Goal: Task Accomplishment & Management: Manage account settings

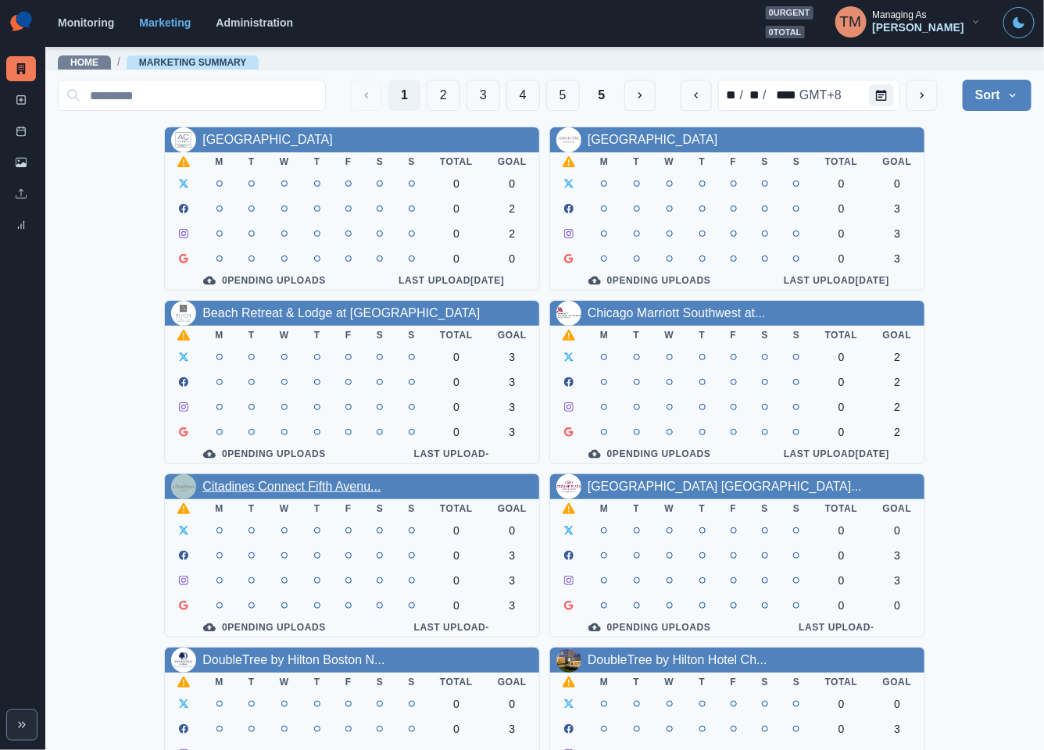
click at [308, 493] on link "Citadines Connect Fifth Avenu..." at bounding box center [291, 486] width 178 height 13
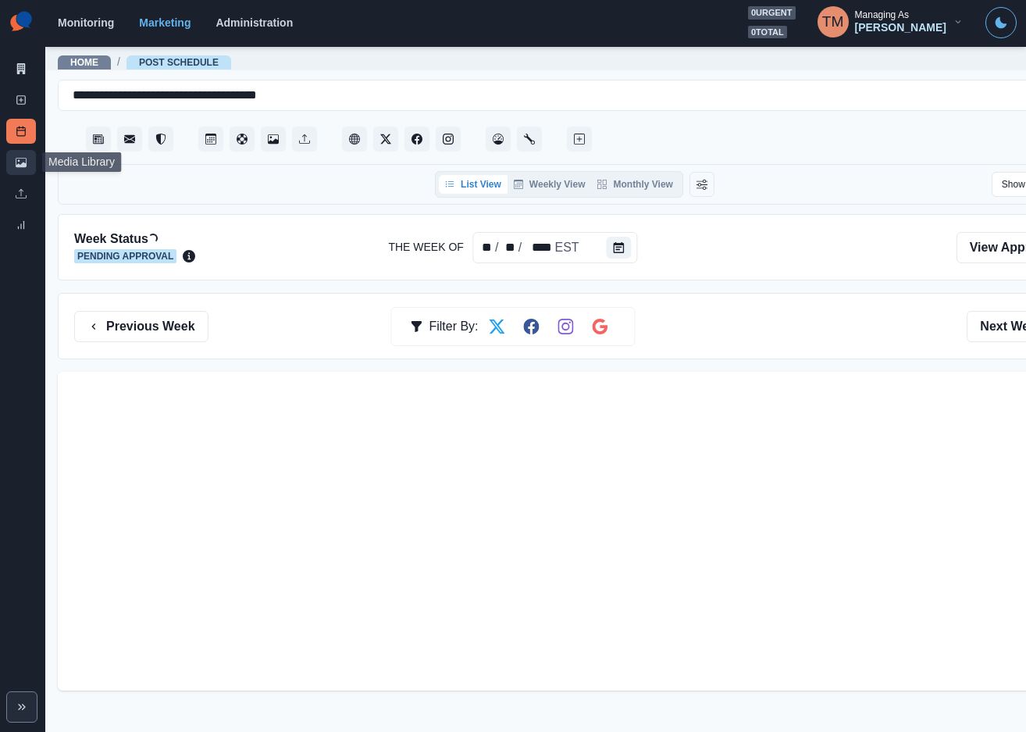
click at [17, 166] on icon at bounding box center [21, 162] width 11 height 9
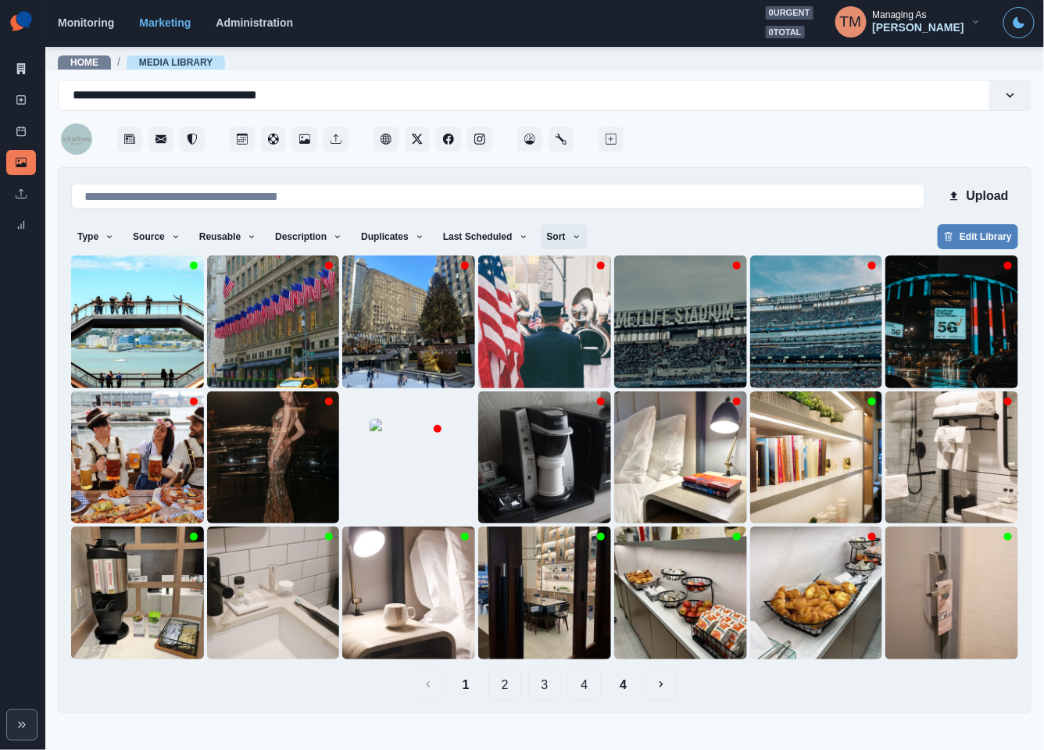
click at [572, 235] on icon "button" at bounding box center [576, 236] width 9 height 9
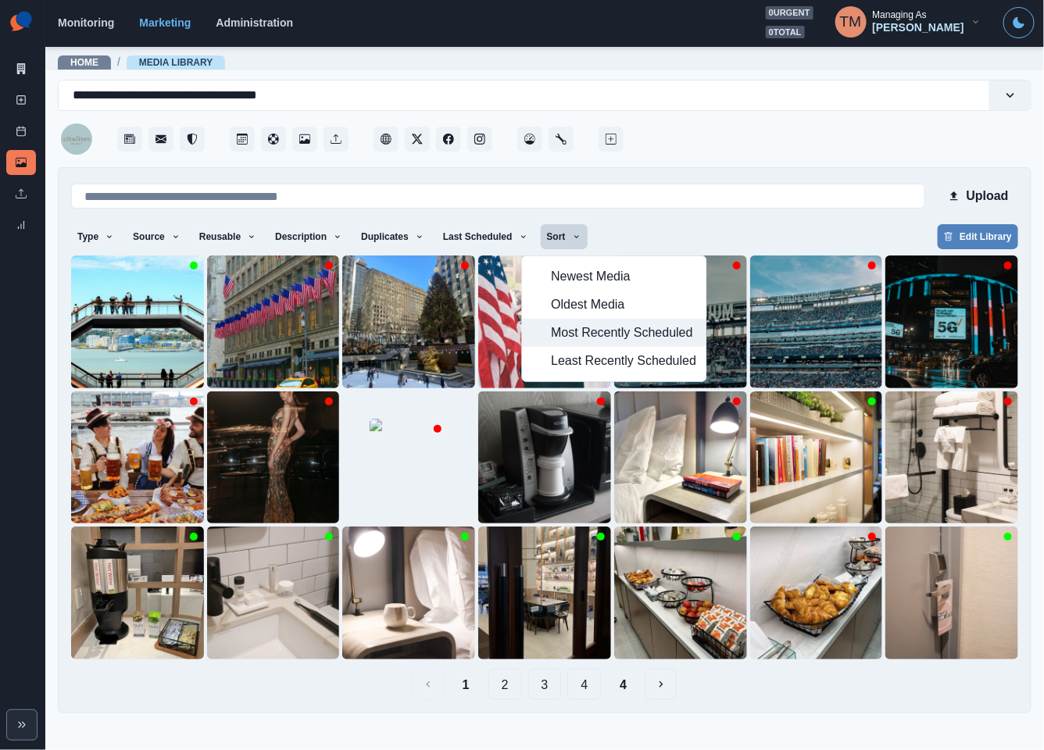
click at [573, 333] on span "Most Recently Scheduled" at bounding box center [623, 332] width 145 height 19
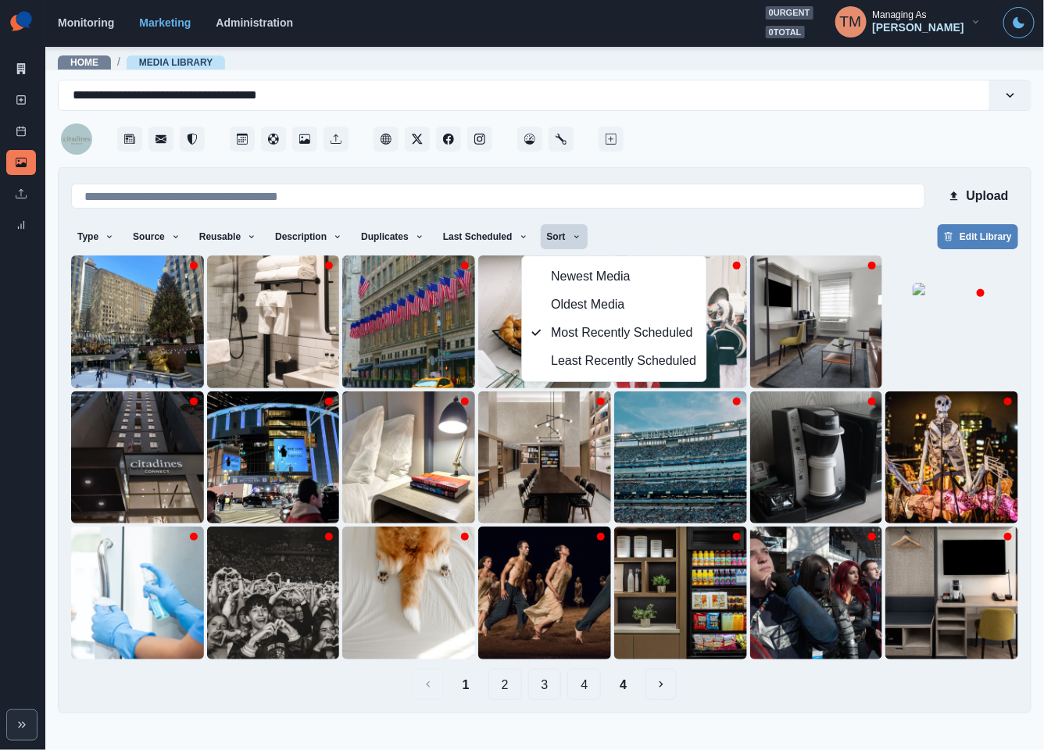
click at [713, 228] on div "Type Any Image Video Source Any Upload Social Manager Found: Instagram Found: G…" at bounding box center [544, 238] width 947 height 28
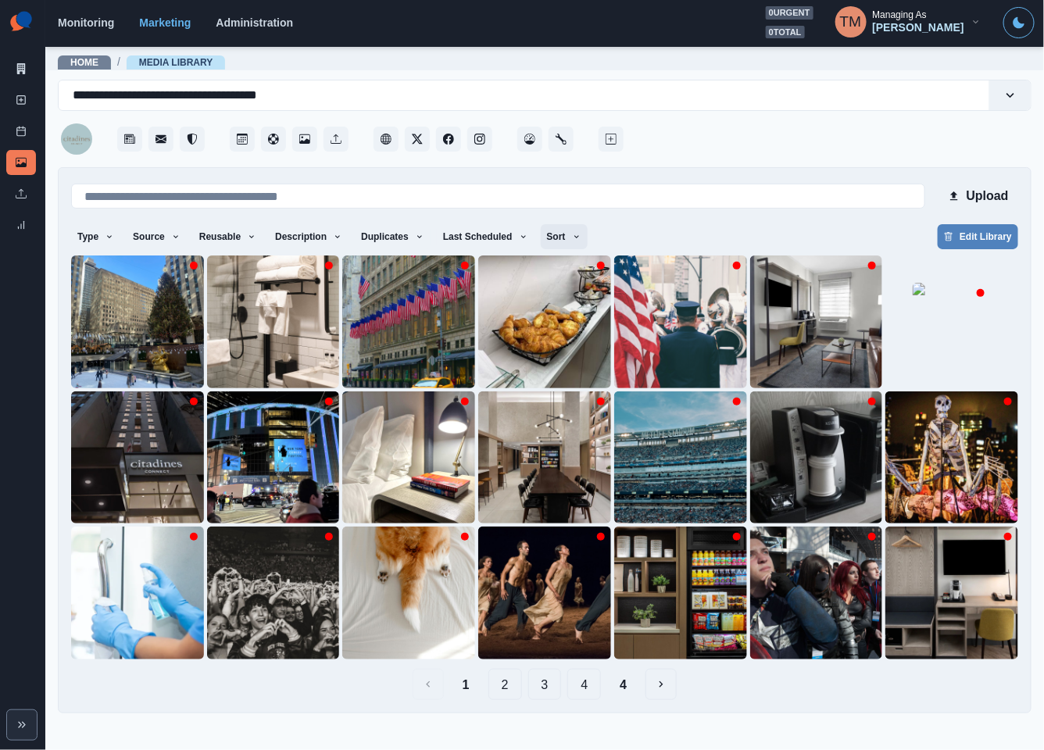
click at [553, 230] on button "Sort" at bounding box center [564, 236] width 47 height 25
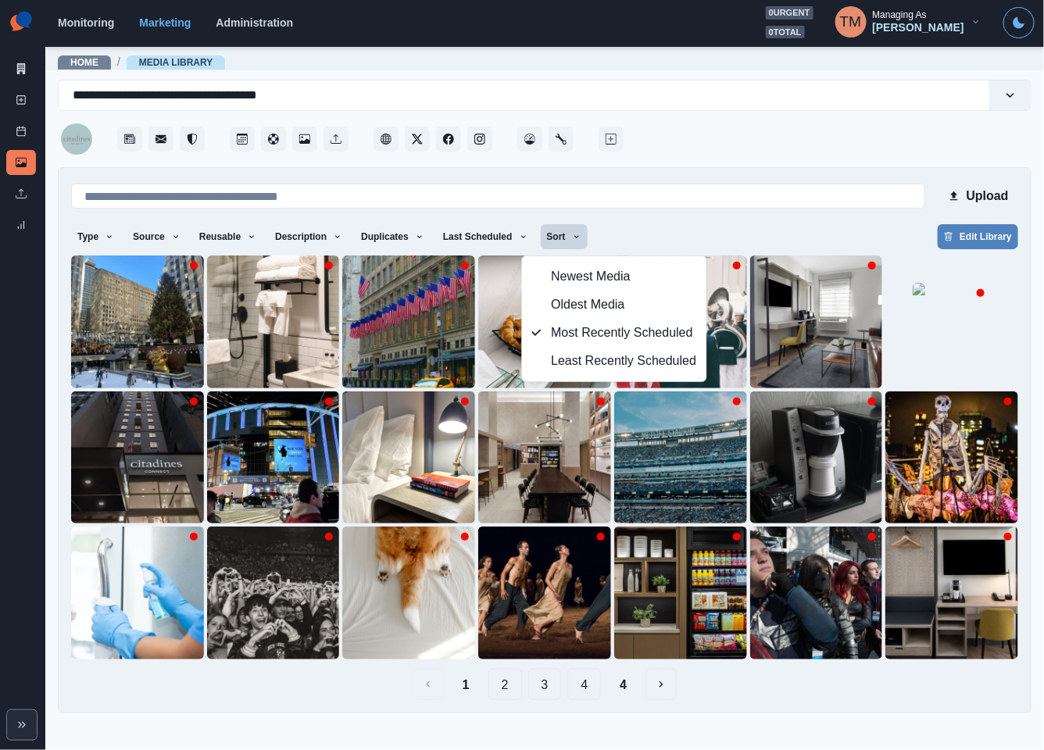
click at [642, 232] on div "Type Any Image Video Source Any Upload Social Manager Found: Instagram Found: G…" at bounding box center [544, 238] width 947 height 28
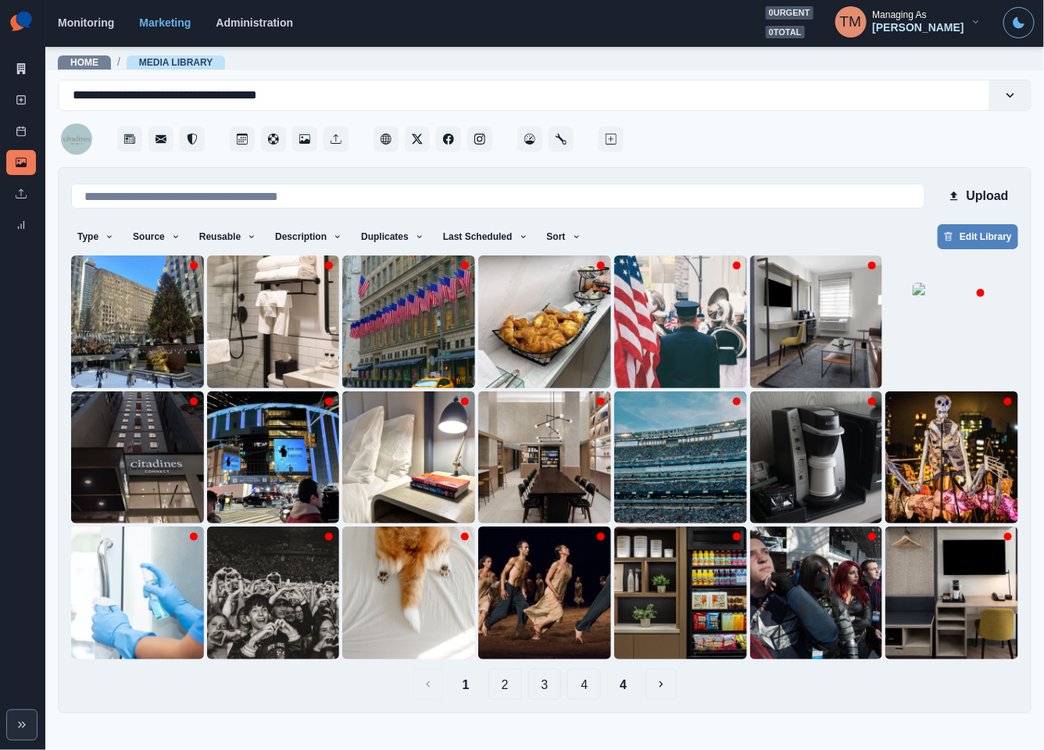
click at [505, 687] on button "2" at bounding box center [505, 684] width 34 height 31
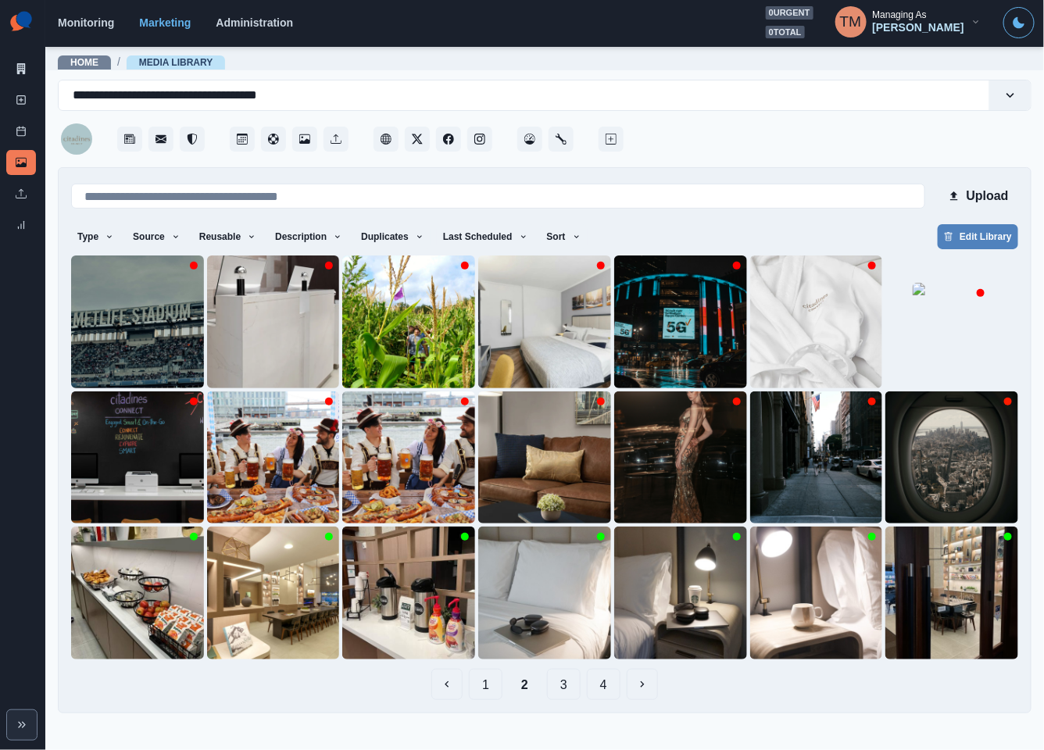
click at [560, 684] on button "3" at bounding box center [564, 684] width 34 height 31
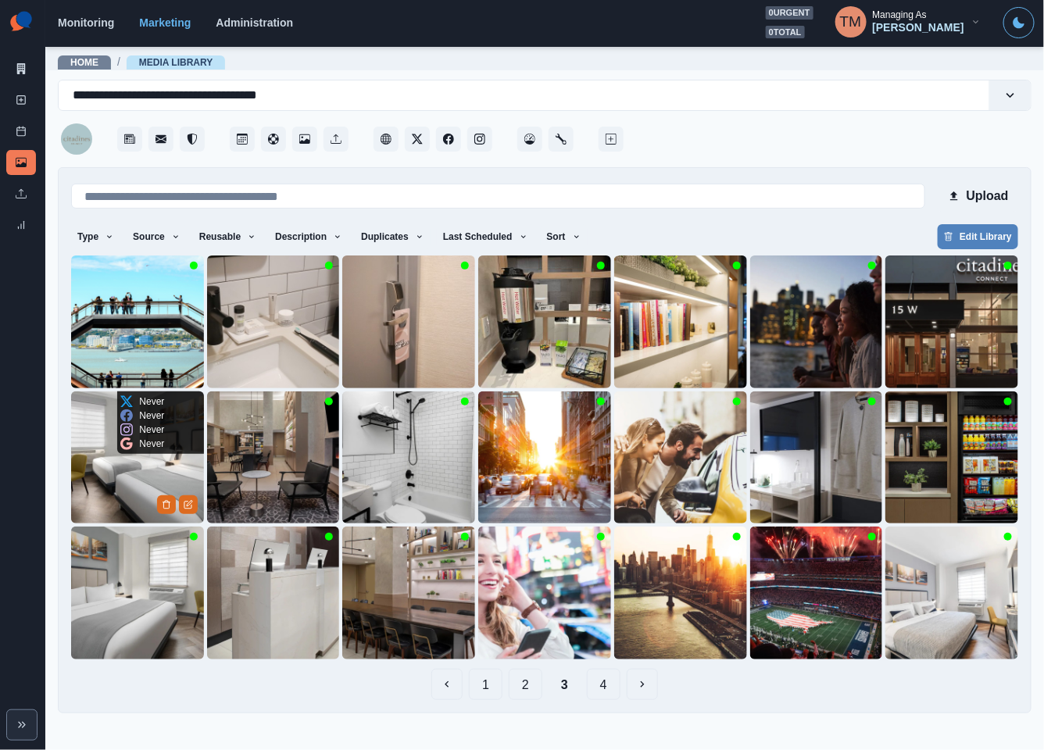
click at [115, 485] on img at bounding box center [137, 457] width 133 height 133
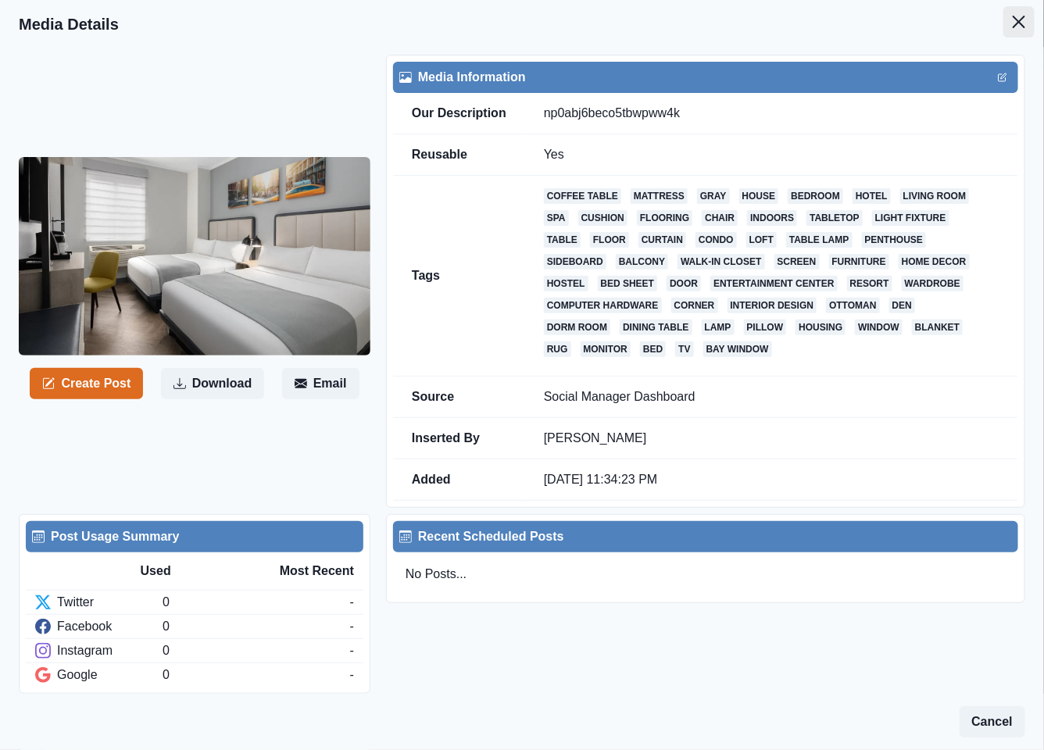
click at [1012, 16] on icon "Close" at bounding box center [1018, 22] width 12 height 12
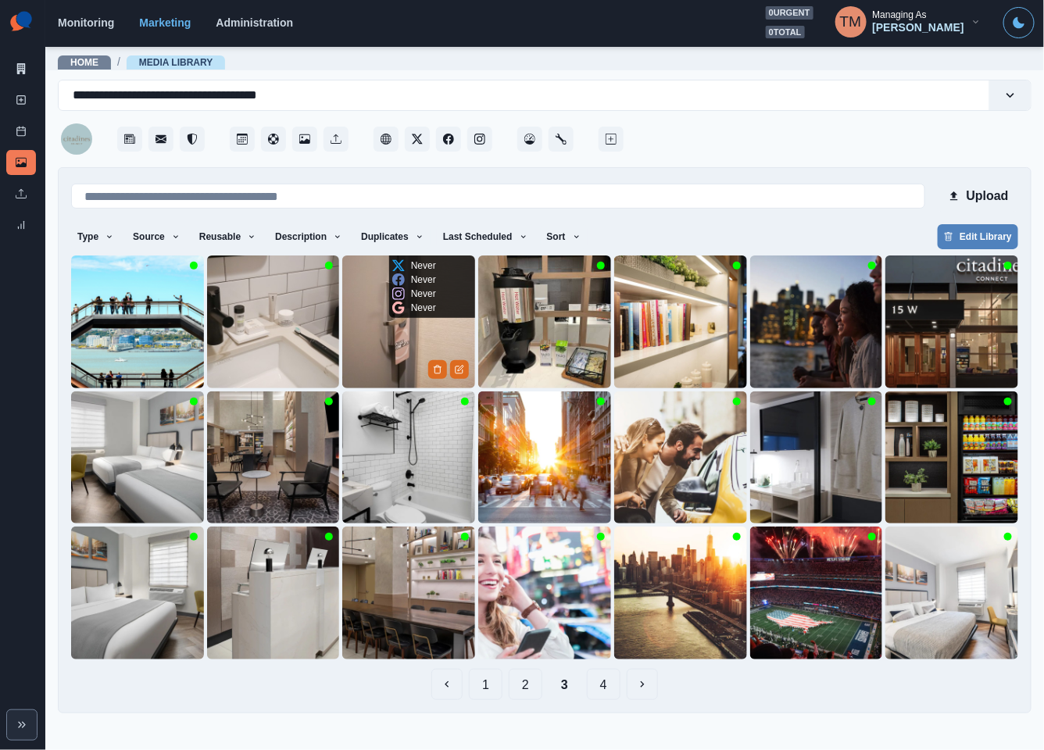
click at [371, 344] on img at bounding box center [408, 321] width 133 height 133
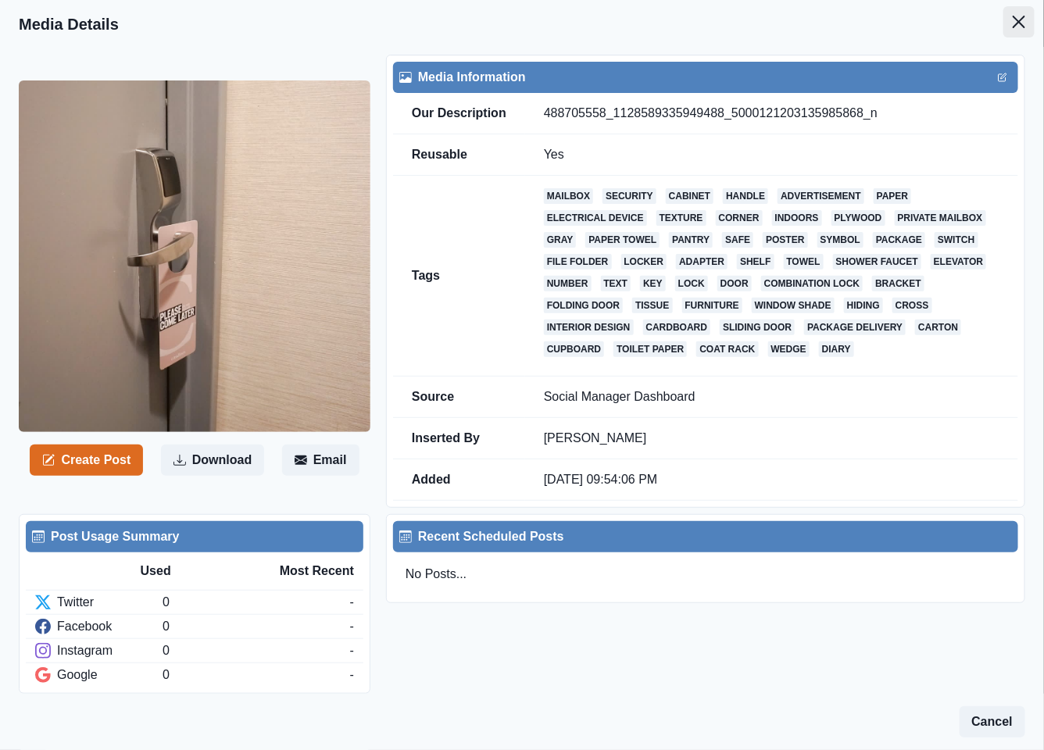
click at [1012, 27] on icon "Close" at bounding box center [1018, 22] width 12 height 12
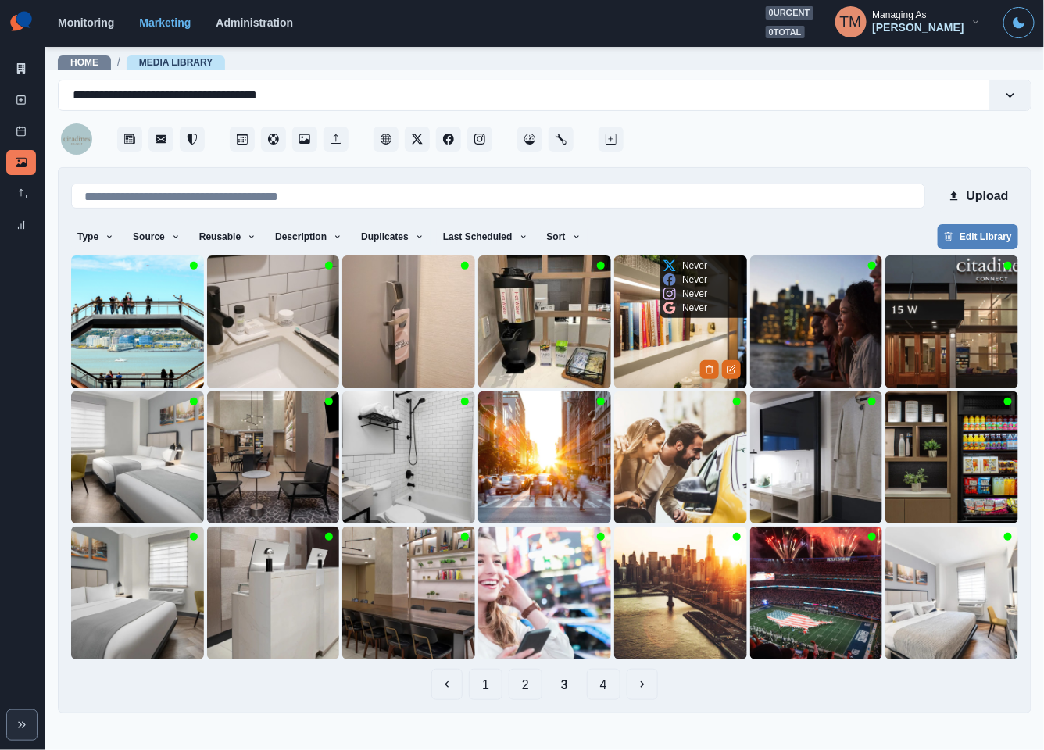
click at [645, 357] on img at bounding box center [680, 321] width 133 height 133
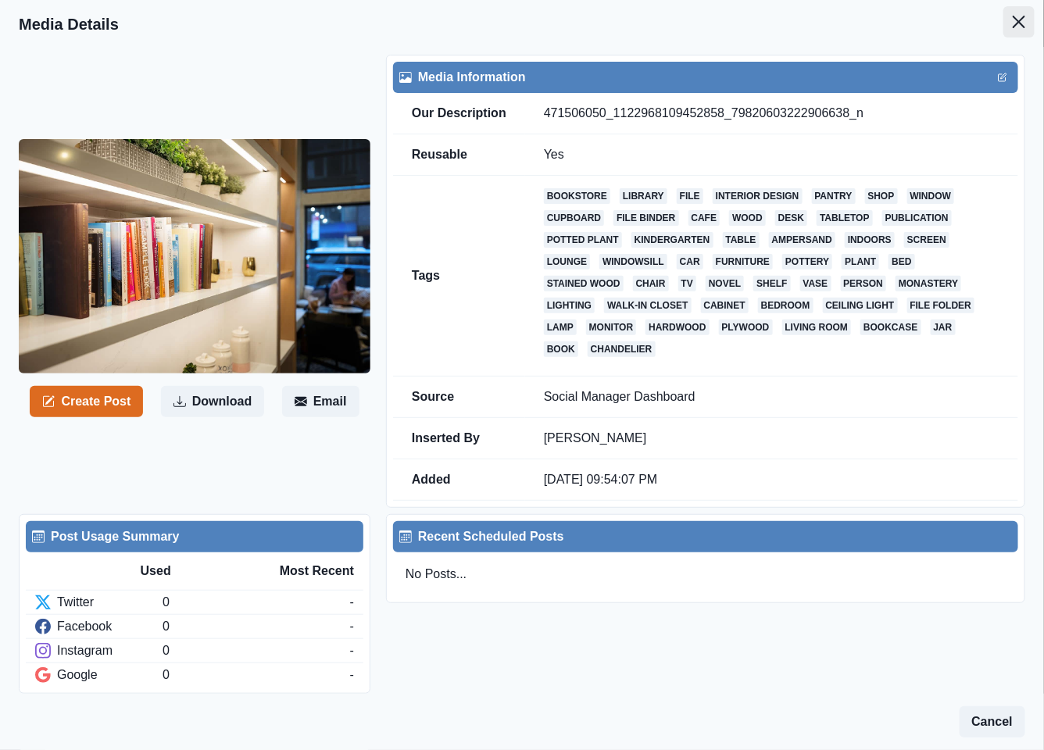
click at [1004, 28] on button "Close" at bounding box center [1018, 21] width 31 height 31
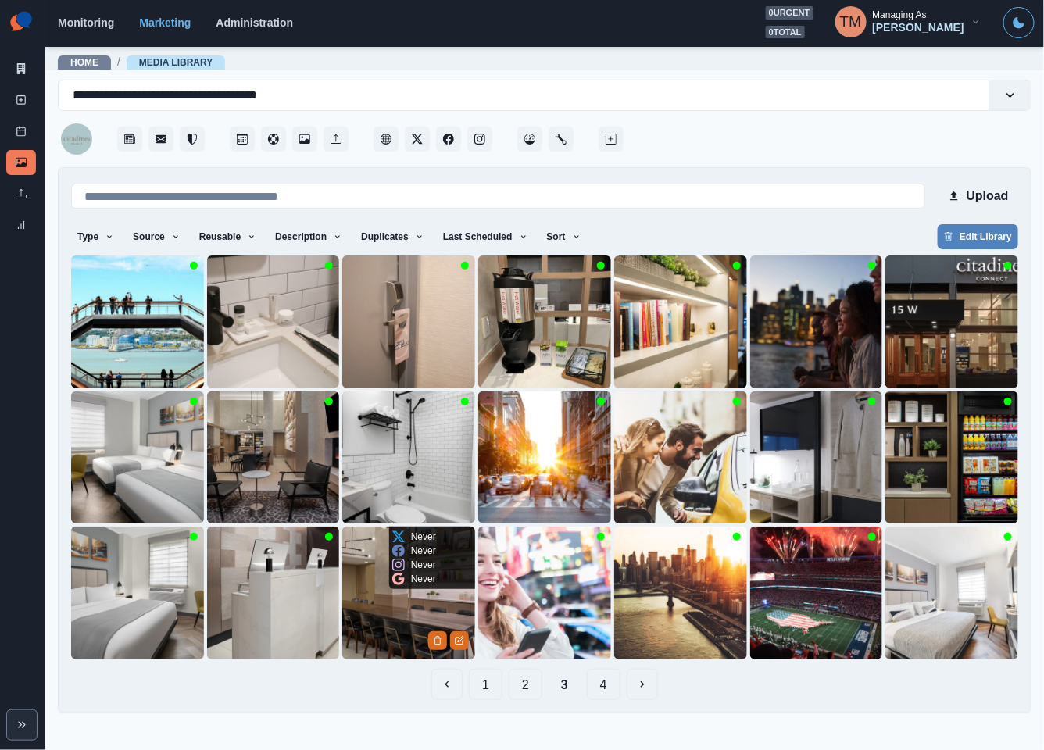
click at [373, 635] on img at bounding box center [408, 592] width 133 height 133
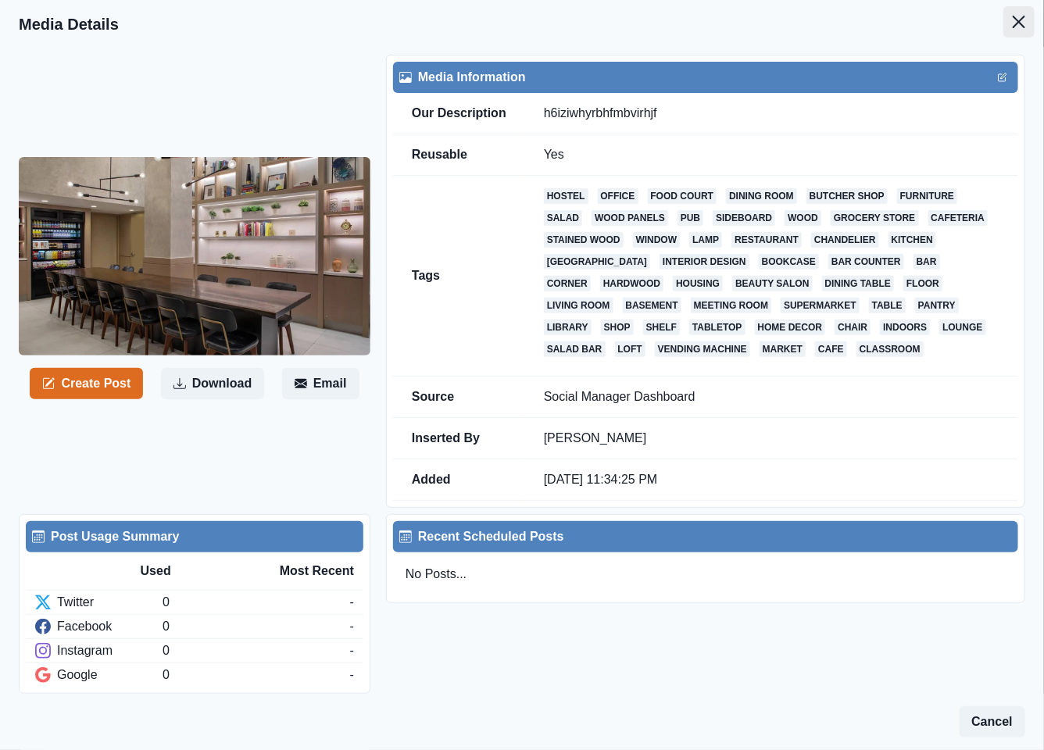
click at [1012, 23] on icon "Close" at bounding box center [1018, 22] width 12 height 12
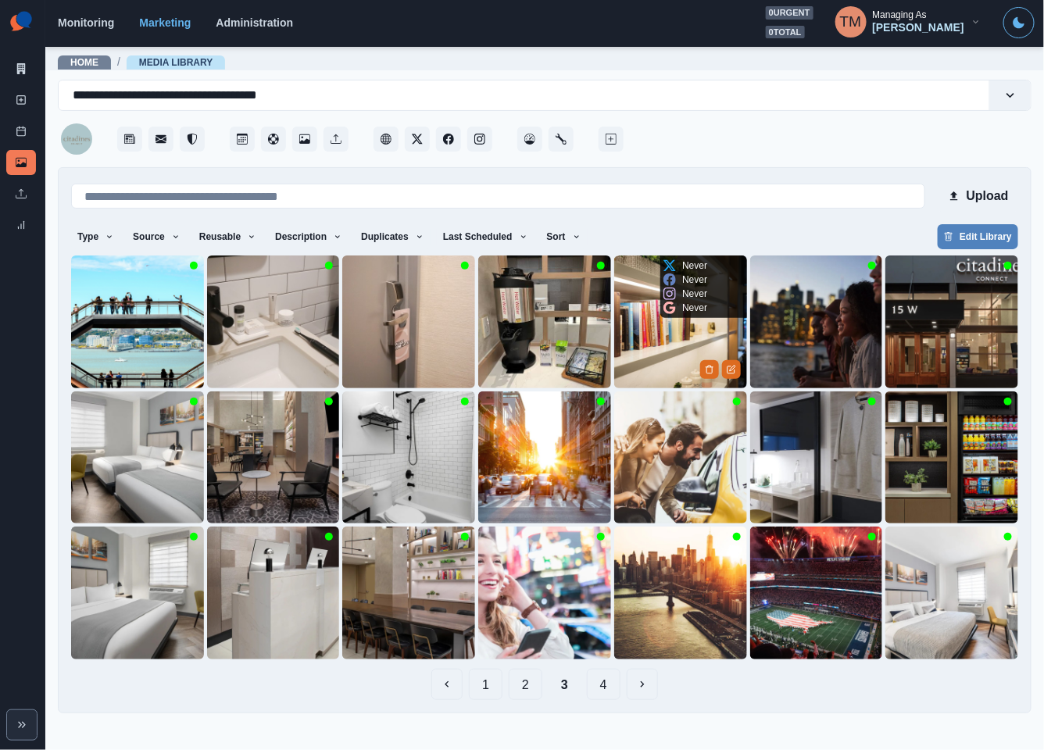
click at [661, 362] on img at bounding box center [680, 321] width 133 height 133
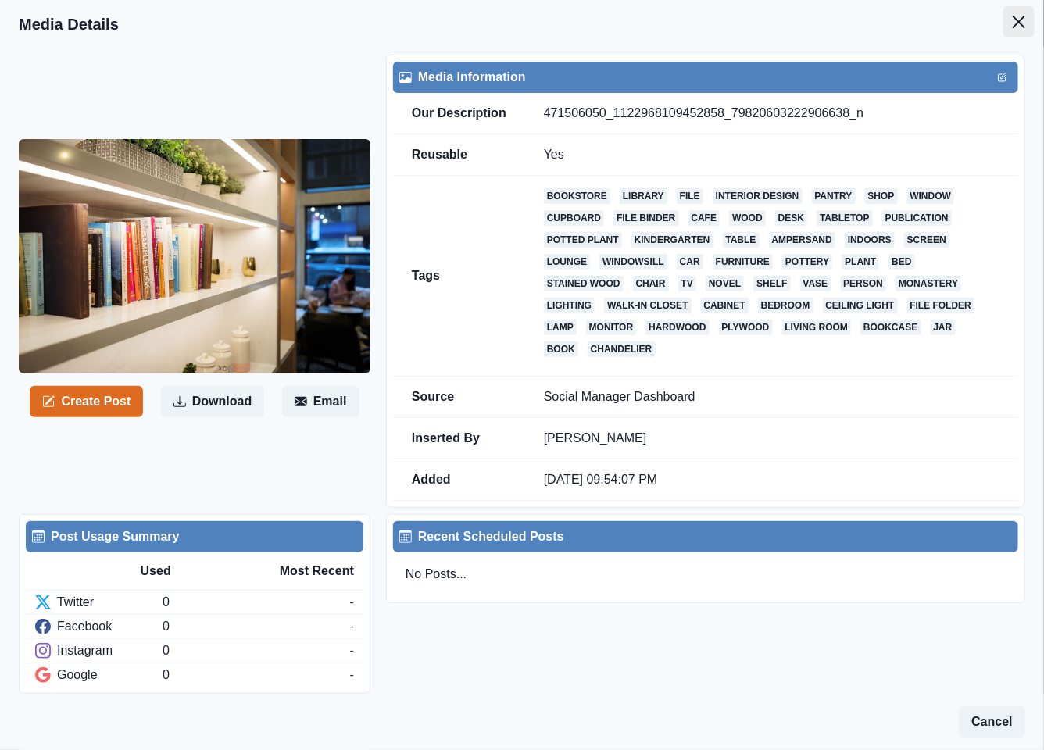
click at [1012, 27] on icon "Close" at bounding box center [1018, 22] width 12 height 12
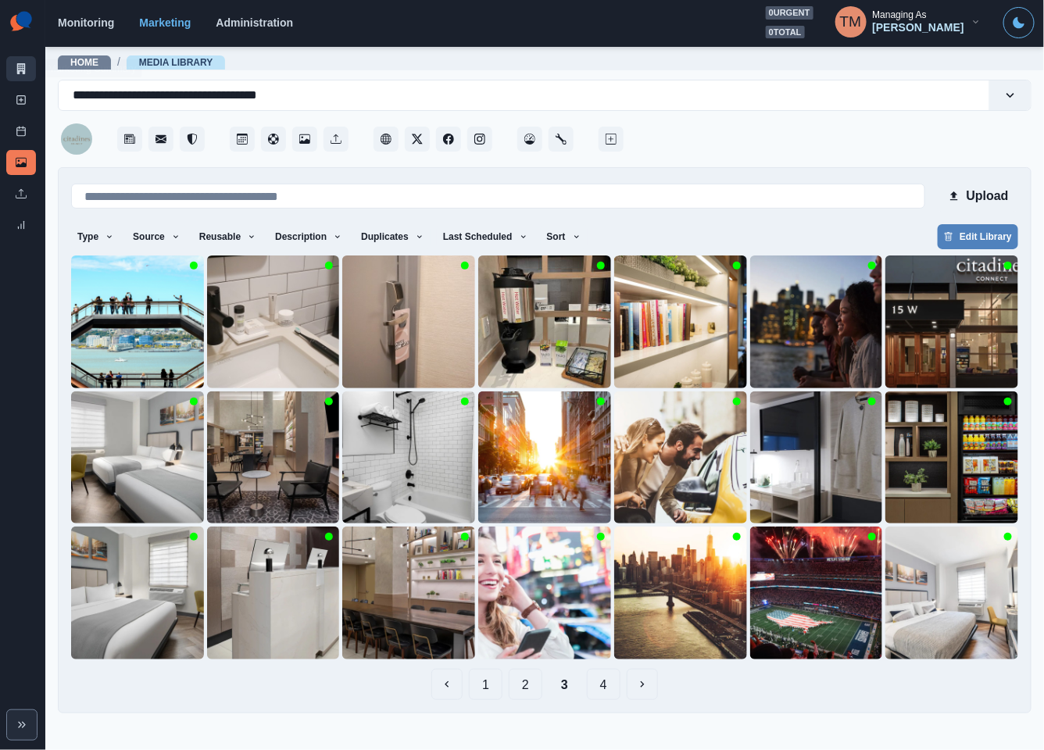
click at [7, 61] on link "Marketing Summary" at bounding box center [21, 68] width 30 height 25
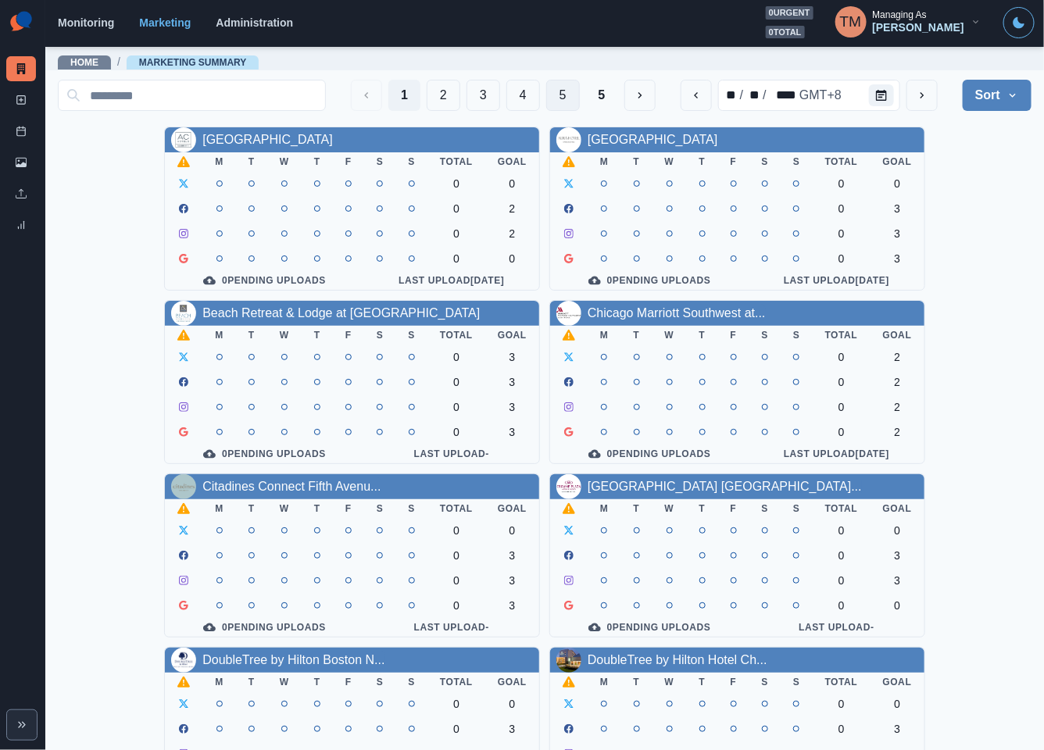
click at [546, 101] on button "5" at bounding box center [563, 95] width 34 height 31
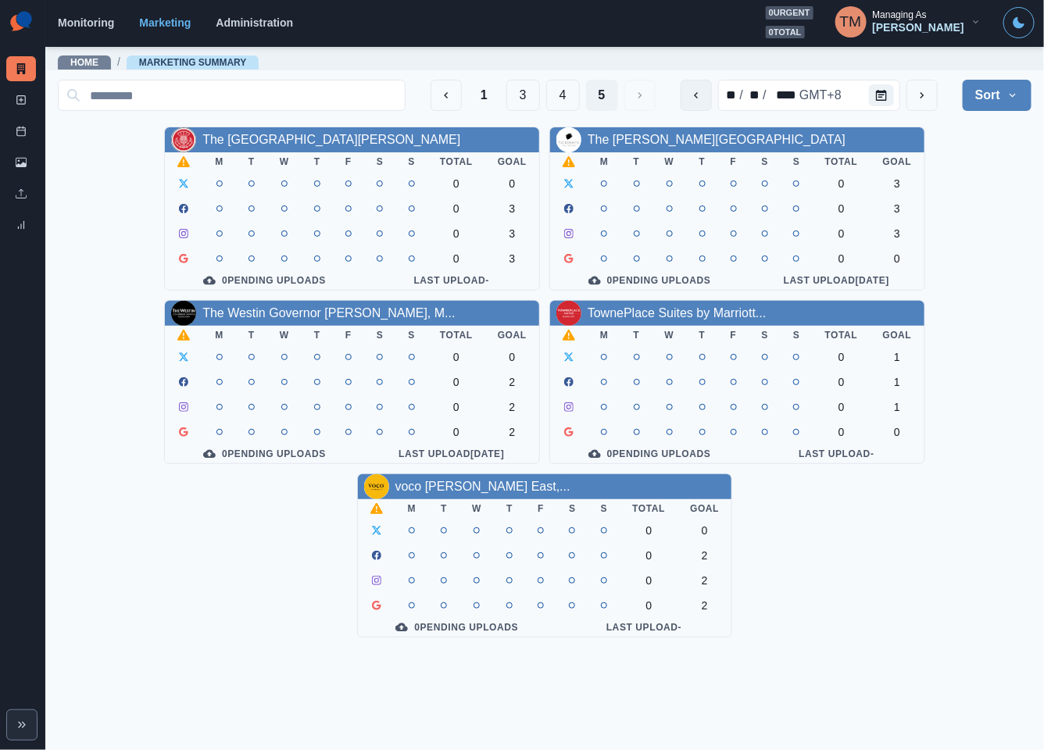
click at [694, 95] on icon "previous" at bounding box center [696, 95] width 4 height 6
click at [298, 319] on link "The Westin Governor Morris, M..." at bounding box center [328, 312] width 252 height 13
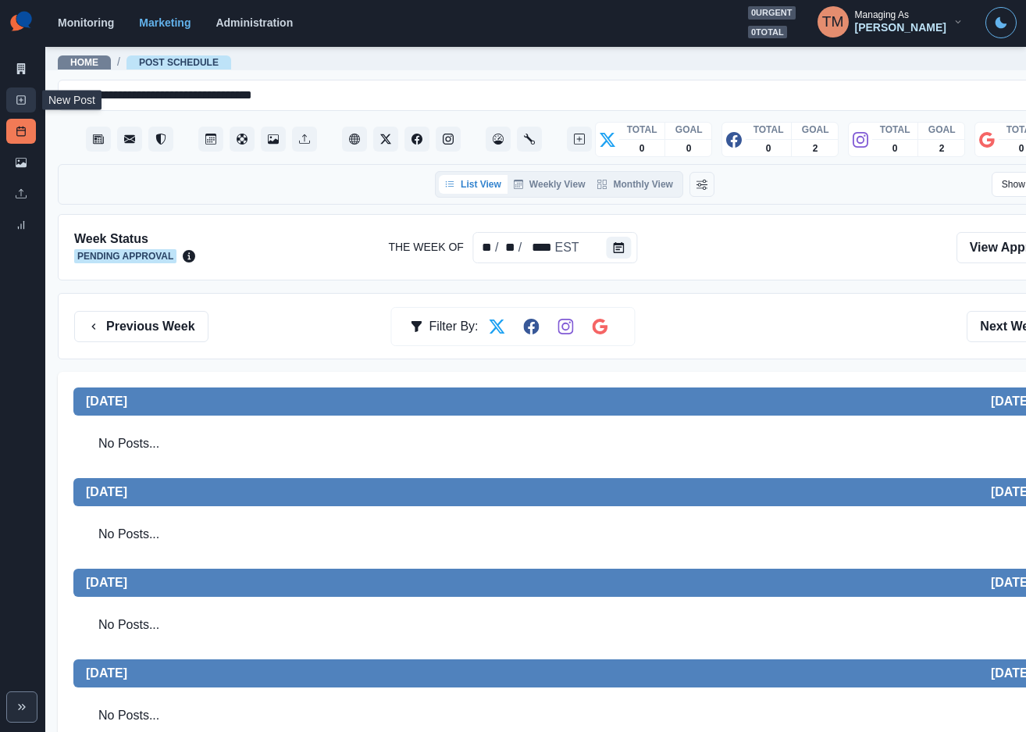
click at [14, 101] on link "New Post" at bounding box center [21, 99] width 30 height 25
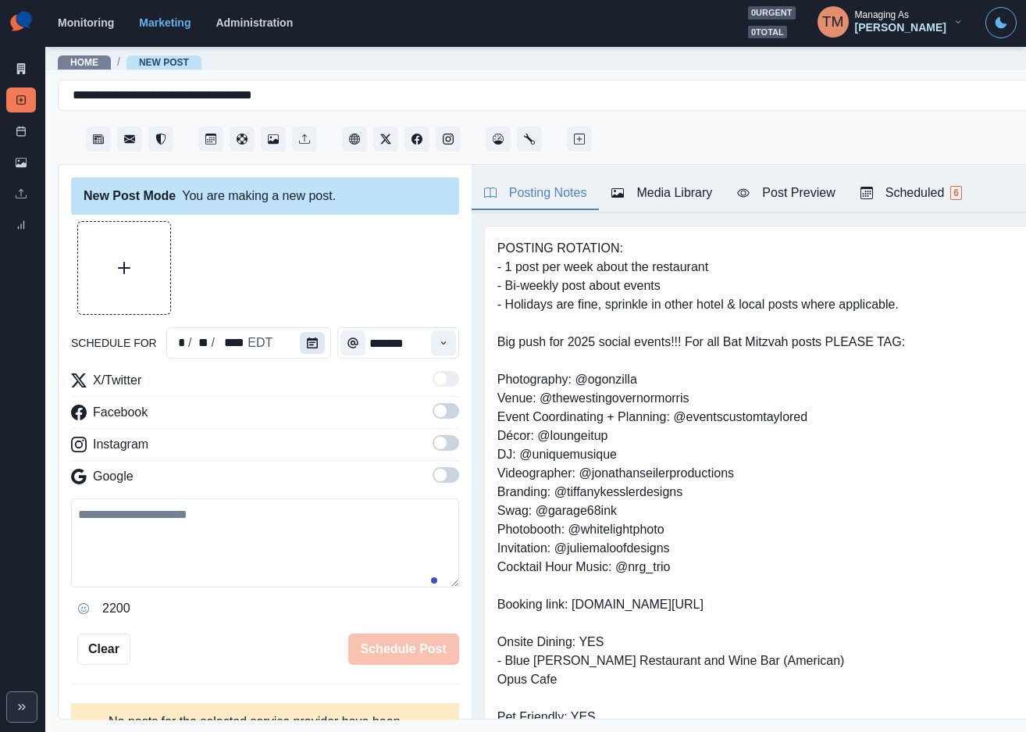
click at [310, 338] on button "Calendar" at bounding box center [312, 343] width 25 height 22
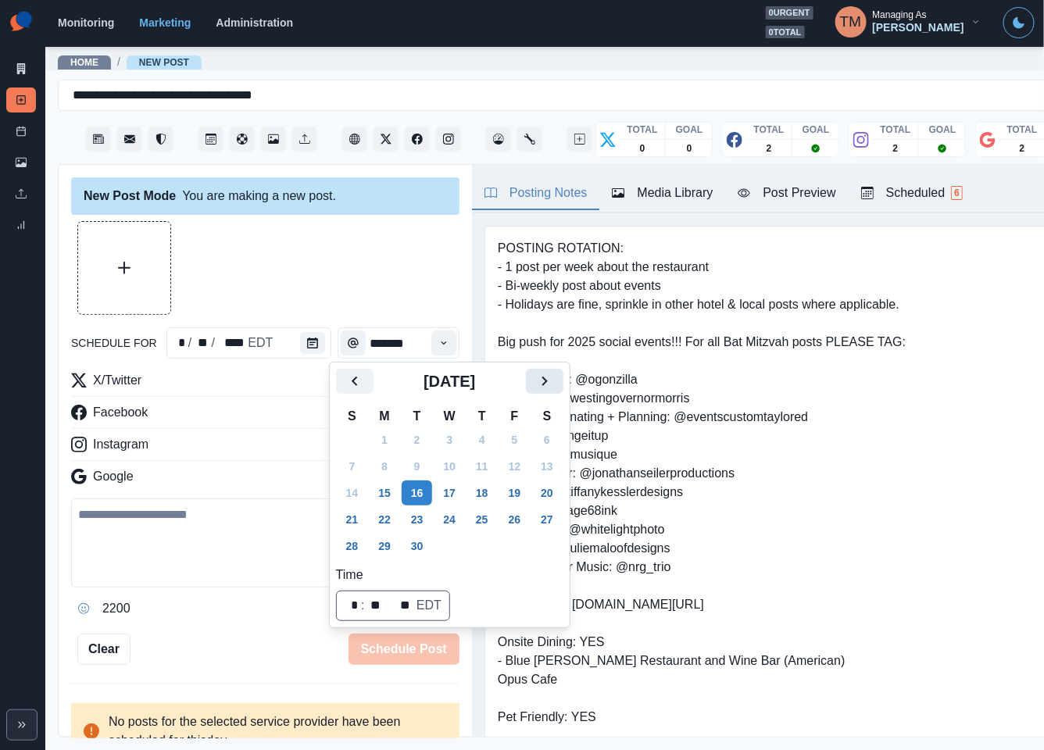
click at [539, 377] on icon "Next" at bounding box center [544, 381] width 19 height 19
click at [539, 380] on icon "Next" at bounding box center [544, 381] width 19 height 19
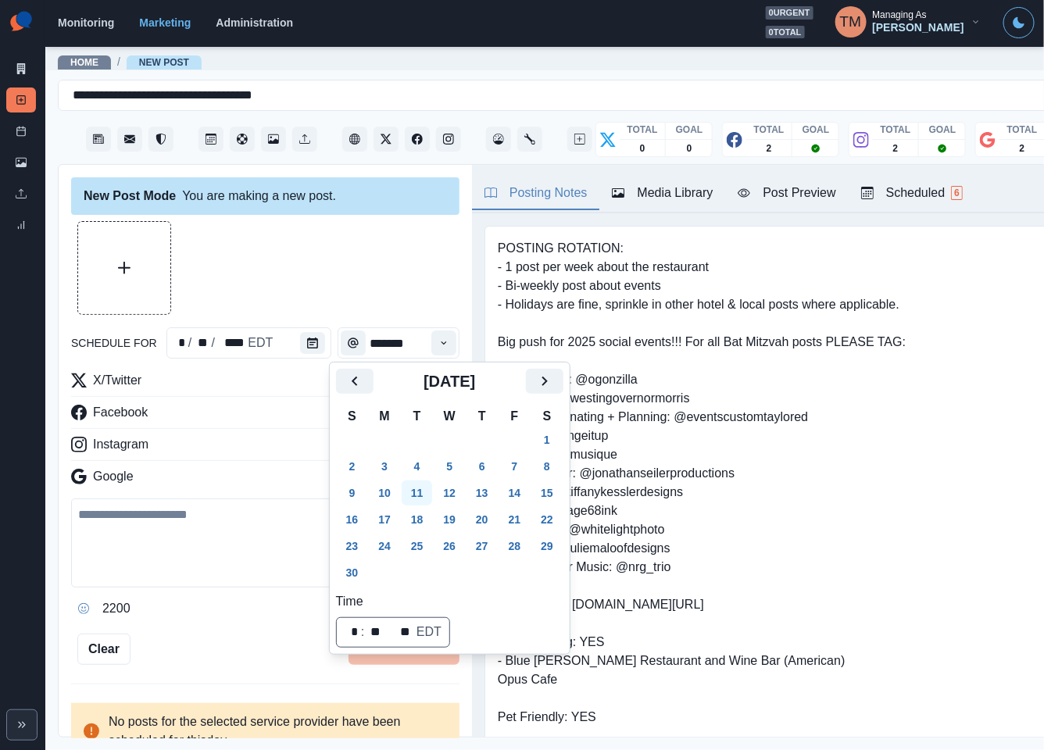
click at [415, 494] on button "11" at bounding box center [416, 492] width 31 height 25
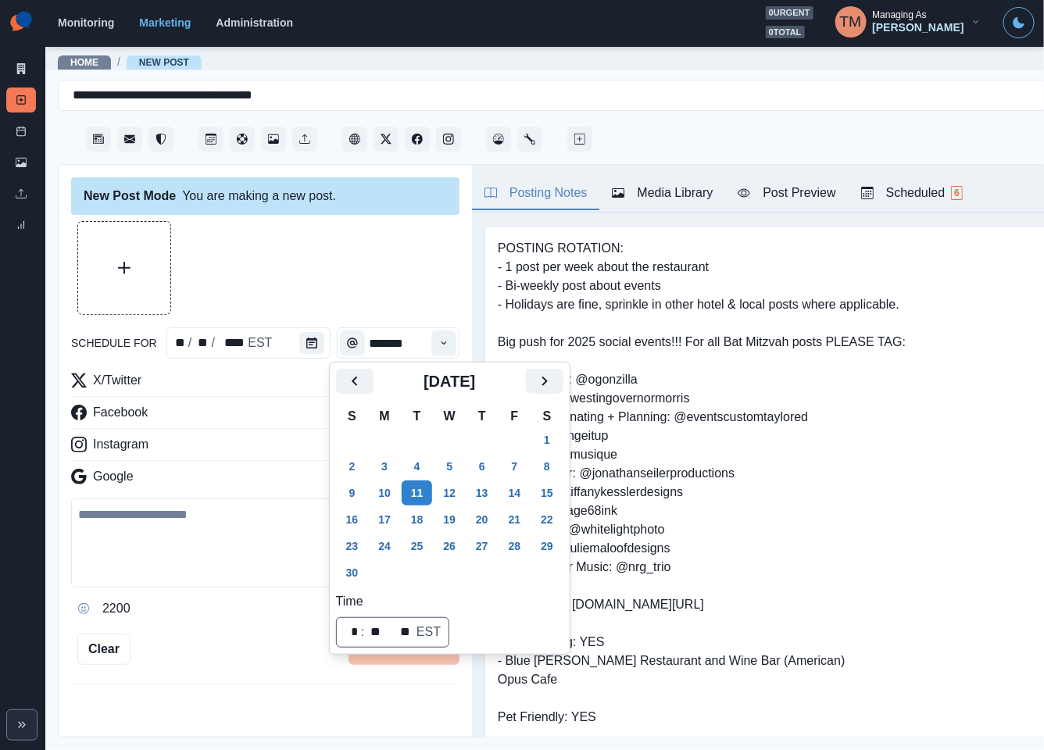
click at [284, 262] on div at bounding box center [265, 268] width 388 height 94
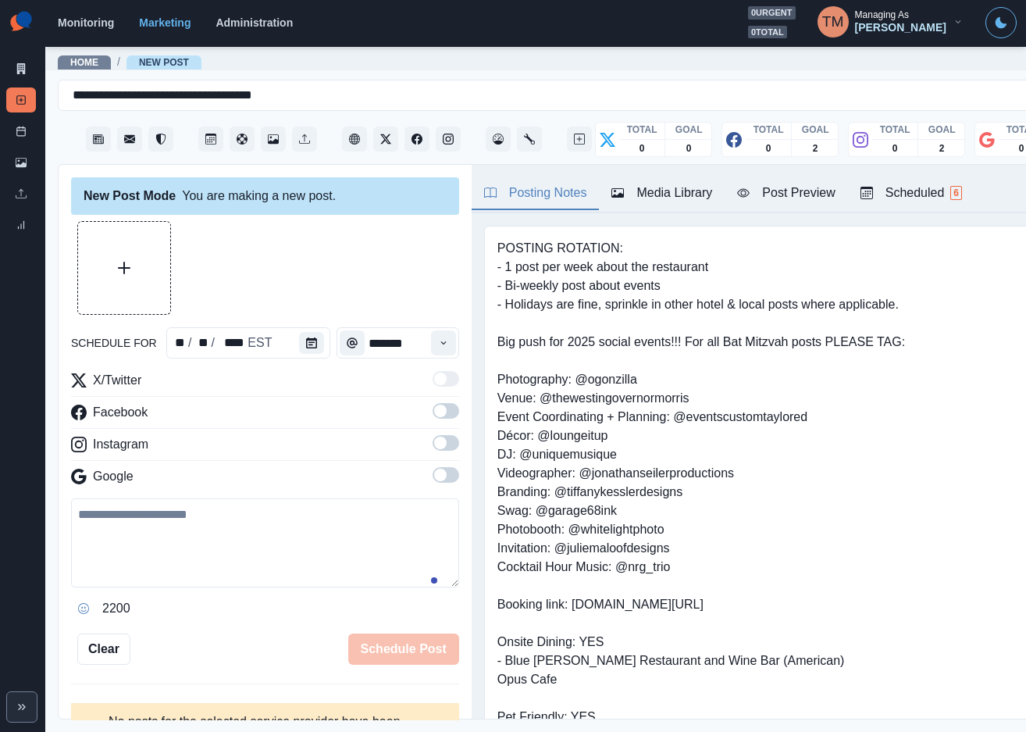
click at [433, 415] on span at bounding box center [446, 411] width 27 height 16
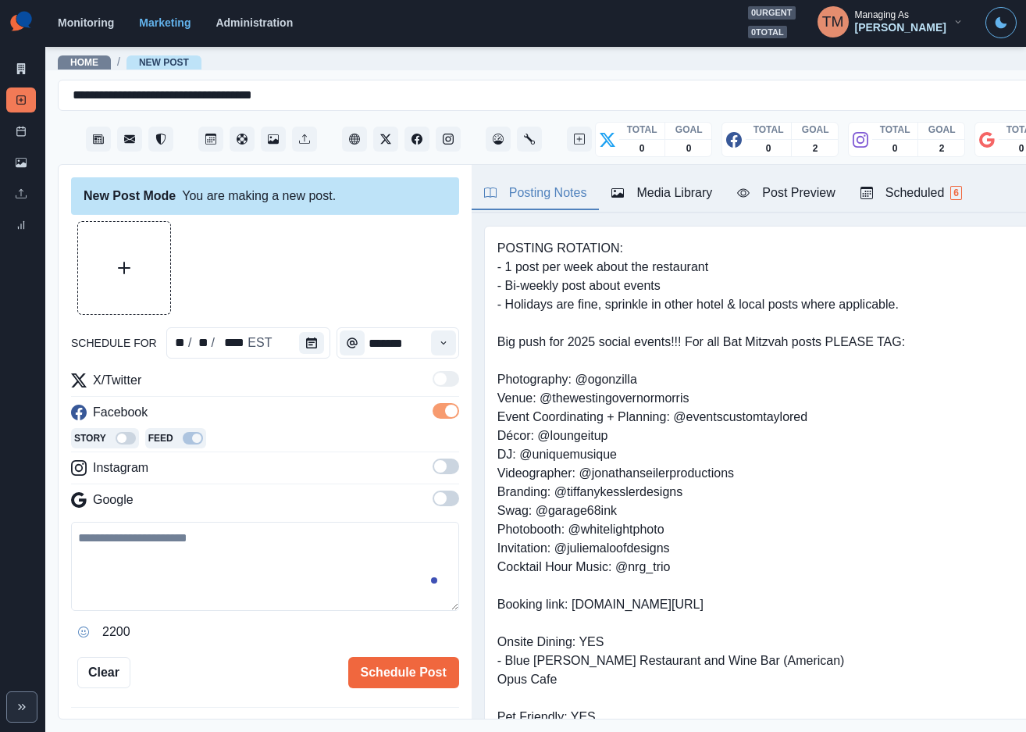
click at [434, 467] on span at bounding box center [440, 466] width 12 height 12
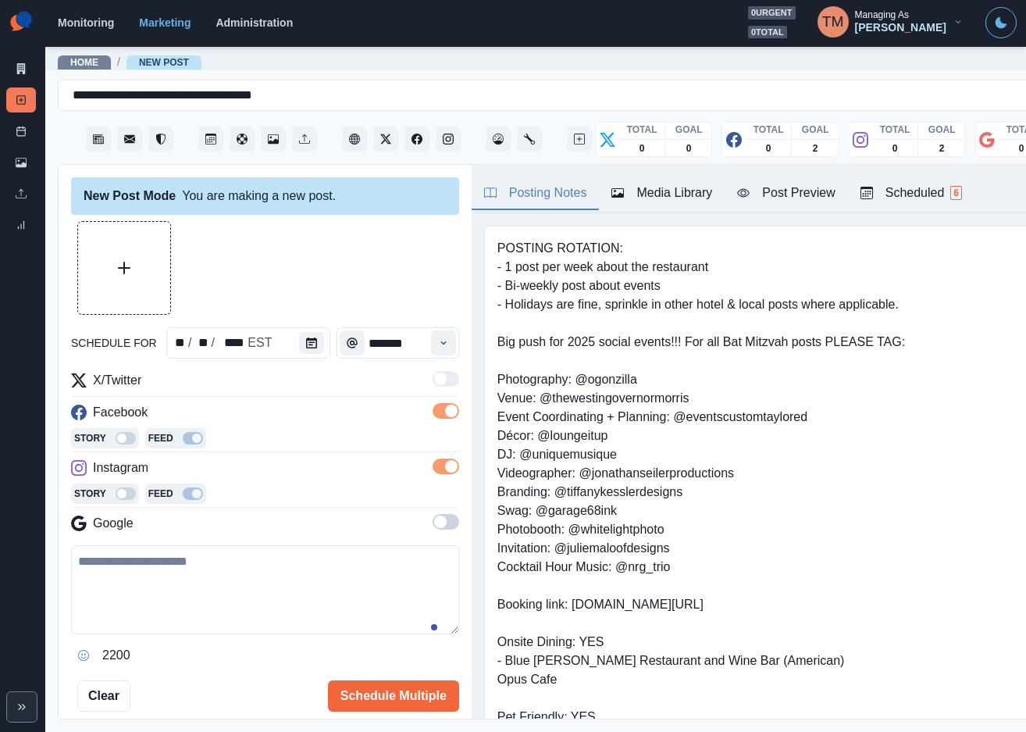
click at [433, 520] on span at bounding box center [446, 522] width 27 height 16
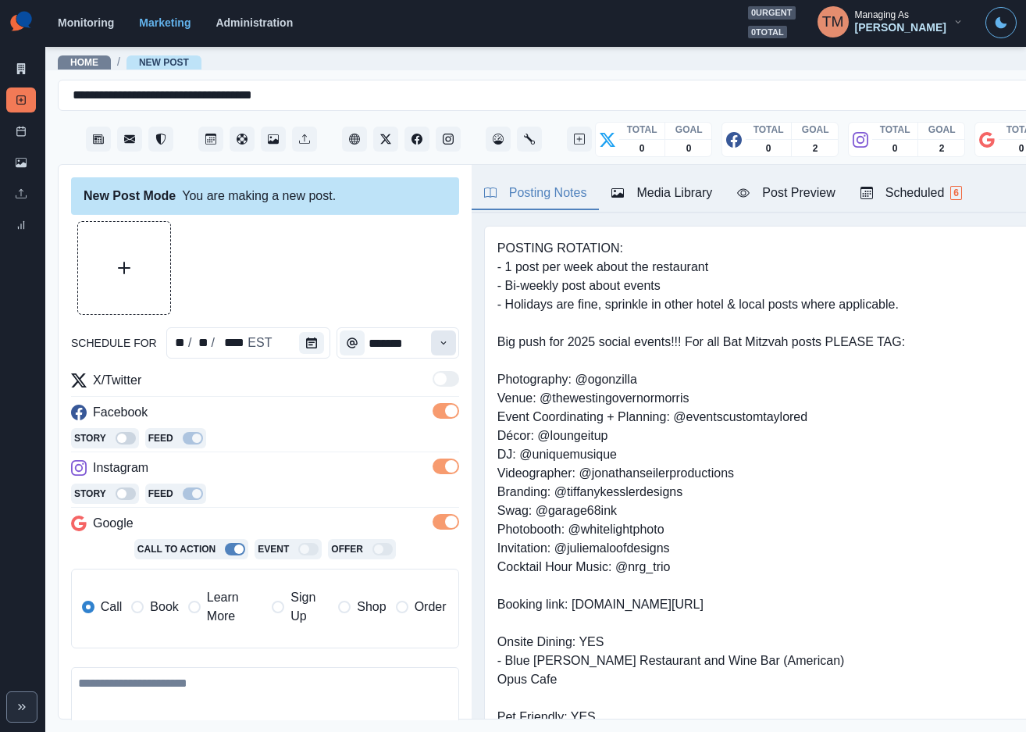
click at [431, 333] on button "Time" at bounding box center [443, 342] width 25 height 25
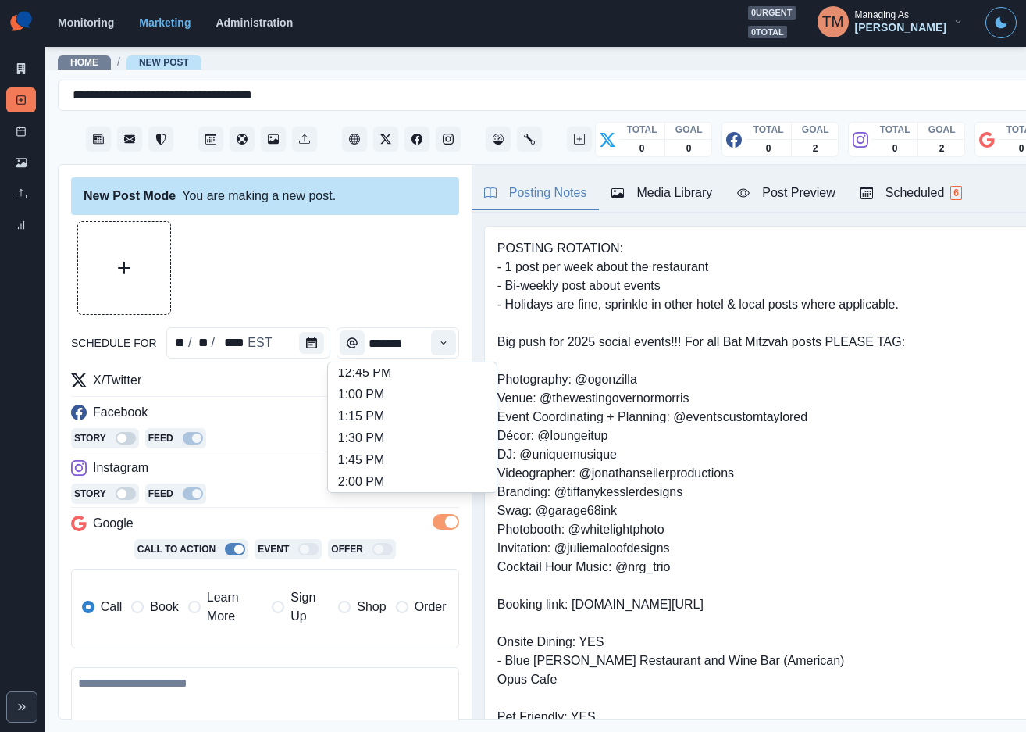
scroll to position [351, 0]
click at [423, 420] on li "12:30 PM" at bounding box center [412, 422] width 156 height 22
type input "********"
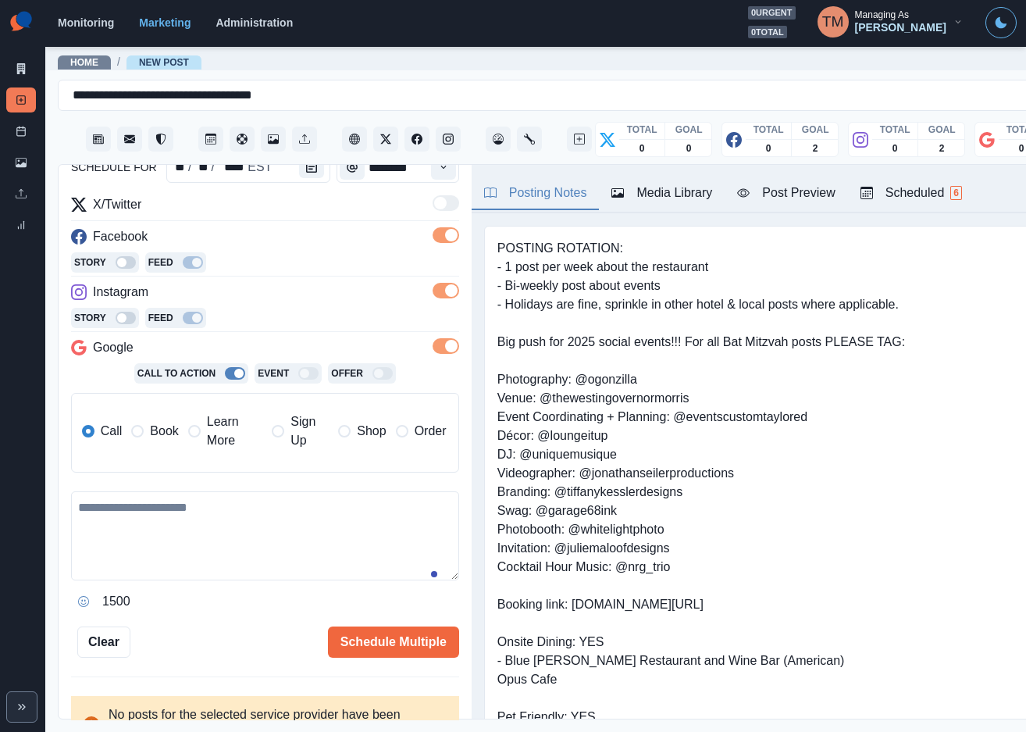
scroll to position [205, 0]
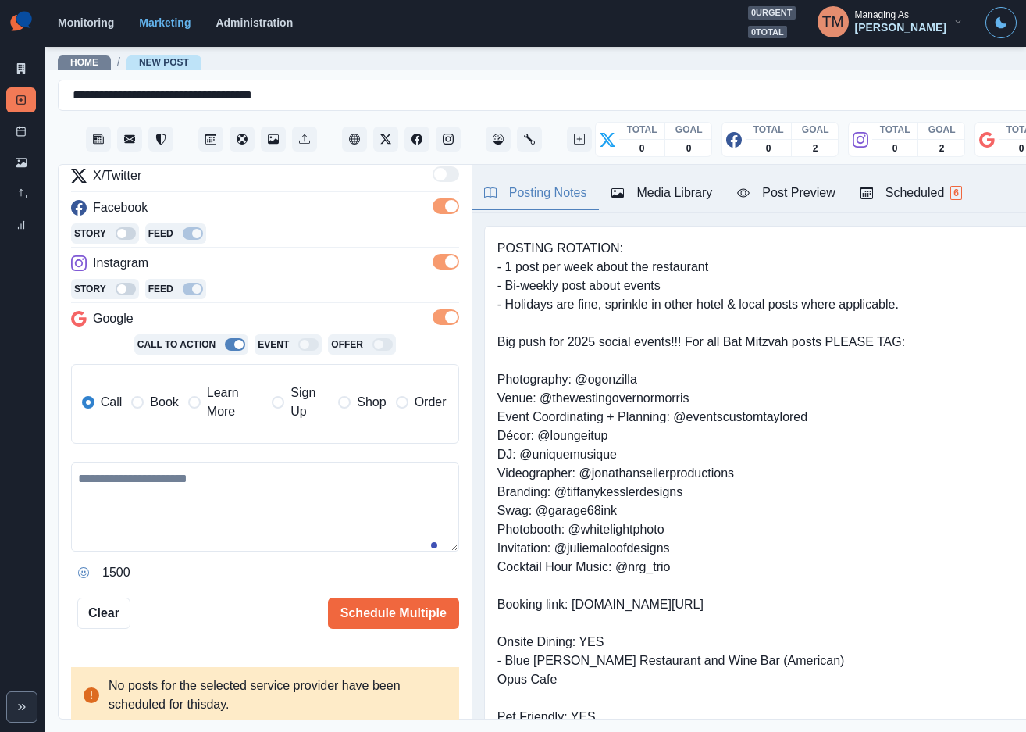
click at [209, 523] on textarea at bounding box center [265, 506] width 388 height 89
paste textarea "**********"
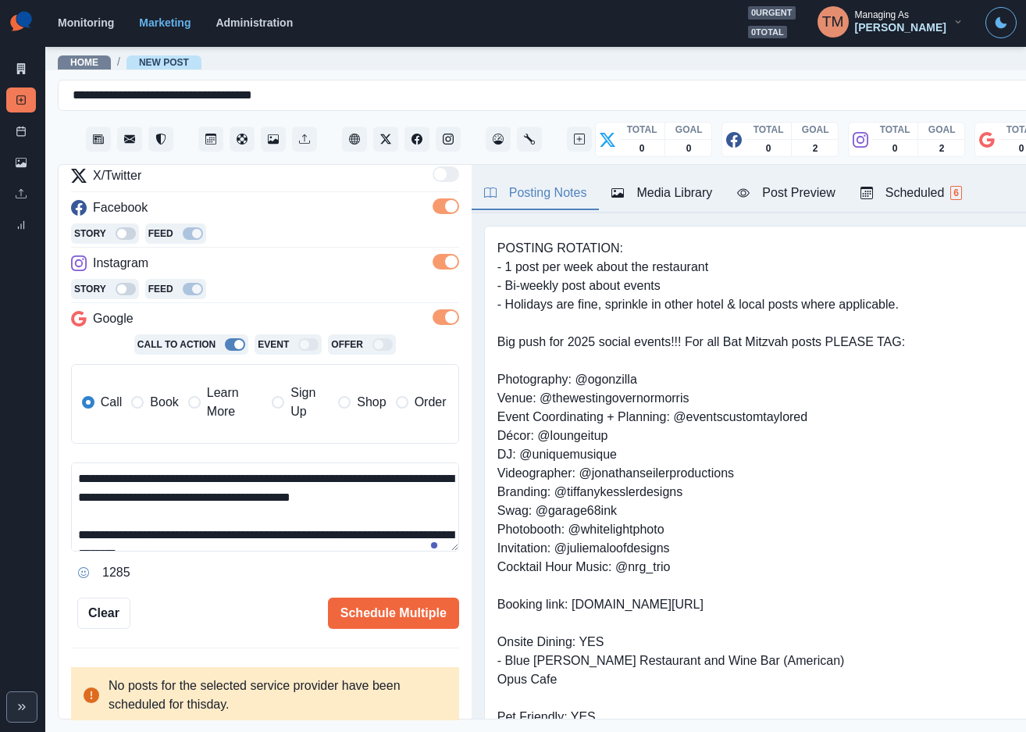
scroll to position [30, 0]
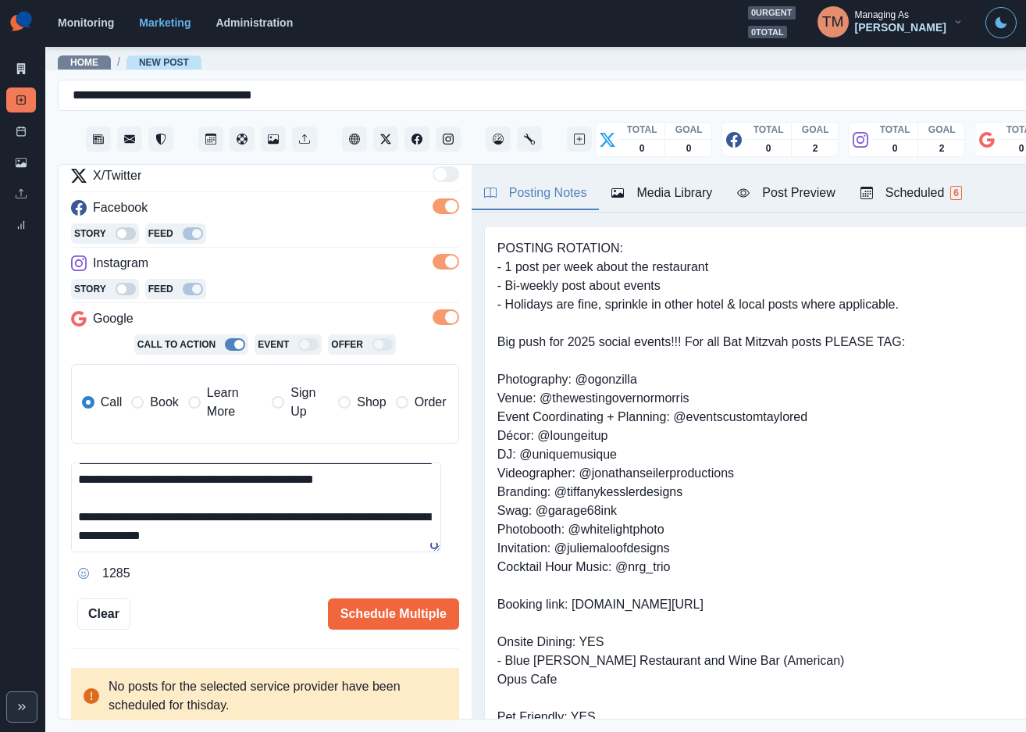
type textarea "**********"
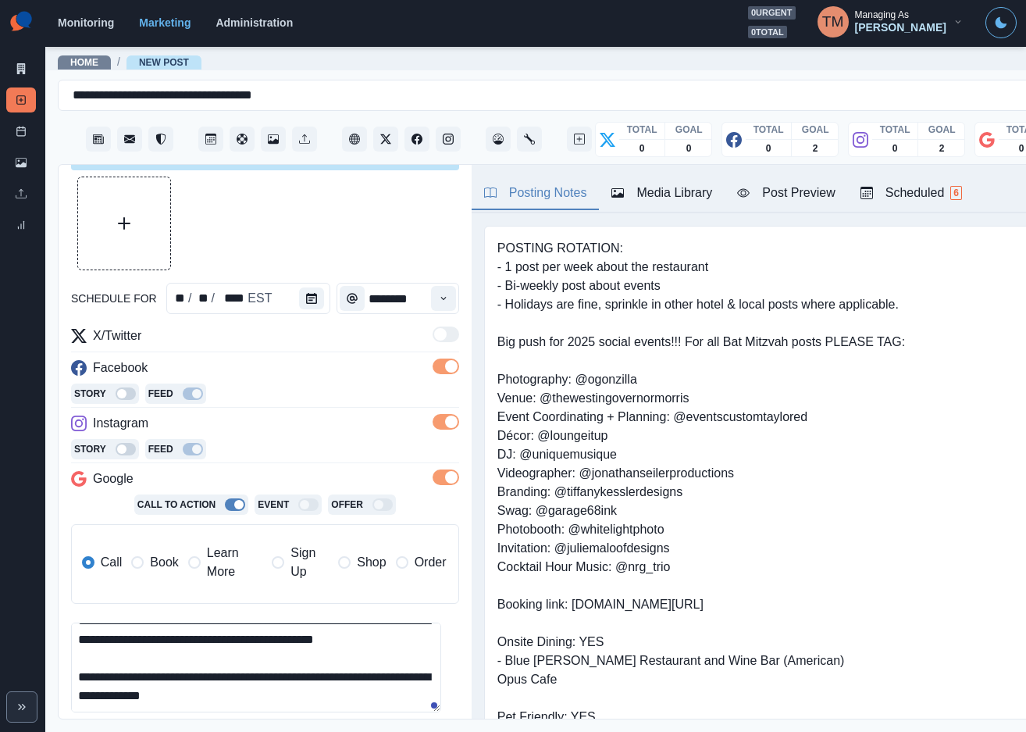
scroll to position [0, 0]
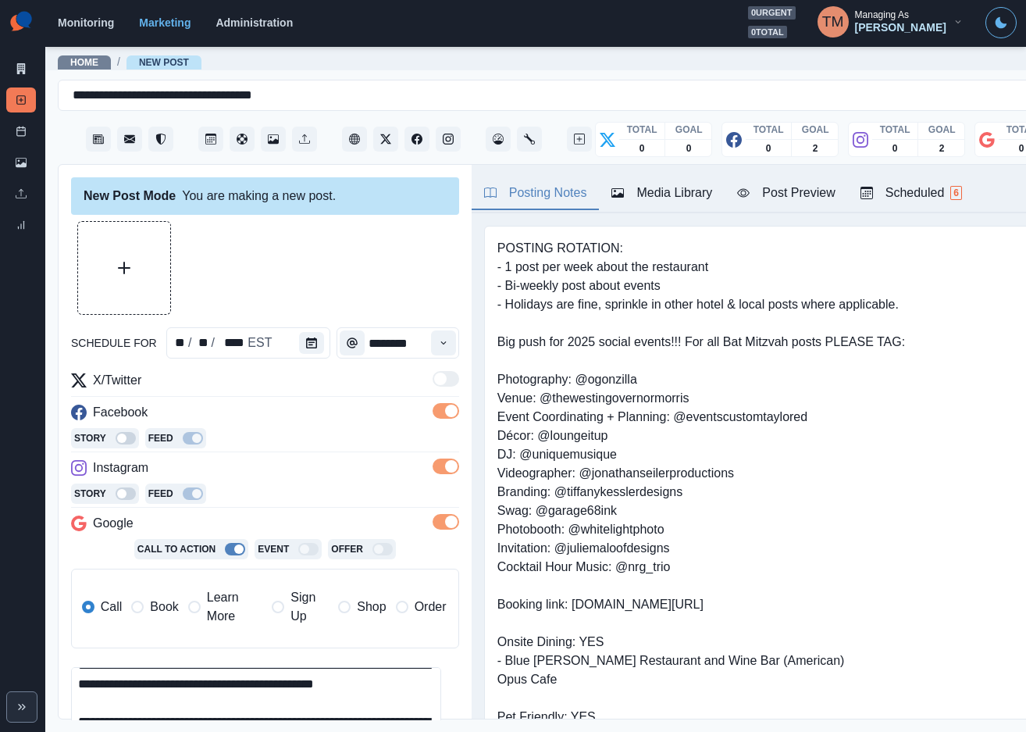
click at [144, 272] on button "Upload Media" at bounding box center [124, 268] width 92 height 92
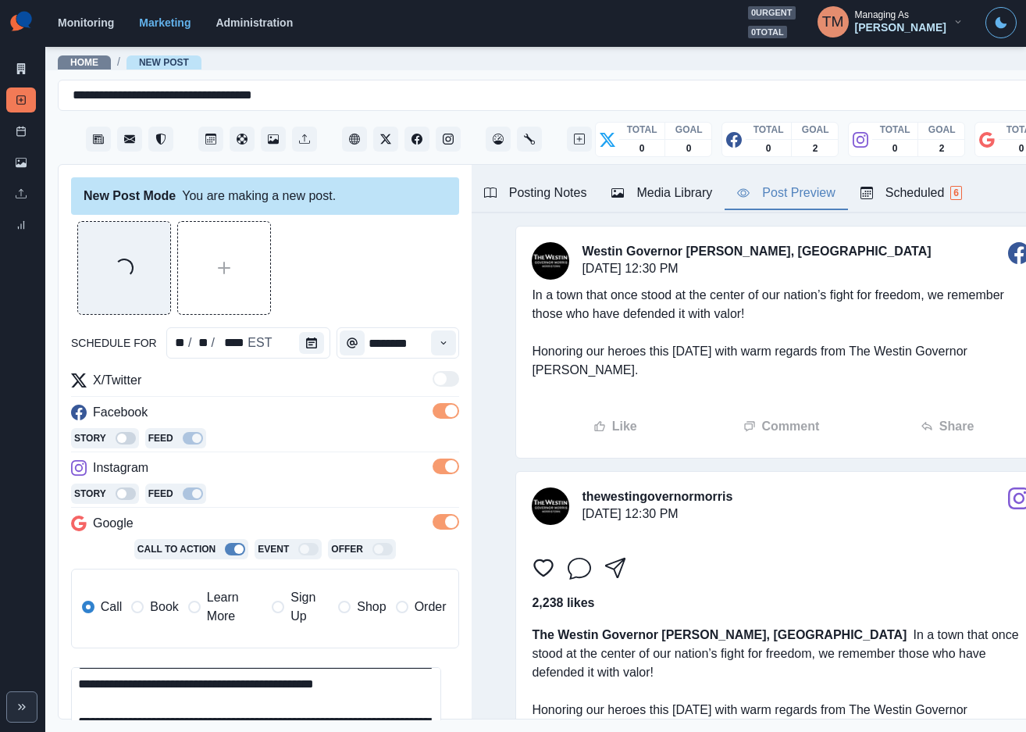
click at [808, 197] on div "Post Preview" at bounding box center [786, 193] width 98 height 19
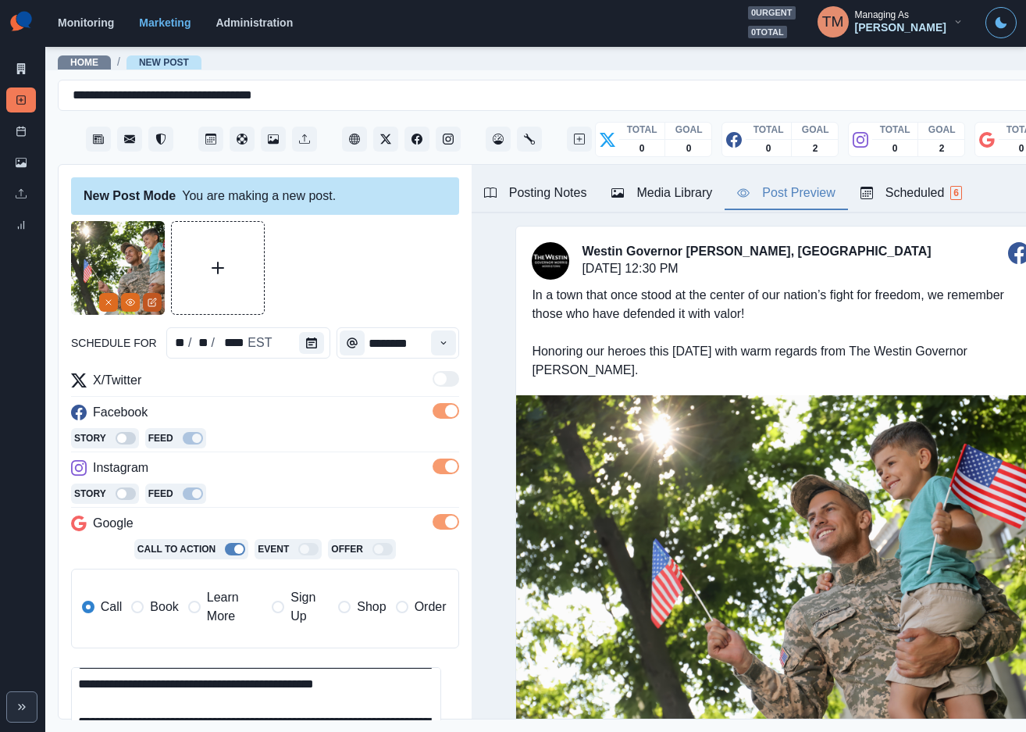
click at [157, 295] on button "Edit Media" at bounding box center [152, 302] width 19 height 19
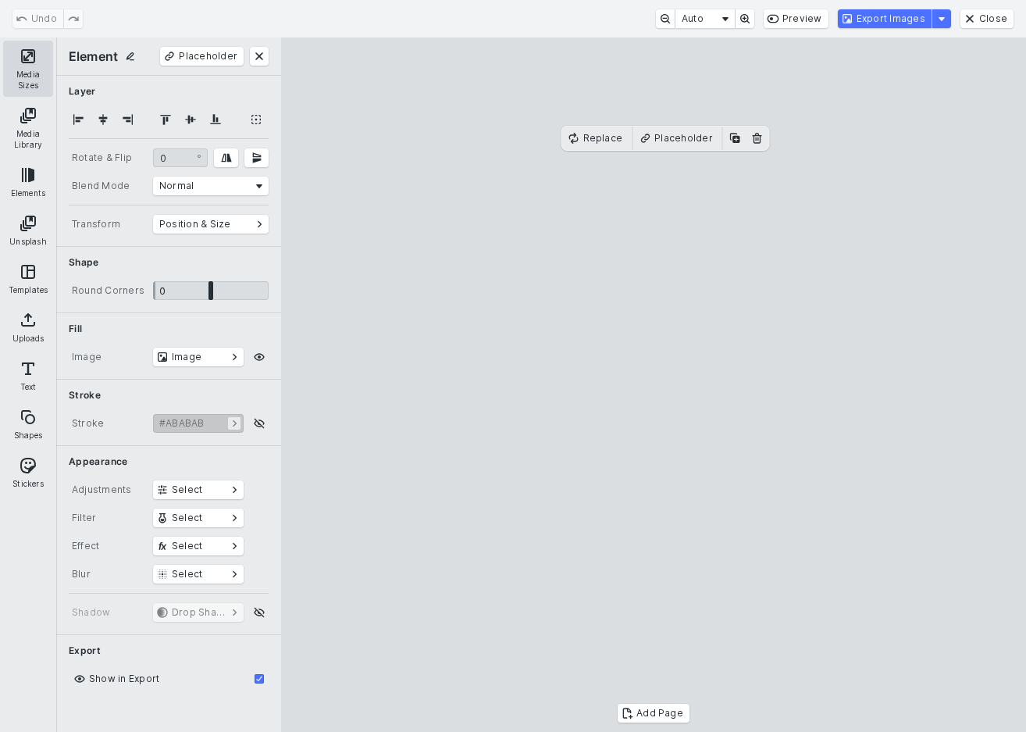
click at [28, 63] on button "Media Sizes" at bounding box center [28, 69] width 50 height 56
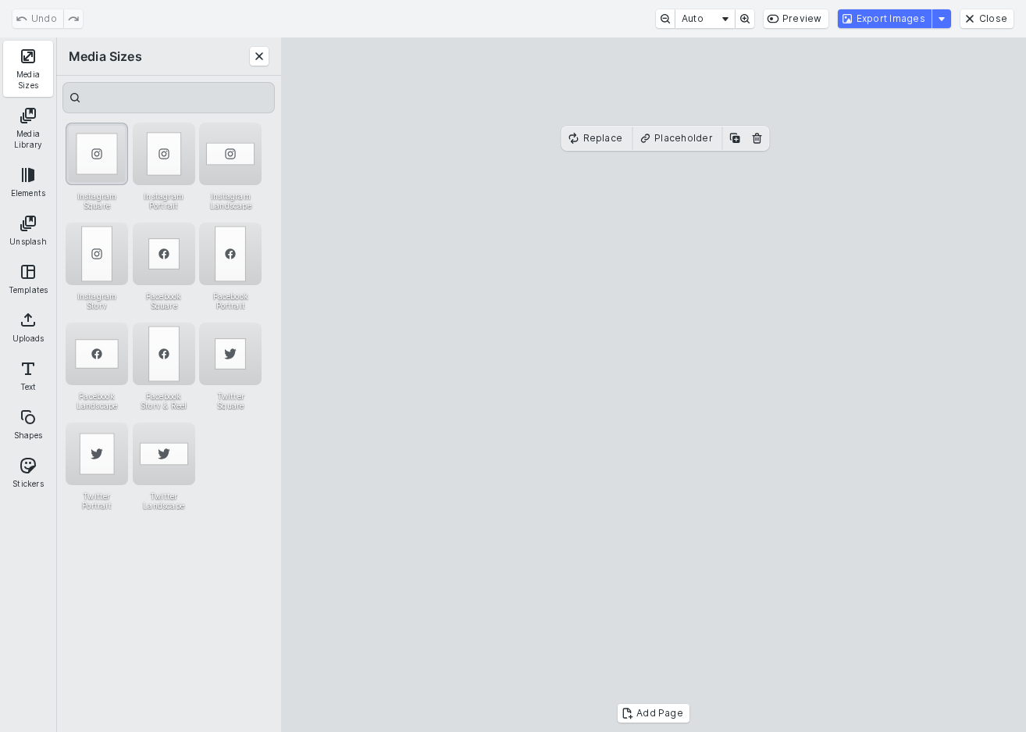
click at [90, 152] on div "Instagram Square" at bounding box center [97, 154] width 62 height 62
click at [654, 385] on cesdk-canvas "Editor canvas" at bounding box center [654, 385] width 0 height 0
drag, startPoint x: 851, startPoint y: 349, endPoint x: 800, endPoint y: 347, distance: 50.8
click at [654, 385] on cesdk-canvas "Editor canvas" at bounding box center [654, 385] width 0 height 0
drag, startPoint x: 880, startPoint y: 413, endPoint x: 928, endPoint y: 420, distance: 48.9
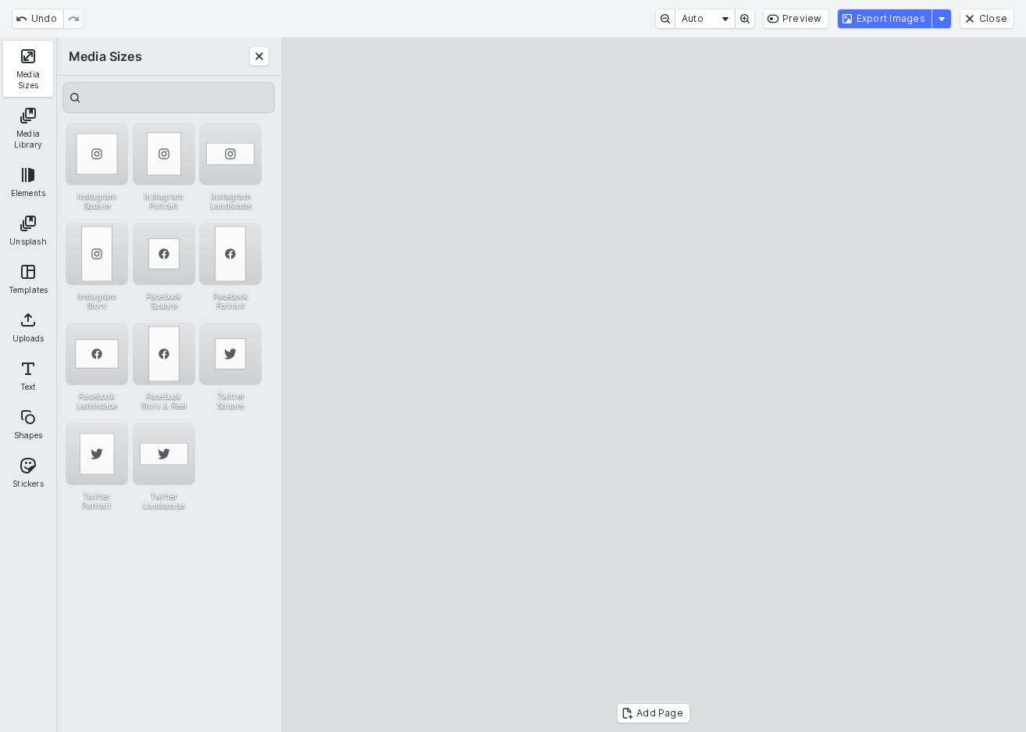
click at [654, 385] on cesdk-canvas "Editor canvas" at bounding box center [654, 385] width 0 height 0
drag, startPoint x: 348, startPoint y: 417, endPoint x: 398, endPoint y: 417, distance: 50.8
click at [654, 385] on cesdk-canvas "Editor canvas" at bounding box center [654, 385] width 0 height 0
click at [912, 21] on button "Export Images" at bounding box center [885, 18] width 94 height 19
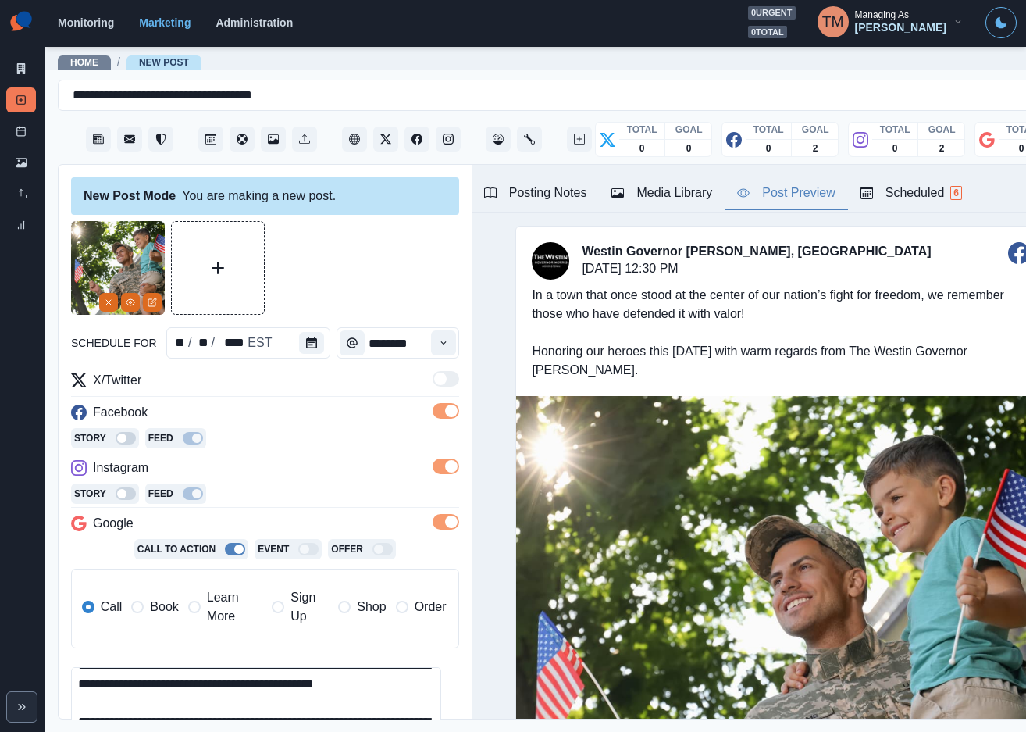
click at [687, 186] on div "Media Library" at bounding box center [662, 193] width 101 height 19
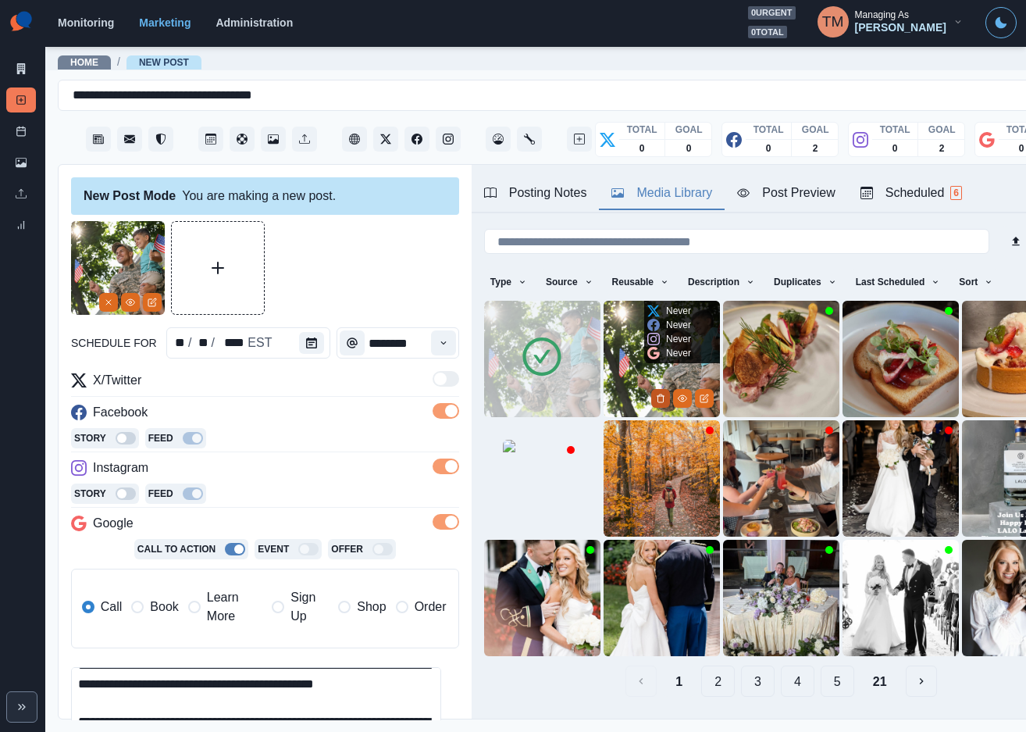
click at [656, 394] on icon "Delete Media" at bounding box center [660, 398] width 9 height 9
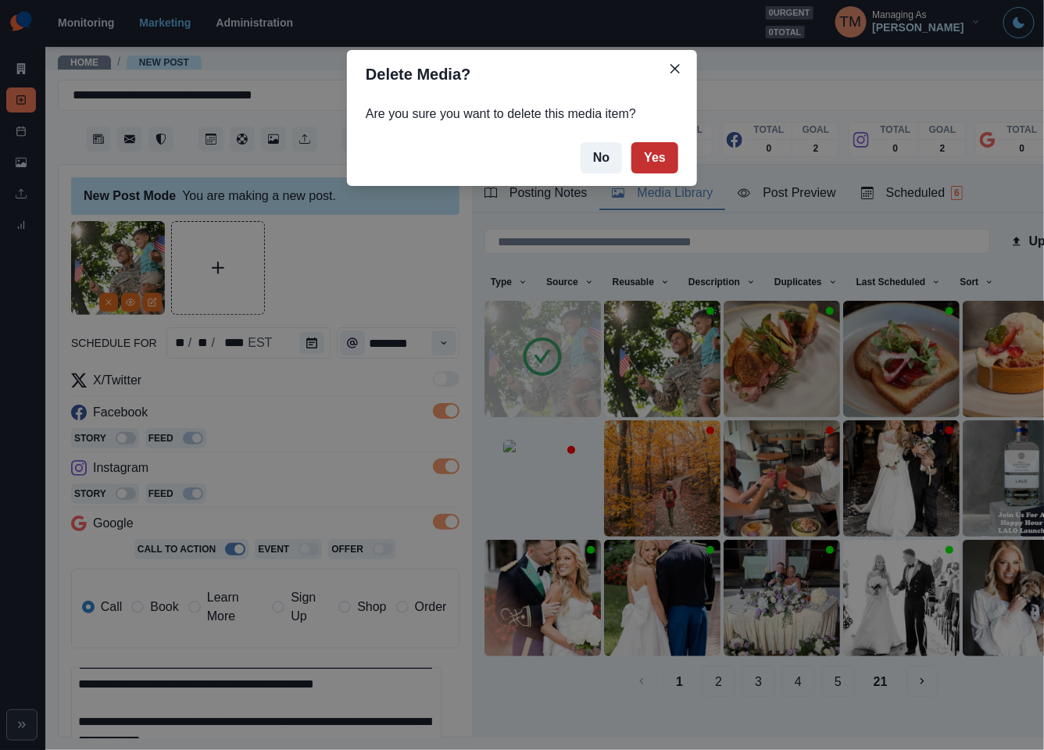
click at [673, 151] on button "Yes" at bounding box center [654, 157] width 47 height 31
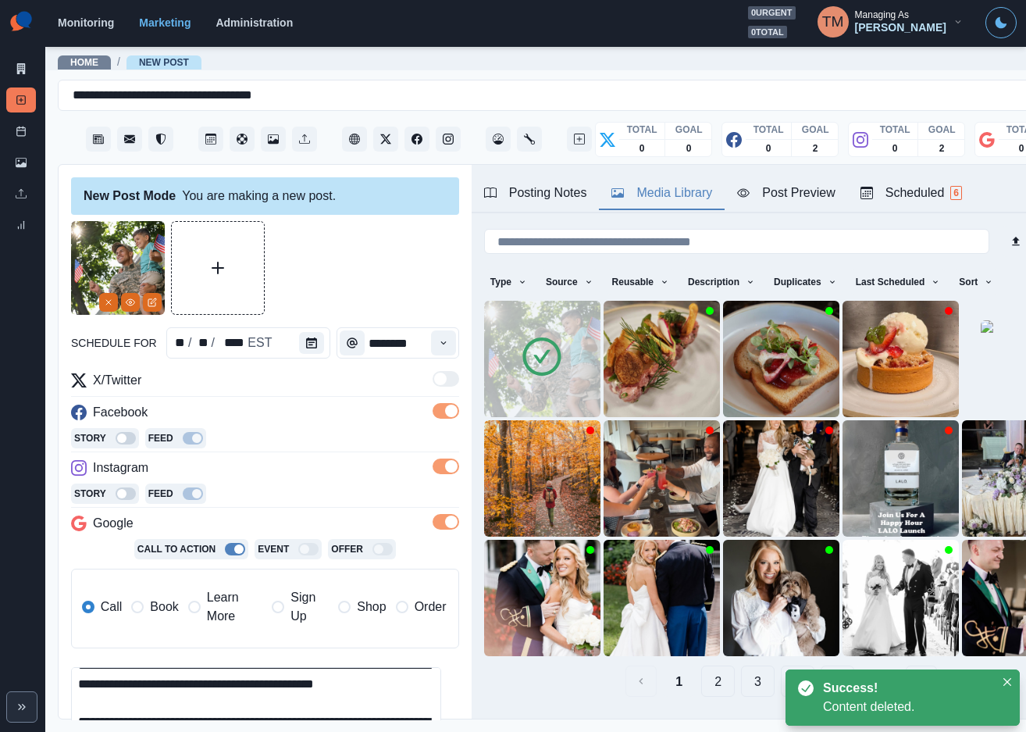
click at [383, 275] on div at bounding box center [265, 268] width 388 height 94
drag, startPoint x: 807, startPoint y: 213, endPoint x: 812, endPoint y: 206, distance: 8.4
click at [809, 209] on div "Posting Notes Media Library Post Preview Scheduled 6 POSTING ROTATION: - 1 post…" at bounding box center [781, 437] width 619 height 544
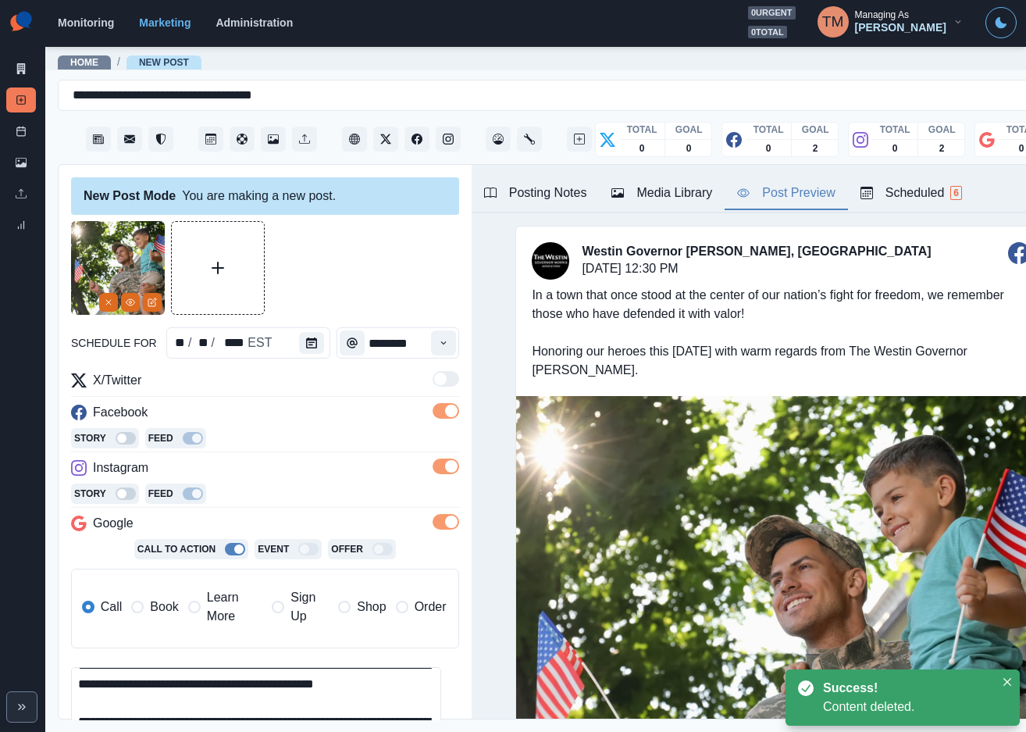
click at [814, 195] on div "Post Preview" at bounding box center [786, 193] width 98 height 19
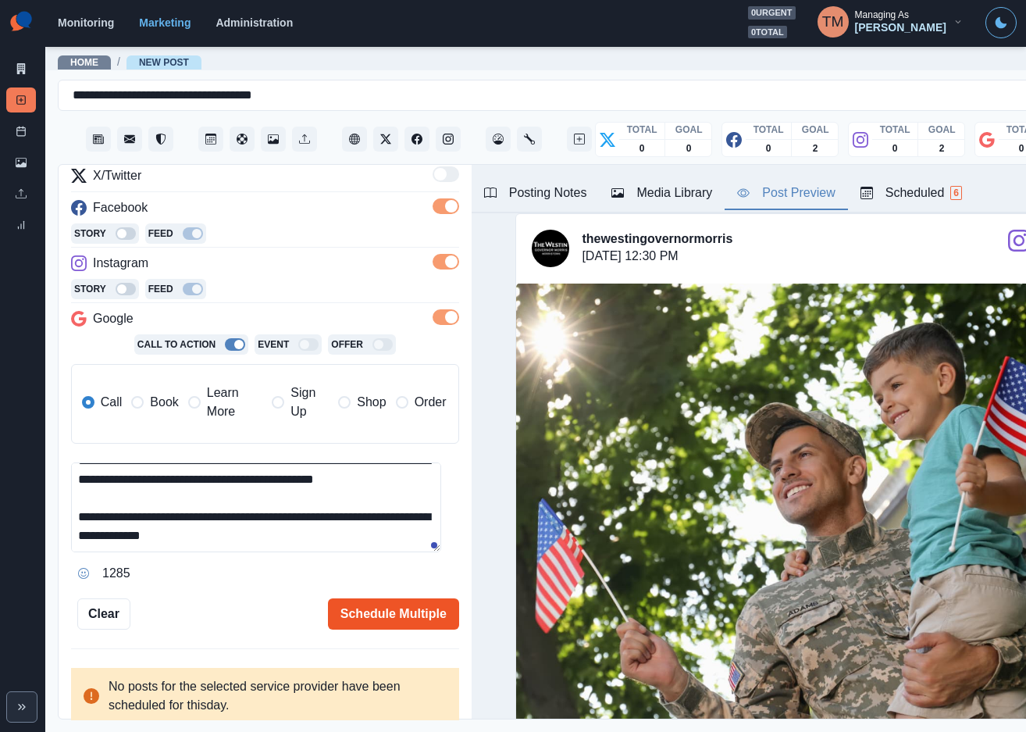
scroll to position [36, 0]
click at [352, 614] on button "Schedule Multiple" at bounding box center [393, 613] width 131 height 31
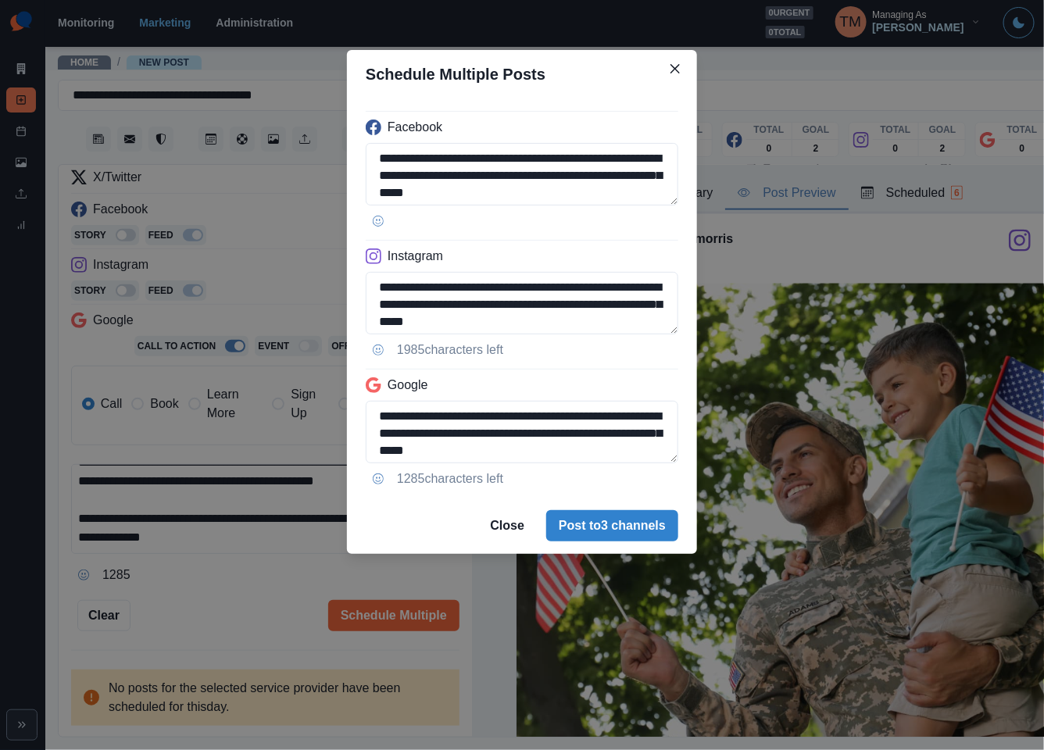
click at [683, 532] on footer "Close Post to 3 channels" at bounding box center [522, 526] width 350 height 56
click at [661, 527] on button "Post to 3 channels" at bounding box center [612, 525] width 132 height 31
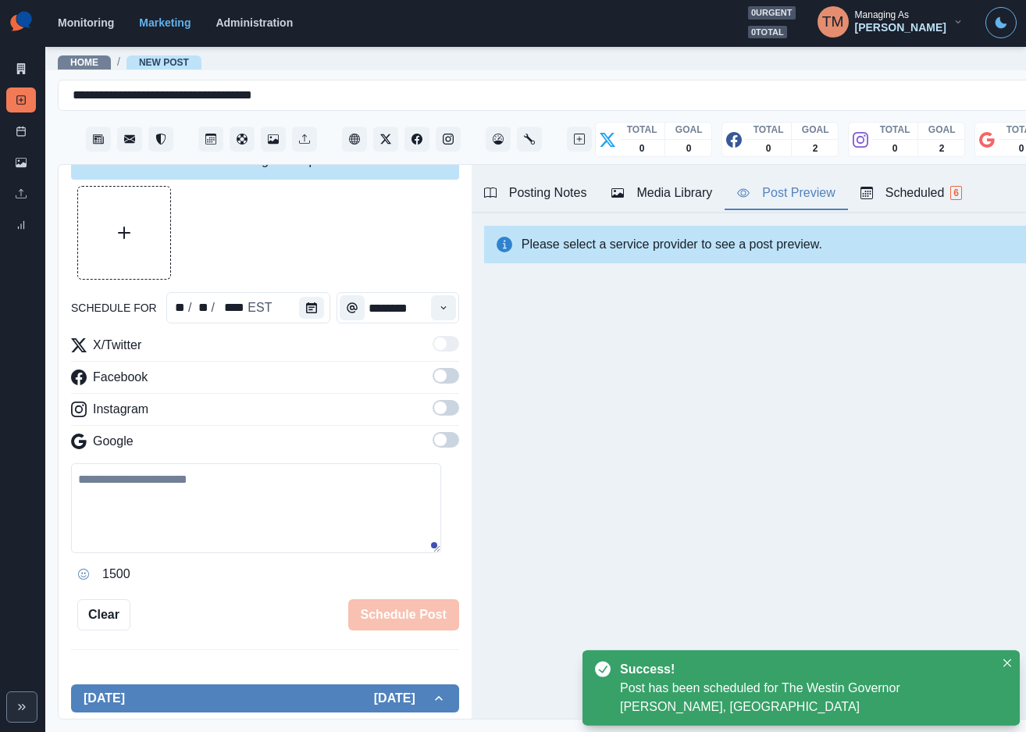
scroll to position [205, 0]
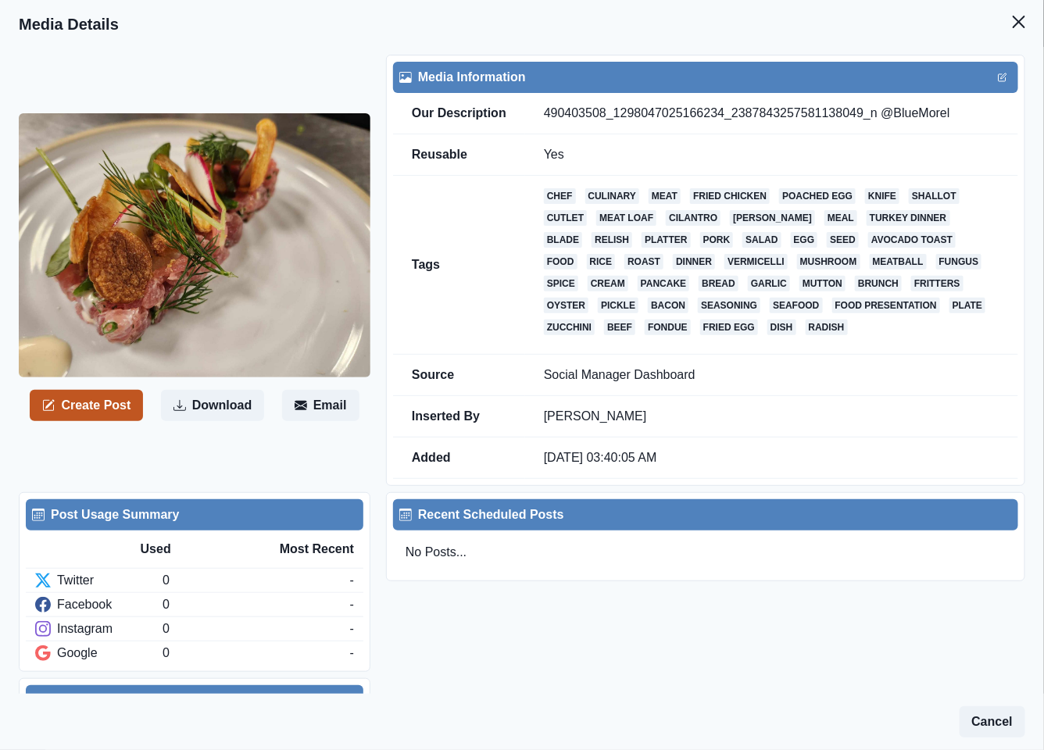
click at [118, 403] on button "Create Post" at bounding box center [86, 405] width 113 height 31
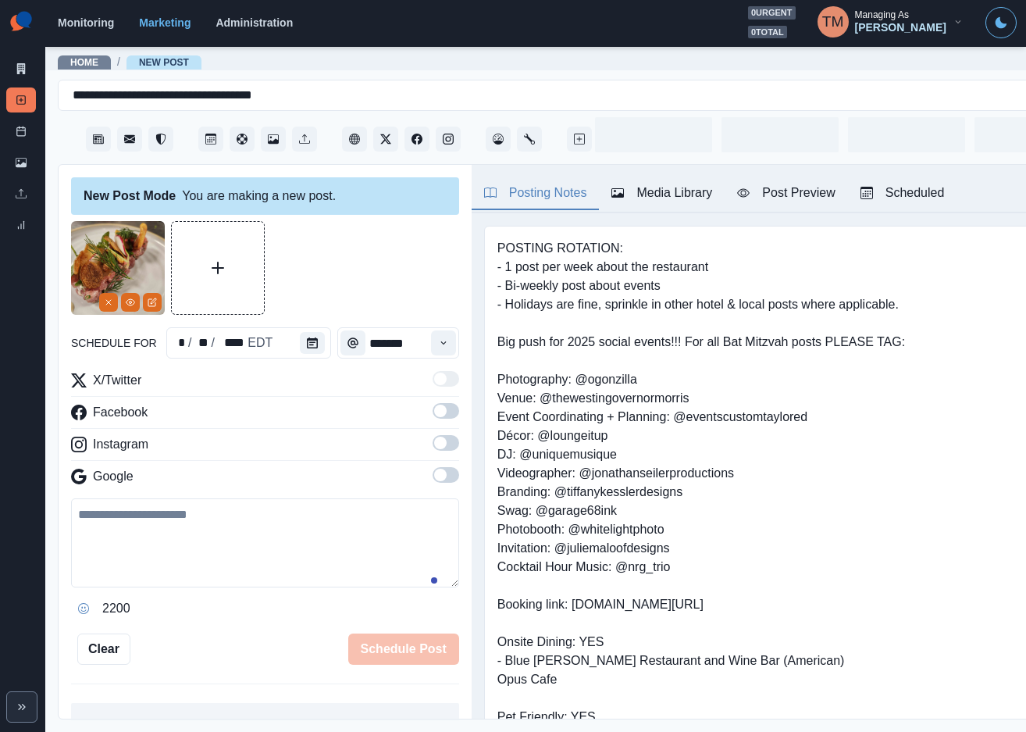
click at [179, 565] on textarea at bounding box center [265, 542] width 388 height 89
paste textarea "**********"
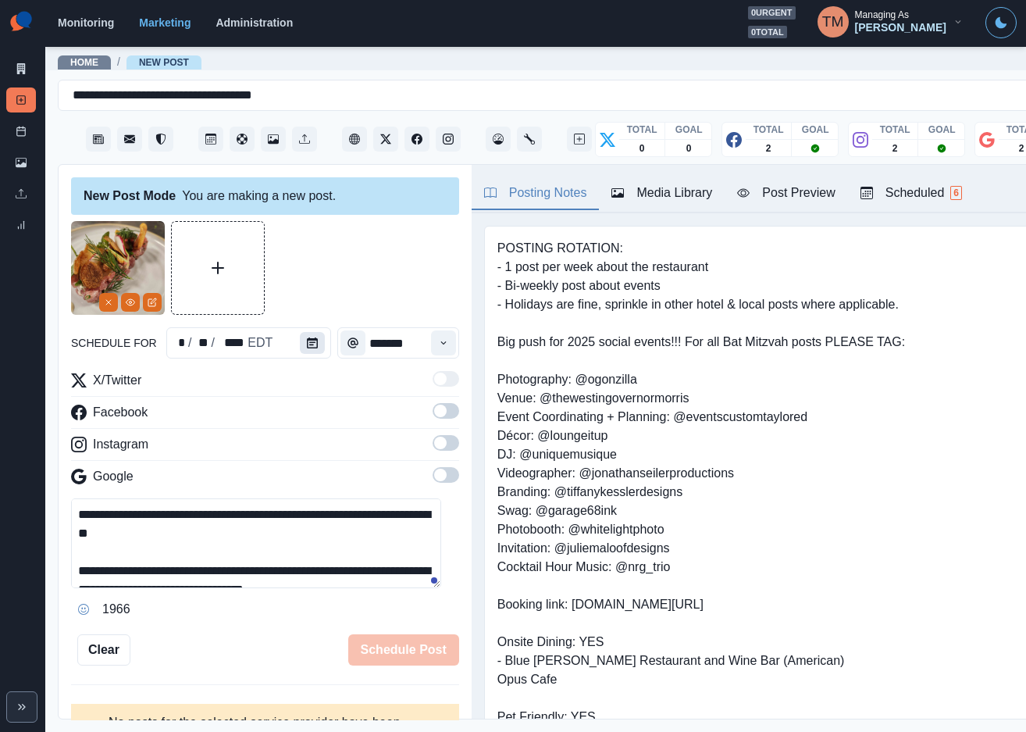
scroll to position [49, 0]
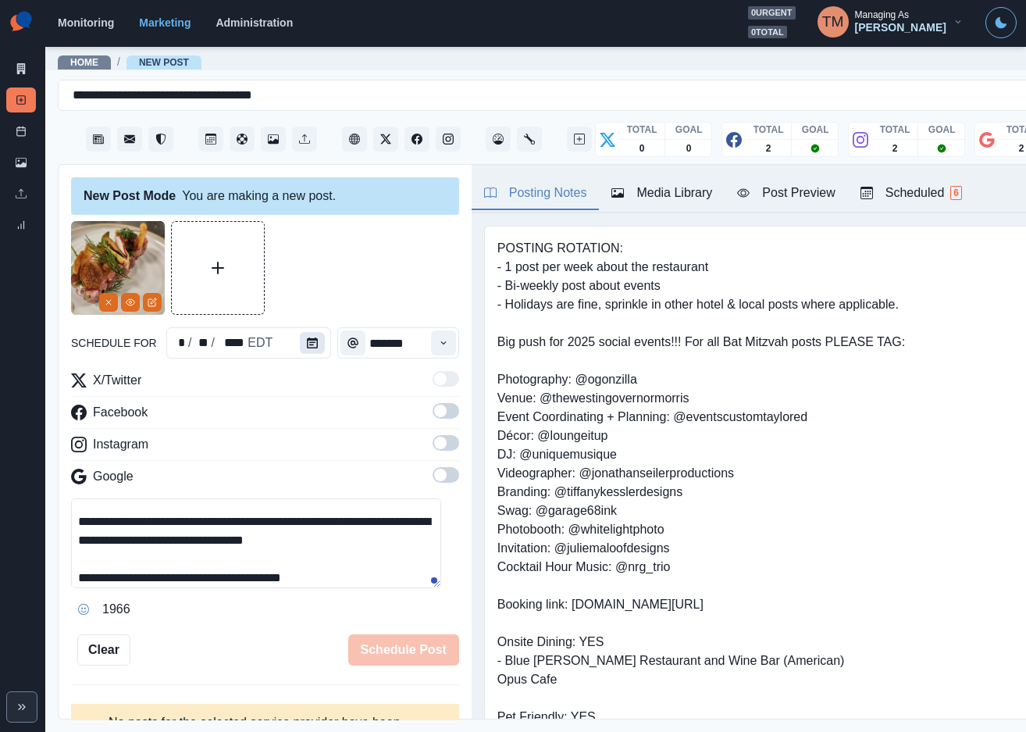
type textarea "**********"
click at [307, 343] on icon "Calendar" at bounding box center [312, 342] width 11 height 11
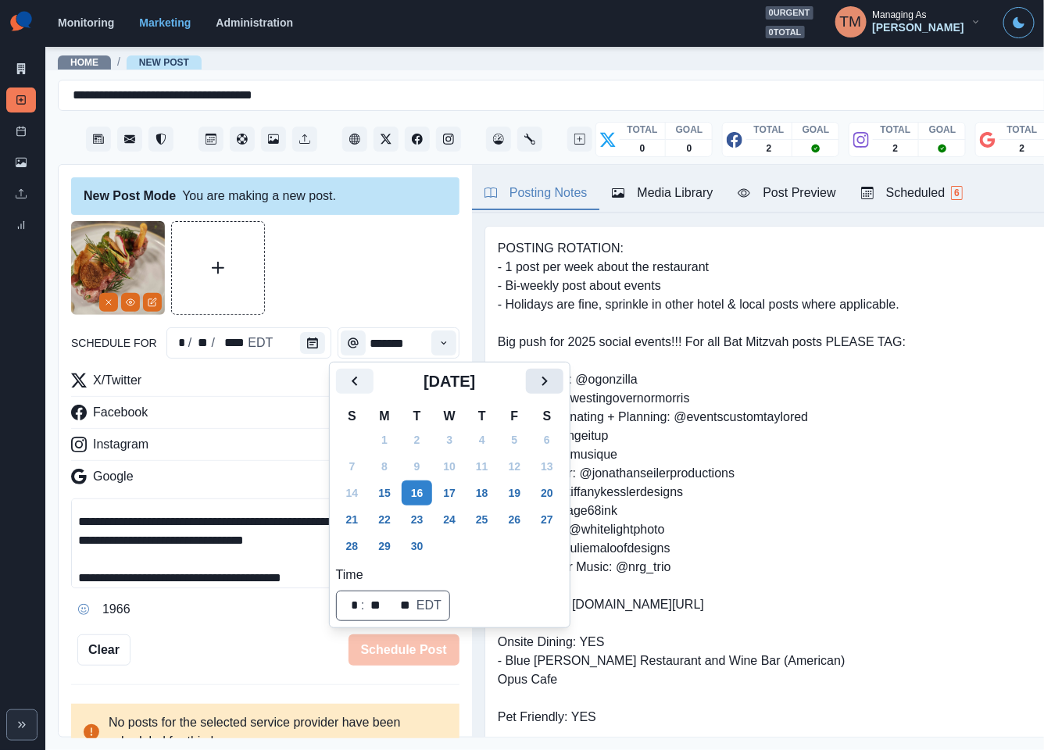
click at [537, 382] on icon "Next" at bounding box center [544, 381] width 19 height 19
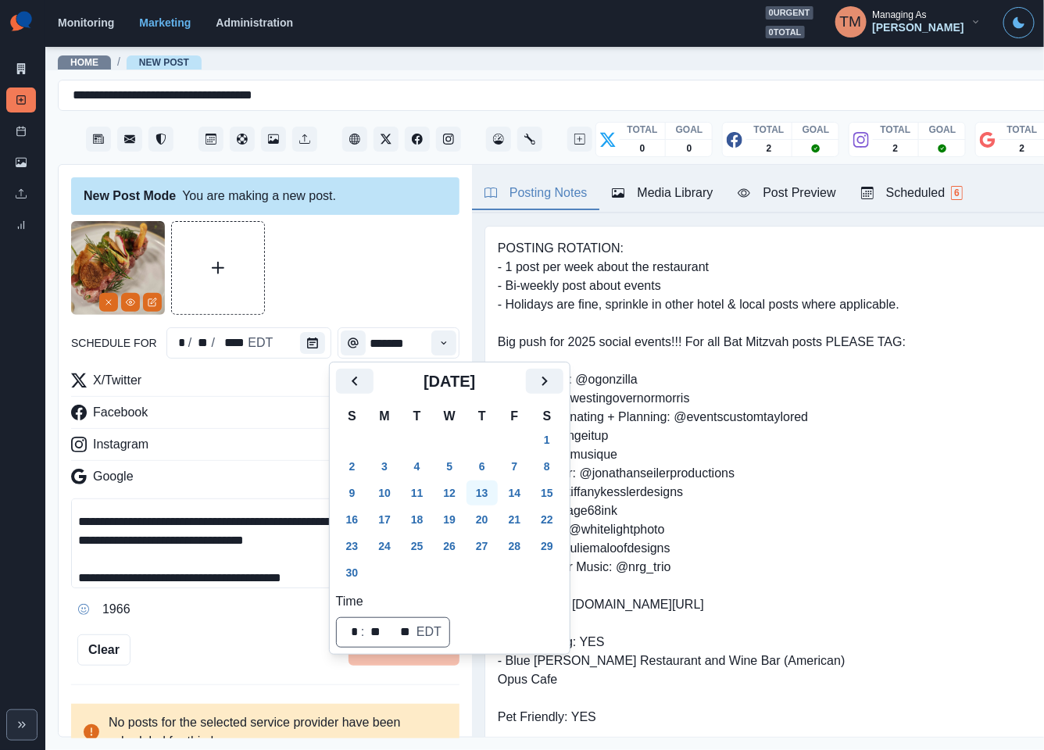
click at [490, 494] on button "13" at bounding box center [481, 492] width 31 height 25
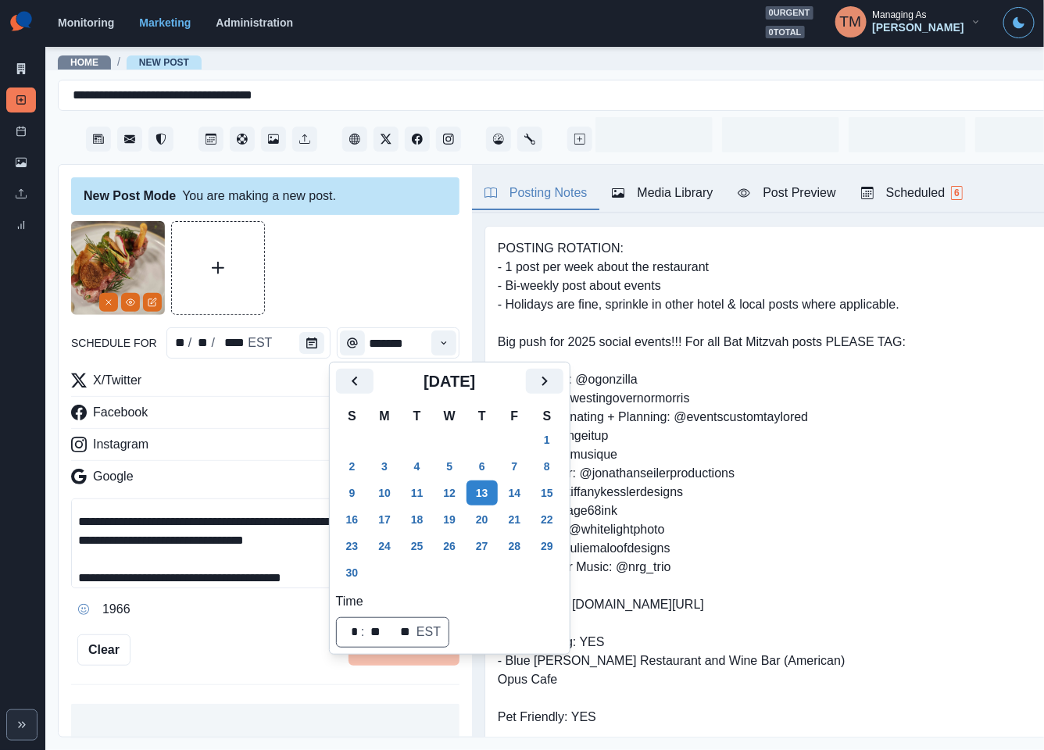
click at [370, 274] on div at bounding box center [265, 268] width 388 height 94
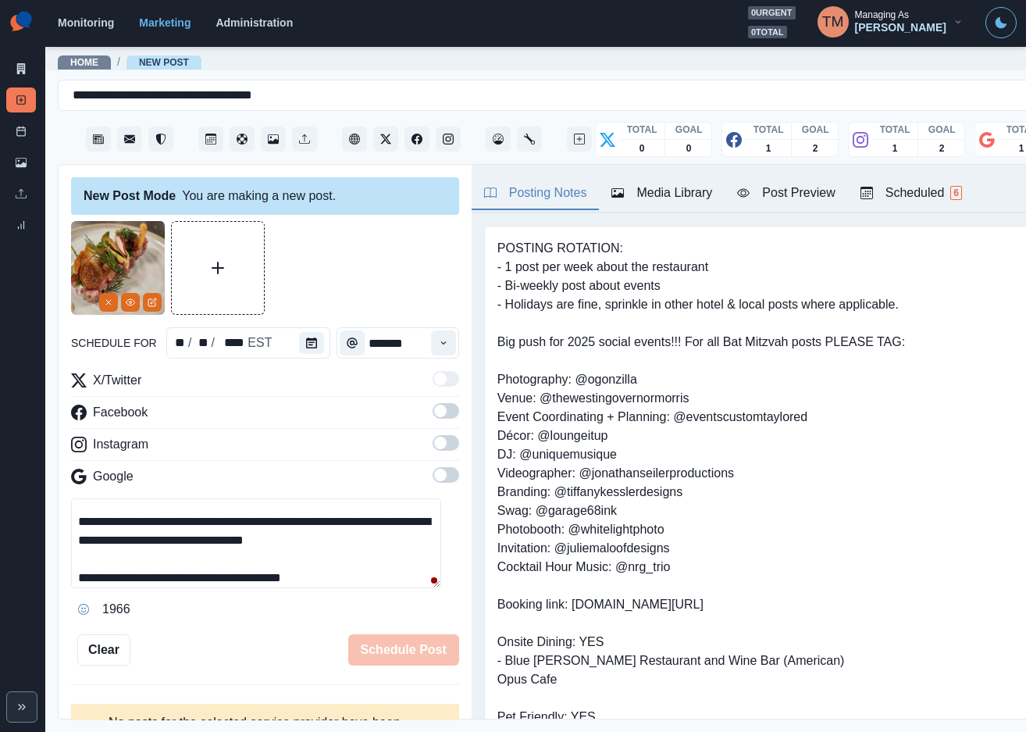
click at [434, 412] on span at bounding box center [446, 411] width 27 height 16
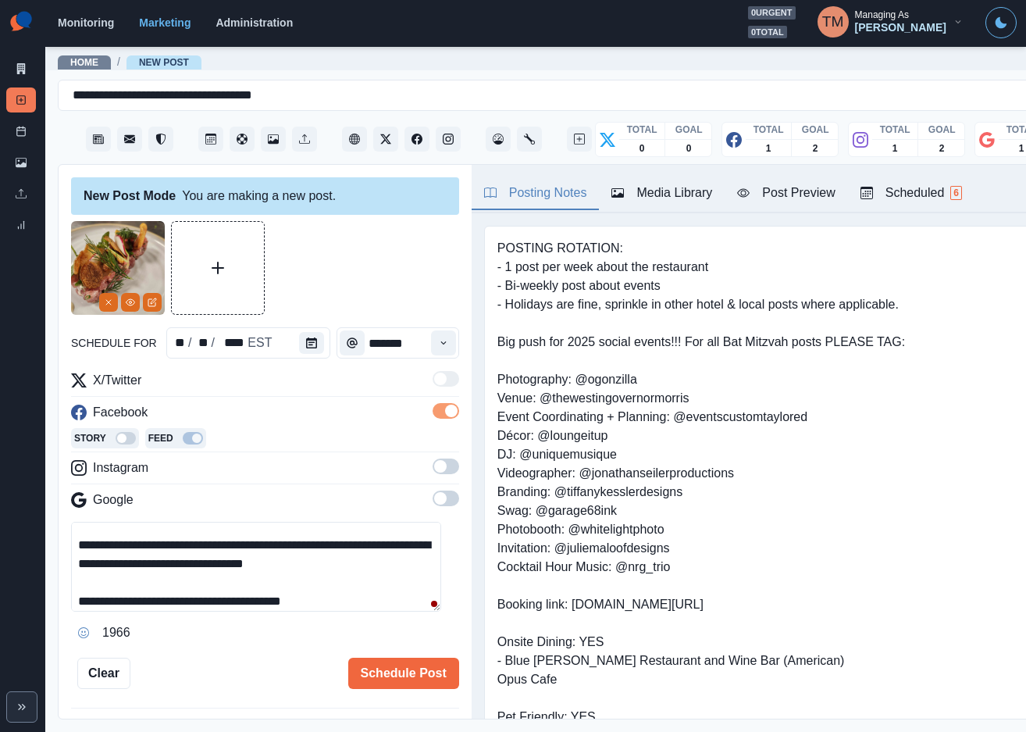
click at [436, 462] on span at bounding box center [446, 466] width 27 height 16
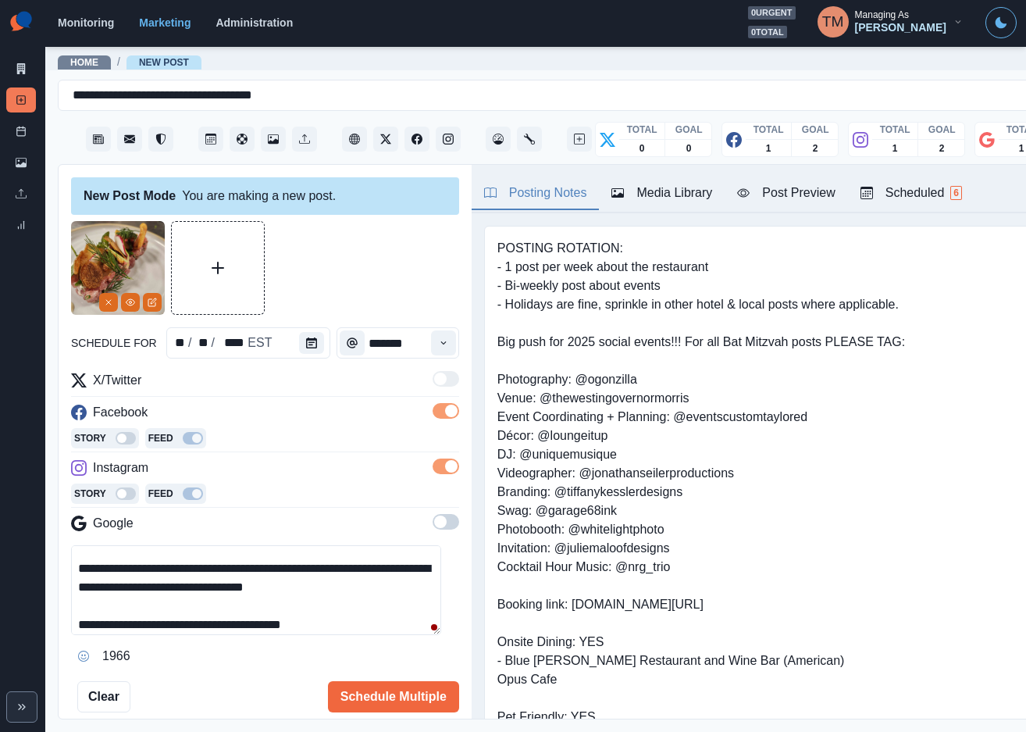
click at [434, 527] on span at bounding box center [446, 522] width 27 height 16
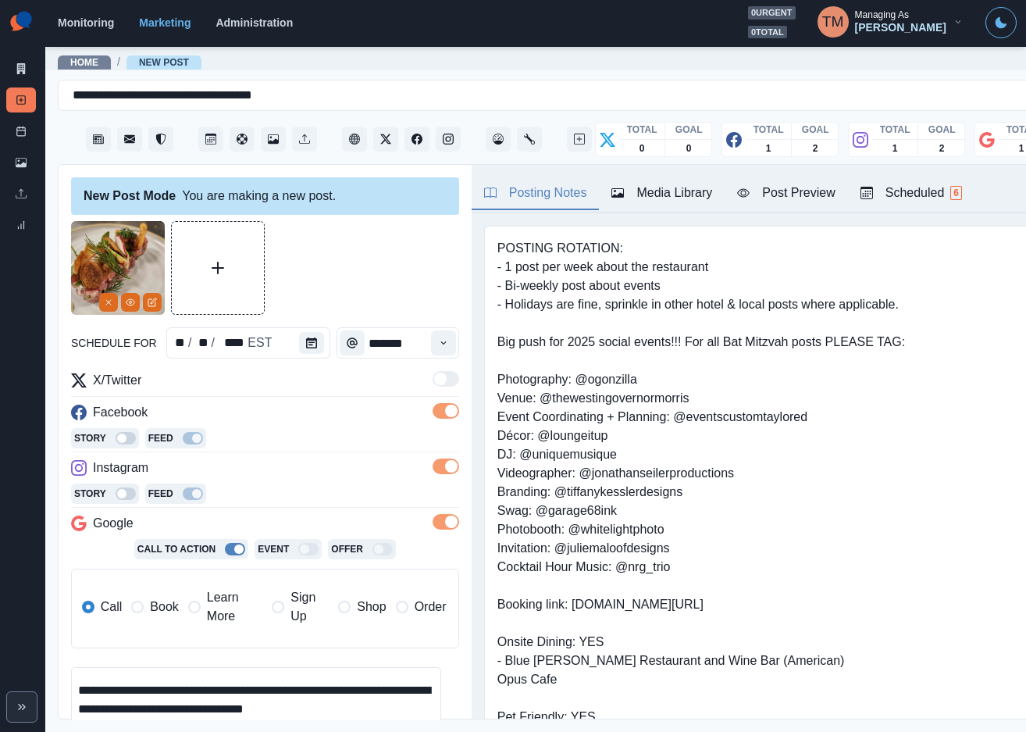
click at [153, 605] on span "Book" at bounding box center [164, 607] width 28 height 19
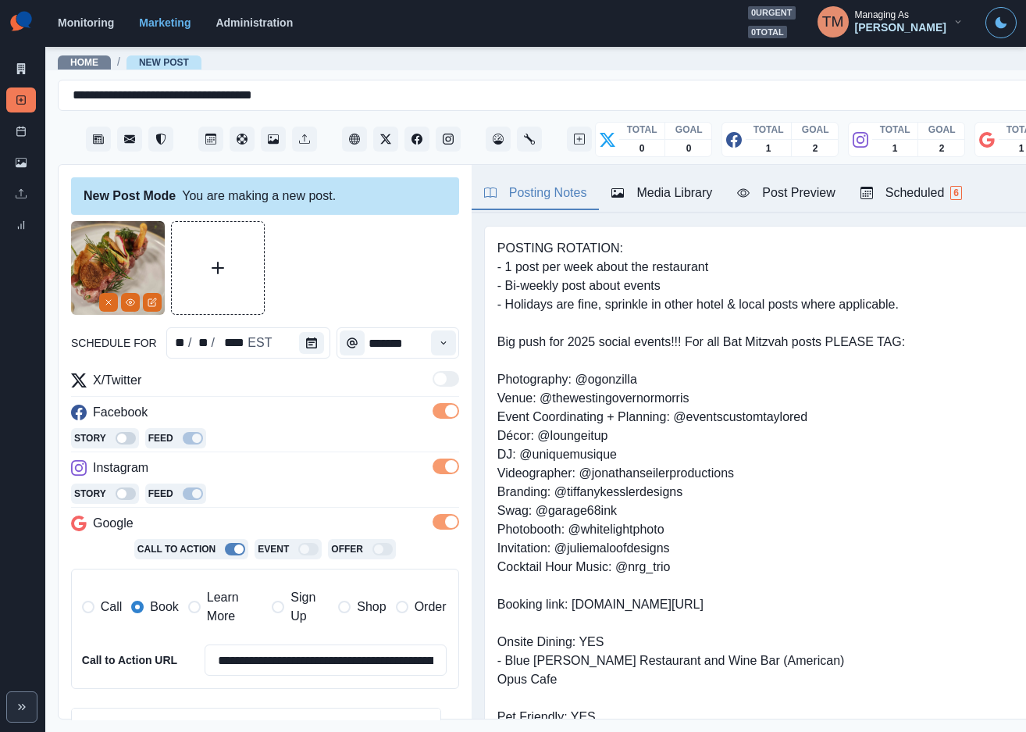
scroll to position [234, 0]
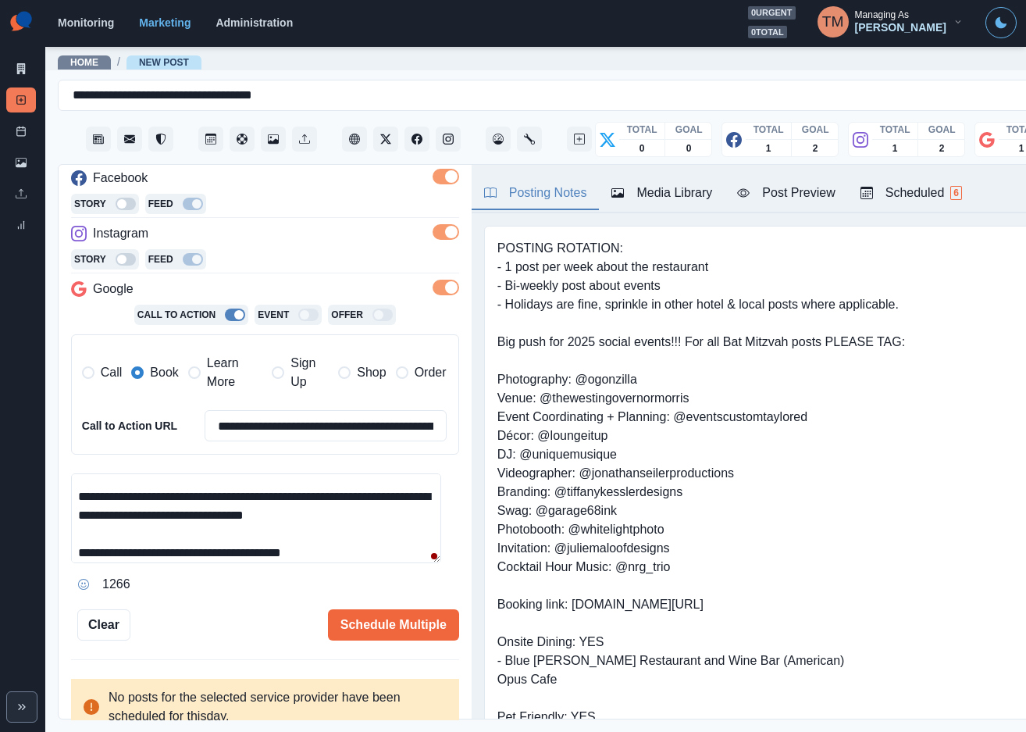
click at [220, 382] on span "Learn More" at bounding box center [234, 372] width 55 height 37
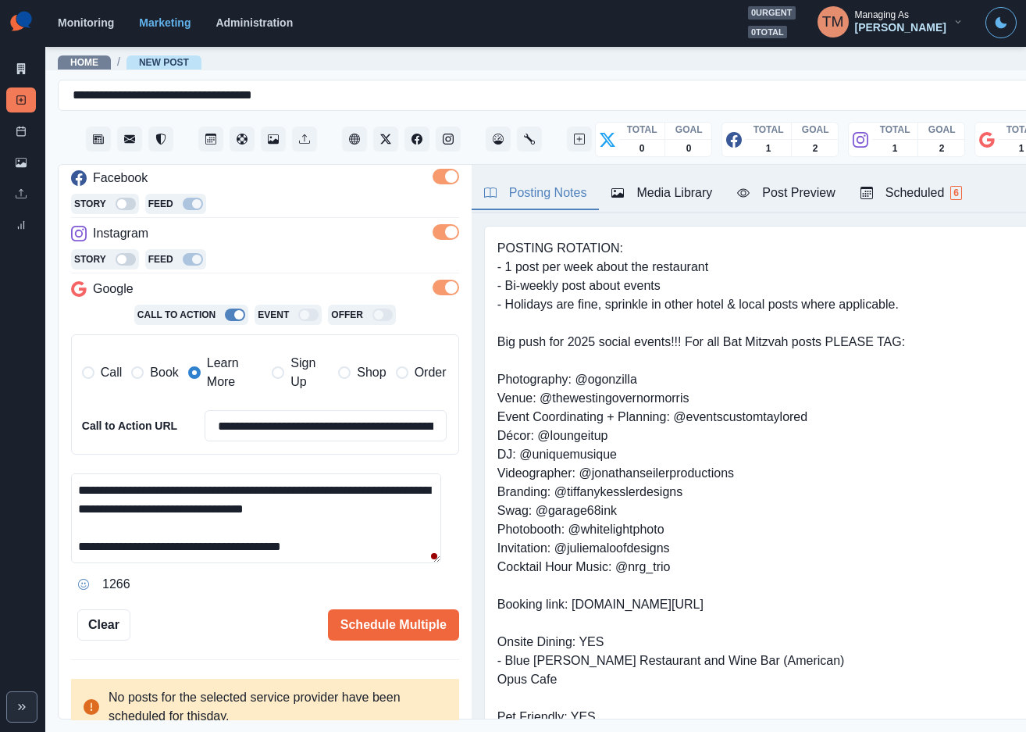
drag, startPoint x: 198, startPoint y: 560, endPoint x: 382, endPoint y: 556, distance: 184.4
click at [382, 556] on textarea "**********" at bounding box center [256, 518] width 370 height 90
click at [286, 427] on input "**********" at bounding box center [326, 425] width 242 height 31
paste input
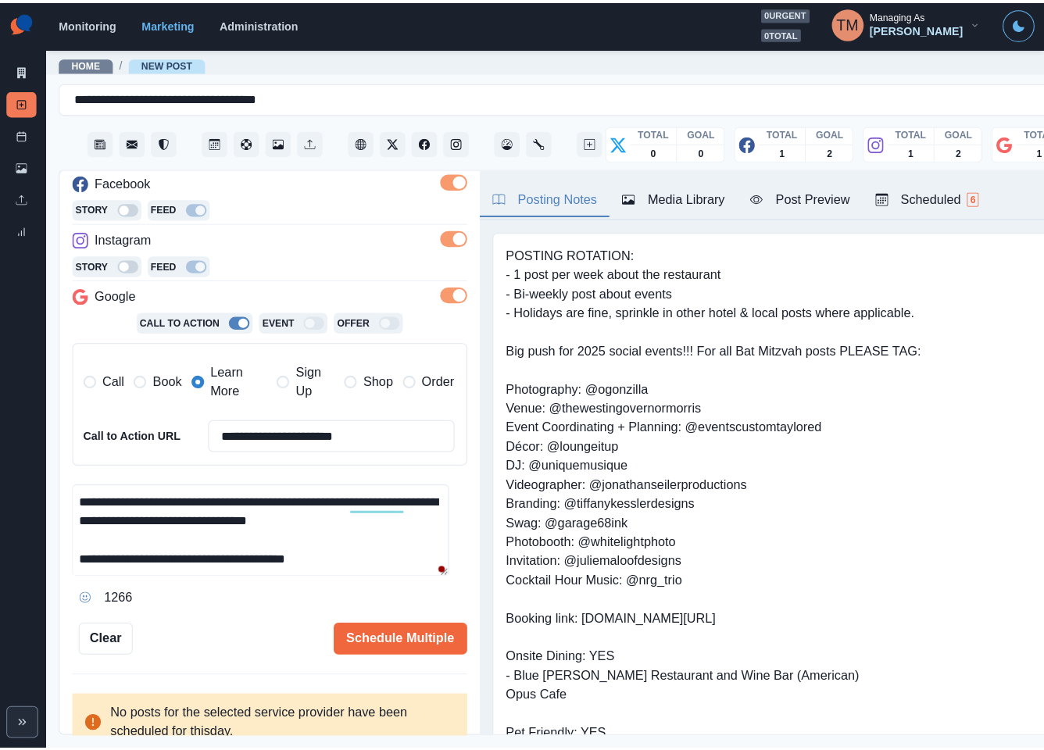
scroll to position [0, 0]
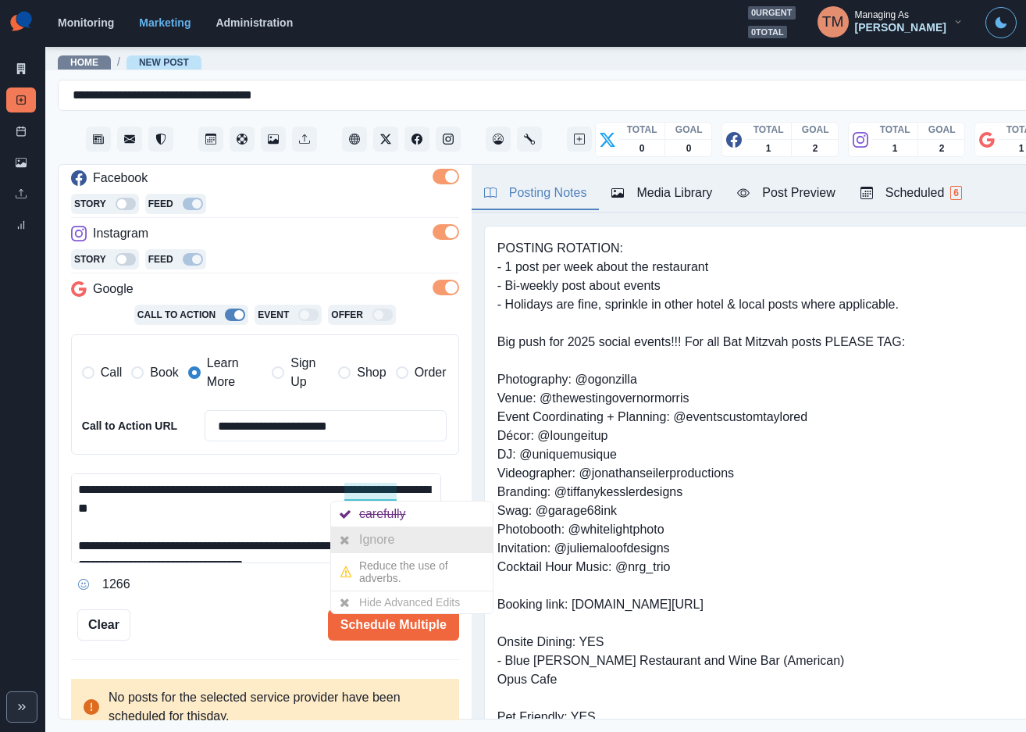
click at [385, 537] on div "Ignore" at bounding box center [379, 539] width 41 height 25
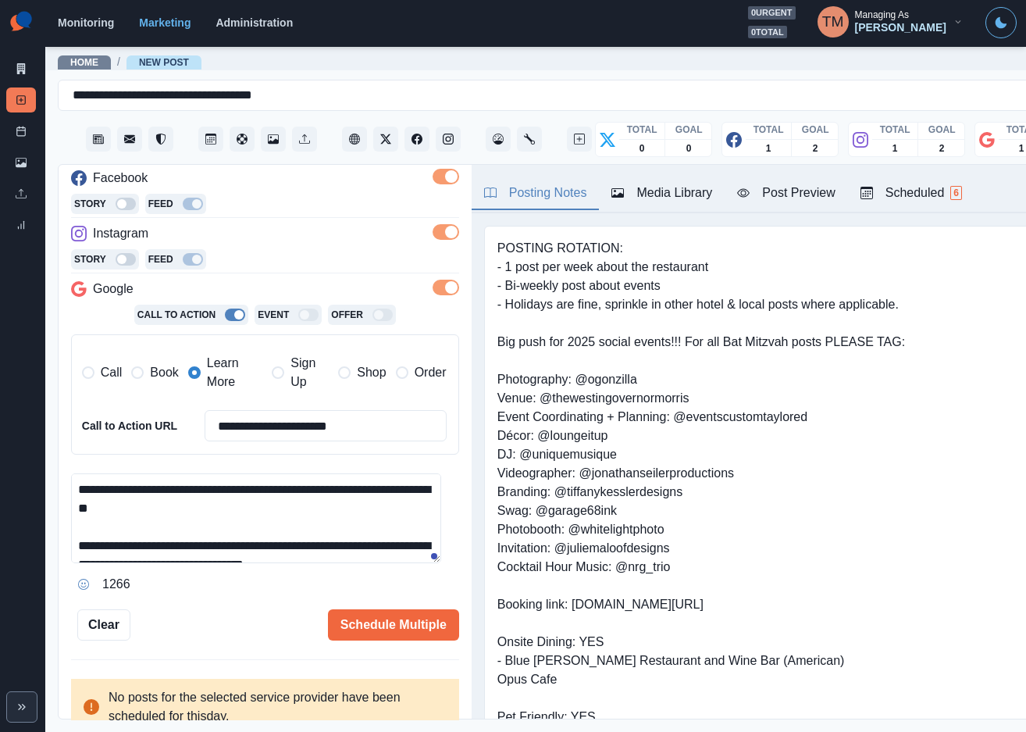
type input "**********"
click at [786, 197] on div "Post Preview" at bounding box center [786, 193] width 98 height 19
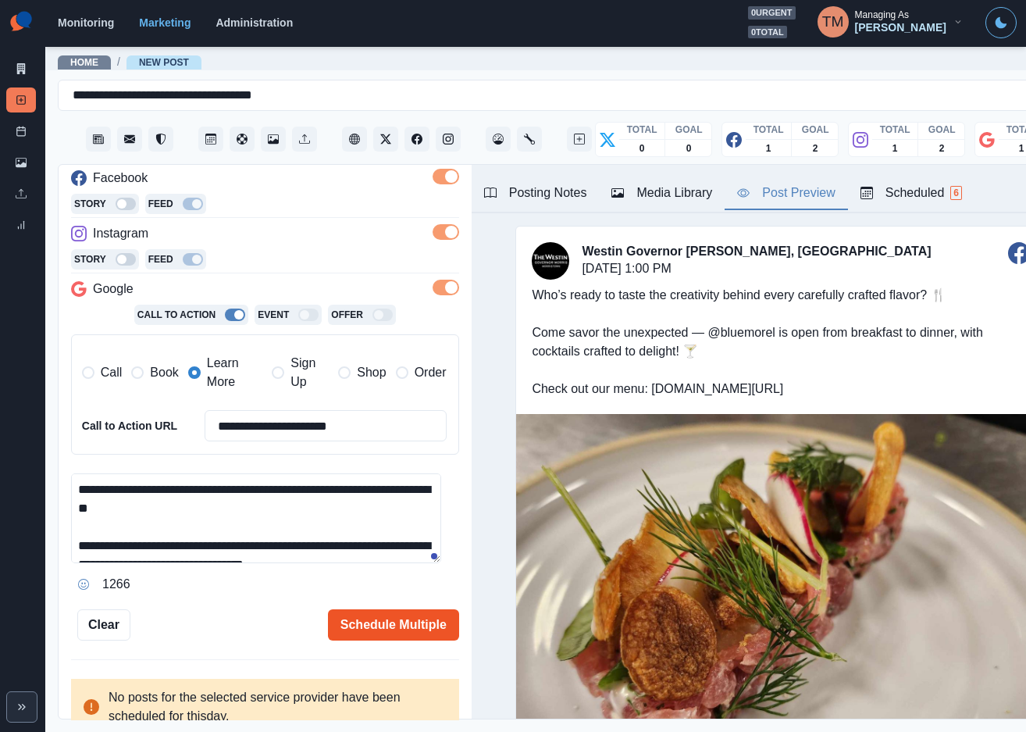
click at [384, 628] on button "Schedule Multiple" at bounding box center [393, 624] width 131 height 31
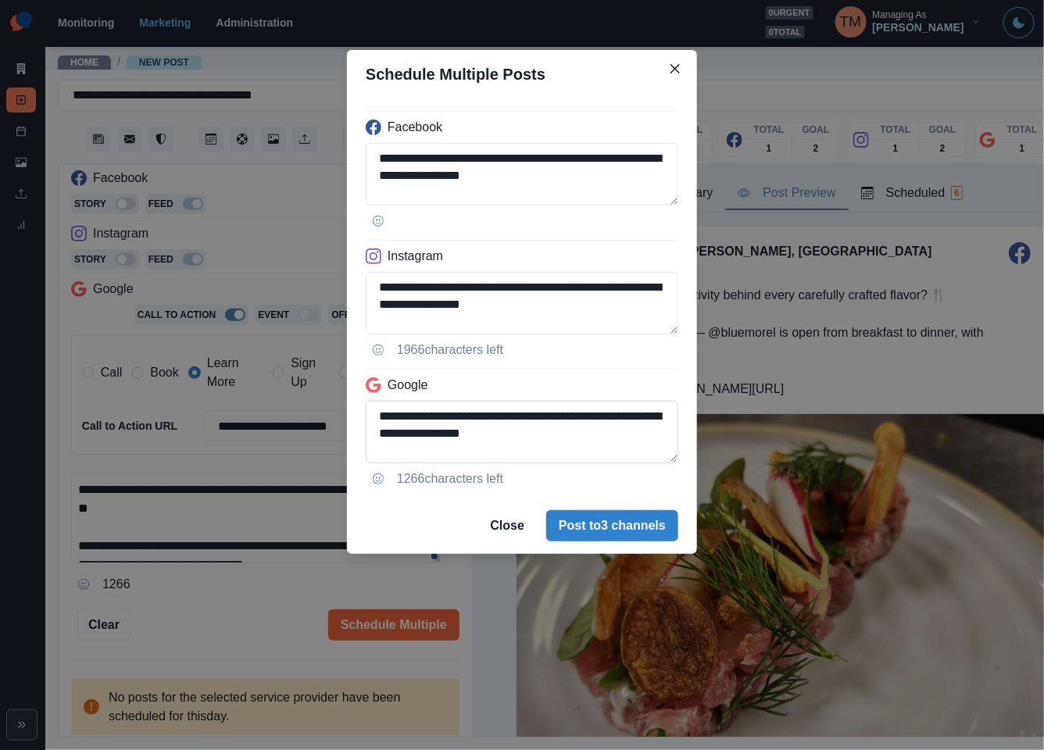
scroll to position [108, 0]
click at [528, 411] on textarea "**********" at bounding box center [522, 432] width 312 height 62
drag, startPoint x: 549, startPoint y: 404, endPoint x: 593, endPoint y: 455, distance: 67.6
click at [593, 455] on textarea "**********" at bounding box center [522, 432] width 312 height 62
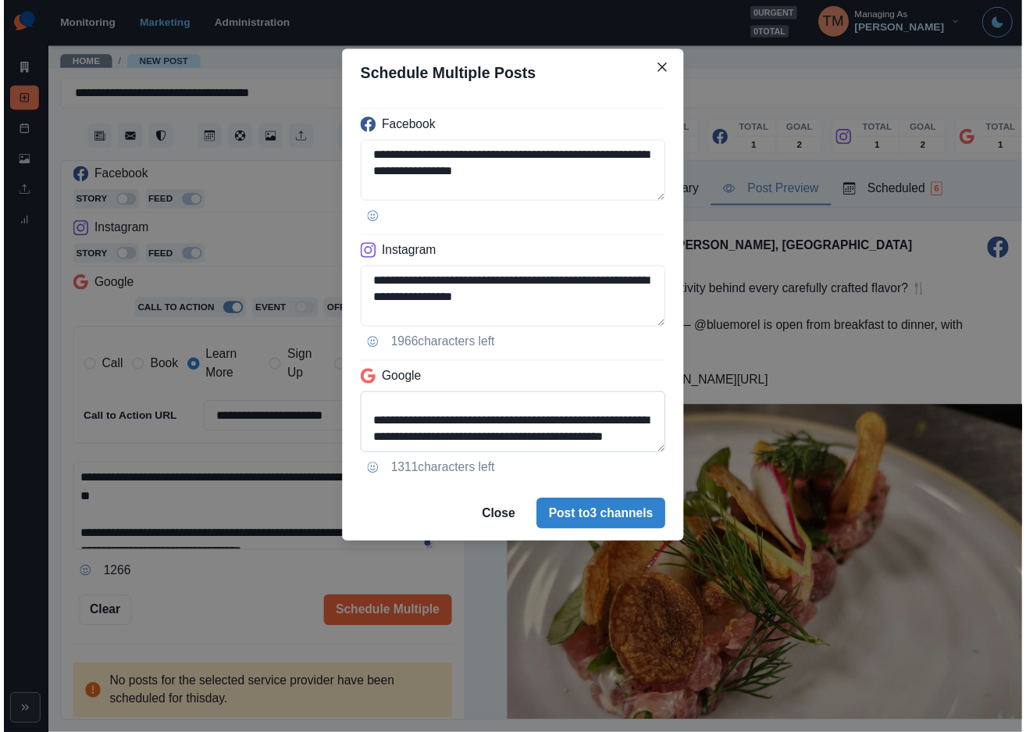
scroll to position [56, 0]
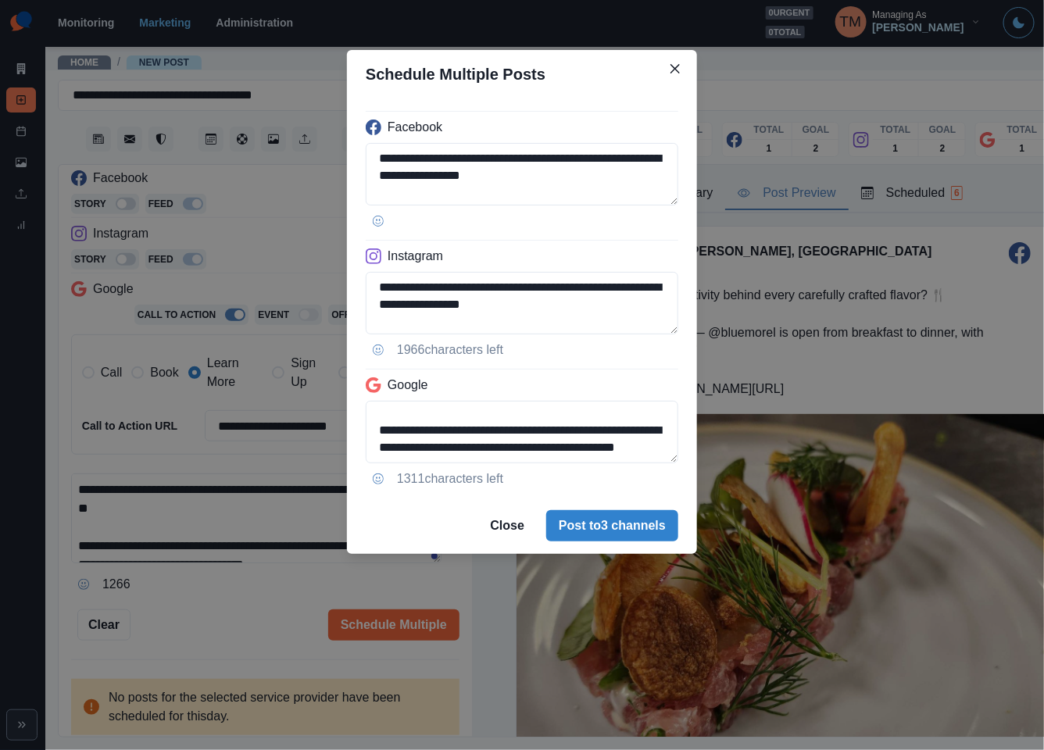
type textarea "**********"
click at [241, 619] on div "**********" at bounding box center [522, 375] width 1044 height 750
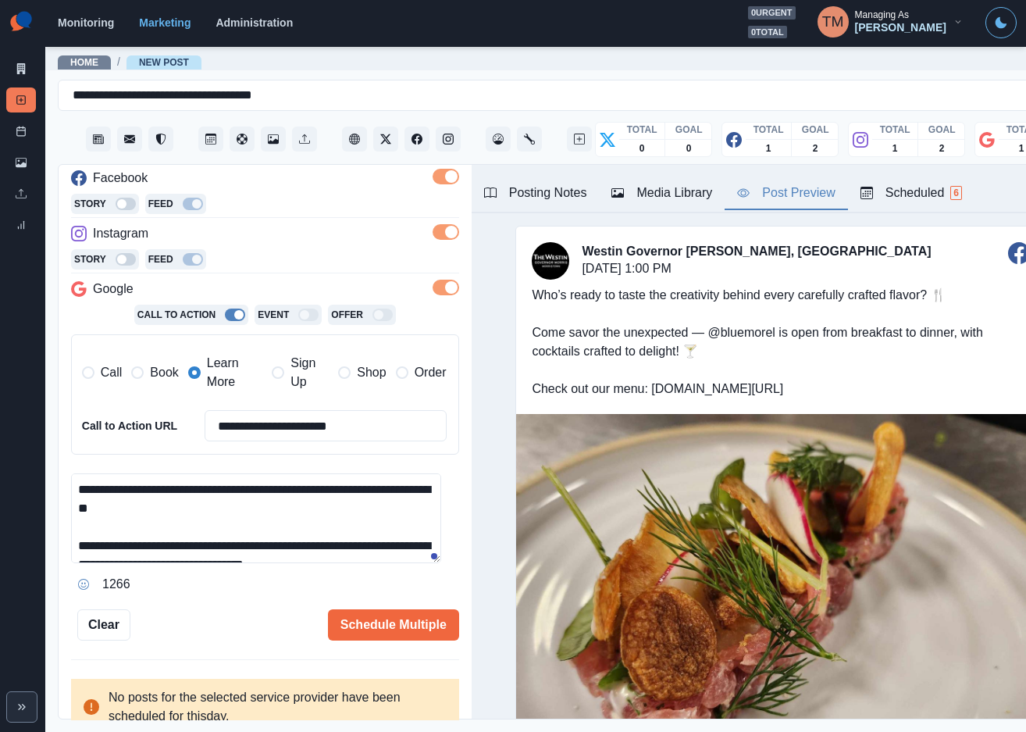
click at [234, 553] on textarea "**********" at bounding box center [256, 518] width 370 height 90
drag, startPoint x: 319, startPoint y: 549, endPoint x: 329, endPoint y: 497, distance: 53.2
click at [329, 497] on textarea "**********" at bounding box center [256, 518] width 370 height 90
paste textarea "*"
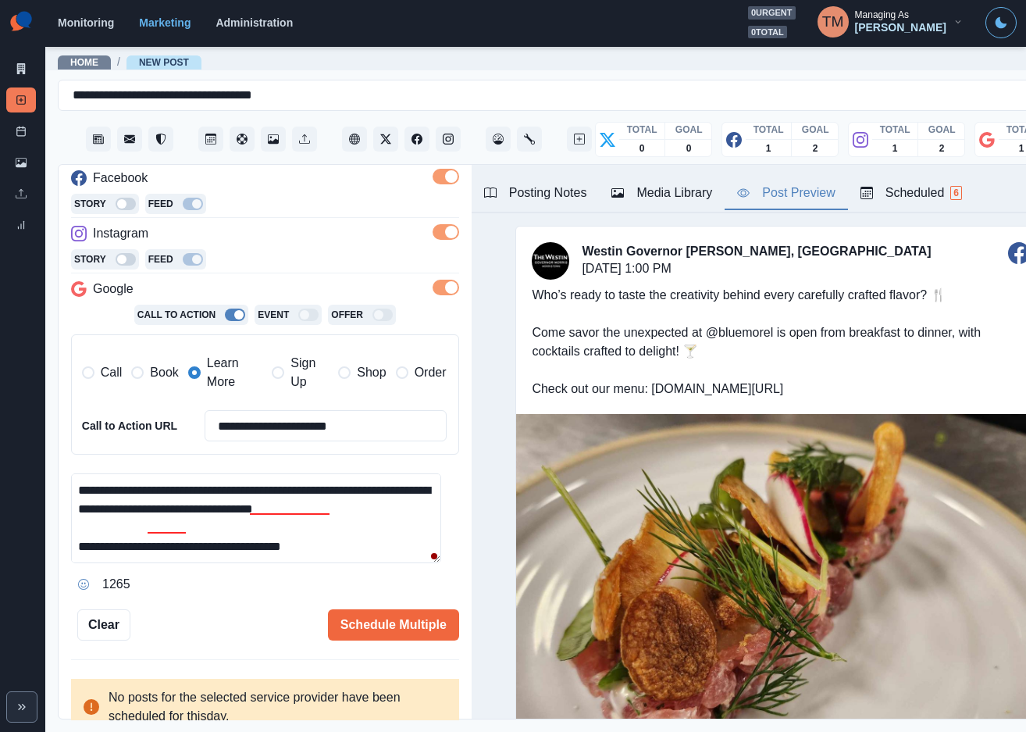
scroll to position [42, 0]
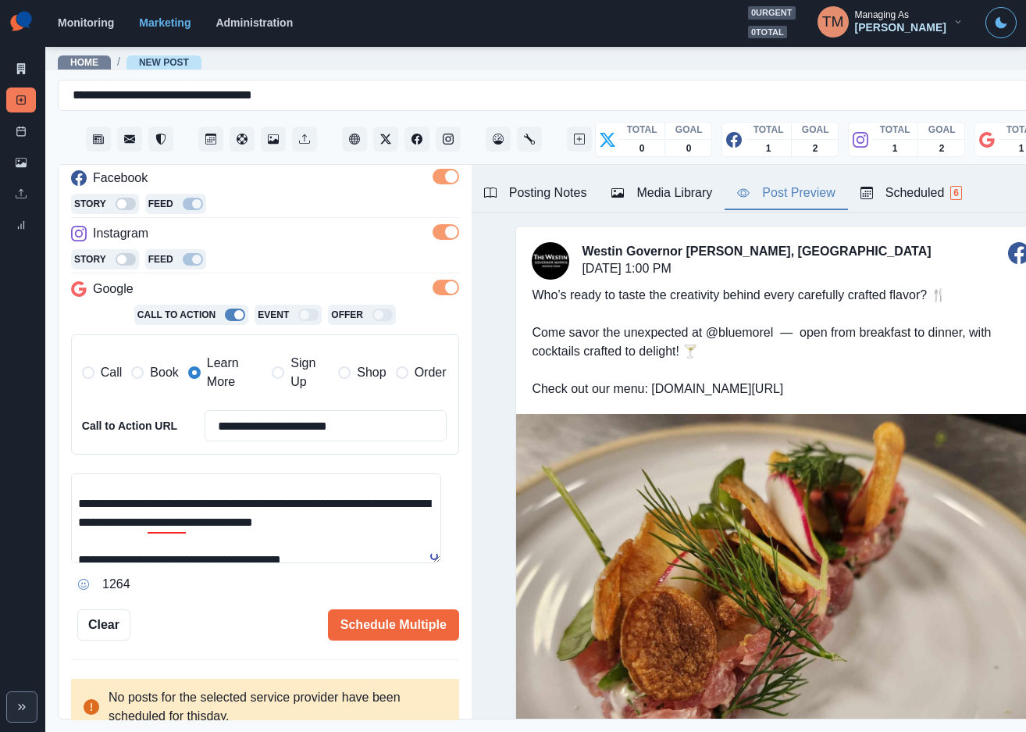
click at [376, 540] on textarea "**********" at bounding box center [256, 518] width 370 height 90
click at [323, 511] on textarea "**********" at bounding box center [256, 518] width 370 height 90
click at [321, 511] on textarea "**********" at bounding box center [256, 518] width 370 height 90
click at [336, 509] on textarea "**********" at bounding box center [256, 518] width 370 height 90
click at [390, 523] on textarea "**********" at bounding box center [256, 518] width 370 height 90
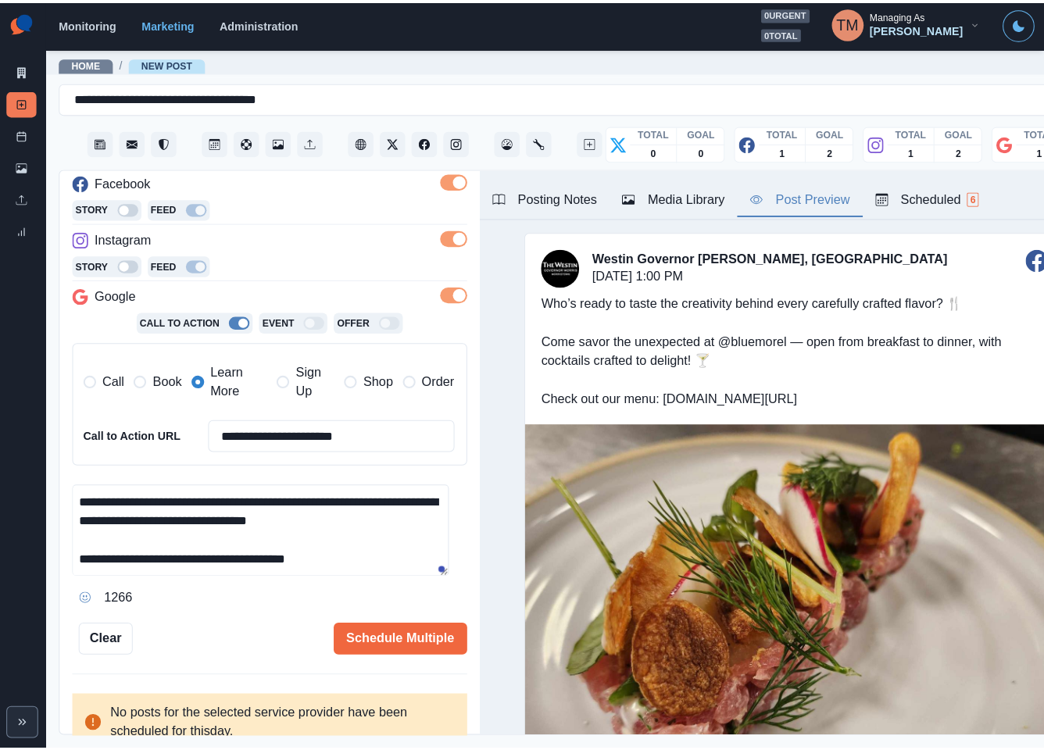
scroll to position [55, 0]
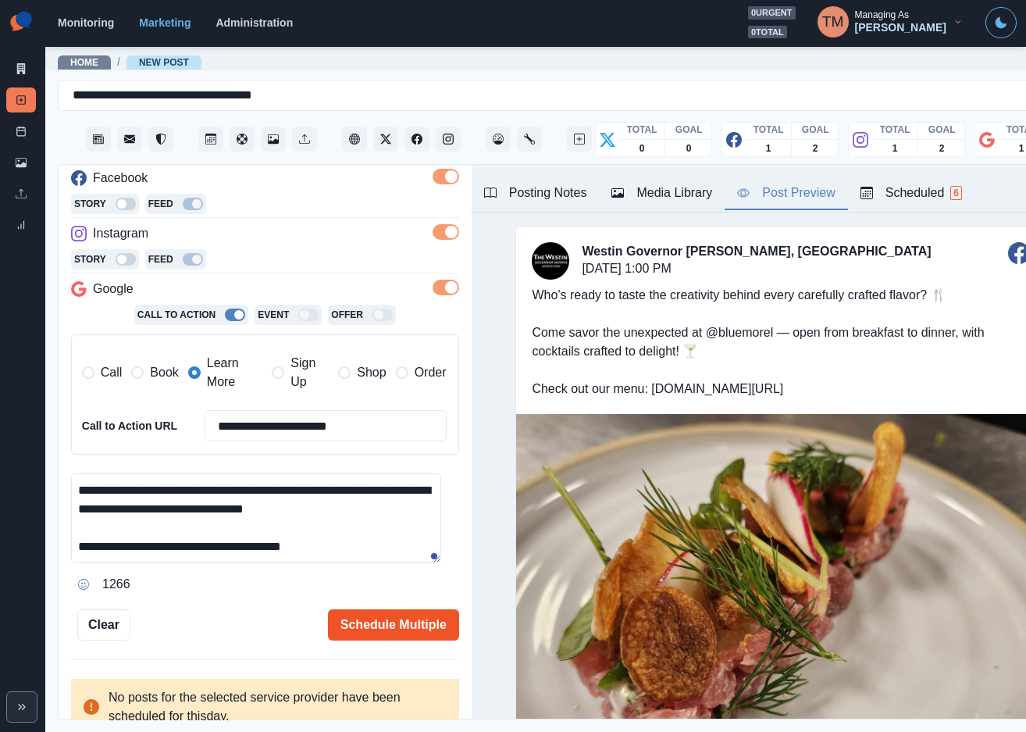
type textarea "**********"
click at [401, 626] on button "Schedule Multiple" at bounding box center [393, 624] width 131 height 31
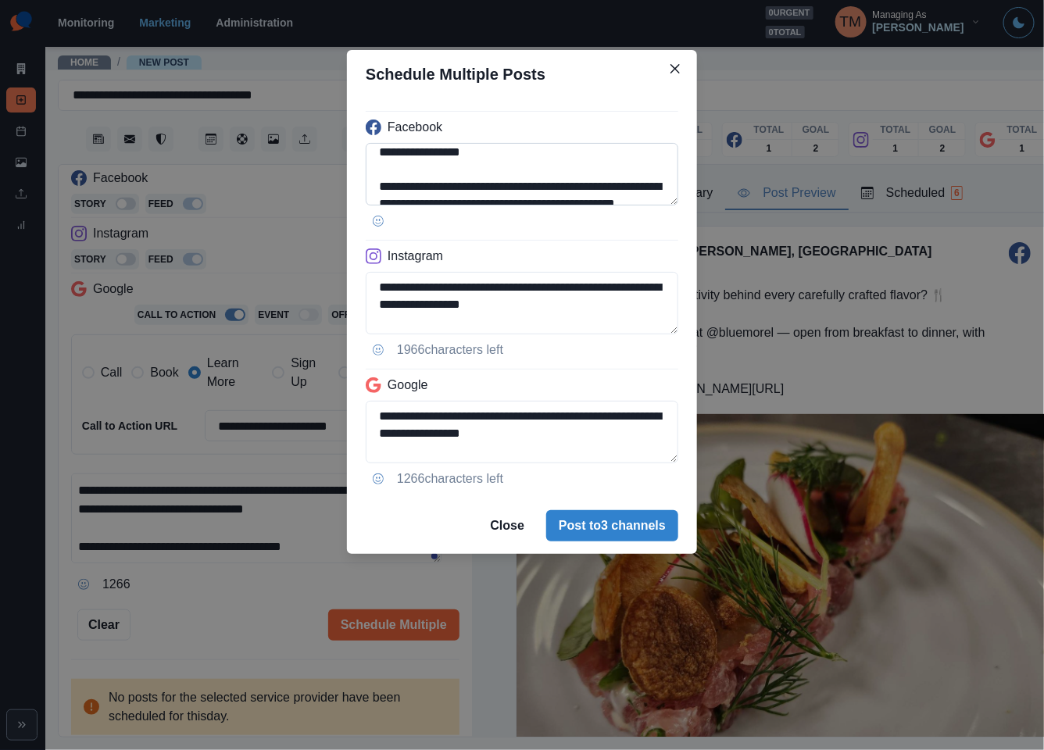
scroll to position [41, 0]
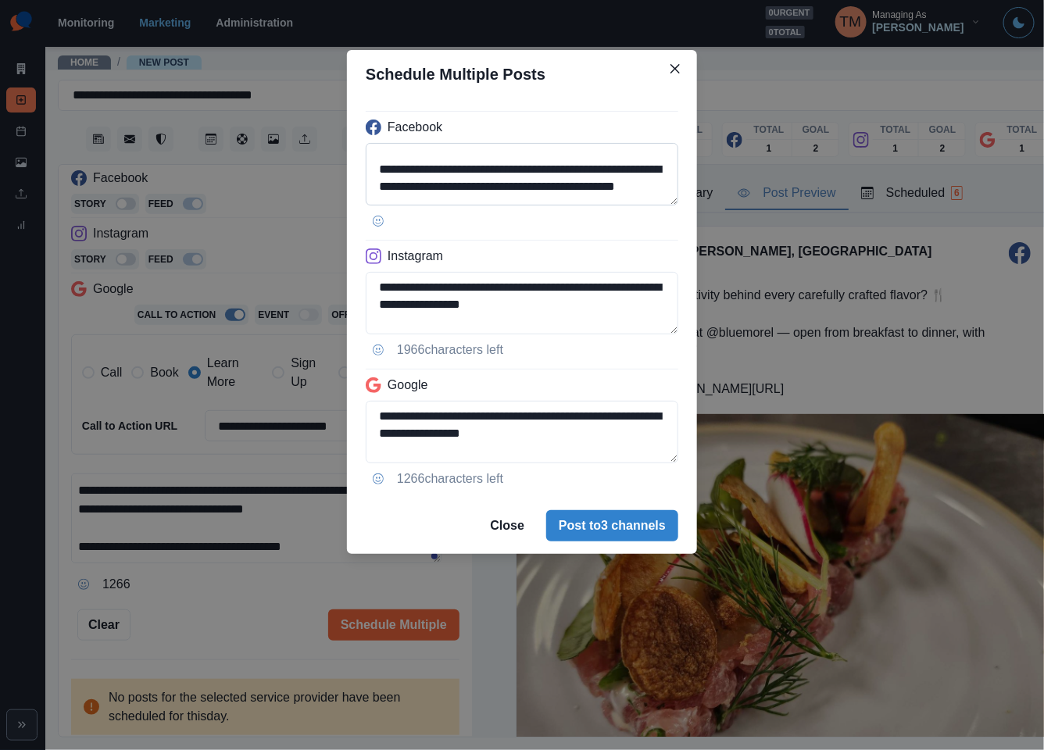
drag, startPoint x: 555, startPoint y: 165, endPoint x: 619, endPoint y: 184, distance: 66.0
click at [619, 184] on textarea "**********" at bounding box center [522, 174] width 312 height 62
click at [616, 169] on textarea "**********" at bounding box center [522, 174] width 312 height 62
drag, startPoint x: 617, startPoint y: 169, endPoint x: 549, endPoint y: 169, distance: 68.0
click at [549, 169] on textarea "**********" at bounding box center [522, 174] width 312 height 62
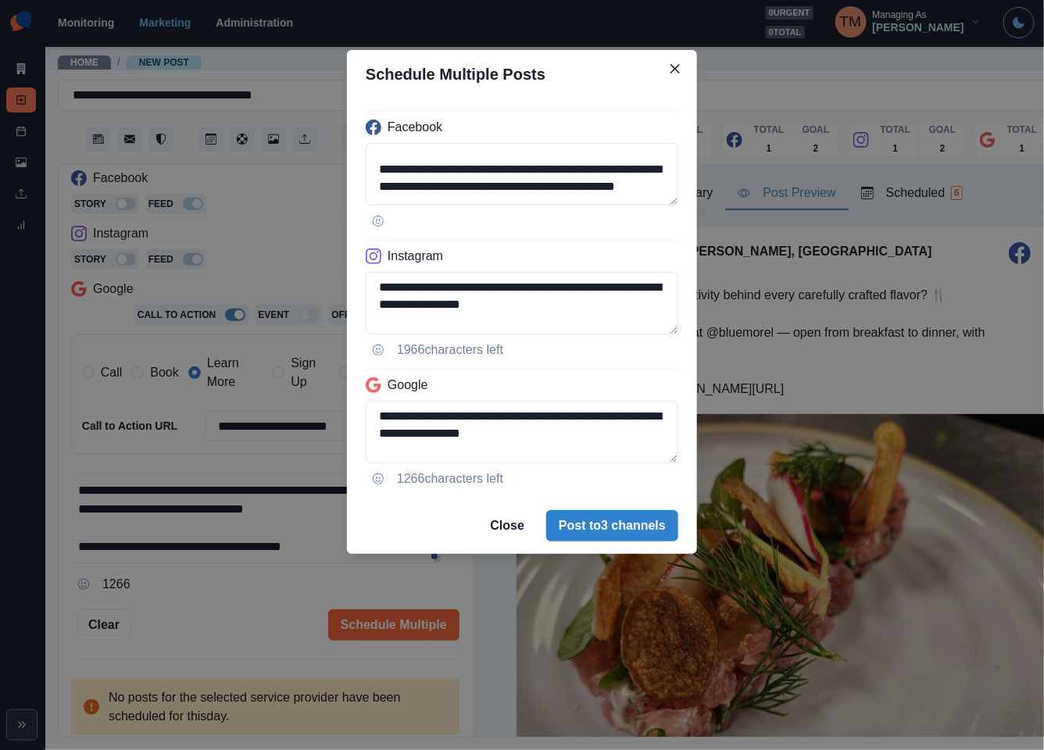
paste textarea
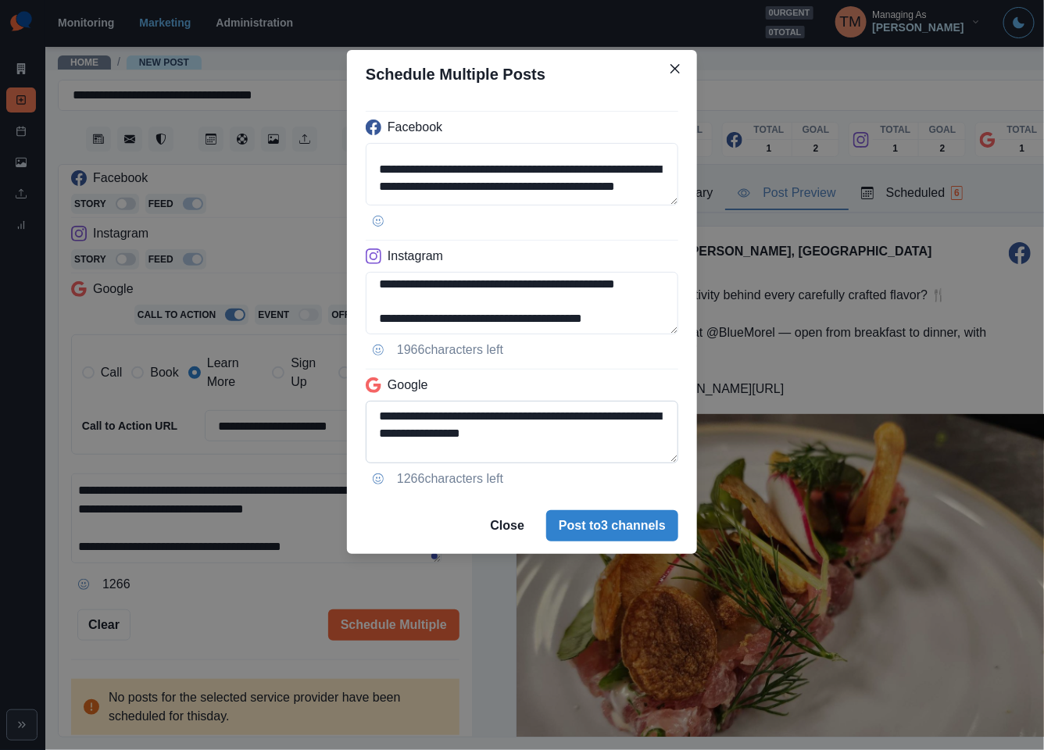
scroll to position [108, 0]
type textarea "**********"
drag, startPoint x: 523, startPoint y: 406, endPoint x: 583, endPoint y: 453, distance: 76.9
click at [583, 453] on textarea "**********" at bounding box center [522, 432] width 312 height 62
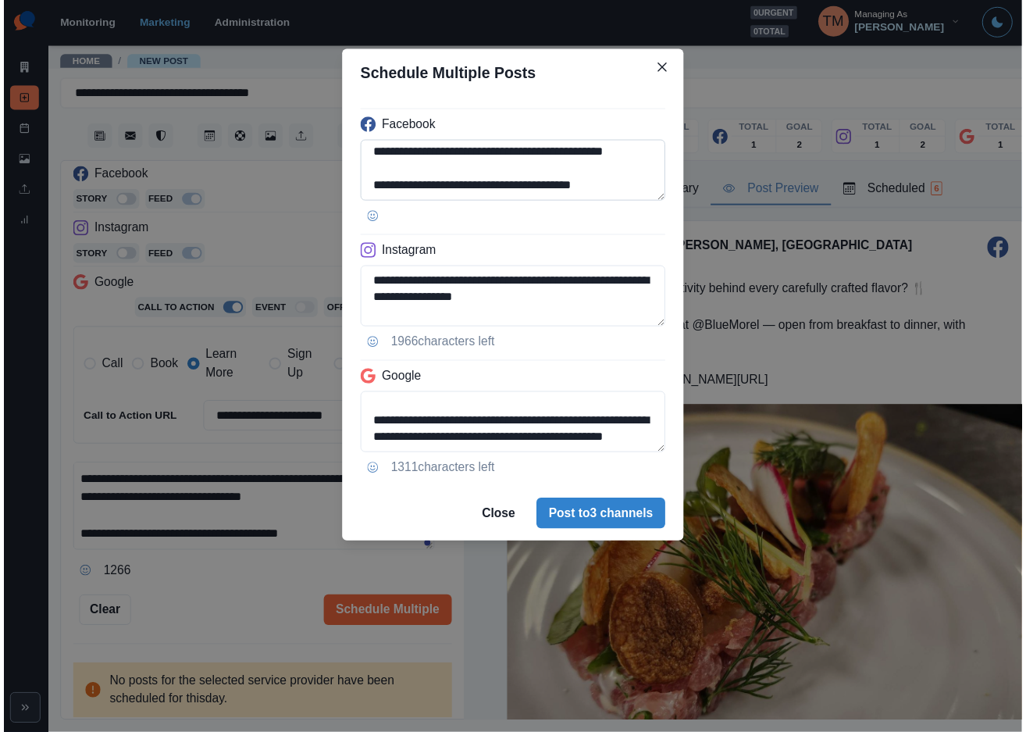
scroll to position [0, 0]
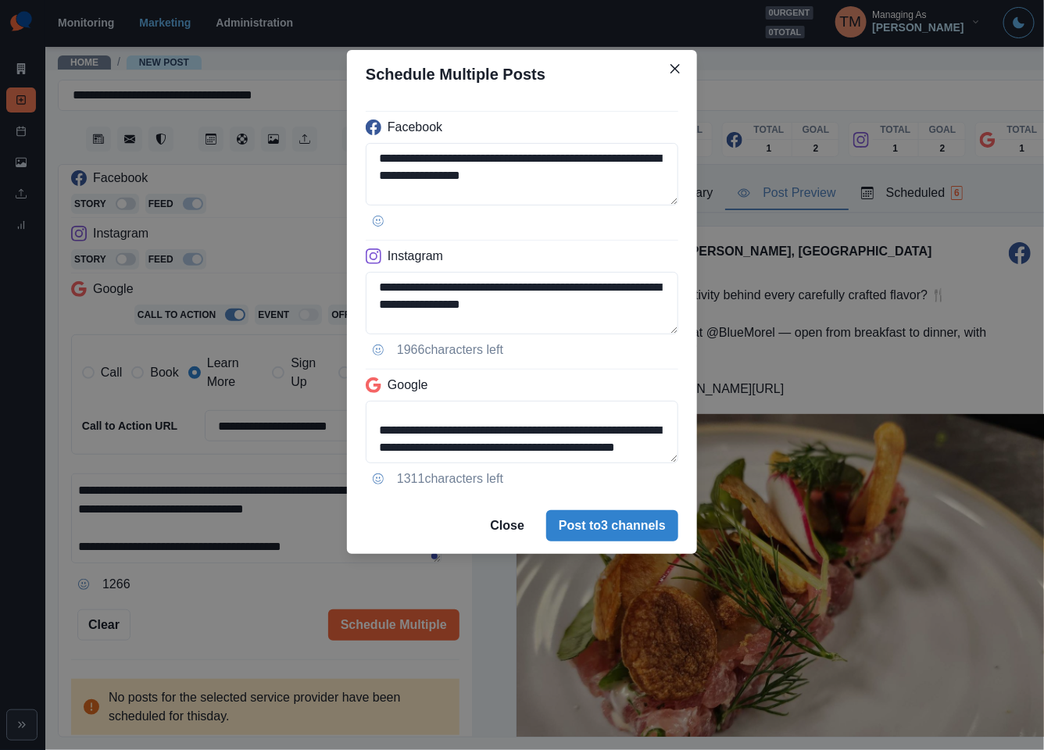
type textarea "**********"
click at [221, 615] on div "**********" at bounding box center [522, 375] width 1044 height 750
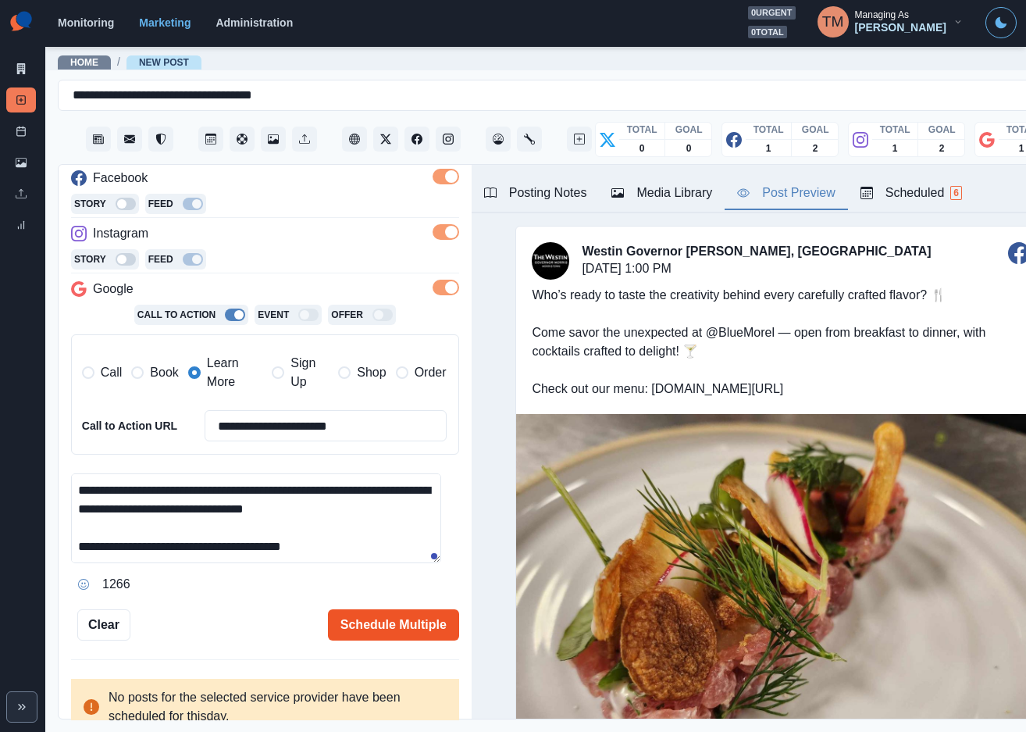
click at [394, 631] on button "Schedule Multiple" at bounding box center [393, 624] width 131 height 31
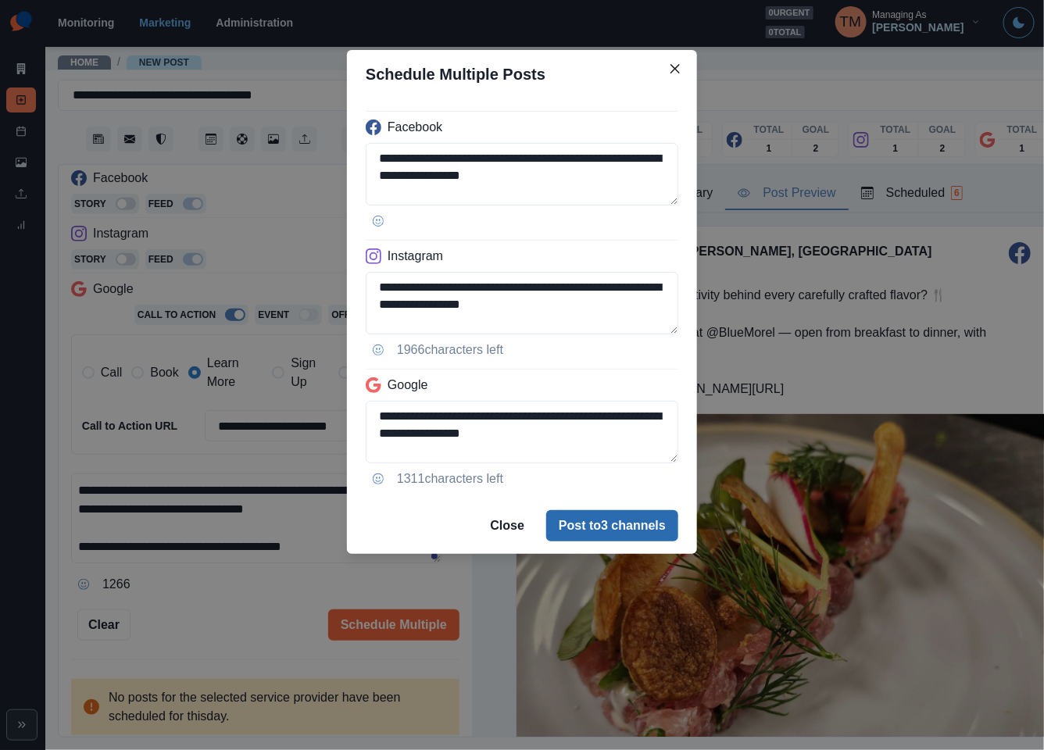
click at [615, 527] on button "Post to 3 channels" at bounding box center [612, 525] width 132 height 31
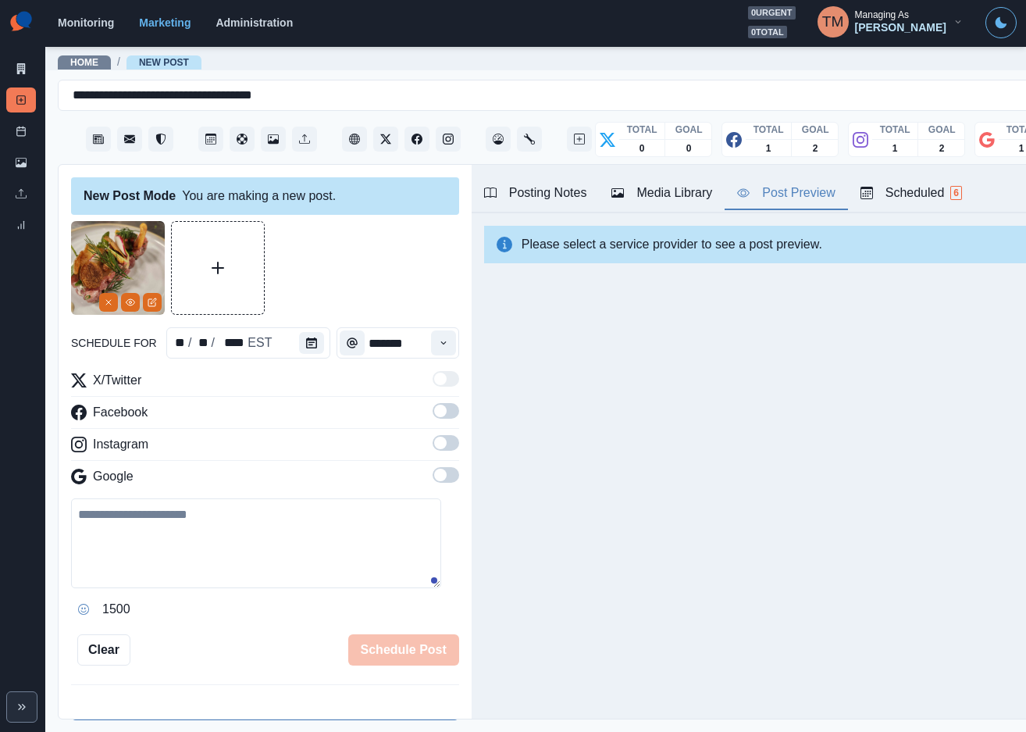
scroll to position [586, 0]
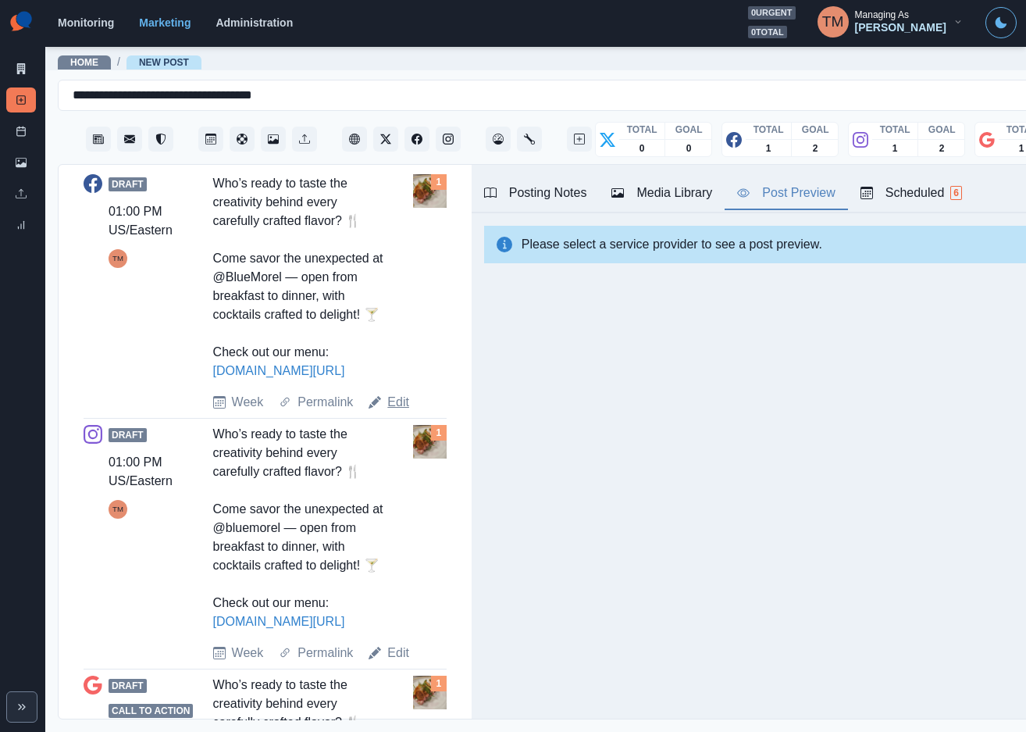
click at [399, 408] on link "Edit" at bounding box center [398, 402] width 22 height 19
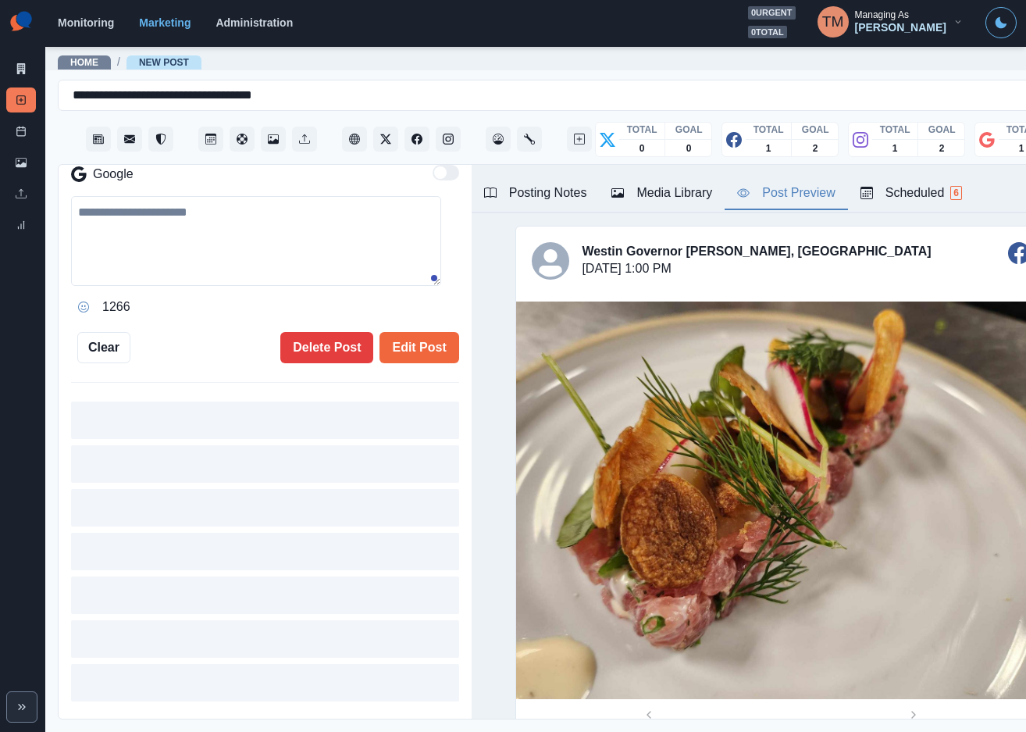
type textarea "**********"
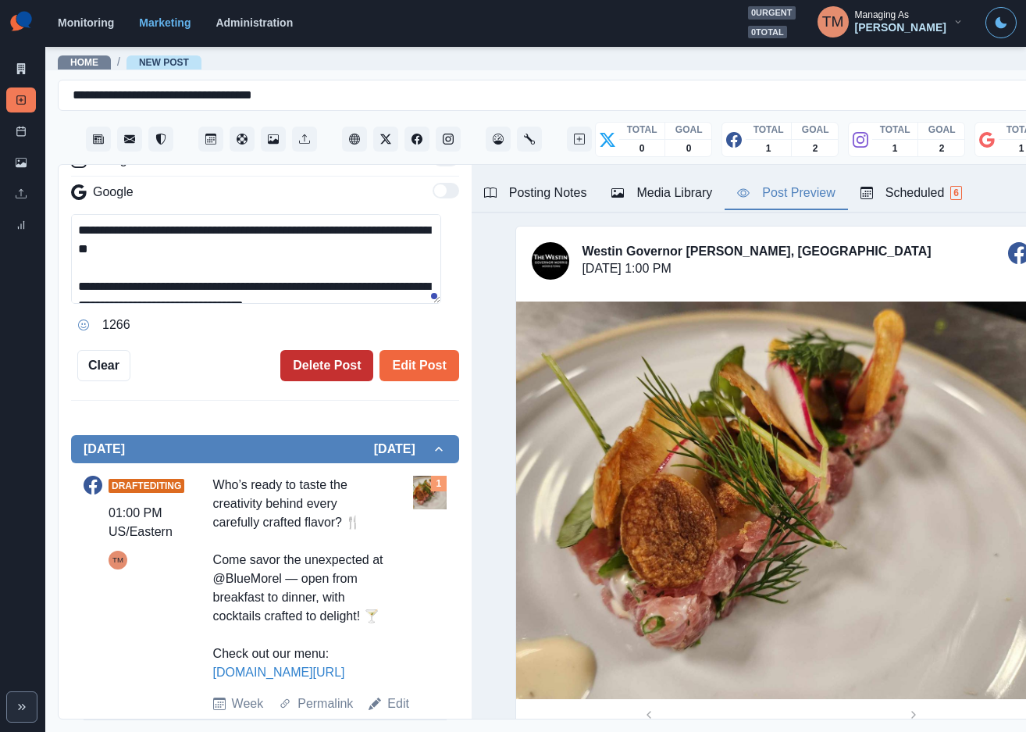
scroll to position [308, 0]
click at [316, 350] on button "Delete Post" at bounding box center [326, 365] width 93 height 31
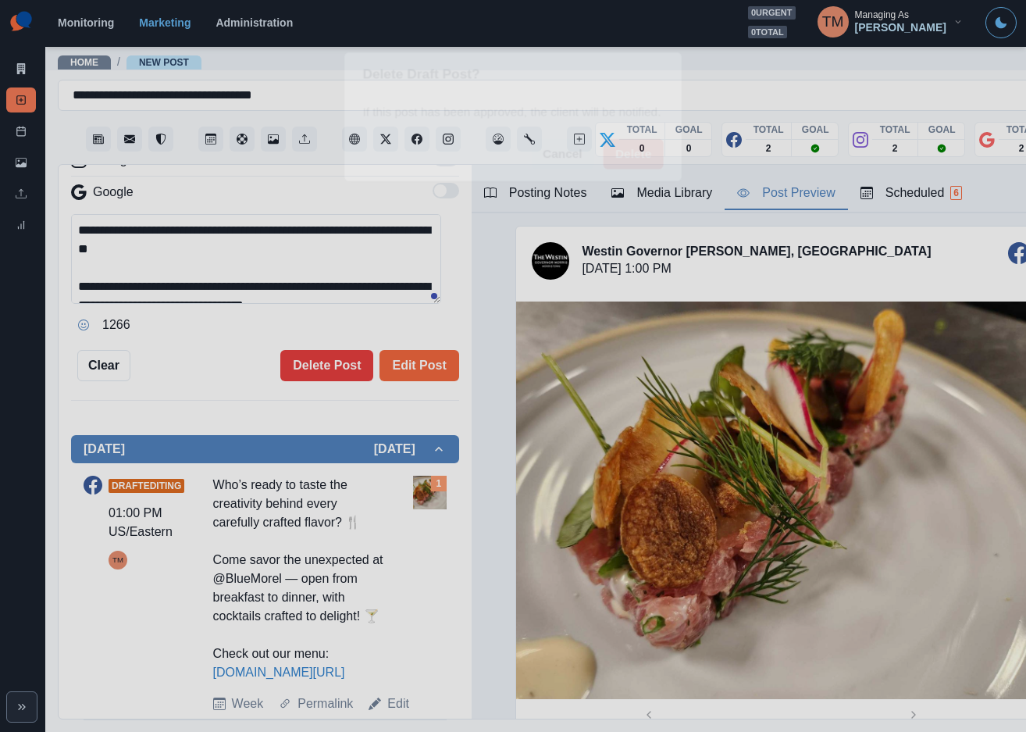
scroll to position [0, 0]
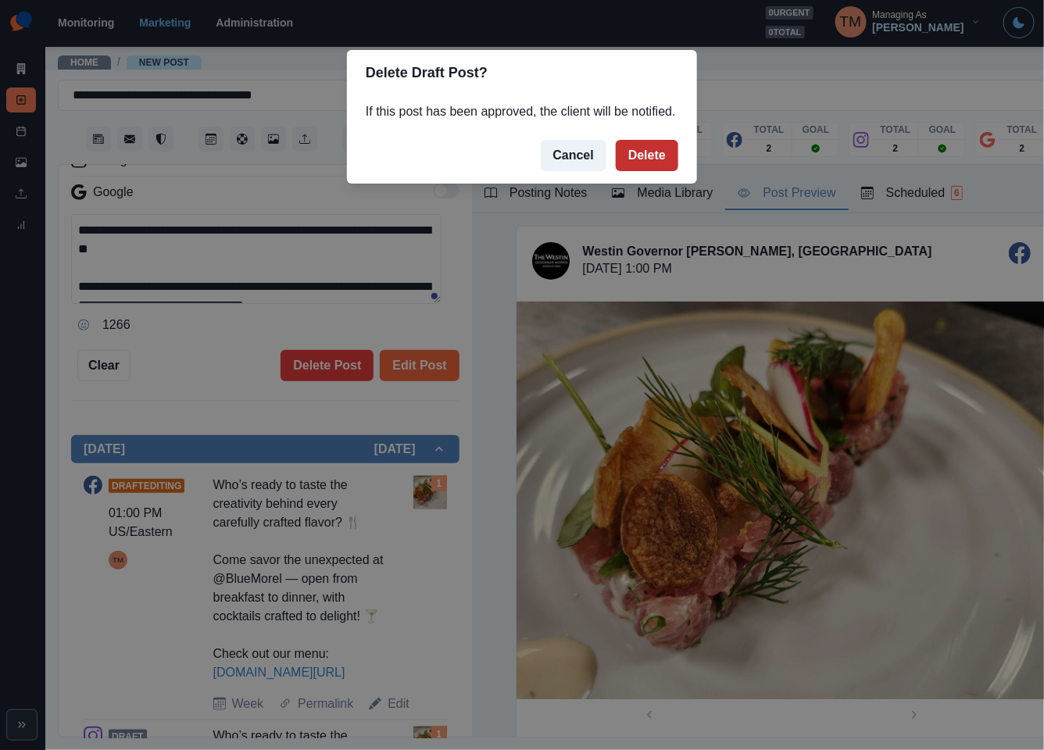
click at [647, 150] on button "Delete" at bounding box center [646, 155] width 62 height 31
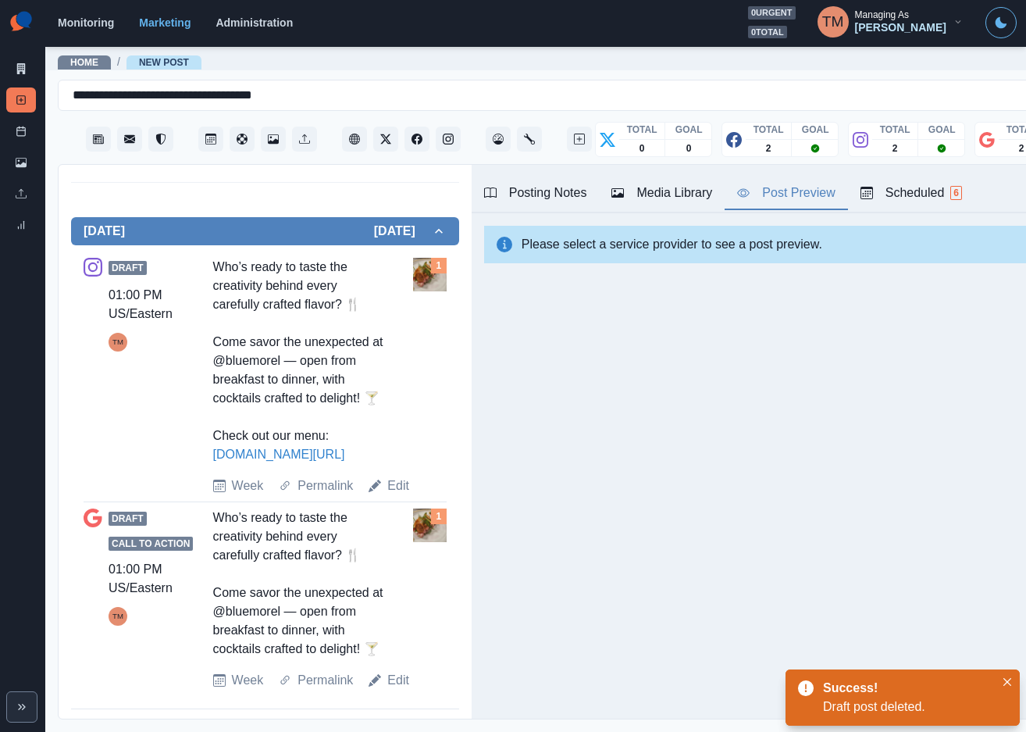
scroll to position [519, 0]
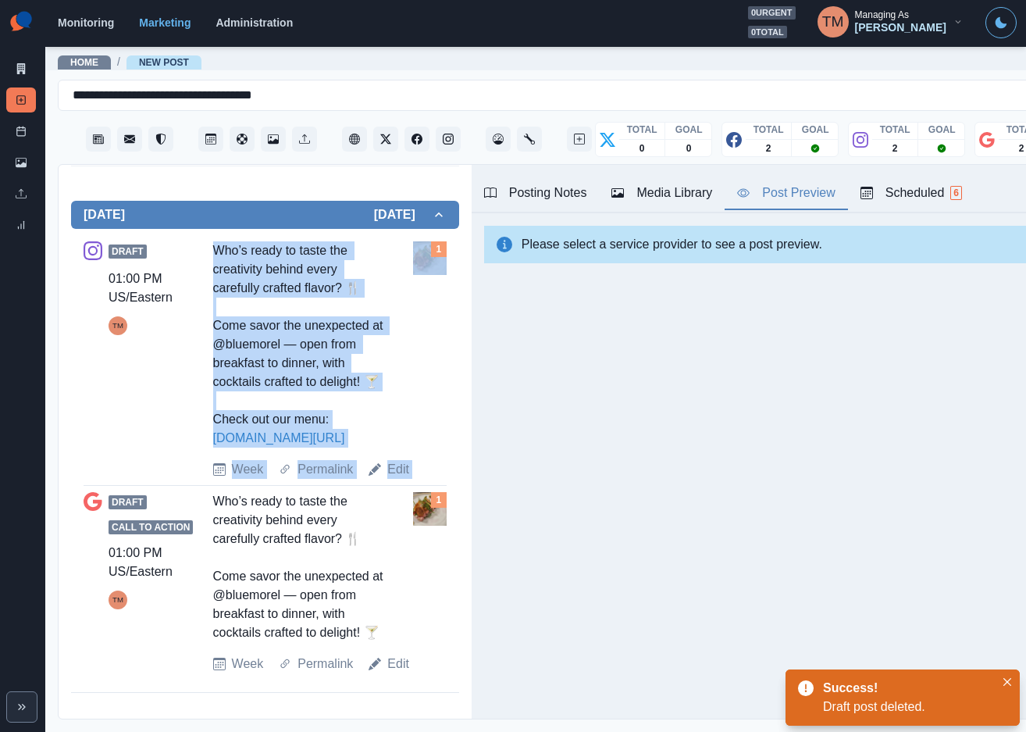
drag, startPoint x: 205, startPoint y: 242, endPoint x: 394, endPoint y: 469, distance: 295.5
click at [394, 469] on div "Draft 01:00 PM US/Eastern TM Who’s ready to taste the creativity behind every c…" at bounding box center [265, 359] width 363 height 237
click at [396, 465] on div "Draft 01:00 PM US/Eastern TM Who’s ready to taste the creativity behind every c…" at bounding box center [265, 359] width 363 height 237
click at [387, 457] on div "Draft 01:00 PM US/Eastern TM Who’s ready to taste the creativity behind every c…" at bounding box center [265, 359] width 363 height 237
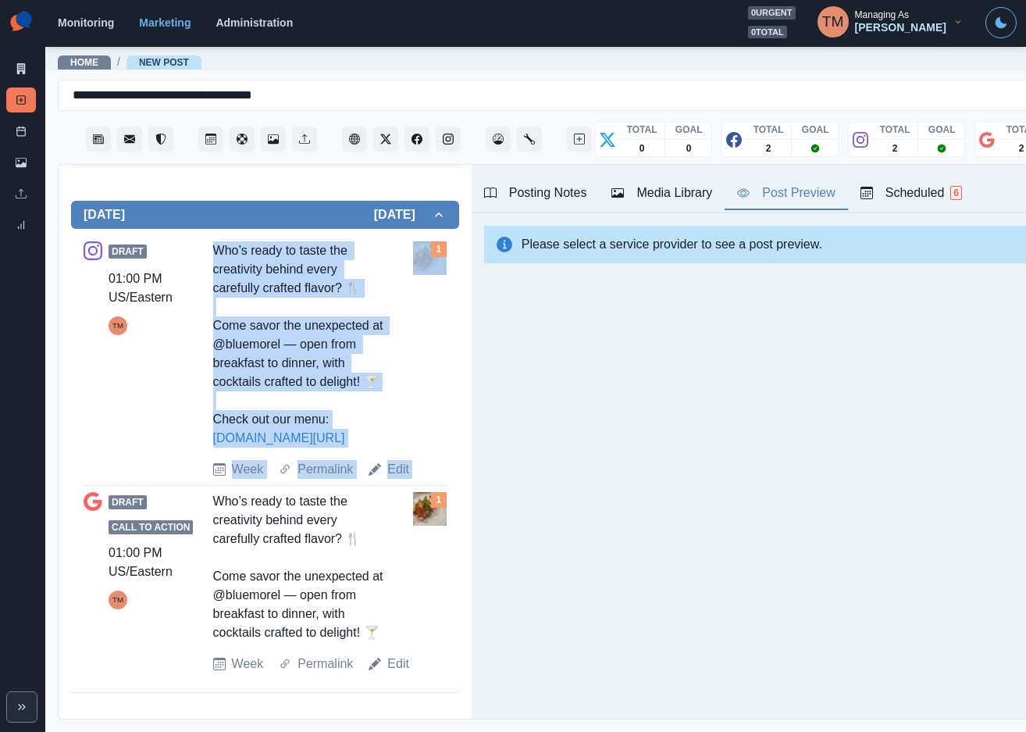
drag, startPoint x: 213, startPoint y: 244, endPoint x: 385, endPoint y: 448, distance: 266.0
click at [385, 448] on div "Draft 01:00 PM US/Eastern TM Who’s ready to taste the creativity behind every c…" at bounding box center [265, 359] width 363 height 237
click at [384, 448] on div "Draft 01:00 PM US/Eastern TM Who’s ready to taste the creativity behind every c…" at bounding box center [265, 359] width 363 height 237
drag, startPoint x: 373, startPoint y: 451, endPoint x: 209, endPoint y: 259, distance: 252.6
click at [209, 259] on div "Draft 01:00 PM US/Eastern TM Who’s ready to taste the creativity behind every c…" at bounding box center [265, 359] width 363 height 237
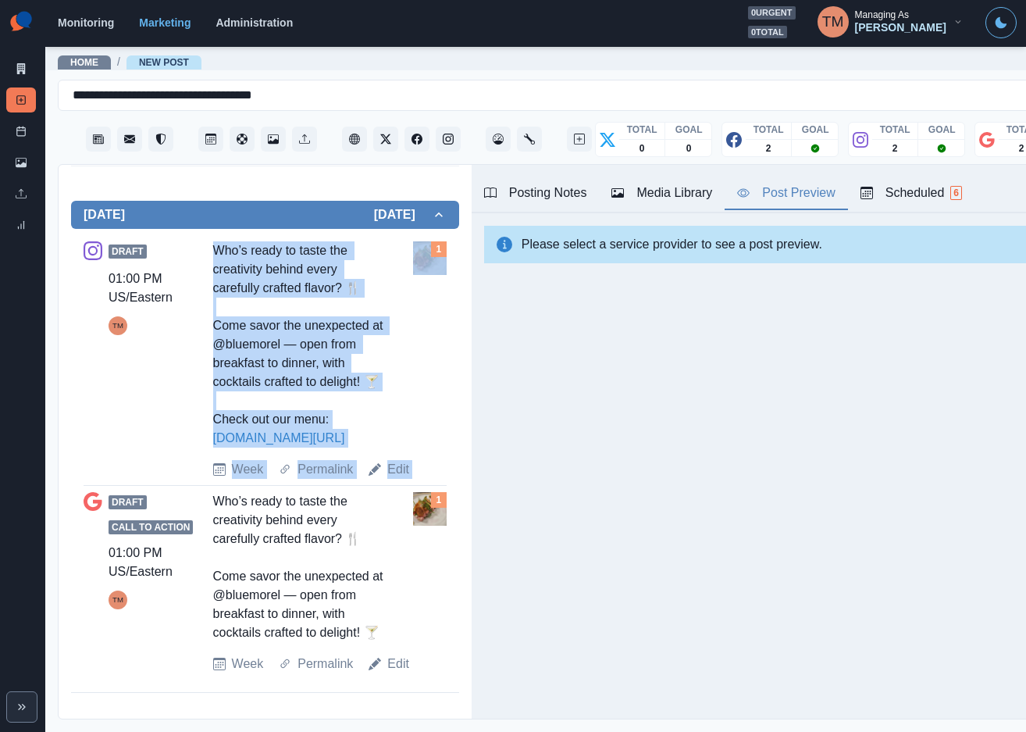
copy div "Who’s ready to taste the creativity behind every carefully crafted flavor? 🍴 Co…"
click at [396, 673] on link "Edit" at bounding box center [398, 664] width 22 height 19
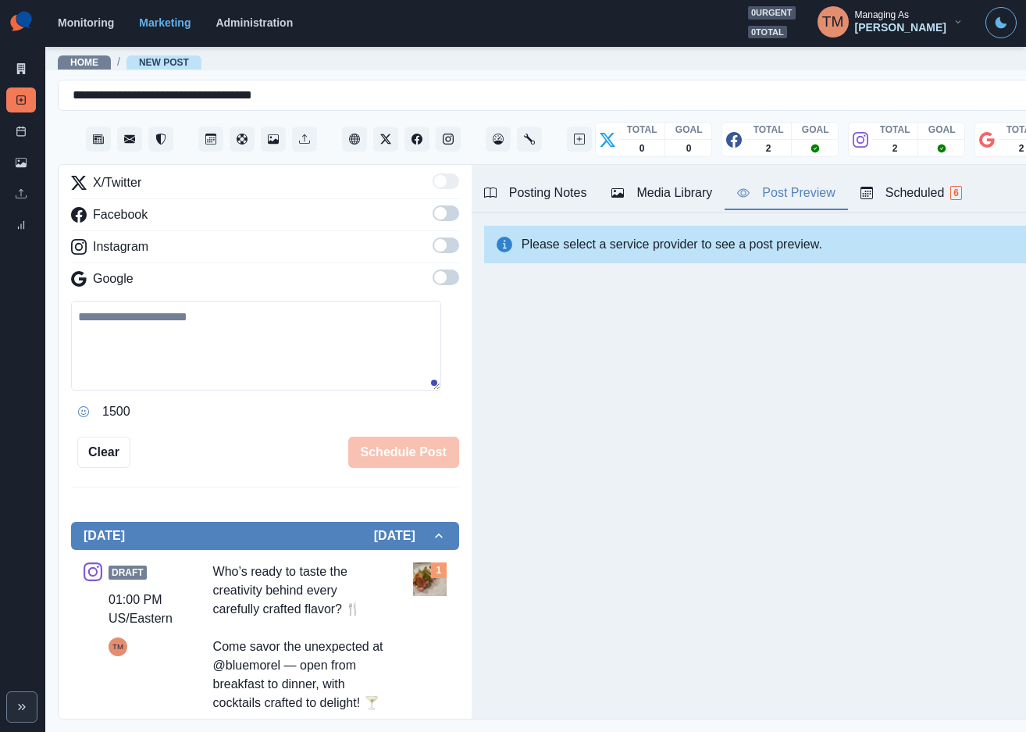
scroll to position [167, 0]
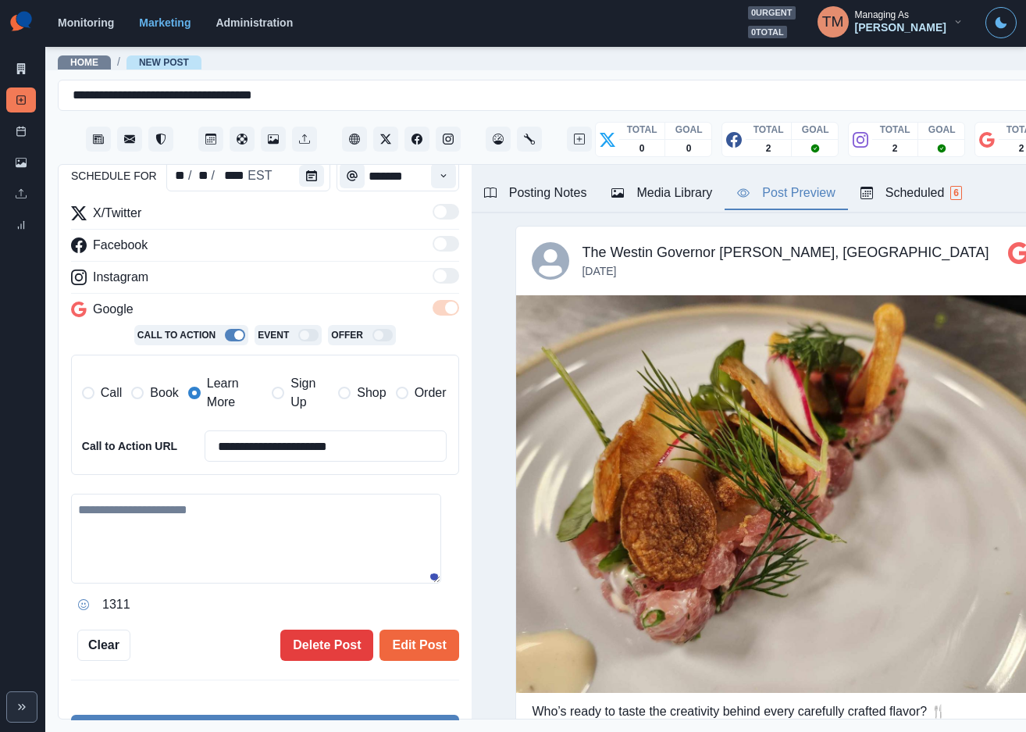
type textarea "**********"
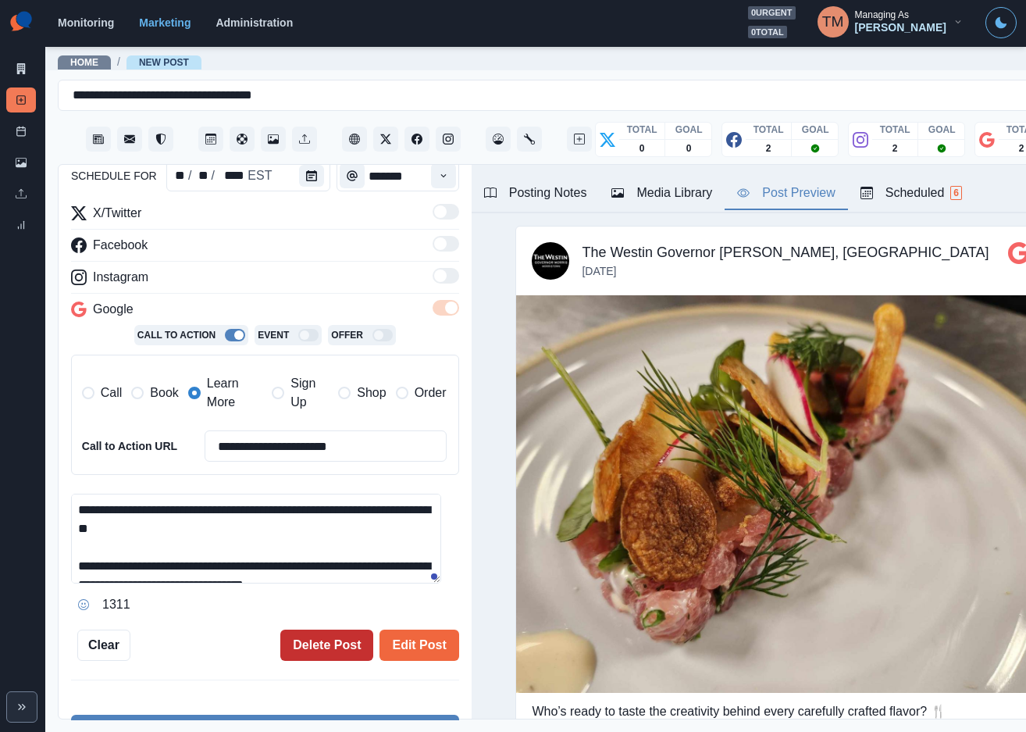
click at [315, 642] on button "Delete Post" at bounding box center [326, 645] width 93 height 31
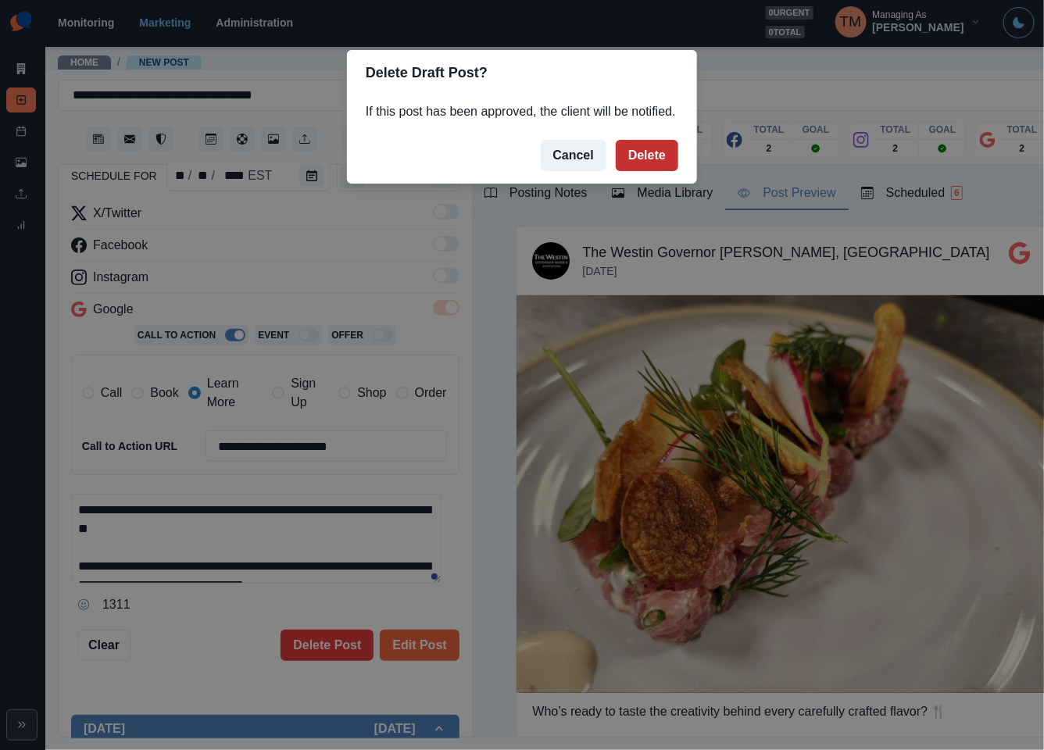
click at [654, 155] on button "Delete" at bounding box center [646, 155] width 62 height 31
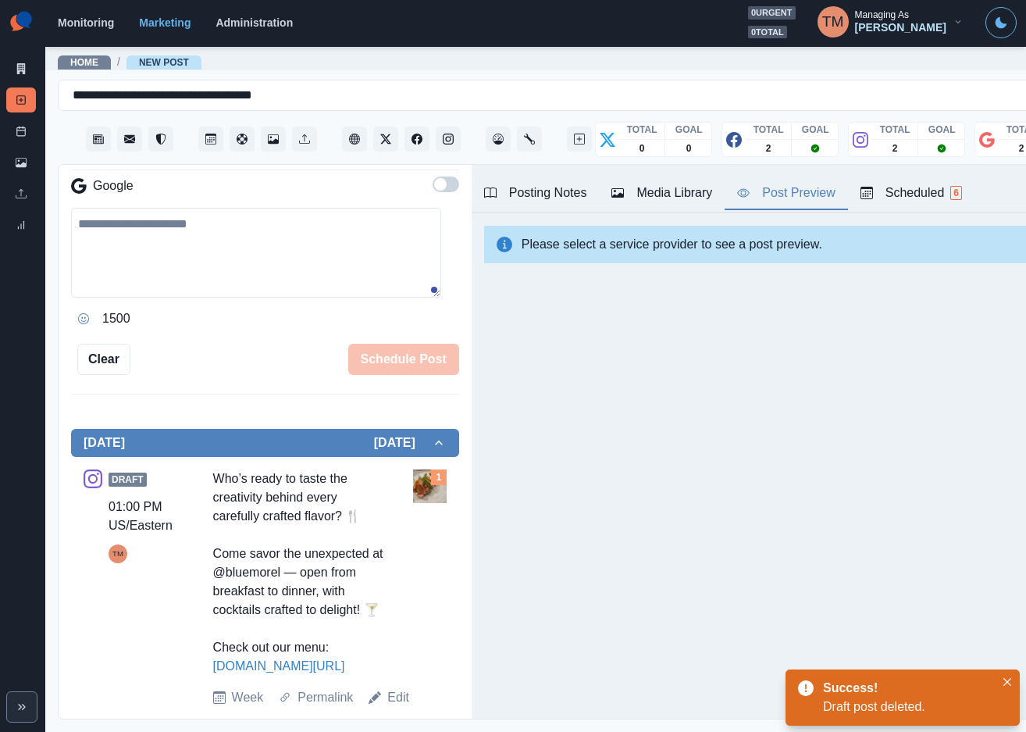
scroll to position [326, 0]
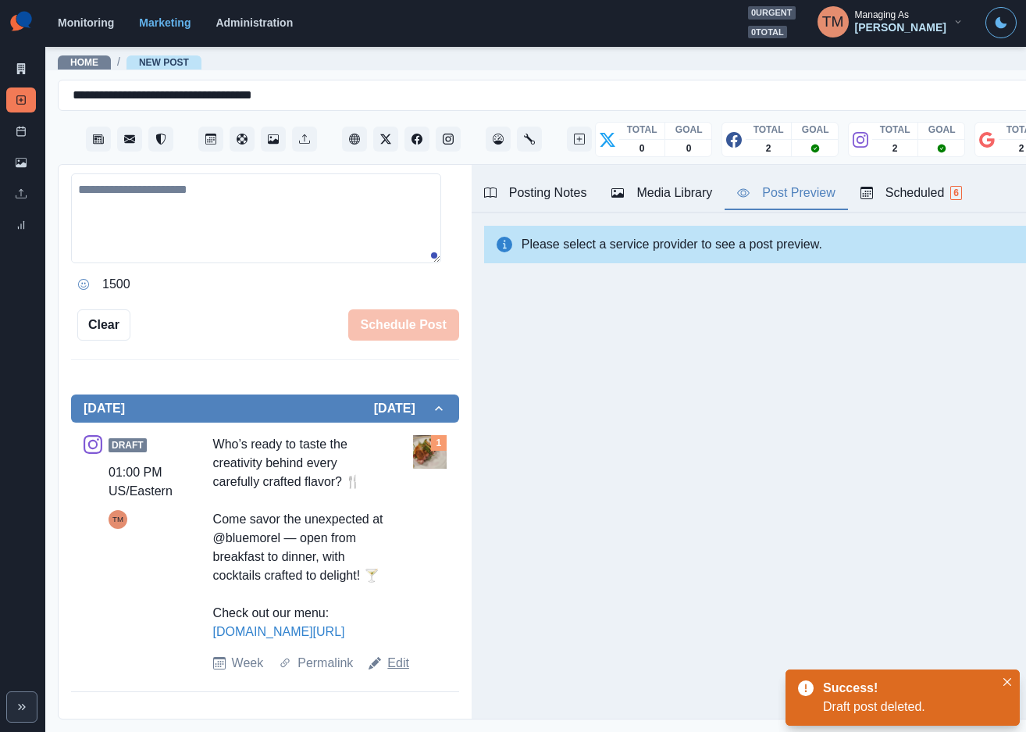
click at [392, 673] on link "Edit" at bounding box center [398, 663] width 22 height 19
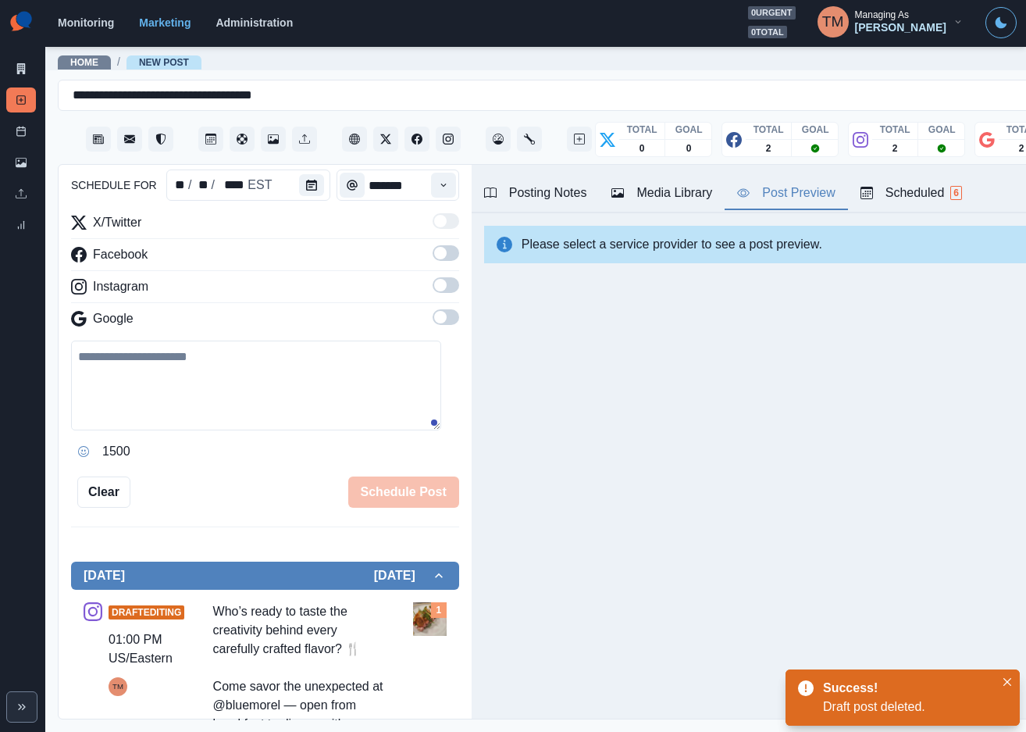
scroll to position [92, 0]
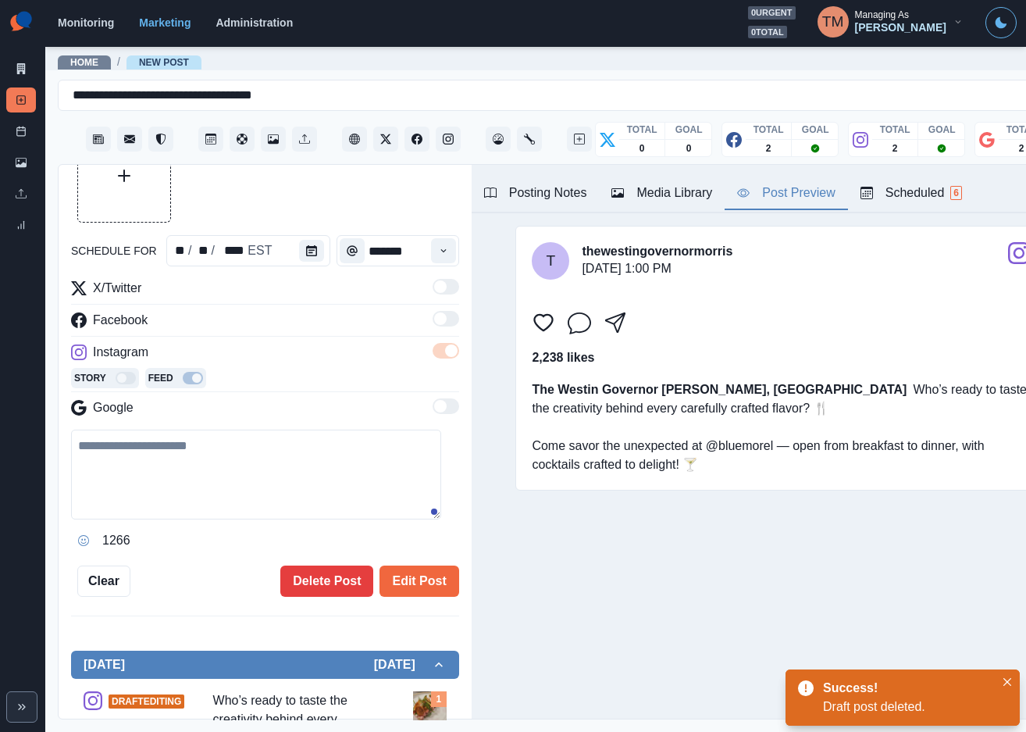
type textarea "**********"
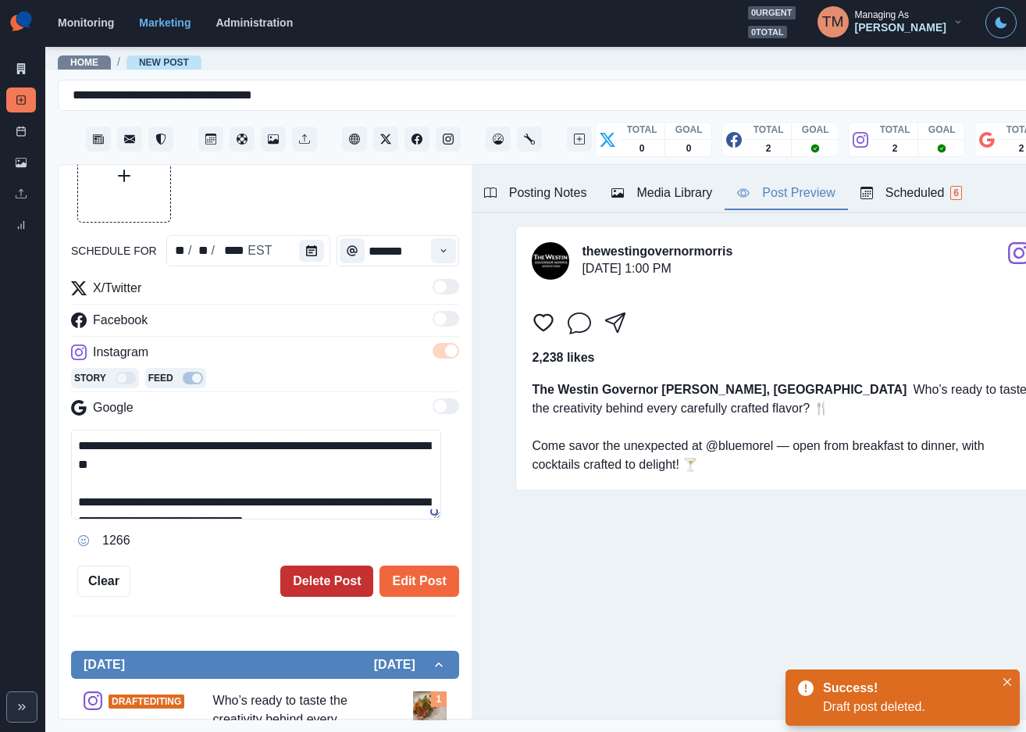
click at [314, 586] on button "Delete Post" at bounding box center [326, 581] width 93 height 31
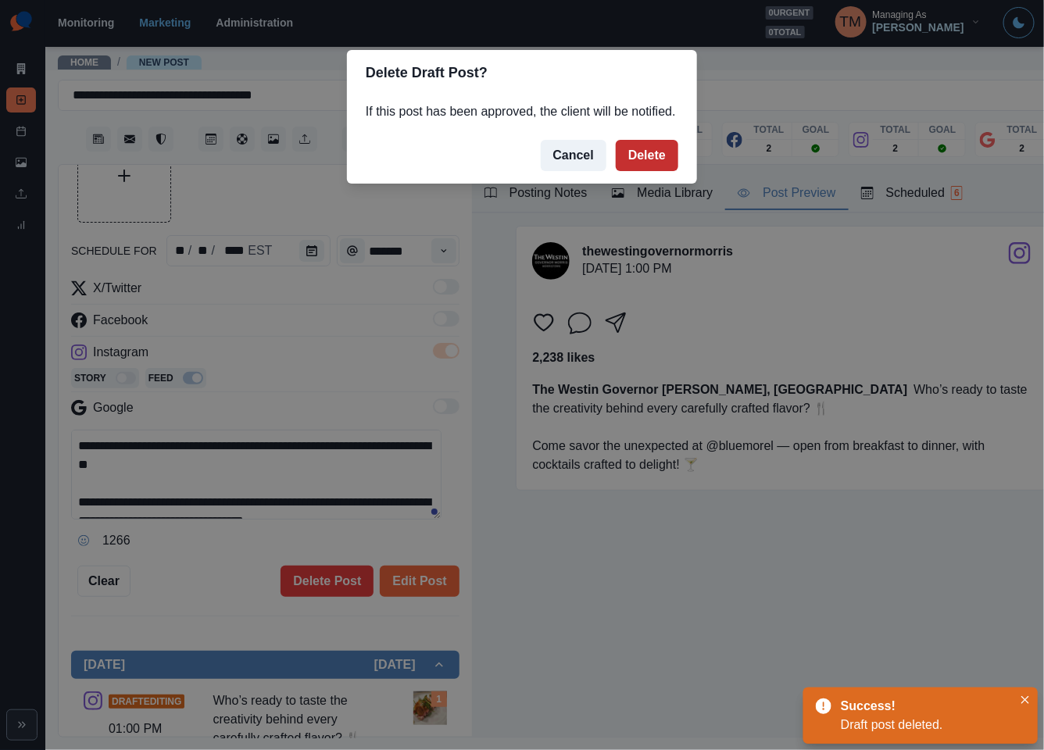
click at [649, 151] on button "Delete" at bounding box center [646, 155] width 62 height 31
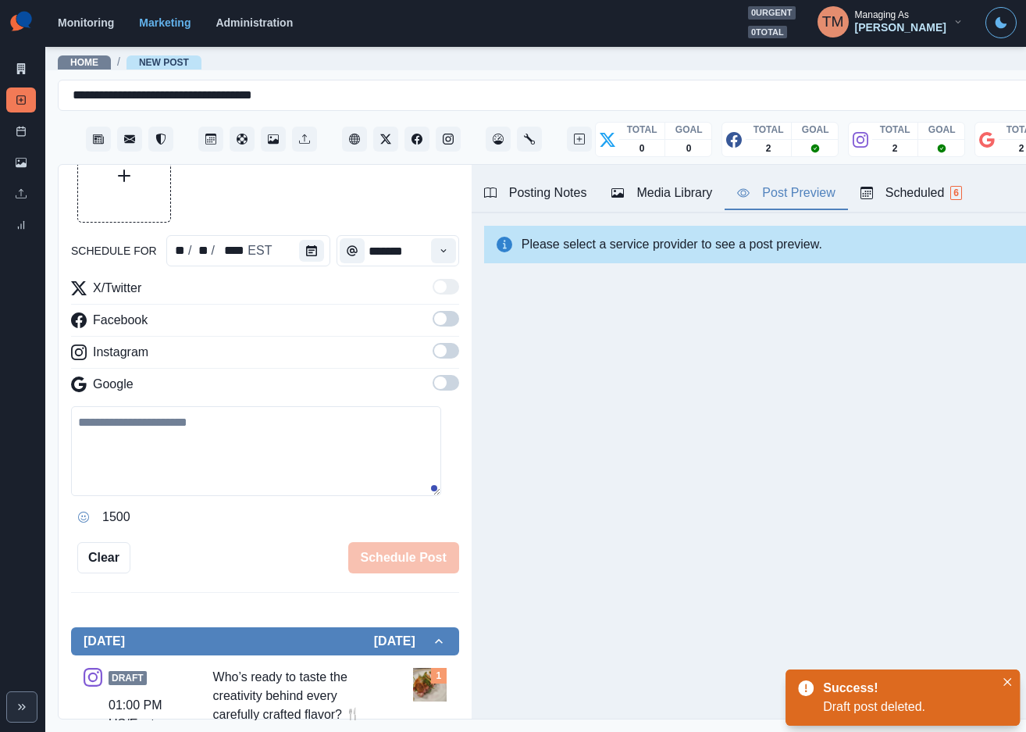
scroll to position [35, 0]
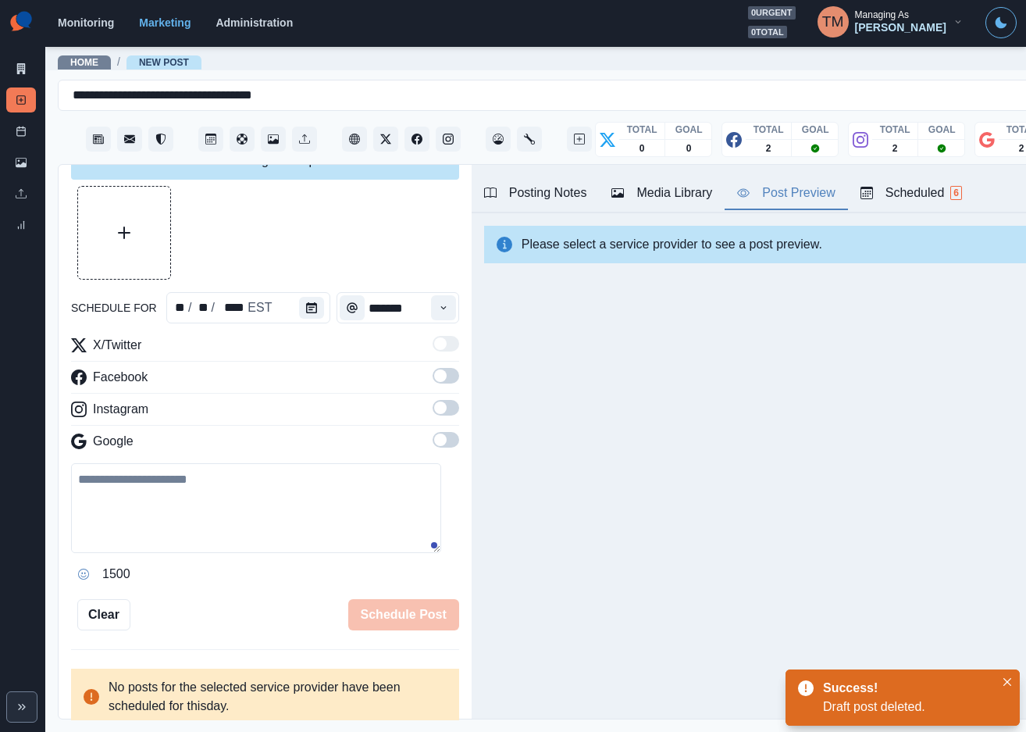
click at [183, 457] on div "Google" at bounding box center [265, 444] width 388 height 25
click at [186, 507] on textarea at bounding box center [256, 508] width 370 height 90
paste textarea "**********"
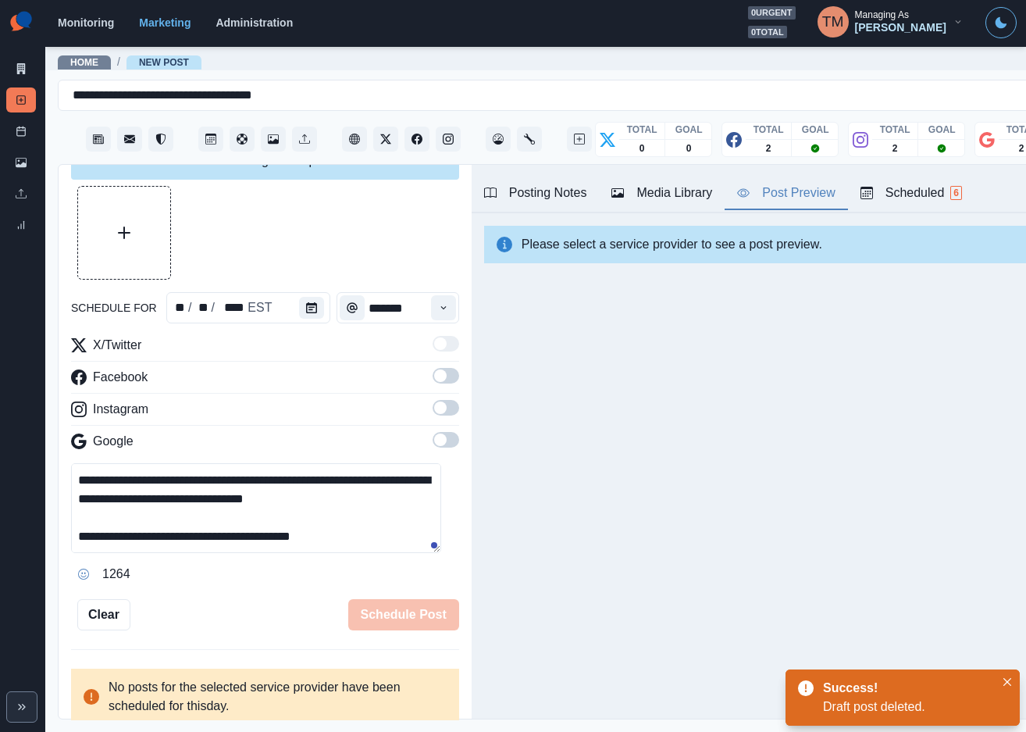
scroll to position [87, 0]
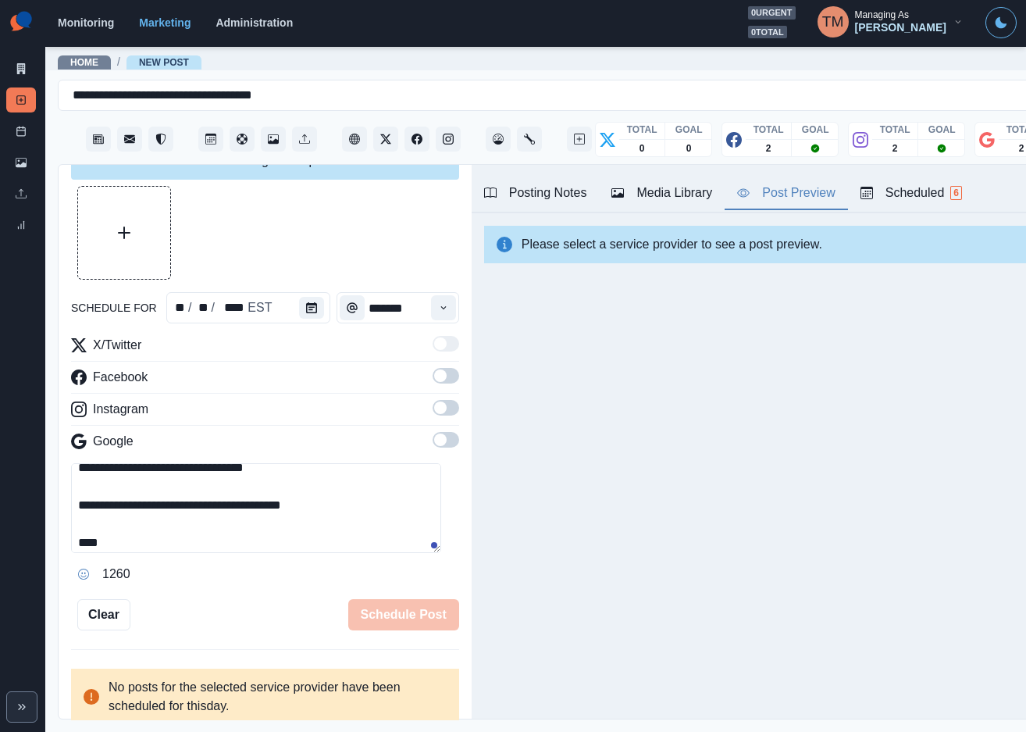
click at [179, 542] on textarea "**********" at bounding box center [256, 508] width 370 height 90
paste textarea "**********"
type textarea "**********"
click at [692, 198] on div "Media Library" at bounding box center [662, 193] width 101 height 19
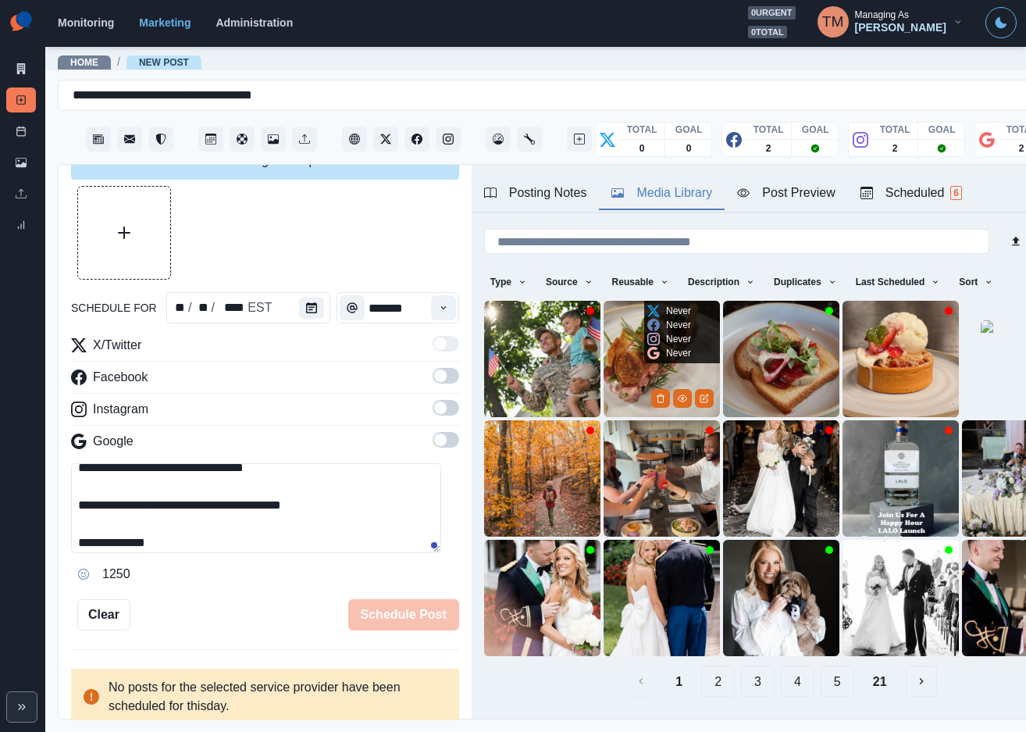
click at [624, 364] on img at bounding box center [662, 359] width 116 height 116
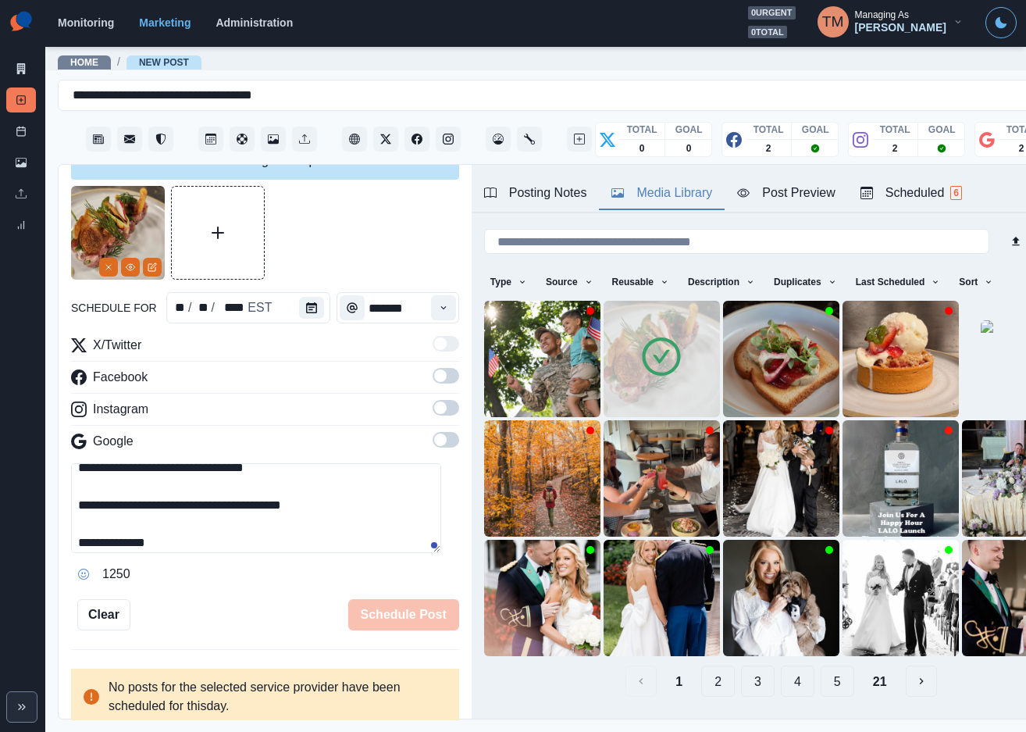
click at [349, 239] on div at bounding box center [265, 233] width 388 height 94
click at [434, 373] on span at bounding box center [446, 376] width 27 height 16
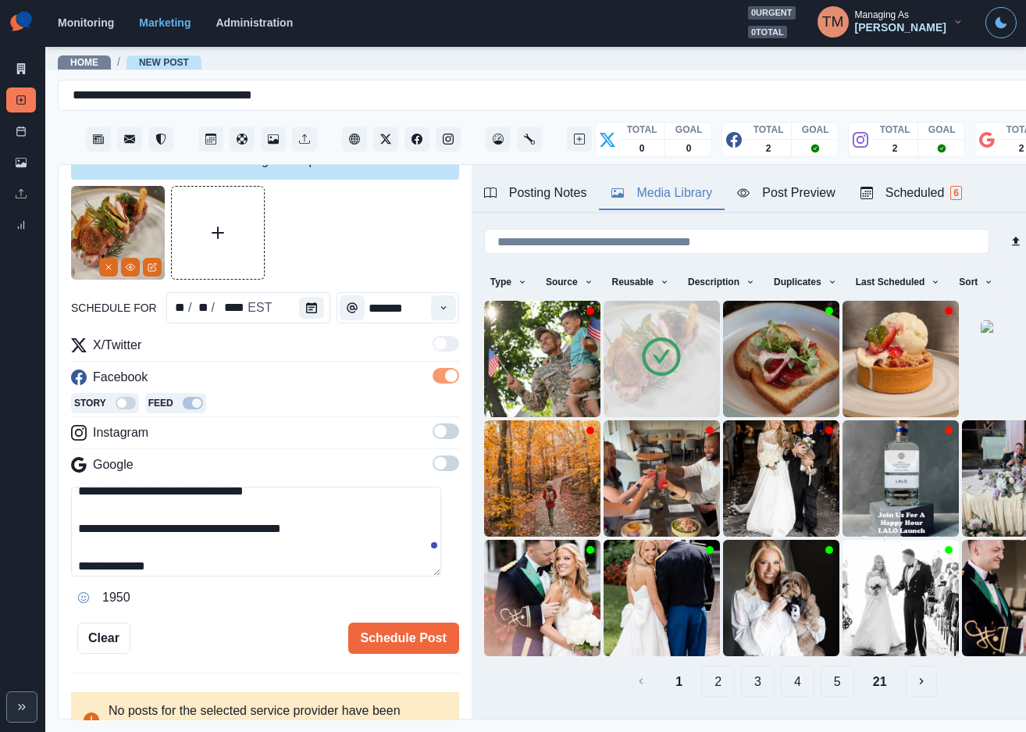
click at [433, 432] on span at bounding box center [446, 431] width 27 height 16
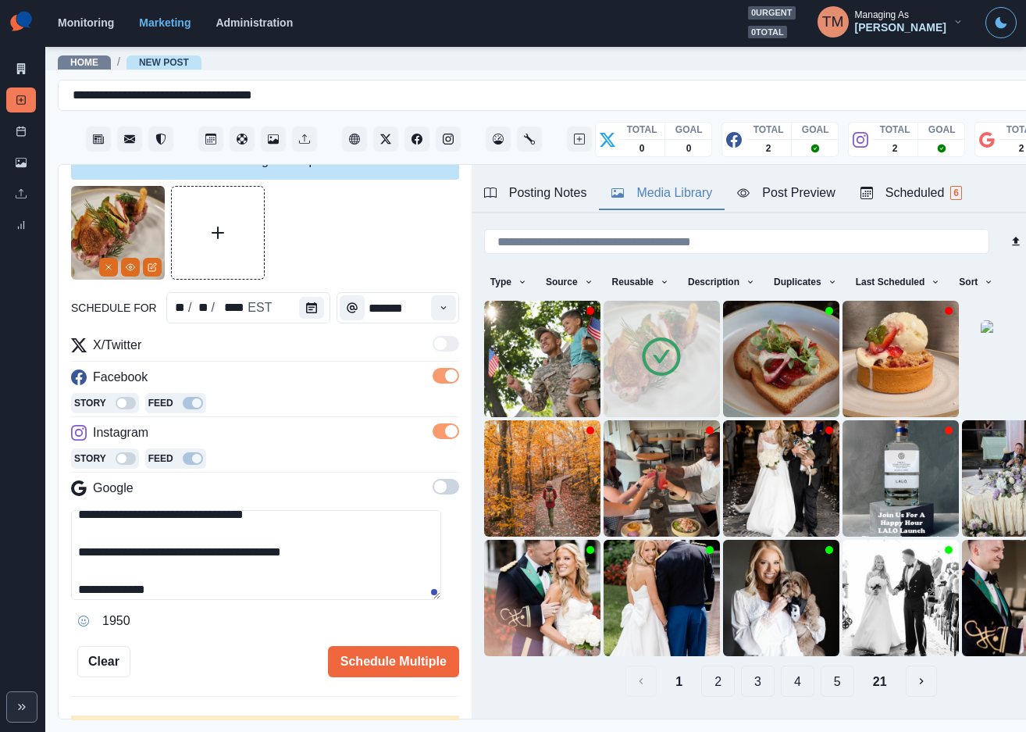
drag, startPoint x: 437, startPoint y: 492, endPoint x: 431, endPoint y: 486, distance: 8.3
click at [437, 491] on span at bounding box center [446, 487] width 27 height 16
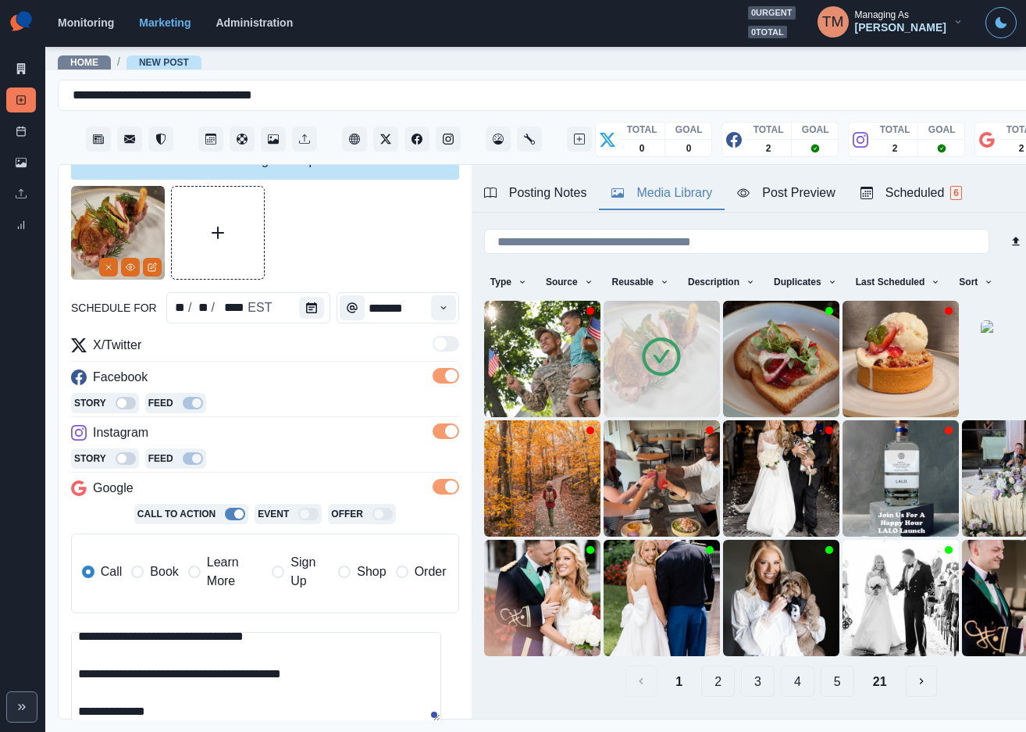
click at [235, 574] on span "Learn More" at bounding box center [234, 571] width 55 height 37
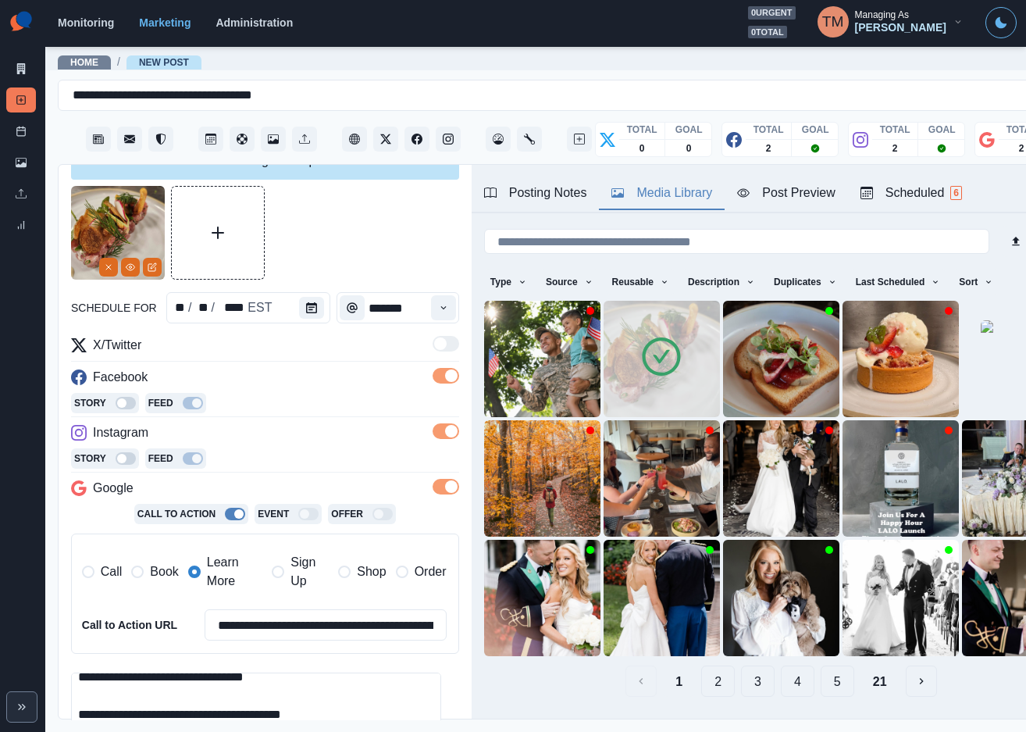
drag, startPoint x: 202, startPoint y: 717, endPoint x: 354, endPoint y: 717, distance: 151.5
click at [354, 717] on textarea "**********" at bounding box center [256, 718] width 370 height 90
drag, startPoint x: 198, startPoint y: 715, endPoint x: 361, endPoint y: 715, distance: 163.2
click at [361, 715] on textarea "**********" at bounding box center [256, 718] width 370 height 90
click at [307, 624] on input "**********" at bounding box center [326, 624] width 242 height 31
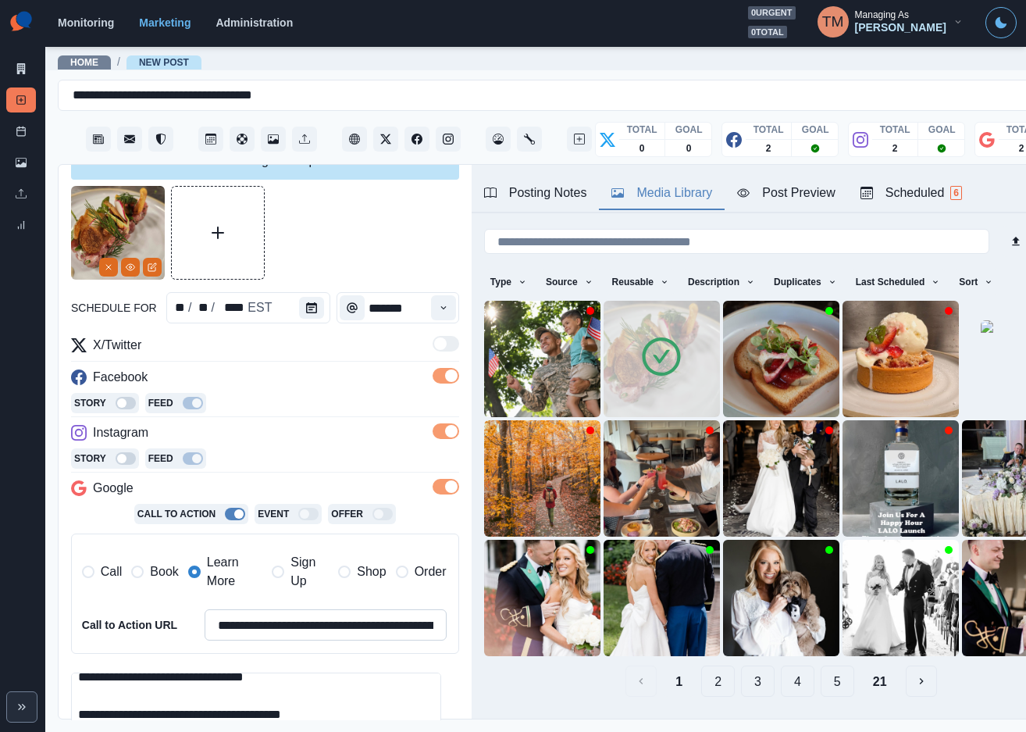
paste input
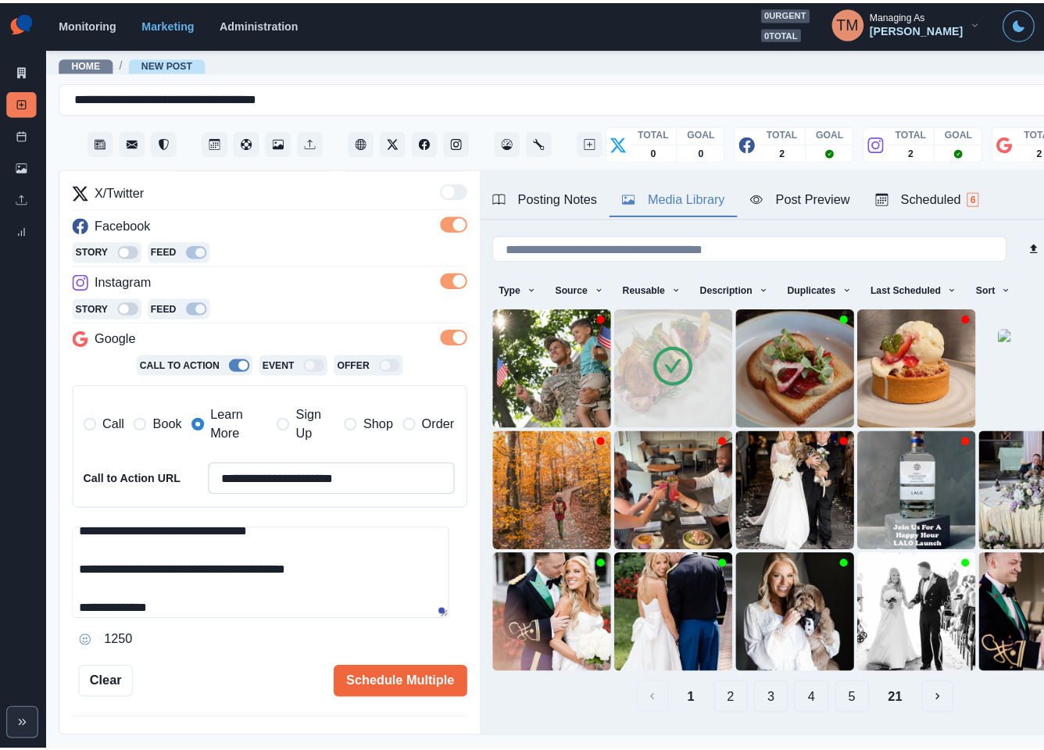
scroll to position [244, 0]
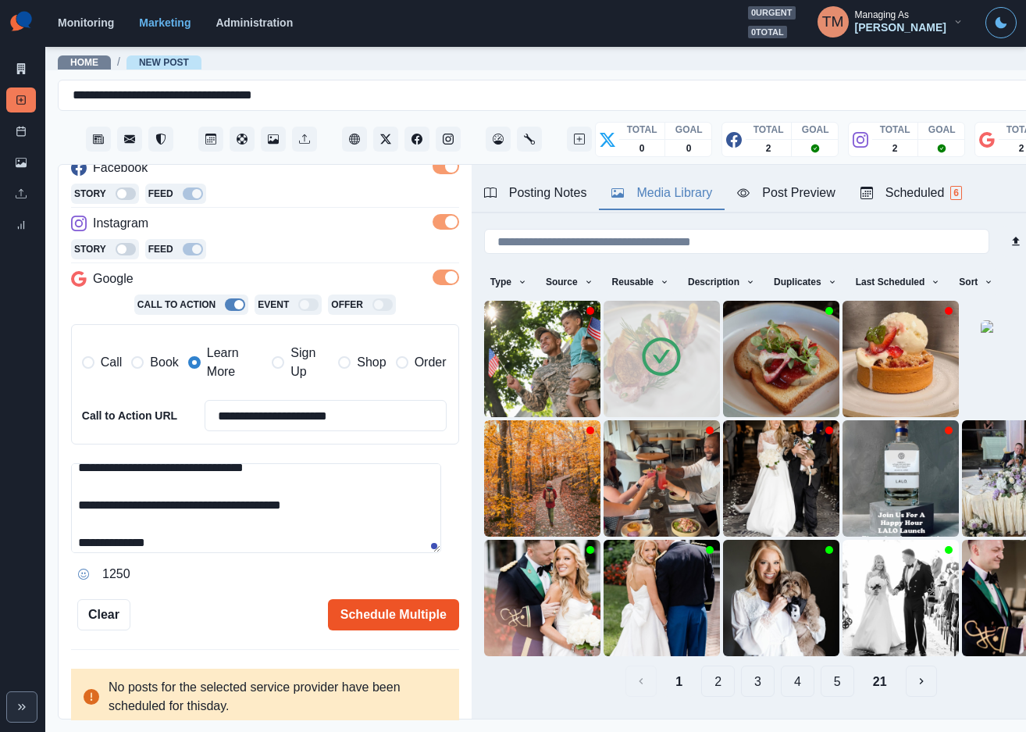
type input "**********"
click at [387, 614] on button "Schedule Multiple" at bounding box center [393, 614] width 131 height 31
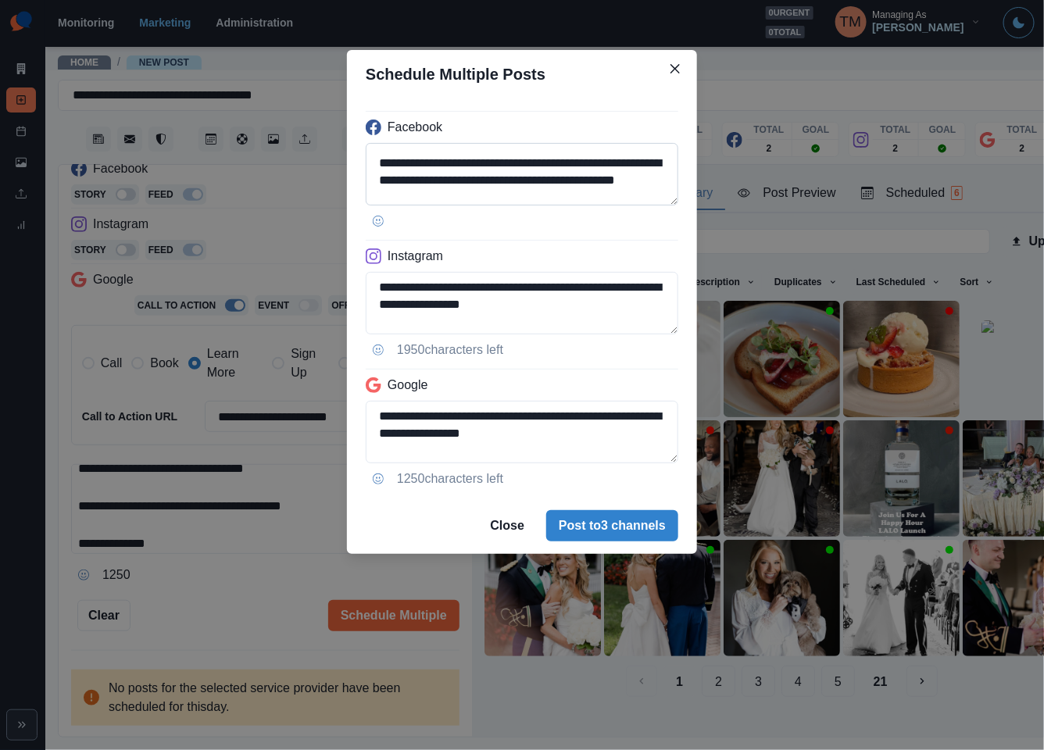
scroll to position [42, 0]
drag, startPoint x: 555, startPoint y: 165, endPoint x: 617, endPoint y: 174, distance: 62.4
click at [617, 174] on textarea "**********" at bounding box center [522, 174] width 312 height 62
paste textarea
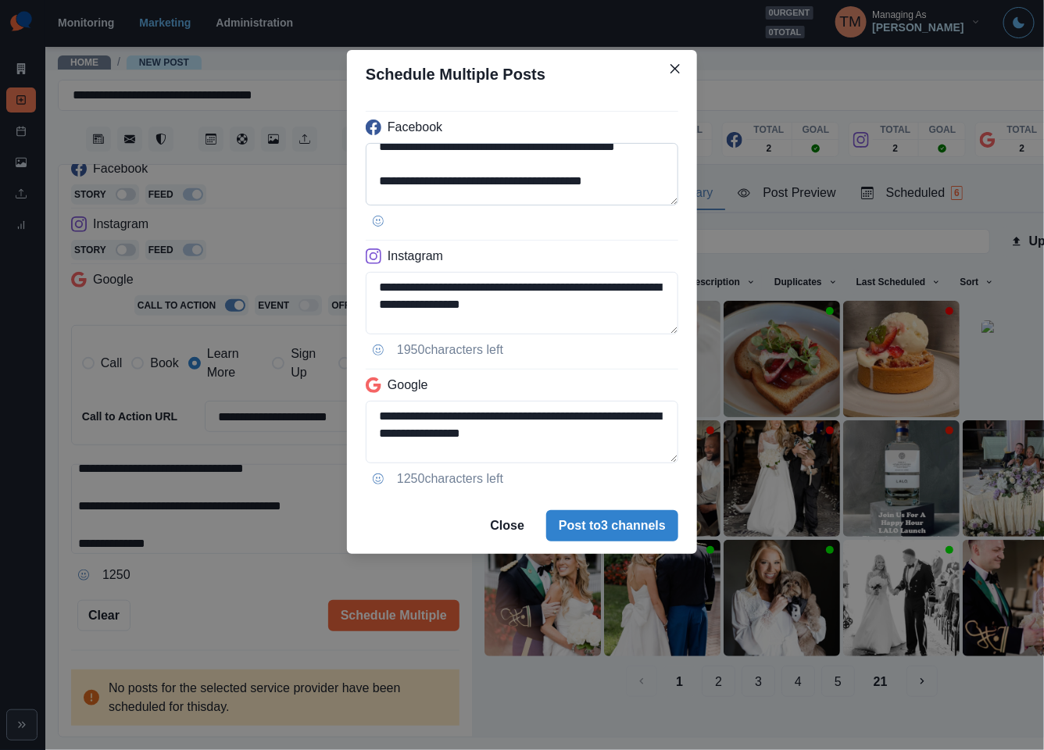
scroll to position [141, 0]
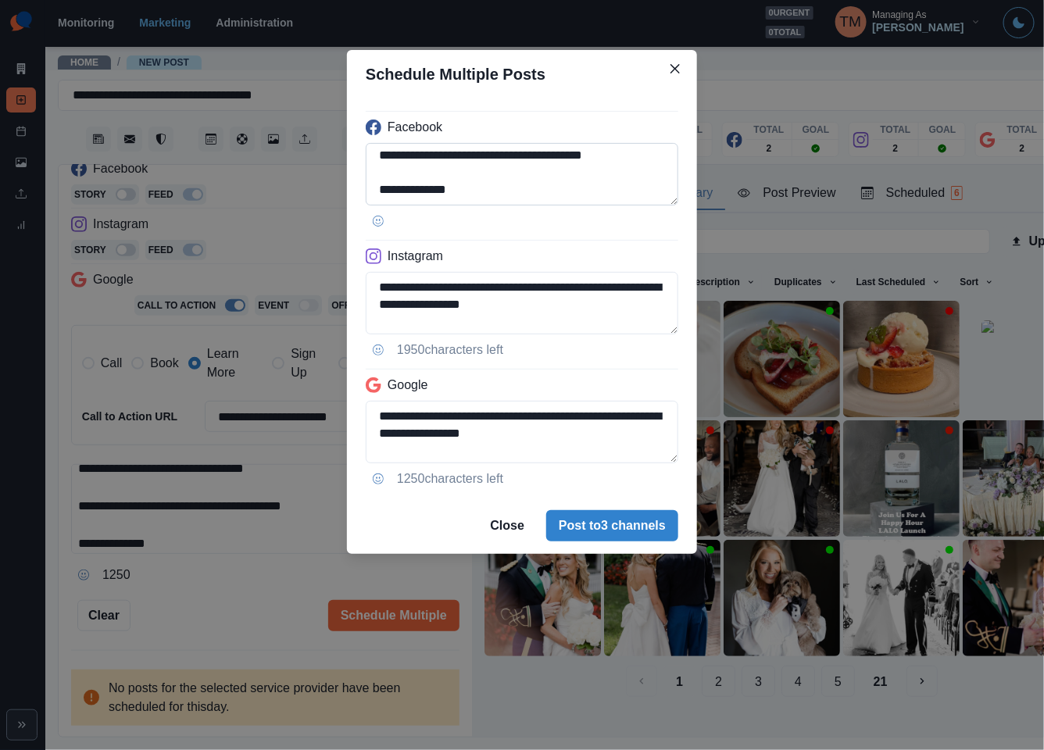
click at [410, 191] on textarea "**********" at bounding box center [522, 174] width 312 height 62
drag, startPoint x: 406, startPoint y: 191, endPoint x: 542, endPoint y: 191, distance: 135.9
click at [542, 191] on textarea "**********" at bounding box center [522, 174] width 312 height 62
paste textarea
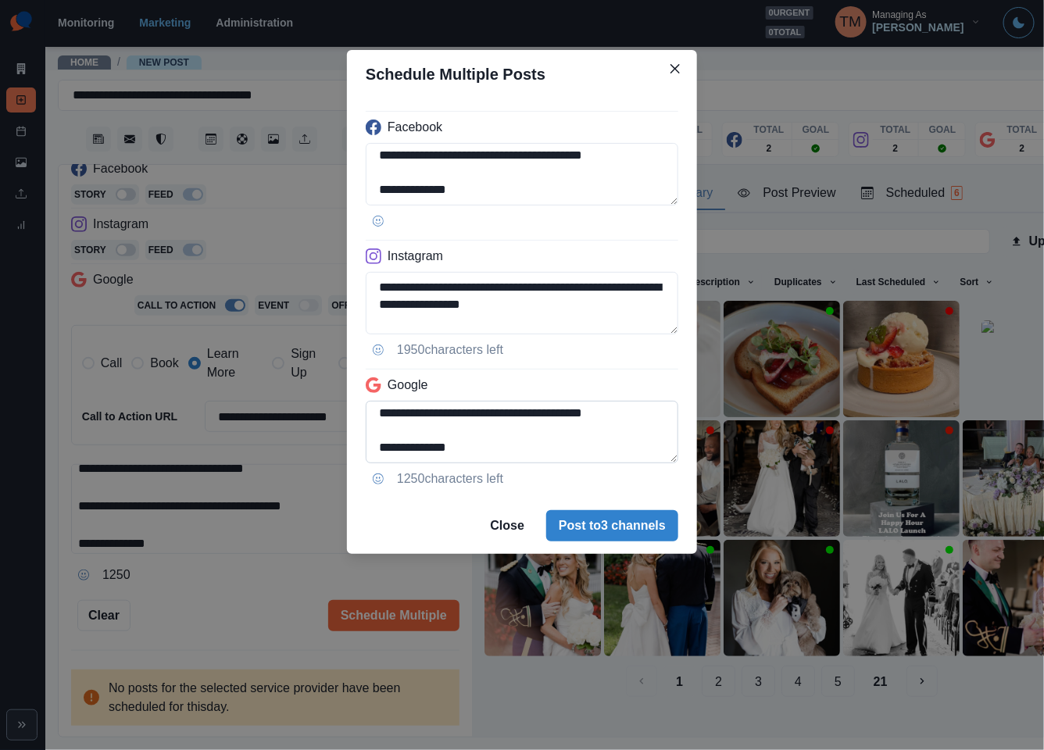
type textarea "**********"
click at [373, 425] on textarea "**********" at bounding box center [522, 432] width 312 height 62
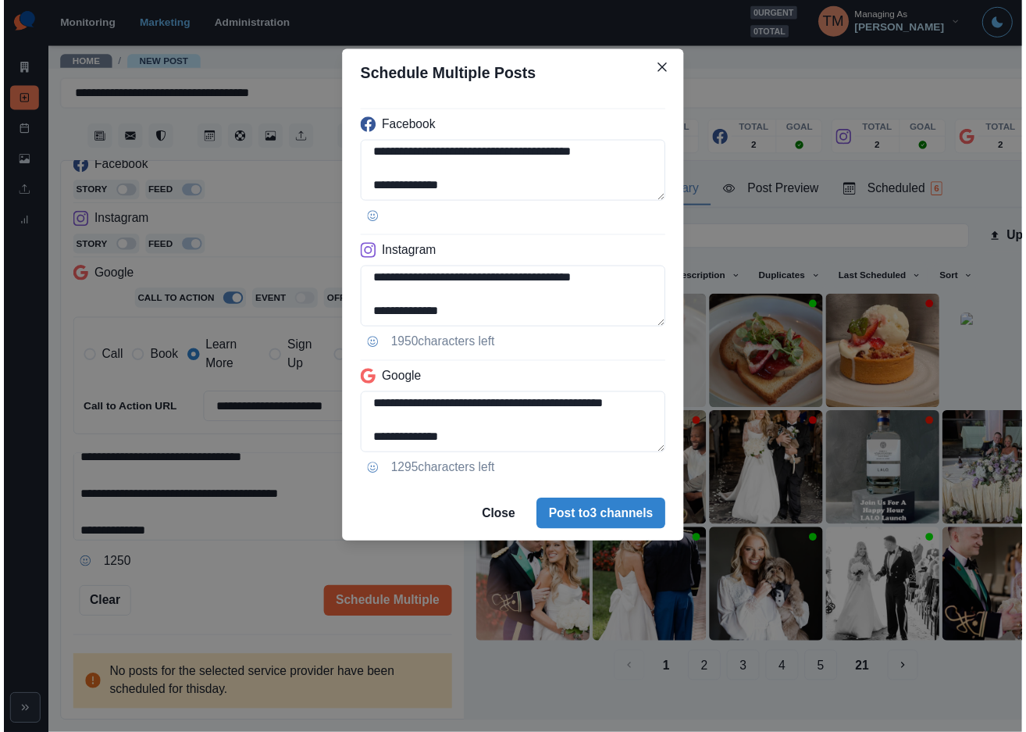
scroll to position [90, 0]
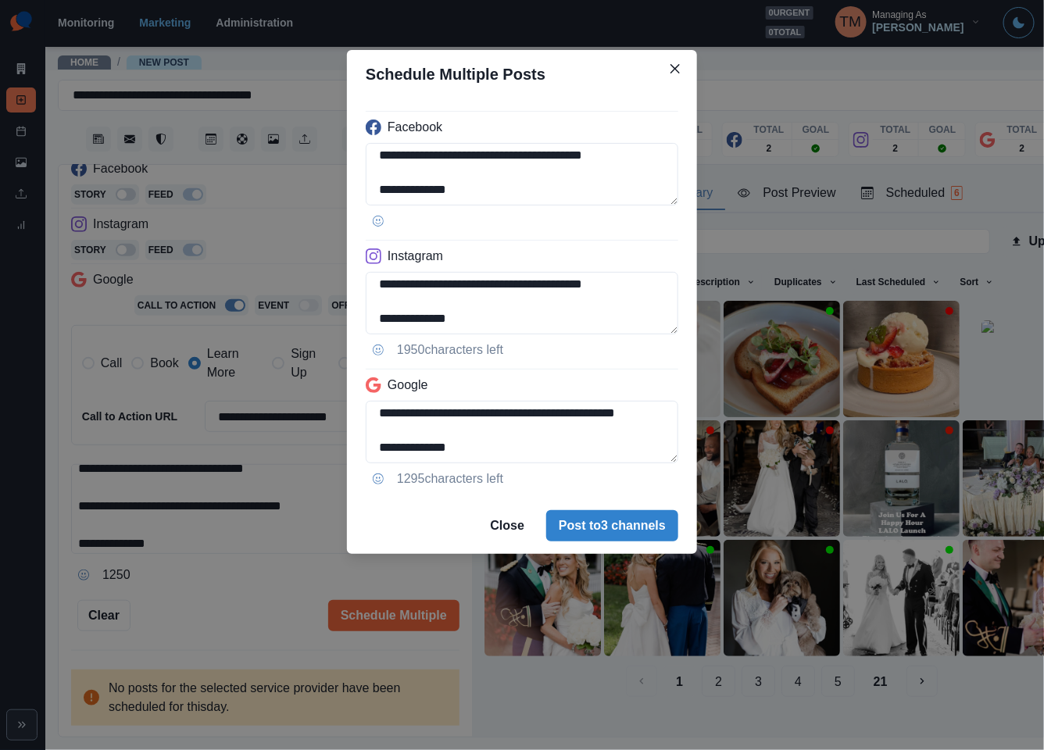
type textarea "**********"
click at [240, 593] on div "**********" at bounding box center [522, 375] width 1044 height 750
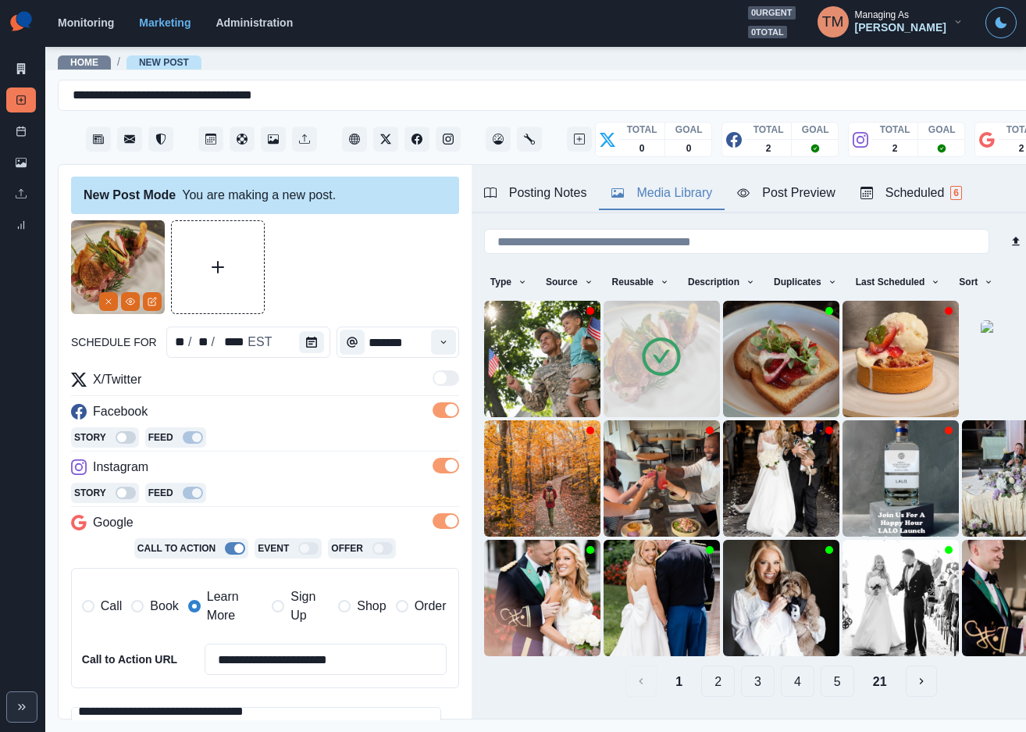
scroll to position [0, 0]
click at [127, 305] on icon "View Media" at bounding box center [131, 302] width 9 height 6
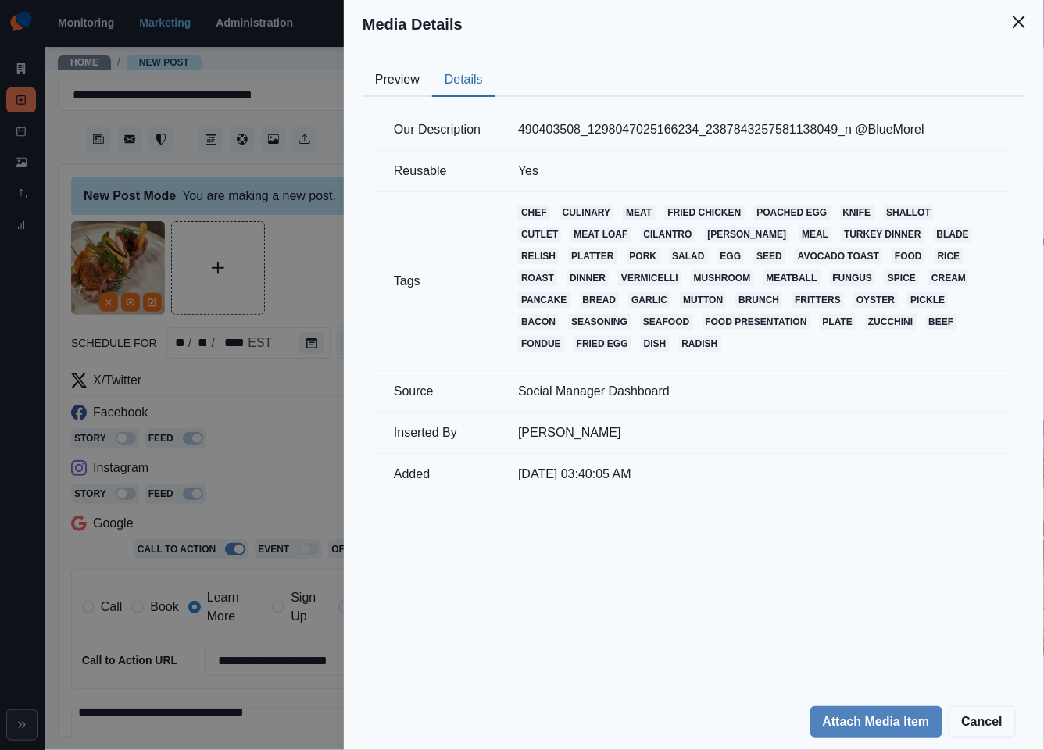
click at [455, 73] on button "Details" at bounding box center [463, 80] width 63 height 33
click at [295, 55] on div "Media Details Preview Details Our Description 490403508_1298047025166234_238784…" at bounding box center [522, 375] width 1044 height 750
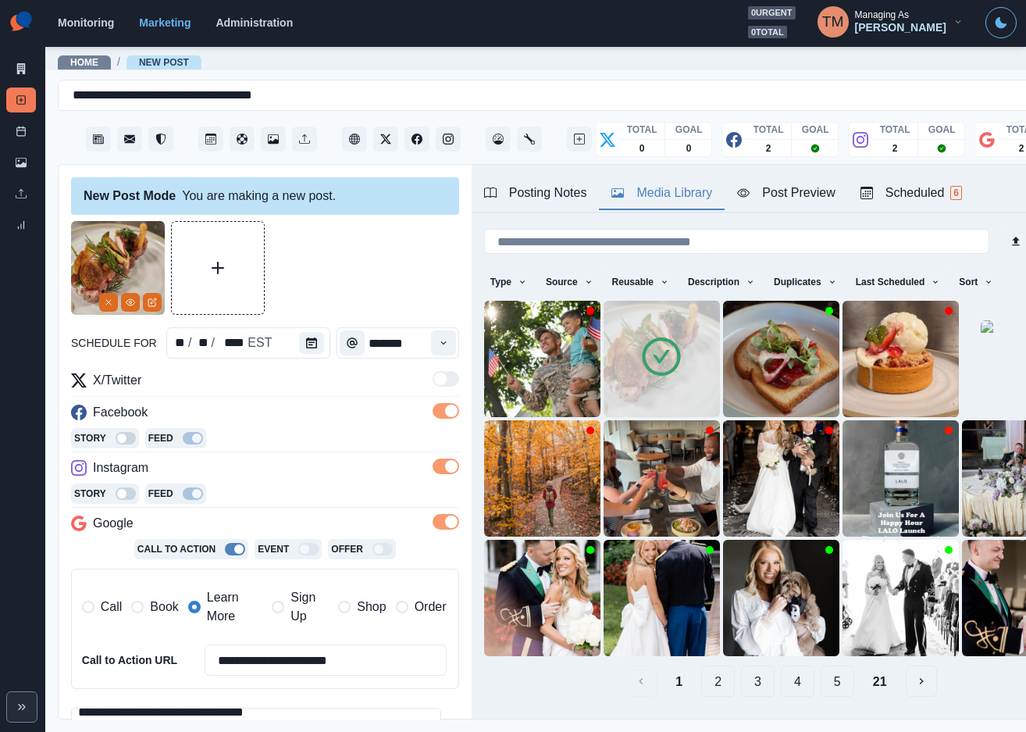
click at [783, 197] on div "Post Preview" at bounding box center [786, 193] width 98 height 19
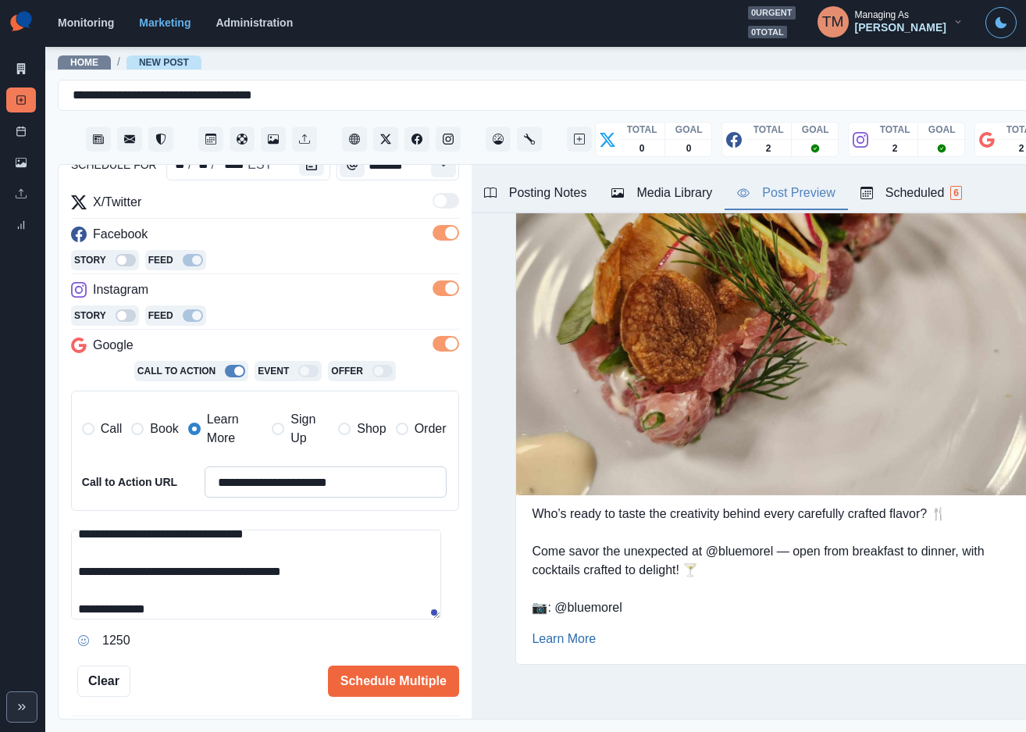
scroll to position [244, 0]
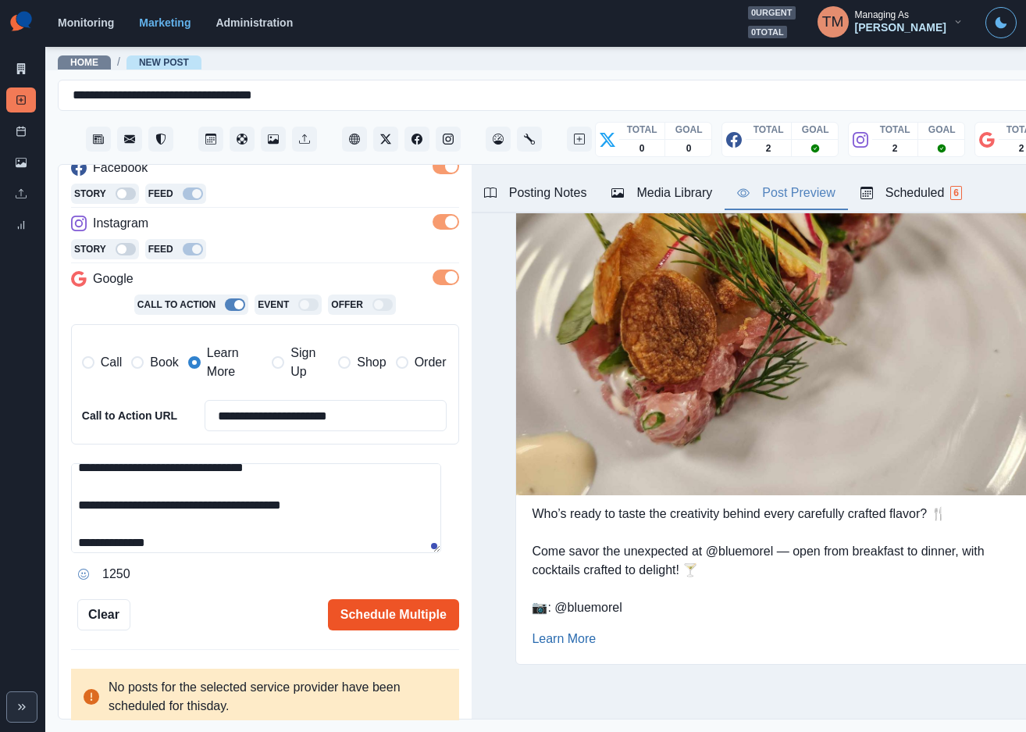
click at [328, 599] on button "Schedule Multiple" at bounding box center [393, 614] width 131 height 31
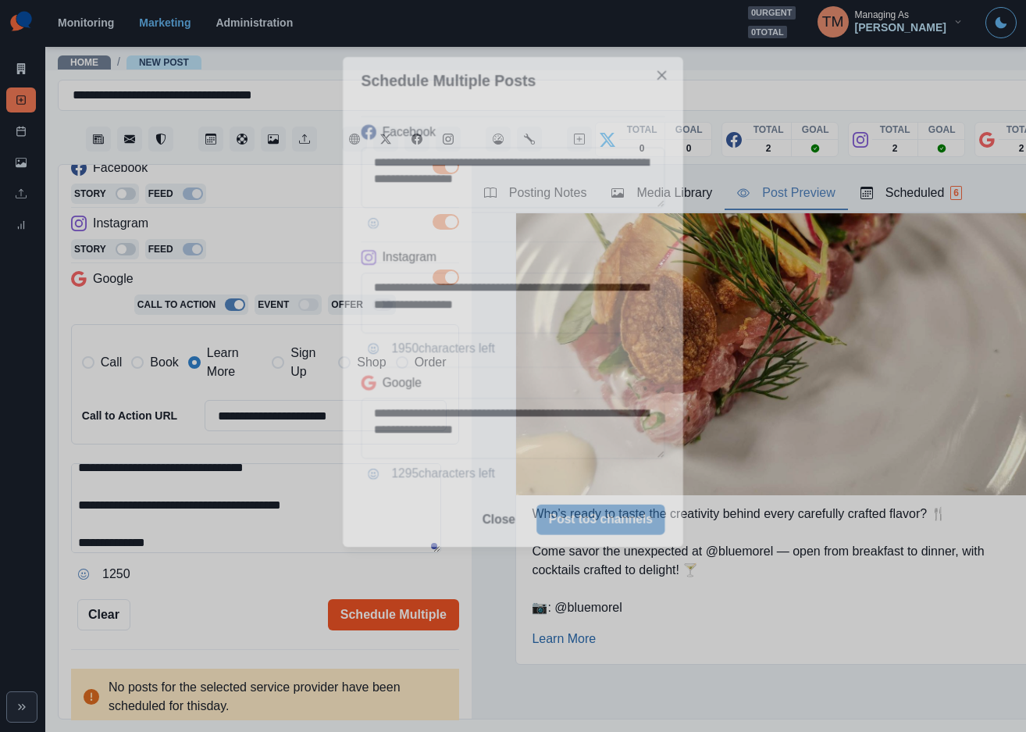
scroll to position [0, 0]
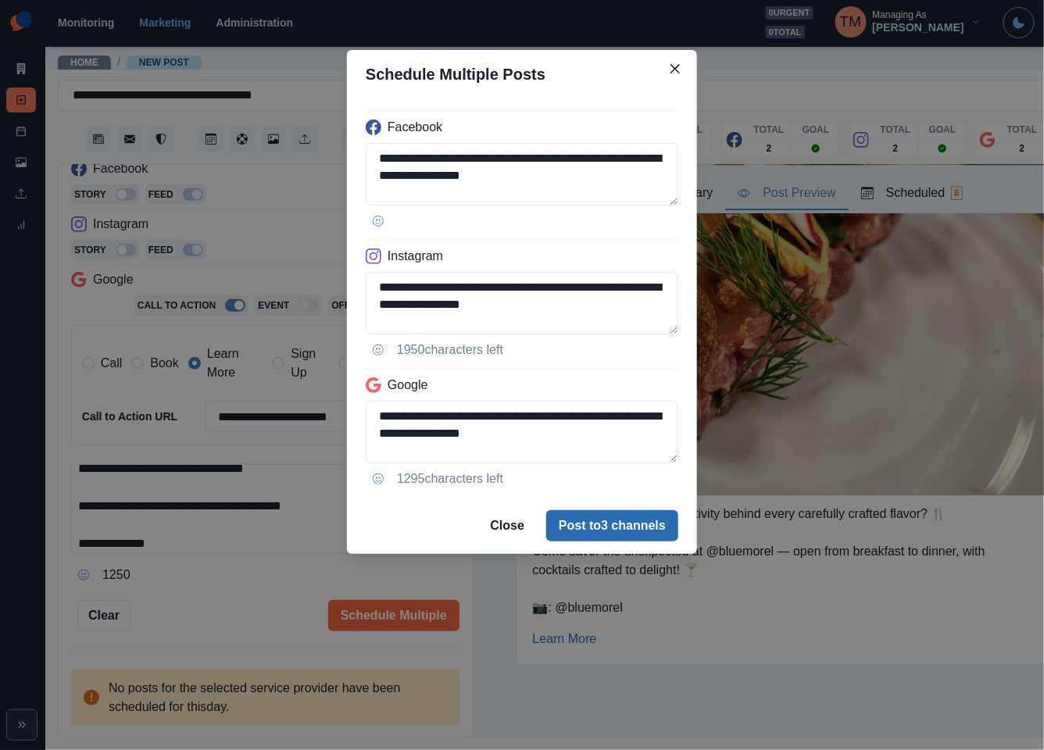
click at [662, 526] on button "Post to 3 channels" at bounding box center [612, 525] width 132 height 31
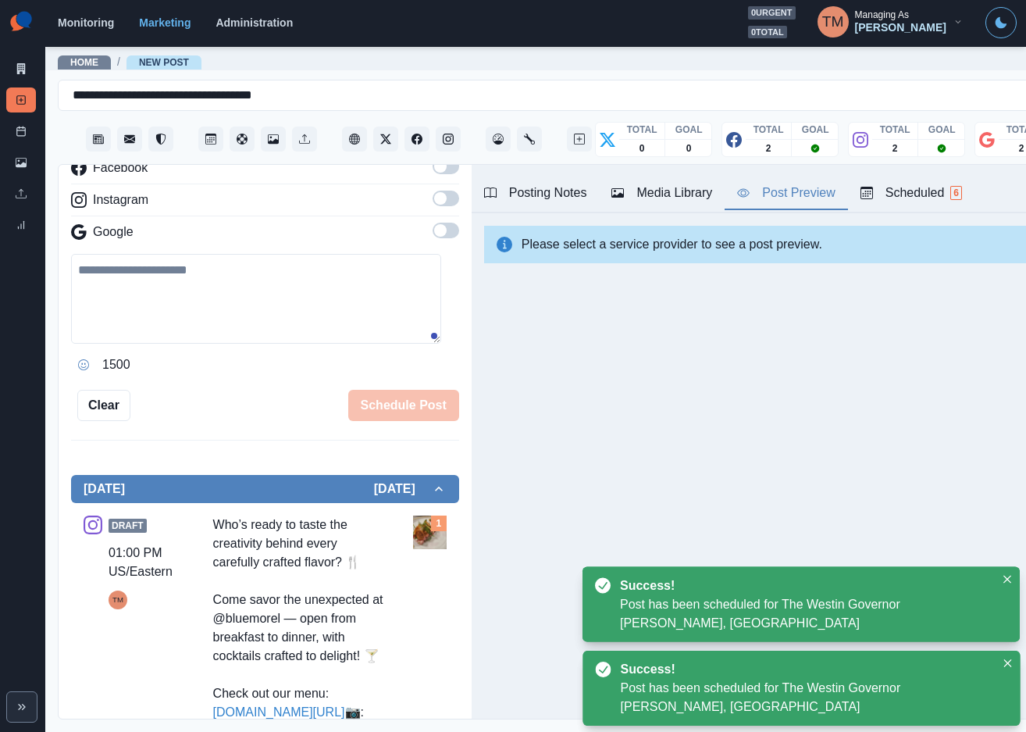
scroll to position [364, 0]
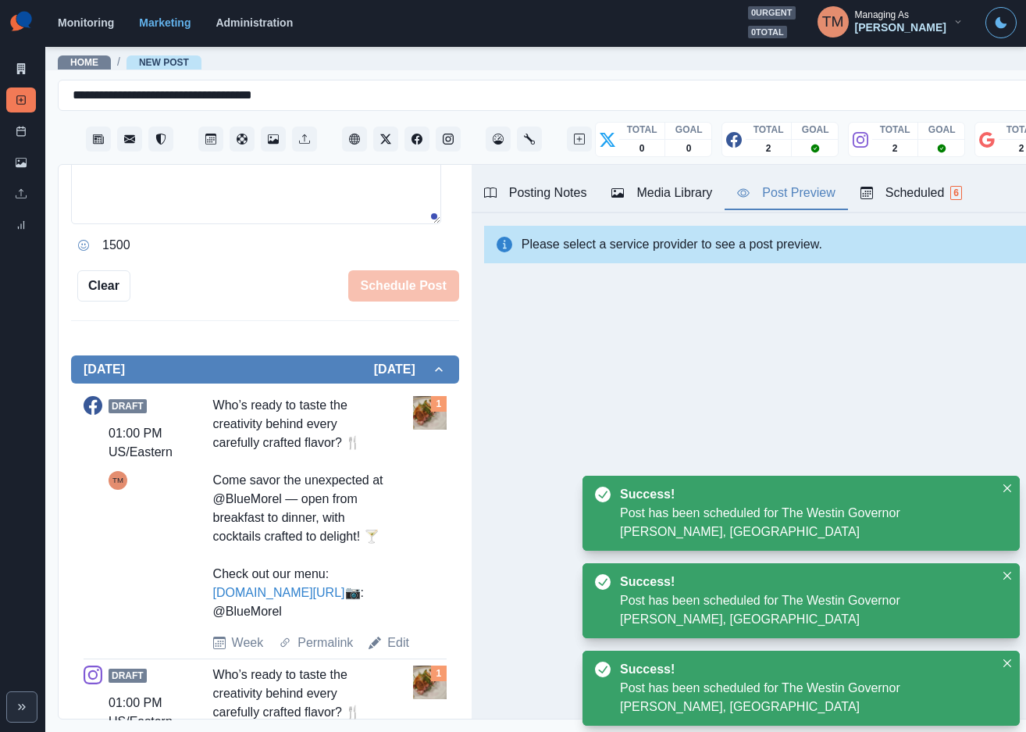
click at [214, 405] on div "Who’s ready to taste the creativity behind every carefully crafted flavor? 🍴 Co…" at bounding box center [299, 508] width 173 height 225
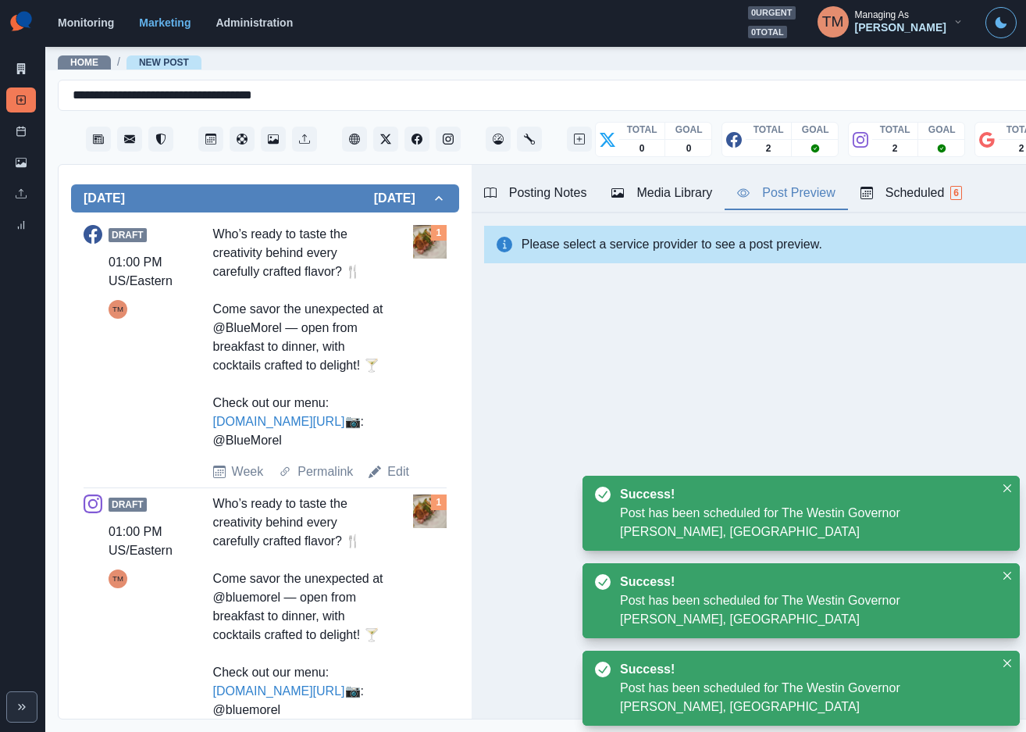
scroll to position [598, 0]
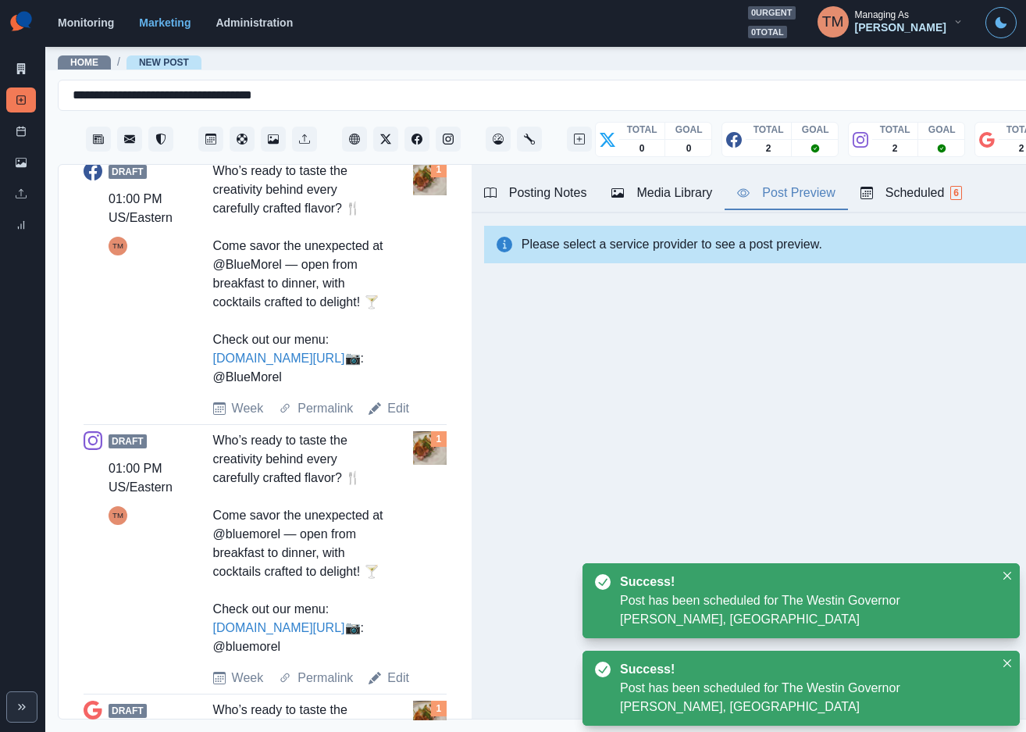
drag, startPoint x: 219, startPoint y: 532, endPoint x: 321, endPoint y: 706, distance: 202.0
click at [319, 656] on div "Who’s ready to taste the creativity behind every carefully crafted flavor? 🍴 Co…" at bounding box center [299, 543] width 173 height 225
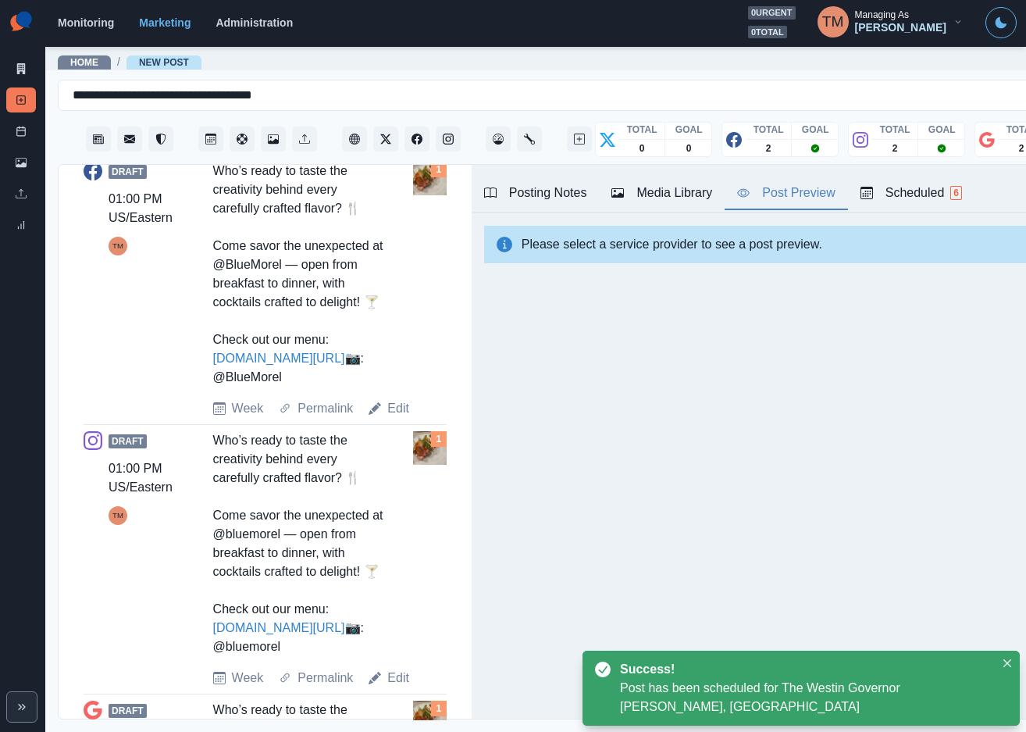
copy div "Who’s ready to taste the creativity behind every carefully crafted flavor? 🍴 Co…"
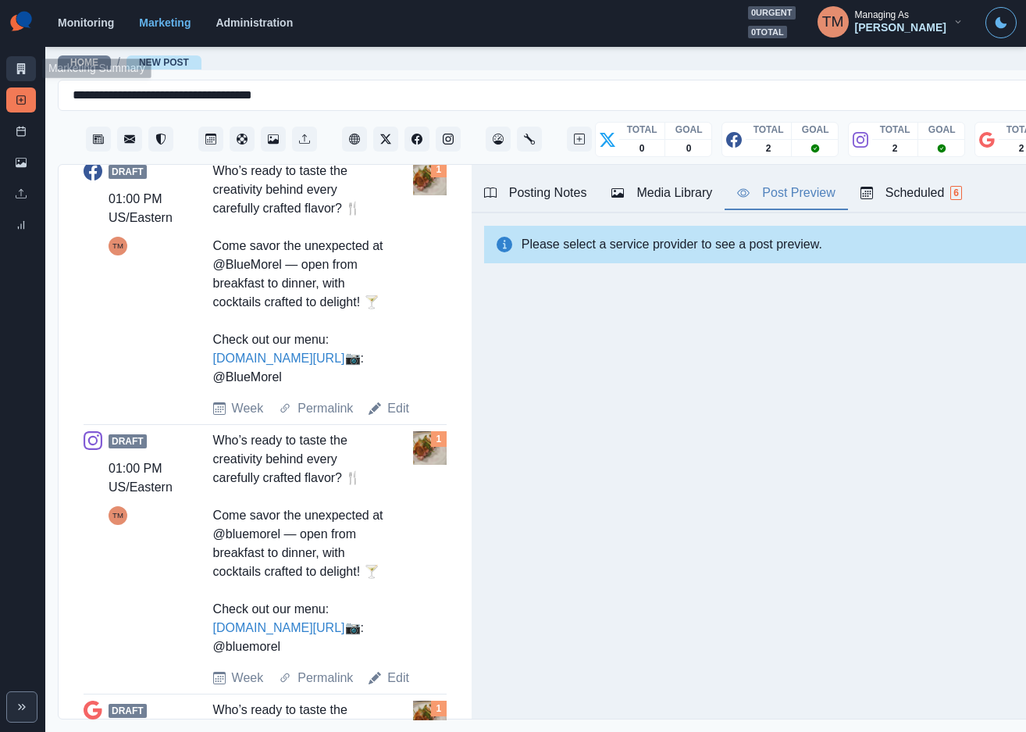
click at [17, 71] on icon at bounding box center [21, 68] width 9 height 11
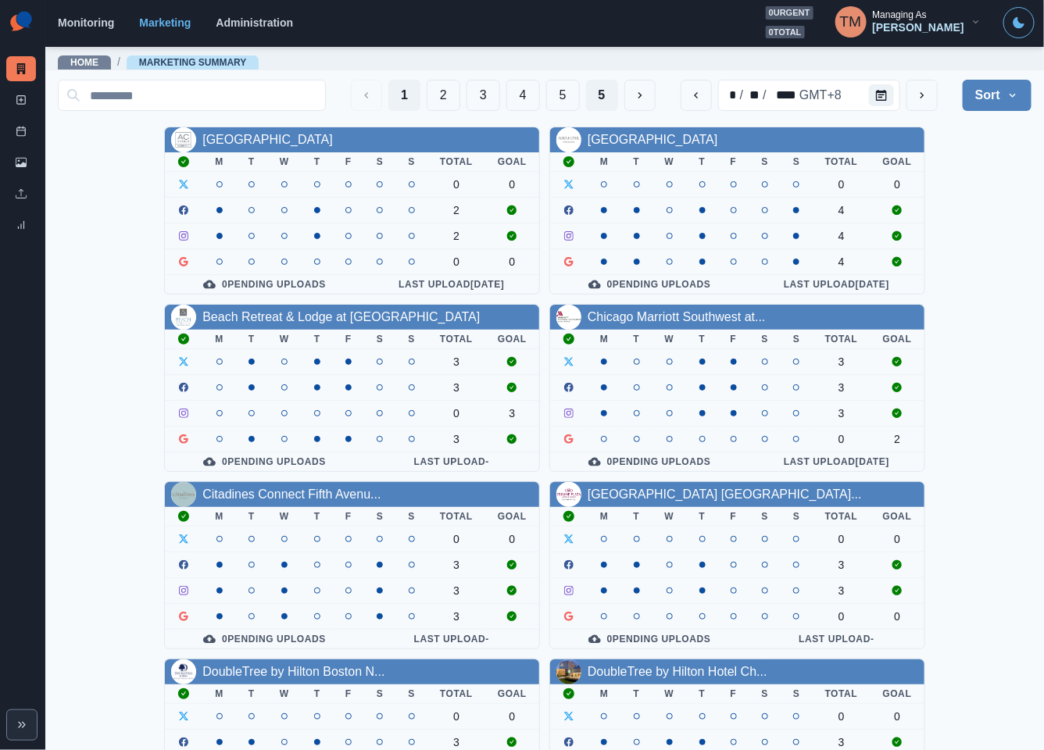
click at [586, 94] on button "5" at bounding box center [602, 95] width 32 height 31
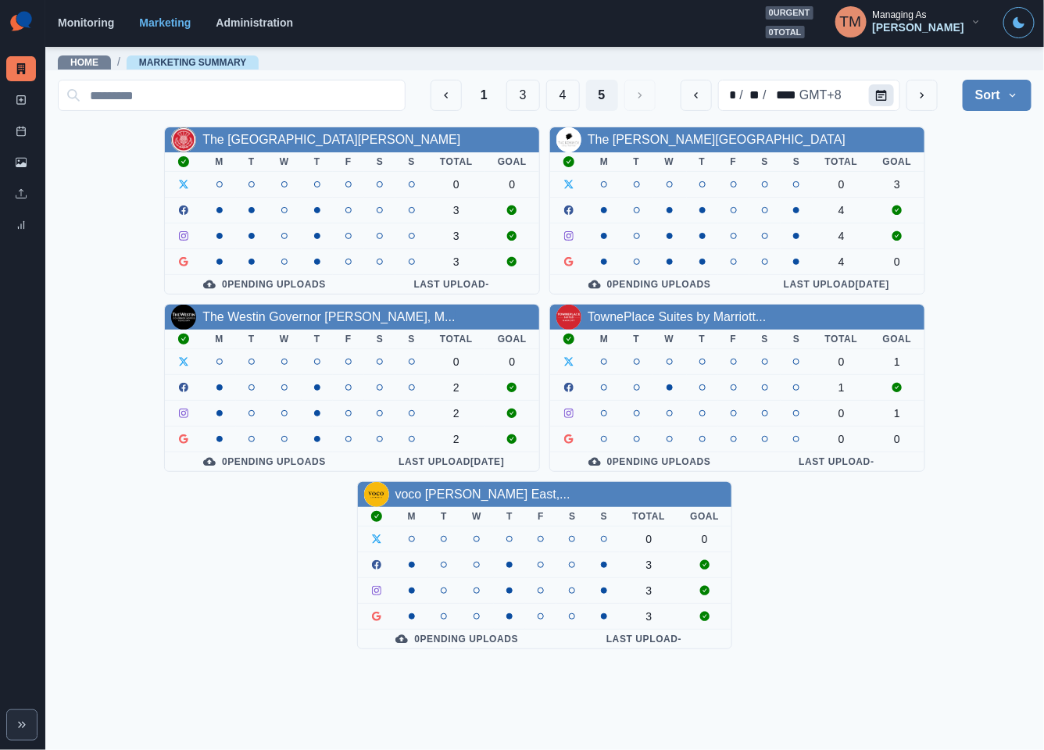
click at [879, 97] on icon "Calendar" at bounding box center [881, 95] width 11 height 11
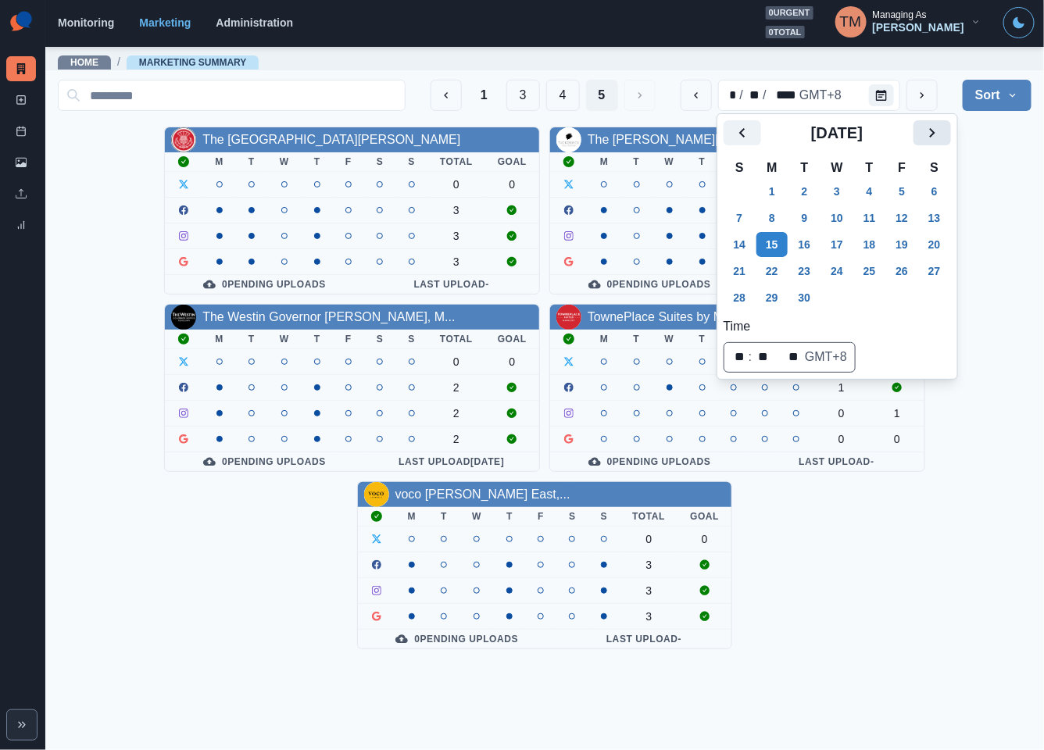
click at [937, 130] on icon "Next" at bounding box center [931, 132] width 19 height 19
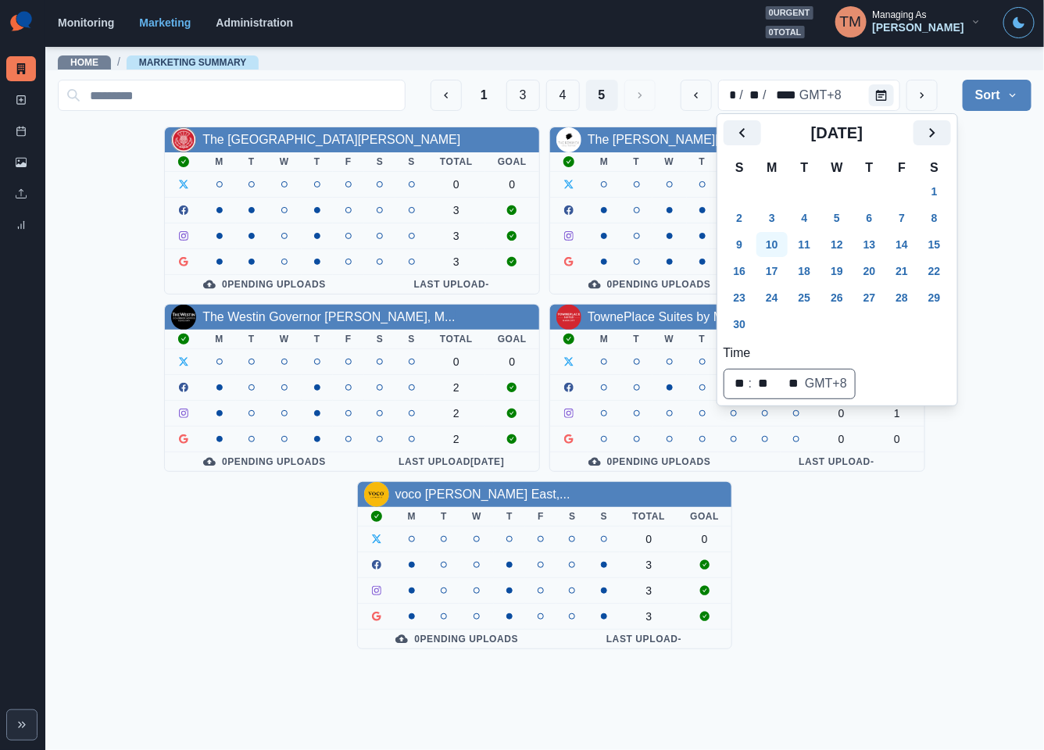
click at [776, 247] on button "10" at bounding box center [771, 244] width 31 height 25
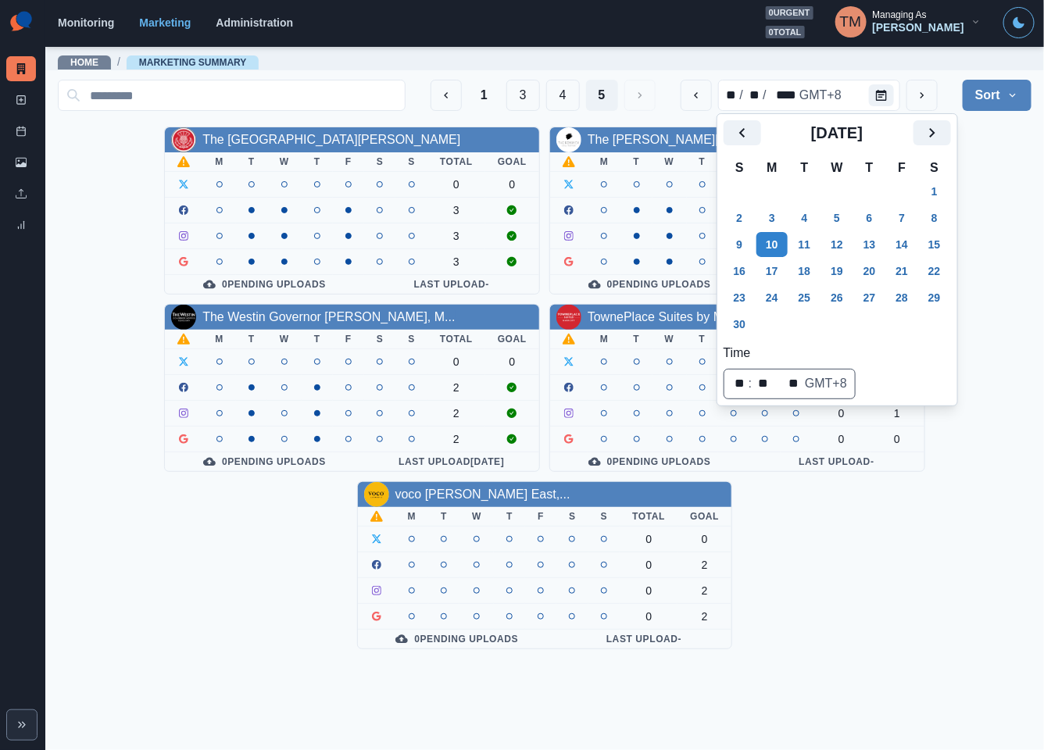
click at [994, 235] on div "The Highlander Hotel Radford M T W T F S S Total Goal 0 0 3 3 3 0 Pending Uploa…" at bounding box center [544, 388] width 973 height 523
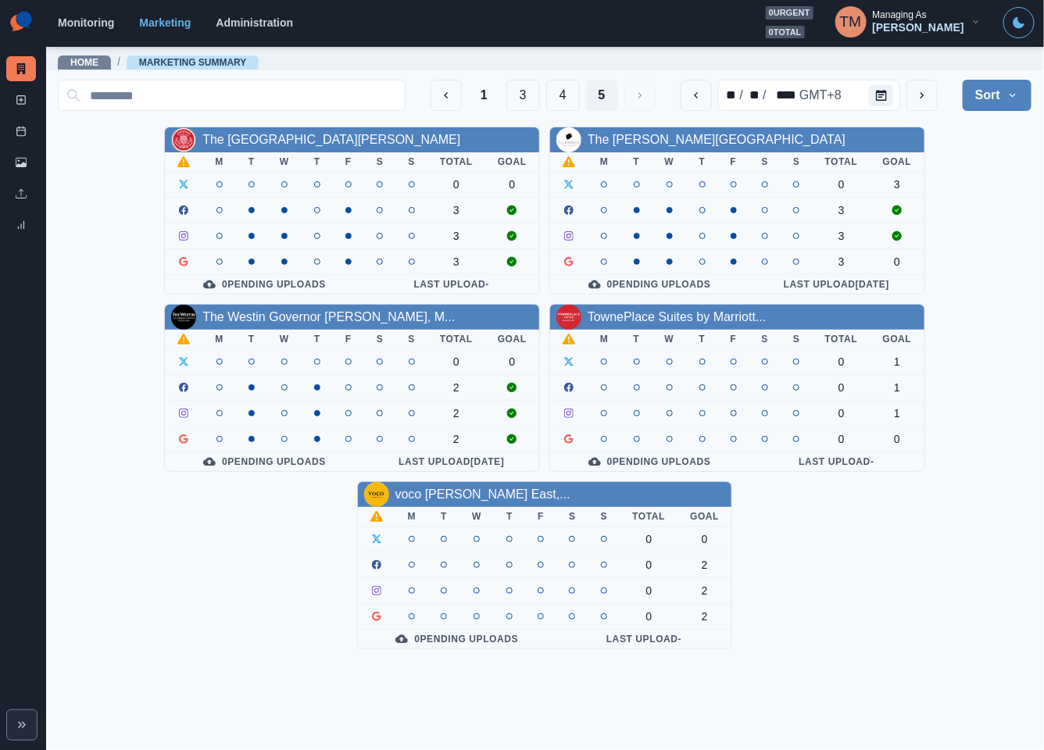
click at [861, 603] on div "The Highlander Hotel Radford M T W T F S S Total Goal 0 0 3 3 3 0 Pending Uploa…" at bounding box center [544, 388] width 973 height 523
click at [907, 596] on div "The Highlander Hotel Radford M T W T F S S Total Goal 0 0 3 3 3 0 Pending Uploa…" at bounding box center [544, 388] width 973 height 523
click at [983, 344] on div "The Highlander Hotel Radford M T W T F S S Total Goal 0 0 3 3 3 0 Pending Uploa…" at bounding box center [544, 388] width 973 height 523
click at [295, 319] on link "The Westin Governor Morris, M..." at bounding box center [328, 316] width 252 height 13
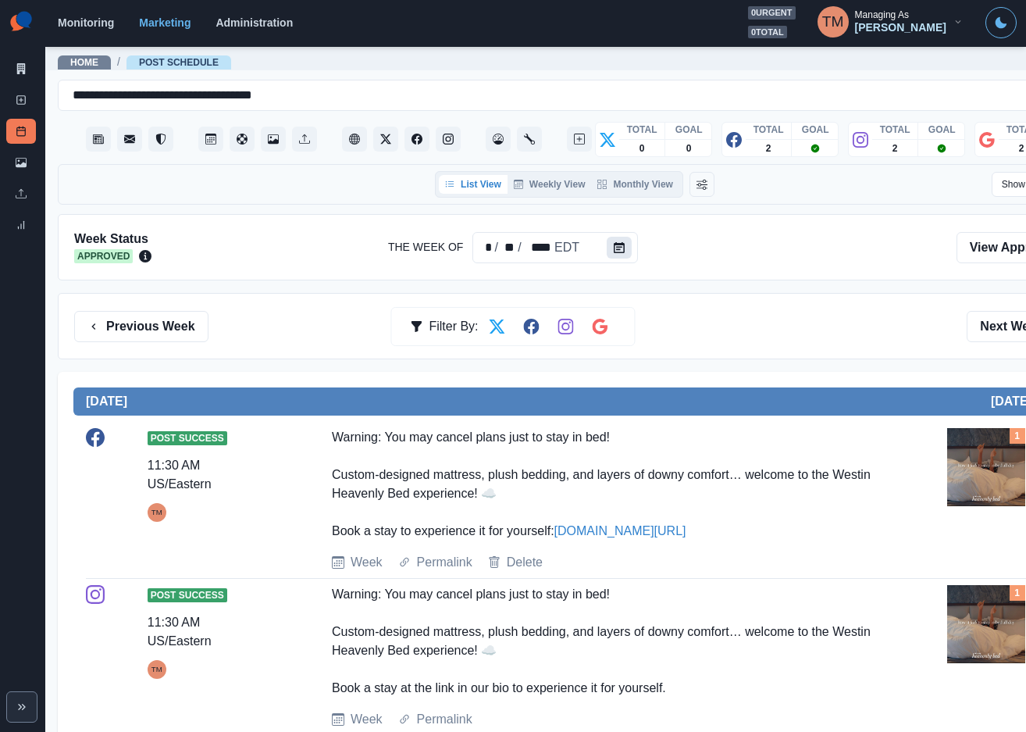
click at [614, 248] on icon "Calendar" at bounding box center [619, 247] width 11 height 11
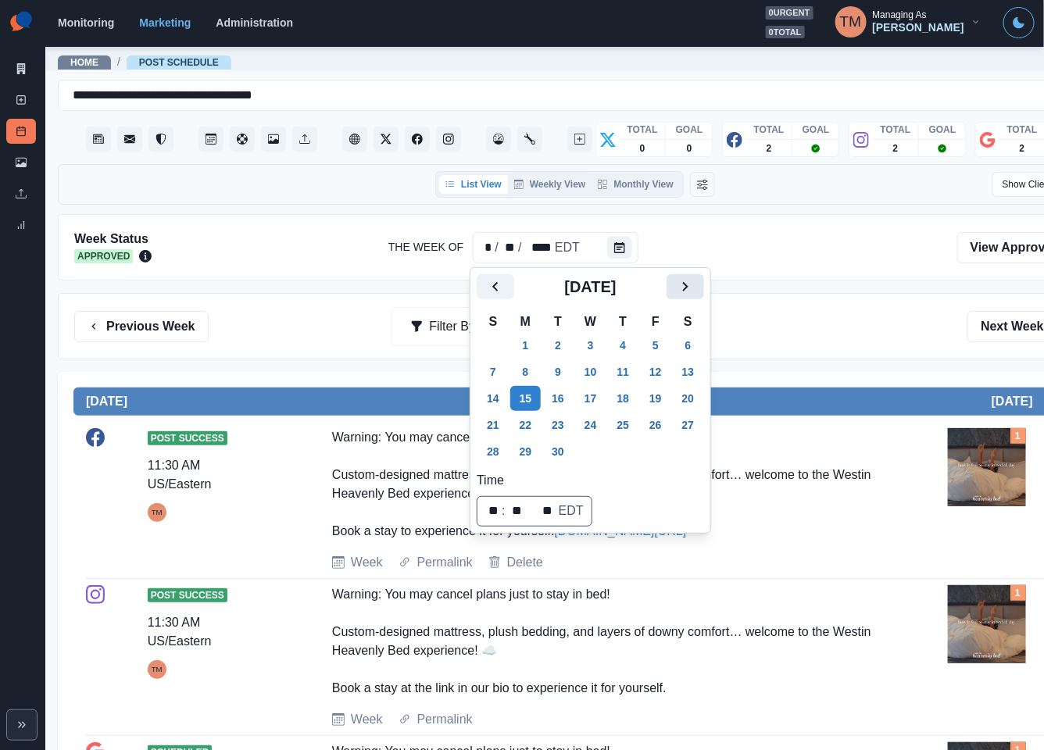
click at [685, 286] on icon "Next" at bounding box center [685, 286] width 5 height 9
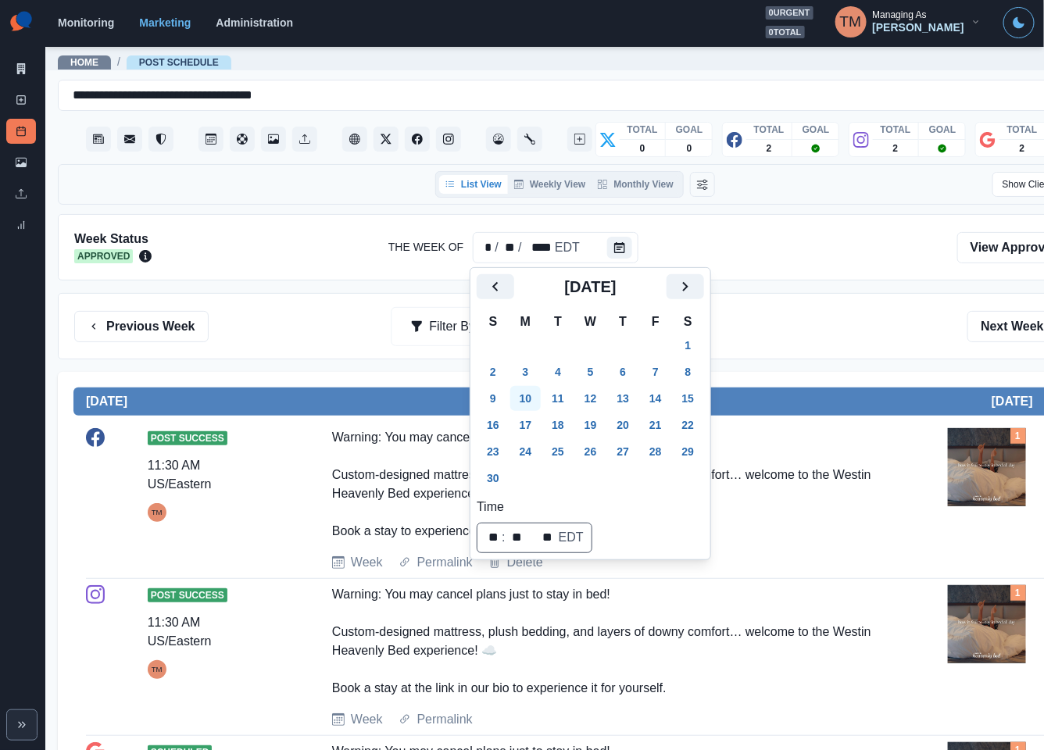
click at [534, 398] on button "10" at bounding box center [525, 398] width 31 height 25
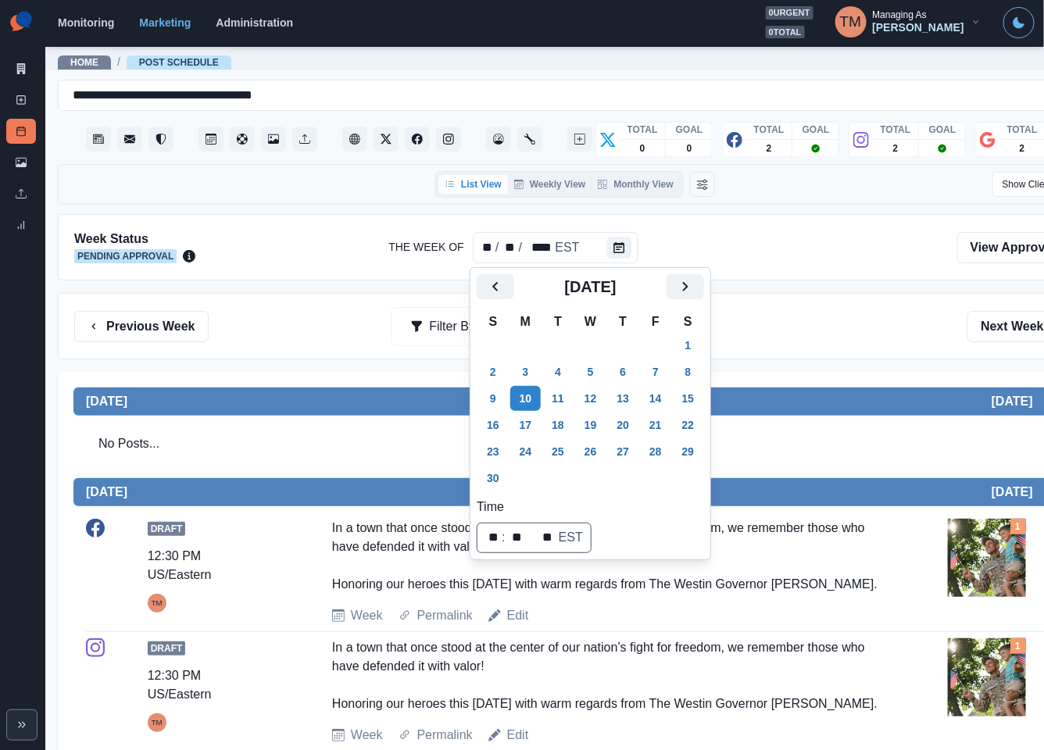
click at [837, 342] on div "Previous Week Filter By: Next Week" at bounding box center [574, 326] width 1001 height 31
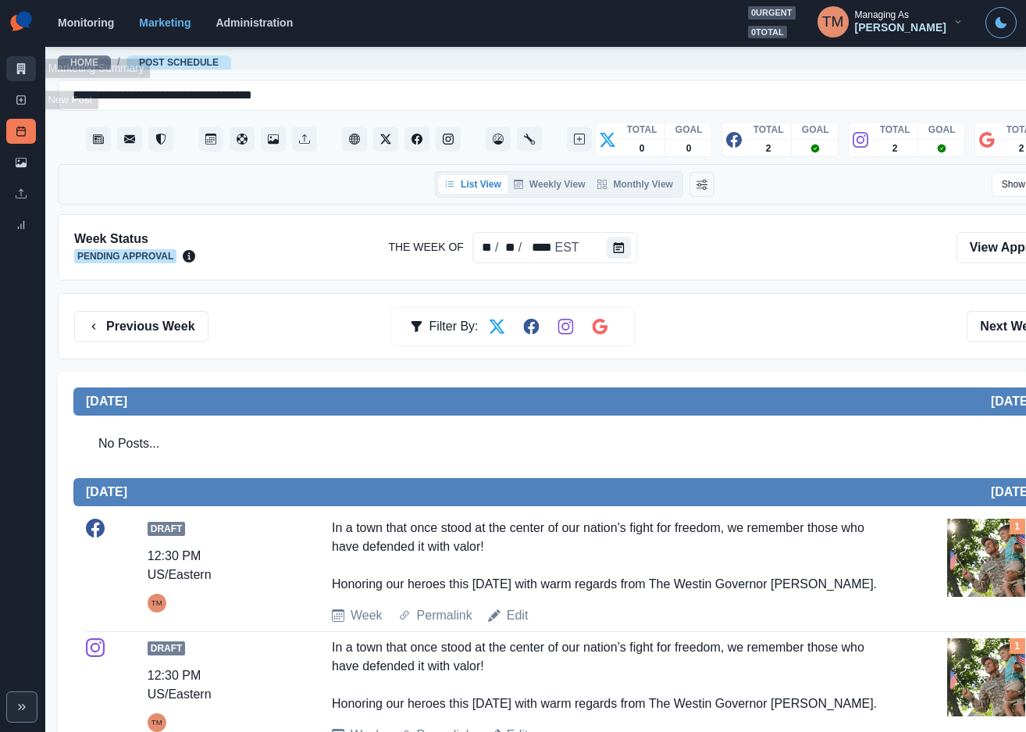
click at [9, 62] on link "Marketing Summary" at bounding box center [21, 68] width 30 height 25
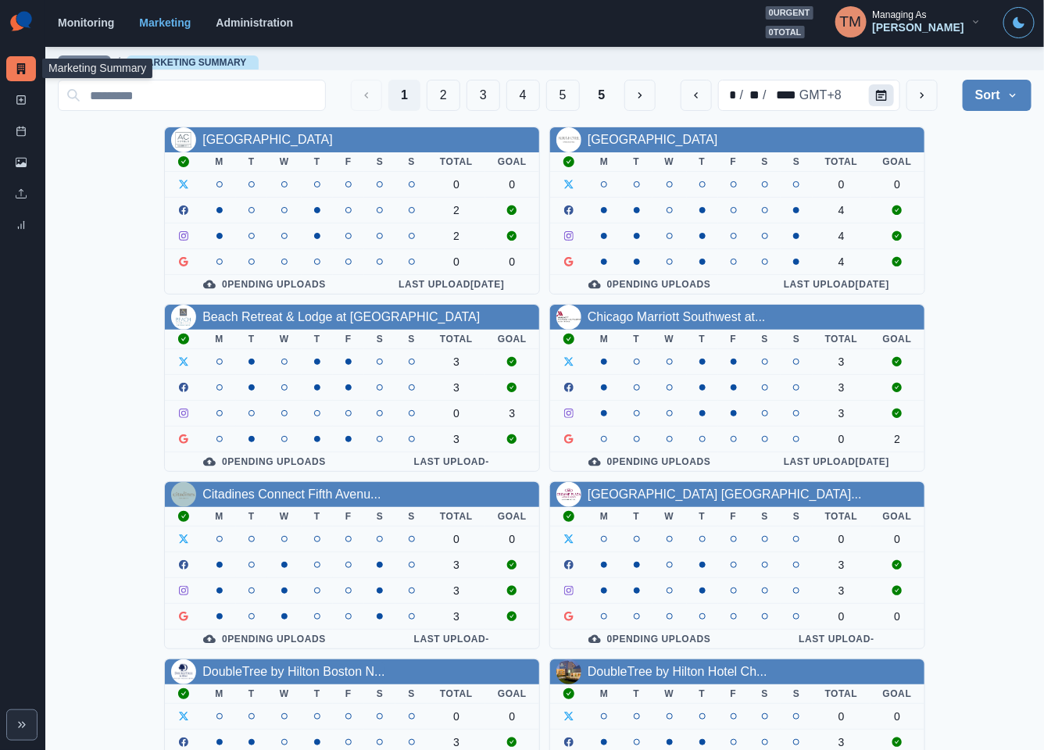
click at [876, 92] on icon "Calendar" at bounding box center [881, 95] width 11 height 11
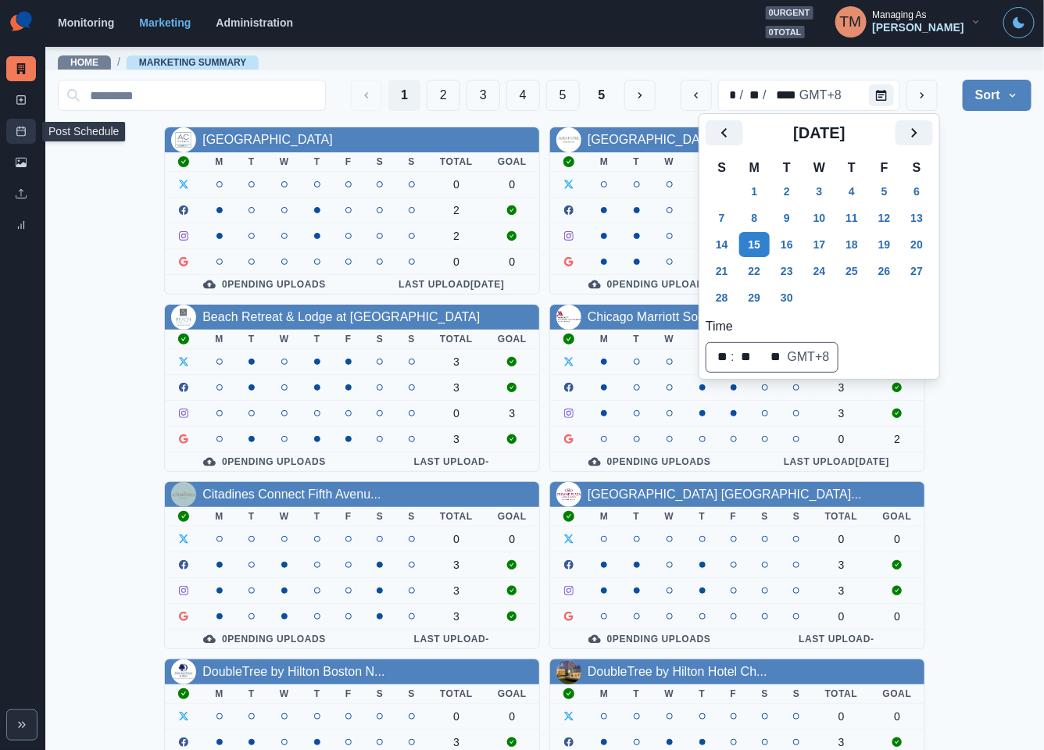
click at [26, 134] on icon at bounding box center [21, 131] width 11 height 11
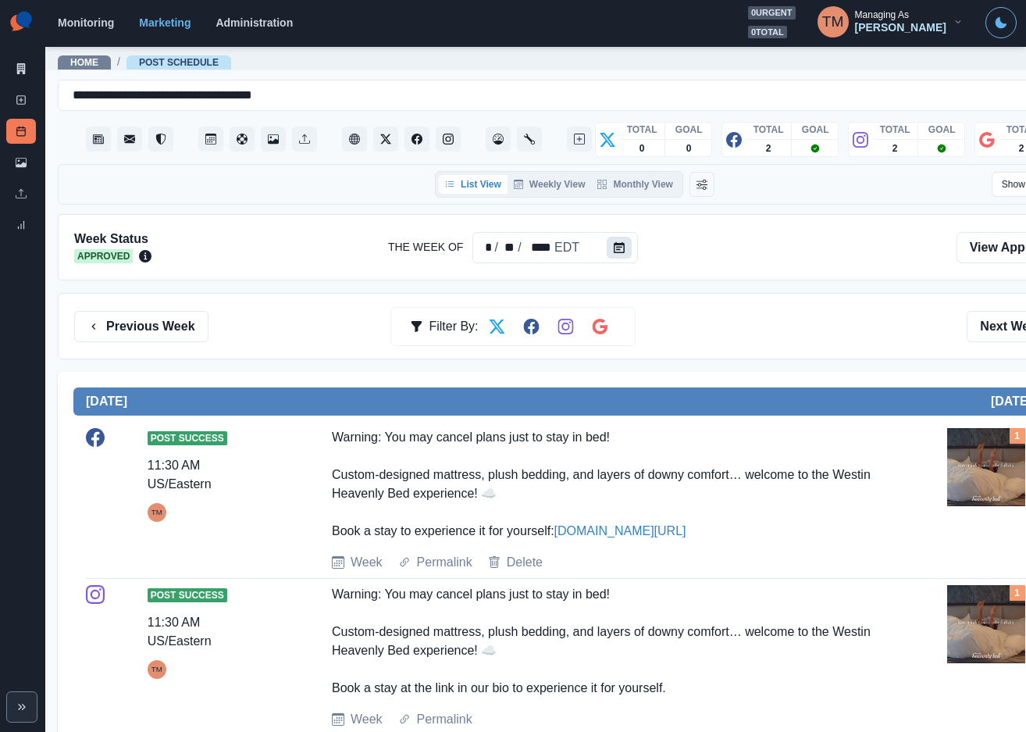
click at [619, 246] on icon "Calendar" at bounding box center [619, 247] width 11 height 11
click at [615, 253] on icon "Calendar" at bounding box center [619, 247] width 11 height 11
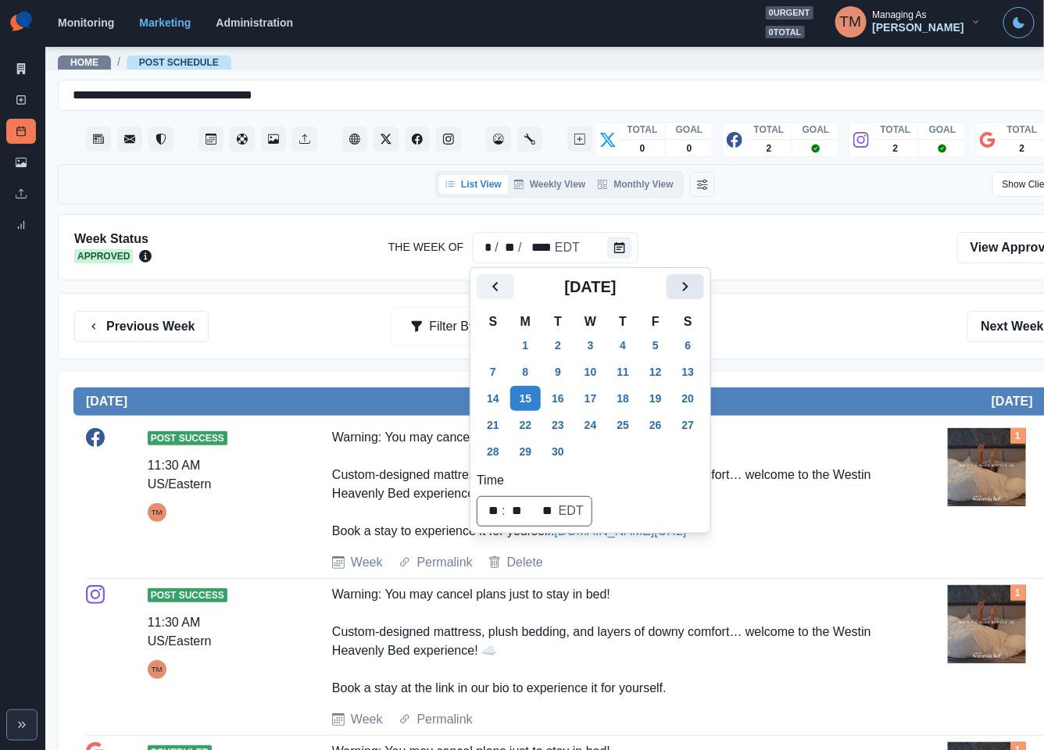
click at [684, 287] on icon "Next" at bounding box center [685, 286] width 19 height 19
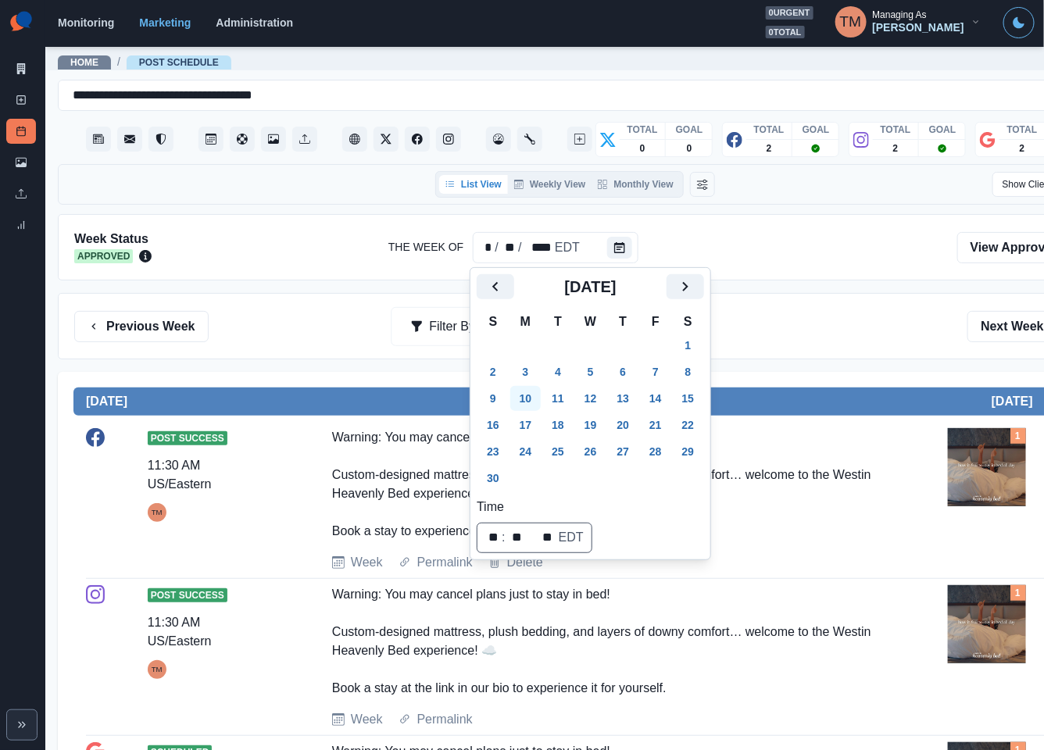
click at [528, 399] on button "10" at bounding box center [525, 398] width 31 height 25
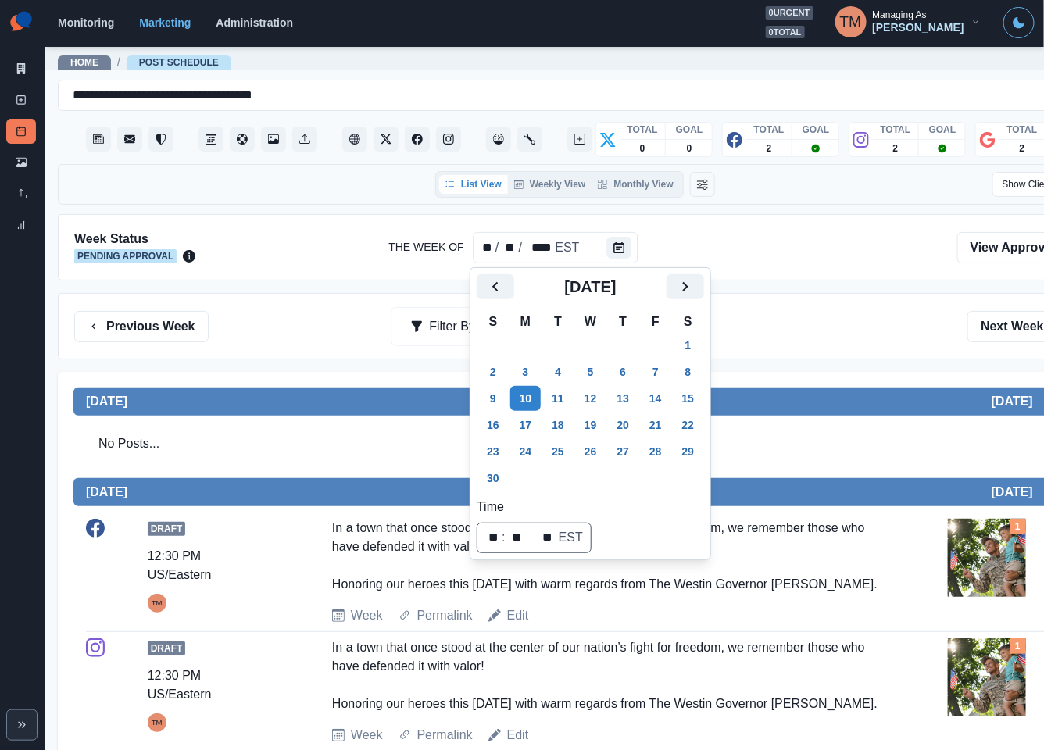
click at [797, 341] on div "Previous Week Filter By: Next Week" at bounding box center [574, 326] width 1001 height 31
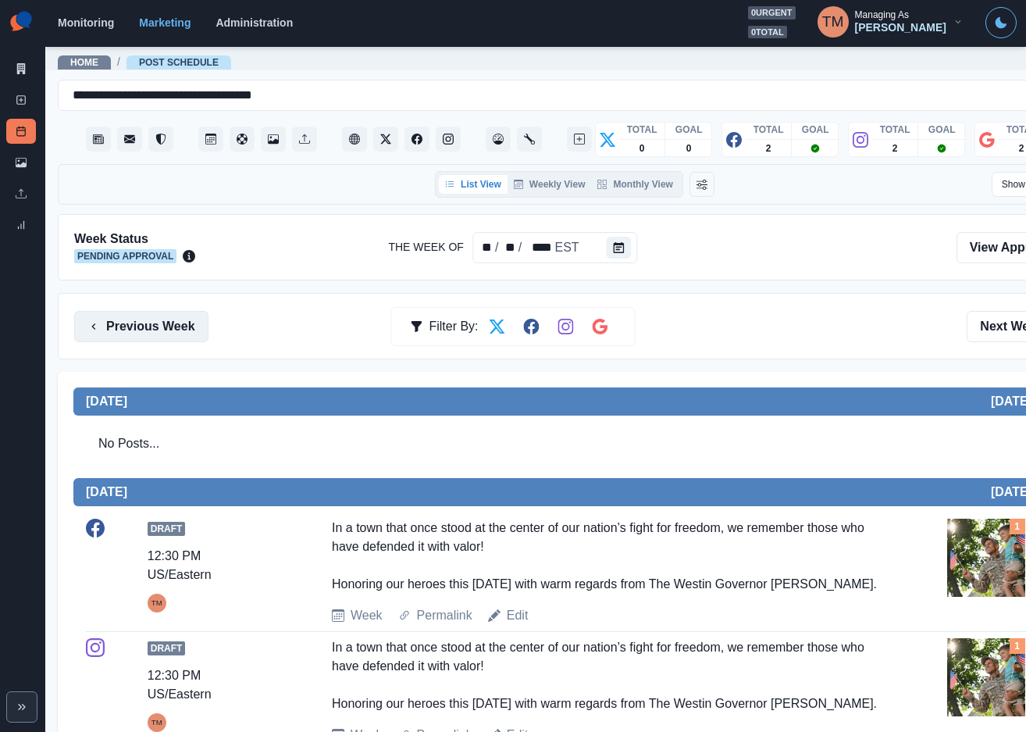
click at [157, 326] on button "Previous Week" at bounding box center [141, 326] width 134 height 31
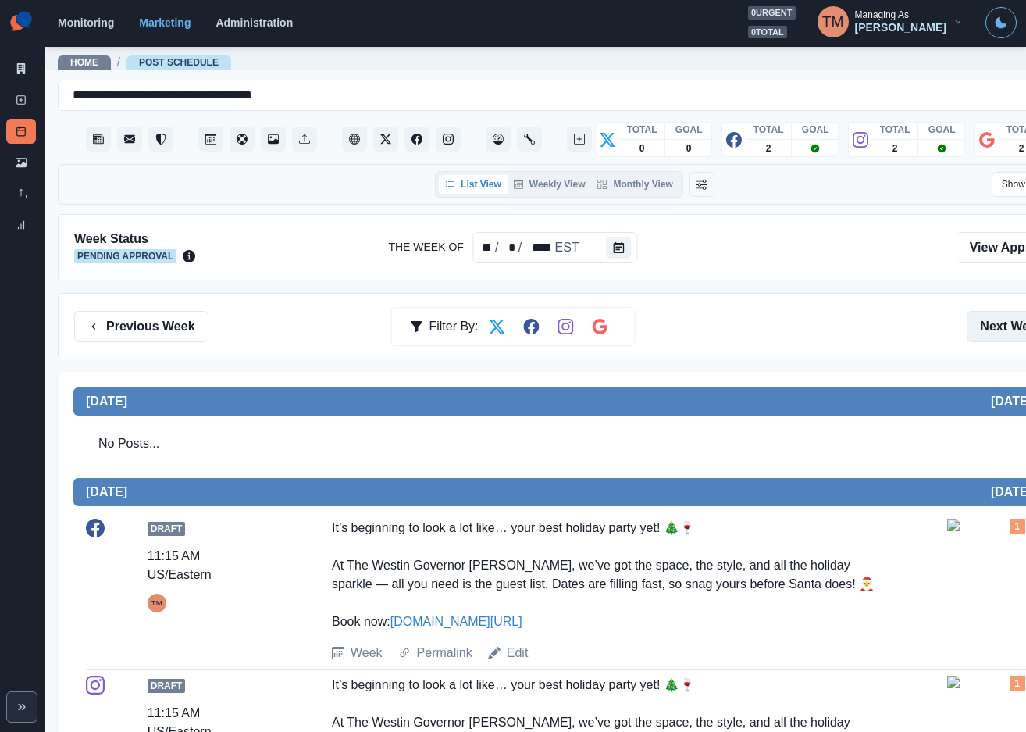
click at [991, 329] on button "Next Week" at bounding box center [1021, 326] width 109 height 31
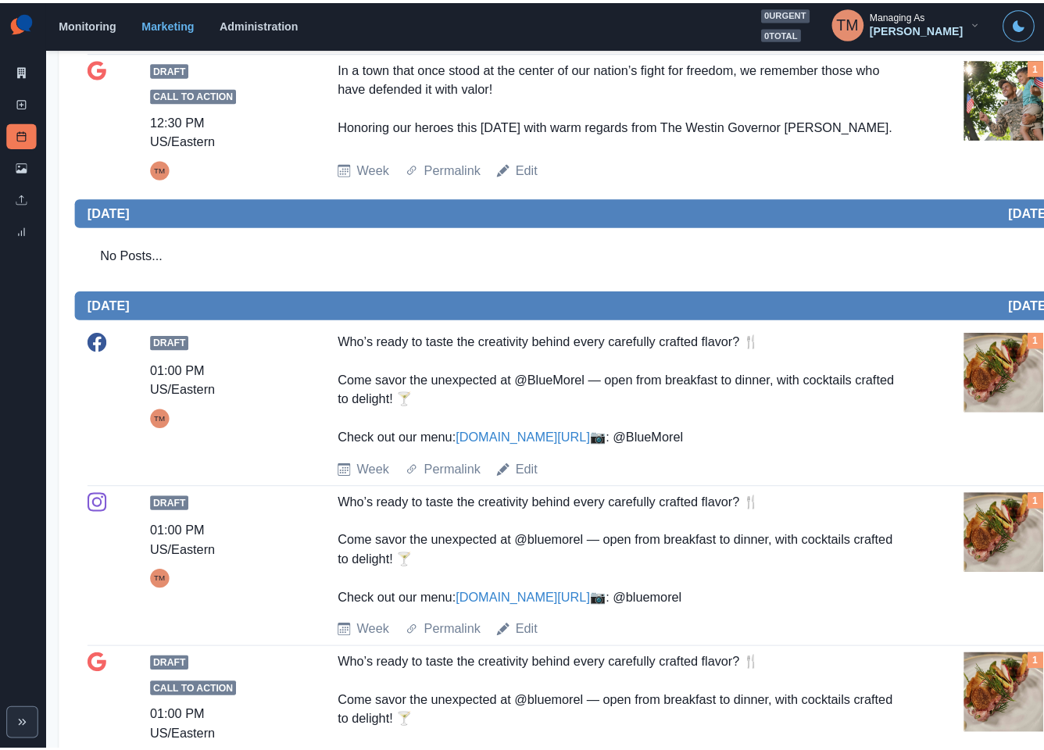
scroll to position [703, 0]
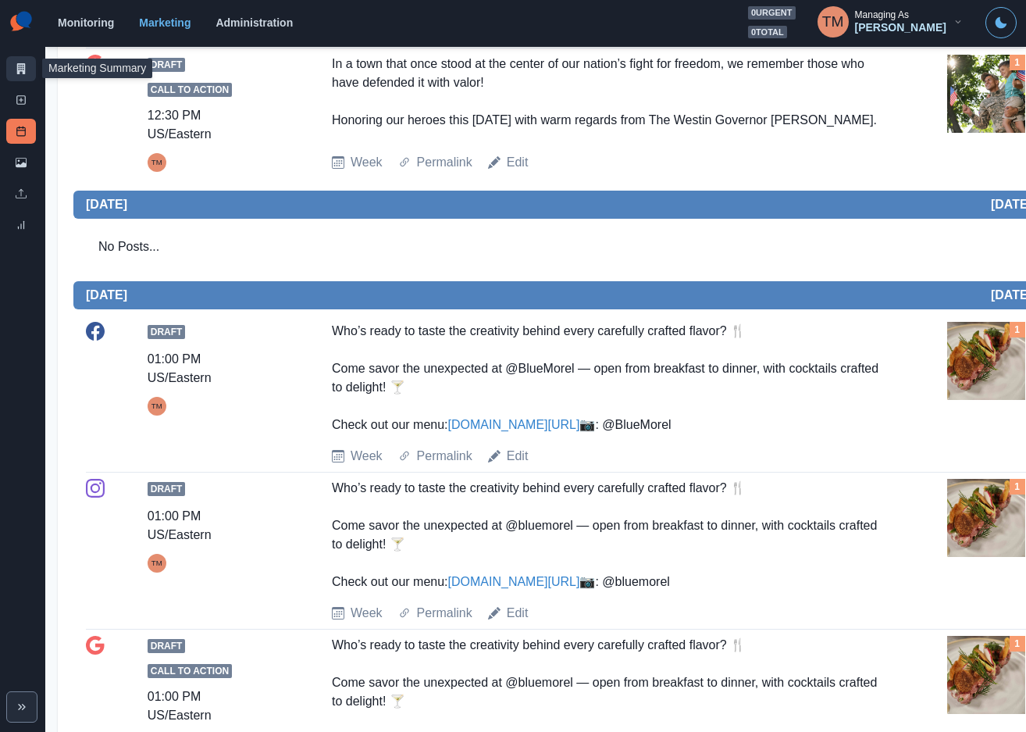
click at [21, 66] on icon at bounding box center [21, 68] width 11 height 11
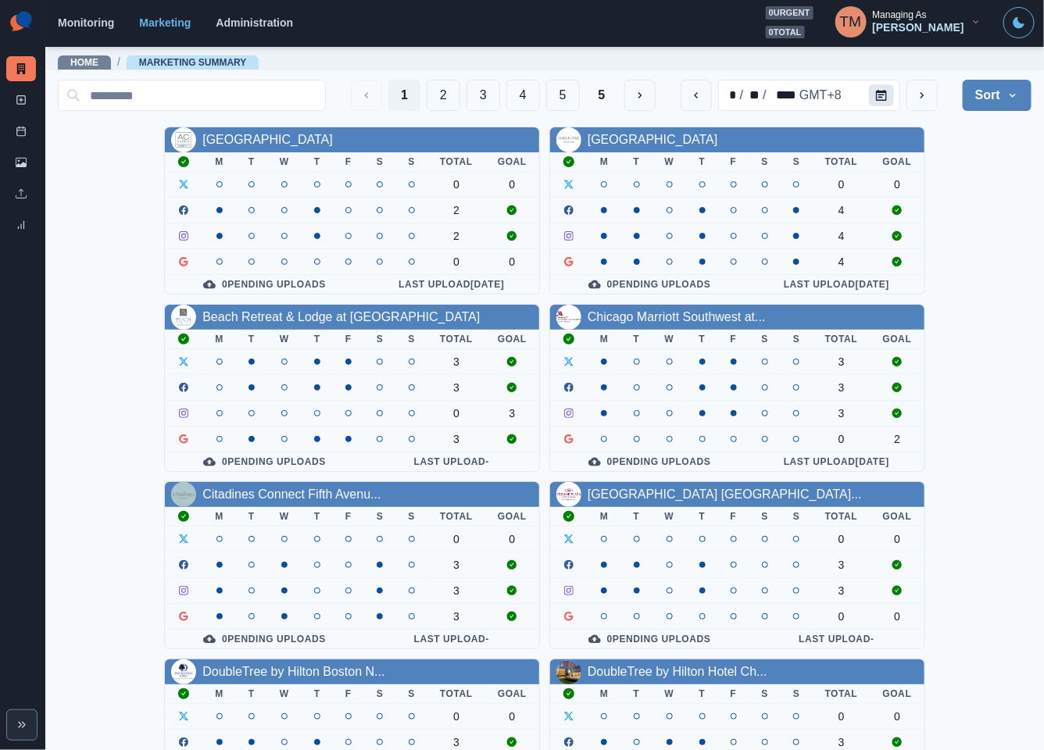
click at [876, 97] on icon "Calendar" at bounding box center [881, 95] width 11 height 11
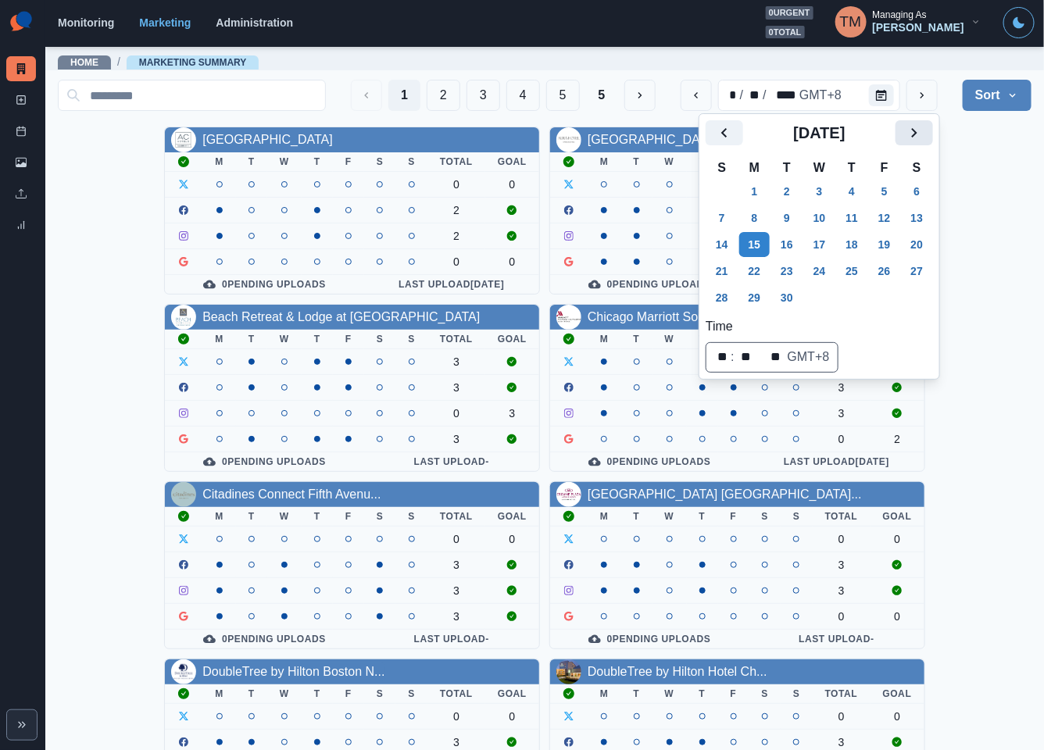
click at [915, 139] on icon "Next" at bounding box center [913, 132] width 19 height 19
click at [909, 134] on icon "Next" at bounding box center [913, 132] width 19 height 19
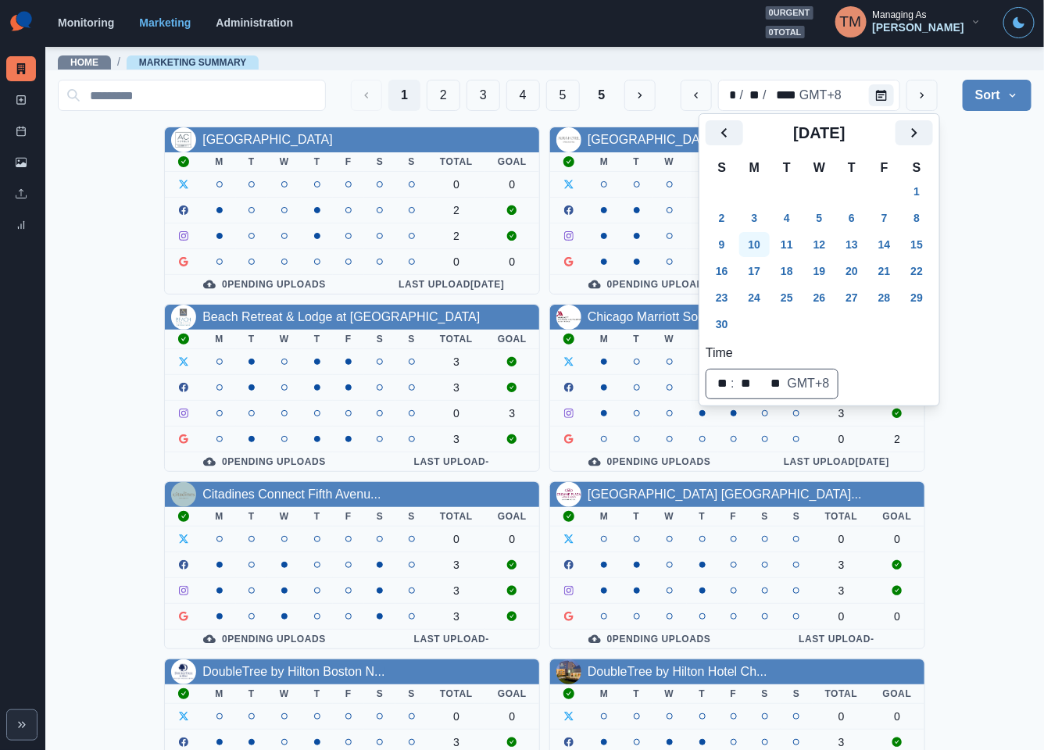
click at [758, 242] on button "10" at bounding box center [754, 244] width 31 height 25
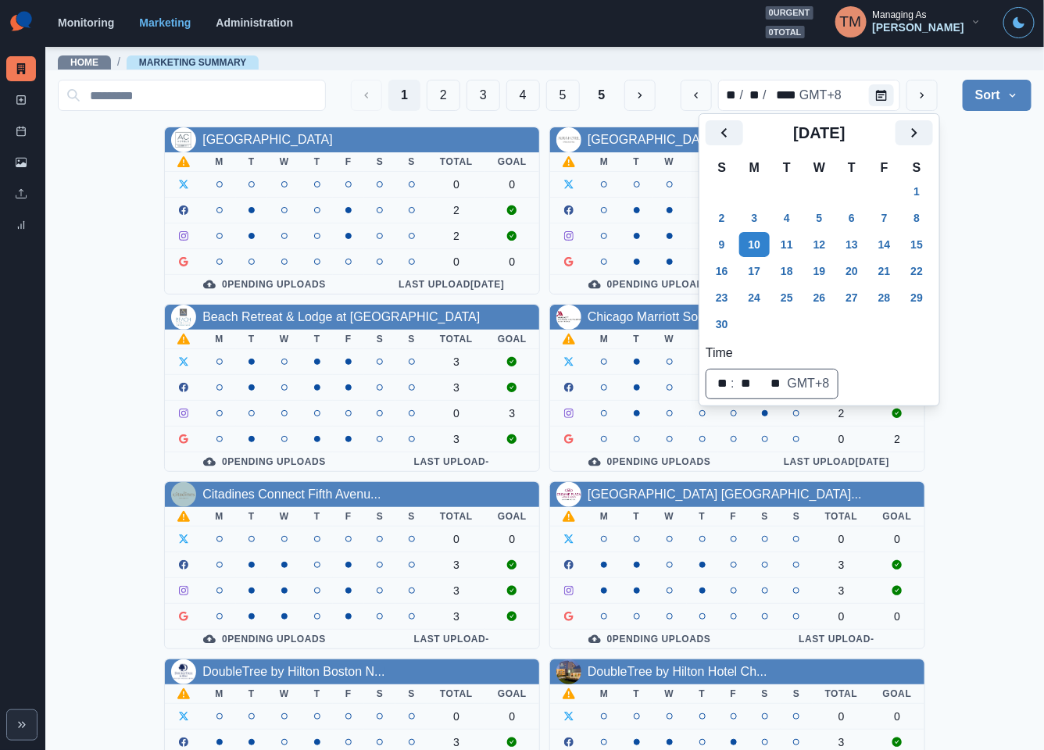
click at [979, 214] on div "AC Hotel Atlanta Downtown M T W T F S S Total Goal 0 0 2 2 0 0 0 Pending Upload…" at bounding box center [544, 654] width 973 height 1054
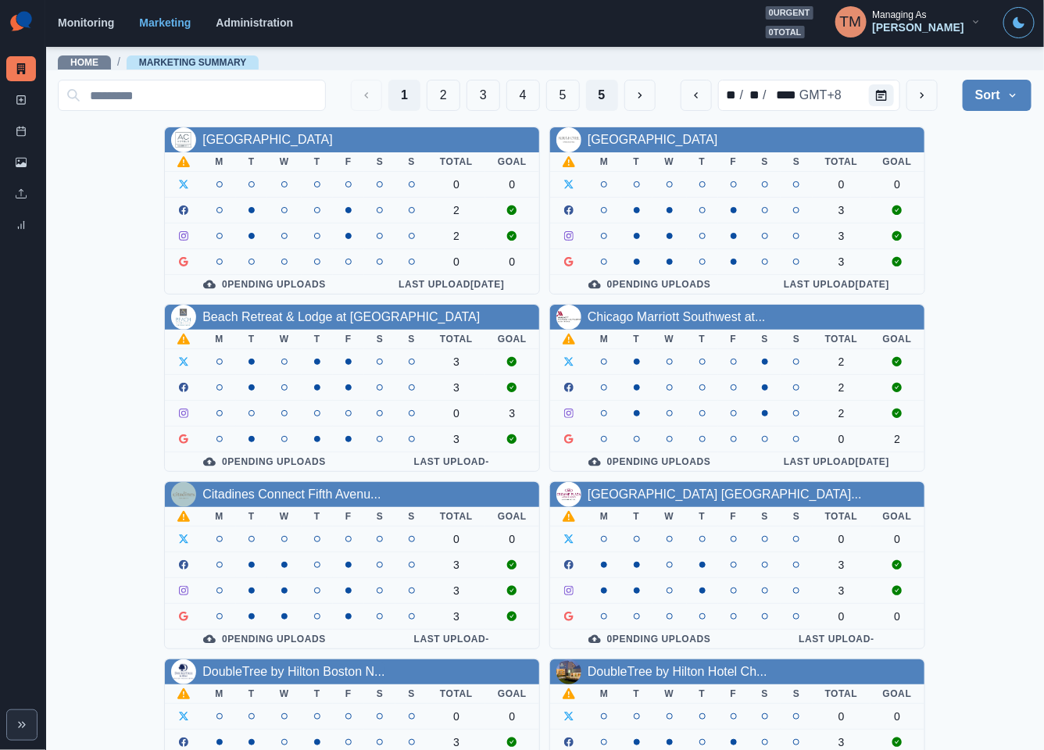
click at [586, 102] on button "5" at bounding box center [602, 95] width 32 height 31
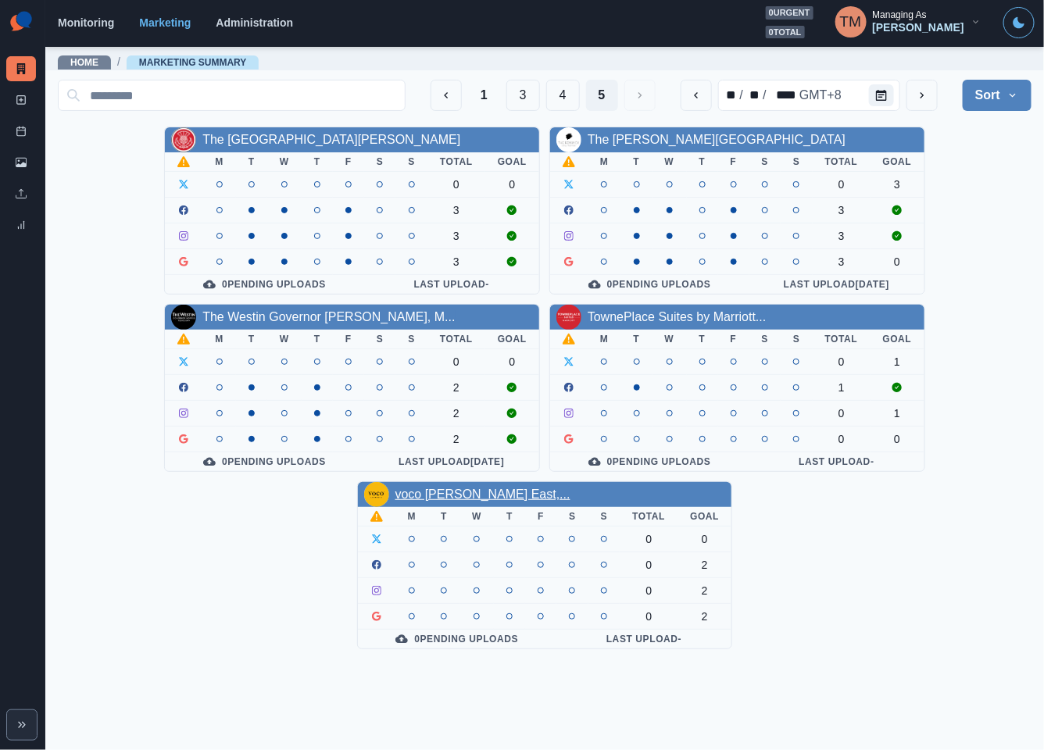
click at [492, 501] on link "voco Fiorello Laguardia East,..." at bounding box center [482, 493] width 175 height 13
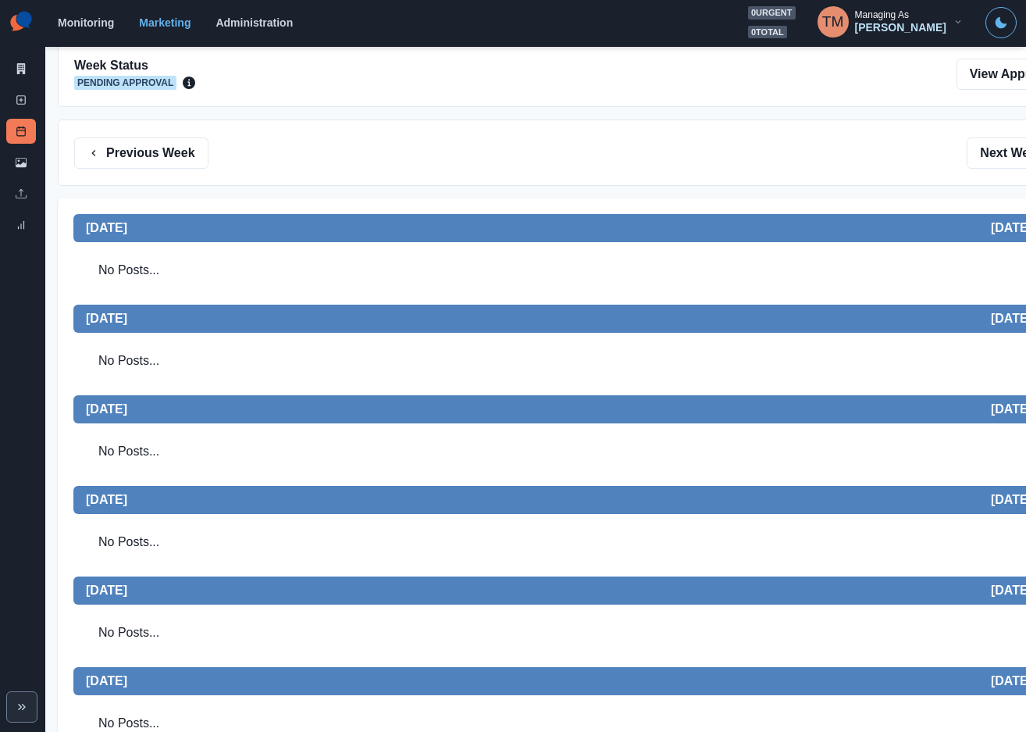
scroll to position [117, 0]
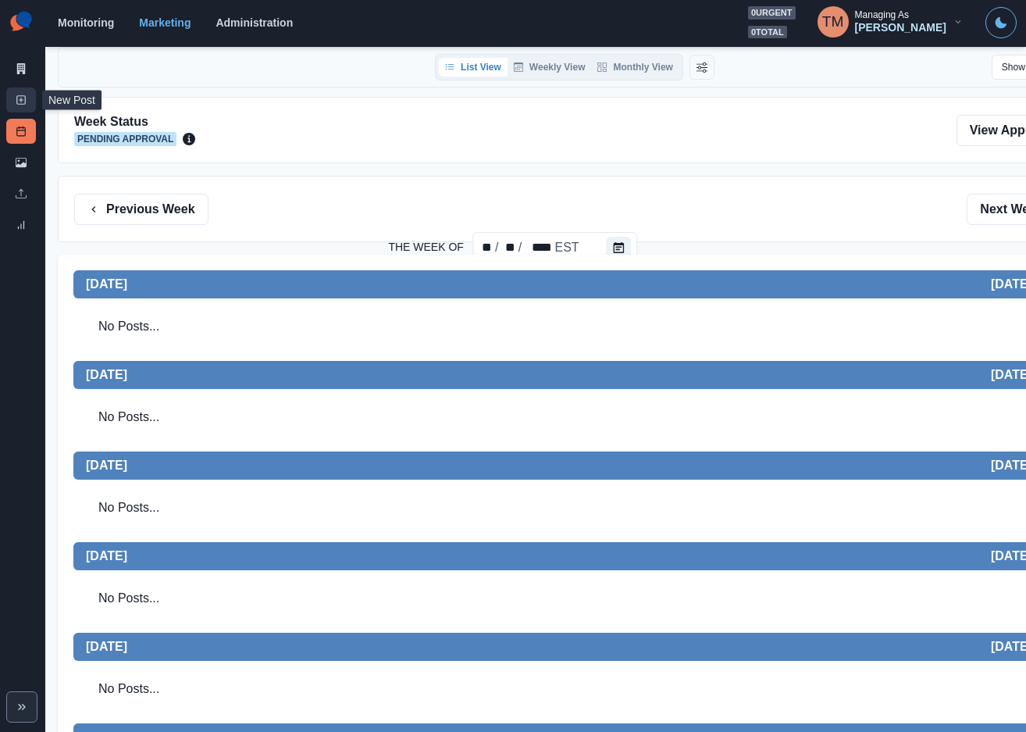
click at [14, 95] on link "New Post" at bounding box center [21, 99] width 30 height 25
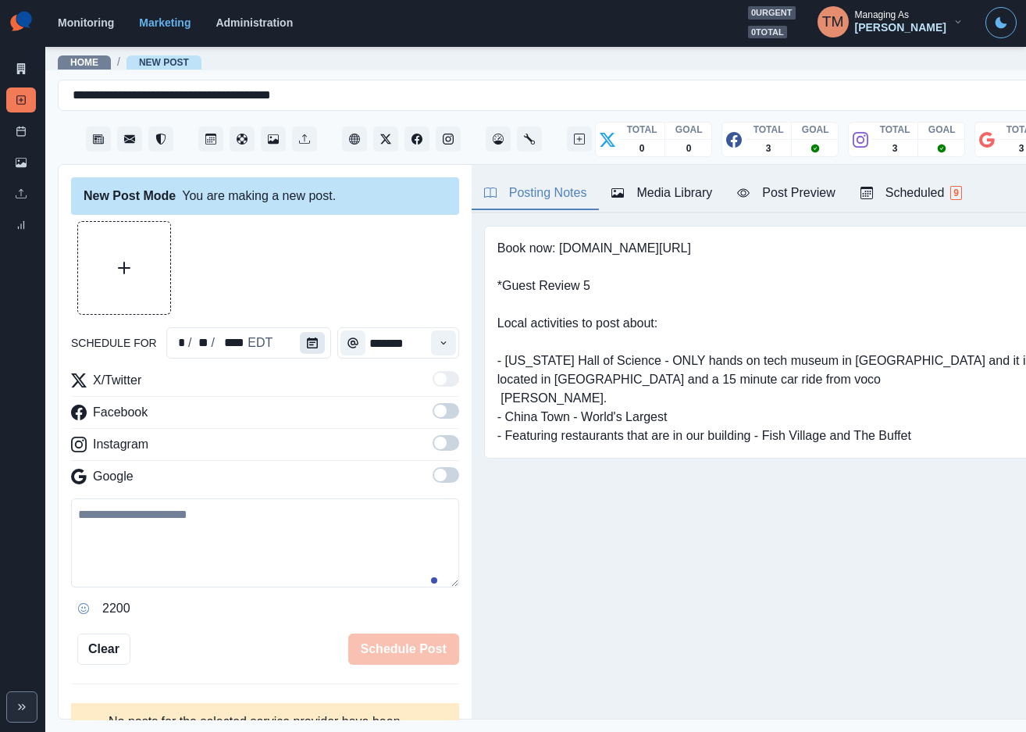
click at [307, 342] on icon "Calendar" at bounding box center [312, 342] width 11 height 11
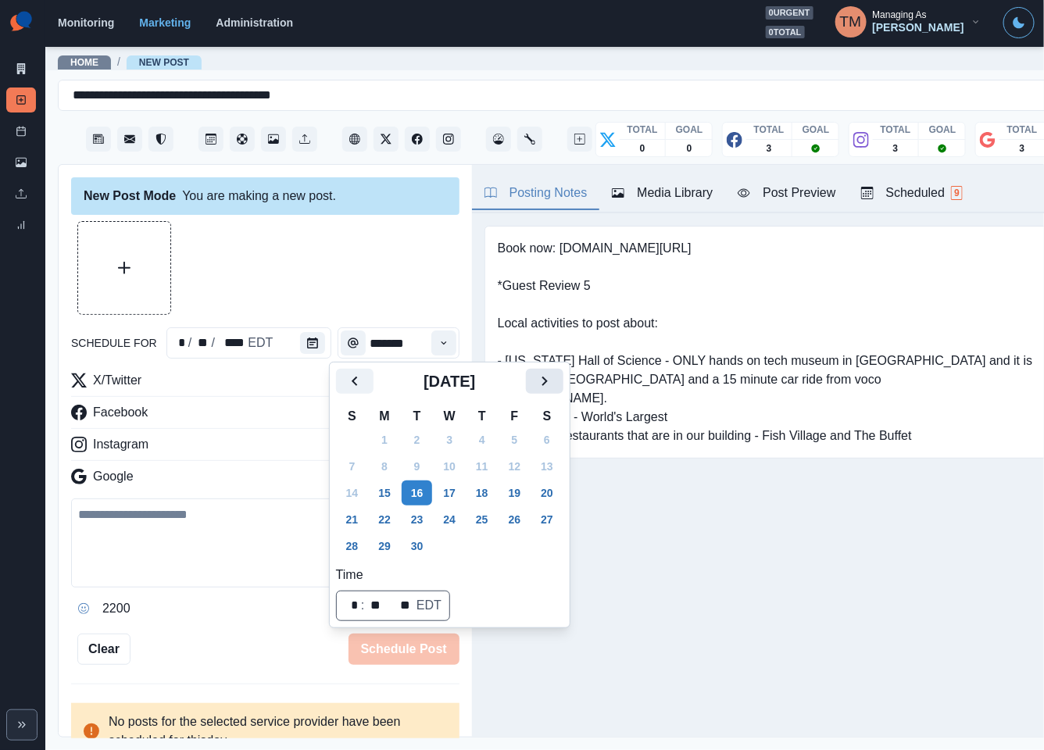
click at [548, 380] on icon "Next" at bounding box center [544, 381] width 19 height 19
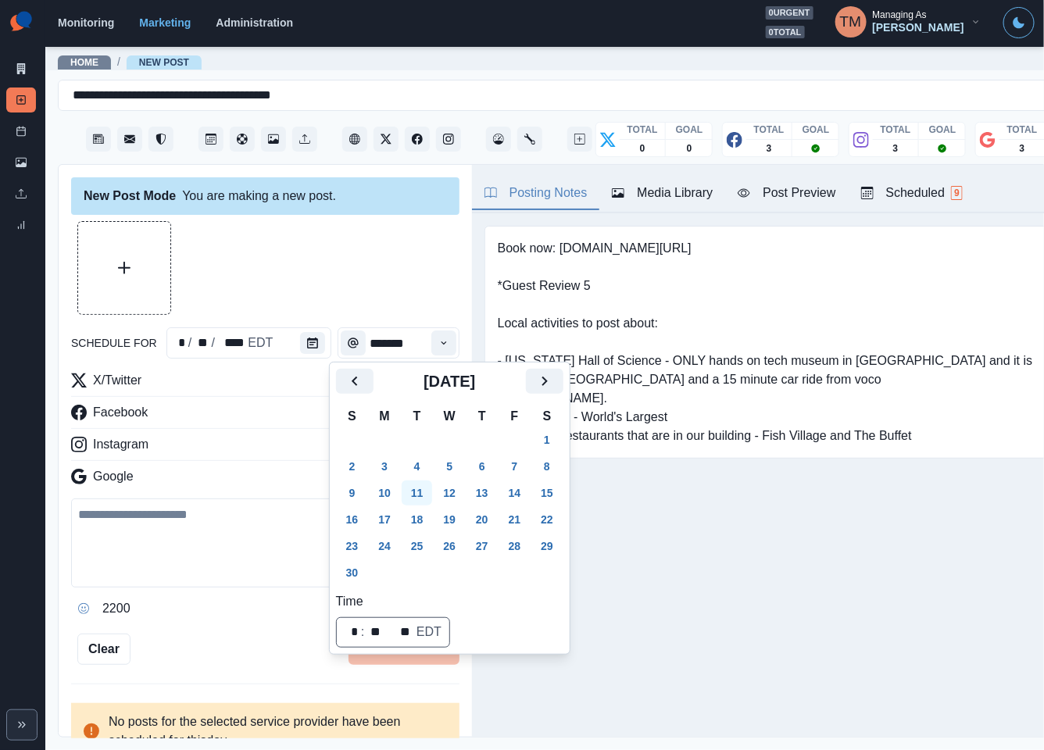
click at [420, 490] on button "11" at bounding box center [416, 492] width 31 height 25
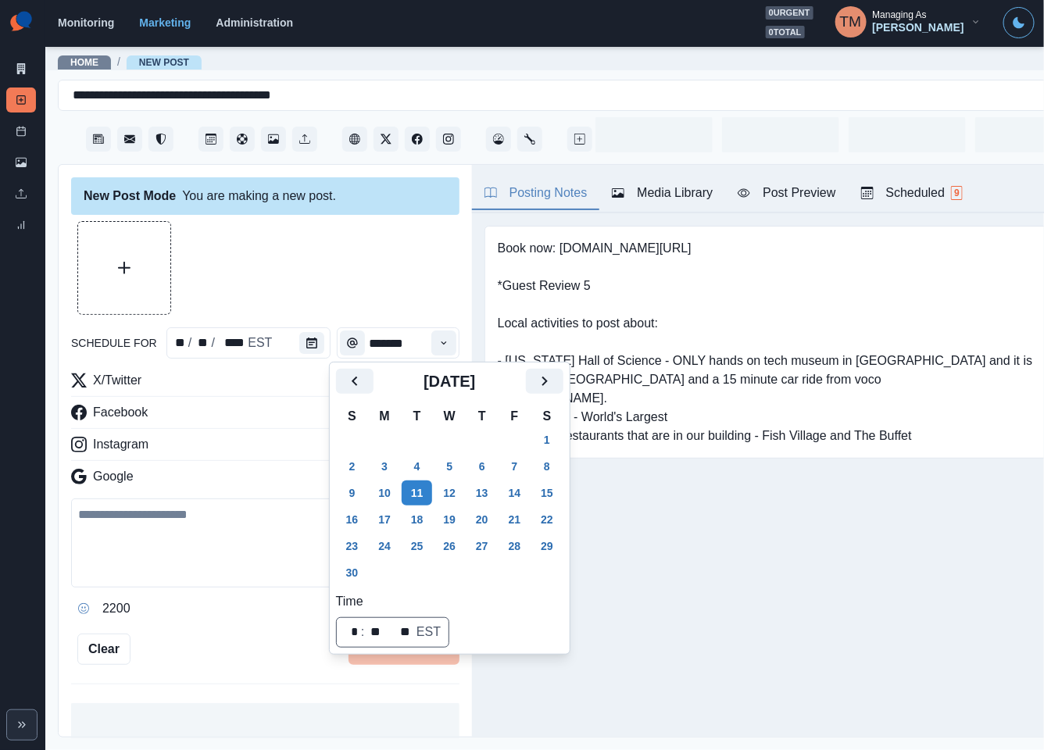
click at [315, 275] on div at bounding box center [265, 268] width 388 height 94
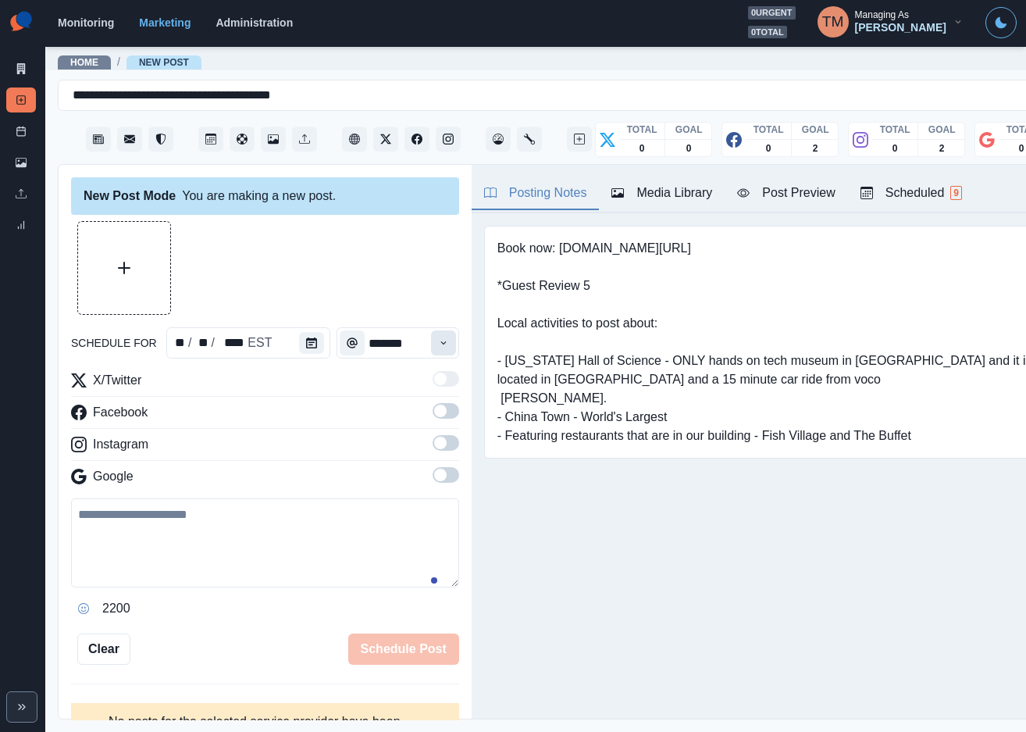
click at [438, 344] on icon "Time" at bounding box center [443, 342] width 11 height 11
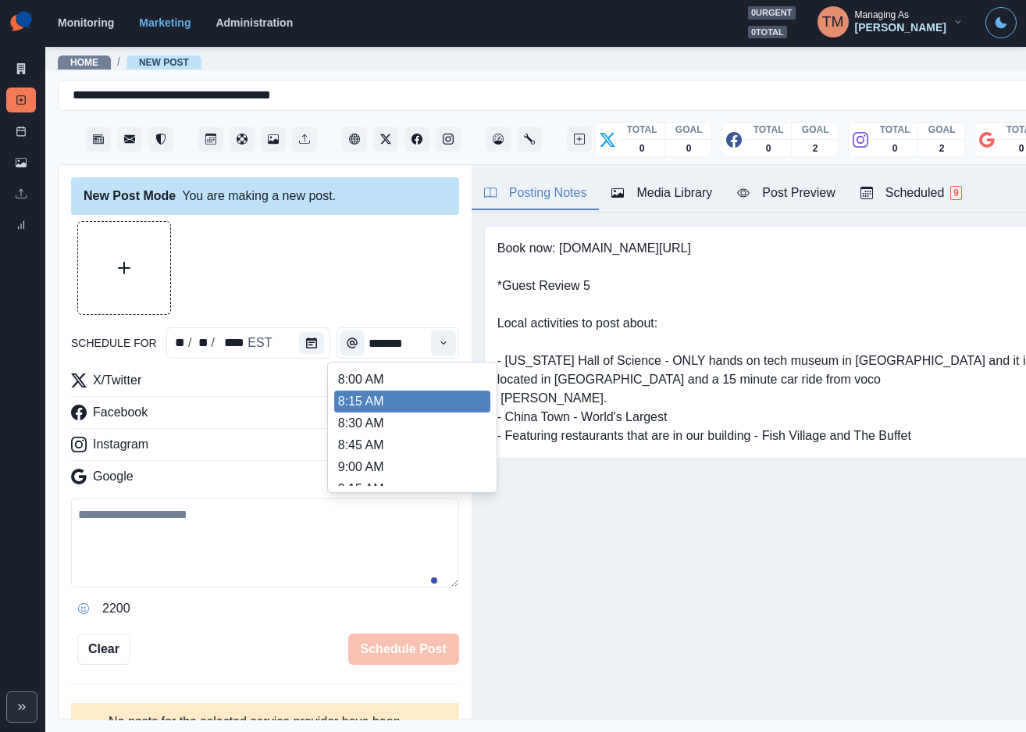
scroll to position [351, 0]
click at [401, 389] on li "12:15 PM" at bounding box center [412, 400] width 156 height 22
type input "********"
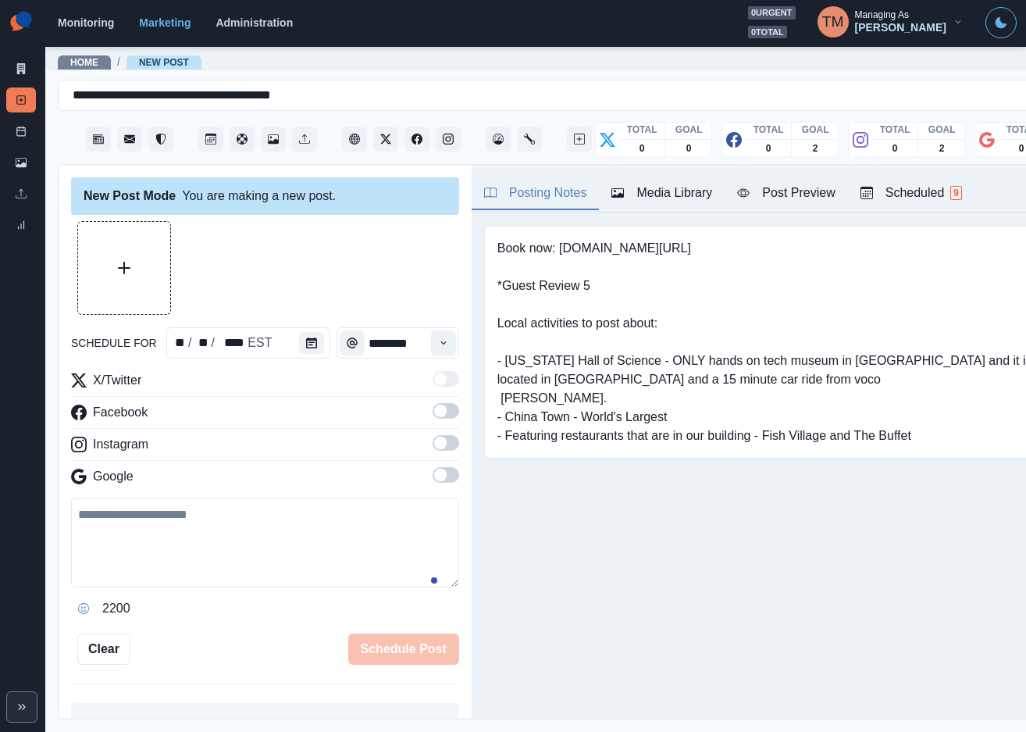
click at [434, 409] on span at bounding box center [446, 411] width 27 height 16
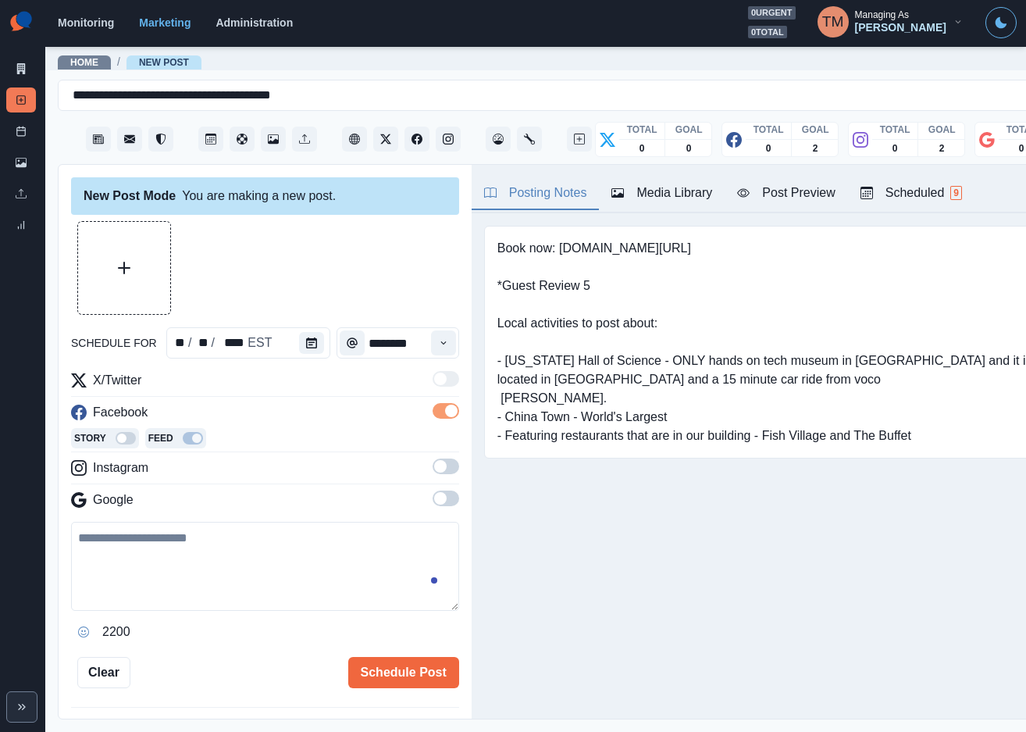
click at [434, 466] on span at bounding box center [446, 466] width 27 height 16
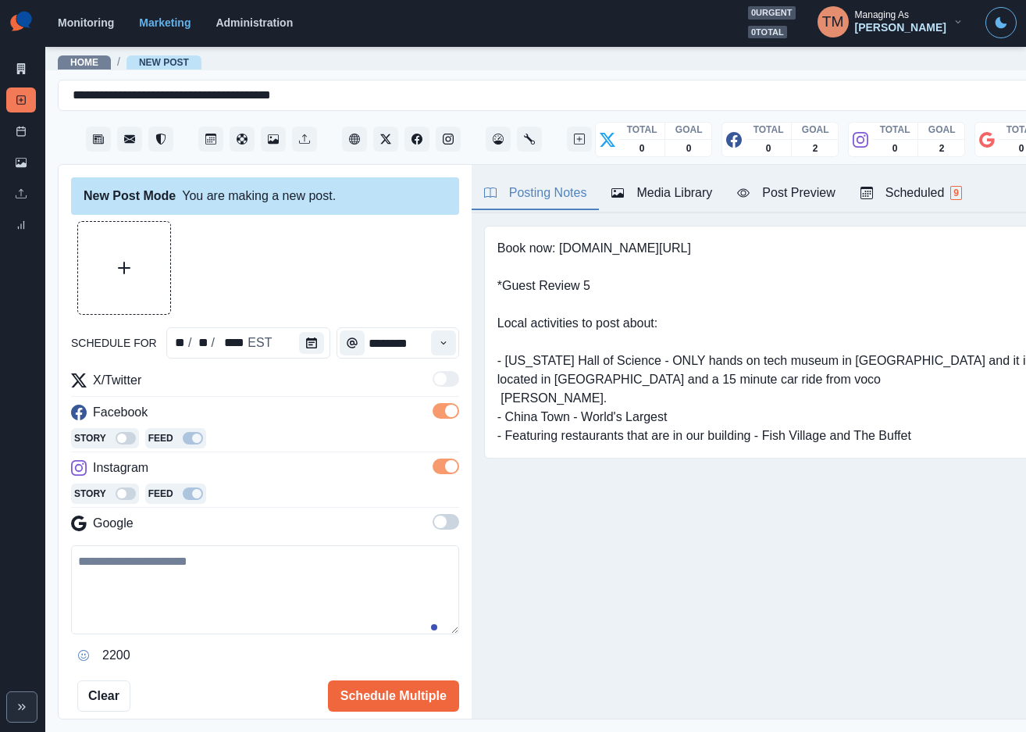
click at [434, 528] on span at bounding box center [446, 522] width 27 height 16
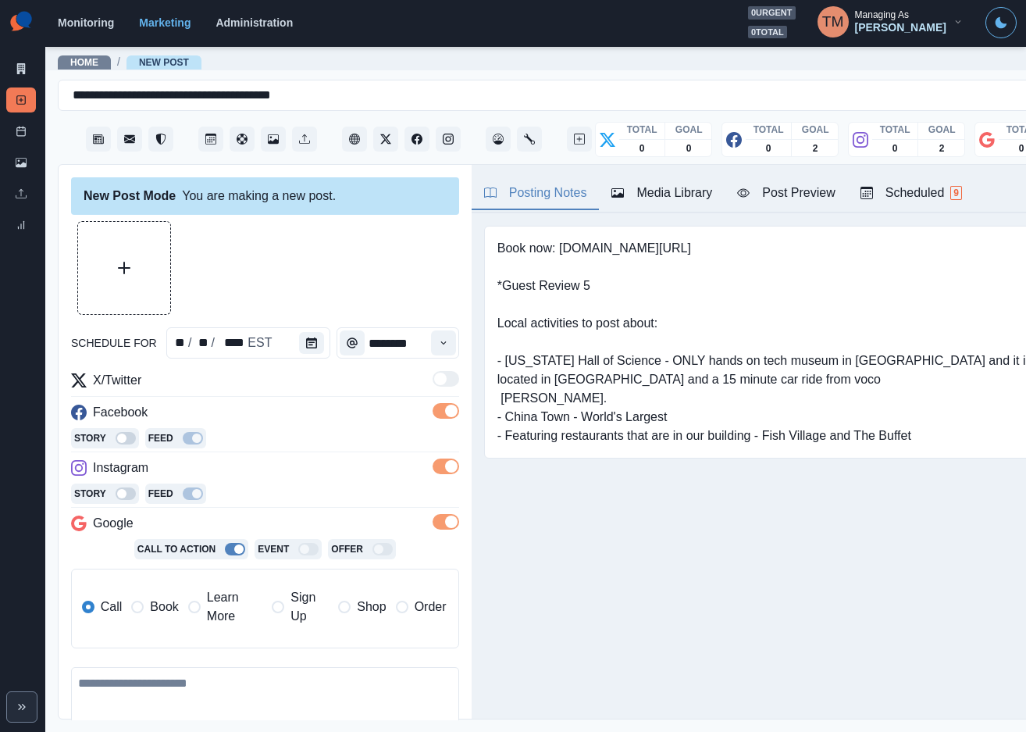
drag, startPoint x: 134, startPoint y: 701, endPoint x: 143, endPoint y: 701, distance: 9.4
click at [139, 701] on textarea at bounding box center [265, 711] width 388 height 89
paste textarea "**********"
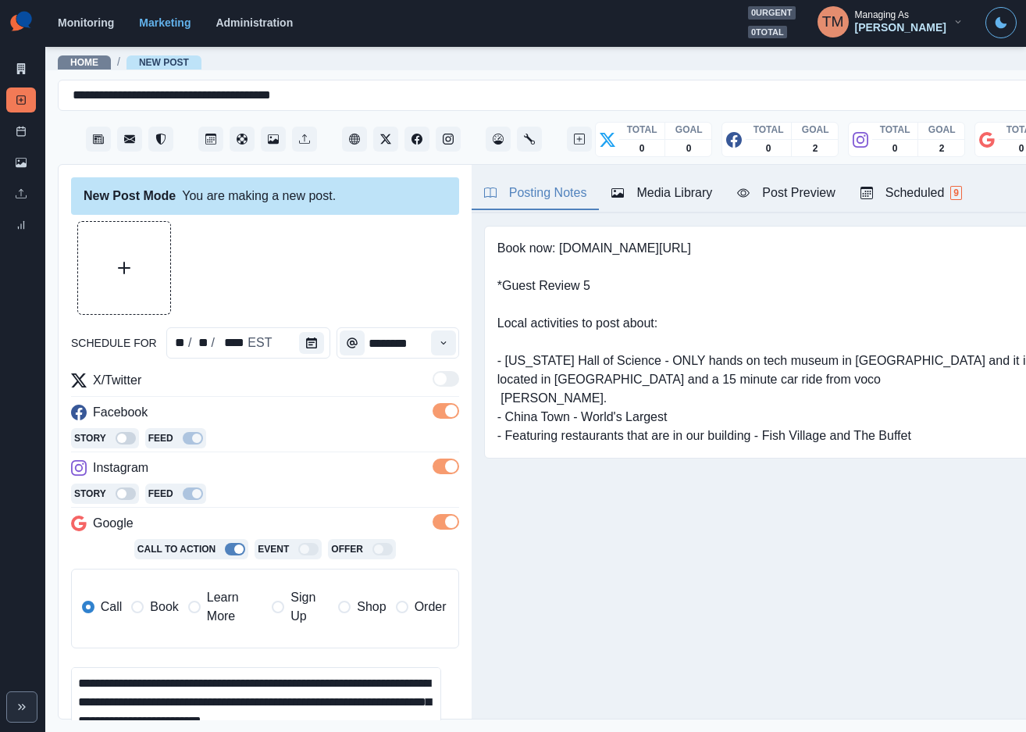
scroll to position [68, 0]
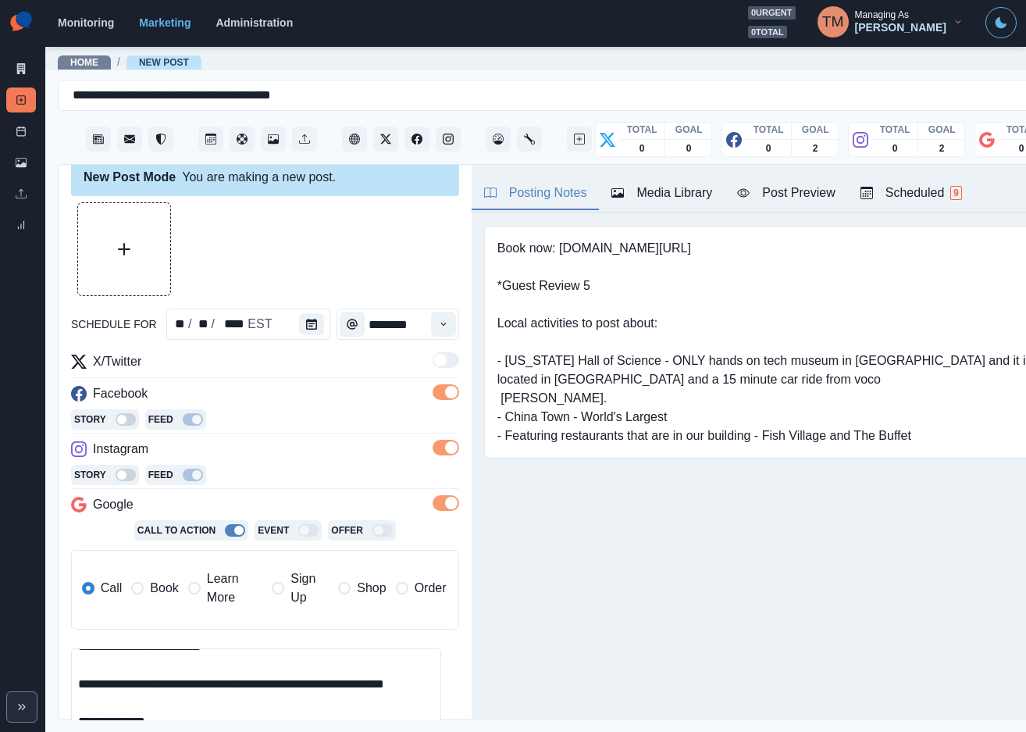
type textarea "**********"
click at [103, 262] on button "Upload Media" at bounding box center [124, 249] width 92 height 92
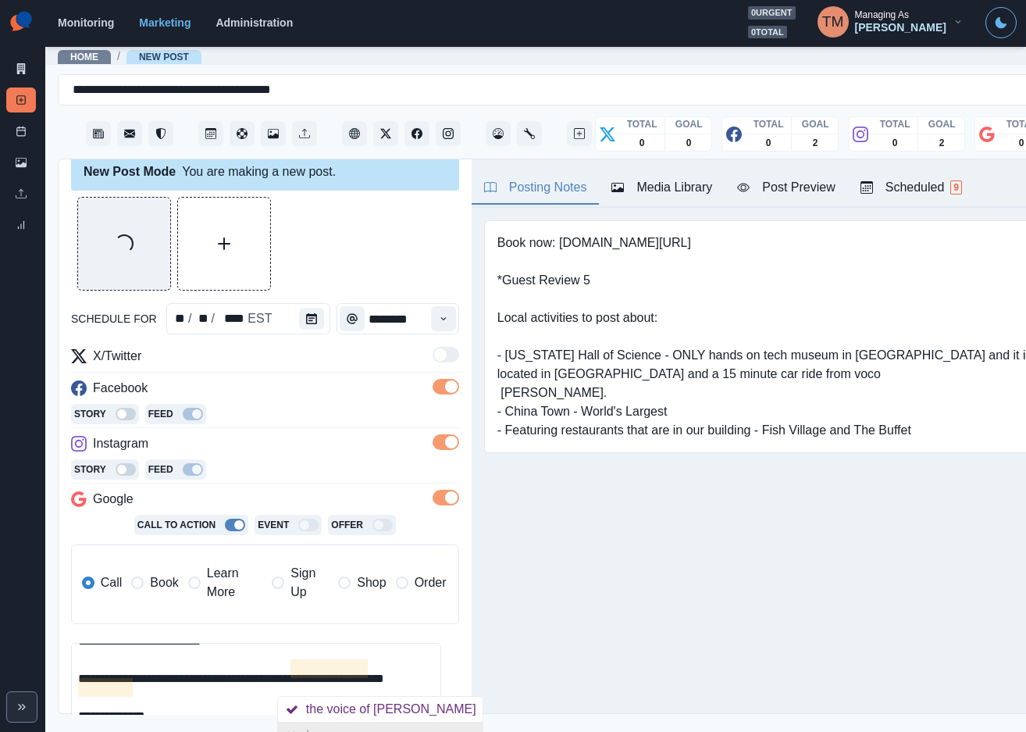
click at [342, 726] on div "Ignore" at bounding box center [326, 735] width 41 height 25
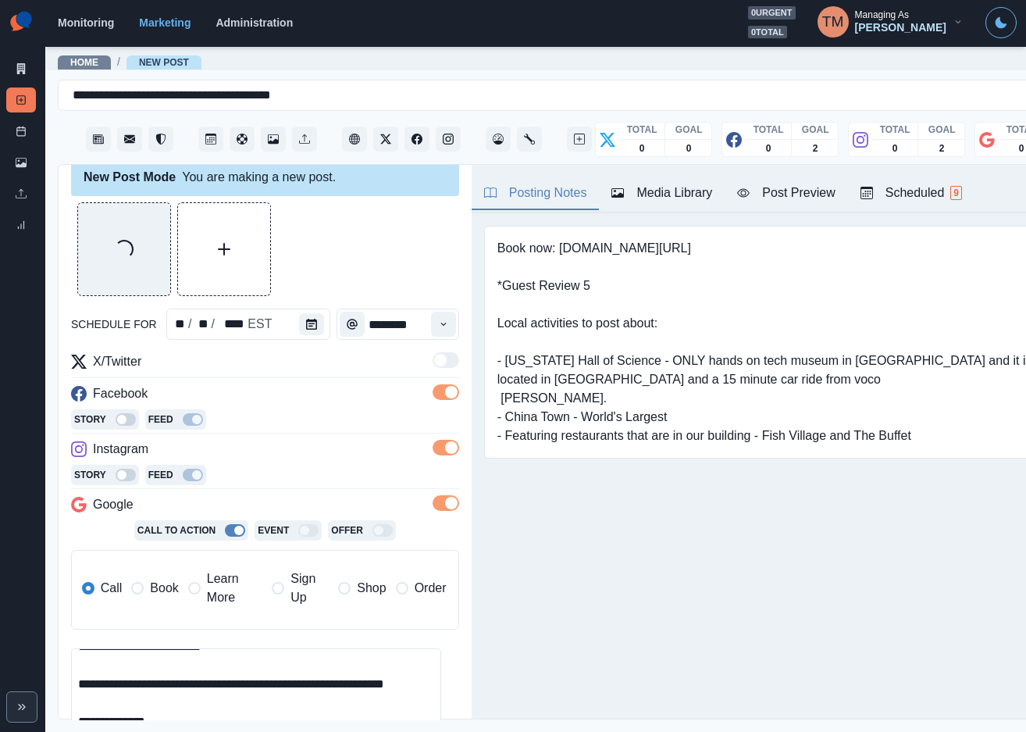
drag, startPoint x: 216, startPoint y: 696, endPoint x: 221, endPoint y: 689, distance: 8.9
click at [216, 694] on textarea "**********" at bounding box center [256, 693] width 370 height 90
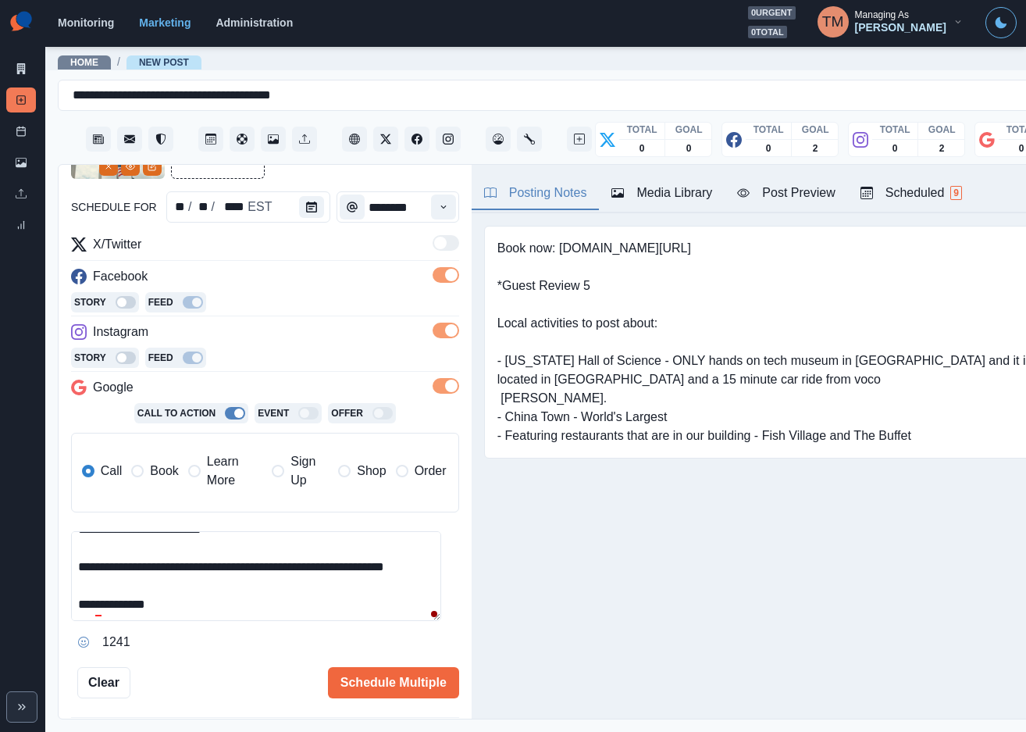
scroll to position [73, 0]
click at [96, 649] on icon at bounding box center [96, 654] width 10 height 12
click at [792, 192] on div "Post Preview" at bounding box center [786, 193] width 98 height 19
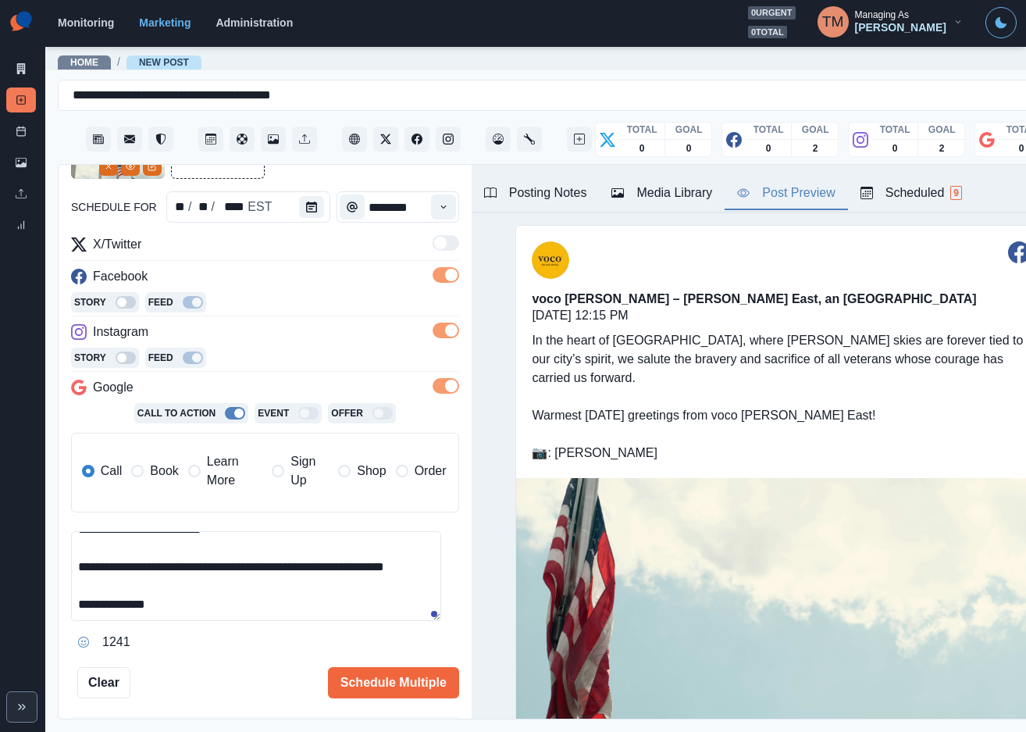
scroll to position [0, 0]
click at [384, 678] on button "Schedule Multiple" at bounding box center [393, 682] width 131 height 31
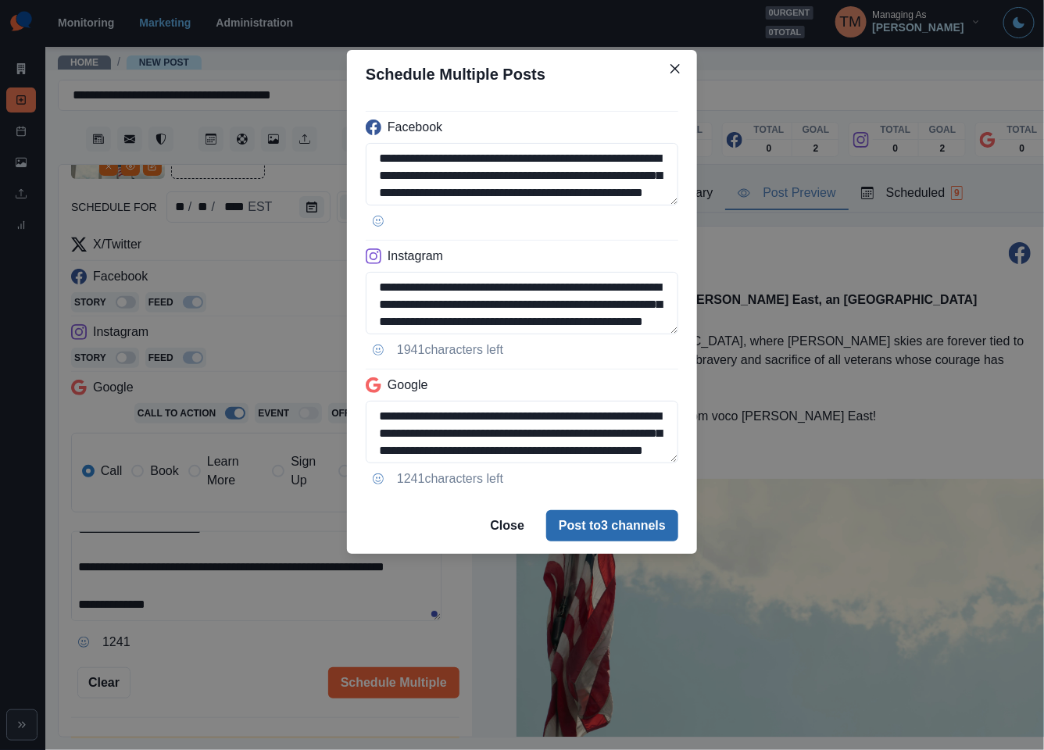
click at [629, 527] on button "Post to 3 channels" at bounding box center [612, 525] width 132 height 31
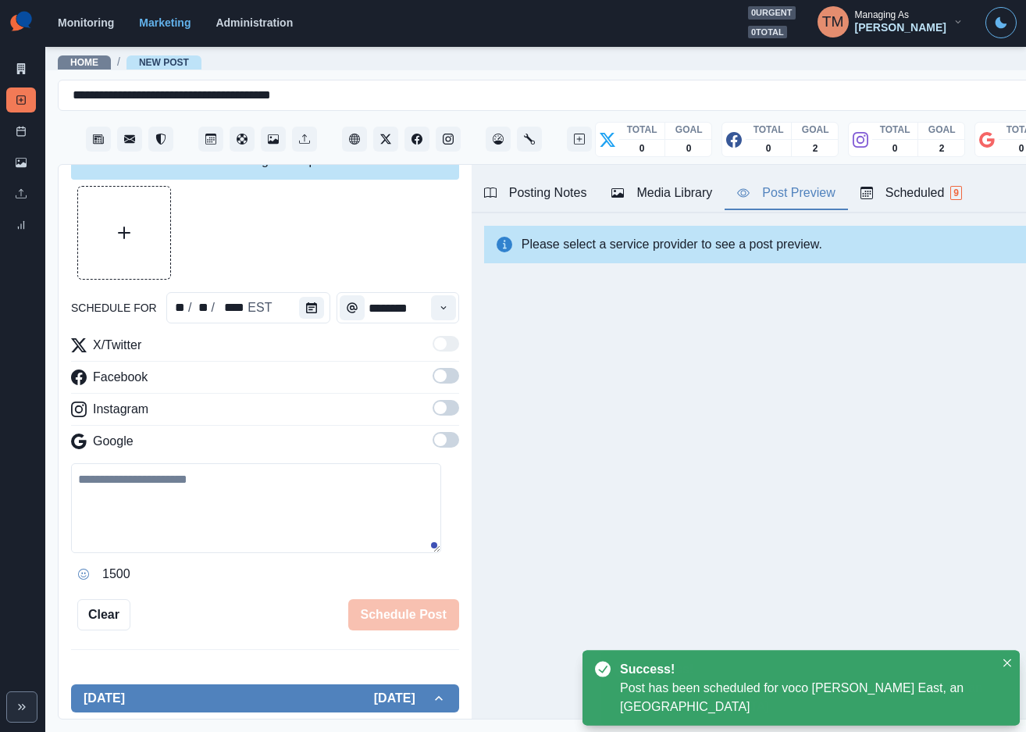
scroll to position [136, 0]
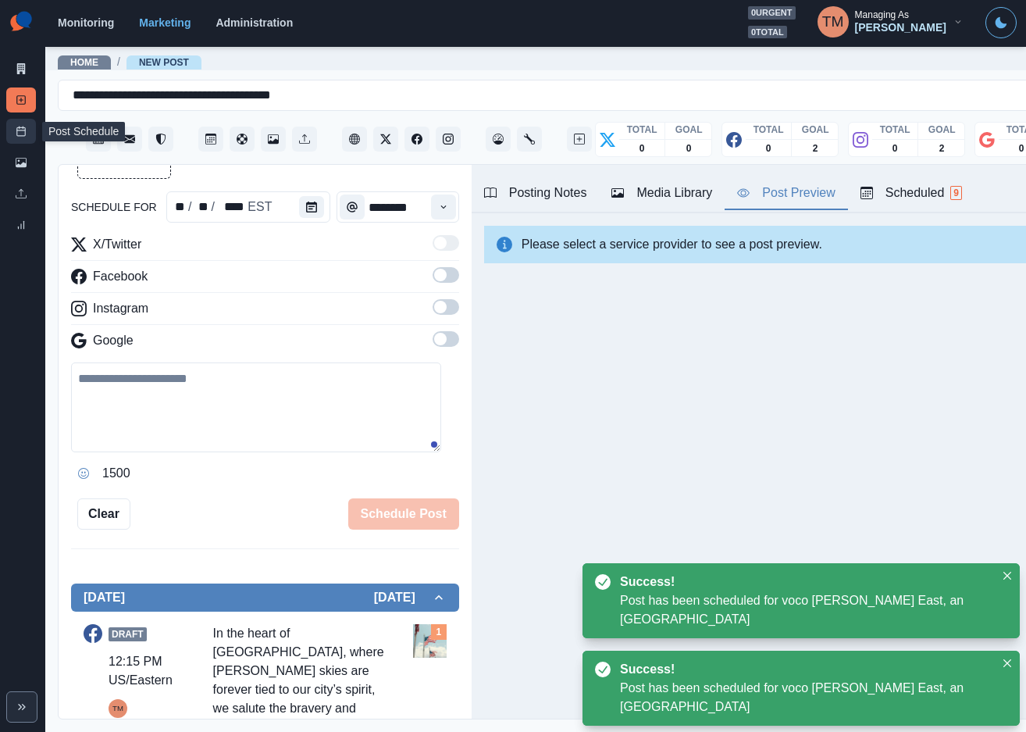
click at [17, 132] on icon at bounding box center [21, 131] width 11 height 11
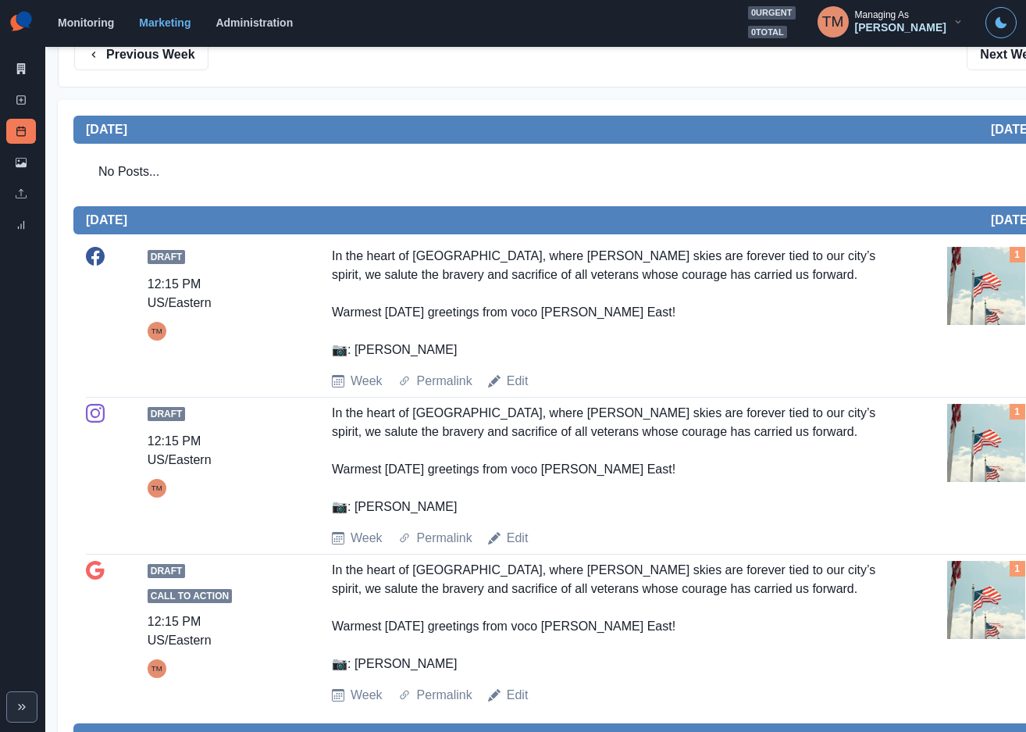
scroll to position [117, 0]
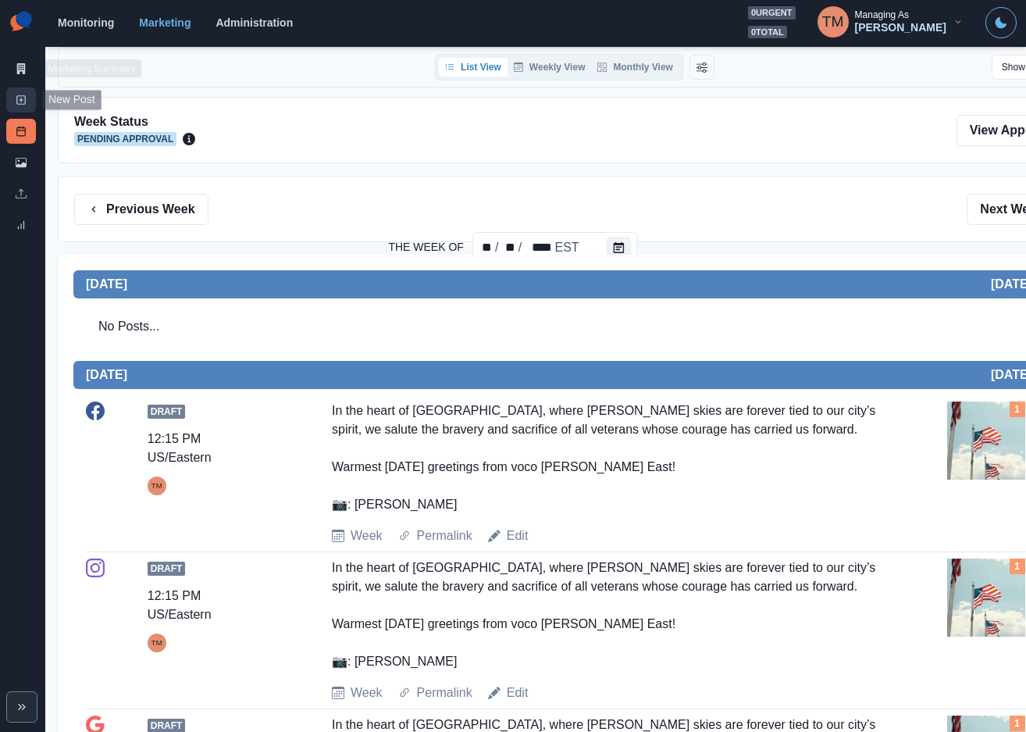
click at [24, 101] on icon at bounding box center [21, 100] width 11 height 11
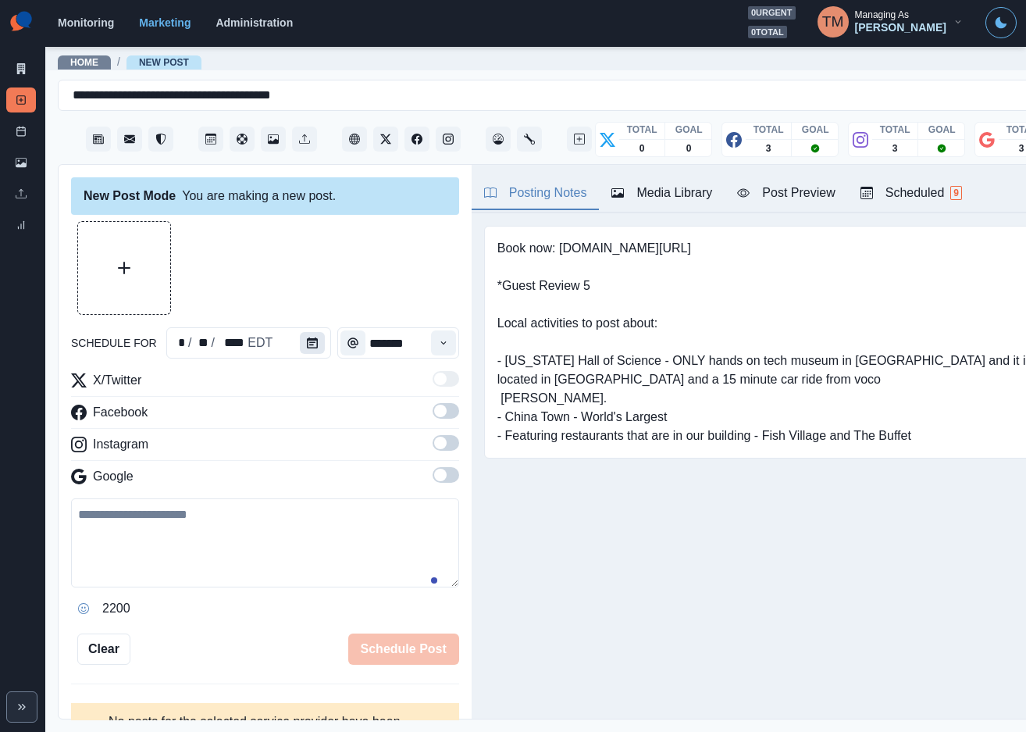
click at [300, 337] on button "Calendar" at bounding box center [312, 343] width 25 height 22
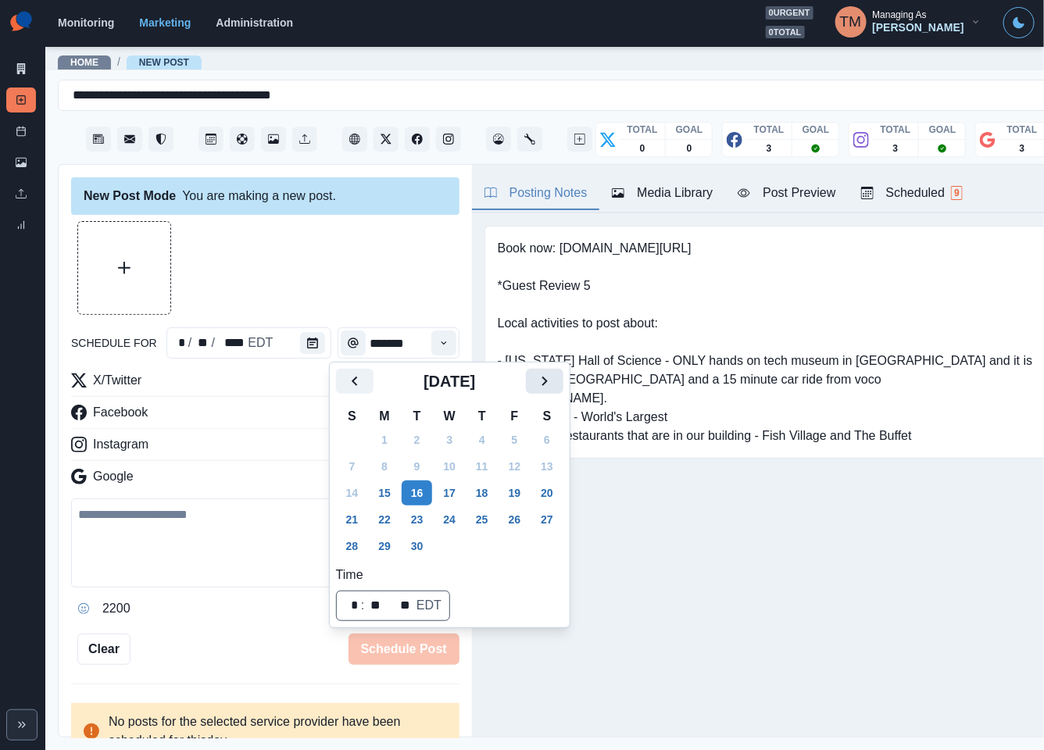
click at [544, 387] on icon "Next" at bounding box center [544, 381] width 19 height 19
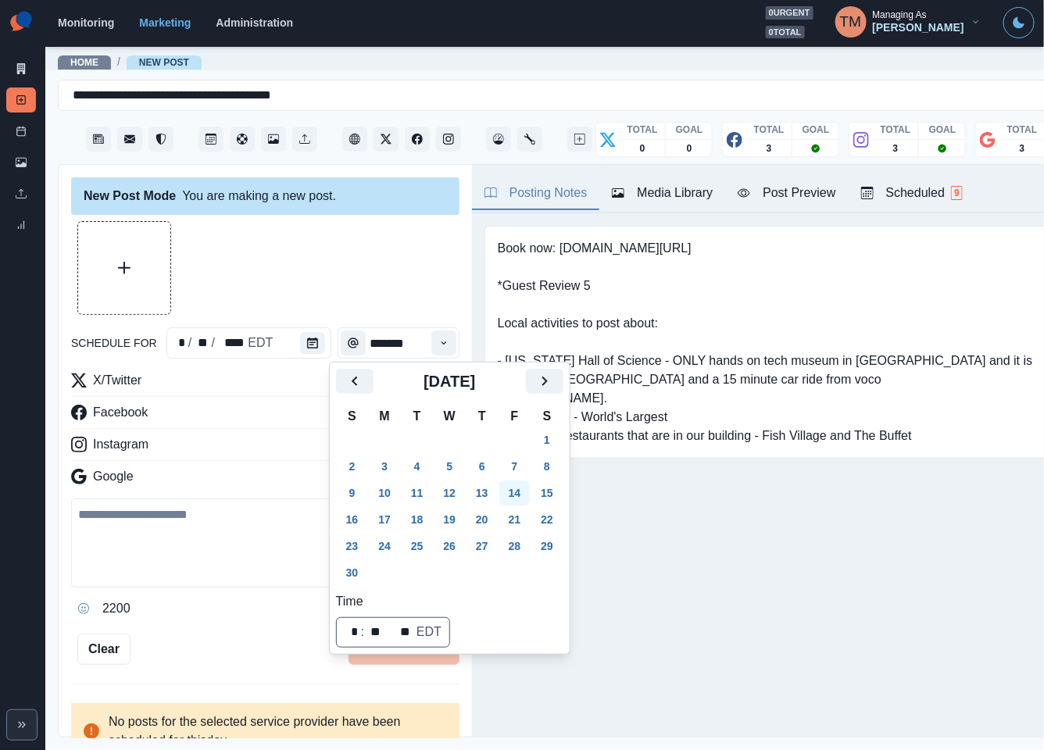
click at [518, 490] on button "14" at bounding box center [514, 492] width 31 height 25
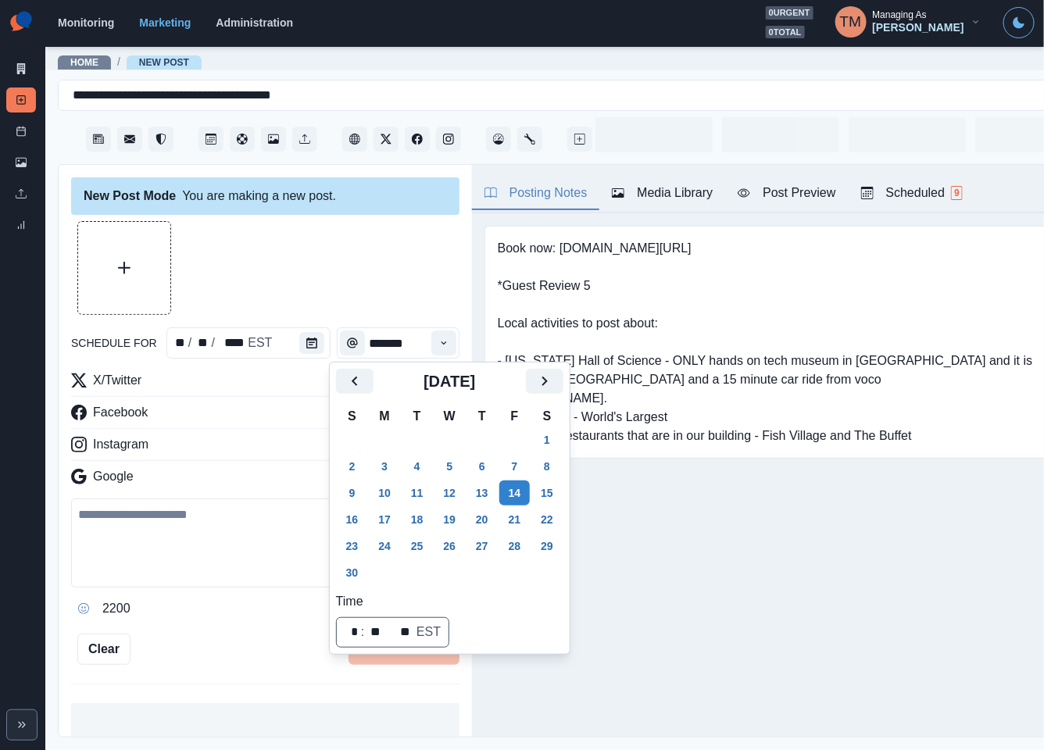
click at [331, 262] on div at bounding box center [265, 268] width 388 height 94
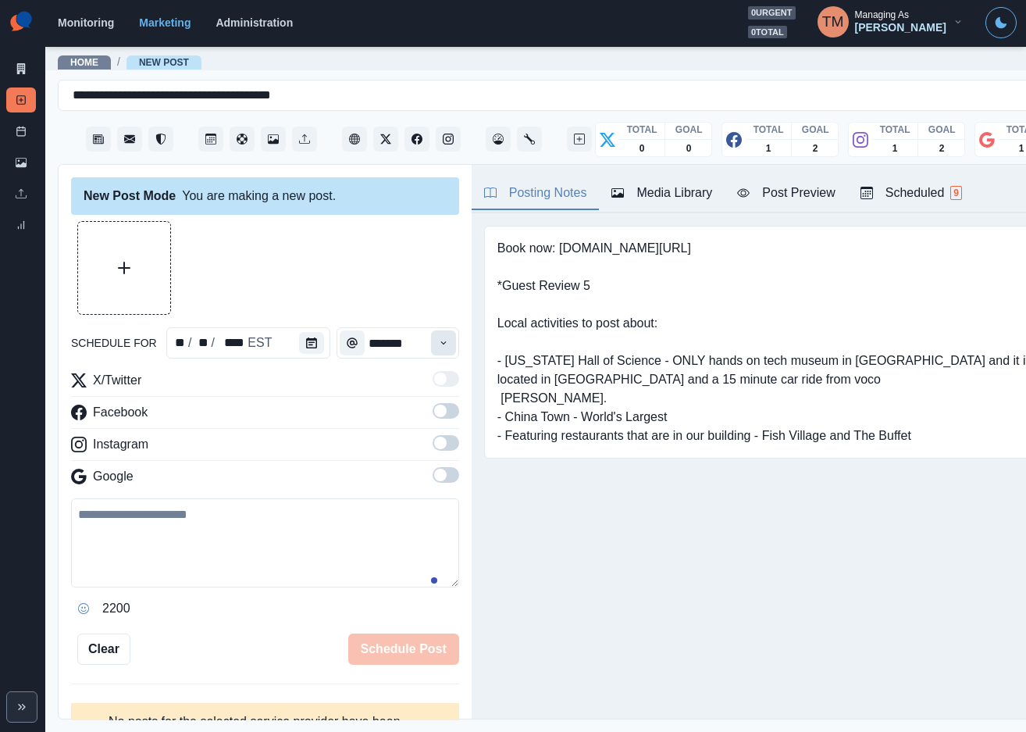
click at [438, 342] on icon "Time" at bounding box center [443, 342] width 11 height 11
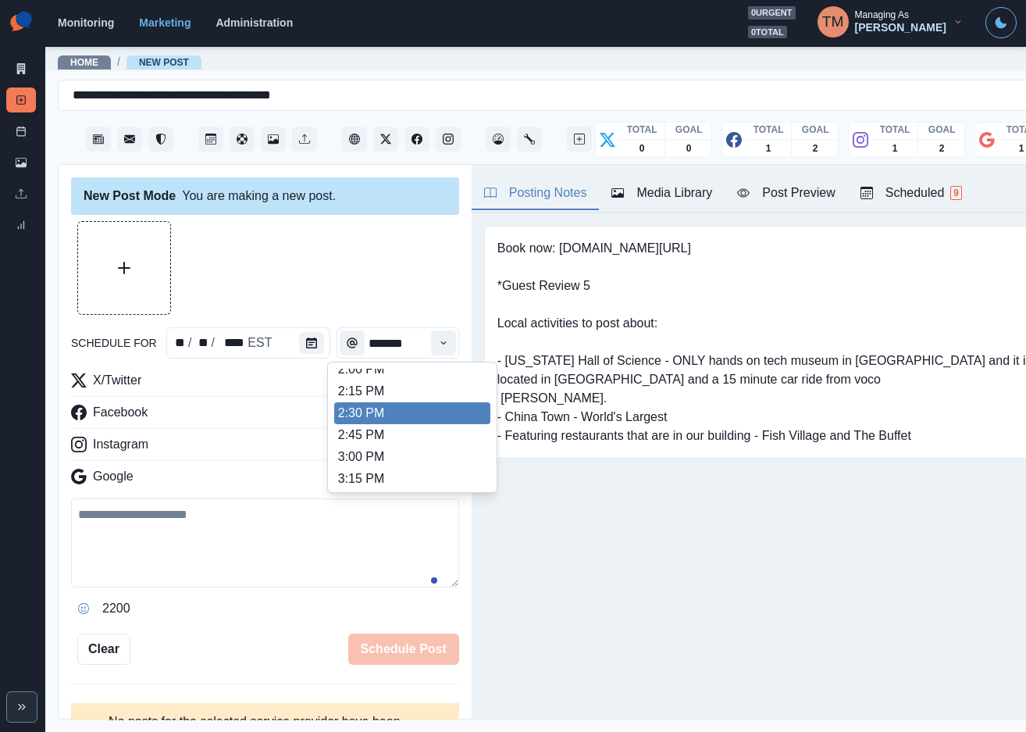
click at [424, 408] on li "2:30 PM" at bounding box center [412, 413] width 156 height 22
type input "*******"
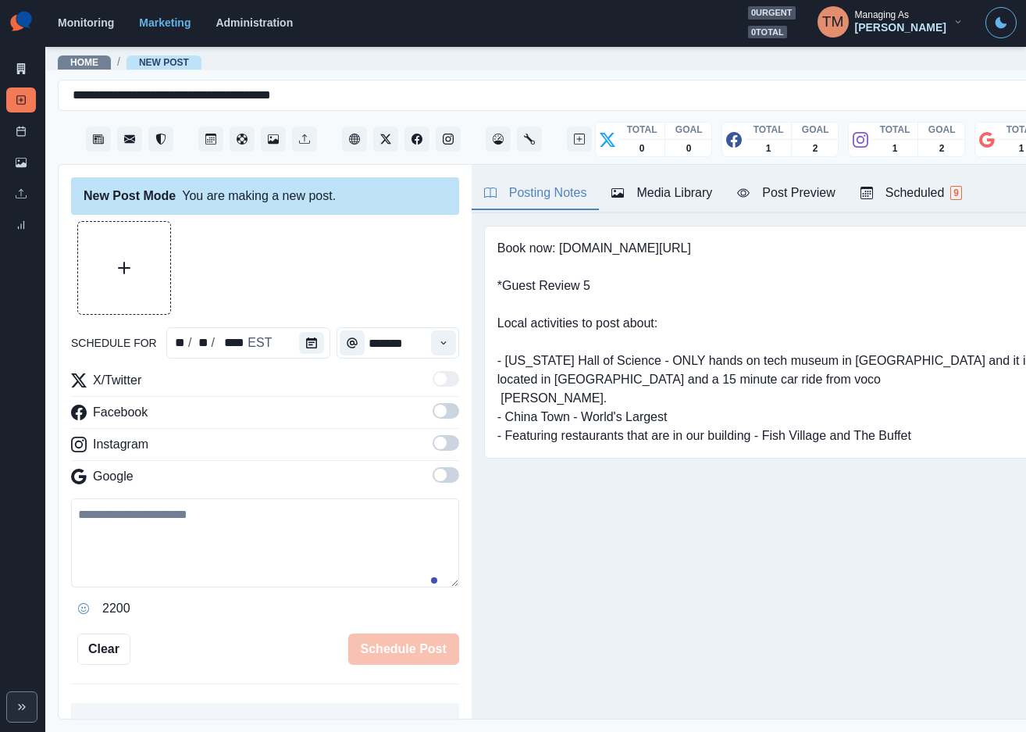
click at [433, 416] on span at bounding box center [446, 411] width 27 height 16
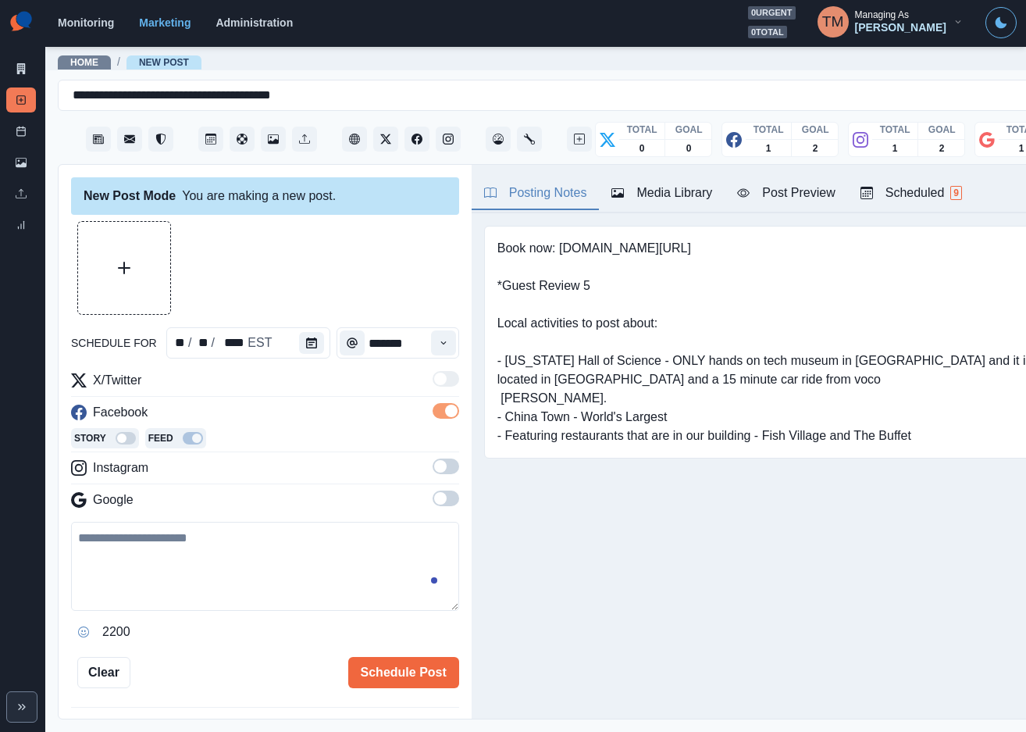
drag, startPoint x: 436, startPoint y: 469, endPoint x: 436, endPoint y: 507, distance: 38.3
click at [436, 469] on span at bounding box center [446, 466] width 27 height 16
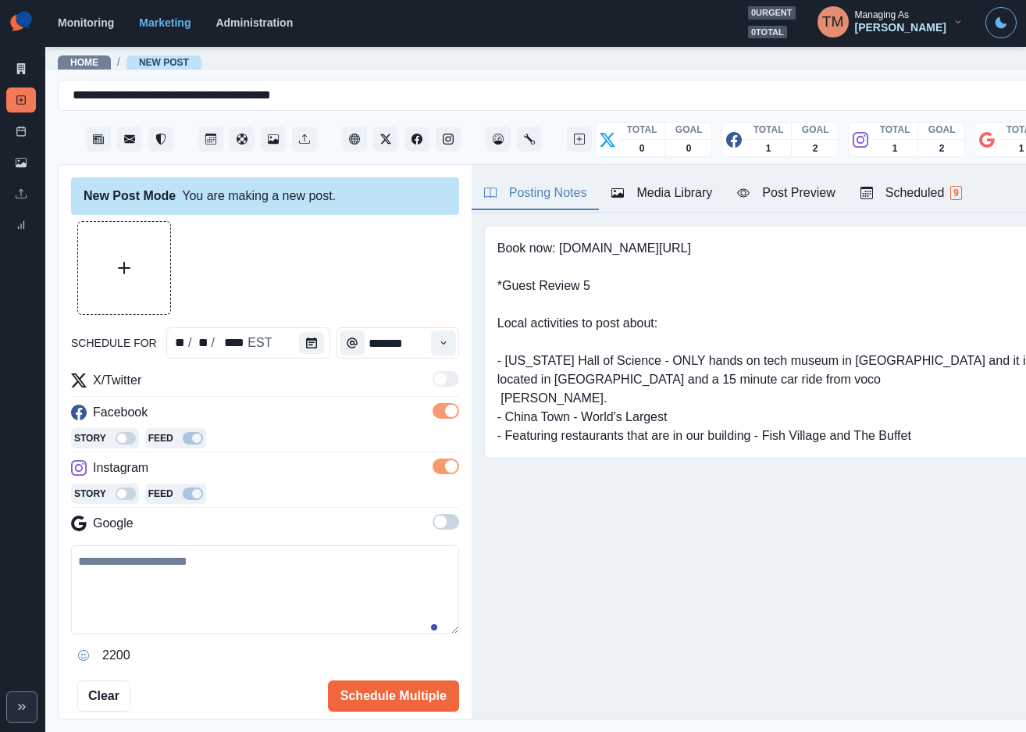
click at [436, 520] on span at bounding box center [446, 522] width 27 height 16
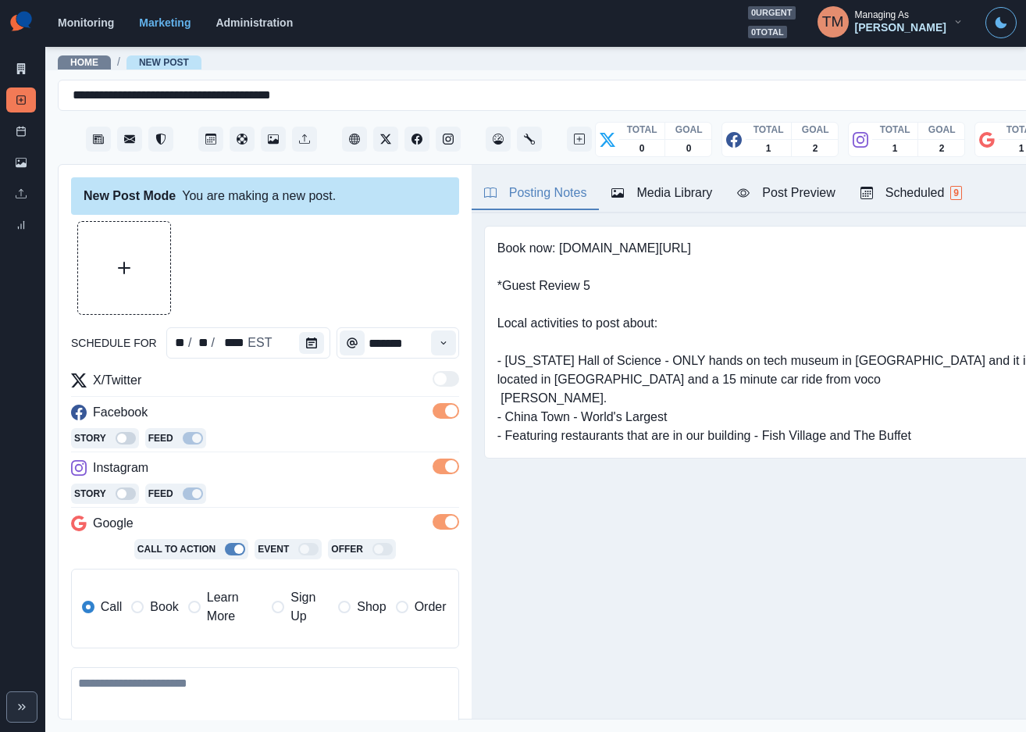
click at [166, 605] on span "Book" at bounding box center [164, 607] width 28 height 19
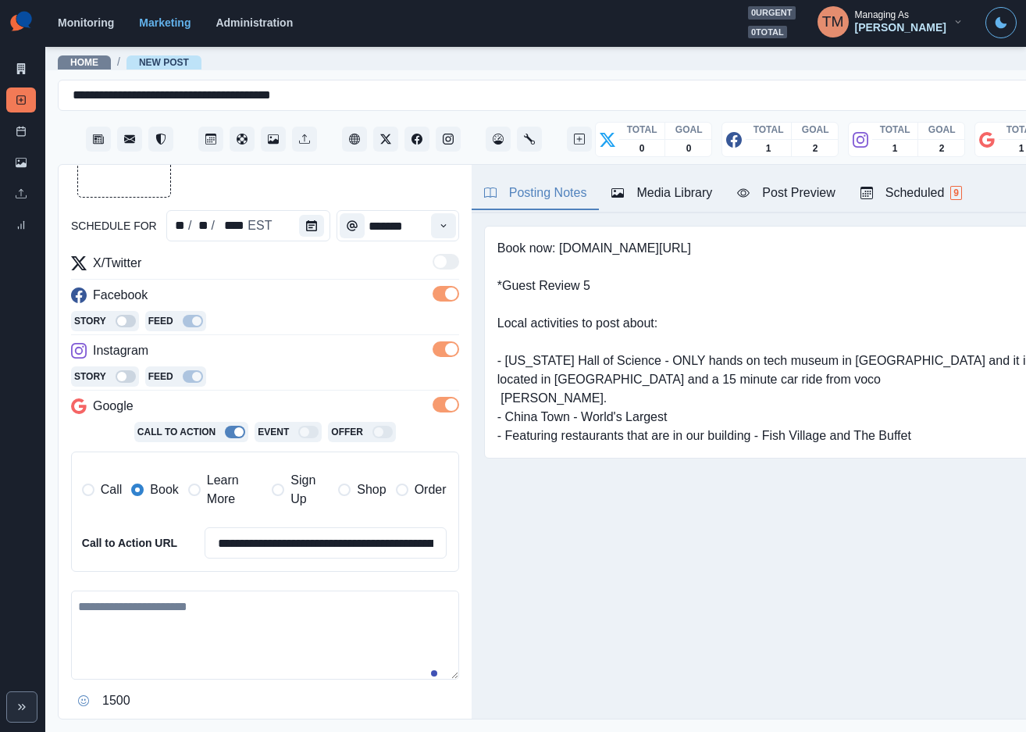
drag, startPoint x: 186, startPoint y: 647, endPoint x: 192, endPoint y: 640, distance: 9.4
click at [188, 642] on textarea at bounding box center [265, 635] width 388 height 89
paste textarea "**********"
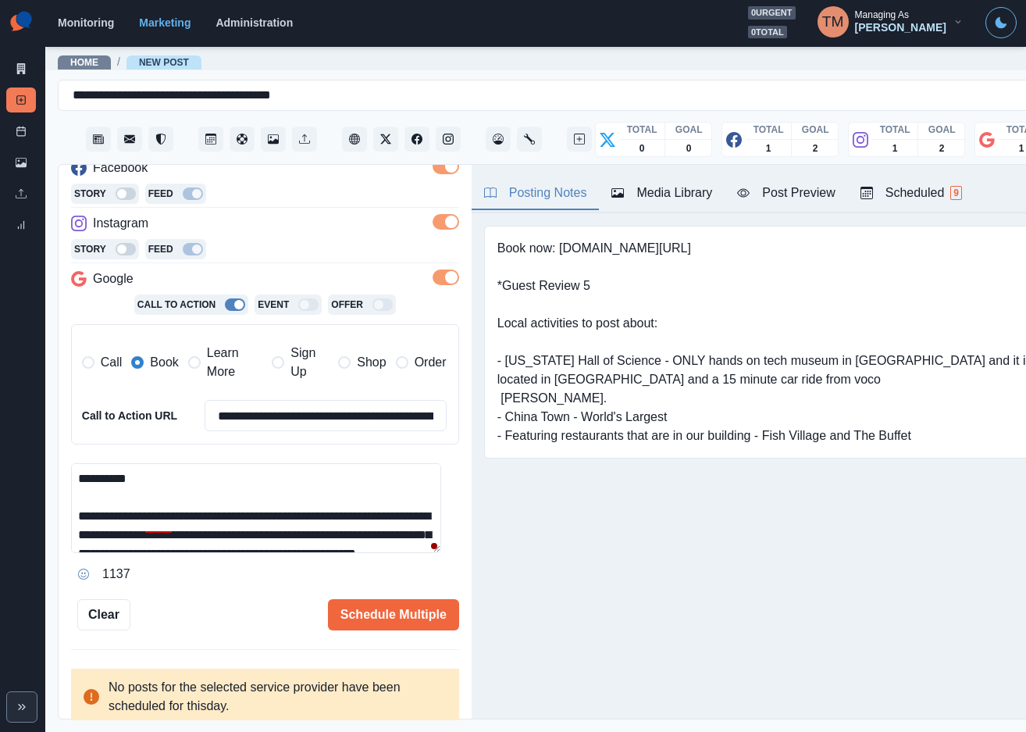
scroll to position [0, 0]
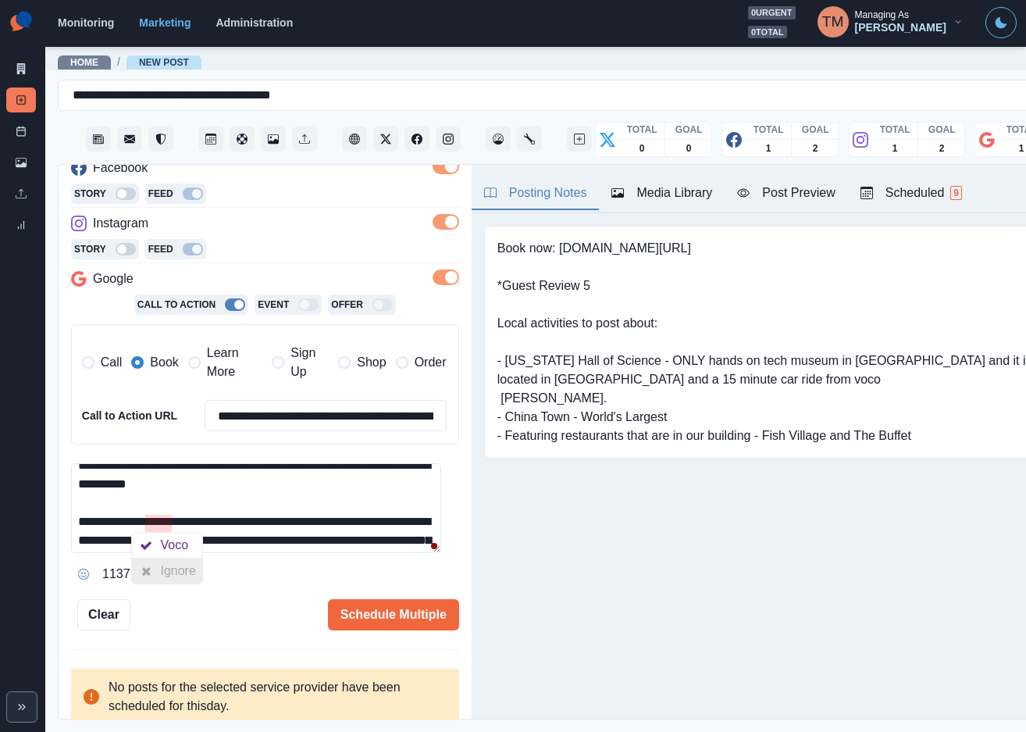
click at [158, 569] on div at bounding box center [146, 570] width 28 height 25
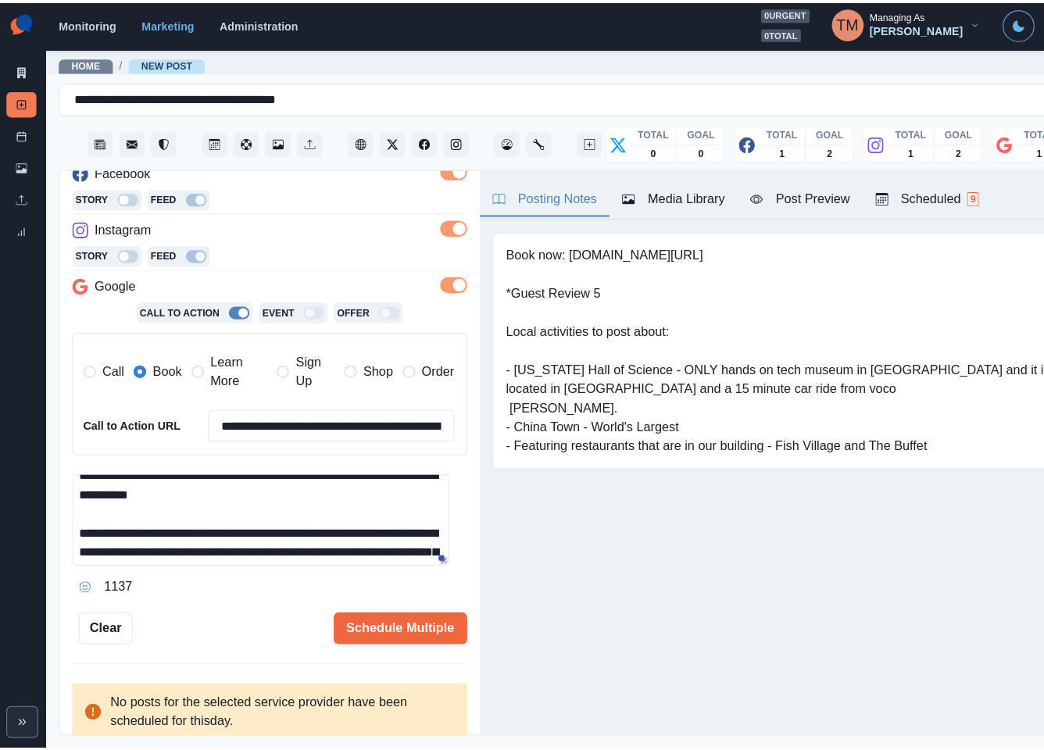
scroll to position [130, 0]
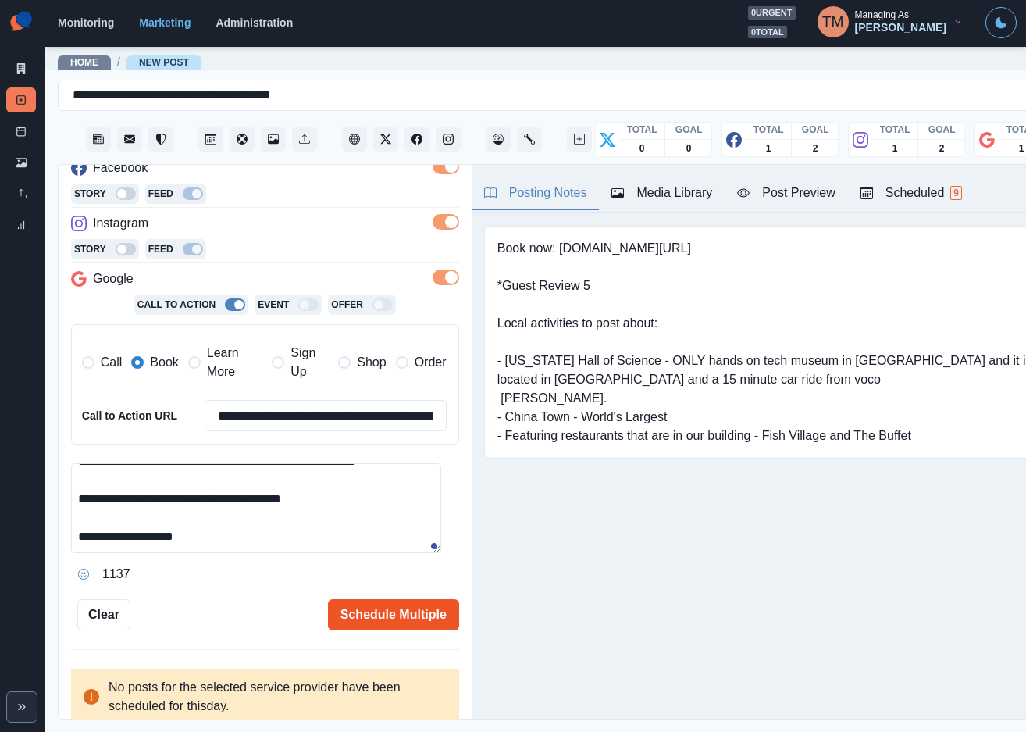
type textarea "**********"
click at [380, 615] on button "Schedule Multiple" at bounding box center [393, 614] width 131 height 31
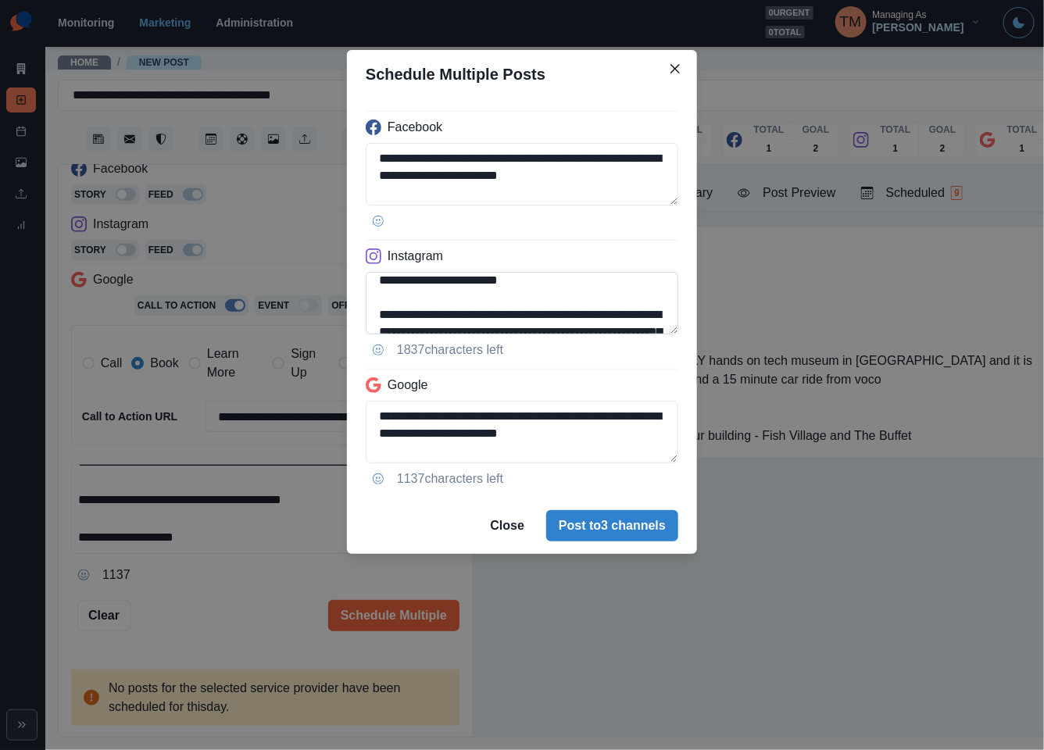
scroll to position [0, 0]
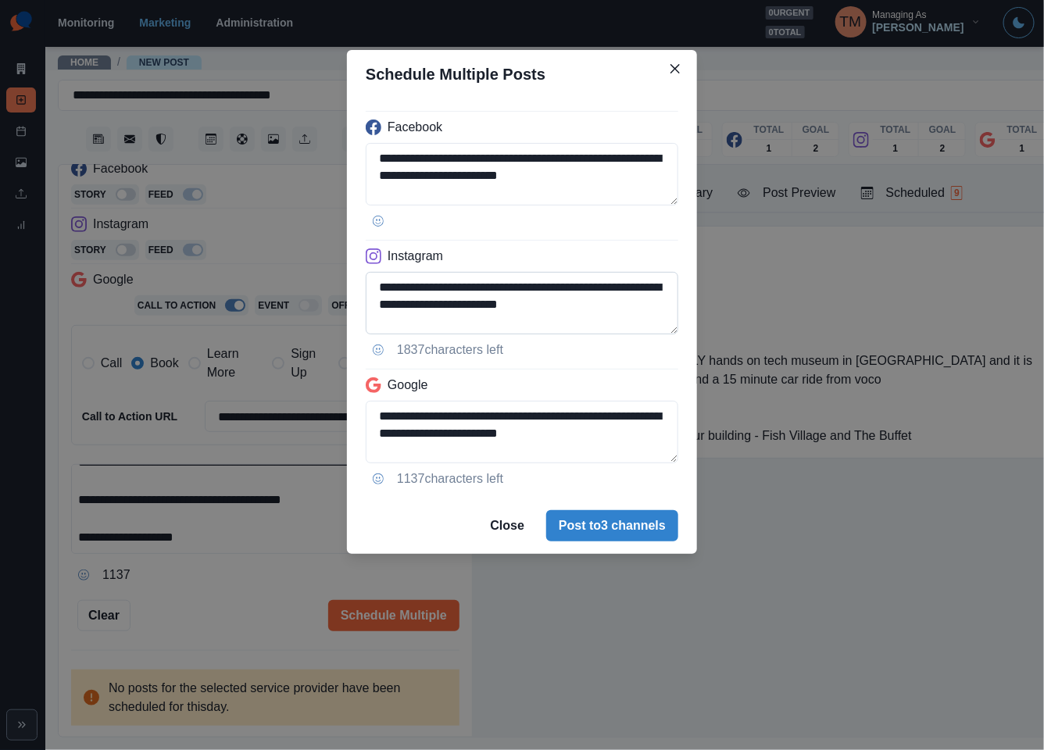
drag, startPoint x: 511, startPoint y: 286, endPoint x: 537, endPoint y: 284, distance: 26.7
click at [537, 284] on textarea "**********" at bounding box center [522, 303] width 312 height 62
drag, startPoint x: 511, startPoint y: 288, endPoint x: 530, endPoint y: 293, distance: 20.1
click at [512, 288] on textarea "**********" at bounding box center [522, 303] width 312 height 62
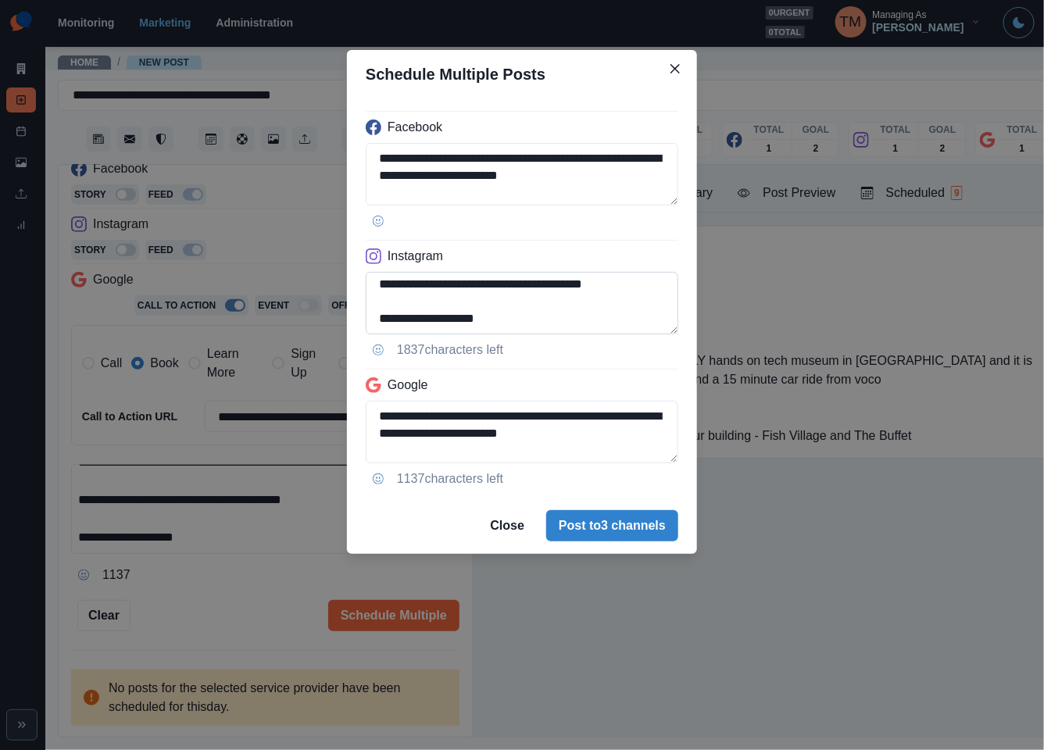
click at [516, 288] on textarea "**********" at bounding box center [522, 303] width 312 height 62
click at [512, 289] on textarea "**********" at bounding box center [522, 303] width 312 height 62
paste textarea "**********"
type textarea "**********"
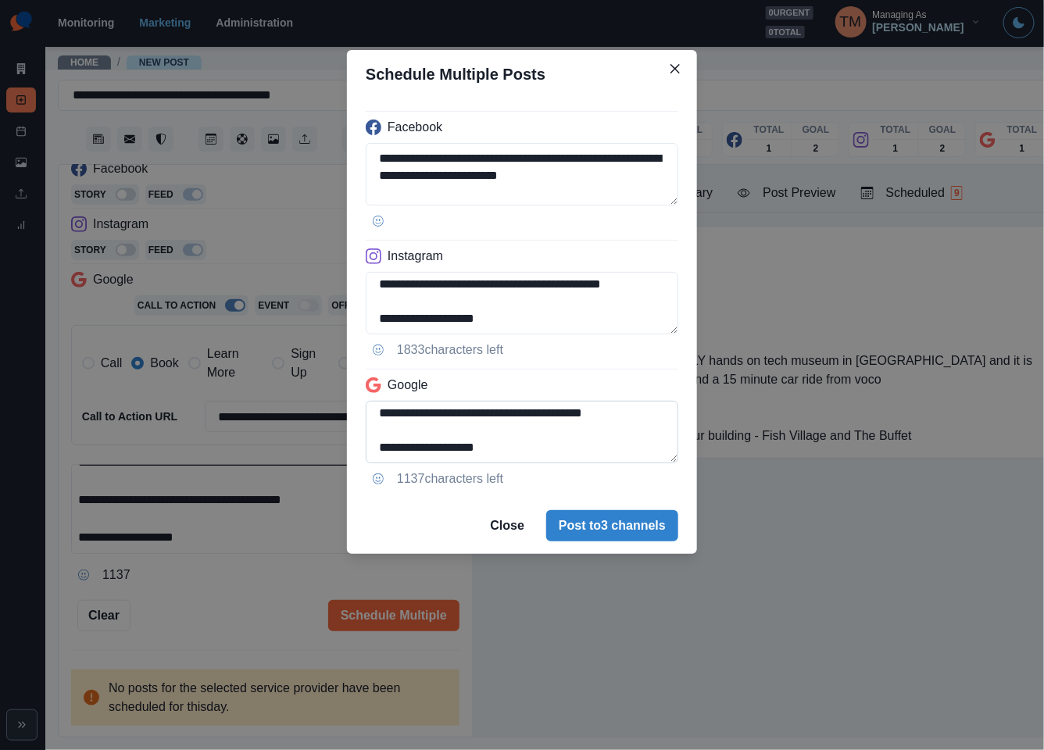
click at [375, 415] on textarea "**********" at bounding box center [522, 432] width 312 height 62
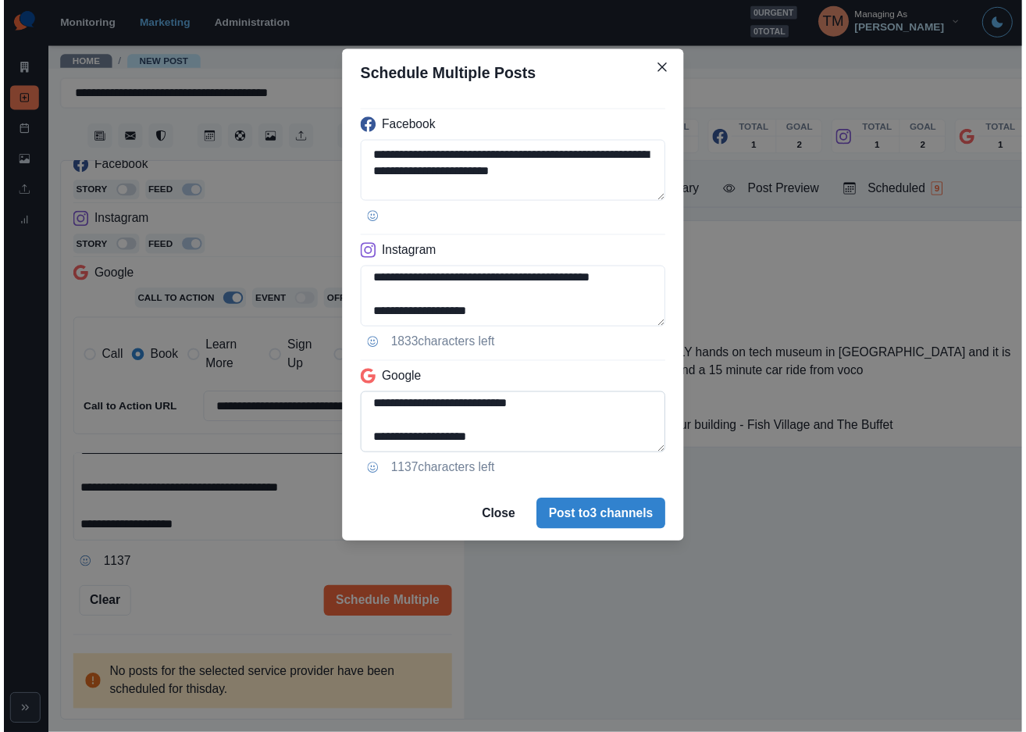
scroll to position [124, 0]
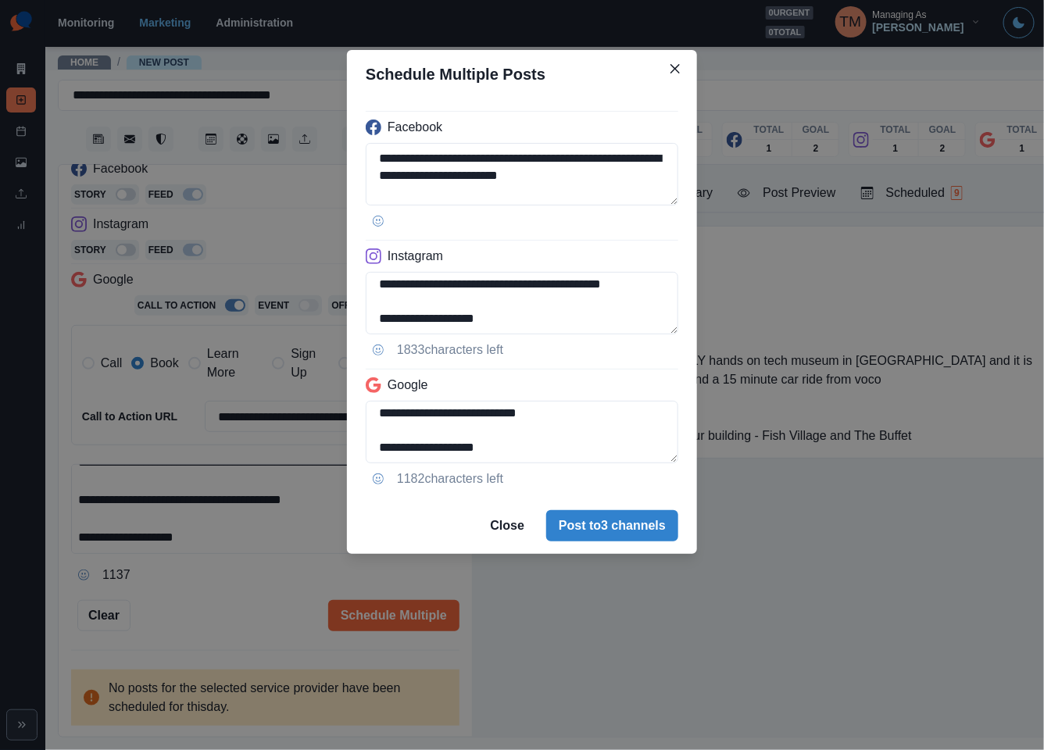
type textarea "**********"
click at [267, 607] on div "**********" at bounding box center [522, 375] width 1044 height 750
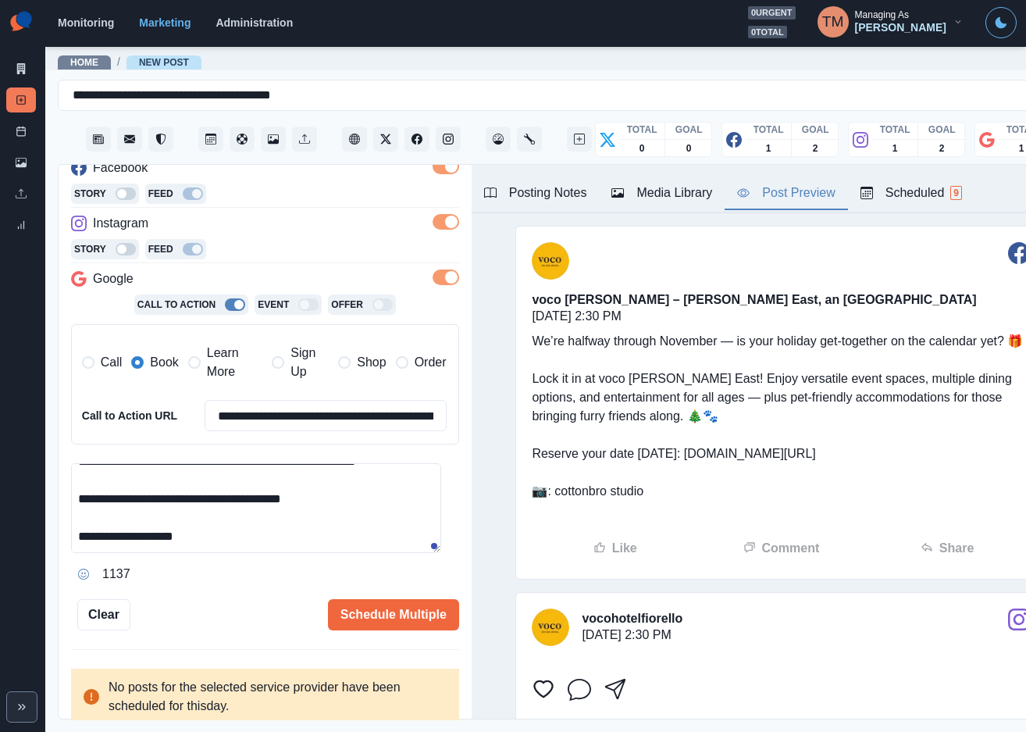
click at [785, 193] on div "Post Preview" at bounding box center [786, 193] width 98 height 19
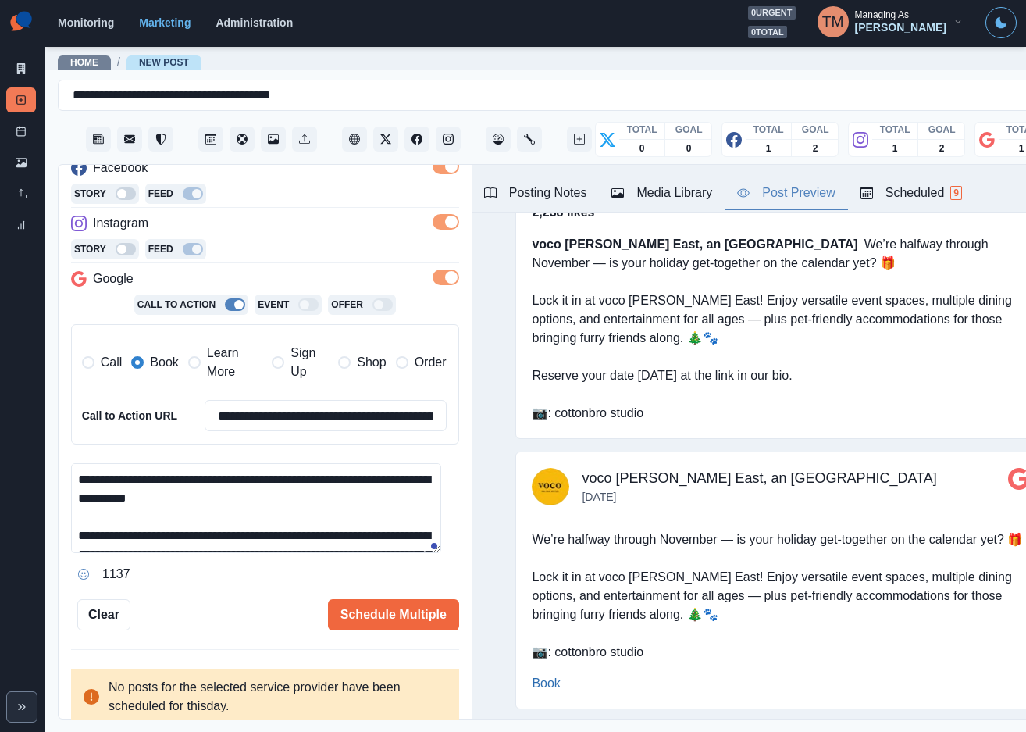
scroll to position [0, 0]
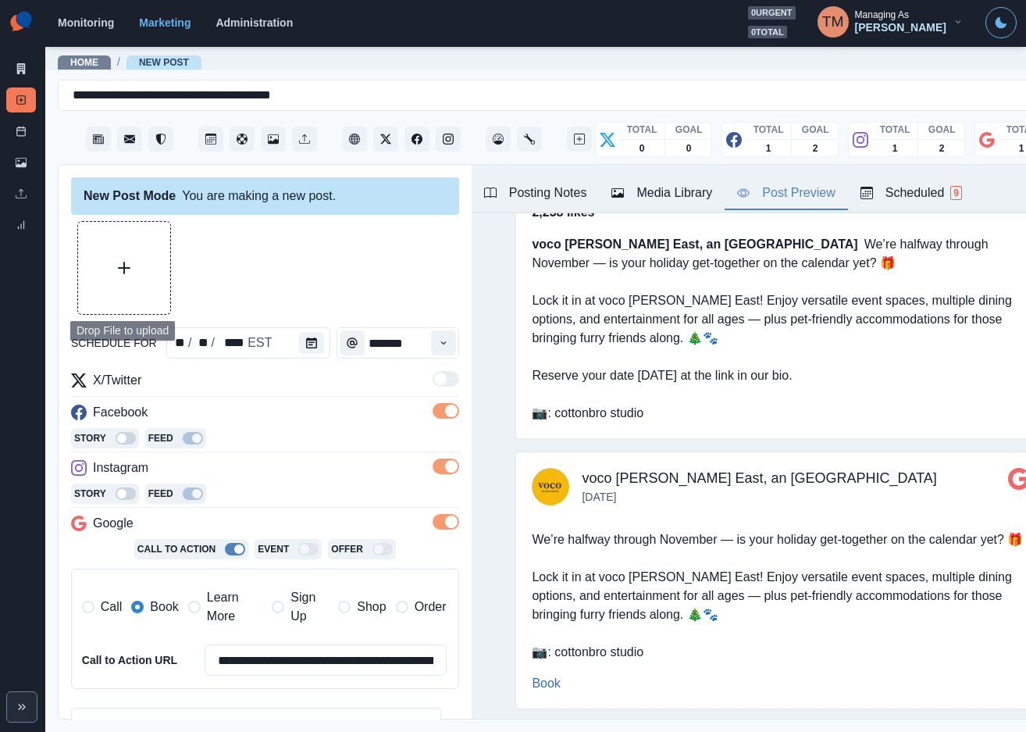
click at [148, 249] on button "Upload Media" at bounding box center [124, 268] width 92 height 92
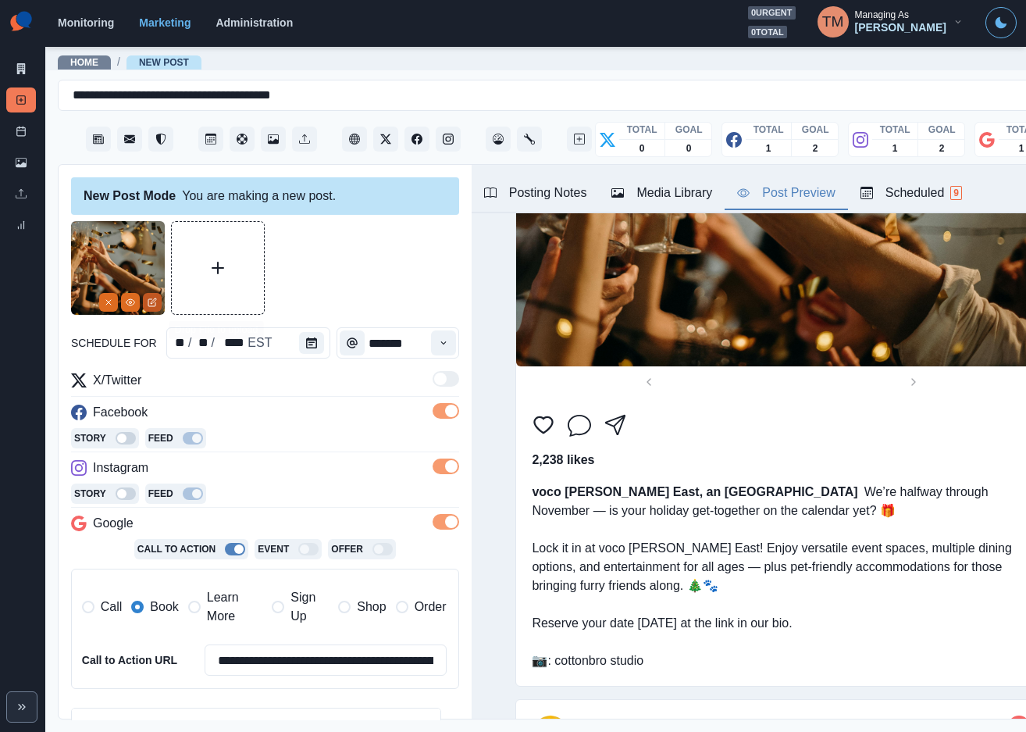
scroll to position [1280, 0]
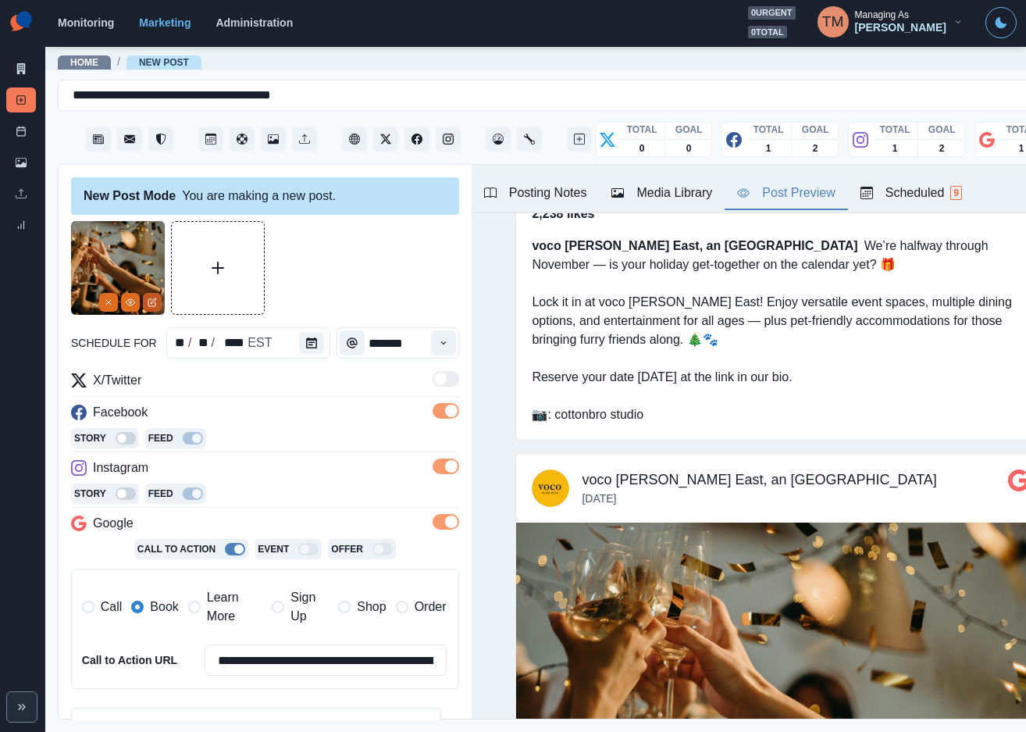
click at [158, 301] on button "Edit Media" at bounding box center [152, 302] width 19 height 19
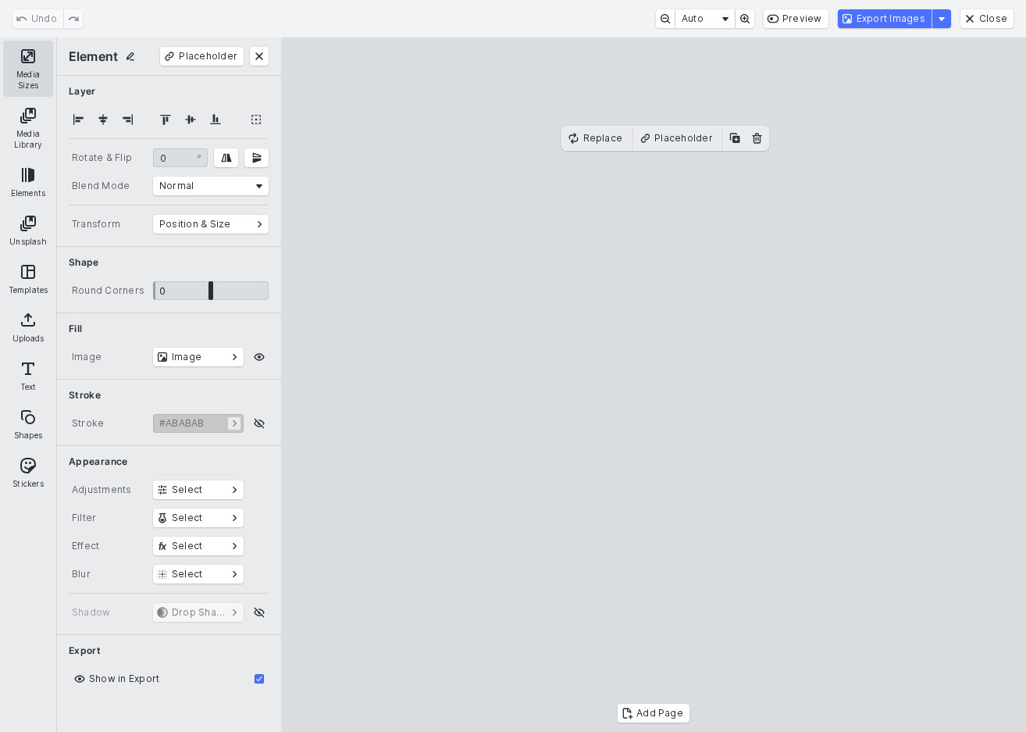
click at [28, 57] on button "Media Sizes" at bounding box center [28, 69] width 50 height 56
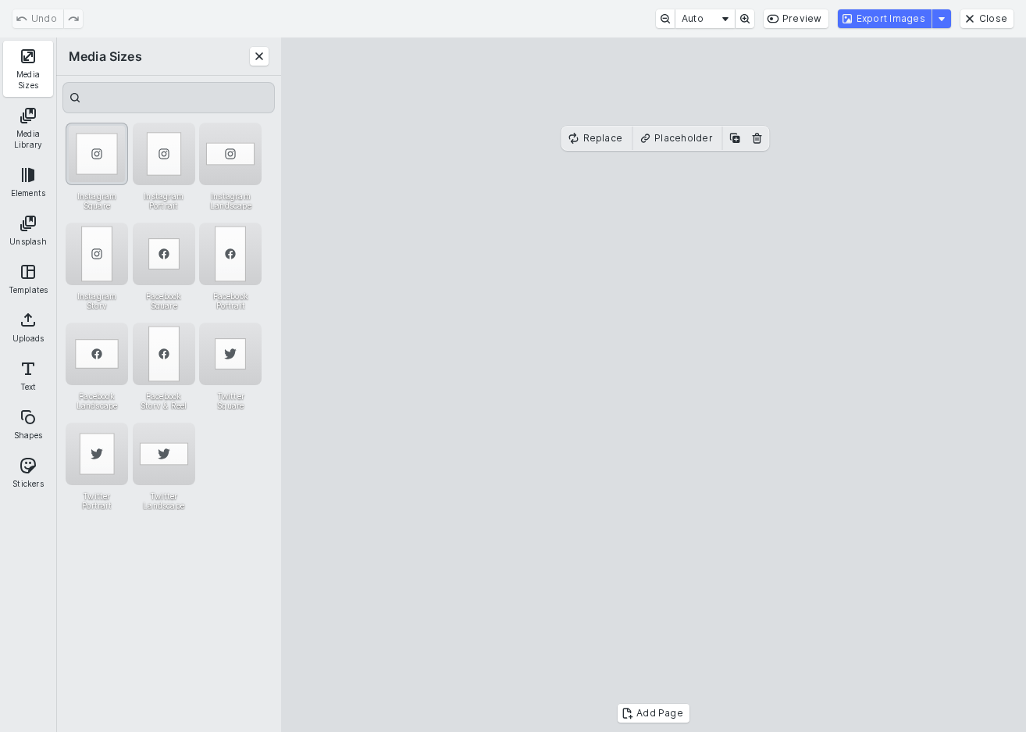
click at [94, 148] on div "Instagram Square" at bounding box center [97, 154] width 62 height 62
click at [654, 385] on cesdk-canvas "Editor canvas" at bounding box center [654, 385] width 0 height 0
drag, startPoint x: 513, startPoint y: 347, endPoint x: 640, endPoint y: 348, distance: 126.5
click at [654, 385] on cesdk-canvas "Editor canvas" at bounding box center [654, 385] width 0 height 0
drag, startPoint x: 520, startPoint y: 412, endPoint x: 394, endPoint y: 416, distance: 126.6
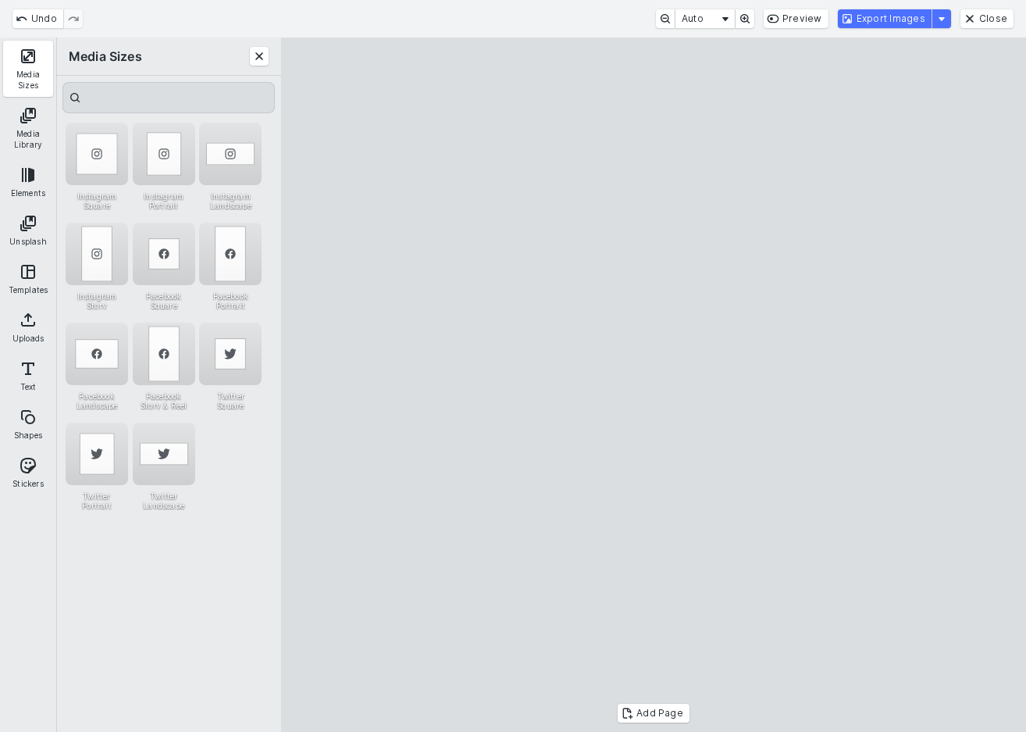
click at [654, 385] on cesdk-canvas "Editor canvas" at bounding box center [654, 385] width 0 height 0
drag, startPoint x: 514, startPoint y: 413, endPoint x: 528, endPoint y: 411, distance: 14.3
click at [654, 385] on cesdk-canvas "Editor canvas" at bounding box center [654, 385] width 0 height 0
drag, startPoint x: 500, startPoint y: 415, endPoint x: 487, endPoint y: 415, distance: 12.5
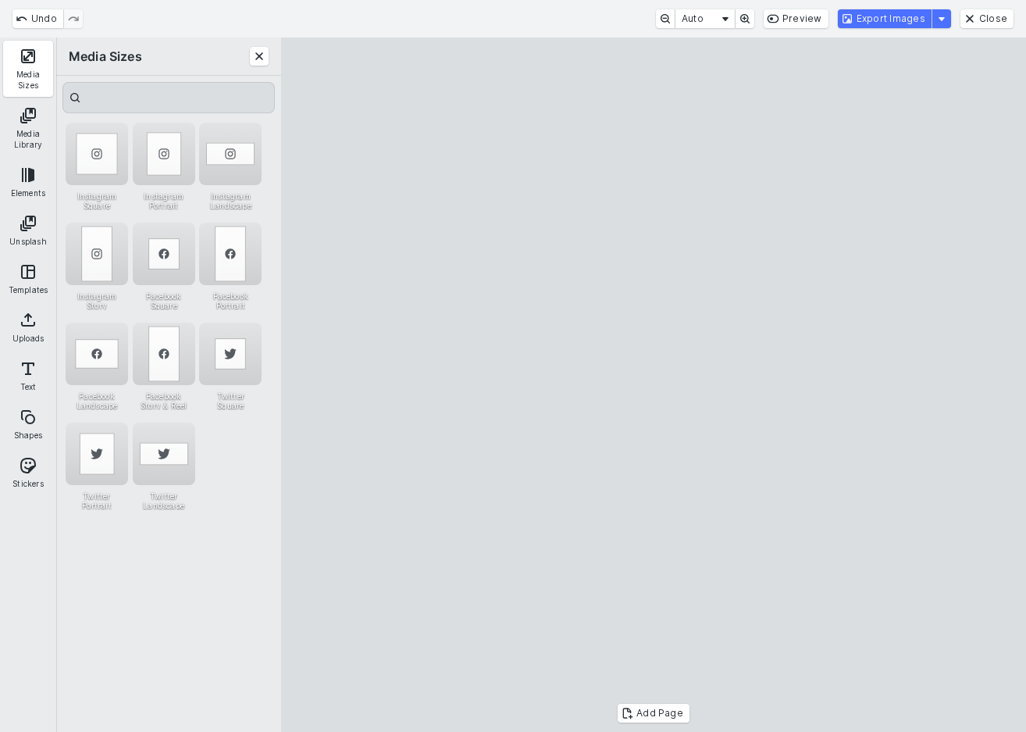
click at [654, 385] on cesdk-canvas "Editor canvas" at bounding box center [654, 385] width 0 height 0
drag, startPoint x: 944, startPoint y: 411, endPoint x: 854, endPoint y: 403, distance: 90.9
click at [654, 385] on cesdk-canvas "Editor canvas" at bounding box center [654, 385] width 0 height 0
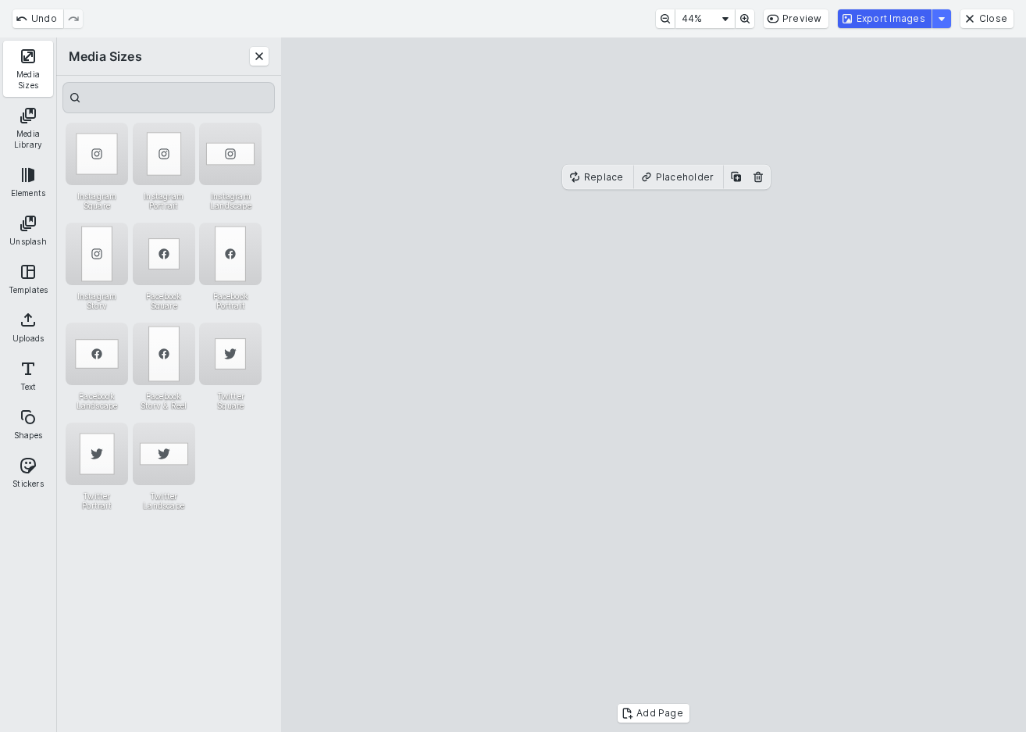
click at [919, 19] on button "Export Images" at bounding box center [885, 18] width 94 height 19
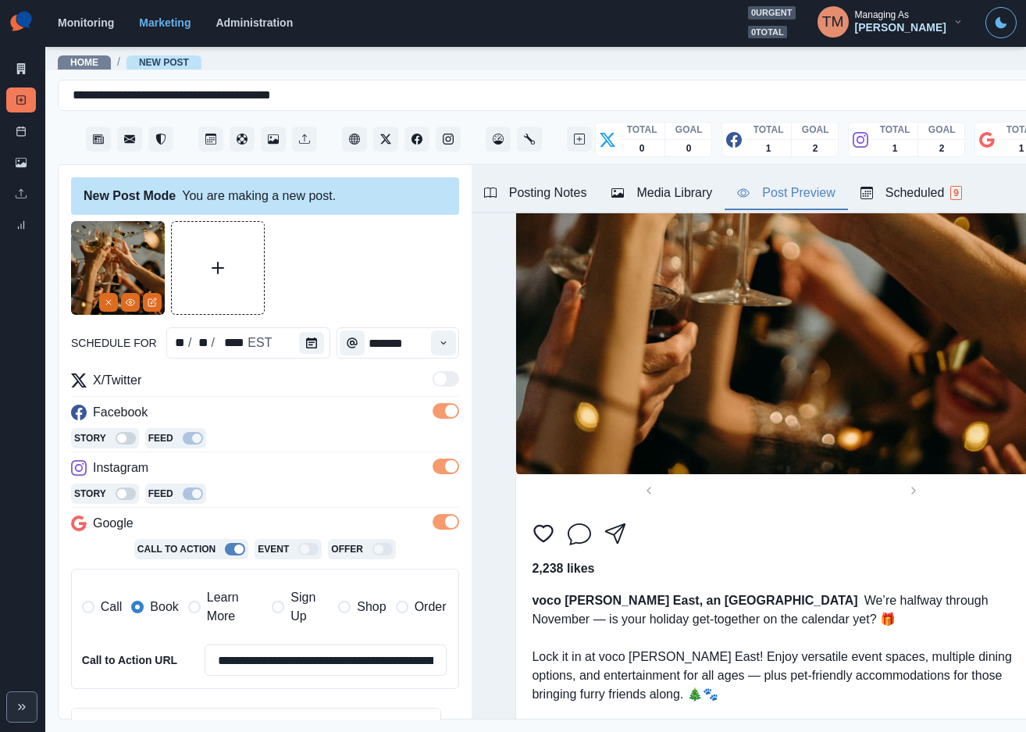
scroll to position [1636, 0]
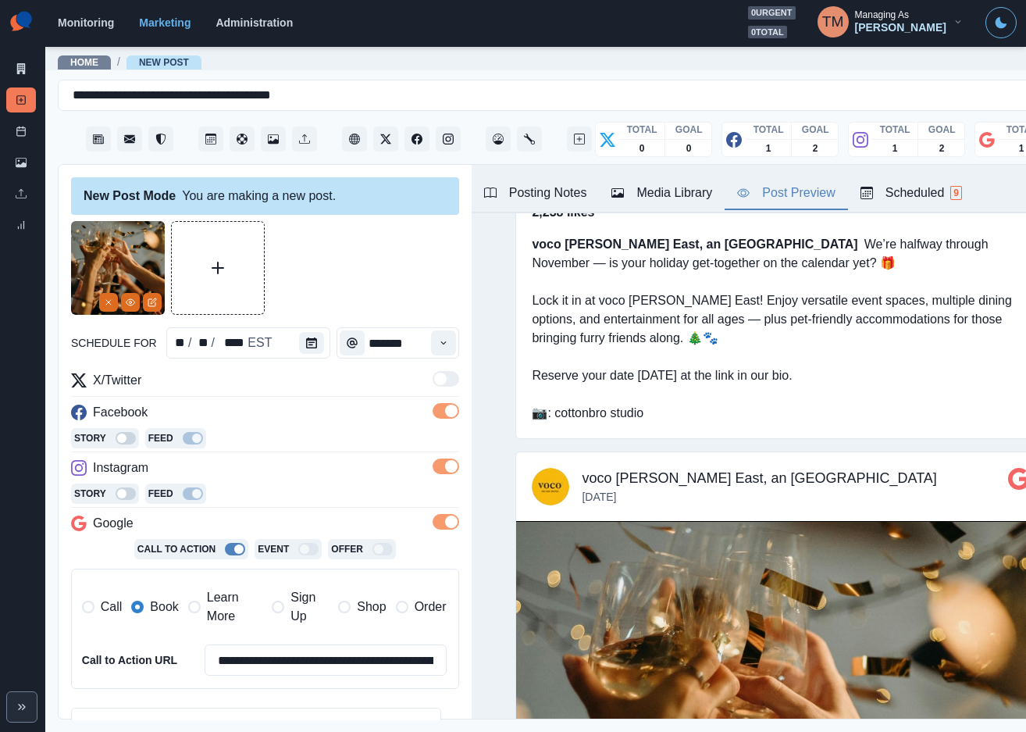
click at [690, 194] on div "Media Library" at bounding box center [662, 193] width 101 height 19
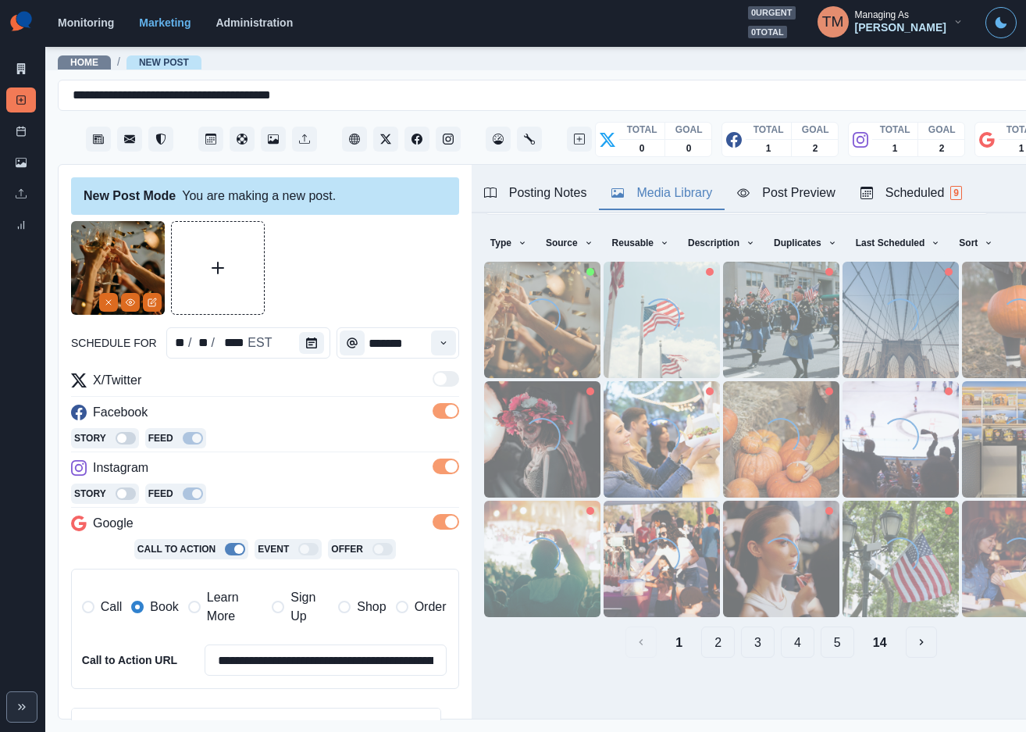
scroll to position [0, 0]
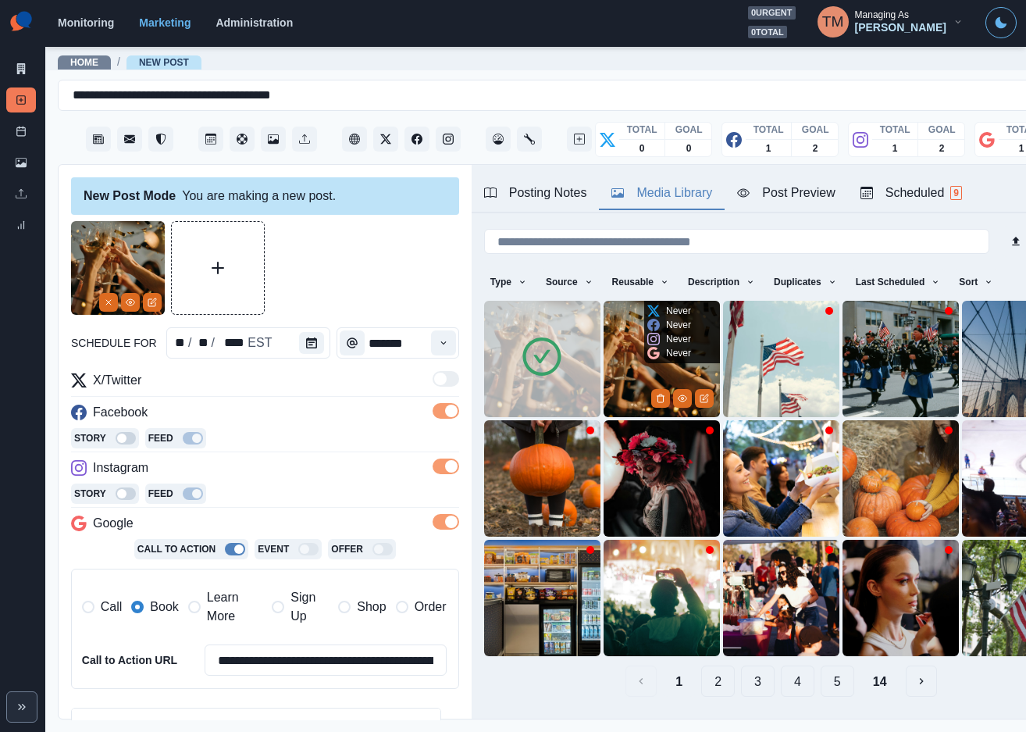
click at [629, 385] on img at bounding box center [662, 359] width 116 height 116
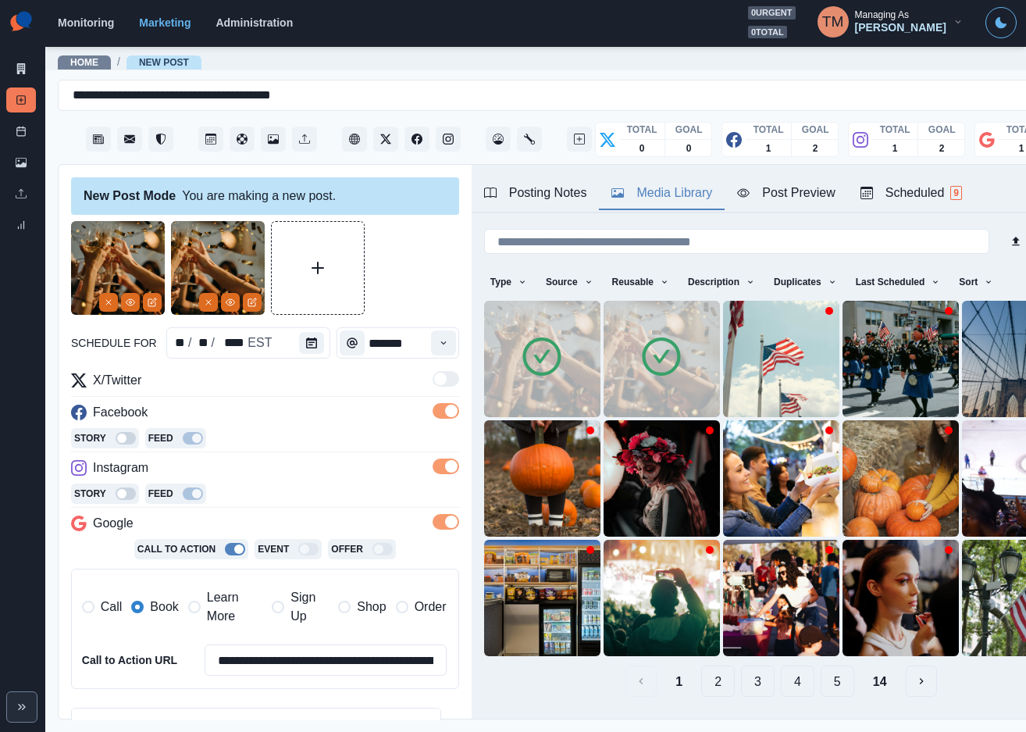
click at [624, 375] on img at bounding box center [662, 359] width 116 height 116
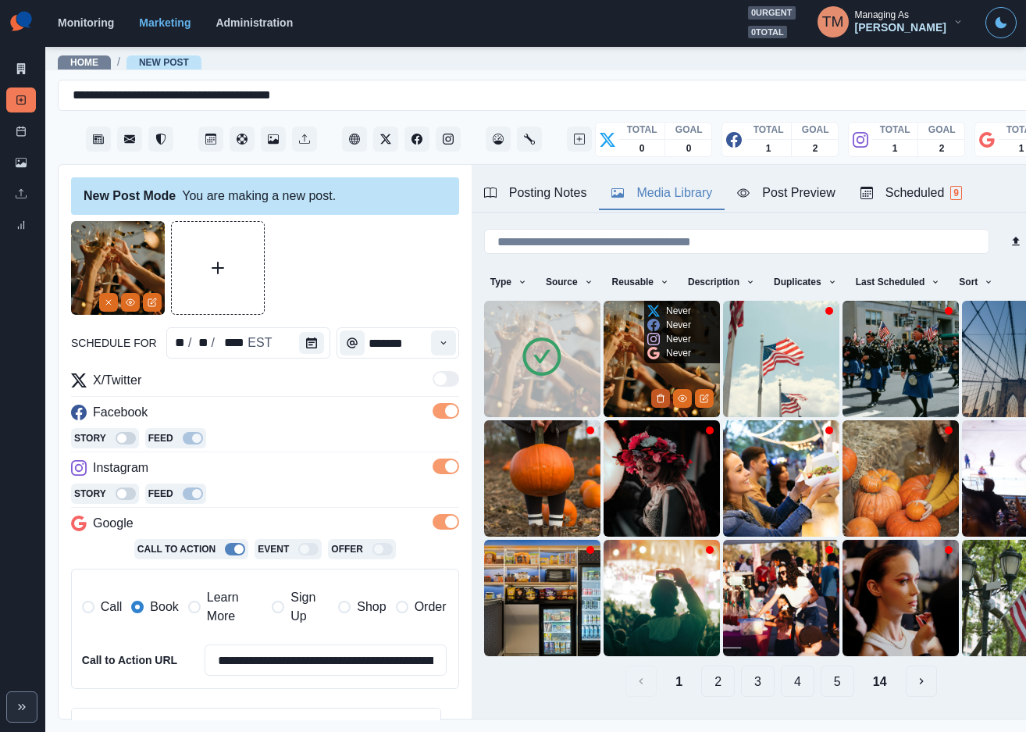
click at [656, 394] on icon "Delete Media" at bounding box center [660, 398] width 9 height 9
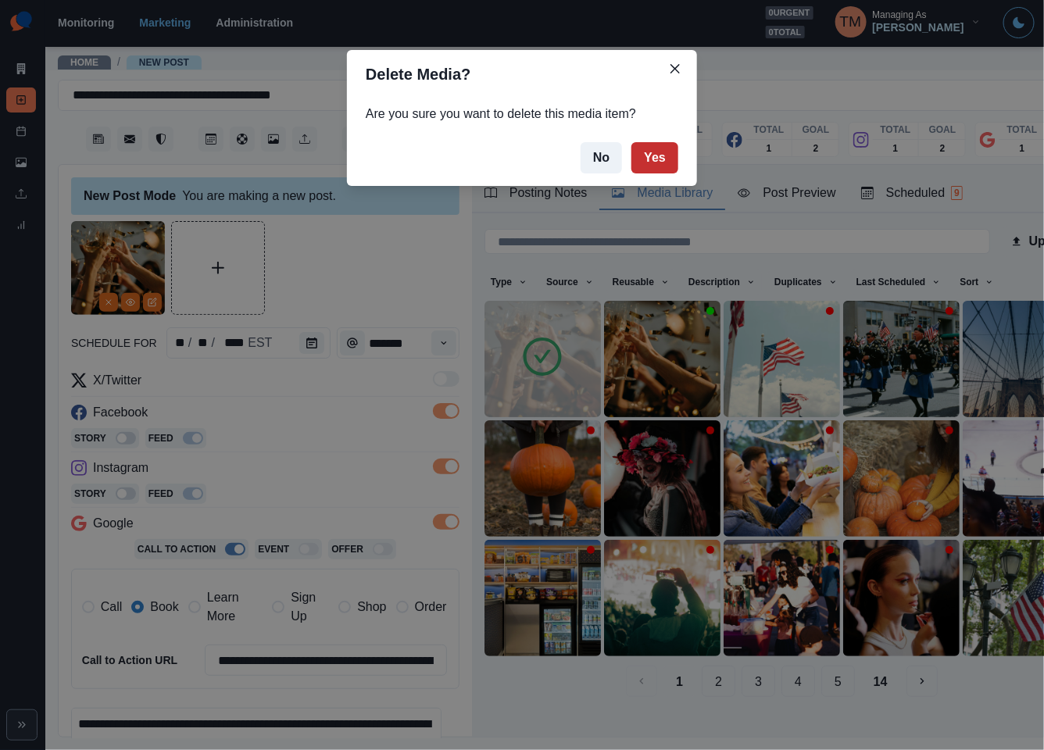
click at [658, 153] on button "Yes" at bounding box center [654, 157] width 47 height 31
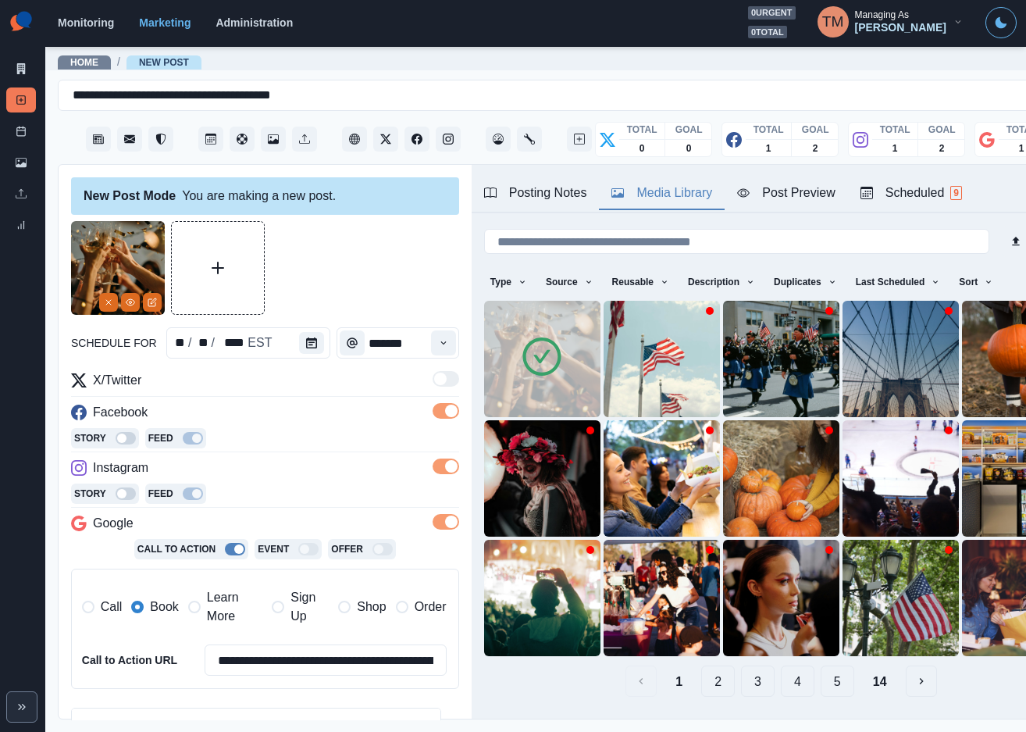
click at [806, 190] on div "Post Preview" at bounding box center [786, 193] width 98 height 19
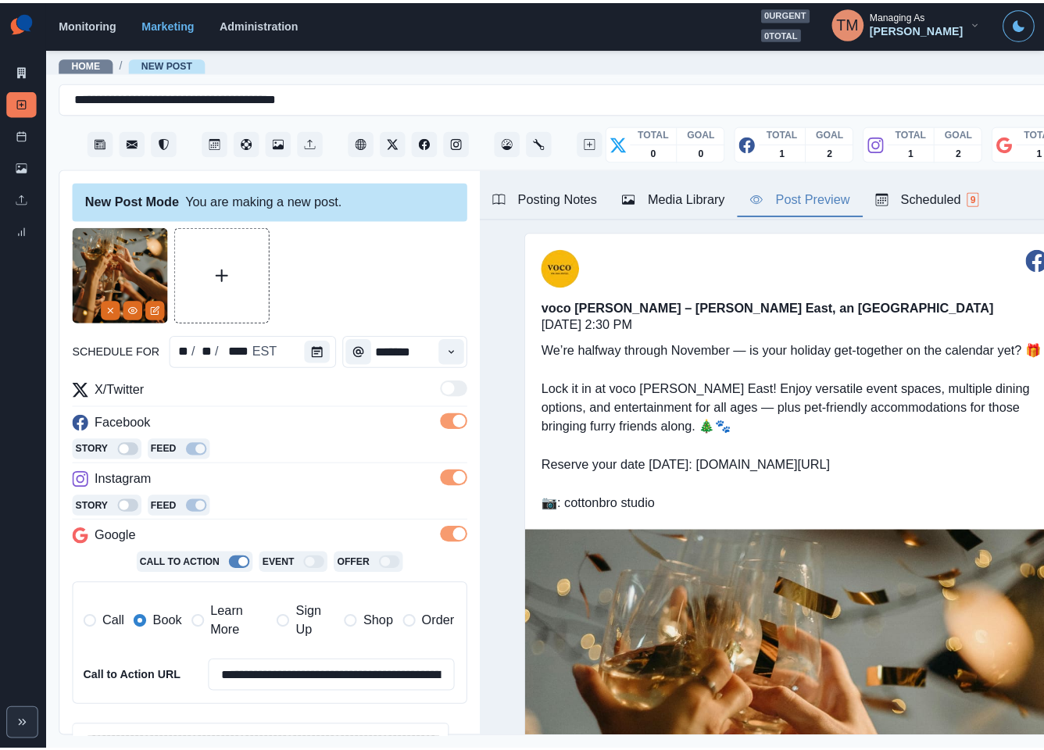
scroll to position [244, 0]
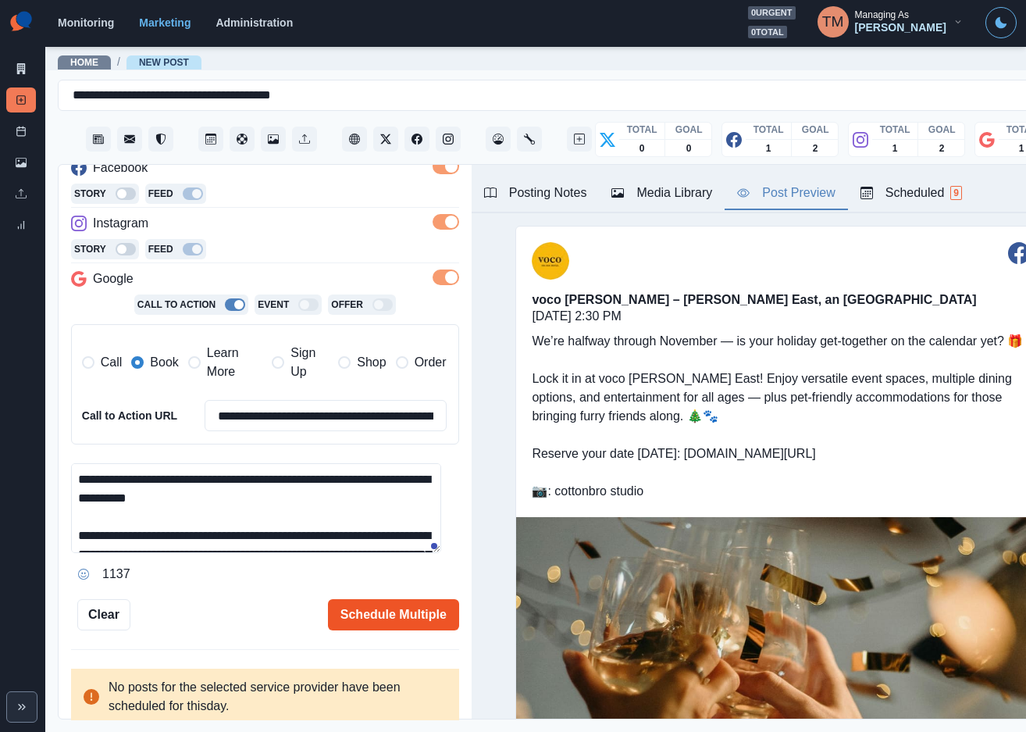
click at [385, 622] on button "Schedule Multiple" at bounding box center [393, 614] width 131 height 31
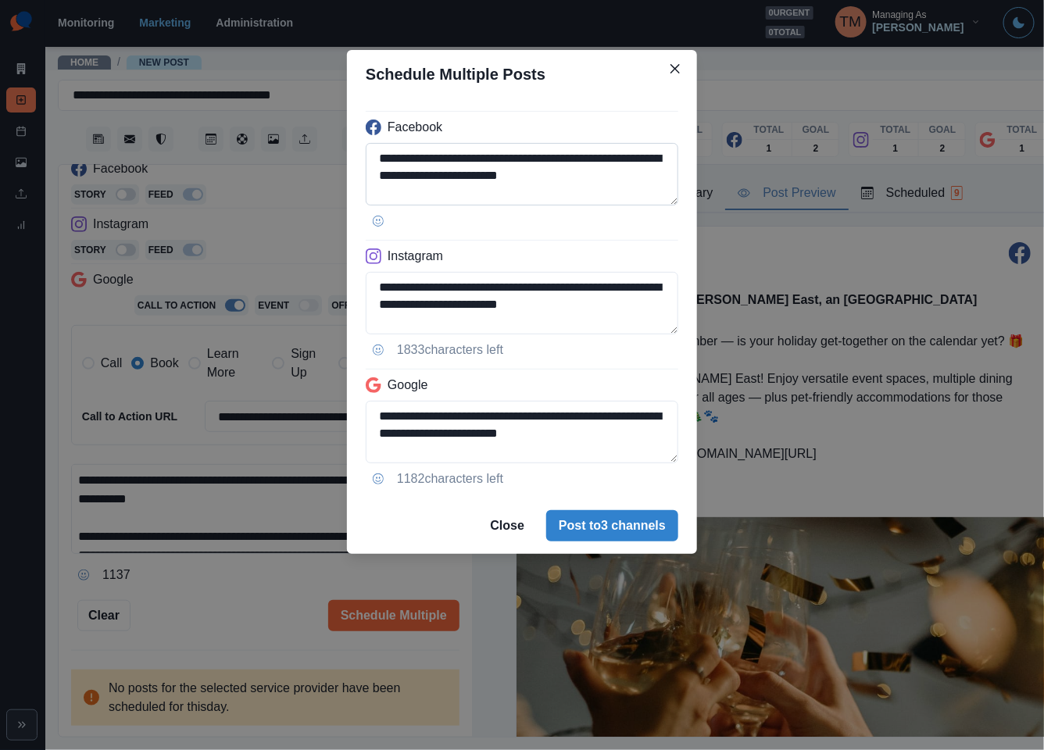
click at [616, 178] on textarea "**********" at bounding box center [522, 174] width 312 height 62
drag, startPoint x: 608, startPoint y: 174, endPoint x: 623, endPoint y: 176, distance: 15.7
click at [623, 176] on textarea "**********" at bounding box center [522, 174] width 312 height 62
click at [616, 177] on textarea "**********" at bounding box center [522, 174] width 312 height 62
click at [626, 176] on textarea "**********" at bounding box center [522, 174] width 312 height 62
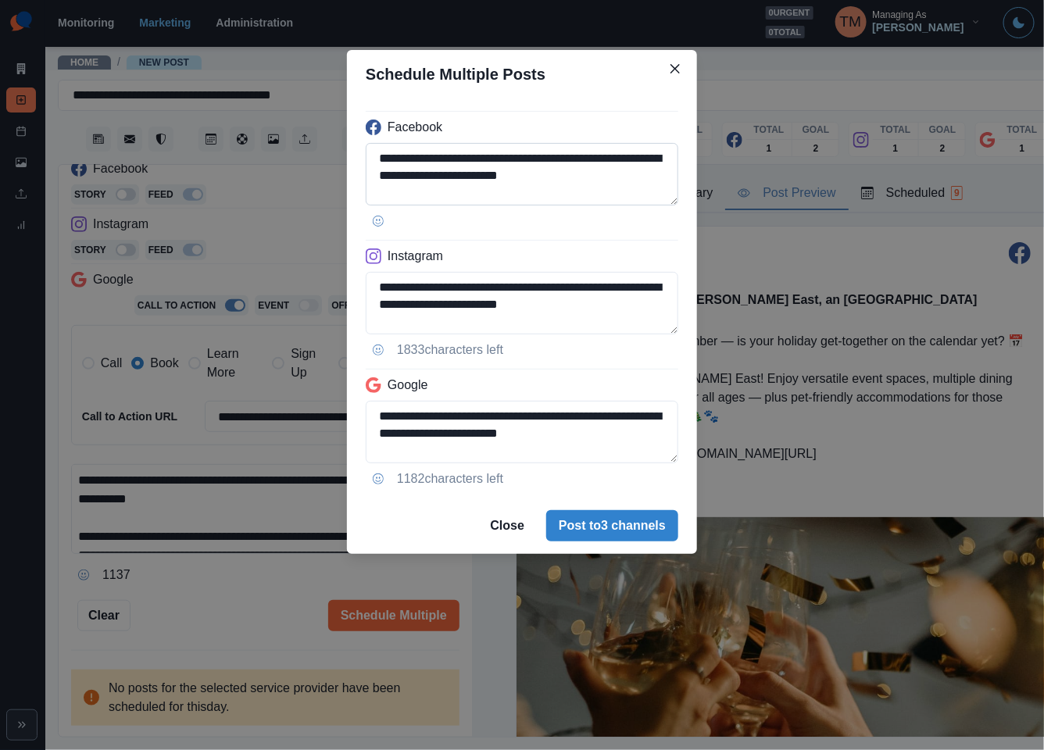
click at [626, 176] on textarea "**********" at bounding box center [522, 174] width 312 height 62
drag, startPoint x: 626, startPoint y: 176, endPoint x: 617, endPoint y: 176, distance: 8.6
click at [617, 176] on textarea "**********" at bounding box center [522, 174] width 312 height 62
type textarea "**********"
click at [622, 303] on textarea "**********" at bounding box center [522, 303] width 312 height 62
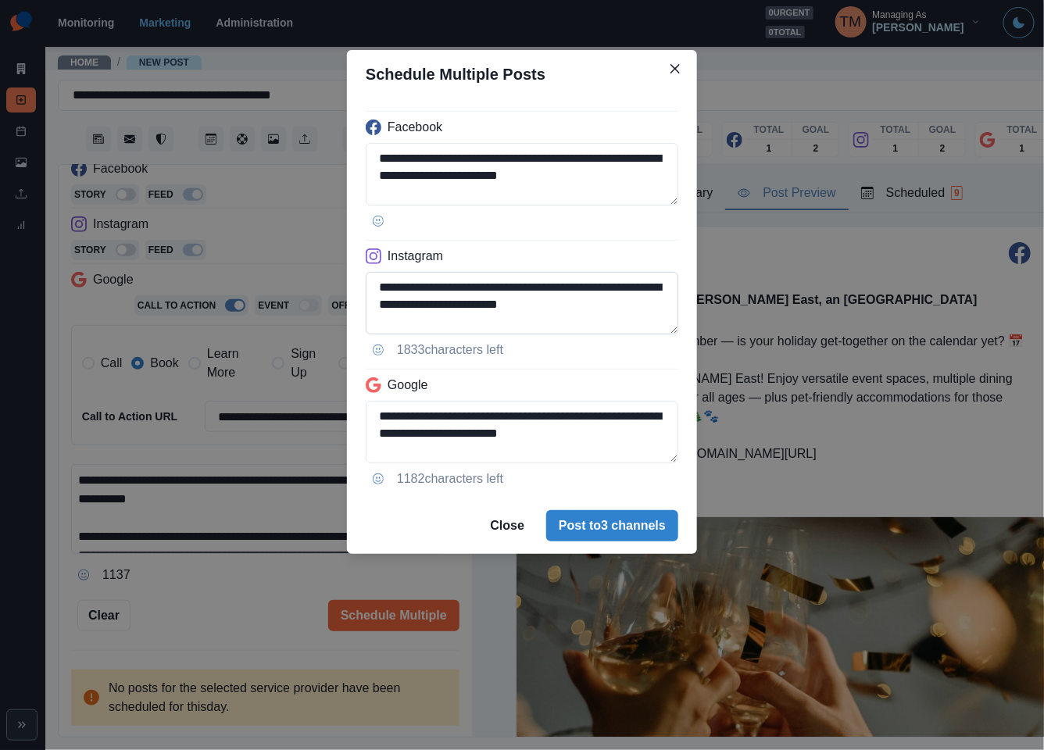
paste textarea "*"
click at [619, 308] on textarea "**********" at bounding box center [522, 303] width 312 height 62
type textarea "**********"
drag, startPoint x: 610, startPoint y: 434, endPoint x: 623, endPoint y: 434, distance: 13.3
click at [623, 434] on textarea "**********" at bounding box center [522, 432] width 312 height 62
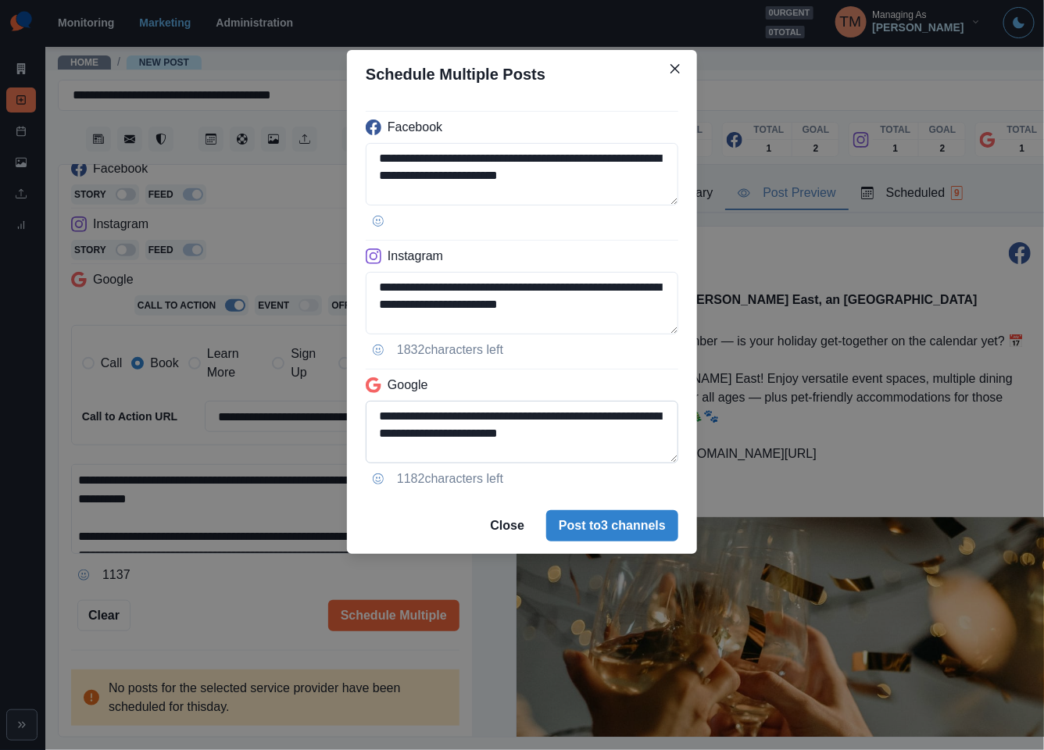
paste textarea
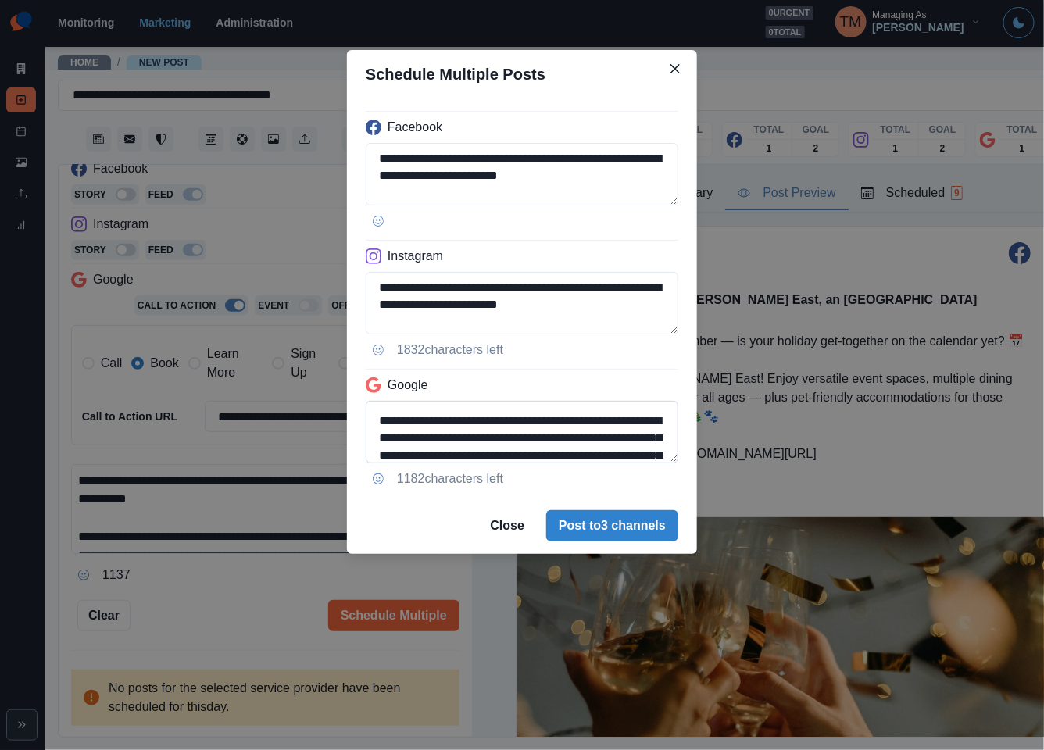
scroll to position [29, 0]
type textarea "**********"
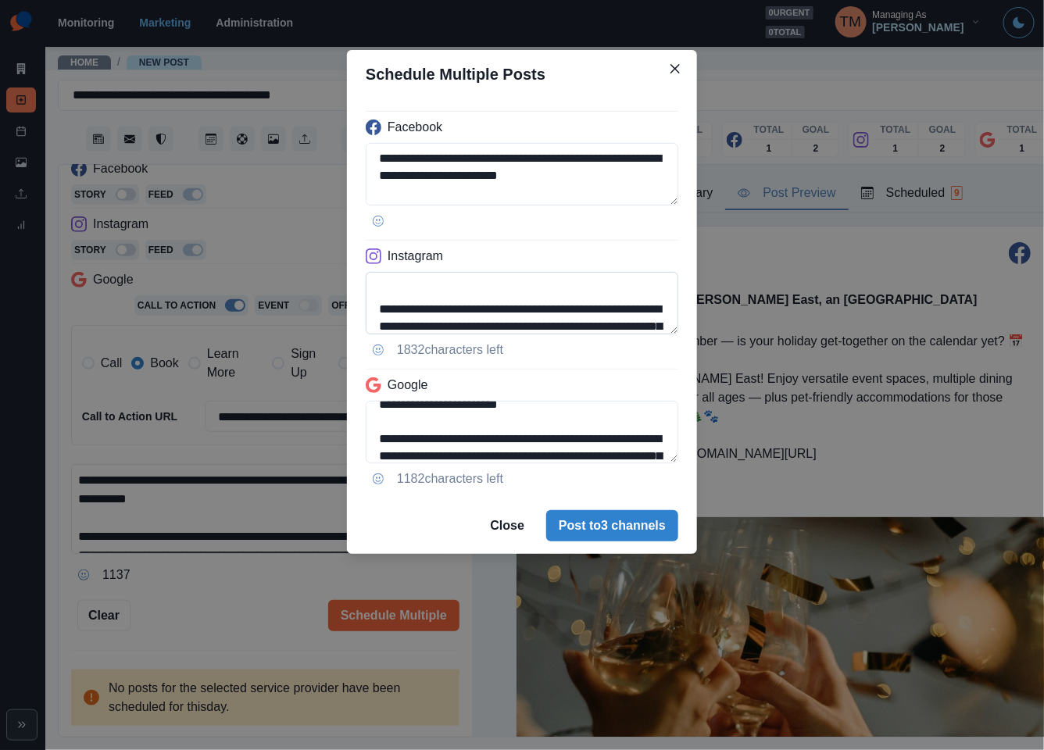
click at [594, 293] on textarea "**********" at bounding box center [522, 303] width 312 height 62
type textarea "**********"
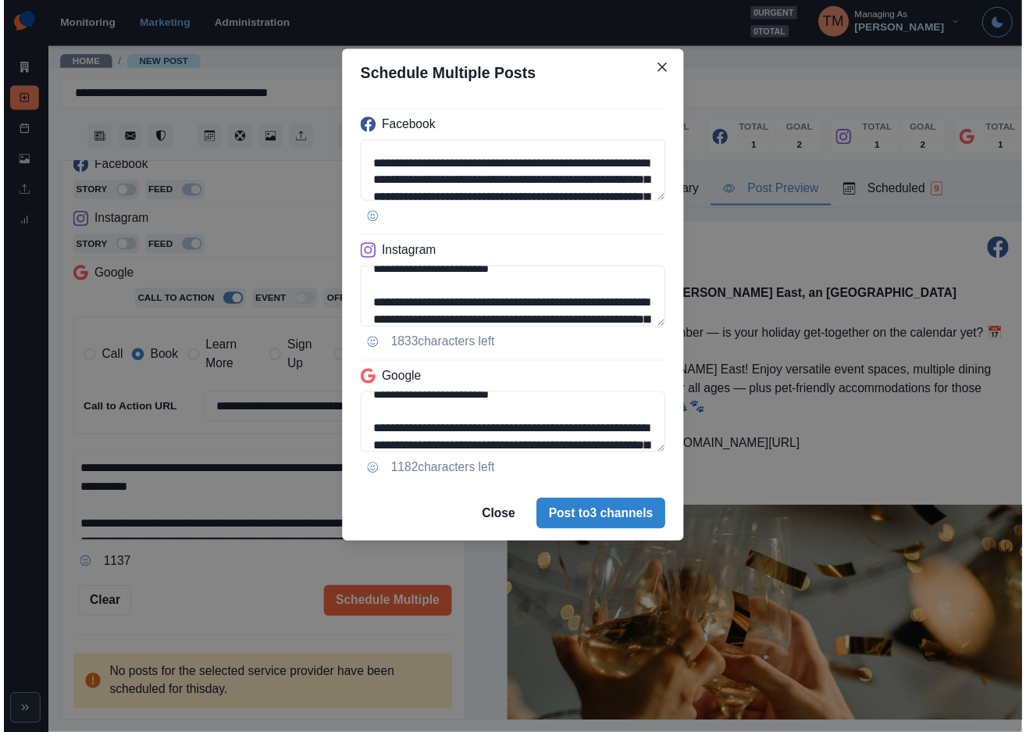
scroll to position [47, 0]
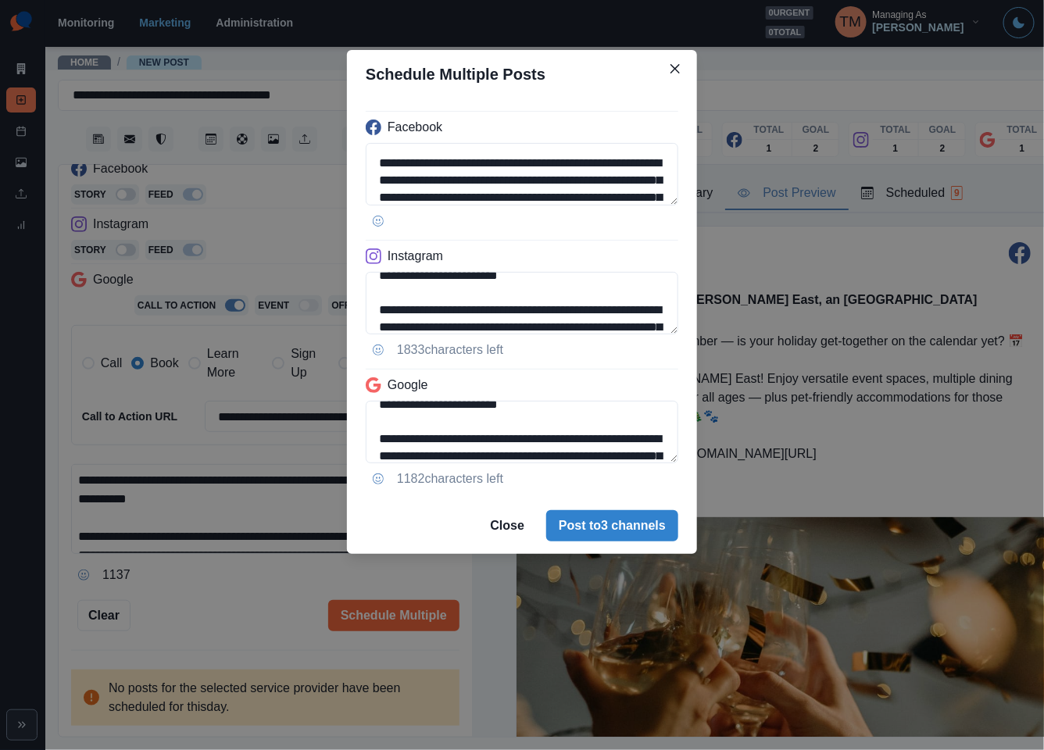
click at [891, 404] on div "**********" at bounding box center [522, 375] width 1044 height 750
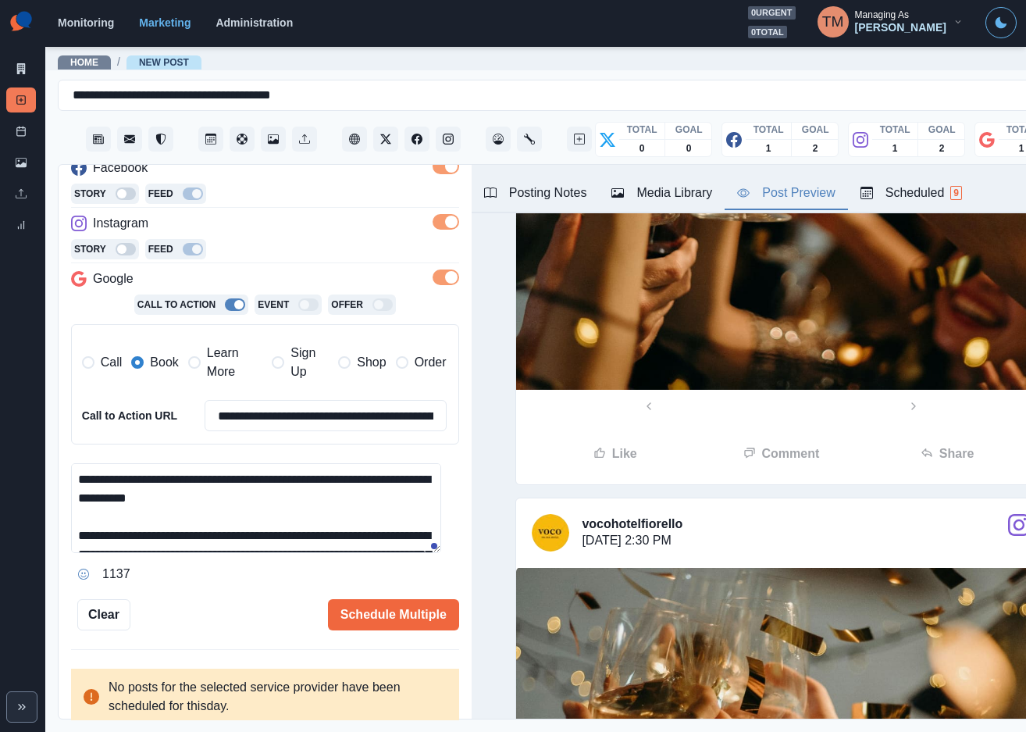
scroll to position [644, 0]
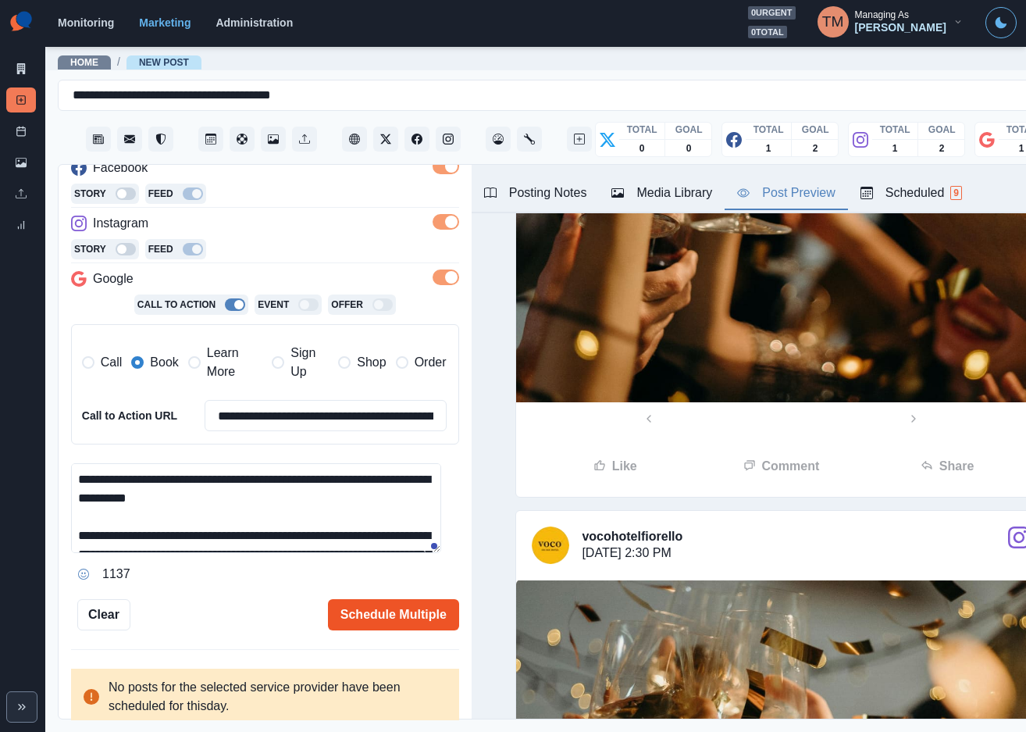
click at [405, 622] on button "Schedule Multiple" at bounding box center [393, 614] width 131 height 31
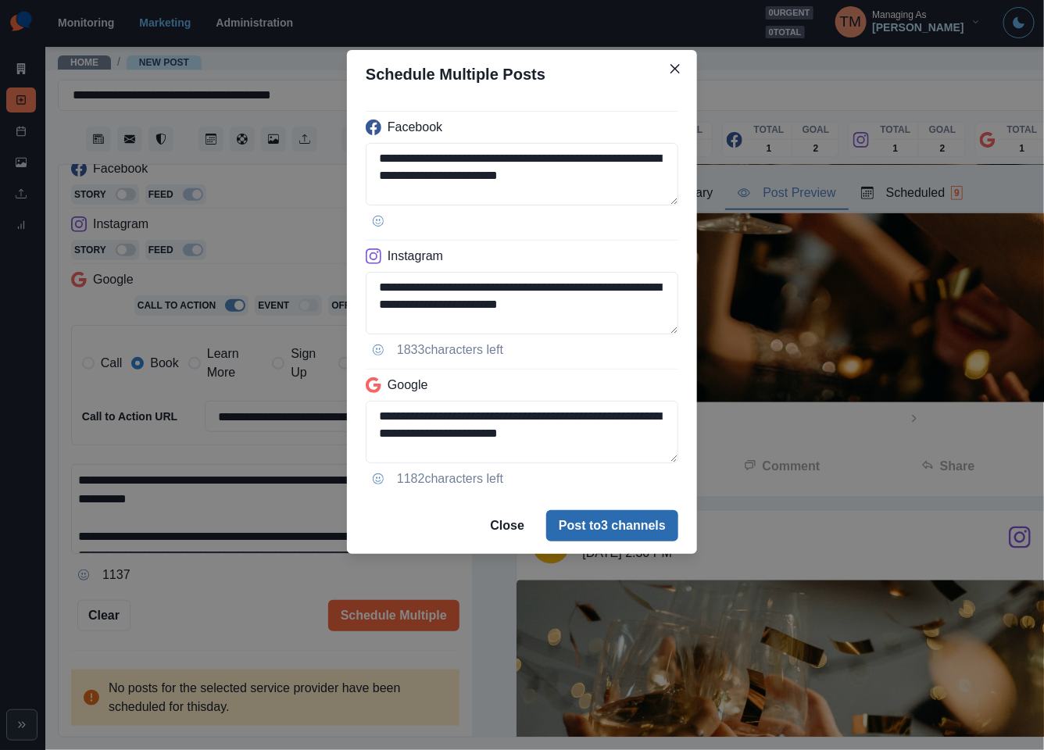
click at [648, 532] on button "Post to 3 channels" at bounding box center [612, 525] width 132 height 31
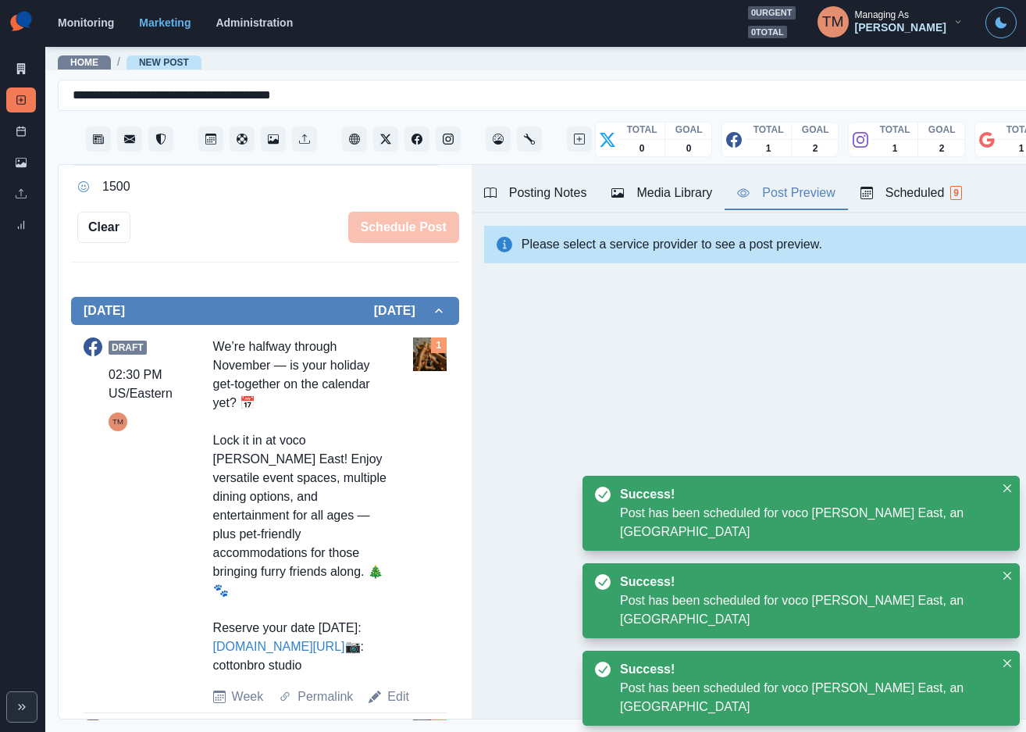
scroll to position [479, 0]
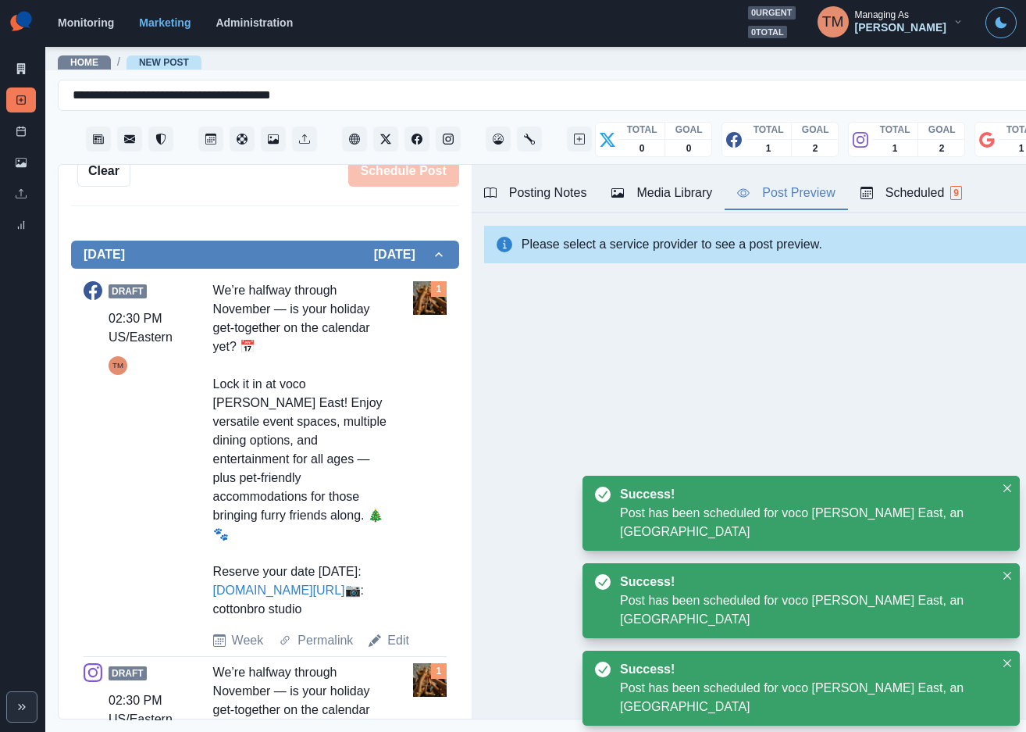
drag, startPoint x: 204, startPoint y: 288, endPoint x: 334, endPoint y: 622, distance: 357.8
click at [334, 622] on div "Draft 02:30 PM US/Eastern TM We’re halfway through November — is your holiday g…" at bounding box center [265, 465] width 363 height 369
copy div "We’re halfway through November — is your holiday get-together on the calendar y…"
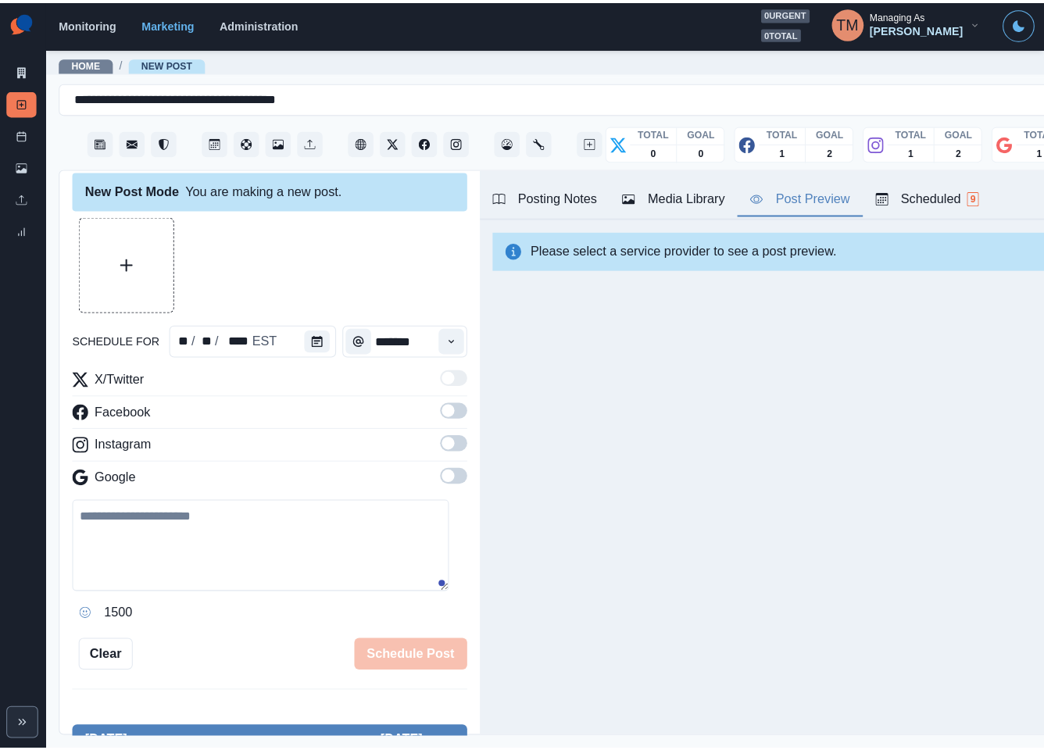
scroll to position [0, 0]
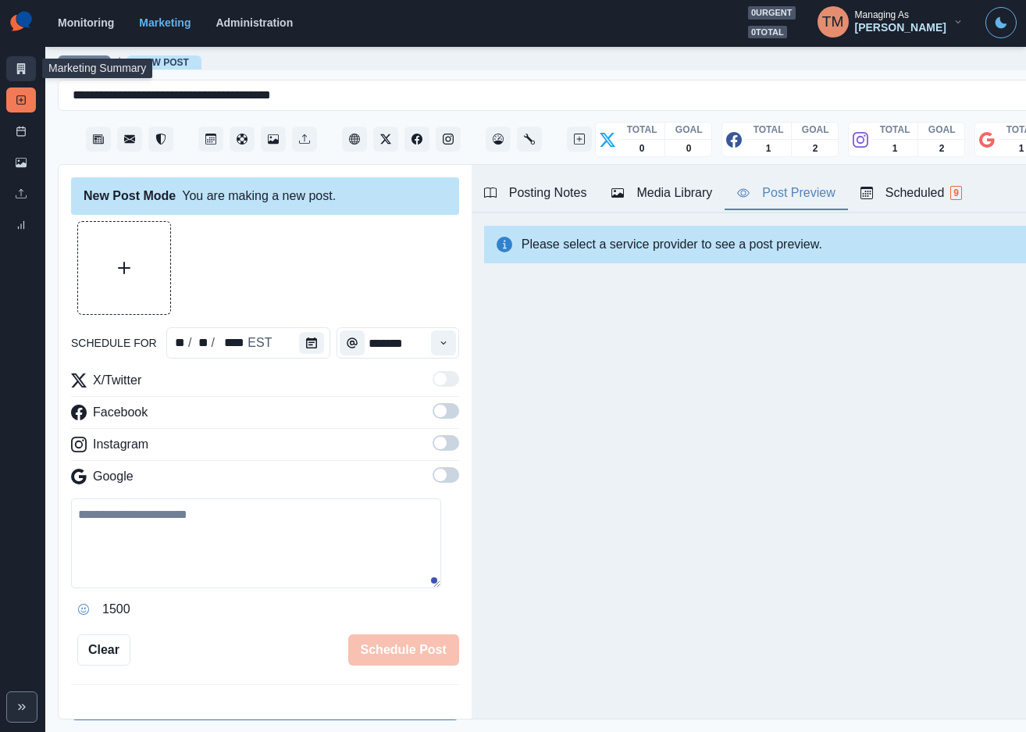
click at [24, 80] on link "Marketing Summary" at bounding box center [21, 68] width 30 height 25
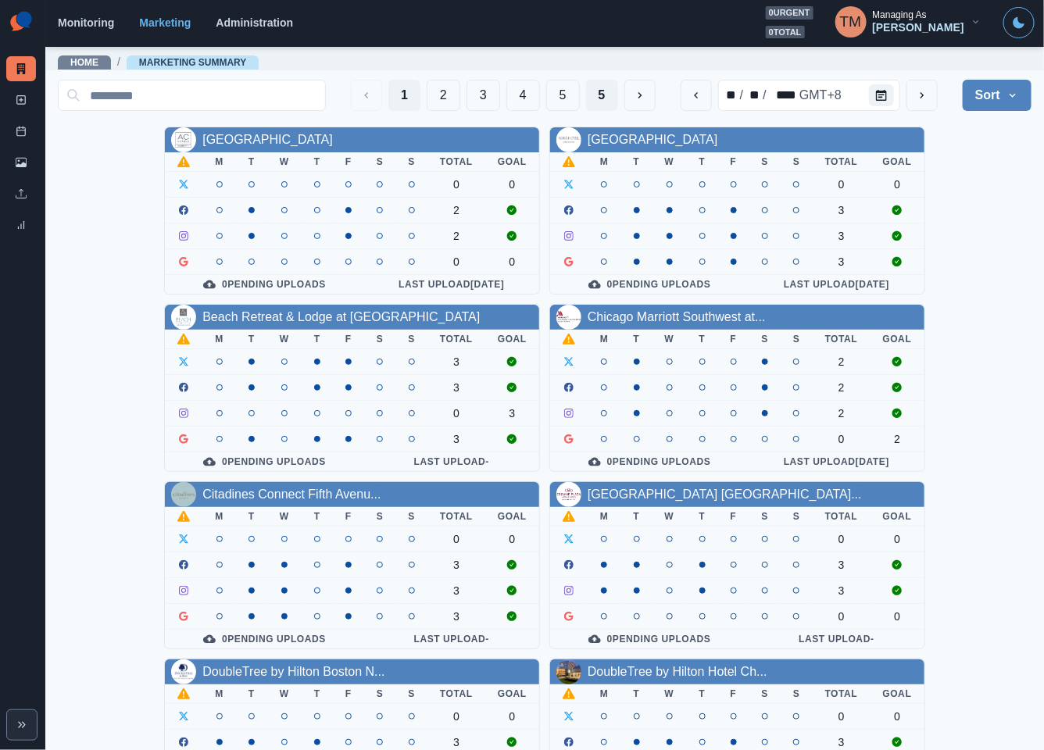
click at [586, 95] on button "5" at bounding box center [602, 95] width 32 height 31
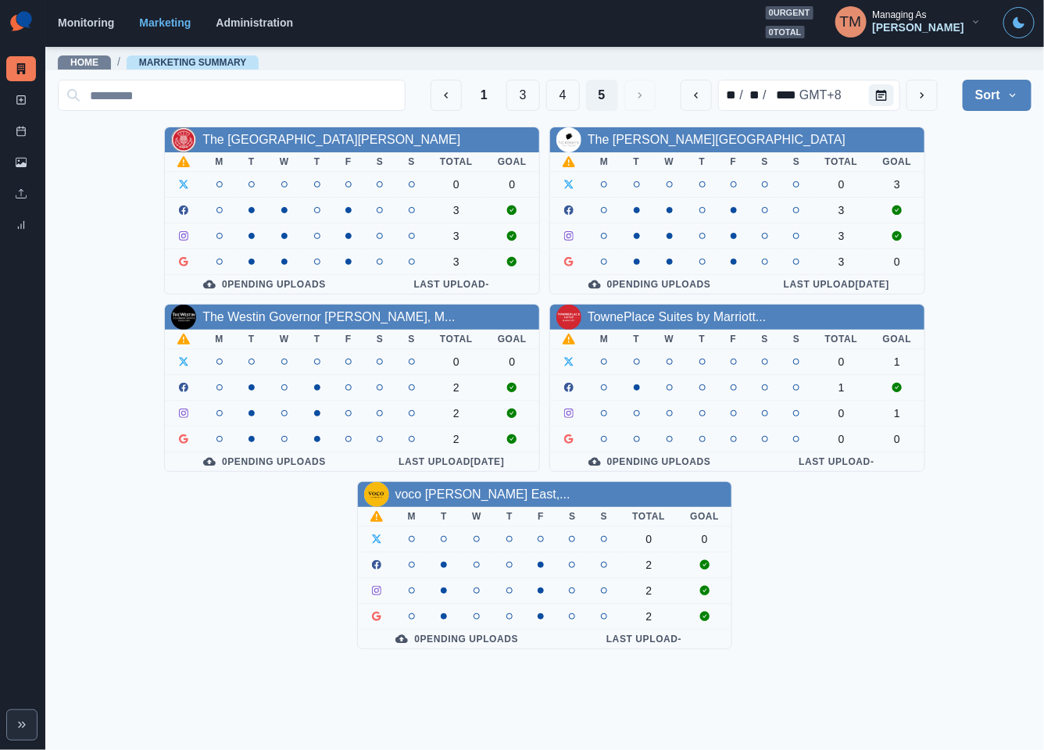
drag, startPoint x: 847, startPoint y: 573, endPoint x: 865, endPoint y: 565, distance: 19.6
click at [853, 569] on div "The Highlander Hotel Radford M T W T F S S Total Goal 0 0 3 3 3 0 Pending Uploa…" at bounding box center [544, 388] width 973 height 523
click at [488, 99] on button "1" at bounding box center [484, 95] width 32 height 31
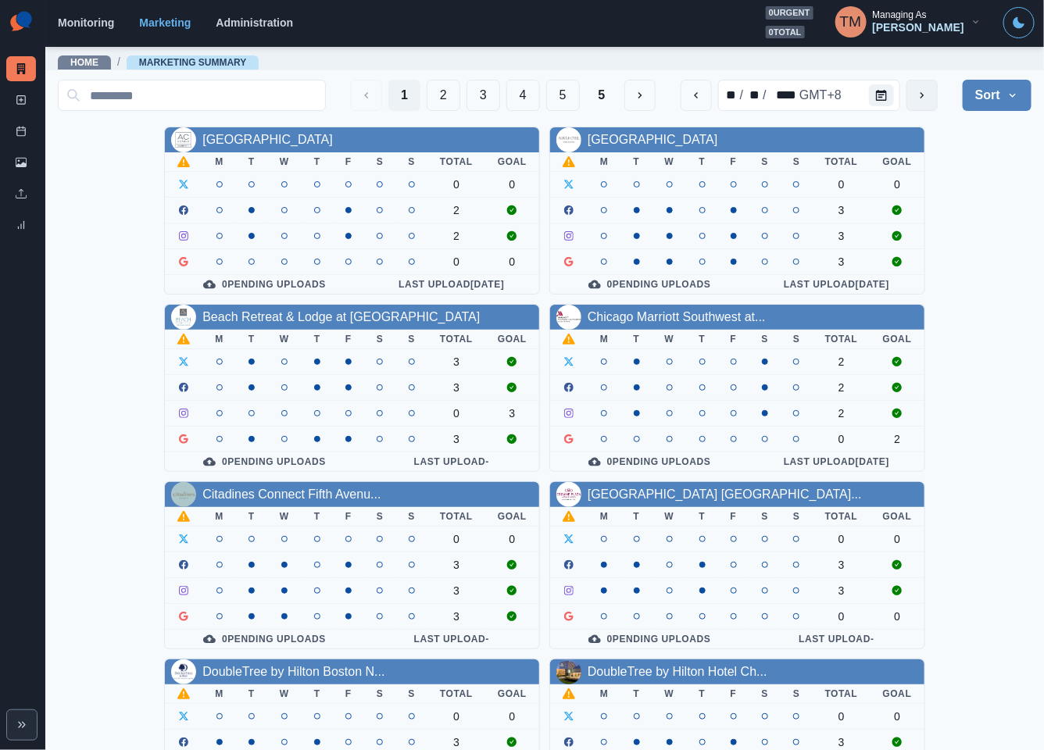
click at [915, 92] on icon "next" at bounding box center [921, 95] width 12 height 12
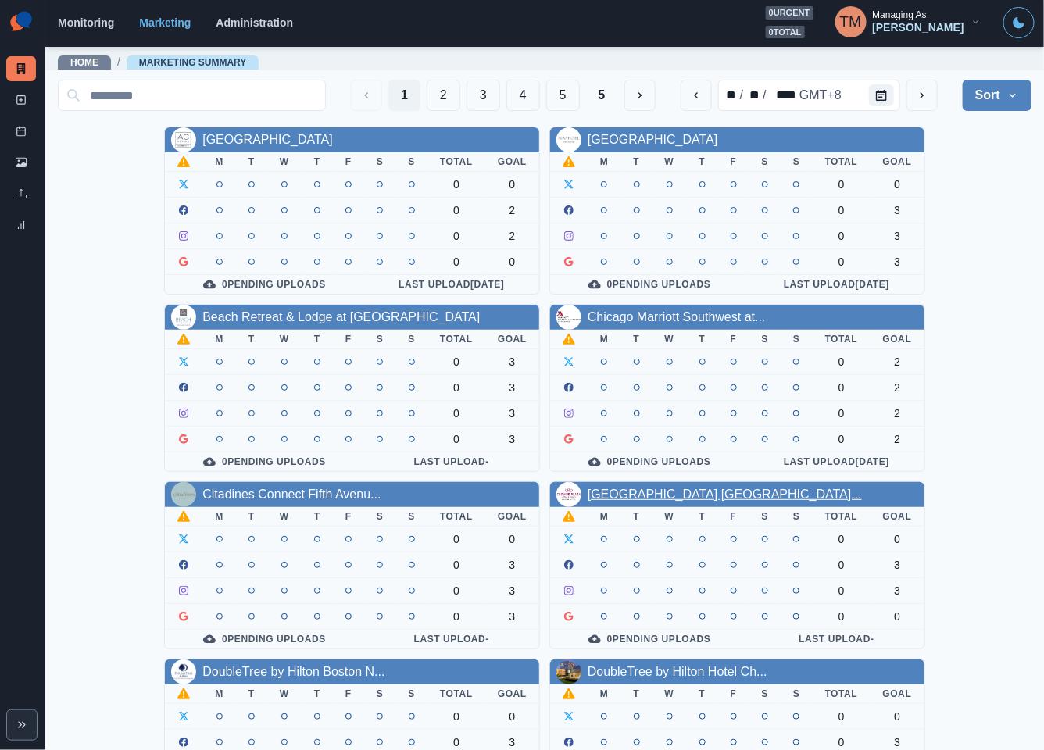
click at [633, 501] on link "Crowne Plaza Chicago West Loo..." at bounding box center [724, 493] width 274 height 13
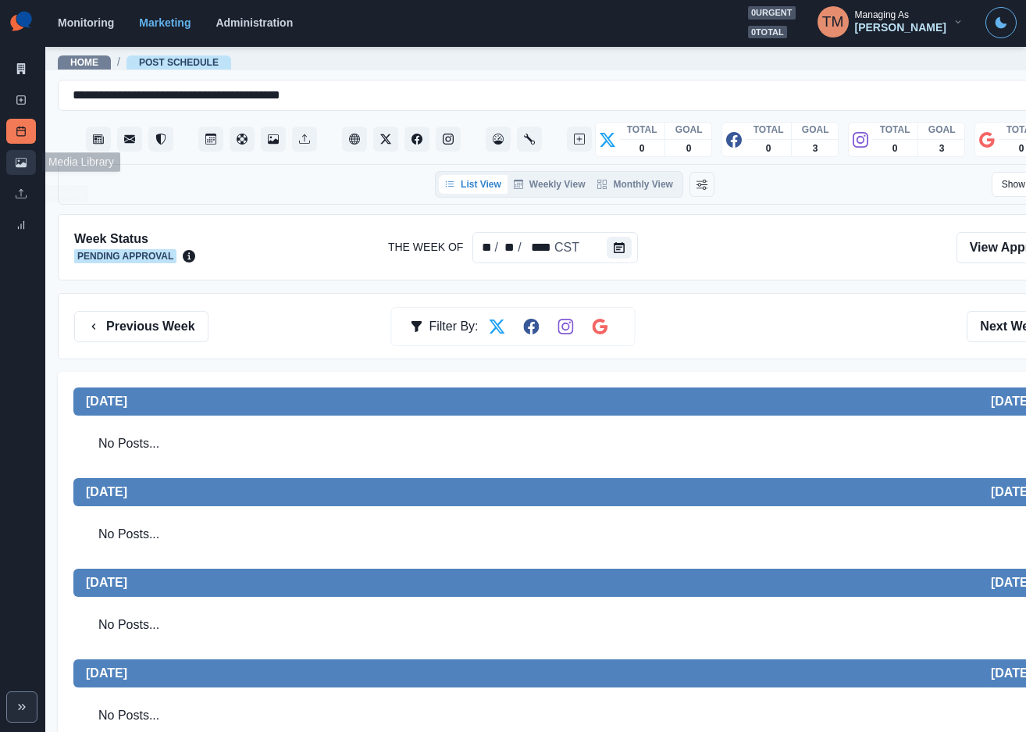
click at [16, 165] on icon at bounding box center [21, 162] width 11 height 9
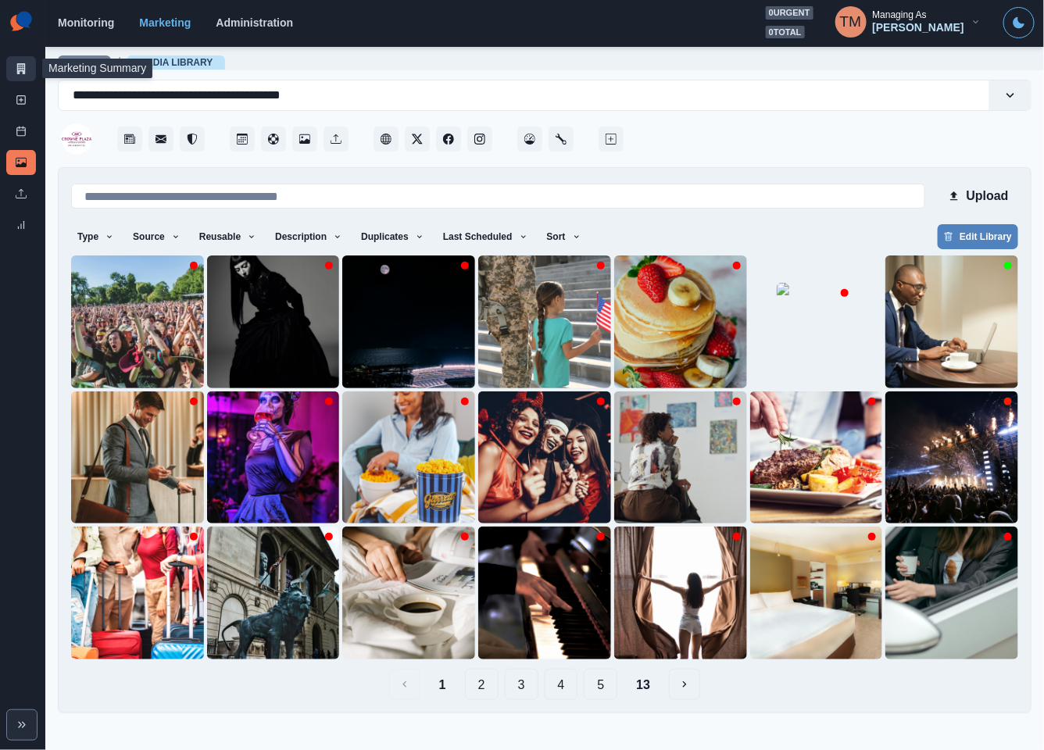
click at [23, 69] on icon at bounding box center [21, 68] width 11 height 11
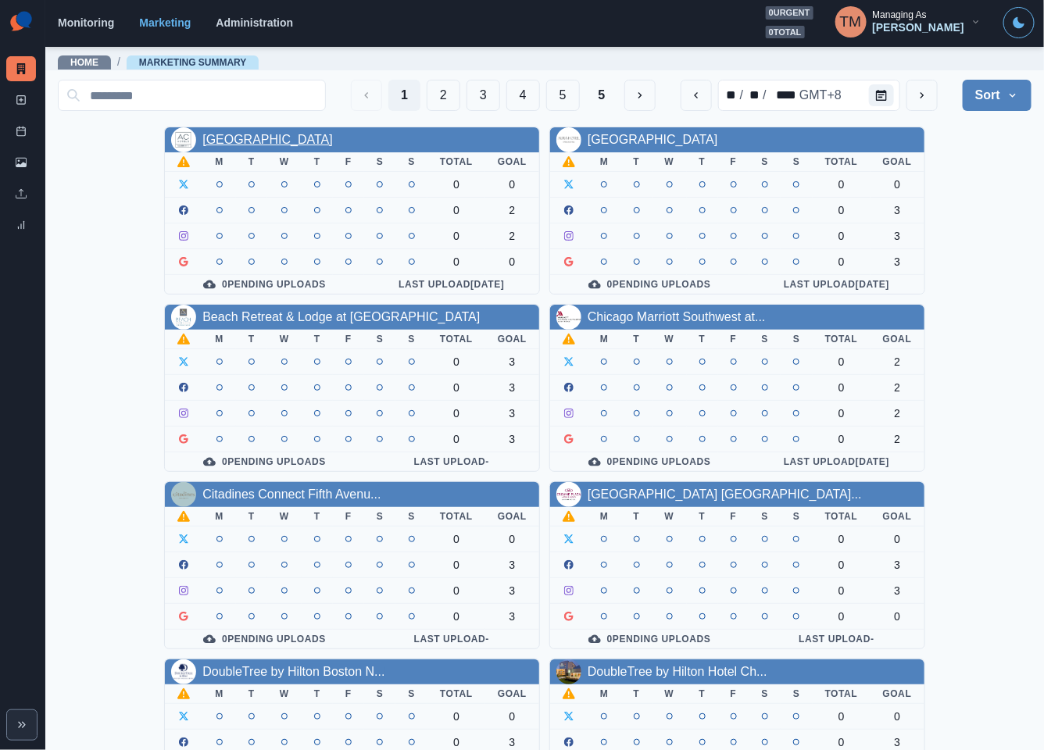
click at [317, 143] on link "AC Hotel Atlanta Downtown" at bounding box center [267, 139] width 130 height 13
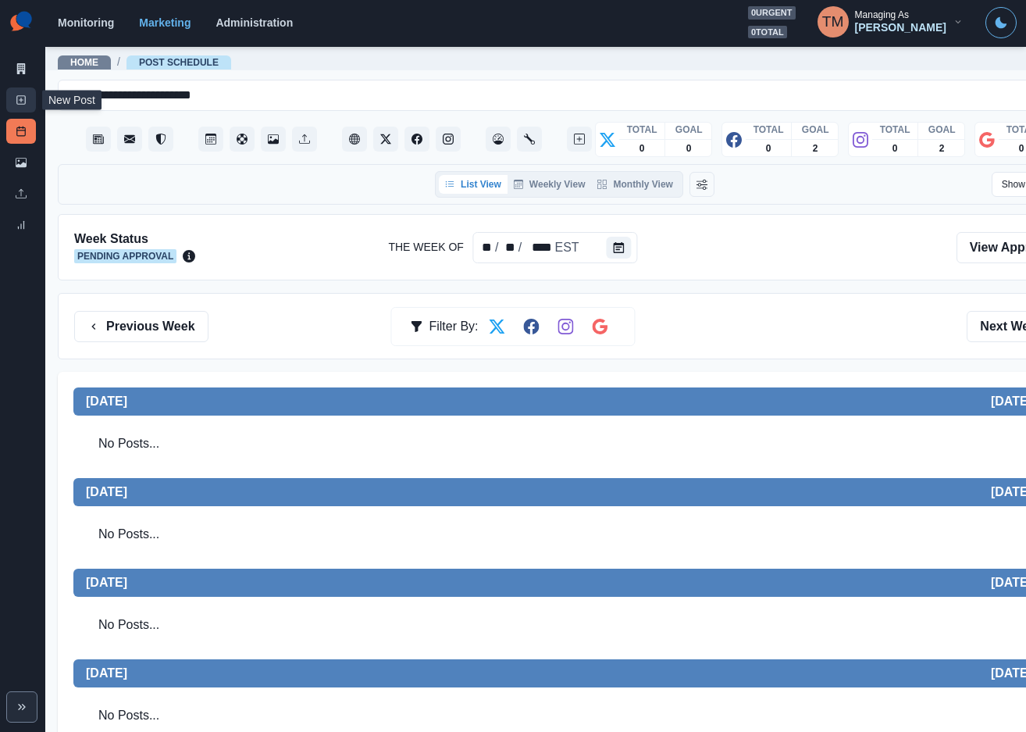
click at [19, 96] on rect at bounding box center [21, 100] width 9 height 9
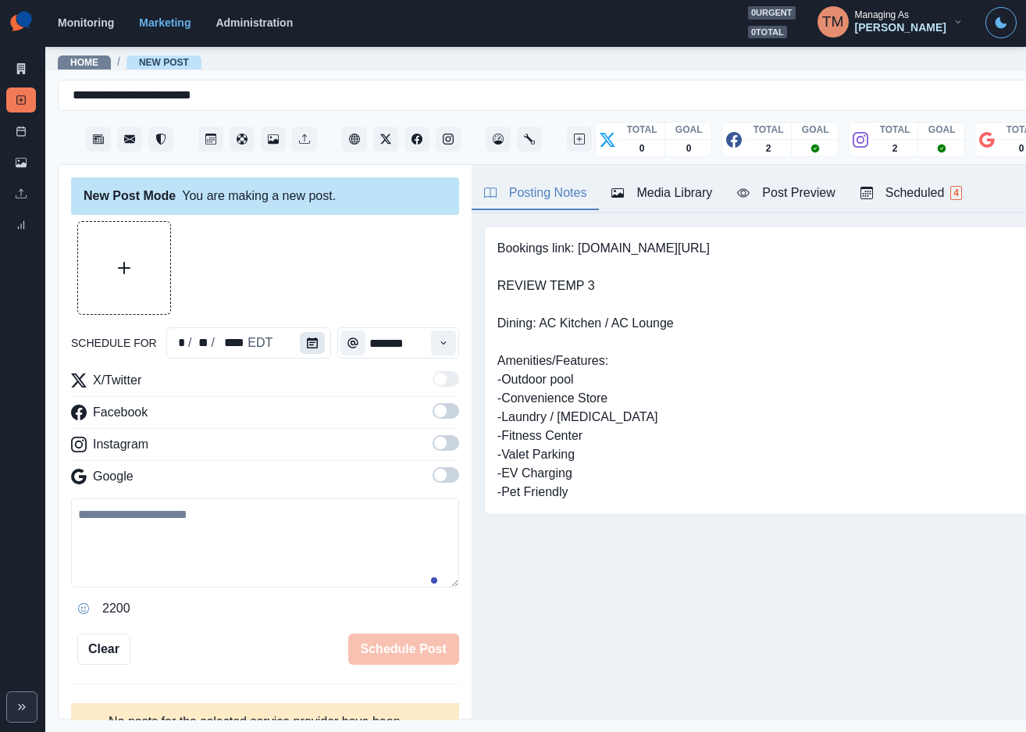
click at [305, 349] on button "Calendar" at bounding box center [312, 343] width 25 height 22
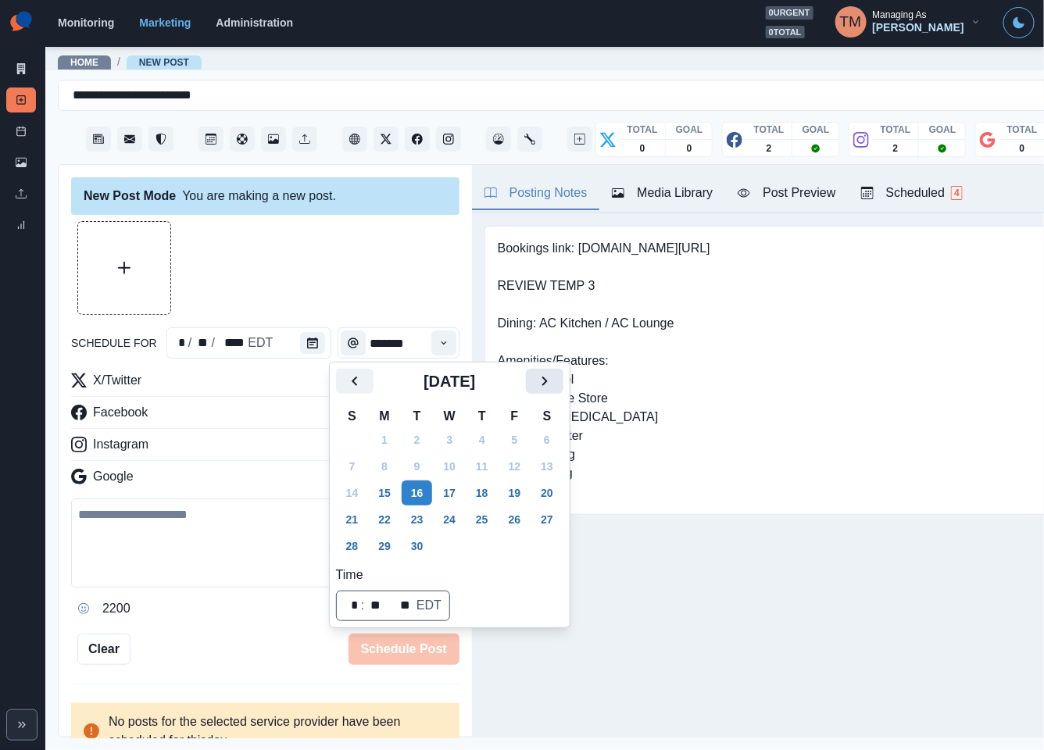
click at [553, 385] on icon "Next" at bounding box center [544, 381] width 19 height 19
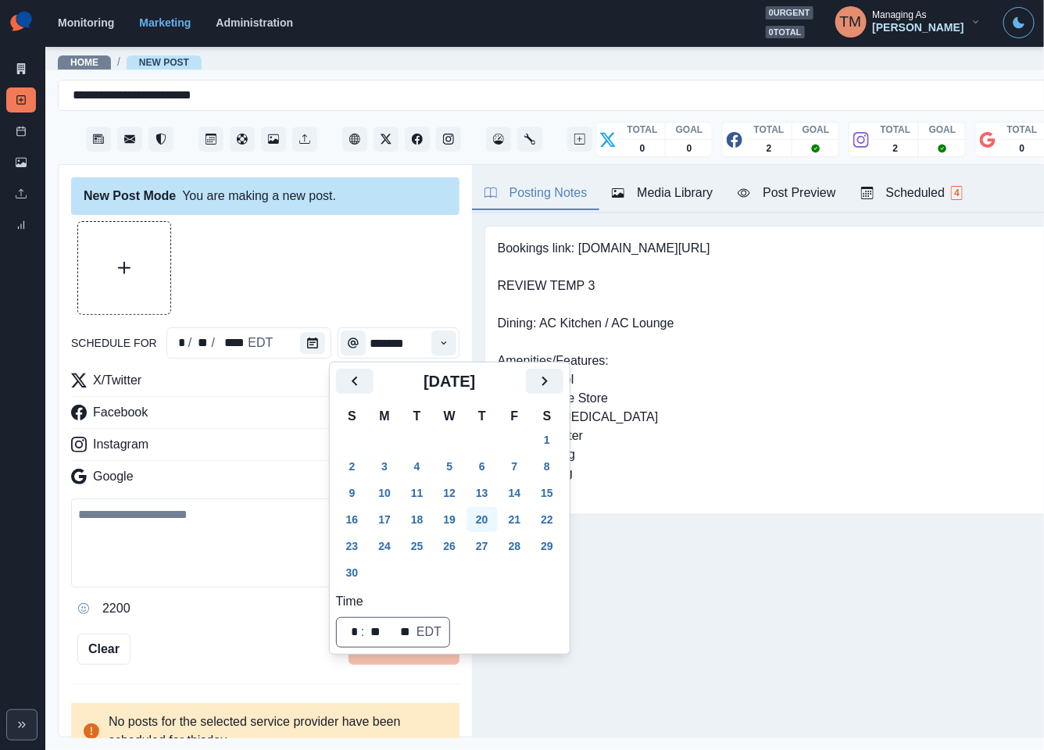
click at [485, 521] on button "20" at bounding box center [481, 519] width 31 height 25
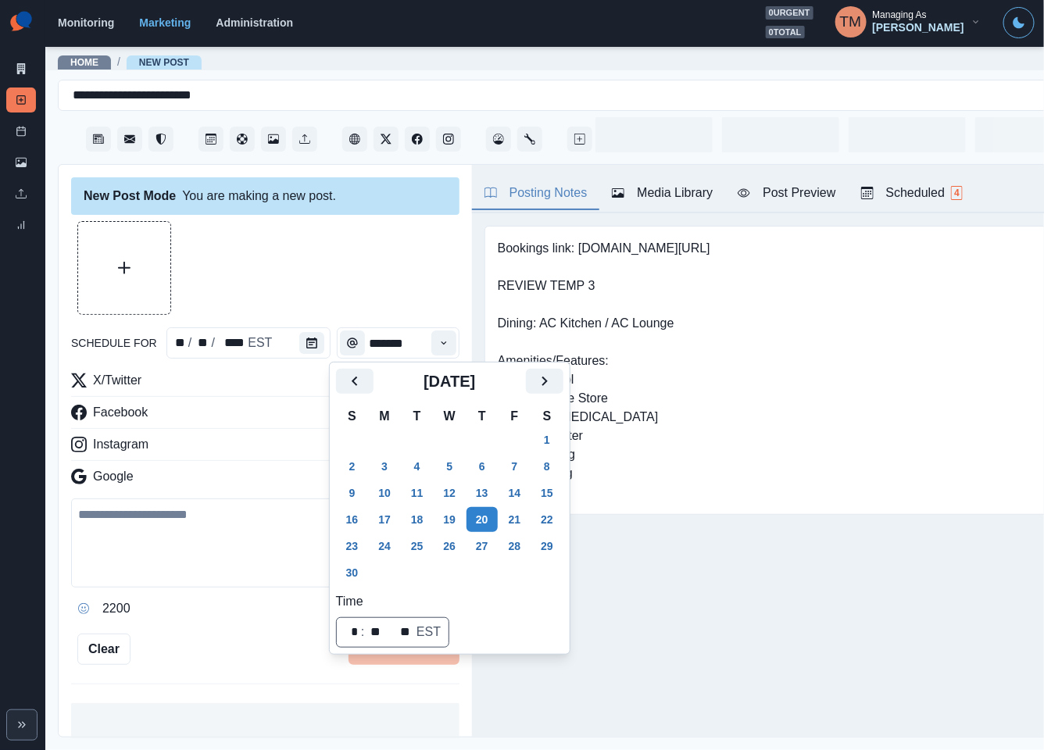
click at [341, 274] on div at bounding box center [265, 268] width 388 height 94
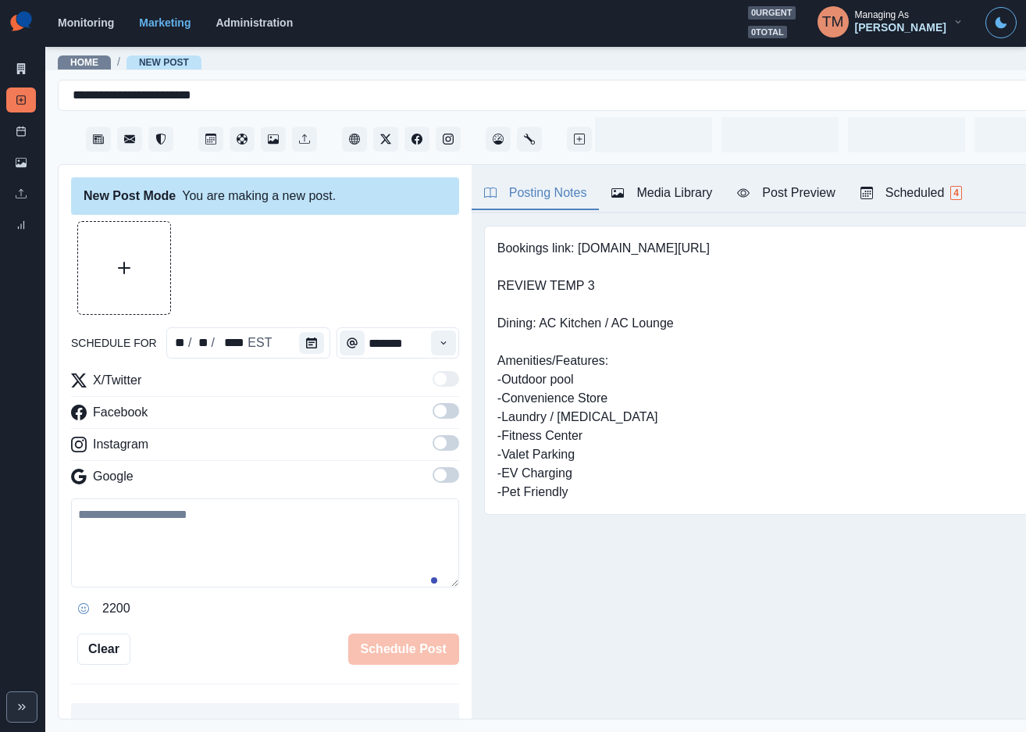
click at [433, 406] on span at bounding box center [446, 411] width 27 height 16
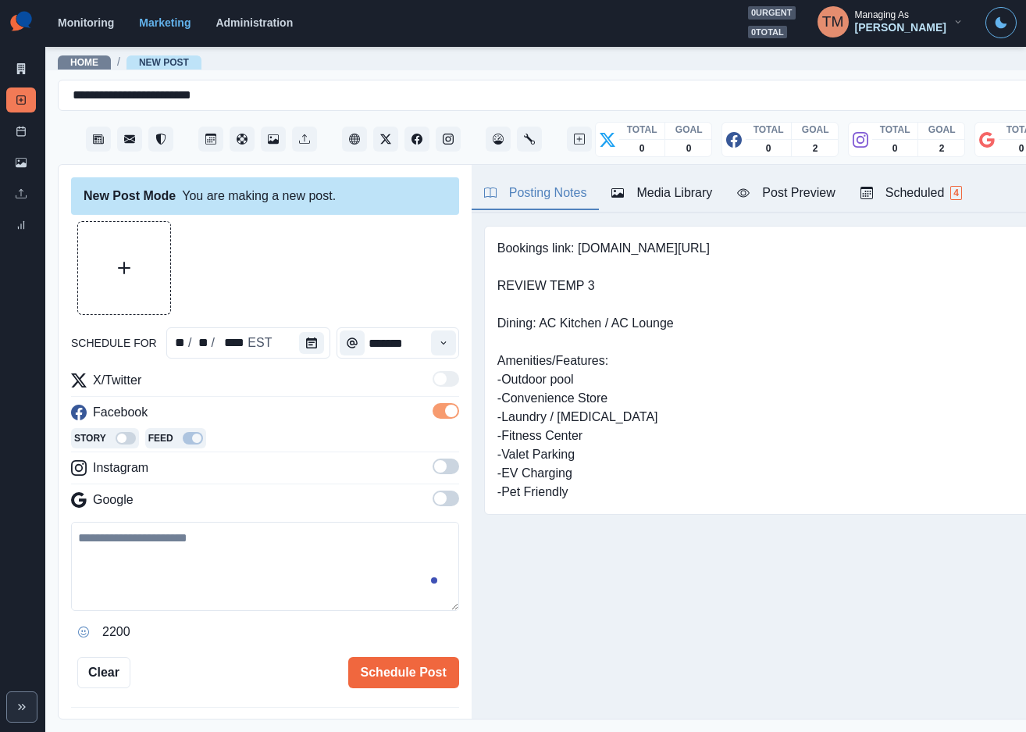
click at [434, 469] on span at bounding box center [440, 466] width 12 height 12
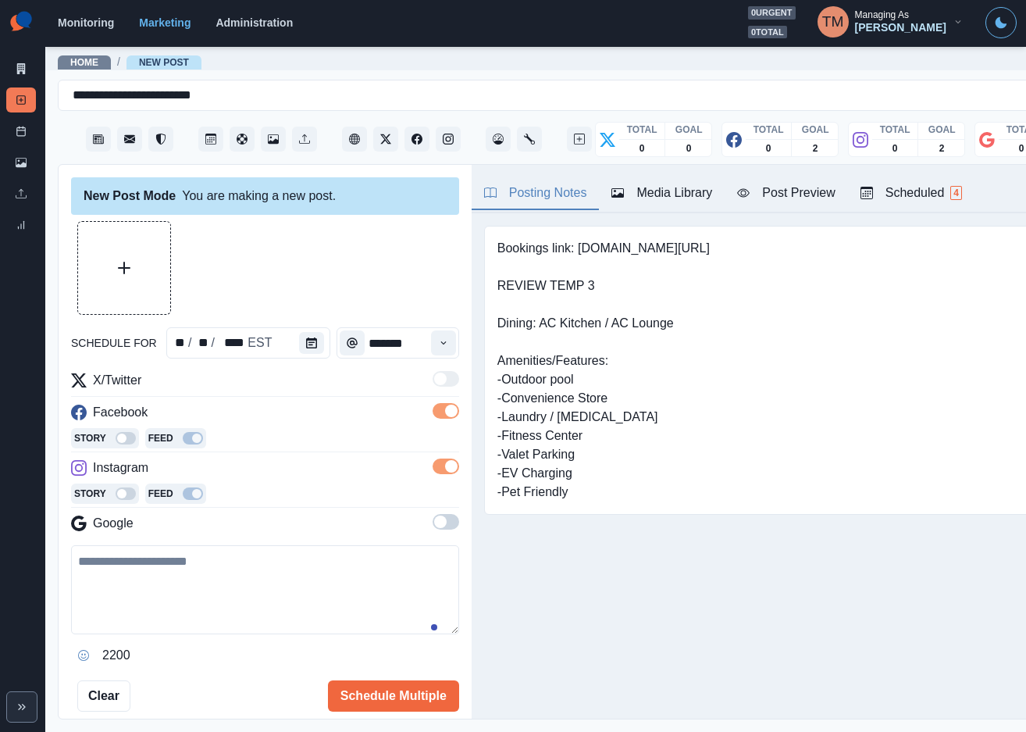
click at [204, 612] on textarea at bounding box center [265, 589] width 388 height 89
paste textarea "**********"
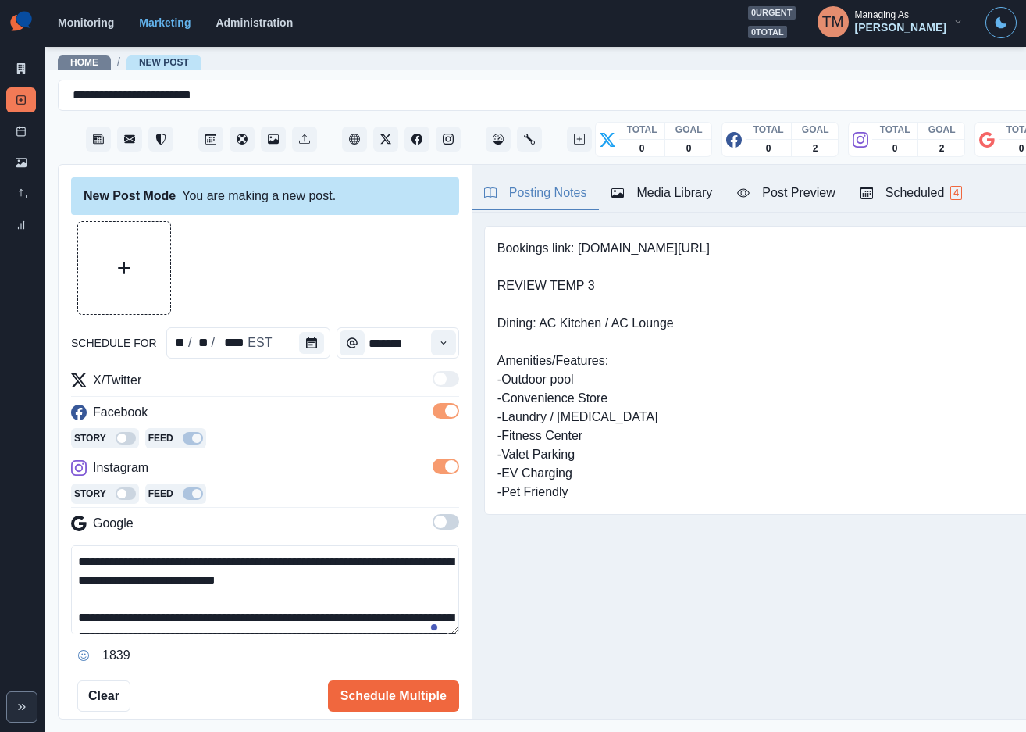
scroll to position [143, 0]
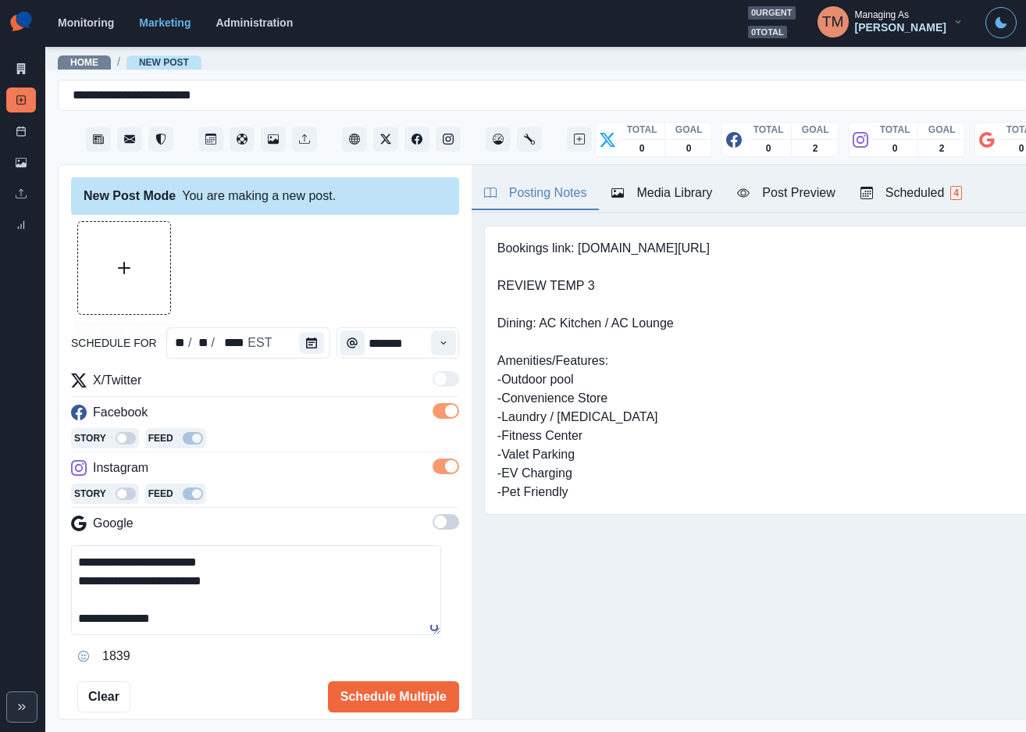
type textarea "**********"
click at [143, 255] on button "Upload Media" at bounding box center [124, 268] width 92 height 92
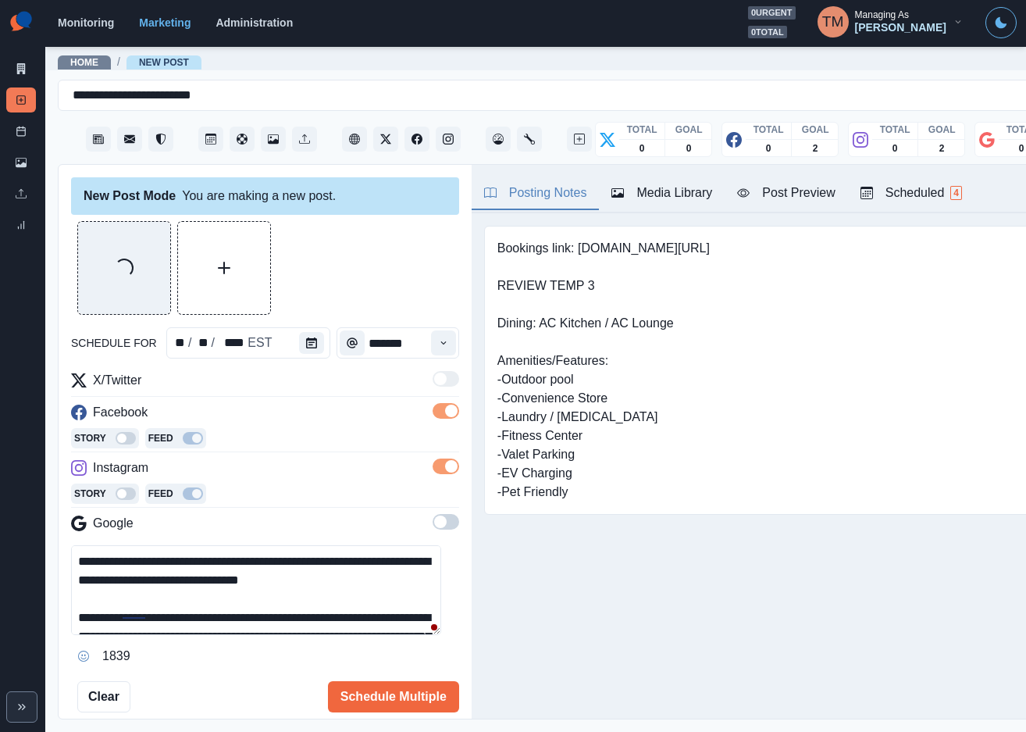
scroll to position [47, 0]
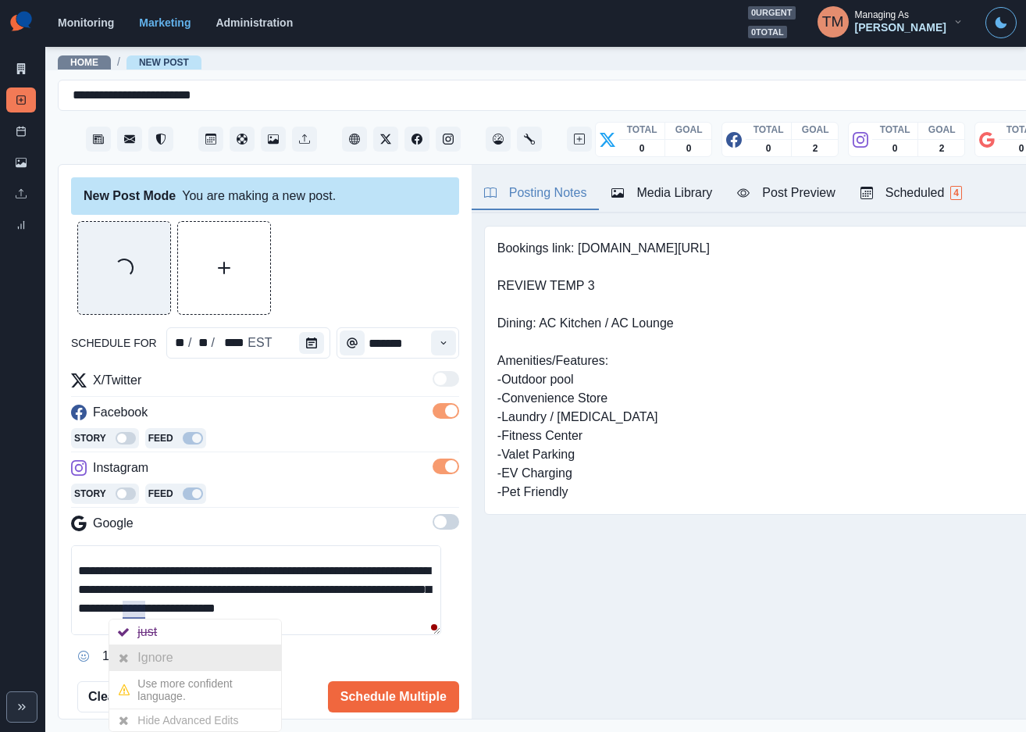
click at [139, 661] on div "Ignore" at bounding box center [157, 657] width 41 height 25
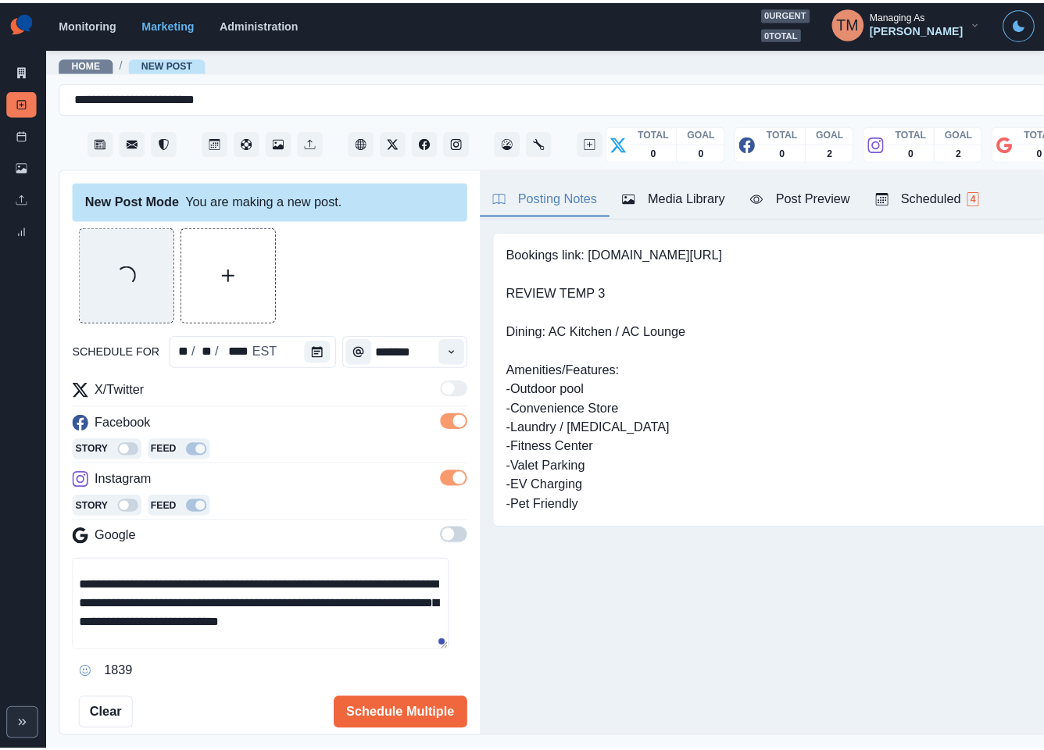
scroll to position [148, 0]
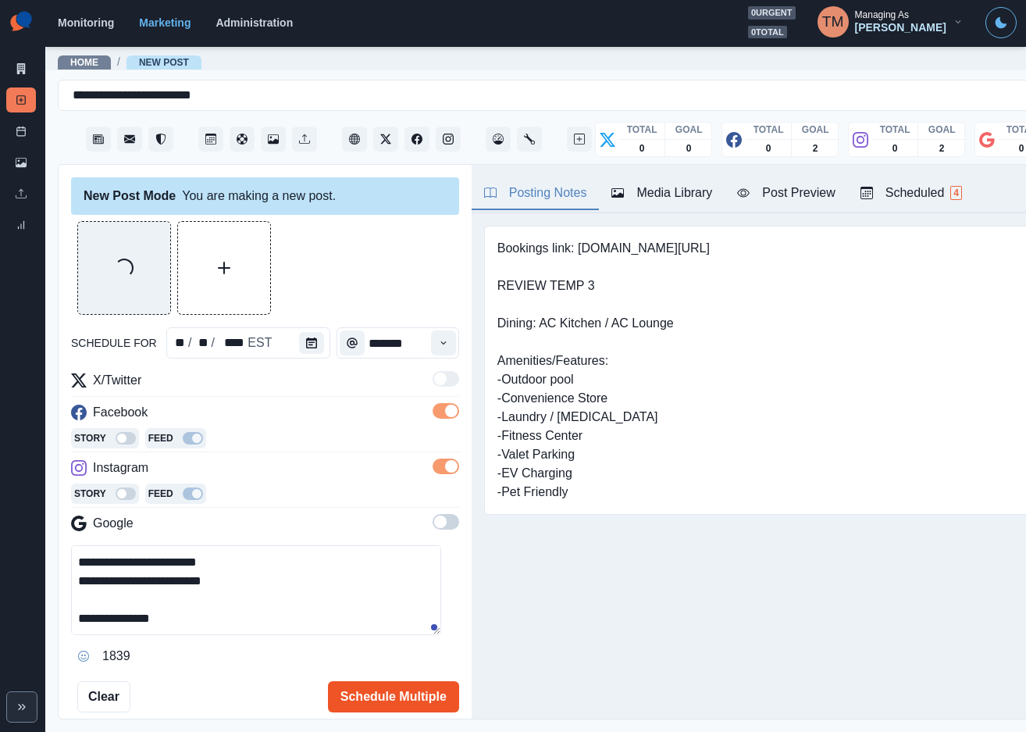
click at [392, 696] on button "Schedule Multiple" at bounding box center [393, 696] width 131 height 31
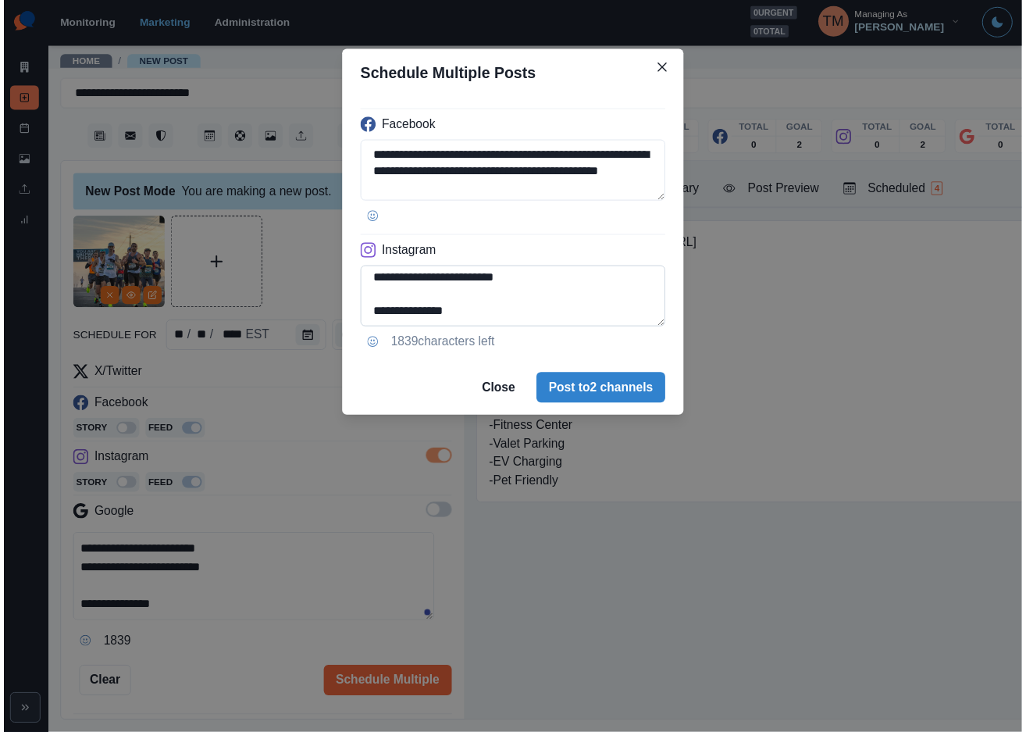
scroll to position [193, 0]
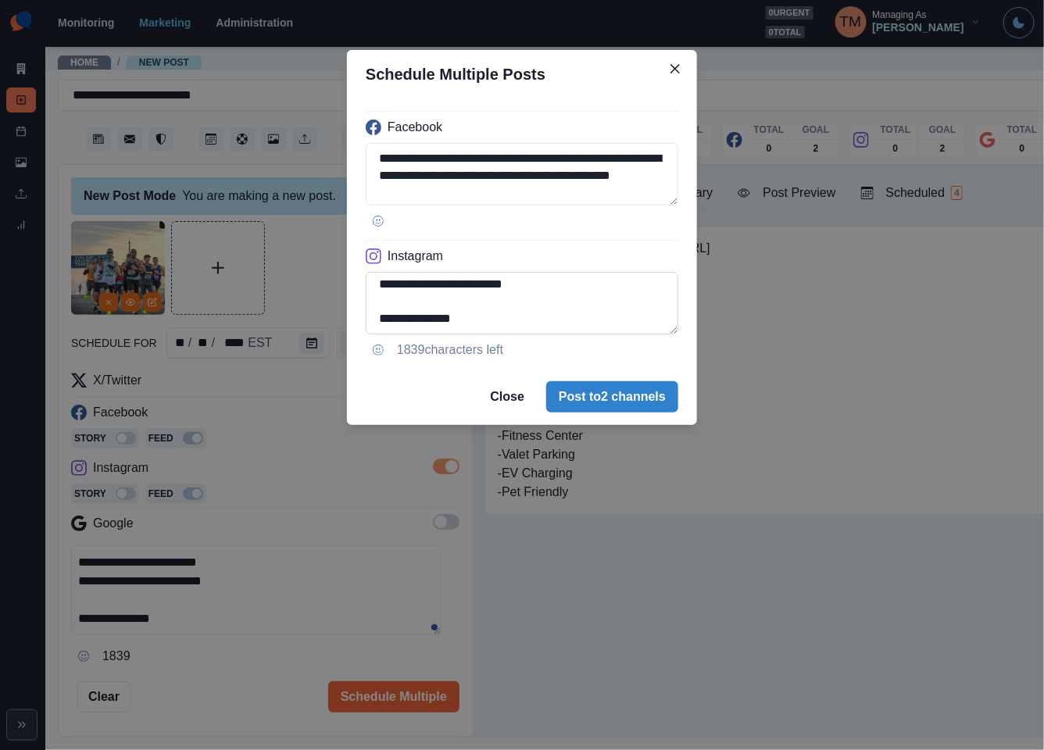
click at [405, 287] on textarea "**********" at bounding box center [522, 303] width 312 height 62
type textarea "**********"
click at [153, 303] on div "**********" at bounding box center [522, 375] width 1044 height 750
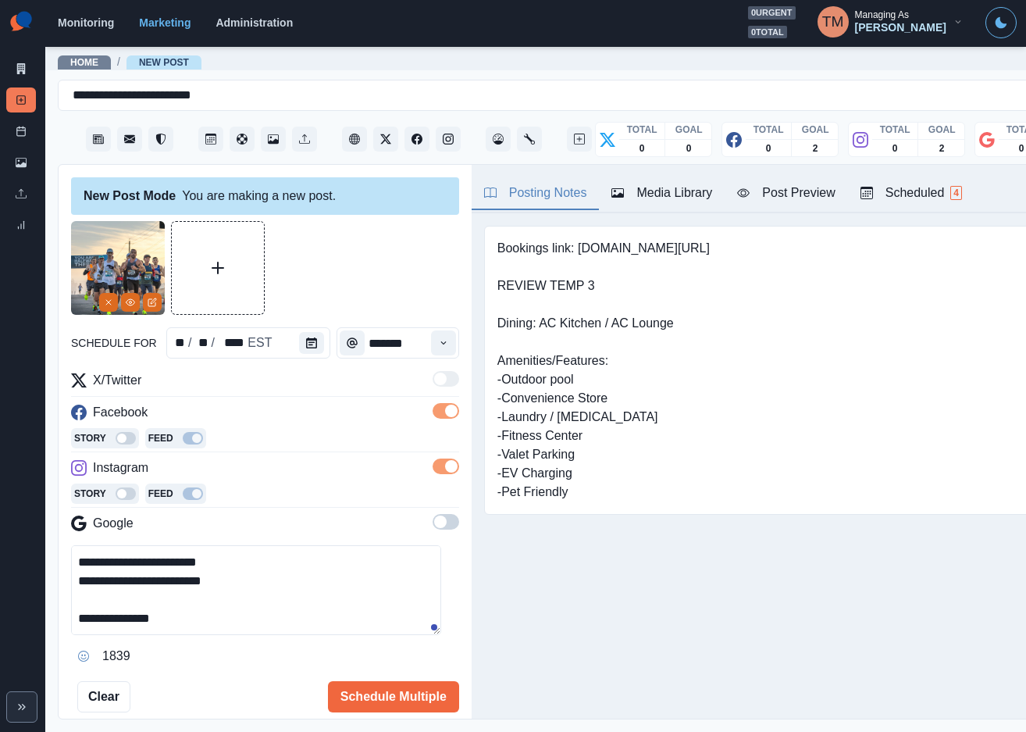
click at [153, 303] on icon "Edit Media" at bounding box center [153, 300] width 5 height 5
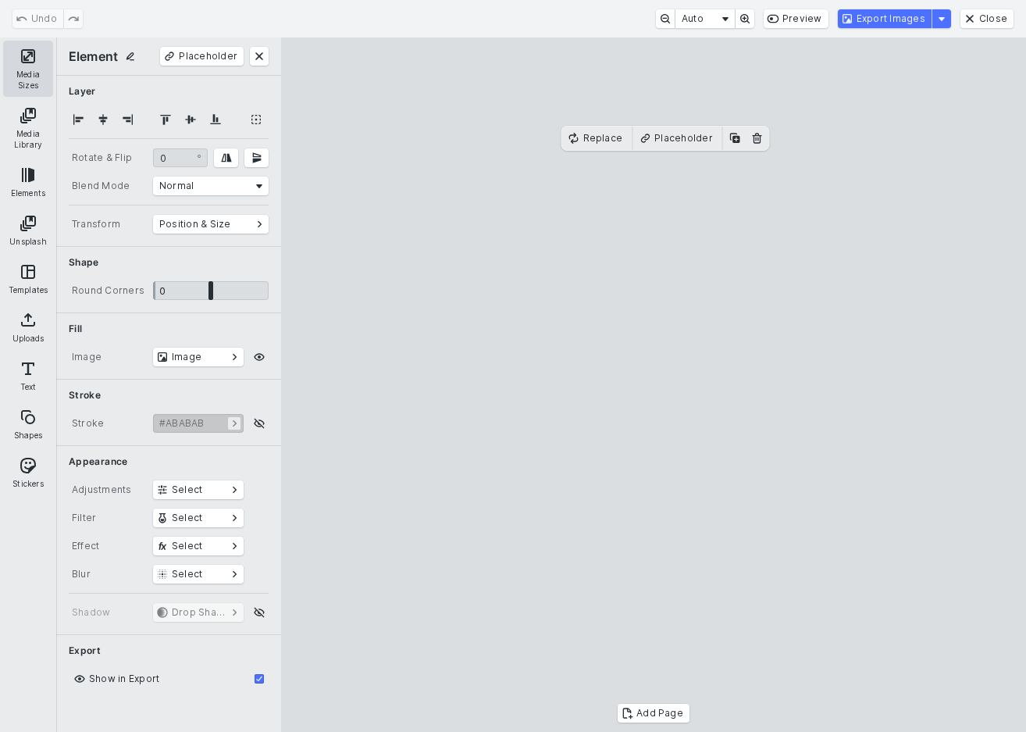
click at [23, 68] on button "Media Sizes" at bounding box center [28, 69] width 50 height 56
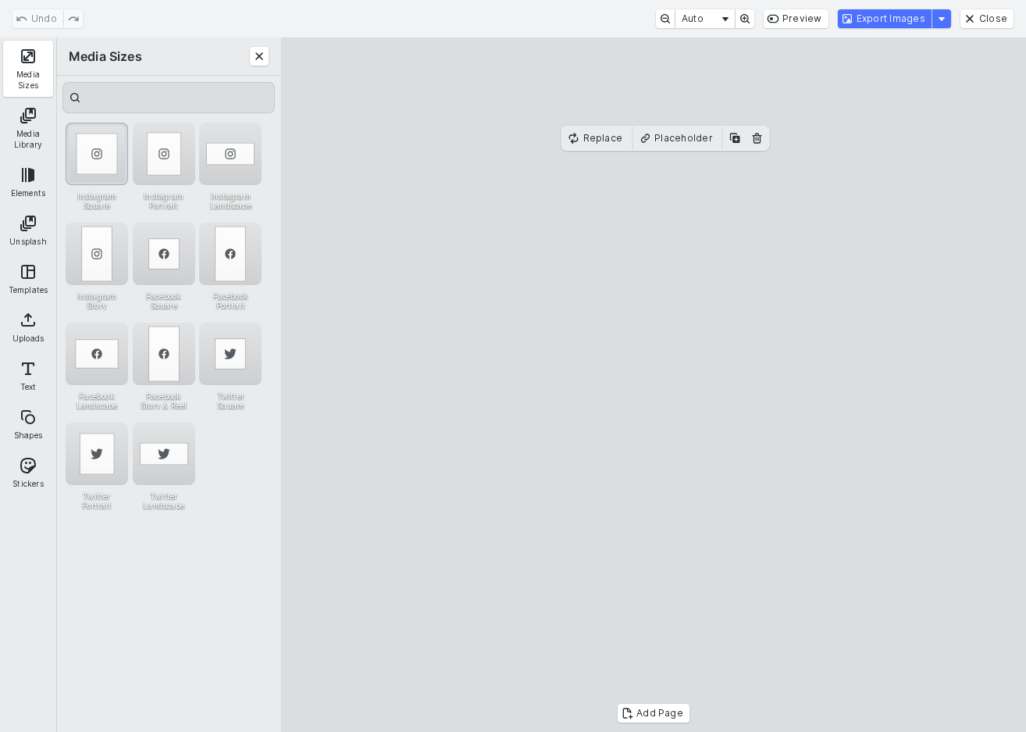
click at [105, 153] on div "Instagram Square" at bounding box center [97, 154] width 62 height 62
click at [654, 385] on cesdk-canvas "Editor canvas" at bounding box center [654, 385] width 0 height 0
drag, startPoint x: 865, startPoint y: 460, endPoint x: 799, endPoint y: 459, distance: 66.4
click at [654, 385] on cesdk-canvas "Editor canvas" at bounding box center [654, 385] width 0 height 0
drag, startPoint x: 861, startPoint y: 413, endPoint x: 947, endPoint y: 413, distance: 86.7
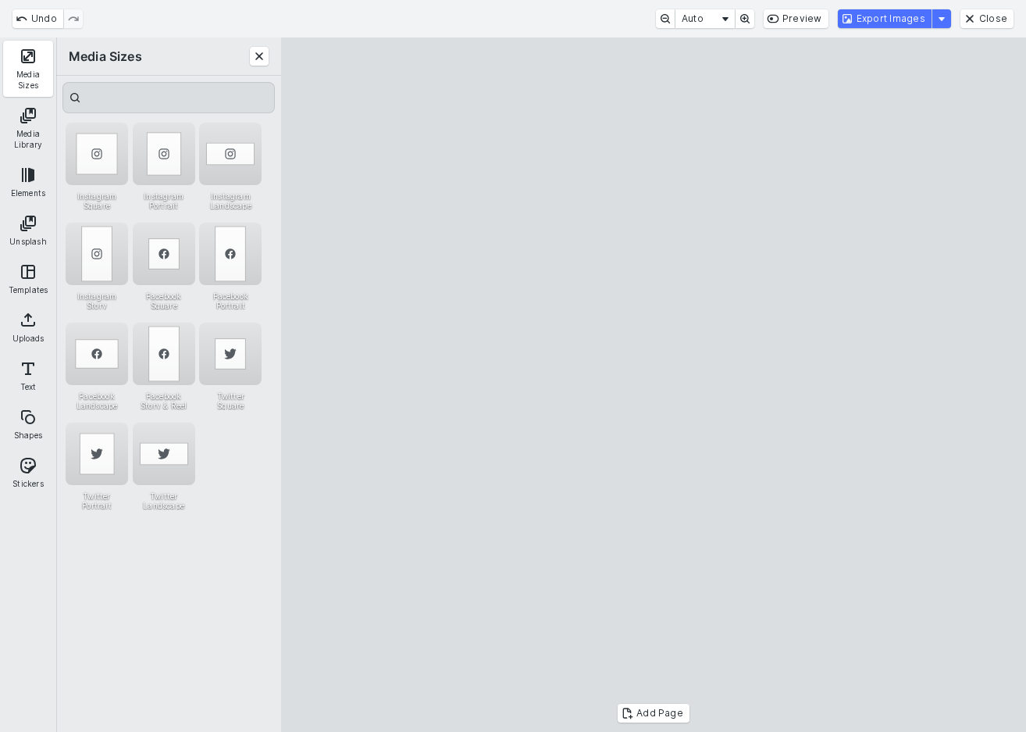
click at [654, 385] on cesdk-canvas "Editor canvas" at bounding box center [654, 385] width 0 height 0
drag, startPoint x: 851, startPoint y: 408, endPoint x: 893, endPoint y: 404, distance: 41.6
click at [654, 385] on cesdk-canvas "Editor canvas" at bounding box center [654, 385] width 0 height 0
drag, startPoint x: 921, startPoint y: 413, endPoint x: 933, endPoint y: 413, distance: 12.5
click at [654, 385] on cesdk-canvas "Editor canvas" at bounding box center [654, 385] width 0 height 0
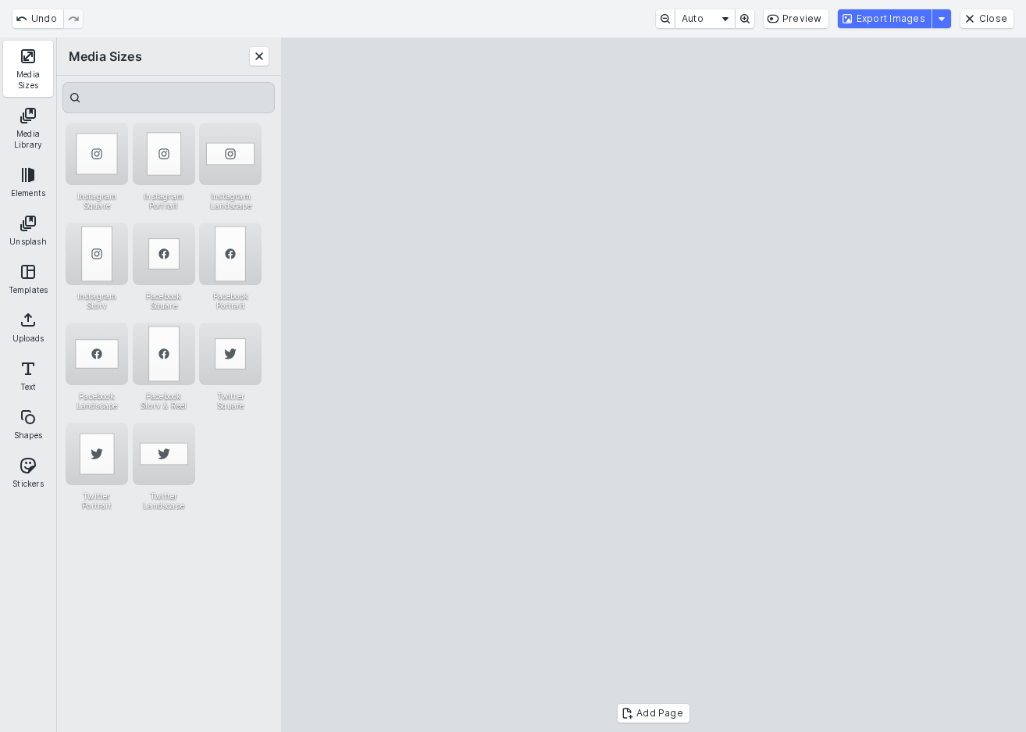
drag, startPoint x: 303, startPoint y: 413, endPoint x: 399, endPoint y: 413, distance: 96.1
click at [654, 385] on cesdk-canvas "Editor canvas" at bounding box center [654, 385] width 0 height 0
click at [912, 19] on button "Export Images" at bounding box center [885, 18] width 94 height 19
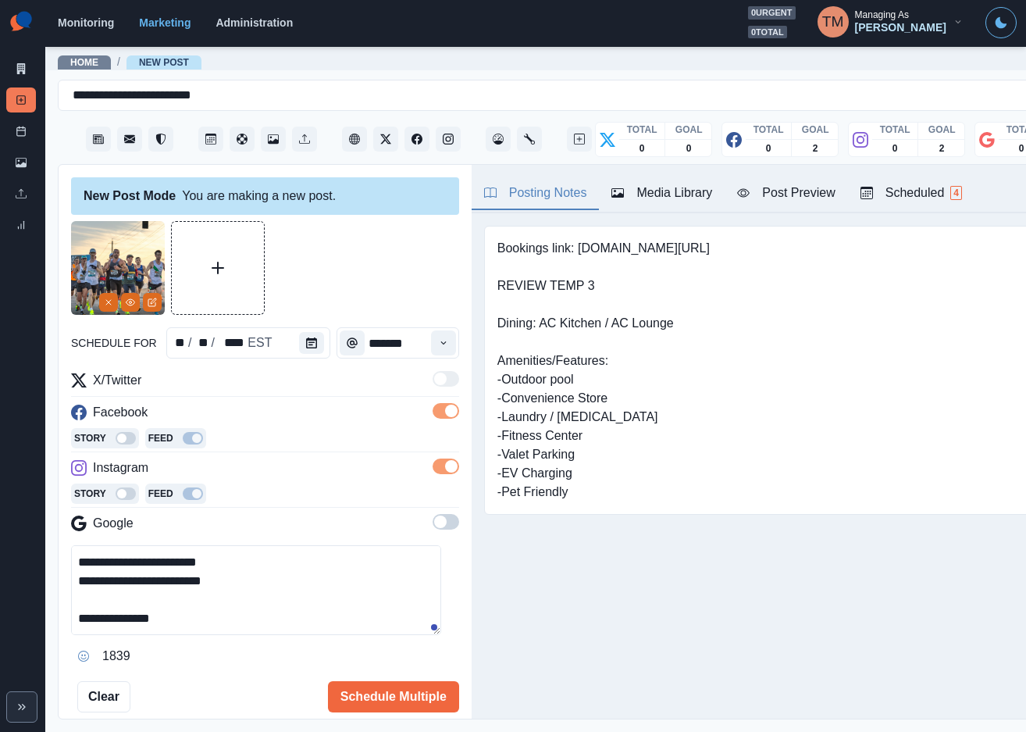
click at [804, 197] on div "Post Preview" at bounding box center [786, 193] width 98 height 19
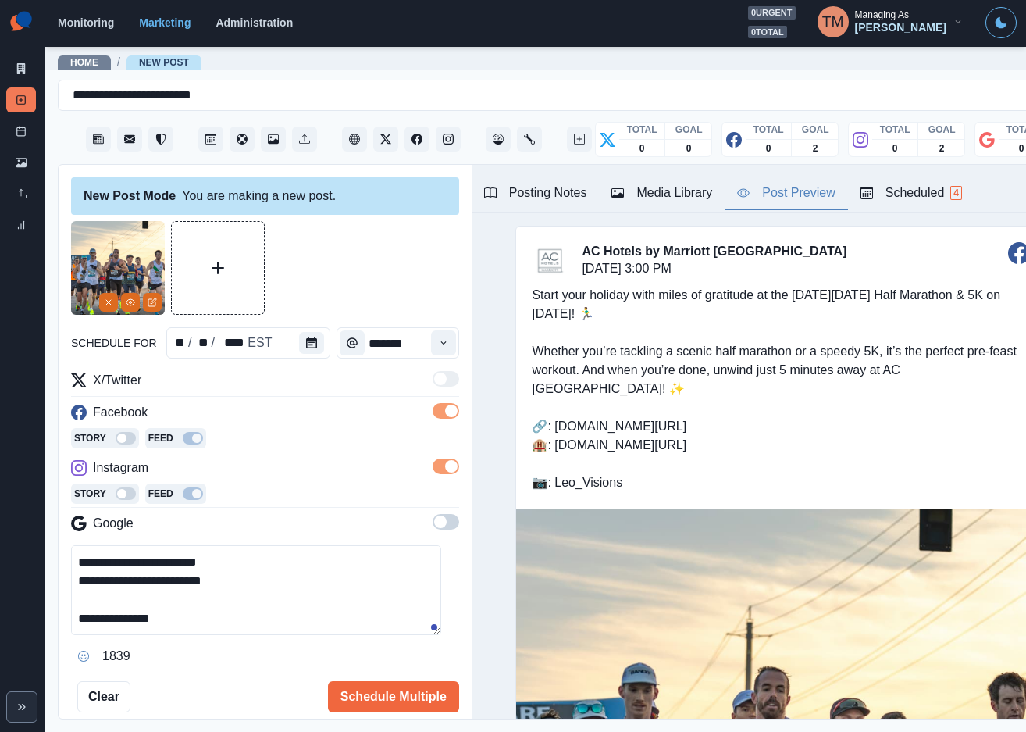
scroll to position [469, 0]
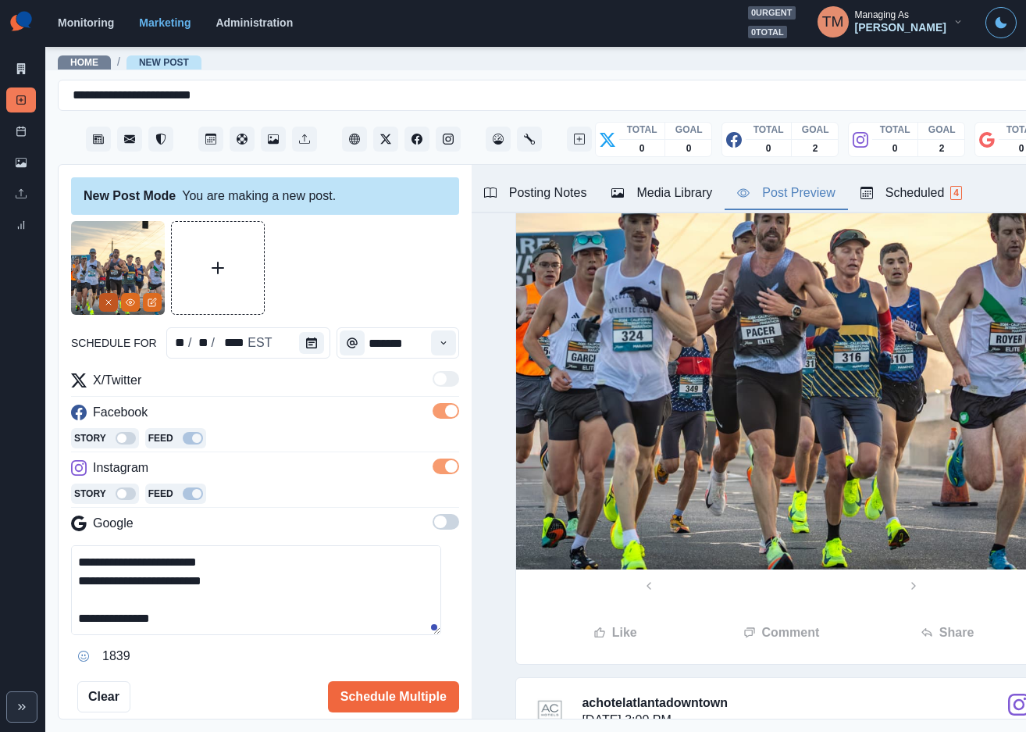
click at [110, 305] on icon "Remove" at bounding box center [108, 302] width 9 height 9
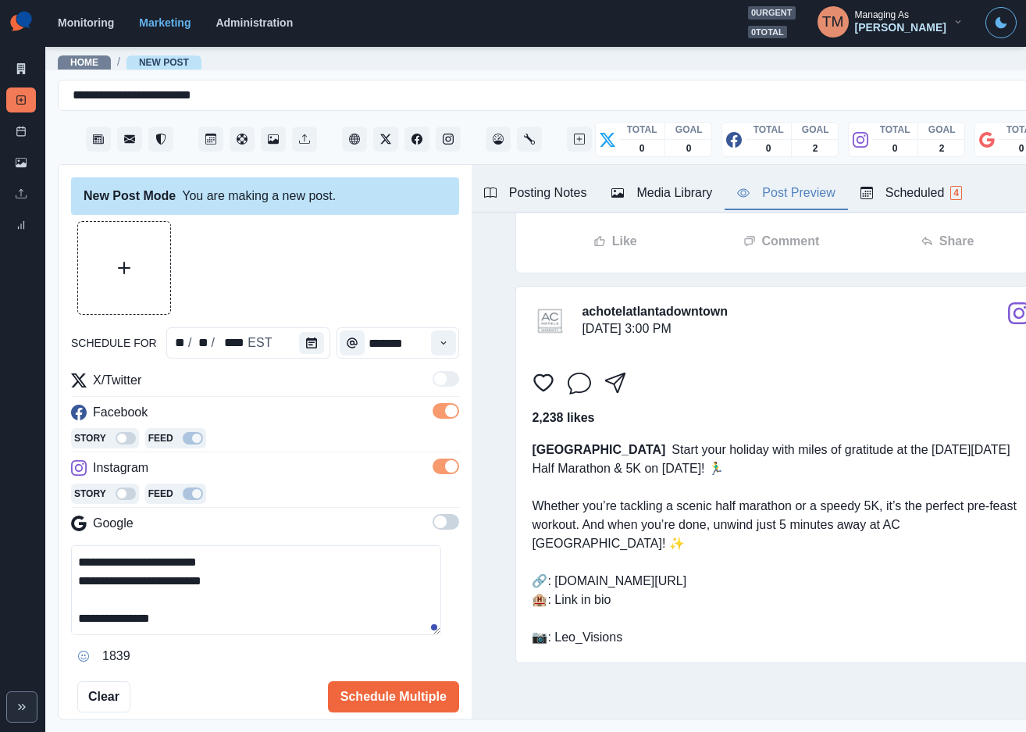
scroll to position [0, 0]
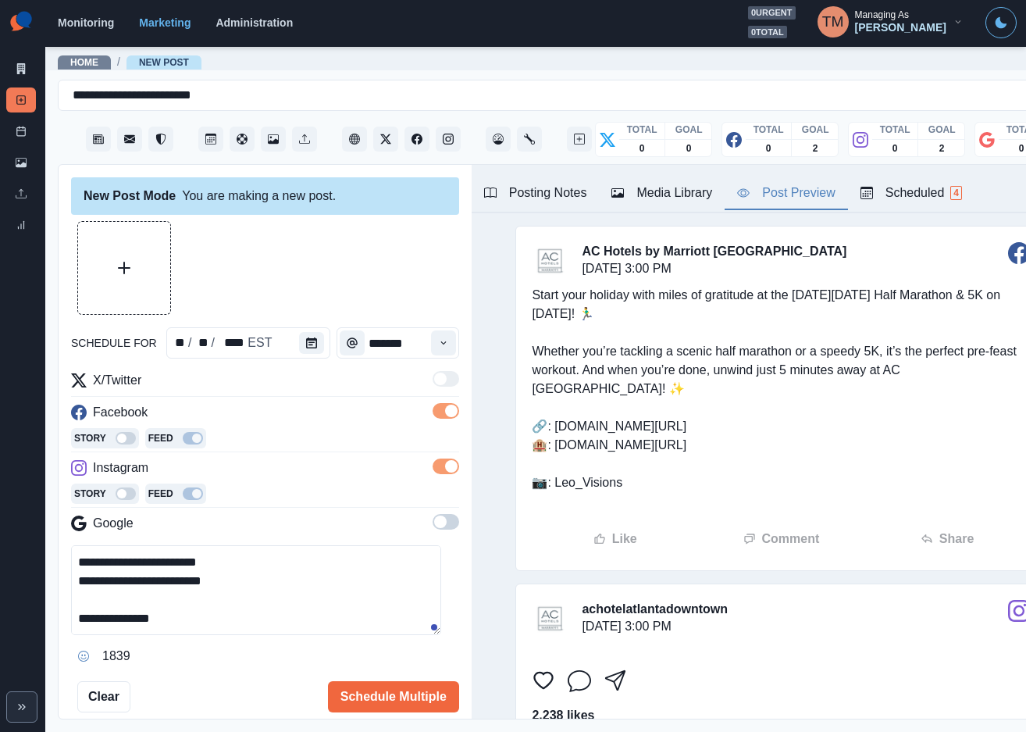
click at [689, 192] on div "Media Library" at bounding box center [662, 193] width 101 height 19
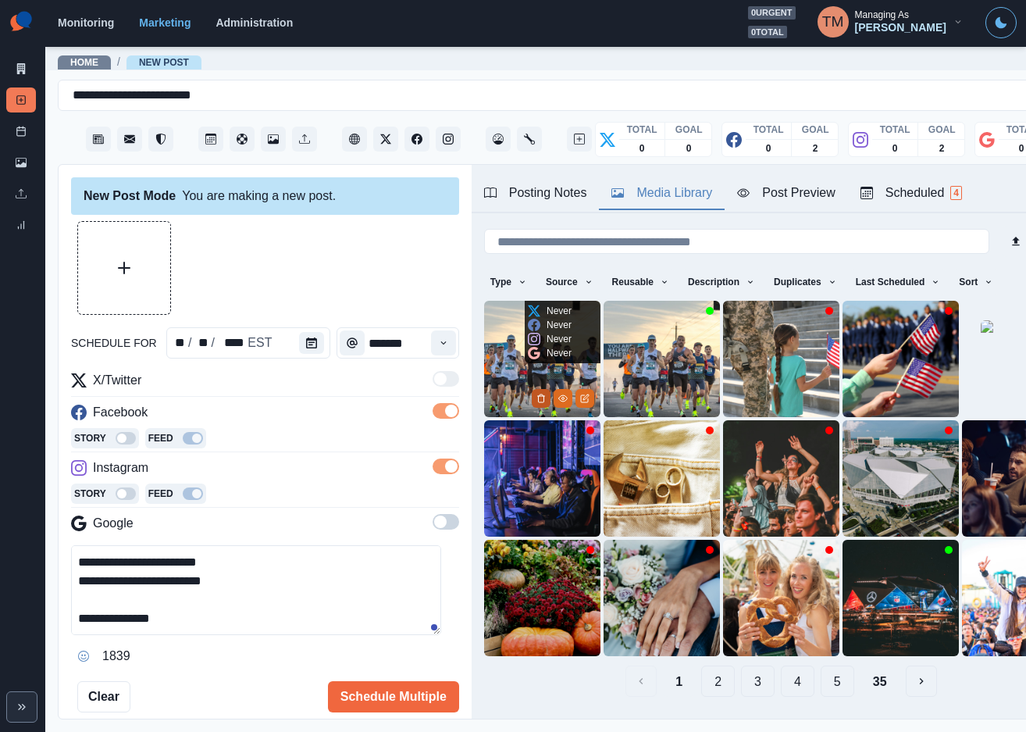
click at [537, 394] on icon "Delete Media" at bounding box center [541, 398] width 9 height 9
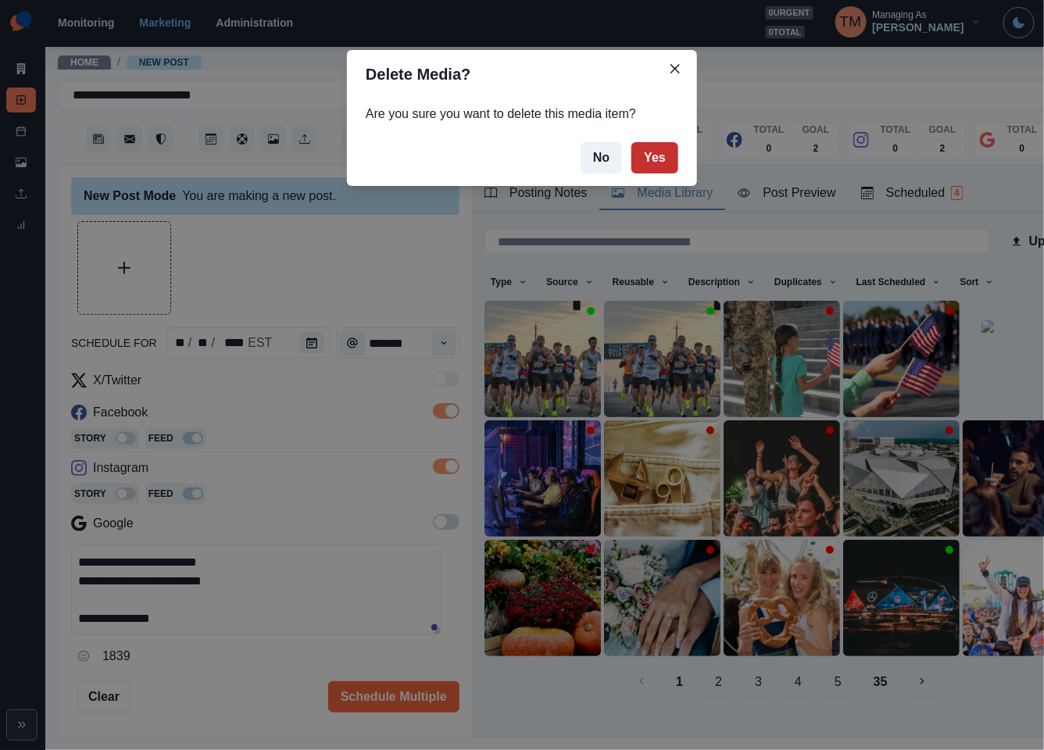
click at [658, 159] on button "Yes" at bounding box center [654, 157] width 47 height 31
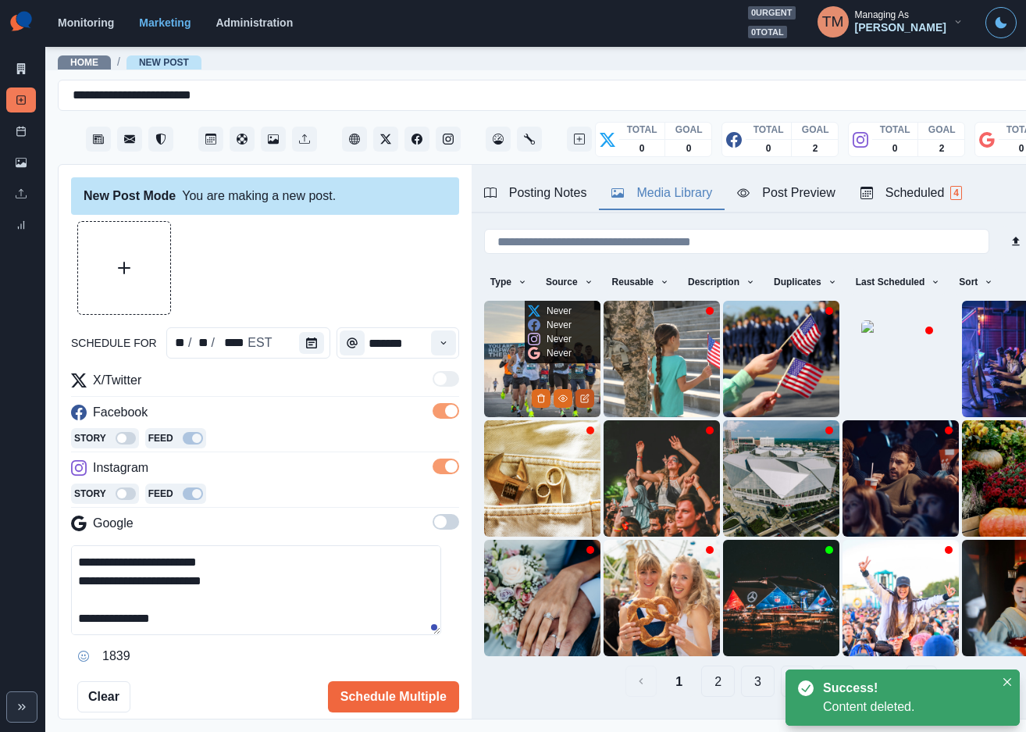
click at [580, 394] on icon "Edit Media" at bounding box center [584, 398] width 9 height 9
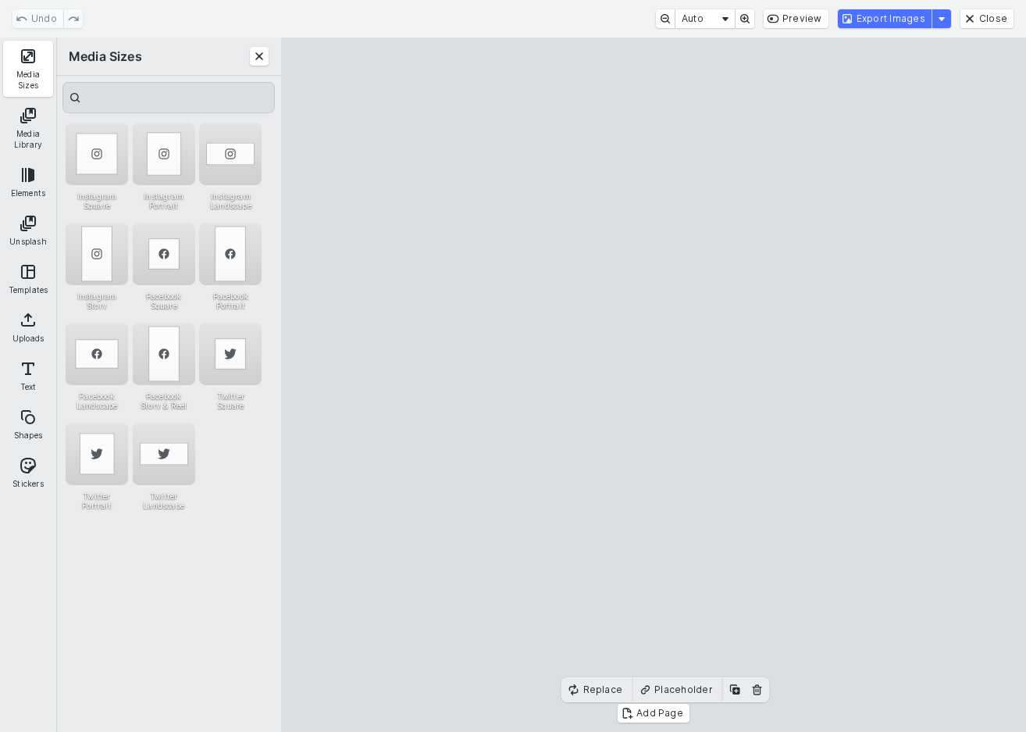
click at [22, 54] on button "Media Sizes" at bounding box center [28, 69] width 50 height 56
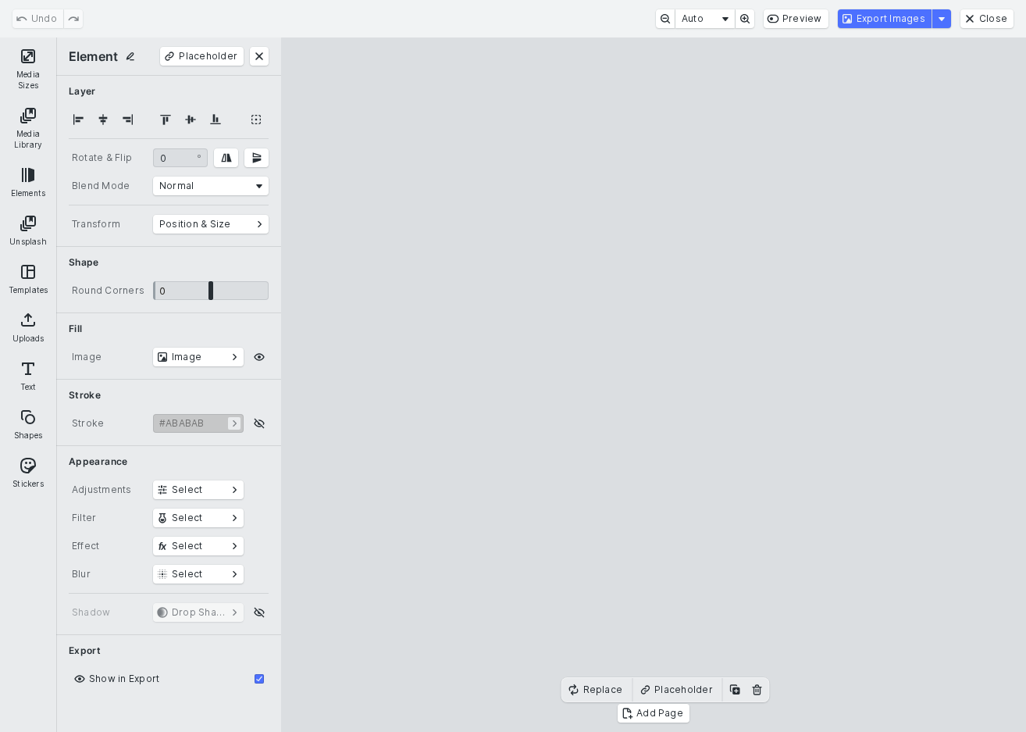
click at [22, 54] on button "Media Sizes" at bounding box center [28, 69] width 50 height 56
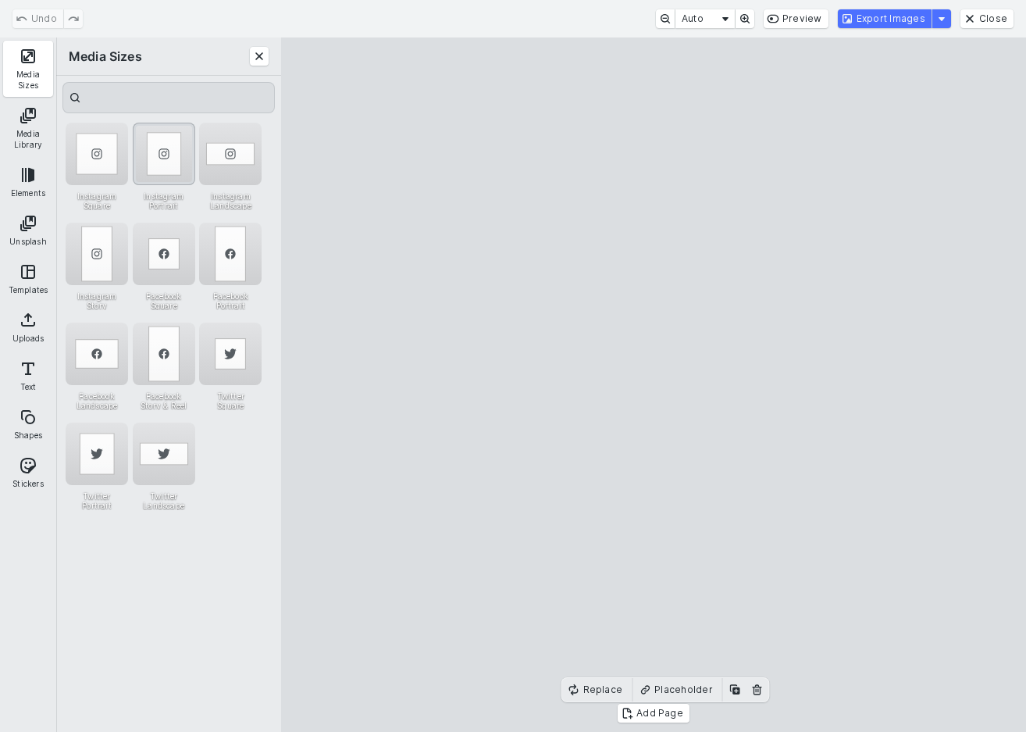
click at [158, 145] on div "Instagram Portrait" at bounding box center [164, 154] width 62 height 62
click at [654, 385] on cesdk-canvas "Editor canvas" at bounding box center [654, 385] width 0 height 0
drag, startPoint x: 814, startPoint y: 617, endPoint x: 773, endPoint y: 610, distance: 41.2
click at [654, 385] on cesdk-canvas "Editor canvas" at bounding box center [654, 385] width 0 height 0
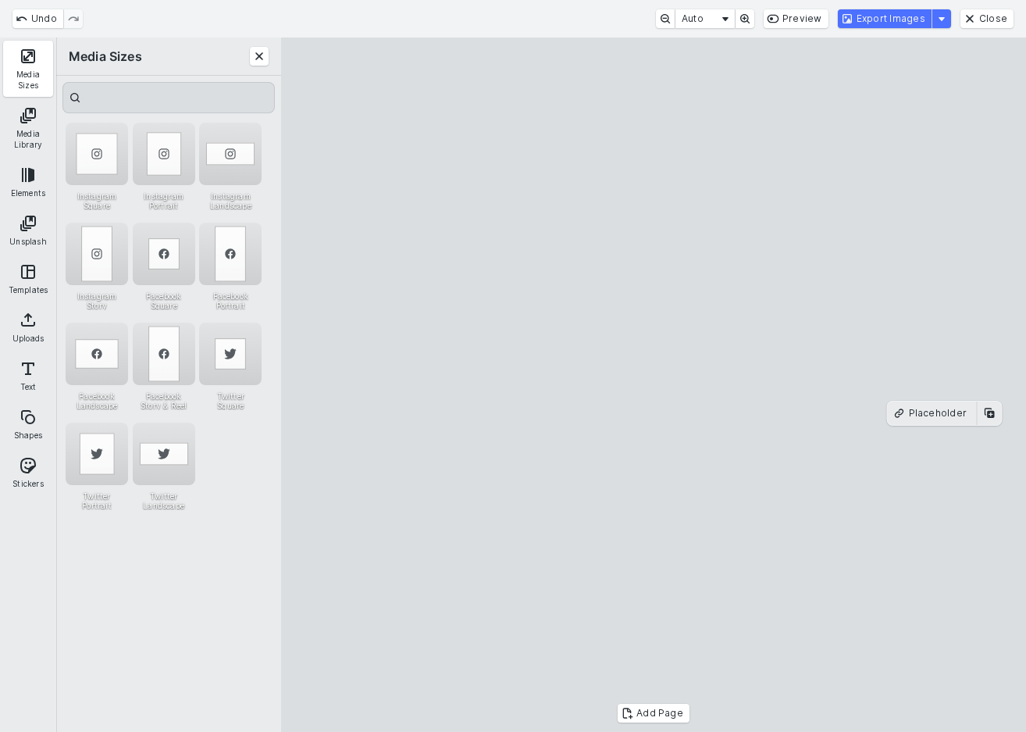
click at [654, 385] on cesdk-canvas "Editor canvas" at bounding box center [654, 385] width 0 height 0
drag, startPoint x: 834, startPoint y: 405, endPoint x: 877, endPoint y: 405, distance: 43.0
click at [654, 385] on cesdk-canvas "Editor canvas" at bounding box center [654, 385] width 0 height 0
drag, startPoint x: 413, startPoint y: 406, endPoint x: 455, endPoint y: 406, distance: 41.4
click at [654, 385] on cesdk-canvas "Editor canvas" at bounding box center [654, 385] width 0 height 0
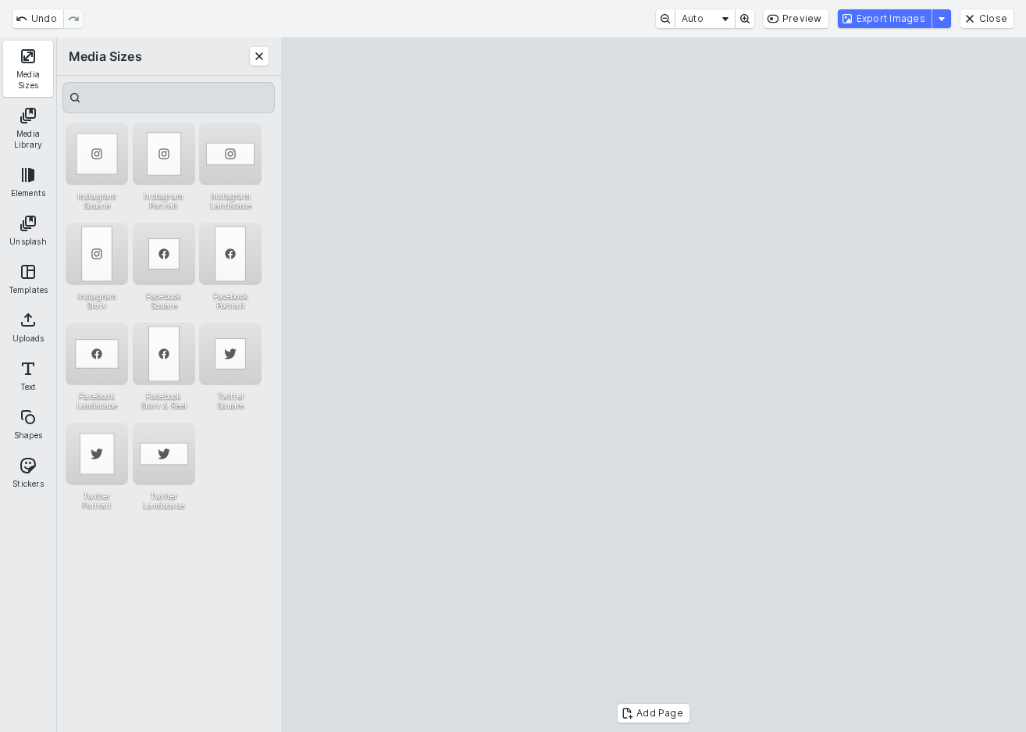
click at [654, 385] on cesdk-canvas "Editor canvas" at bounding box center [654, 385] width 0 height 0
click at [909, 14] on button "Export Images" at bounding box center [885, 18] width 94 height 19
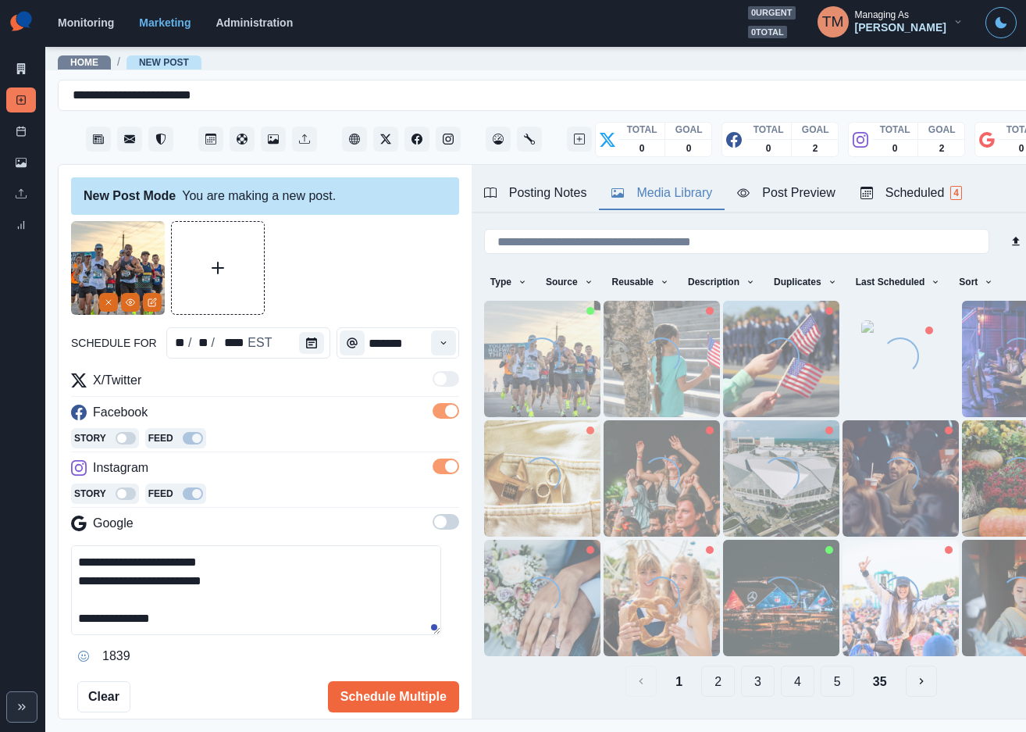
click at [808, 195] on div "Post Preview" at bounding box center [786, 193] width 98 height 19
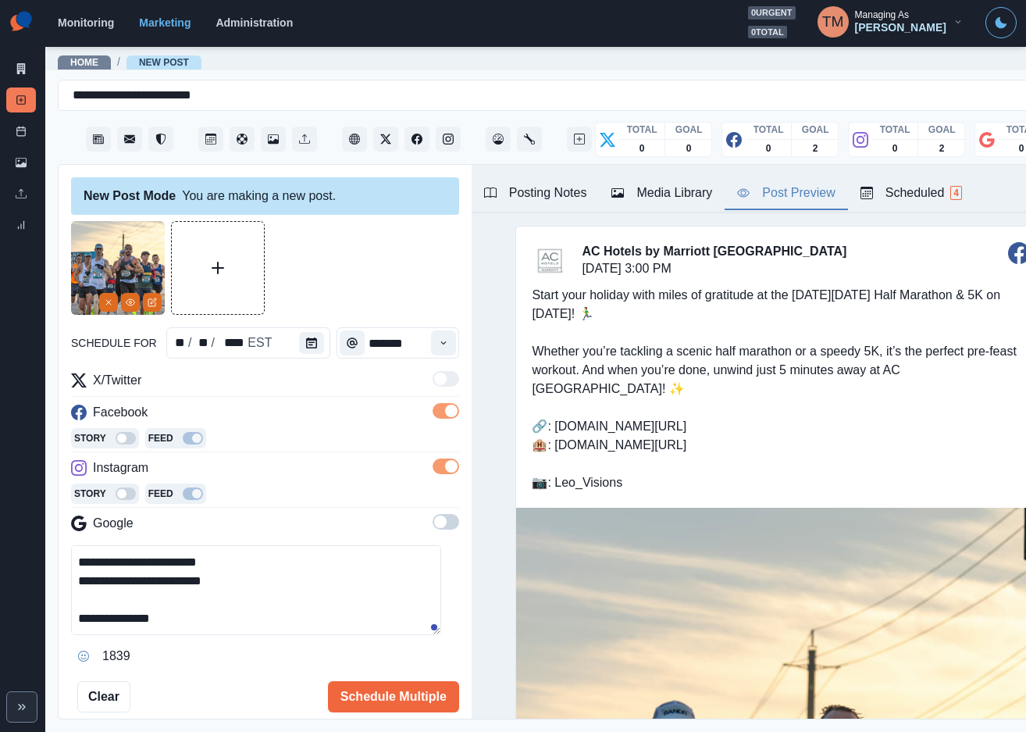
click at [696, 202] on div "Media Library" at bounding box center [662, 193] width 101 height 19
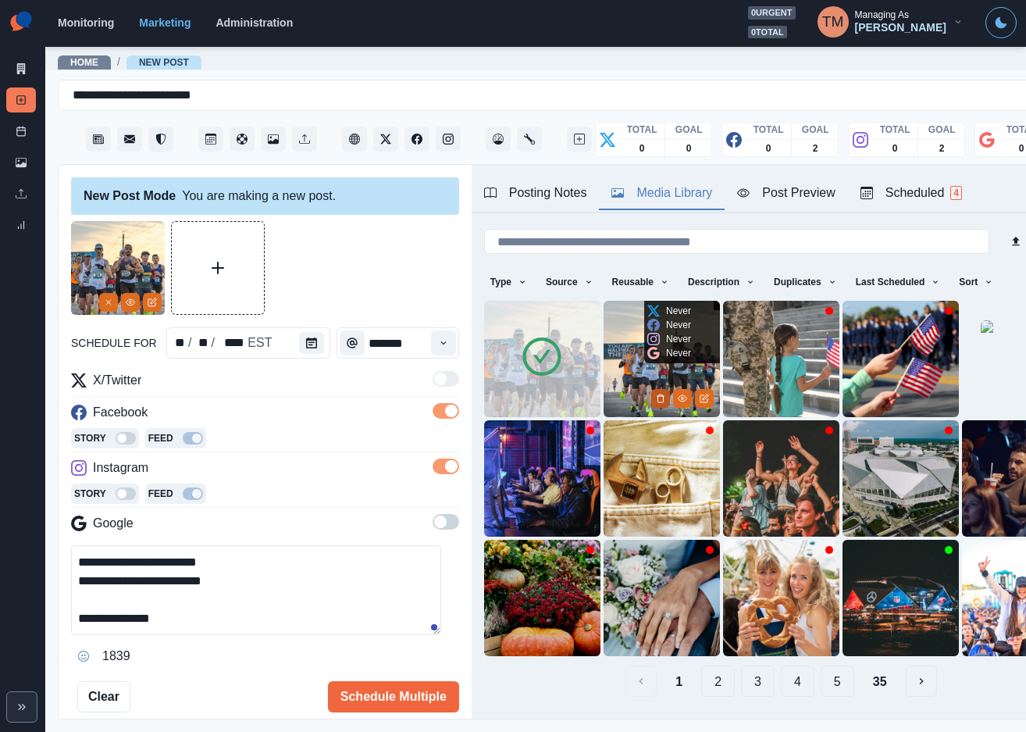
drag, startPoint x: 701, startPoint y: 396, endPoint x: 640, endPoint y: 387, distance: 60.8
click at [651, 389] on button "Delete Media" at bounding box center [660, 398] width 19 height 19
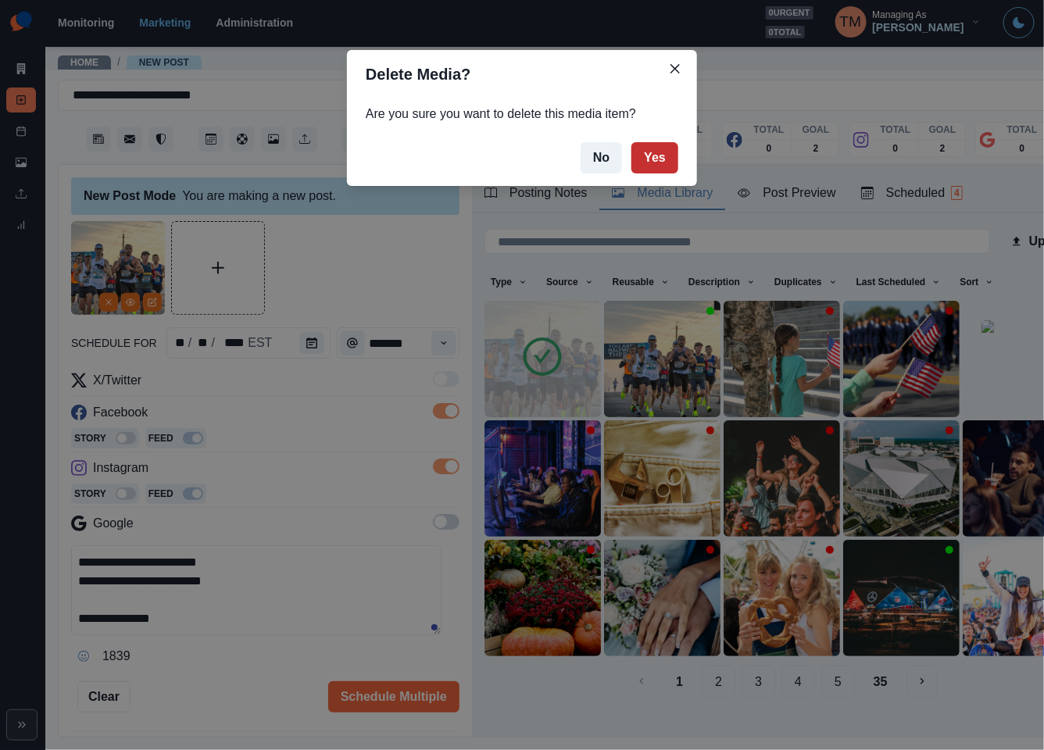
click at [640, 157] on button "Yes" at bounding box center [654, 157] width 47 height 31
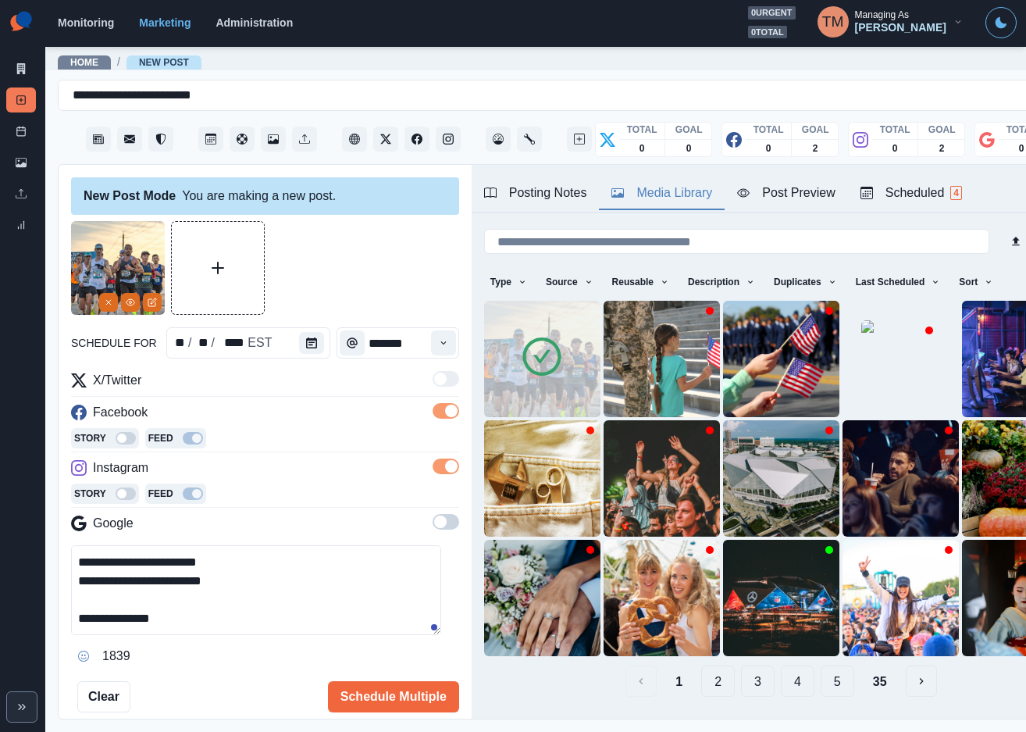
click at [792, 194] on div "Post Preview" at bounding box center [786, 193] width 98 height 19
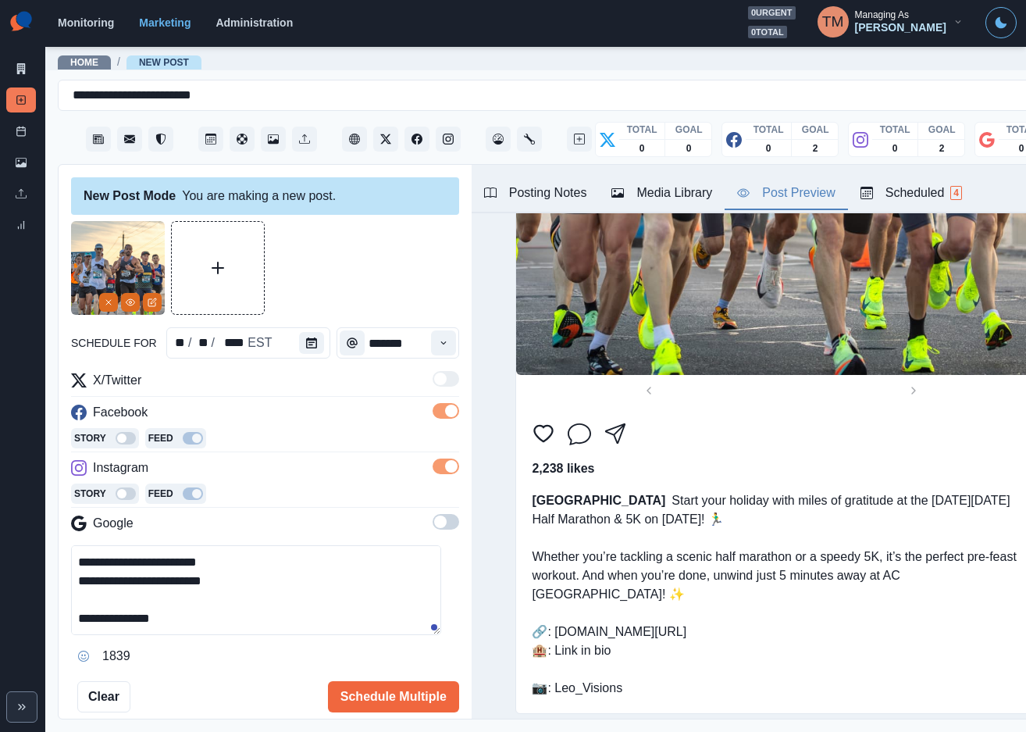
scroll to position [1682, 0]
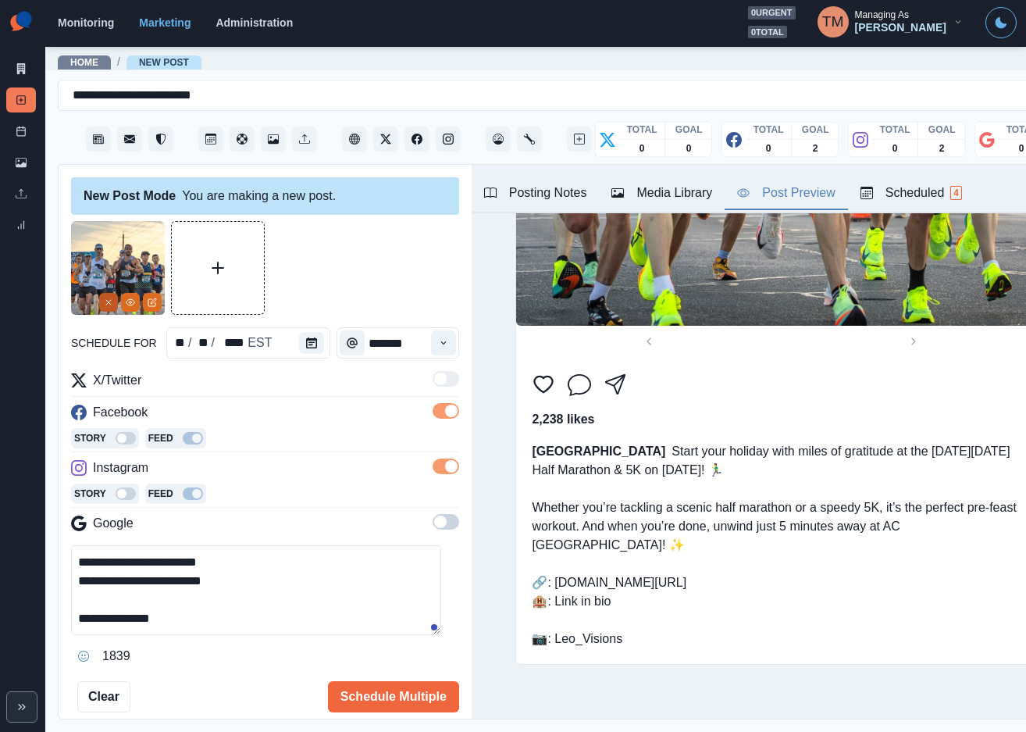
click at [103, 303] on button "Remove" at bounding box center [108, 302] width 19 height 19
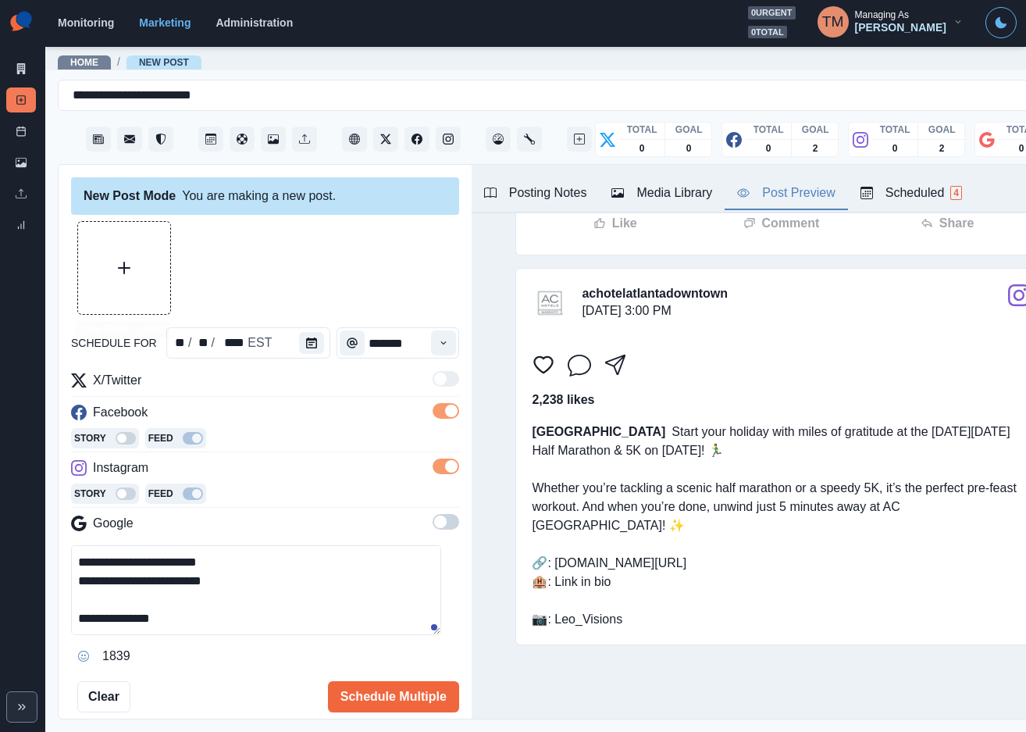
scroll to position [298, 0]
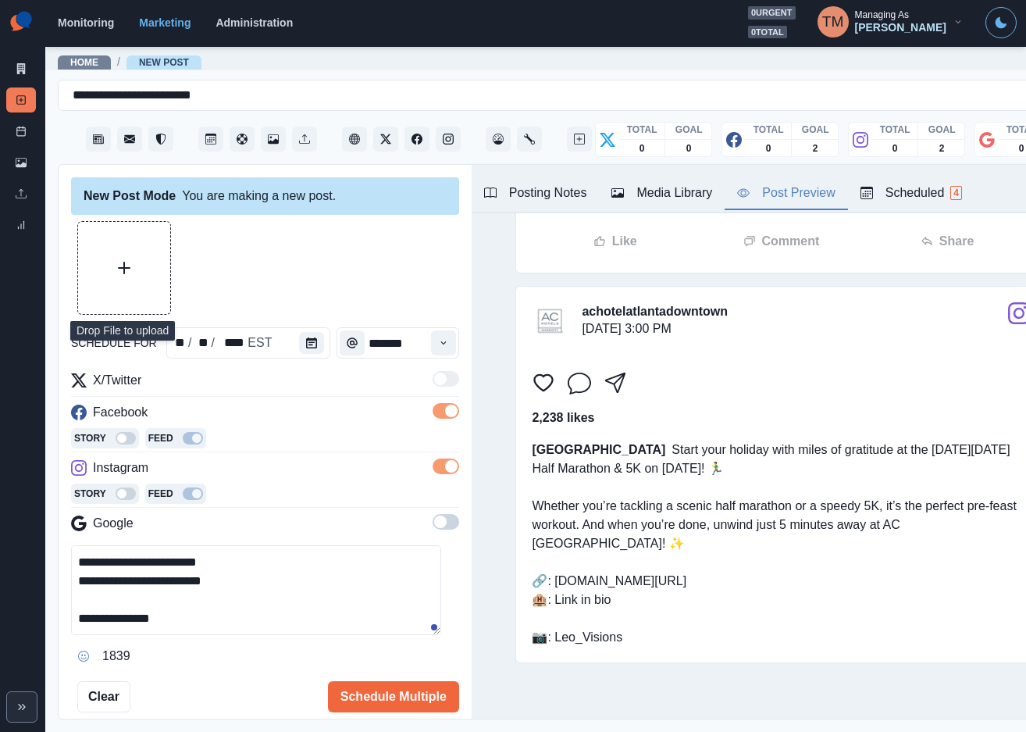
click at [103, 263] on button "Upload Media" at bounding box center [124, 268] width 92 height 92
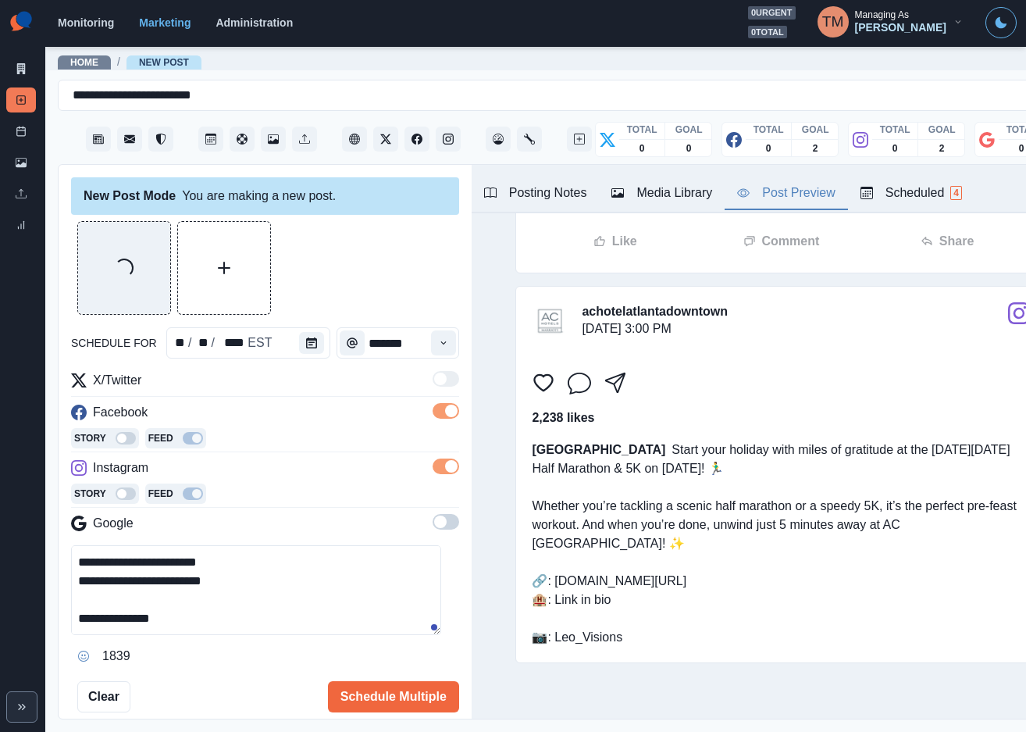
drag, startPoint x: 235, startPoint y: 583, endPoint x: 317, endPoint y: 630, distance: 94.5
click at [326, 633] on textarea "**********" at bounding box center [256, 590] width 370 height 90
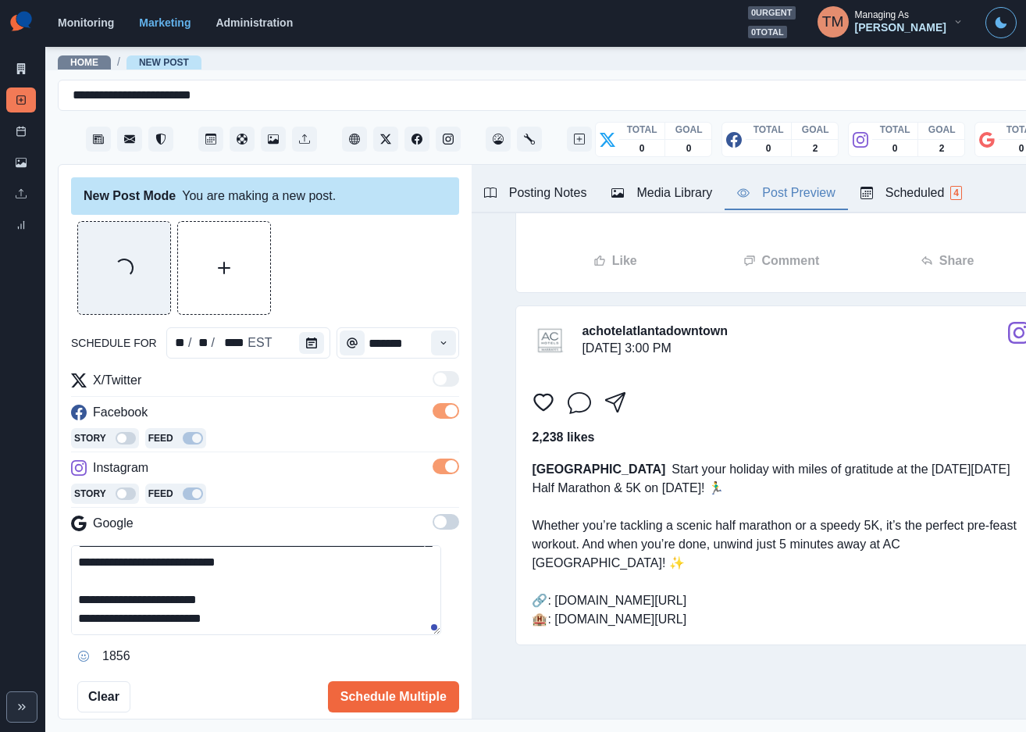
scroll to position [223, 0]
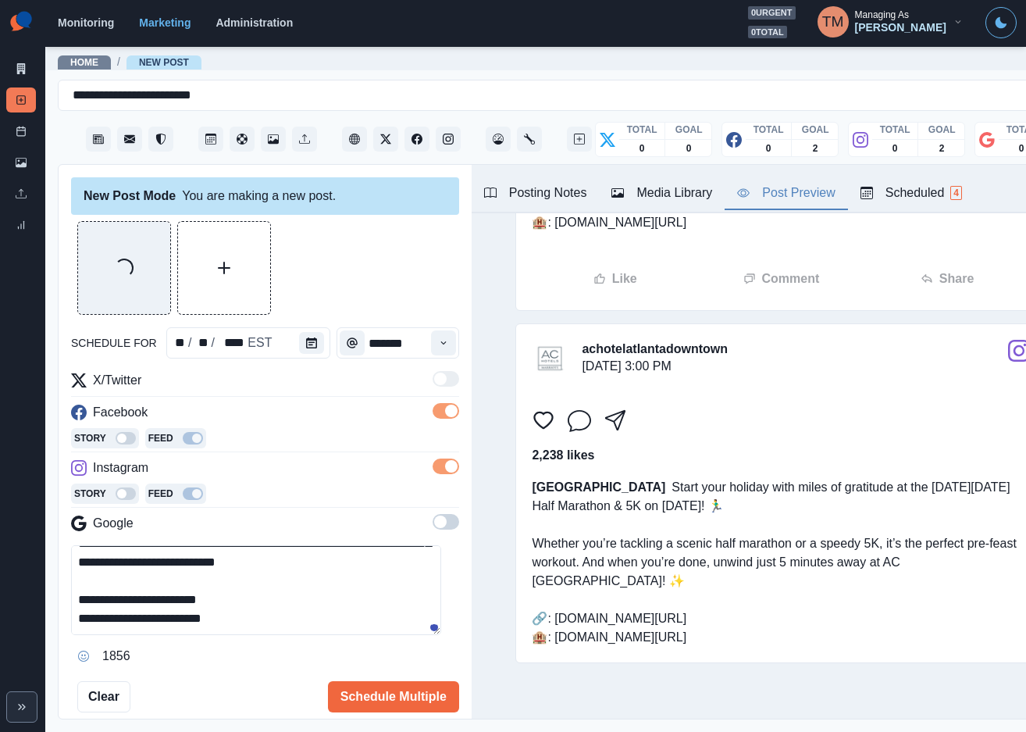
type textarea "**********"
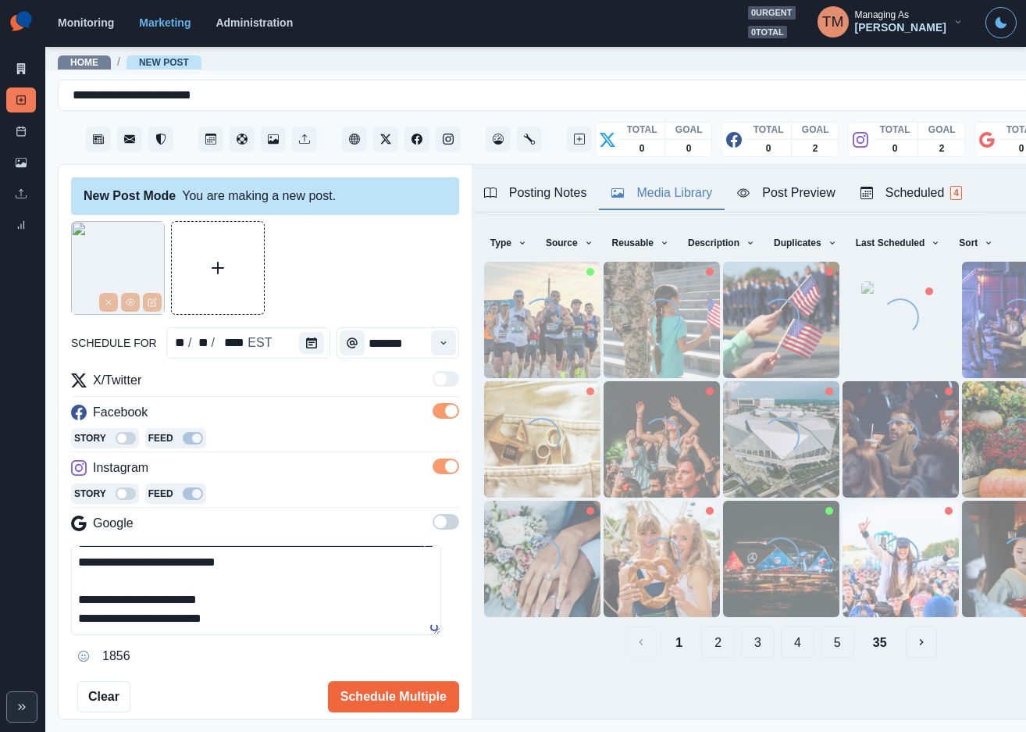
click at [669, 186] on div "Media Library" at bounding box center [662, 193] width 101 height 19
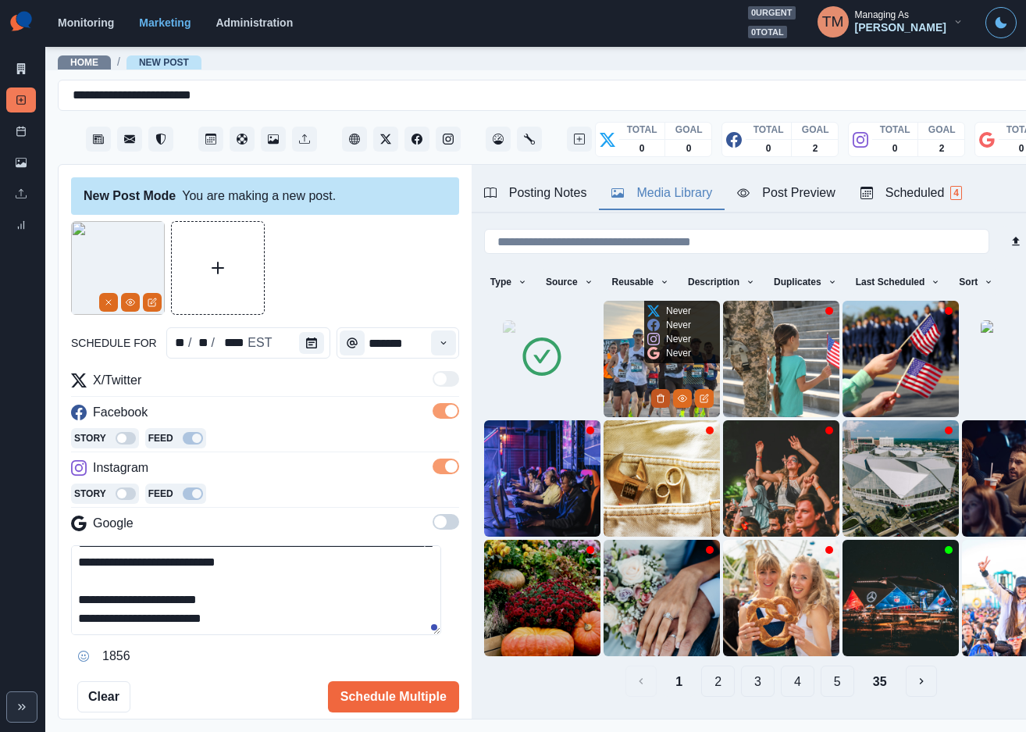
click at [652, 389] on button "Delete Media" at bounding box center [660, 398] width 19 height 19
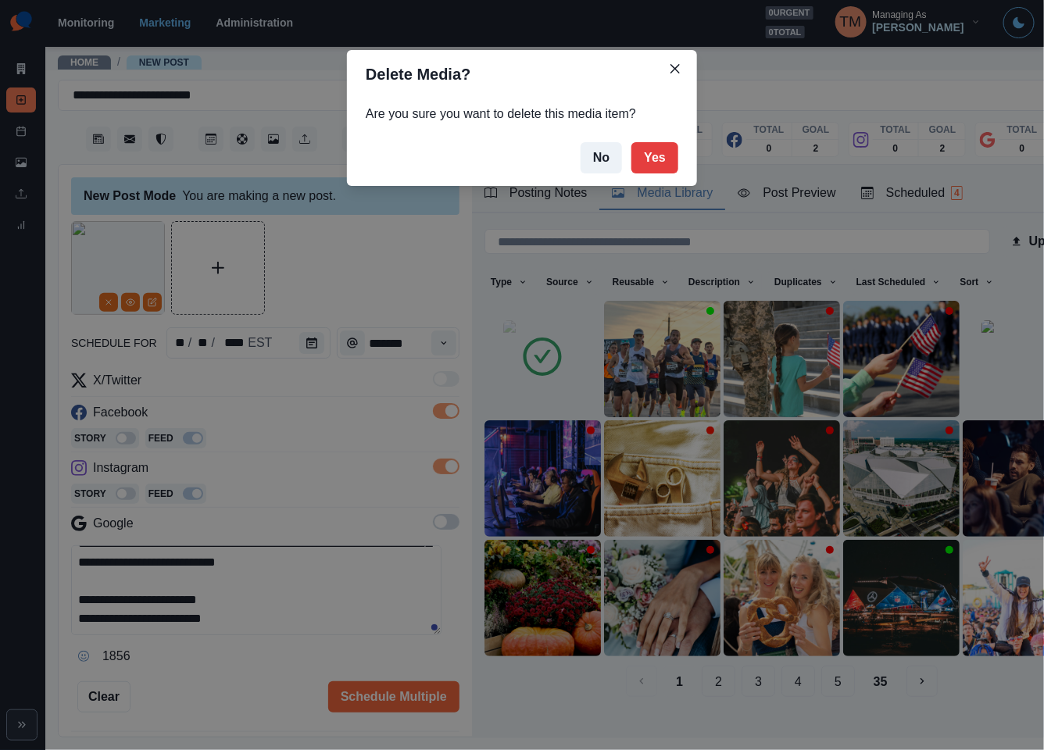
click at [658, 162] on button "Yes" at bounding box center [654, 157] width 47 height 31
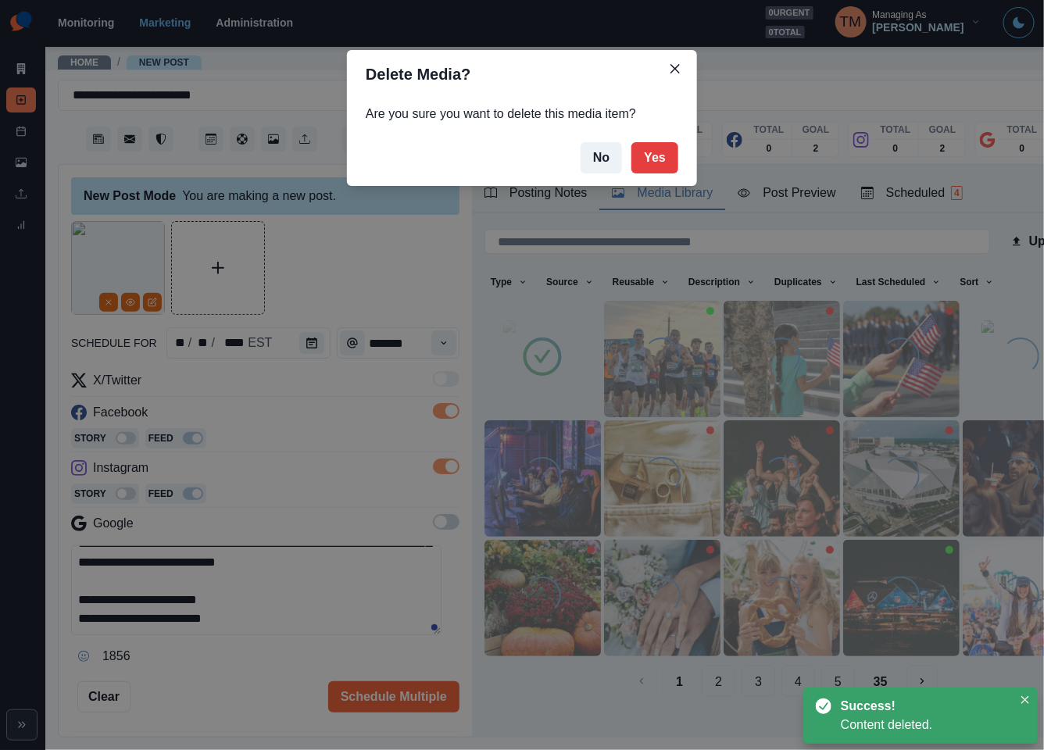
click at [150, 301] on div "Delete Media? Are you sure you want to delete this media item? No Yes" at bounding box center [522, 375] width 1044 height 750
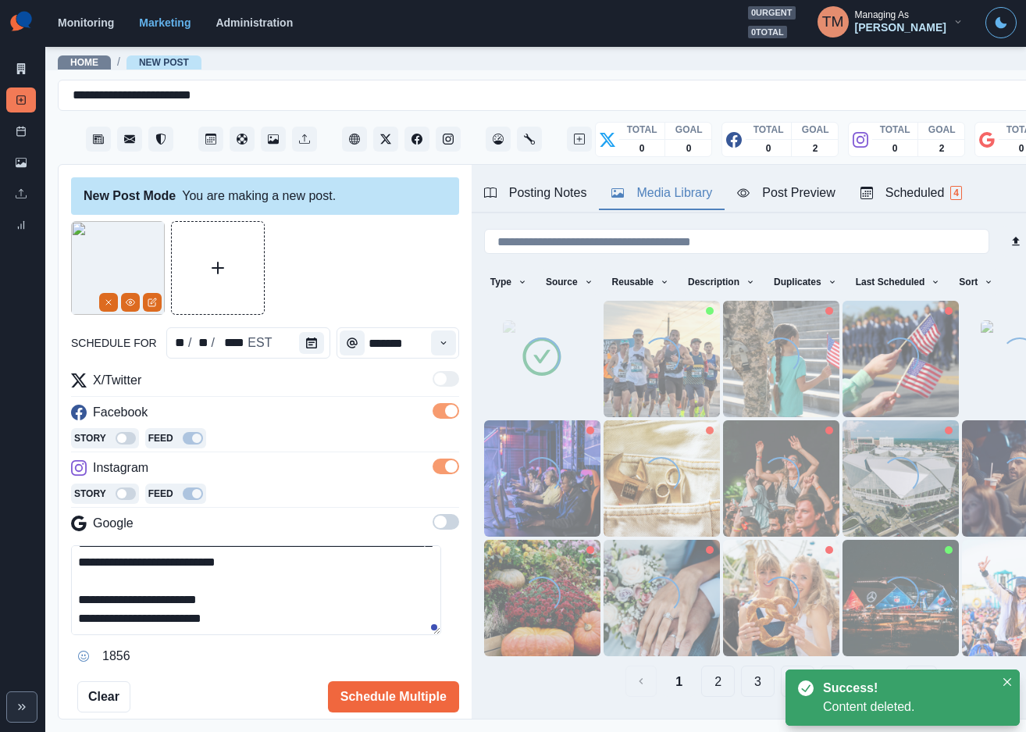
click at [151, 302] on icon "Edit Media" at bounding box center [152, 302] width 9 height 9
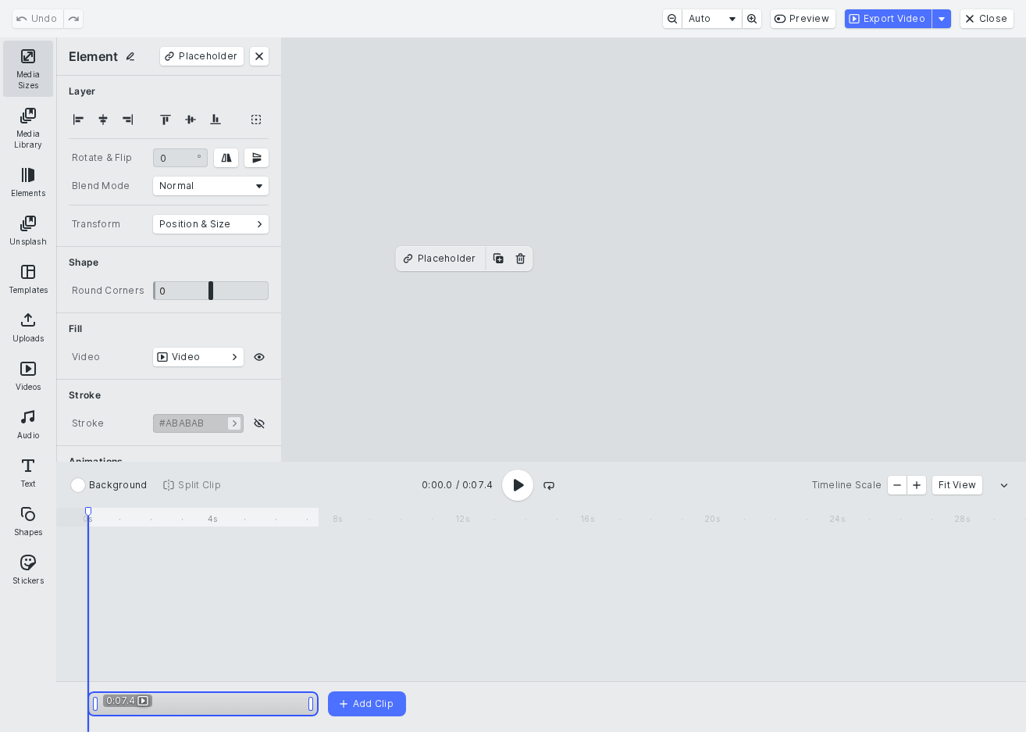
click at [21, 61] on button "Media Sizes" at bounding box center [28, 69] width 50 height 56
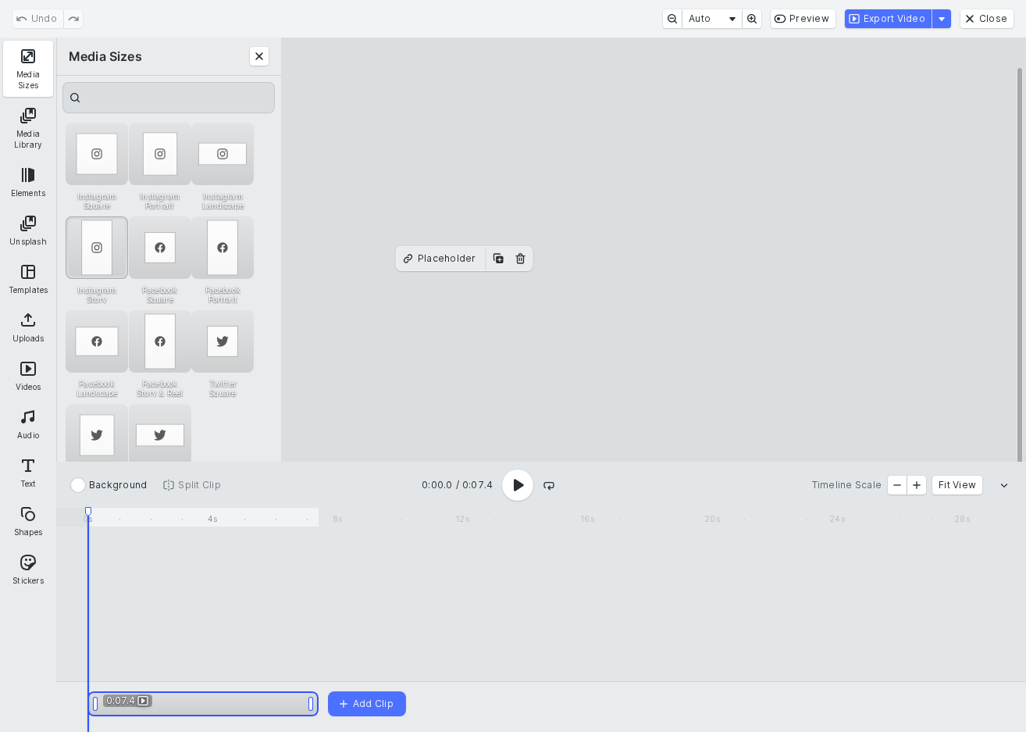
click at [102, 247] on div "Instagram Story" at bounding box center [97, 247] width 62 height 62
click at [165, 261] on div "Facebook Square" at bounding box center [160, 247] width 62 height 62
click at [87, 246] on div "Instagram Story" at bounding box center [97, 247] width 62 height 62
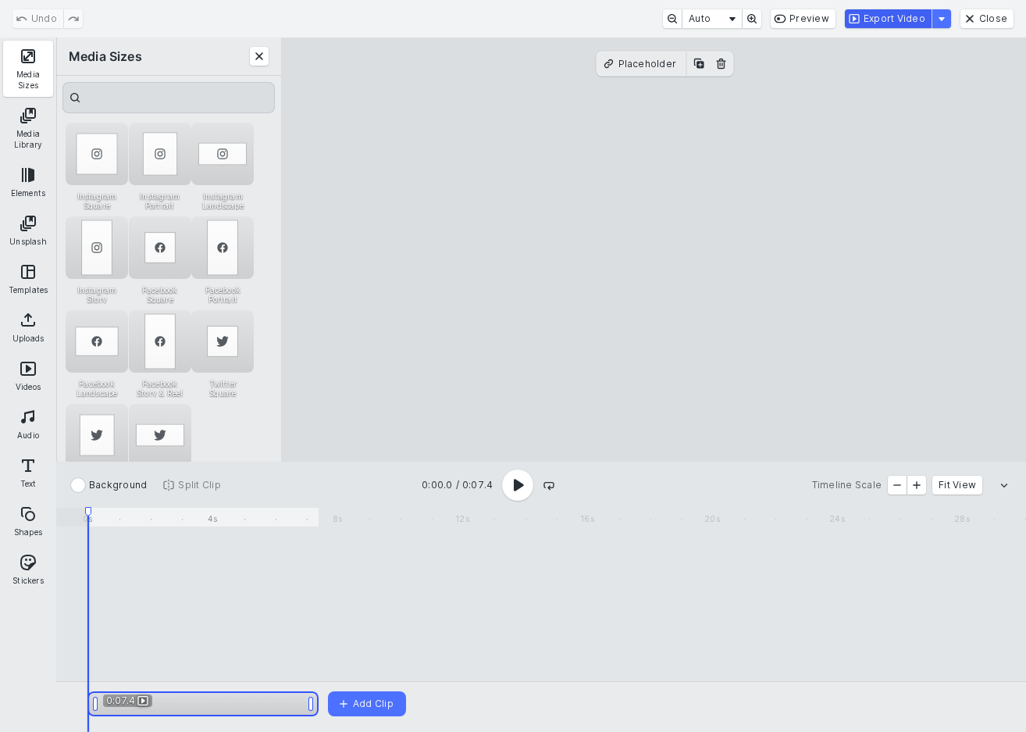
click at [907, 22] on button "Export Video" at bounding box center [888, 18] width 87 height 19
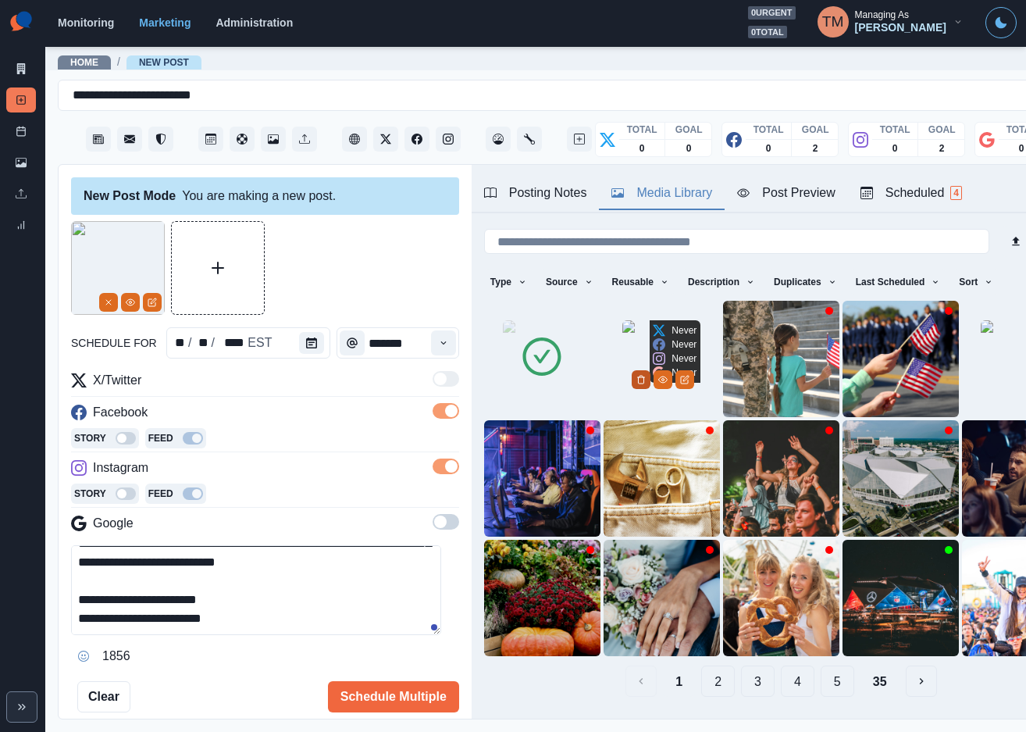
click at [642, 384] on icon "Delete Media" at bounding box center [641, 379] width 9 height 9
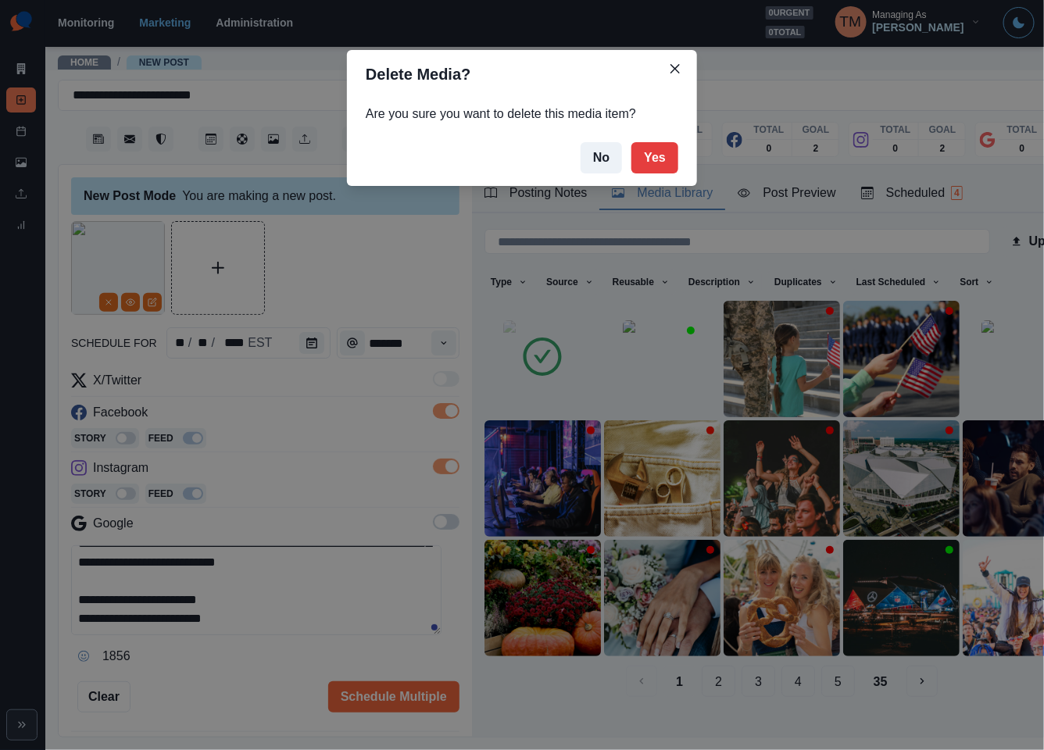
drag, startPoint x: 656, startPoint y: 158, endPoint x: 504, endPoint y: 213, distance: 162.1
click at [655, 158] on button "Yes" at bounding box center [654, 157] width 47 height 31
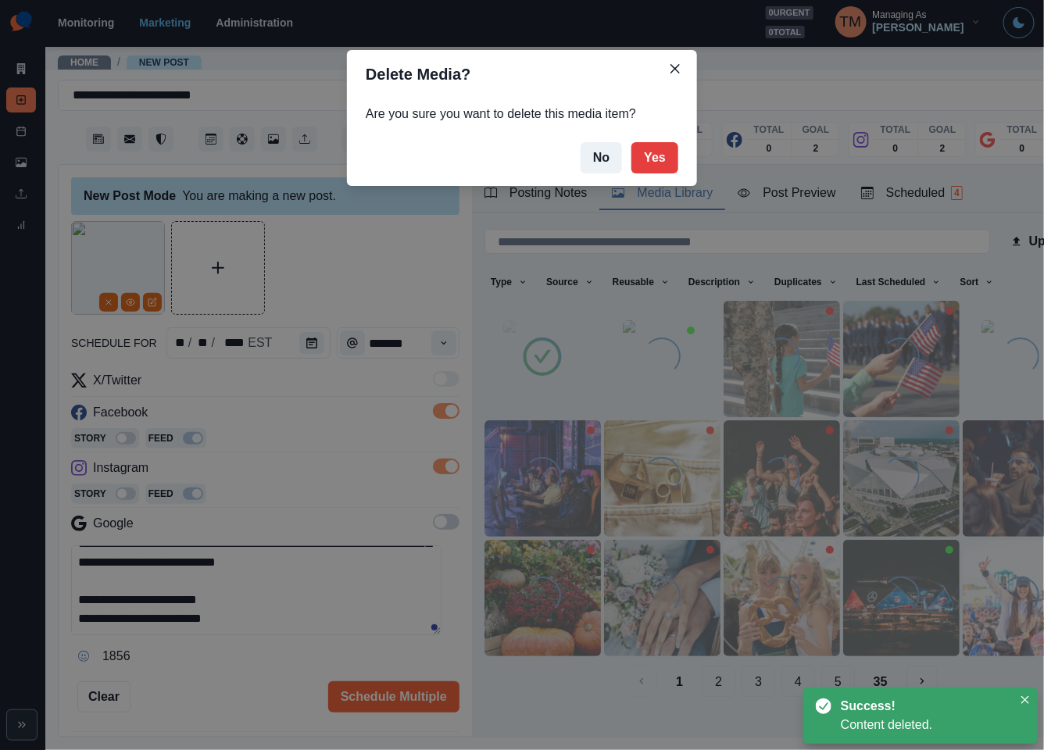
click at [130, 305] on div "Delete Media? Are you sure you want to delete this media item? No Yes" at bounding box center [522, 375] width 1044 height 750
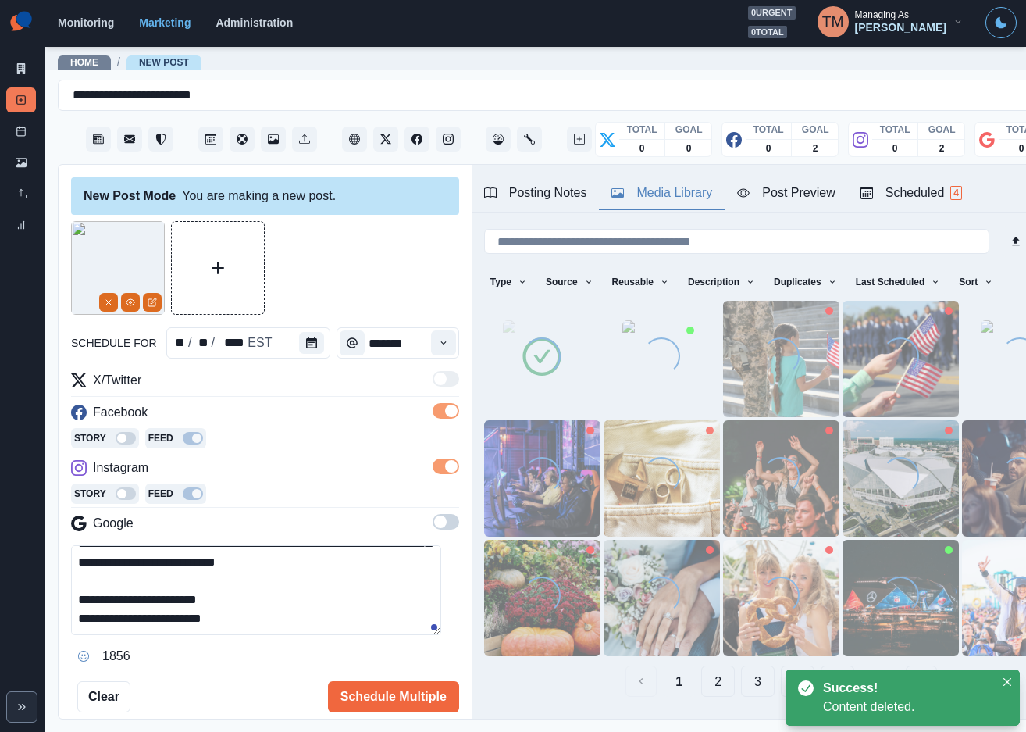
click at [130, 305] on icon "View Media" at bounding box center [130, 302] width 9 height 9
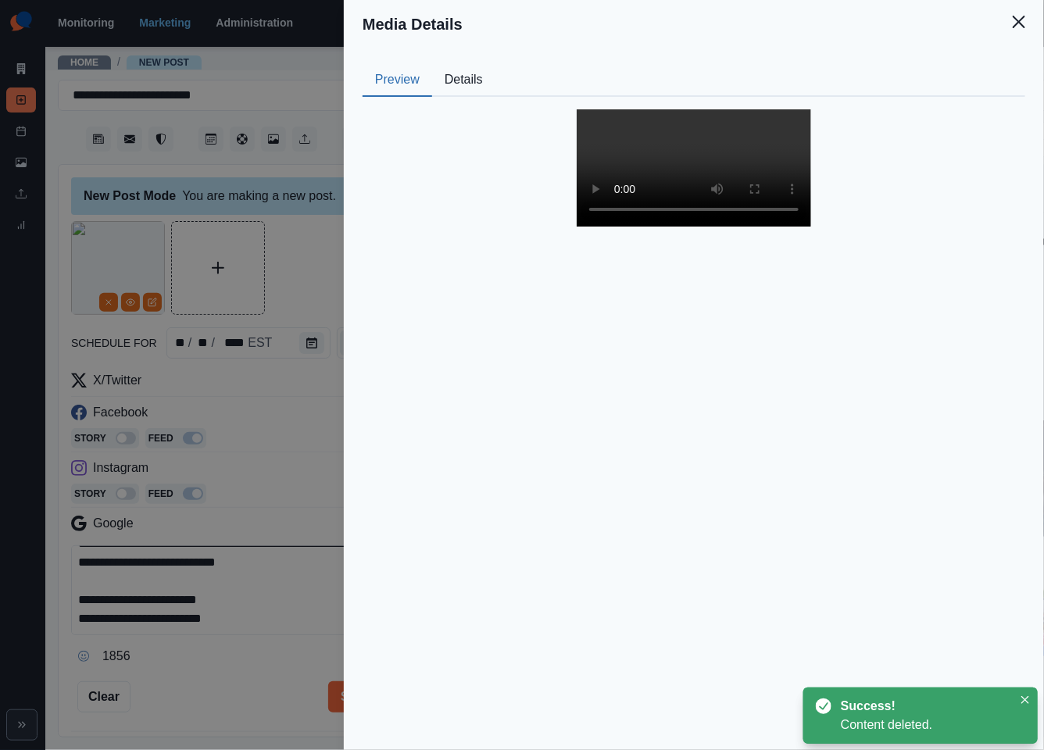
click at [476, 84] on button "Details" at bounding box center [463, 80] width 63 height 33
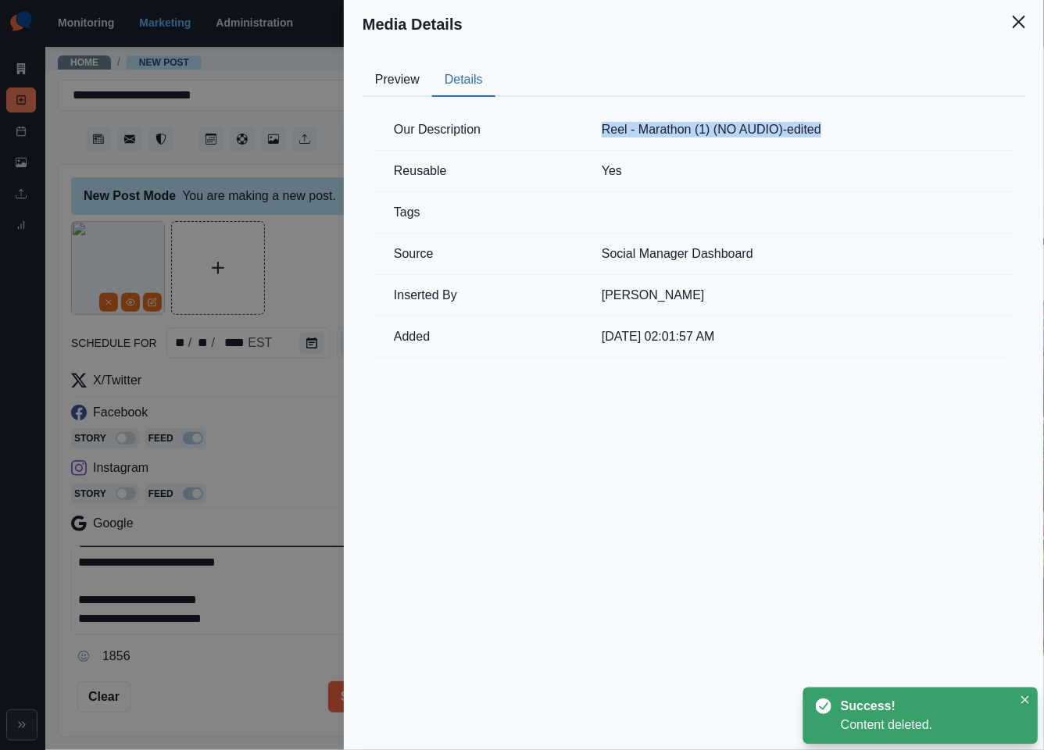
drag, startPoint x: 834, startPoint y: 127, endPoint x: 601, endPoint y: 127, distance: 233.5
click at [601, 127] on td "Reel - Marathon (1) (NO AUDIO)-edited" at bounding box center [798, 129] width 430 height 41
click at [786, 162] on td "Yes" at bounding box center [798, 171] width 430 height 41
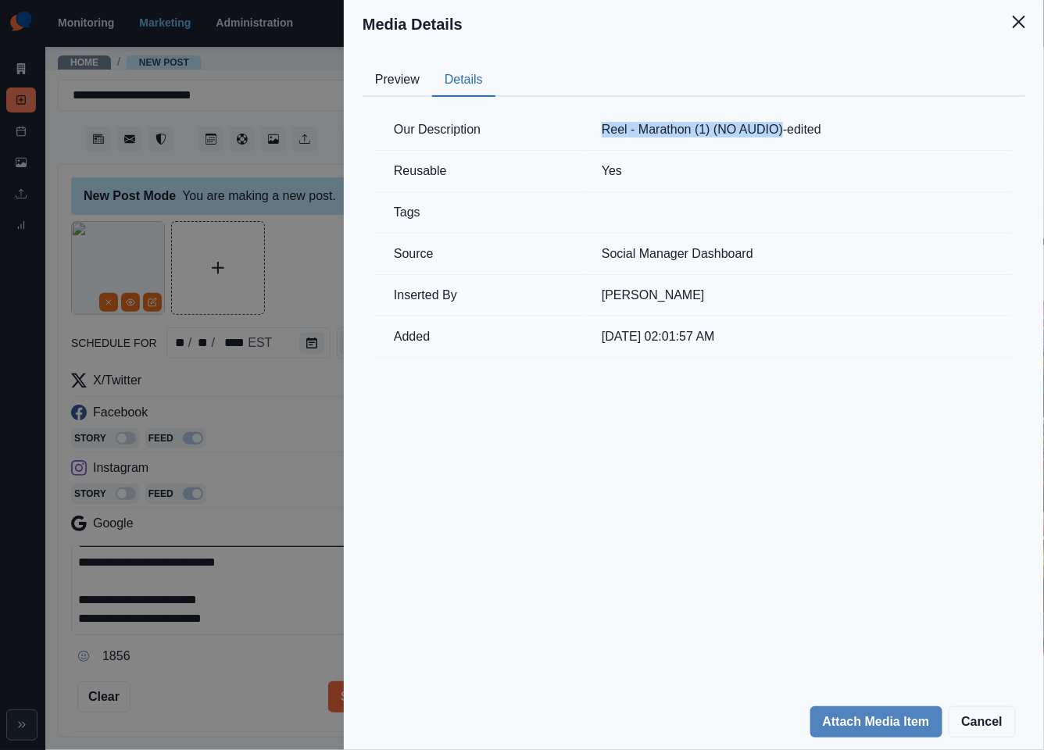
drag, startPoint x: 779, startPoint y: 130, endPoint x: 598, endPoint y: 124, distance: 181.3
click at [600, 124] on td "Reel - Marathon (1) (NO AUDIO)-edited" at bounding box center [798, 129] width 430 height 41
copy td "Reel - Marathon (1) (NO AUDIO)"
click at [1015, 16] on icon "Close" at bounding box center [1018, 22] width 12 height 12
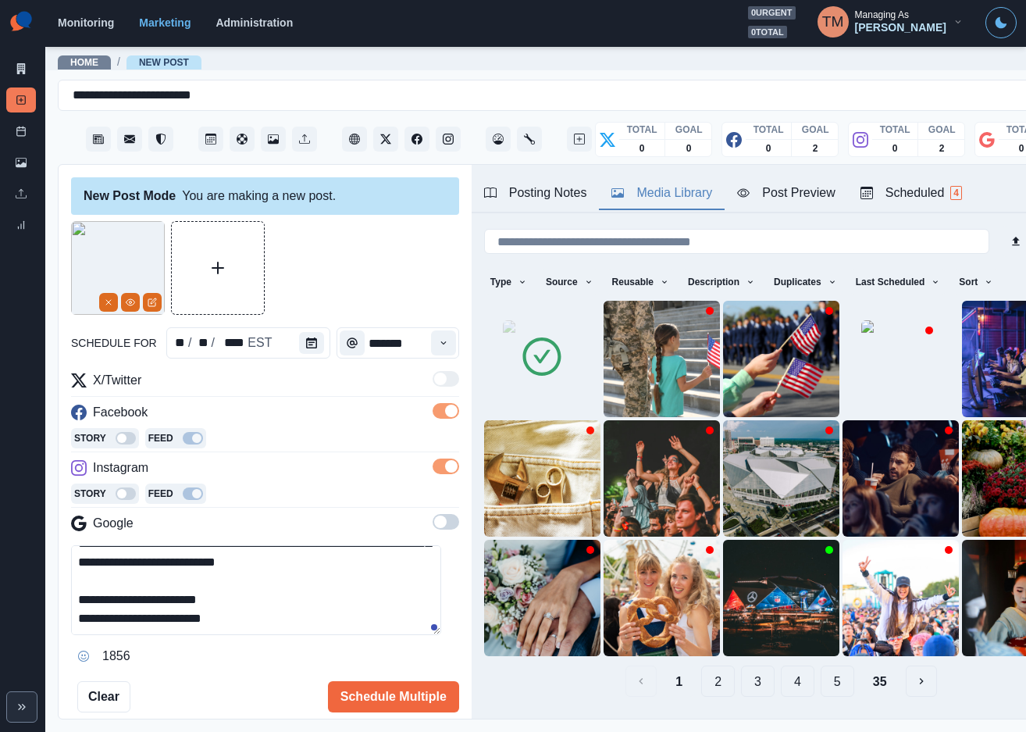
click at [792, 194] on div "Post Preview" at bounding box center [786, 193] width 98 height 19
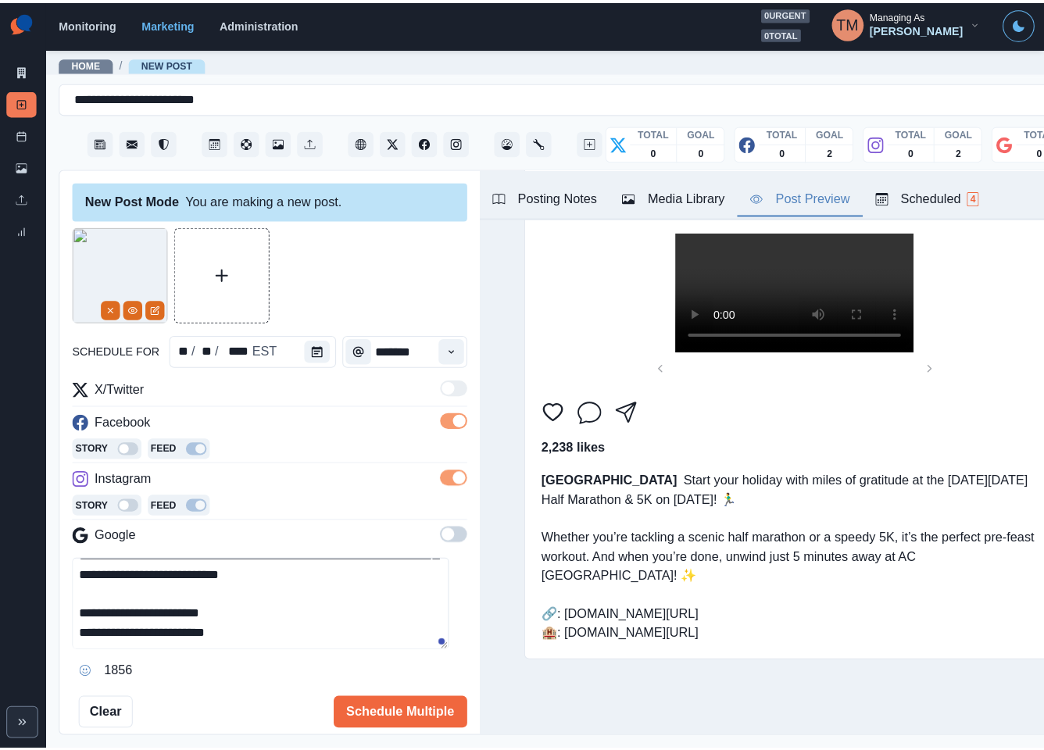
scroll to position [82, 0]
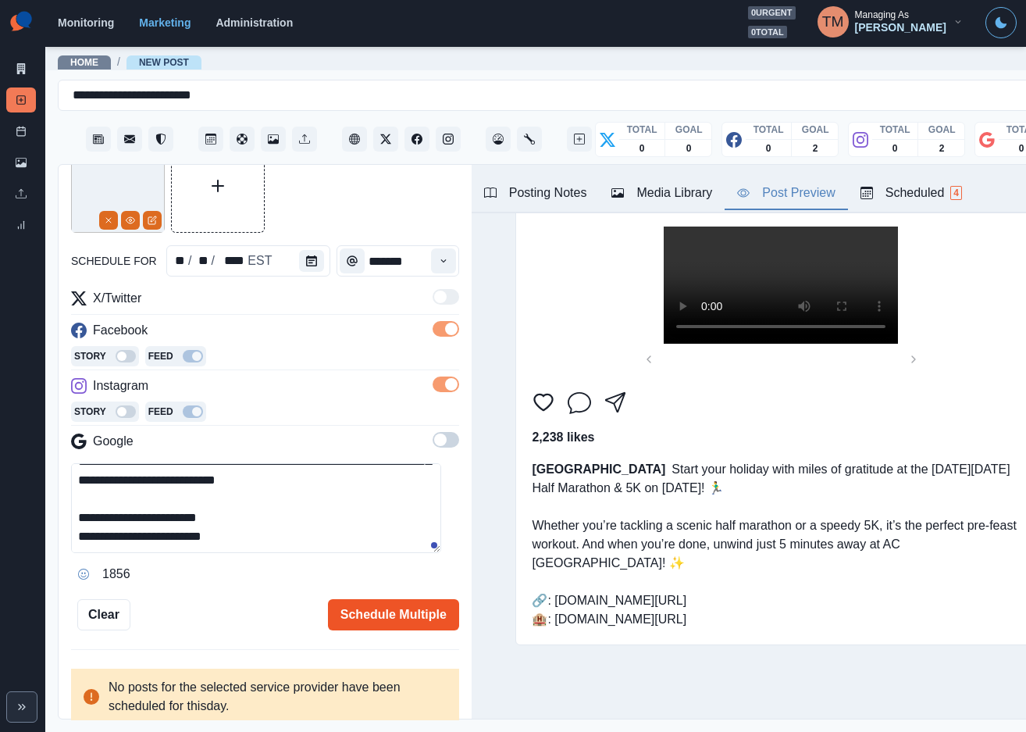
click at [352, 612] on button "Schedule Multiple" at bounding box center [393, 614] width 131 height 31
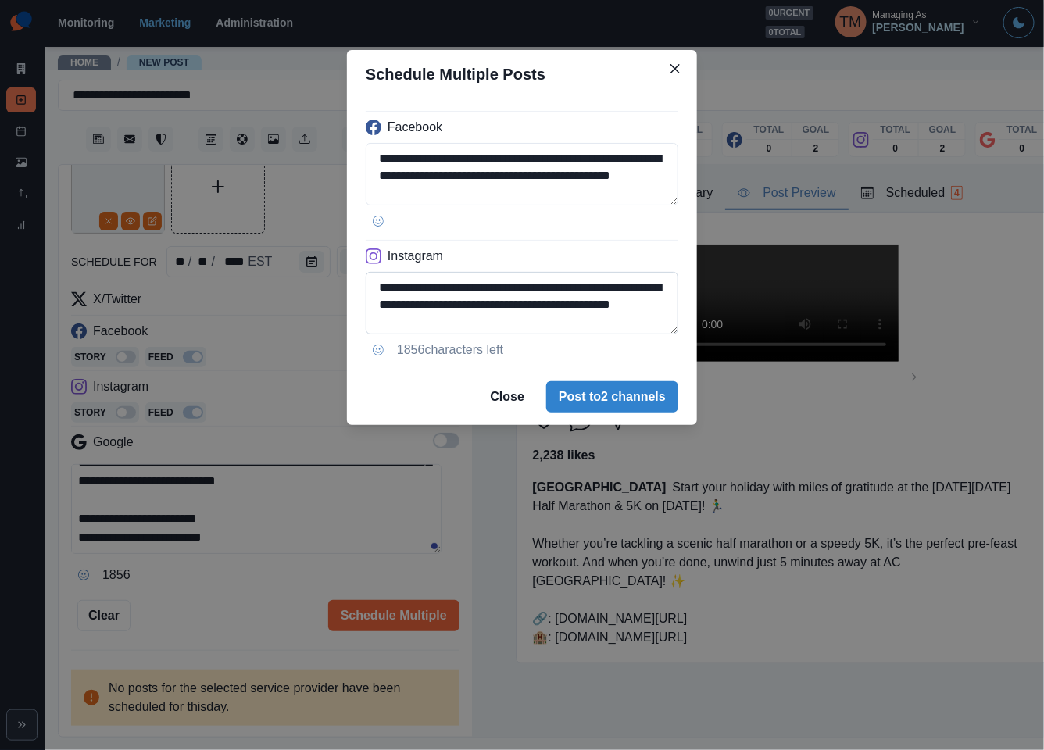
drag, startPoint x: 630, startPoint y: 396, endPoint x: 607, endPoint y: 312, distance: 86.8
click at [607, 312] on section "**********" at bounding box center [522, 237] width 350 height 375
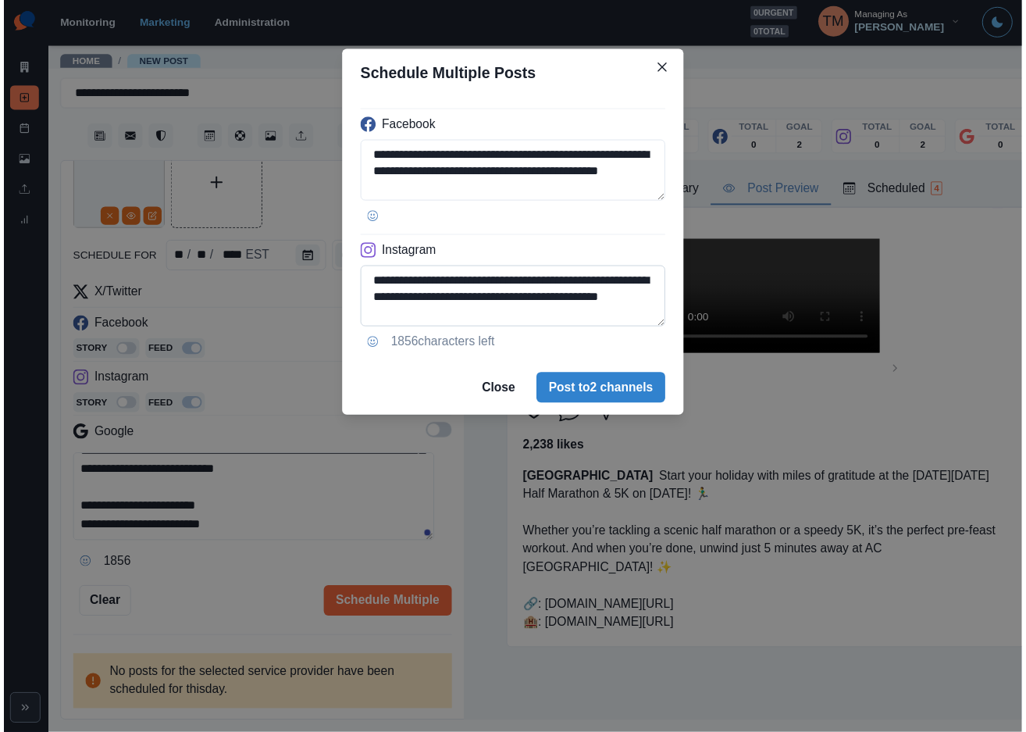
scroll to position [158, 0]
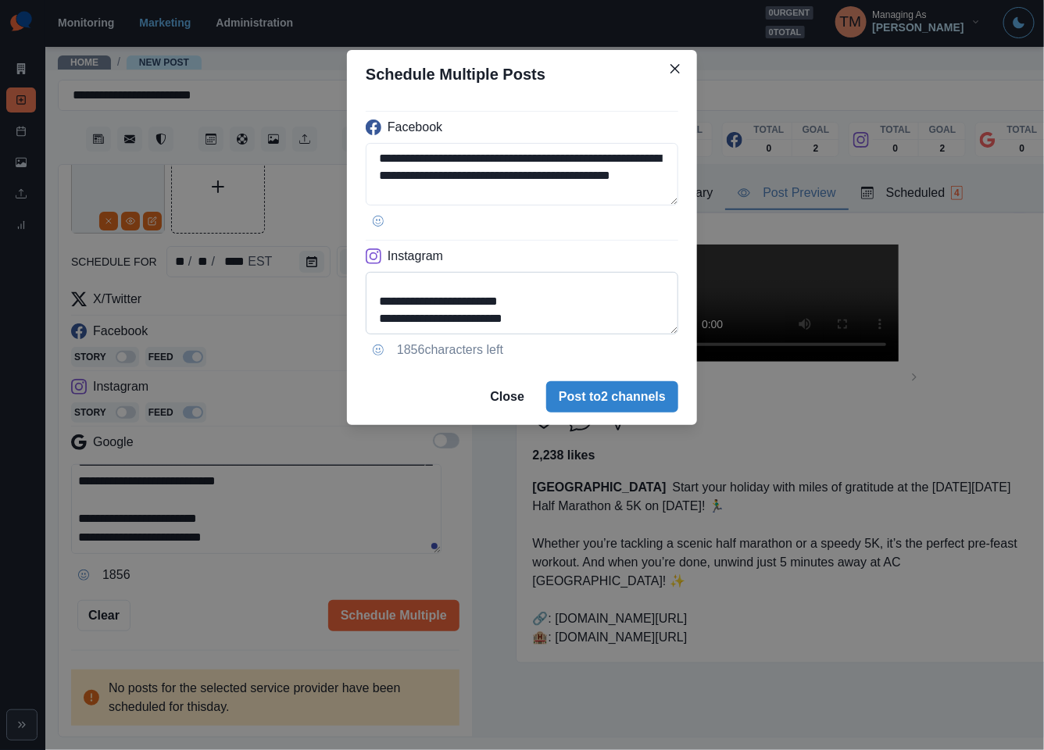
click at [404, 324] on textarea "**********" at bounding box center [522, 303] width 312 height 62
type textarea "**********"
click at [608, 410] on button "Post to 2 channels" at bounding box center [612, 396] width 132 height 31
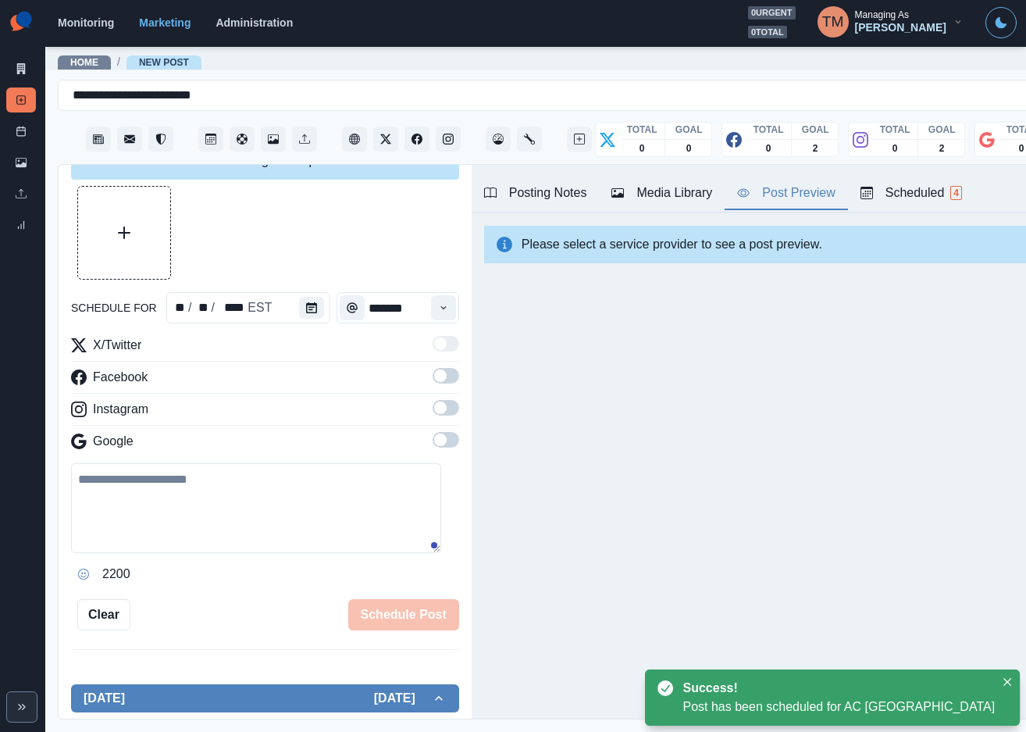
scroll to position [82, 0]
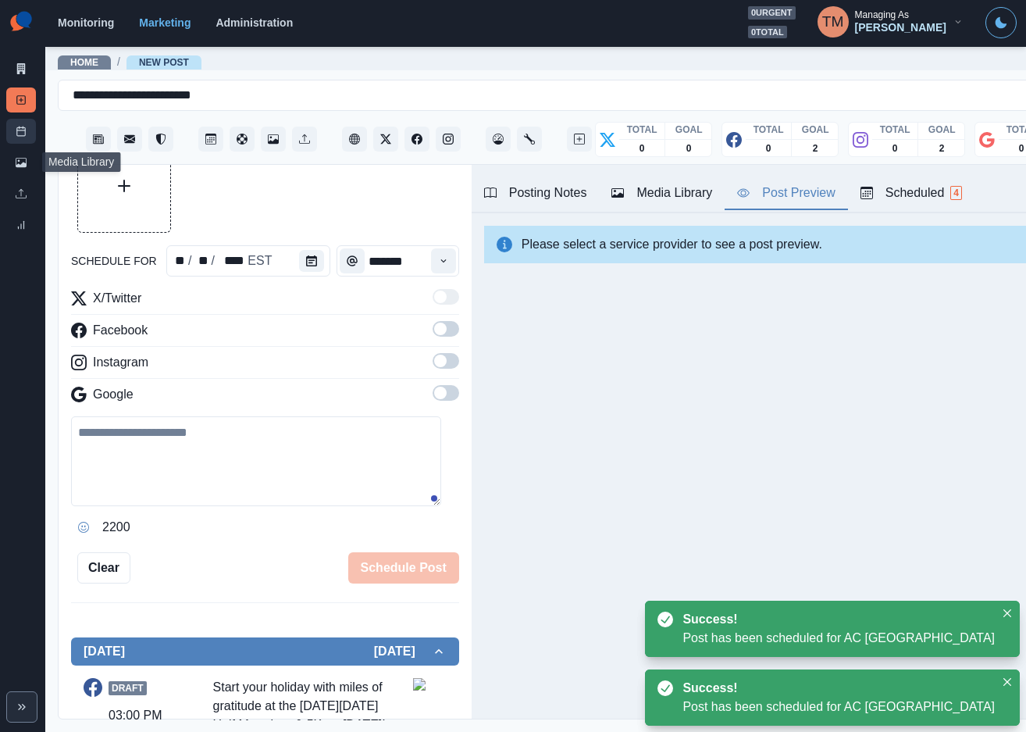
click at [12, 131] on link "Post Schedule" at bounding box center [21, 131] width 30 height 25
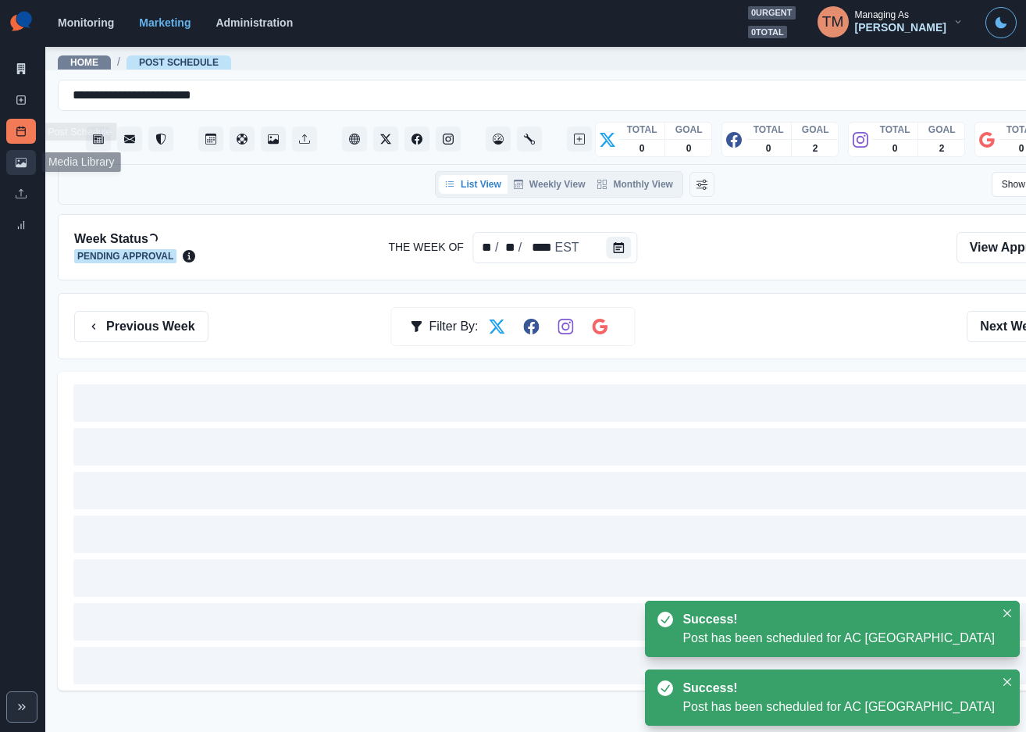
click at [21, 165] on icon at bounding box center [21, 162] width 11 height 9
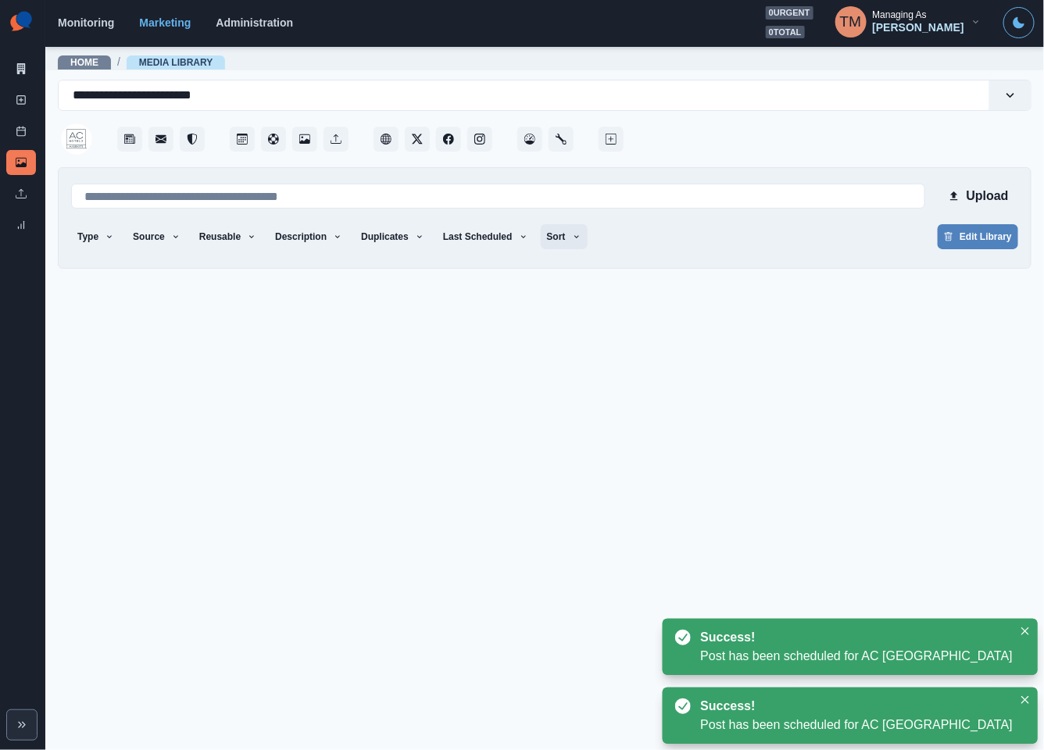
click at [551, 230] on button "Sort" at bounding box center [564, 236] width 47 height 25
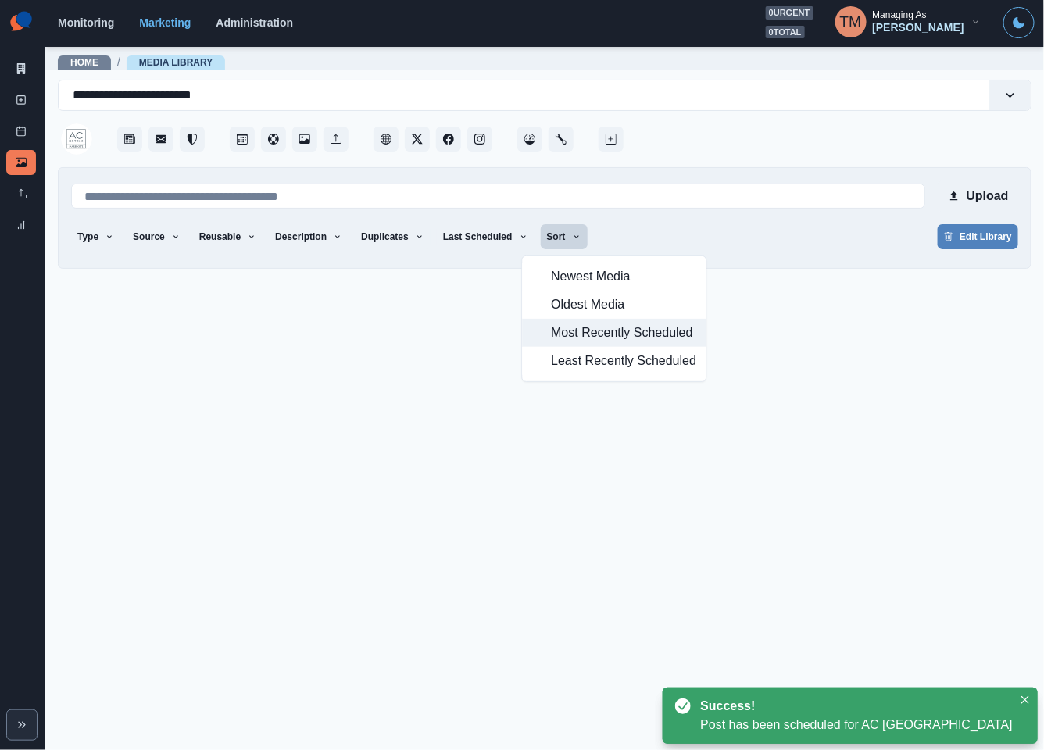
click at [562, 329] on span "Most Recently Scheduled" at bounding box center [623, 332] width 145 height 19
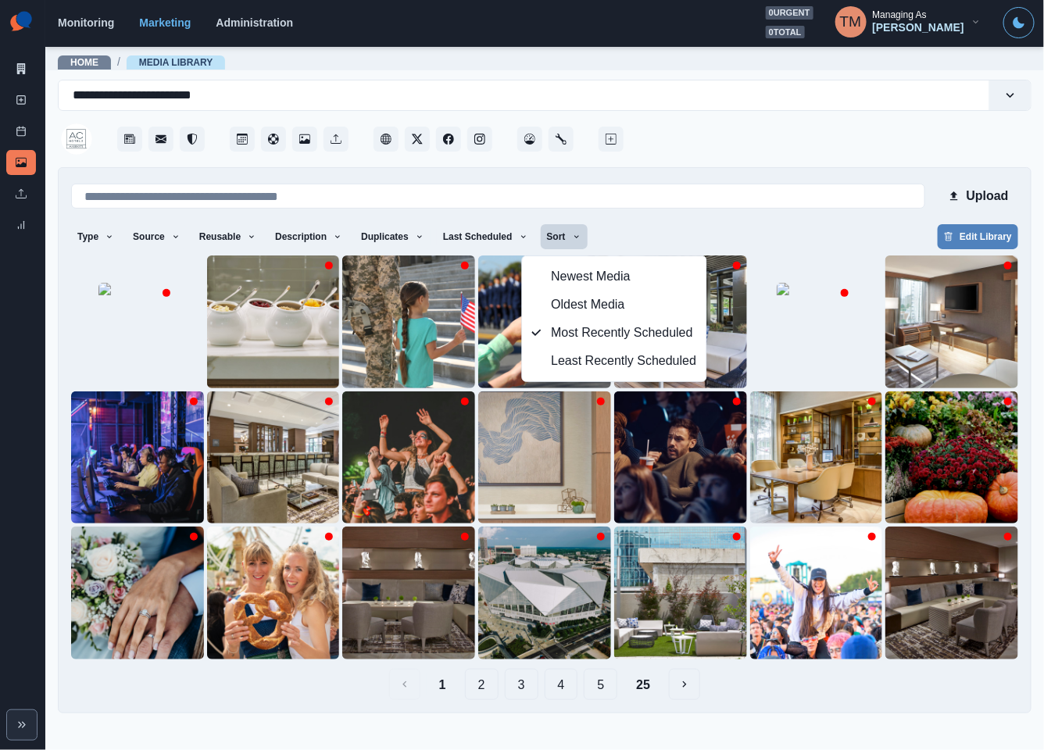
click at [811, 234] on div "Type Any Image Video Source Any Upload Social Manager Found: Instagram Found: G…" at bounding box center [544, 238] width 947 height 28
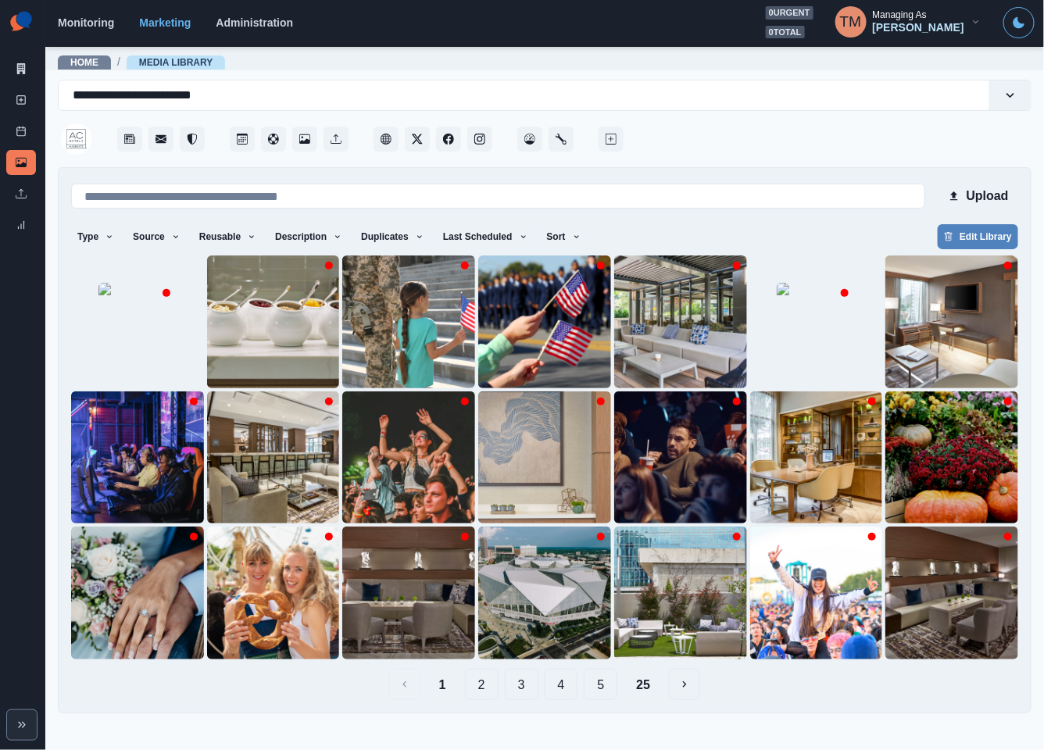
click at [600, 691] on button "5" at bounding box center [600, 684] width 34 height 31
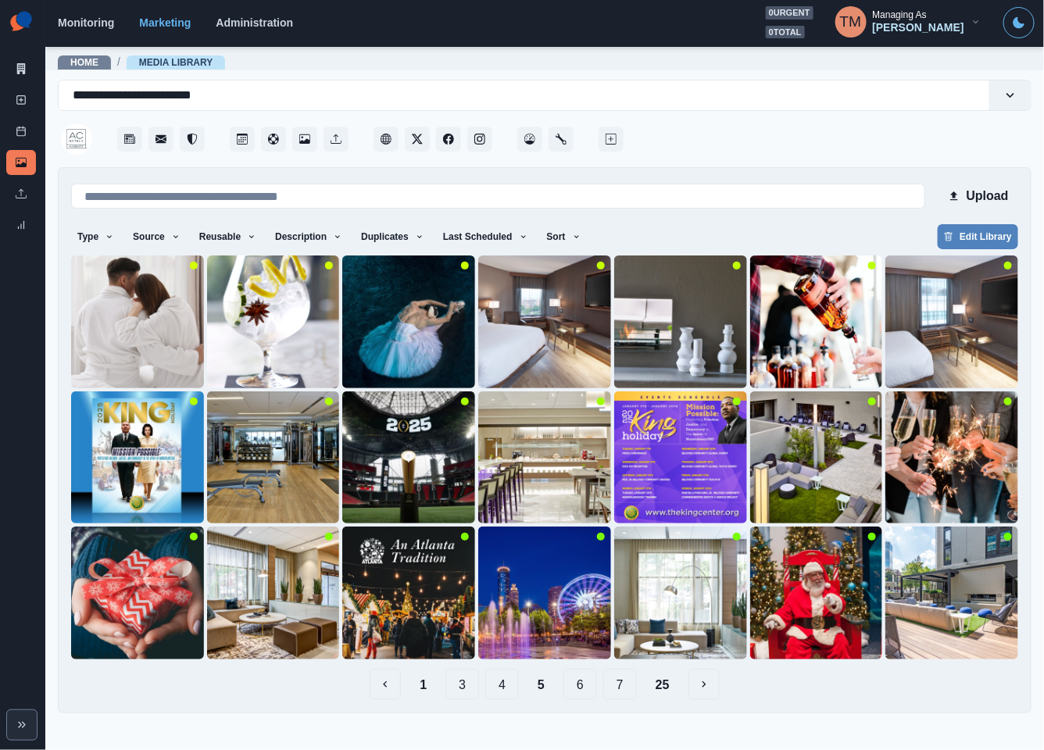
click at [581, 694] on button "6" at bounding box center [580, 684] width 34 height 31
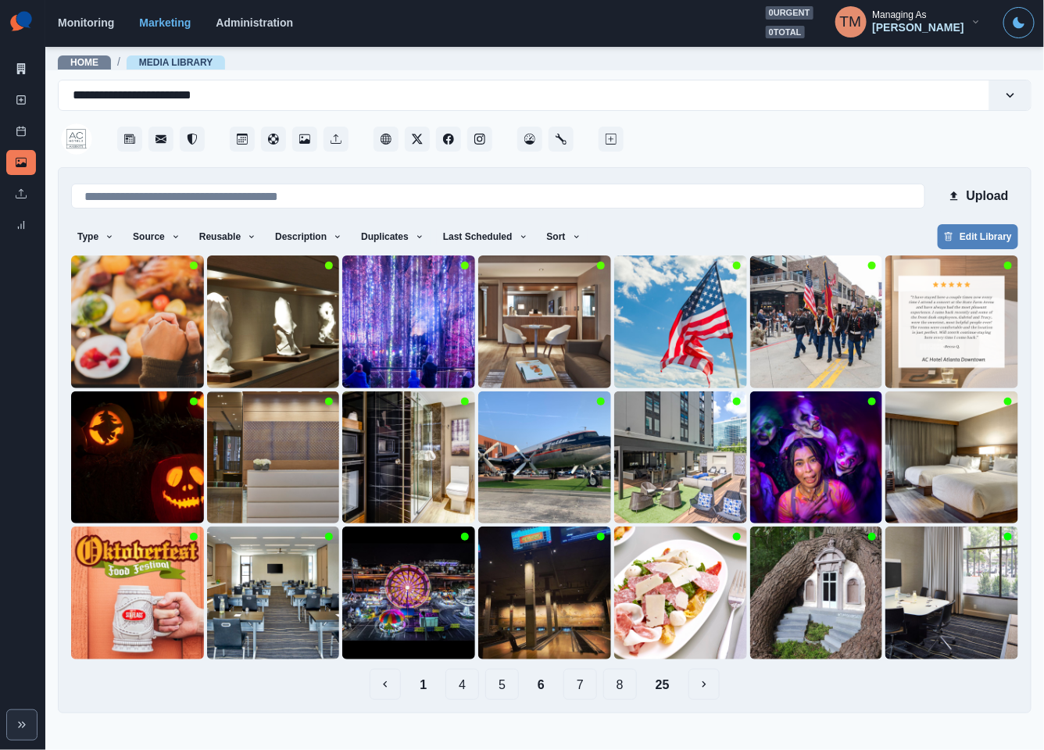
click at [591, 687] on button "7" at bounding box center [580, 684] width 34 height 31
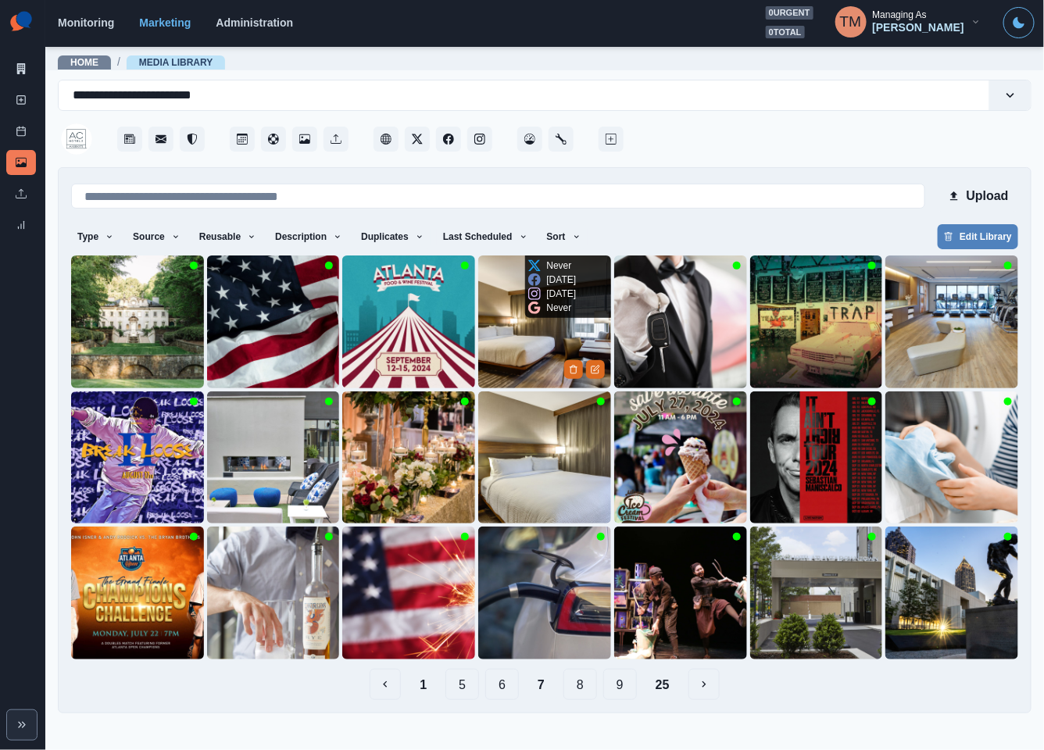
click at [501, 345] on img at bounding box center [544, 321] width 133 height 133
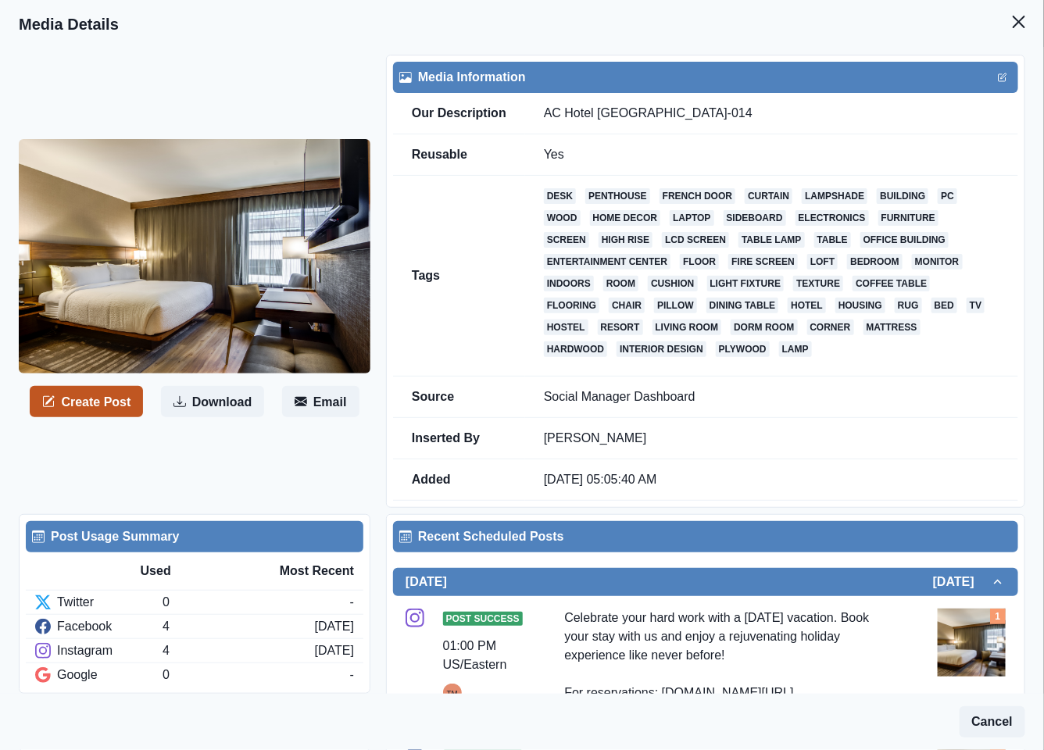
click at [91, 405] on button "Create Post" at bounding box center [86, 401] width 113 height 31
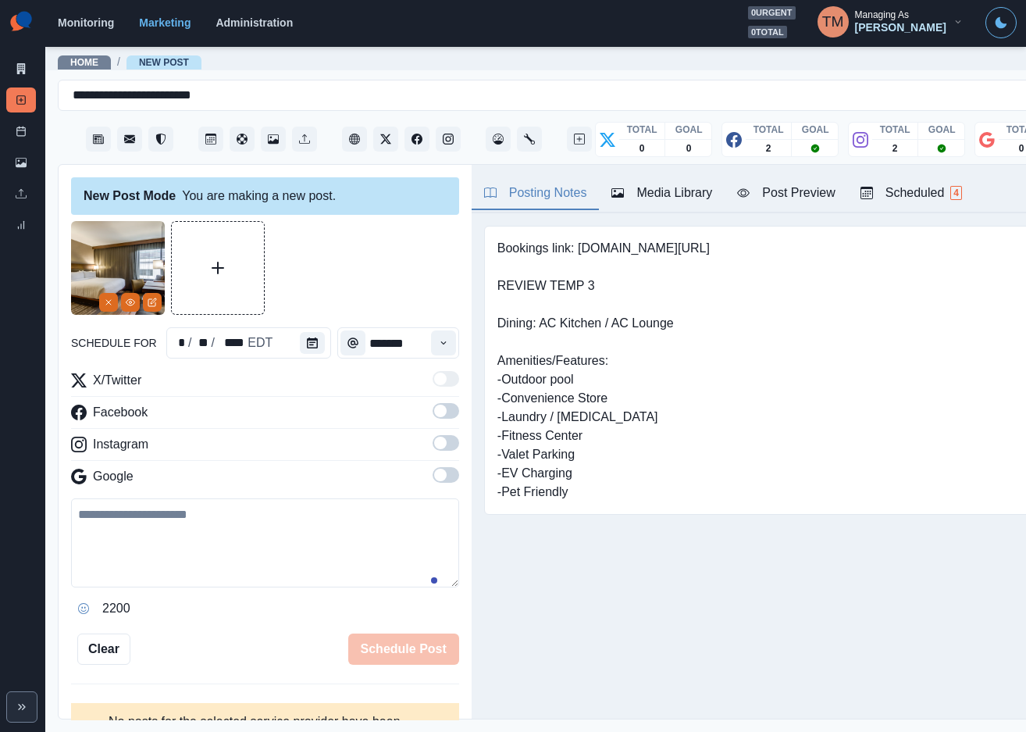
click at [239, 573] on textarea at bounding box center [265, 542] width 388 height 89
paste textarea "**********"
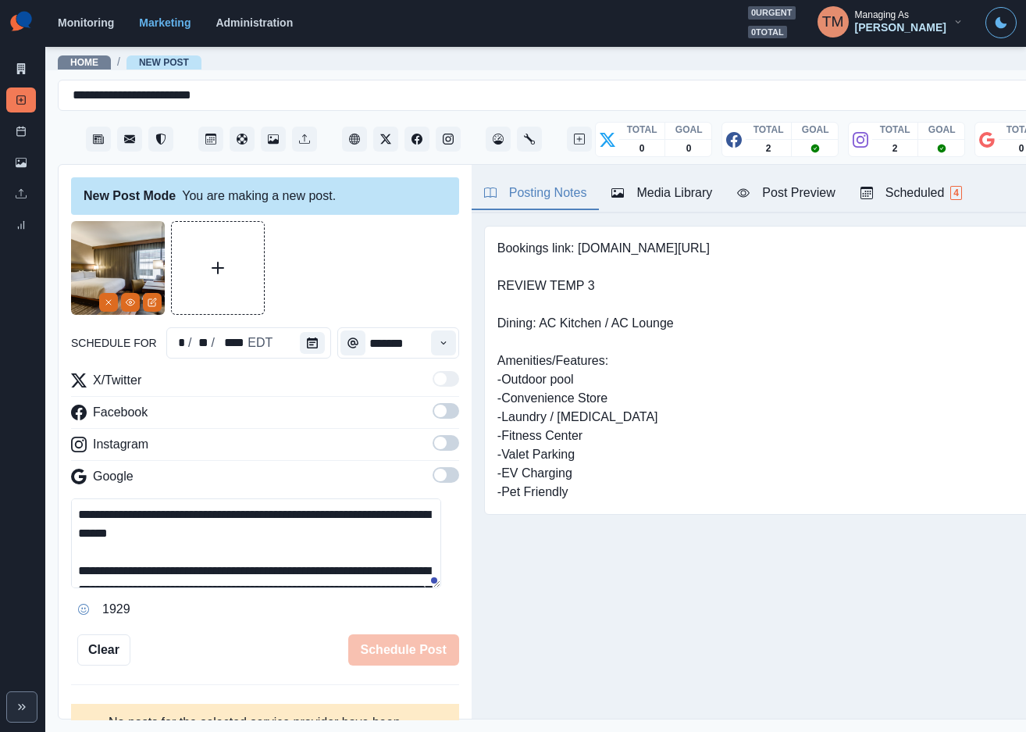
scroll to position [68, 0]
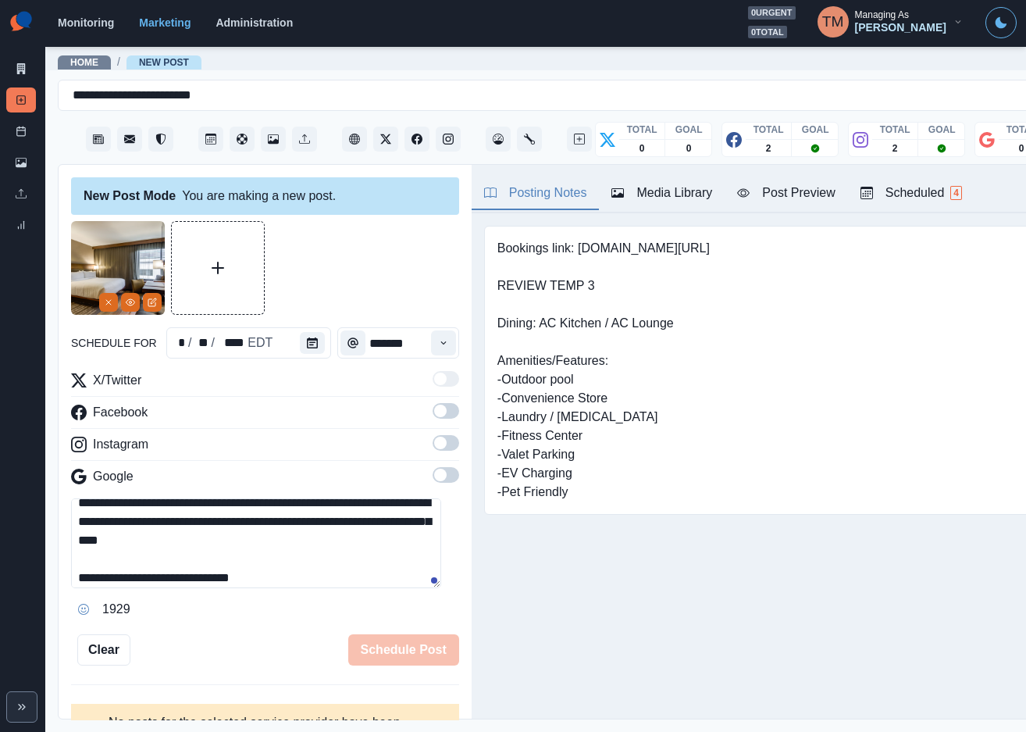
type textarea "**********"
click at [434, 417] on span at bounding box center [440, 411] width 12 height 12
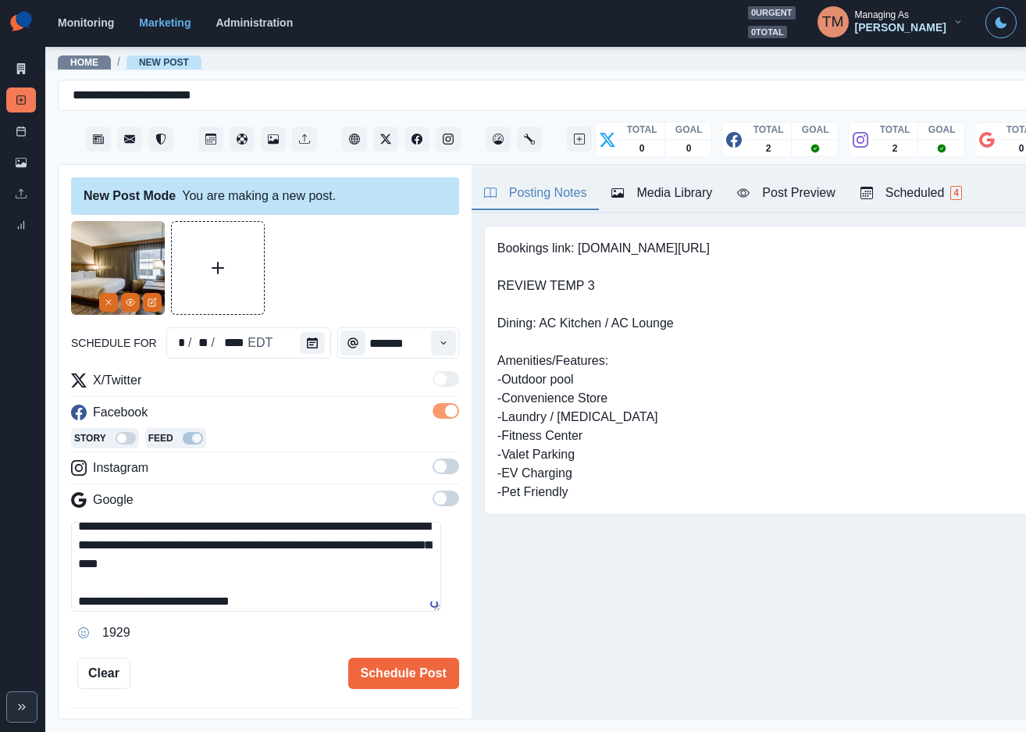
drag, startPoint x: 432, startPoint y: 469, endPoint x: 385, endPoint y: 436, distance: 57.2
click at [433, 469] on span at bounding box center [446, 466] width 27 height 16
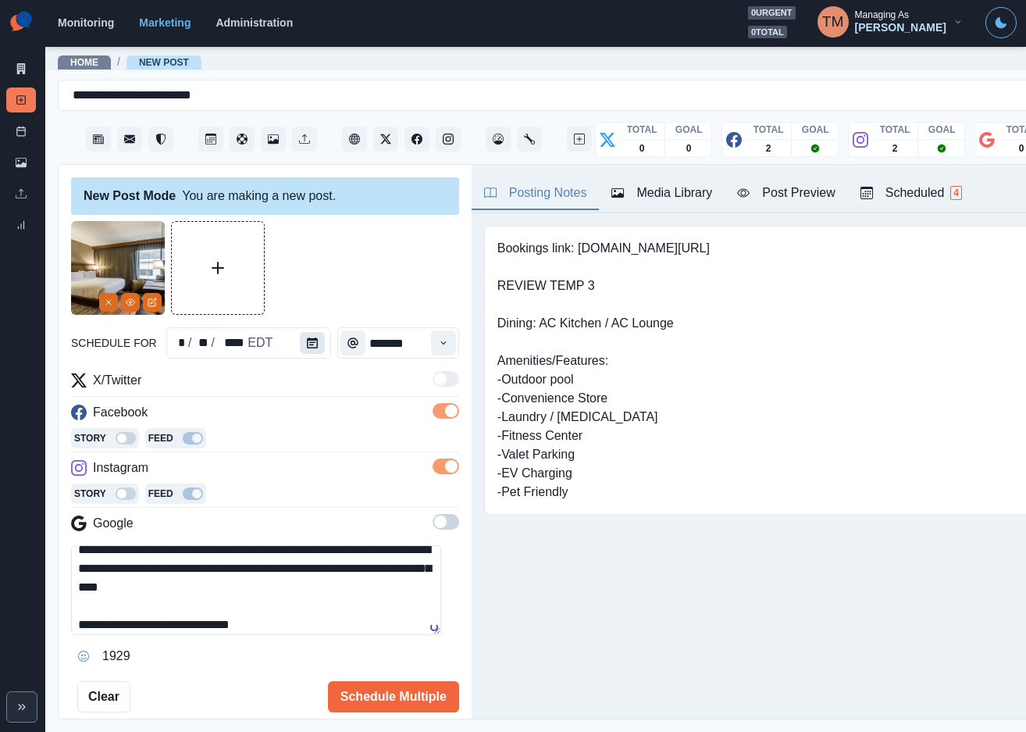
click at [307, 345] on icon "Calendar" at bounding box center [312, 342] width 11 height 11
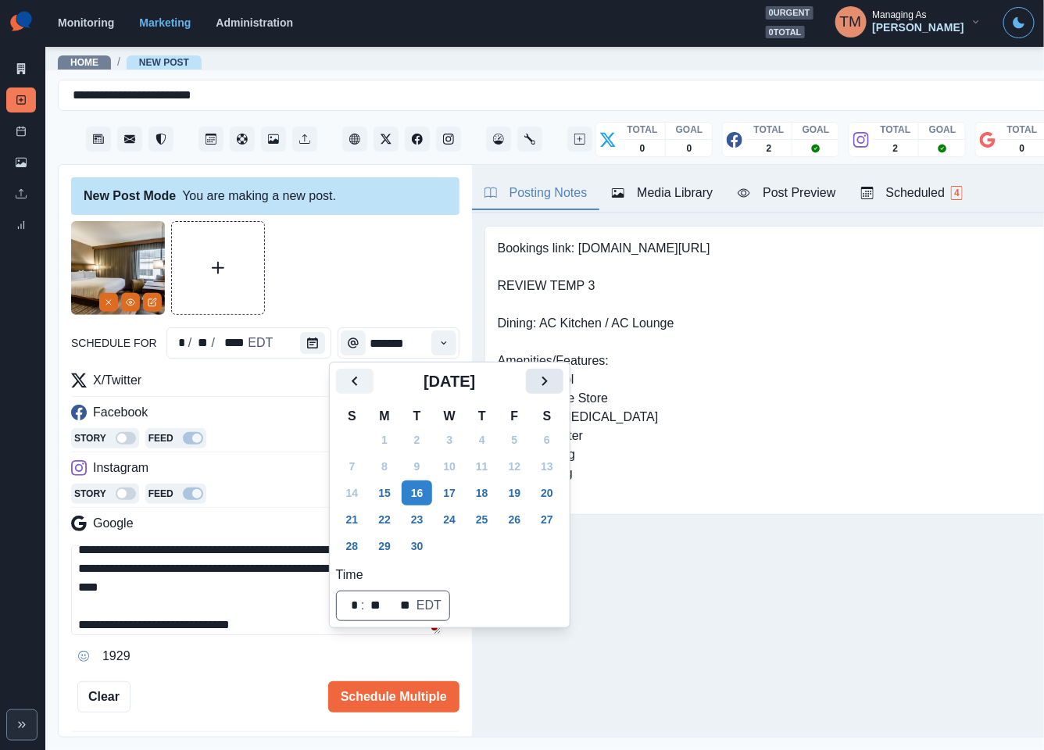
click at [546, 382] on icon "Next" at bounding box center [543, 380] width 5 height 9
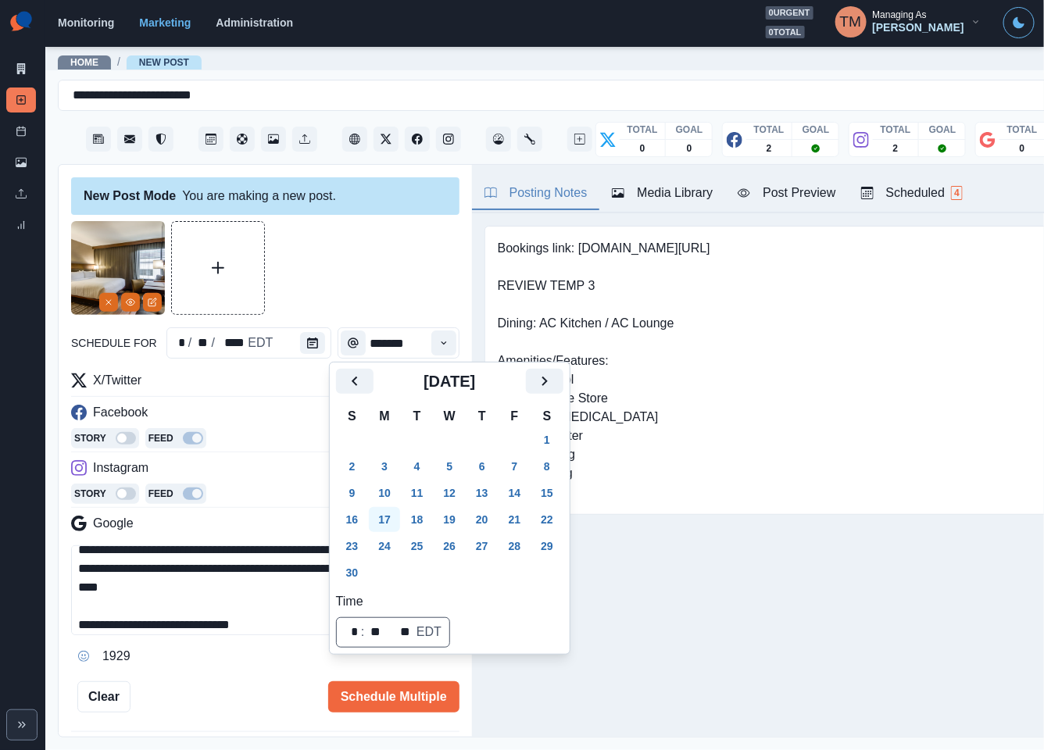
click at [383, 516] on button "17" at bounding box center [384, 519] width 31 height 25
click at [341, 262] on div at bounding box center [265, 268] width 388 height 94
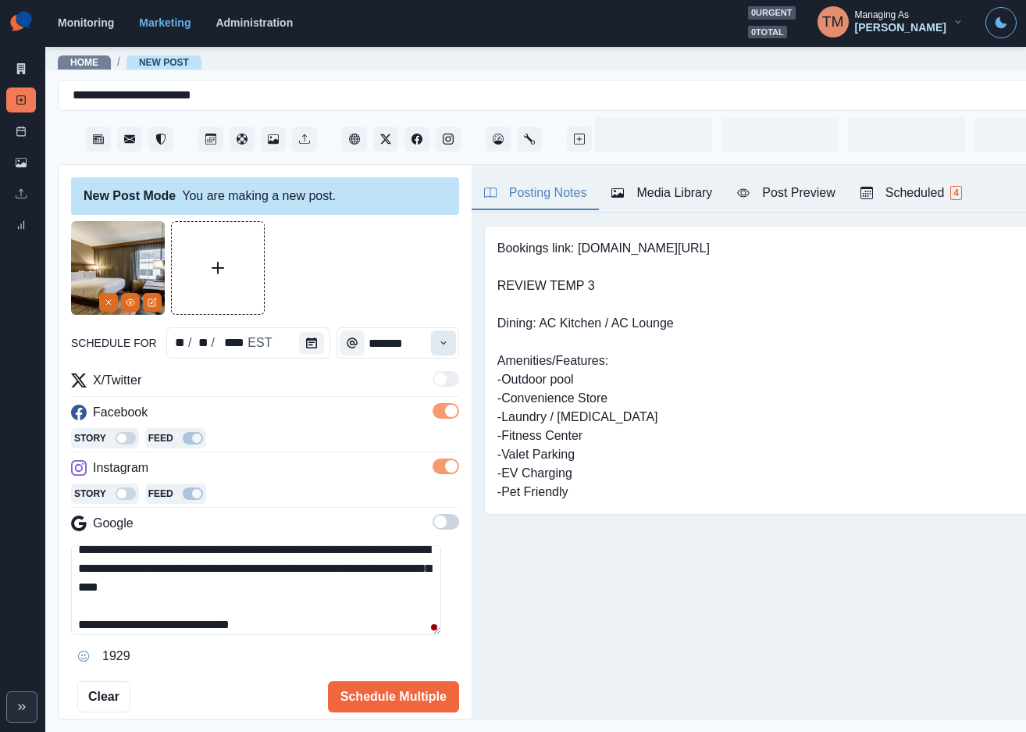
click at [438, 338] on icon "Time" at bounding box center [443, 342] width 11 height 11
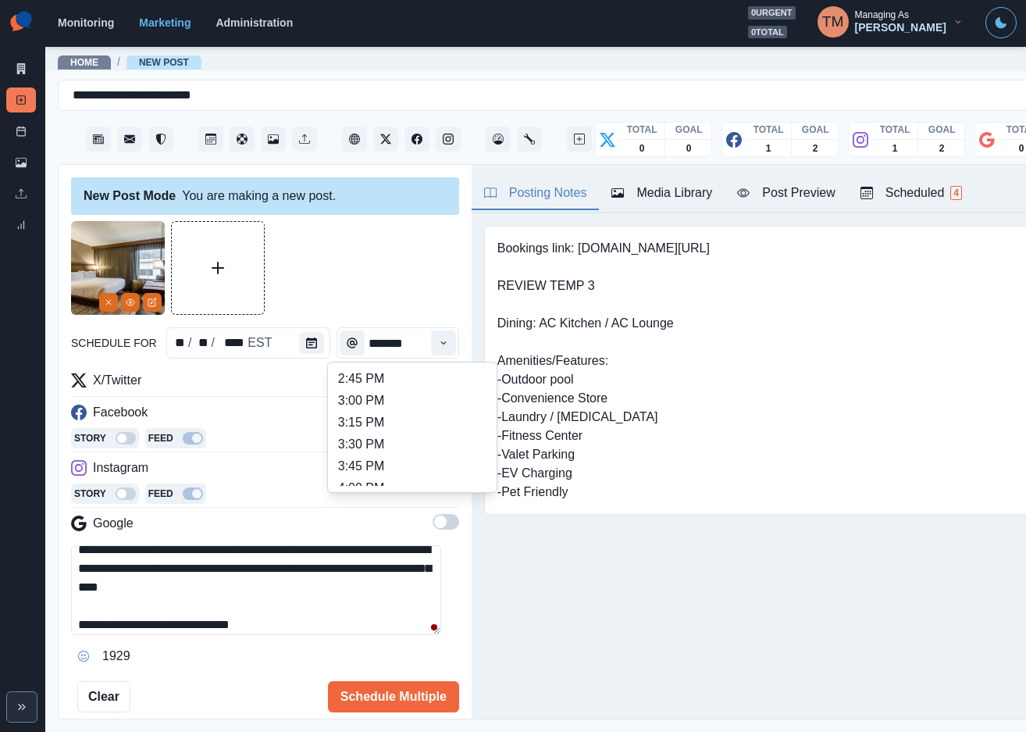
scroll to position [385, 0]
click at [426, 411] on ul "8:00 AM 8:15 AM 8:30 AM 8:45 AM 9:00 AM 9:15 AM 9:30 AM 9:45 AM 10:00 AM 10:15 …" at bounding box center [412, 427] width 156 height 117
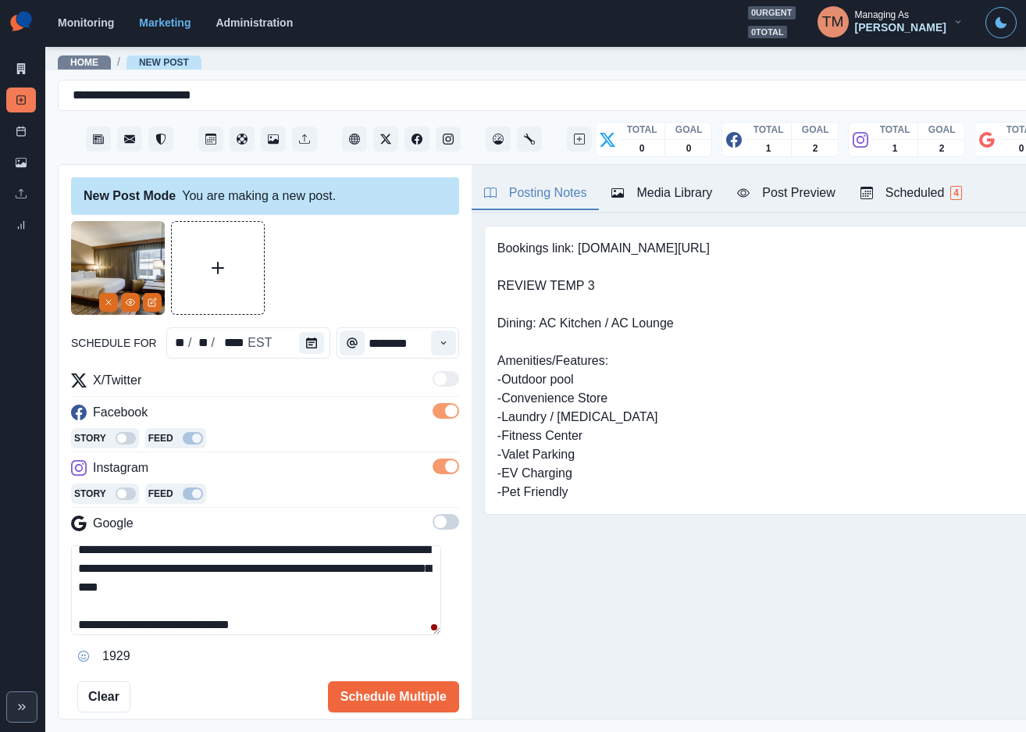
type input "********"
click at [423, 255] on div at bounding box center [265, 268] width 388 height 94
click at [797, 194] on div "Post Preview" at bounding box center [786, 193] width 98 height 19
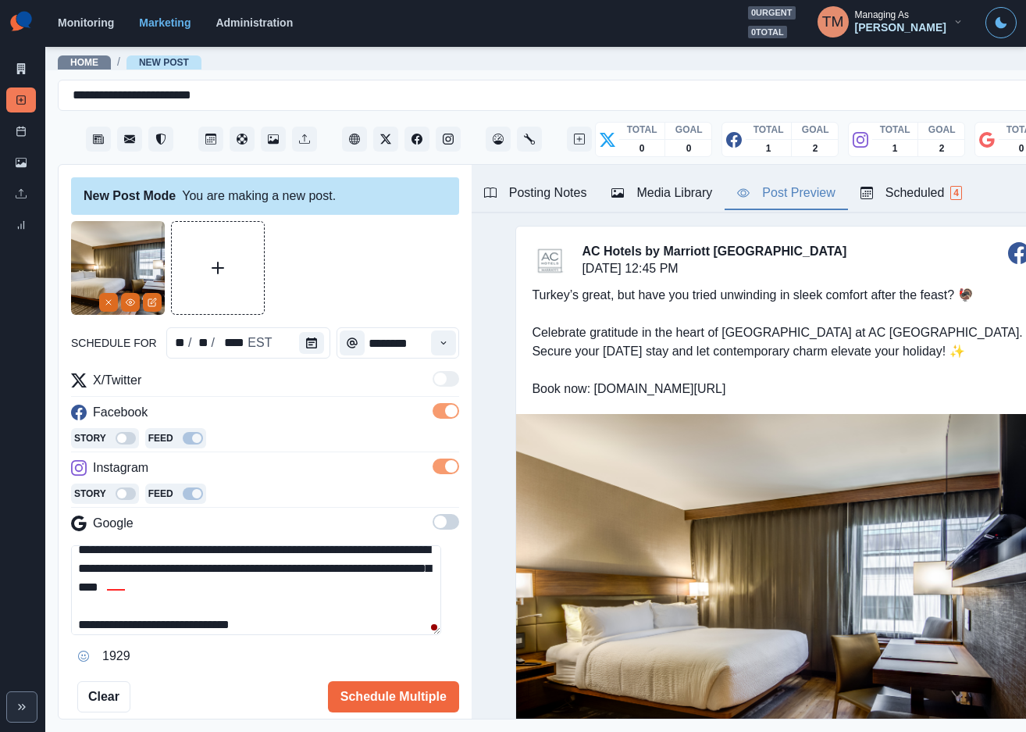
scroll to position [0, 0]
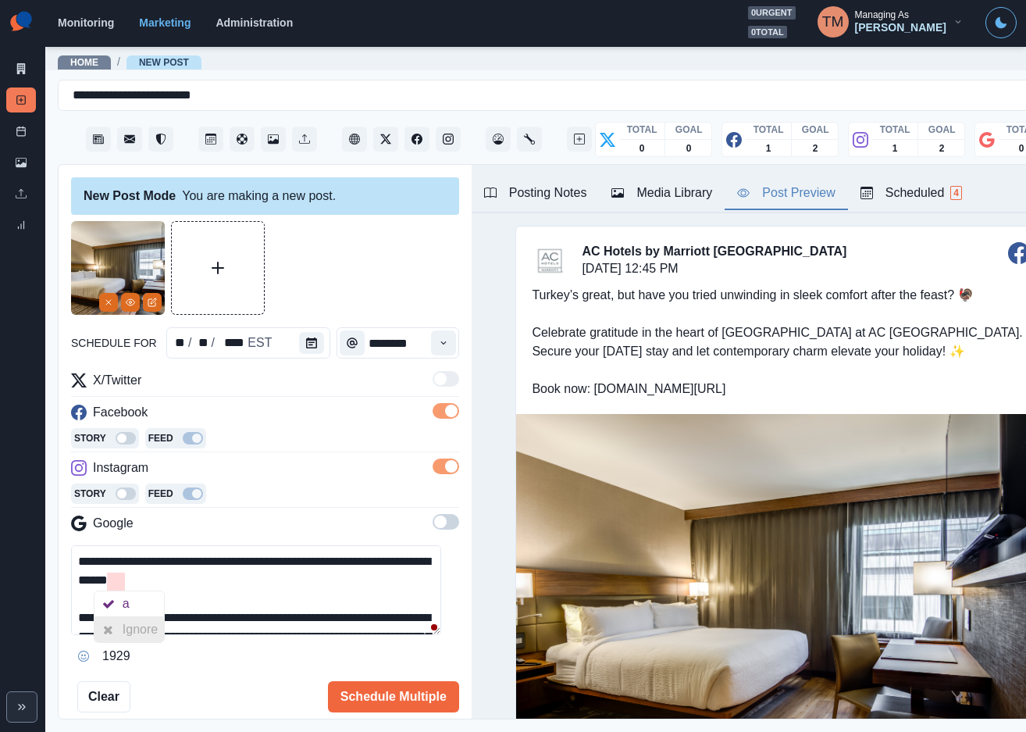
click at [144, 626] on div "Ignore" at bounding box center [143, 629] width 41 height 25
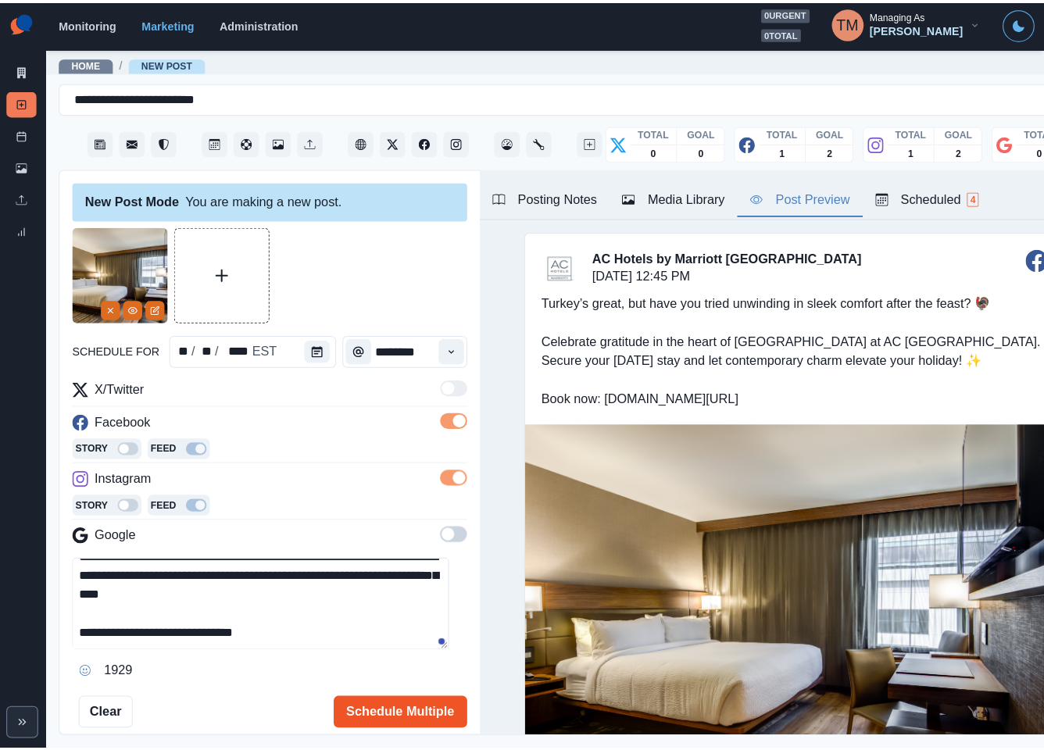
scroll to position [82, 0]
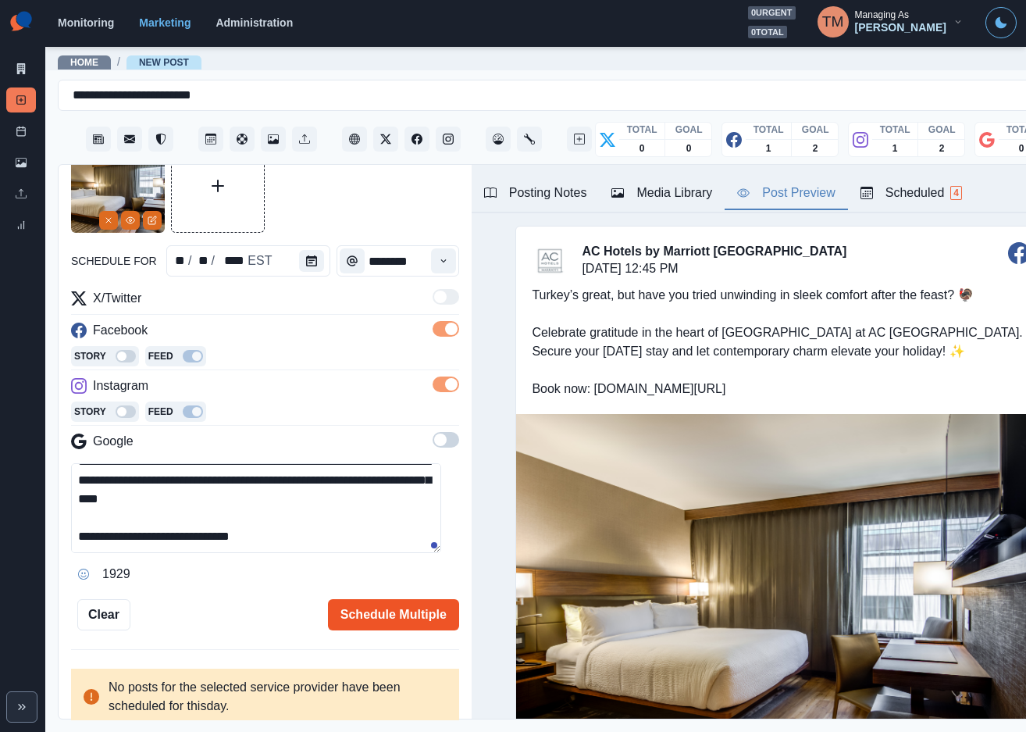
click at [370, 610] on button "Schedule Multiple" at bounding box center [393, 614] width 131 height 31
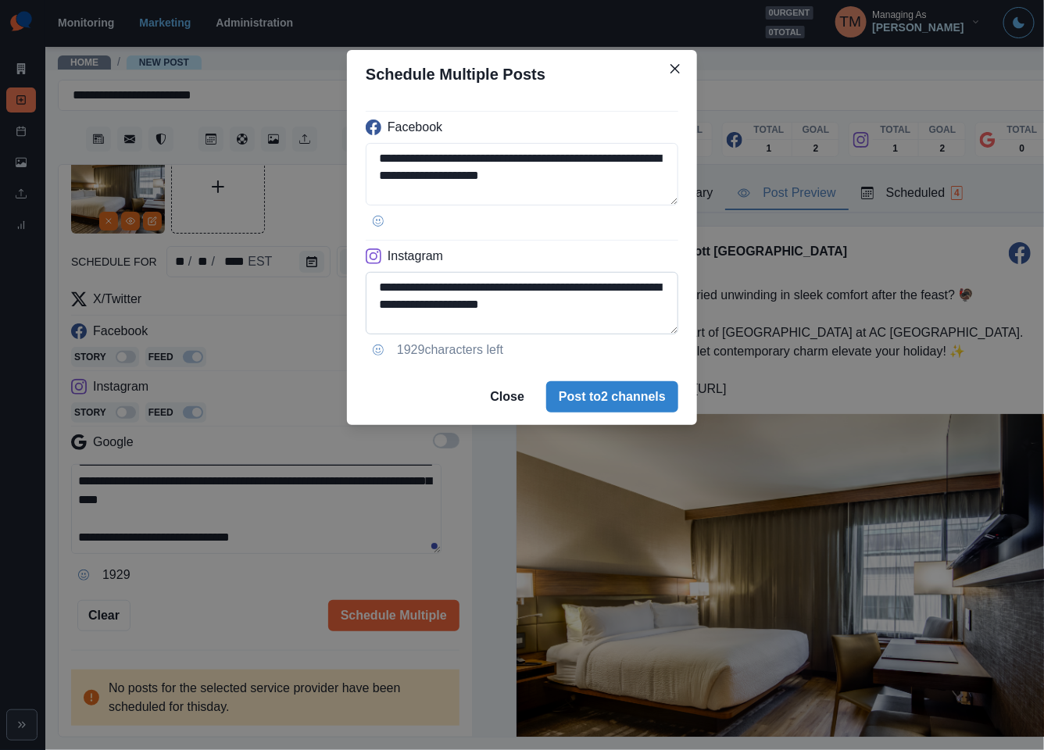
scroll to position [106, 0]
paste textarea
drag, startPoint x: 378, startPoint y: 321, endPoint x: 715, endPoint y: 322, distance: 336.6
type textarea "**********"
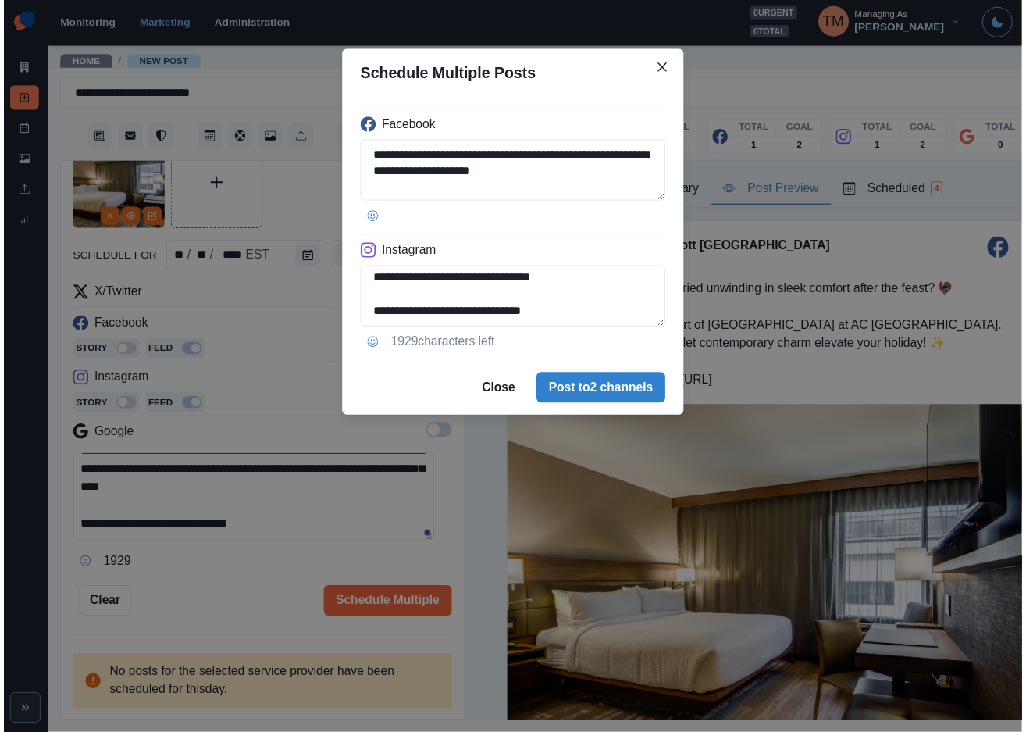
scroll to position [108, 0]
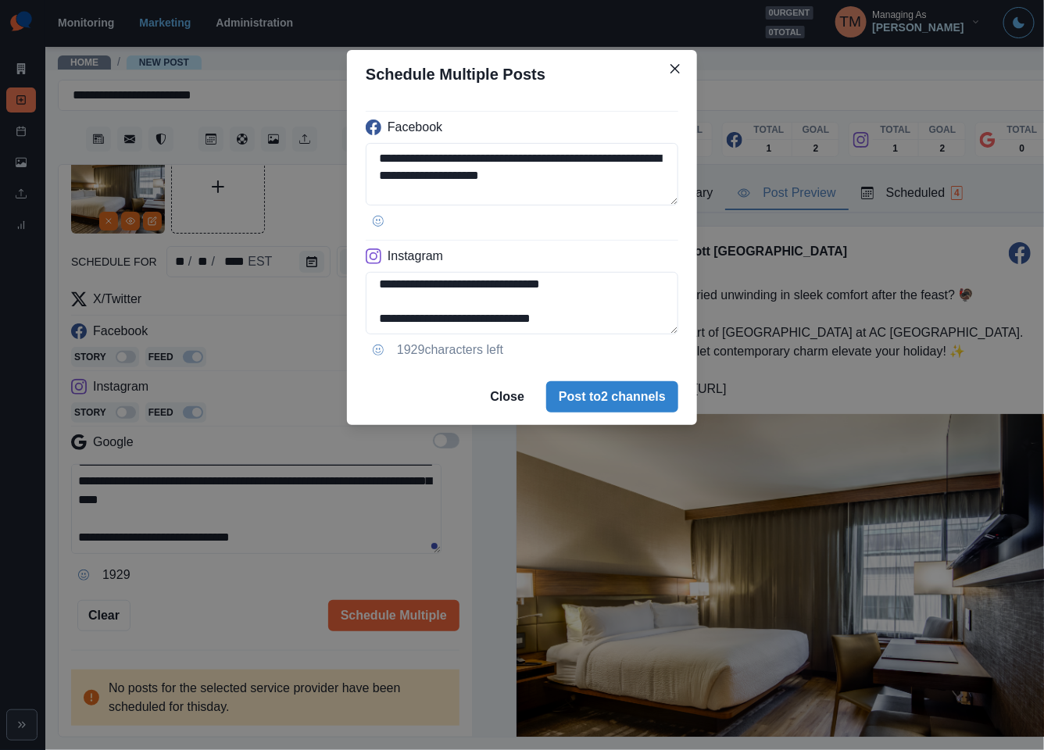
click at [216, 594] on div "**********" at bounding box center [522, 375] width 1044 height 750
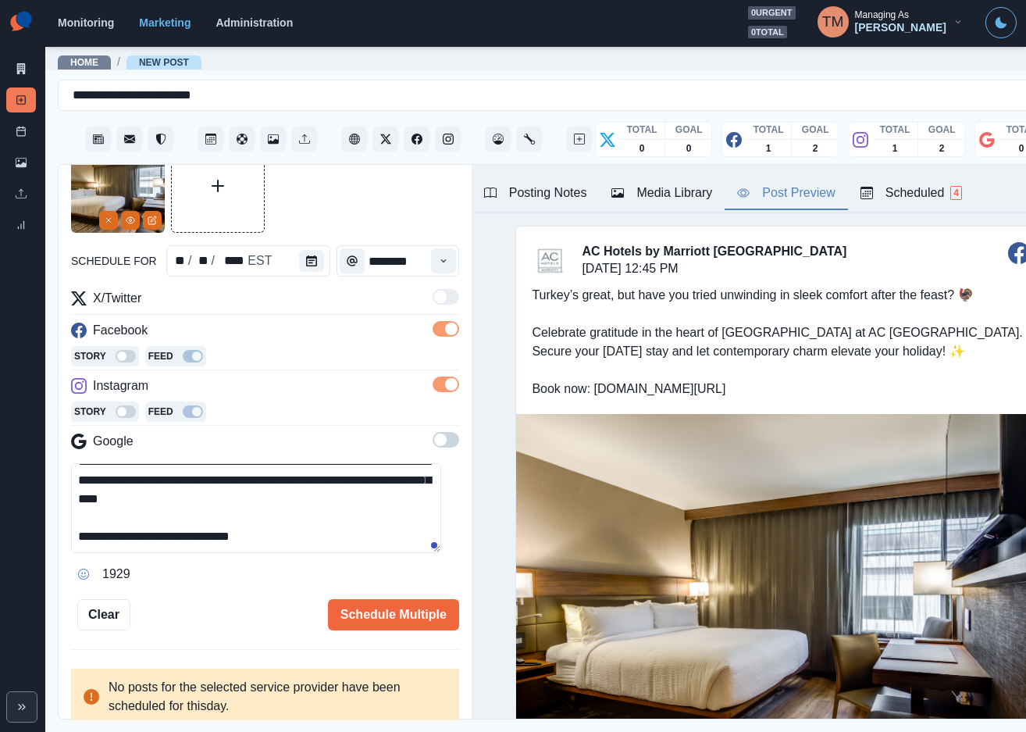
scroll to position [17, 0]
click at [415, 608] on button "Schedule Multiple" at bounding box center [393, 614] width 131 height 31
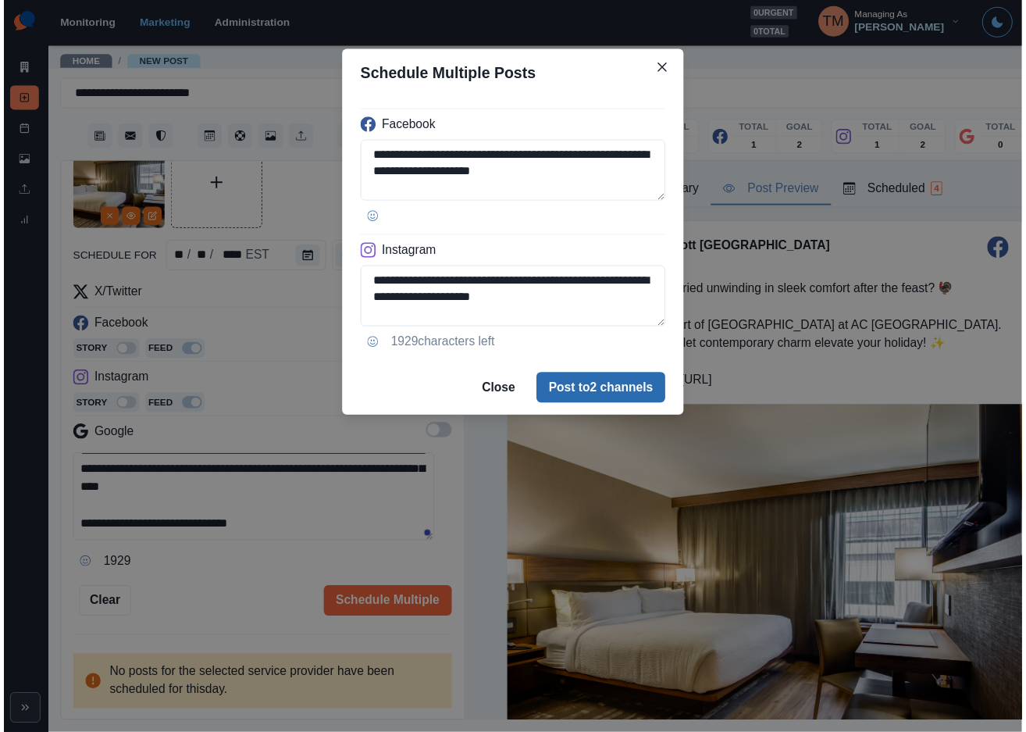
scroll to position [106, 0]
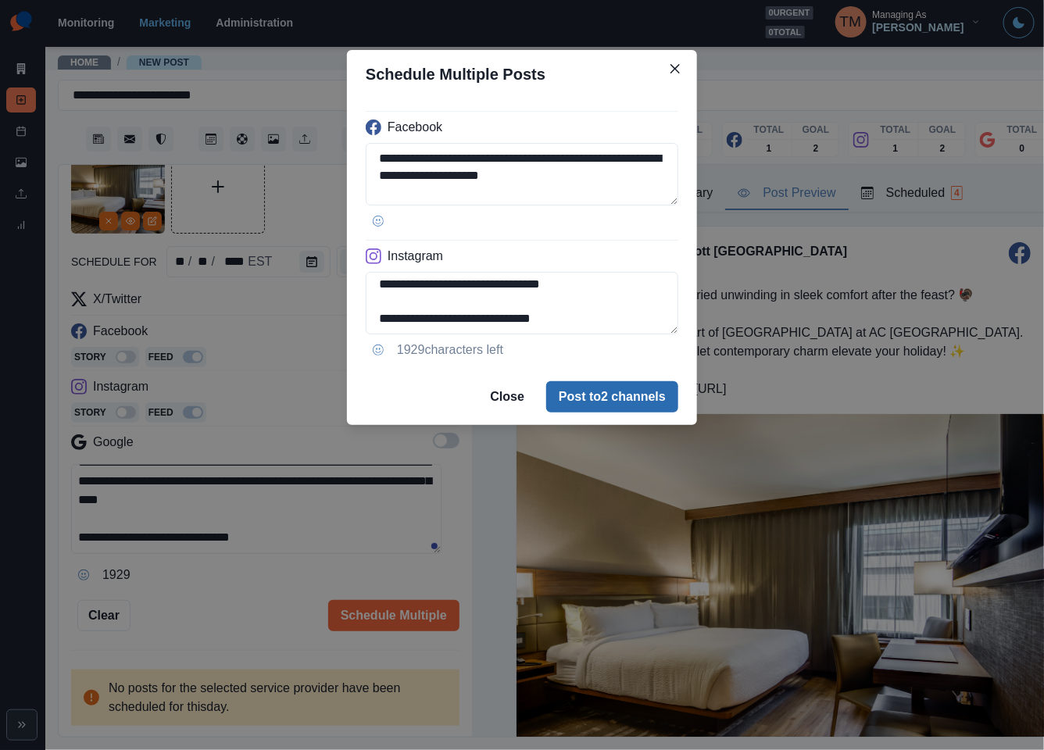
click at [640, 394] on button "Post to 2 channels" at bounding box center [612, 396] width 132 height 31
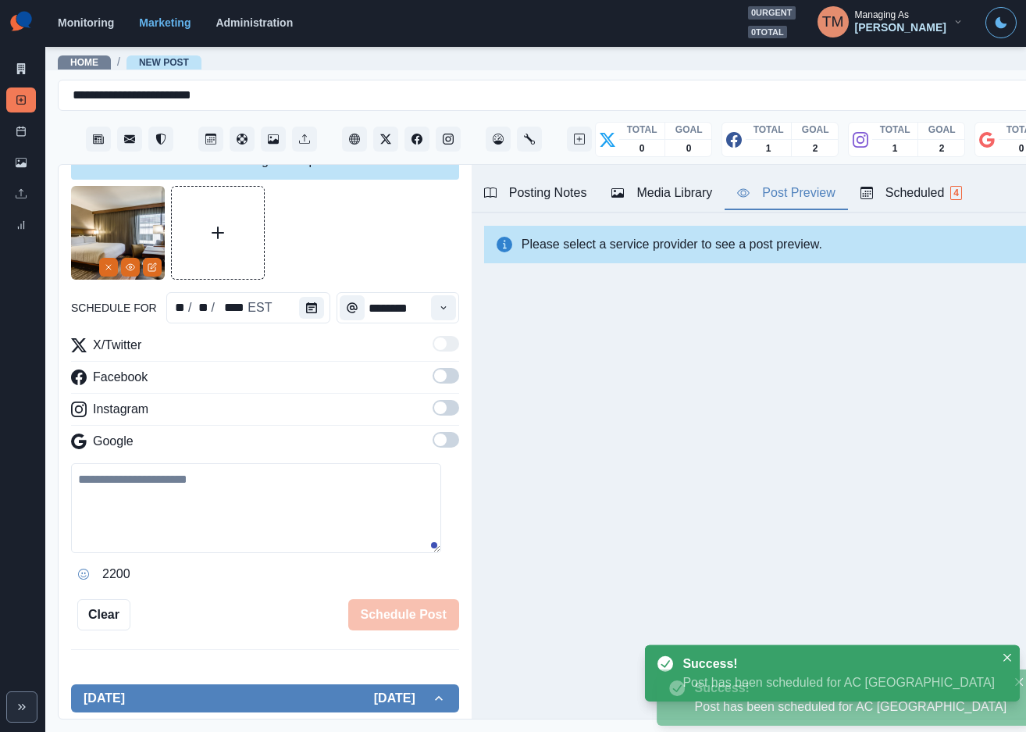
scroll to position [0, 0]
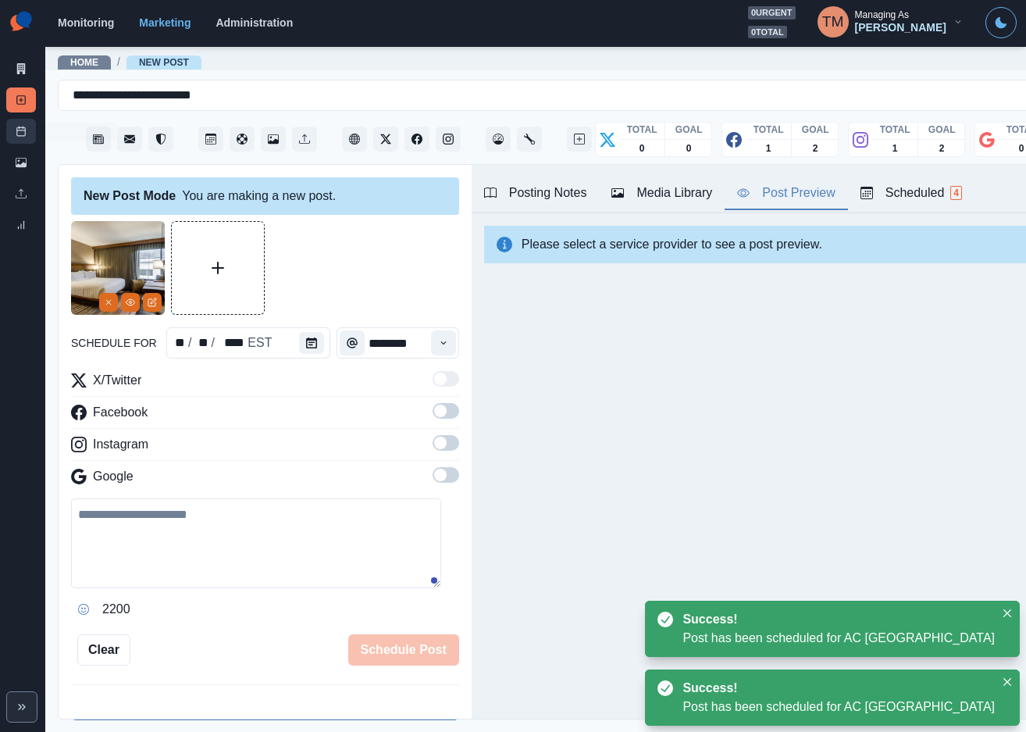
click at [26, 138] on link "Post Schedule" at bounding box center [21, 131] width 30 height 25
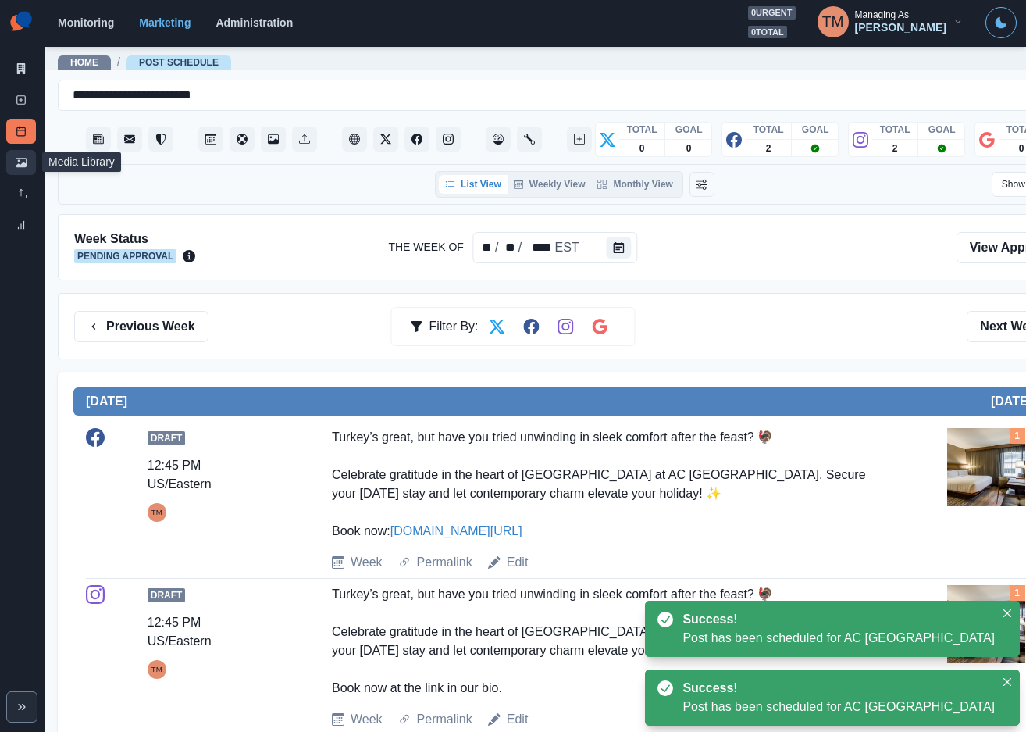
click at [28, 162] on link "Media Library" at bounding box center [21, 162] width 30 height 25
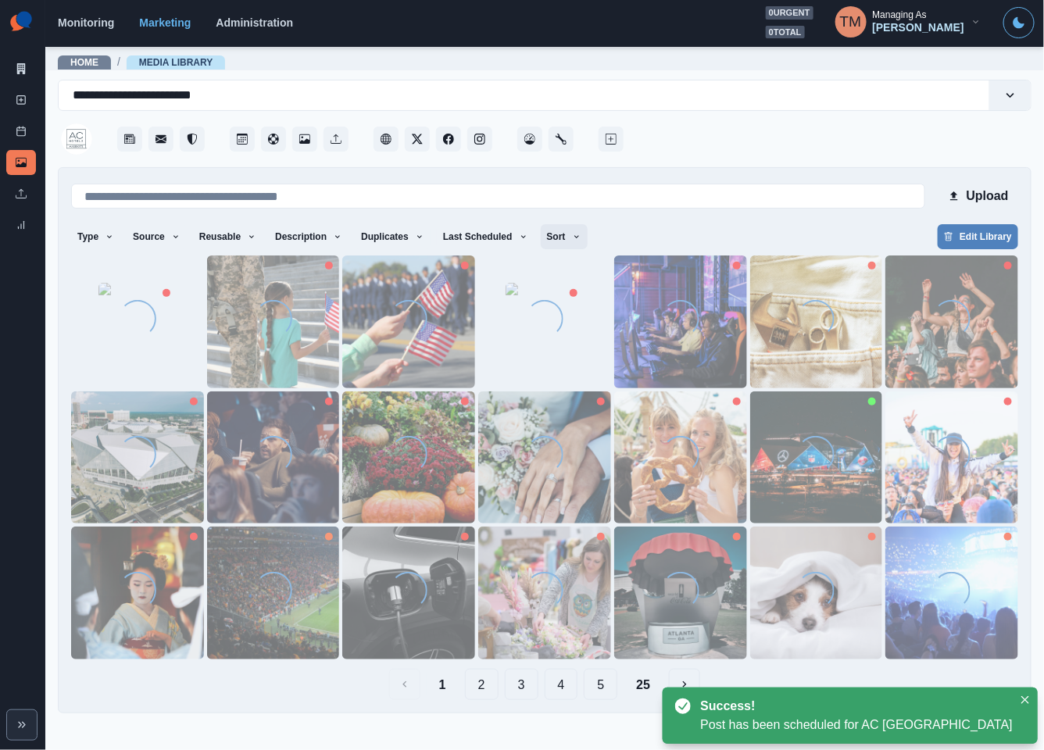
click at [549, 234] on button "Sort" at bounding box center [564, 236] width 47 height 25
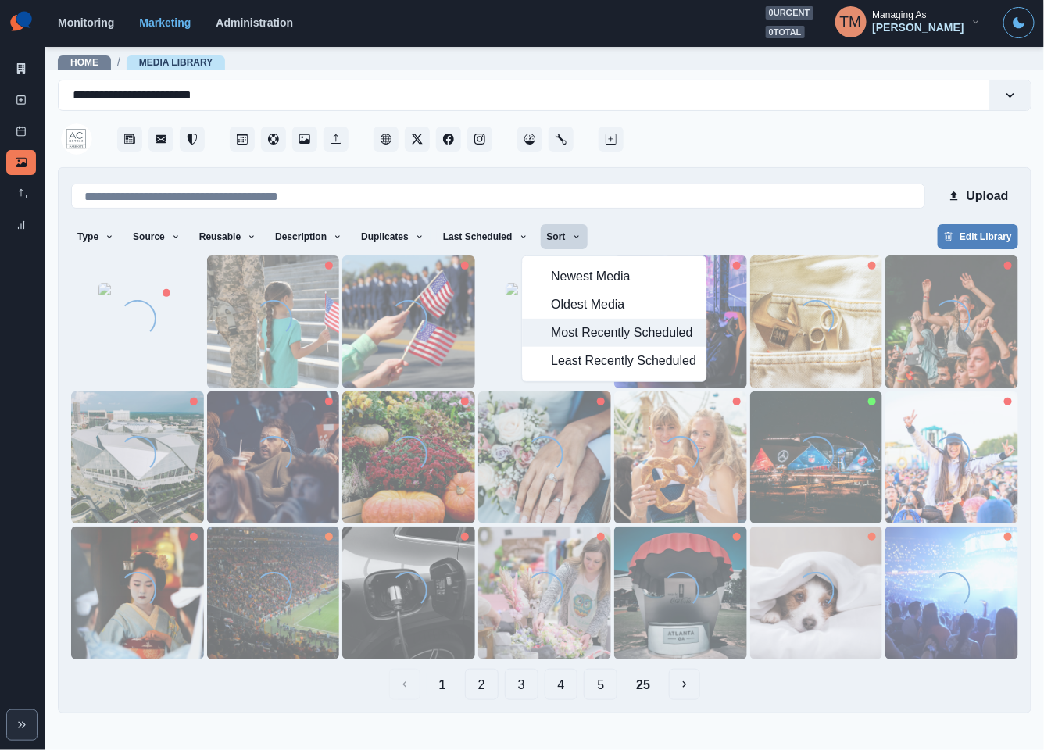
click at [566, 328] on span "Most Recently Scheduled" at bounding box center [623, 332] width 145 height 19
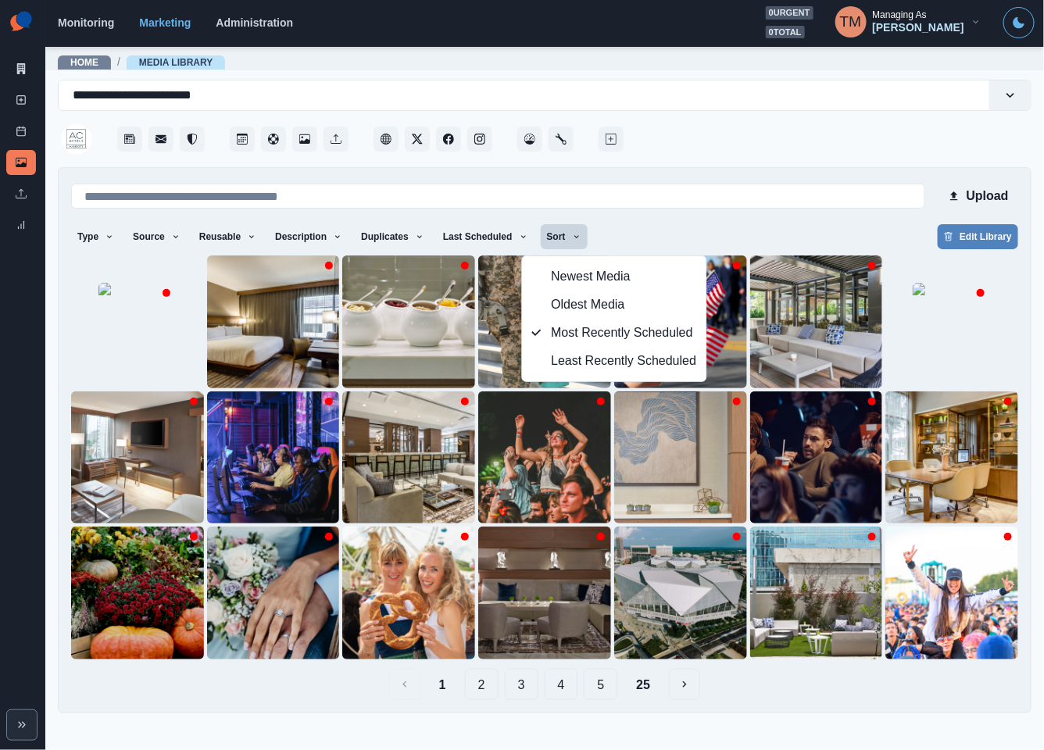
click at [760, 226] on div "Type Any Image Video Source Any Upload Social Manager Found: Instagram Found: G…" at bounding box center [544, 238] width 947 height 28
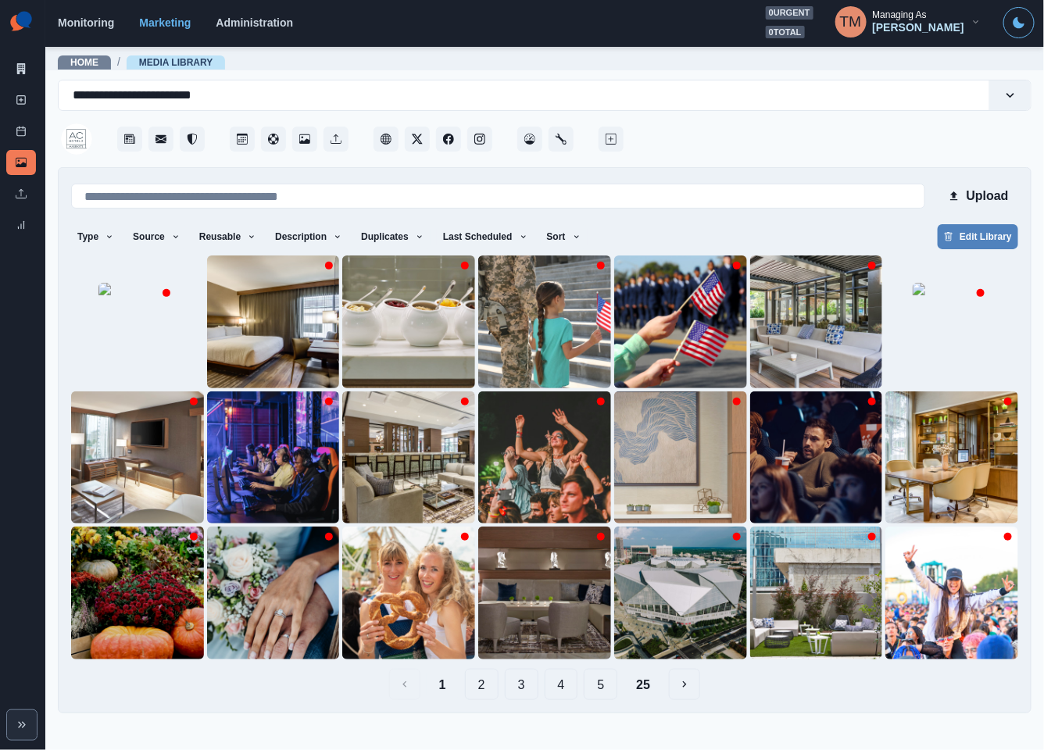
click at [467, 687] on button "2" at bounding box center [482, 684] width 34 height 31
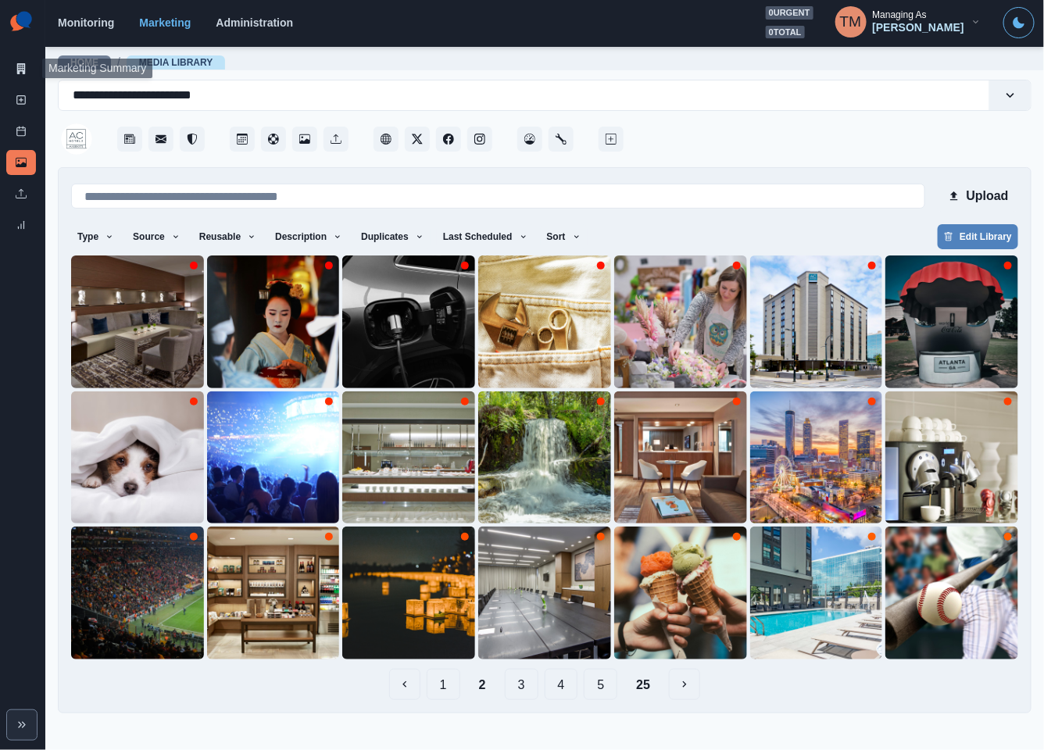
click at [14, 64] on link "Marketing Summary" at bounding box center [21, 68] width 30 height 25
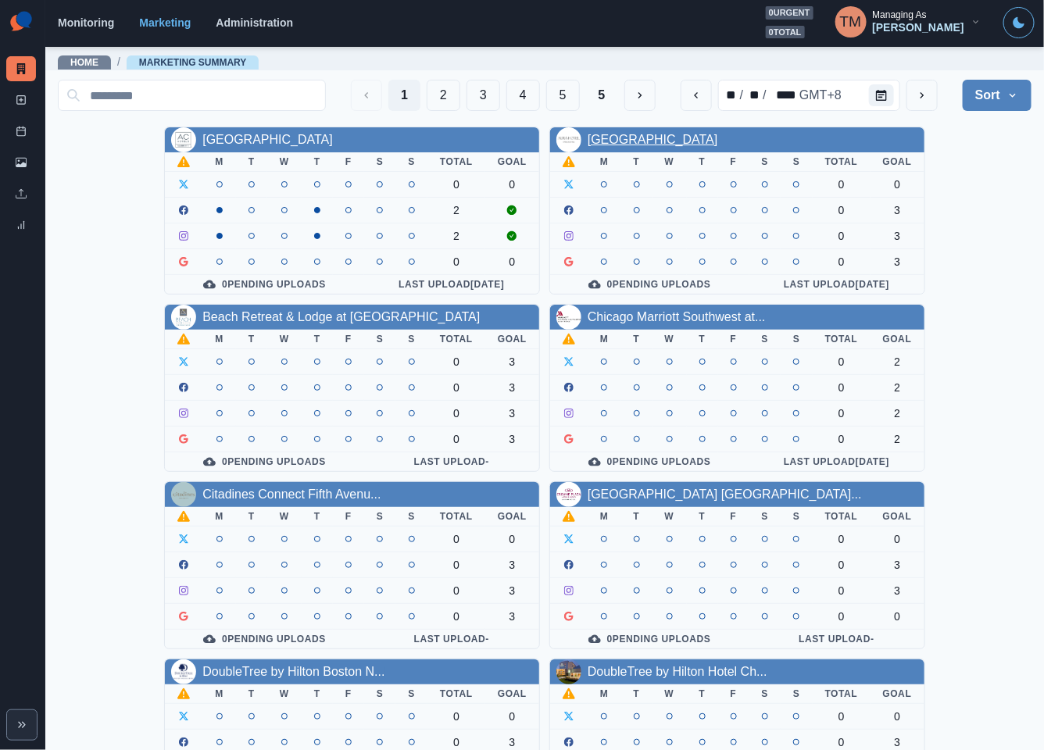
click at [648, 137] on link "[GEOGRAPHIC_DATA]" at bounding box center [652, 139] width 130 height 13
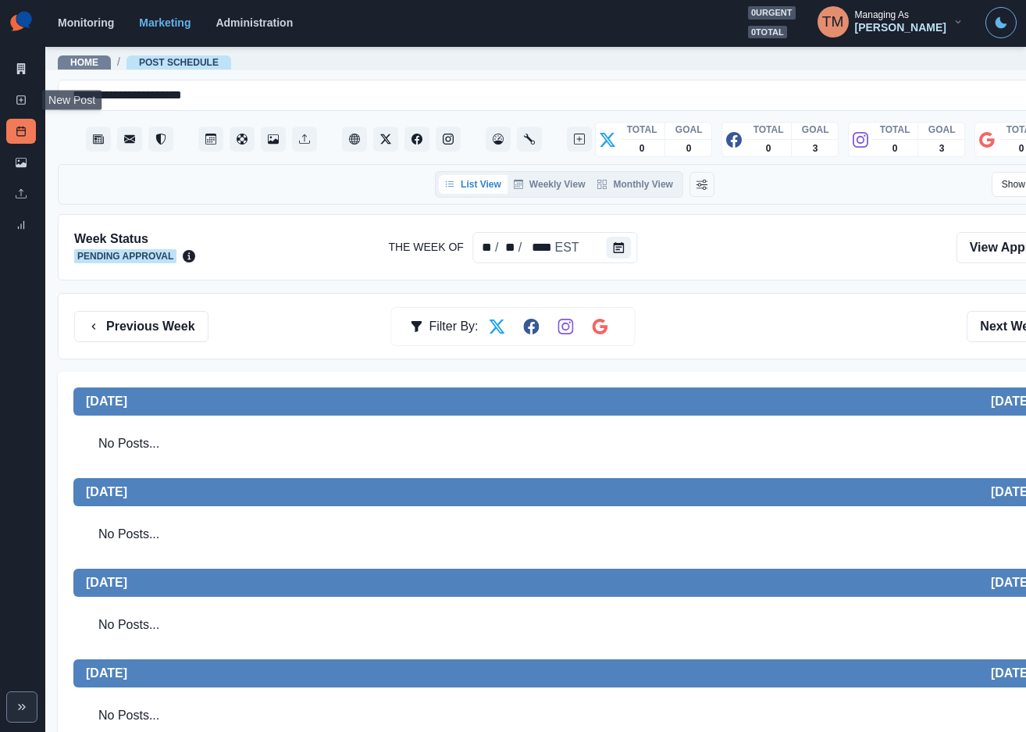
drag, startPoint x: 22, startPoint y: 98, endPoint x: 0, endPoint y: 194, distance: 98.5
click at [22, 98] on icon at bounding box center [21, 100] width 11 height 11
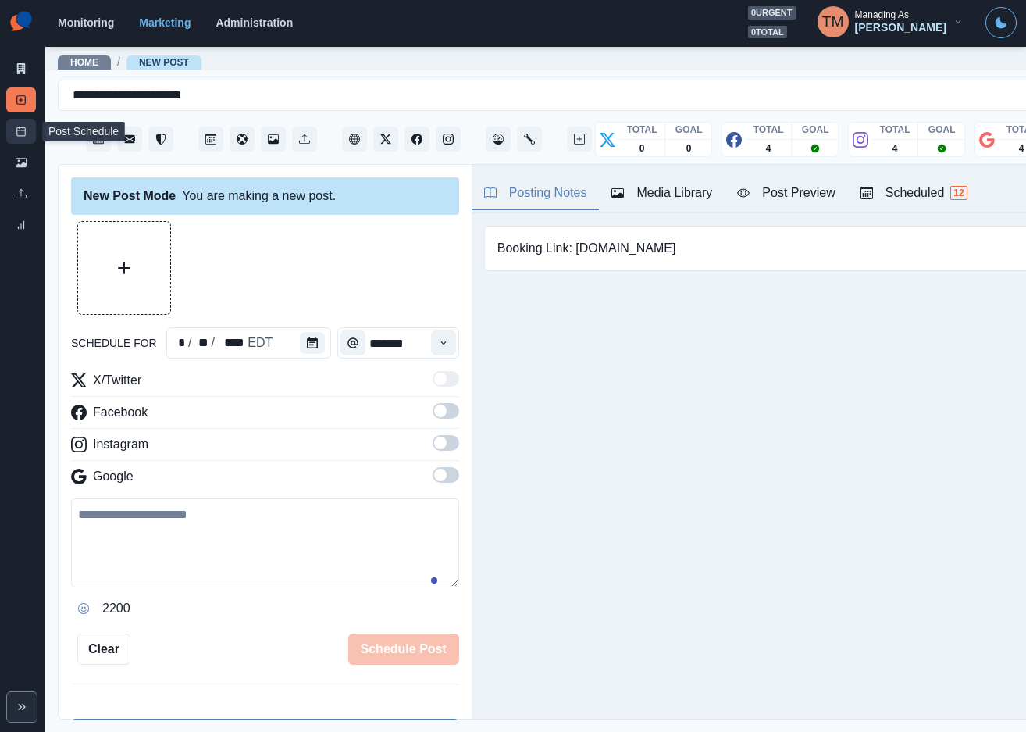
click at [17, 134] on icon at bounding box center [21, 131] width 11 height 11
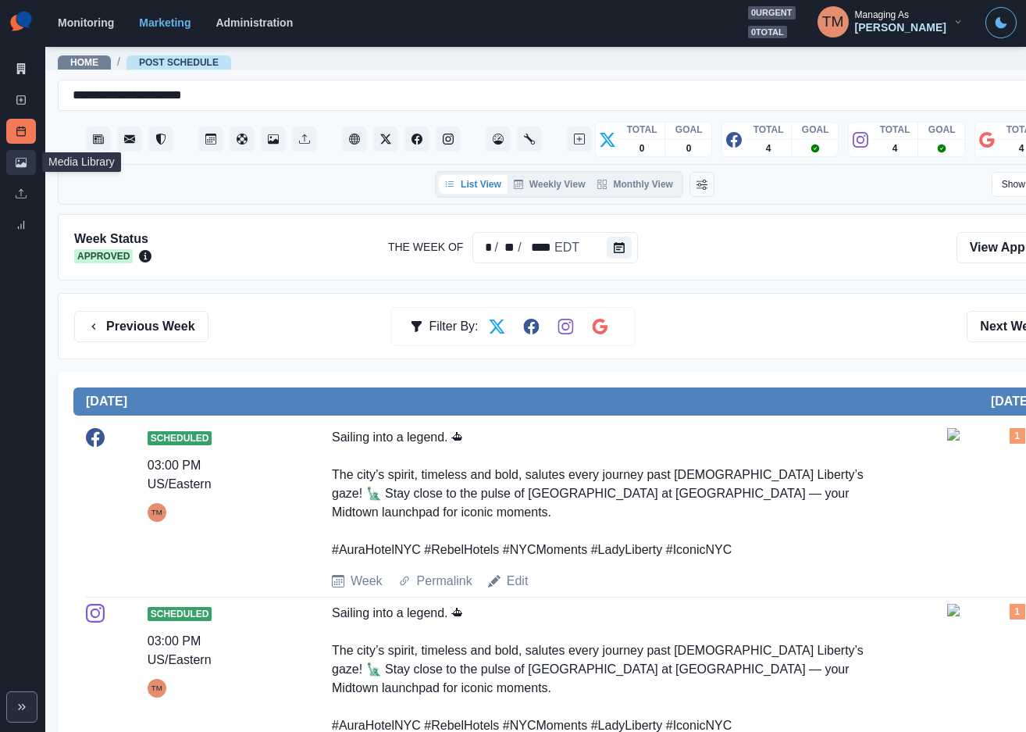
click at [16, 164] on icon at bounding box center [21, 162] width 11 height 11
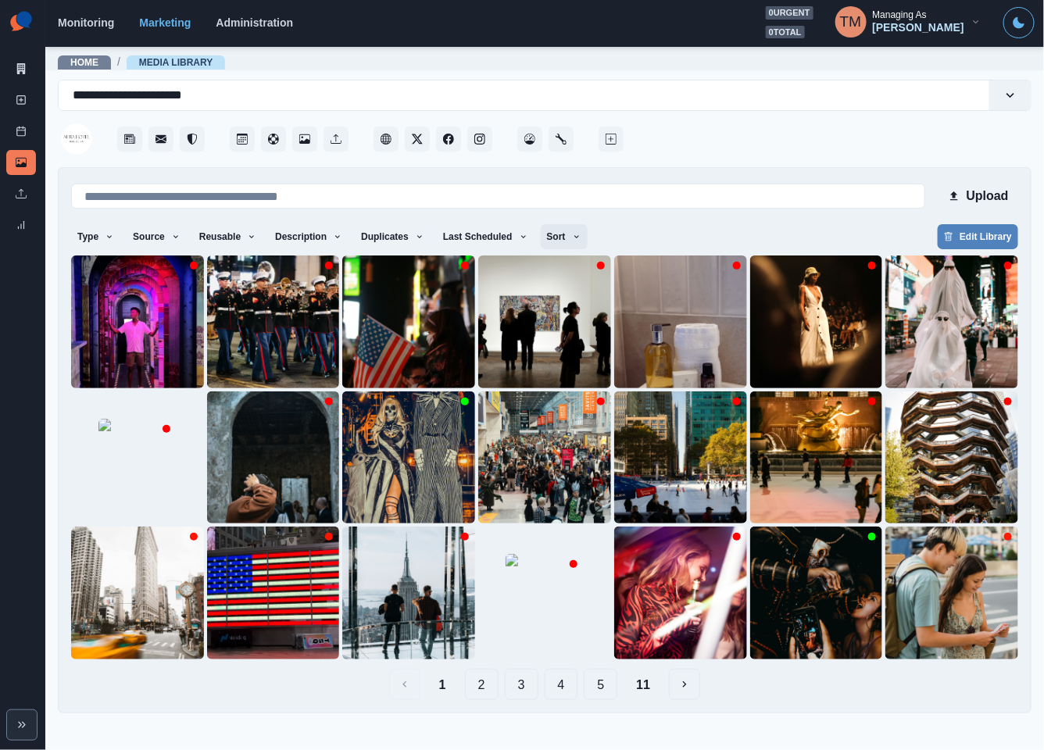
click at [572, 235] on icon "button" at bounding box center [576, 236] width 9 height 9
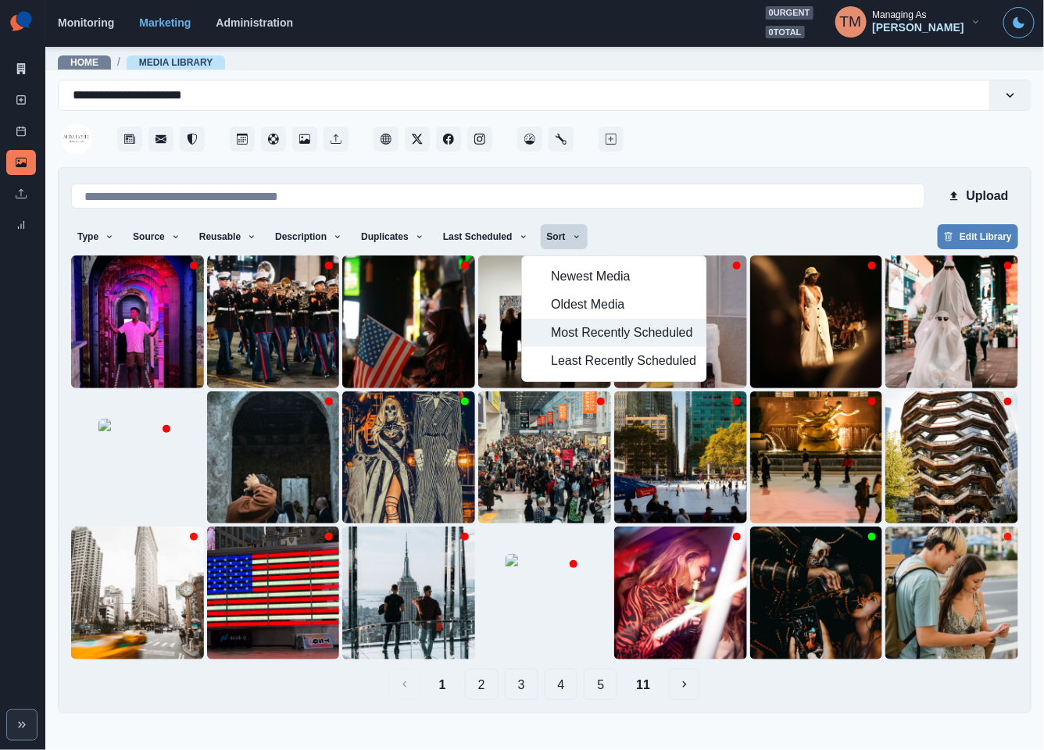
drag, startPoint x: 576, startPoint y: 338, endPoint x: 664, endPoint y: 251, distance: 123.7
click at [582, 334] on span "Most Recently Scheduled" at bounding box center [623, 332] width 145 height 19
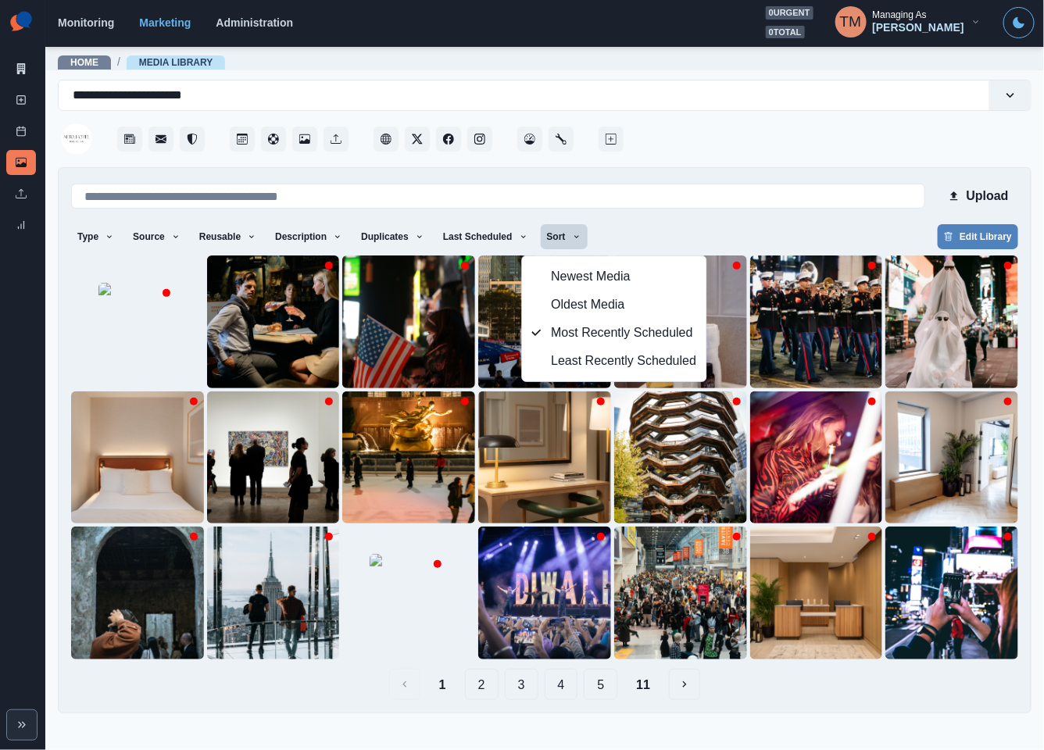
click at [713, 230] on div "Type Any Image Video Source Any Upload Social Manager Found: Instagram Found: G…" at bounding box center [544, 238] width 947 height 28
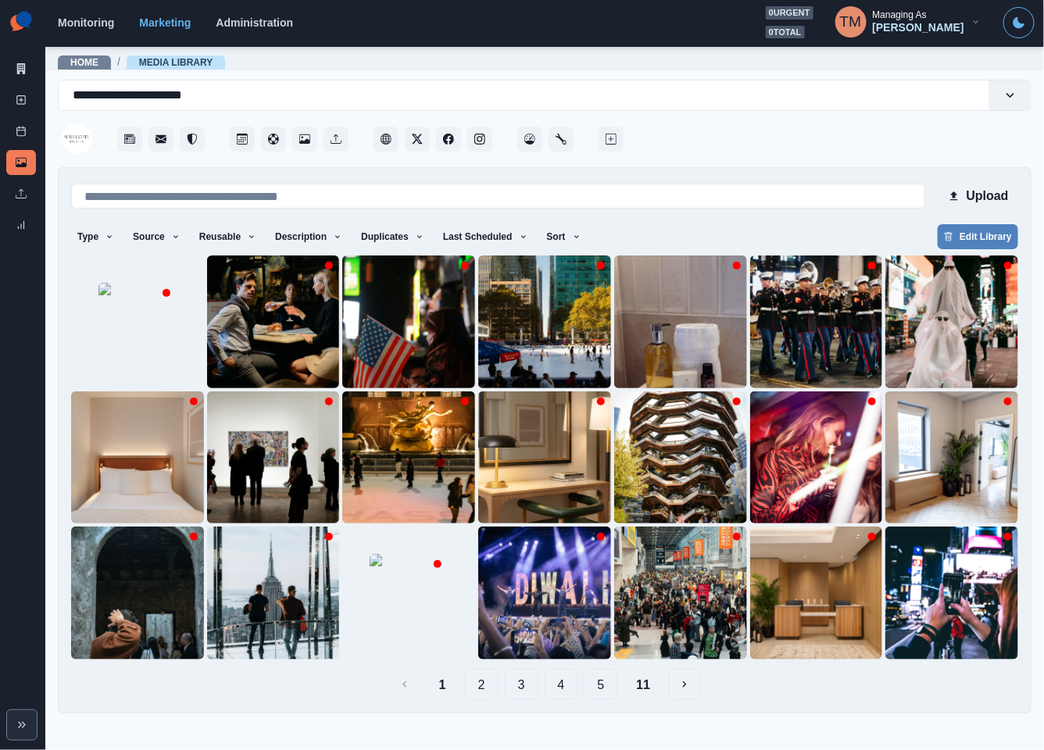
click at [488, 684] on button "2" at bounding box center [482, 684] width 34 height 31
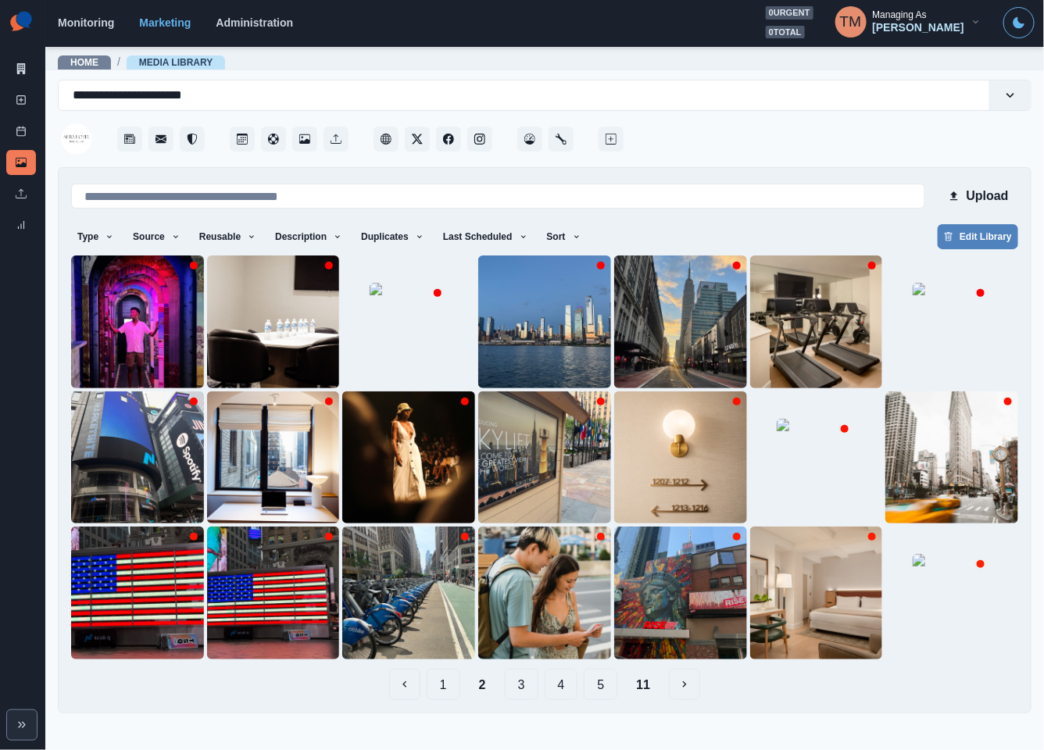
click at [643, 685] on button "11" at bounding box center [642, 684] width 39 height 31
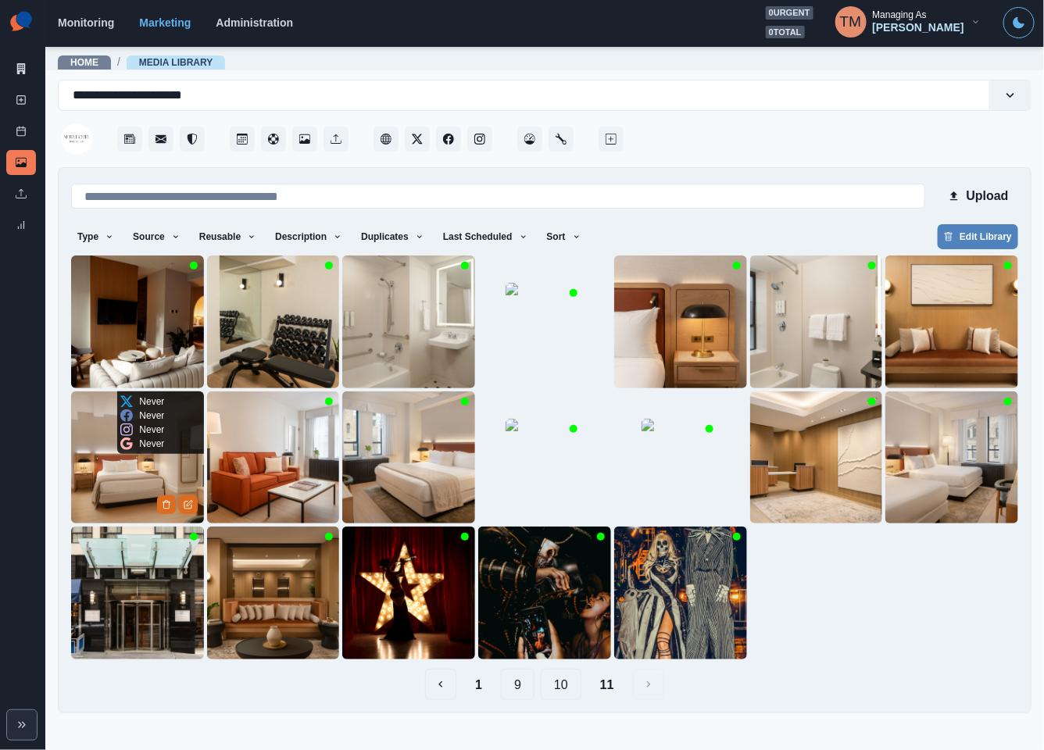
click at [101, 473] on img at bounding box center [137, 457] width 133 height 133
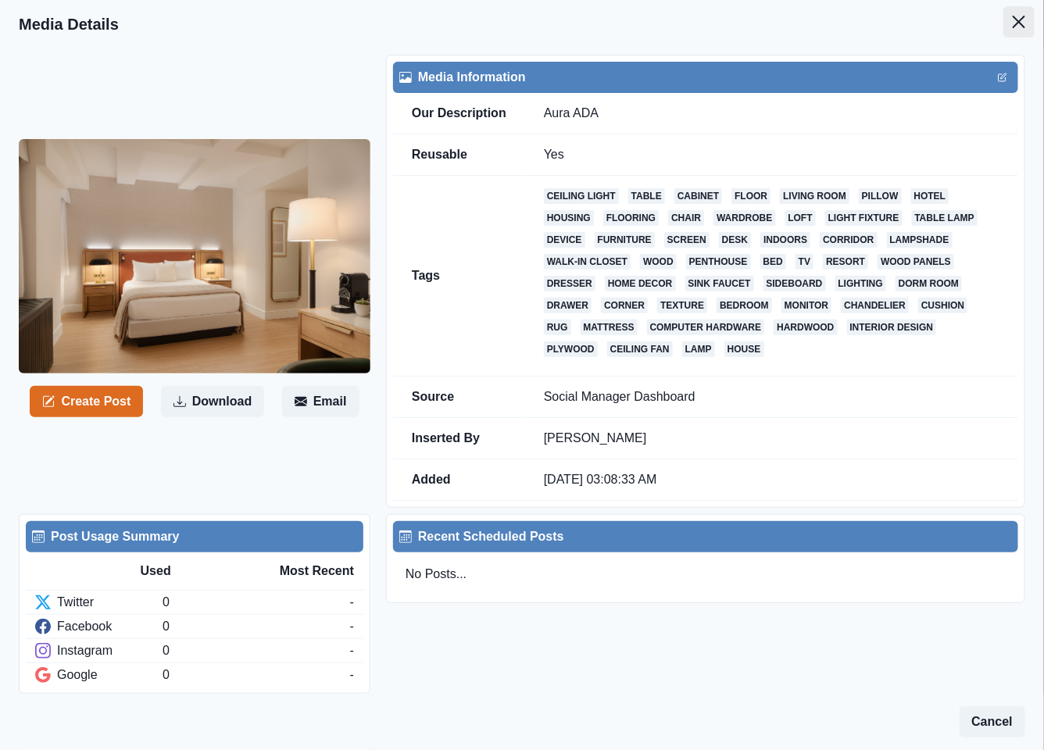
click at [1003, 12] on button "Close" at bounding box center [1018, 21] width 31 height 31
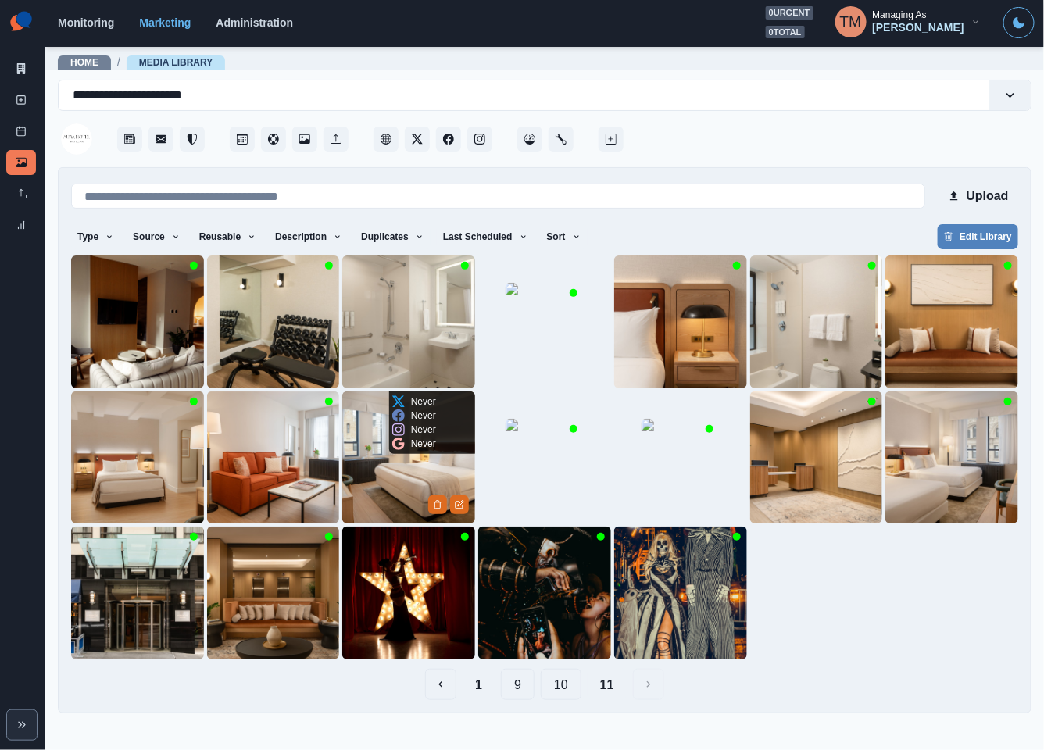
click at [380, 500] on img at bounding box center [408, 457] width 133 height 133
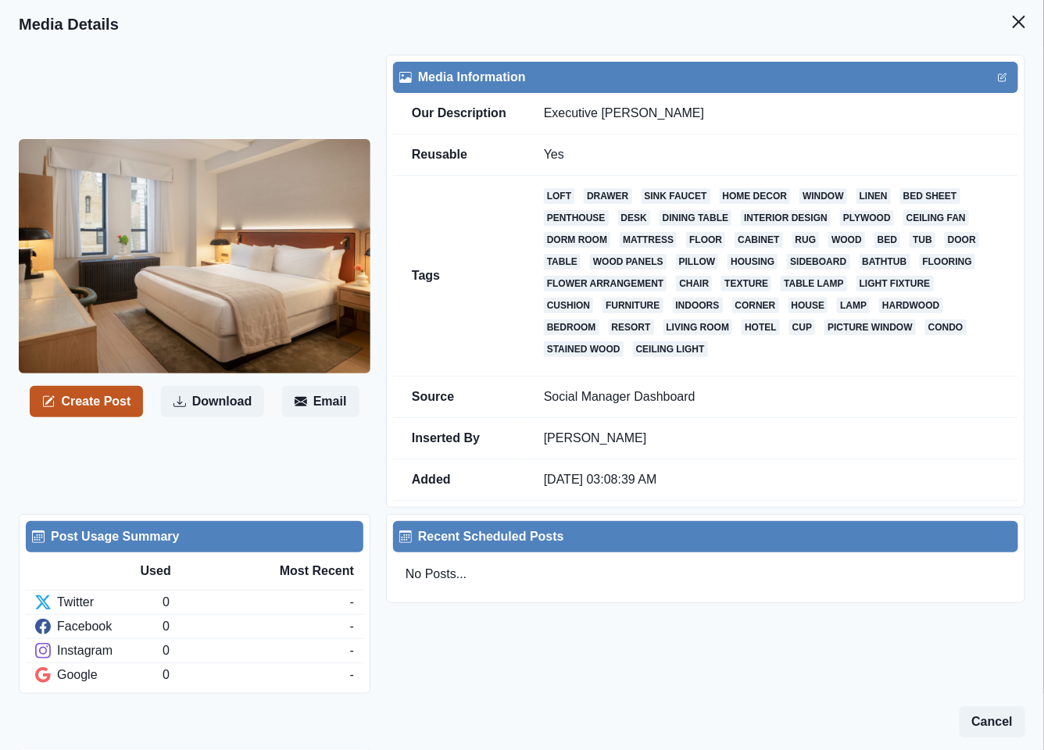
click at [99, 386] on button "Create Post" at bounding box center [86, 401] width 113 height 31
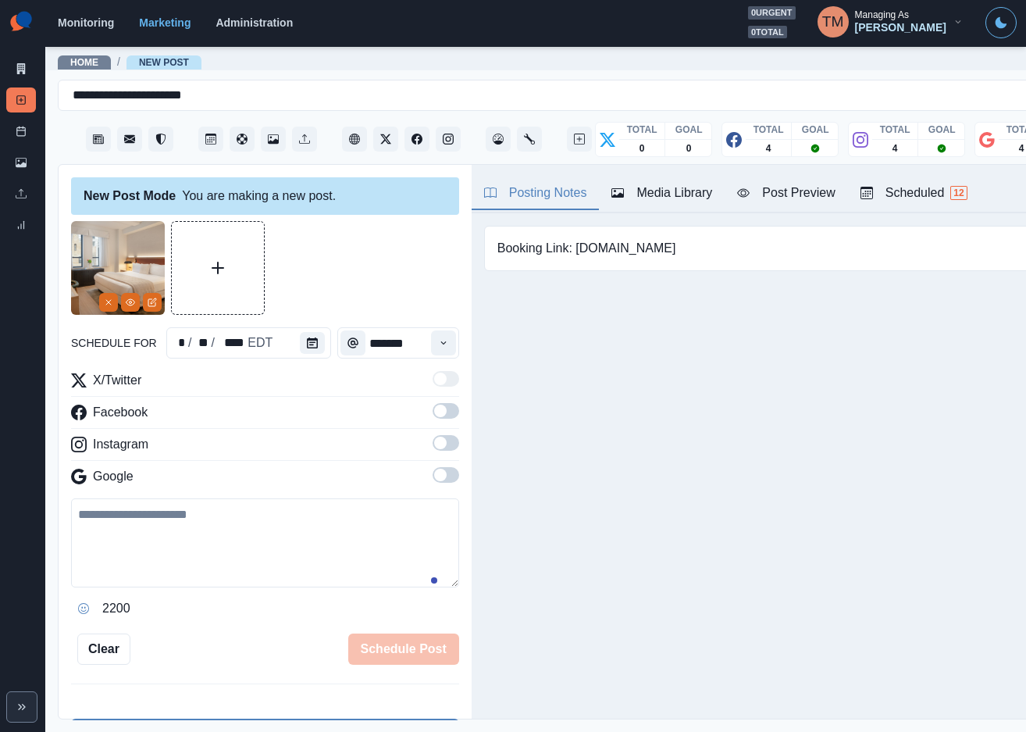
click at [194, 554] on textarea at bounding box center [265, 542] width 388 height 89
paste textarea "**********"
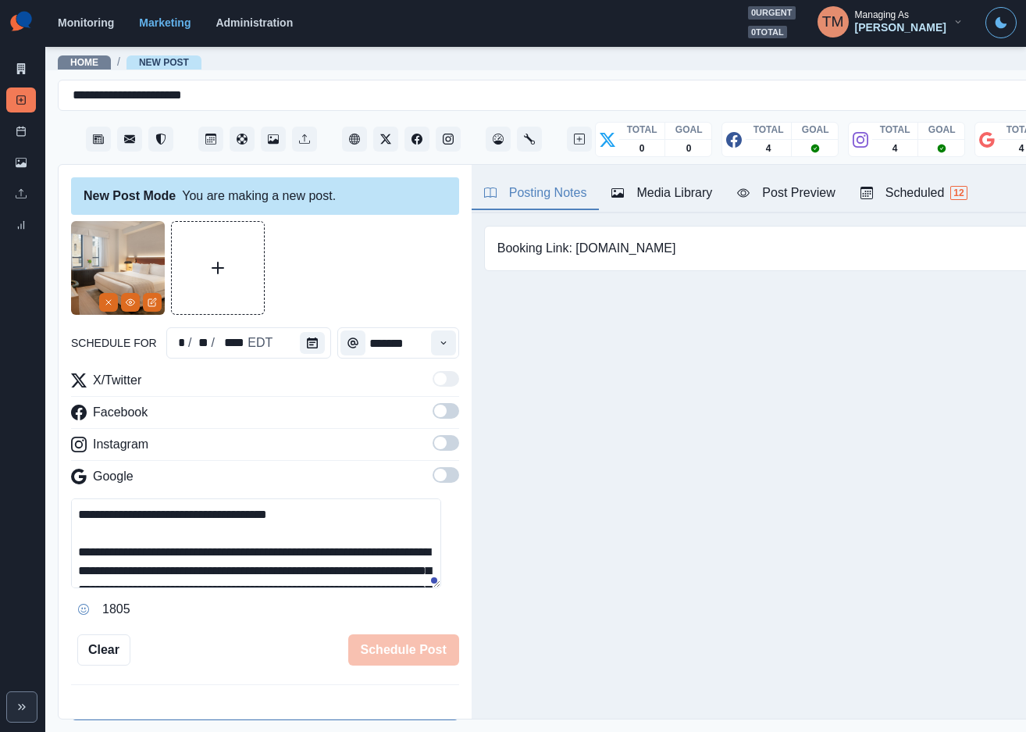
scroll to position [124, 0]
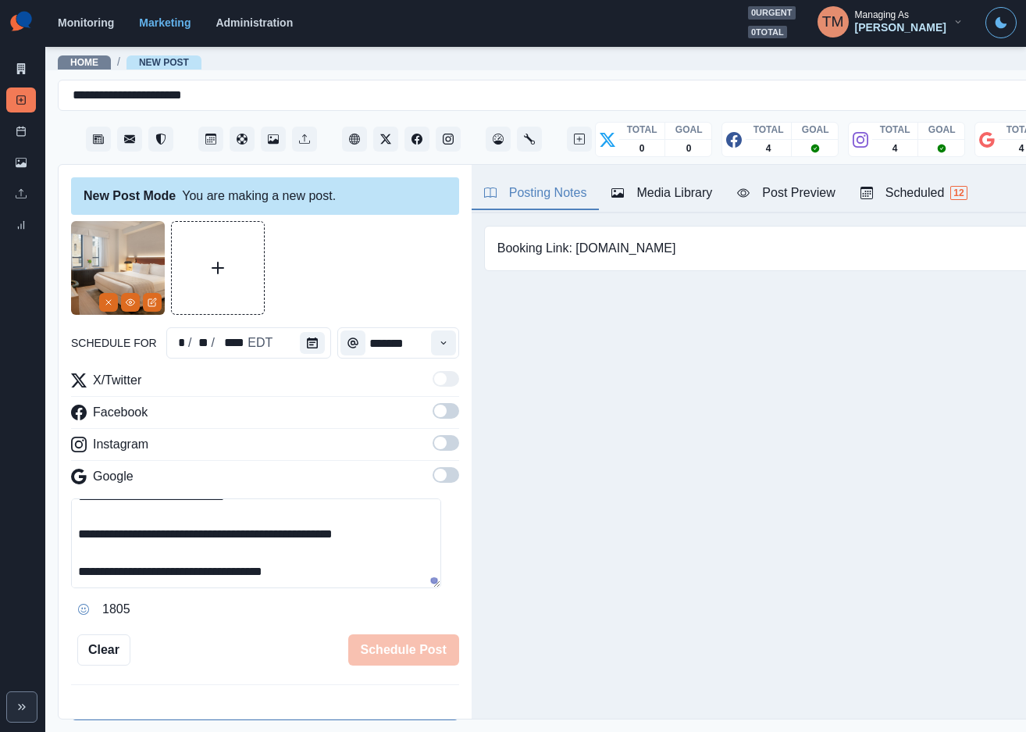
type textarea "**********"
click at [316, 344] on div at bounding box center [315, 342] width 31 height 31
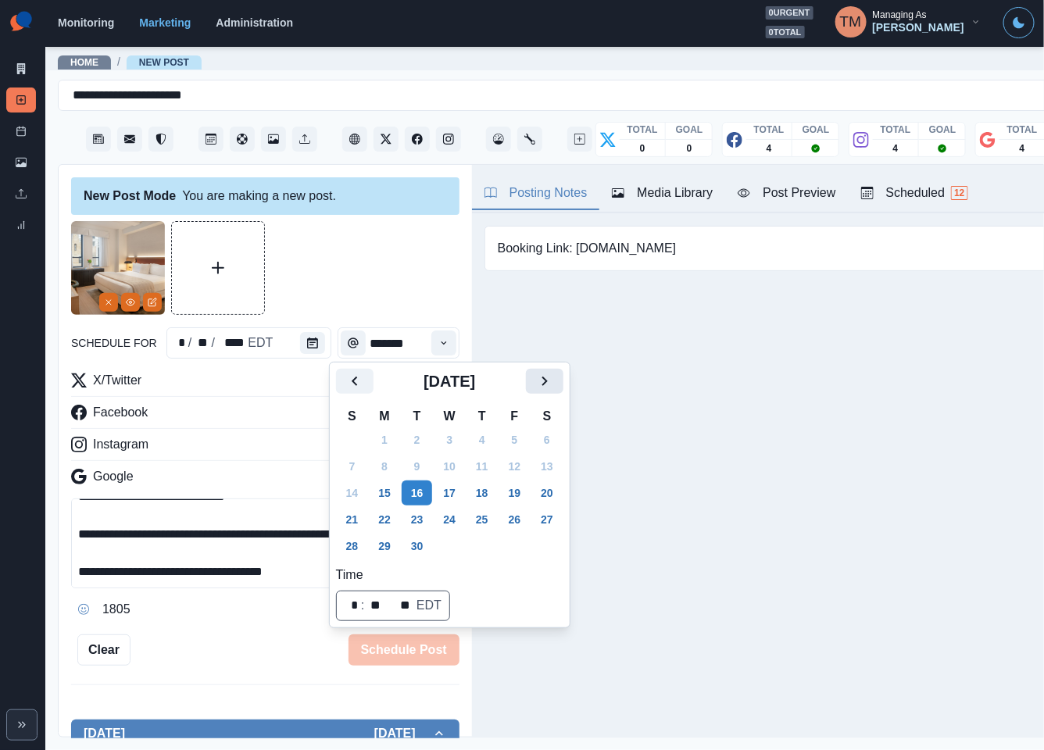
click at [540, 382] on icon "Next" at bounding box center [544, 381] width 19 height 19
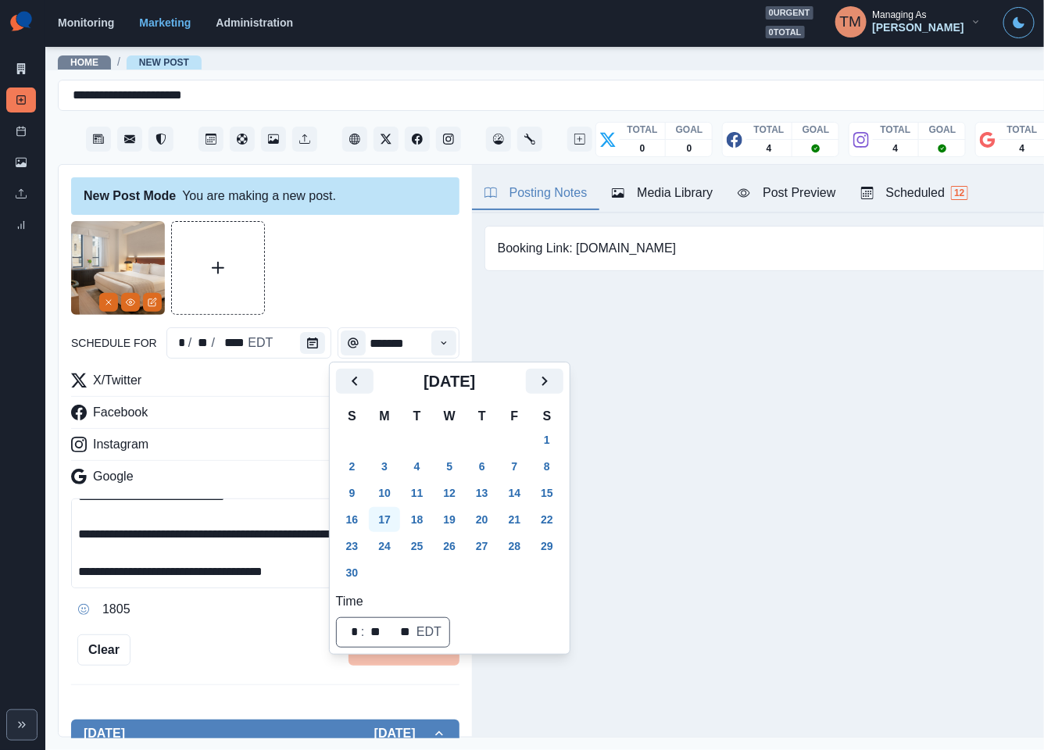
click at [387, 508] on button "17" at bounding box center [384, 519] width 31 height 25
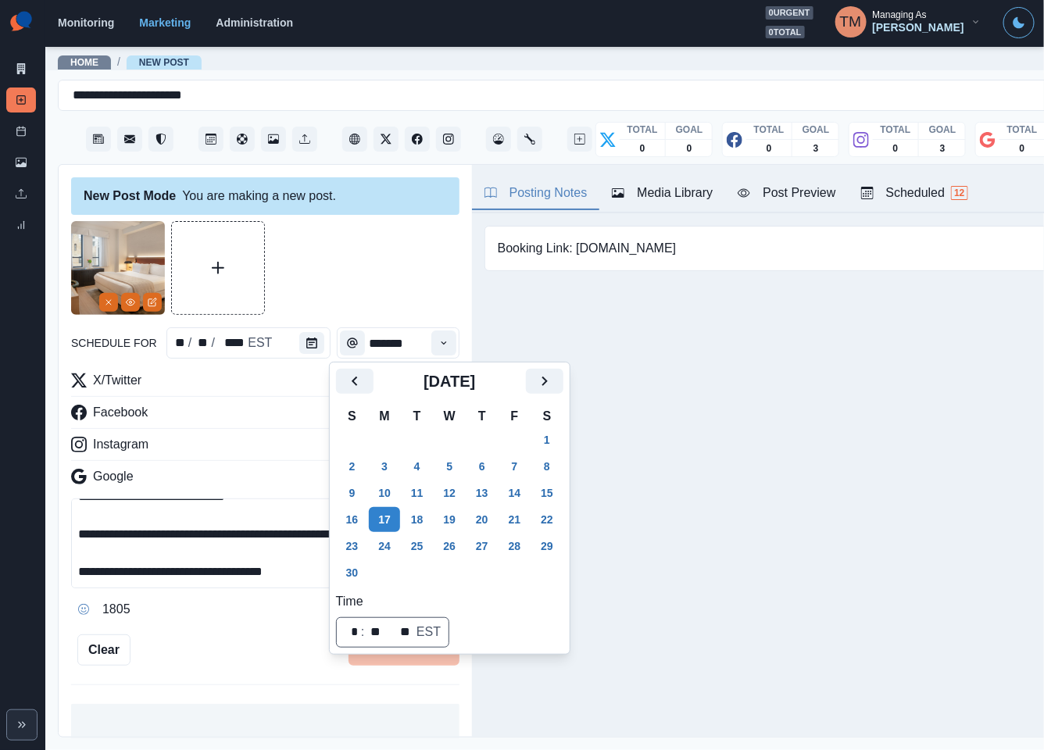
click at [354, 272] on div at bounding box center [265, 268] width 388 height 94
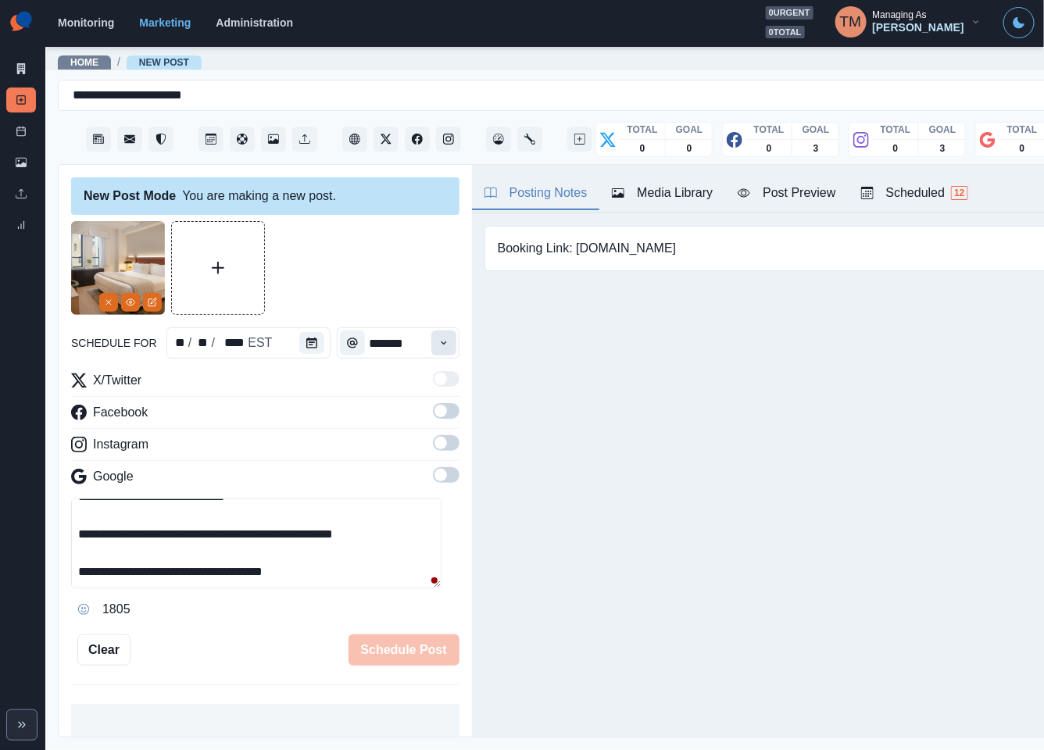
click at [438, 344] on icon "Time" at bounding box center [443, 342] width 11 height 11
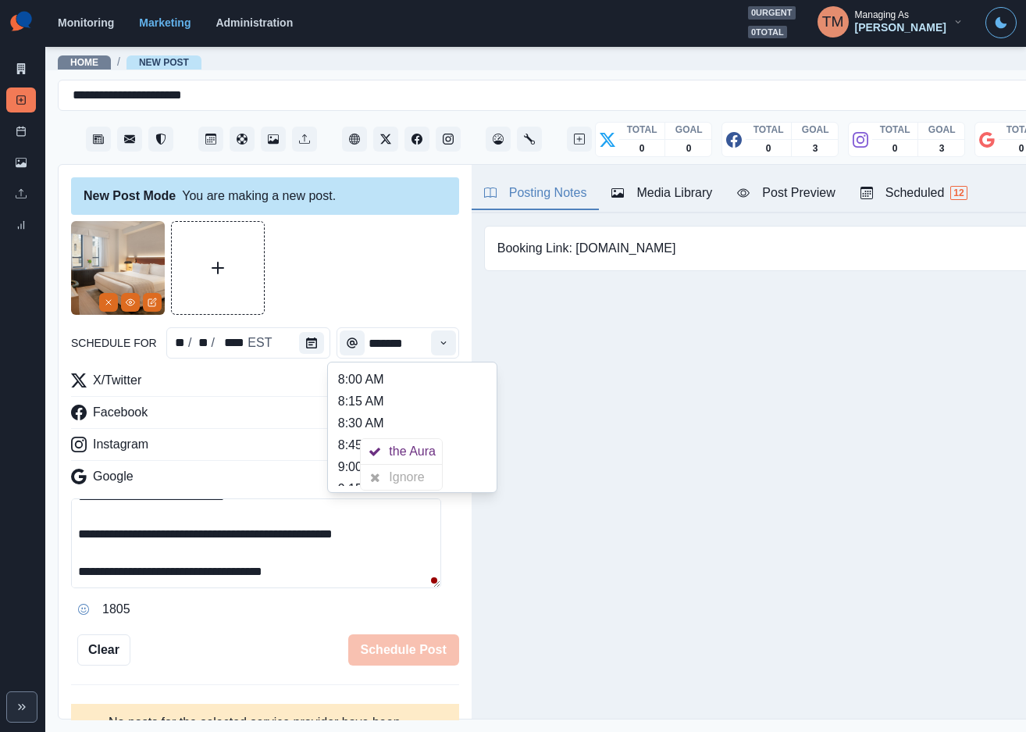
scroll to position [385, 0]
click at [389, 430] on li "1:00 PM" at bounding box center [412, 432] width 156 height 22
type input "*******"
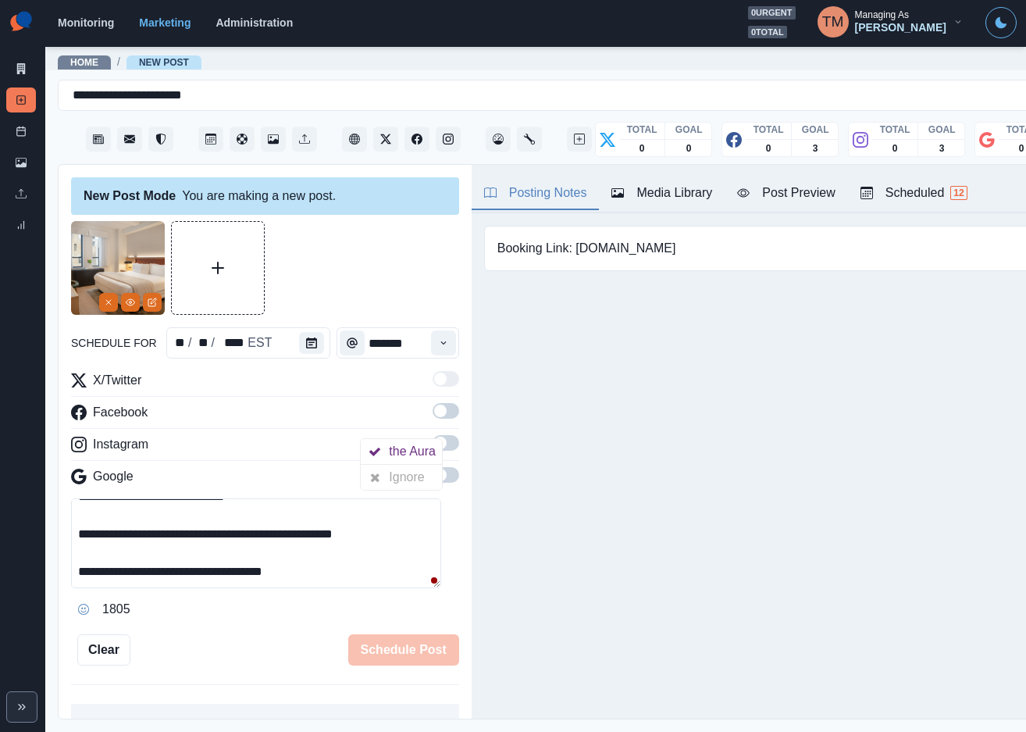
click at [433, 412] on span at bounding box center [446, 411] width 27 height 16
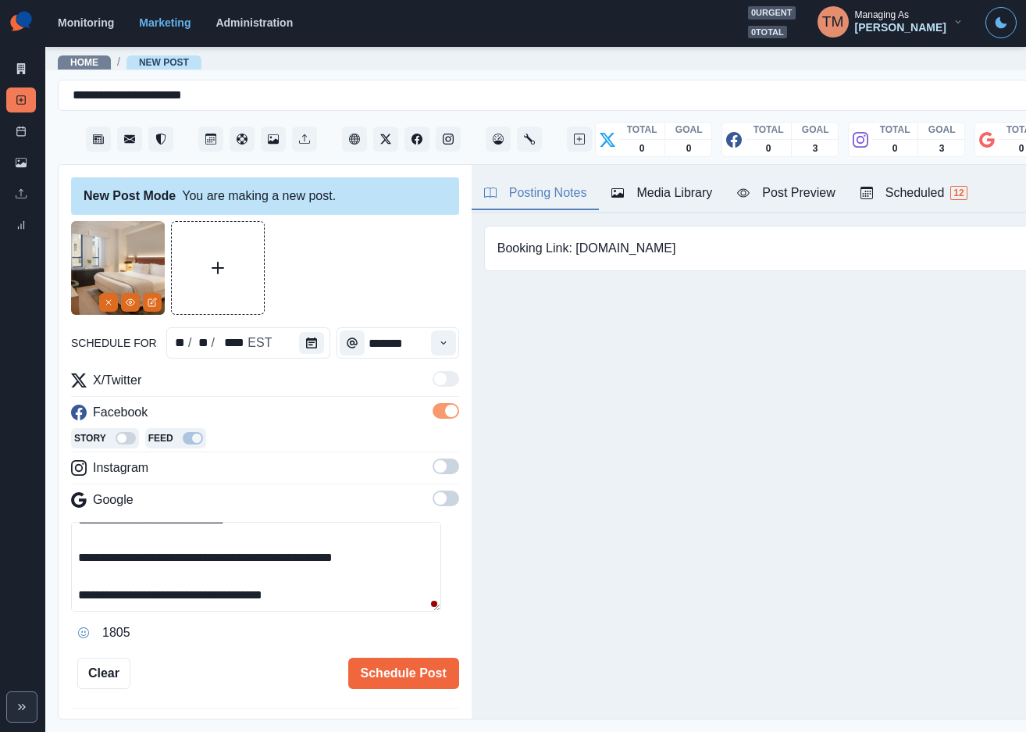
click at [433, 469] on span at bounding box center [446, 466] width 27 height 16
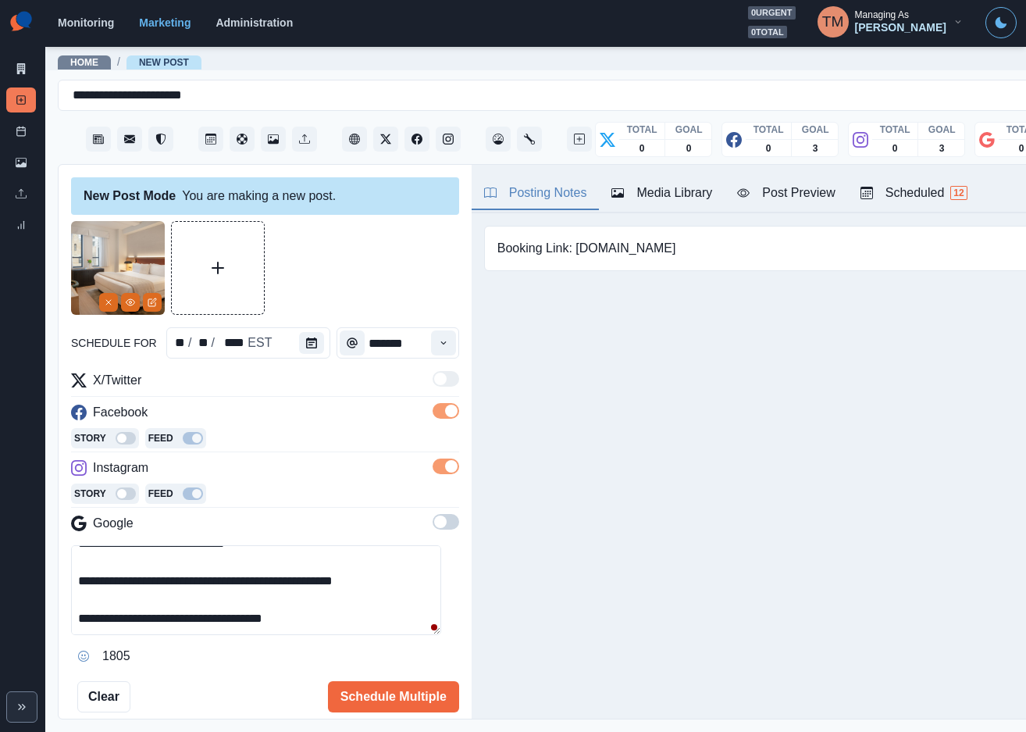
click at [433, 530] on span at bounding box center [446, 522] width 27 height 16
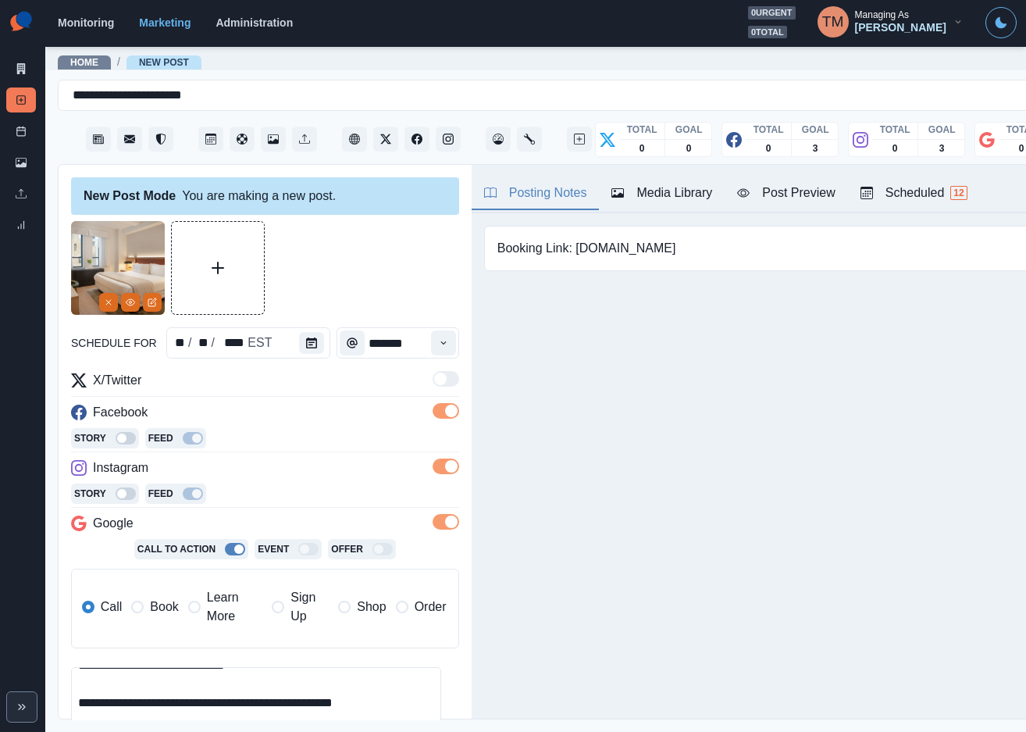
click at [153, 607] on span "Book" at bounding box center [164, 607] width 28 height 19
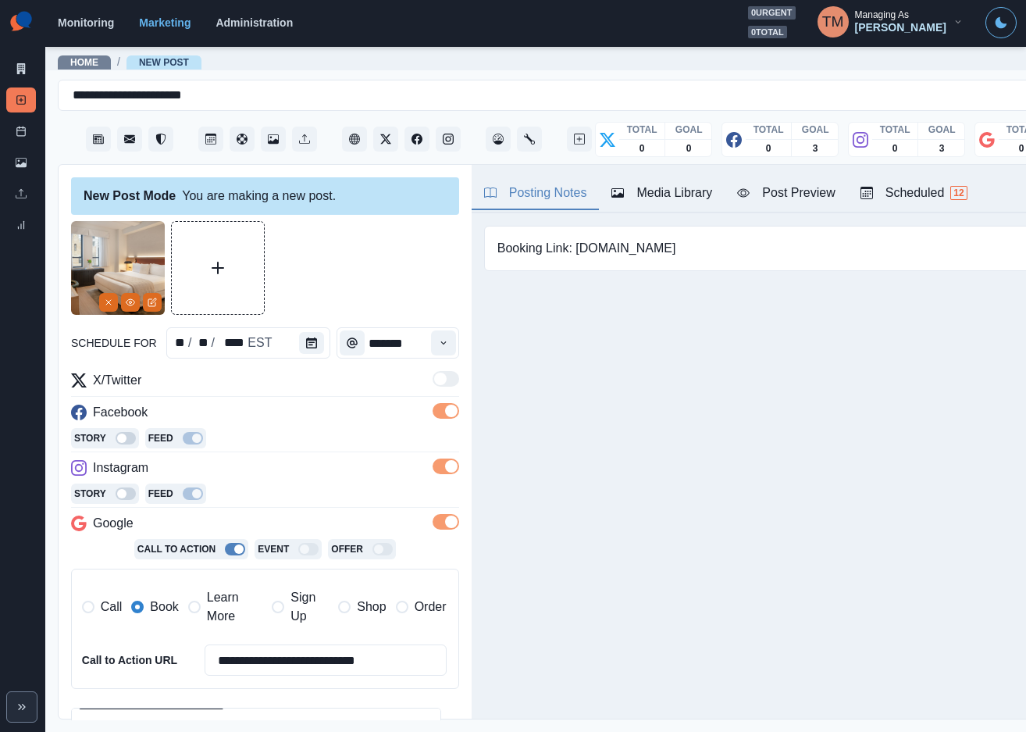
click at [814, 193] on div "Post Preview" at bounding box center [786, 193] width 98 height 19
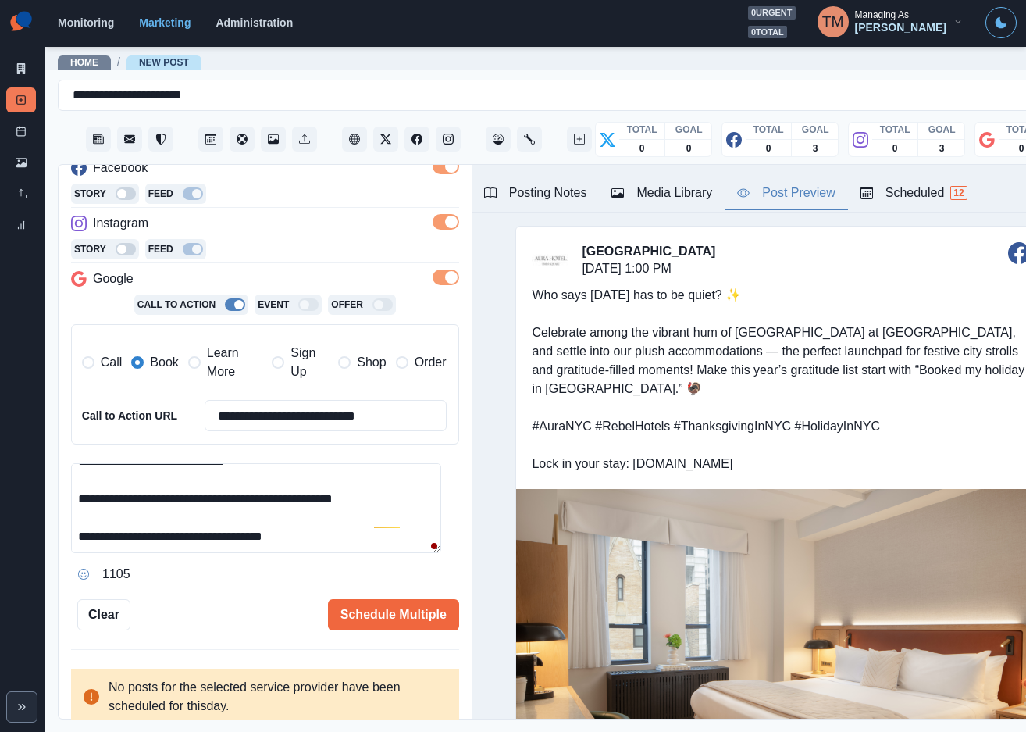
scroll to position [0, 0]
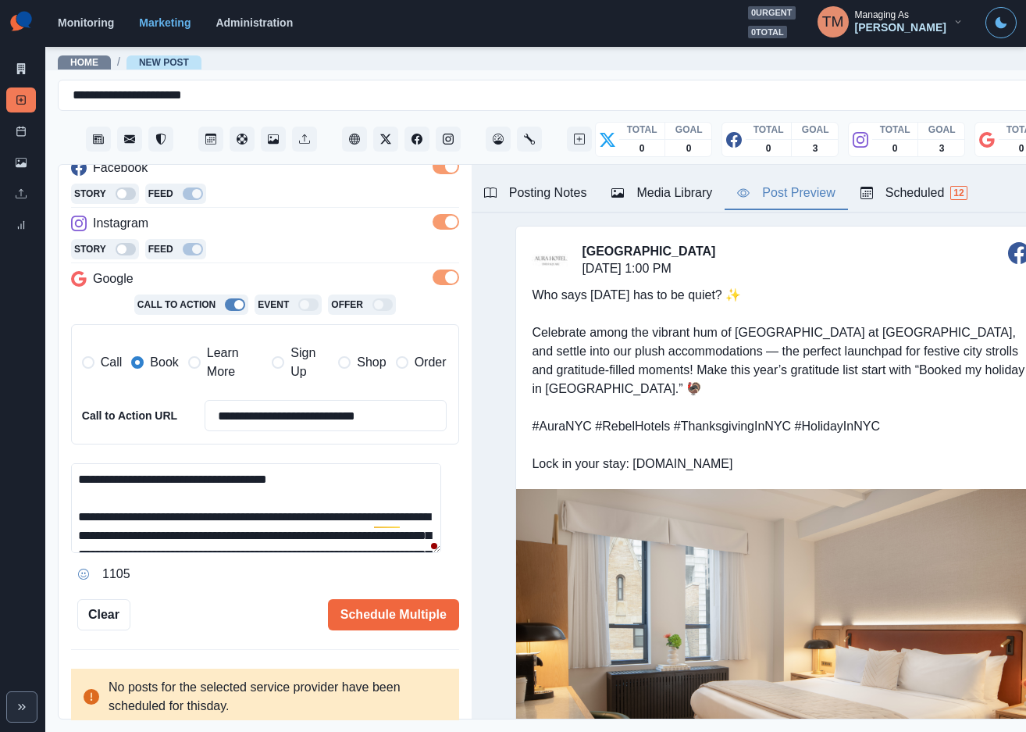
click at [265, 485] on textarea "**********" at bounding box center [256, 508] width 370 height 90
click at [392, 584] on div "1101" at bounding box center [265, 574] width 388 height 25
click at [406, 569] on div "Ignore" at bounding box center [409, 566] width 41 height 25
click at [183, 575] on div "1101" at bounding box center [265, 574] width 388 height 25
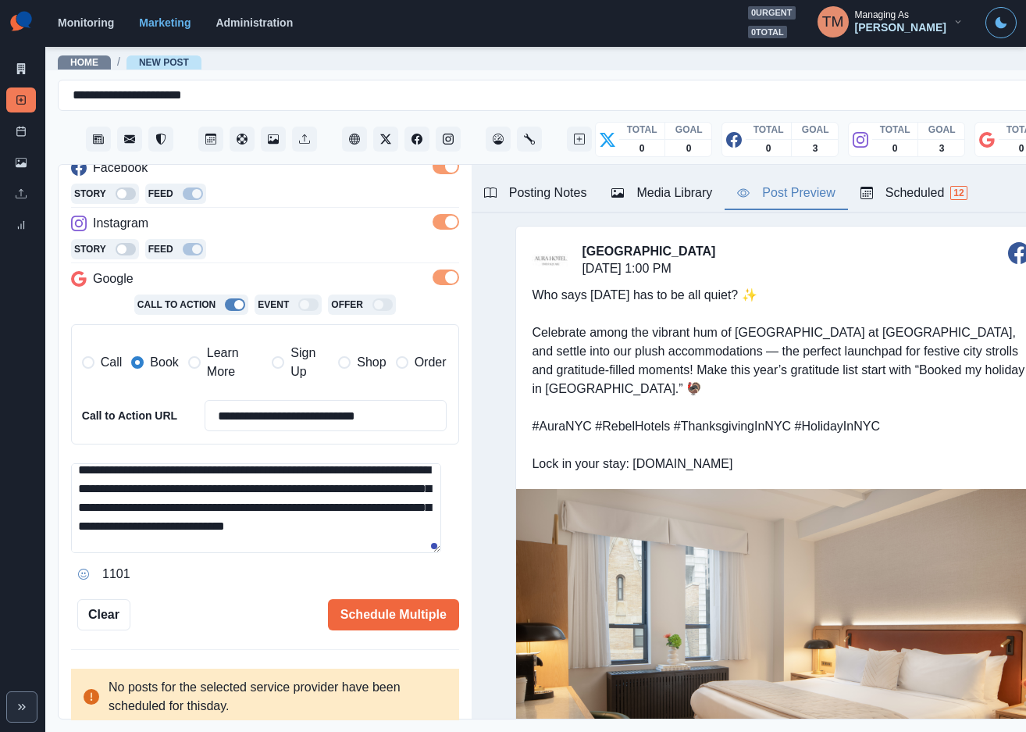
scroll to position [94, 0]
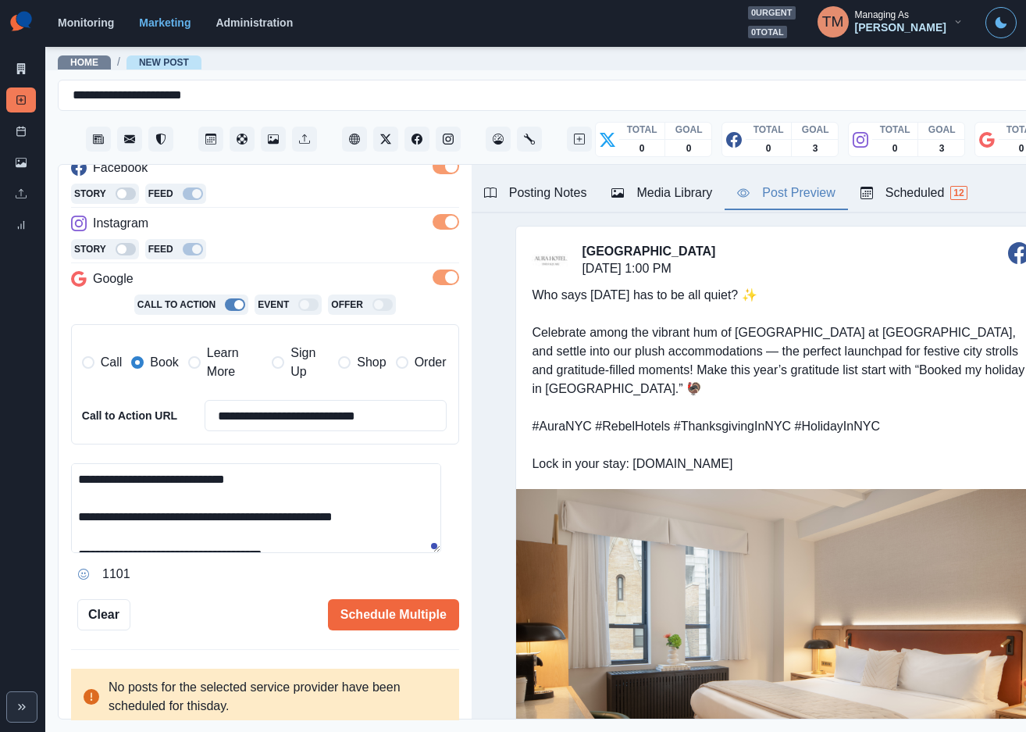
click at [134, 485] on textarea "**********" at bounding box center [256, 508] width 370 height 90
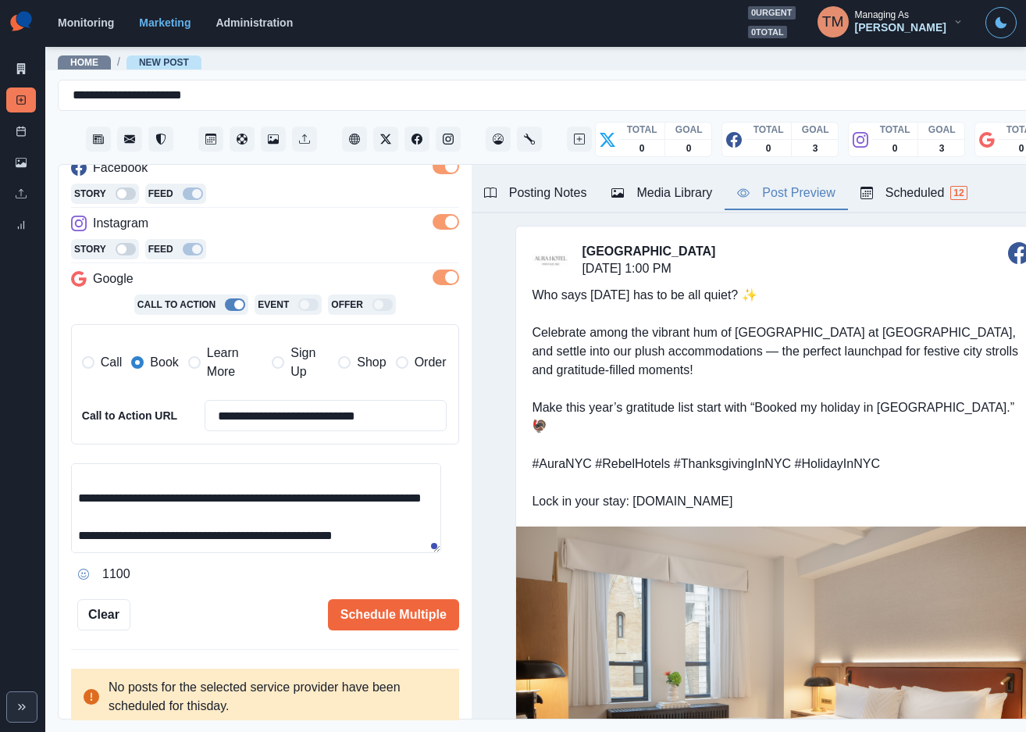
scroll to position [137, 0]
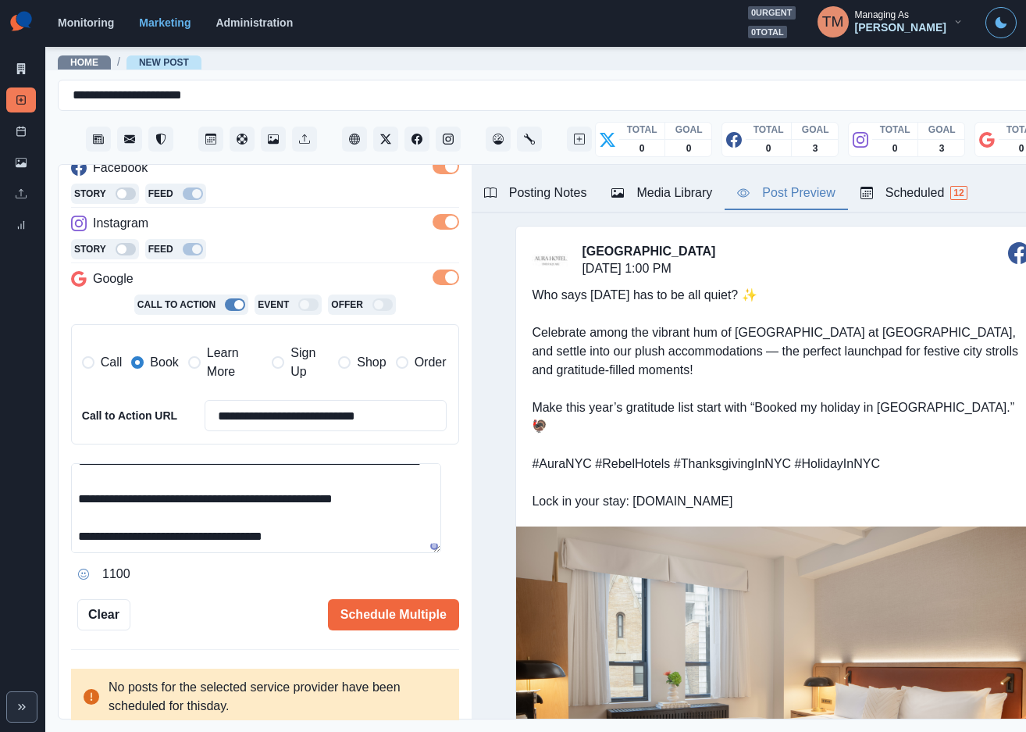
click at [206, 471] on textarea "**********" at bounding box center [256, 508] width 370 height 90
click at [130, 494] on textarea "**********" at bounding box center [256, 508] width 370 height 90
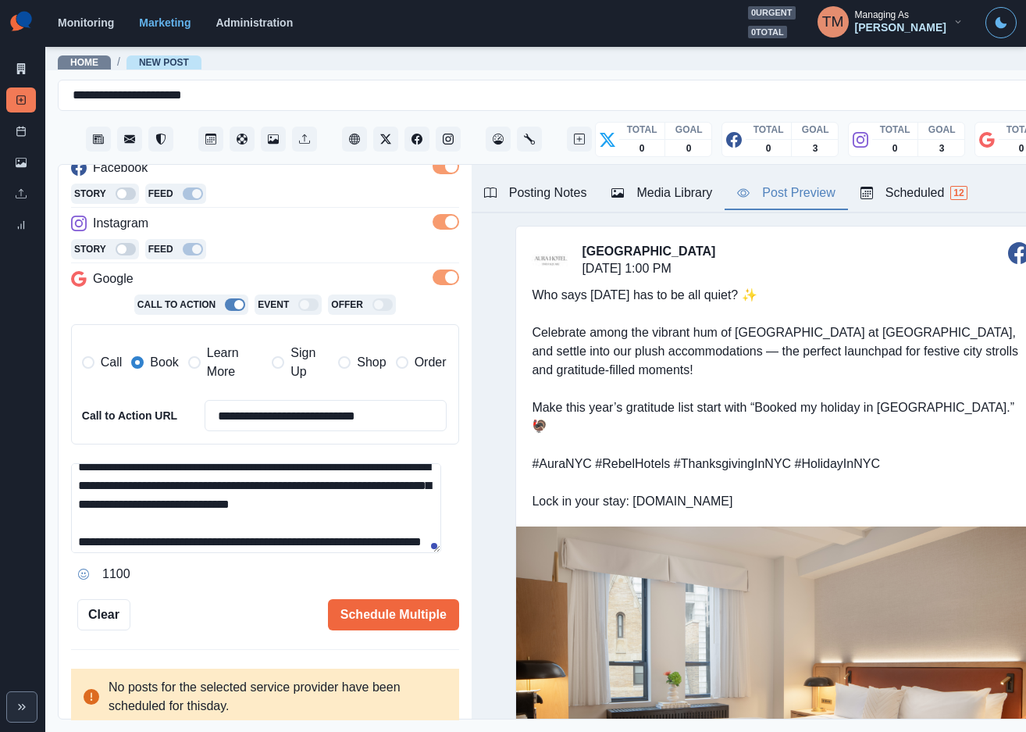
scroll to position [92, 0]
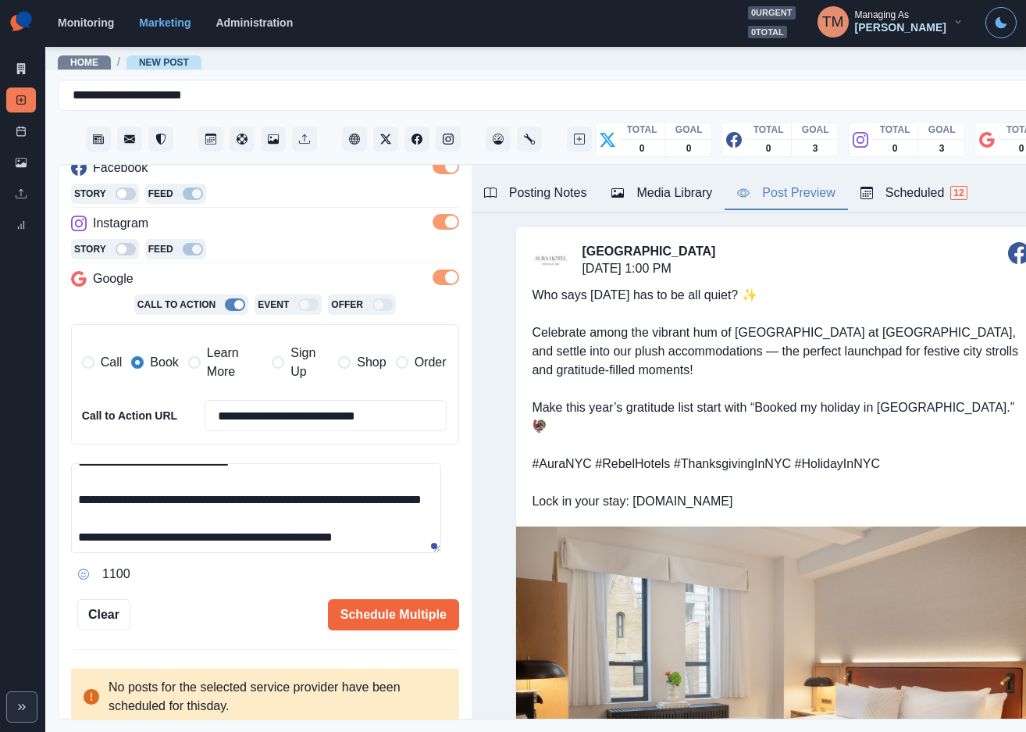
drag, startPoint x: 123, startPoint y: 493, endPoint x: 80, endPoint y: 516, distance: 48.9
click at [80, 516] on textarea "**********" at bounding box center [256, 508] width 370 height 90
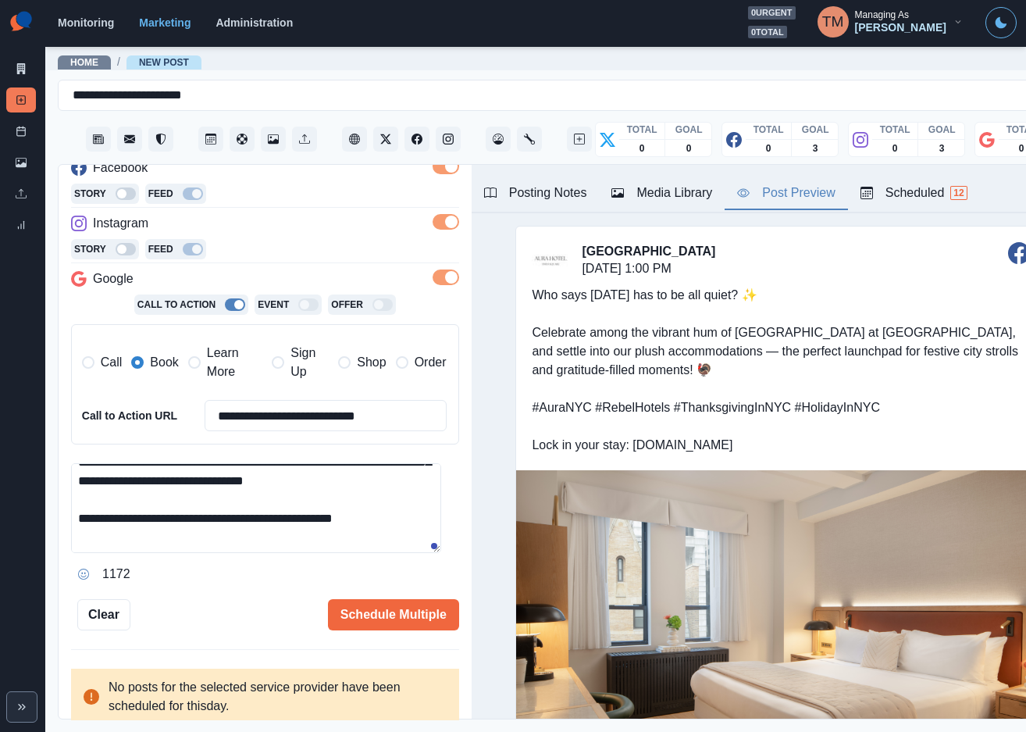
scroll to position [27, 0]
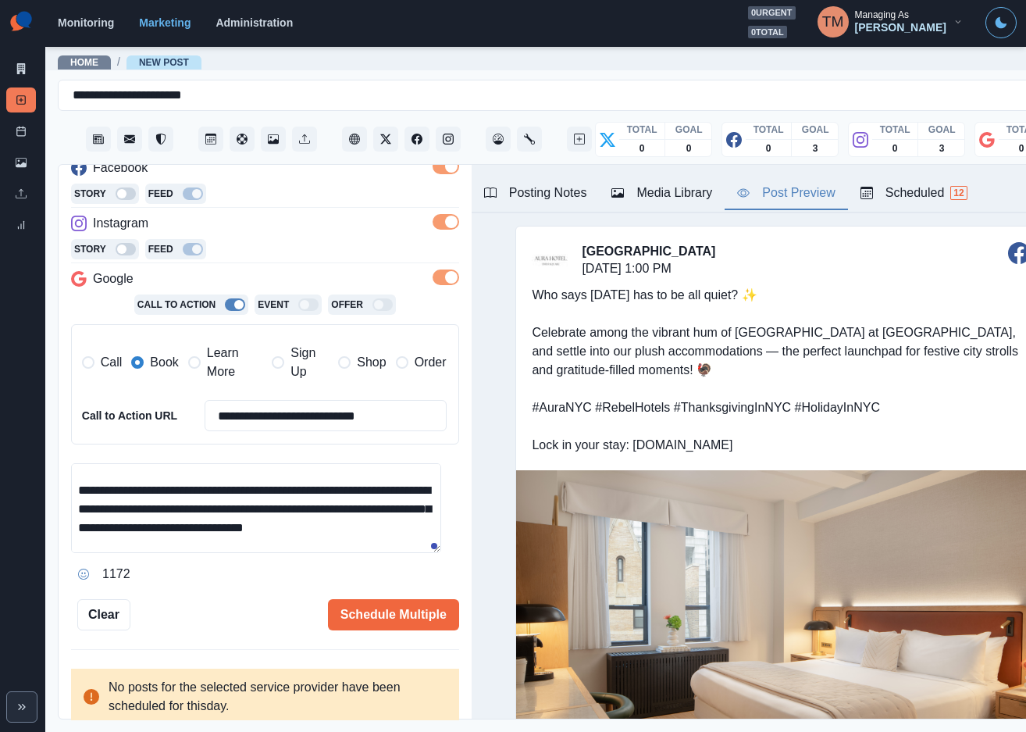
click at [83, 494] on textarea "**********" at bounding box center [256, 508] width 370 height 90
click at [80, 494] on textarea "**********" at bounding box center [256, 508] width 370 height 90
paste textarea "**********"
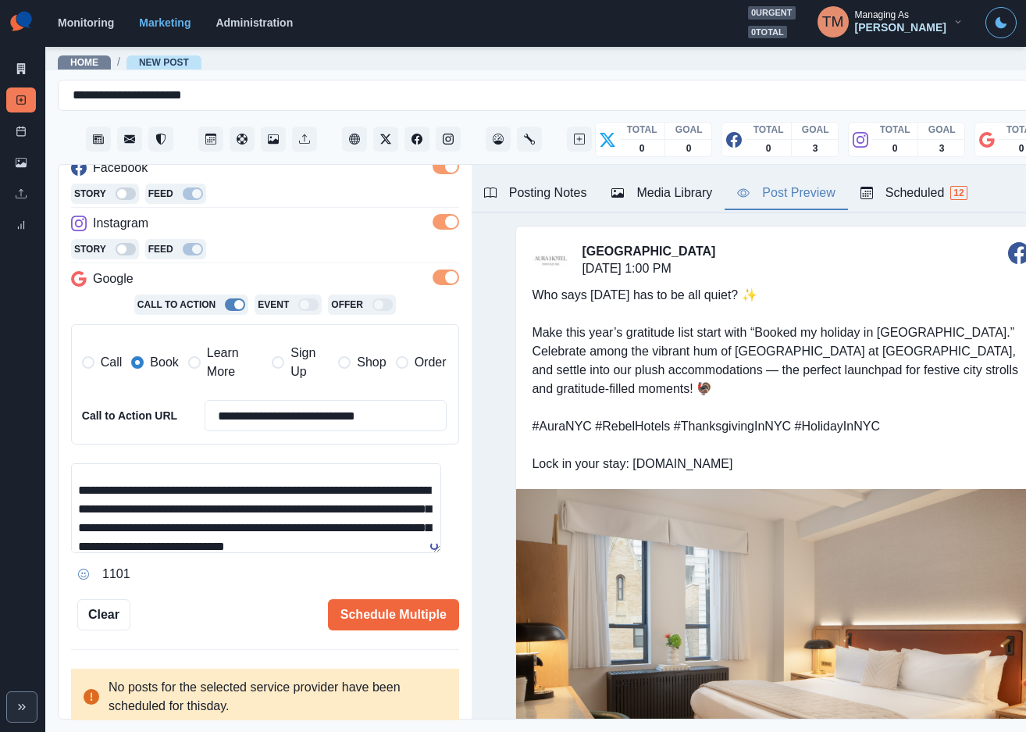
click at [380, 530] on textarea "**********" at bounding box center [256, 508] width 370 height 90
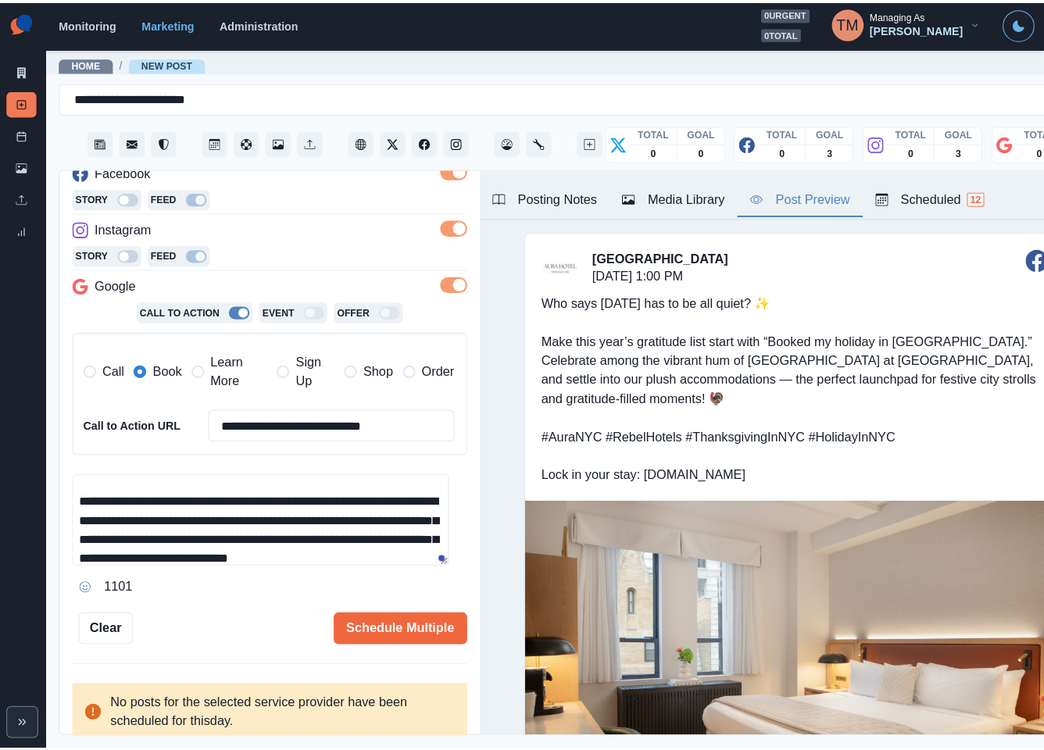
scroll to position [130, 0]
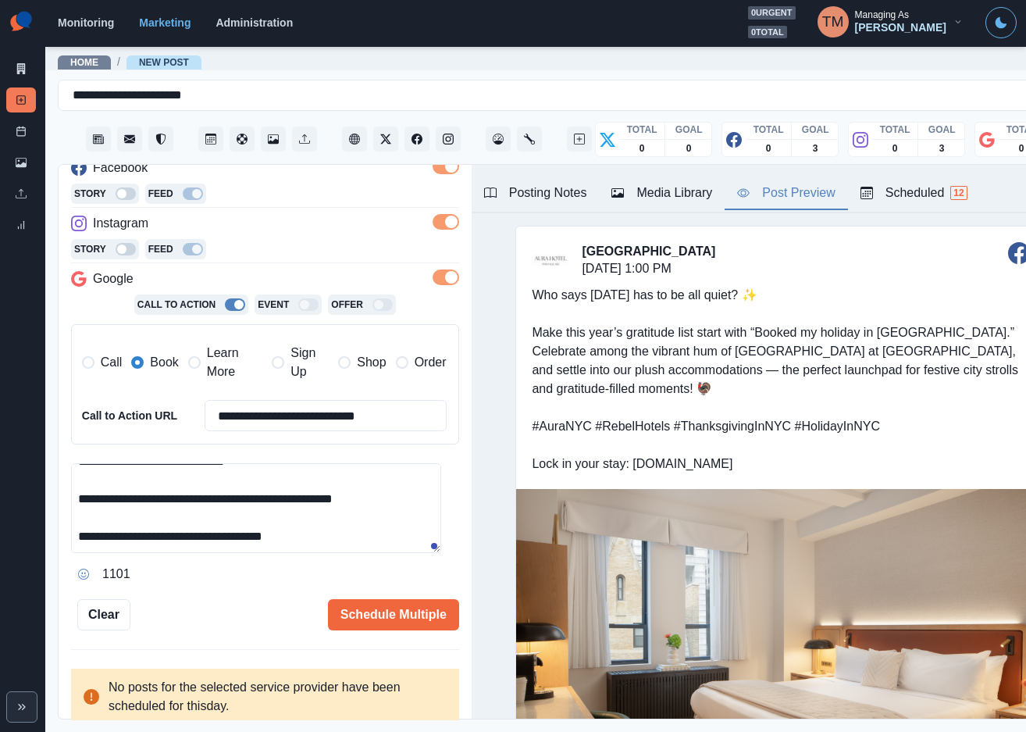
click at [350, 516] on textarea "**********" at bounding box center [256, 508] width 370 height 90
type textarea "**********"
click at [378, 619] on button "Schedule Multiple" at bounding box center [393, 614] width 131 height 31
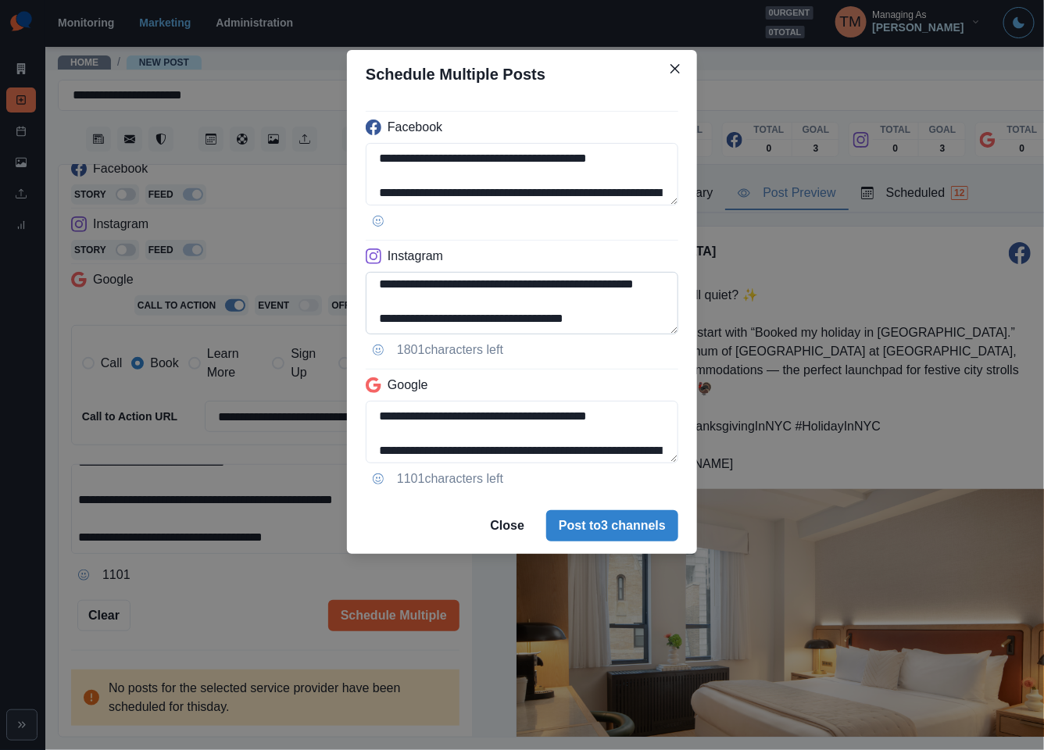
scroll to position [176, 0]
drag, startPoint x: 469, startPoint y: 322, endPoint x: 701, endPoint y: 322, distance: 231.2
click at [701, 322] on div "**********" at bounding box center [522, 375] width 1044 height 750
paste textarea "**"
paste textarea "**********"
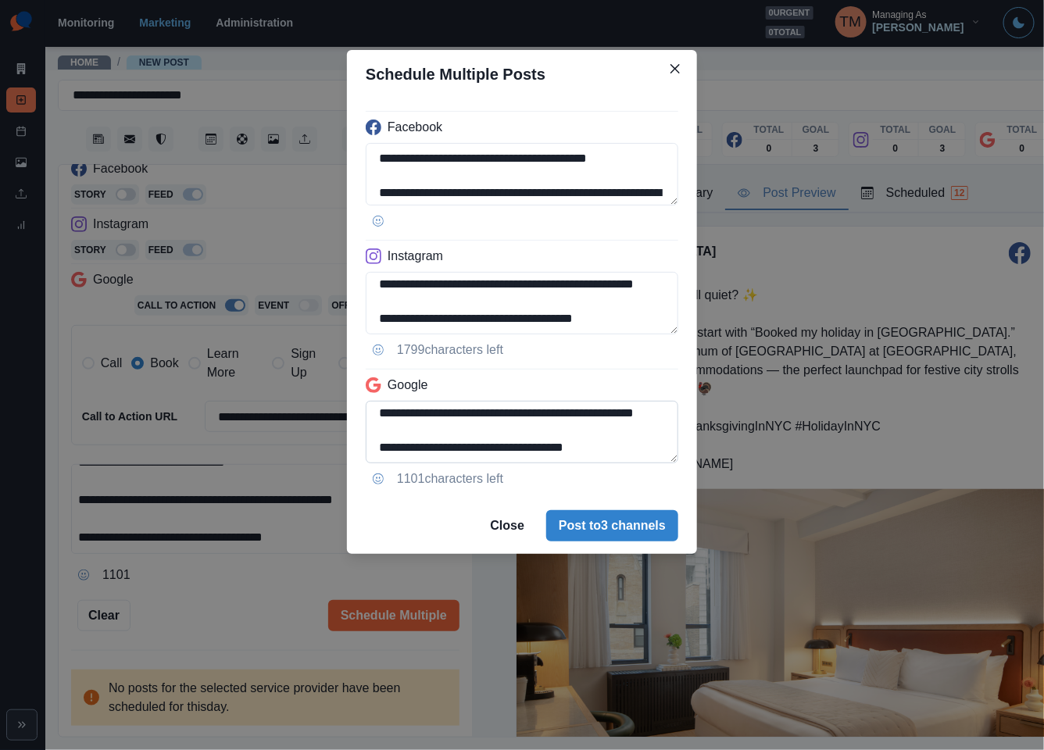
type textarea "**********"
drag, startPoint x: 514, startPoint y: 418, endPoint x: 663, endPoint y: 462, distance: 155.5
click at [663, 462] on textarea "**********" at bounding box center [522, 432] width 312 height 62
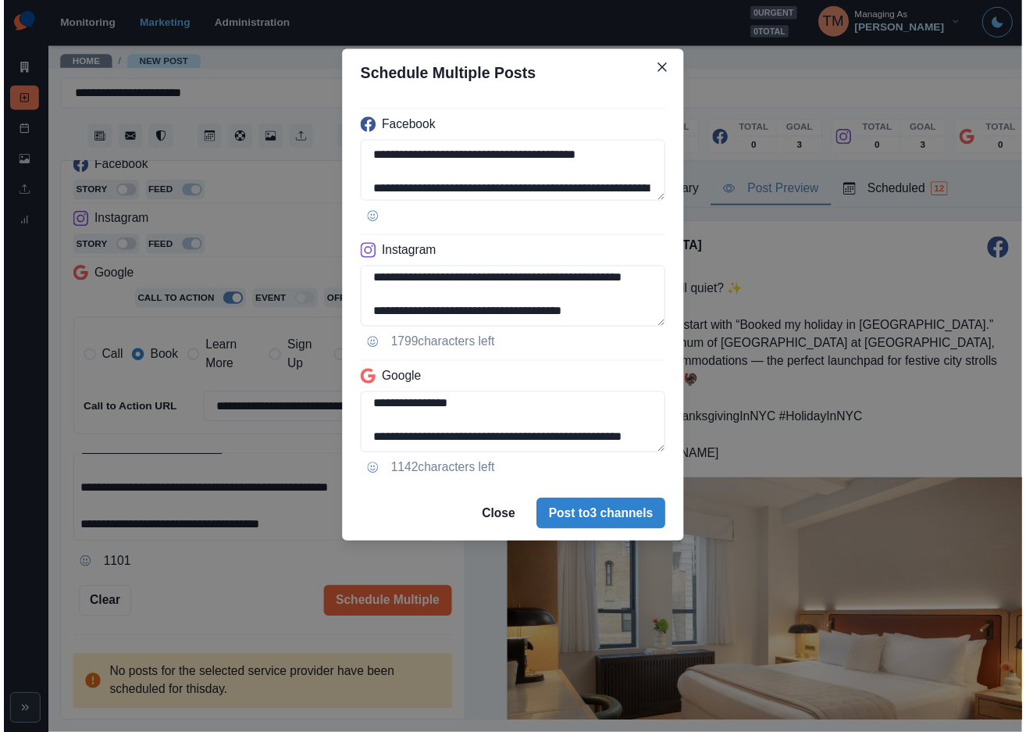
scroll to position [141, 0]
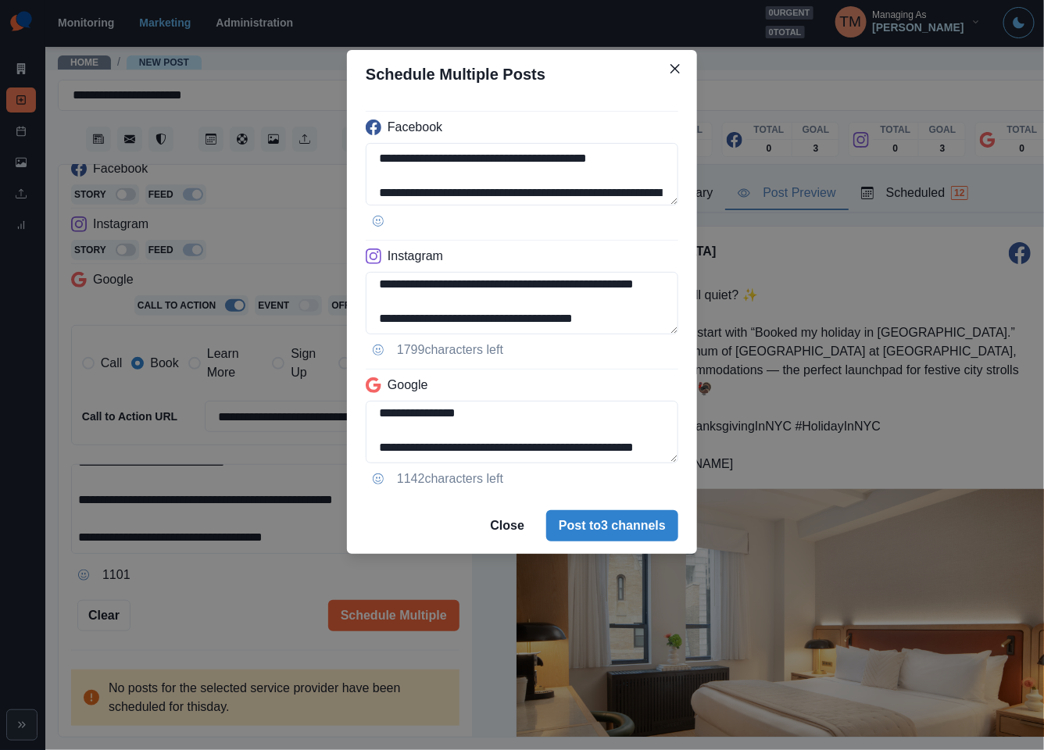
type textarea "**********"
click at [247, 621] on div "**********" at bounding box center [522, 375] width 1044 height 750
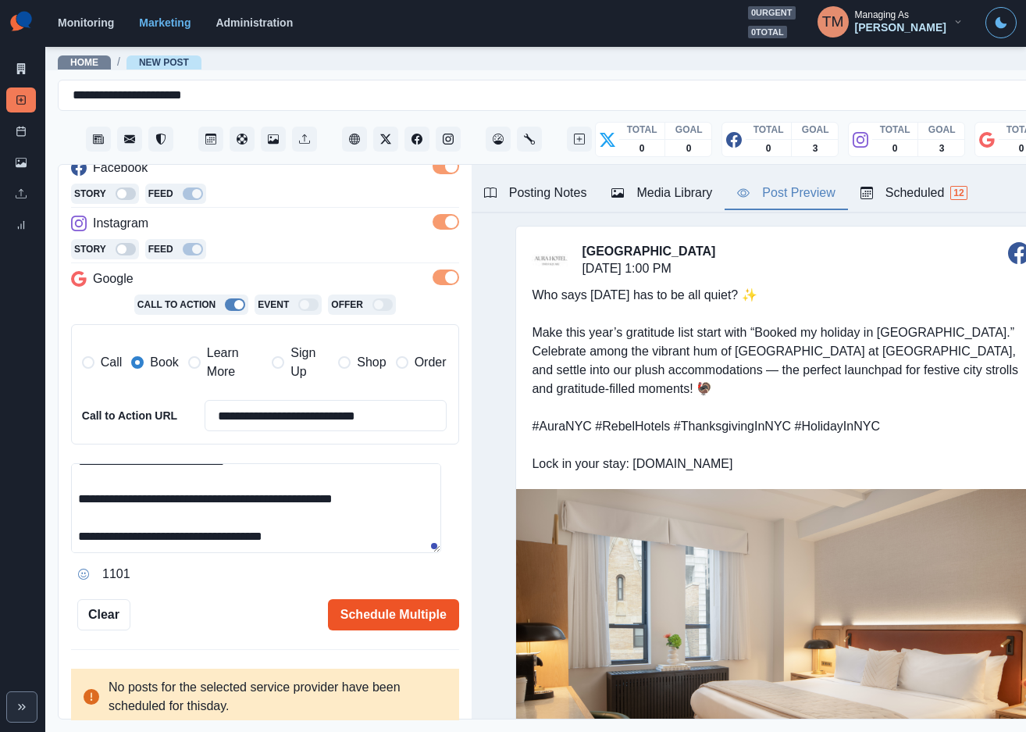
click at [369, 622] on button "Schedule Multiple" at bounding box center [393, 614] width 131 height 31
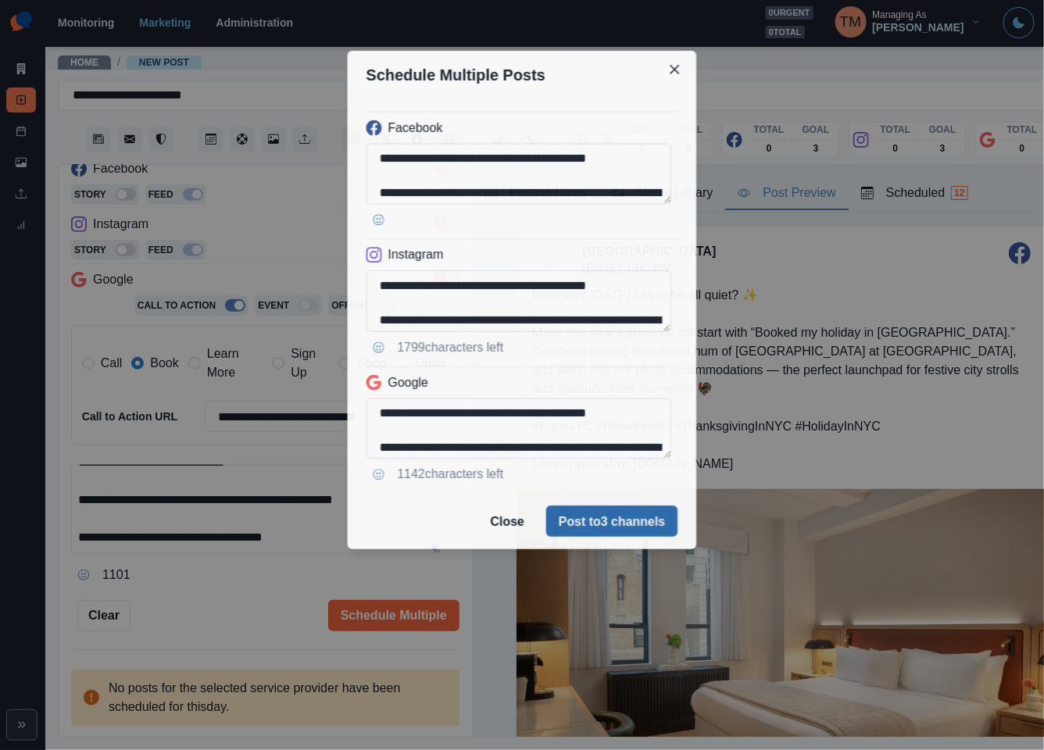
click at [619, 530] on button "Post to 3 channels" at bounding box center [611, 520] width 131 height 31
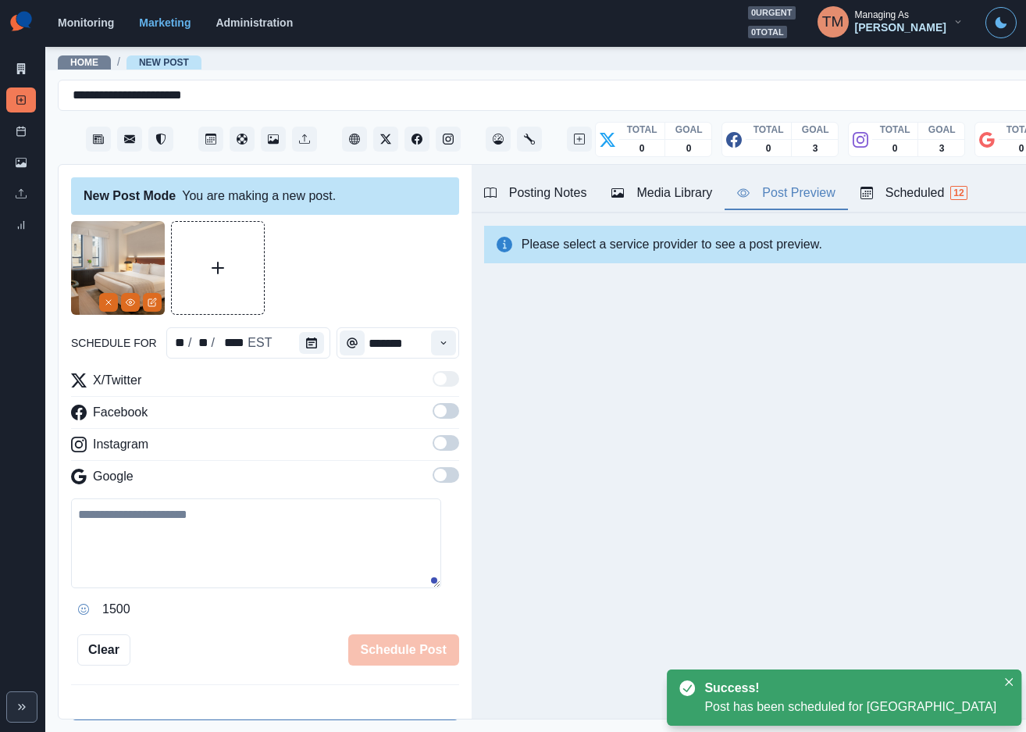
scroll to position [0, 0]
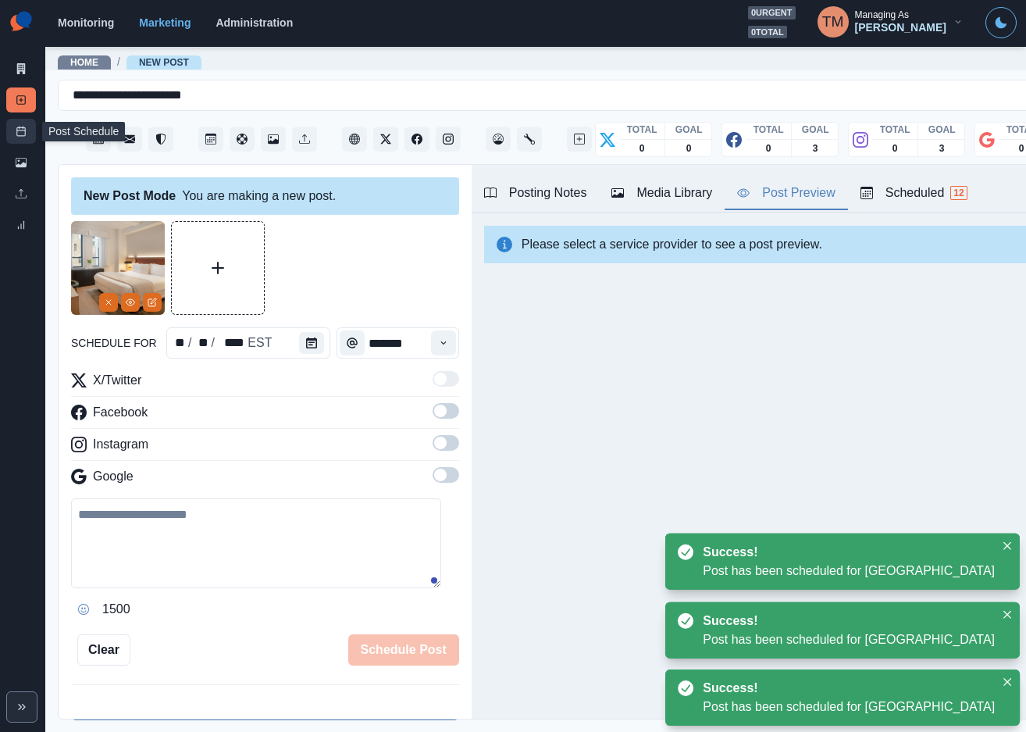
click at [19, 131] on icon at bounding box center [21, 131] width 11 height 11
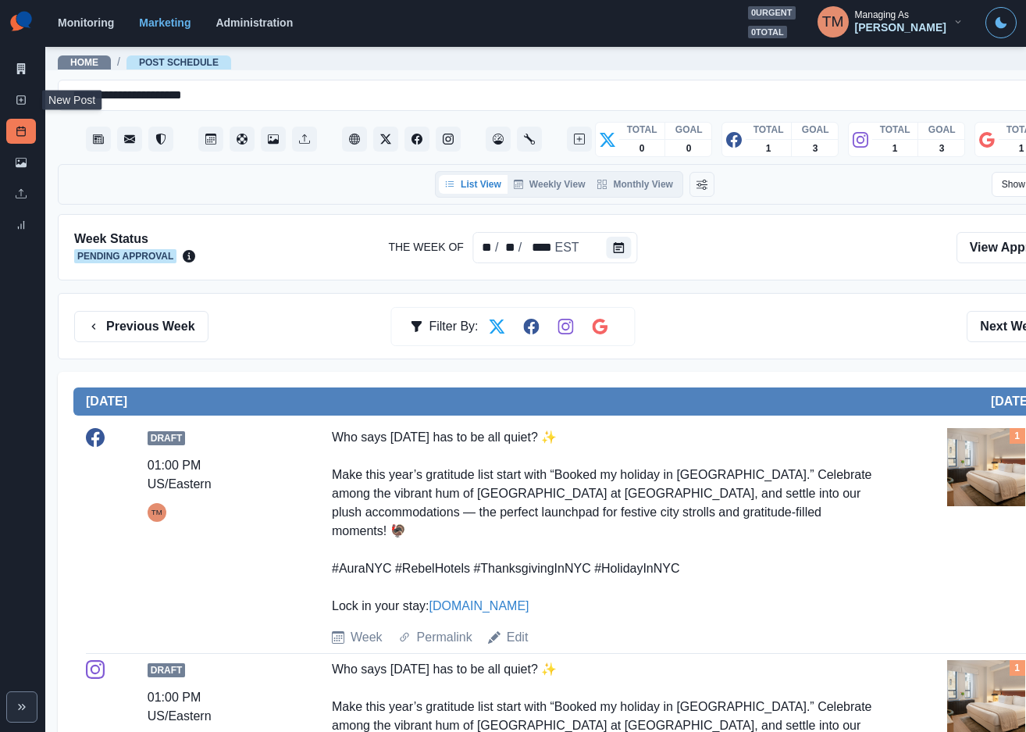
drag, startPoint x: 14, startPoint y: 95, endPoint x: 0, endPoint y: 211, distance: 117.2
click at [14, 95] on link "New Post" at bounding box center [21, 99] width 30 height 25
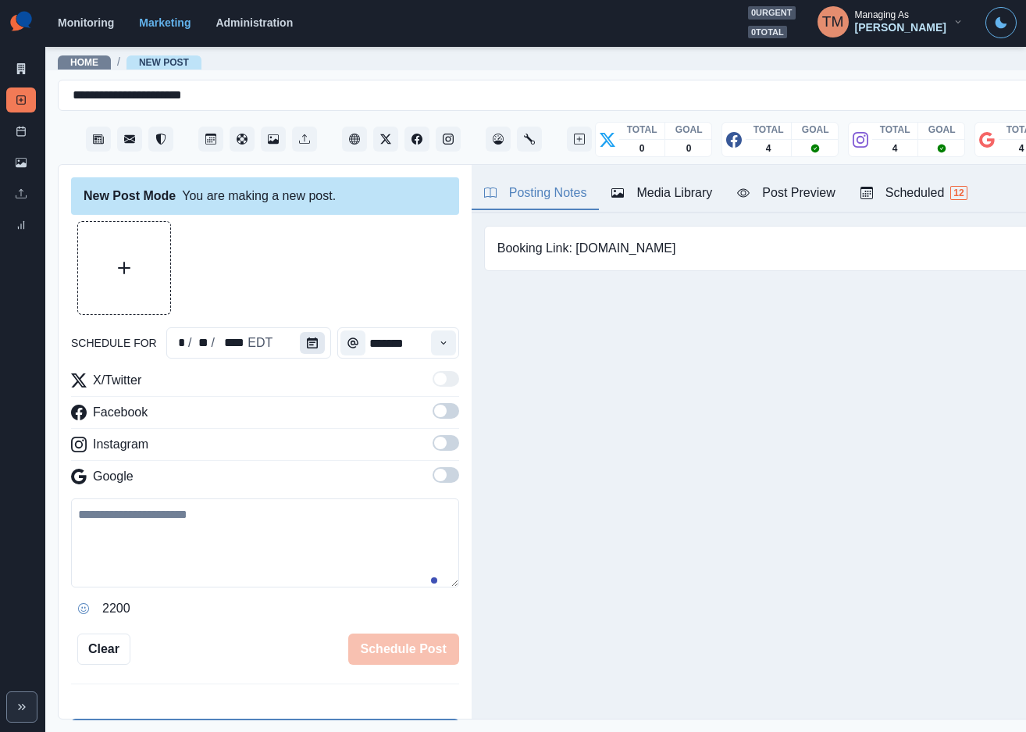
click at [310, 343] on button "Calendar" at bounding box center [312, 343] width 25 height 22
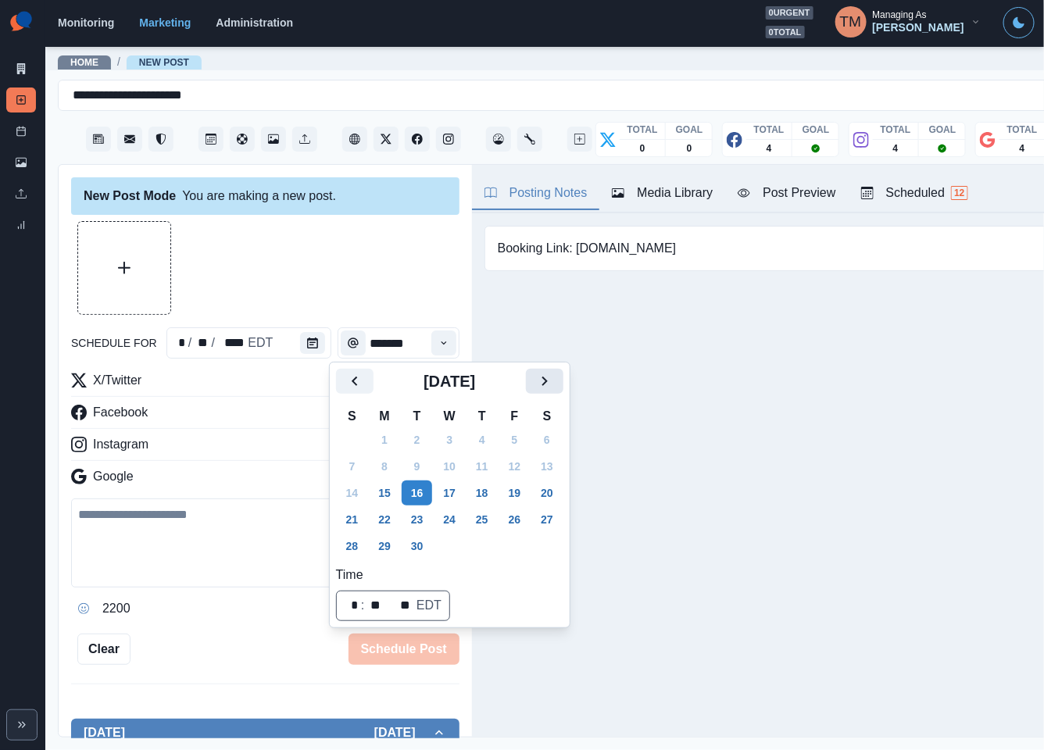
click at [562, 383] on button "Next" at bounding box center [544, 381] width 37 height 25
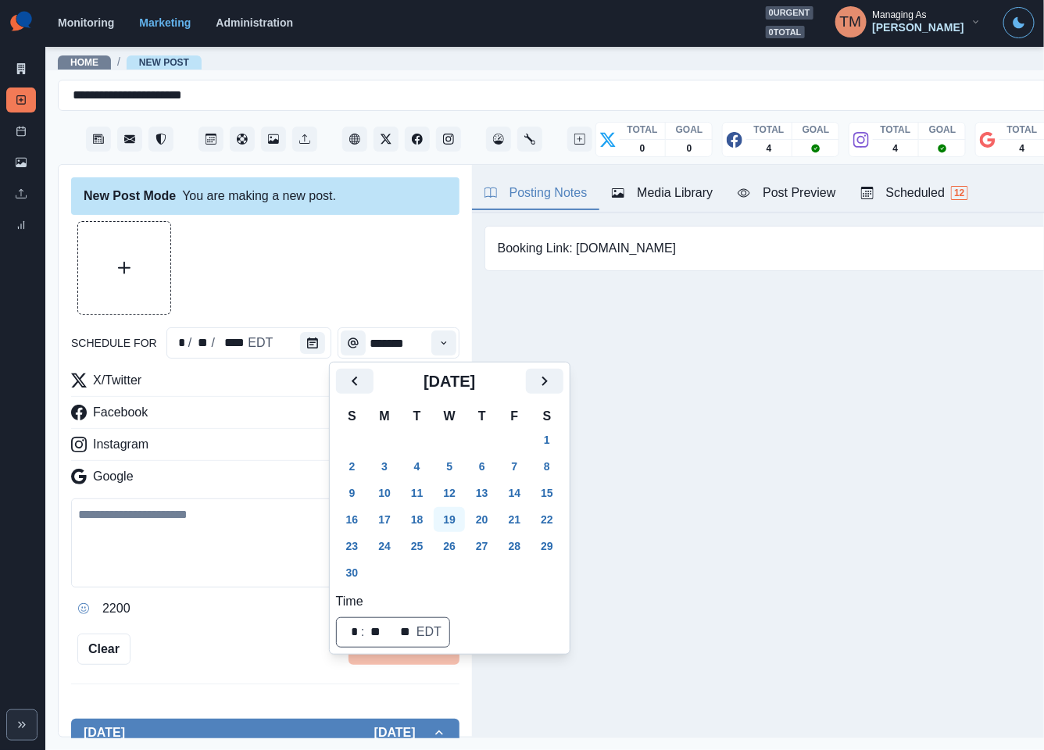
click at [451, 495] on tbody "26 27 28 29 30 31 1 2 3 4 5 6 7 8 9 10 11 12 13 14 15 16 17 18 19 20 21 22 23 2…" at bounding box center [449, 505] width 227 height 159
click at [344, 267] on div at bounding box center [265, 268] width 388 height 94
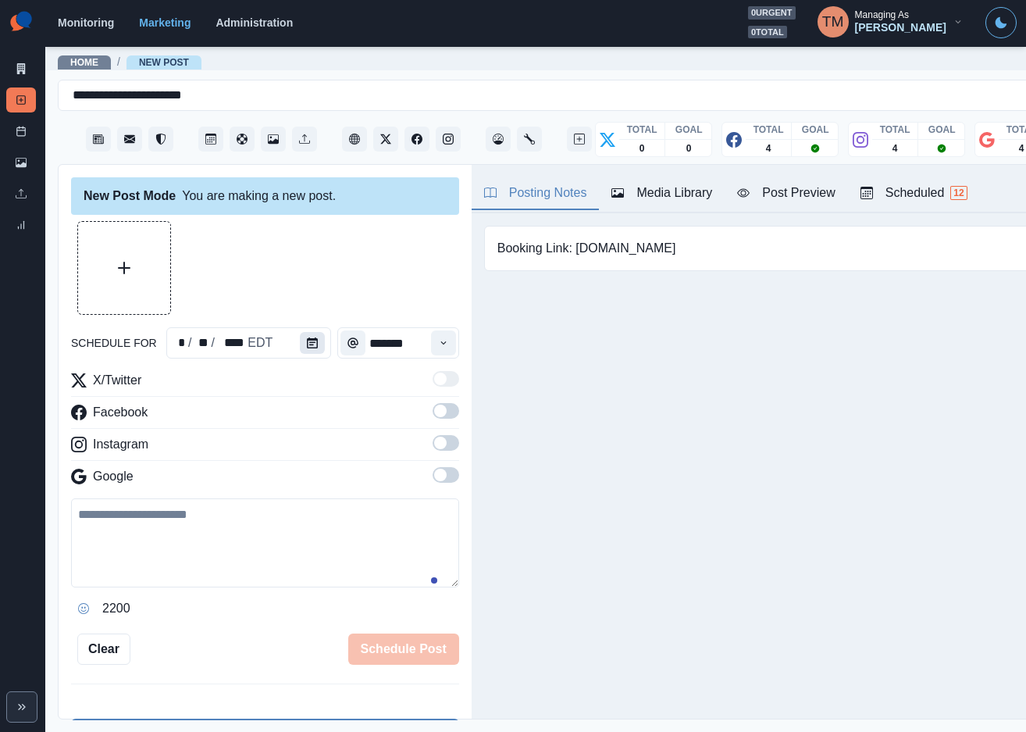
click at [307, 340] on icon "Calendar" at bounding box center [312, 342] width 11 height 11
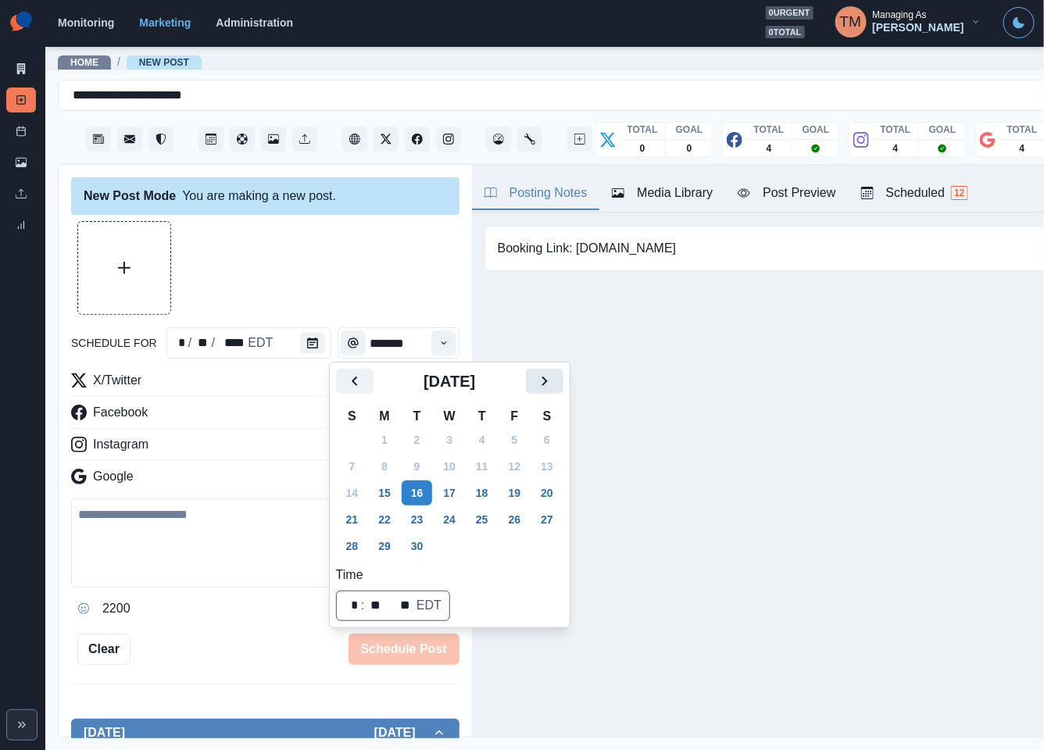
click at [546, 378] on icon "Next" at bounding box center [544, 381] width 19 height 19
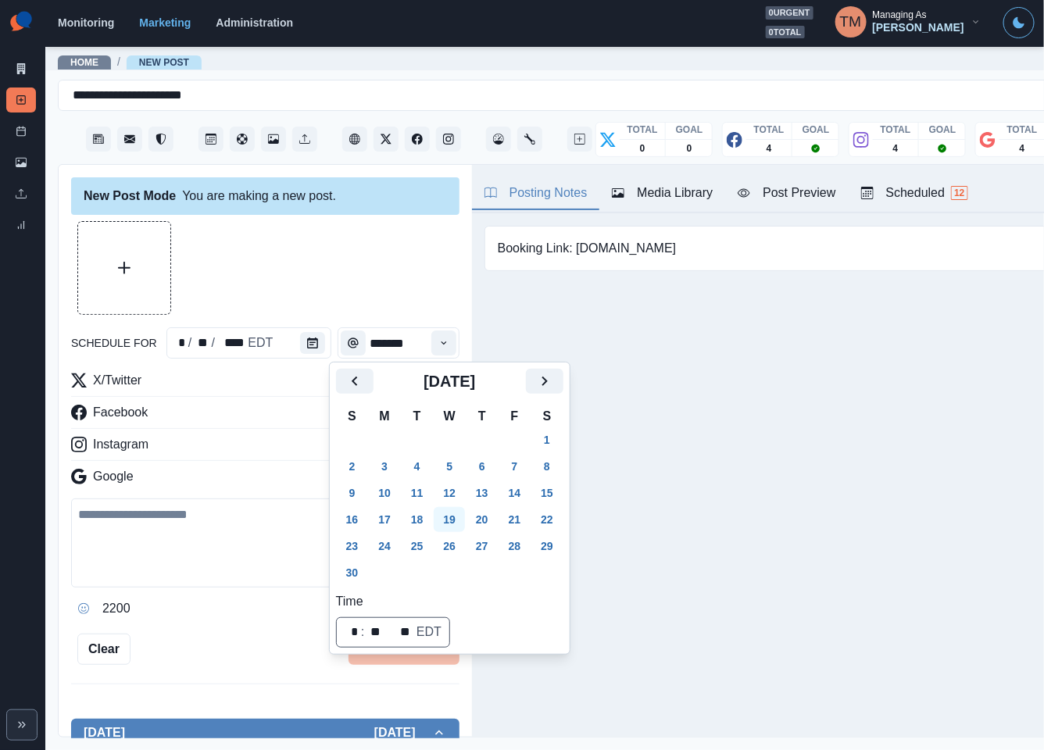
click at [450, 521] on button "19" at bounding box center [449, 519] width 31 height 25
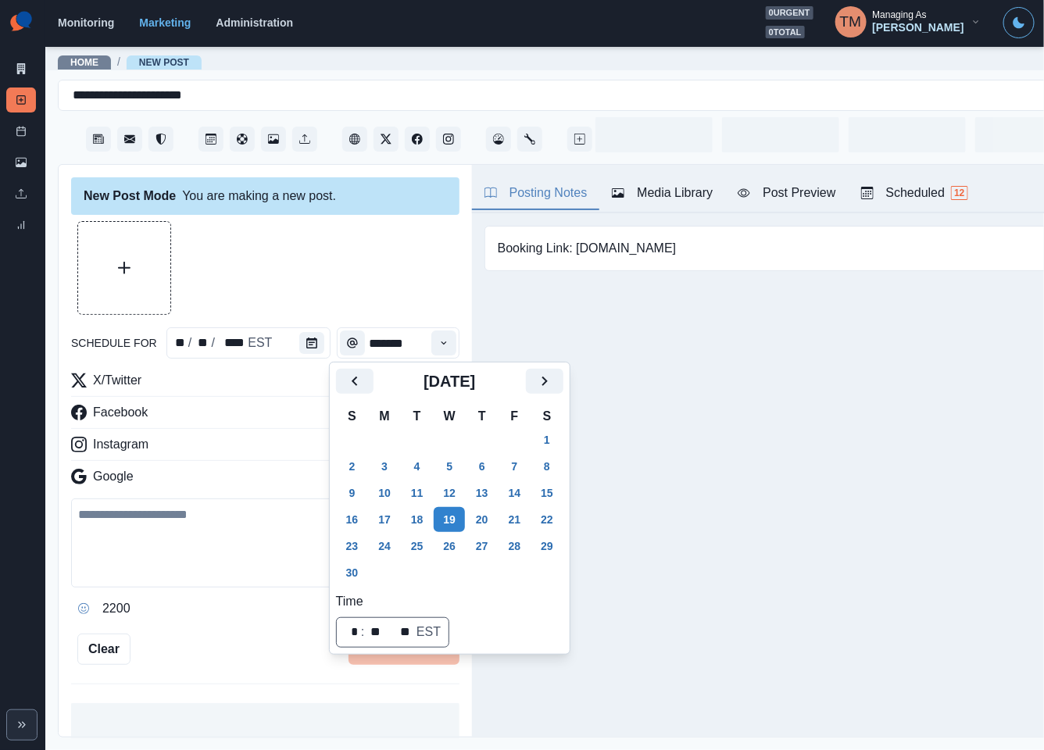
click at [369, 277] on div at bounding box center [265, 268] width 388 height 94
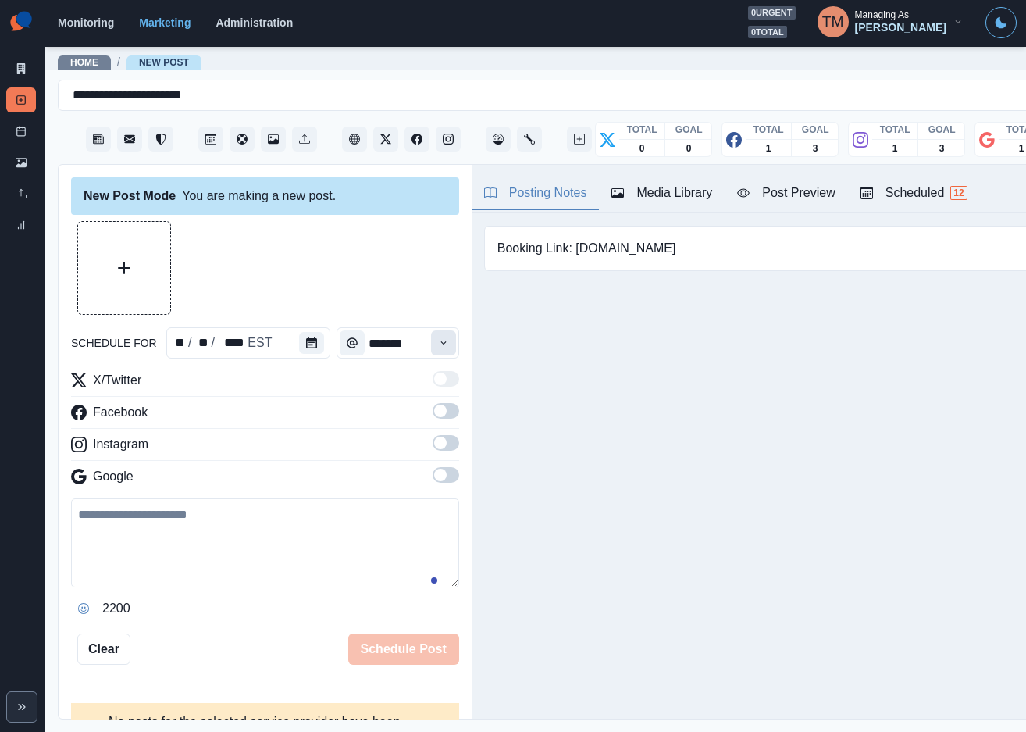
click at [438, 344] on icon "Time" at bounding box center [443, 342] width 11 height 11
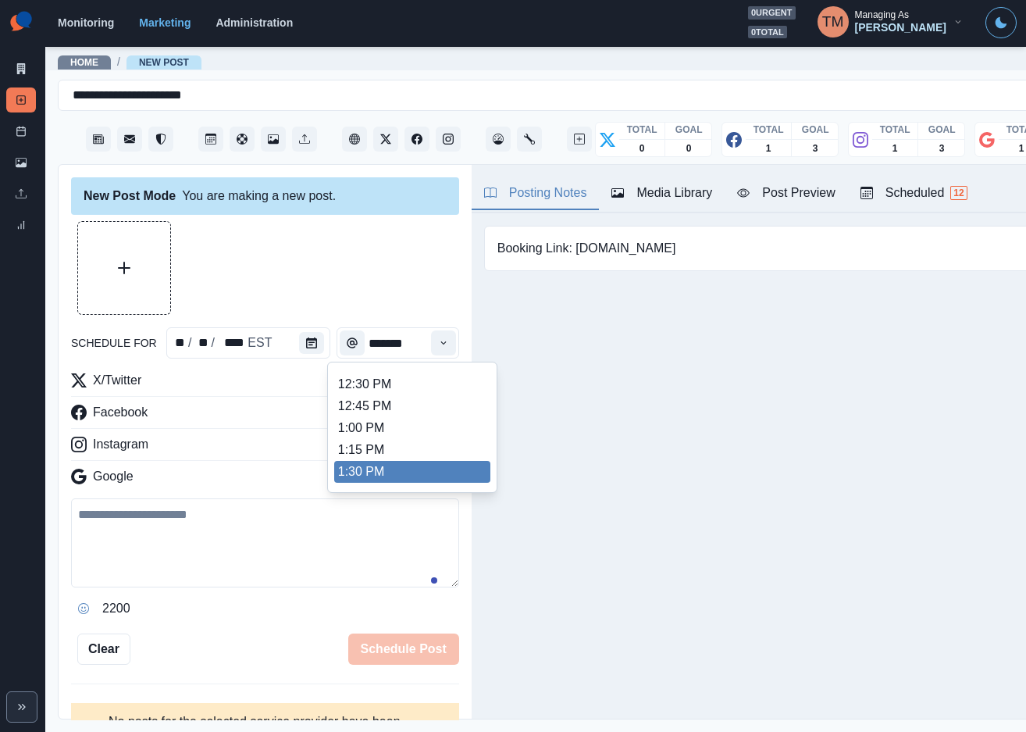
scroll to position [459, 0]
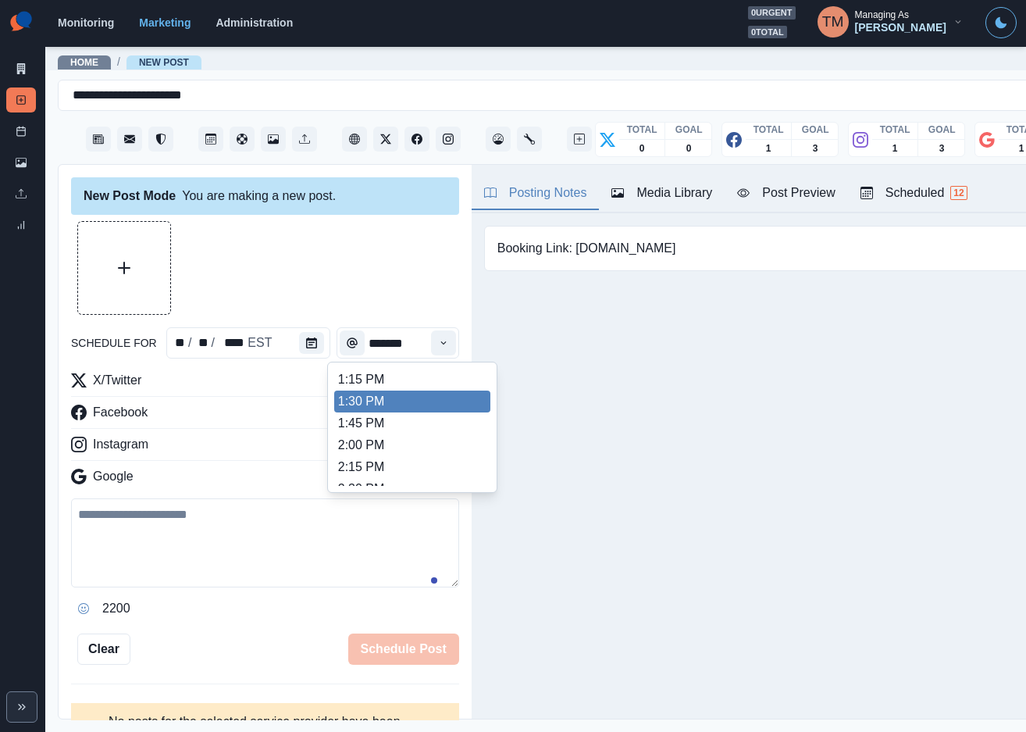
click at [392, 410] on li "1:30 PM" at bounding box center [412, 402] width 156 height 22
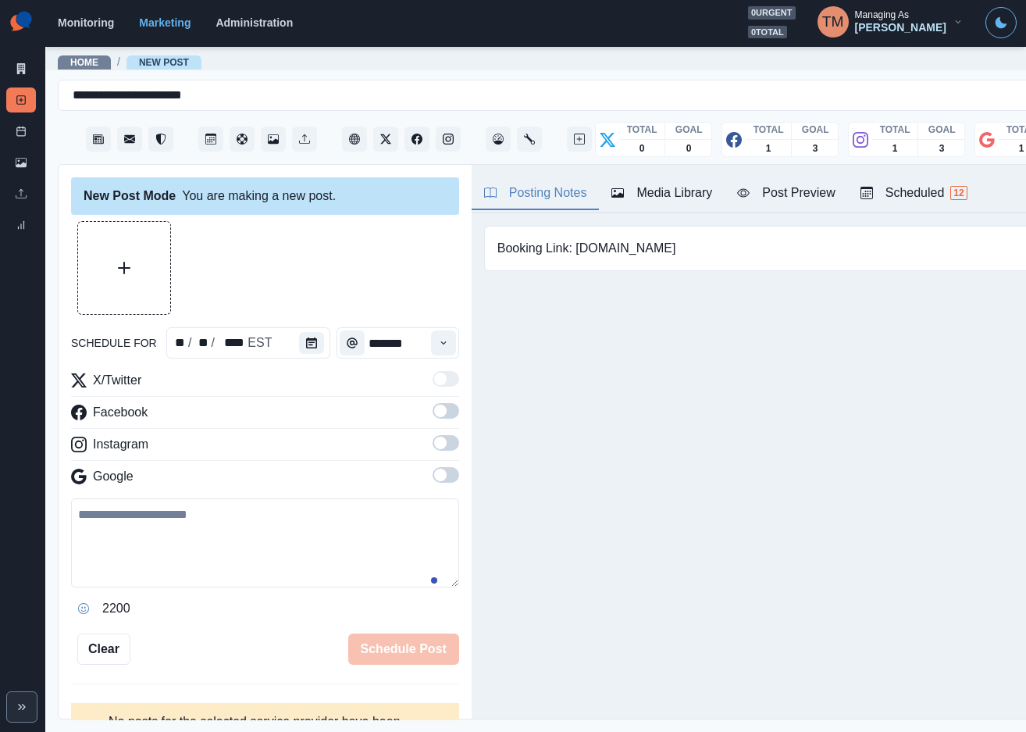
type input "*******"
click at [434, 415] on span at bounding box center [446, 411] width 27 height 16
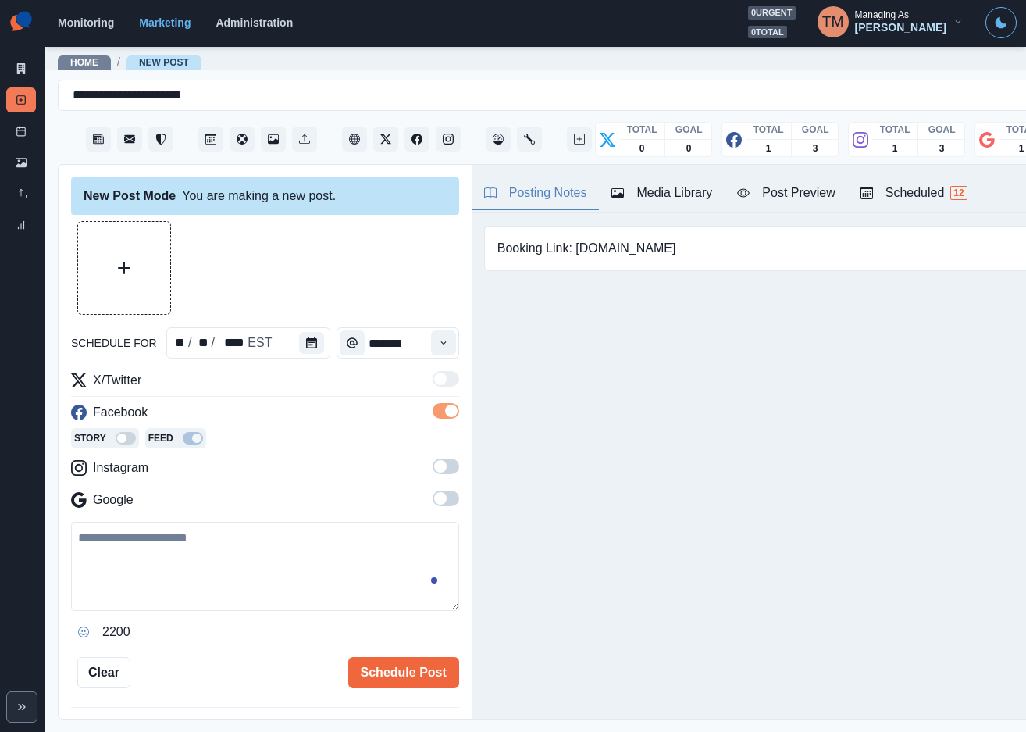
click at [434, 466] on span at bounding box center [446, 466] width 27 height 16
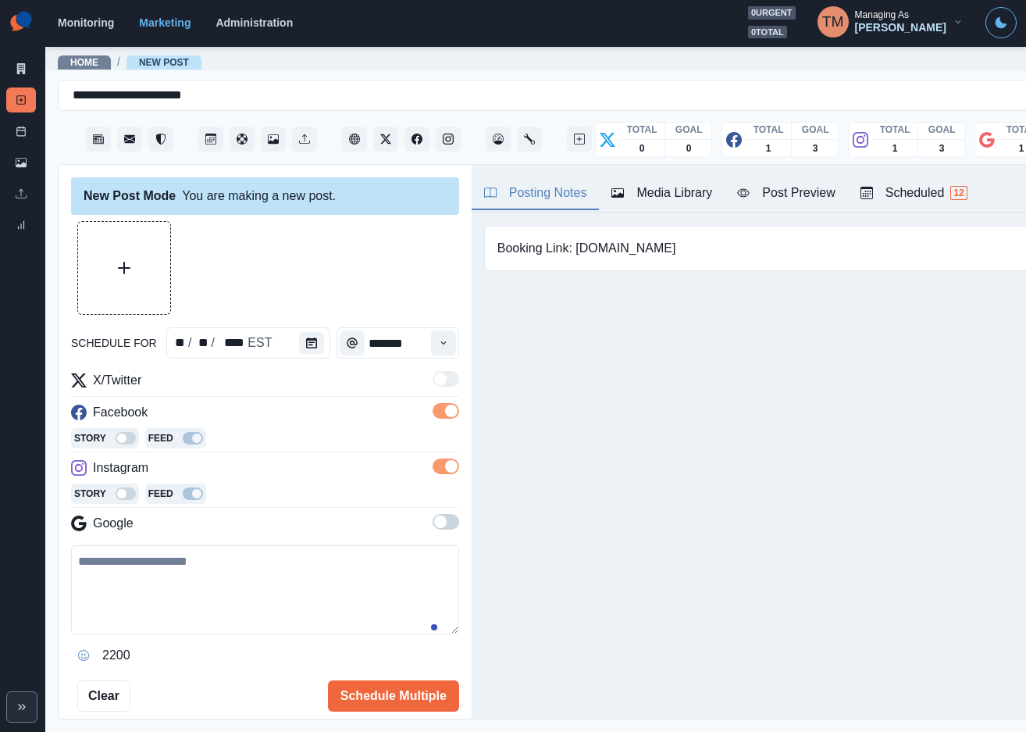
click at [433, 520] on span at bounding box center [446, 522] width 27 height 16
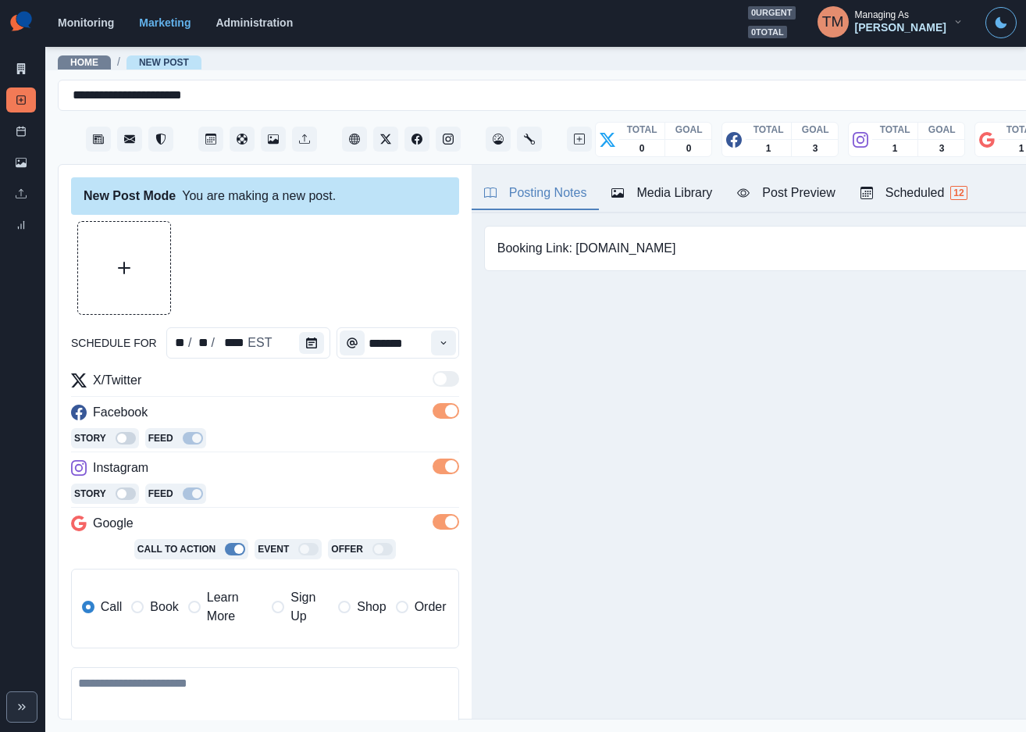
click at [230, 605] on span "Learn More" at bounding box center [234, 606] width 55 height 37
click at [274, 662] on input "**********" at bounding box center [326, 659] width 242 height 31
paste input "**"
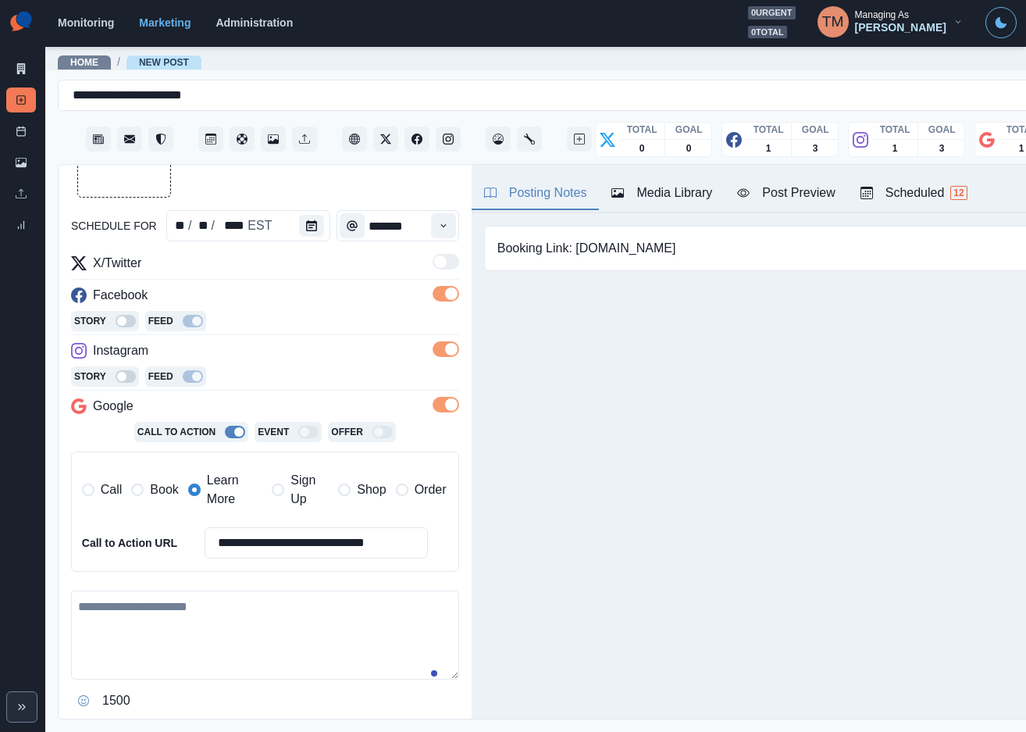
type input "**********"
click at [244, 622] on textarea at bounding box center [265, 635] width 388 height 89
click at [185, 635] on textarea at bounding box center [265, 635] width 388 height 89
paste textarea "**********"
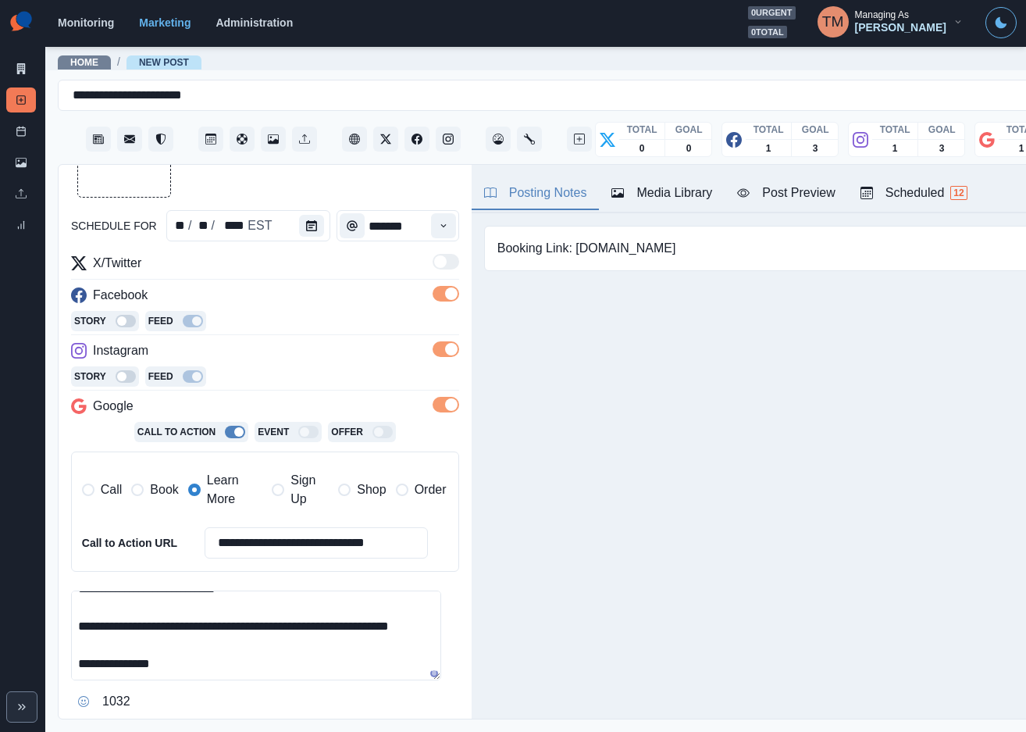
scroll to position [180, 0]
type textarea "**********"
click at [802, 198] on div "Post Preview" at bounding box center [786, 193] width 98 height 19
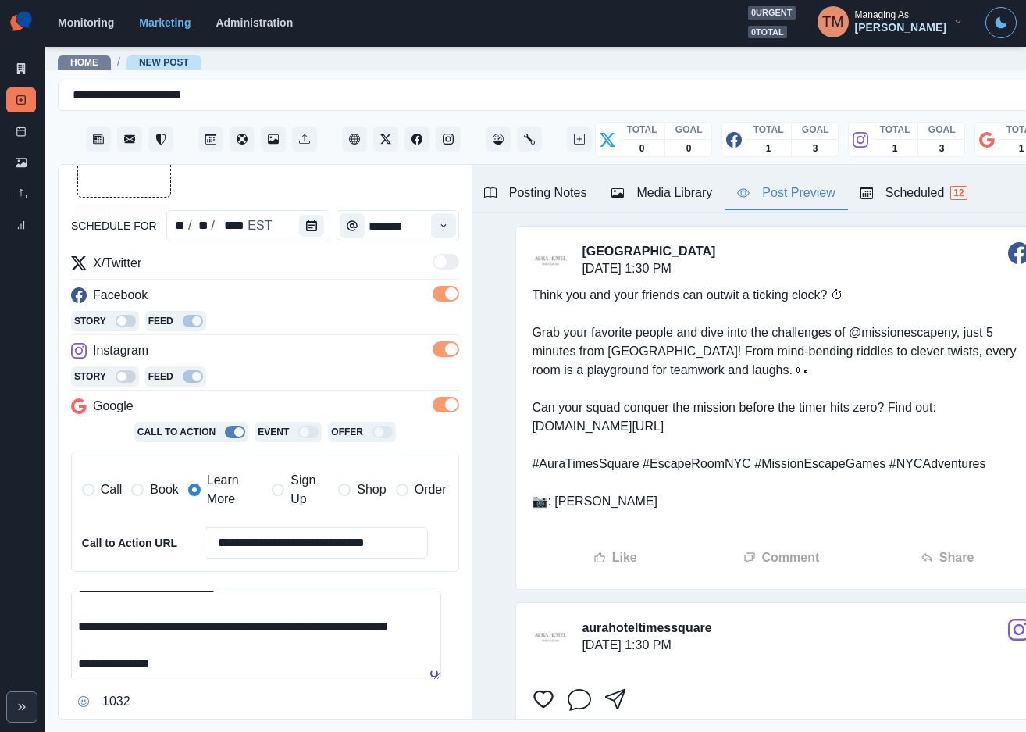
click at [129, 188] on button "Upload Media" at bounding box center [124, 151] width 92 height 92
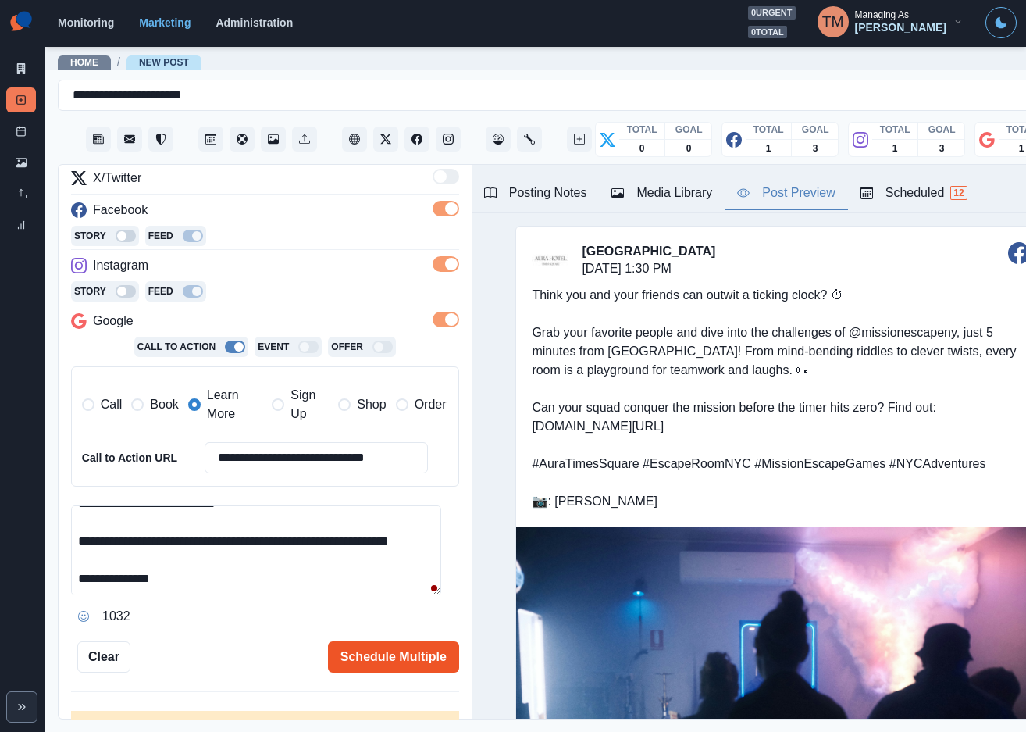
scroll to position [244, 0]
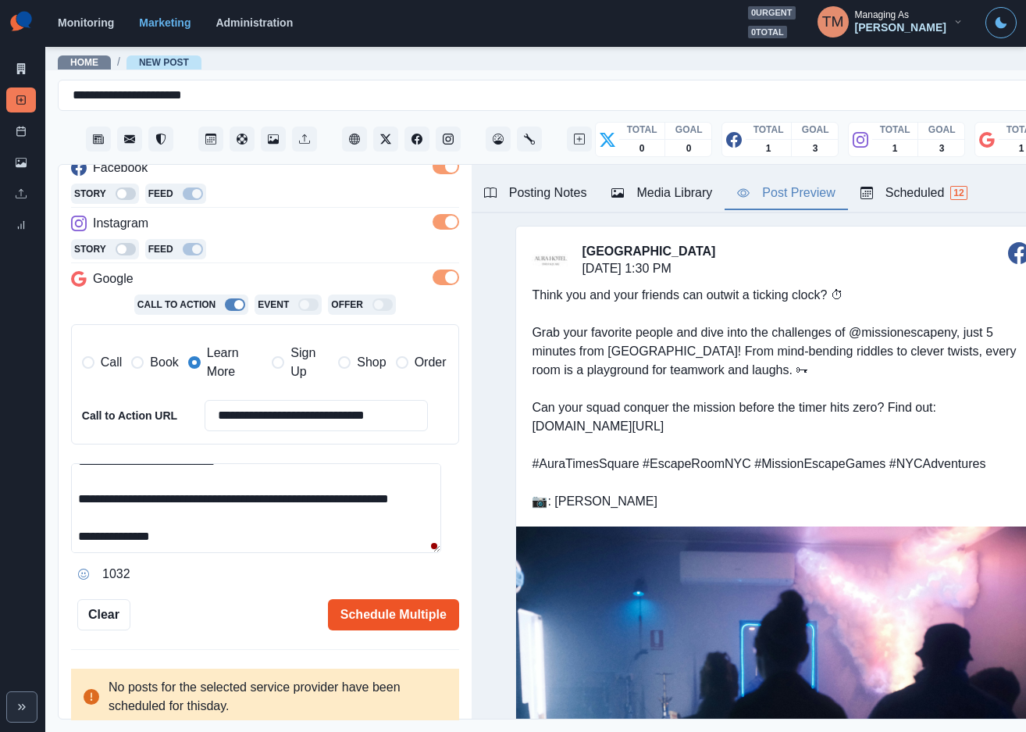
click at [348, 602] on button "Schedule Multiple" at bounding box center [393, 614] width 131 height 31
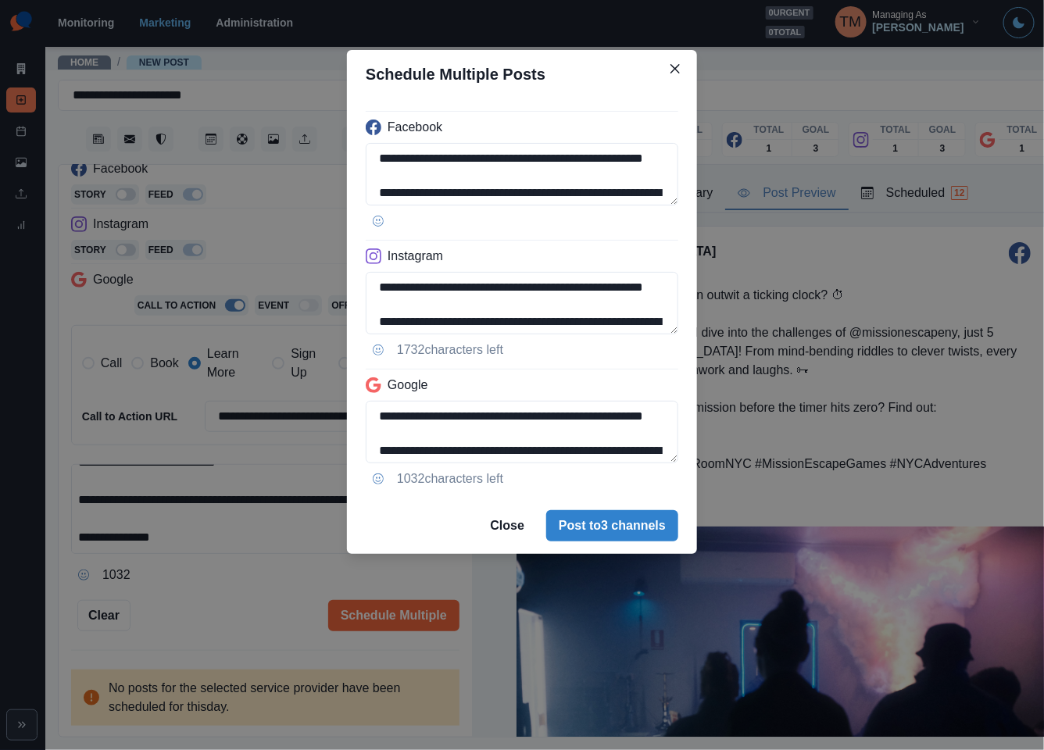
click at [162, 580] on div "**********" at bounding box center [522, 375] width 1044 height 750
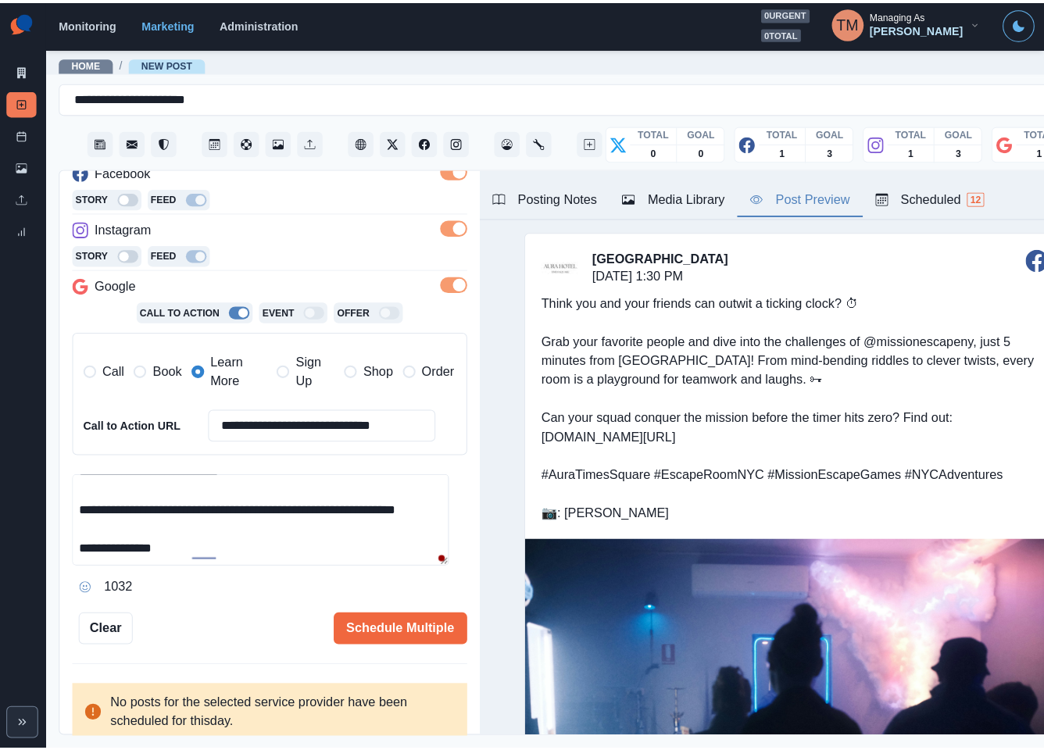
scroll to position [0, 0]
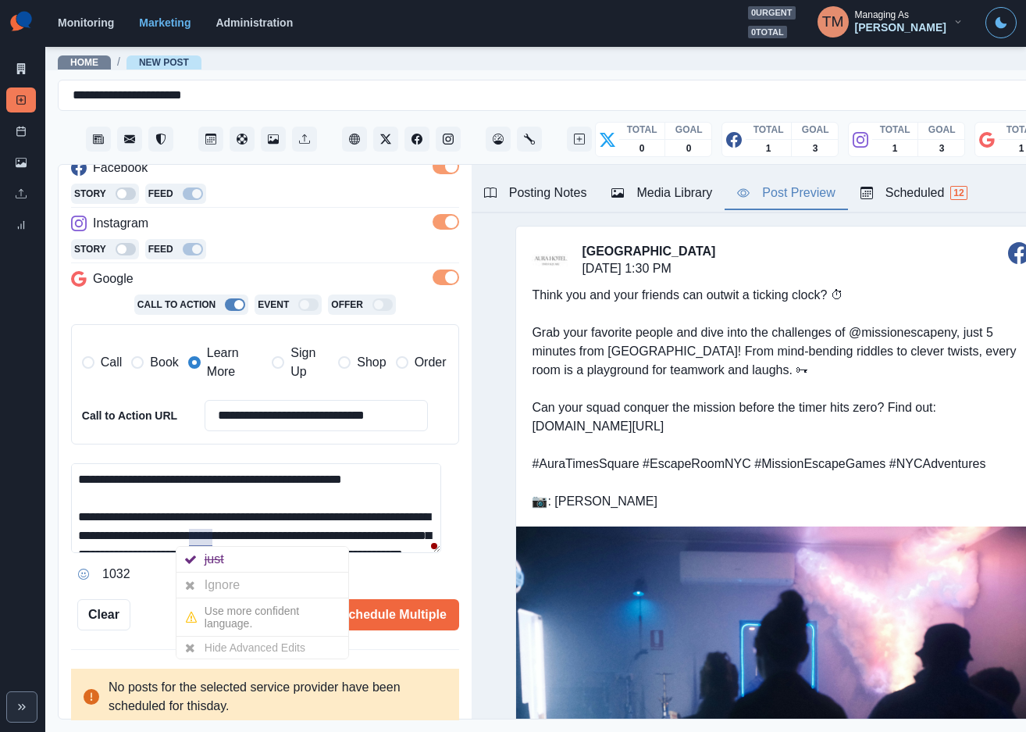
click at [209, 580] on div "Ignore" at bounding box center [225, 585] width 41 height 25
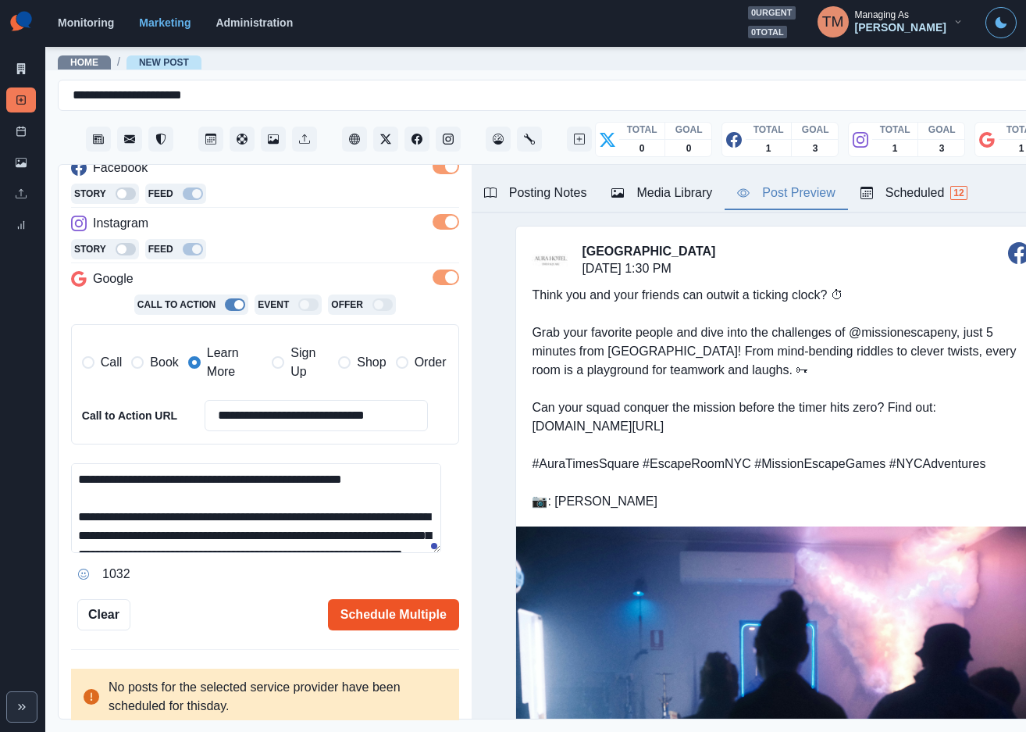
click at [366, 614] on button "Schedule Multiple" at bounding box center [393, 614] width 131 height 31
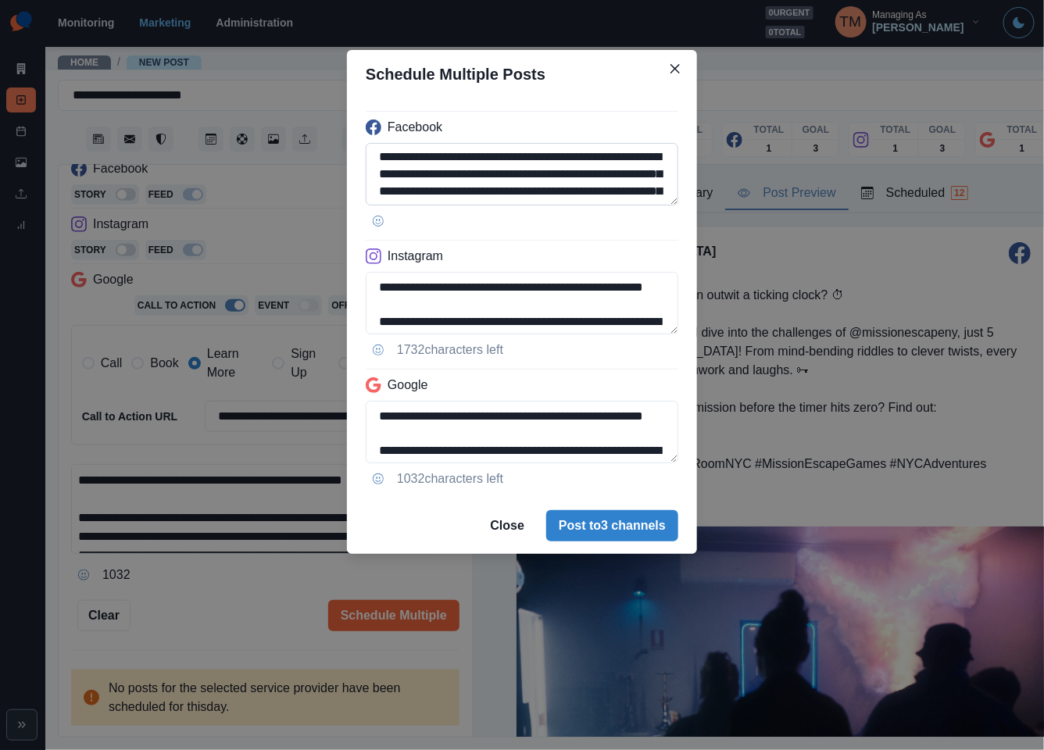
scroll to position [47, 0]
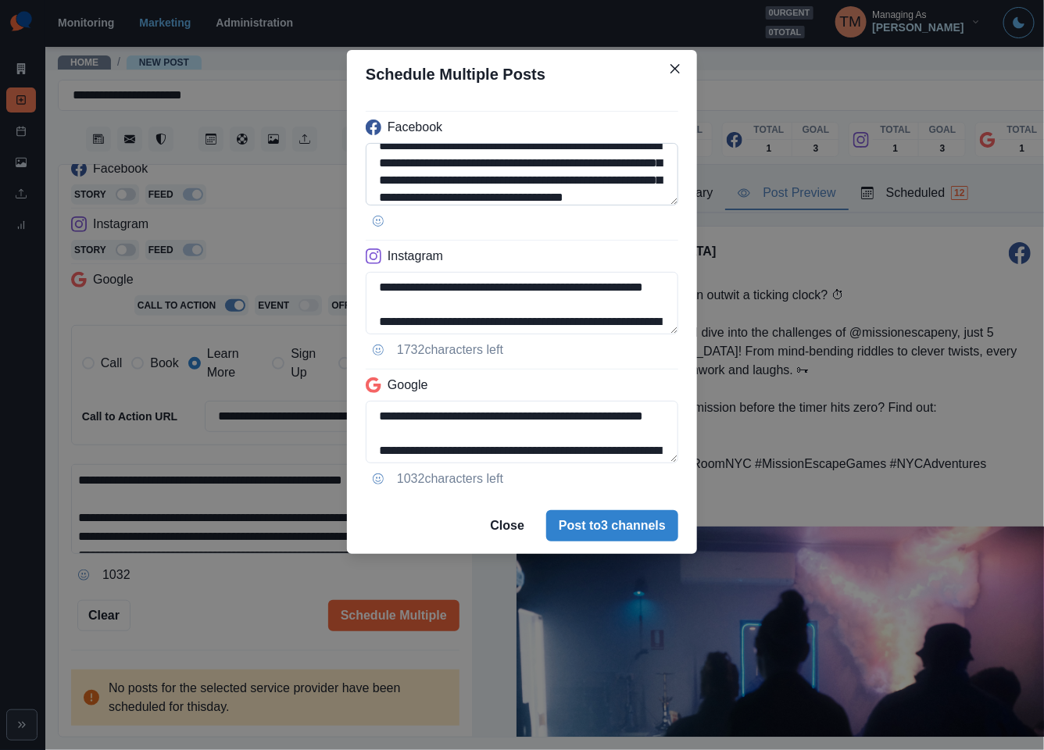
drag, startPoint x: 459, startPoint y: 183, endPoint x: 558, endPoint y: 180, distance: 99.2
click at [558, 180] on textarea "**********" at bounding box center [522, 174] width 312 height 62
paste textarea "***"
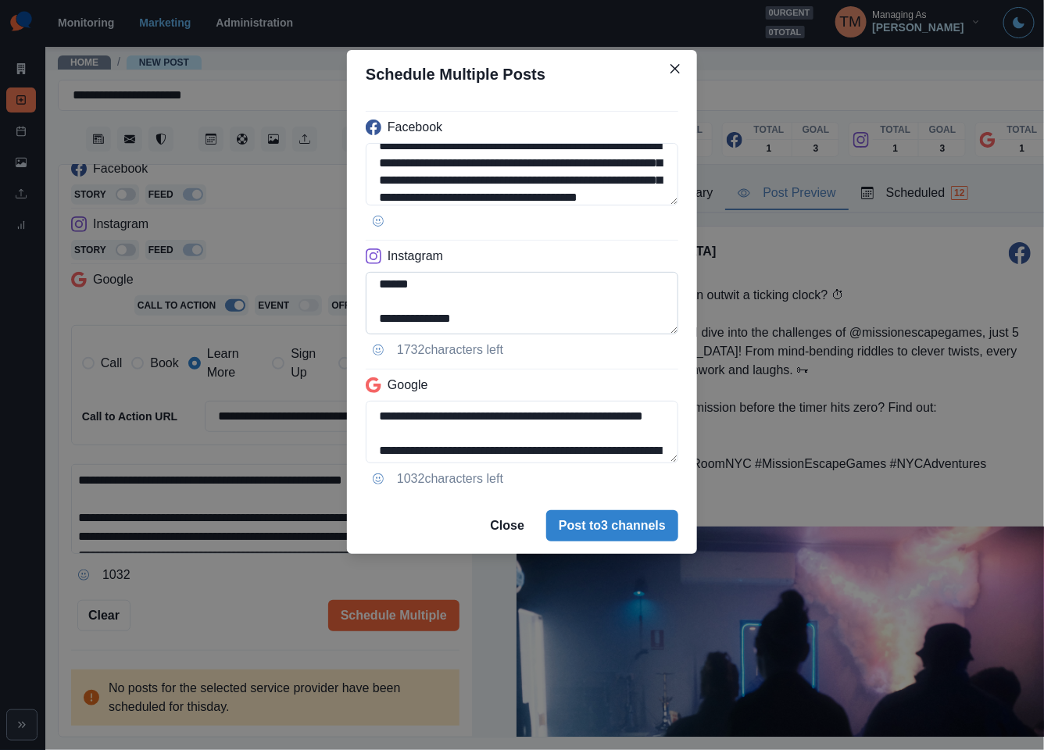
scroll to position [244, 0]
type textarea "**********"
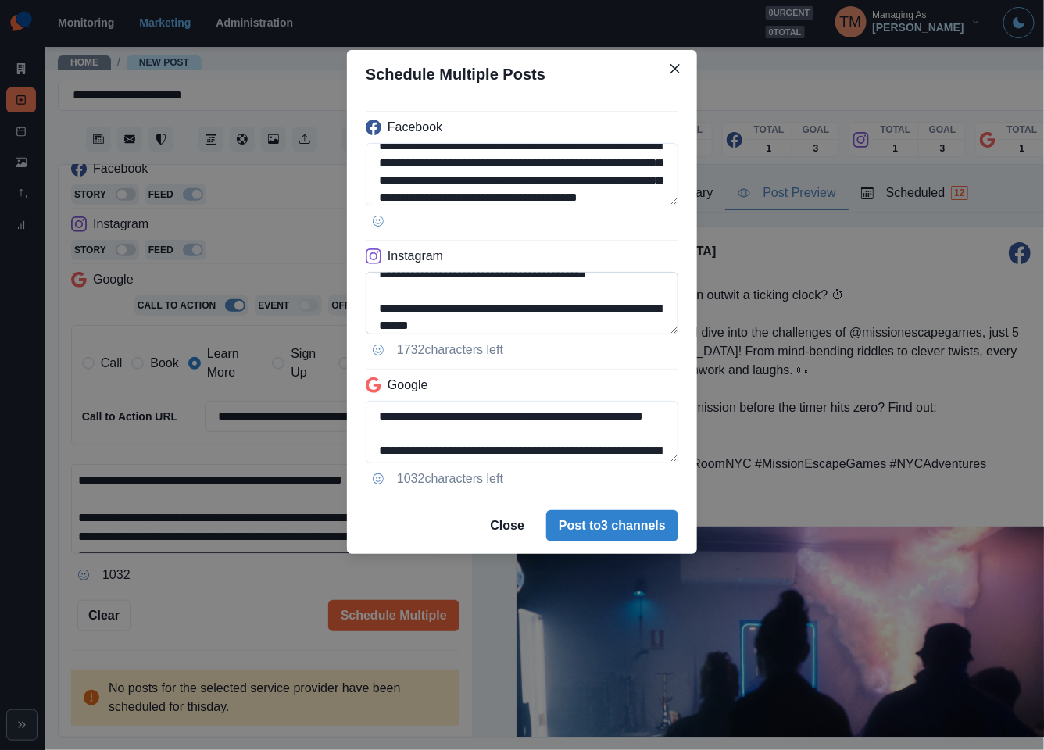
click at [469, 314] on textarea "**********" at bounding box center [522, 303] width 312 height 62
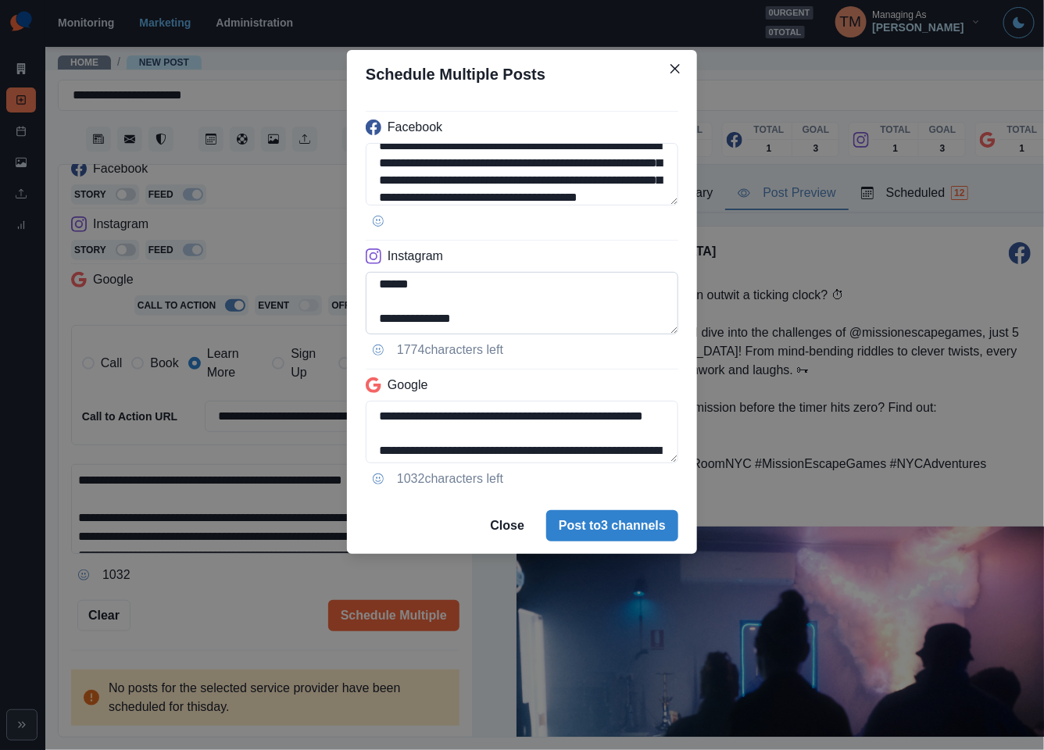
scroll to position [227, 0]
type textarea "**********"
click at [464, 457] on textarea "**********" at bounding box center [522, 432] width 312 height 62
paste textarea
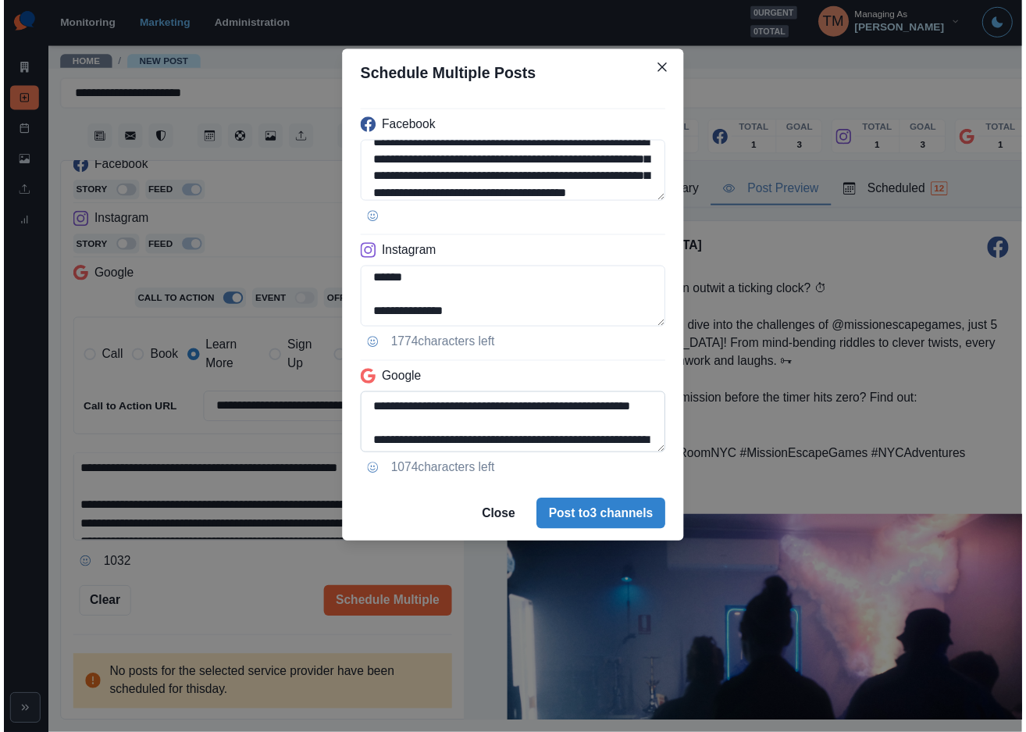
scroll to position [221, 0]
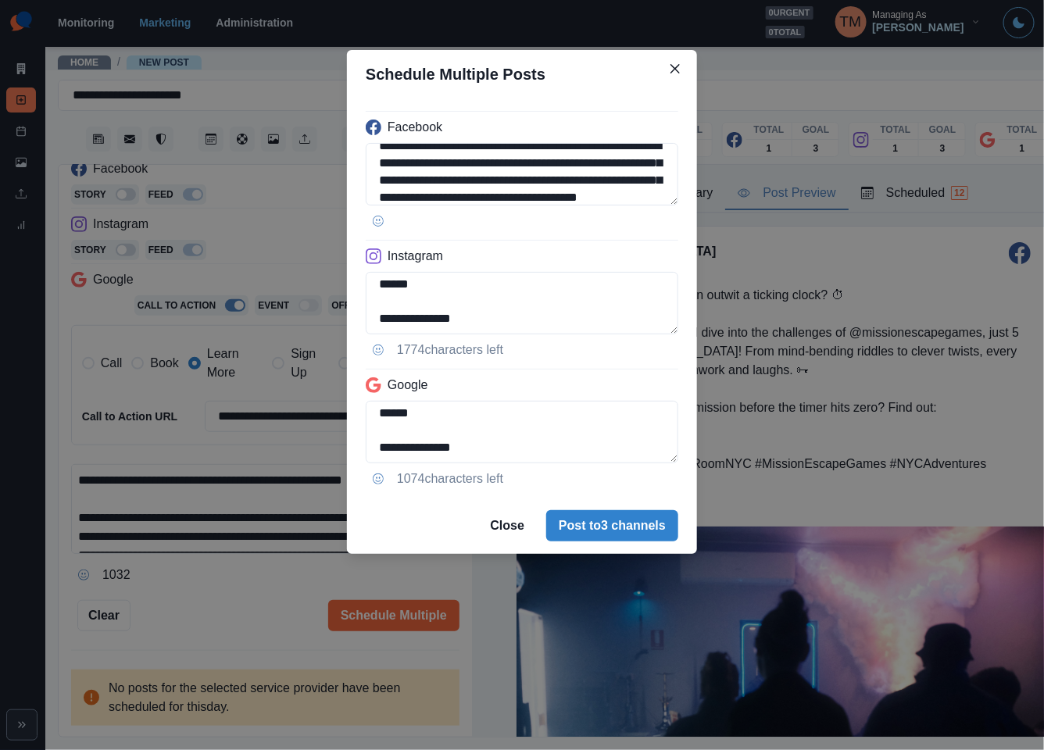
type textarea "**********"
click at [223, 617] on div "**********" at bounding box center [522, 375] width 1044 height 750
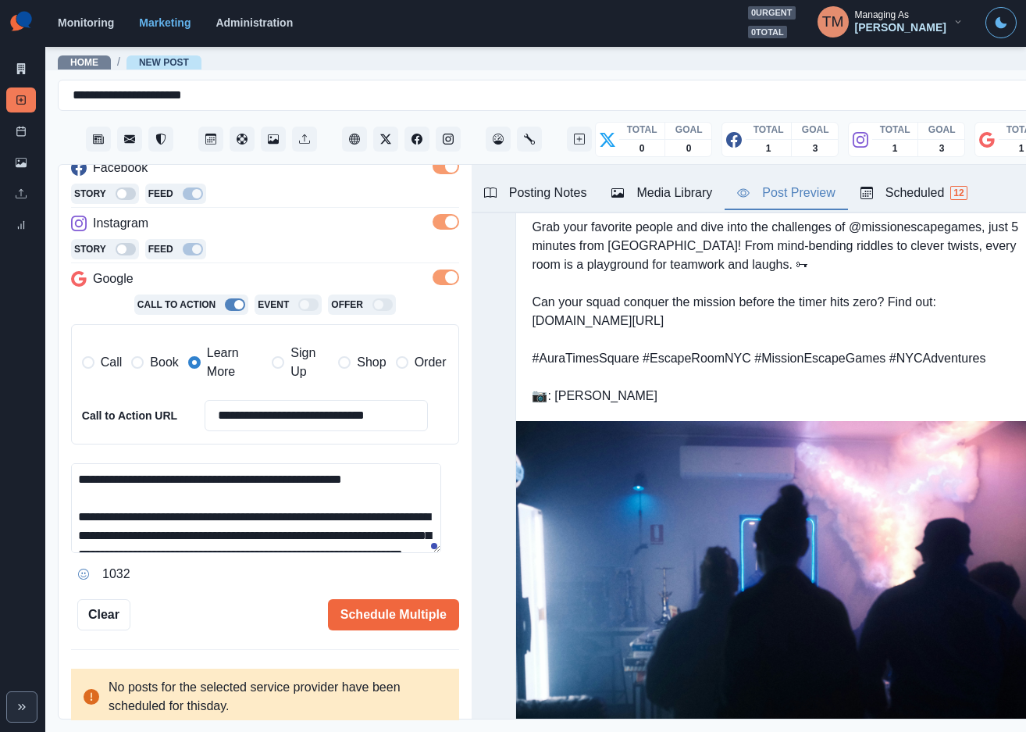
scroll to position [24, 0]
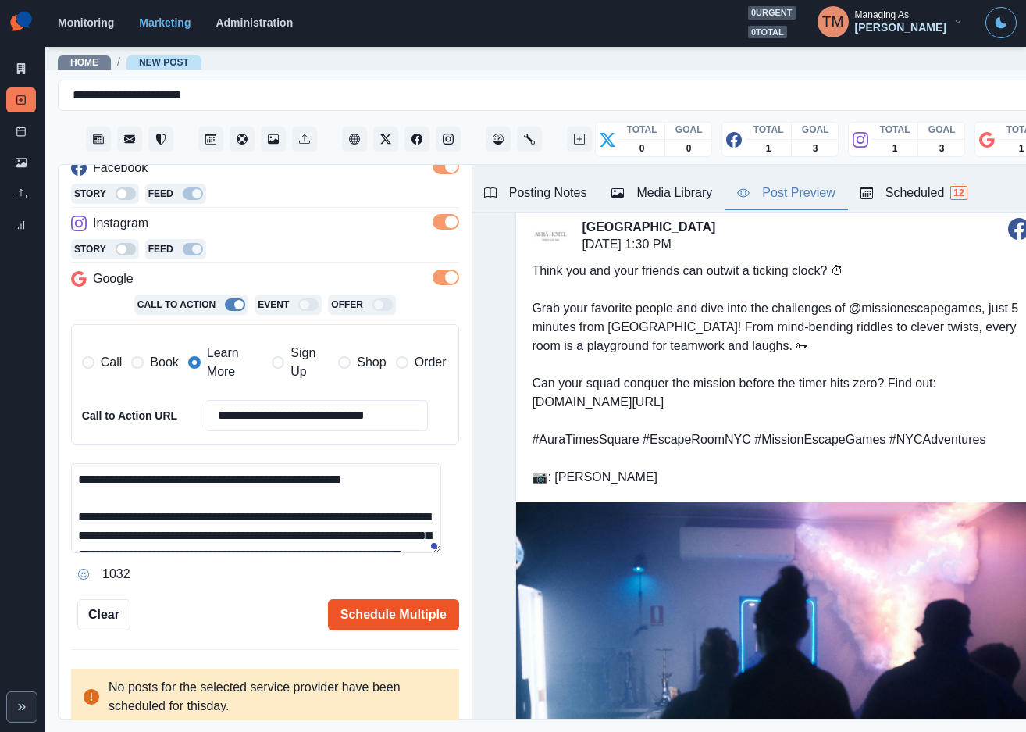
click at [380, 608] on button "Schedule Multiple" at bounding box center [393, 614] width 131 height 31
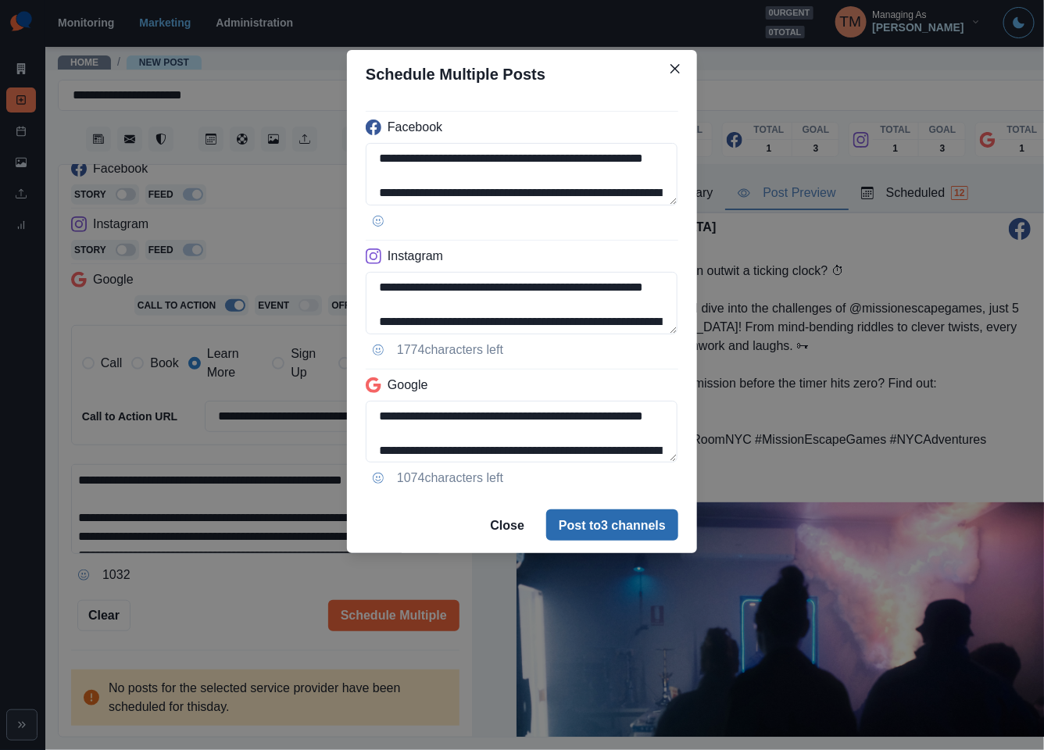
click at [615, 541] on button "Post to 3 channels" at bounding box center [612, 524] width 132 height 31
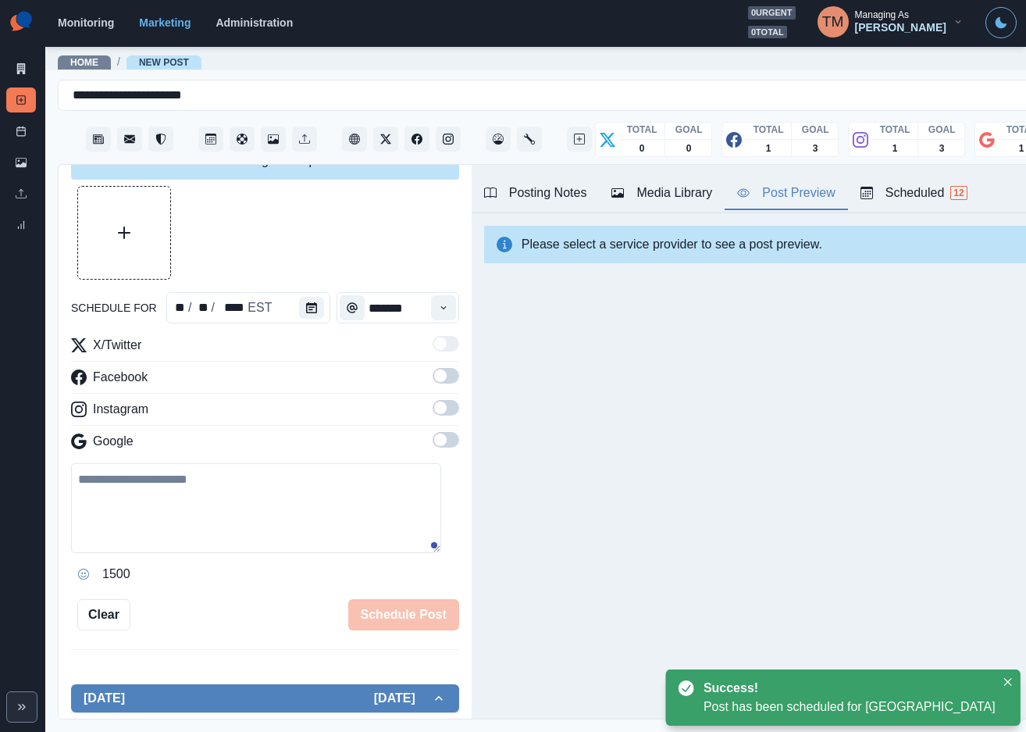
scroll to position [244, 0]
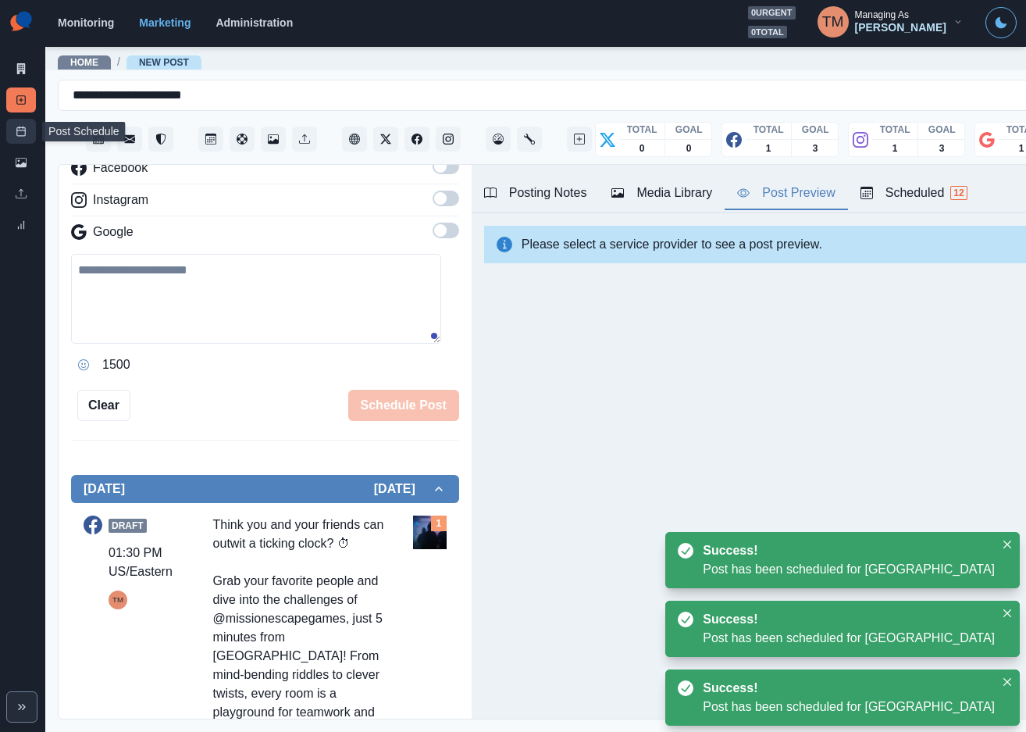
click at [12, 132] on link "Post Schedule" at bounding box center [21, 131] width 30 height 25
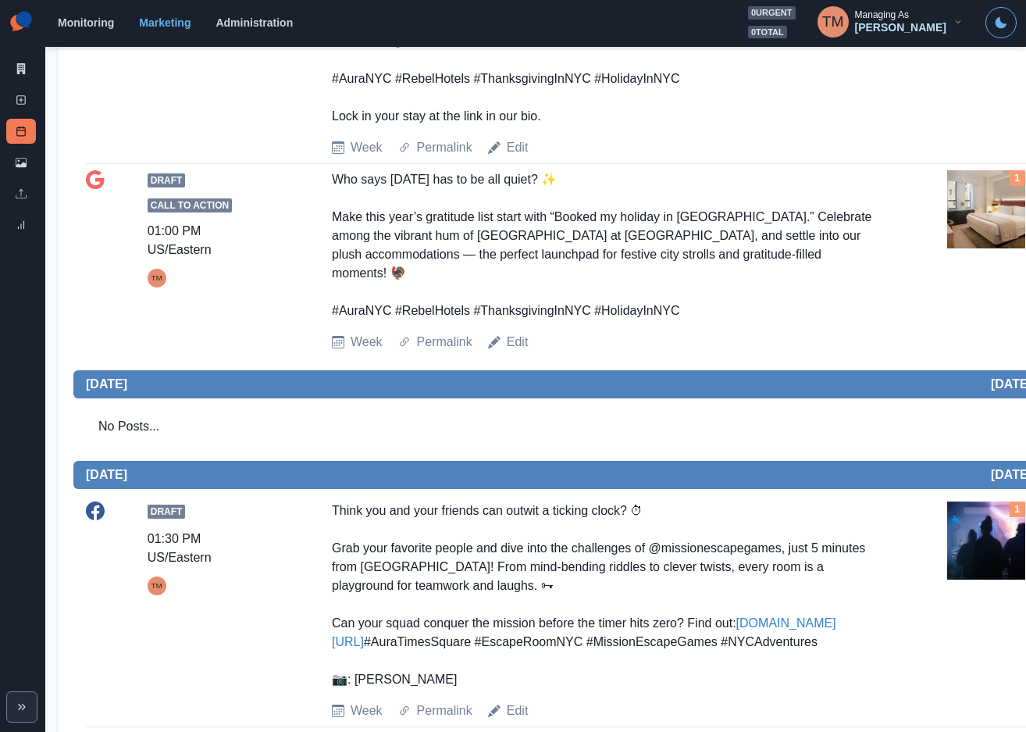
scroll to position [703, 0]
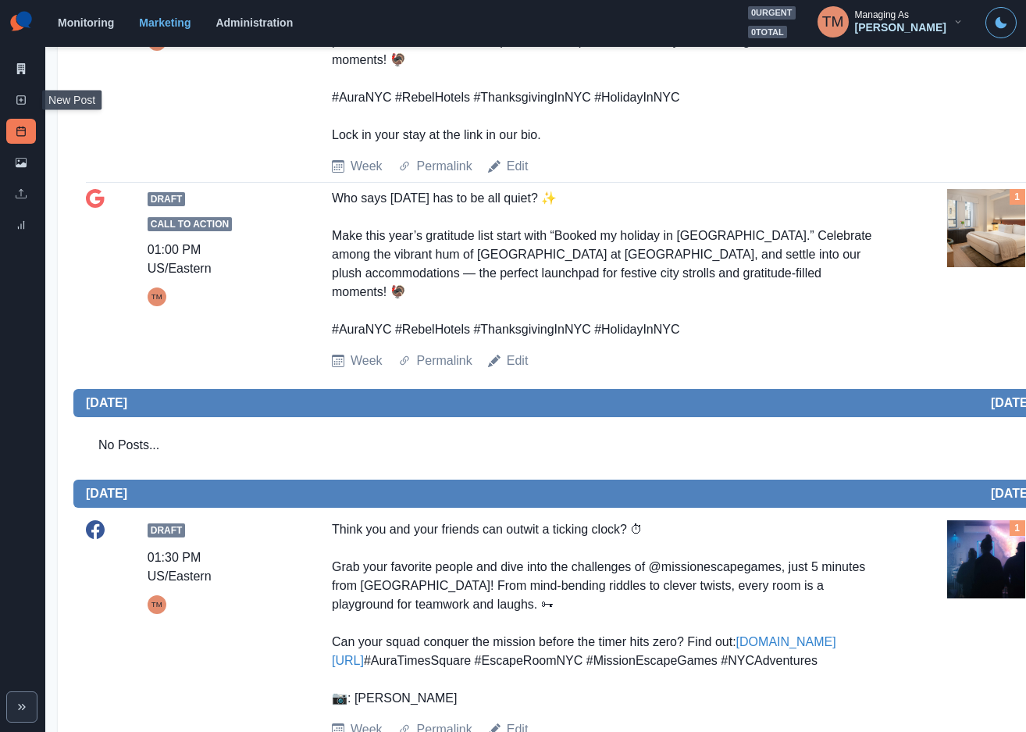
drag, startPoint x: 14, startPoint y: 99, endPoint x: 2, endPoint y: 187, distance: 89.0
click at [14, 99] on link "New Post" at bounding box center [21, 99] width 30 height 25
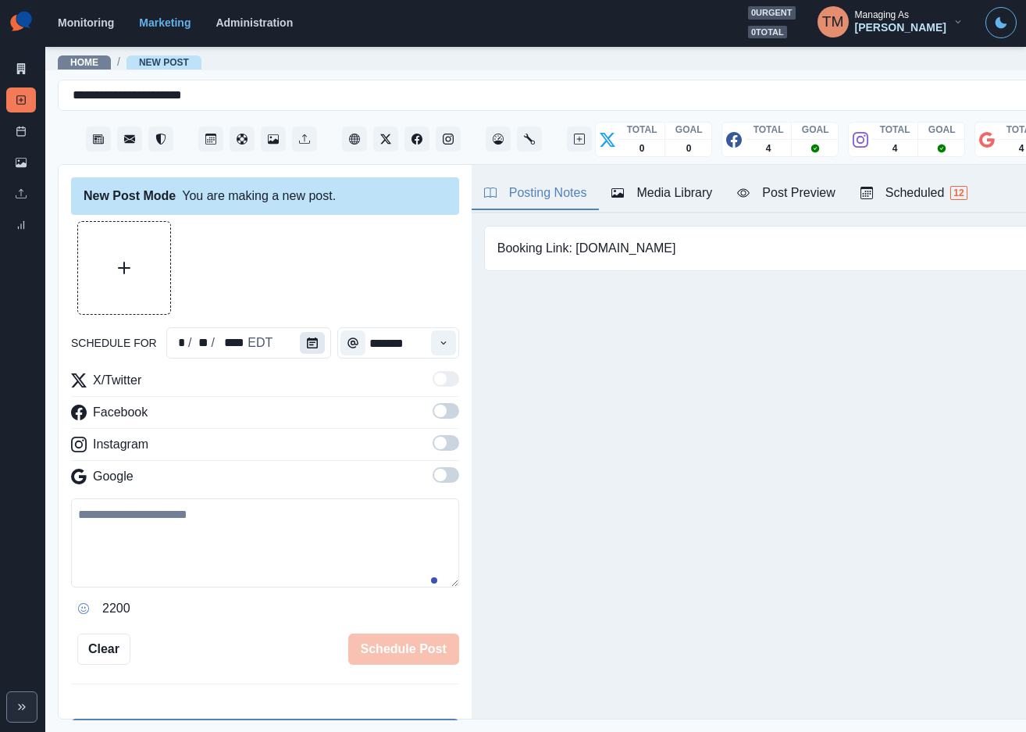
click at [309, 344] on button "Calendar" at bounding box center [312, 343] width 25 height 22
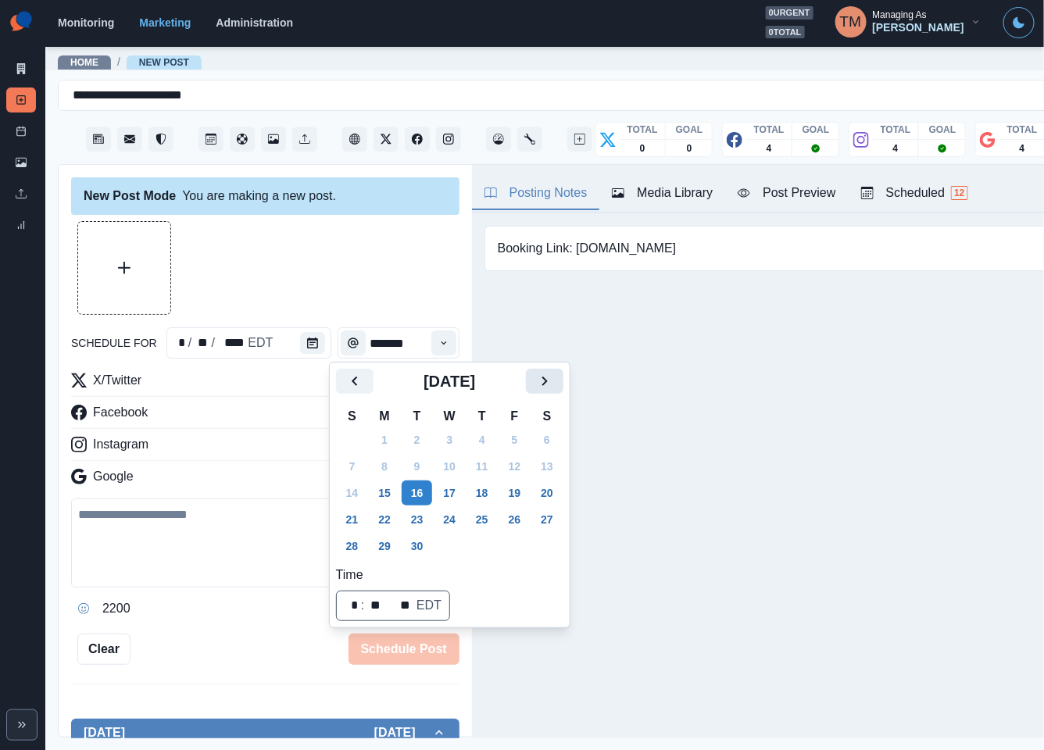
click at [535, 373] on icon "Next" at bounding box center [544, 381] width 19 height 19
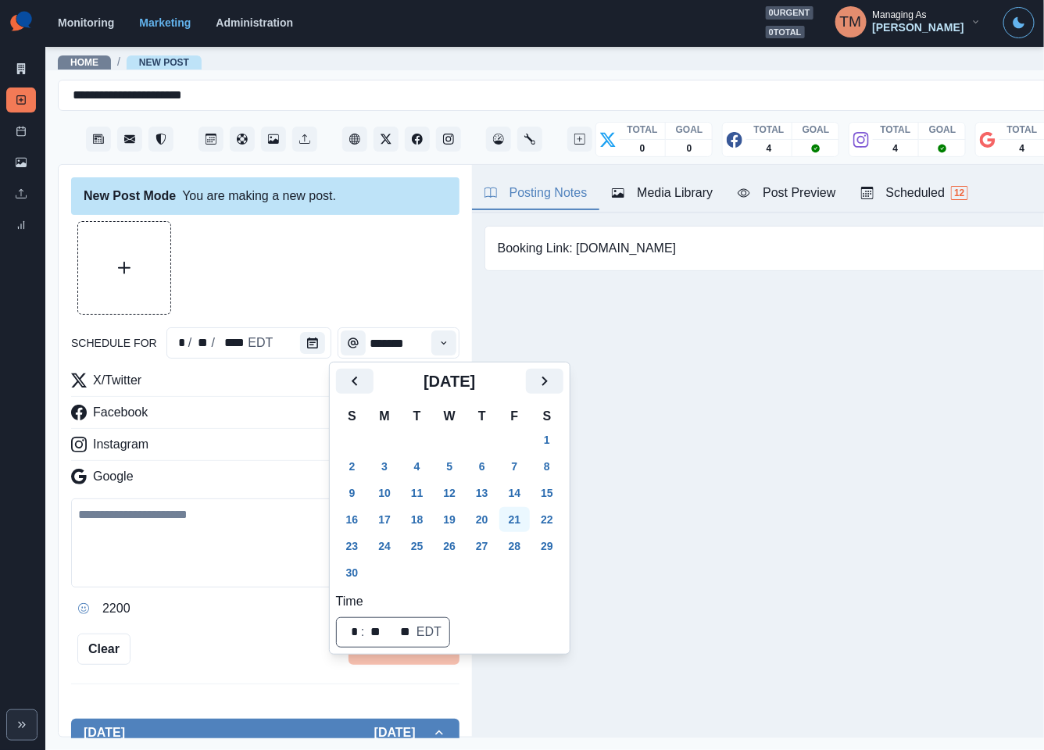
click at [513, 513] on button "21" at bounding box center [514, 519] width 31 height 25
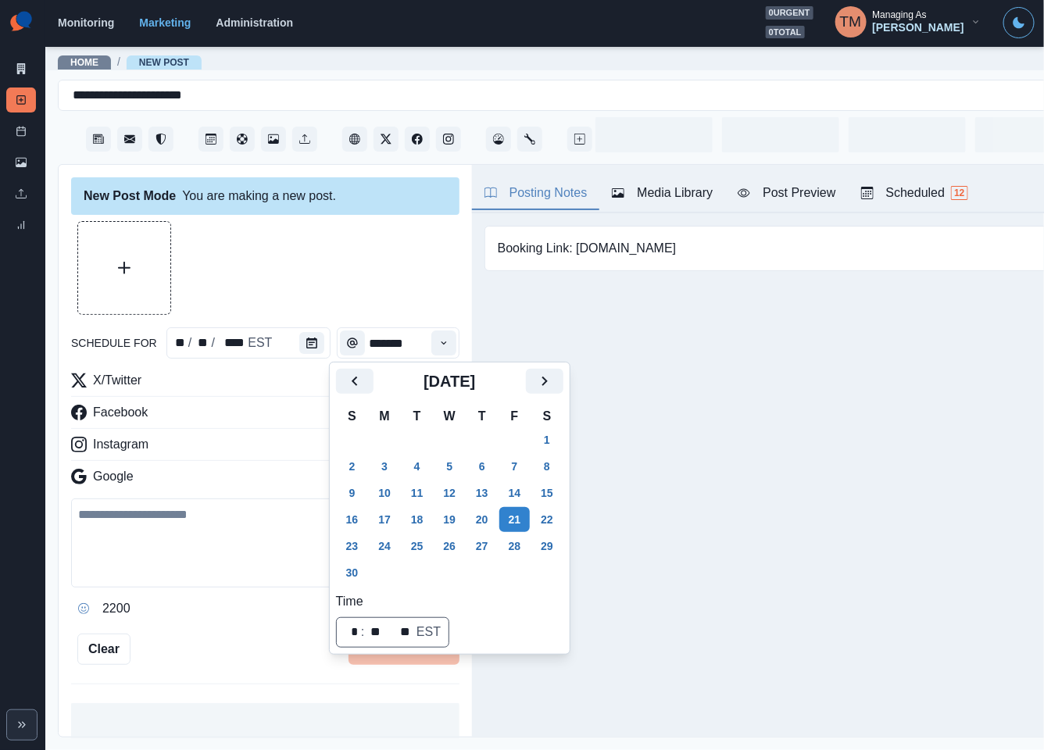
click at [336, 261] on div at bounding box center [265, 268] width 388 height 94
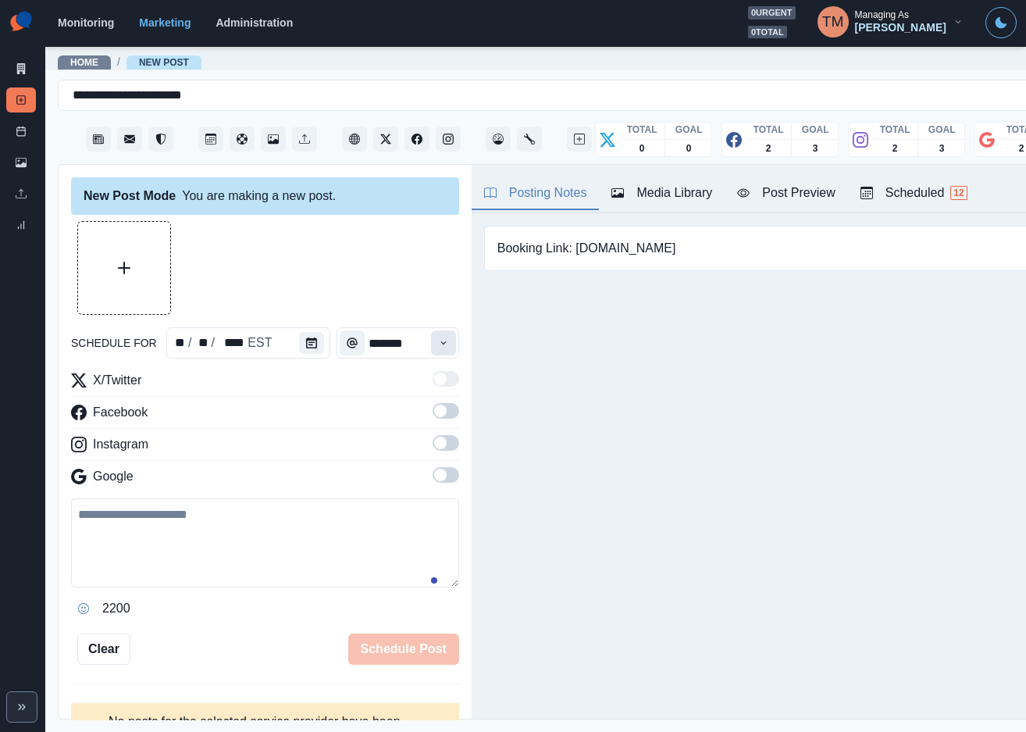
click at [431, 336] on button "Time" at bounding box center [443, 342] width 25 height 25
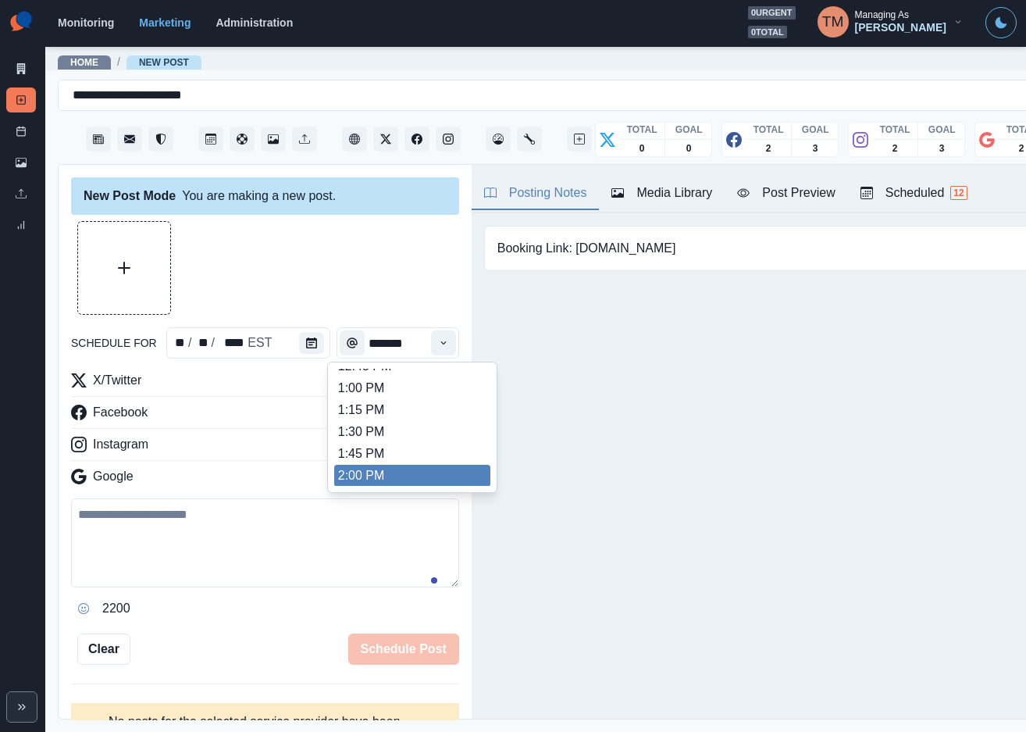
scroll to position [430, 0]
click at [406, 471] on li "2:00 PM" at bounding box center [412, 475] width 156 height 22
type input "*******"
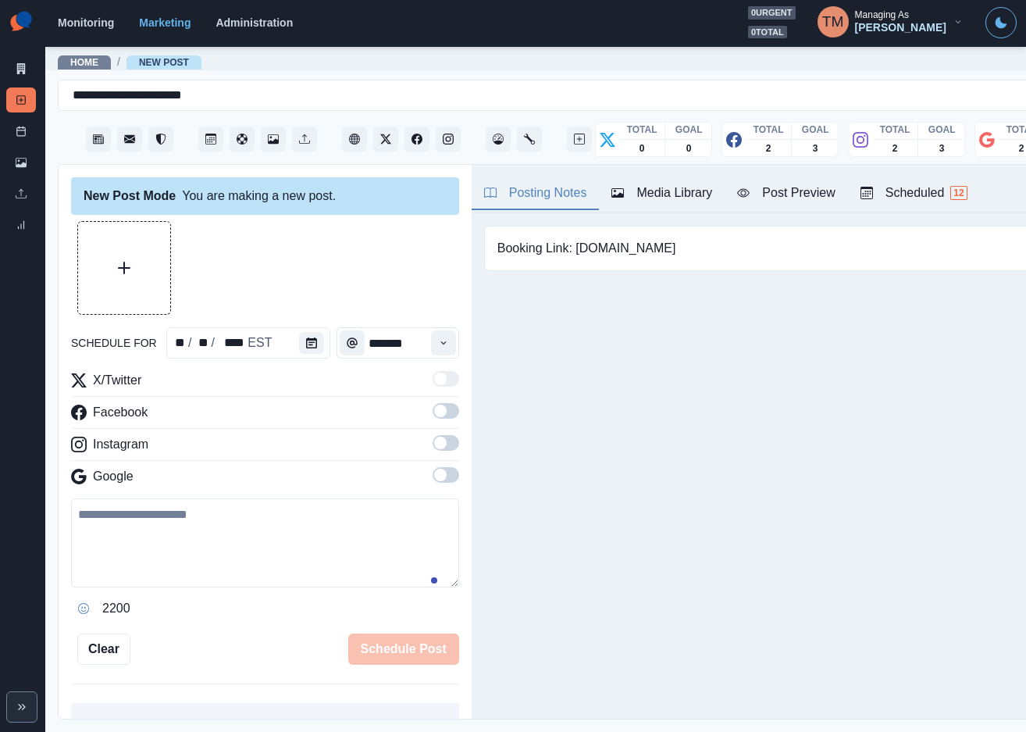
click at [433, 423] on label at bounding box center [446, 415] width 27 height 25
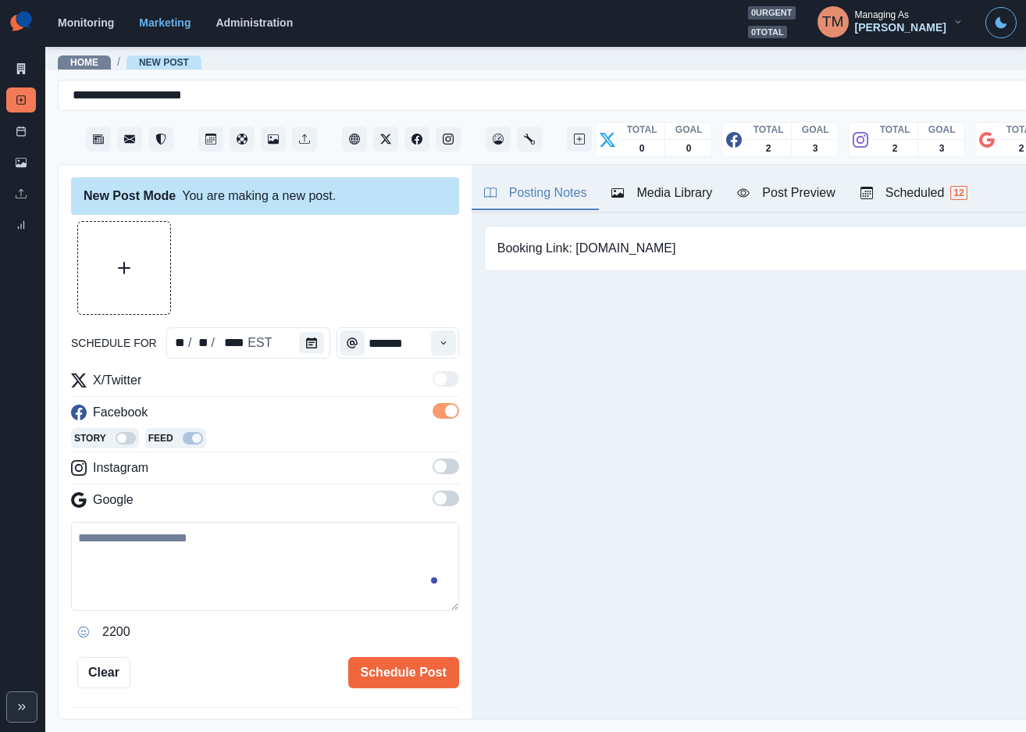
click at [433, 476] on label at bounding box center [446, 470] width 27 height 25
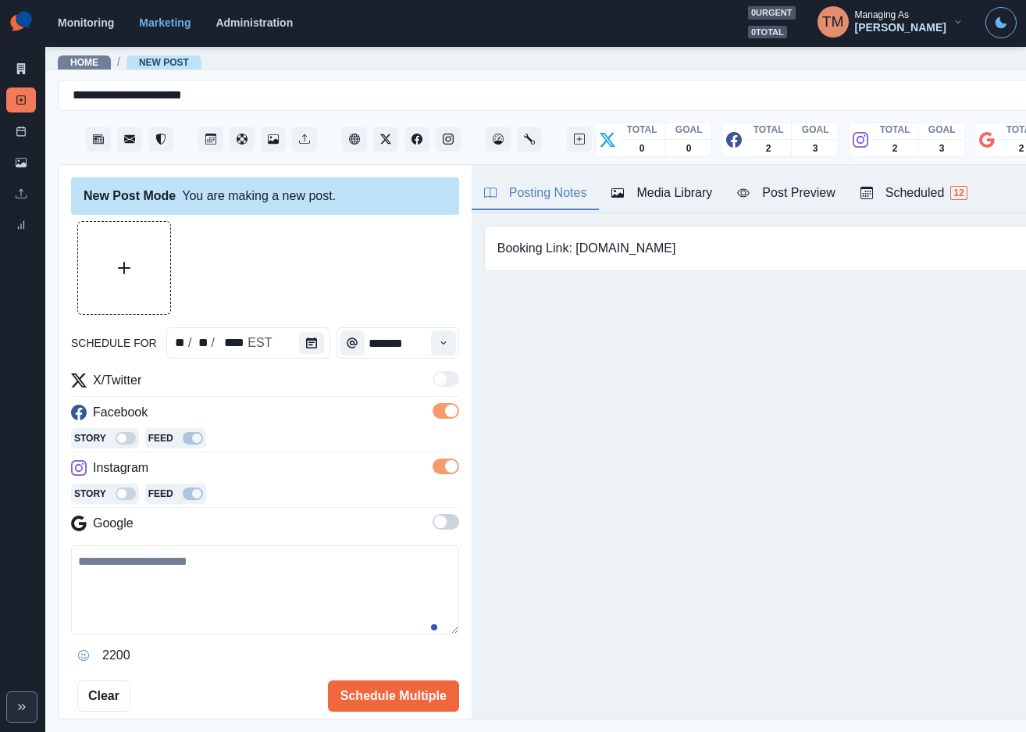
click at [434, 528] on span at bounding box center [446, 522] width 27 height 16
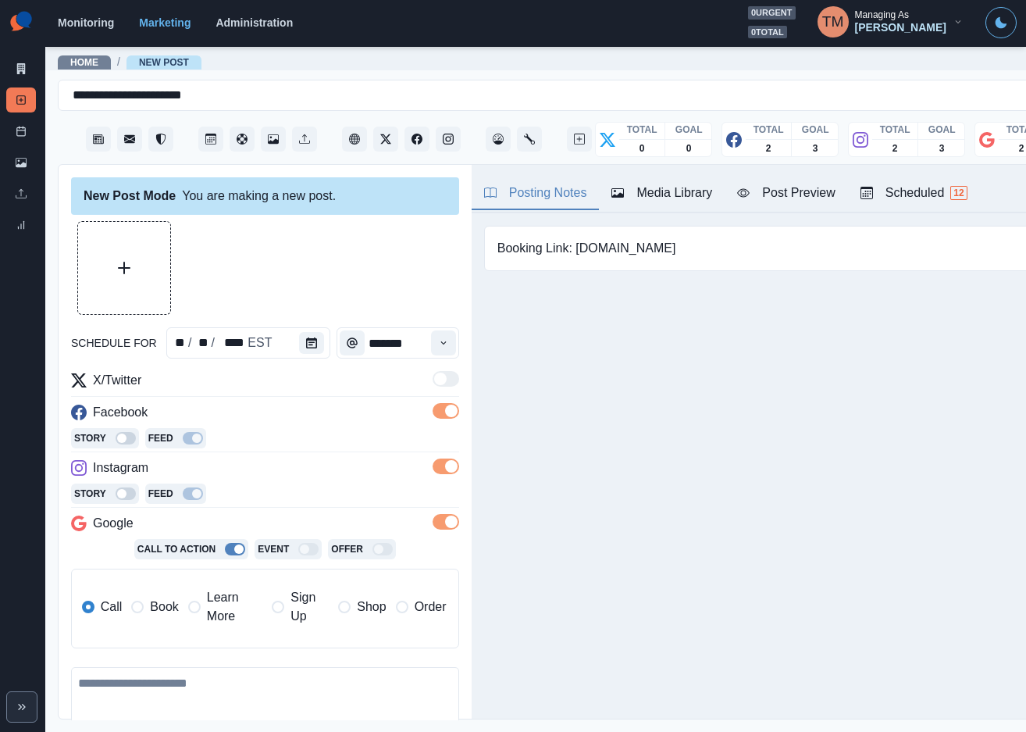
click at [204, 605] on label "Learn More" at bounding box center [225, 606] width 74 height 37
click at [152, 605] on span "Book" at bounding box center [164, 607] width 28 height 19
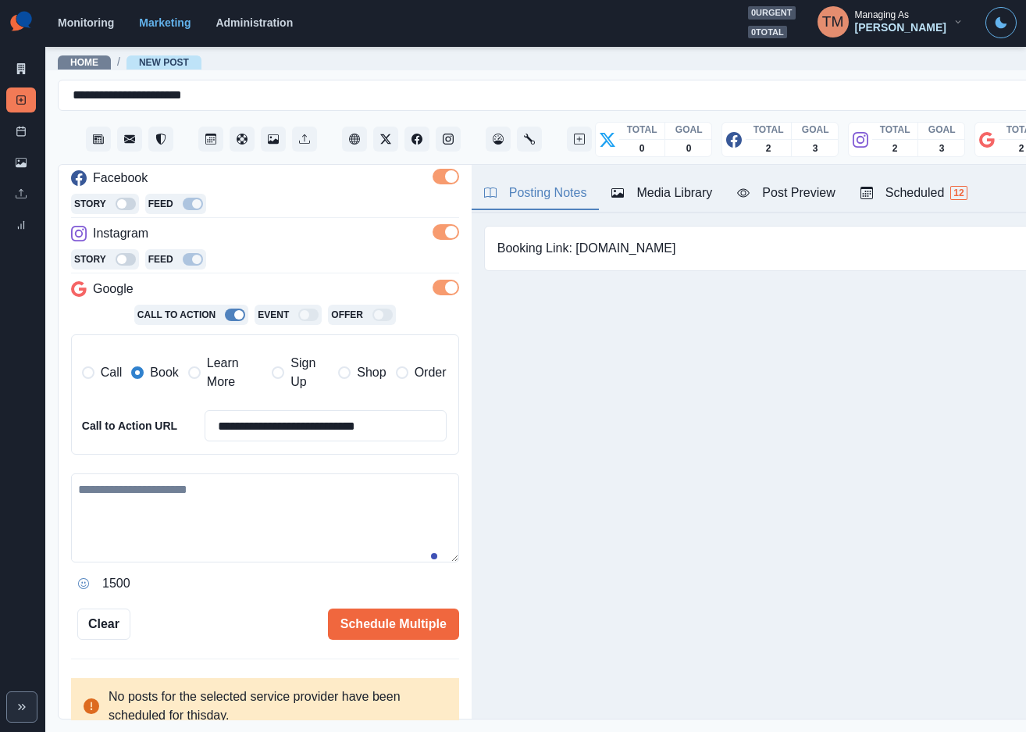
click at [252, 527] on textarea at bounding box center [265, 517] width 388 height 89
paste textarea "**********"
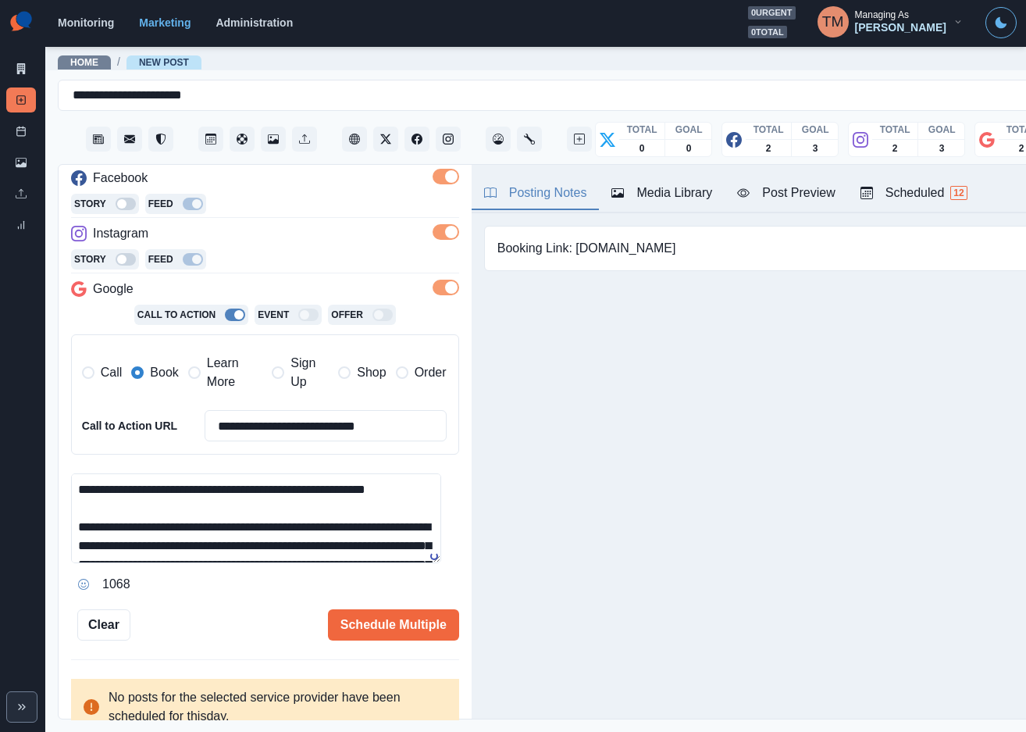
scroll to position [0, 0]
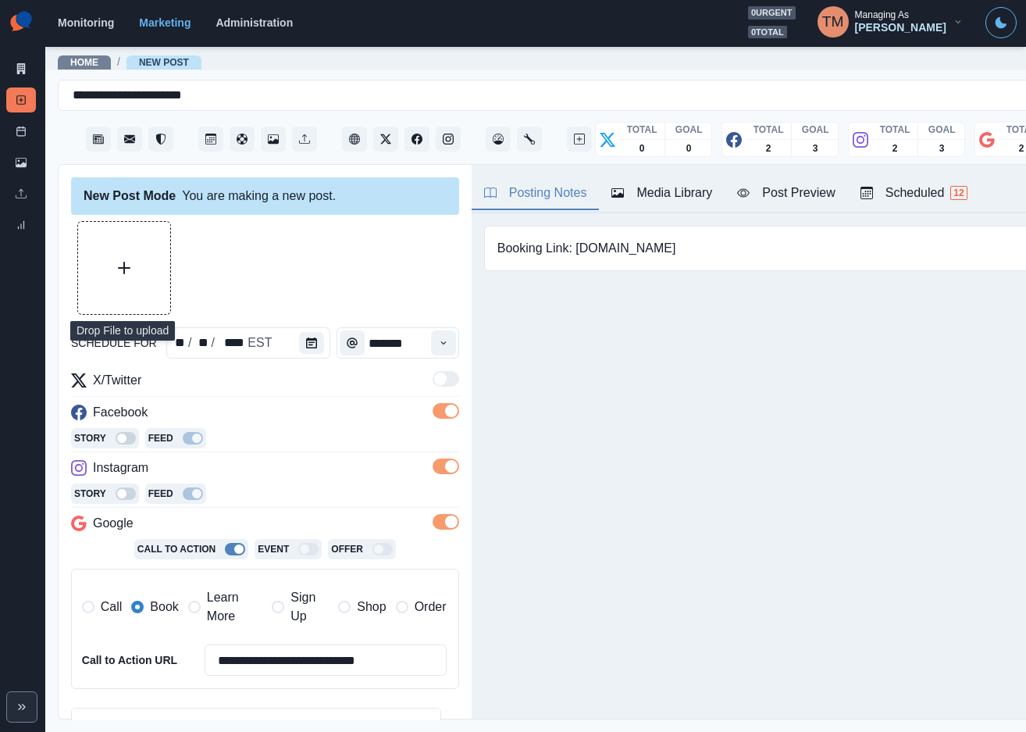
click at [148, 284] on button "Upload Media" at bounding box center [124, 268] width 92 height 92
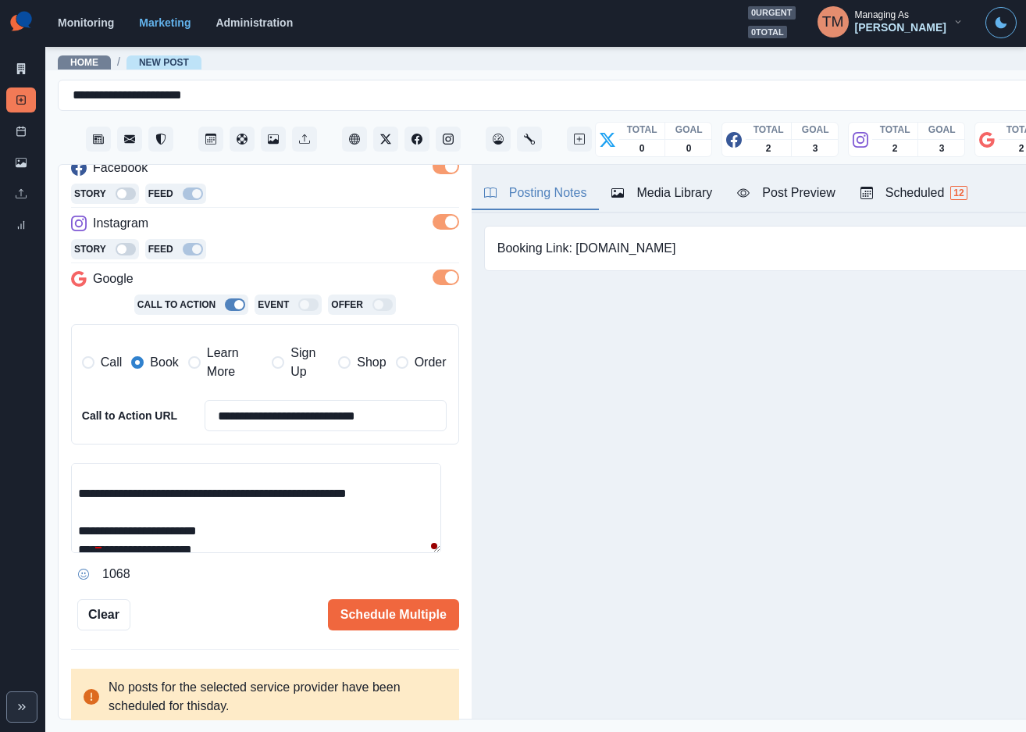
scroll to position [205, 0]
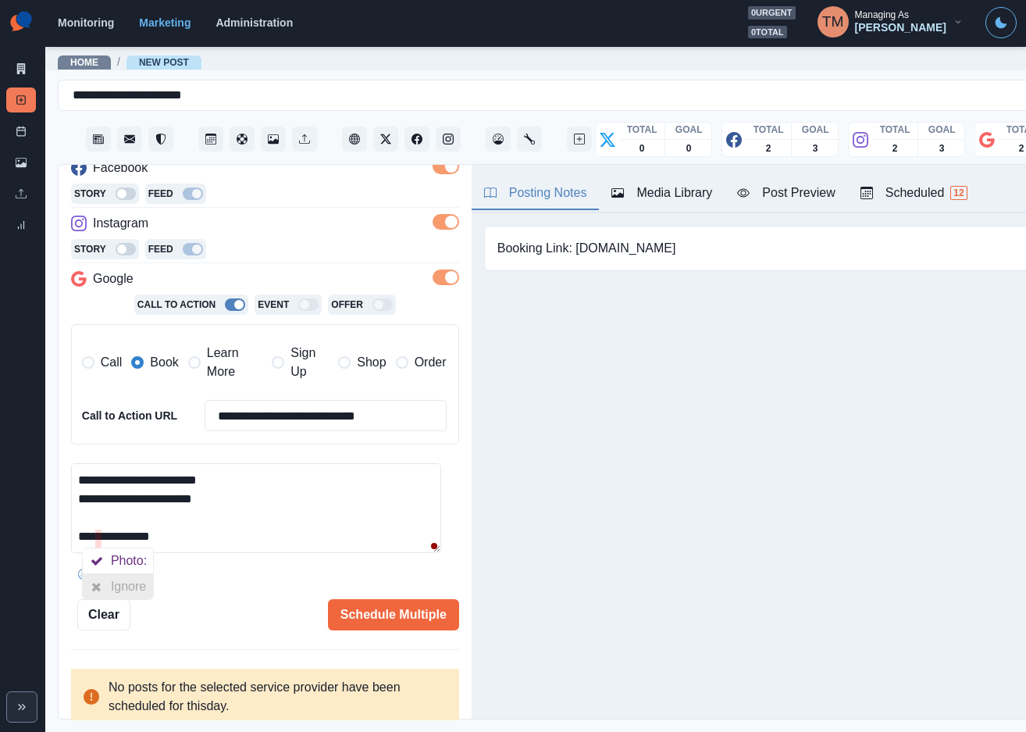
click at [98, 581] on icon at bounding box center [96, 586] width 10 height 12
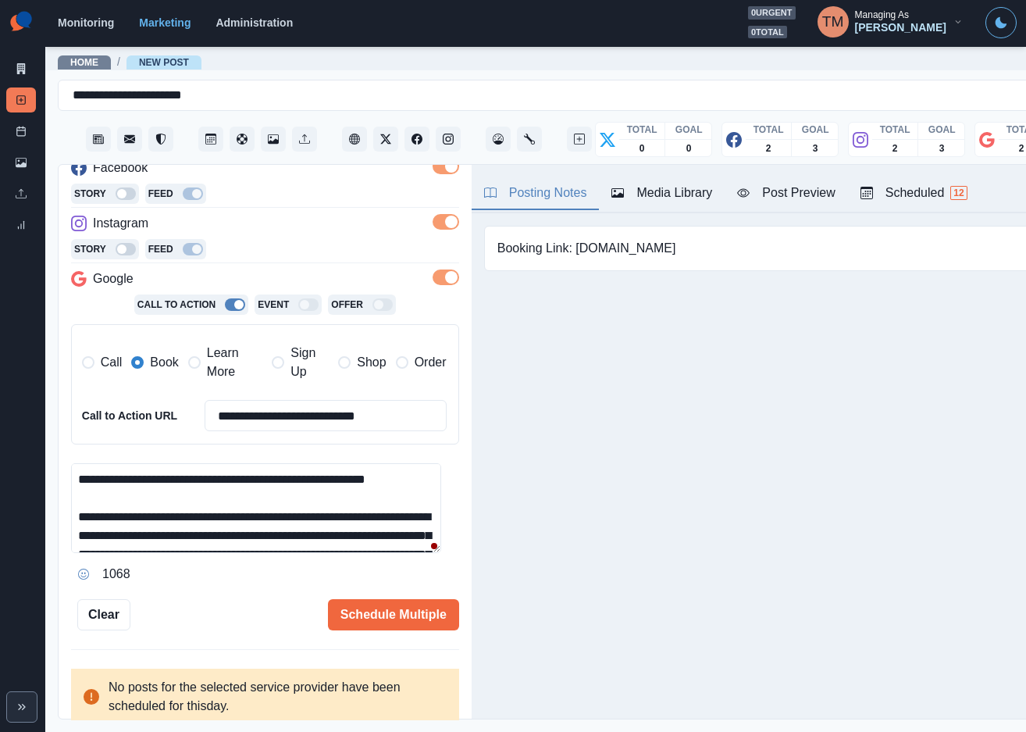
scroll to position [33, 0]
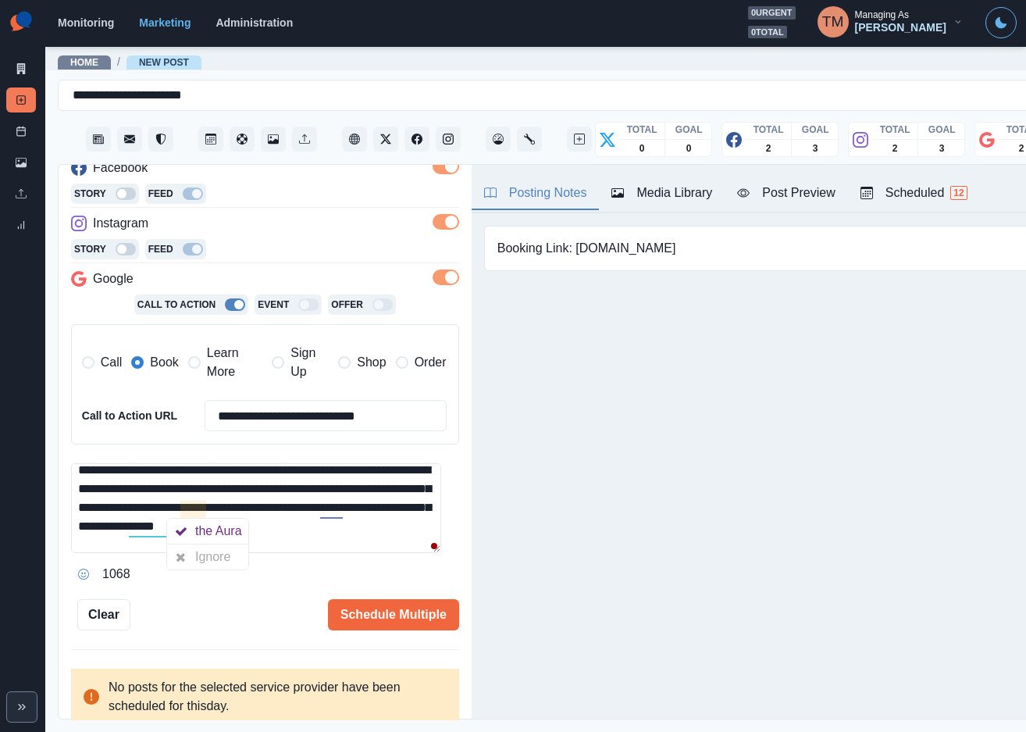
click at [205, 554] on div "Ignore" at bounding box center [207, 556] width 81 height 25
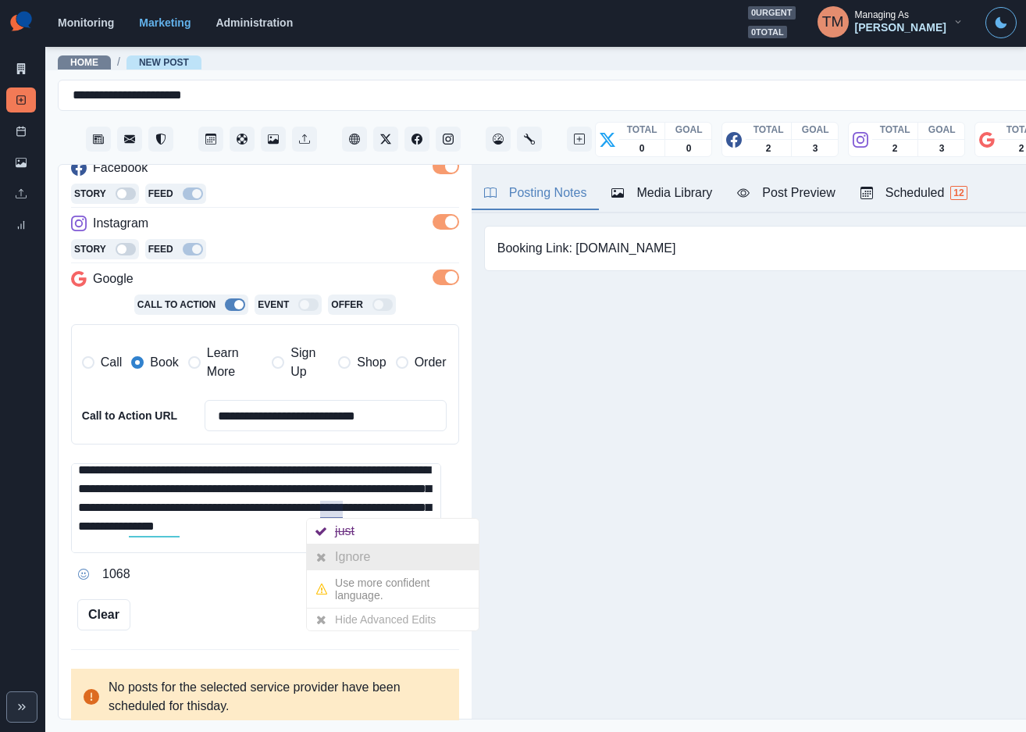
click at [331, 556] on div at bounding box center [321, 556] width 28 height 25
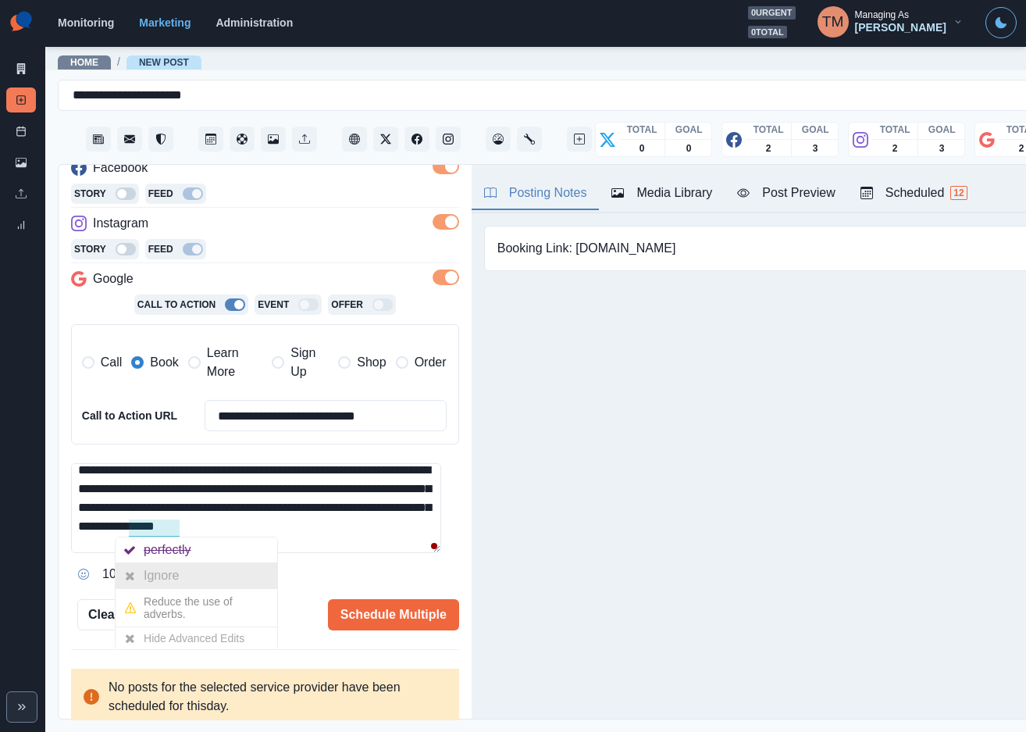
click at [153, 570] on div "Ignore" at bounding box center [164, 575] width 41 height 25
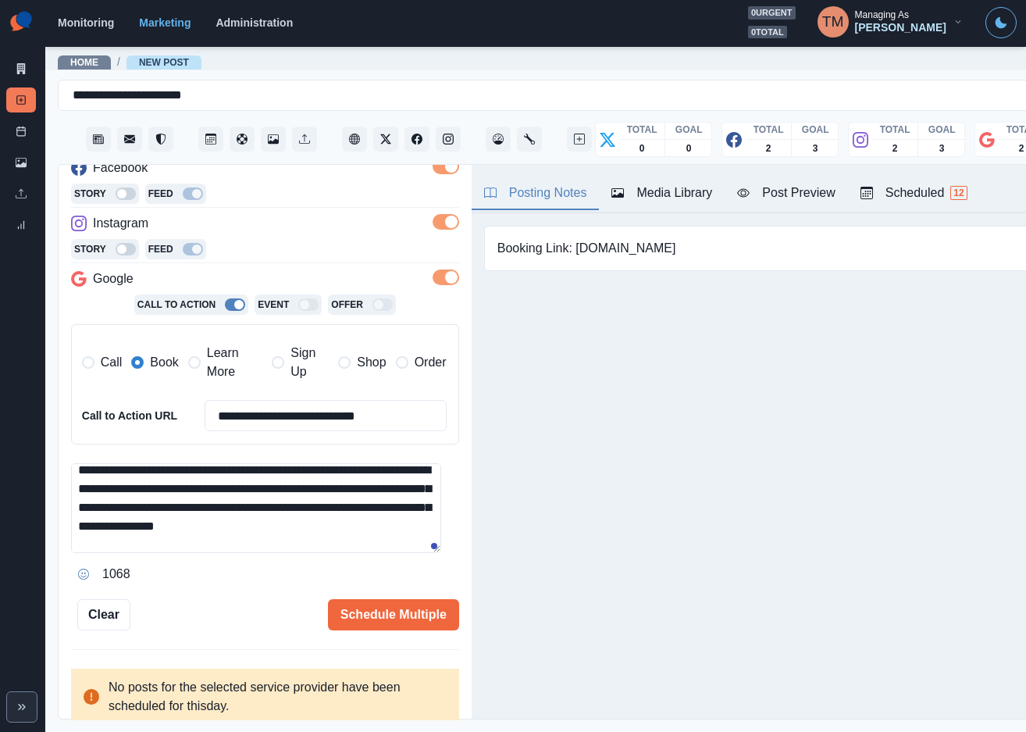
drag, startPoint x: 371, startPoint y: 508, endPoint x: 344, endPoint y: 507, distance: 26.6
click at [344, 507] on textarea "**********" at bounding box center [256, 508] width 370 height 90
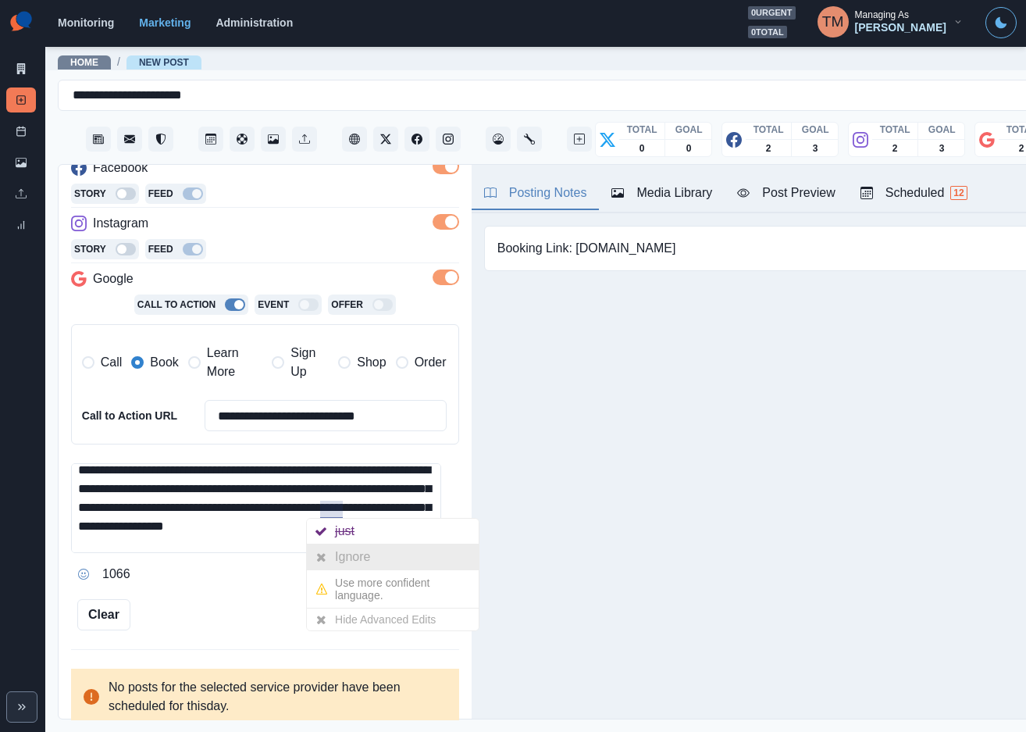
click at [341, 551] on div "Ignore" at bounding box center [355, 556] width 41 height 25
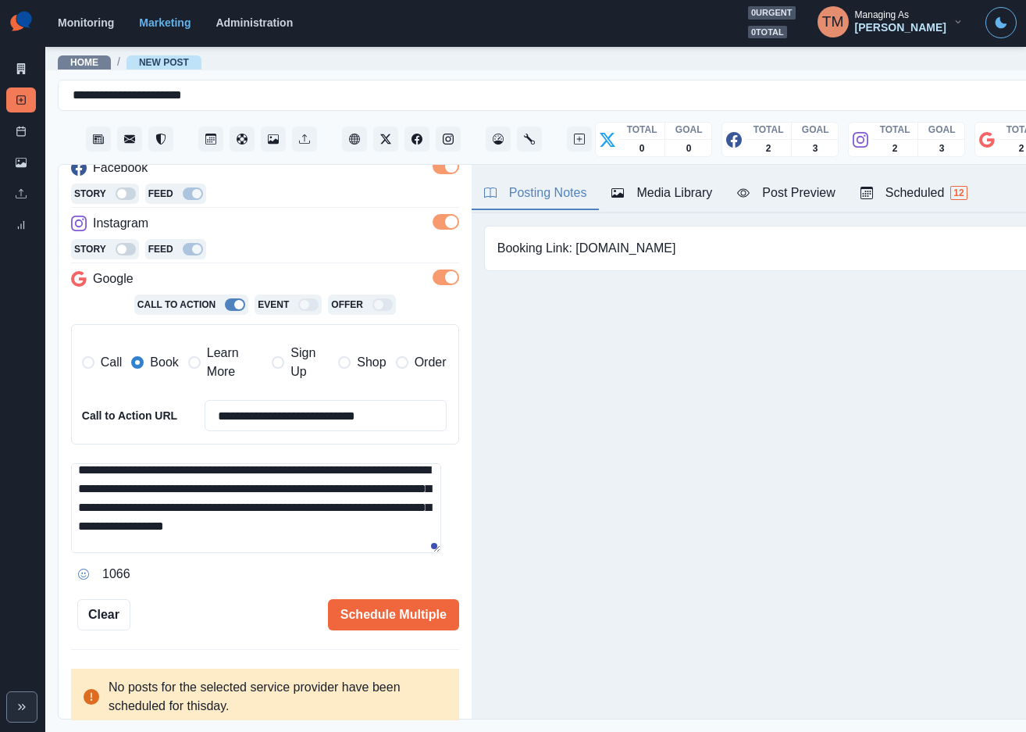
click at [385, 537] on textarea "**********" at bounding box center [256, 508] width 370 height 90
type textarea "**********"
click at [776, 199] on div "Post Preview" at bounding box center [786, 193] width 98 height 19
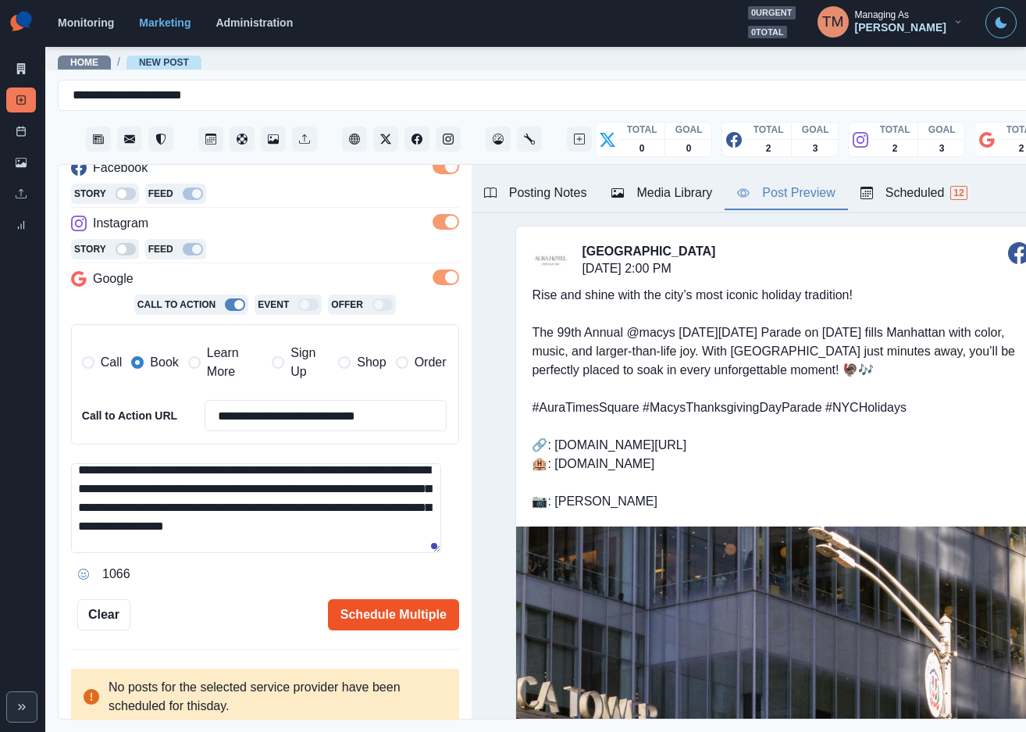
click at [383, 626] on button "Schedule Multiple" at bounding box center [393, 614] width 131 height 31
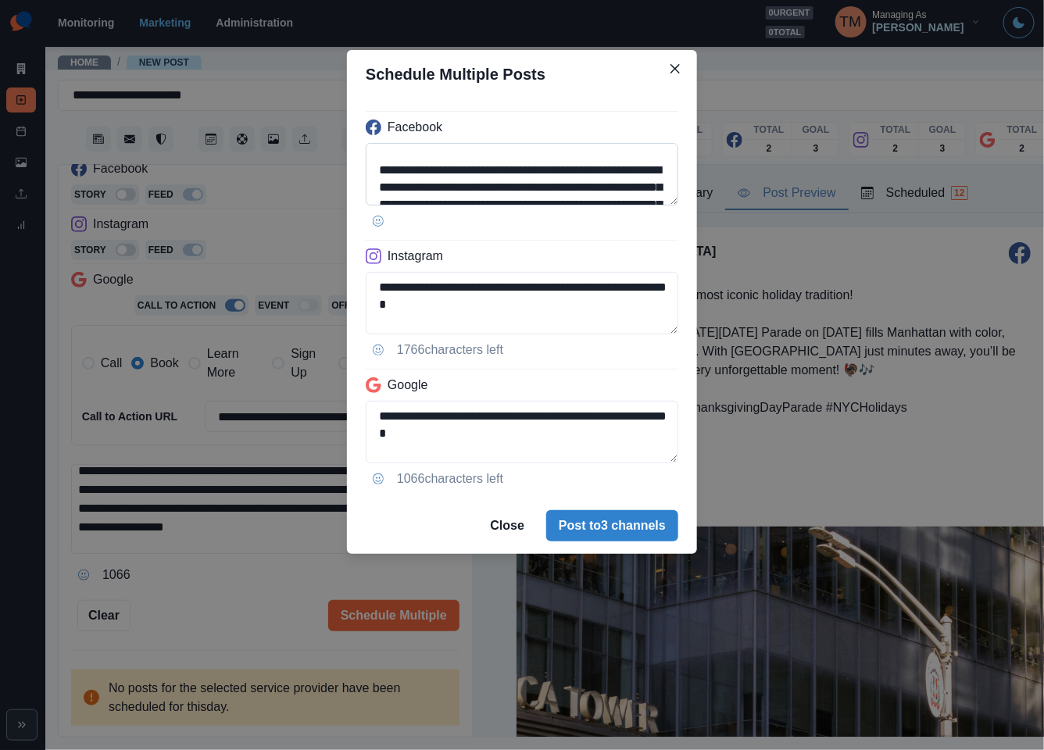
scroll to position [23, 0]
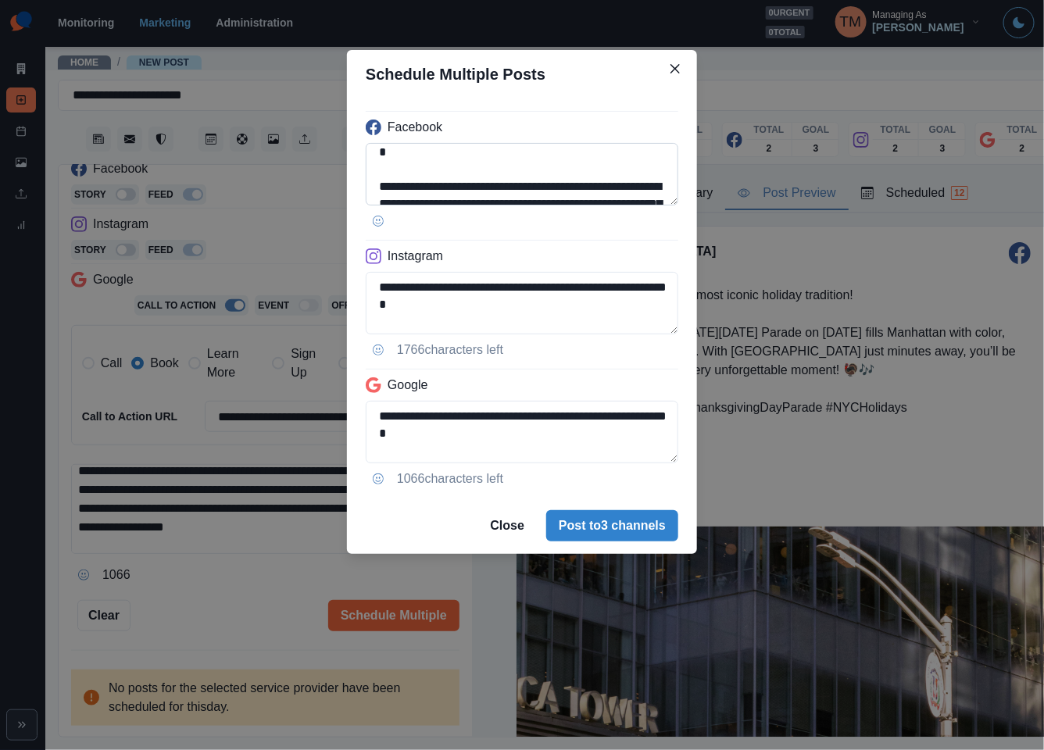
click at [495, 187] on textarea "**********" at bounding box center [522, 174] width 312 height 62
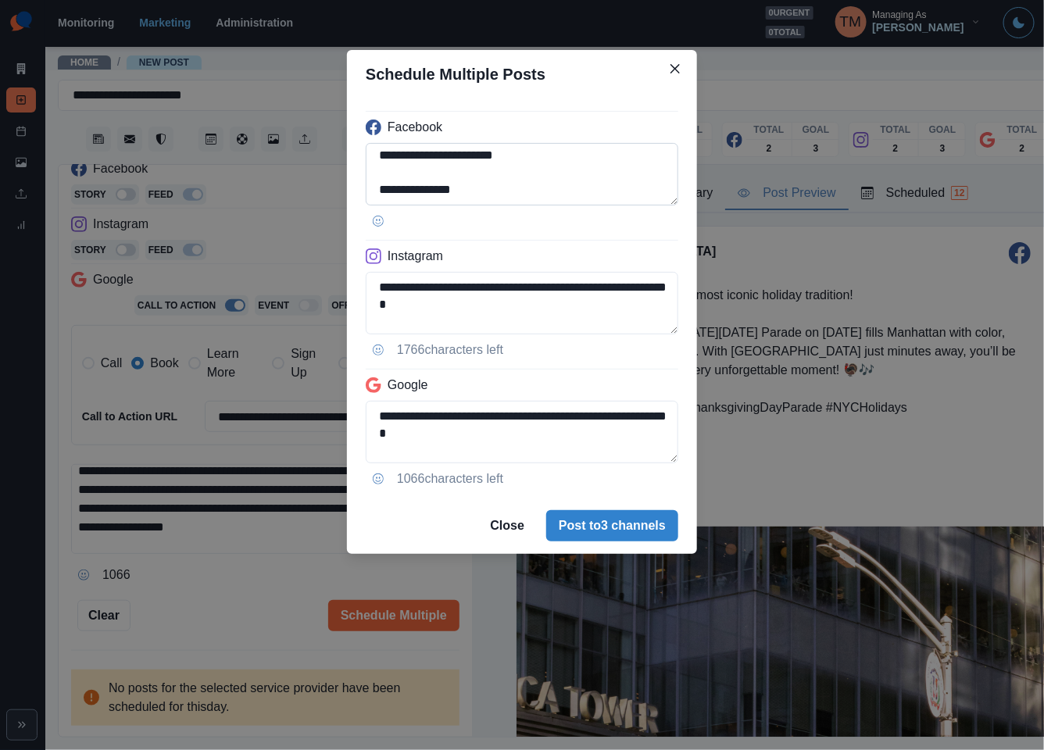
scroll to position [244, 0]
type textarea "**********"
click at [378, 277] on textarea "**********" at bounding box center [522, 303] width 312 height 62
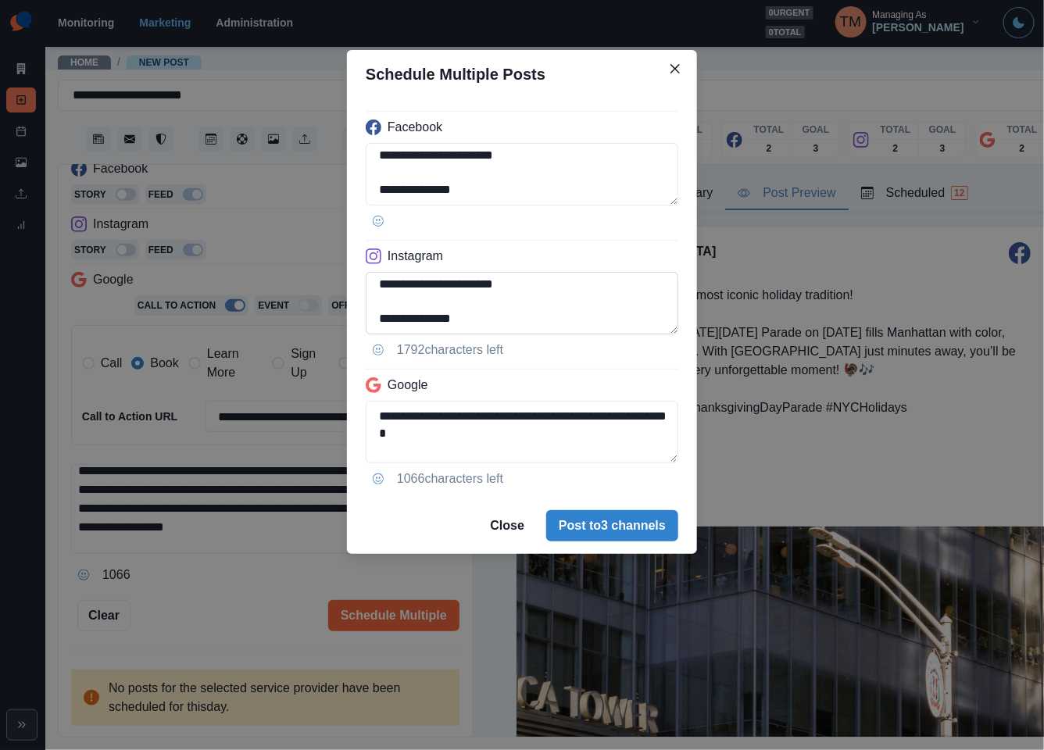
click at [405, 300] on textarea "**********" at bounding box center [522, 303] width 312 height 62
type textarea "**********"
click at [476, 438] on textarea "**********" at bounding box center [522, 432] width 312 height 62
paste textarea
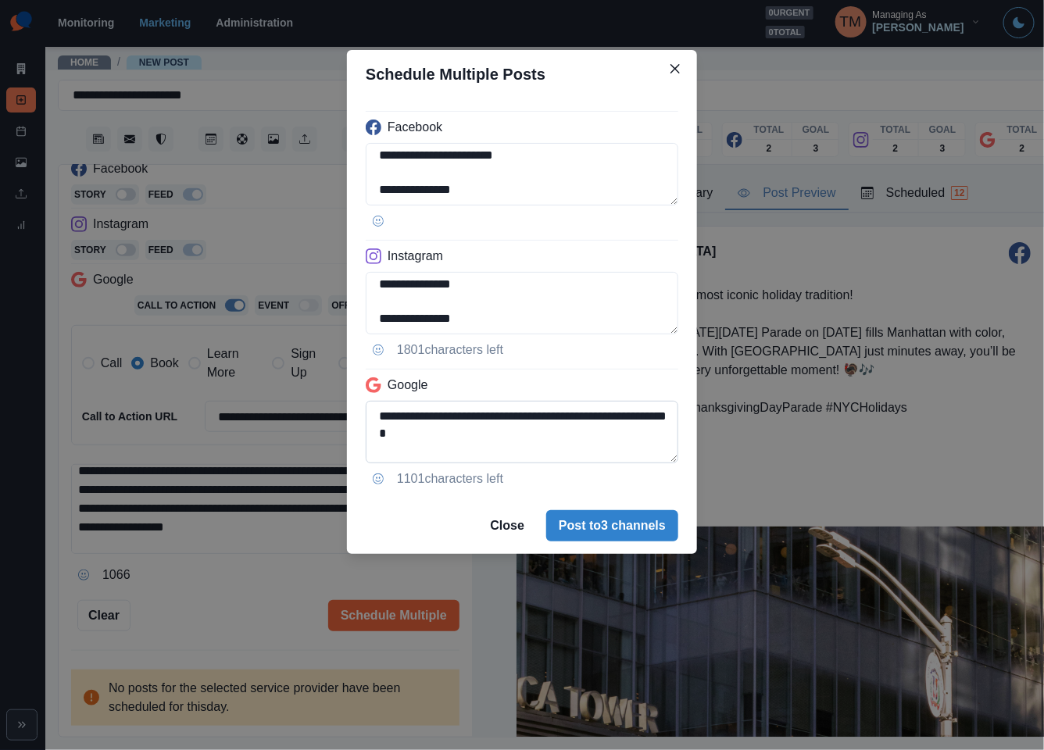
scroll to position [221, 0]
click at [377, 425] on textarea "**********" at bounding box center [522, 432] width 312 height 62
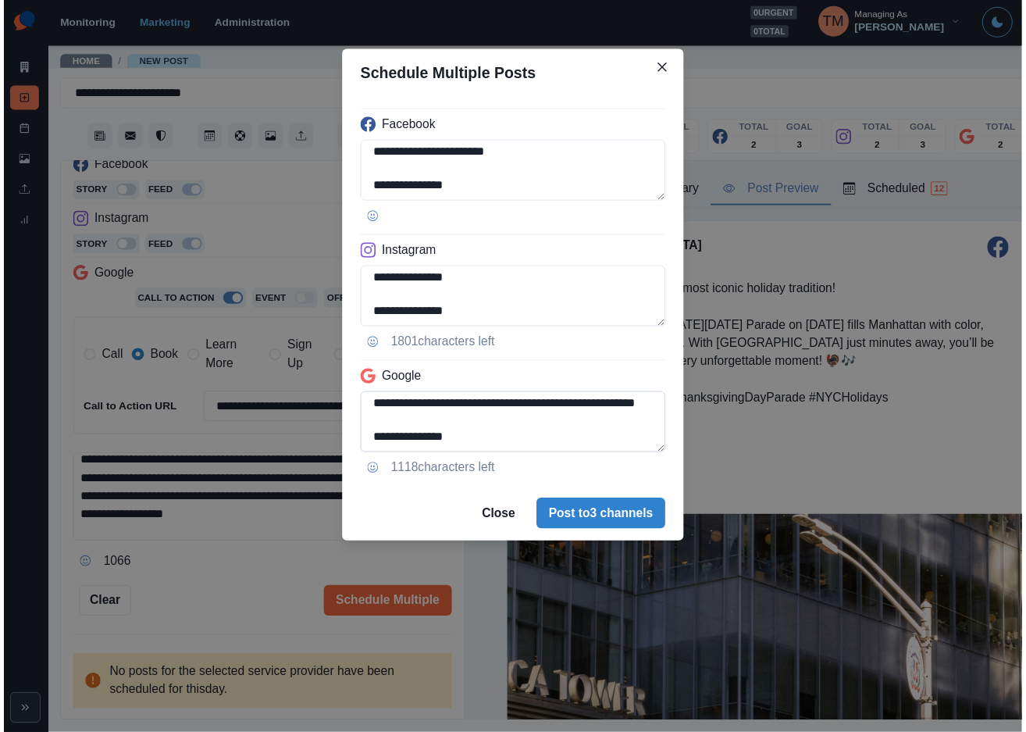
scroll to position [187, 0]
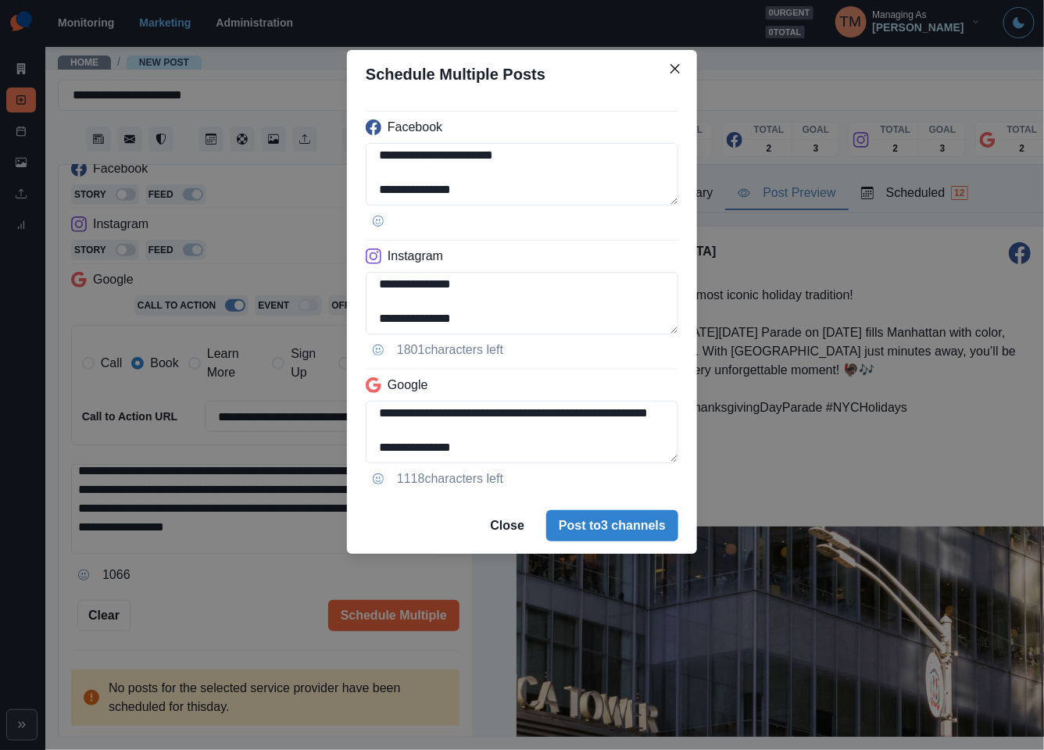
type textarea "**********"
click at [230, 596] on div "**********" at bounding box center [522, 375] width 1044 height 750
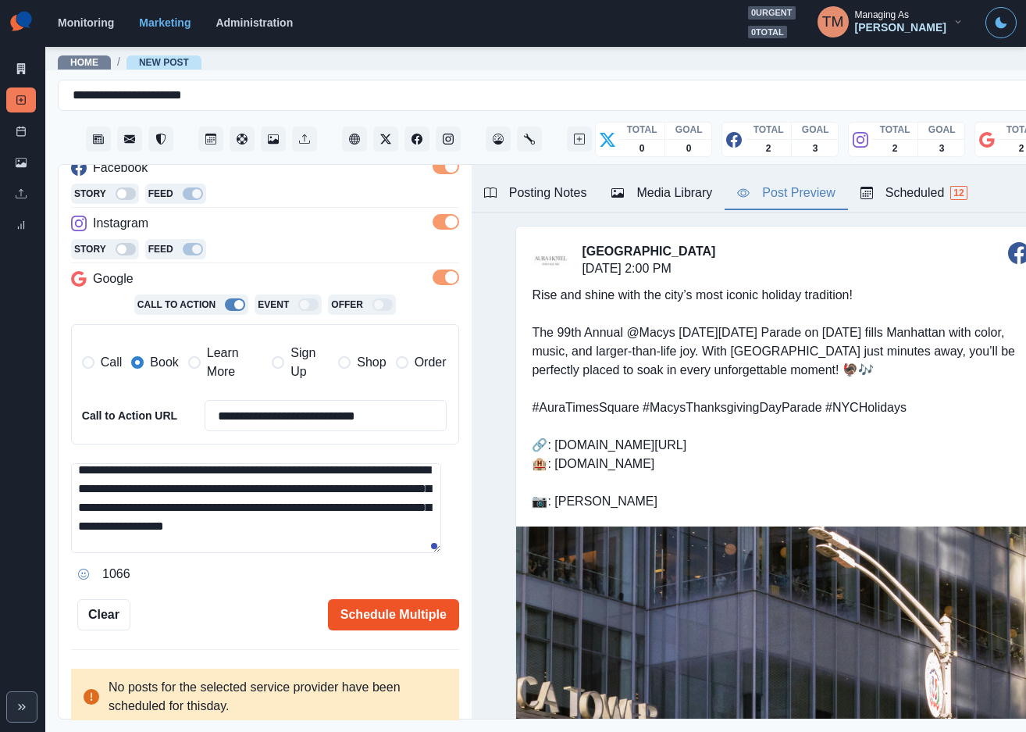
click at [387, 623] on button "Schedule Multiple" at bounding box center [393, 614] width 131 height 31
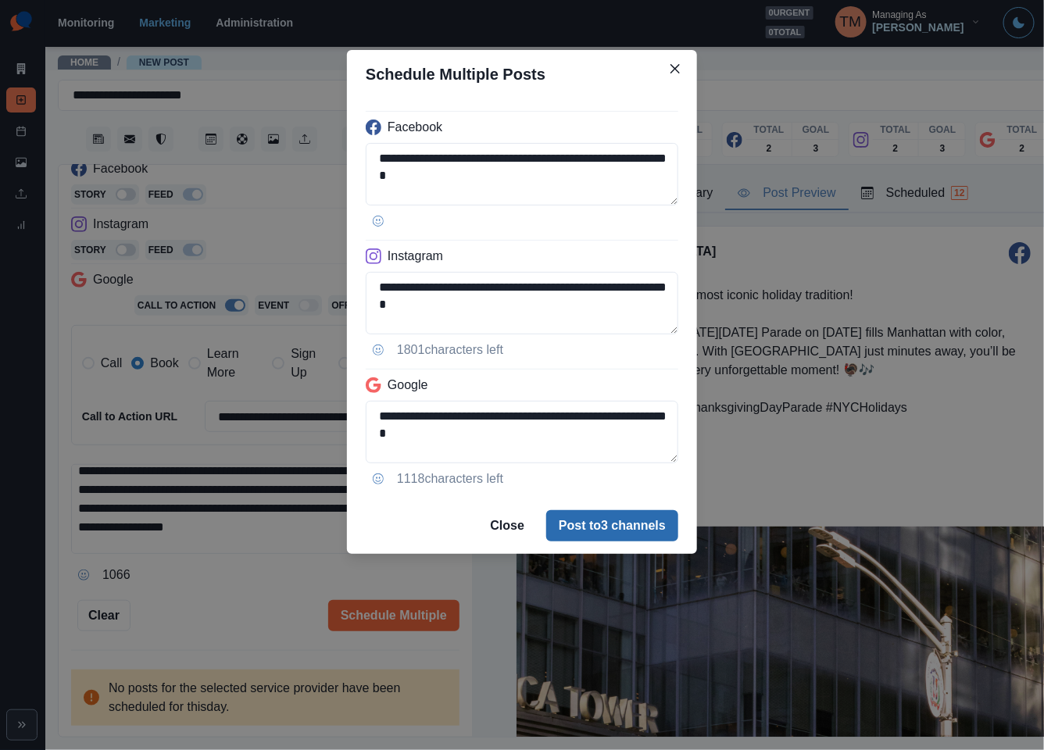
click at [655, 525] on button "Post to 3 channels" at bounding box center [612, 525] width 132 height 31
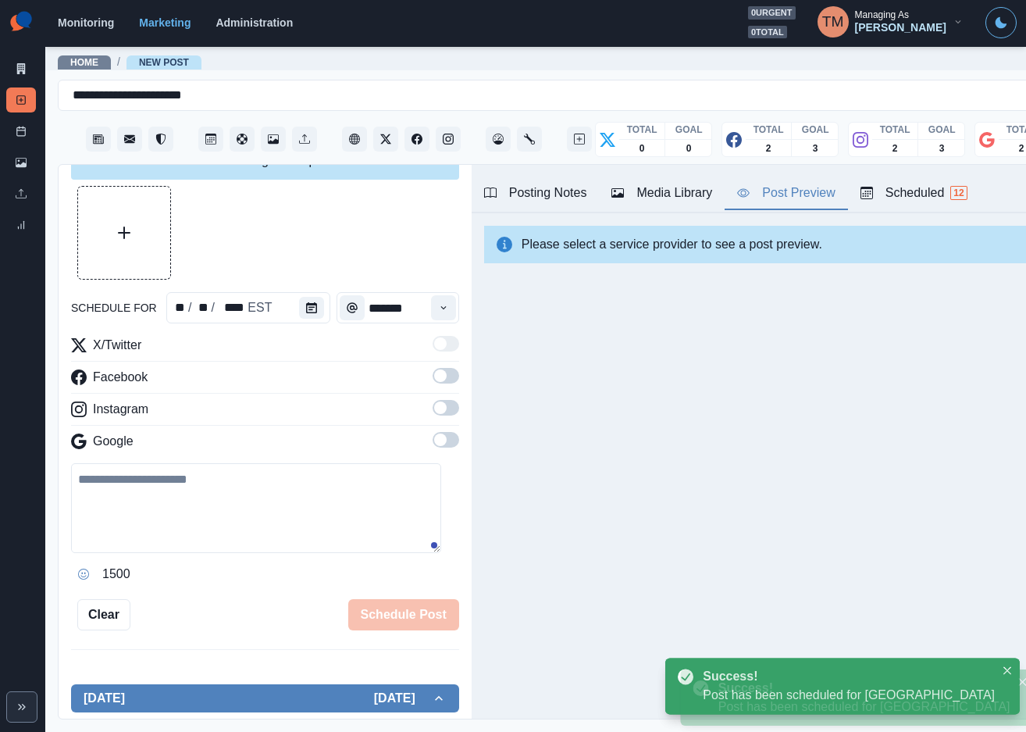
scroll to position [244, 0]
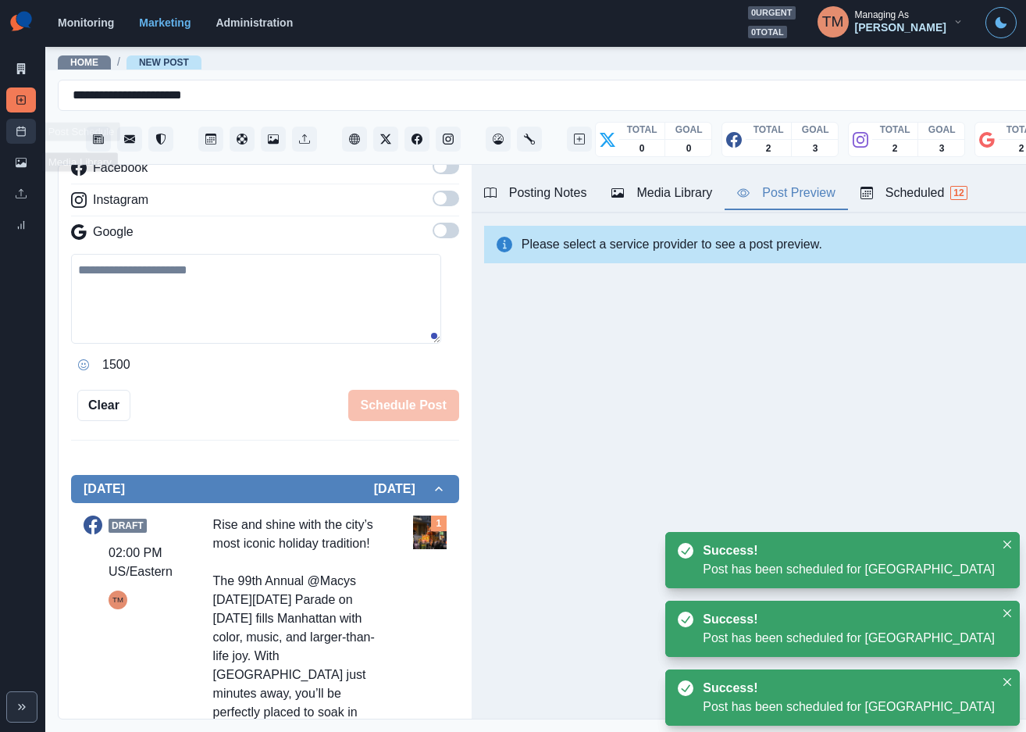
click at [12, 127] on link "Post Schedule" at bounding box center [21, 131] width 30 height 25
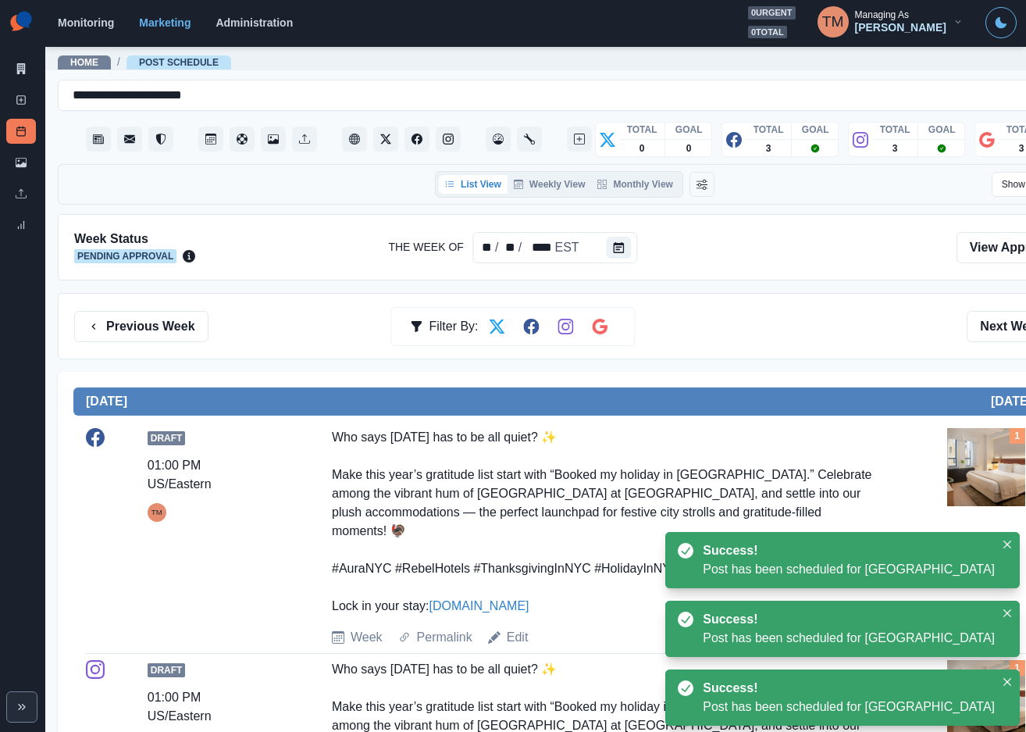
click at [795, 280] on div "Week Status Pending Approval The Week Of ** / ** / **** EST View Approvals" at bounding box center [575, 247] width 1034 height 66
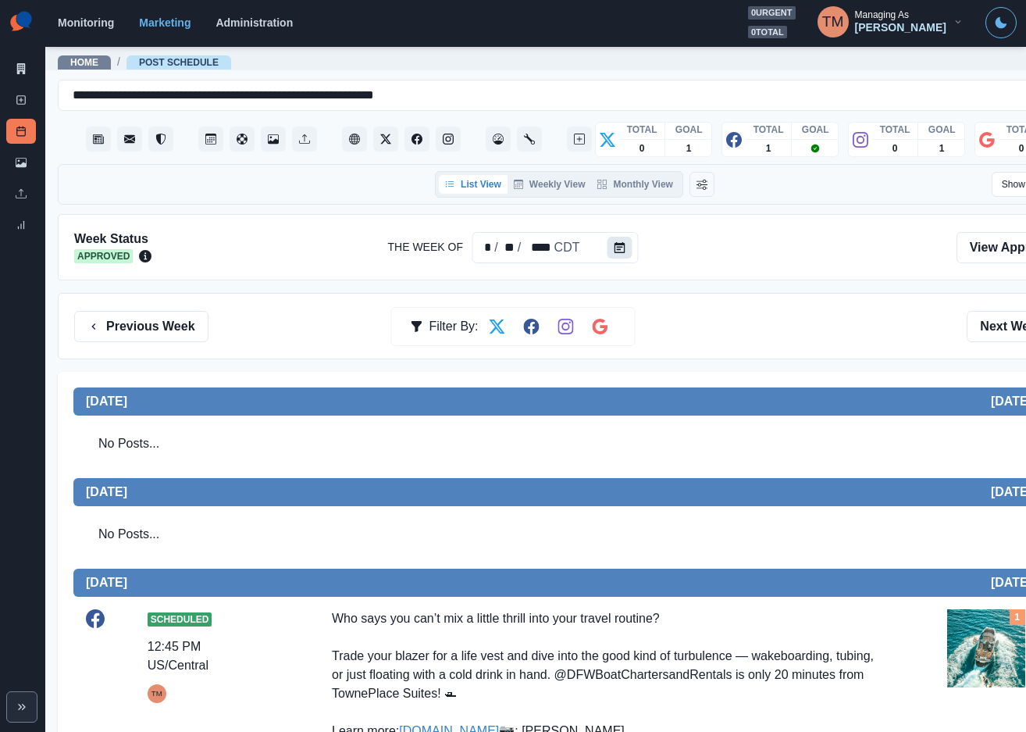
click at [608, 240] on button "Calendar" at bounding box center [620, 248] width 25 height 22
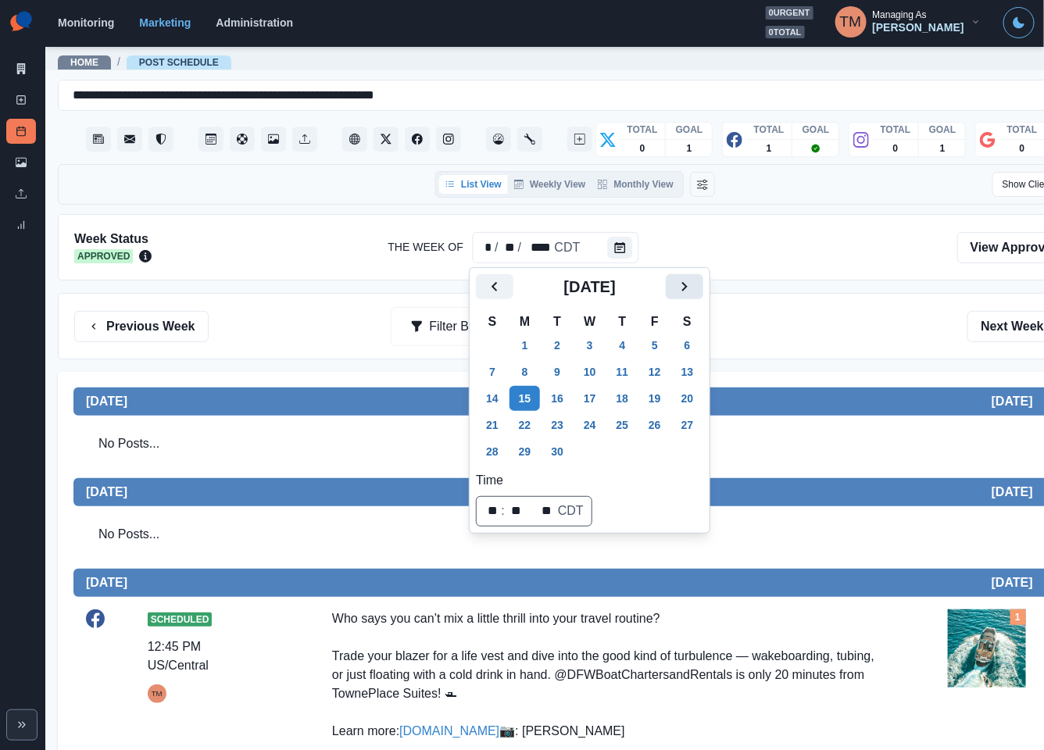
click at [687, 291] on icon "Next" at bounding box center [684, 286] width 19 height 19
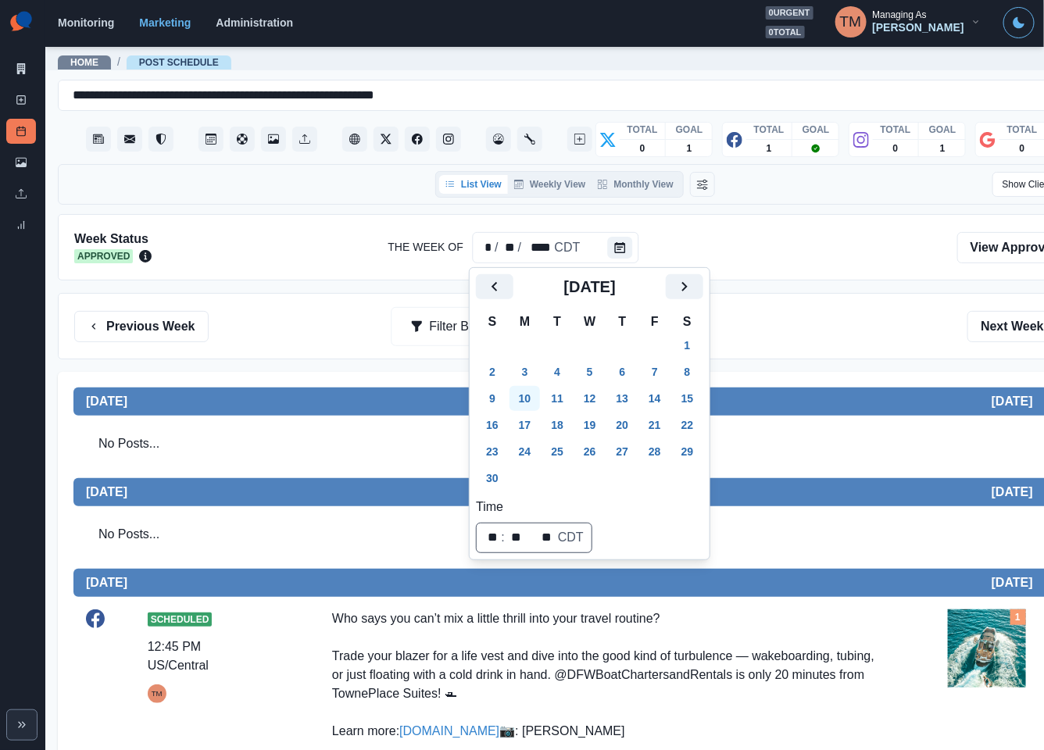
click at [528, 394] on button "10" at bounding box center [524, 398] width 31 height 25
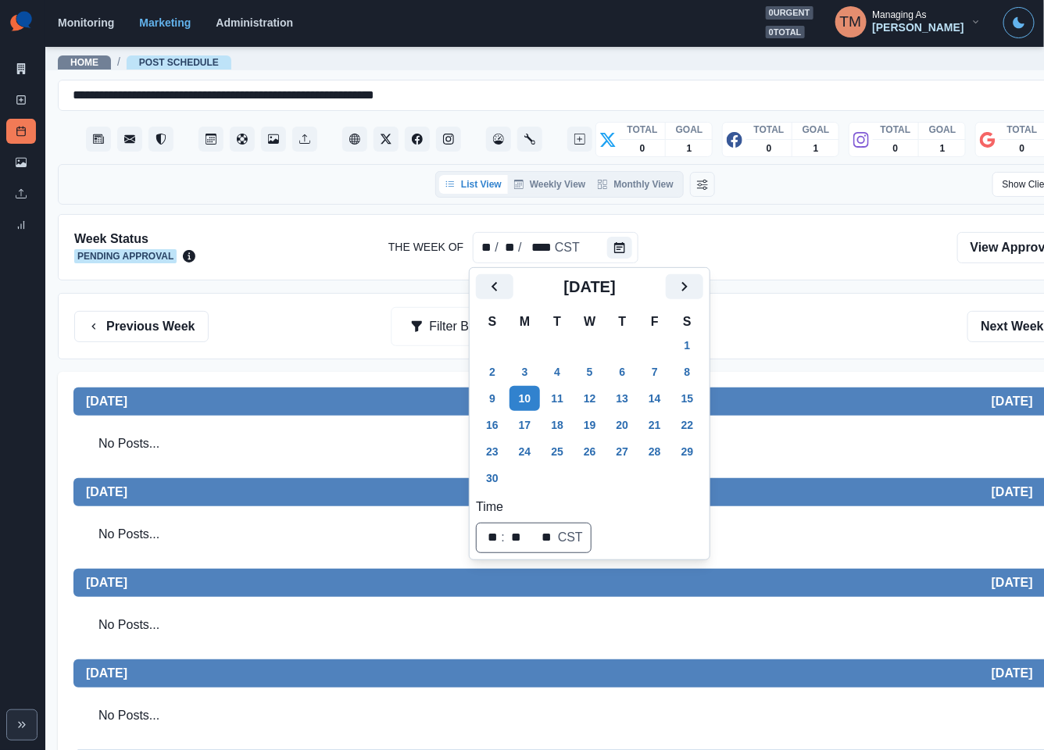
click at [835, 337] on div "Previous Week Filter By: Next Week" at bounding box center [574, 326] width 1001 height 31
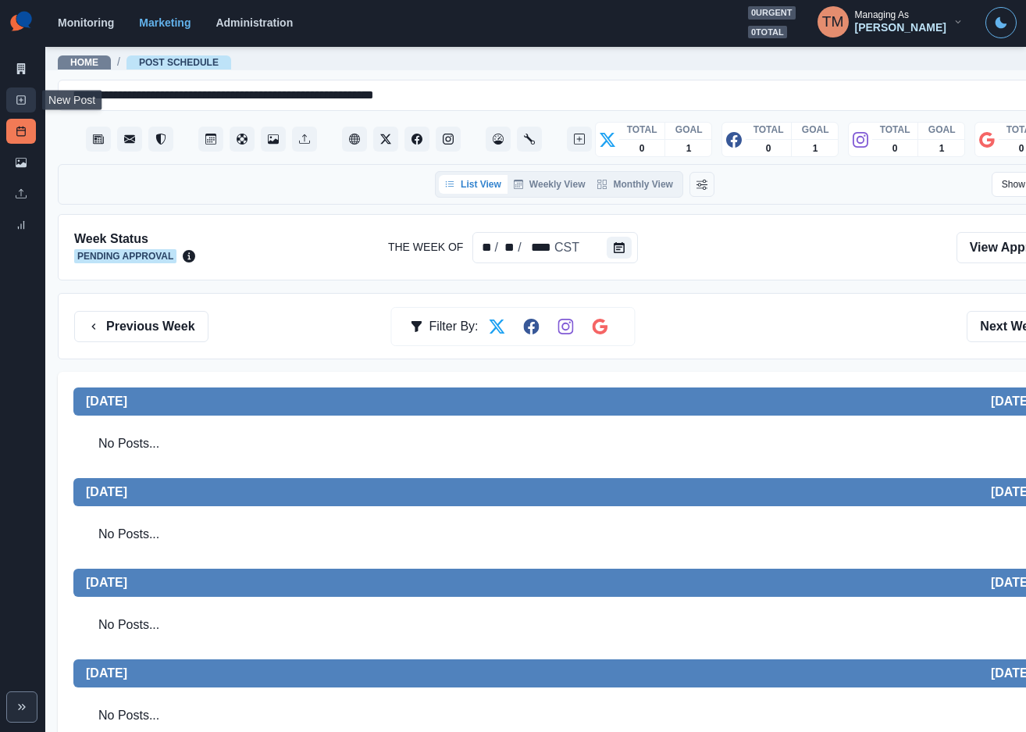
click at [27, 106] on link "New Post" at bounding box center [21, 99] width 30 height 25
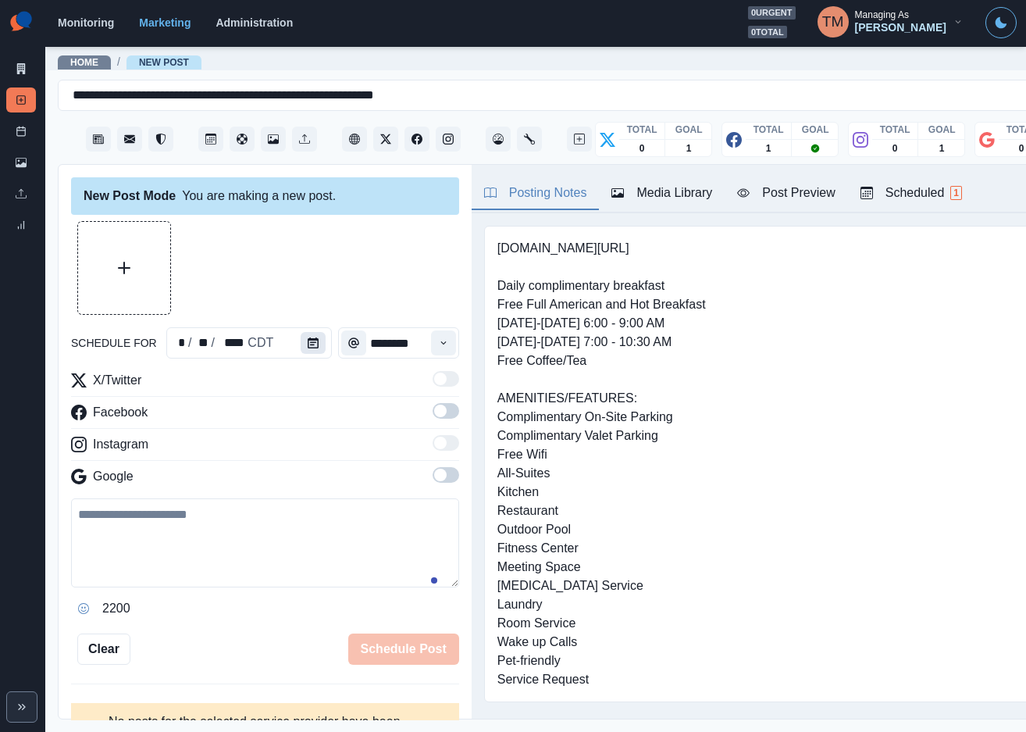
click at [308, 341] on icon "Calendar" at bounding box center [313, 342] width 11 height 11
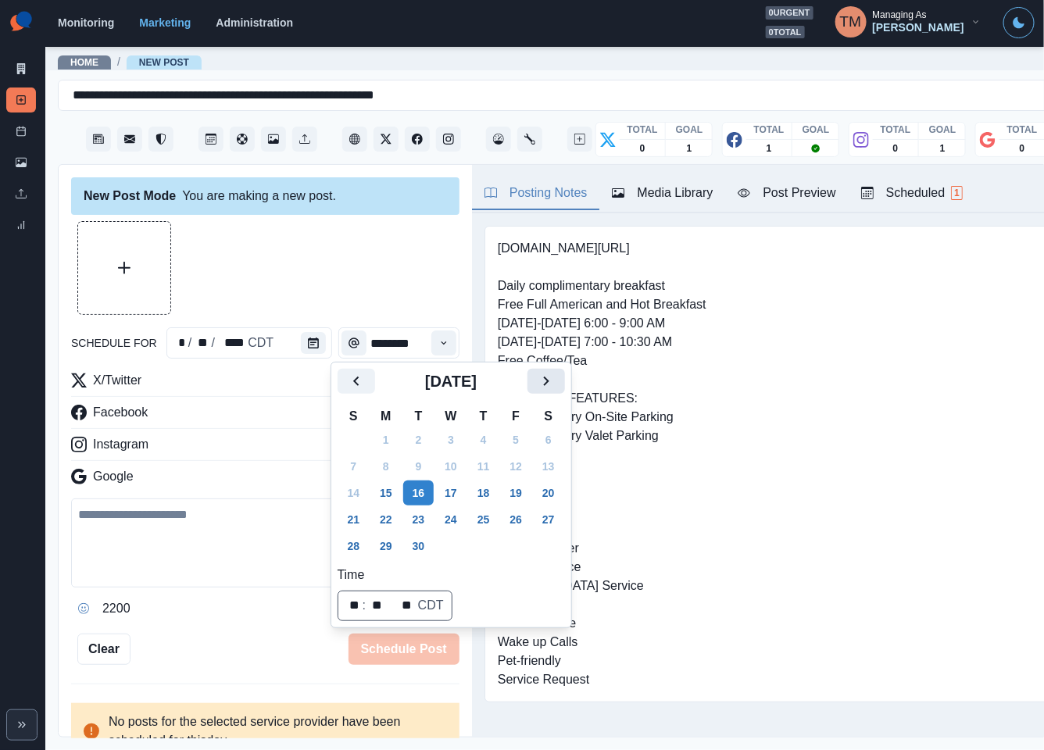
click at [541, 376] on icon "Next" at bounding box center [546, 381] width 19 height 19
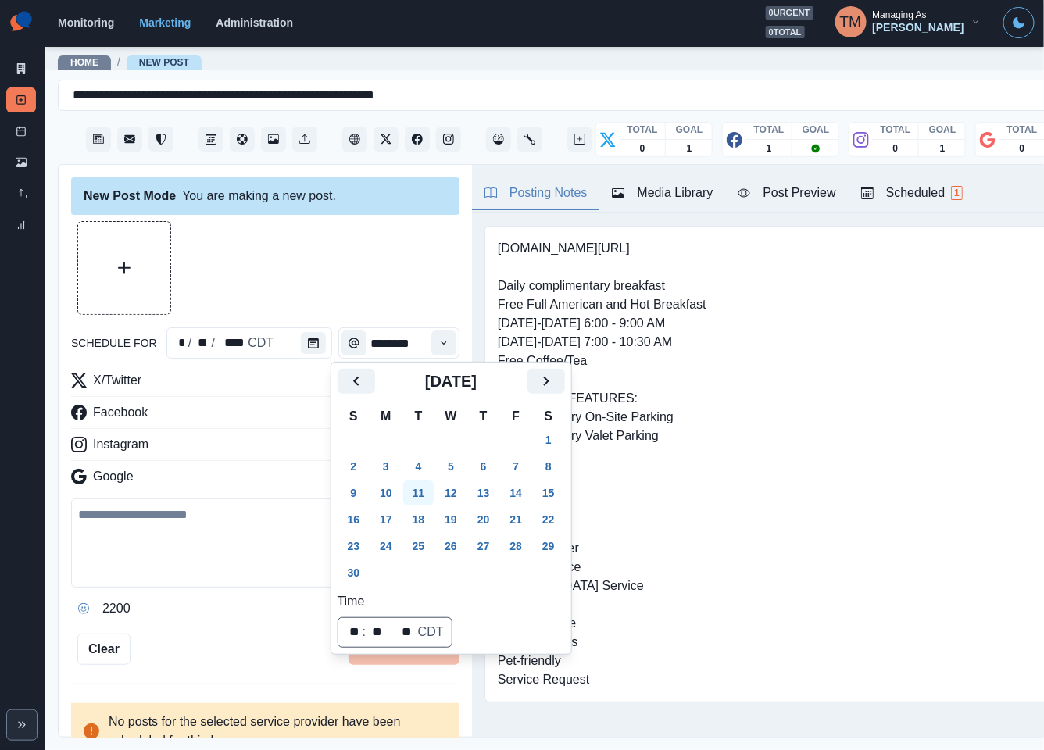
click at [424, 495] on button "11" at bounding box center [418, 492] width 31 height 25
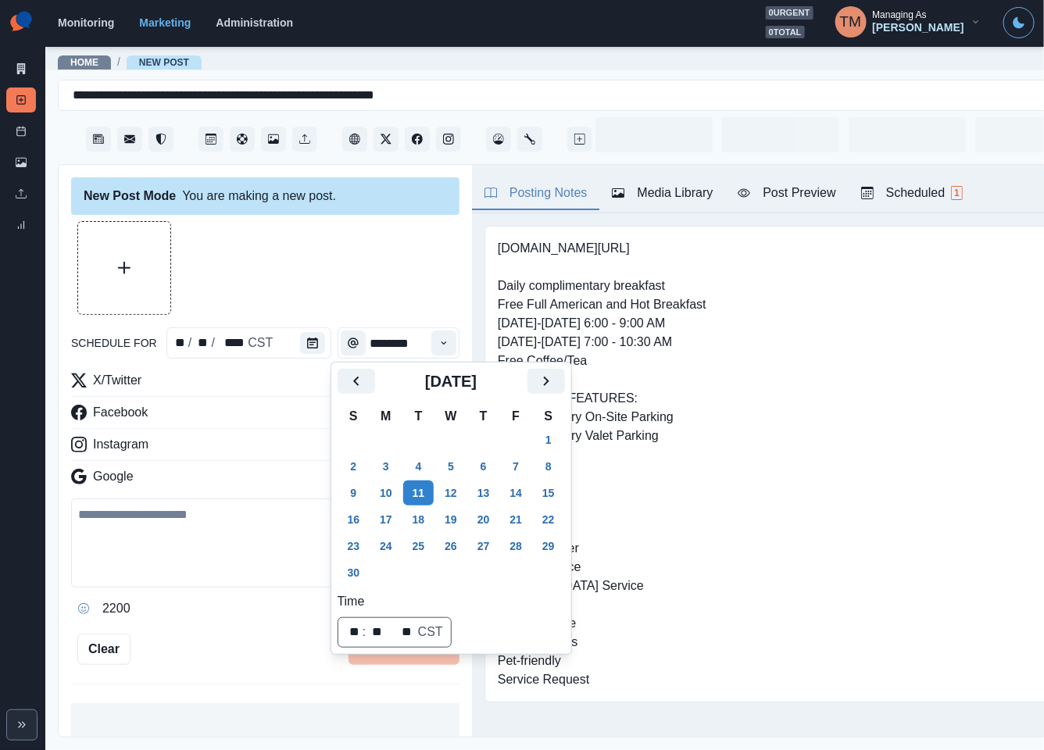
click at [284, 267] on div at bounding box center [265, 268] width 388 height 94
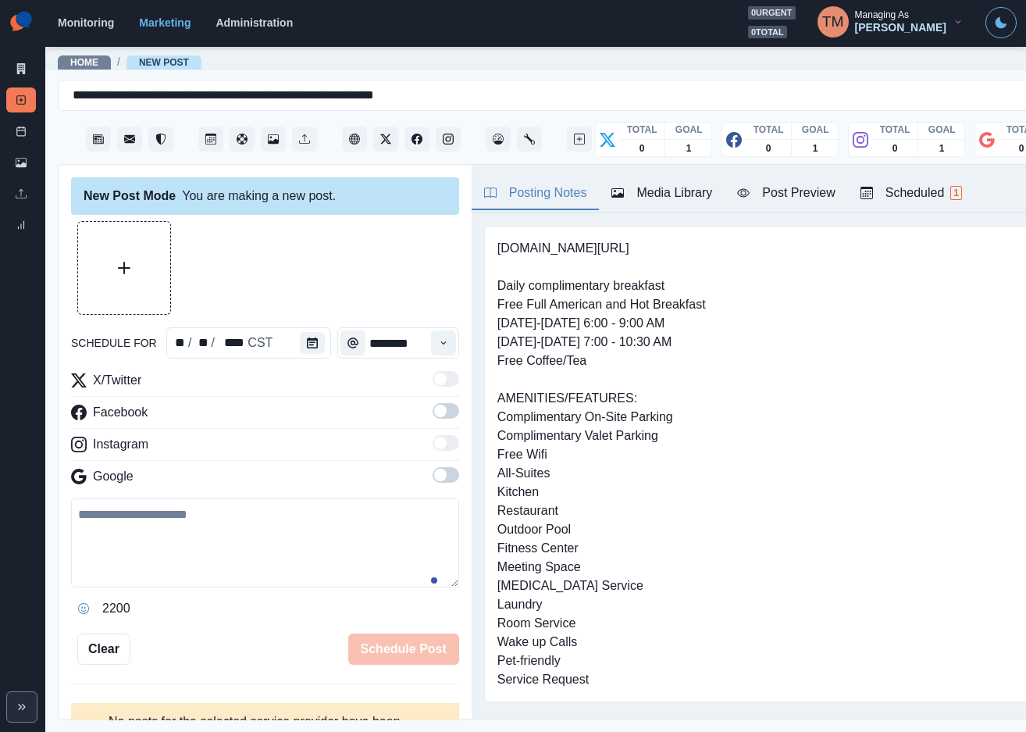
drag, startPoint x: 423, startPoint y: 412, endPoint x: 434, endPoint y: 494, distance: 82.8
click at [434, 417] on span at bounding box center [440, 411] width 12 height 12
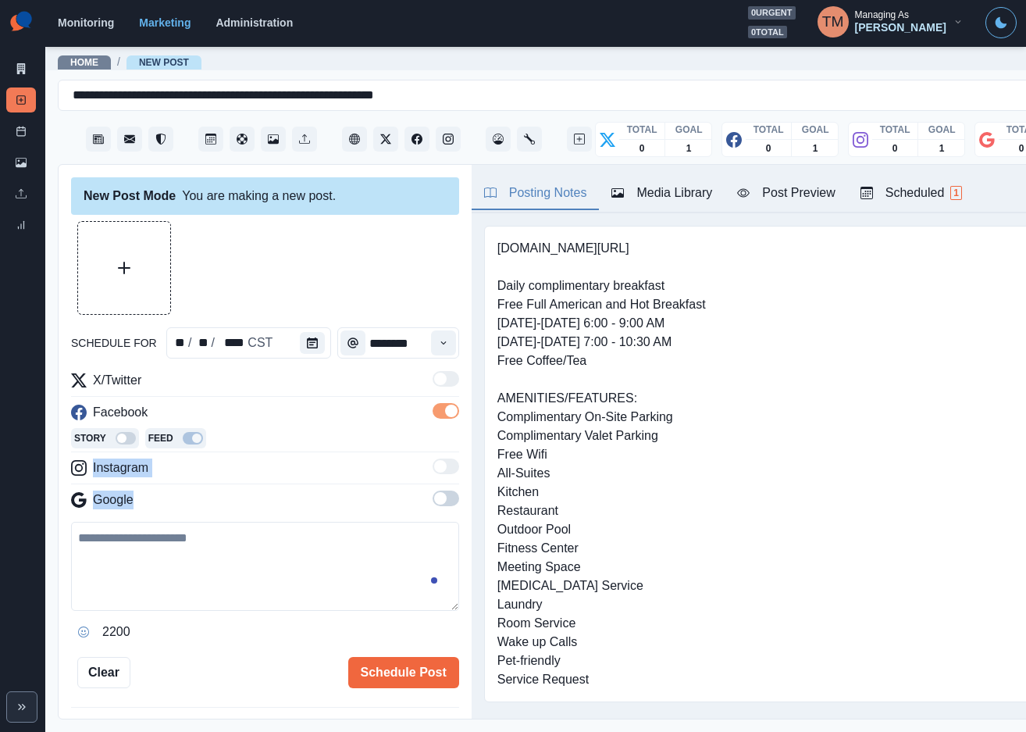
drag, startPoint x: 434, startPoint y: 498, endPoint x: 432, endPoint y: 443, distance: 54.7
click at [432, 443] on div "X/Twitter Facebook Story Feed Instagram Google" at bounding box center [265, 443] width 388 height 145
click at [342, 561] on textarea at bounding box center [265, 566] width 388 height 89
drag, startPoint x: 177, startPoint y: 574, endPoint x: 216, endPoint y: 574, distance: 39.1
click at [178, 574] on textarea at bounding box center [265, 566] width 388 height 89
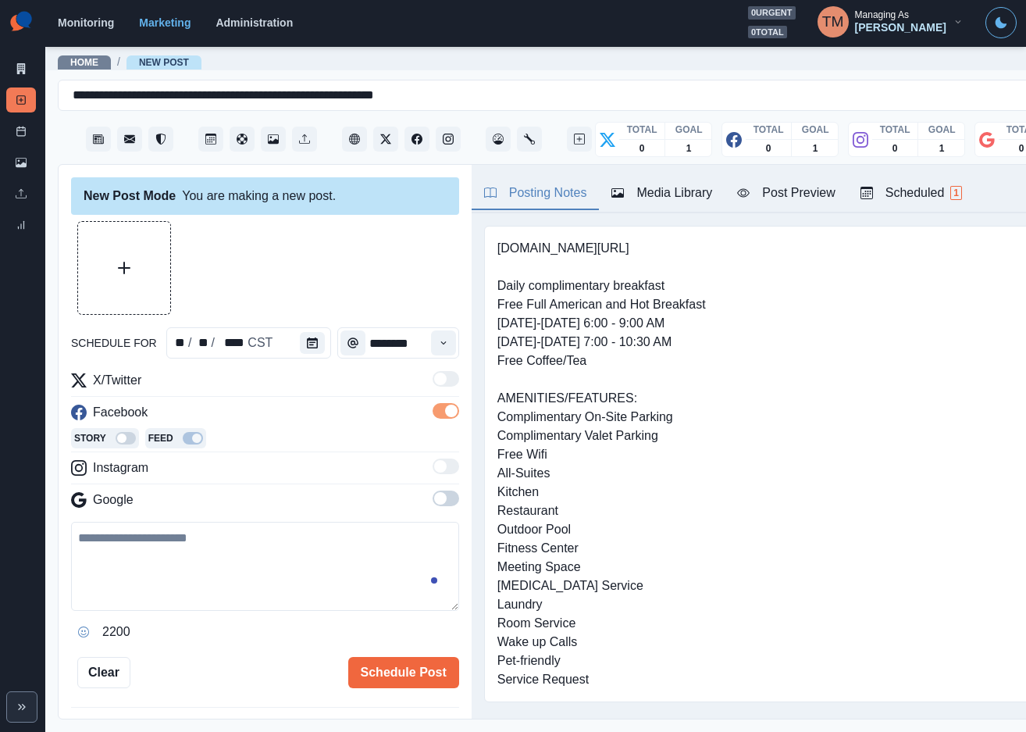
paste textarea "**********"
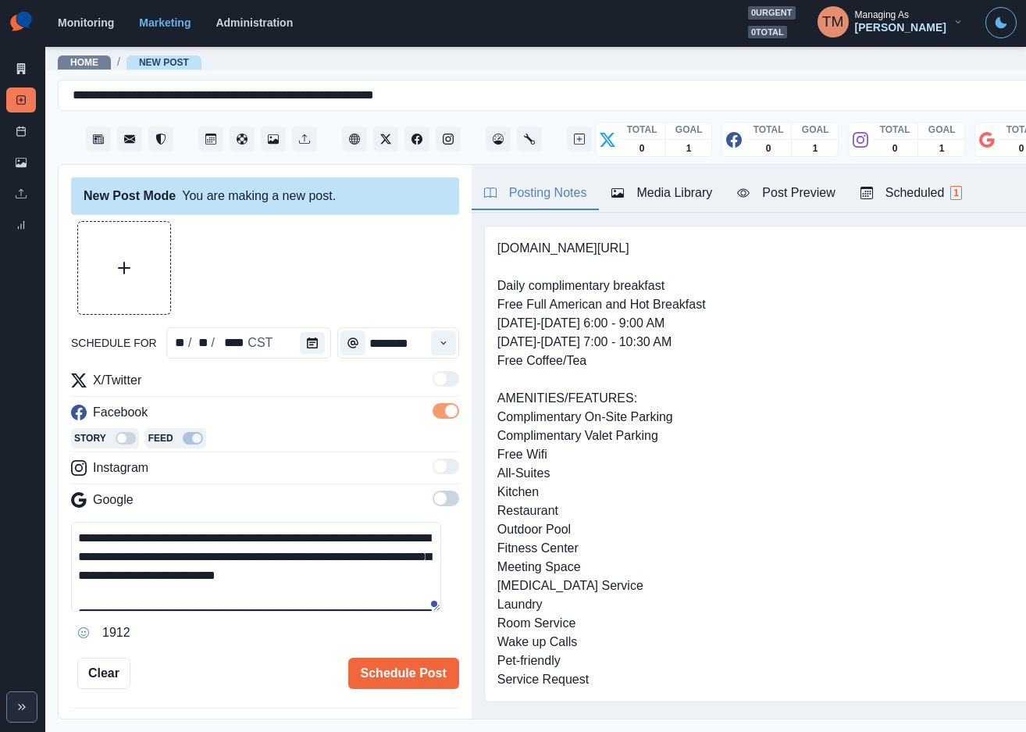
scroll to position [87, 0]
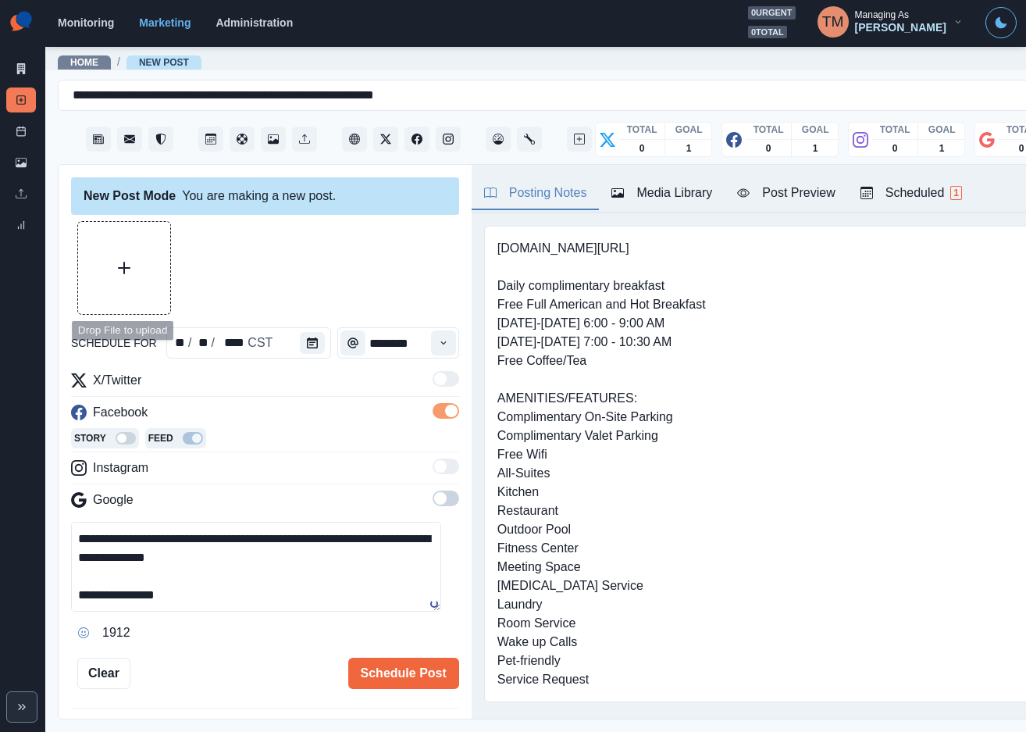
type textarea "**********"
click at [129, 281] on button "Upload Media" at bounding box center [124, 268] width 92 height 92
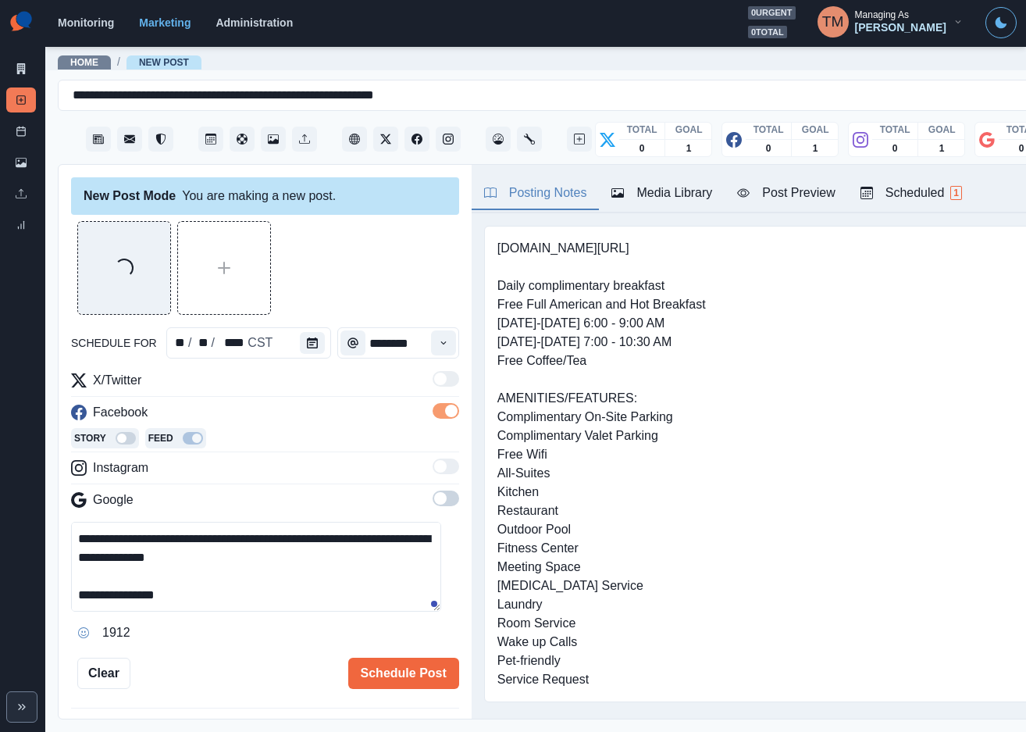
click at [804, 185] on div "Post Preview" at bounding box center [786, 193] width 98 height 19
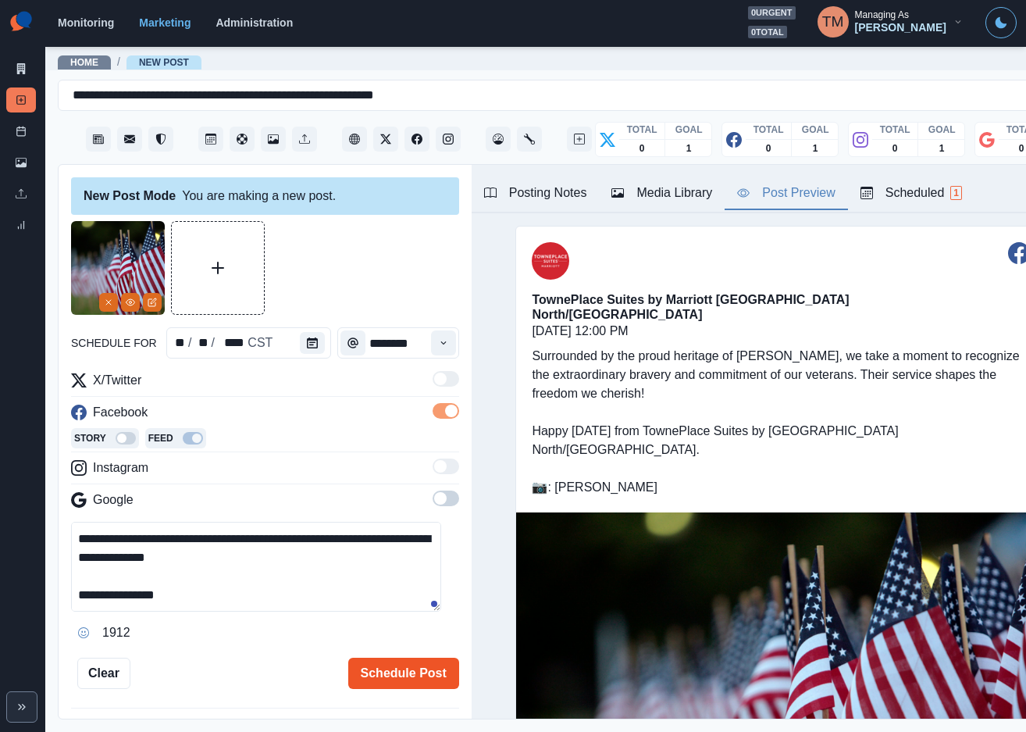
click at [378, 673] on button "Schedule Post" at bounding box center [403, 673] width 111 height 31
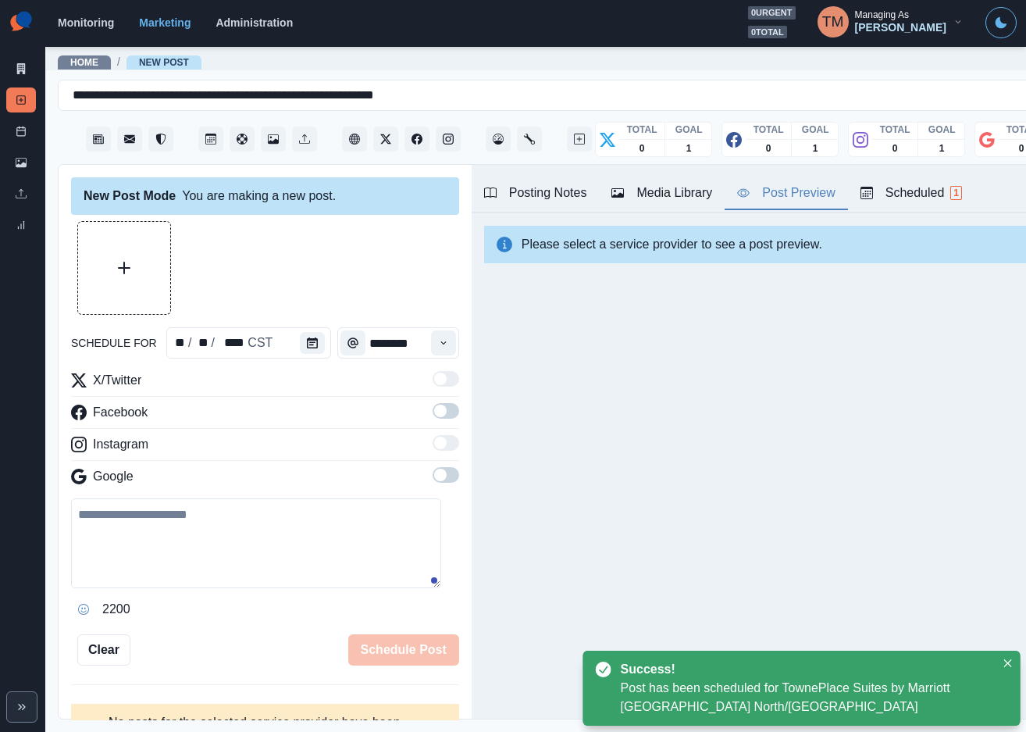
scroll to position [0, 0]
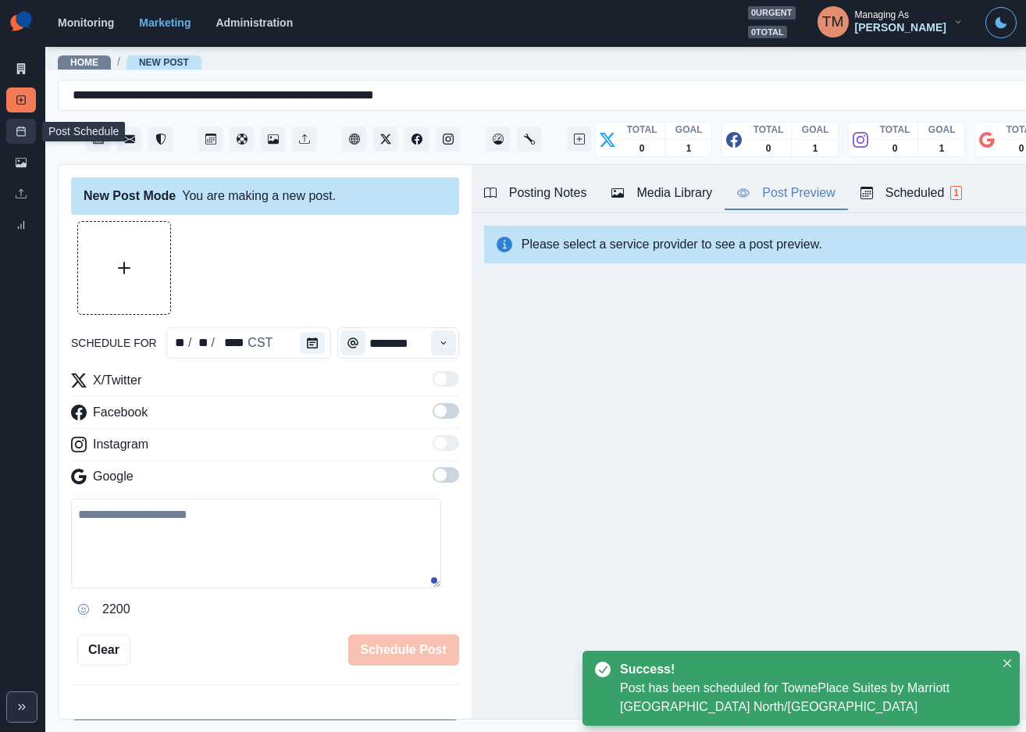
click at [20, 141] on link "Post Schedule" at bounding box center [21, 131] width 30 height 25
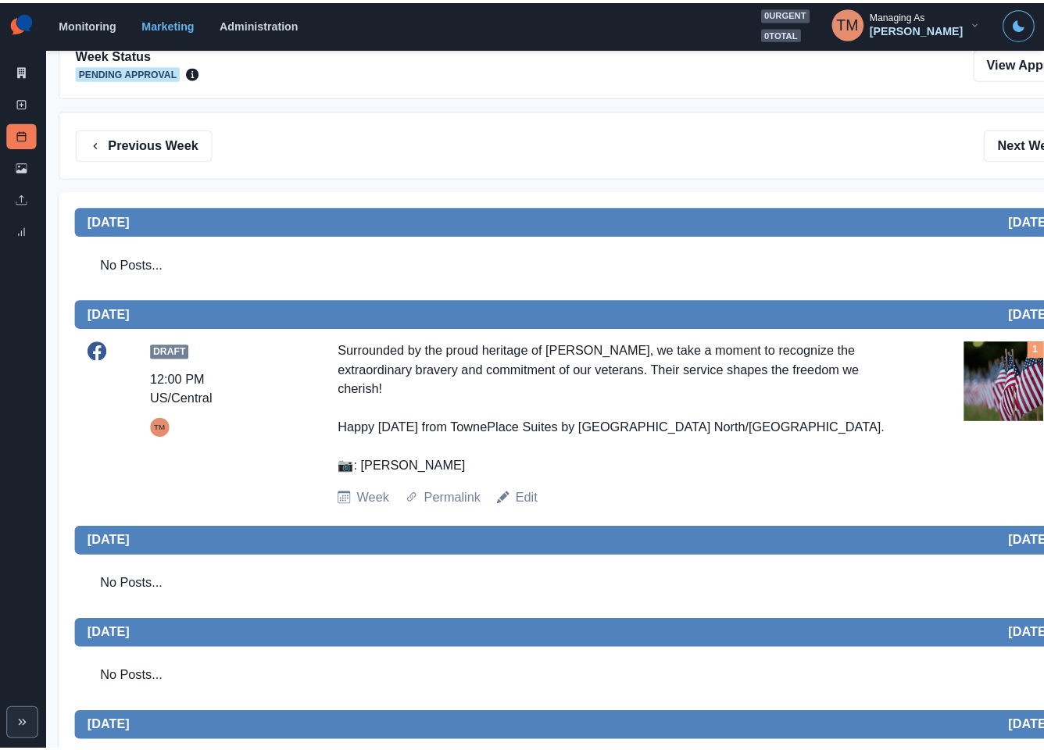
scroll to position [63, 0]
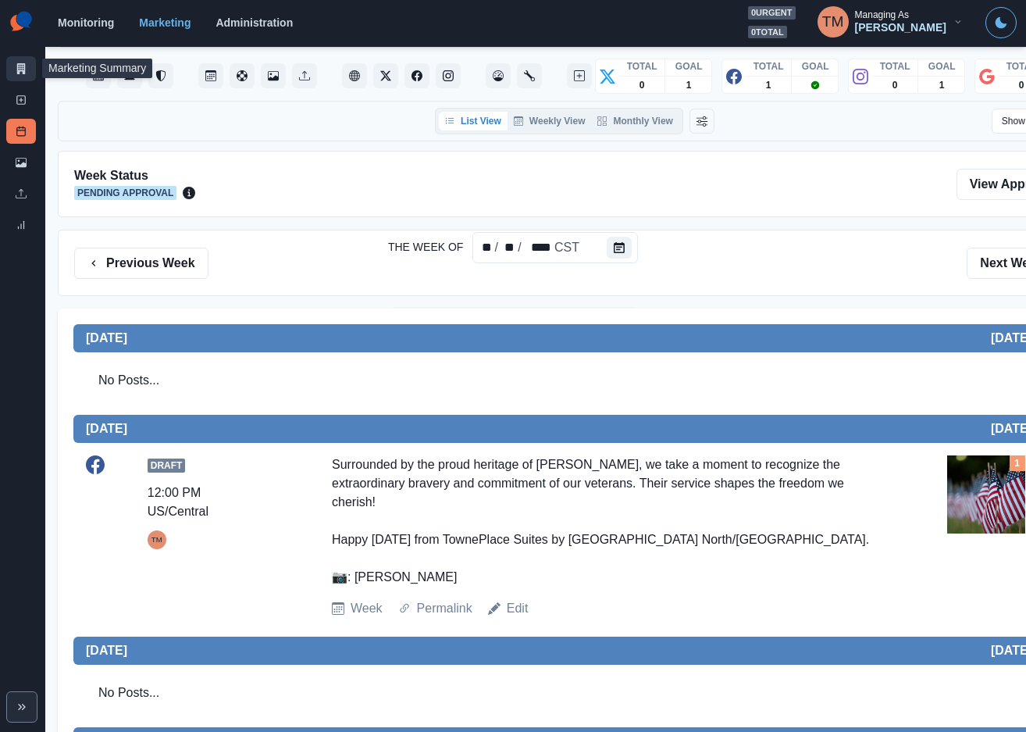
click at [12, 73] on link "Marketing Summary" at bounding box center [21, 68] width 30 height 25
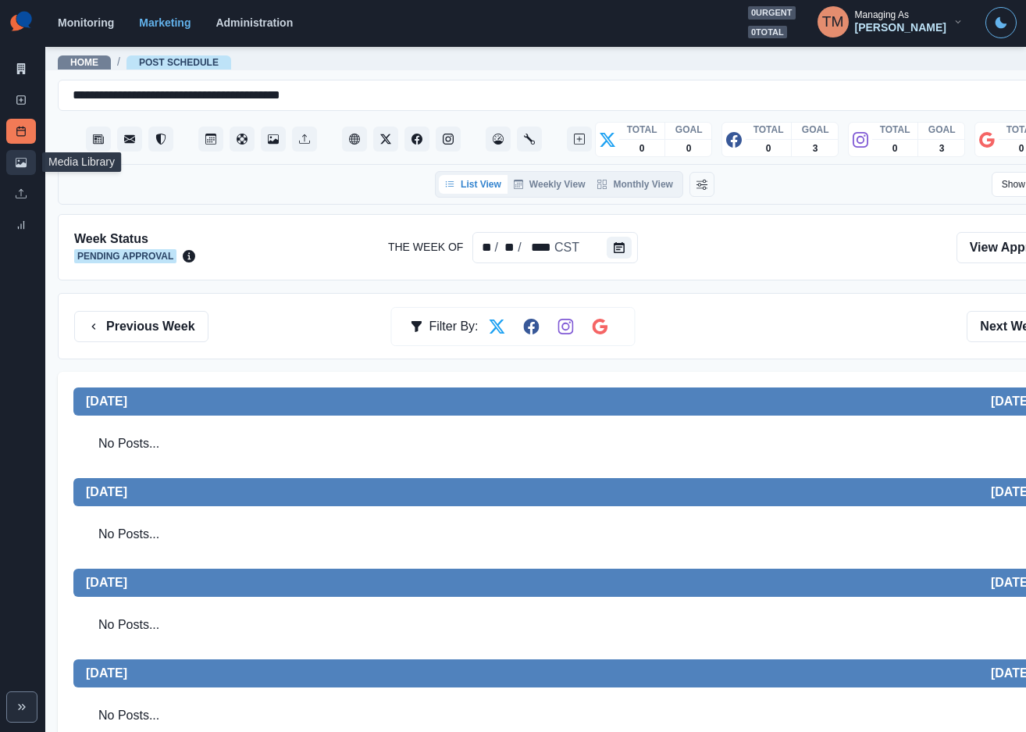
click at [16, 164] on icon at bounding box center [21, 162] width 11 height 11
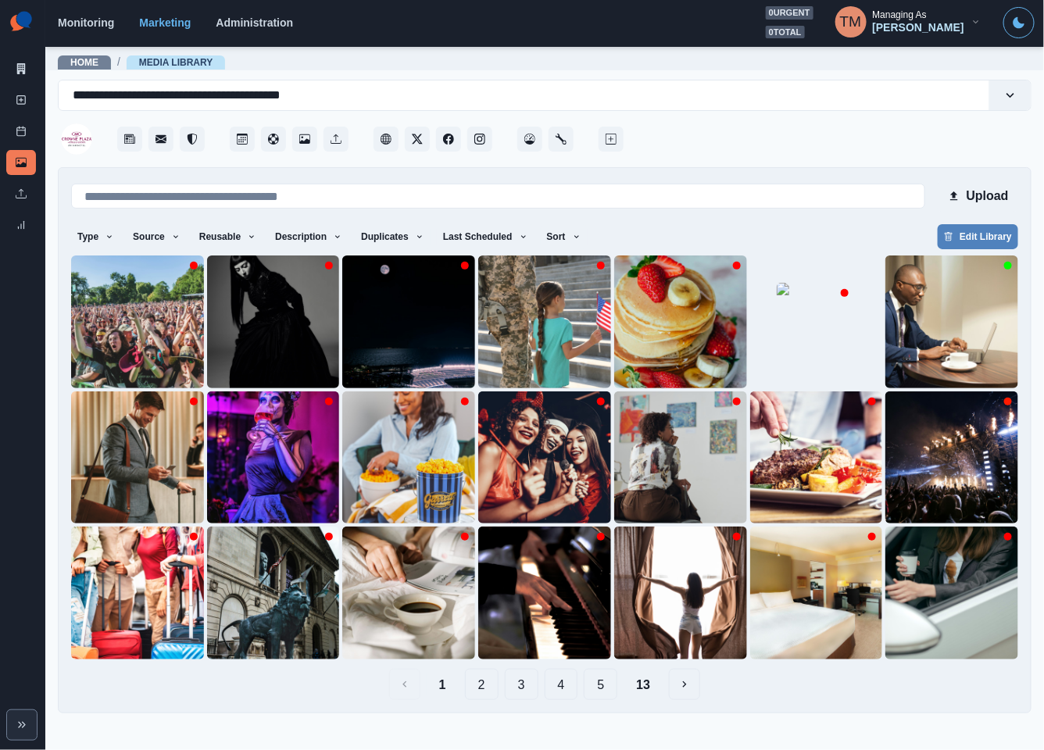
click at [479, 689] on button "2" at bounding box center [482, 684] width 34 height 31
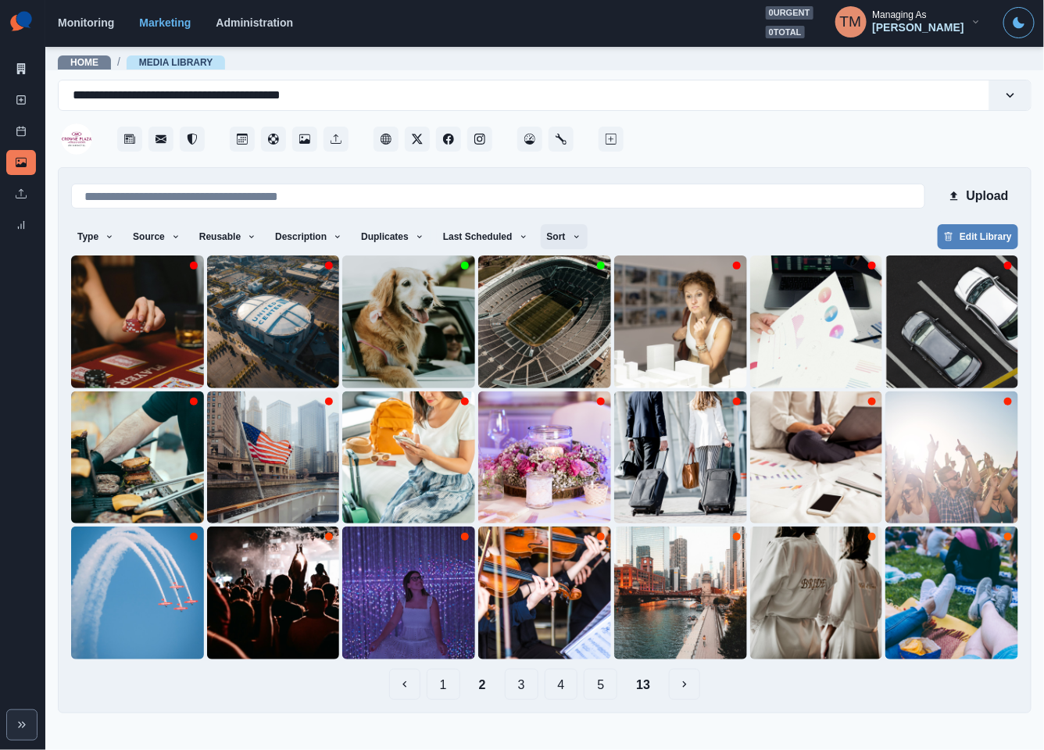
click at [563, 240] on button "Sort" at bounding box center [564, 236] width 47 height 25
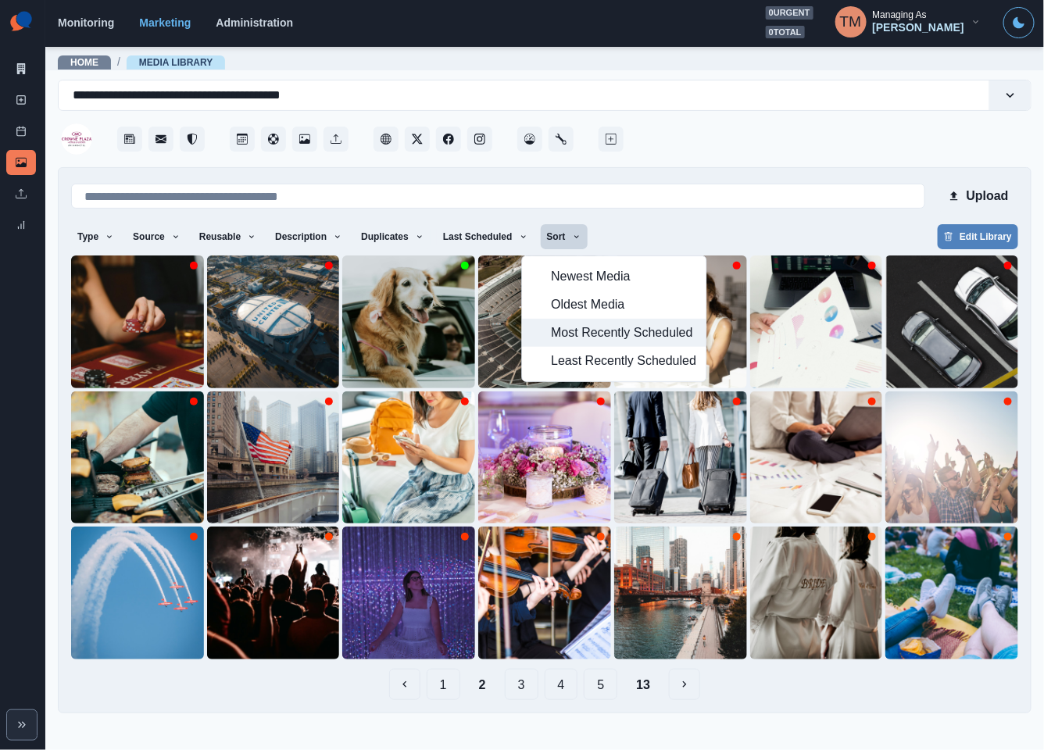
click at [609, 337] on span "Most Recently Scheduled" at bounding box center [623, 332] width 145 height 19
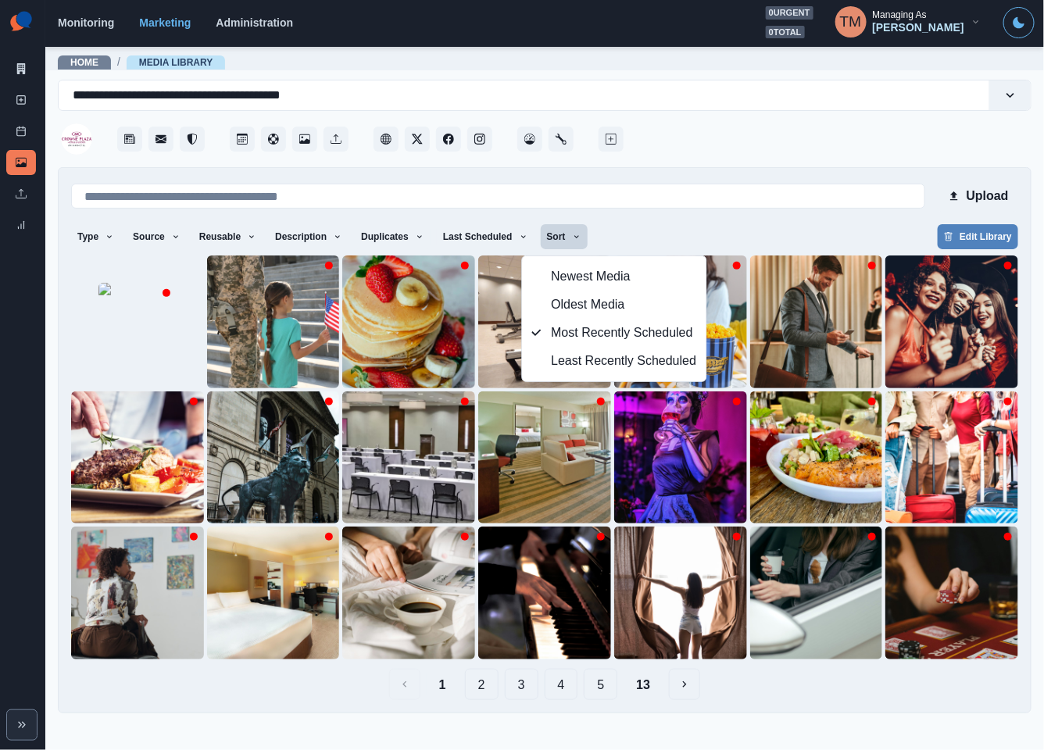
click at [729, 722] on main "**********" at bounding box center [544, 397] width 998 height 705
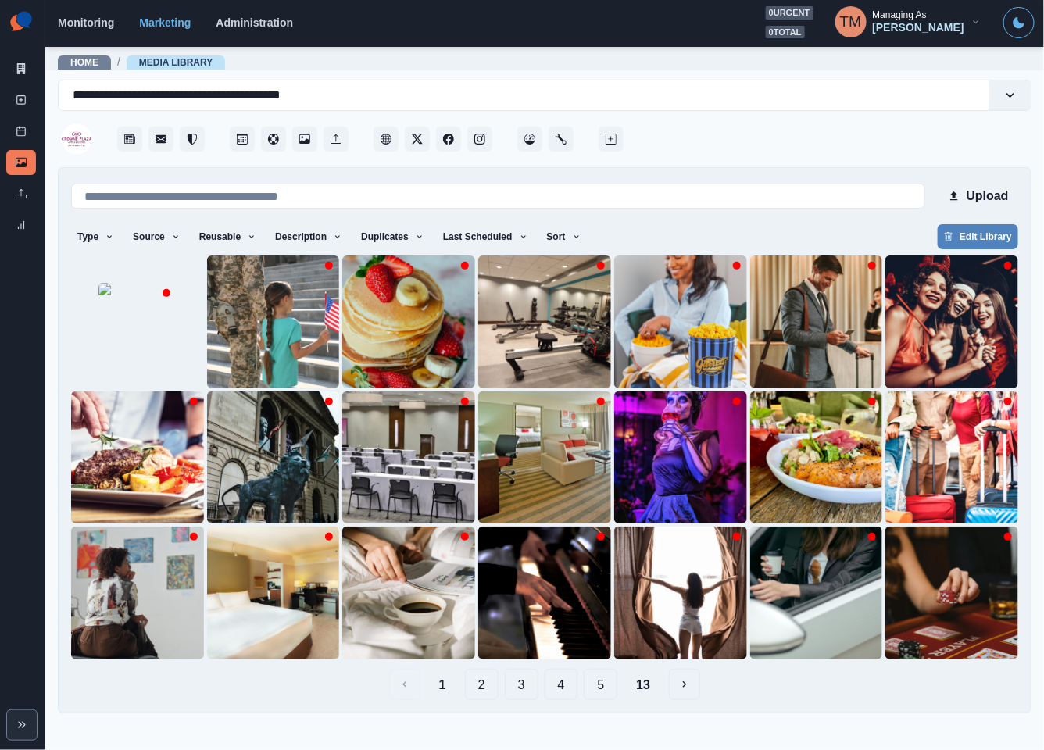
click at [476, 689] on button "2" at bounding box center [482, 684] width 34 height 31
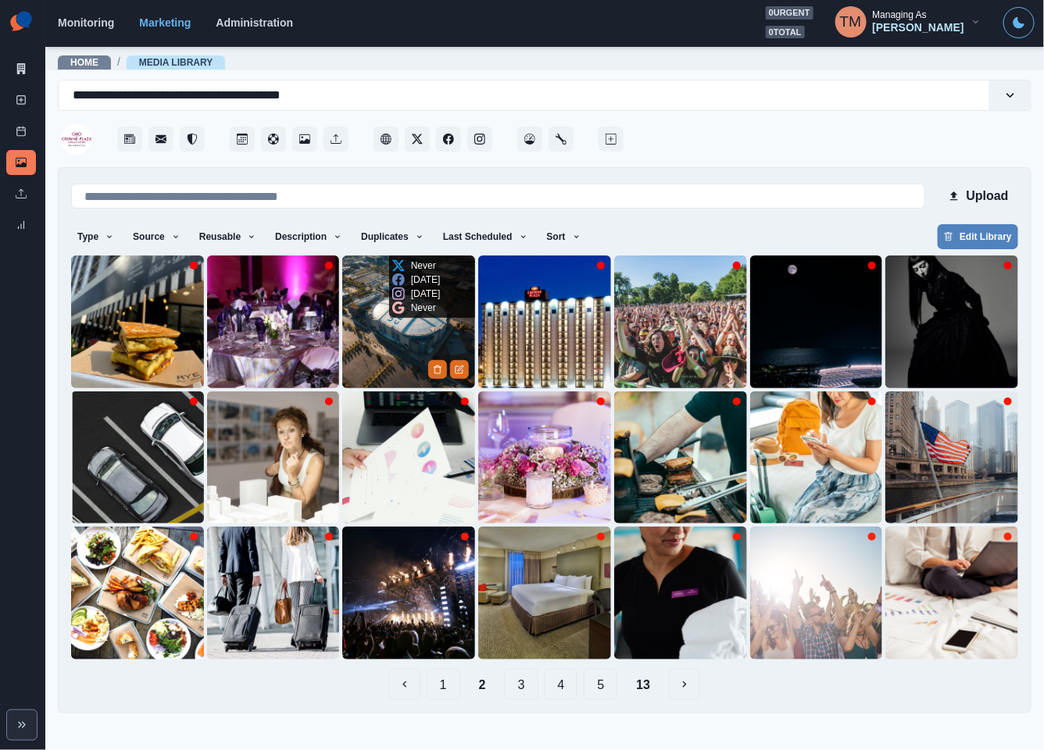
click at [380, 342] on img at bounding box center [408, 321] width 133 height 133
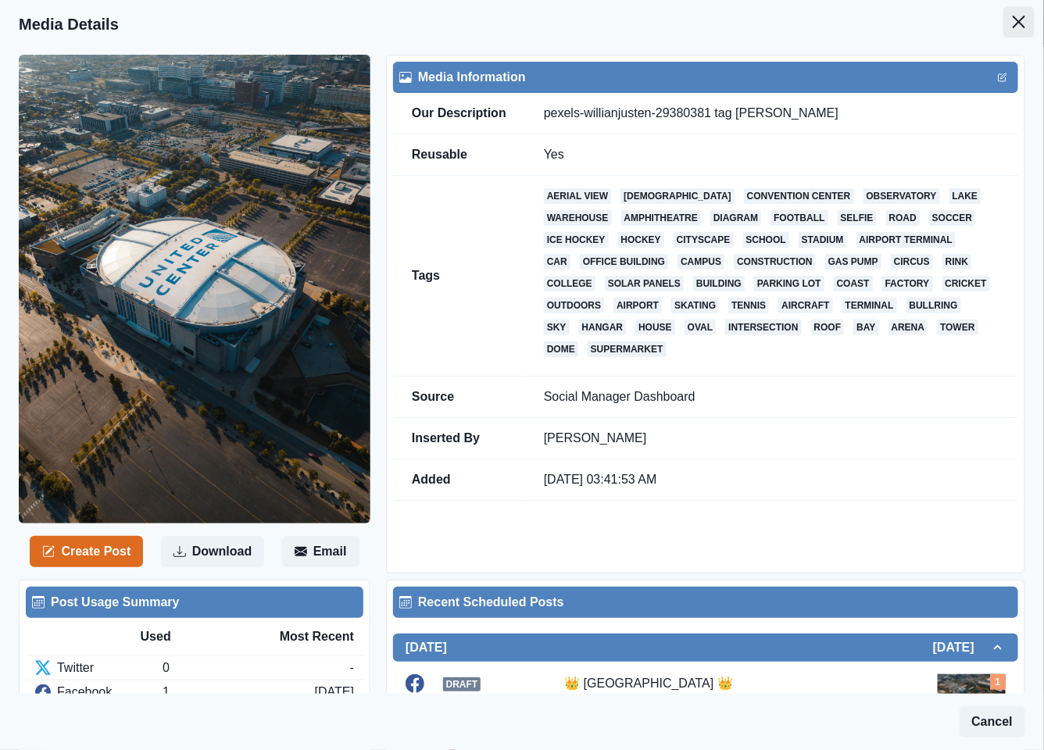
click at [1012, 21] on icon "Close" at bounding box center [1018, 22] width 12 height 12
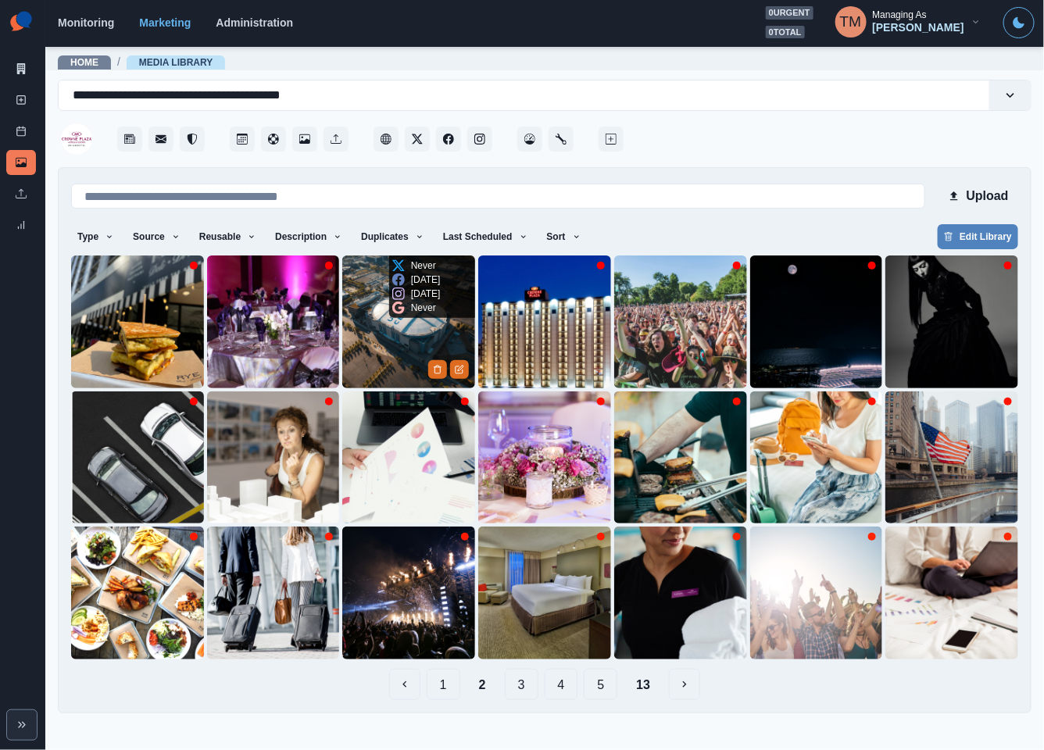
click at [401, 324] on img at bounding box center [408, 321] width 133 height 133
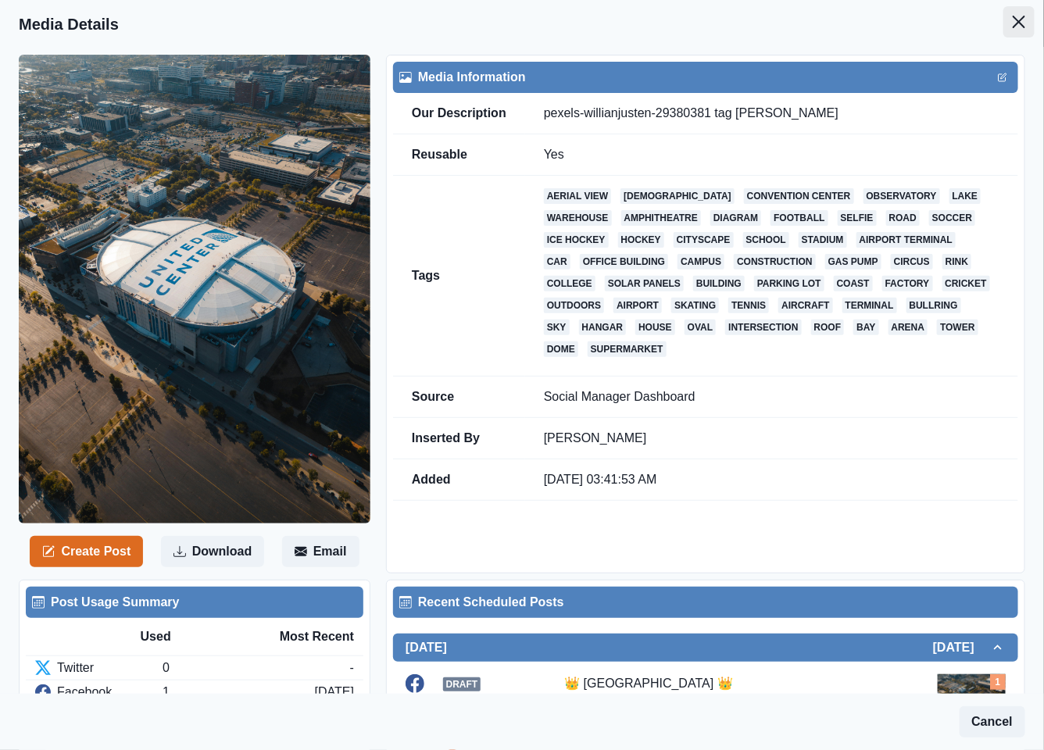
click at [1012, 17] on icon "Close" at bounding box center [1018, 22] width 12 height 12
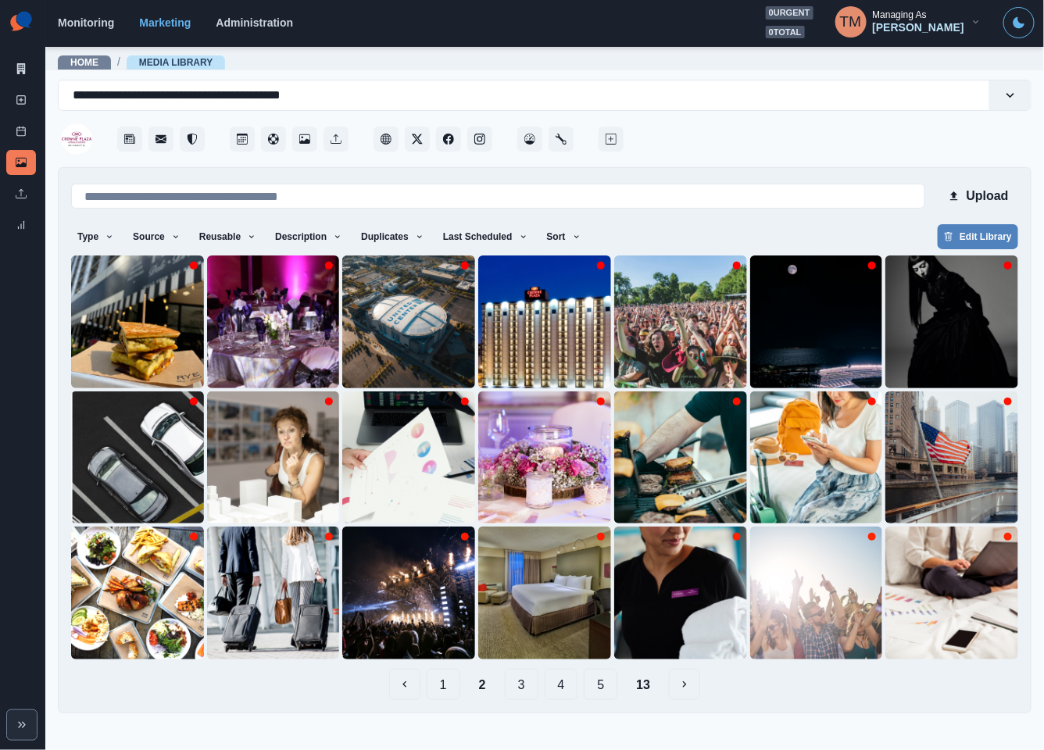
click at [766, 221] on div "Upload Type Any Image Video Source Any Upload Social Manager Found: Instagram F…" at bounding box center [544, 439] width 947 height 519
click at [439, 687] on button "1" at bounding box center [443, 684] width 34 height 31
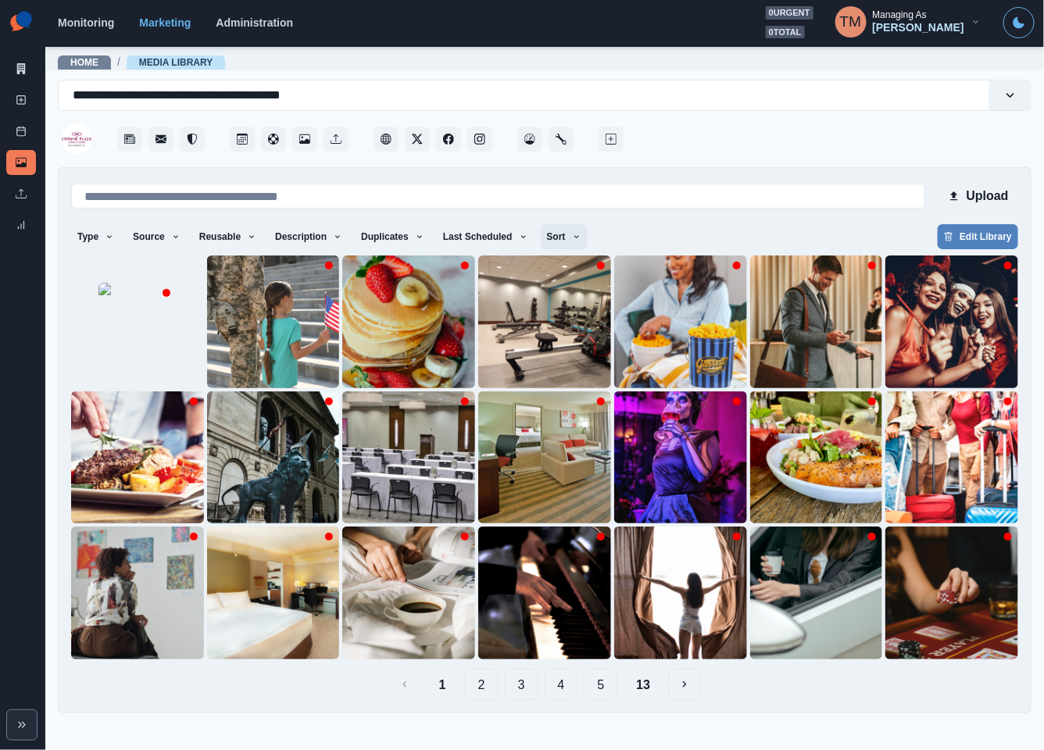
click at [572, 241] on icon "button" at bounding box center [576, 236] width 9 height 9
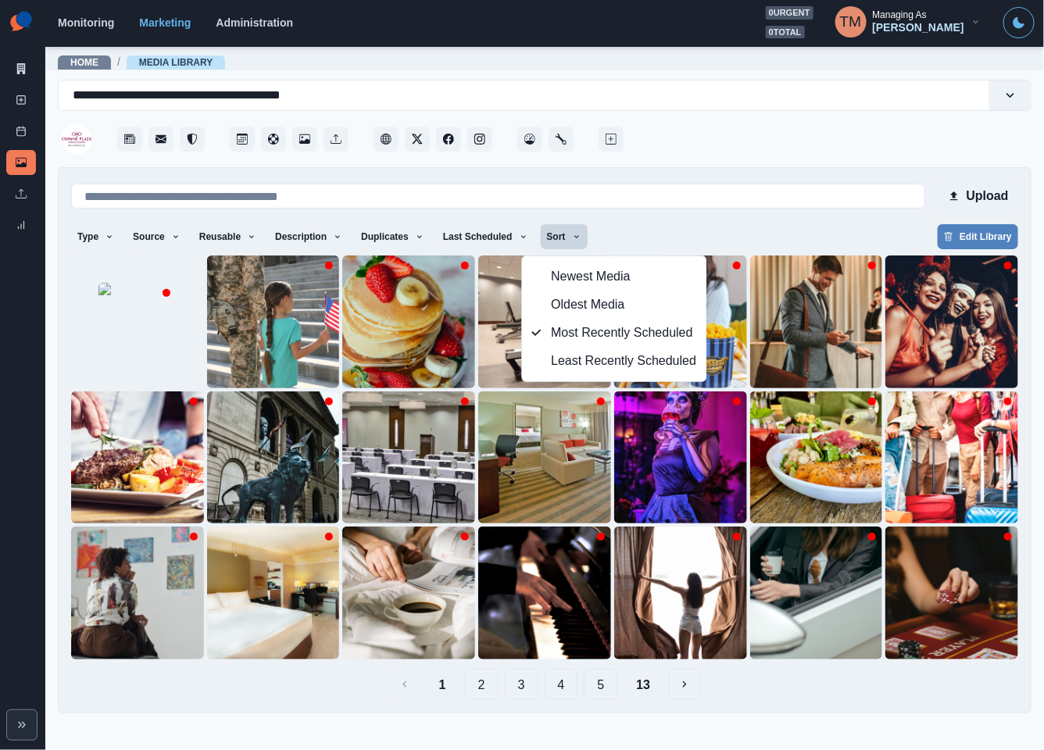
click at [732, 232] on div "Type Any Image Video Source Any Upload Social Manager Found: Instagram Found: G…" at bounding box center [544, 238] width 947 height 28
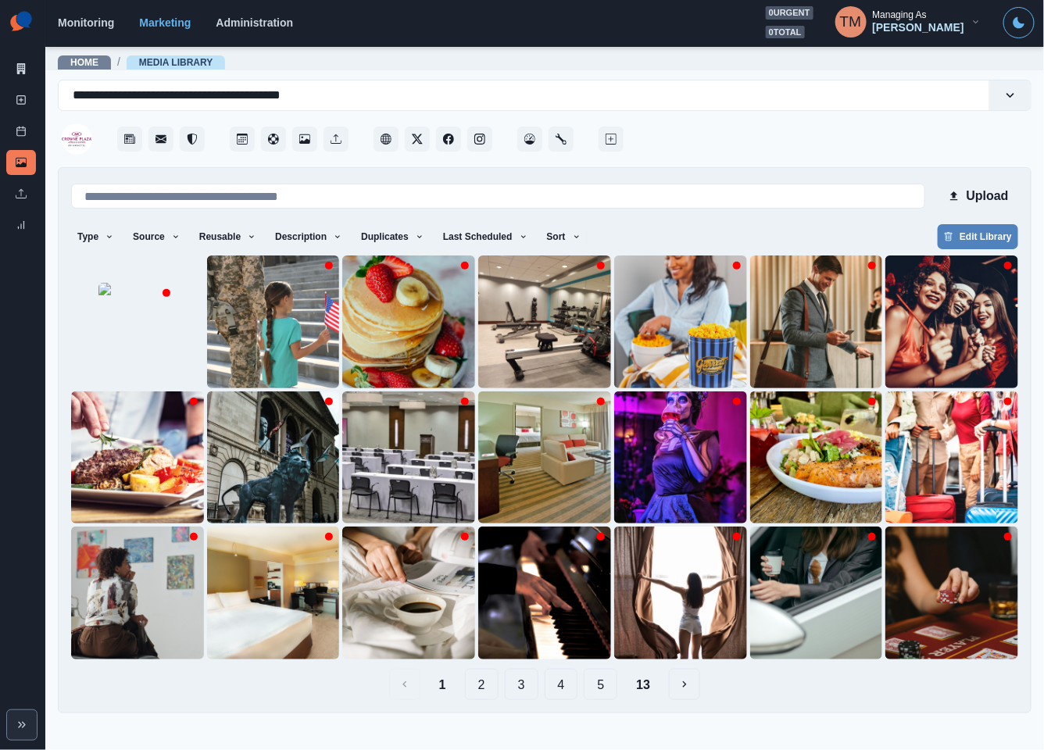
click at [514, 696] on button "3" at bounding box center [522, 684] width 34 height 31
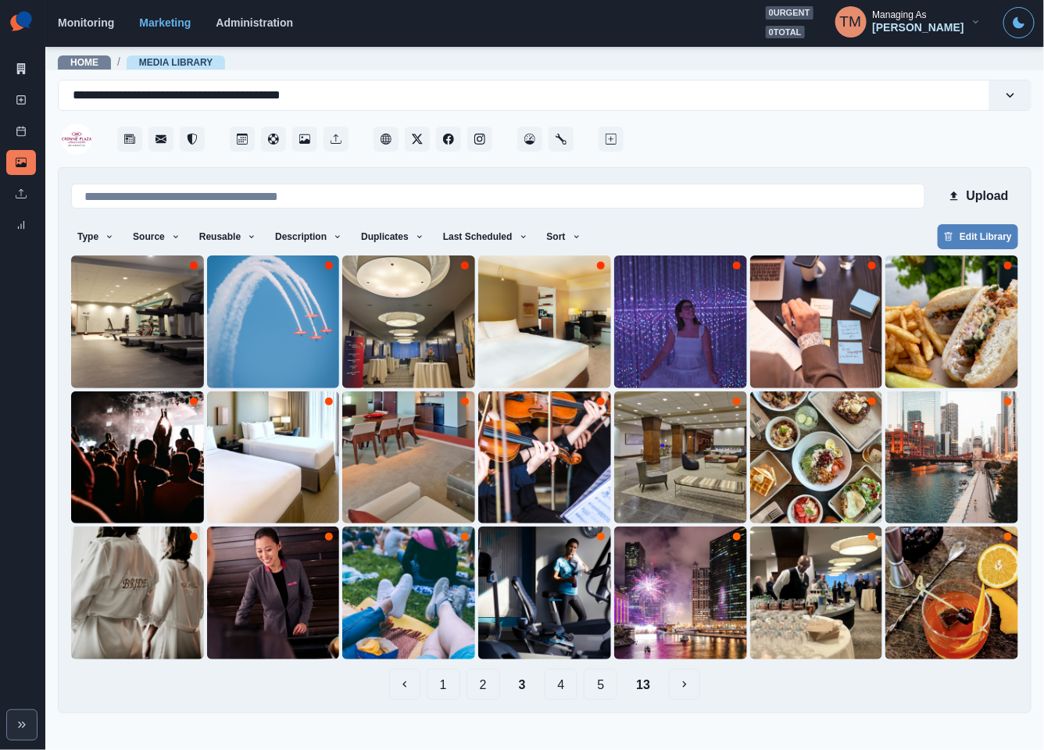
click at [644, 225] on div "Type Any Image Video Source Any Upload Social Manager Found: Instagram Found: G…" at bounding box center [544, 238] width 947 height 28
click at [816, 240] on div "Type Any Image Video Source Any Upload Social Manager Found: Instagram Found: G…" at bounding box center [544, 238] width 947 height 28
click at [446, 687] on button "1" at bounding box center [443, 684] width 34 height 31
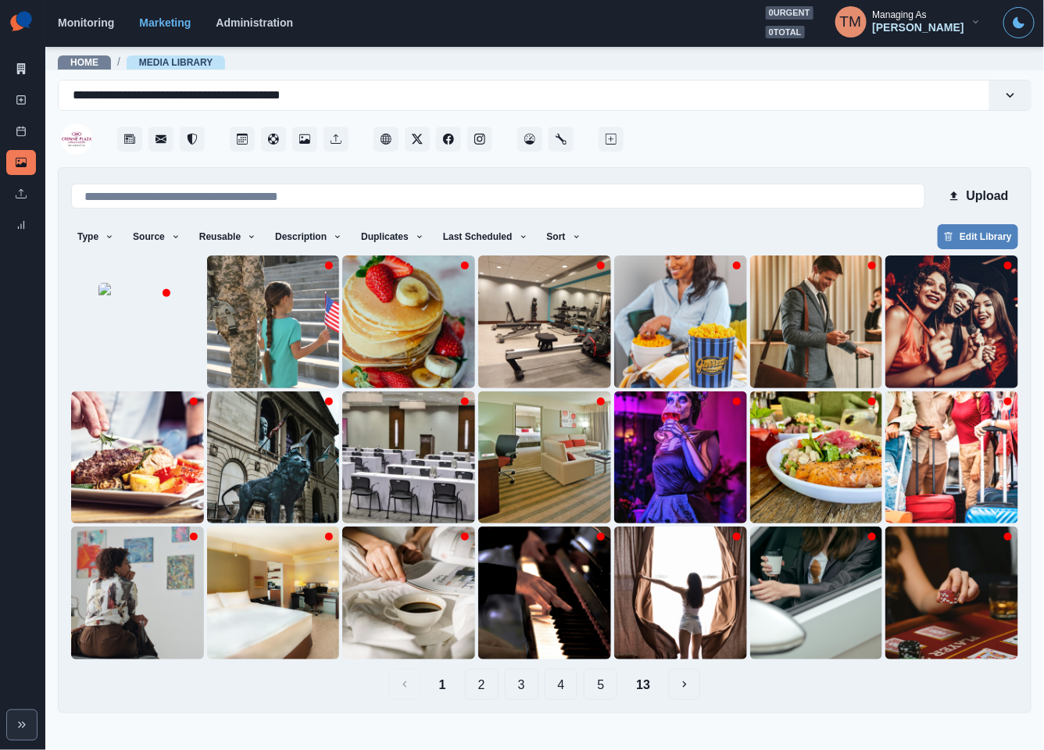
drag, startPoint x: 677, startPoint y: 235, endPoint x: 525, endPoint y: 220, distance: 153.0
click at [671, 235] on div "Type Any Image Video Source Any Upload Social Manager Found: Instagram Found: G…" at bounding box center [544, 238] width 947 height 28
click at [737, 230] on div "Type Any Image Video Source Any Upload Social Manager Found: Instagram Found: G…" at bounding box center [544, 238] width 947 height 28
click at [478, 691] on button "2" at bounding box center [482, 684] width 34 height 31
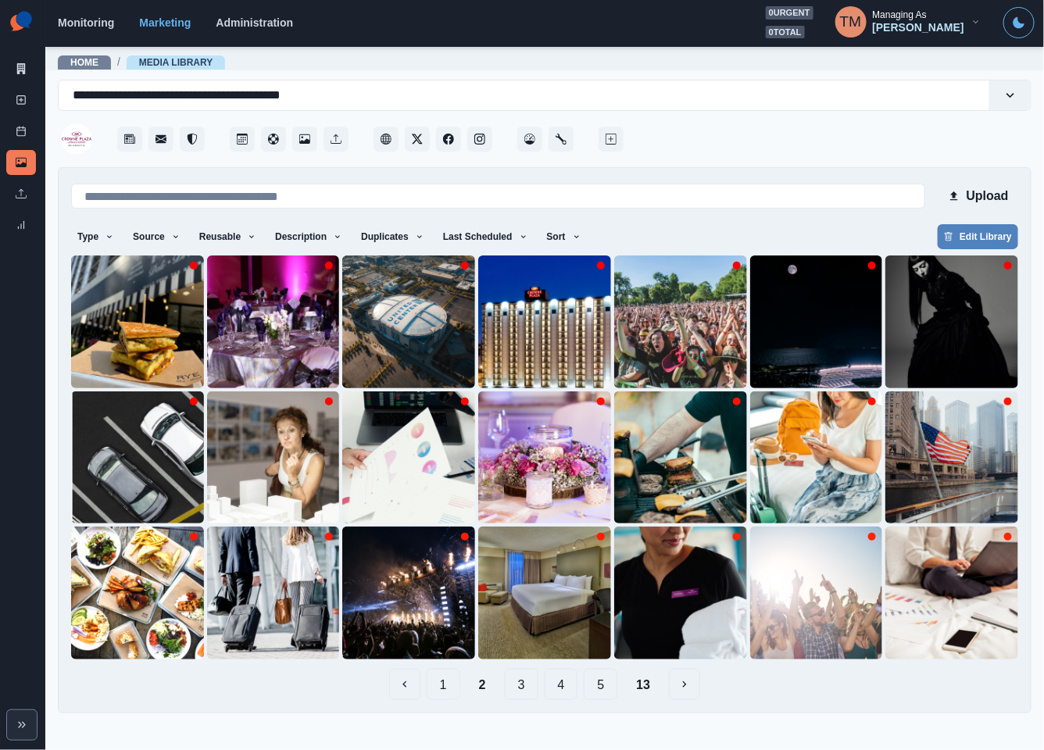
click at [439, 691] on button "1" at bounding box center [443, 684] width 34 height 31
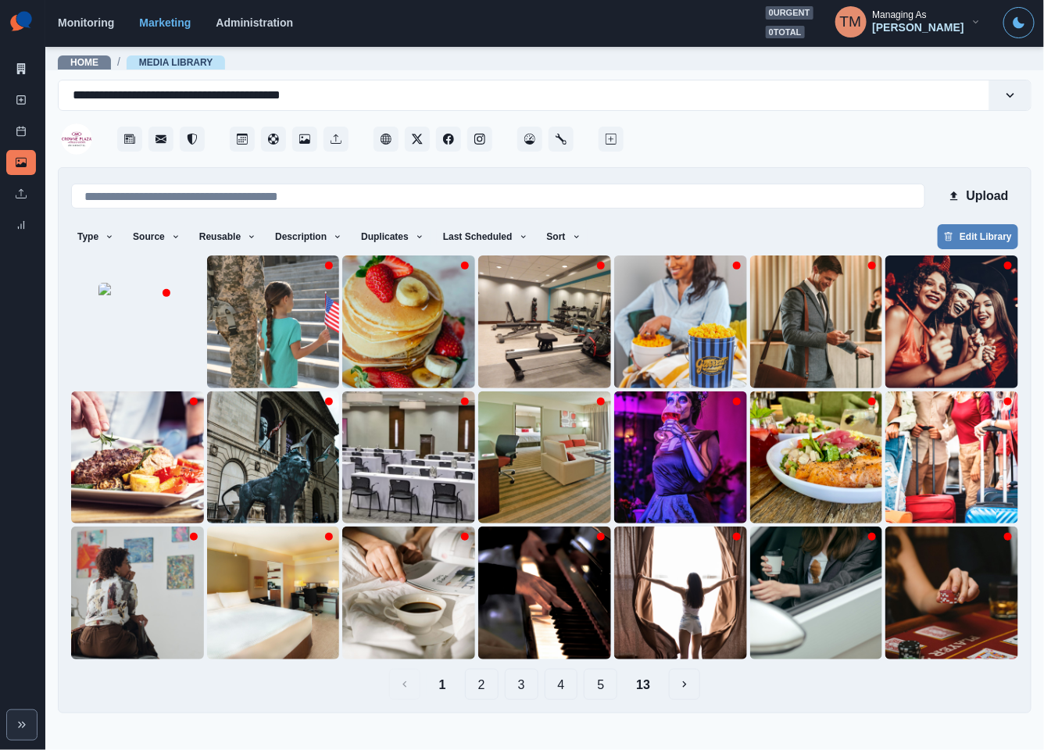
click at [479, 689] on button "2" at bounding box center [482, 684] width 34 height 31
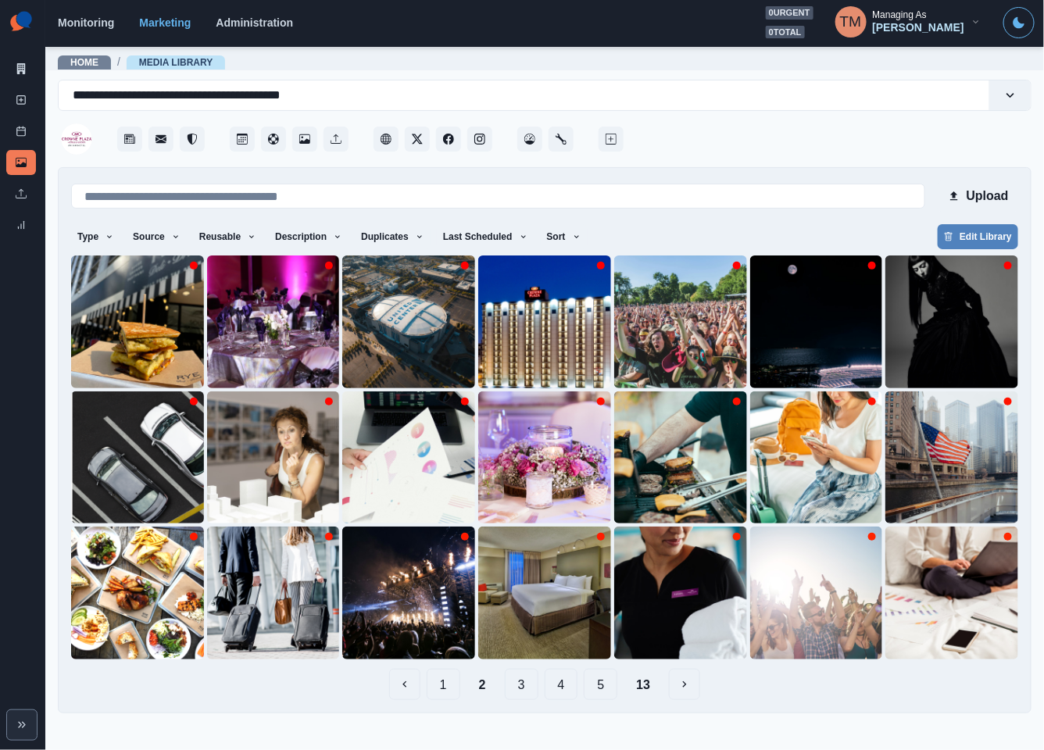
click at [521, 687] on button "3" at bounding box center [522, 684] width 34 height 31
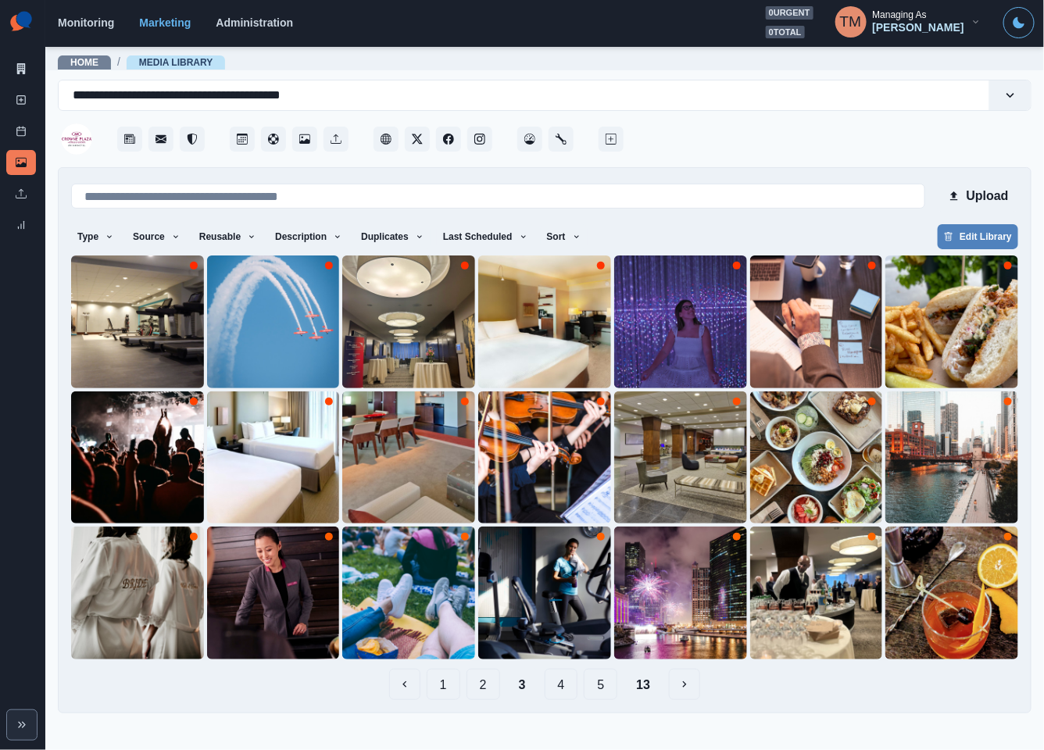
click at [568, 685] on button "4" at bounding box center [561, 684] width 34 height 31
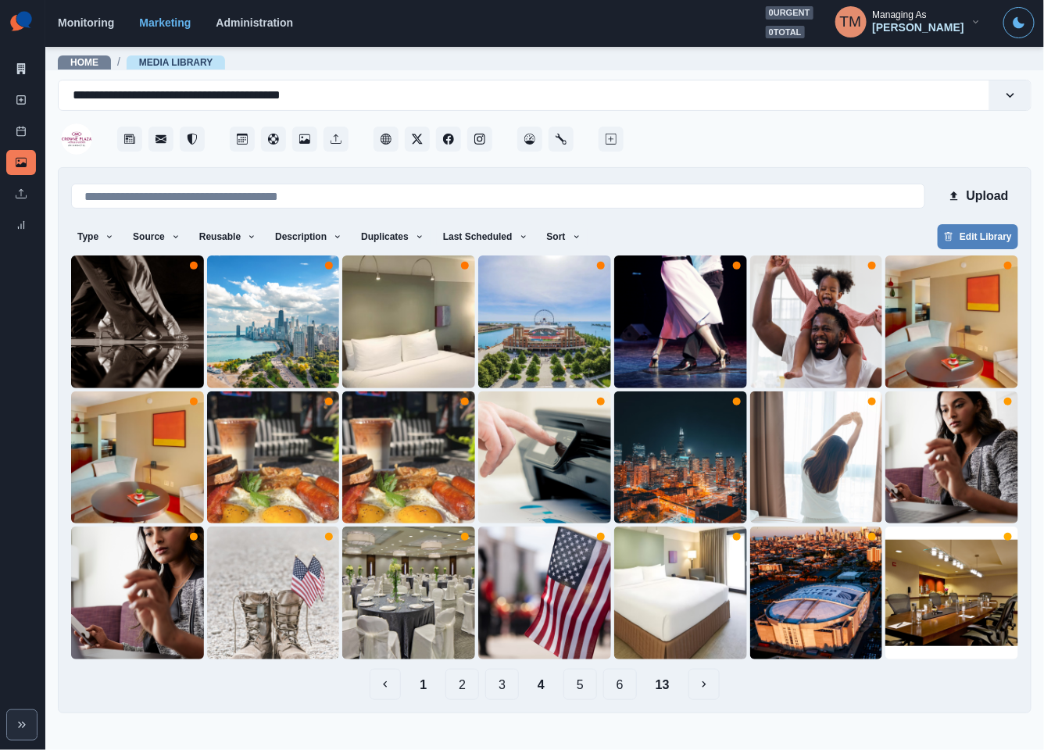
click at [577, 685] on button "5" at bounding box center [580, 684] width 34 height 31
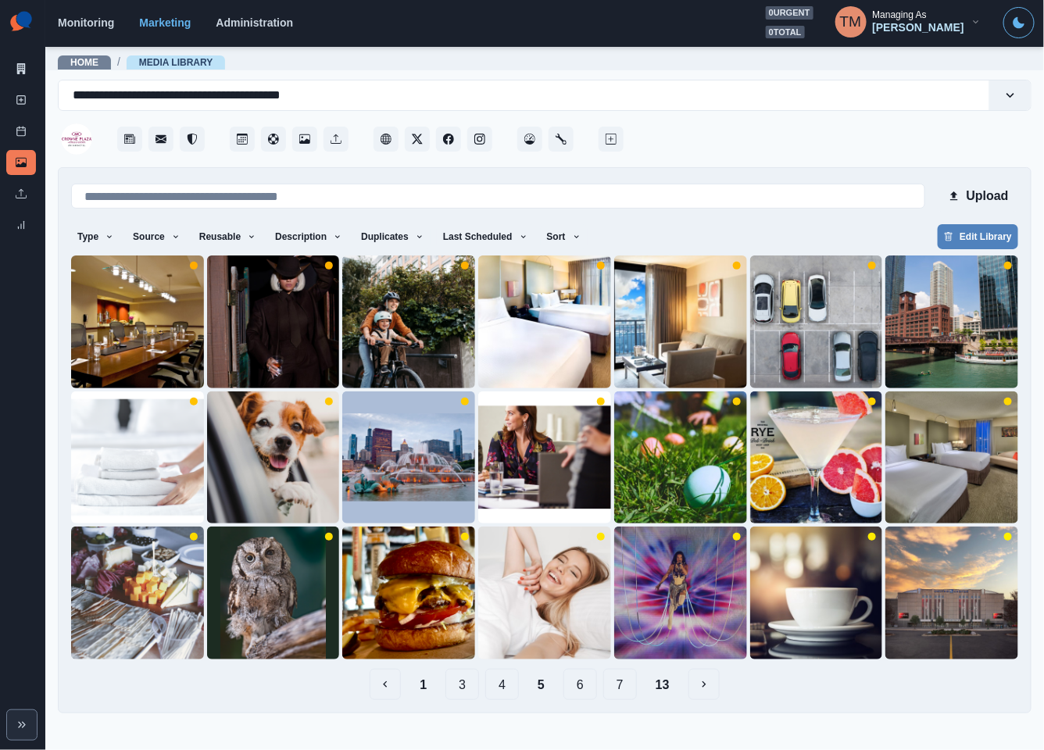
click at [577, 692] on button "6" at bounding box center [580, 684] width 34 height 31
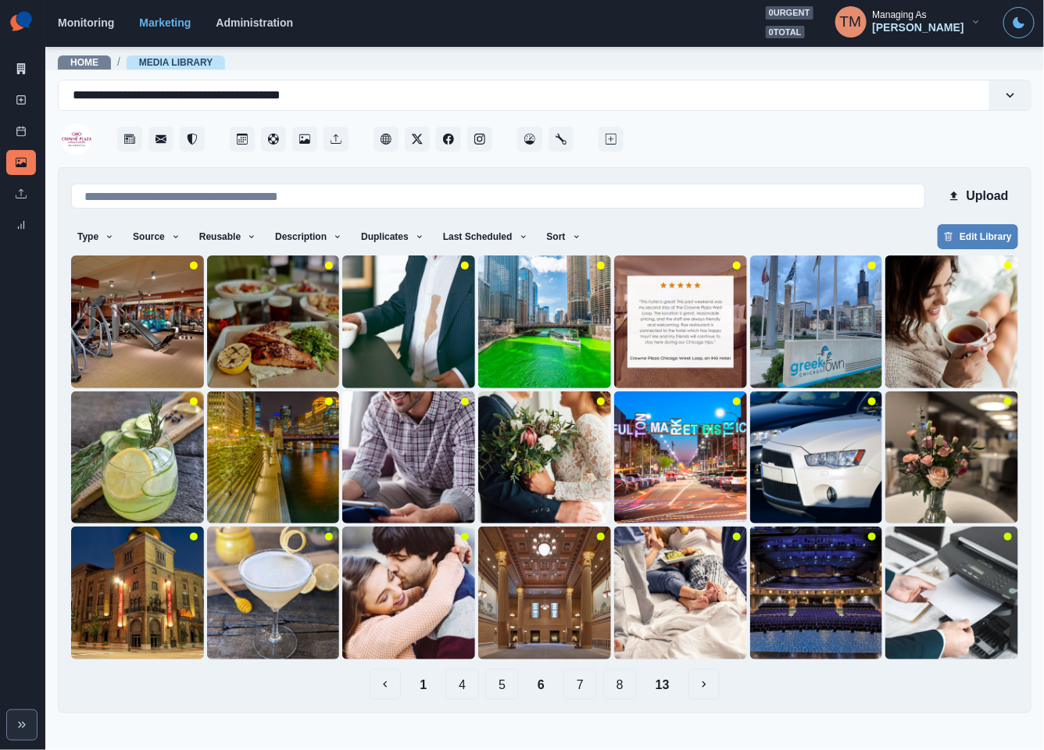
click at [498, 685] on button "5" at bounding box center [502, 684] width 34 height 31
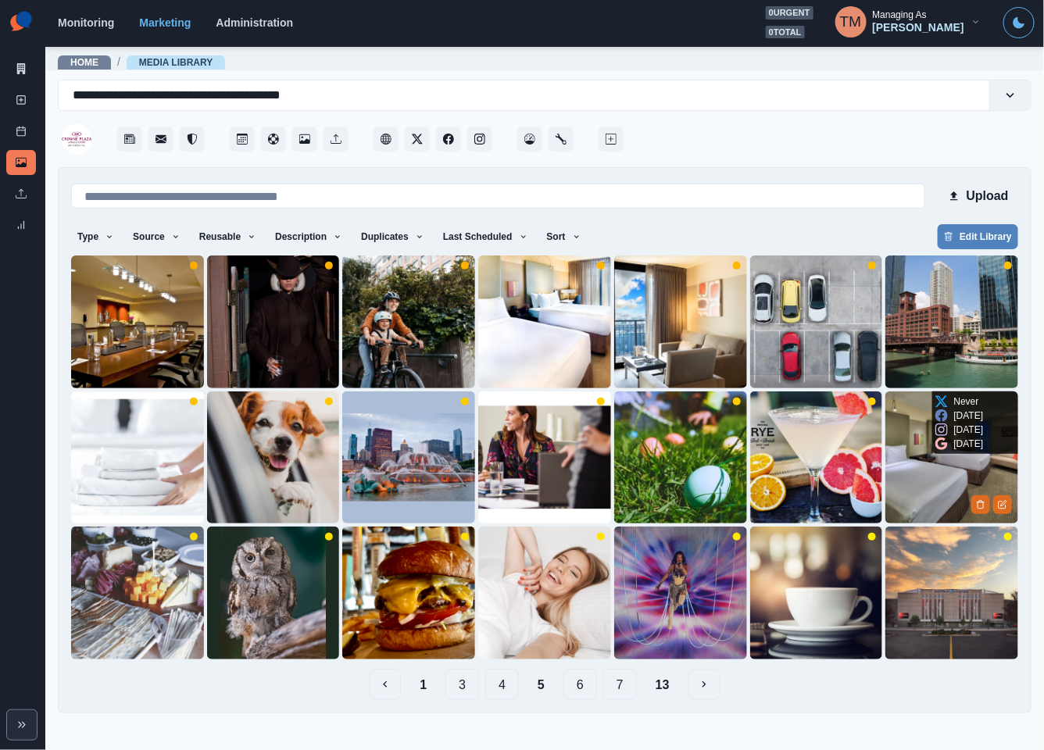
click at [926, 466] on img at bounding box center [951, 457] width 133 height 133
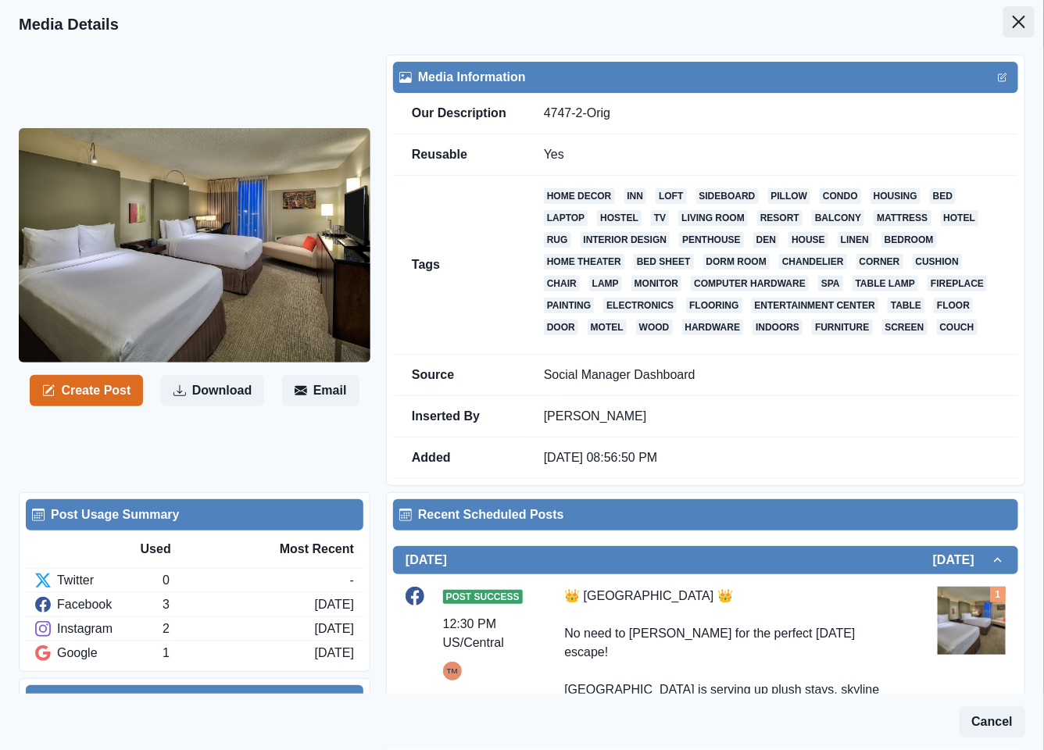
click at [1012, 22] on icon "Close" at bounding box center [1018, 22] width 12 height 12
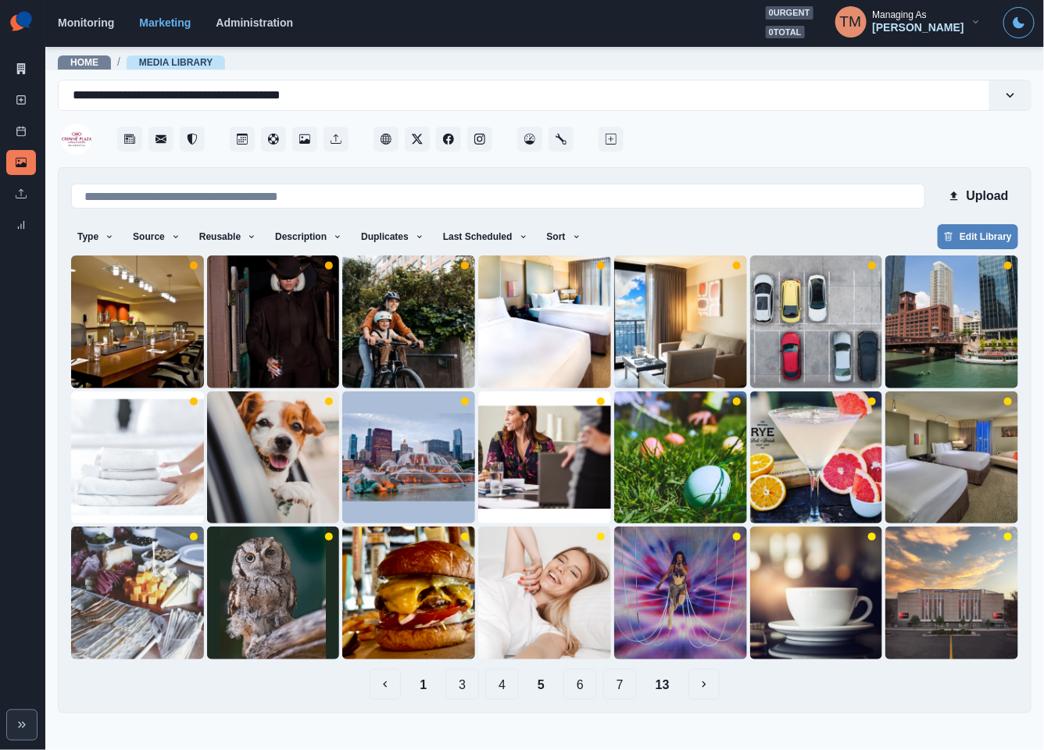
click at [587, 687] on button "6" at bounding box center [580, 684] width 34 height 31
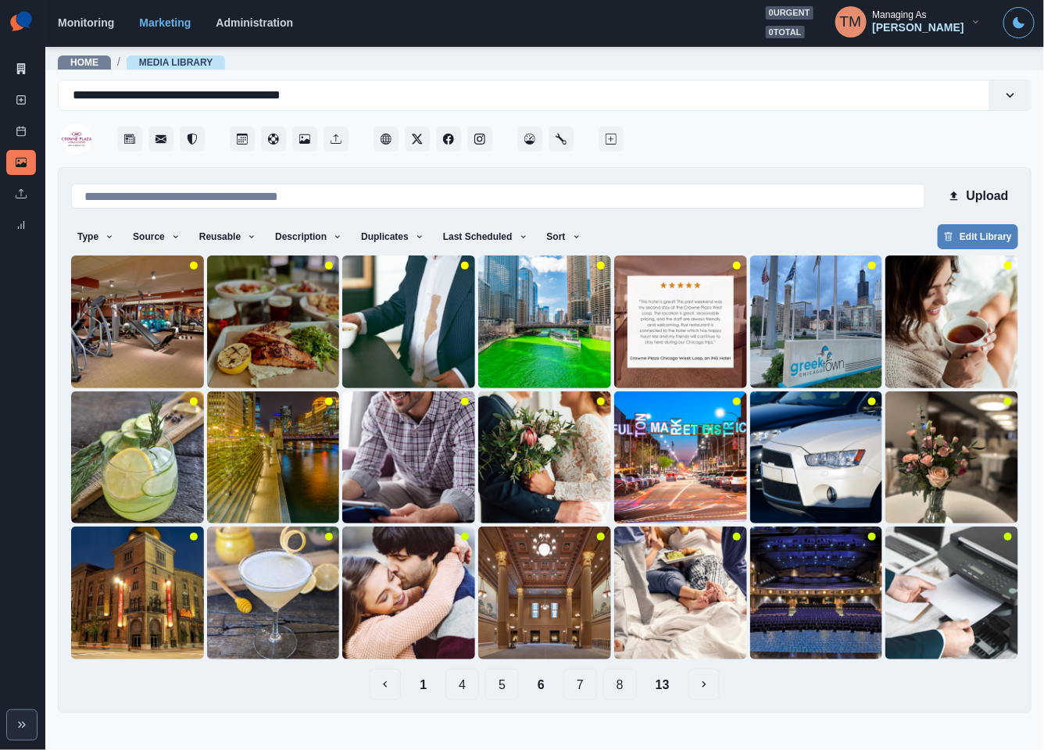
click at [419, 687] on button "1" at bounding box center [423, 684] width 32 height 31
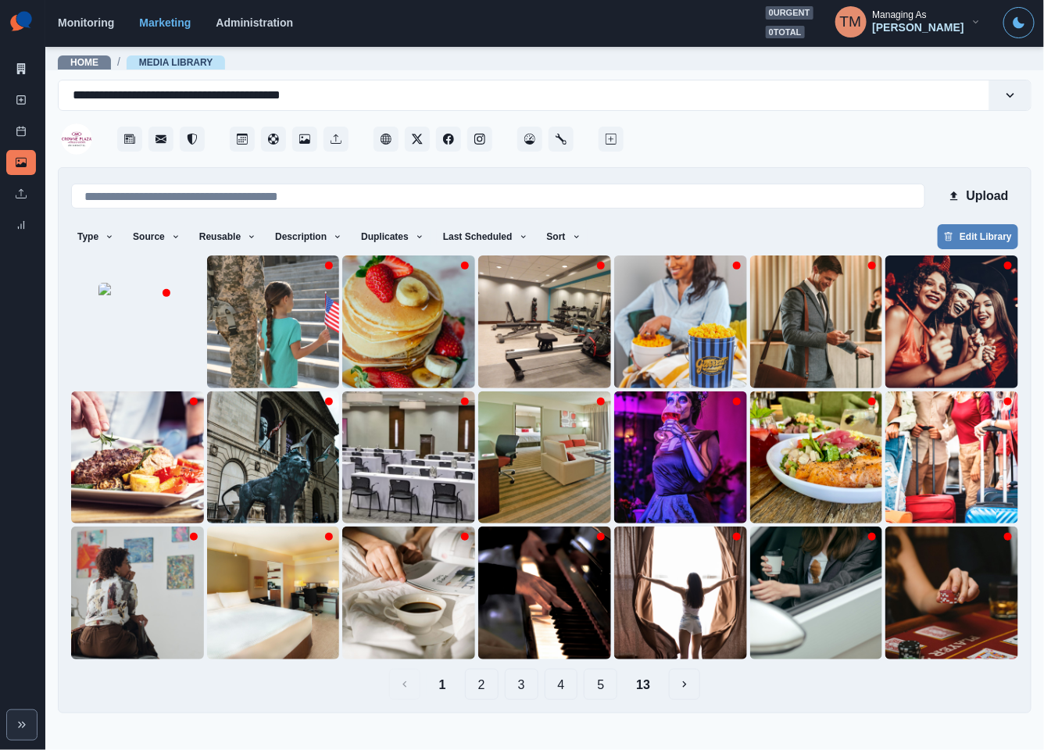
click at [602, 690] on button "5" at bounding box center [600, 684] width 34 height 31
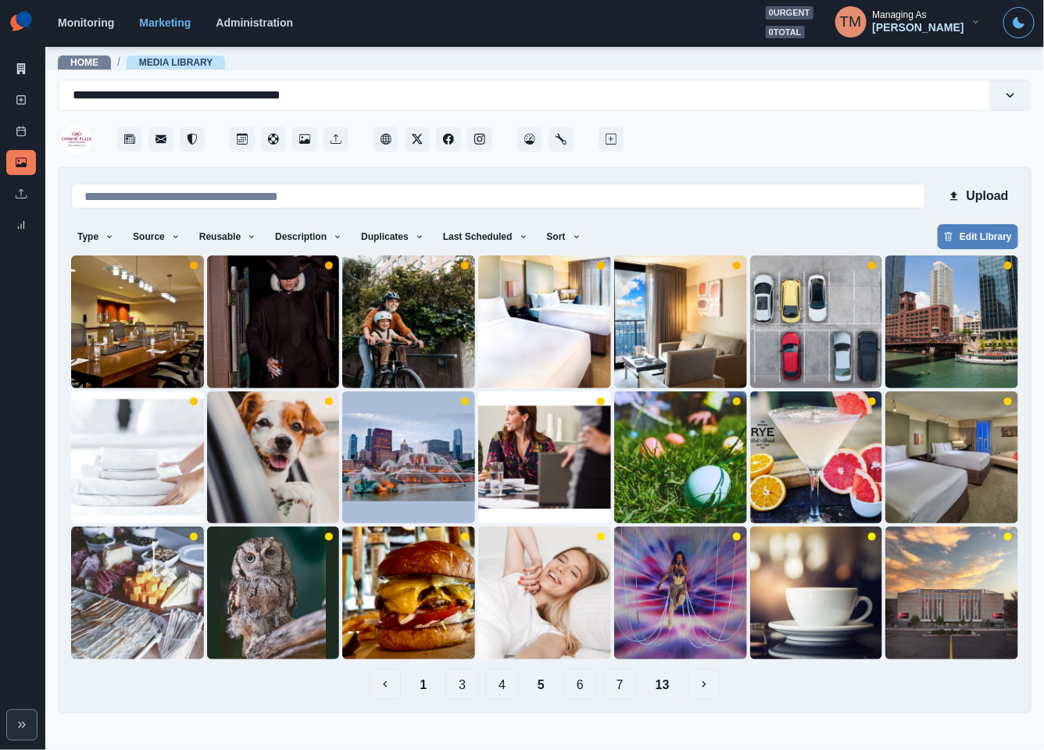
click at [593, 689] on button "6" at bounding box center [580, 684] width 34 height 31
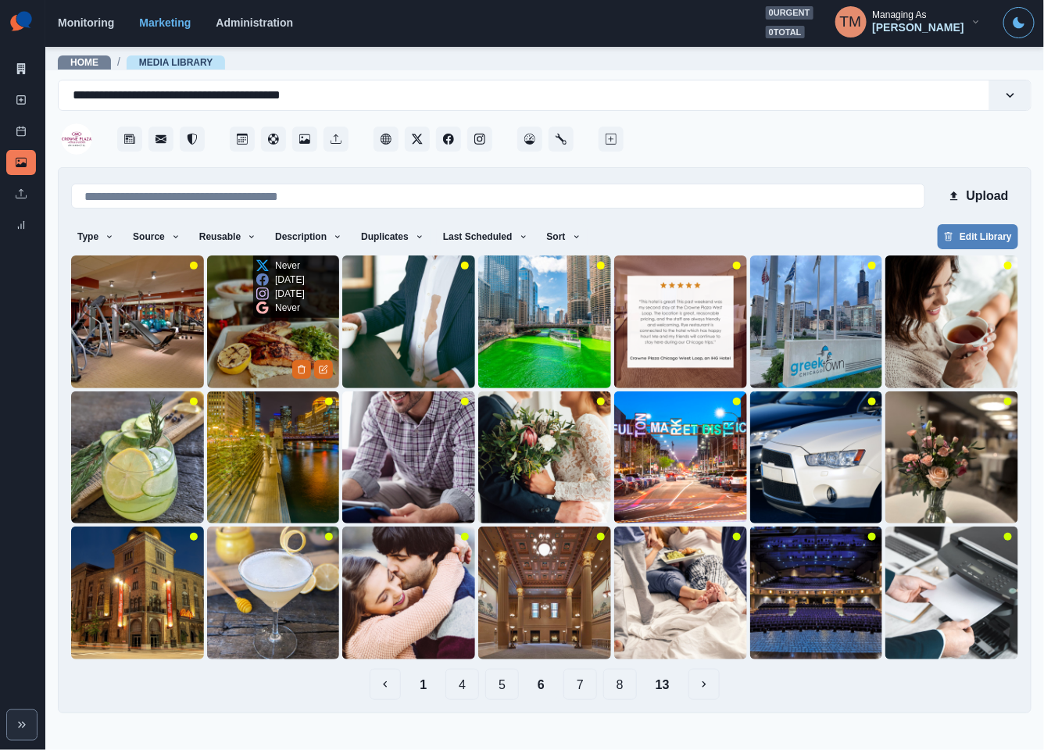
click at [237, 345] on img at bounding box center [273, 321] width 133 height 133
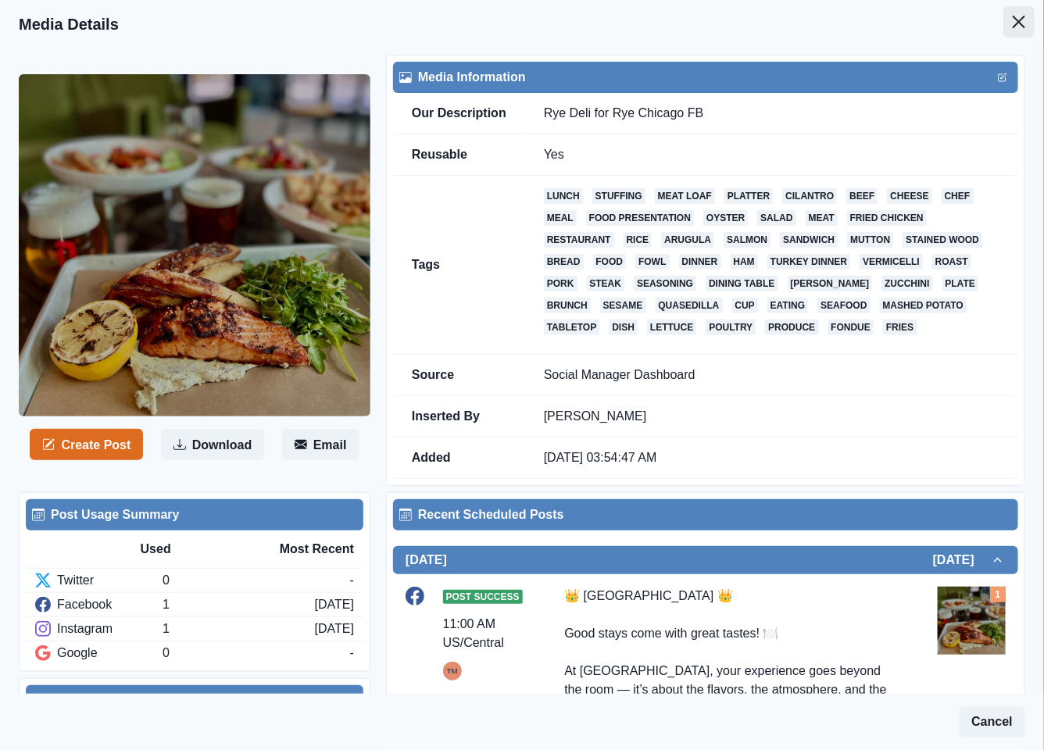
click at [1012, 20] on icon "Close" at bounding box center [1018, 22] width 12 height 12
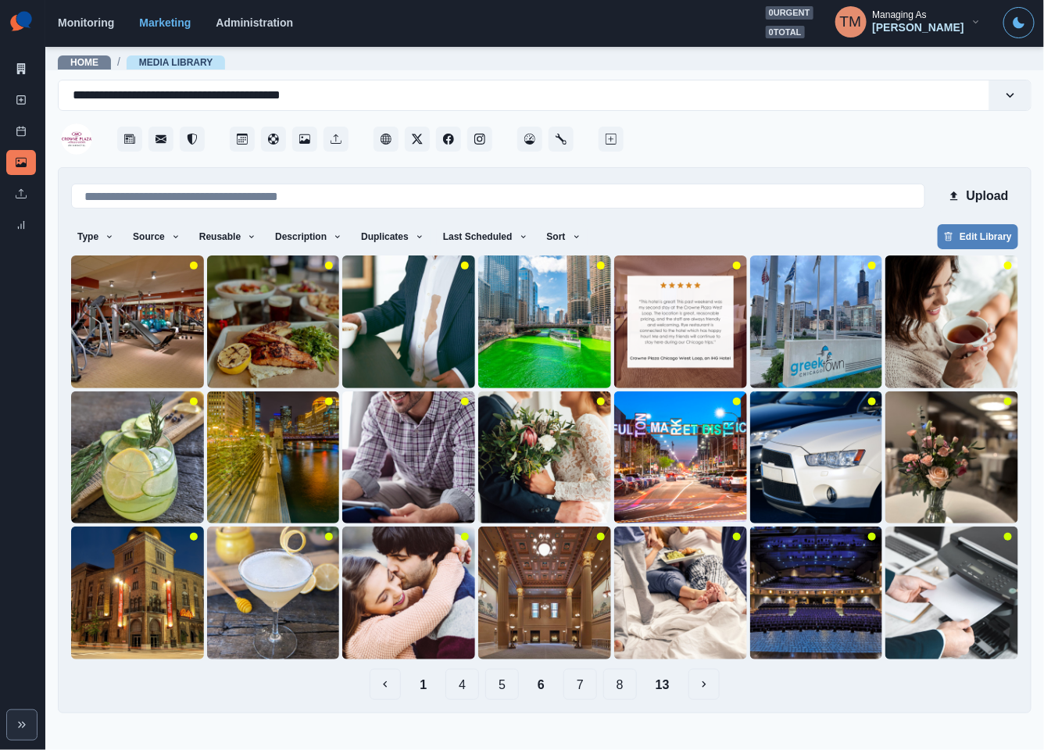
click at [593, 689] on button "7" at bounding box center [580, 684] width 34 height 31
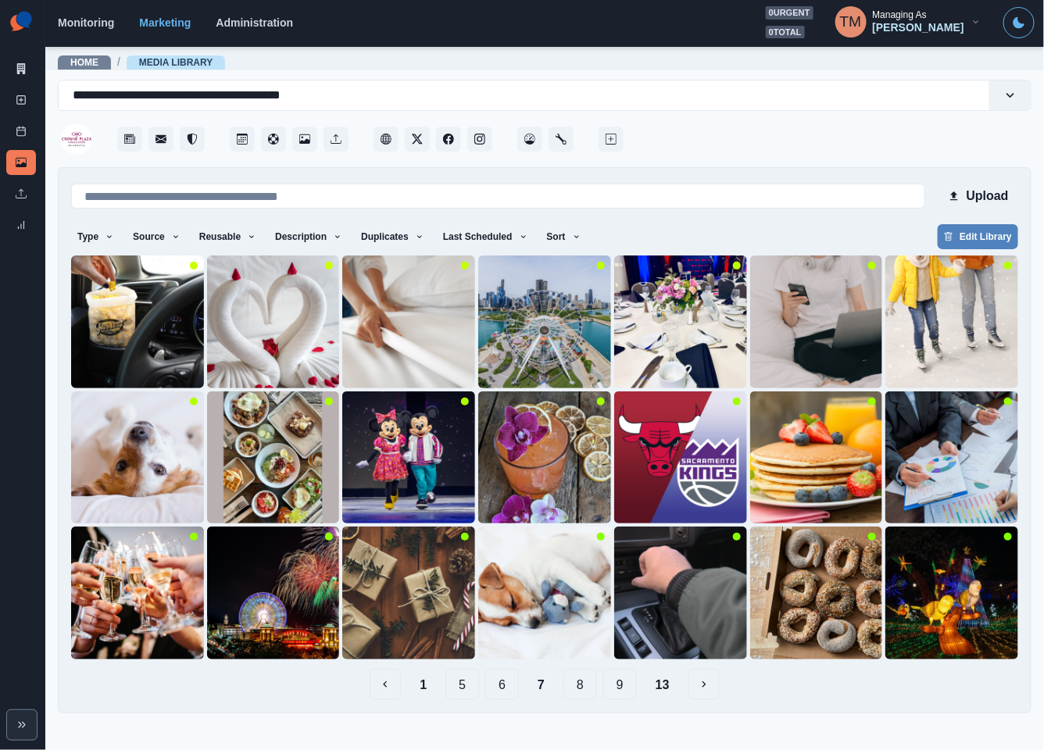
click at [572, 683] on button "8" at bounding box center [580, 684] width 34 height 31
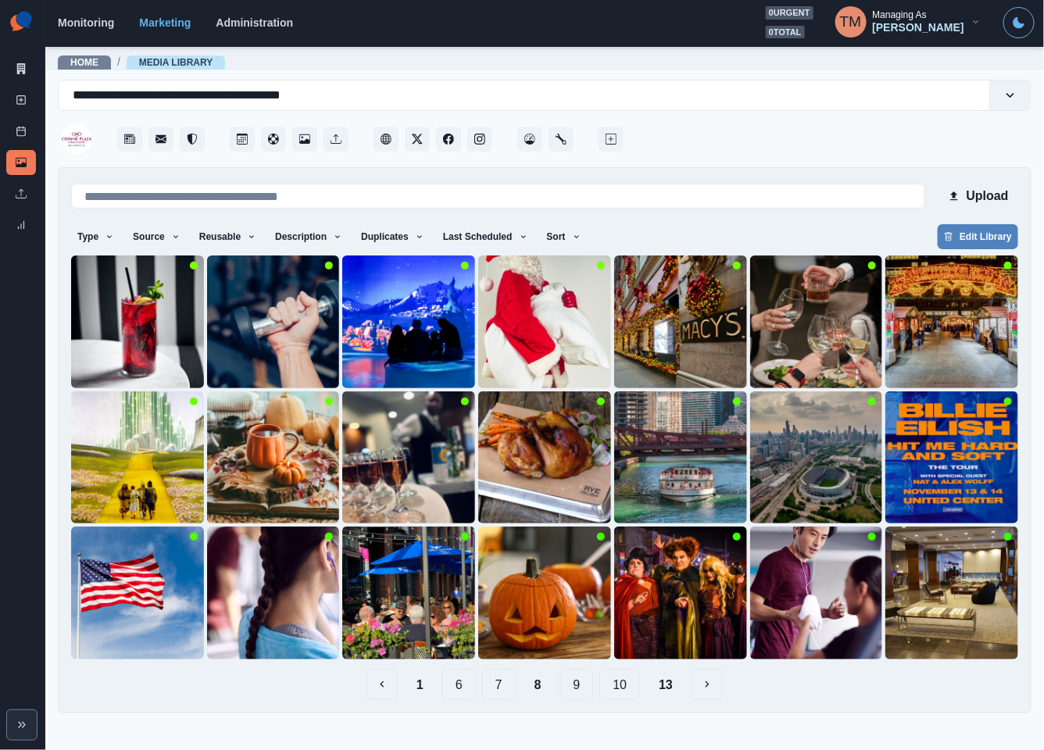
click at [586, 687] on button "9" at bounding box center [577, 684] width 34 height 31
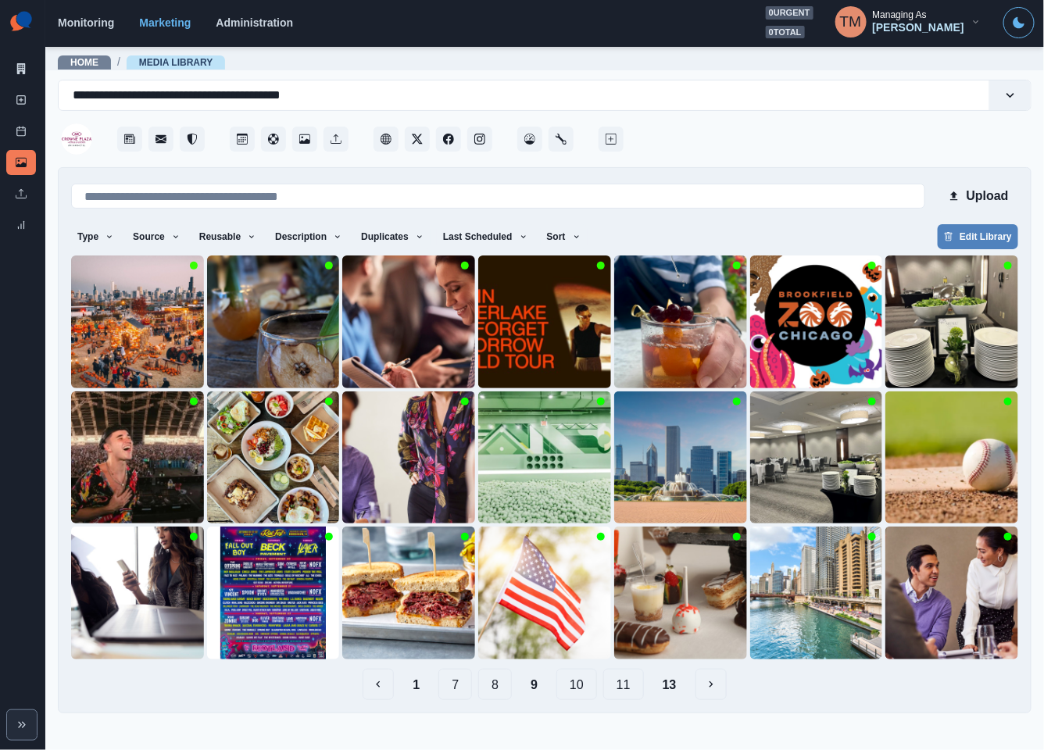
click at [576, 687] on button "10" at bounding box center [576, 684] width 41 height 31
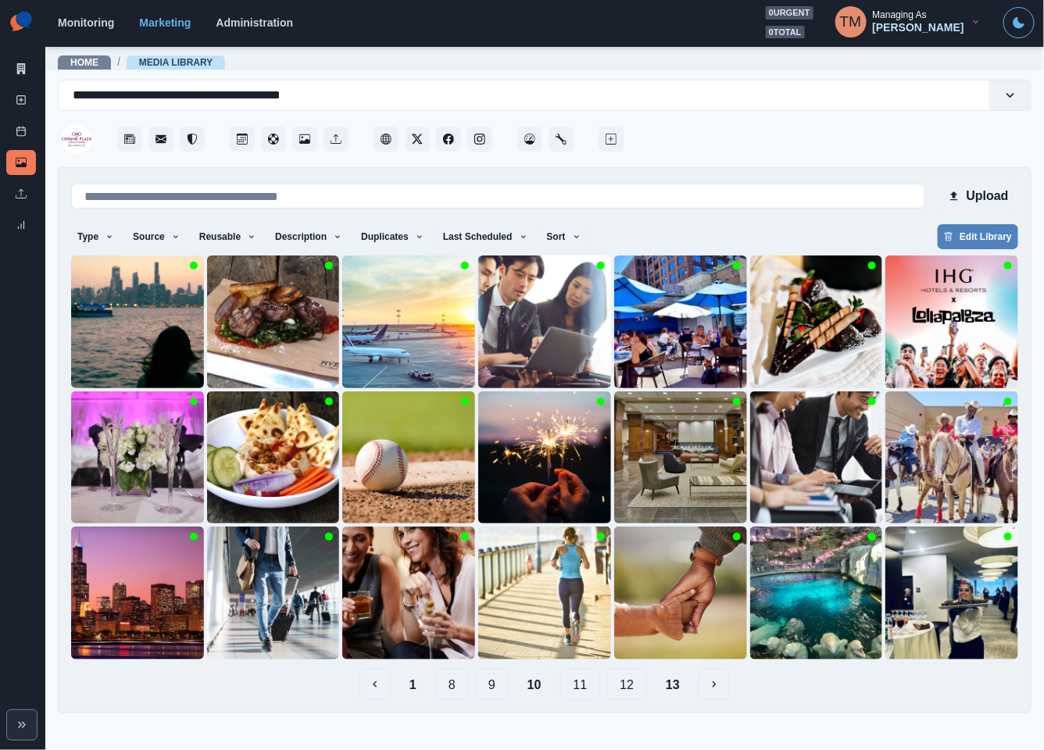
click at [583, 685] on button "11" at bounding box center [580, 684] width 41 height 31
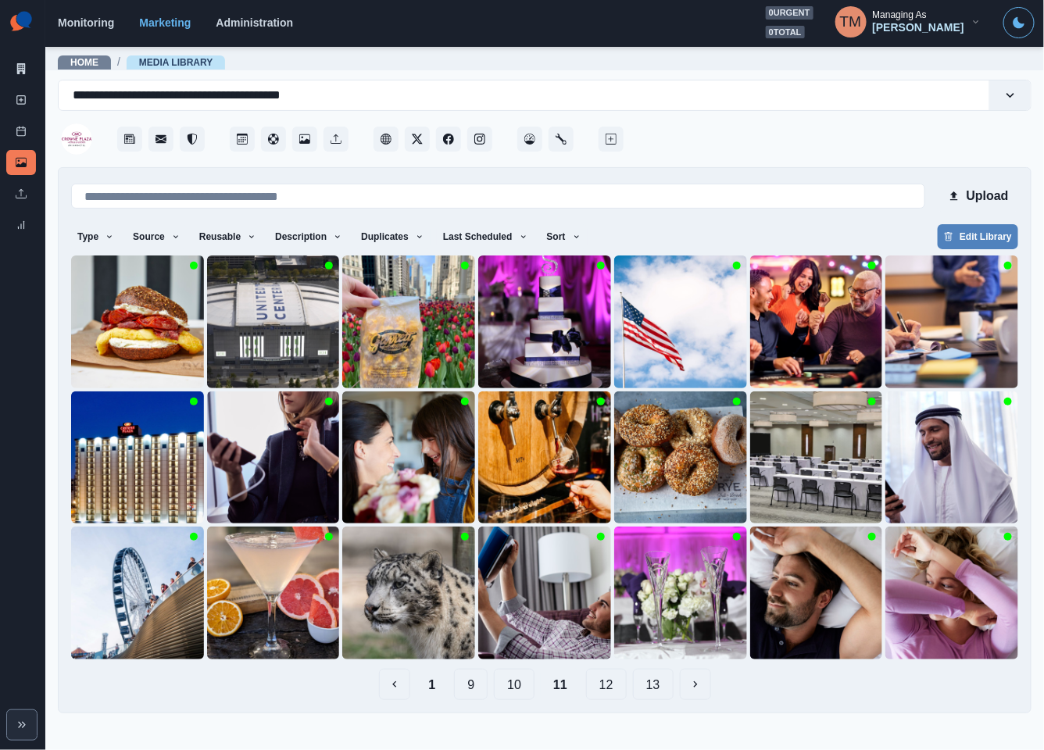
click at [603, 685] on button "12" at bounding box center [606, 684] width 41 height 31
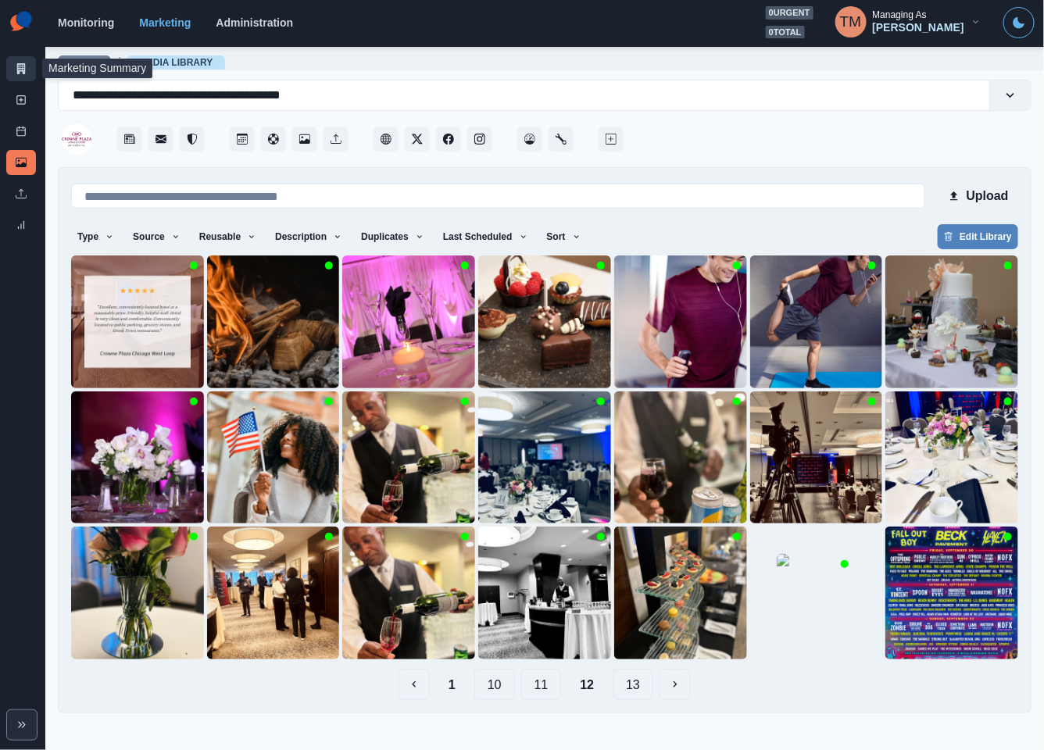
click at [14, 66] on link "Marketing Summary" at bounding box center [21, 68] width 30 height 25
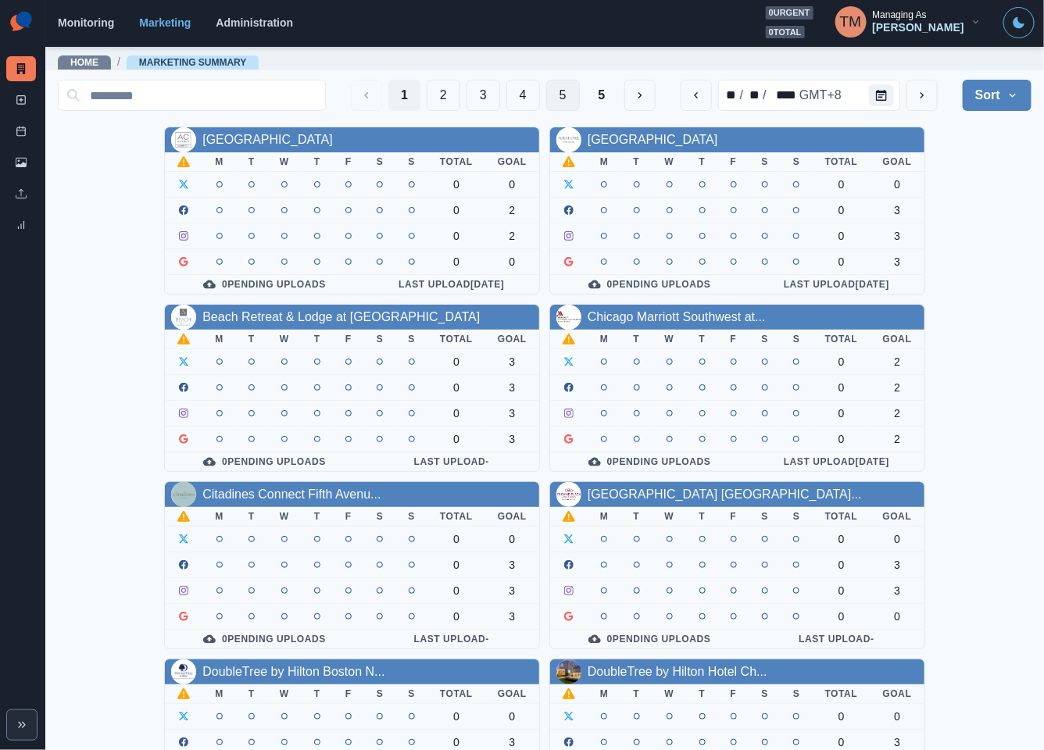
click at [546, 96] on button "5" at bounding box center [563, 95] width 34 height 31
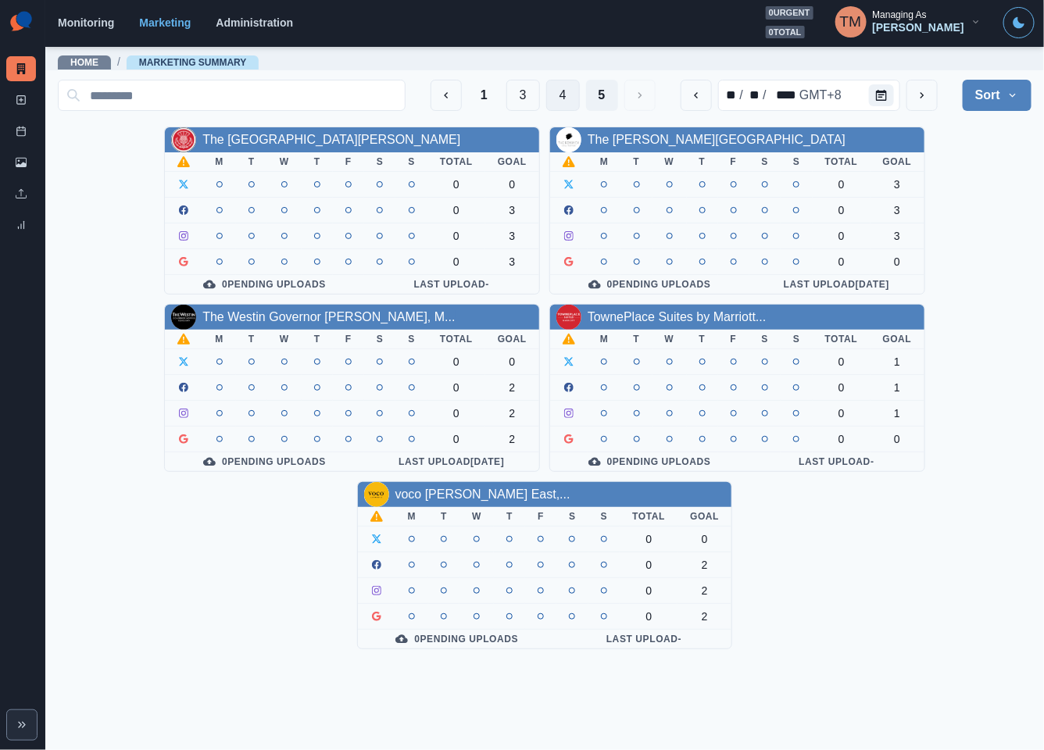
click at [555, 94] on button "4" at bounding box center [563, 95] width 34 height 31
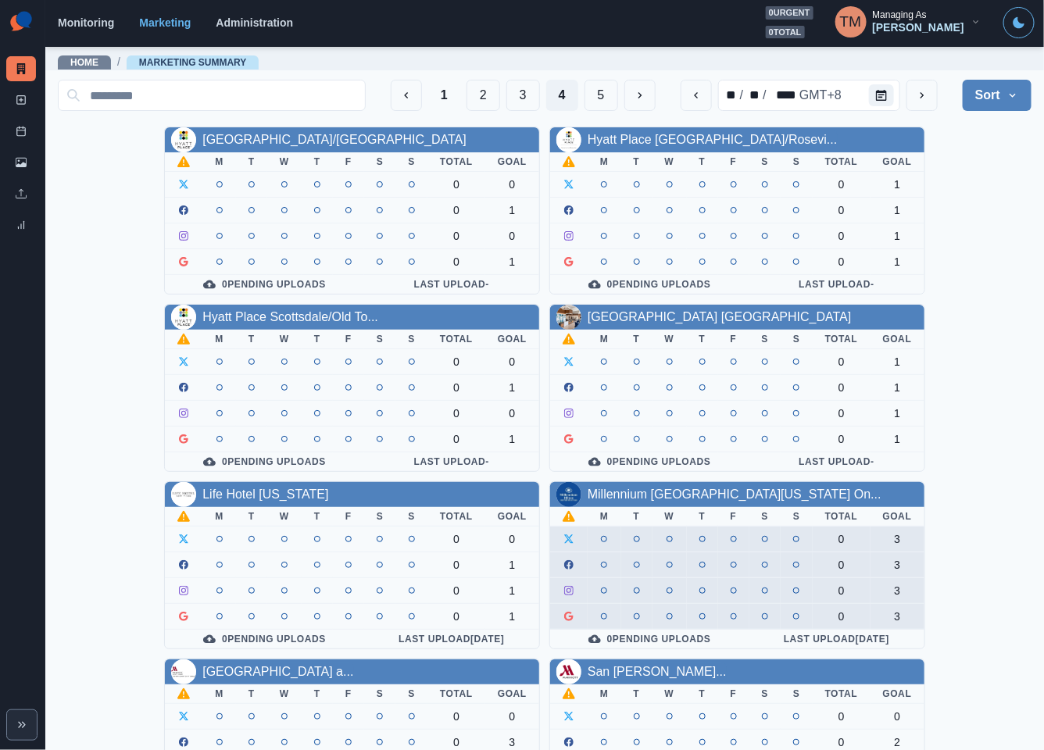
scroll to position [117, 0]
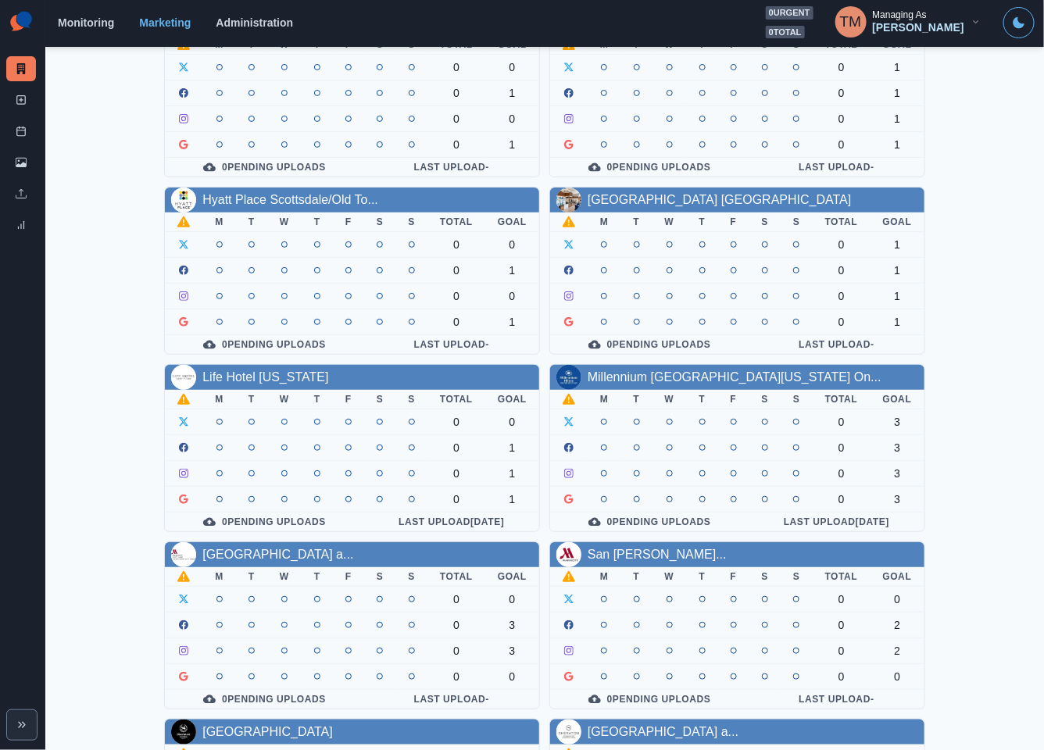
click at [703, 384] on link "Millennium Hilton New York On..." at bounding box center [734, 376] width 294 height 13
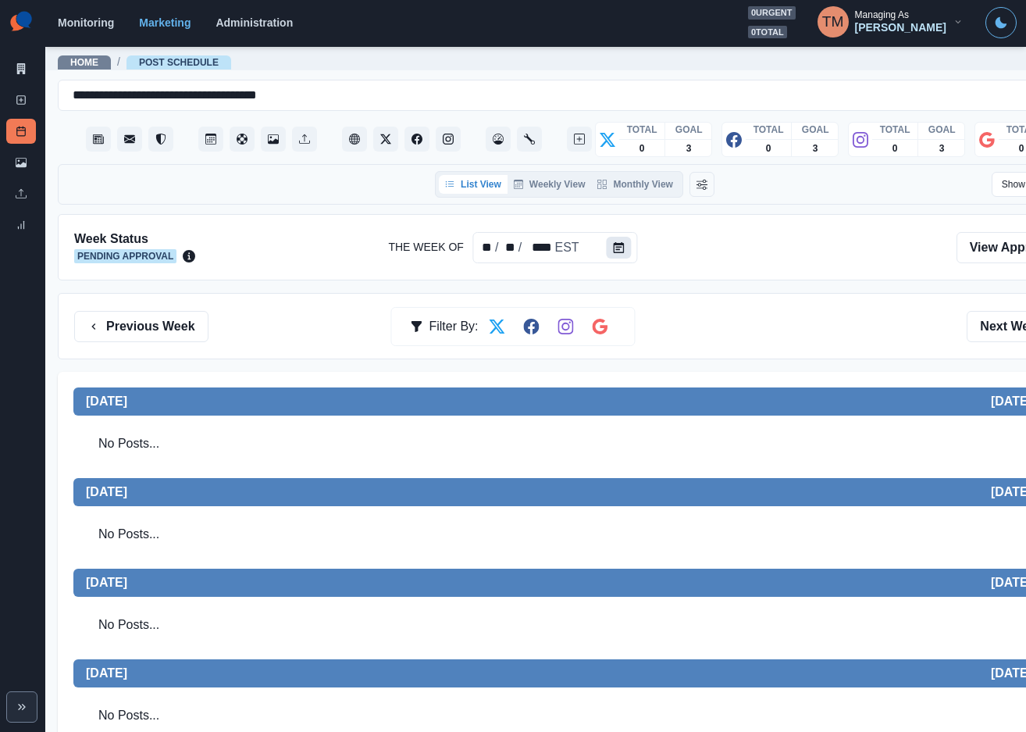
click at [614, 244] on icon "Calendar" at bounding box center [619, 247] width 11 height 11
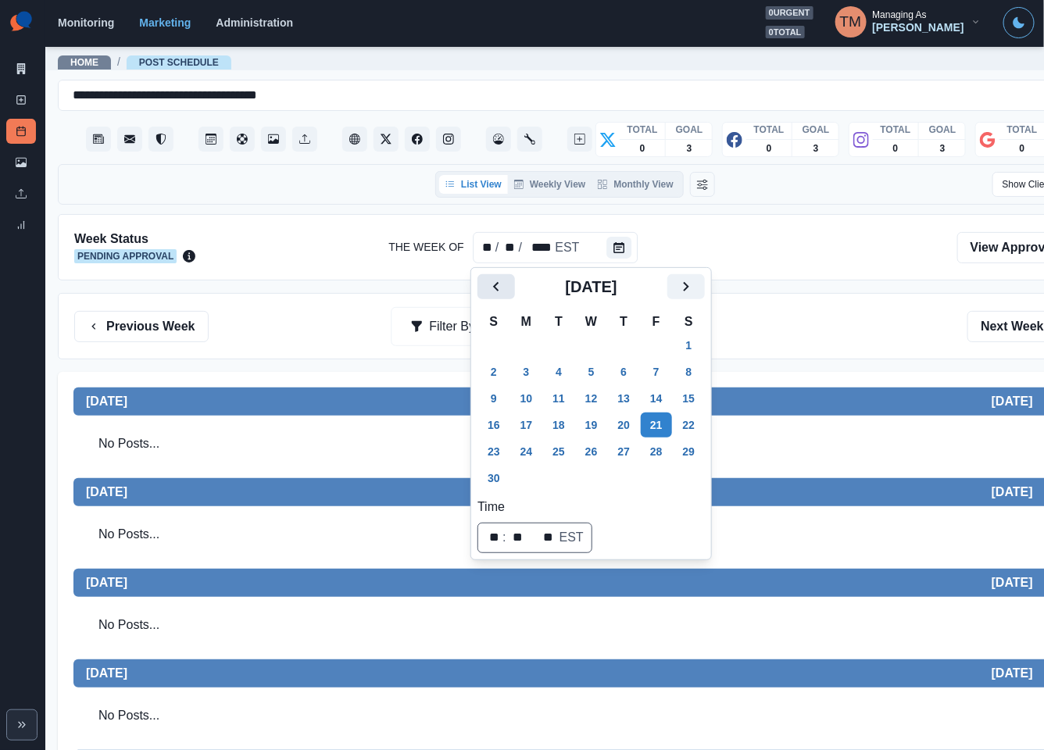
click at [492, 286] on icon "Previous" at bounding box center [496, 286] width 19 height 19
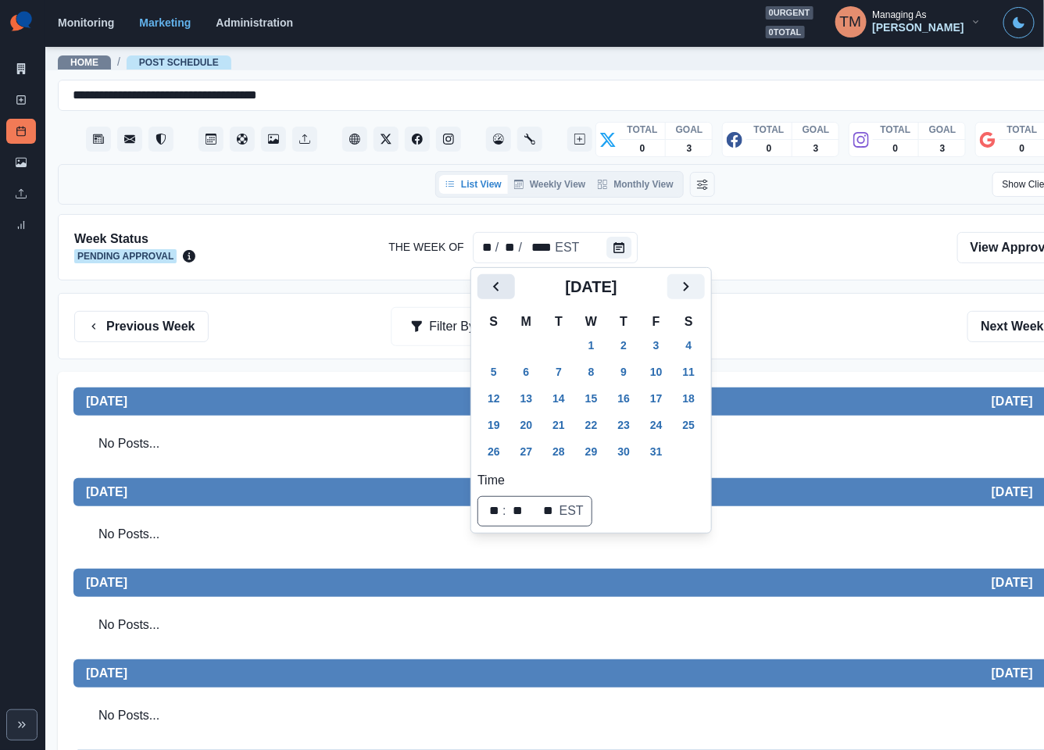
click at [492, 286] on icon "Previous" at bounding box center [496, 286] width 19 height 19
click at [628, 399] on button "18" at bounding box center [623, 398] width 31 height 25
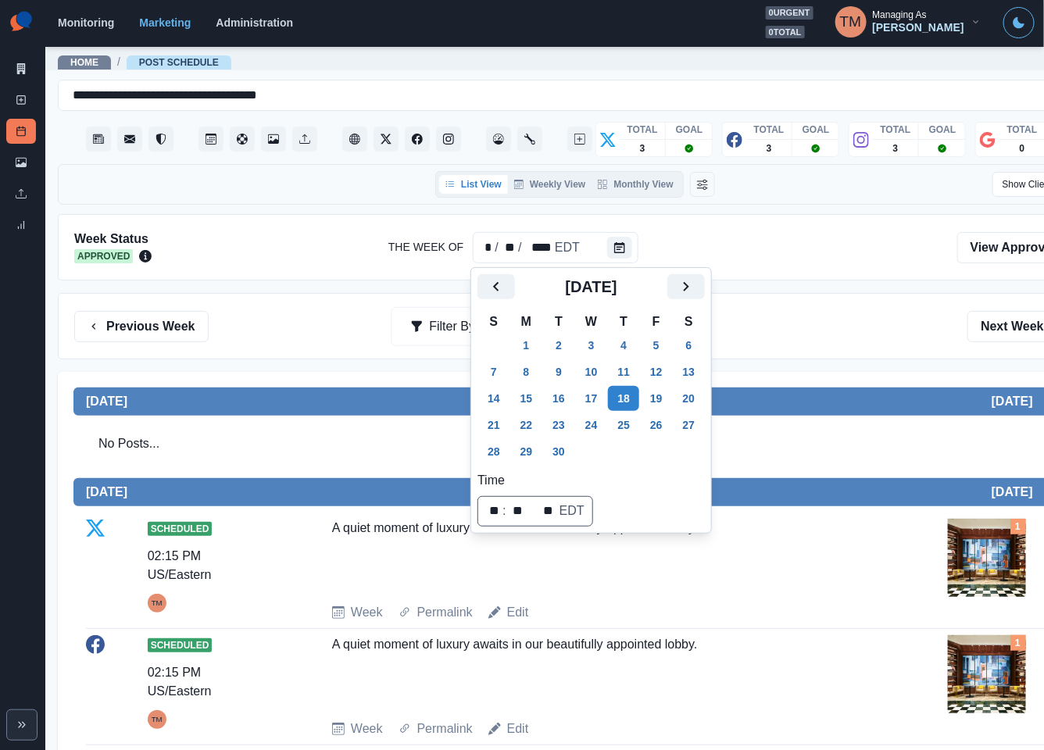
click at [832, 321] on div "Previous Week Filter By: Next Week" at bounding box center [574, 326] width 1001 height 31
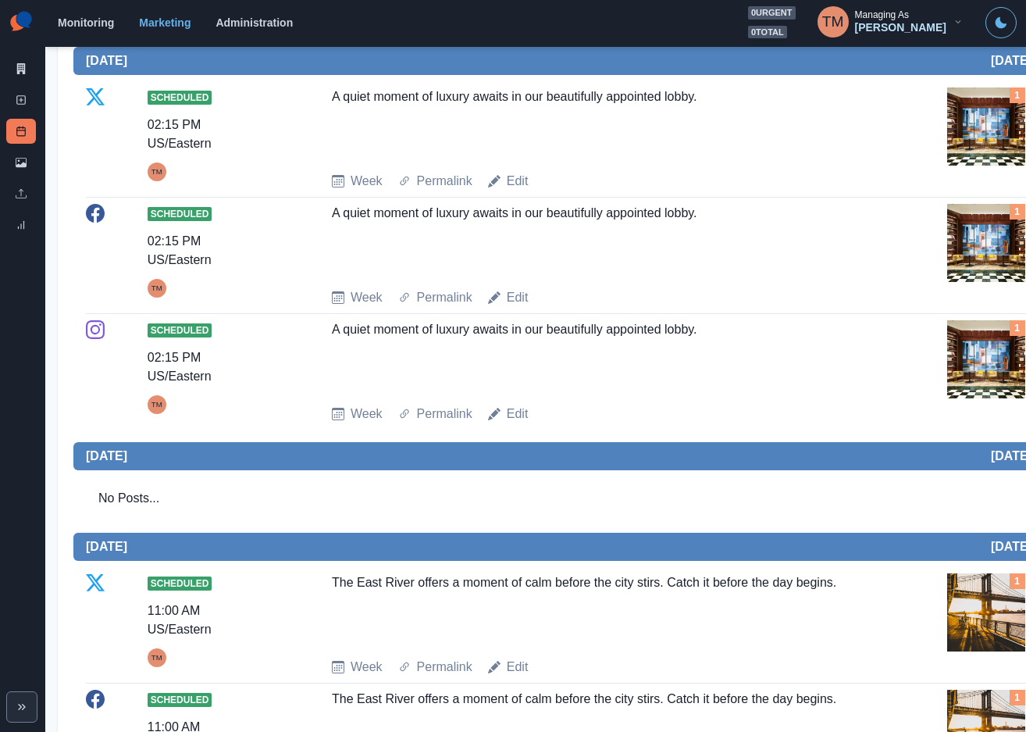
scroll to position [703, 0]
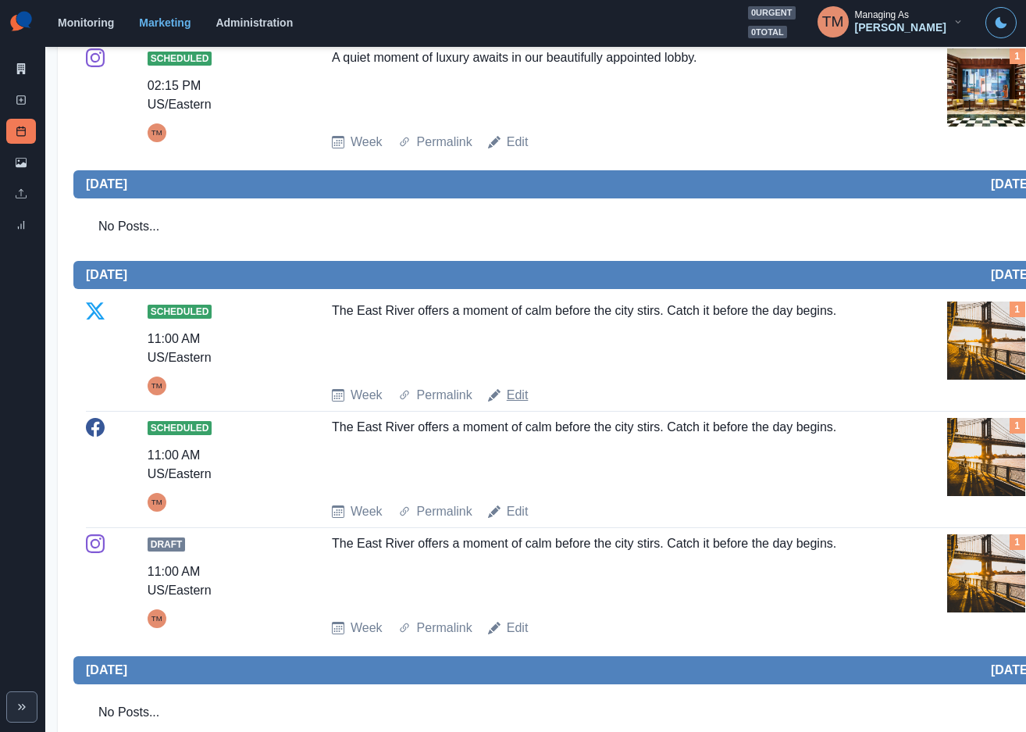
click at [518, 394] on link "Edit" at bounding box center [518, 395] width 22 height 19
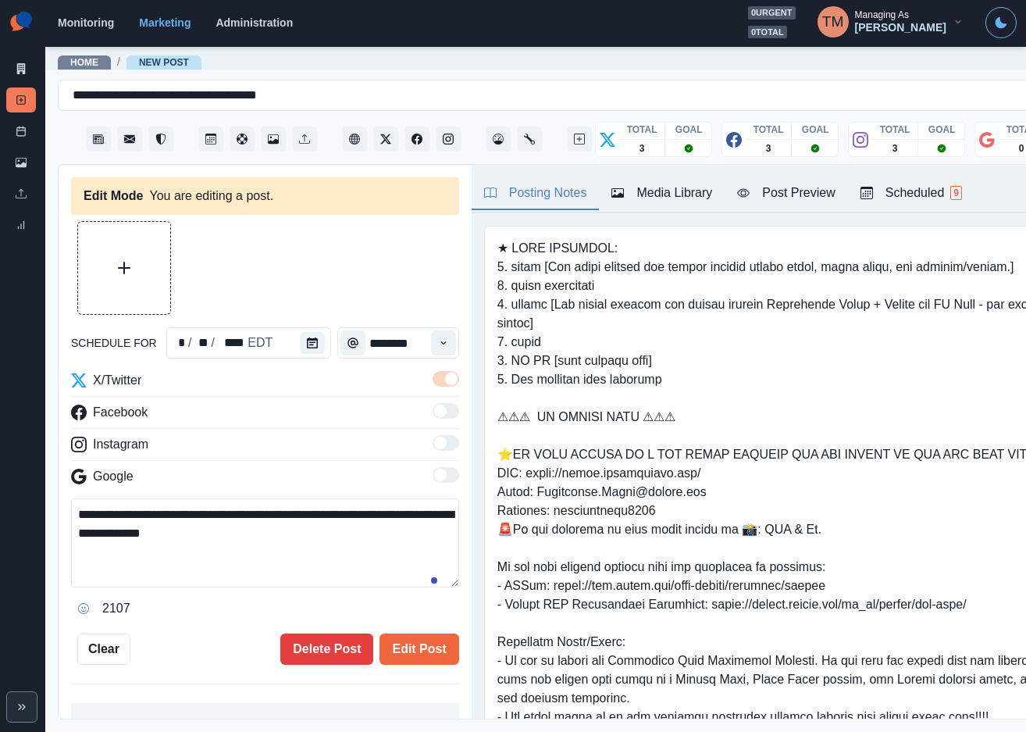
type input "********"
type textarea "**********"
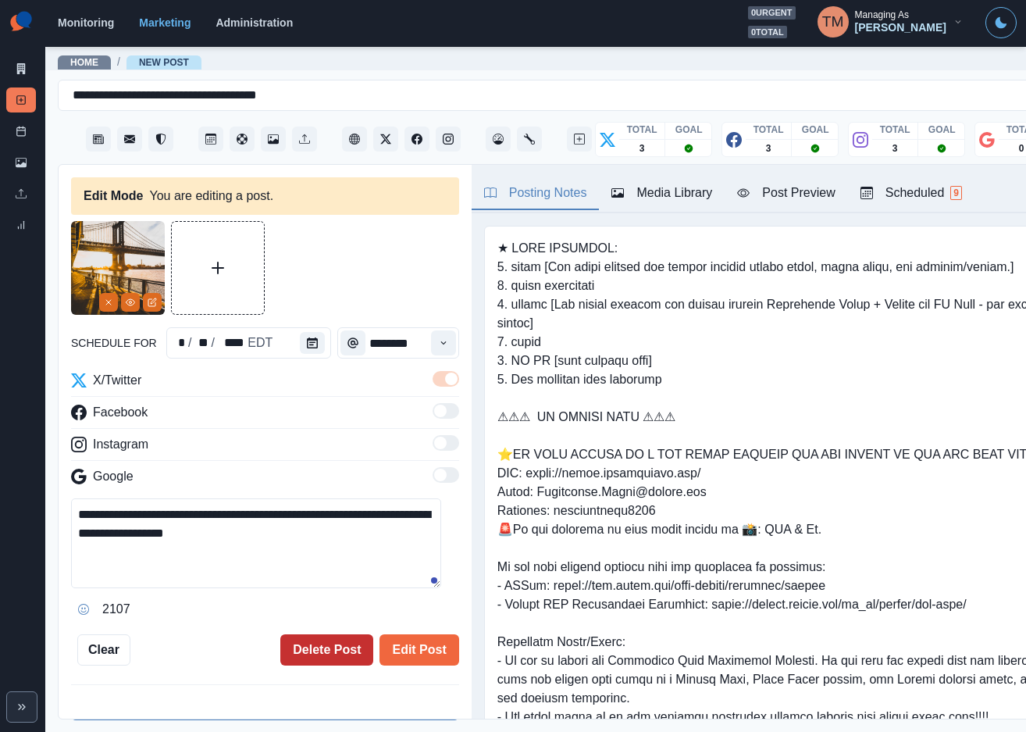
click at [312, 652] on button "Delete Post" at bounding box center [326, 649] width 93 height 31
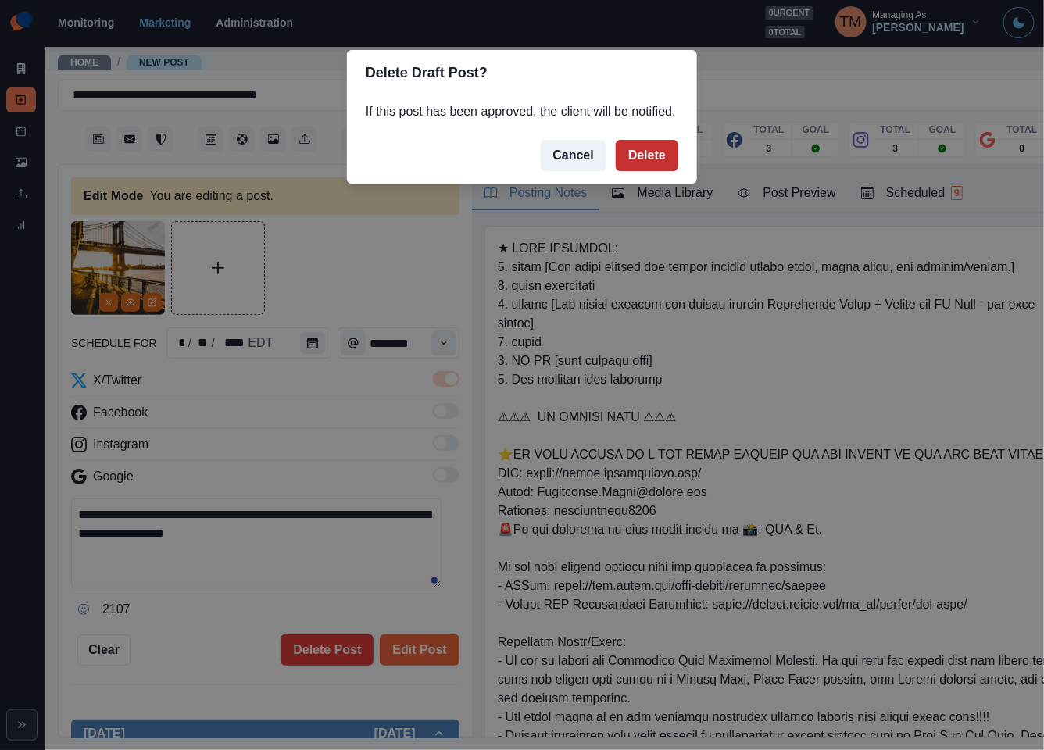
click at [654, 152] on button "Delete" at bounding box center [646, 155] width 62 height 31
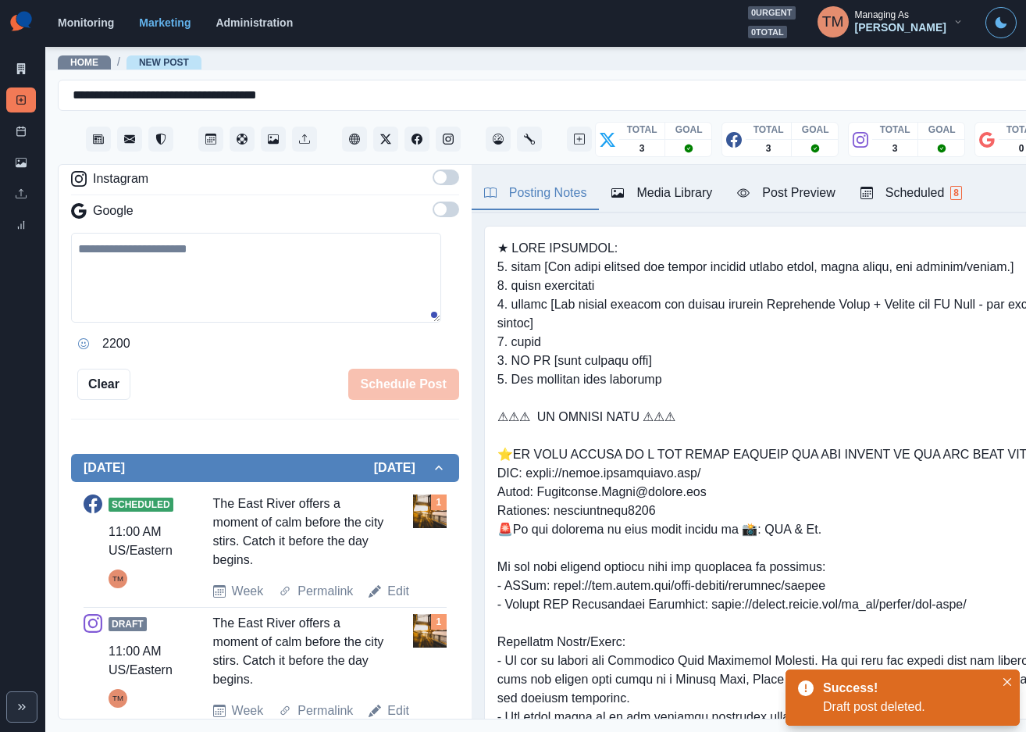
scroll to position [296, 0]
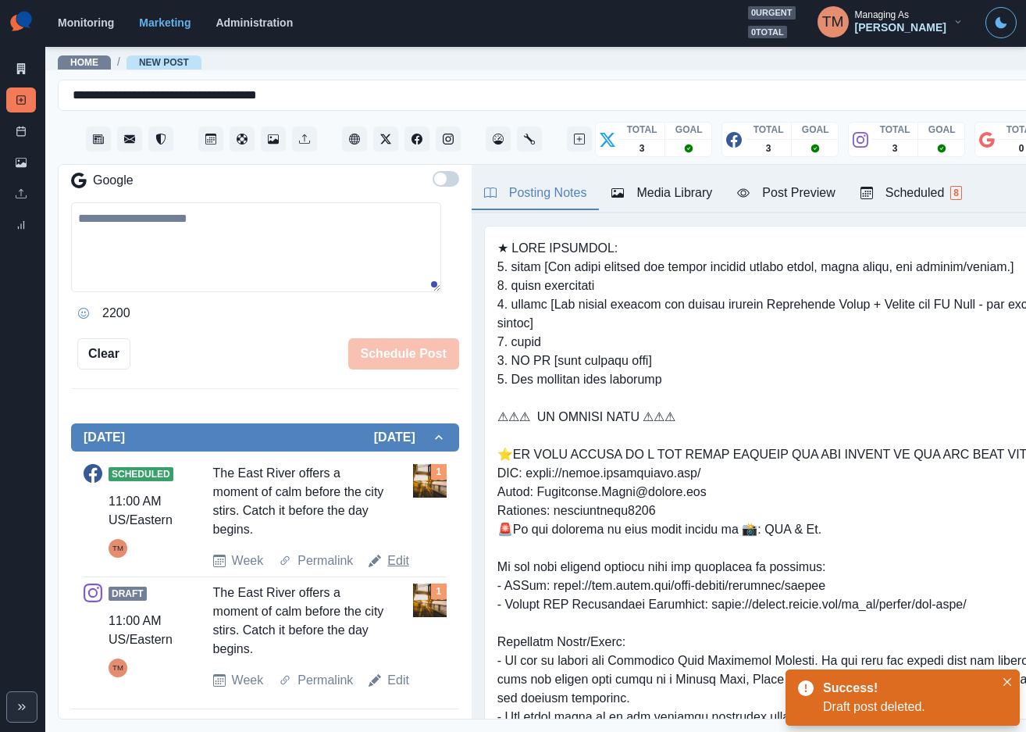
click at [394, 558] on link "Edit" at bounding box center [398, 560] width 22 height 19
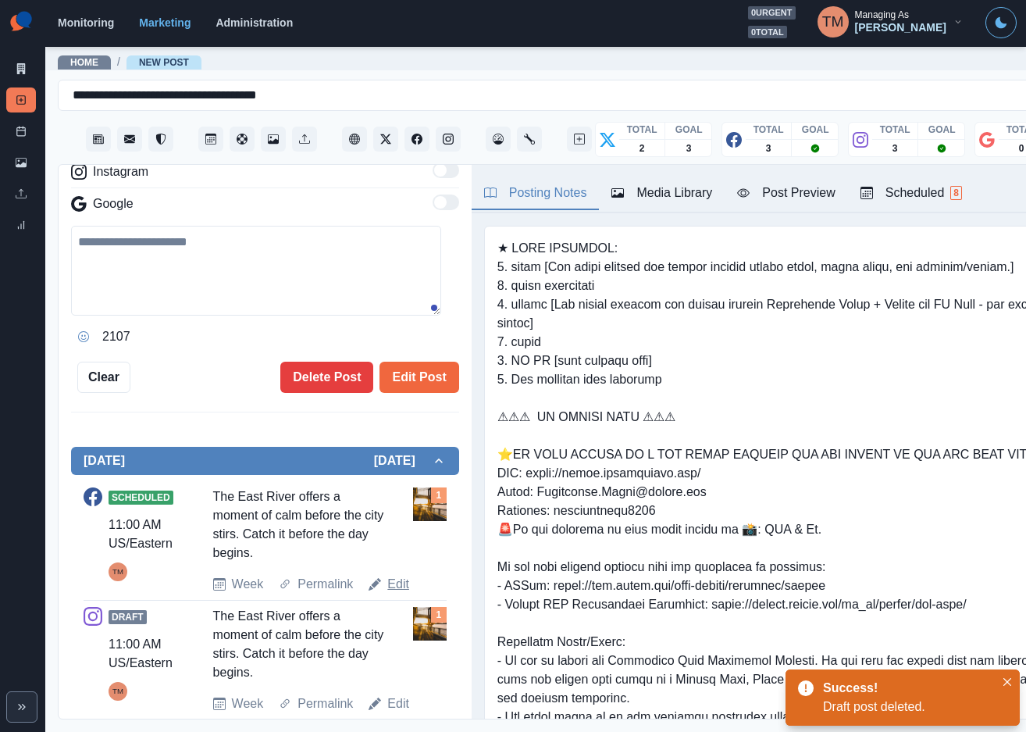
type textarea "**********"
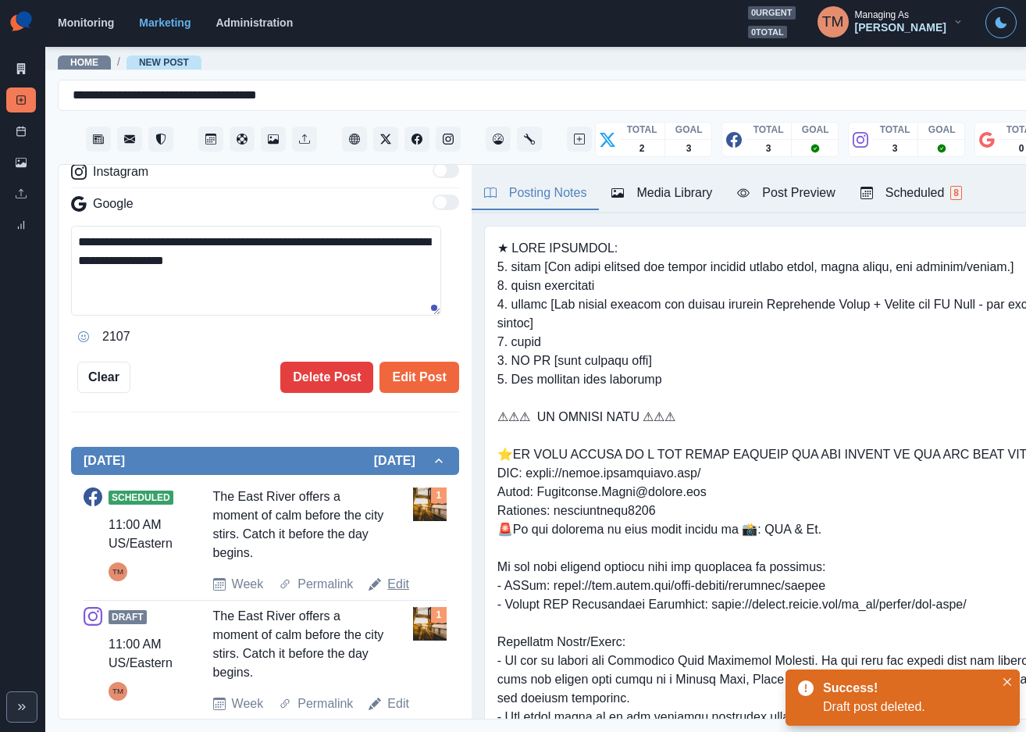
scroll to position [319, 0]
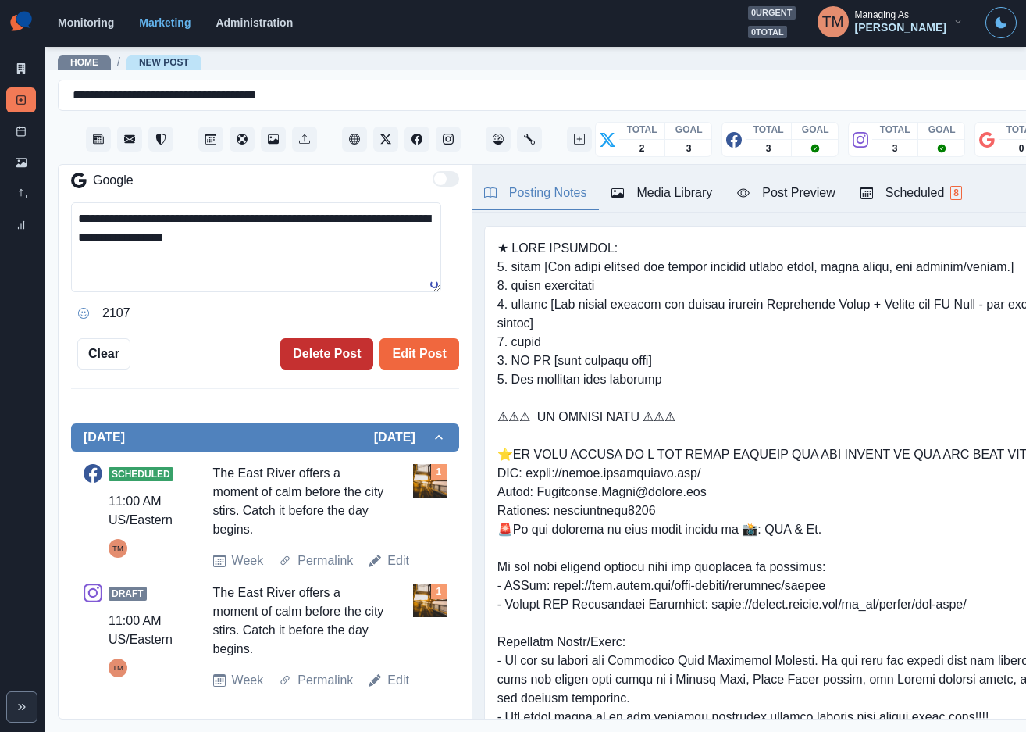
click at [302, 347] on button "Delete Post" at bounding box center [326, 353] width 93 height 31
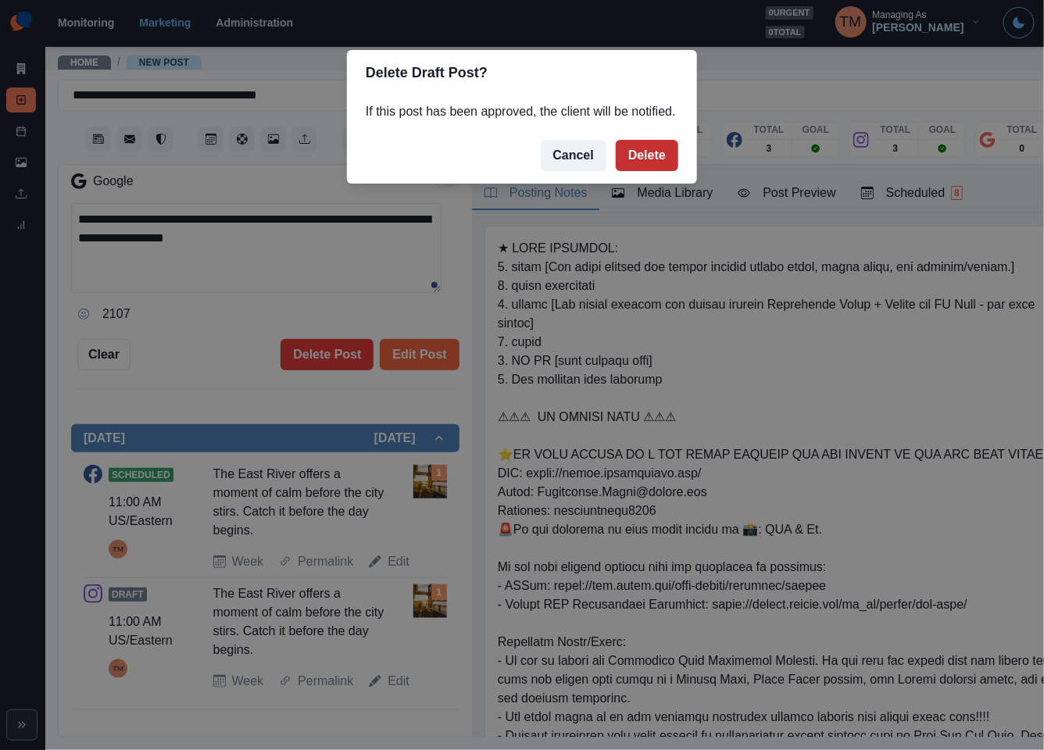
click at [655, 148] on button "Delete" at bounding box center [646, 155] width 62 height 31
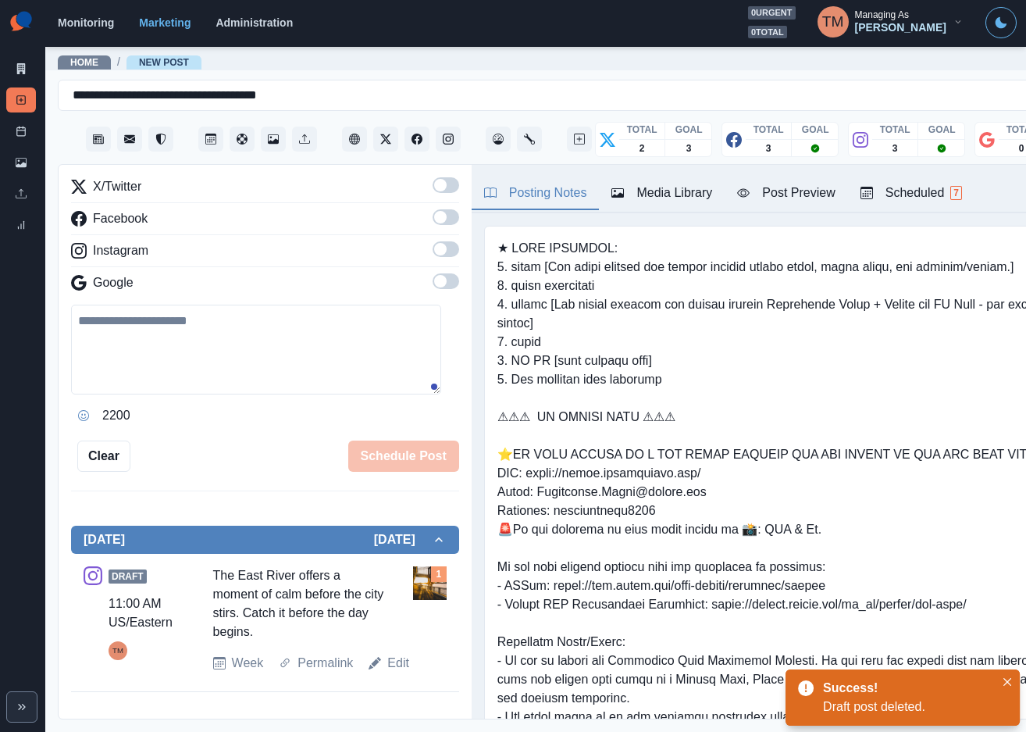
scroll to position [177, 0]
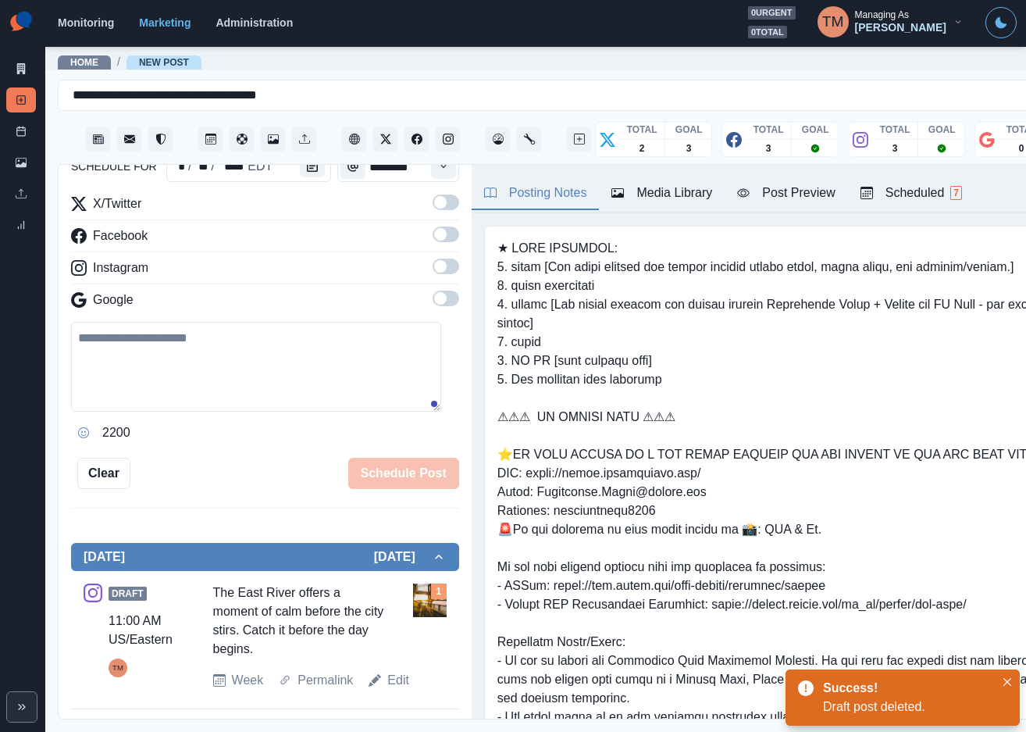
click at [398, 682] on link "Edit" at bounding box center [398, 680] width 22 height 19
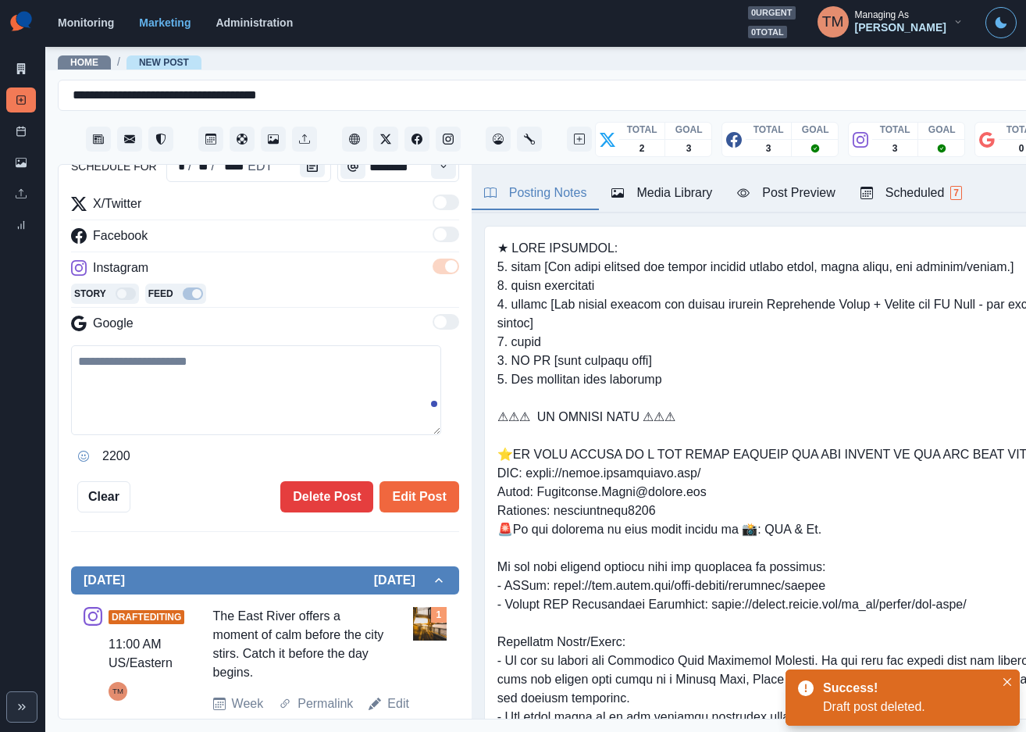
type textarea "**********"
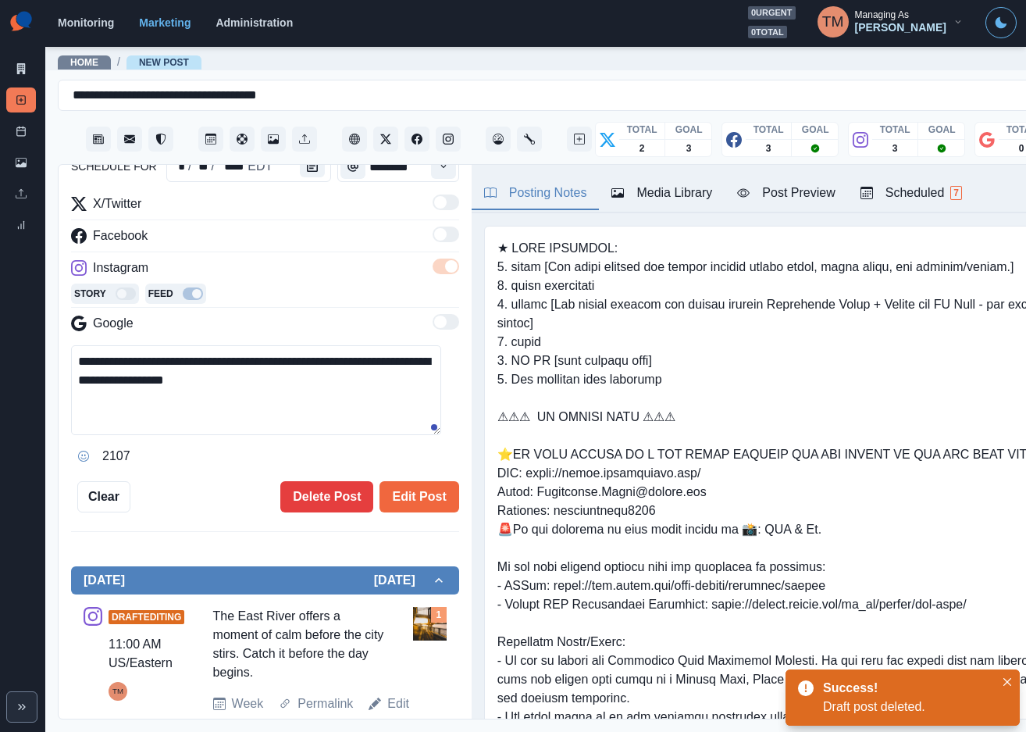
scroll to position [200, 0]
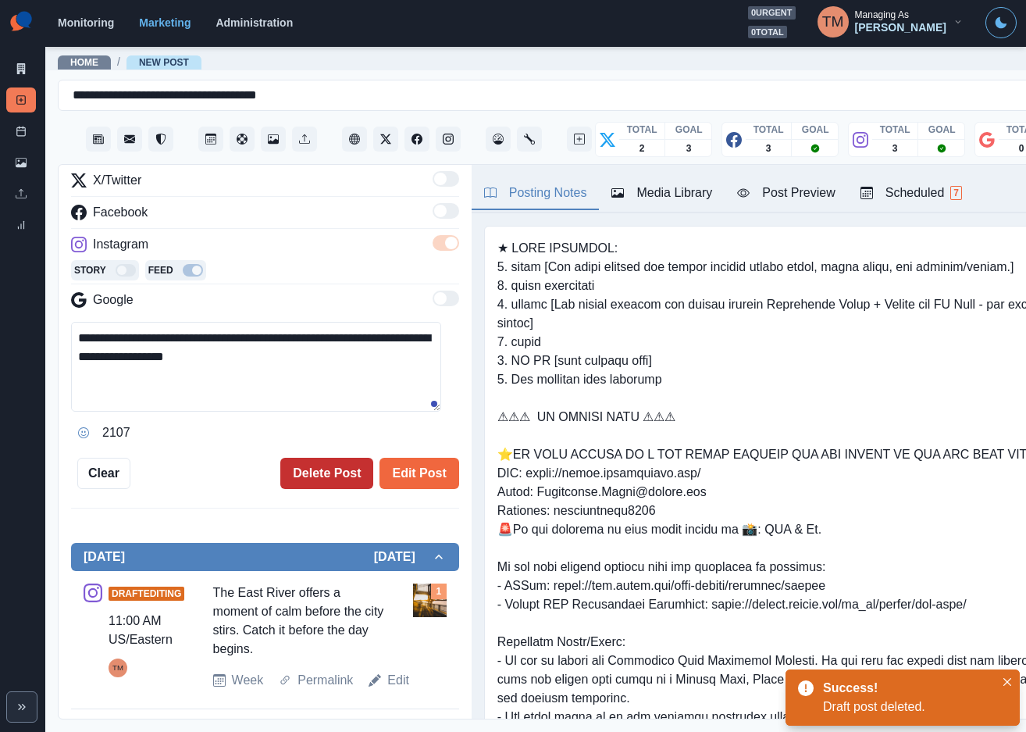
click at [305, 467] on button "Delete Post" at bounding box center [326, 473] width 93 height 31
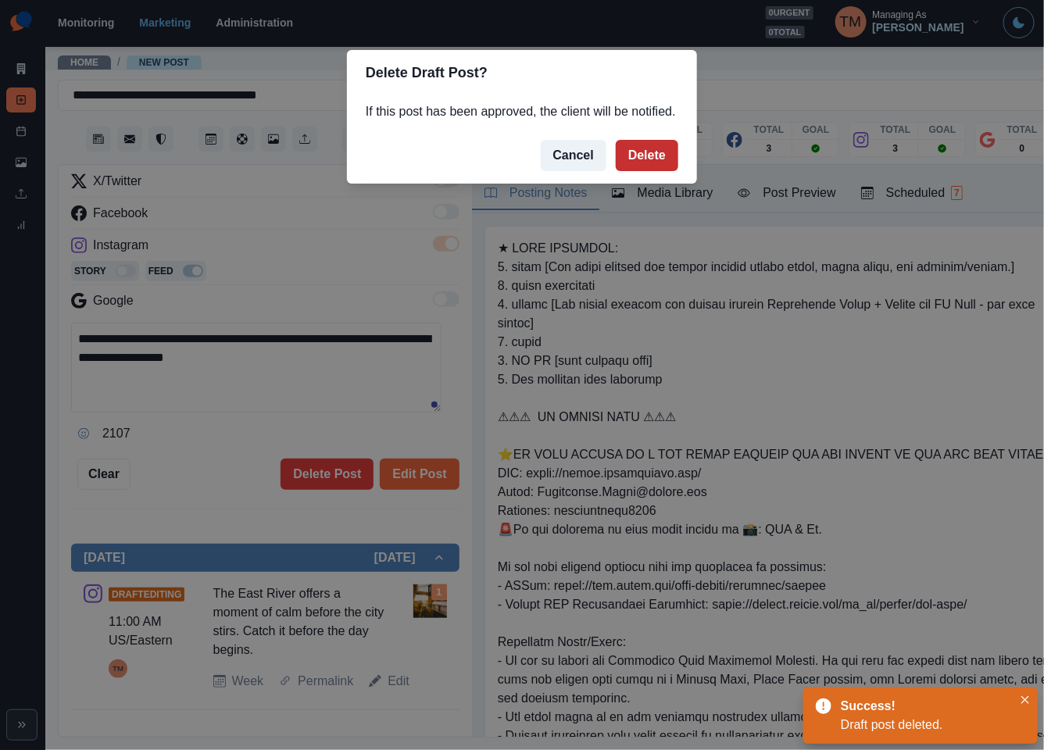
click at [649, 146] on button "Delete" at bounding box center [646, 155] width 62 height 31
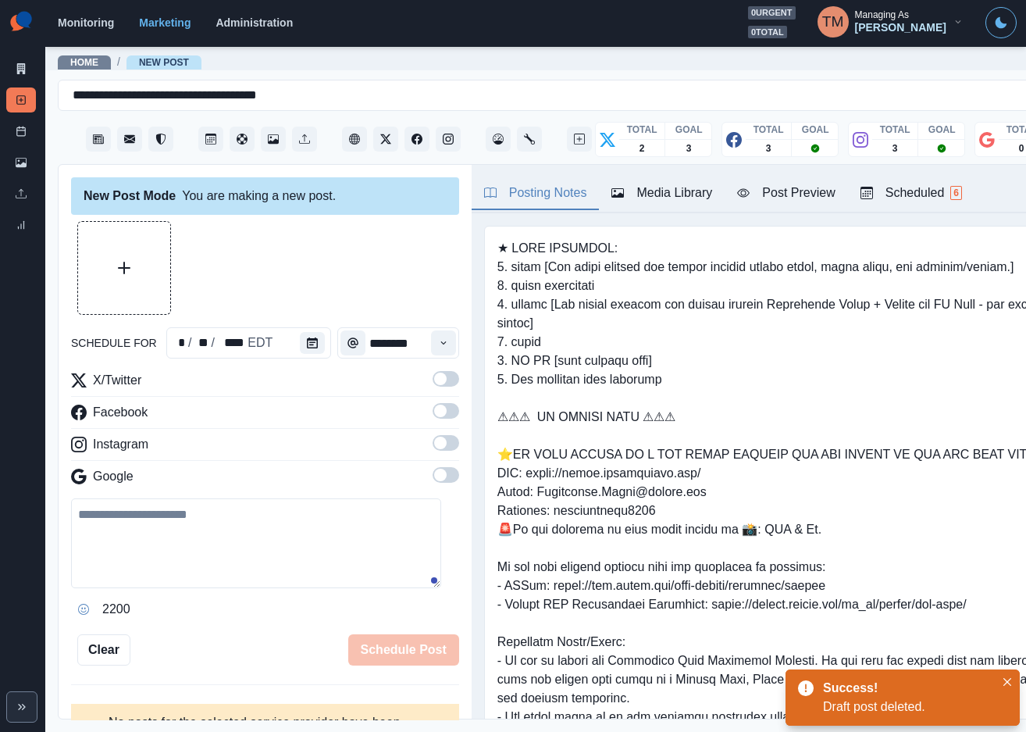
click at [666, 199] on div "Media Library" at bounding box center [662, 193] width 101 height 19
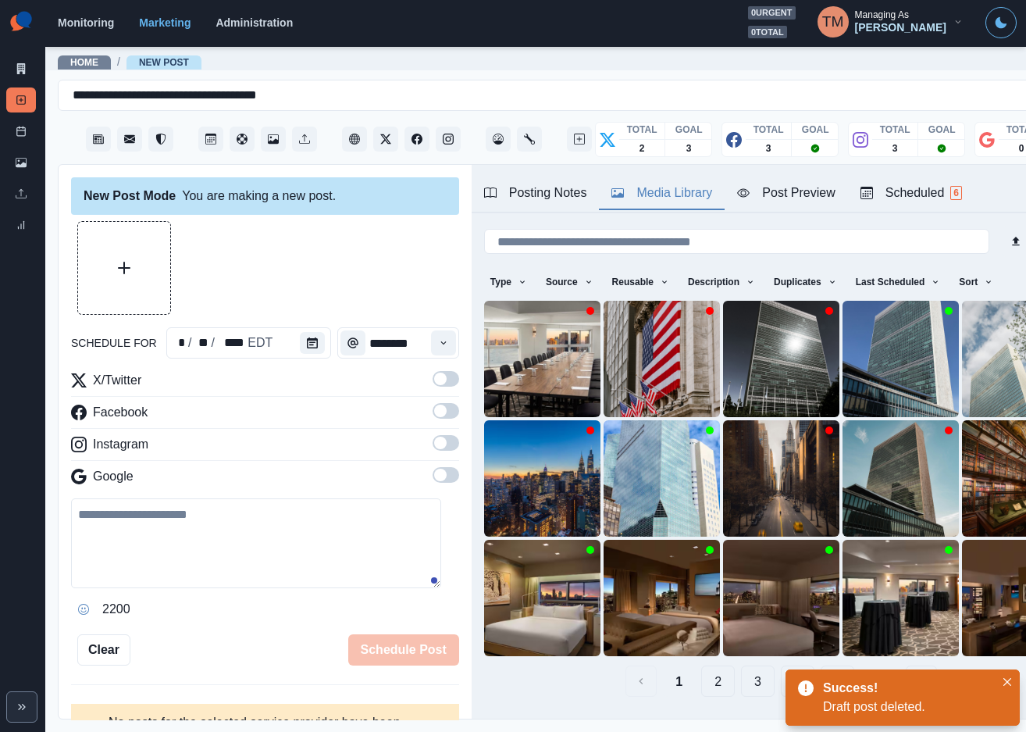
click at [122, 262] on icon "Upload Media" at bounding box center [124, 268] width 12 height 12
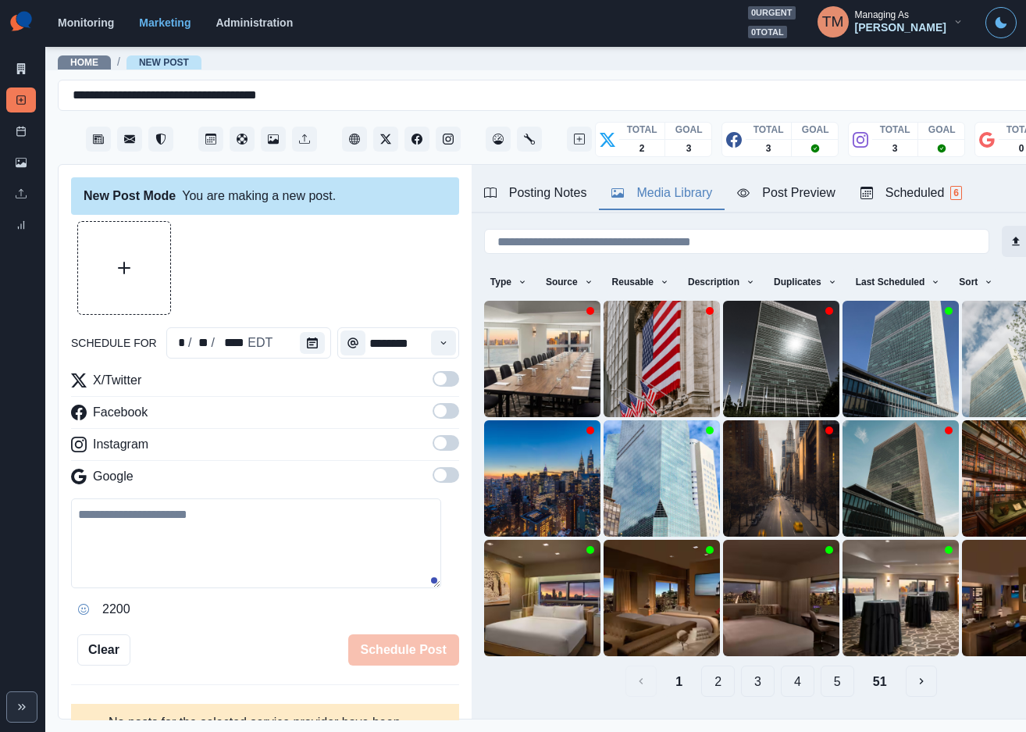
click at [1002, 237] on button "Upload" at bounding box center [1040, 241] width 77 height 31
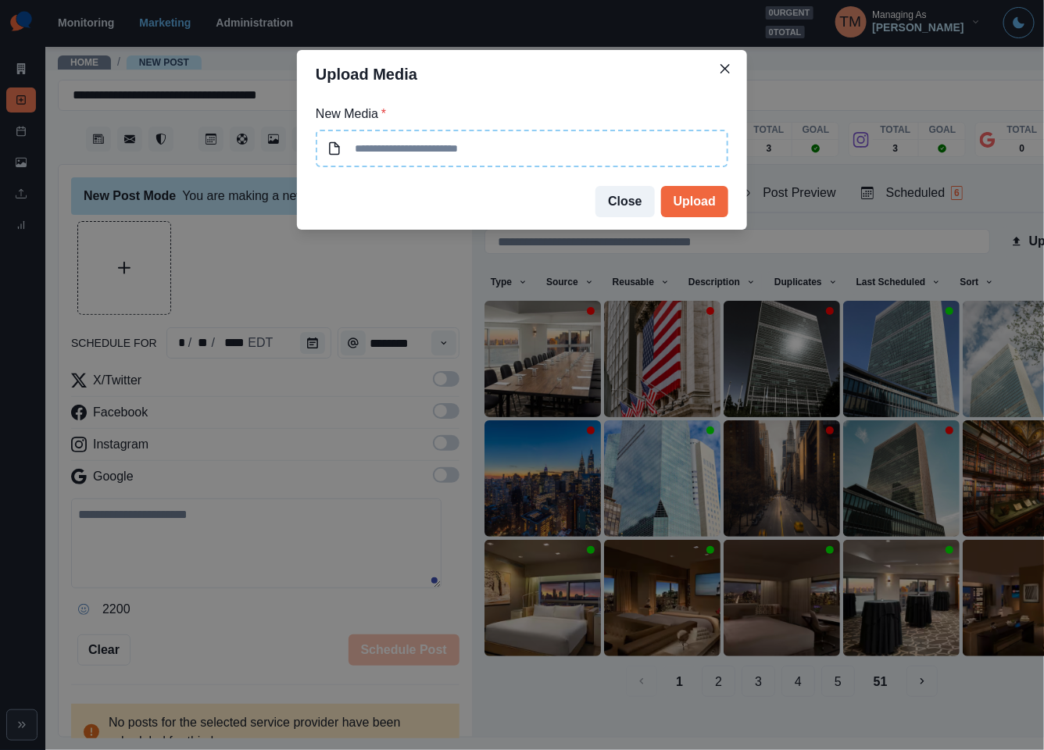
click at [547, 145] on input at bounding box center [522, 148] width 412 height 37
type input "**********"
click at [691, 198] on button "Upload" at bounding box center [694, 201] width 67 height 31
click at [1008, 237] on div "**********" at bounding box center [522, 375] width 1044 height 750
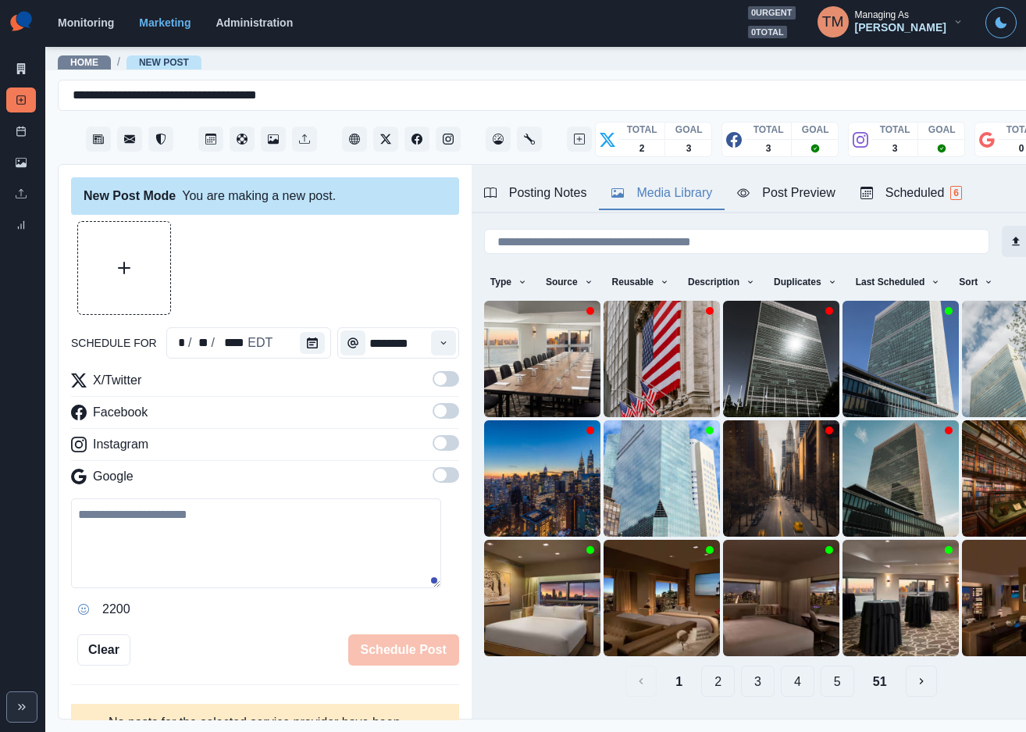
click at [1012, 239] on button "Upload" at bounding box center [1040, 241] width 77 height 31
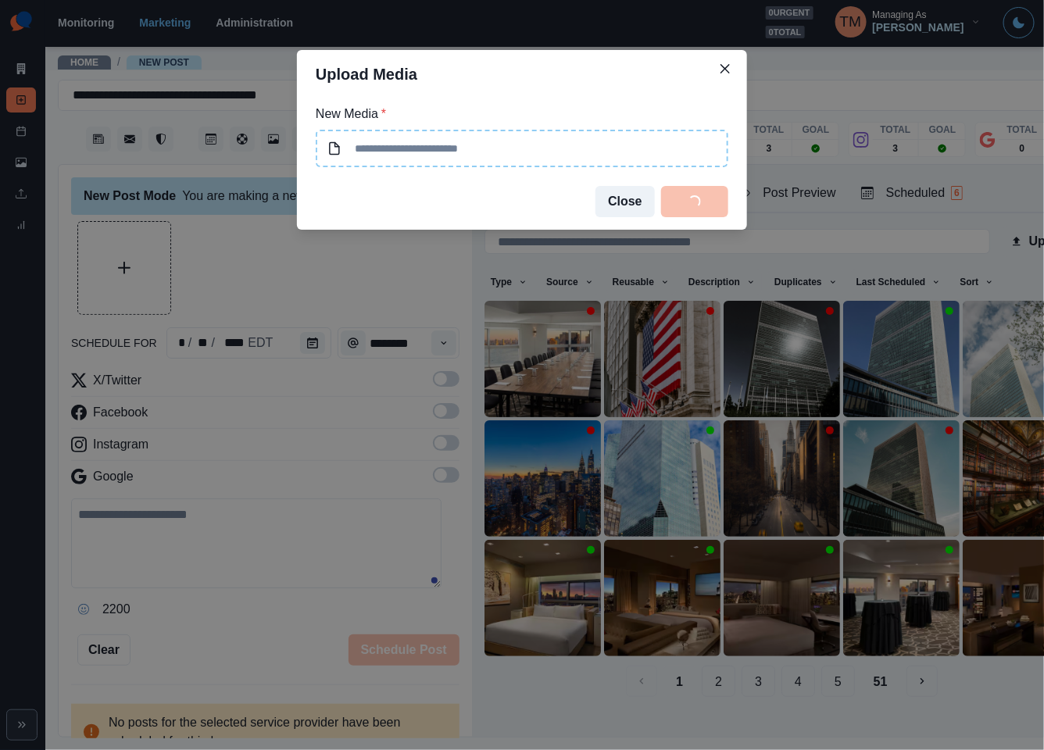
click at [504, 160] on input at bounding box center [522, 148] width 412 height 37
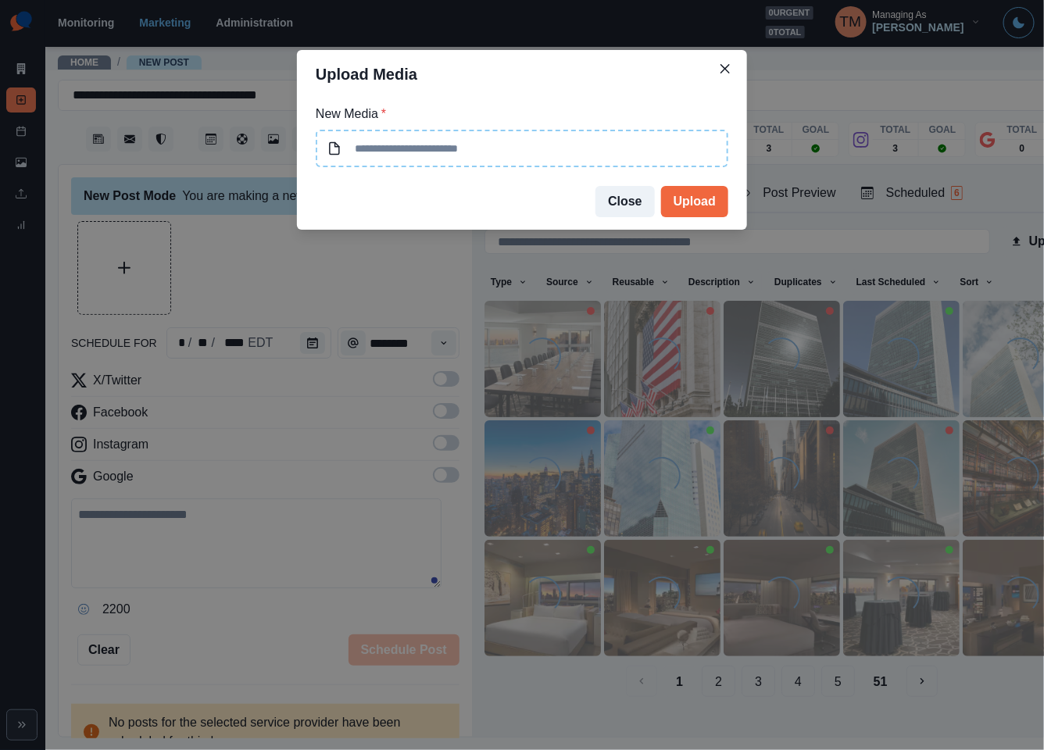
type input "**********"
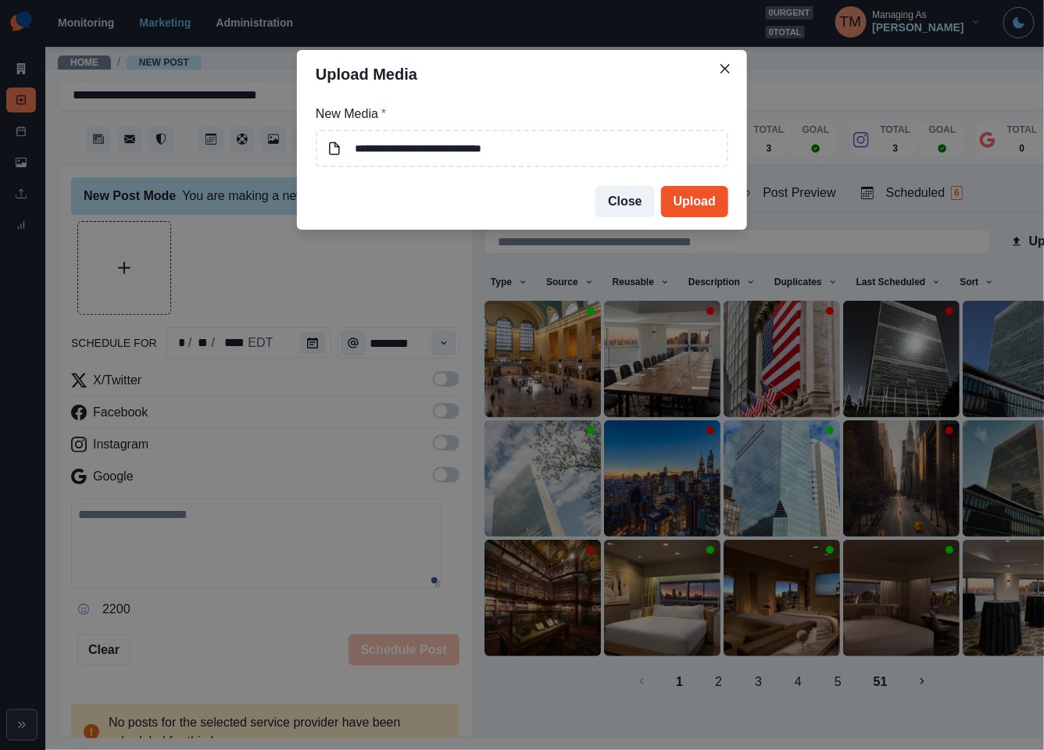
click at [696, 198] on button "Upload" at bounding box center [694, 201] width 67 height 31
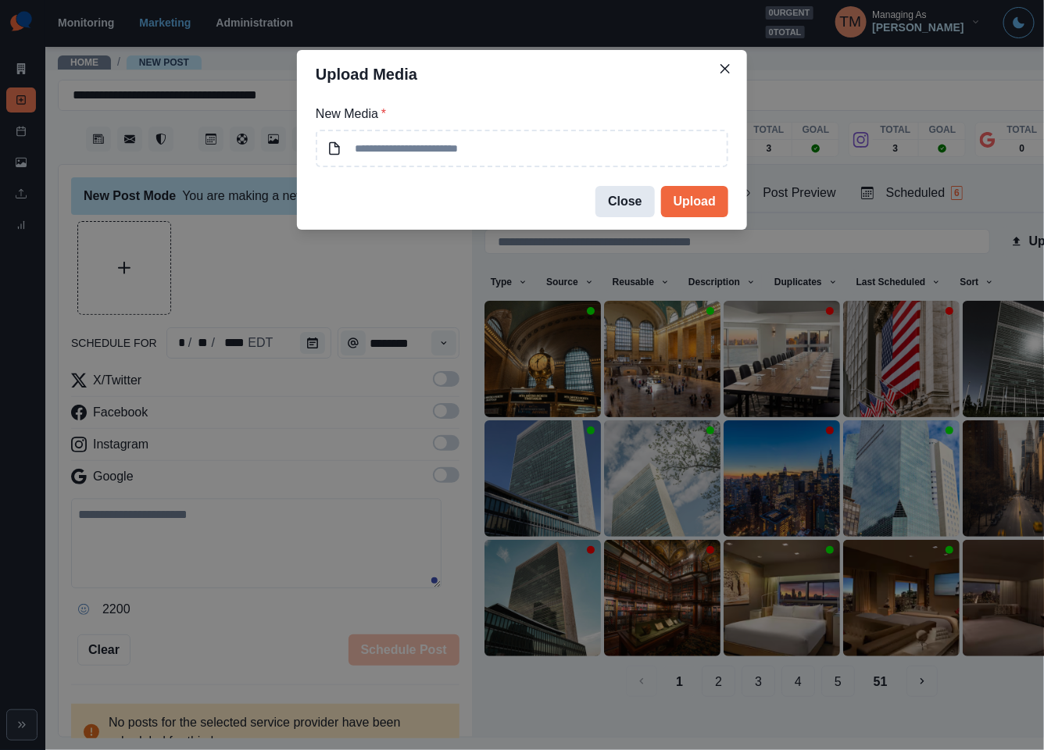
click at [640, 200] on button "Close" at bounding box center [624, 201] width 59 height 31
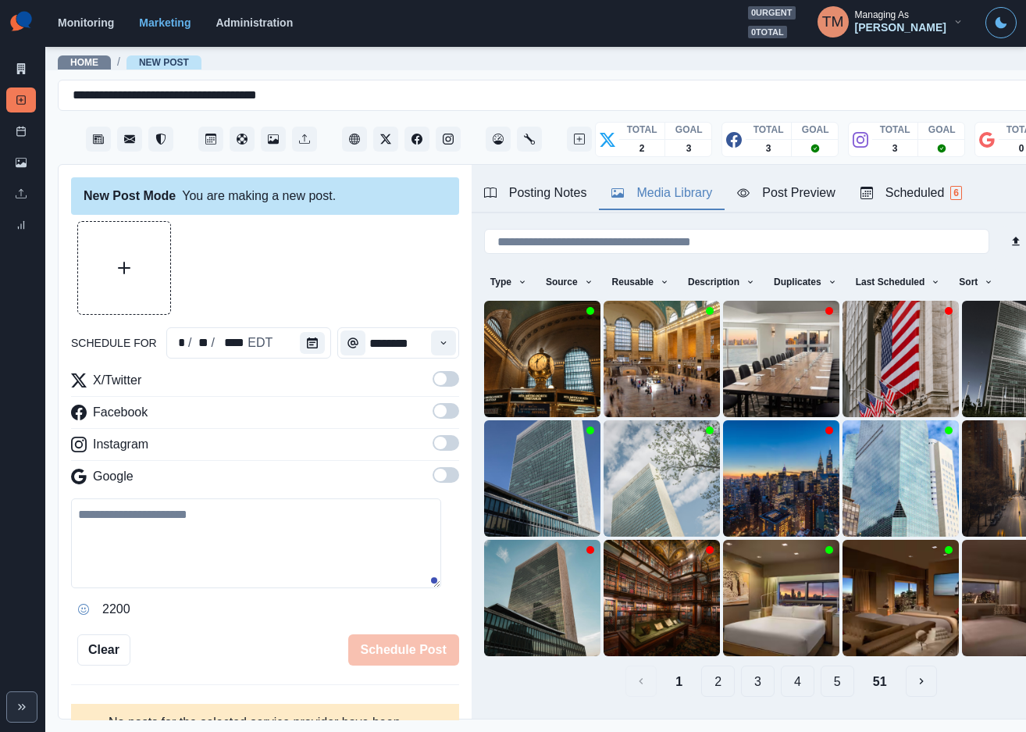
click at [184, 544] on textarea at bounding box center [256, 543] width 370 height 90
paste textarea "**********"
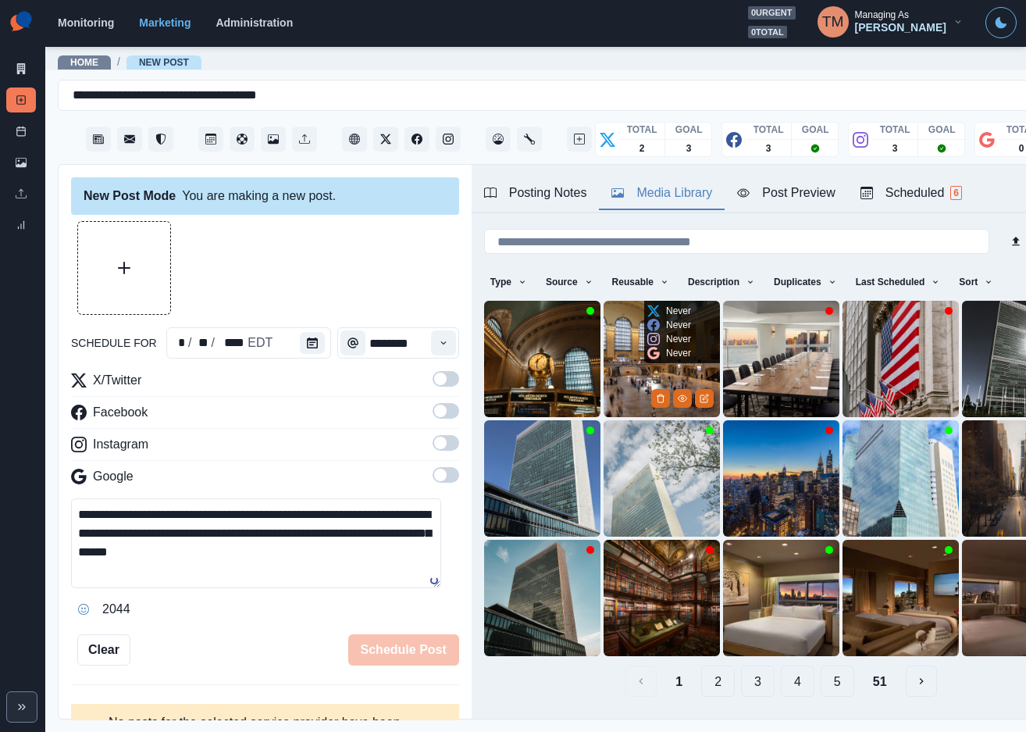
click at [619, 363] on img at bounding box center [662, 359] width 116 height 116
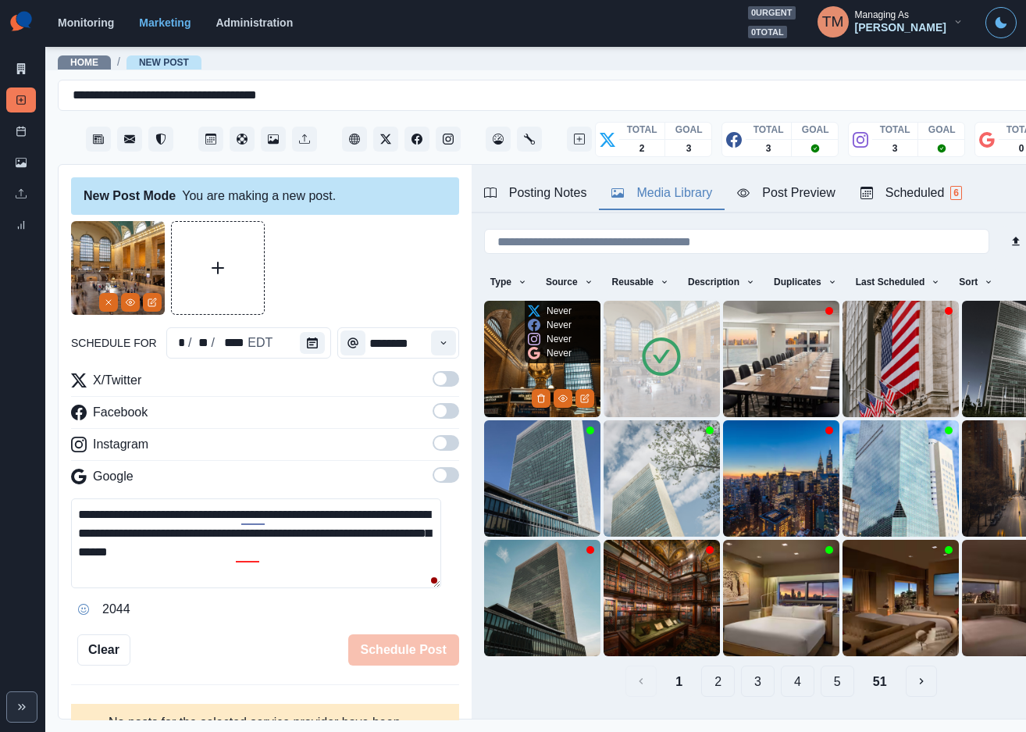
click at [508, 359] on img at bounding box center [542, 359] width 116 height 116
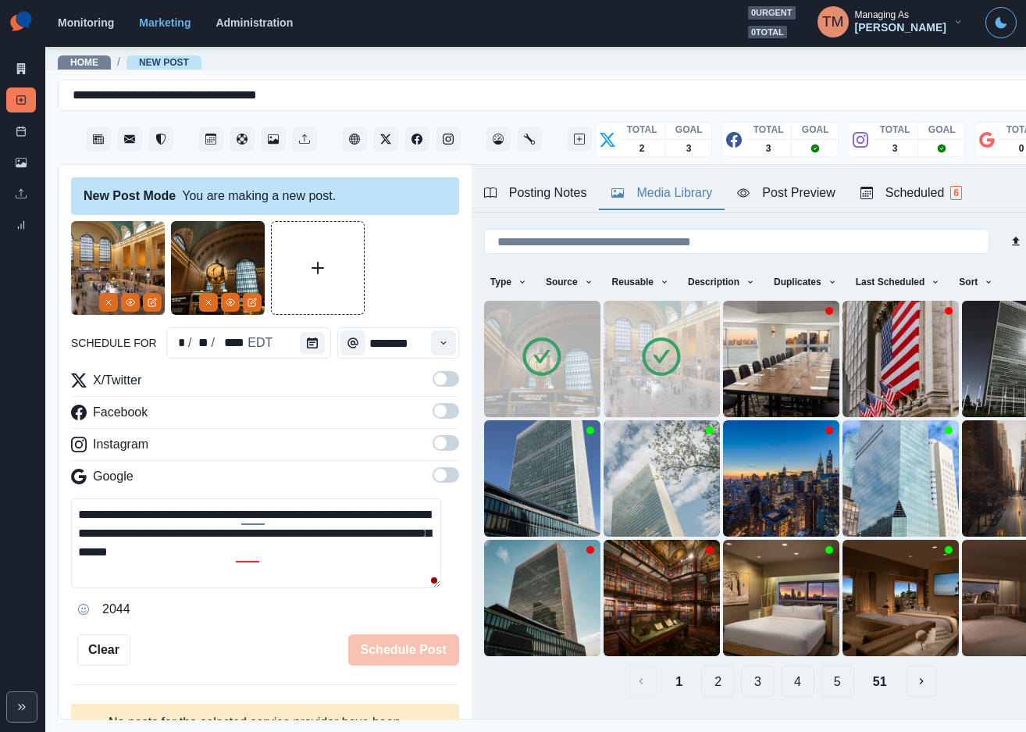
click at [401, 263] on div at bounding box center [265, 268] width 388 height 94
click at [433, 382] on span at bounding box center [446, 379] width 27 height 16
click at [433, 417] on span at bounding box center [446, 411] width 27 height 16
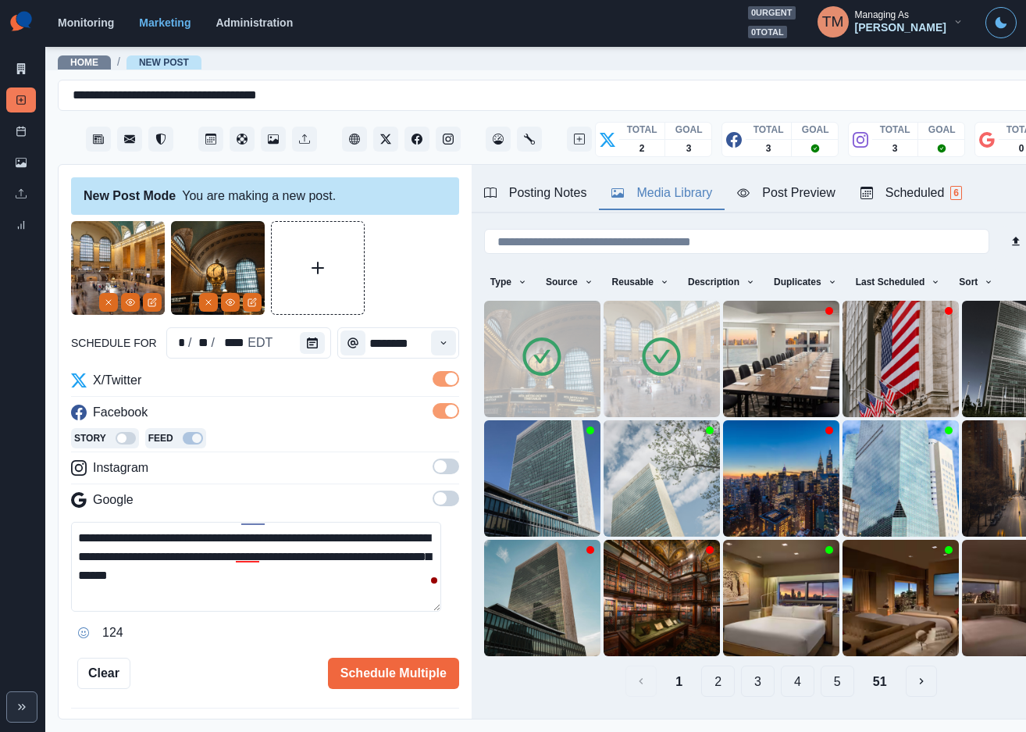
click at [434, 469] on span at bounding box center [446, 466] width 27 height 16
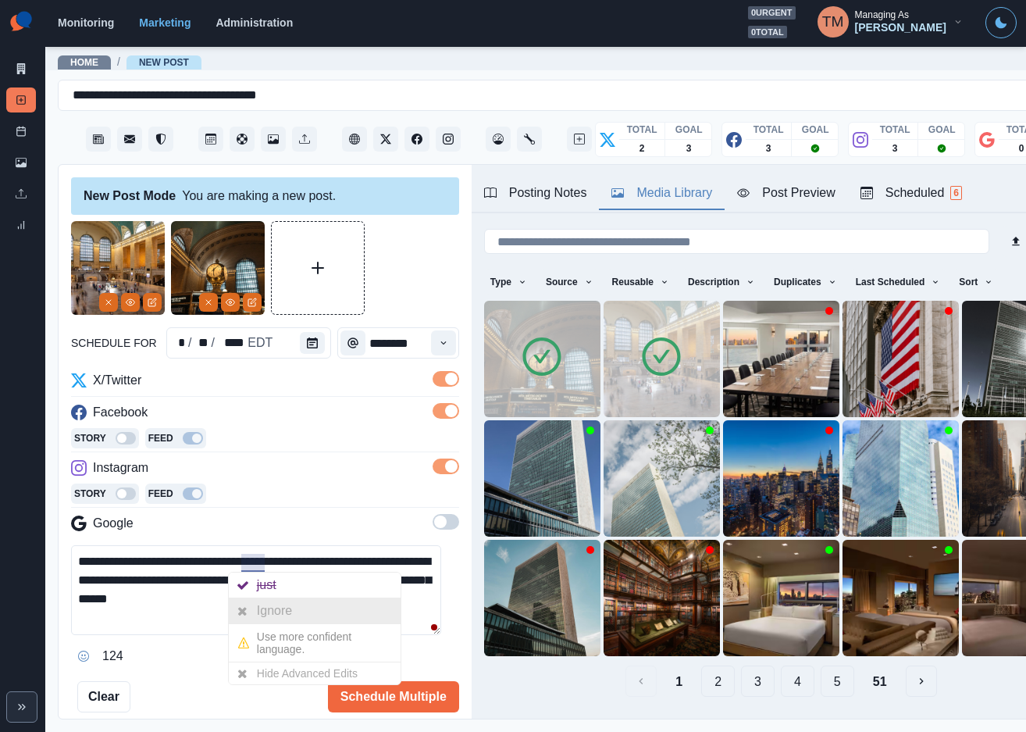
click at [254, 607] on div at bounding box center [243, 610] width 28 height 25
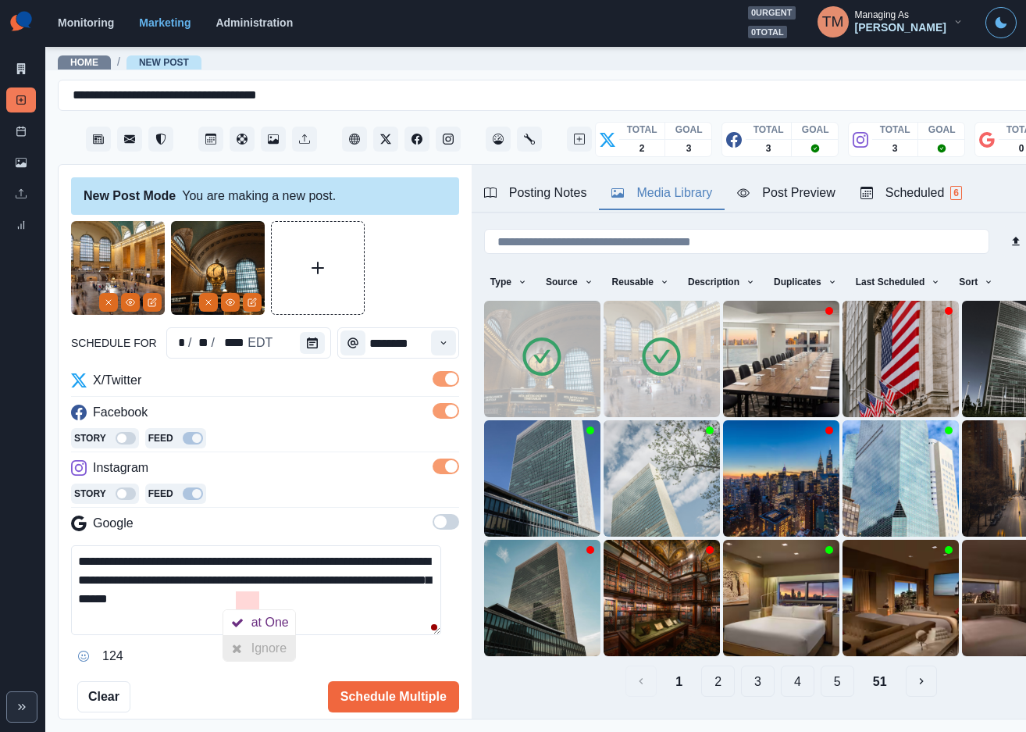
click at [269, 648] on div "Ignore" at bounding box center [272, 648] width 41 height 25
click at [380, 603] on textarea "**********" at bounding box center [256, 590] width 370 height 90
click at [230, 303] on circle "View Media" at bounding box center [231, 302] width 2 height 2
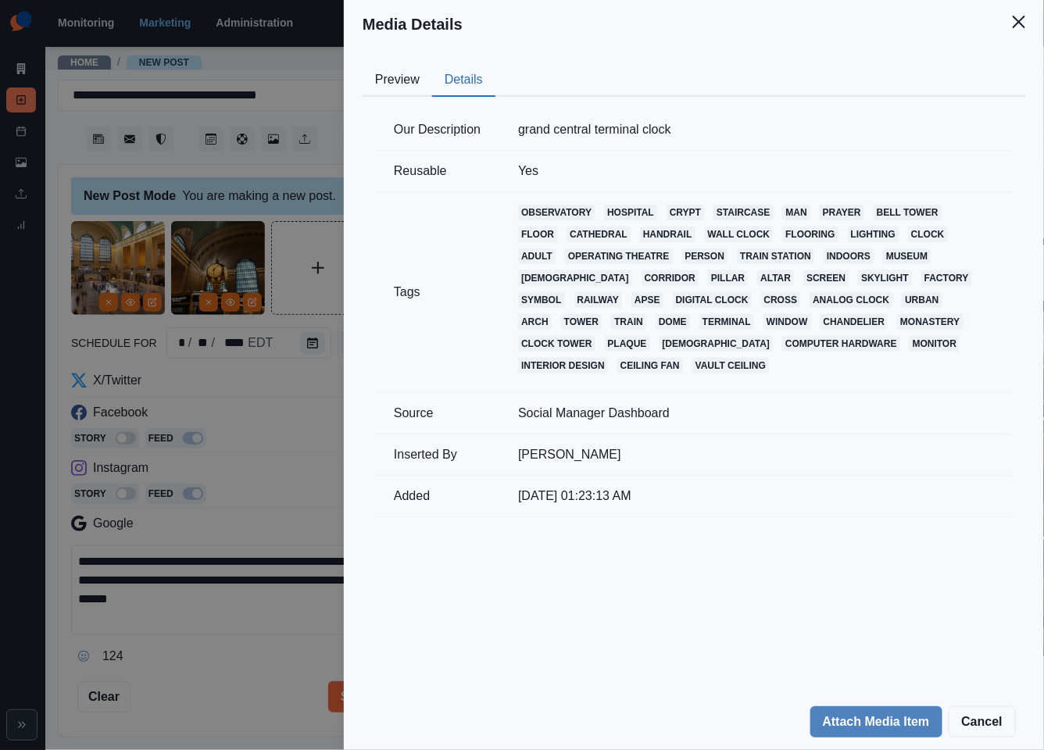
click at [462, 78] on button "Details" at bounding box center [463, 80] width 63 height 33
click at [127, 305] on div "Media Details Preview Details Our Description grand central terminal clock Reus…" at bounding box center [522, 375] width 1044 height 750
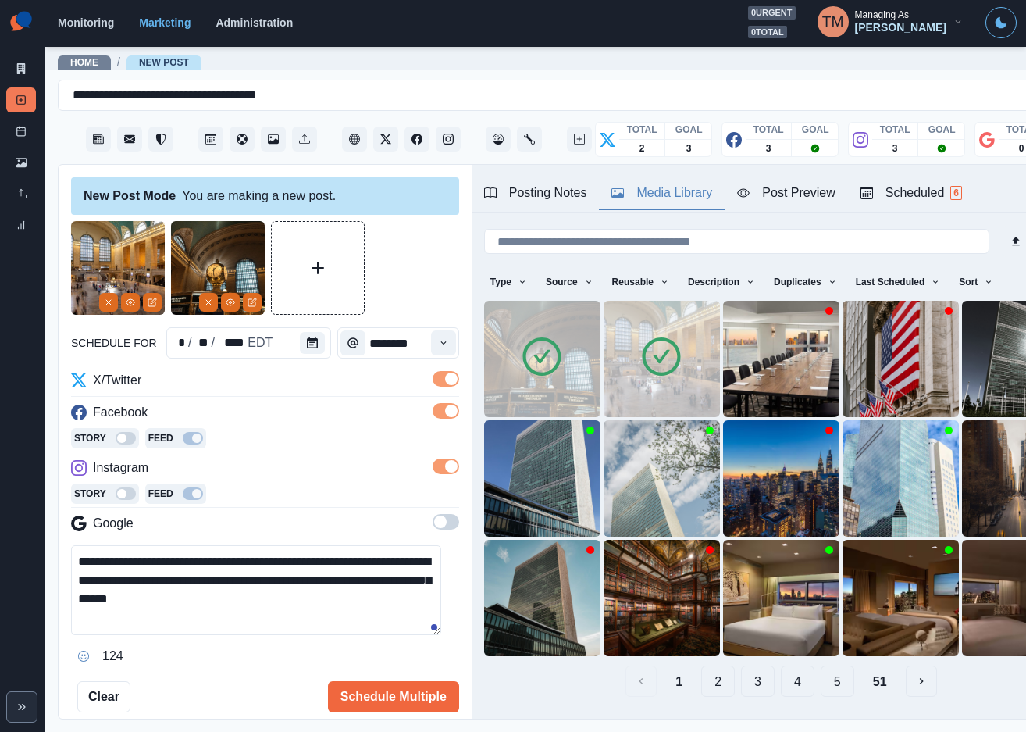
click at [127, 305] on icon "View Media" at bounding box center [130, 302] width 9 height 9
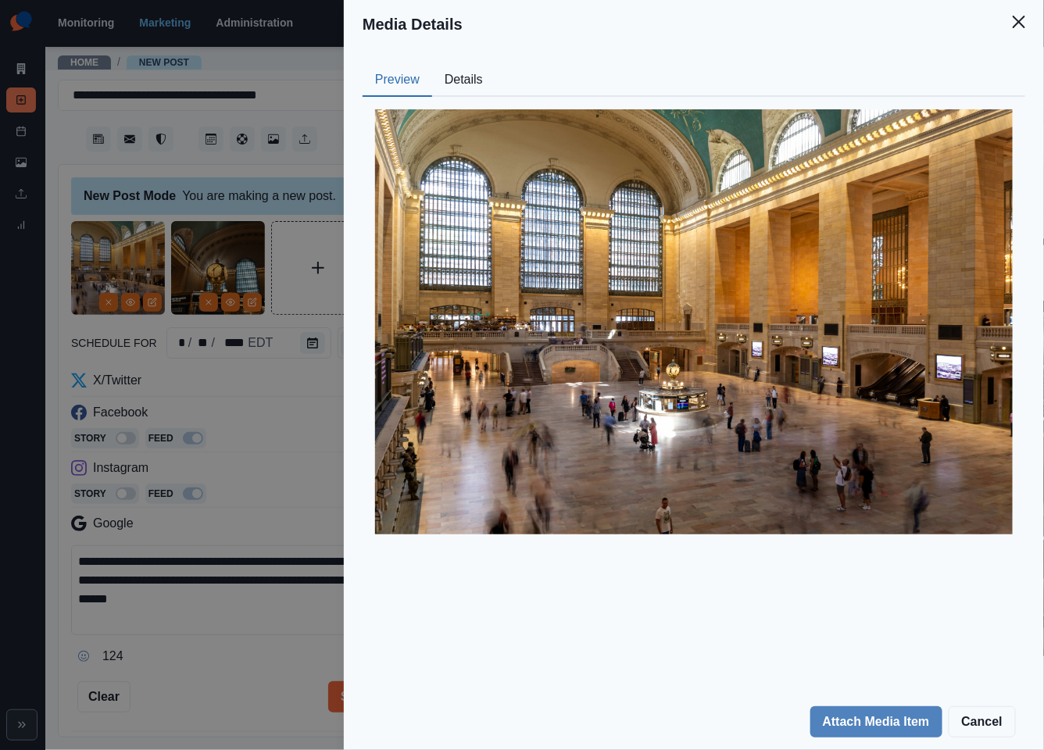
click at [457, 84] on button "Details" at bounding box center [463, 80] width 63 height 33
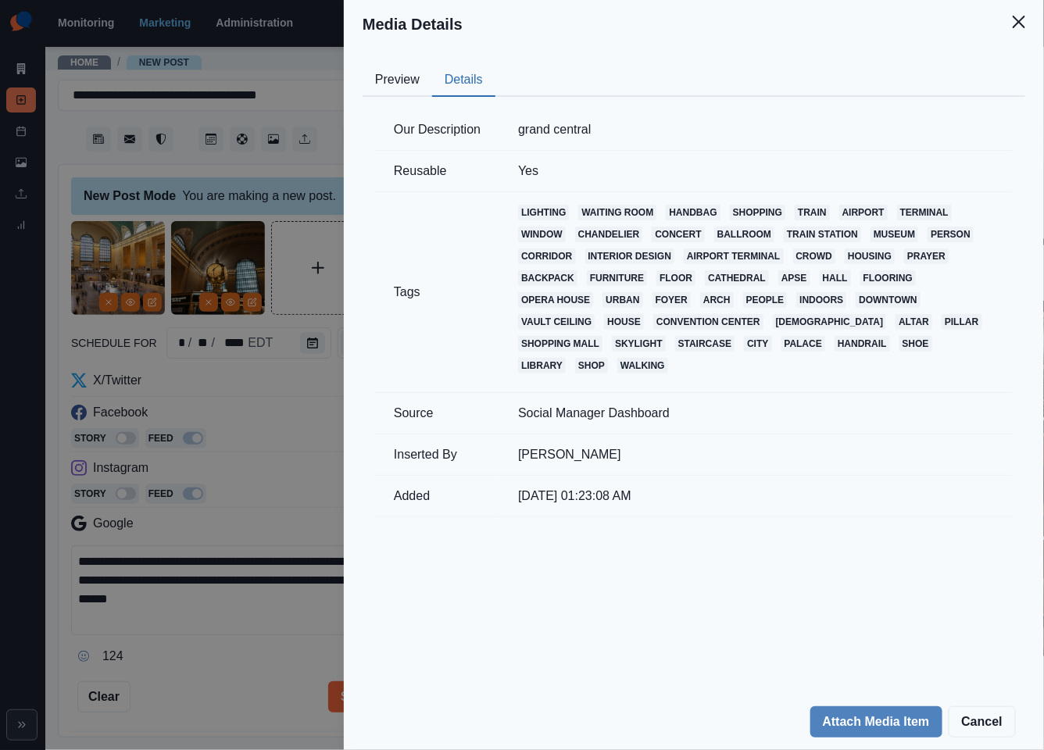
click at [298, 52] on div "Media Details Preview Details Our Description grand central Reusable Yes Tags l…" at bounding box center [522, 375] width 1044 height 750
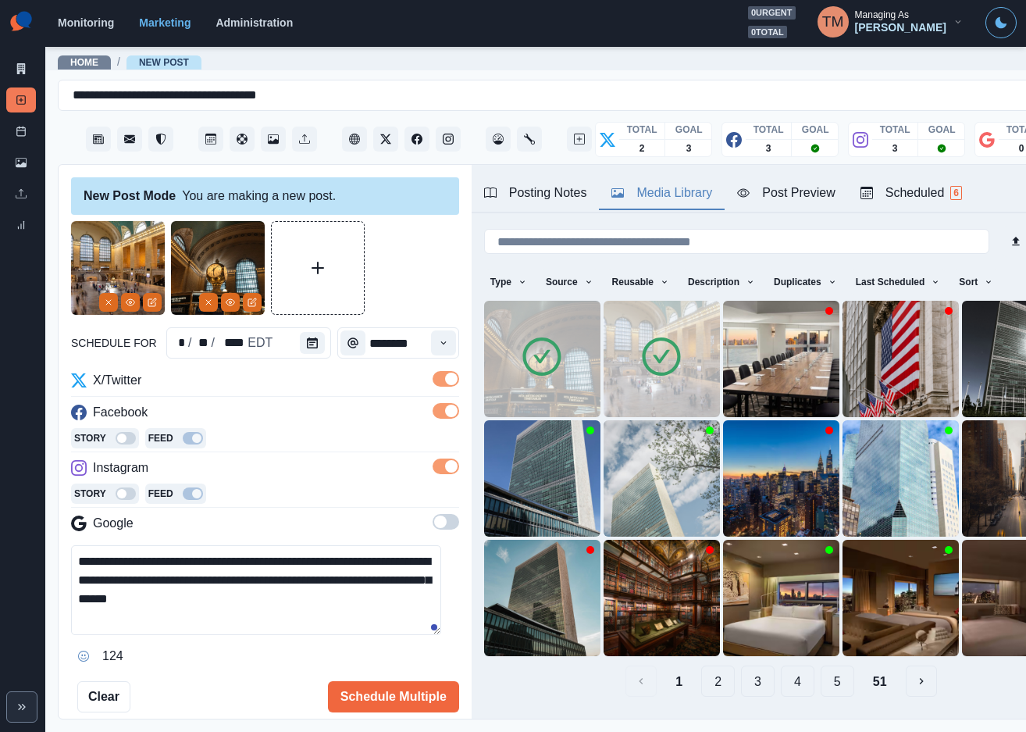
click at [404, 265] on div at bounding box center [265, 268] width 388 height 94
click at [127, 298] on icon "View Media" at bounding box center [130, 302] width 9 height 9
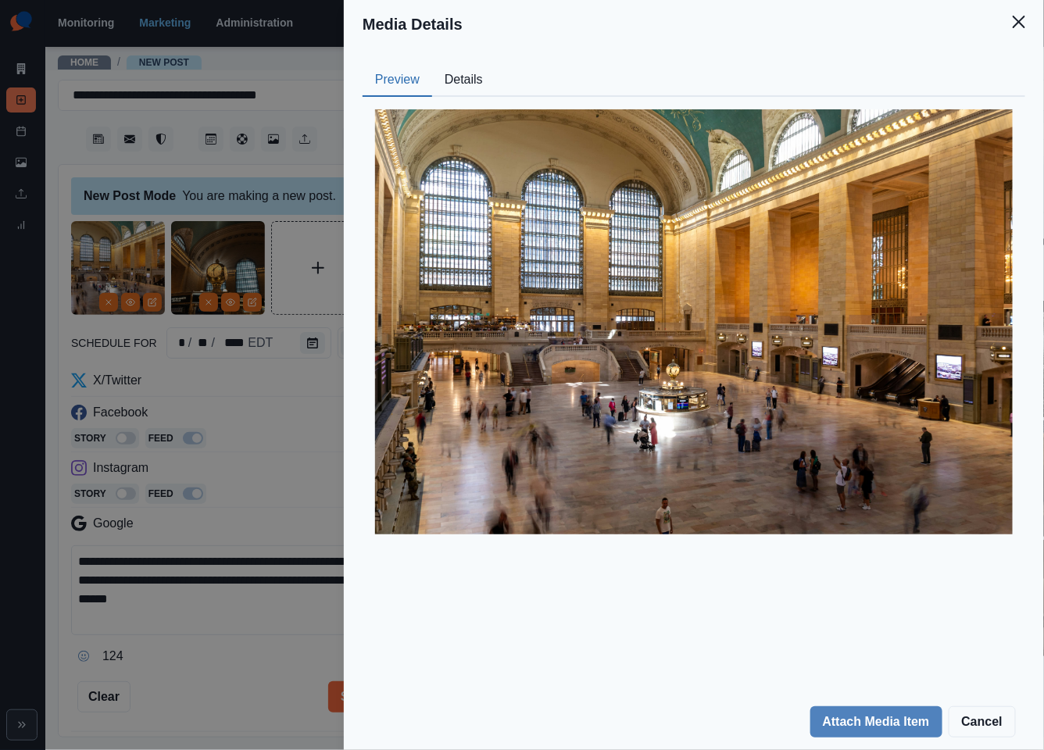
click at [221, 252] on div "Media Details Preview Details Our Description grand central Reusable Yes Tags l…" at bounding box center [522, 375] width 1044 height 750
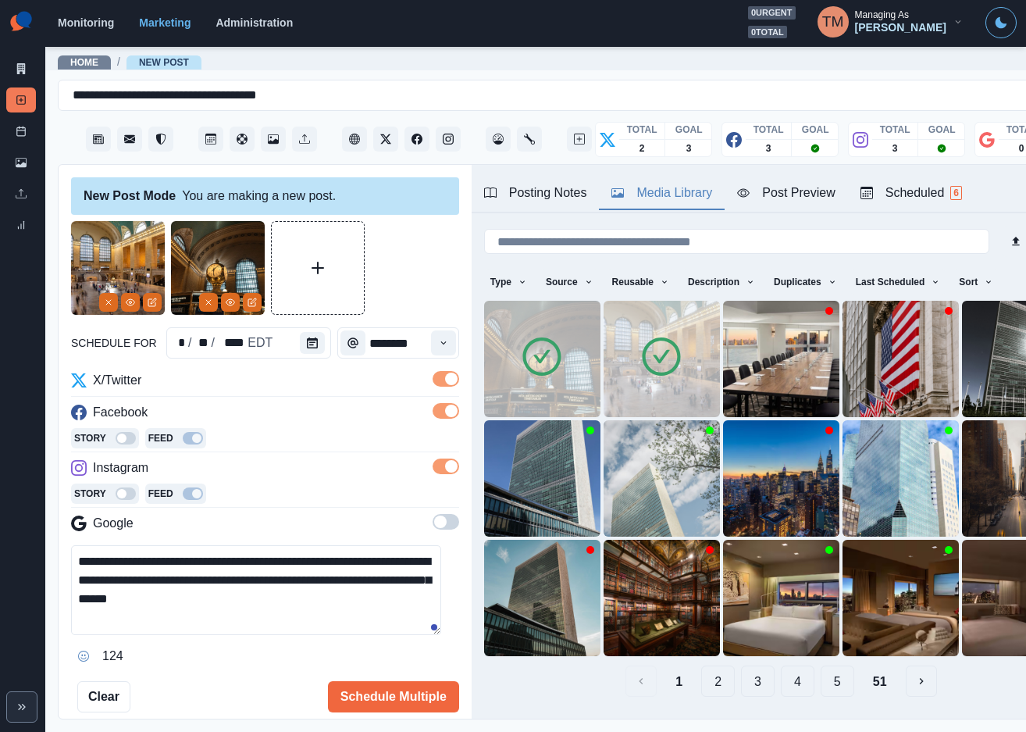
click at [221, 252] on img at bounding box center [218, 268] width 94 height 94
click at [211, 265] on img at bounding box center [218, 268] width 94 height 94
click at [223, 298] on button "View Media" at bounding box center [230, 302] width 19 height 19
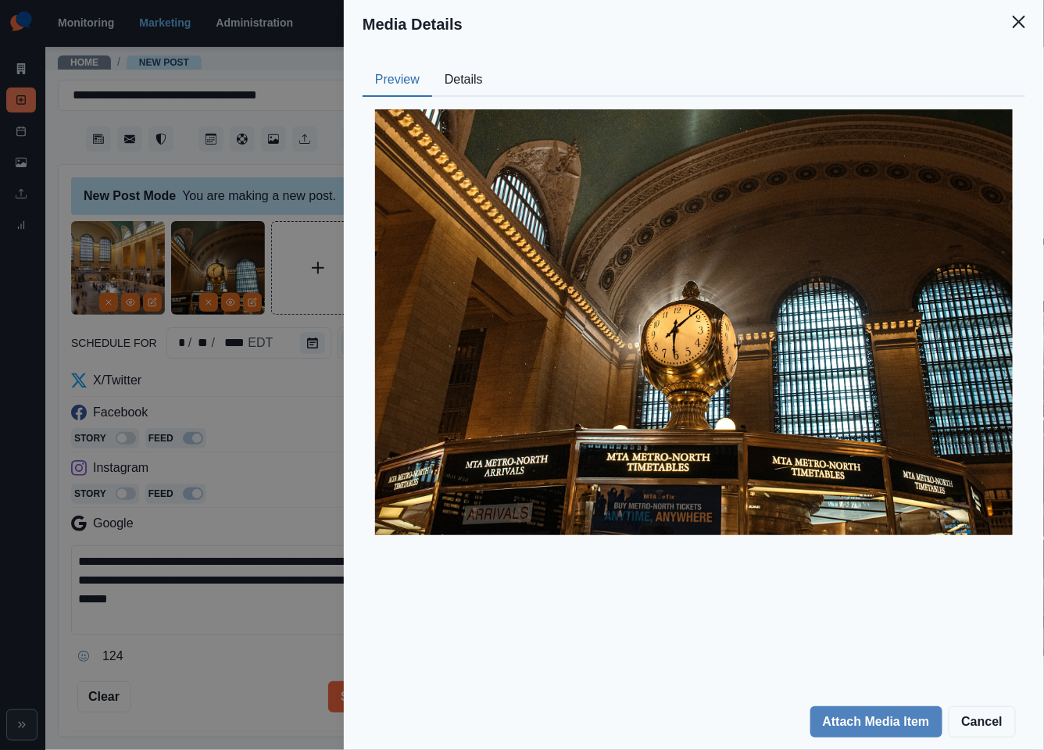
click at [309, 66] on div "Media Details Preview Details Our Description grand central terminal clock Reus…" at bounding box center [522, 375] width 1044 height 750
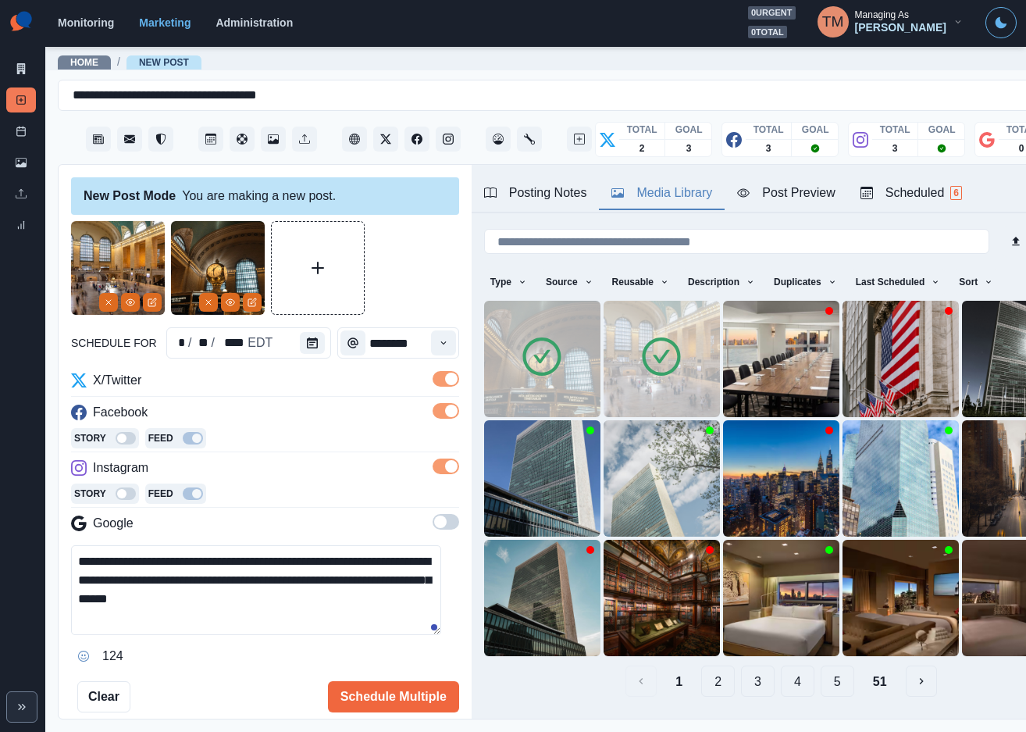
click at [352, 608] on textarea "**********" at bounding box center [256, 590] width 370 height 90
paste textarea "**********"
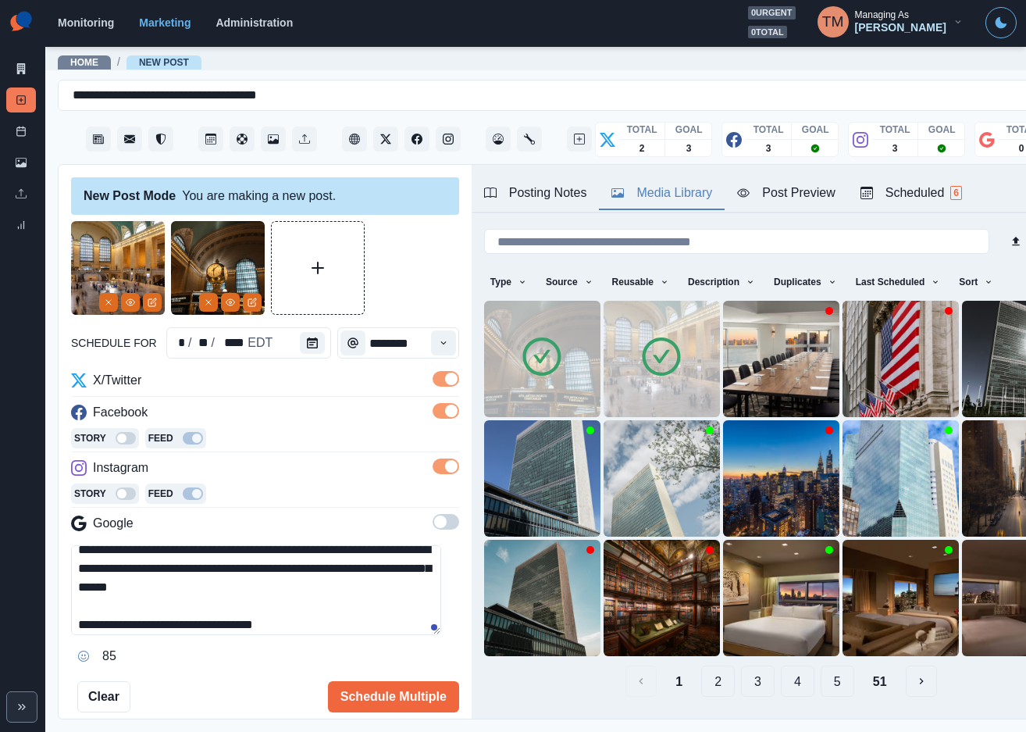
scroll to position [17, 0]
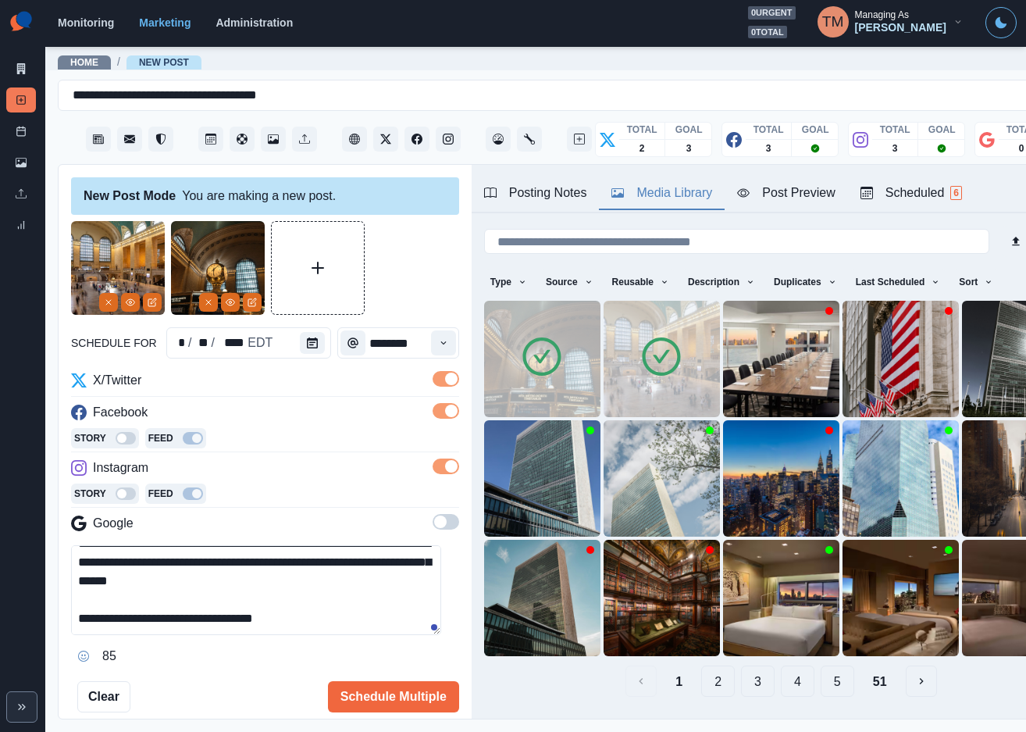
drag, startPoint x: 337, startPoint y: 595, endPoint x: 348, endPoint y: 630, distance: 36.6
click at [348, 630] on textarea "**********" at bounding box center [256, 590] width 370 height 90
type textarea "**********"
click at [19, 139] on link "Post Schedule" at bounding box center [21, 131] width 30 height 25
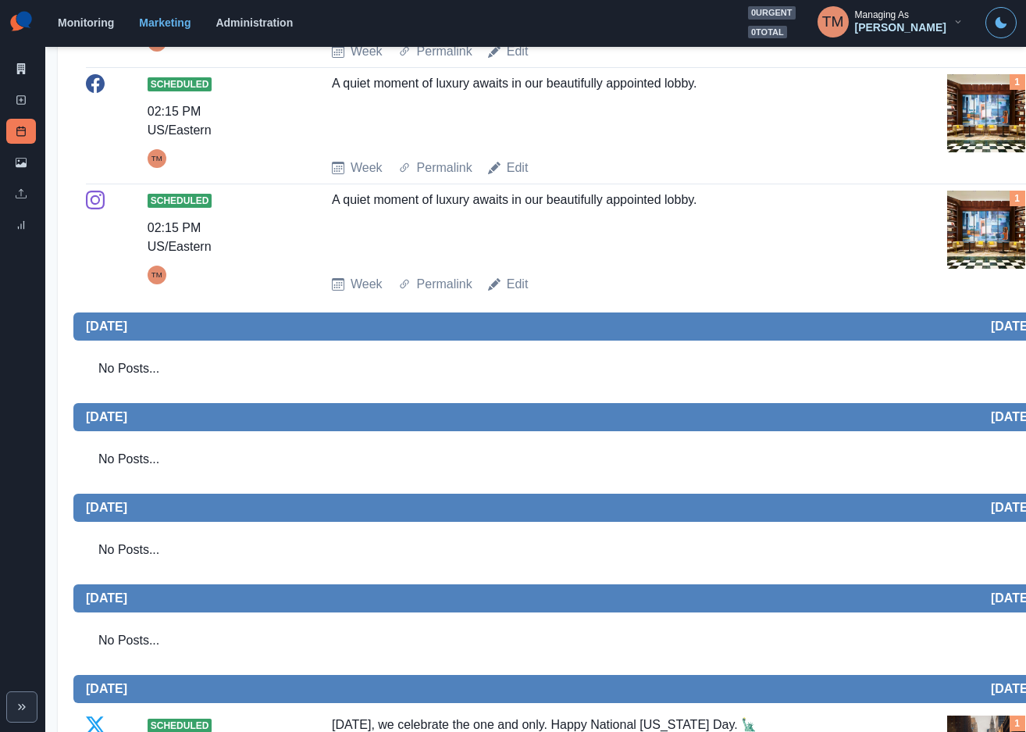
scroll to position [209, 0]
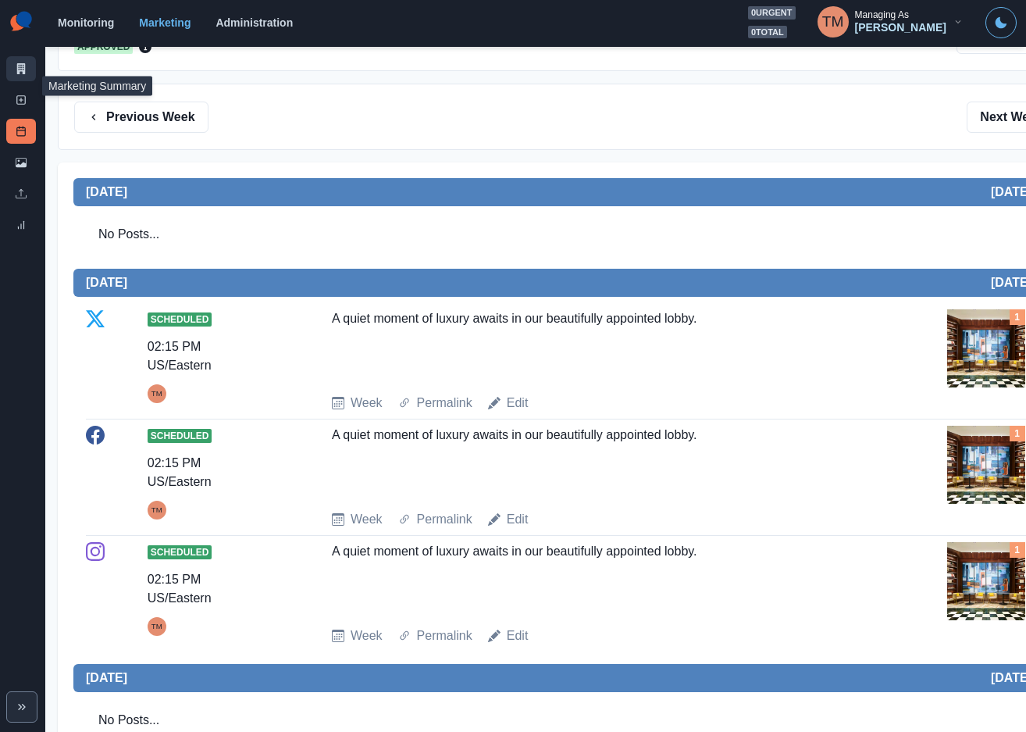
click at [12, 73] on link "Marketing Summary" at bounding box center [21, 68] width 30 height 25
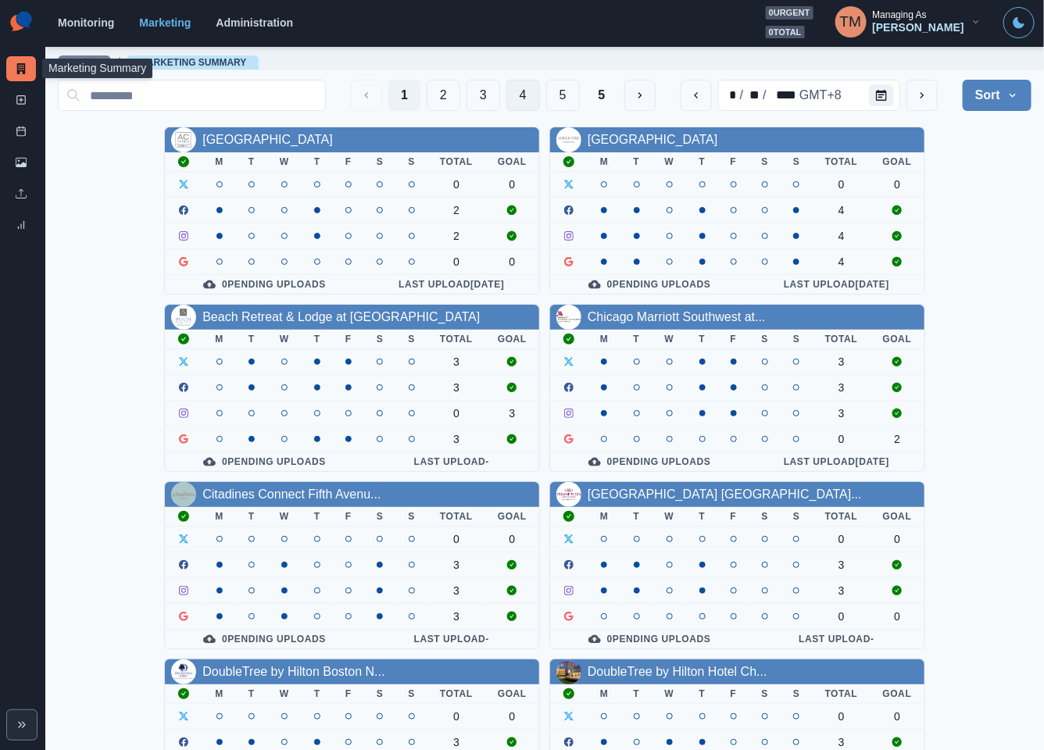
click at [506, 94] on button "4" at bounding box center [523, 95] width 34 height 31
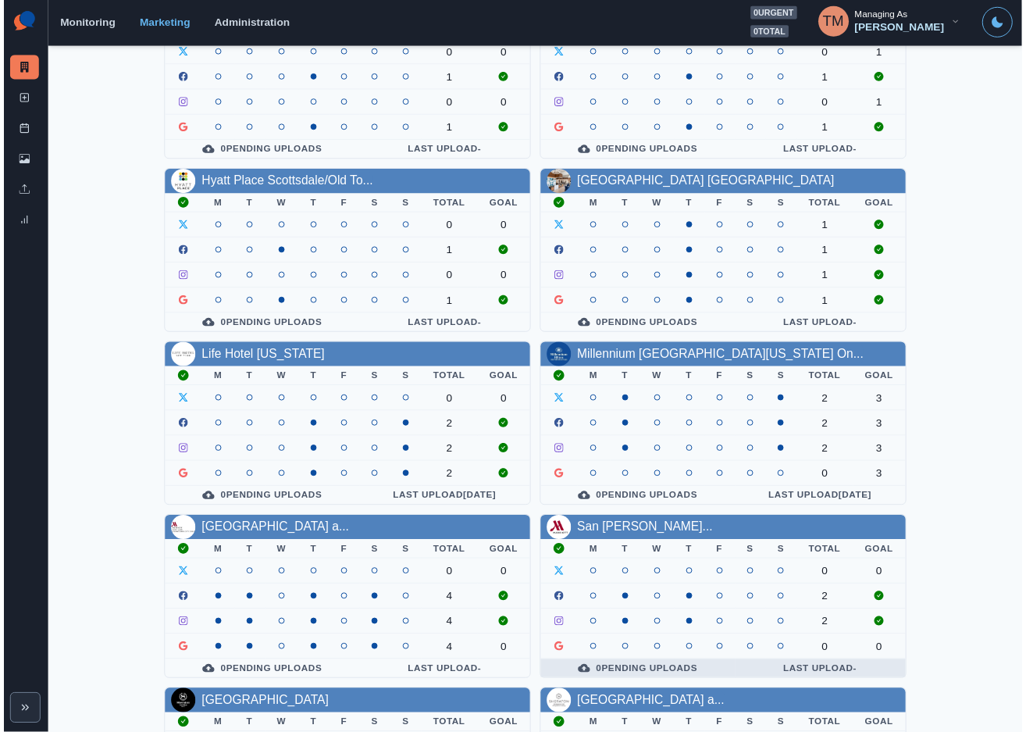
scroll to position [351, 0]
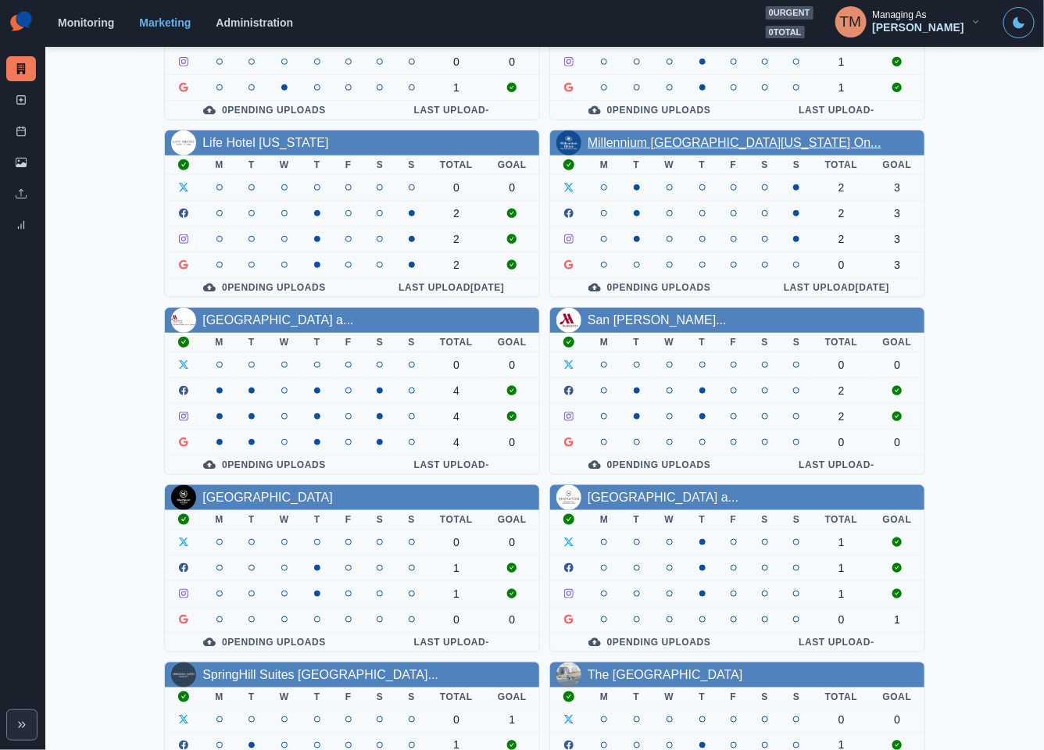
click at [697, 146] on link "Millennium Hilton New York On..." at bounding box center [734, 142] width 294 height 13
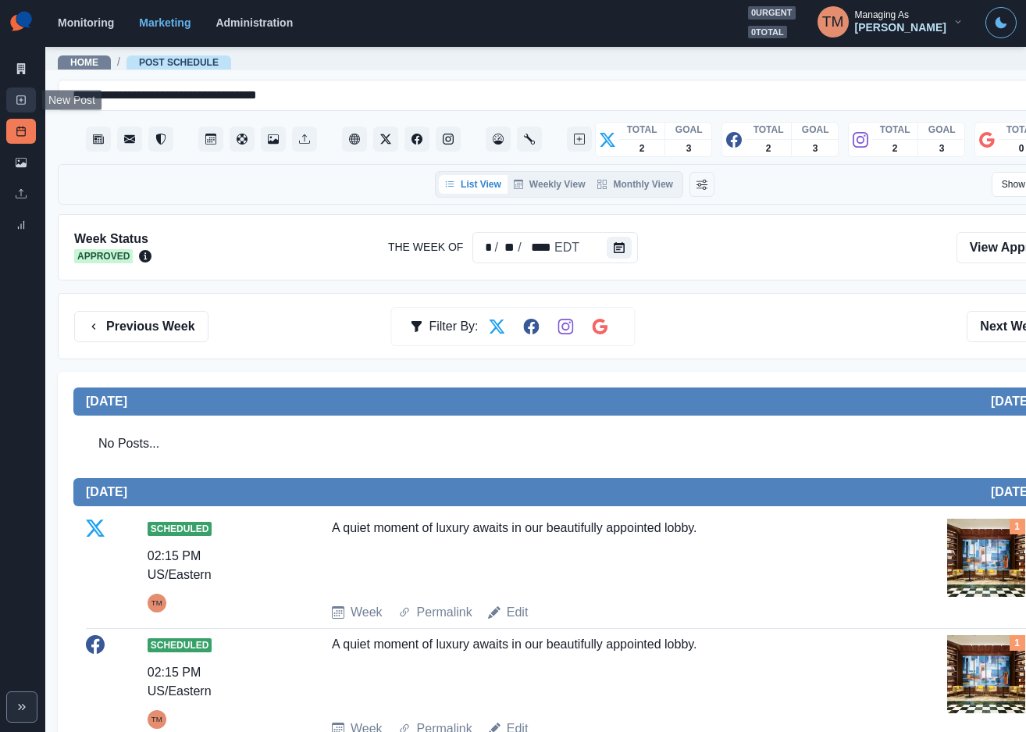
click at [10, 101] on link "New Post" at bounding box center [21, 99] width 30 height 25
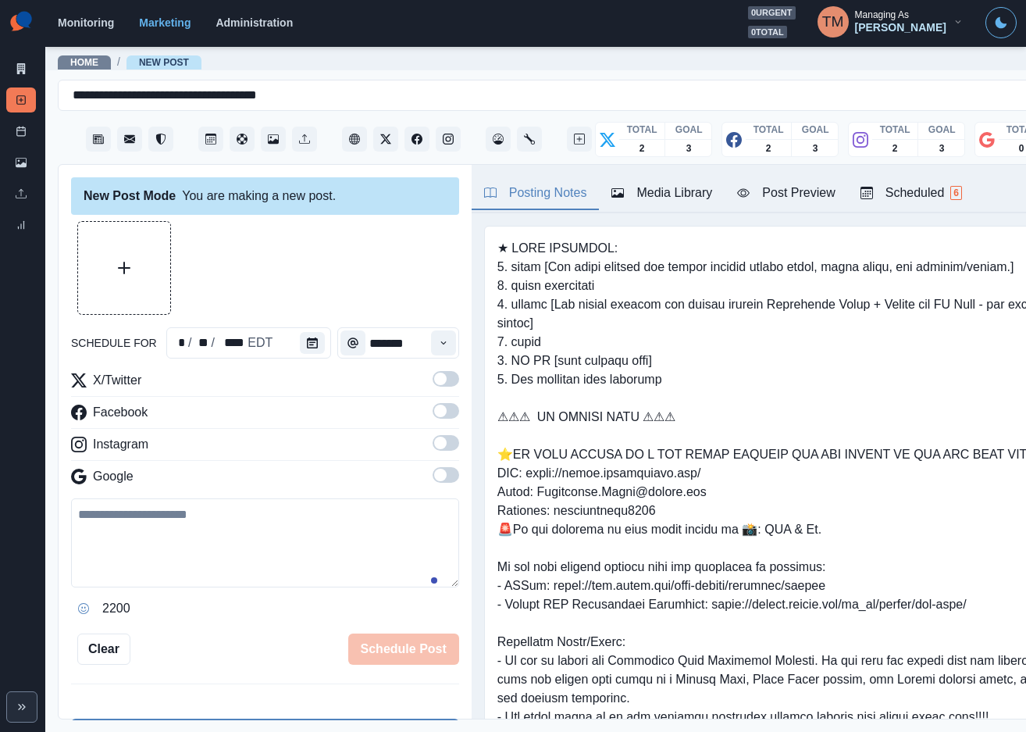
click at [212, 556] on textarea at bounding box center [265, 542] width 388 height 89
paste textarea "**********"
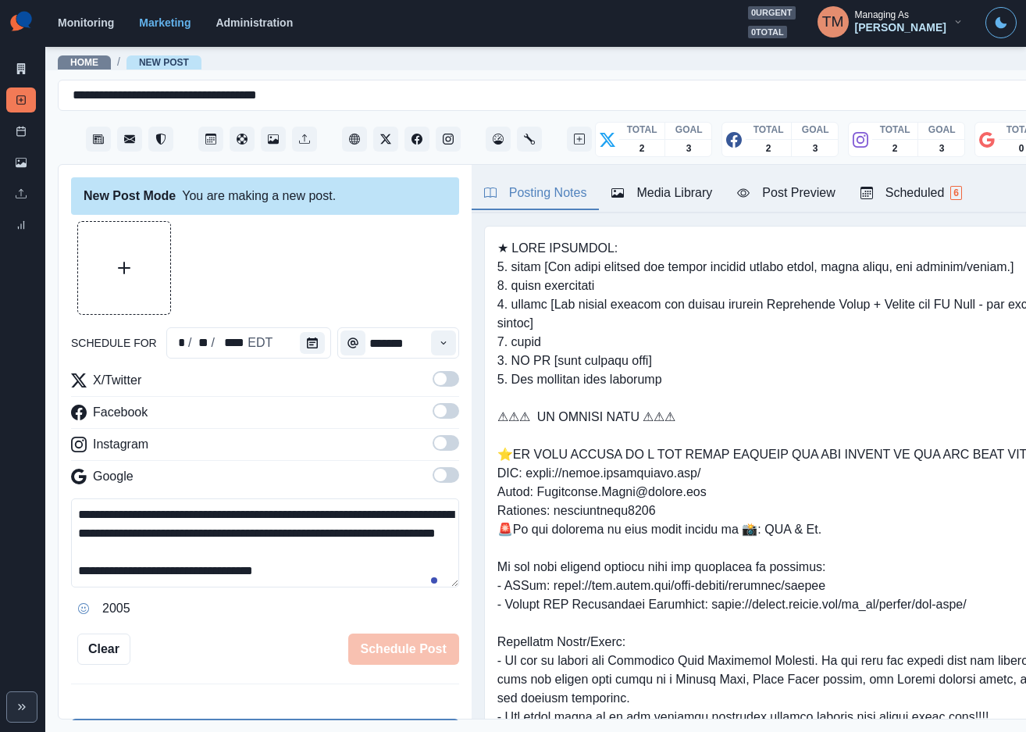
scroll to position [12, 0]
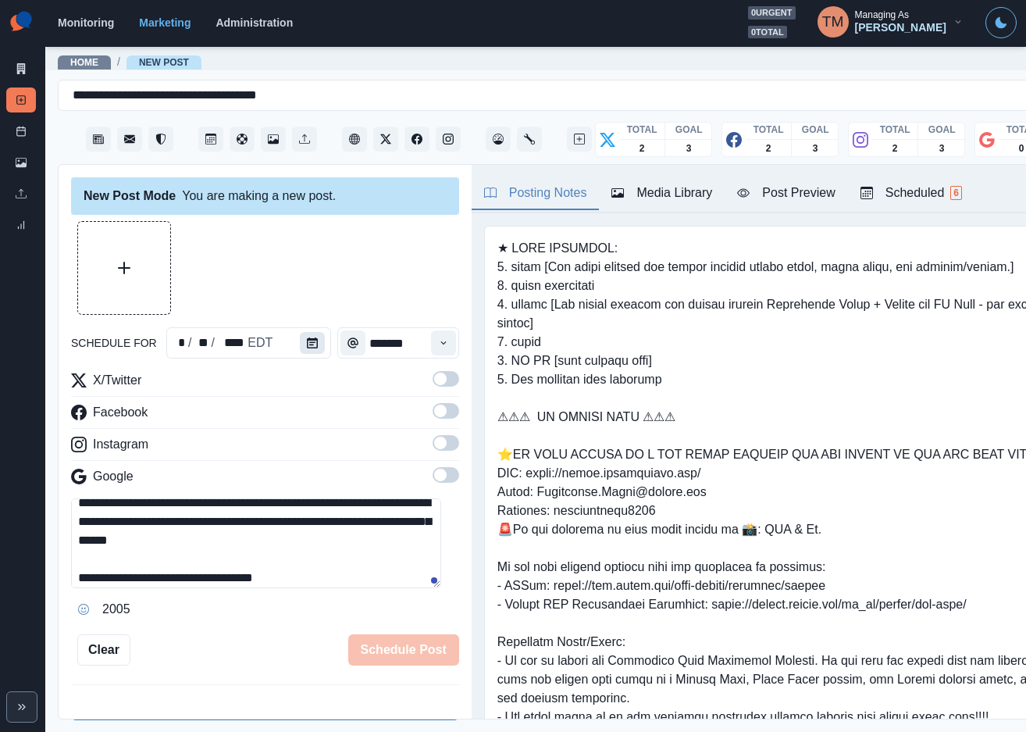
type textarea "**********"
click at [310, 341] on button "Calendar" at bounding box center [312, 343] width 25 height 22
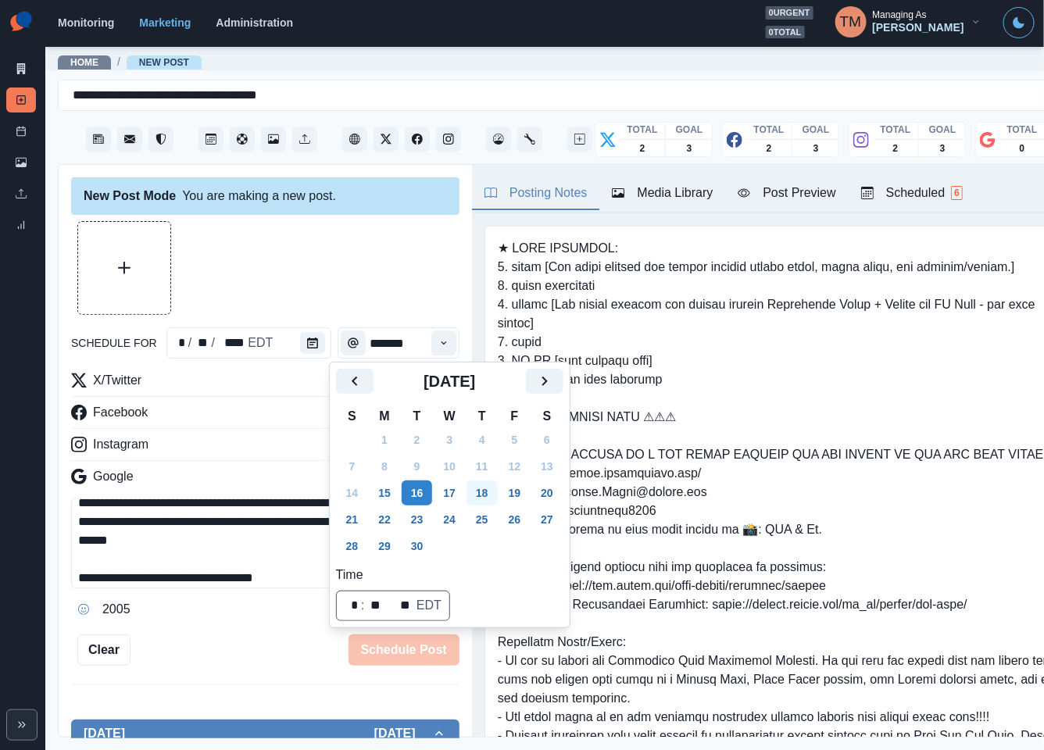
click at [490, 495] on button "18" at bounding box center [481, 492] width 31 height 25
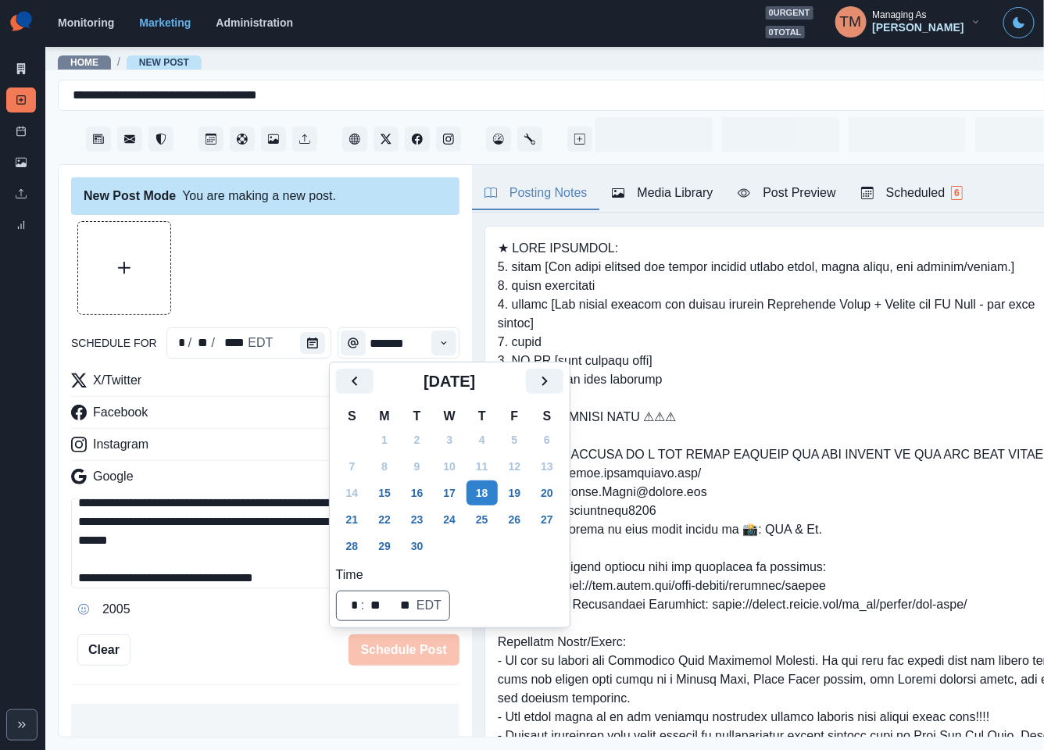
click at [322, 259] on div at bounding box center [265, 268] width 388 height 94
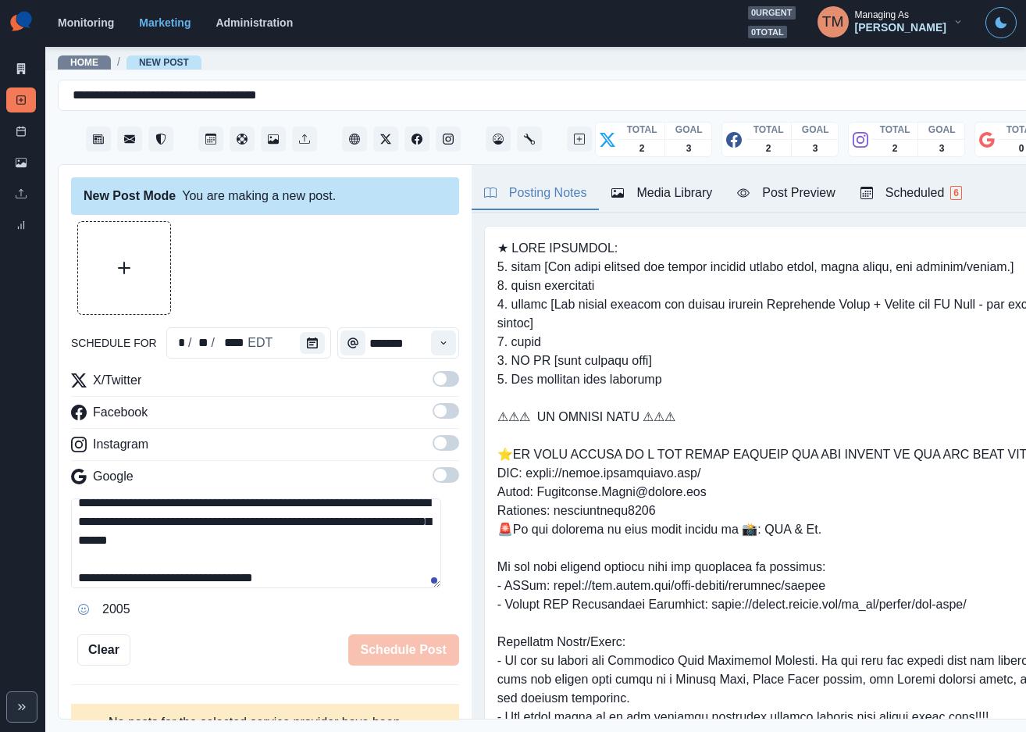
click at [433, 383] on span at bounding box center [446, 379] width 27 height 16
click at [434, 410] on span at bounding box center [446, 411] width 27 height 16
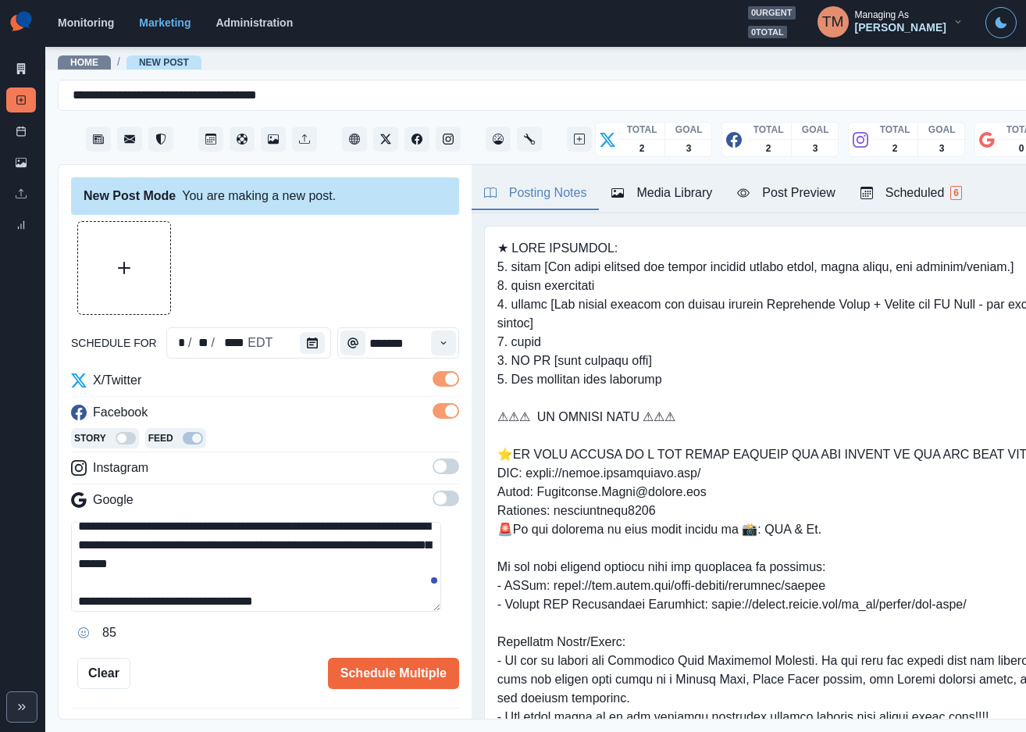
drag, startPoint x: 427, startPoint y: 469, endPoint x: 434, endPoint y: 465, distance: 8.0
click at [433, 467] on span at bounding box center [446, 466] width 27 height 16
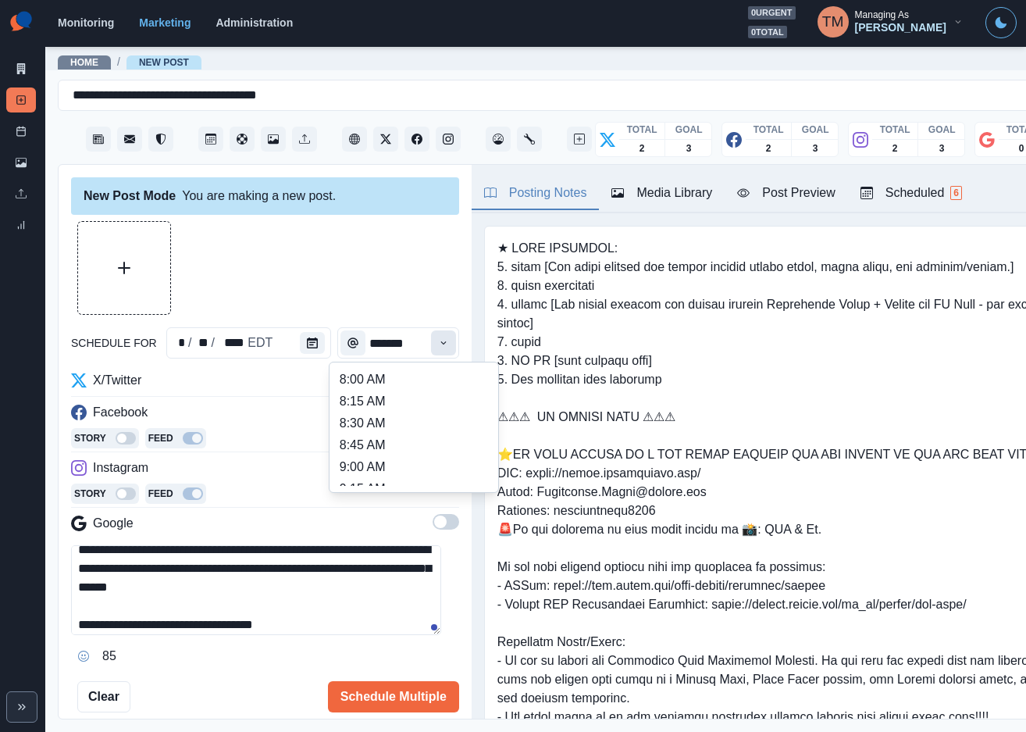
click at [431, 334] on button "Time" at bounding box center [443, 342] width 25 height 25
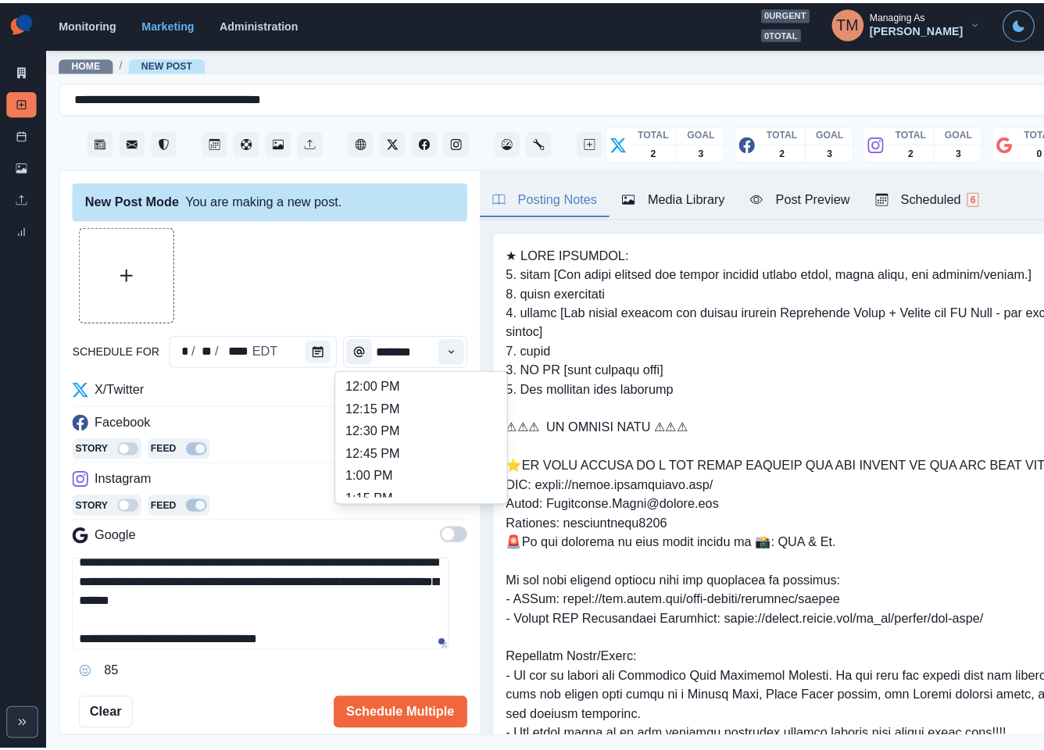
scroll to position [351, 0]
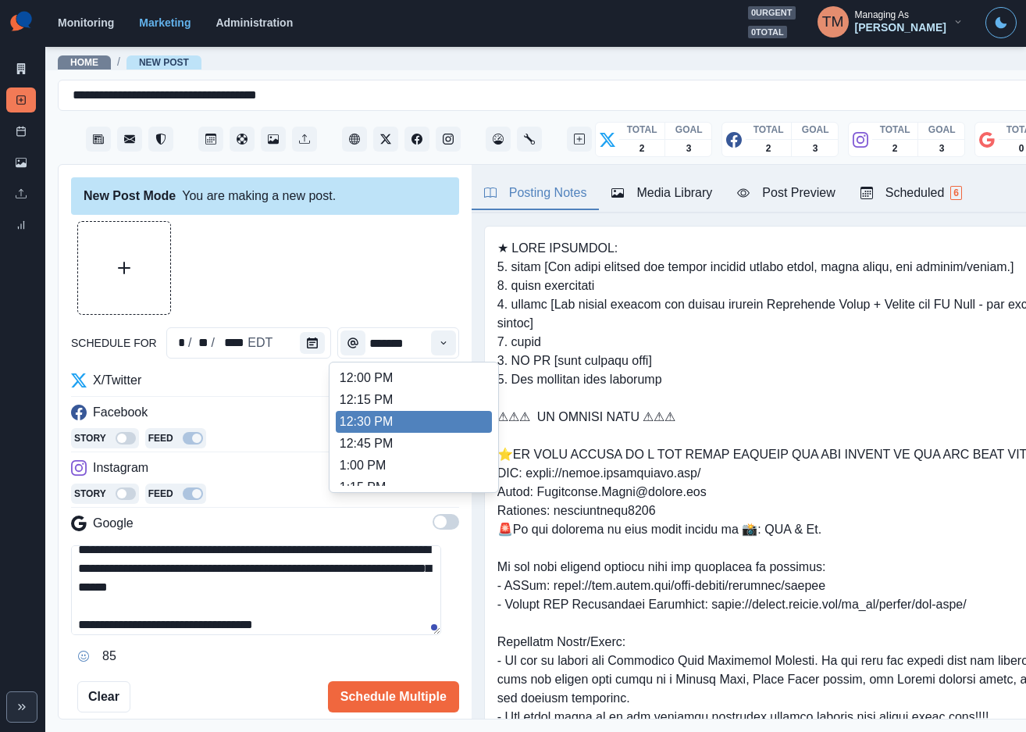
click at [418, 418] on li "12:30 PM" at bounding box center [414, 422] width 156 height 22
type input "********"
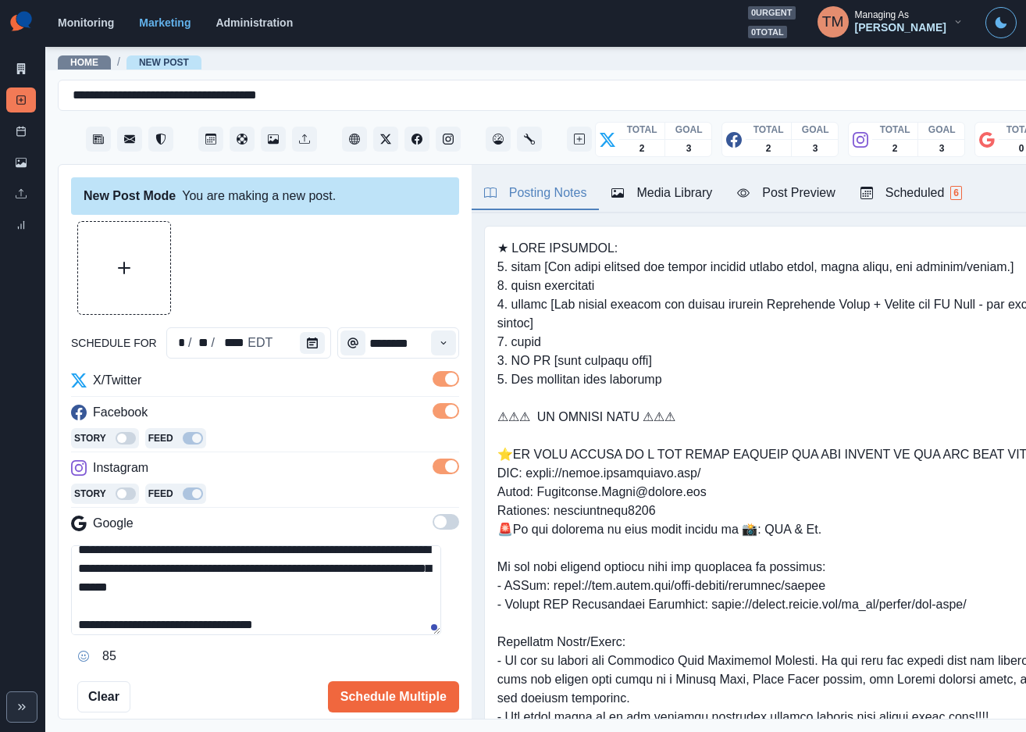
click at [384, 277] on div at bounding box center [265, 268] width 388 height 94
click at [673, 195] on div "Media Library" at bounding box center [662, 193] width 101 height 19
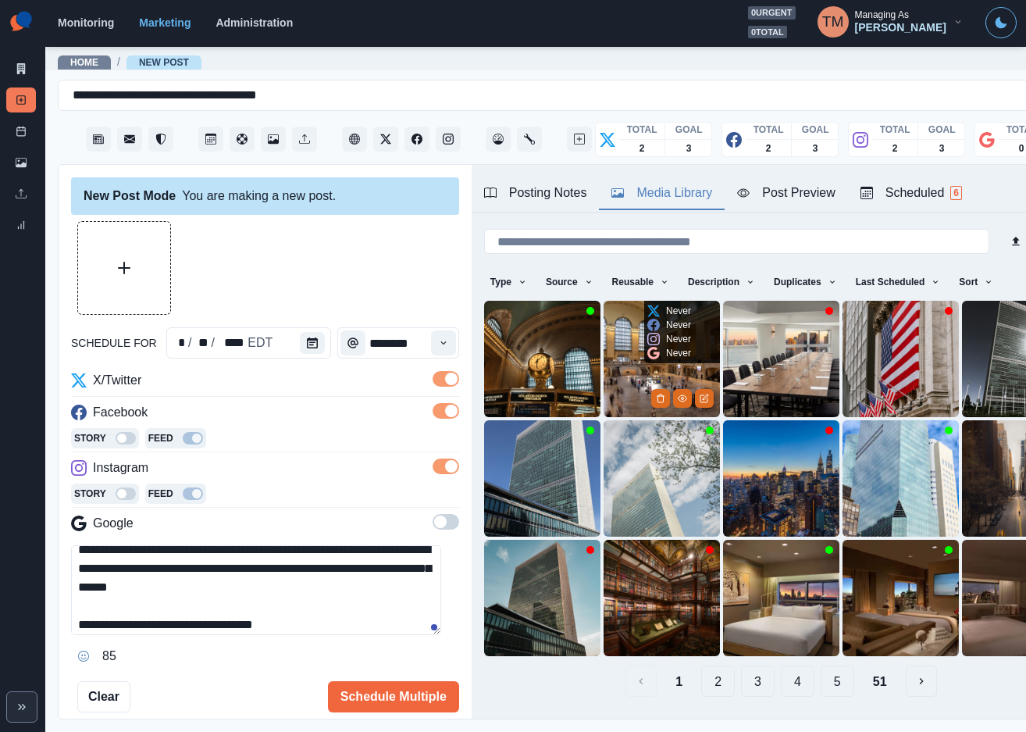
click at [626, 361] on img at bounding box center [662, 359] width 116 height 116
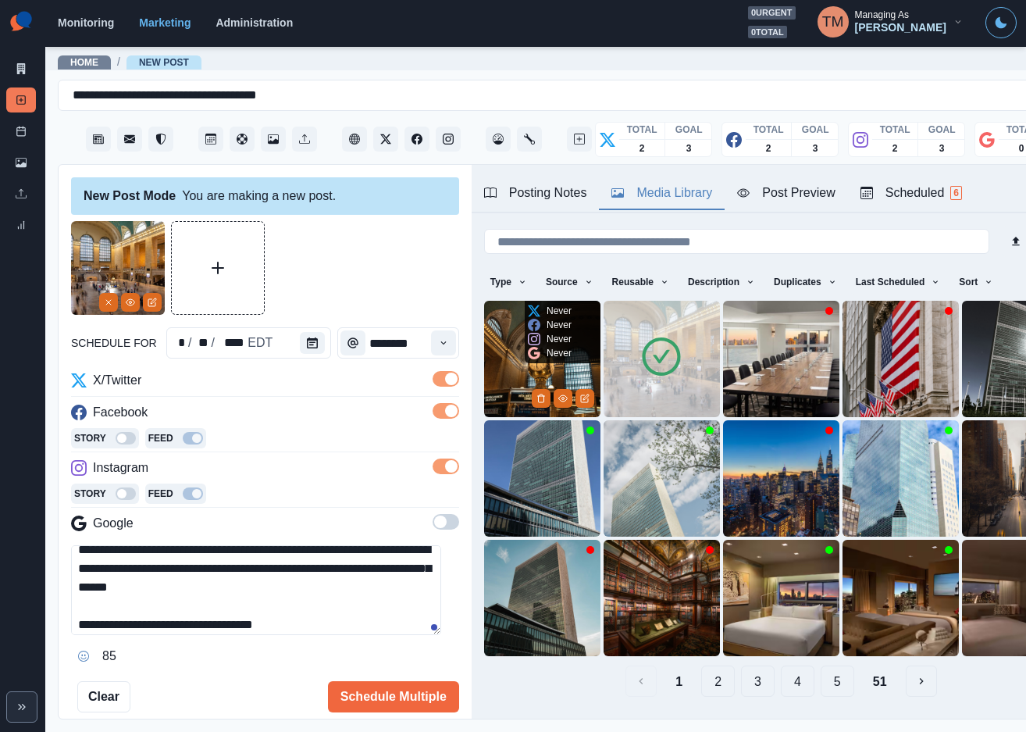
click at [504, 355] on img at bounding box center [542, 359] width 116 height 116
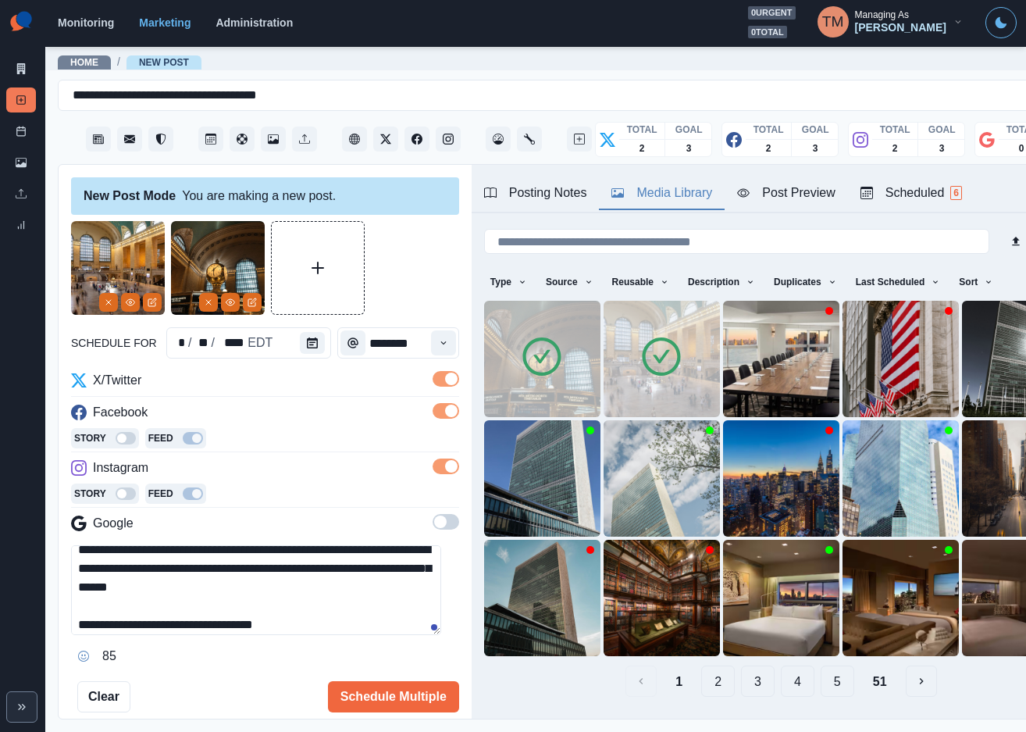
click at [387, 267] on div at bounding box center [265, 268] width 388 height 94
click at [825, 191] on div "Post Preview" at bounding box center [786, 193] width 98 height 19
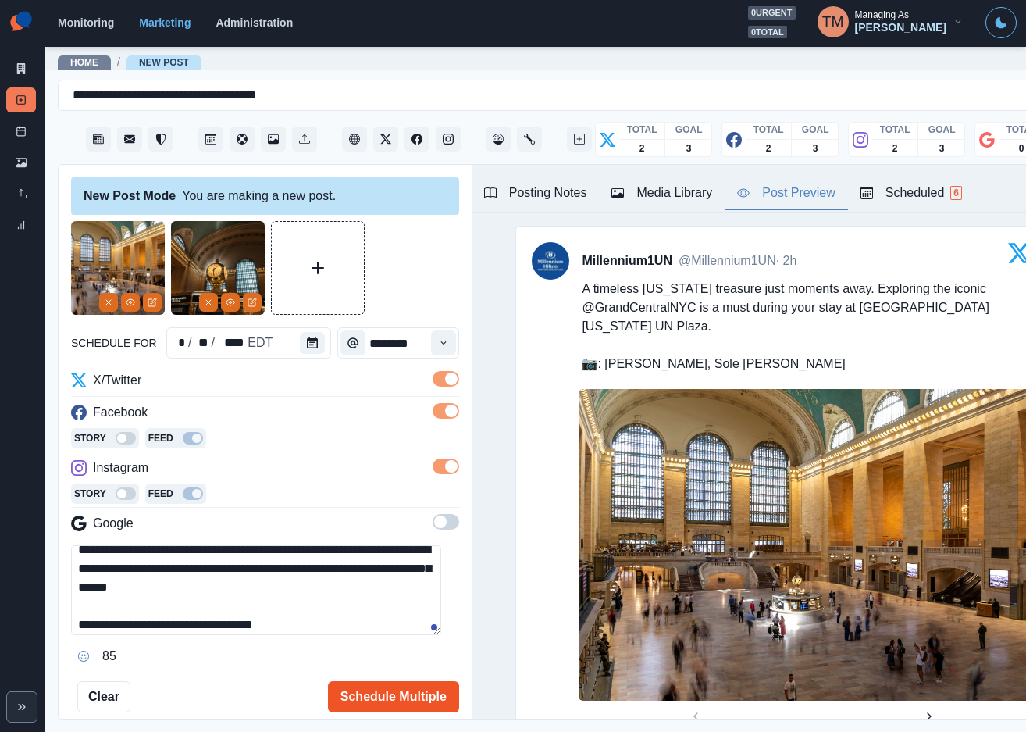
click at [380, 694] on button "Schedule Multiple" at bounding box center [393, 696] width 131 height 31
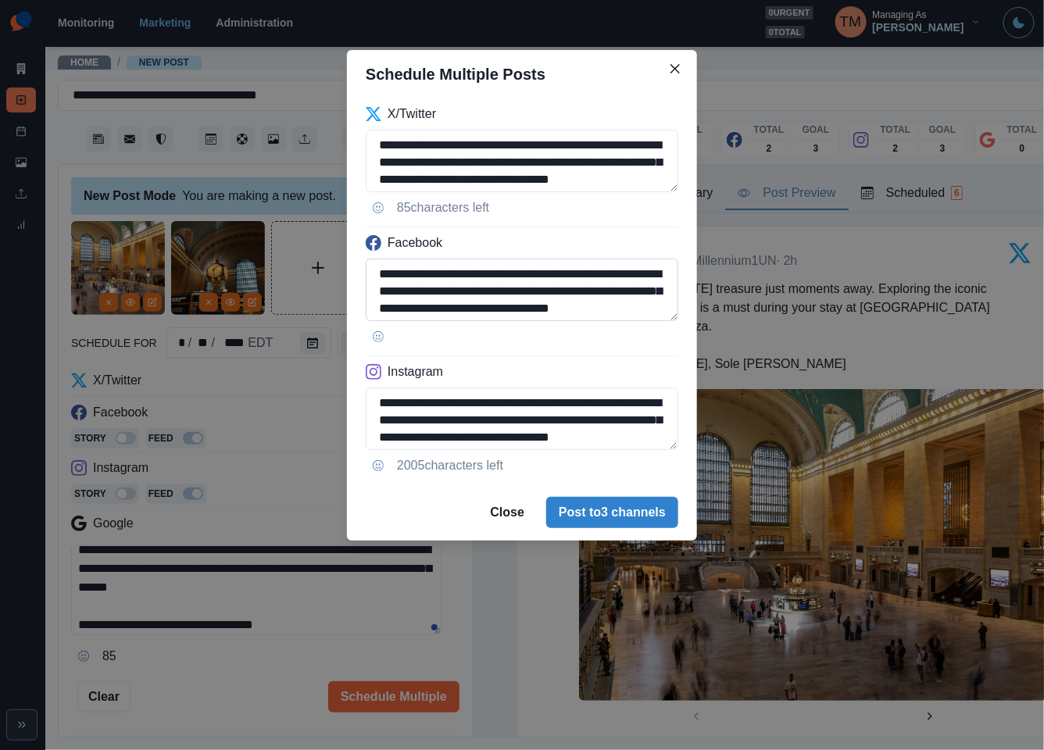
drag, startPoint x: 528, startPoint y: 291, endPoint x: 631, endPoint y: 291, distance: 103.1
click at [631, 291] on textarea "**********" at bounding box center [522, 290] width 312 height 62
paste textarea "*****"
click at [380, 308] on textarea "**********" at bounding box center [522, 290] width 312 height 62
type textarea "**********"
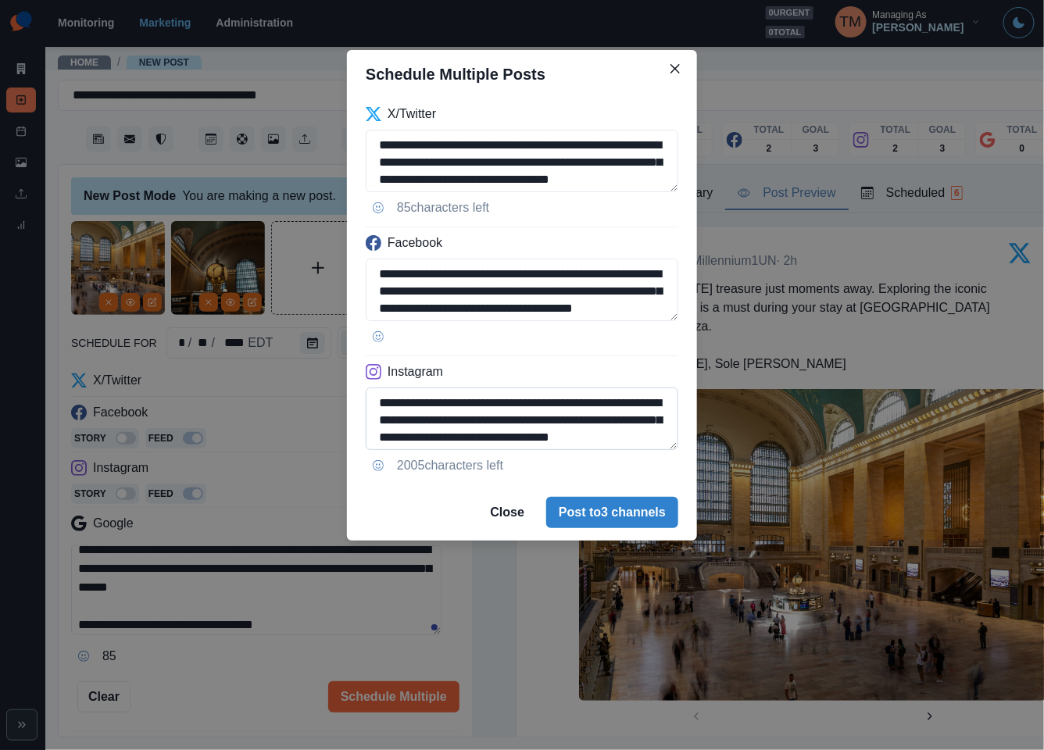
drag, startPoint x: 525, startPoint y: 422, endPoint x: 633, endPoint y: 422, distance: 108.6
click at [633, 422] on textarea "**********" at bounding box center [522, 418] width 312 height 62
paste textarea
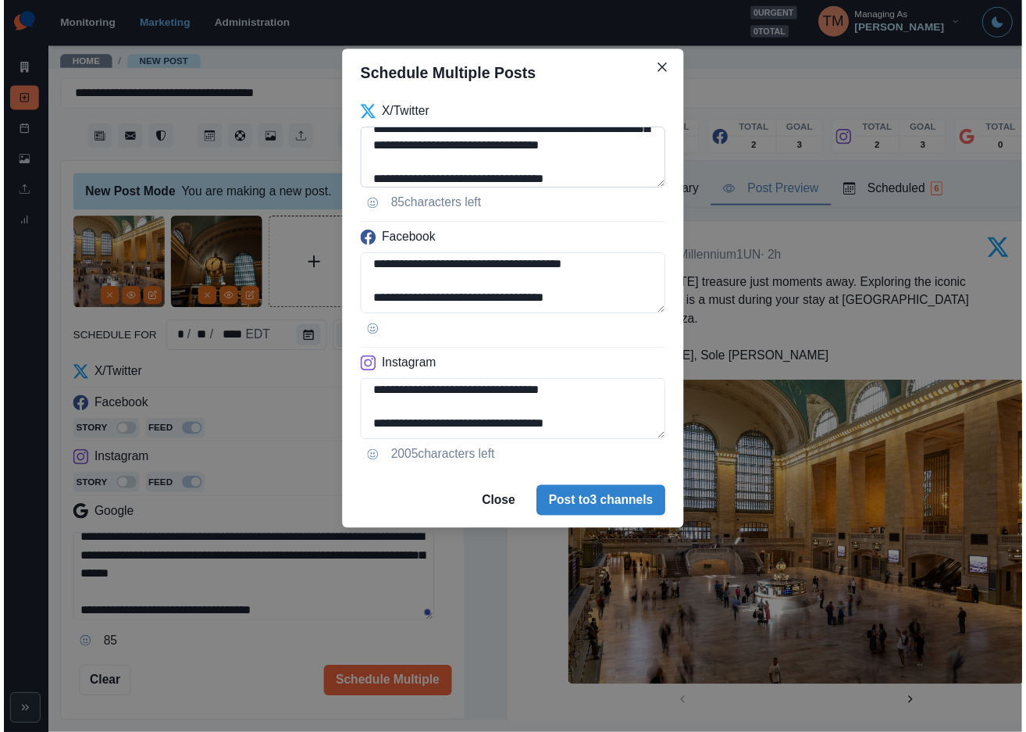
scroll to position [55, 0]
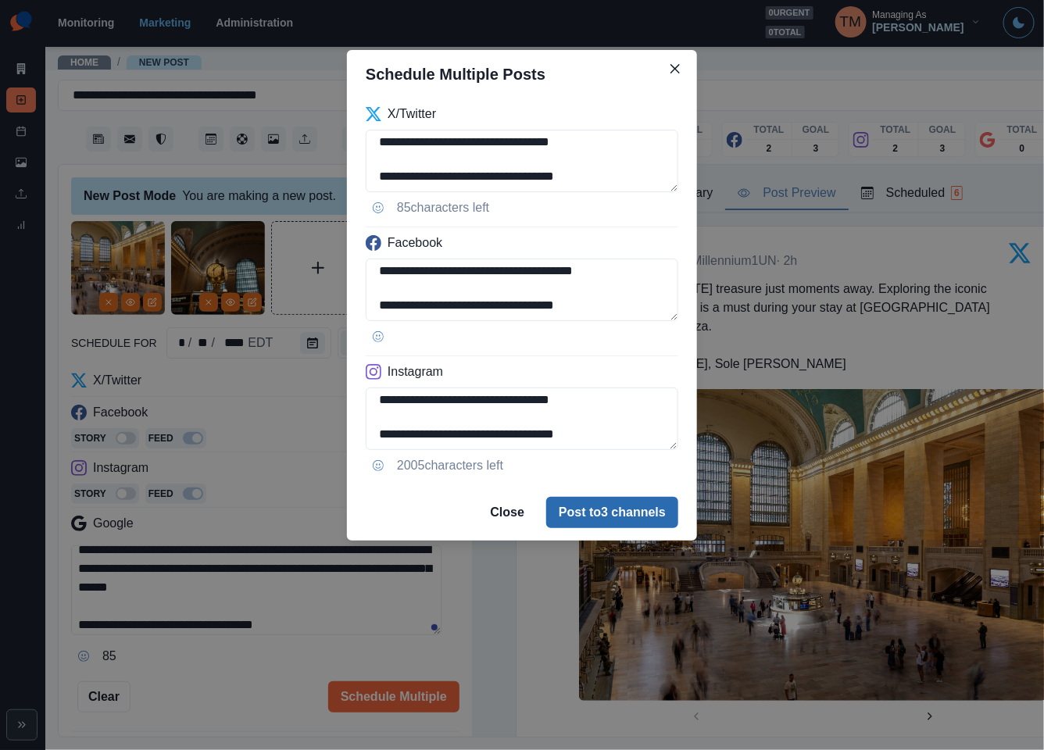
type textarea "**********"
click at [608, 511] on button "Post to 3 channels" at bounding box center [612, 512] width 132 height 31
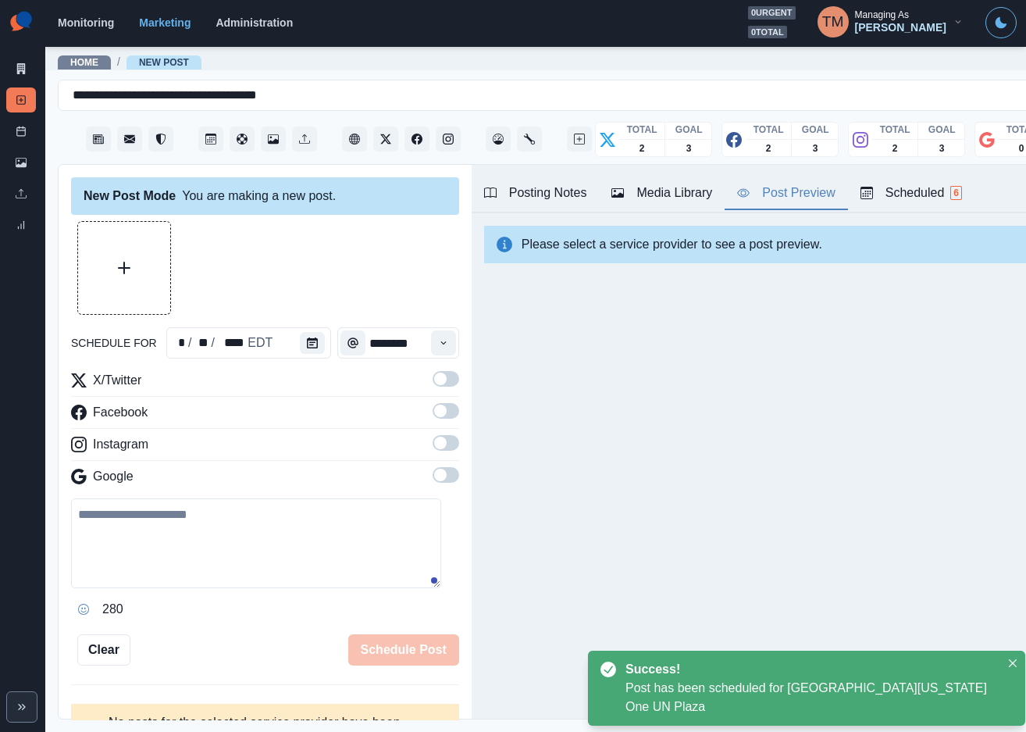
scroll to position [0, 0]
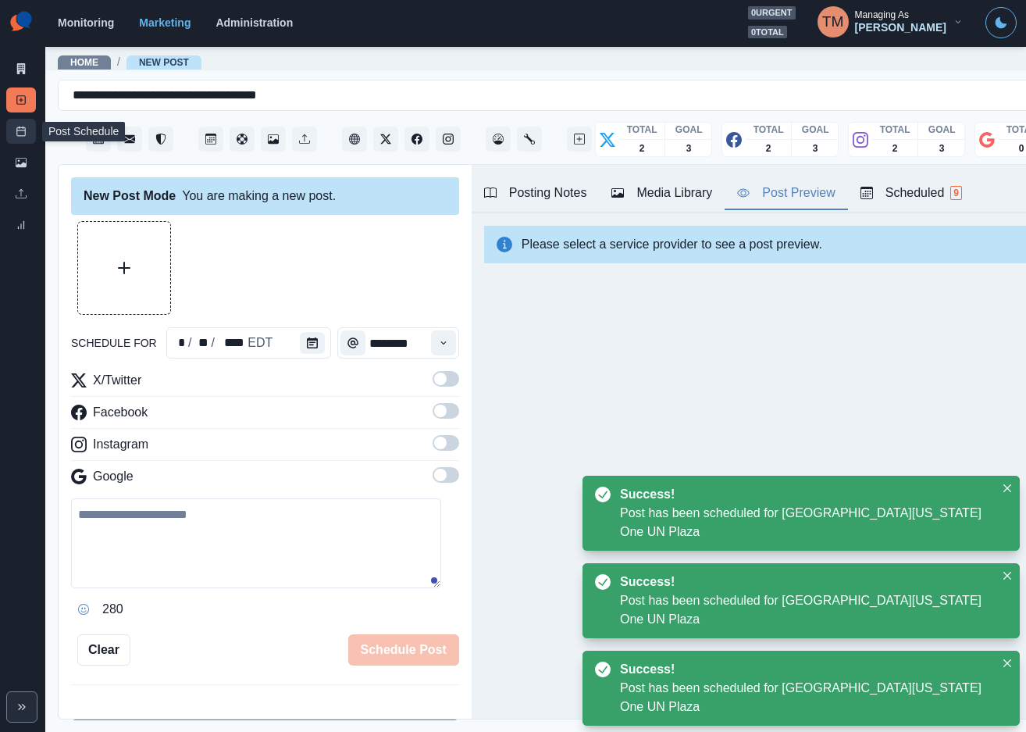
click at [22, 134] on icon at bounding box center [21, 131] width 11 height 11
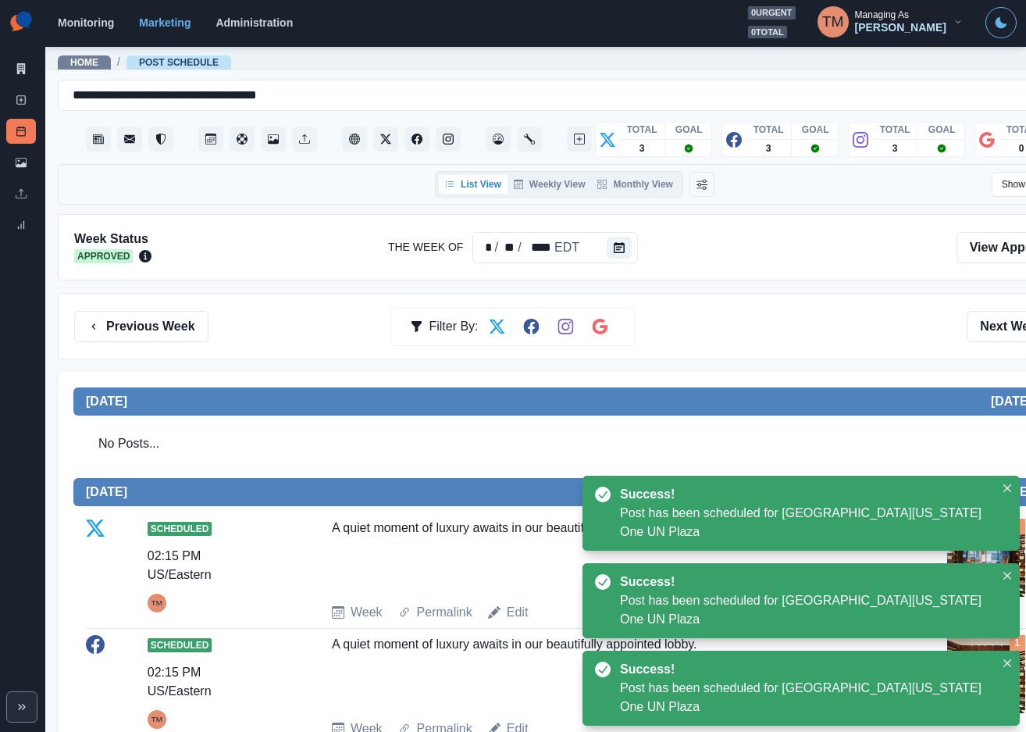
click at [820, 316] on div "Previous Week Filter By: Next Week" at bounding box center [574, 326] width 1001 height 31
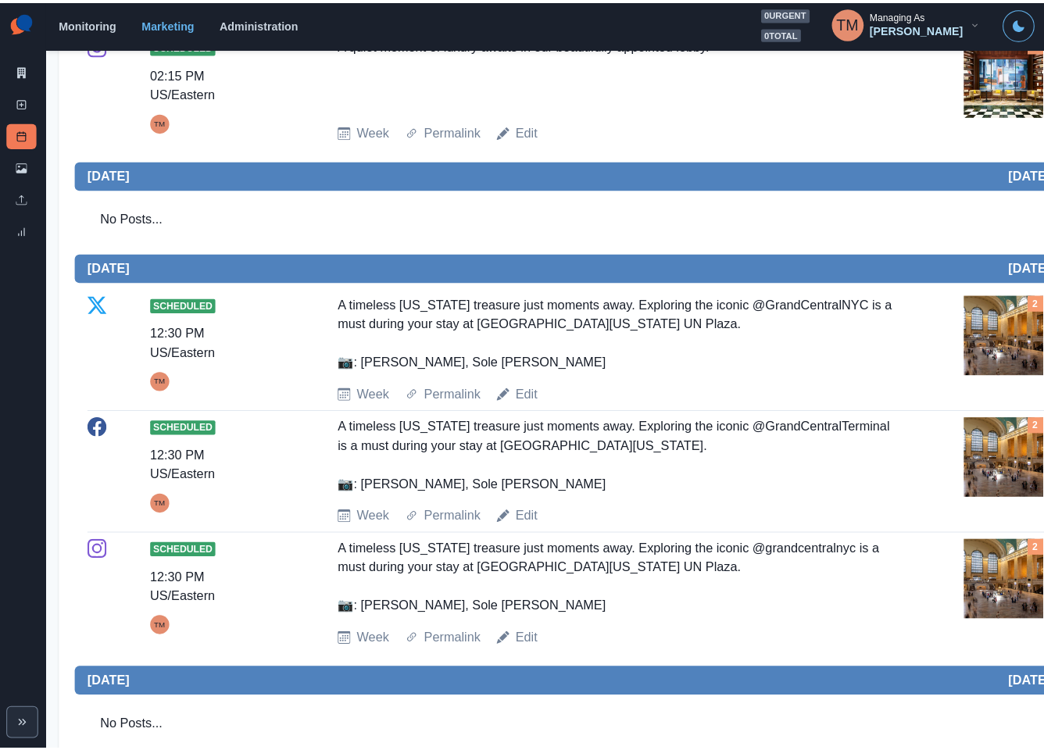
scroll to position [703, 0]
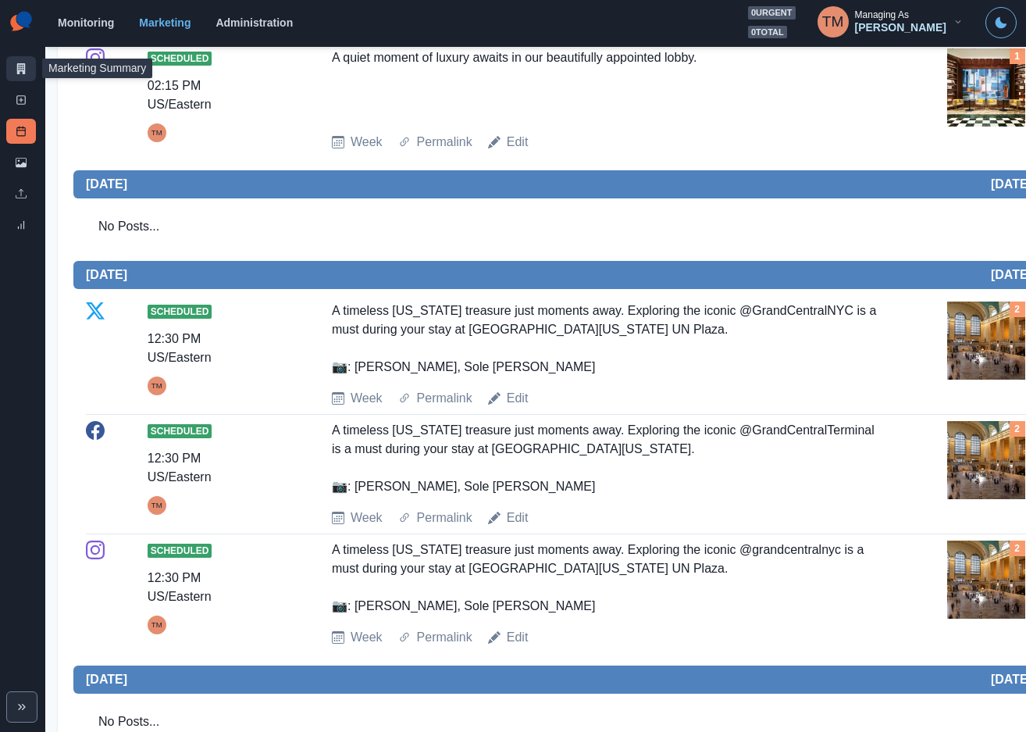
click at [21, 66] on icon at bounding box center [21, 68] width 11 height 11
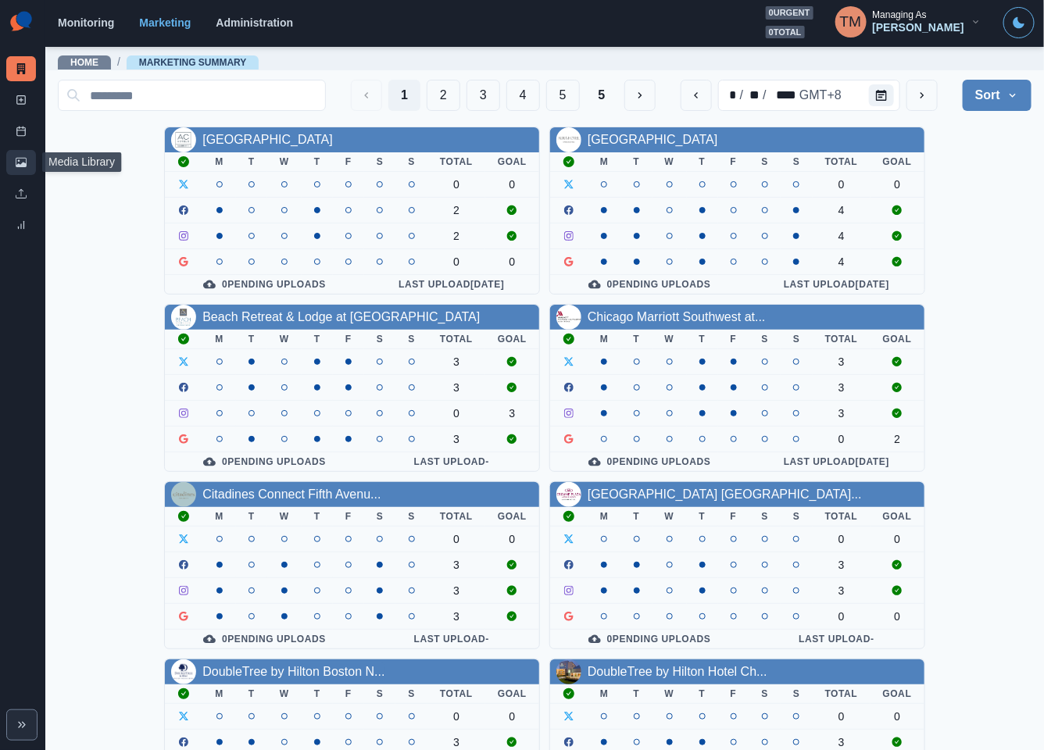
click at [23, 166] on icon at bounding box center [21, 162] width 11 height 9
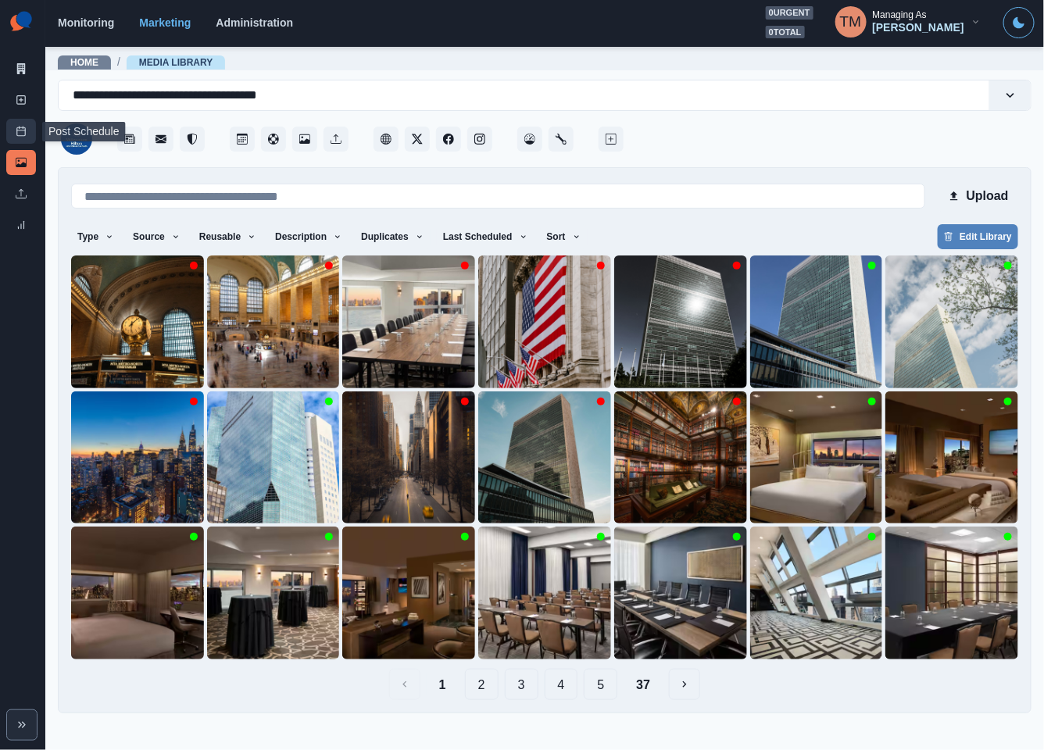
click at [17, 129] on icon at bounding box center [21, 131] width 11 height 11
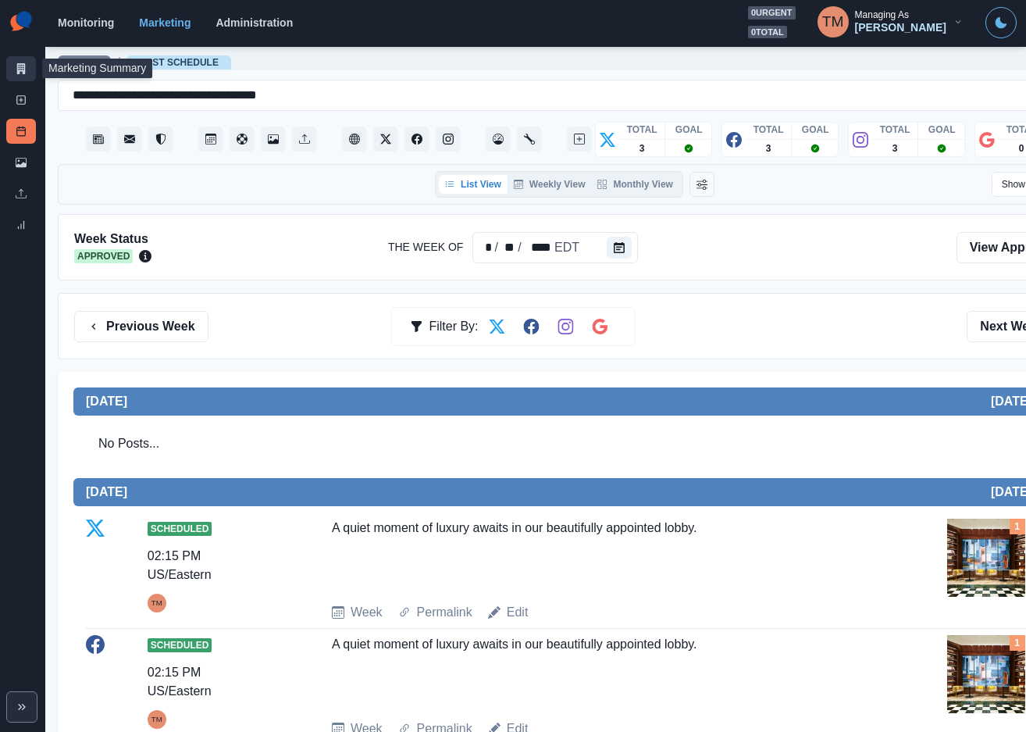
click at [22, 63] on icon at bounding box center [21, 68] width 9 height 11
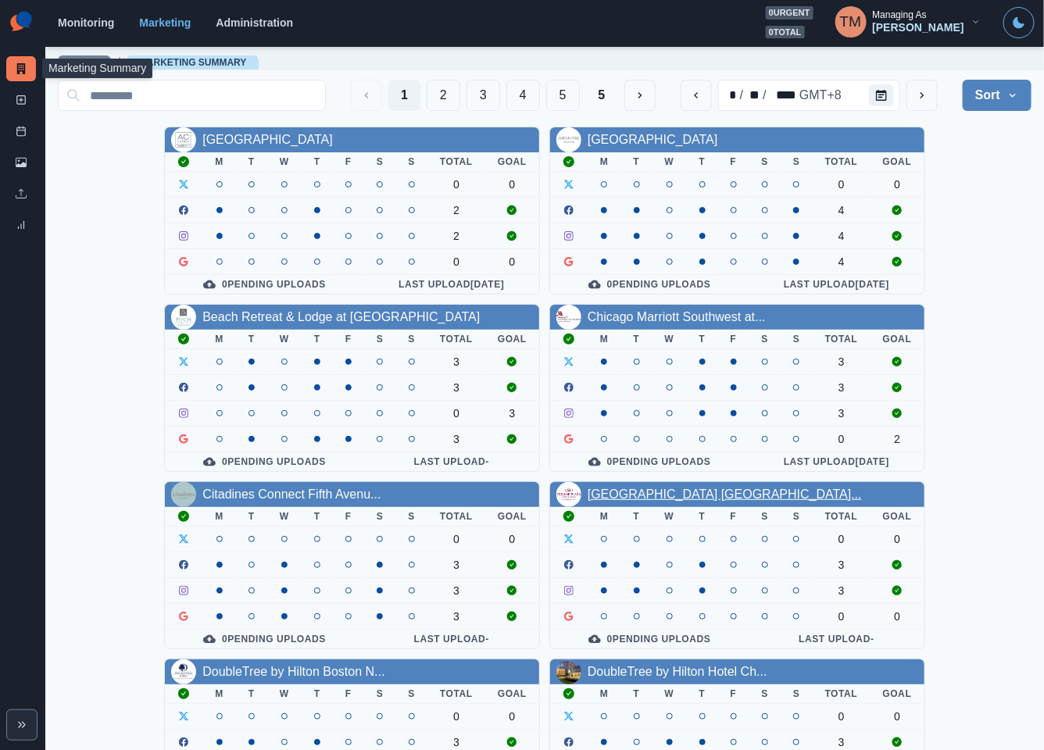
click at [657, 501] on link "[GEOGRAPHIC_DATA] [GEOGRAPHIC_DATA]..." at bounding box center [724, 493] width 274 height 13
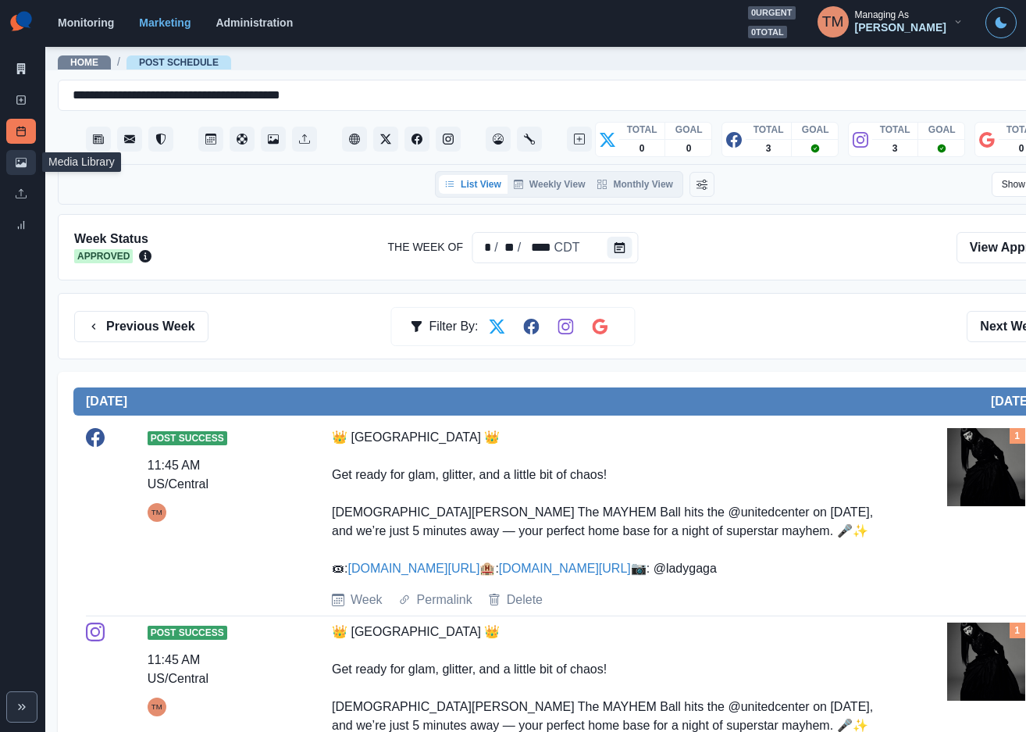
click at [12, 158] on link "Media Library" at bounding box center [21, 162] width 30 height 25
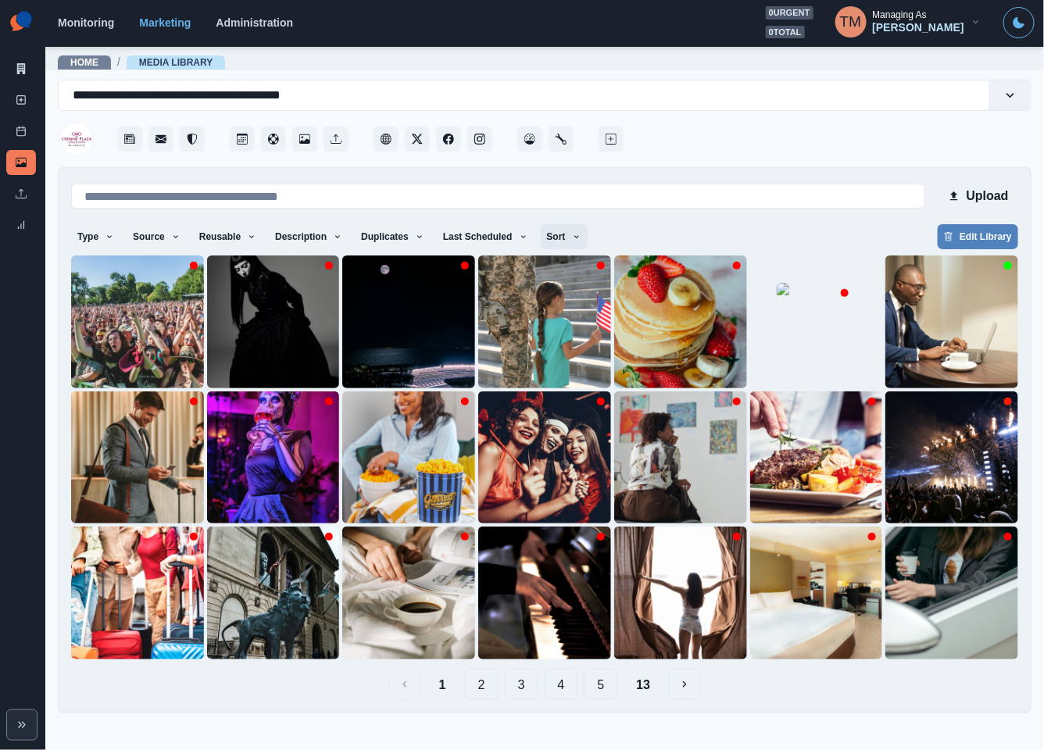
click at [572, 237] on icon "button" at bounding box center [576, 236] width 9 height 9
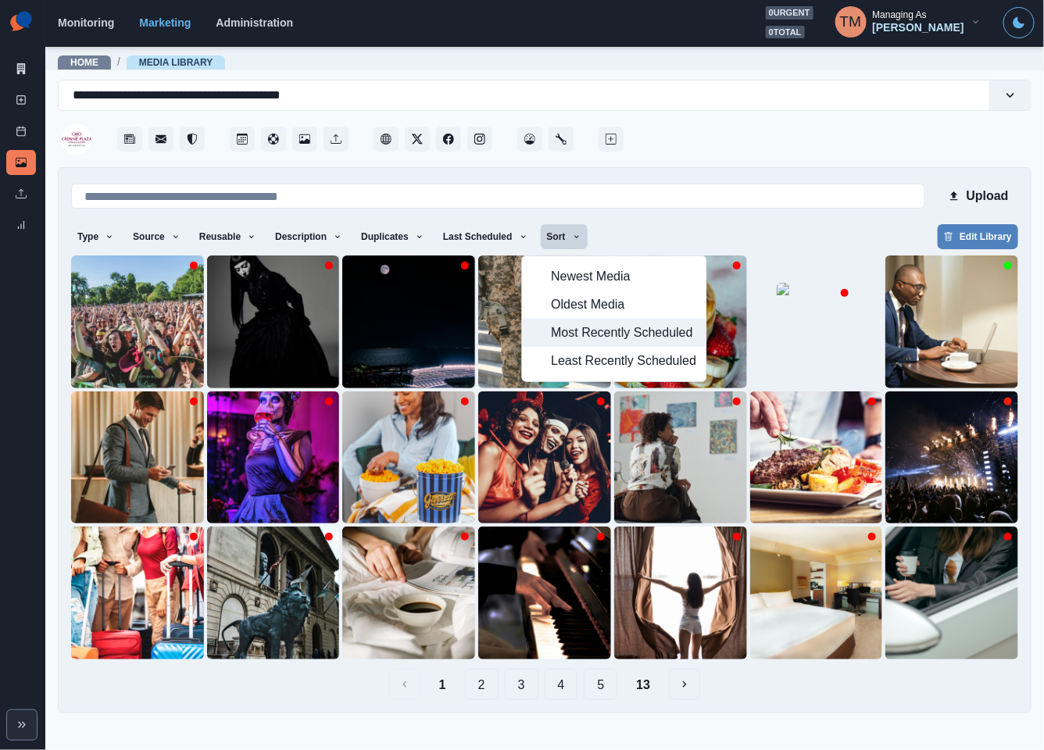
click at [577, 328] on span "Most Recently Scheduled" at bounding box center [623, 332] width 145 height 19
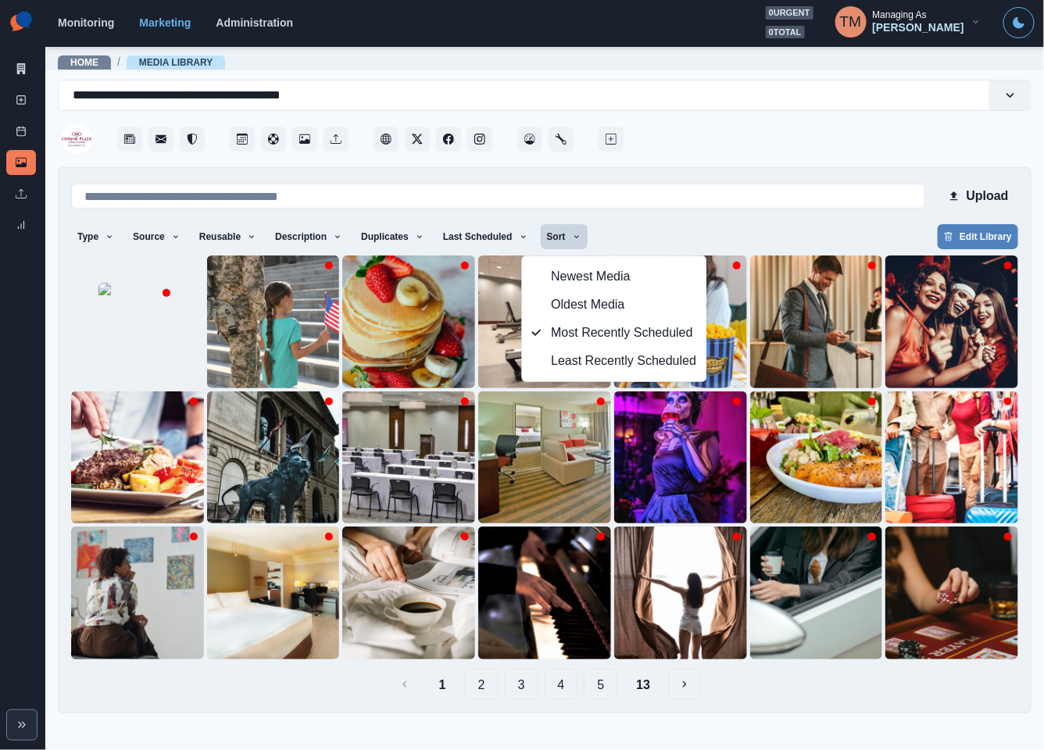
click at [739, 224] on div "Type Any Image Video Source Any Upload Social Manager Found: Instagram Found: G…" at bounding box center [544, 238] width 947 height 28
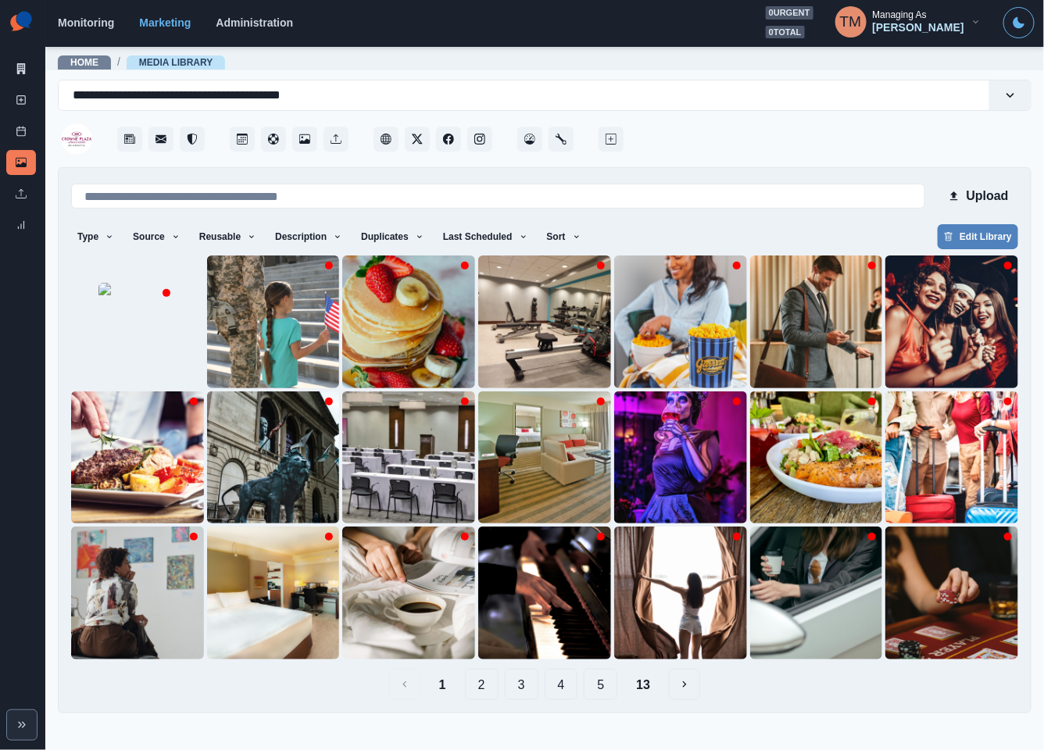
click at [648, 683] on button "13" at bounding box center [642, 684] width 39 height 31
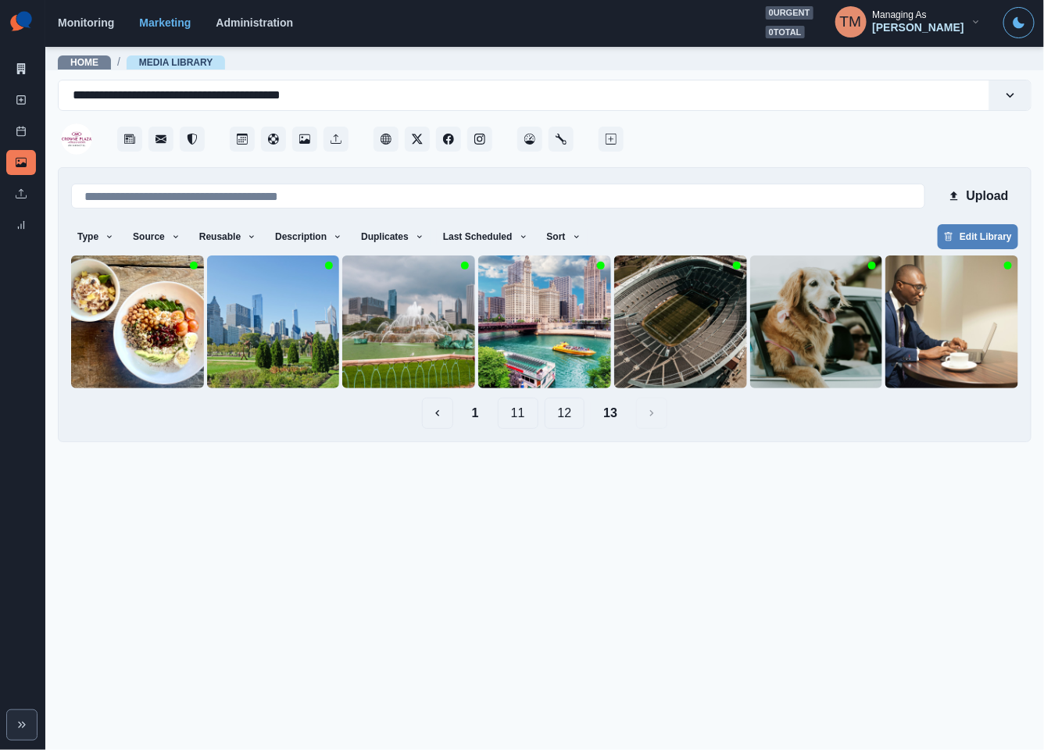
click at [561, 413] on button "12" at bounding box center [564, 413] width 41 height 31
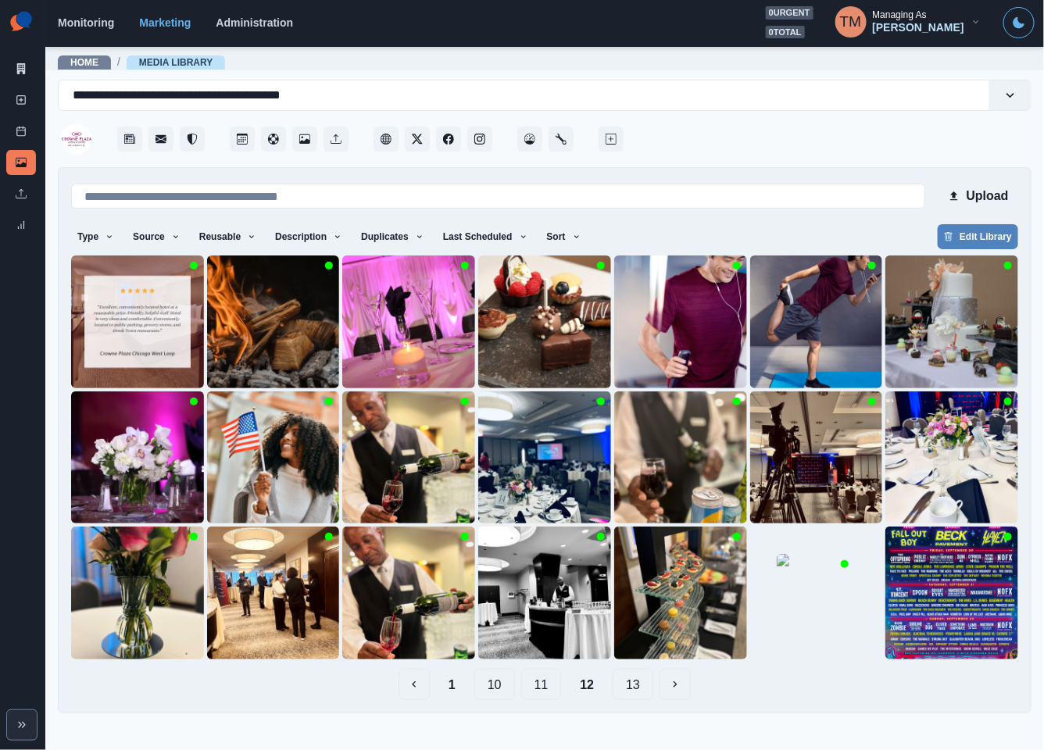
click at [547, 687] on button "11" at bounding box center [541, 684] width 41 height 31
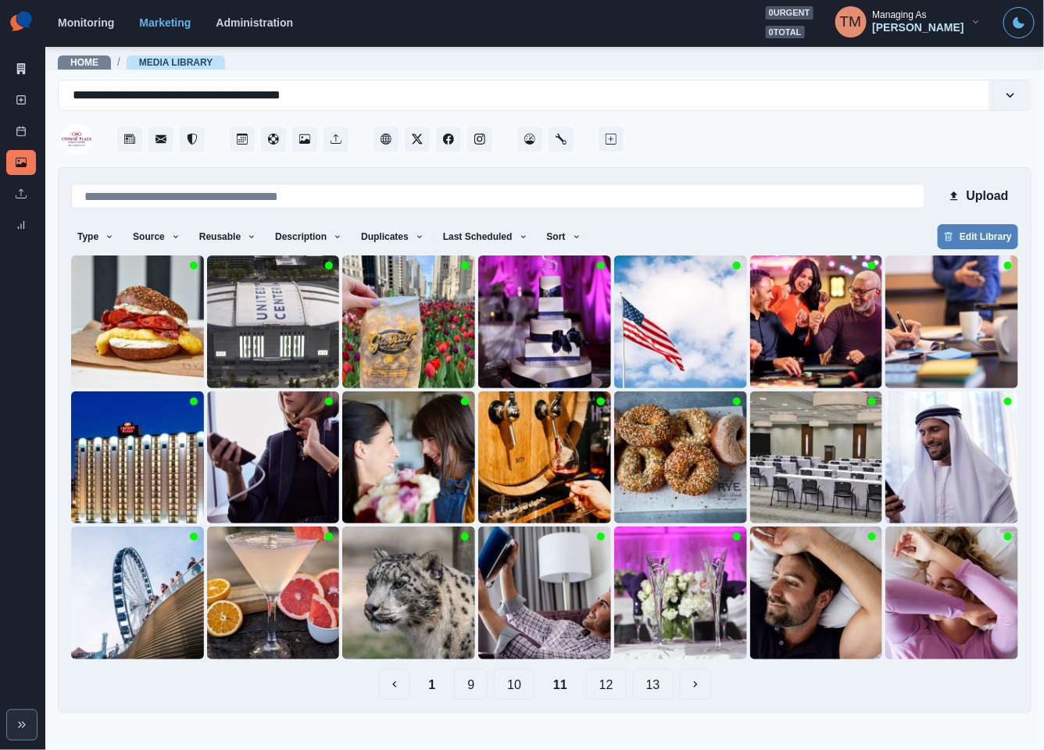
click at [505, 687] on button "10" at bounding box center [514, 684] width 41 height 31
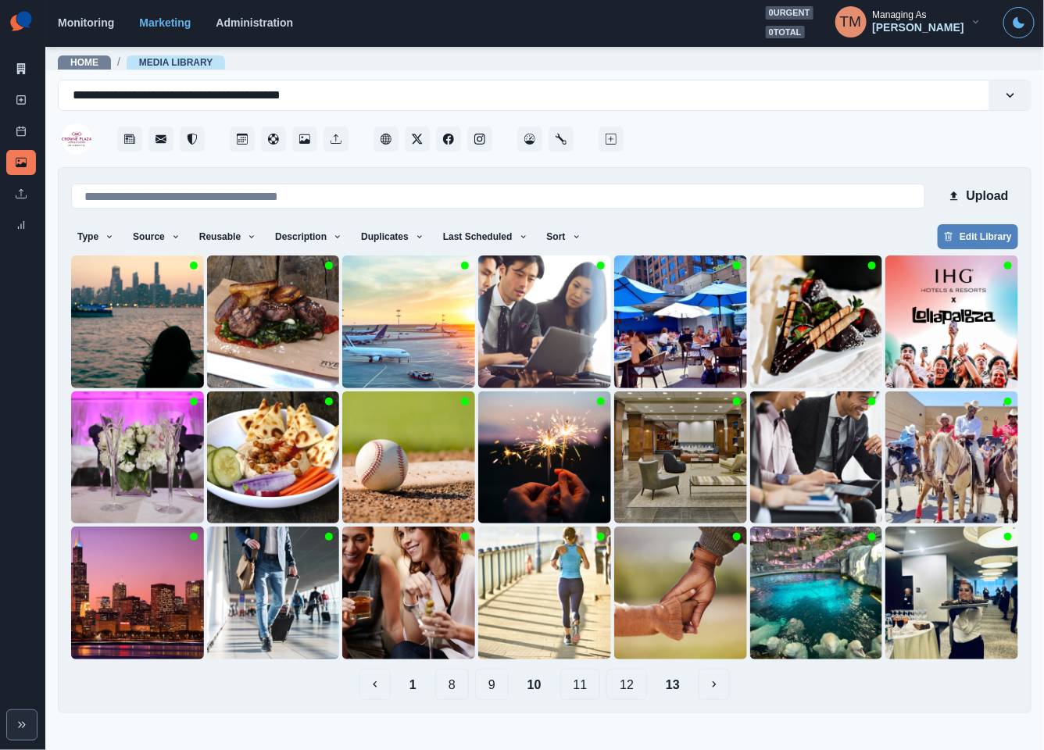
click at [480, 690] on button "9" at bounding box center [492, 684] width 34 height 31
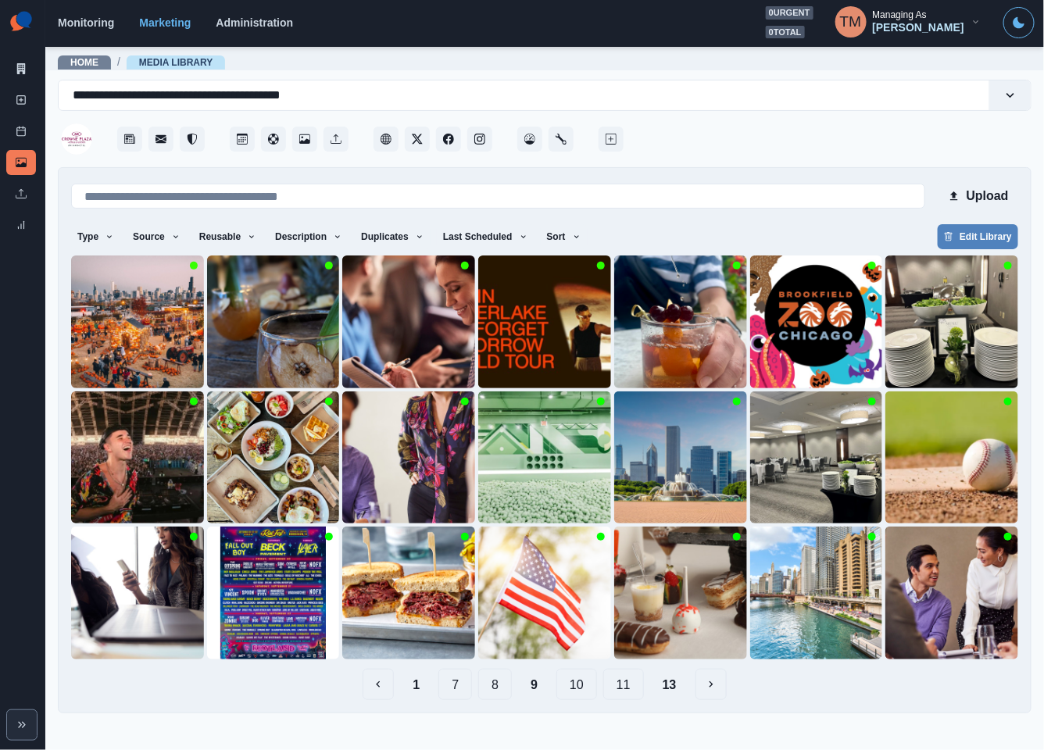
click at [501, 691] on button "8" at bounding box center [495, 684] width 34 height 31
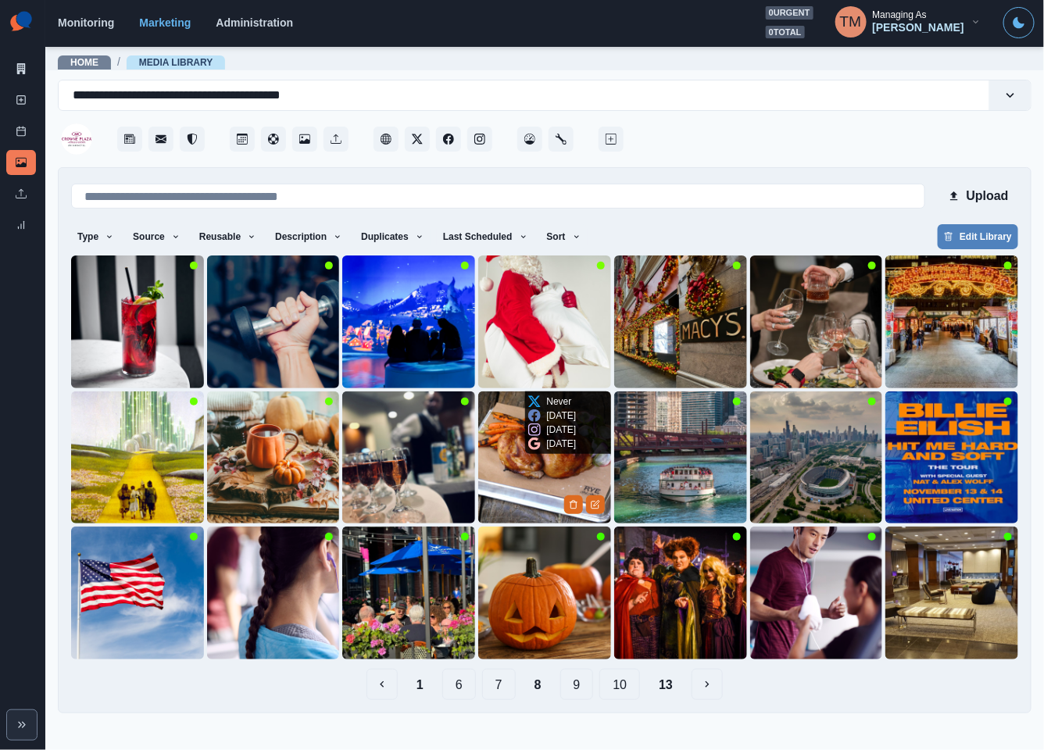
click at [494, 501] on img at bounding box center [544, 457] width 133 height 133
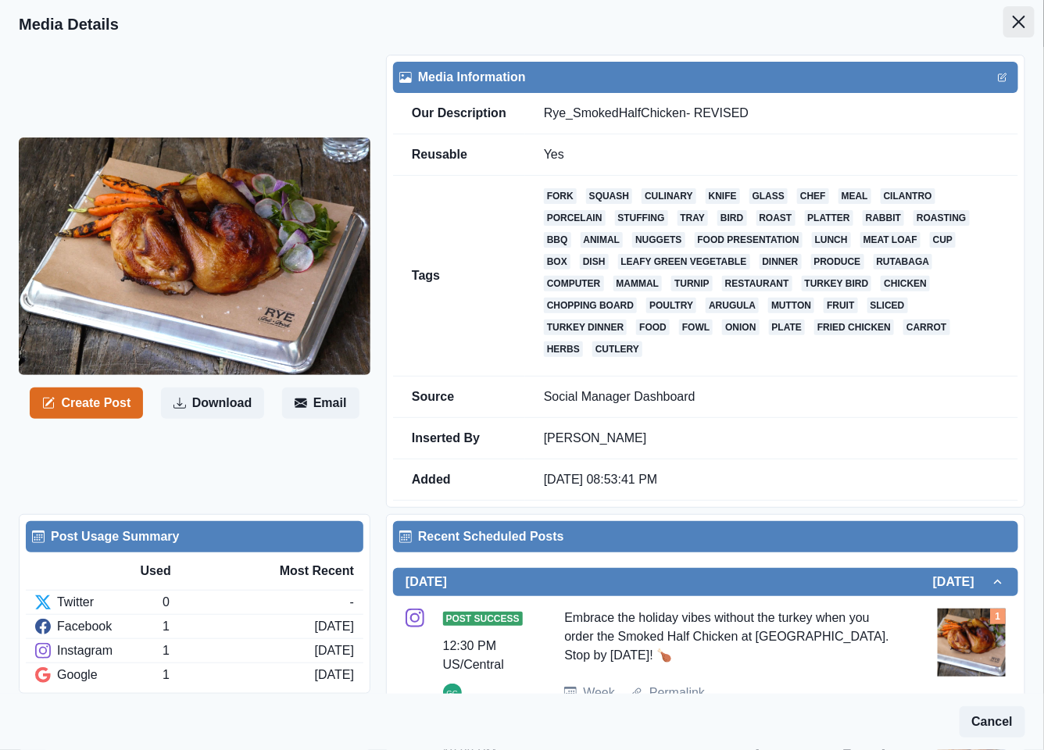
click at [1012, 19] on icon "Close" at bounding box center [1018, 22] width 12 height 12
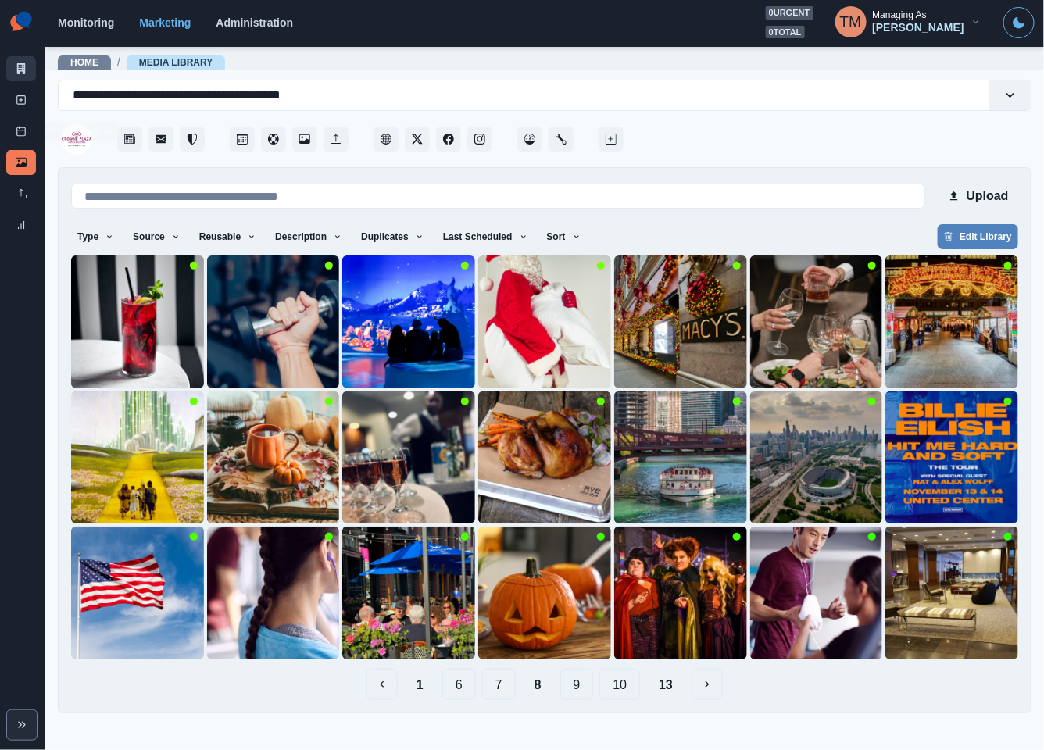
click at [12, 66] on link "Marketing Summary" at bounding box center [21, 68] width 30 height 25
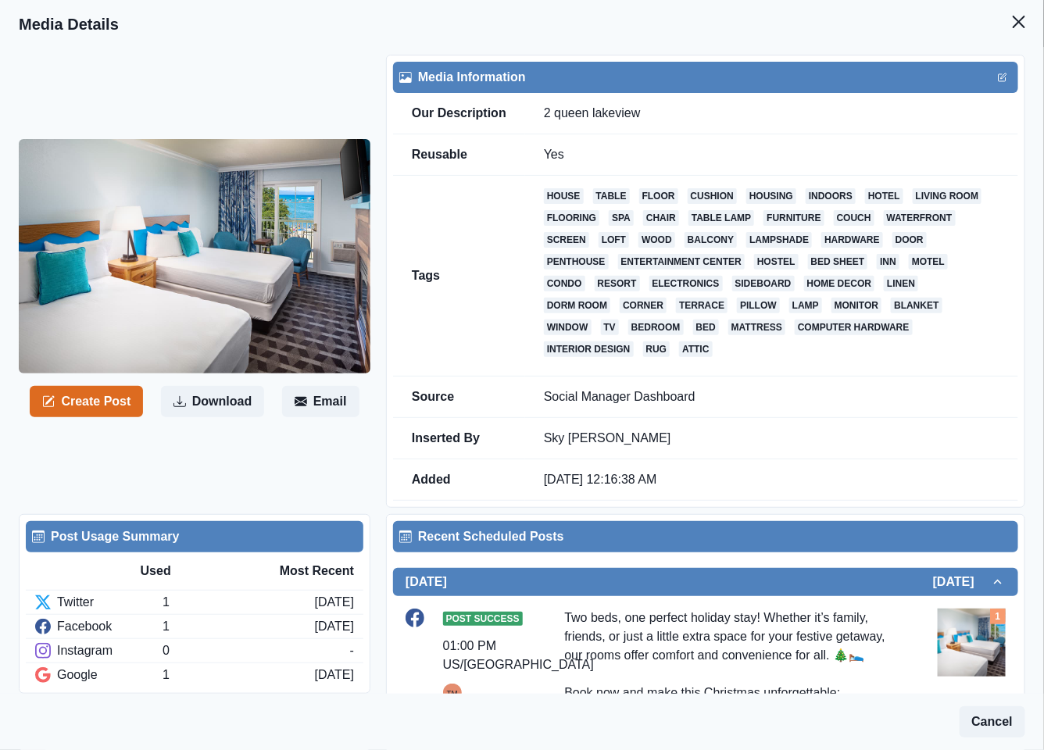
click at [104, 404] on button "Create Post" at bounding box center [86, 401] width 113 height 31
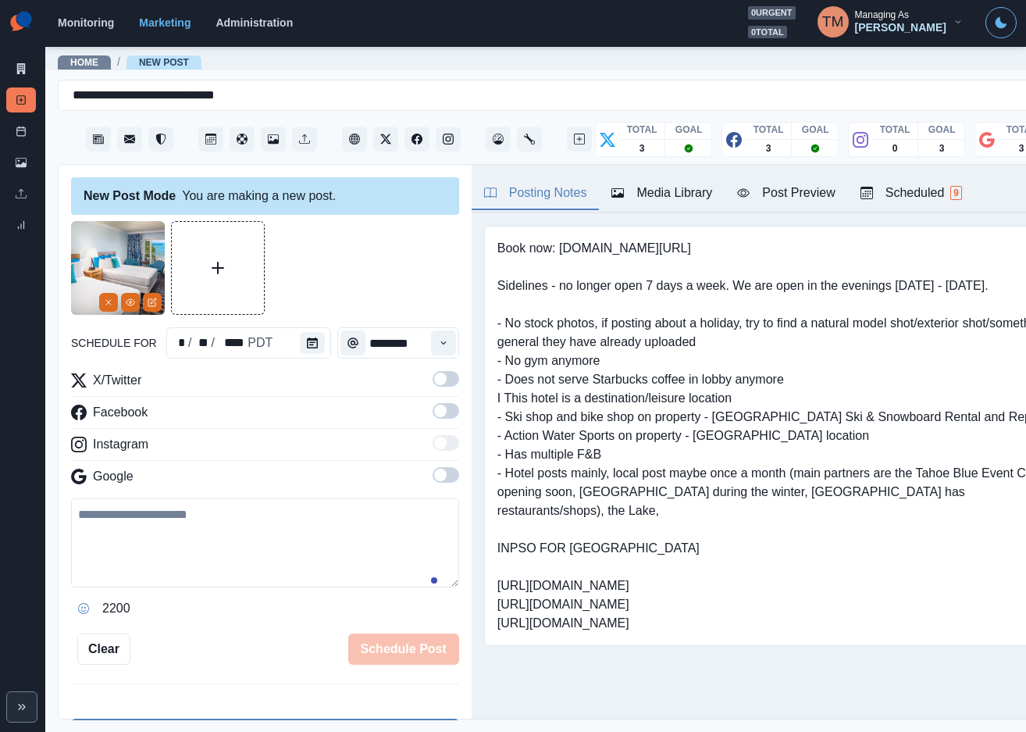
click at [206, 547] on textarea at bounding box center [265, 542] width 388 height 89
paste textarea "**********"
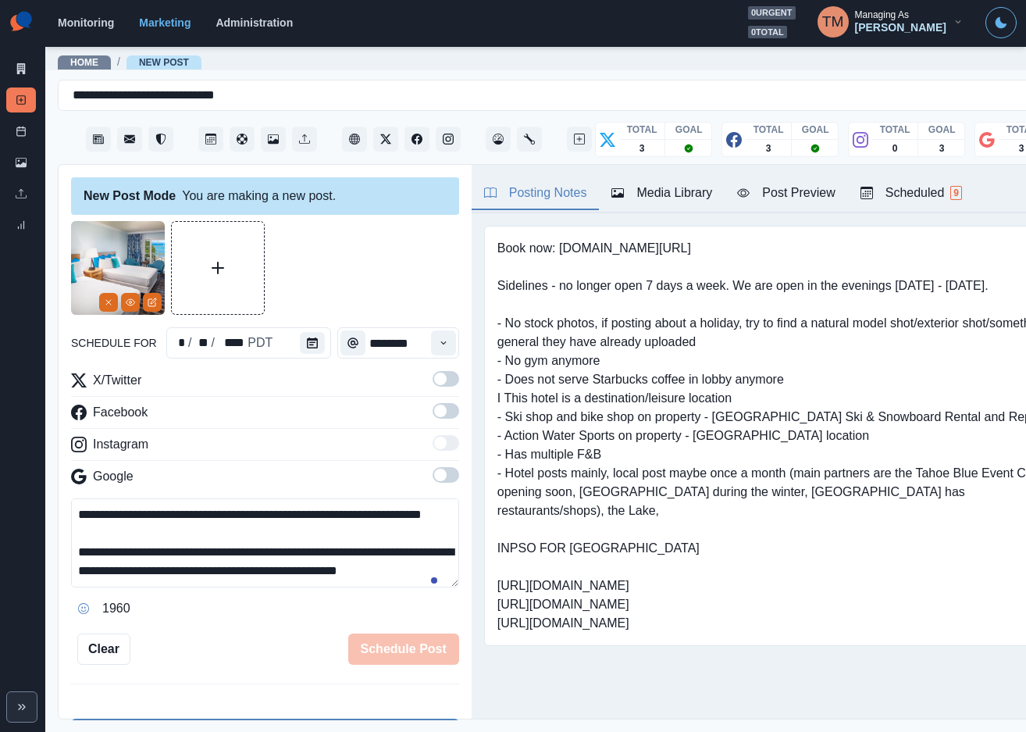
scroll to position [68, 0]
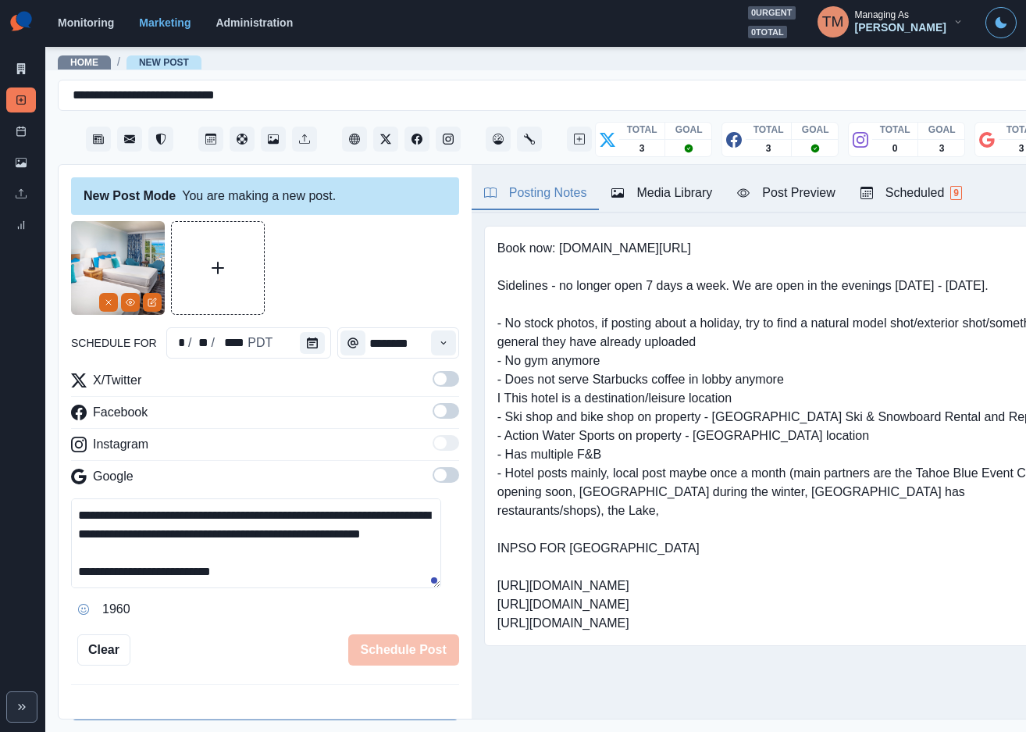
type textarea "**********"
click at [441, 380] on span at bounding box center [446, 379] width 27 height 16
click at [433, 417] on span at bounding box center [446, 411] width 27 height 16
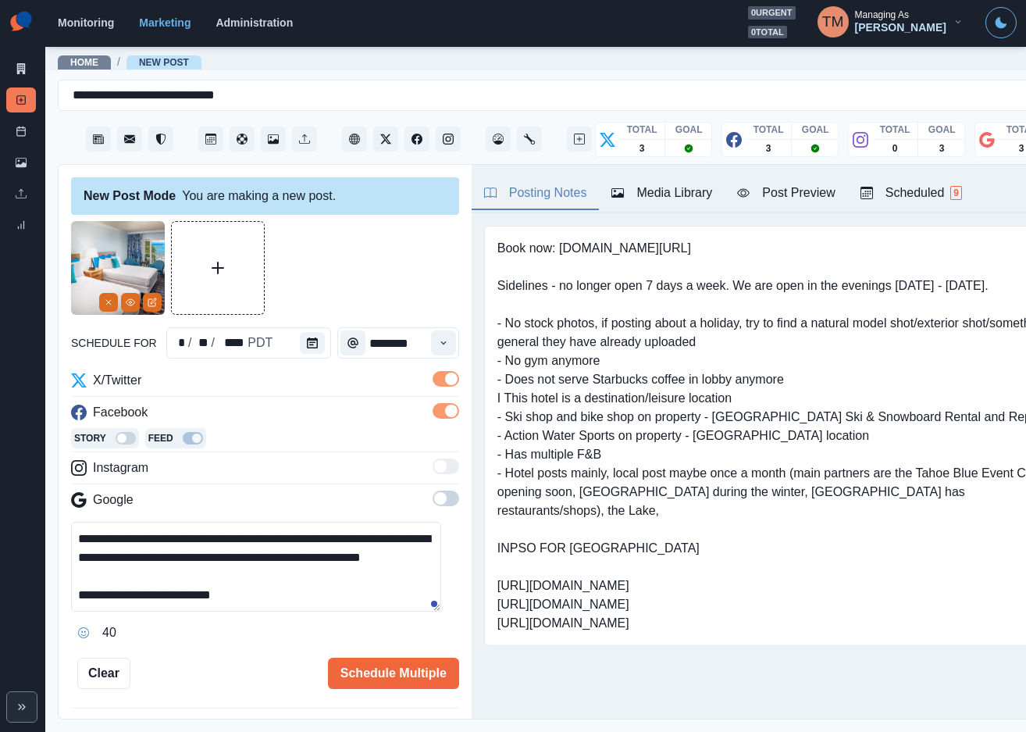
click at [437, 499] on span at bounding box center [446, 499] width 27 height 16
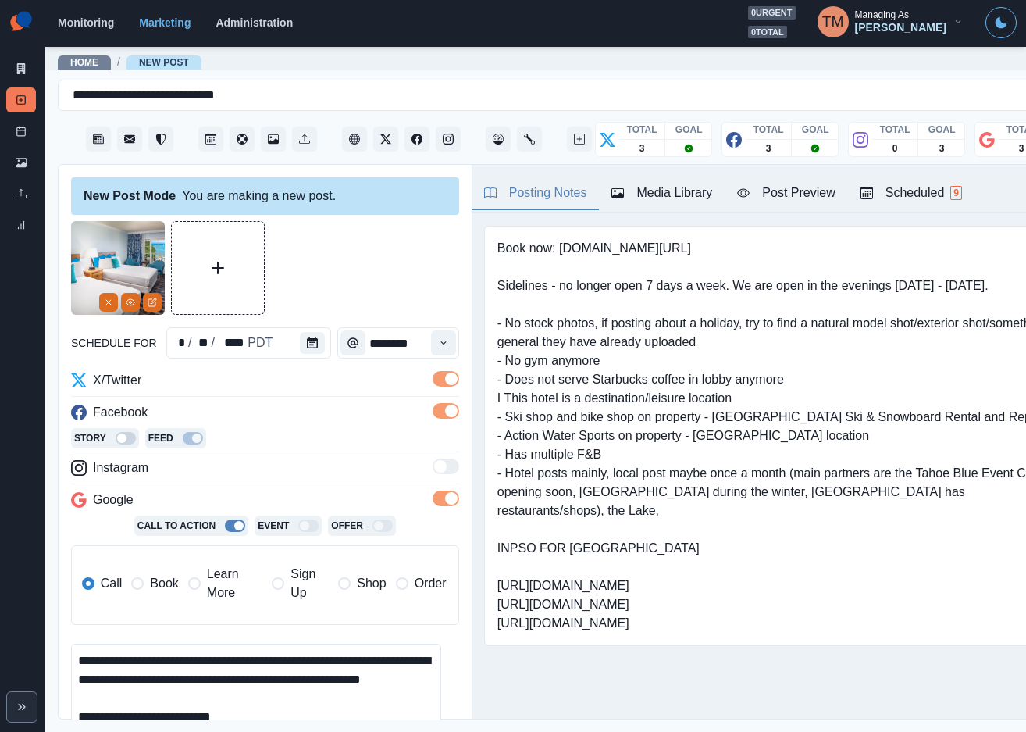
click at [158, 587] on span "Book" at bounding box center [164, 583] width 28 height 19
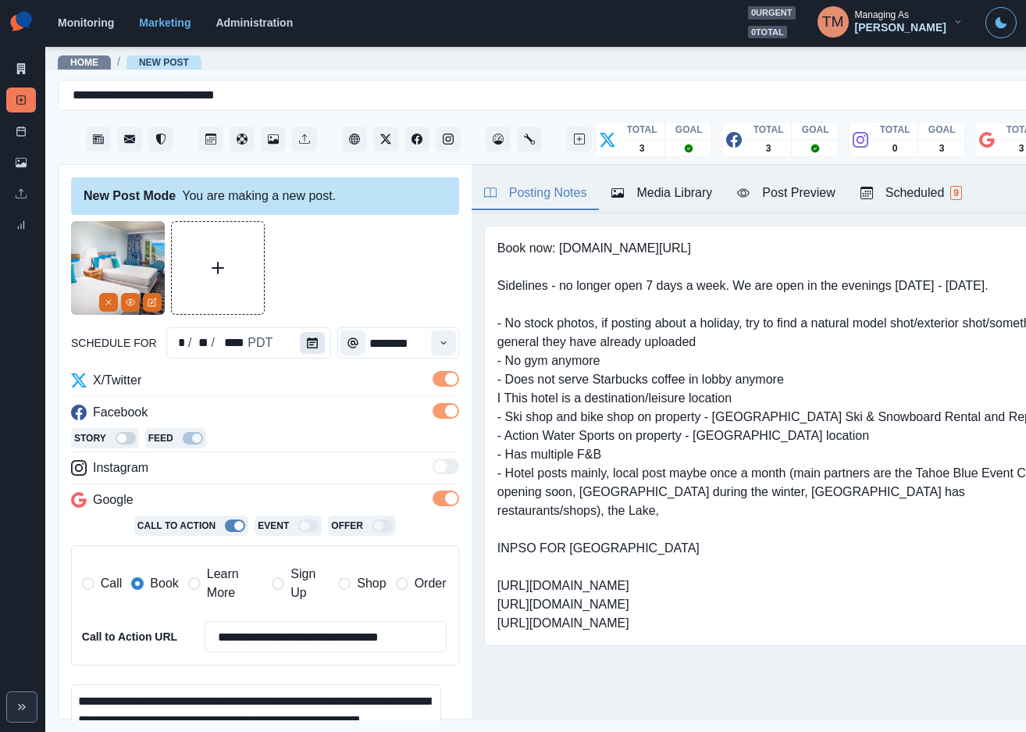
click at [307, 343] on icon "Calendar" at bounding box center [312, 342] width 11 height 11
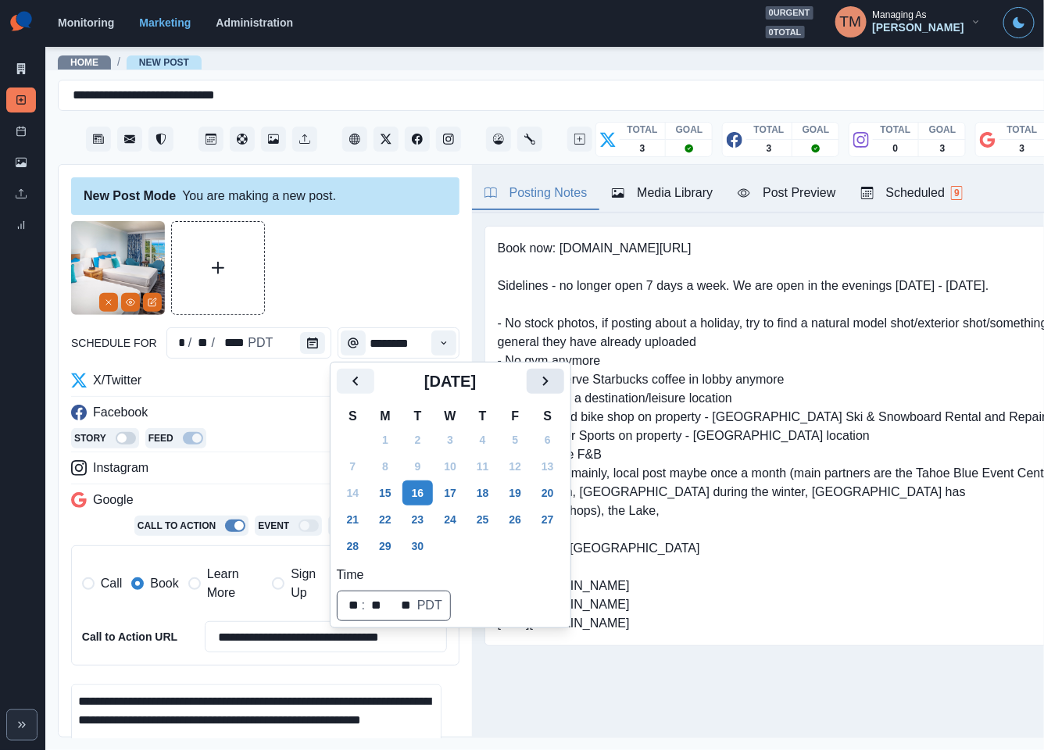
click at [546, 385] on icon "Next" at bounding box center [545, 381] width 19 height 19
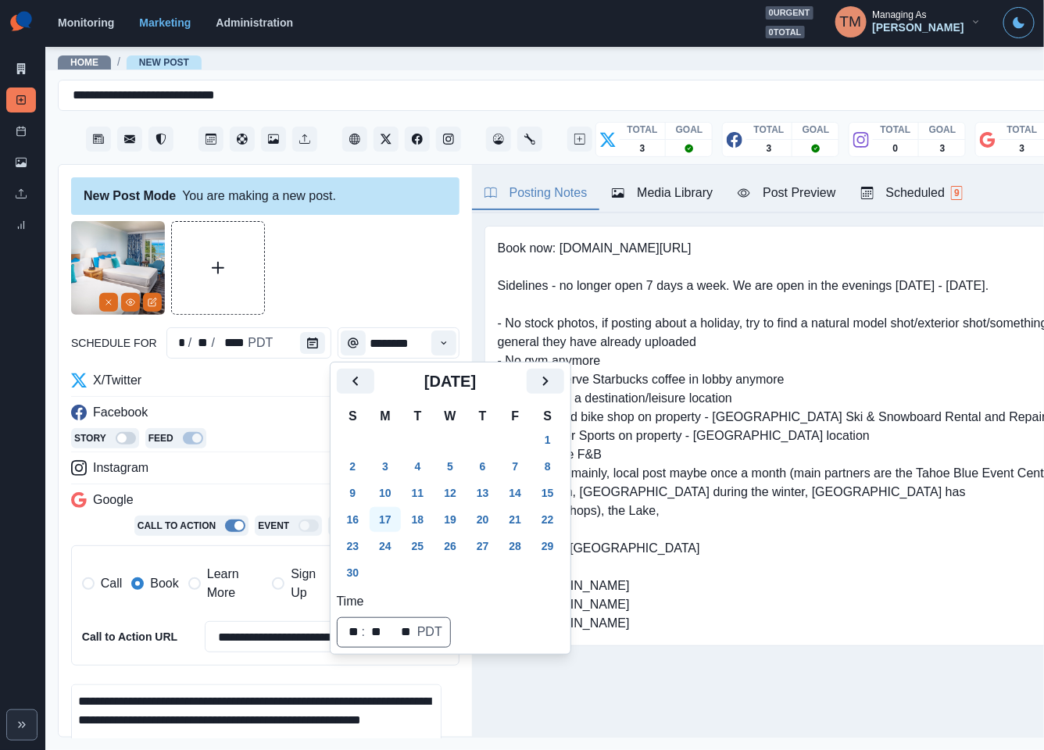
click at [387, 519] on button "17" at bounding box center [384, 519] width 31 height 25
click at [380, 288] on div at bounding box center [265, 268] width 388 height 94
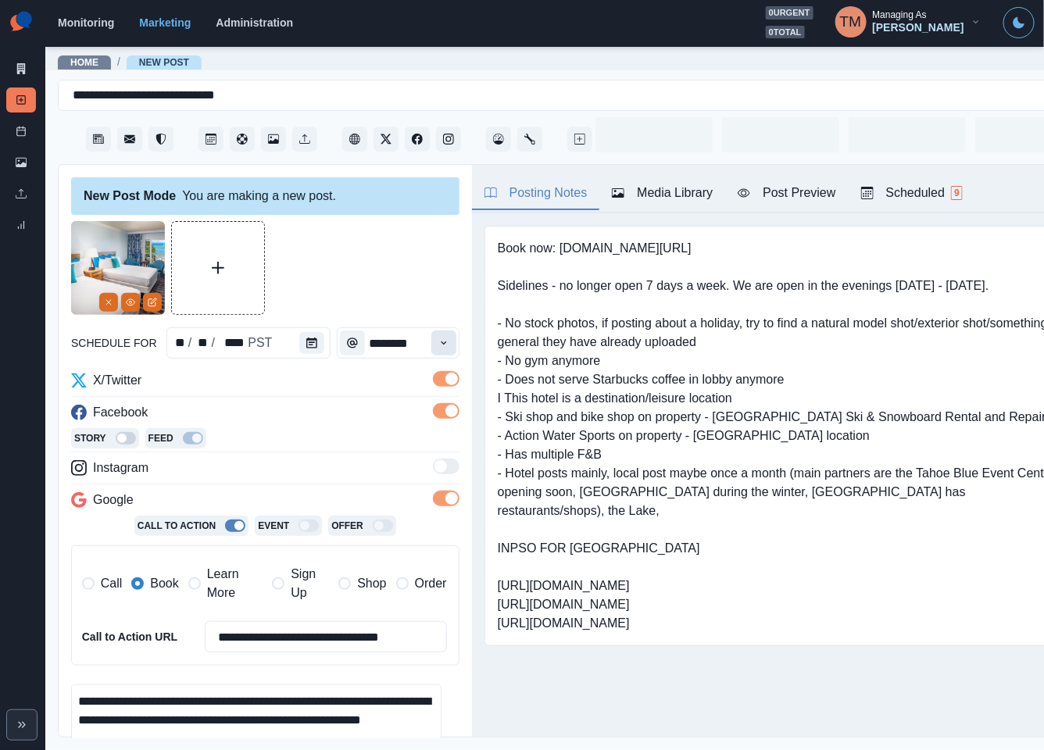
click at [438, 345] on icon "Time" at bounding box center [443, 342] width 11 height 11
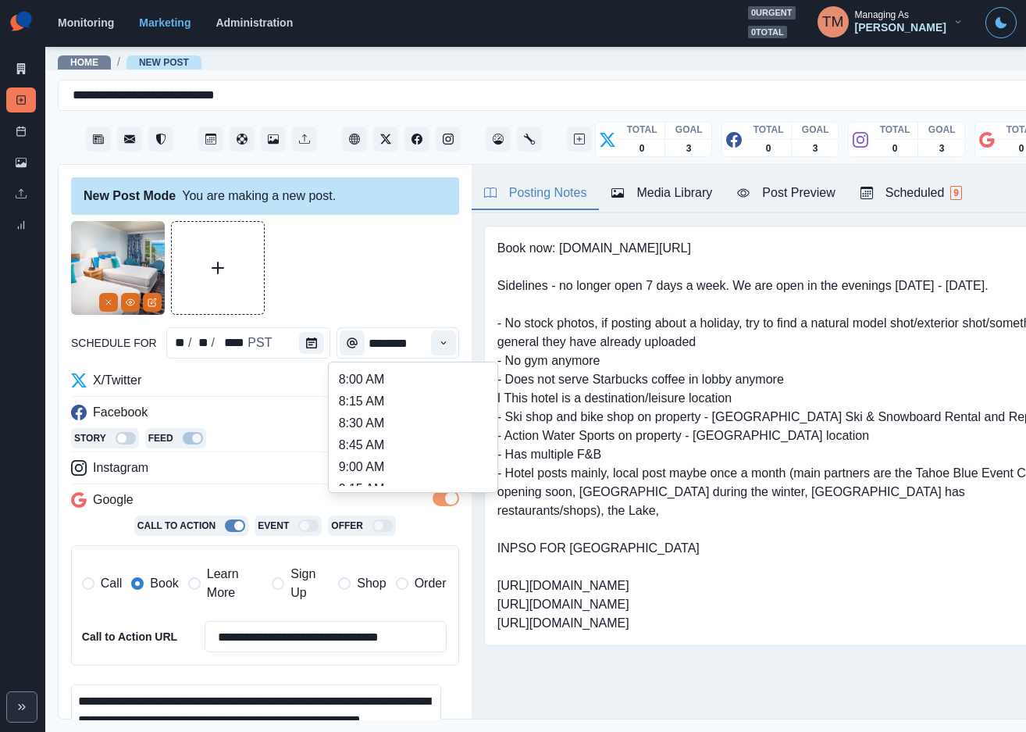
scroll to position [351, 0]
click at [389, 427] on li "12:30 PM" at bounding box center [413, 422] width 156 height 22
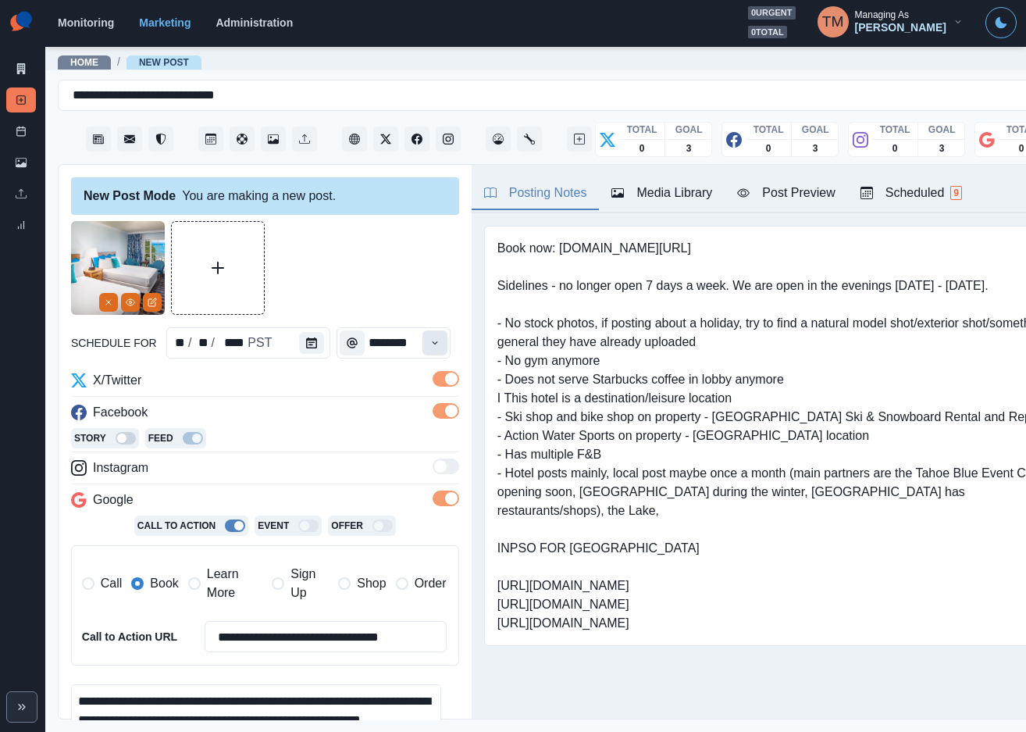
type input "********"
click at [396, 277] on div at bounding box center [265, 268] width 388 height 94
click at [795, 199] on div "Post Preview" at bounding box center [786, 193] width 98 height 19
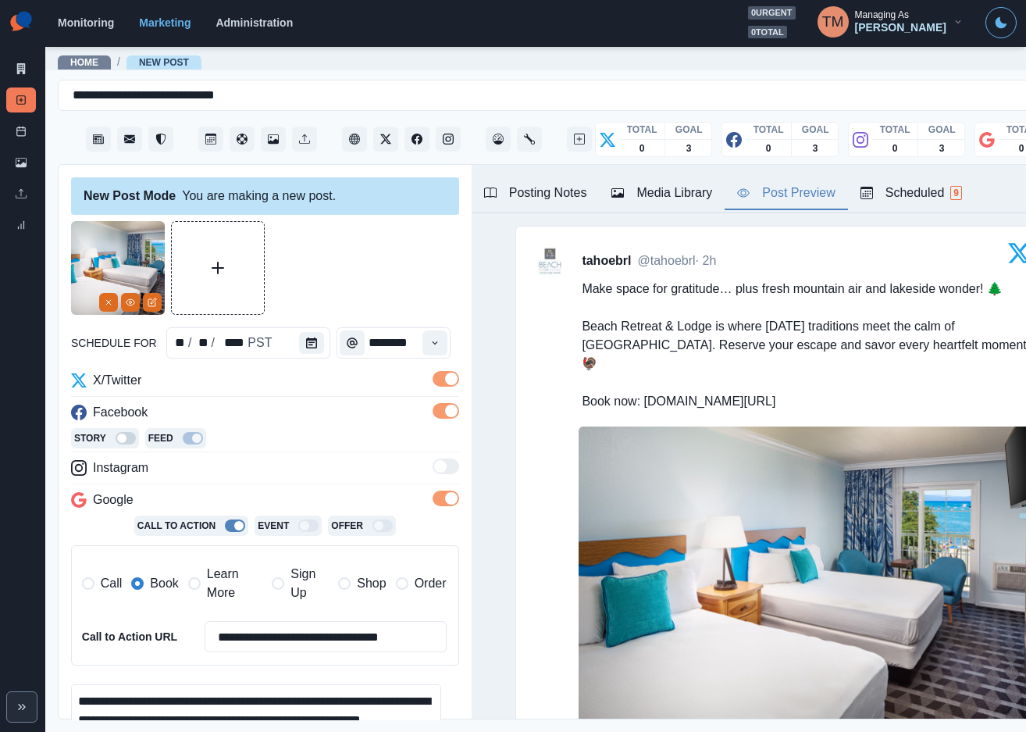
scroll to position [221, 0]
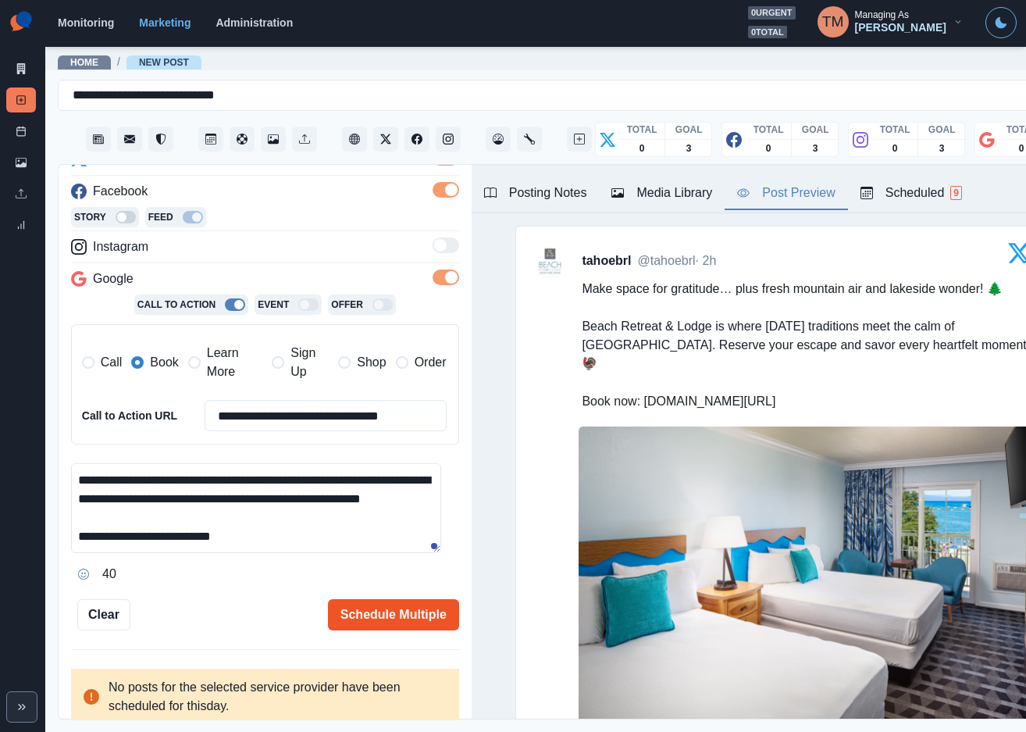
click at [357, 619] on button "Schedule Multiple" at bounding box center [393, 614] width 131 height 31
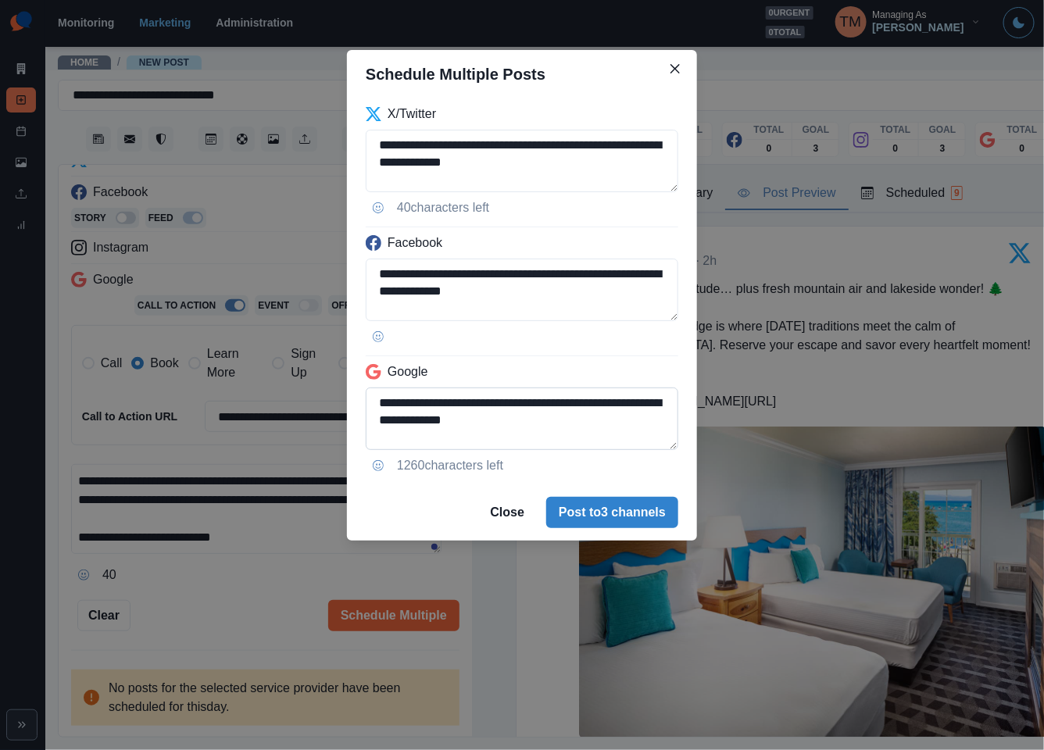
scroll to position [89, 0]
drag, startPoint x: 629, startPoint y: 404, endPoint x: 645, endPoint y: 444, distance: 43.1
click at [645, 444] on textarea "**********" at bounding box center [522, 418] width 312 height 62
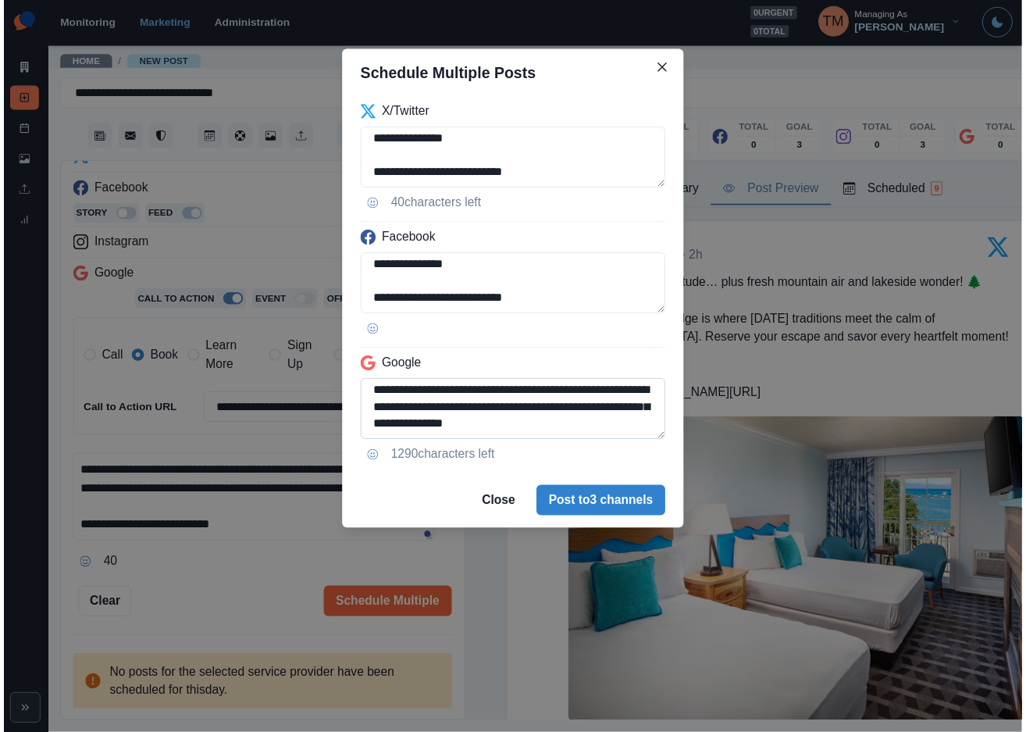
scroll to position [55, 0]
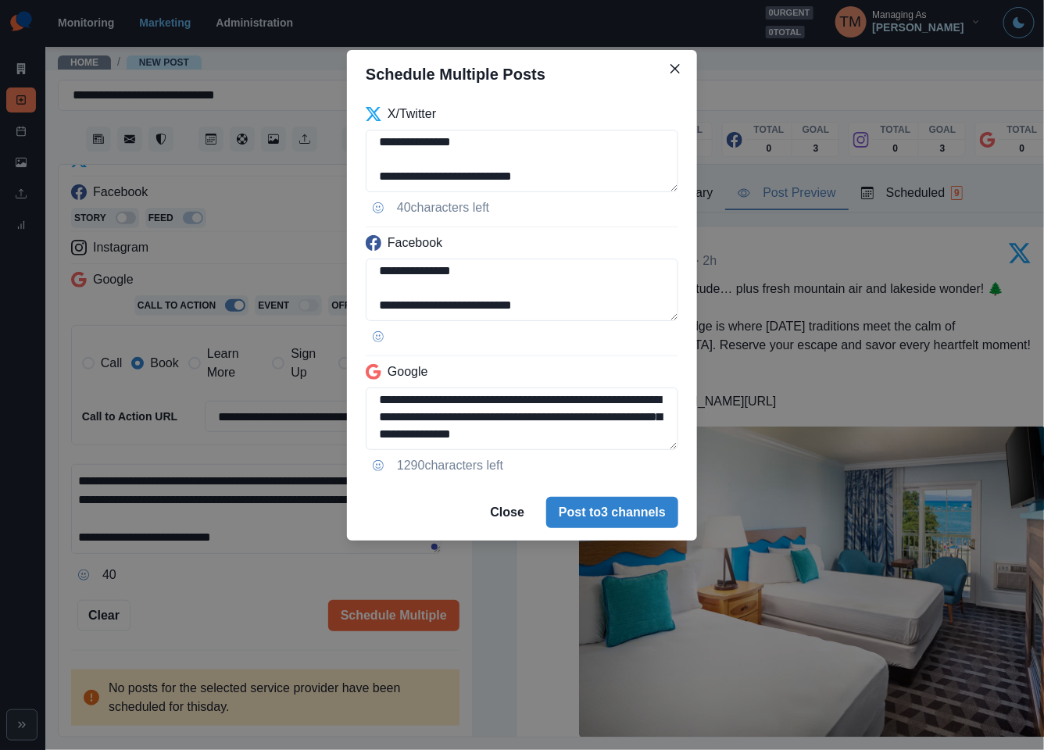
type textarea "**********"
click at [193, 615] on div "**********" at bounding box center [522, 375] width 1044 height 750
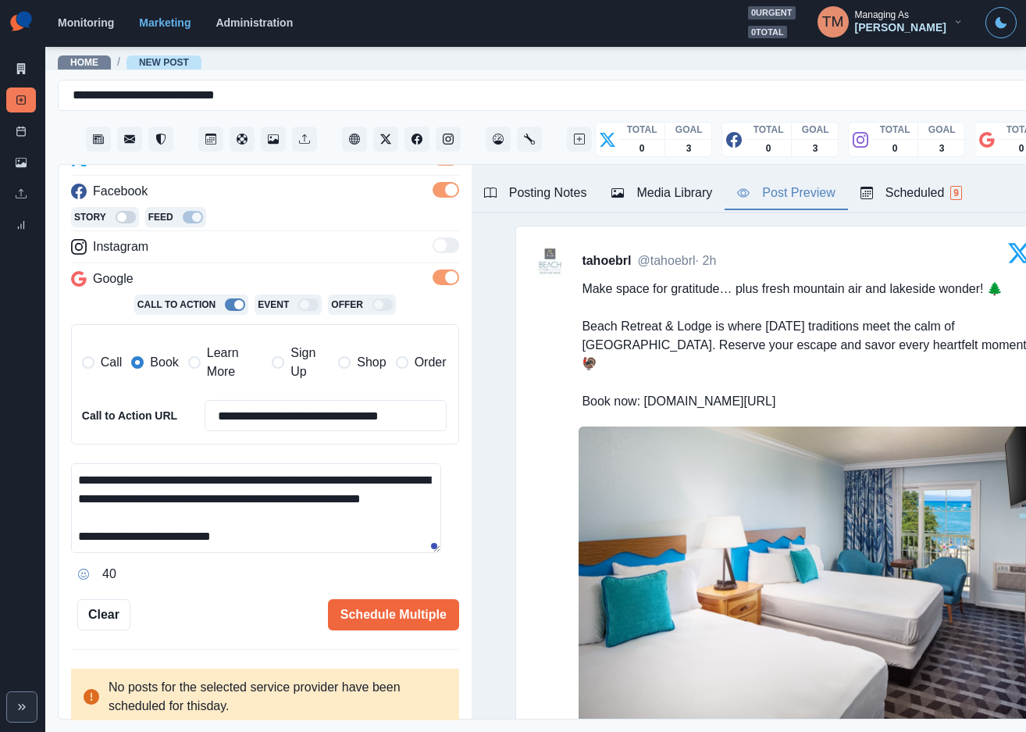
scroll to position [469, 0]
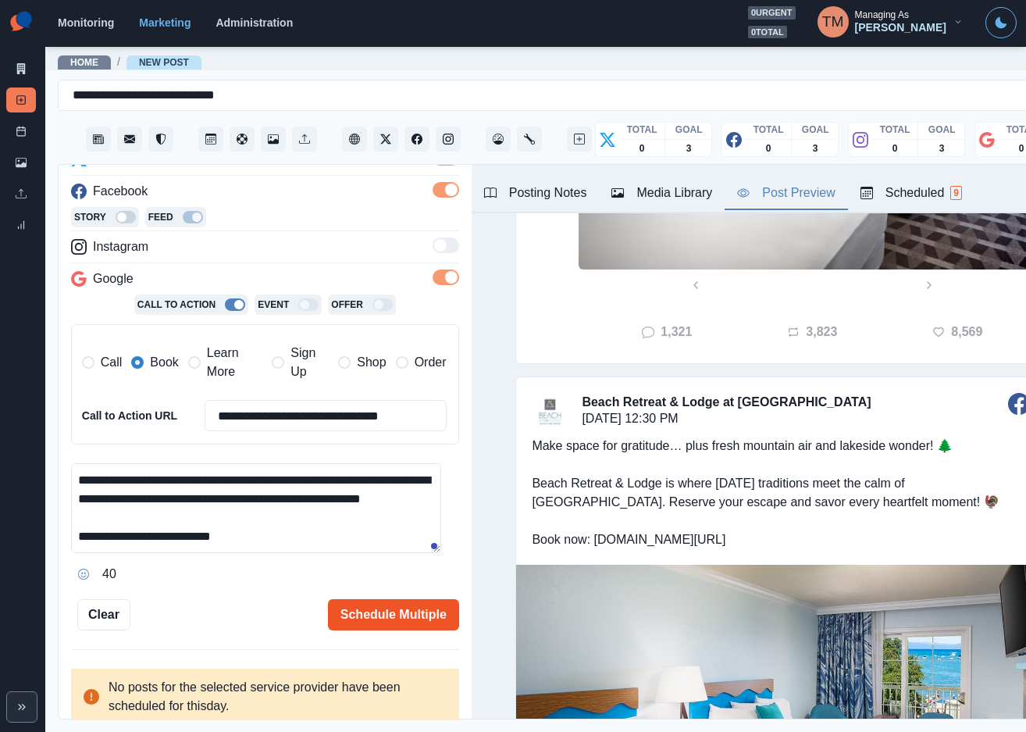
click at [380, 616] on button "Schedule Multiple" at bounding box center [393, 614] width 131 height 31
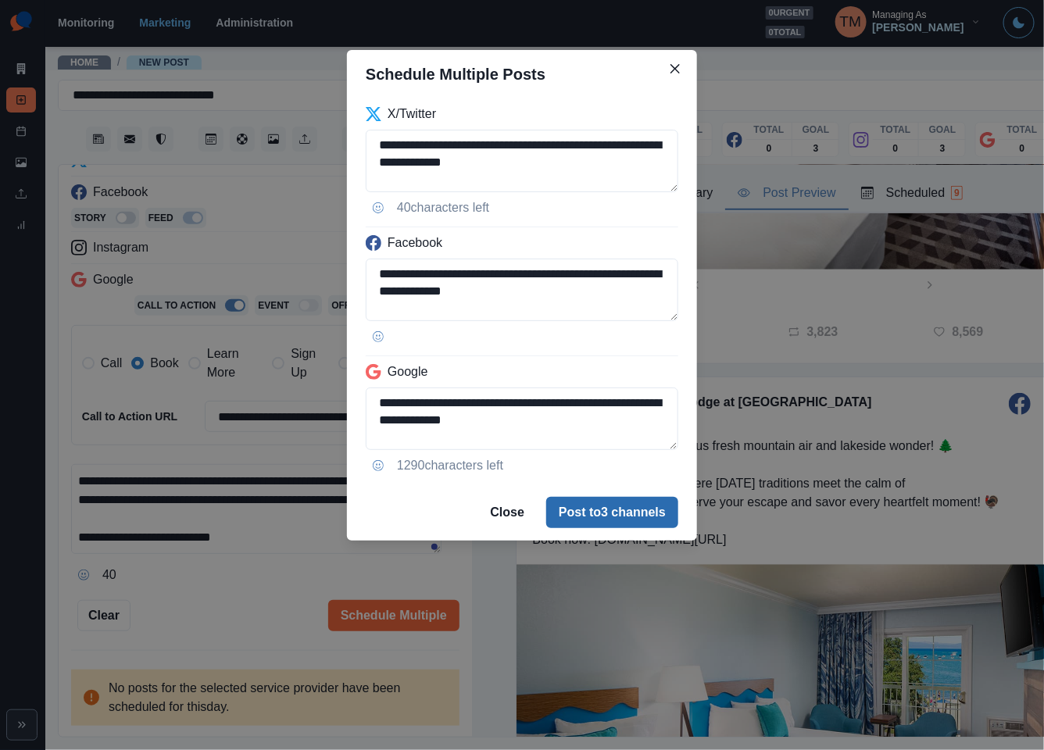
click at [602, 514] on button "Post to 3 channels" at bounding box center [612, 512] width 132 height 31
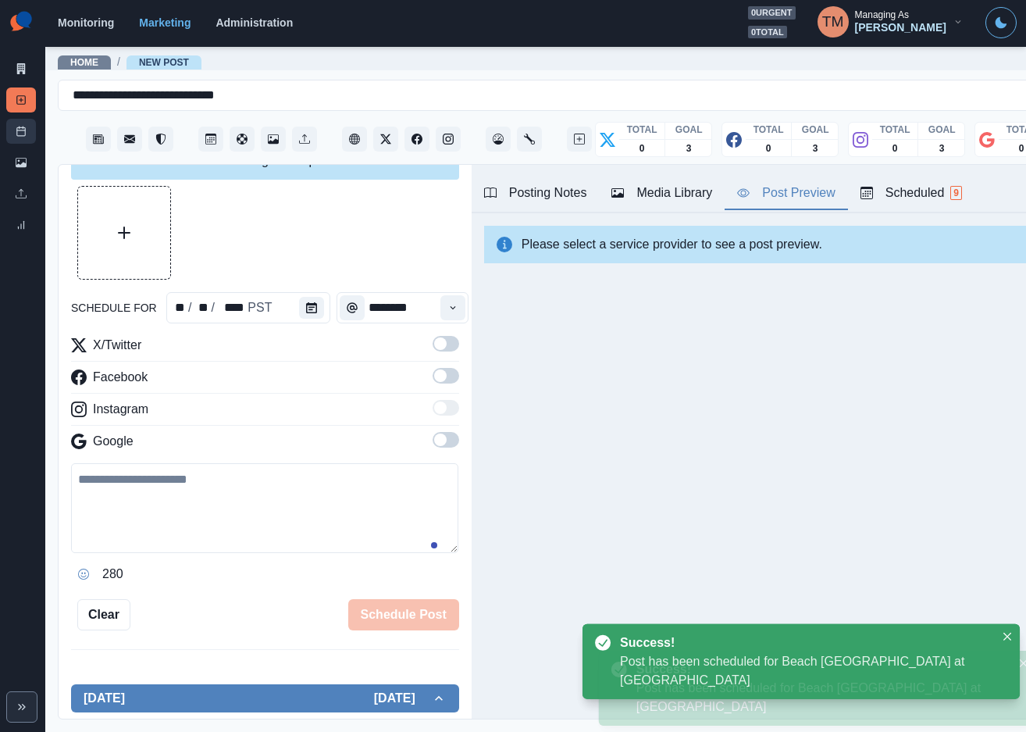
scroll to position [0, 0]
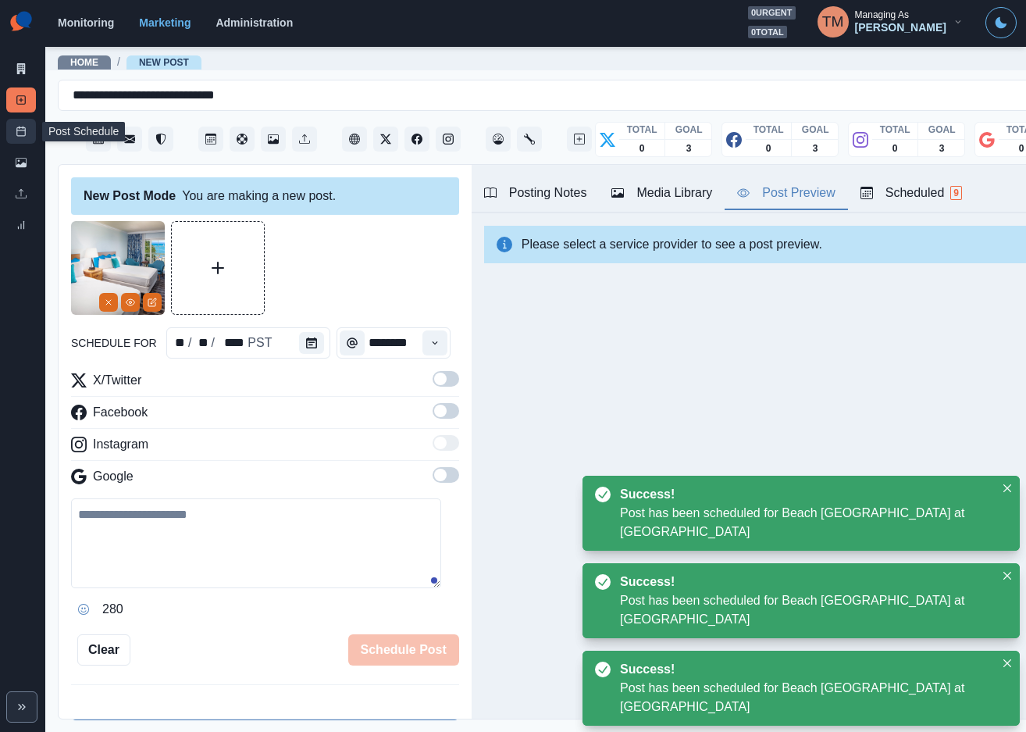
click at [23, 134] on icon at bounding box center [21, 131] width 11 height 11
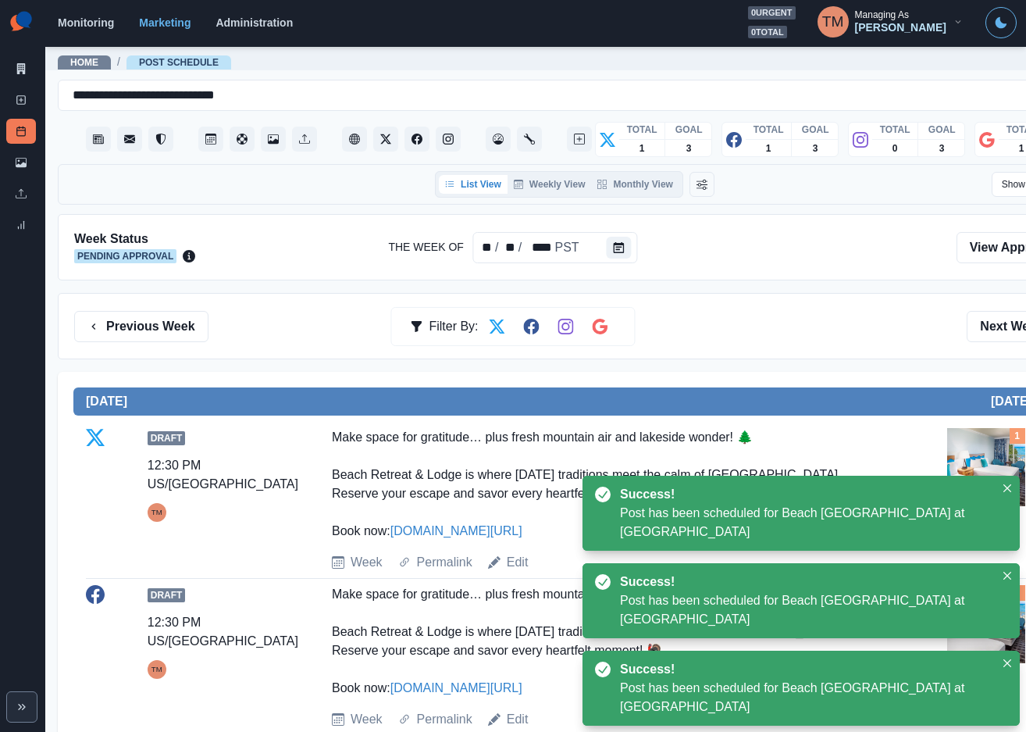
click at [820, 315] on div "Previous Week Filter By: Next Week" at bounding box center [574, 326] width 1001 height 31
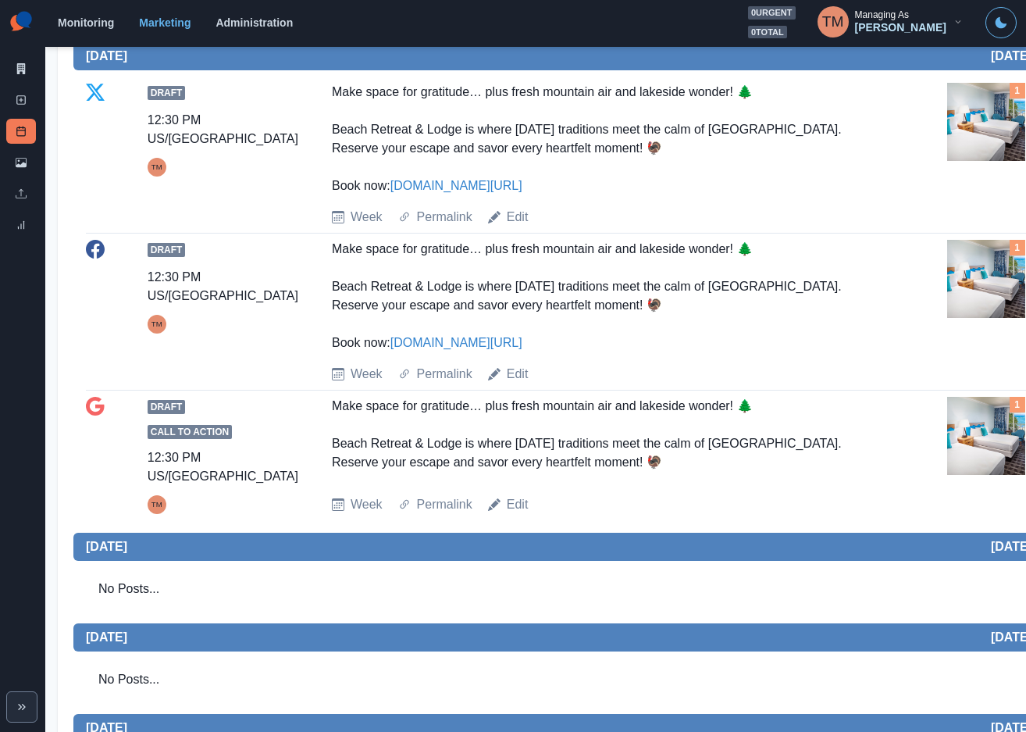
scroll to position [340, 0]
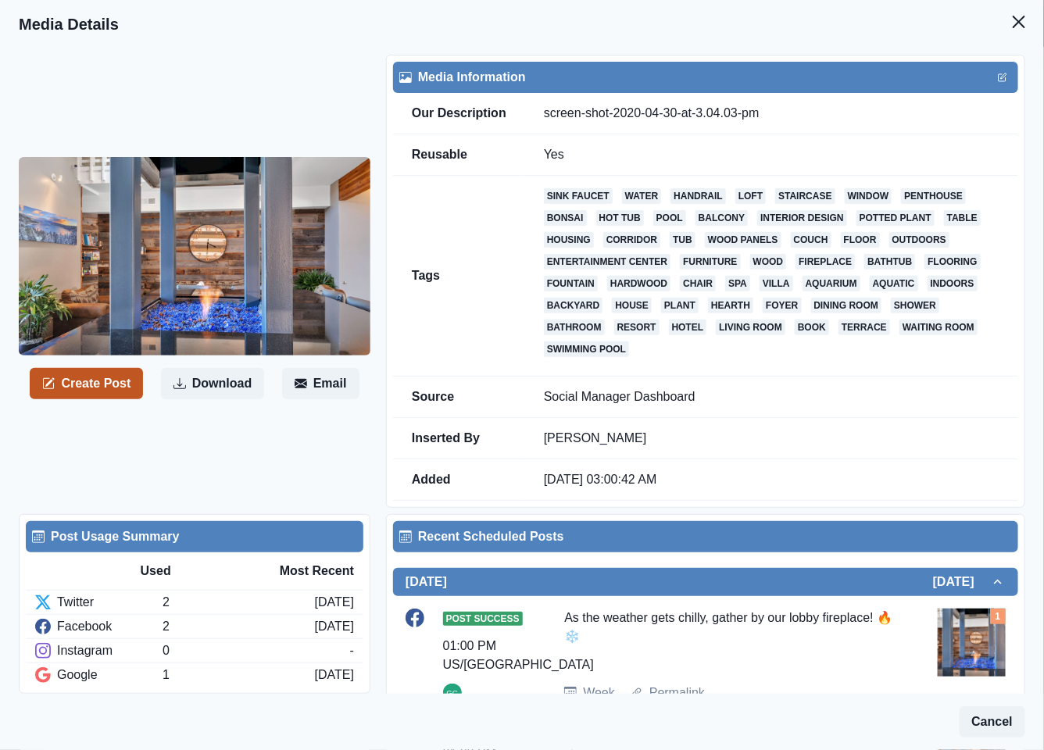
drag, startPoint x: 82, startPoint y: 390, endPoint x: 20, endPoint y: 376, distance: 64.0
click at [84, 389] on button "Create Post" at bounding box center [86, 383] width 113 height 31
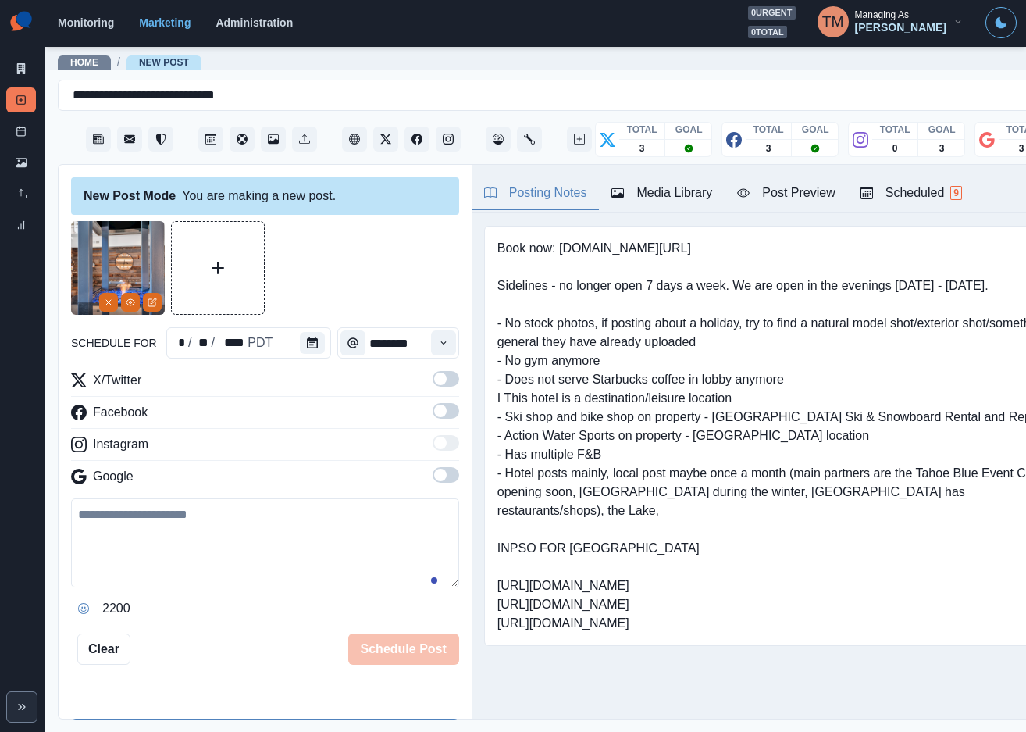
click at [178, 558] on textarea at bounding box center [265, 542] width 388 height 89
paste textarea "**********"
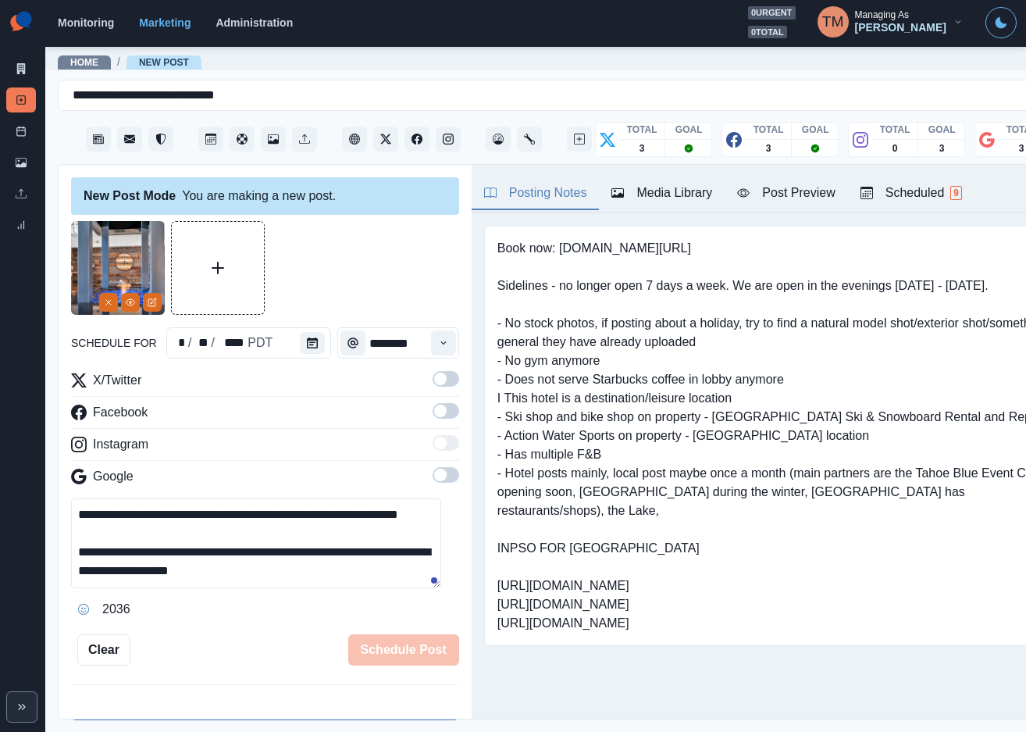
scroll to position [12, 0]
type textarea "**********"
click at [312, 341] on button "Calendar" at bounding box center [312, 343] width 25 height 22
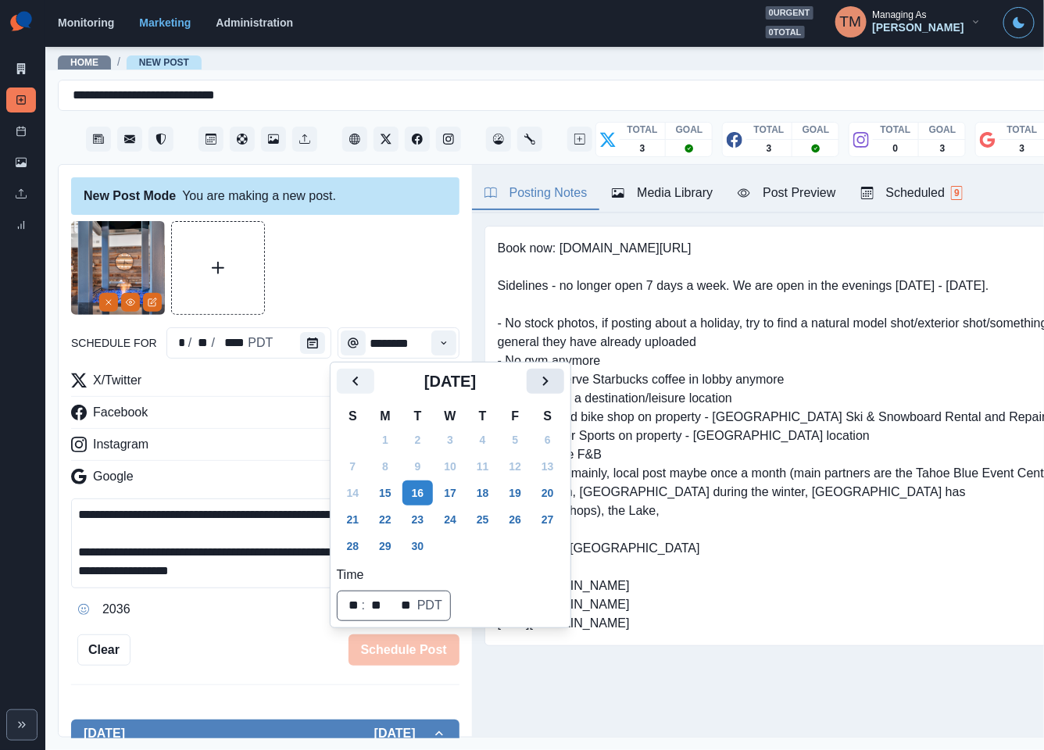
click at [549, 383] on icon "Next" at bounding box center [545, 381] width 19 height 19
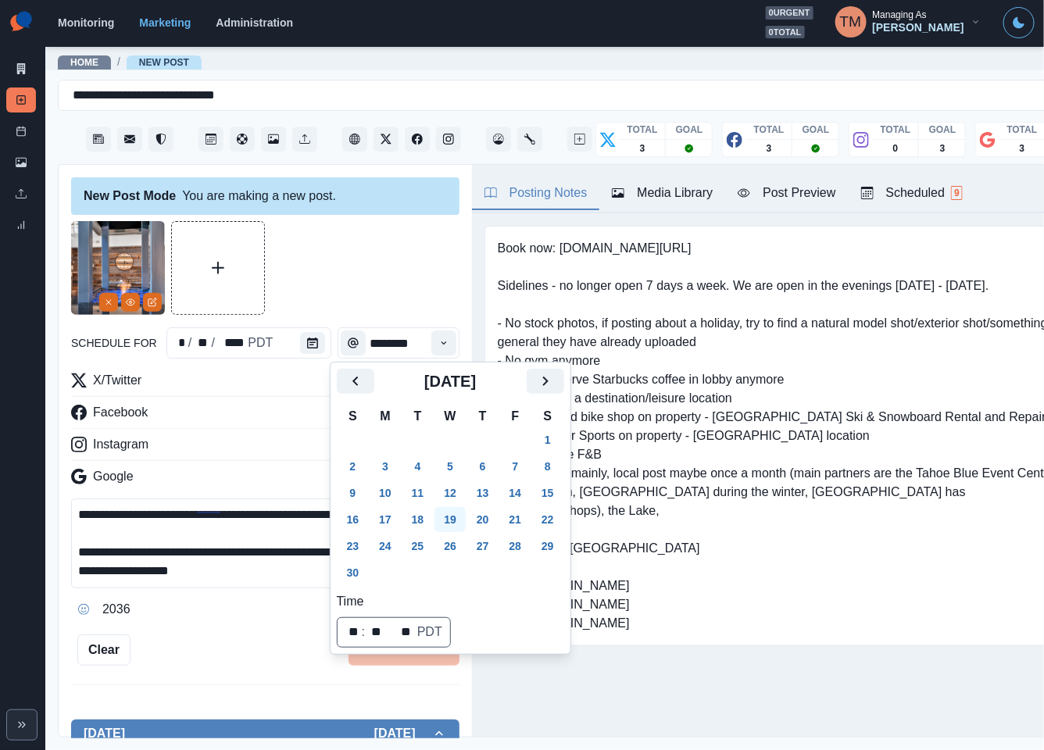
click at [453, 514] on button "19" at bounding box center [449, 519] width 31 height 25
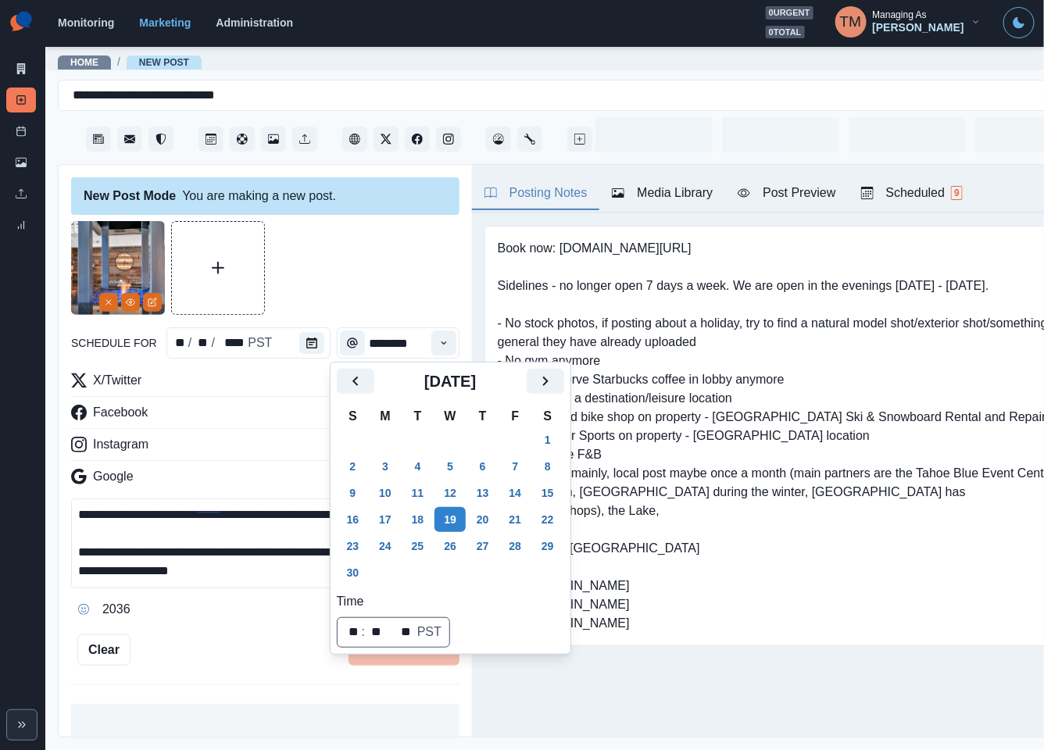
click at [378, 284] on div at bounding box center [265, 268] width 388 height 94
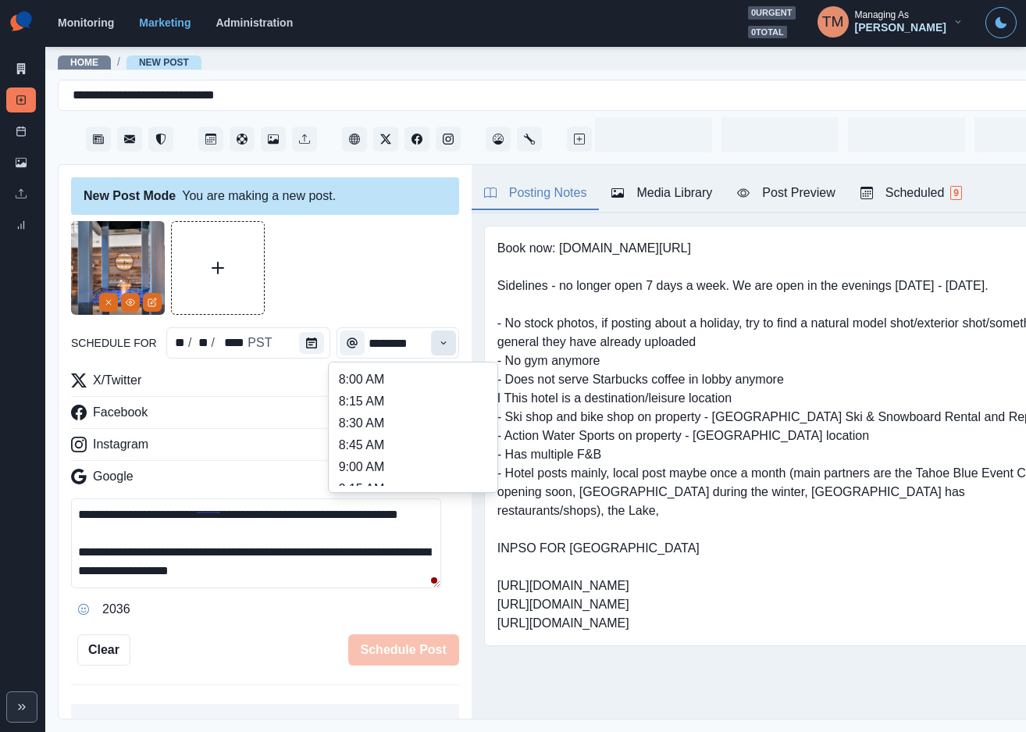
click at [438, 344] on icon "Time" at bounding box center [443, 342] width 11 height 11
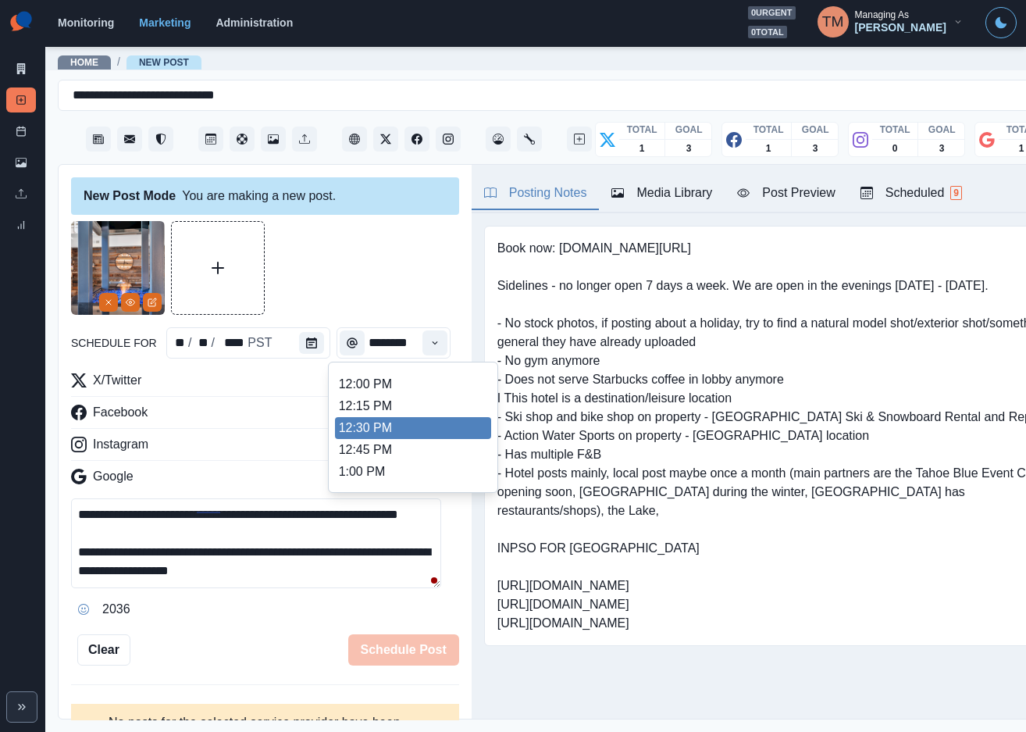
scroll to position [462, 0]
click at [399, 431] on li "2:00 PM" at bounding box center [413, 442] width 156 height 22
click at [422, 441] on li "2:00 PM" at bounding box center [413, 442] width 156 height 22
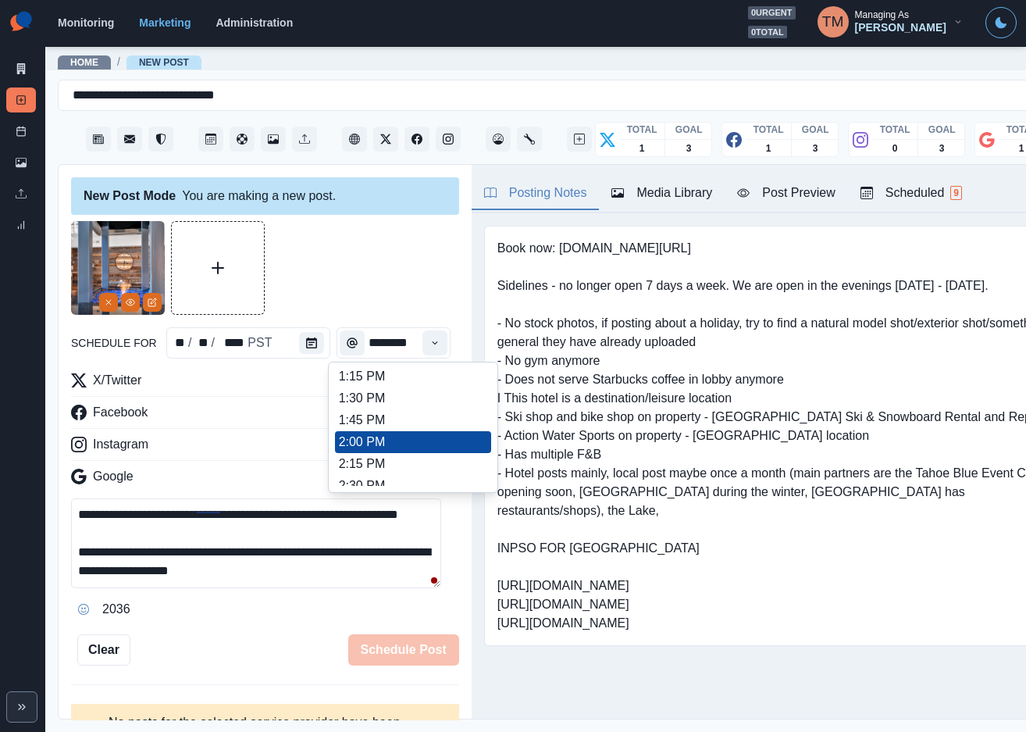
type input "*******"
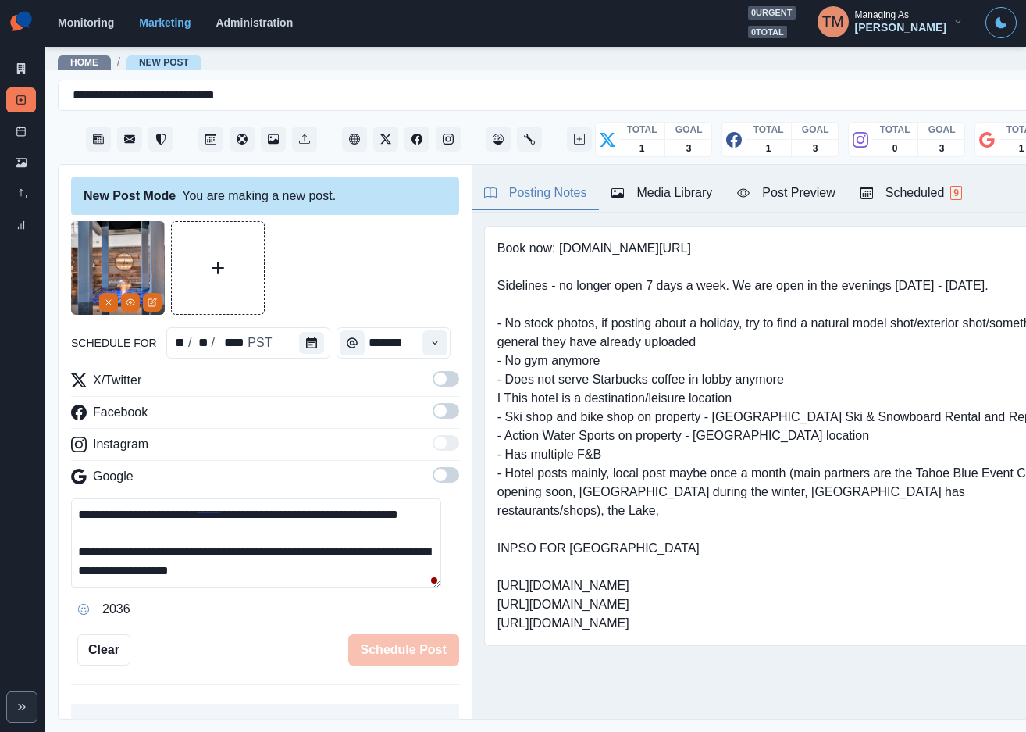
scroll to position [0, 0]
click at [434, 383] on span at bounding box center [440, 379] width 12 height 12
click at [434, 420] on label at bounding box center [446, 415] width 27 height 25
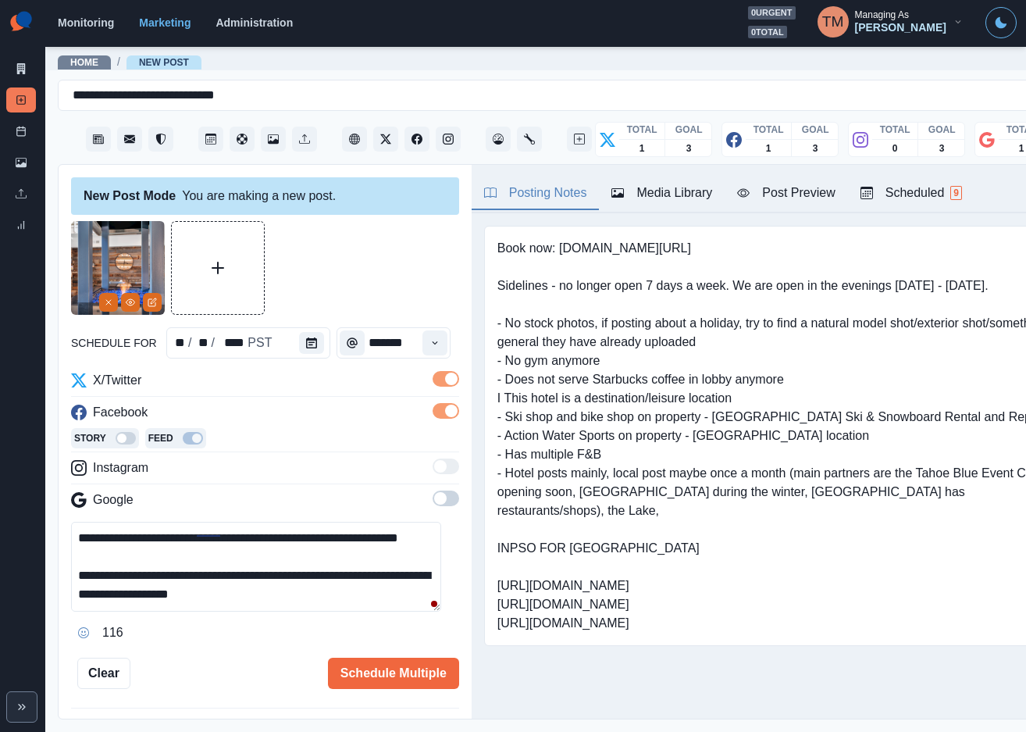
click at [433, 500] on span at bounding box center [446, 499] width 27 height 16
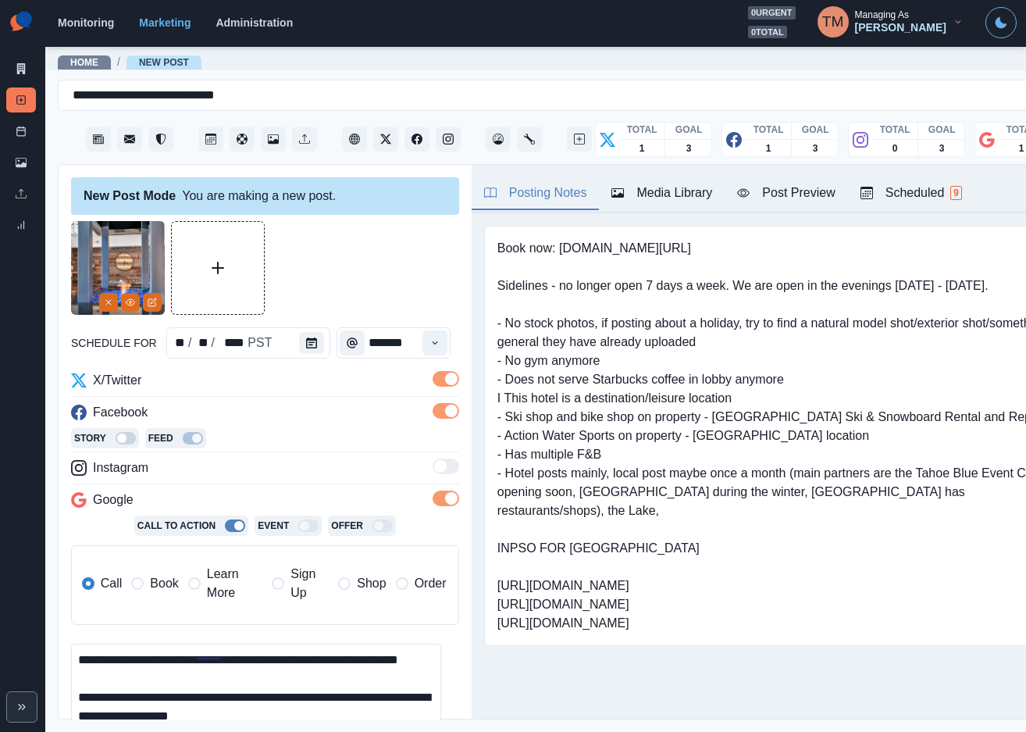
click at [155, 584] on span "Book" at bounding box center [164, 583] width 28 height 19
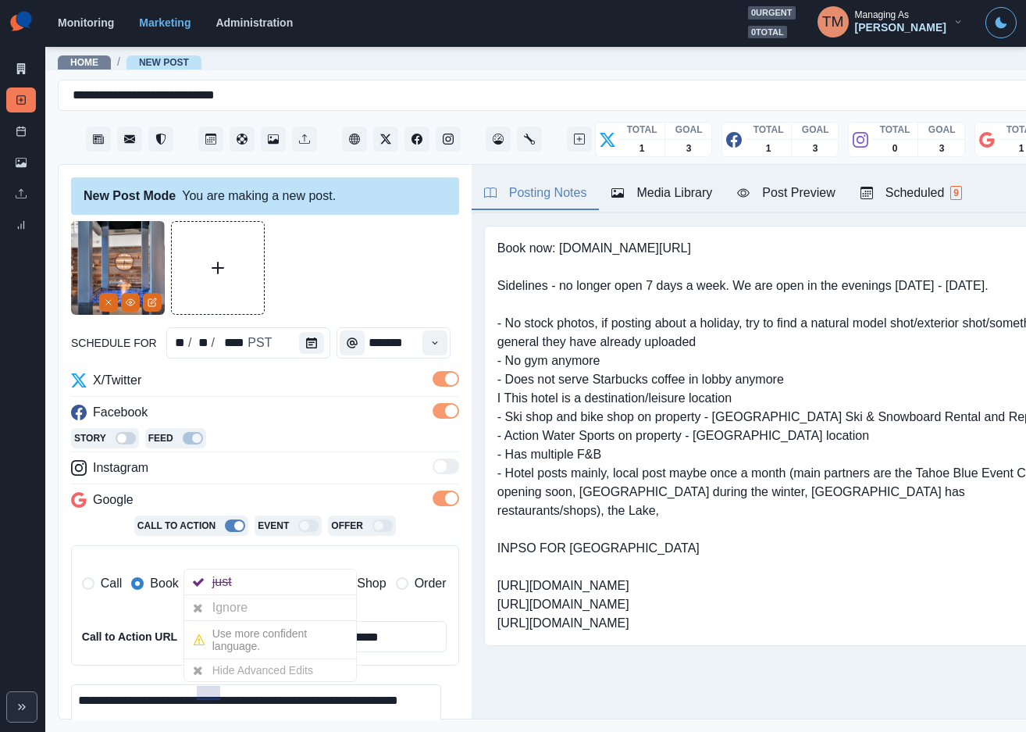
click at [254, 610] on div "Ignore" at bounding box center [232, 607] width 41 height 25
click at [390, 254] on div at bounding box center [265, 268] width 388 height 94
click at [813, 200] on div "Post Preview" at bounding box center [786, 193] width 98 height 19
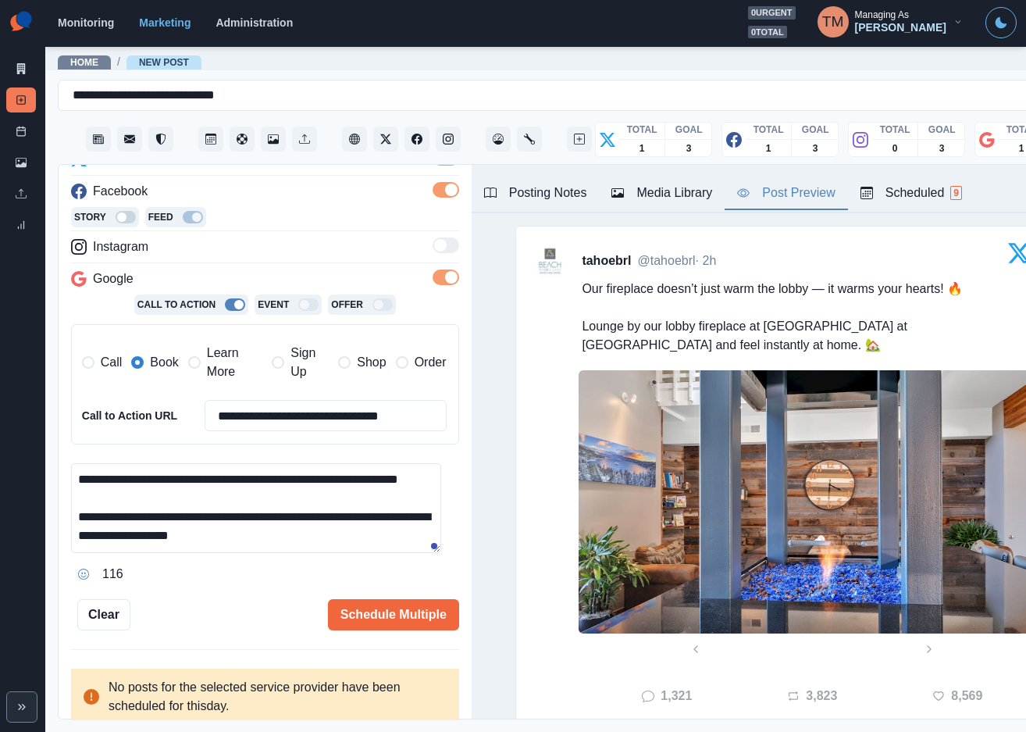
scroll to position [17, 0]
drag, startPoint x: 405, startPoint y: 619, endPoint x: 266, endPoint y: 619, distance: 139.8
click at [266, 619] on div "Schedule Multiple" at bounding box center [294, 614] width 329 height 31
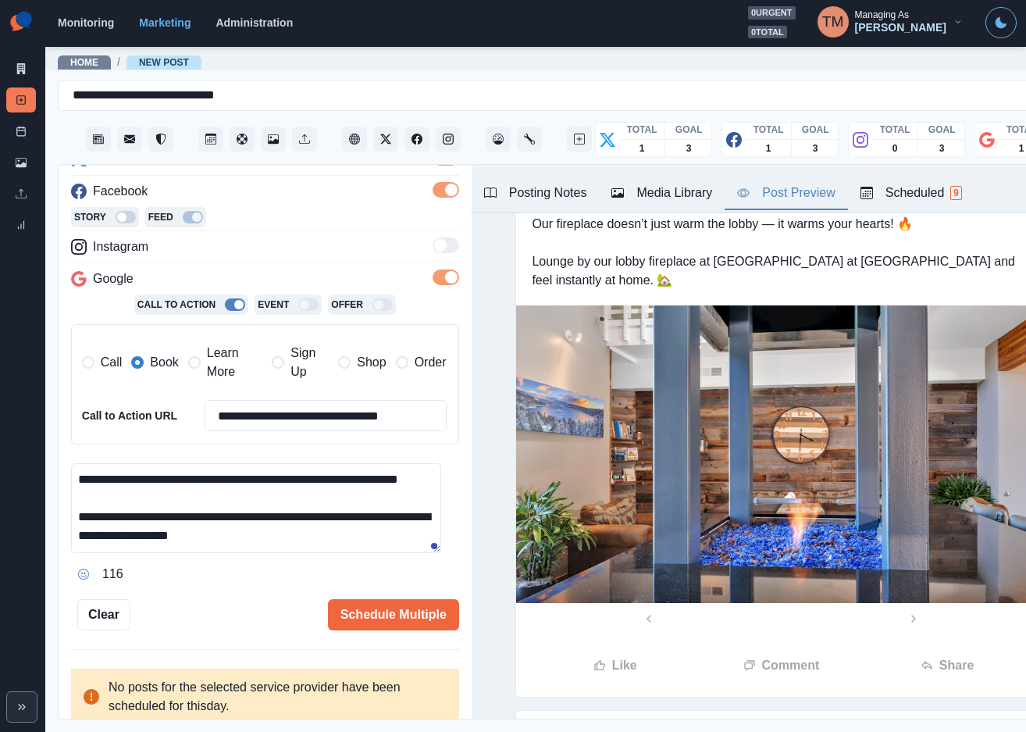
scroll to position [469, 0]
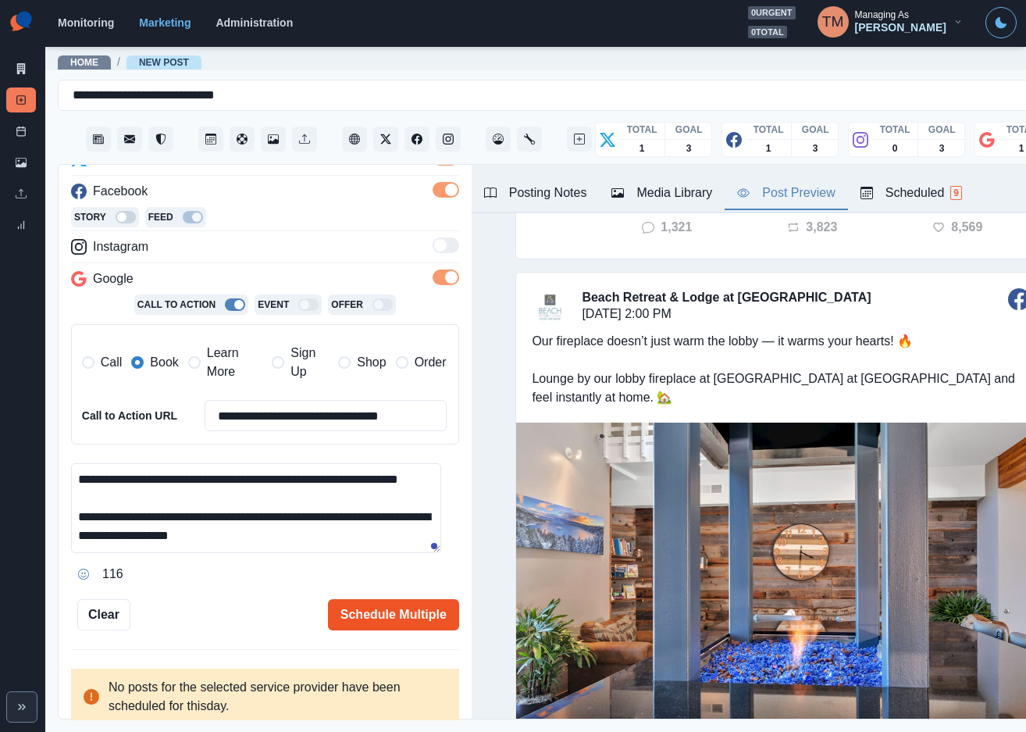
click at [369, 614] on button "Schedule Multiple" at bounding box center [393, 614] width 131 height 31
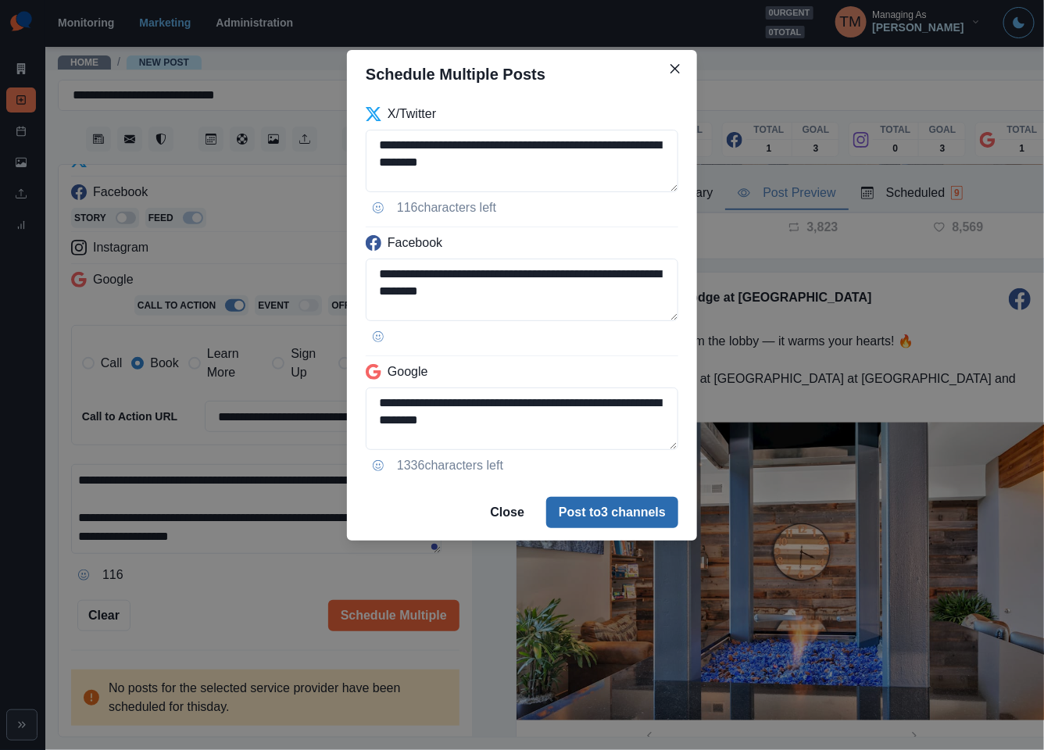
click at [623, 511] on button "Post to 3 channels" at bounding box center [612, 512] width 132 height 31
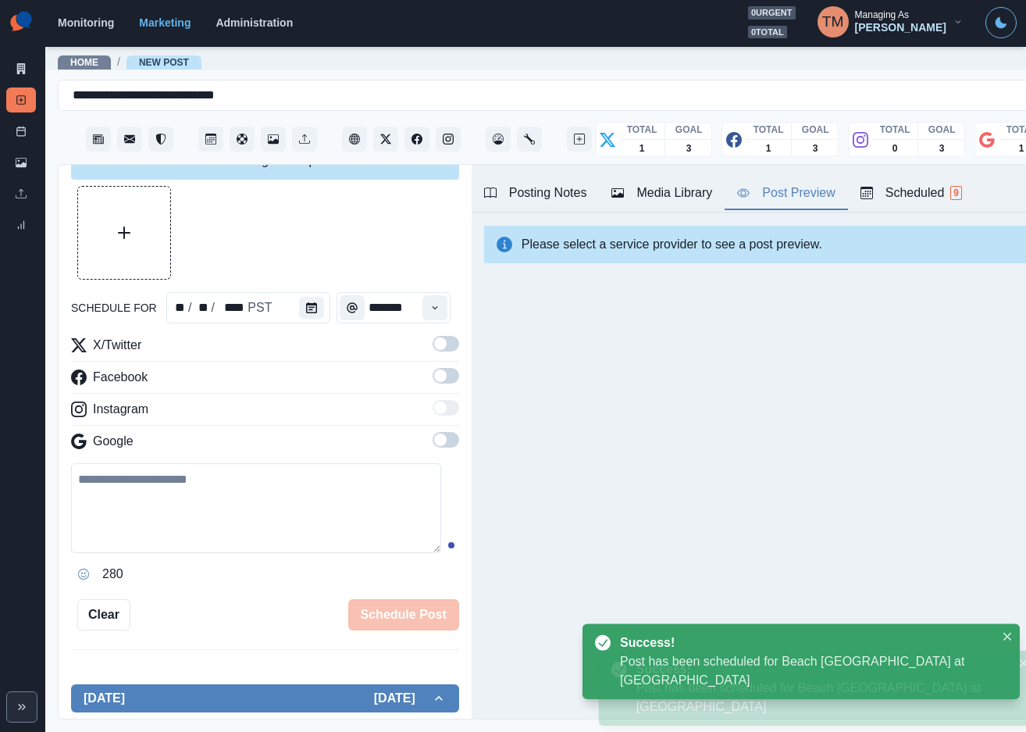
scroll to position [0, 0]
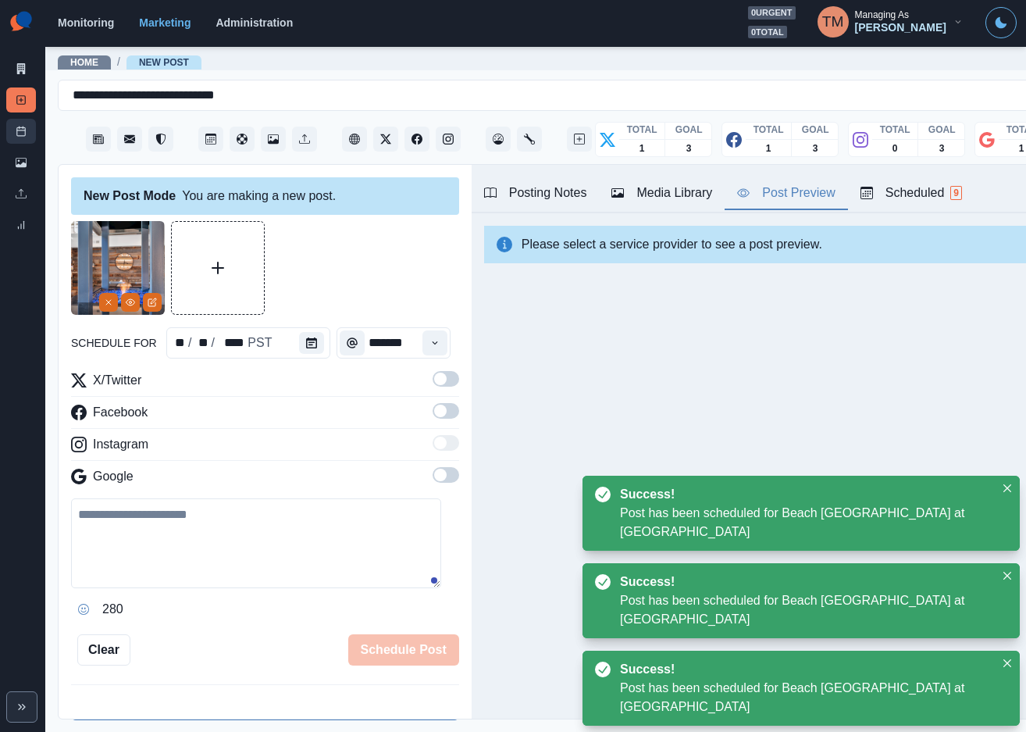
click at [17, 134] on icon at bounding box center [21, 131] width 11 height 11
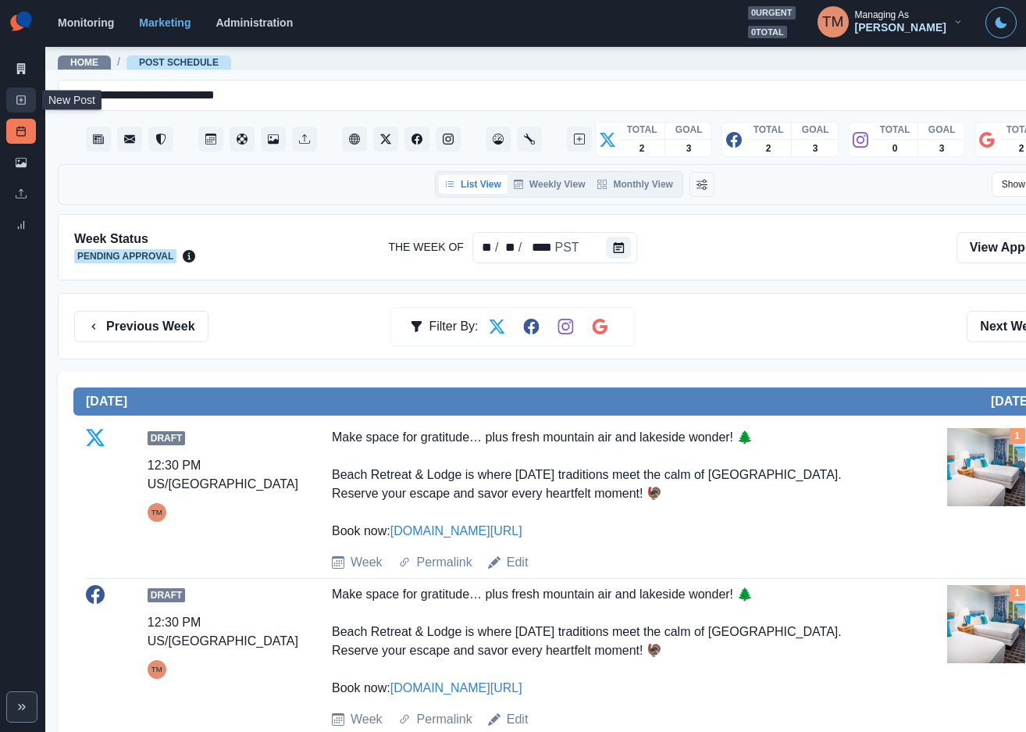
click at [20, 89] on link "New Post" at bounding box center [21, 99] width 30 height 25
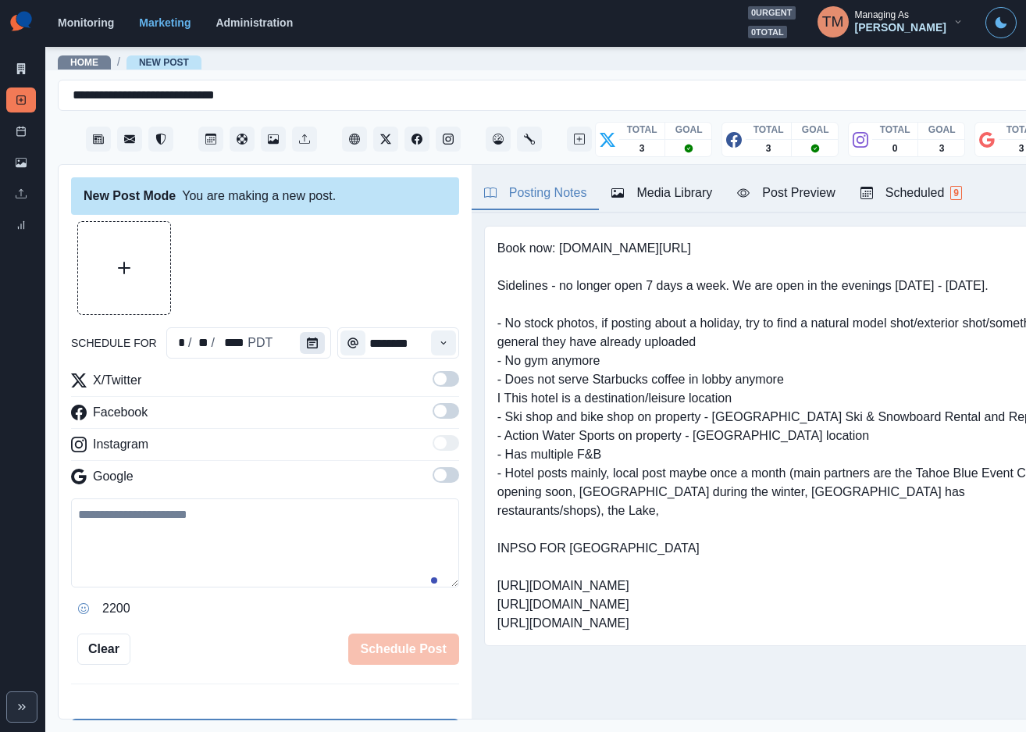
click at [300, 337] on button "Calendar" at bounding box center [312, 343] width 25 height 22
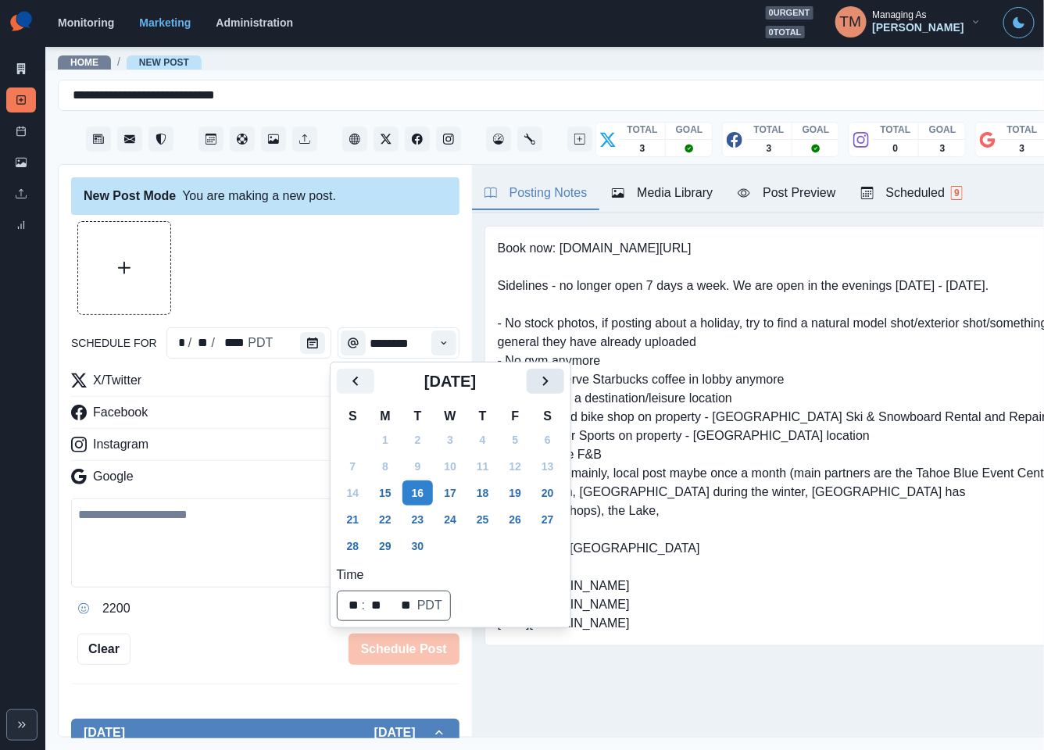
click at [551, 387] on icon "Next" at bounding box center [545, 381] width 19 height 19
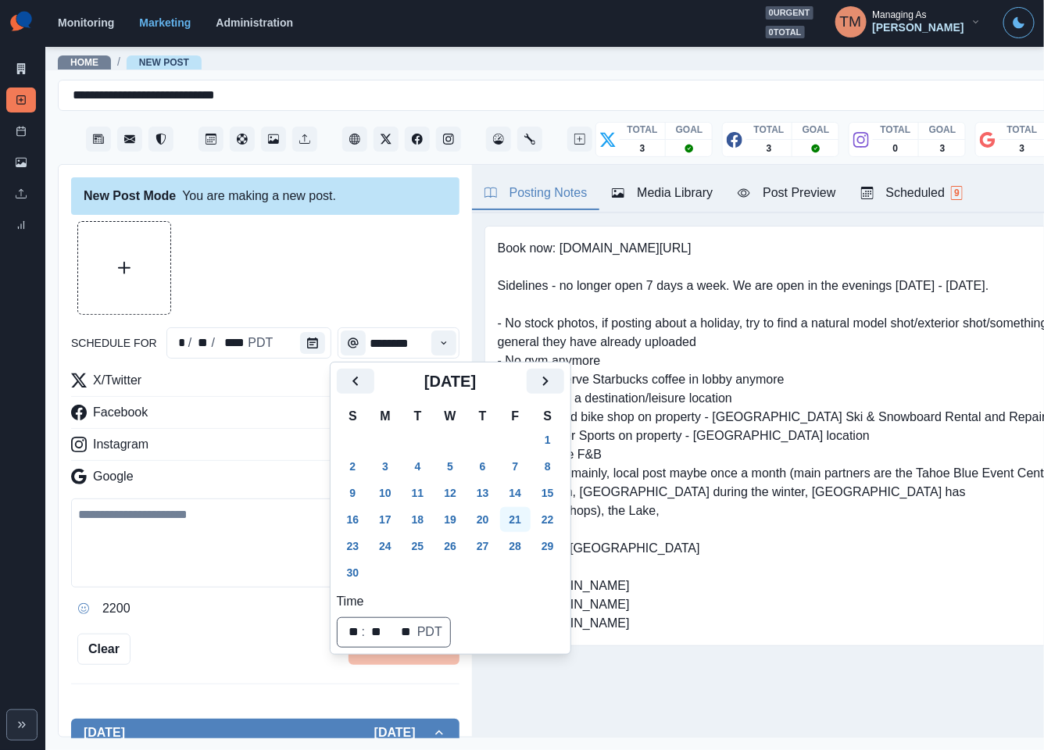
click at [521, 525] on button "21" at bounding box center [515, 519] width 31 height 25
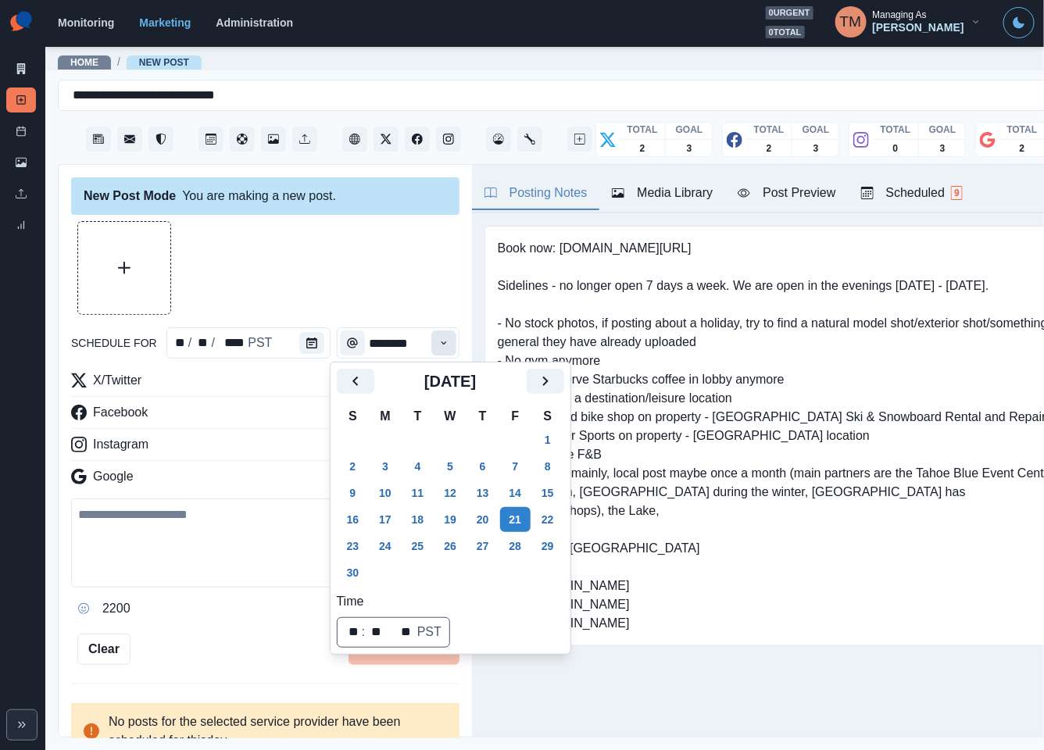
click at [441, 343] on icon "Time" at bounding box center [443, 342] width 5 height 3
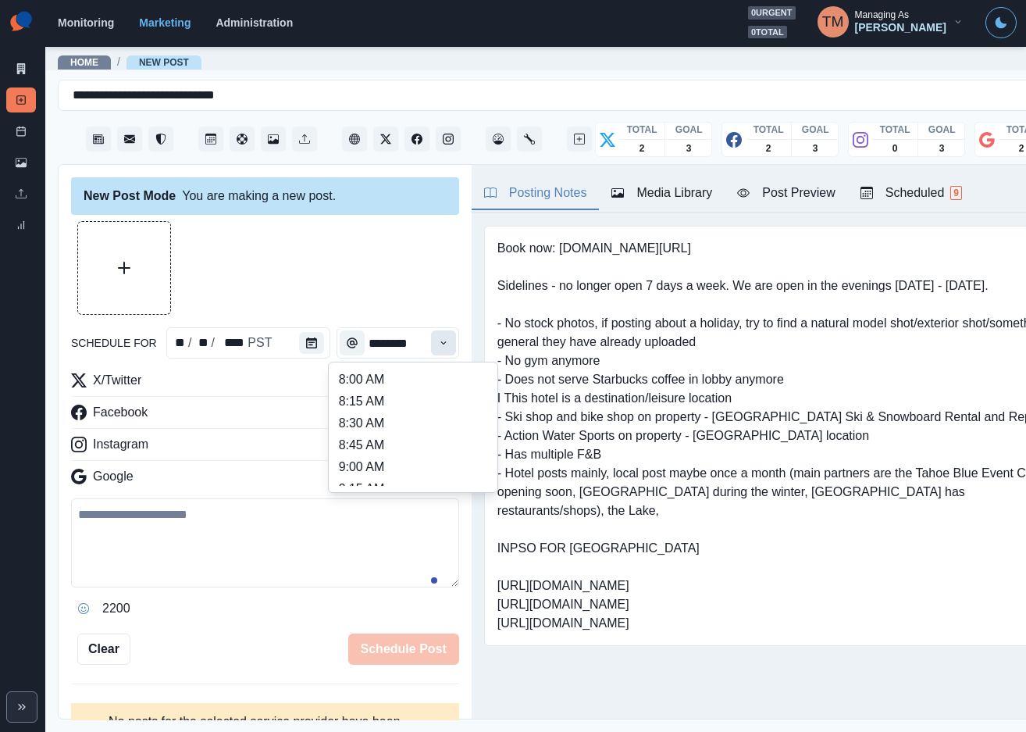
click at [441, 343] on icon "Time" at bounding box center [443, 342] width 5 height 3
click at [413, 431] on li "11:15 AM" at bounding box center [413, 430] width 156 height 22
type input "********"
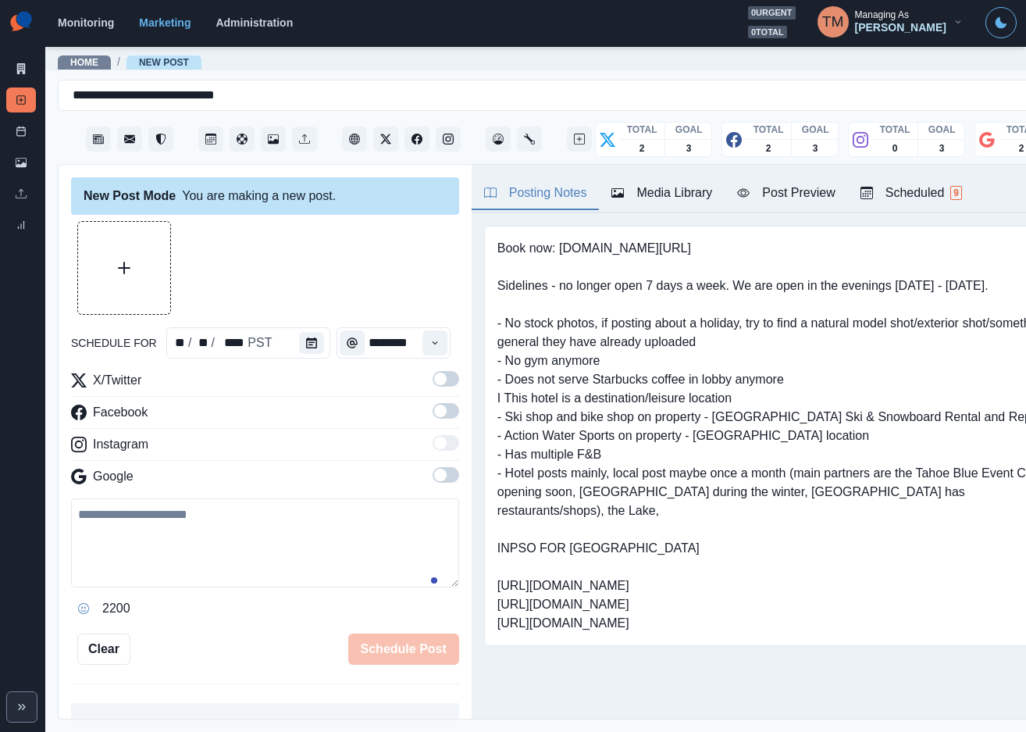
click at [433, 380] on span at bounding box center [446, 379] width 27 height 16
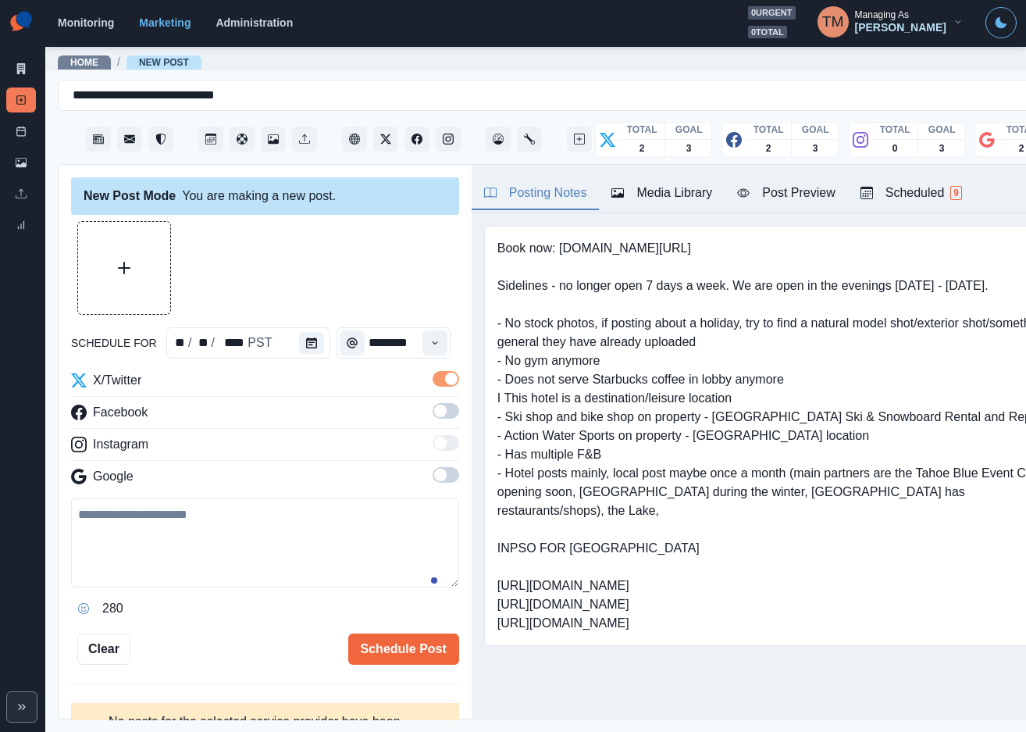
scroll to position [0, 0]
drag, startPoint x: 434, startPoint y: 412, endPoint x: 448, endPoint y: 514, distance: 102.4
click at [434, 413] on span at bounding box center [446, 411] width 27 height 16
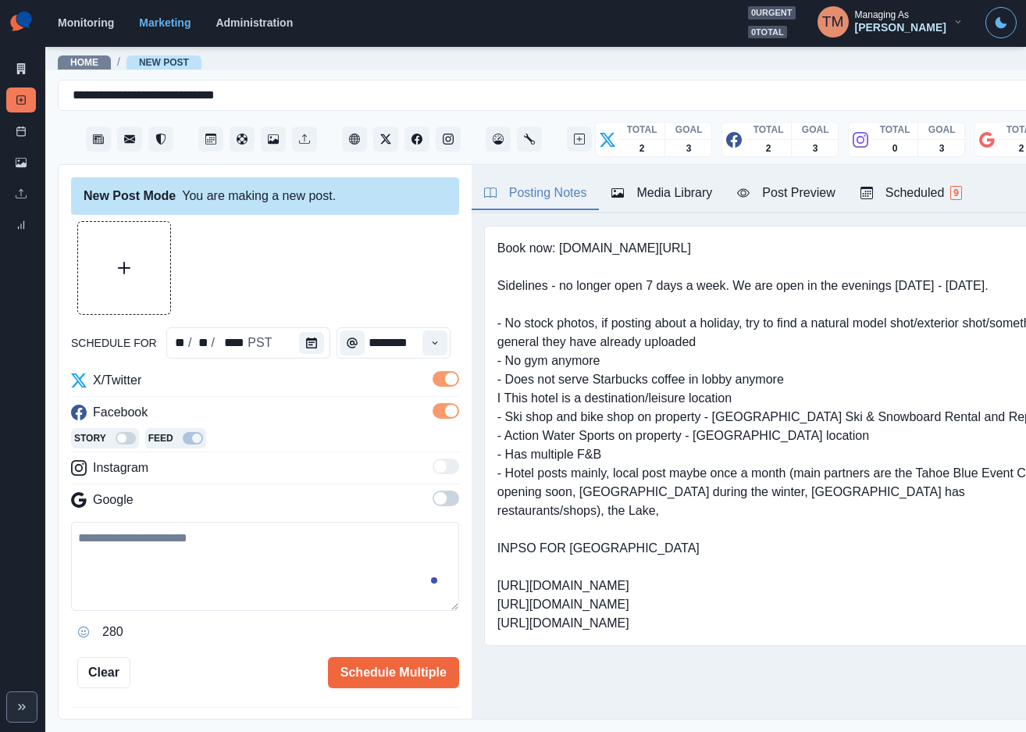
click at [434, 501] on span at bounding box center [446, 499] width 27 height 16
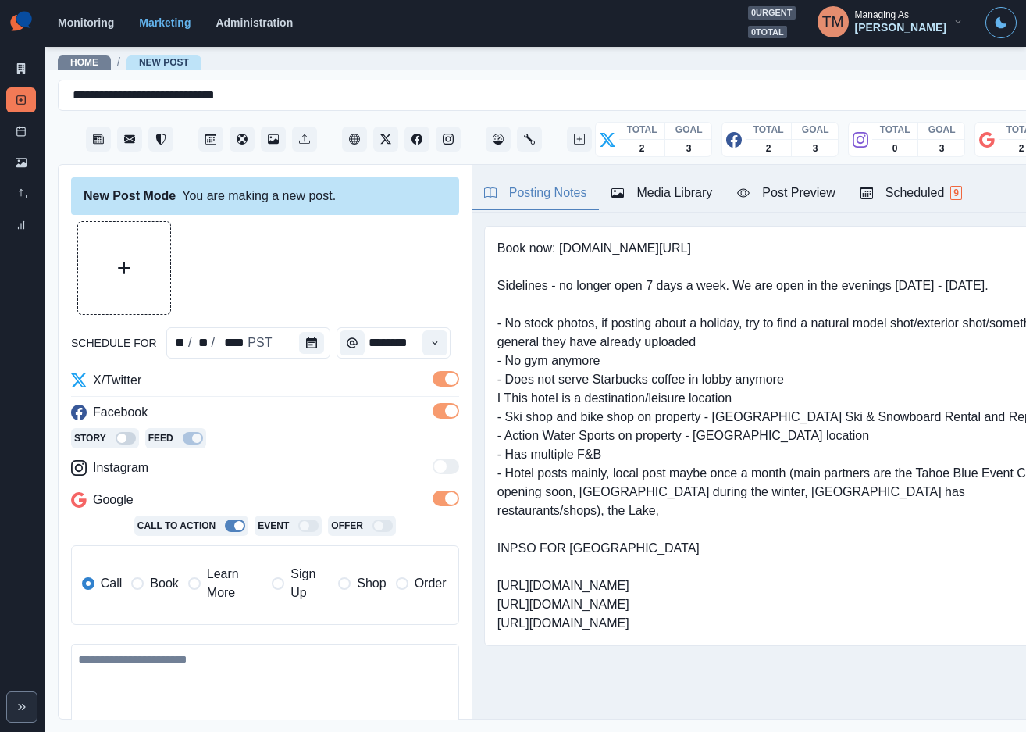
click at [162, 588] on span "Book" at bounding box center [164, 583] width 28 height 19
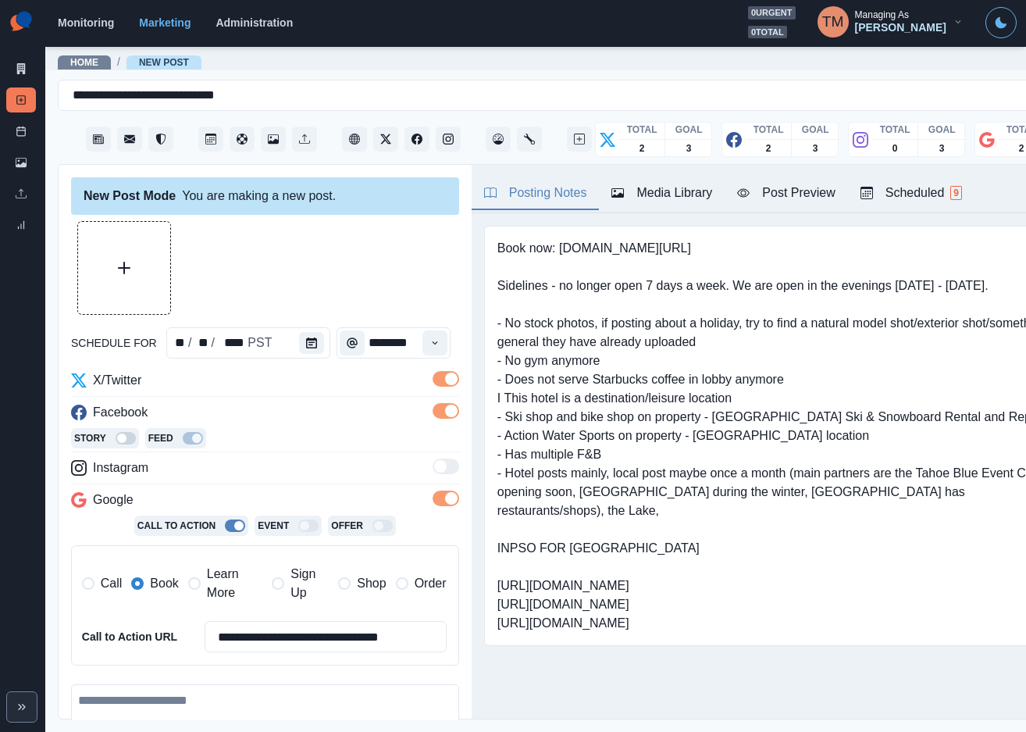
click at [364, 253] on div at bounding box center [265, 268] width 388 height 94
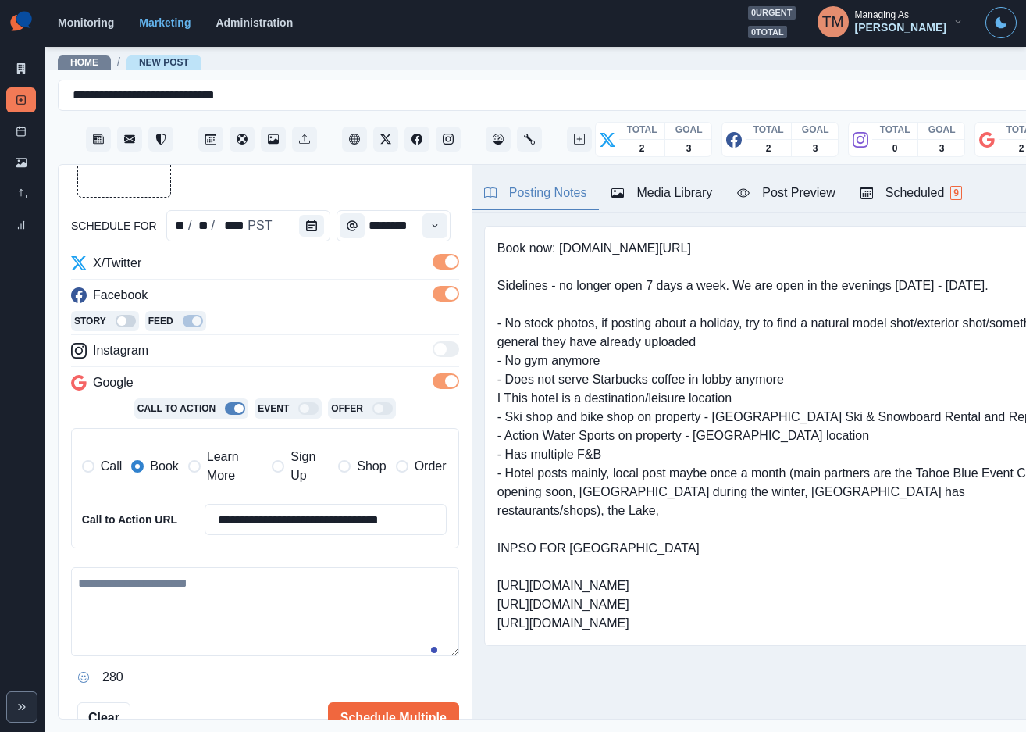
click at [185, 631] on textarea at bounding box center [265, 611] width 388 height 89
paste textarea "**********"
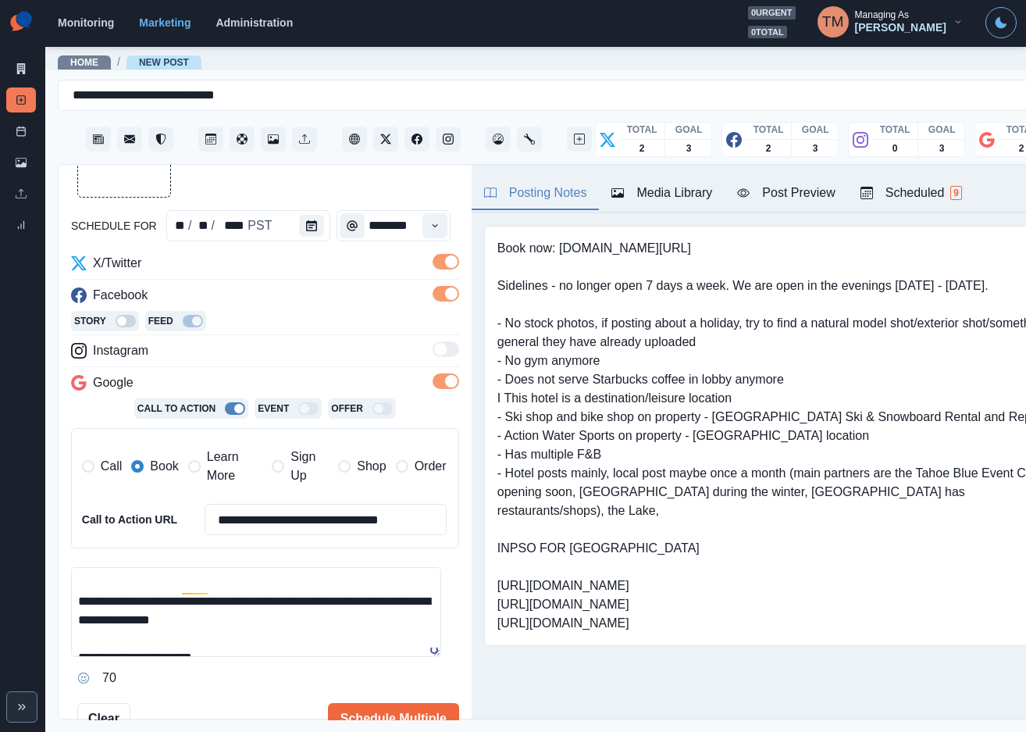
scroll to position [0, 0]
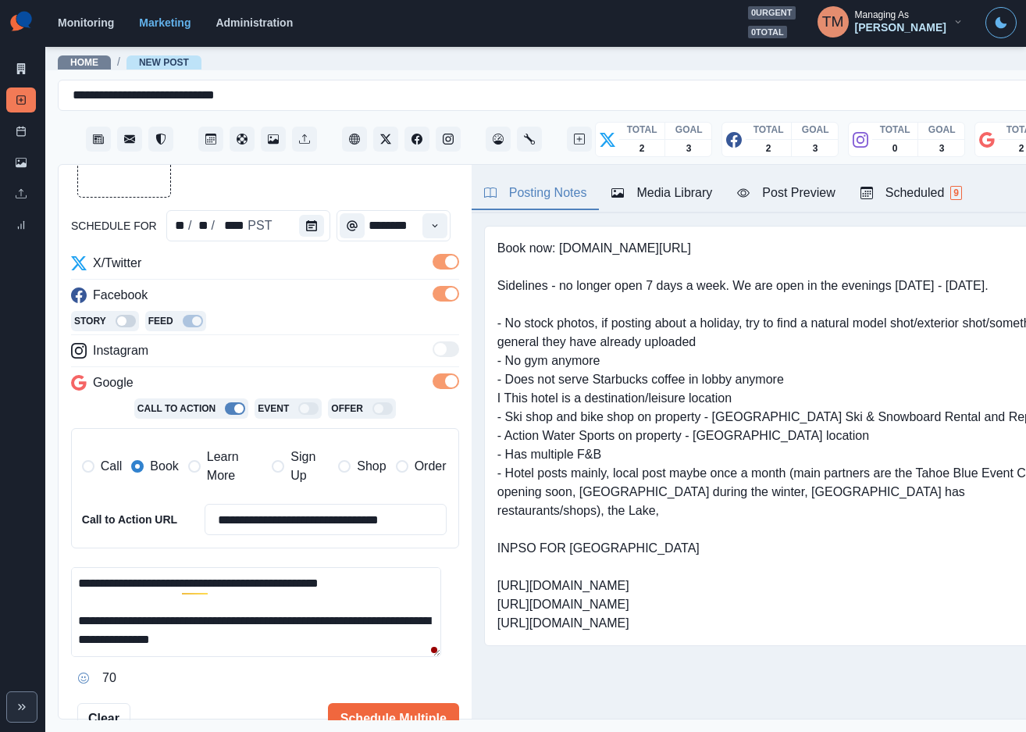
type textarea "**********"
click at [136, 176] on button "Upload Media" at bounding box center [124, 151] width 92 height 92
click at [205, 633] on div "Ignore" at bounding box center [218, 633] width 41 height 25
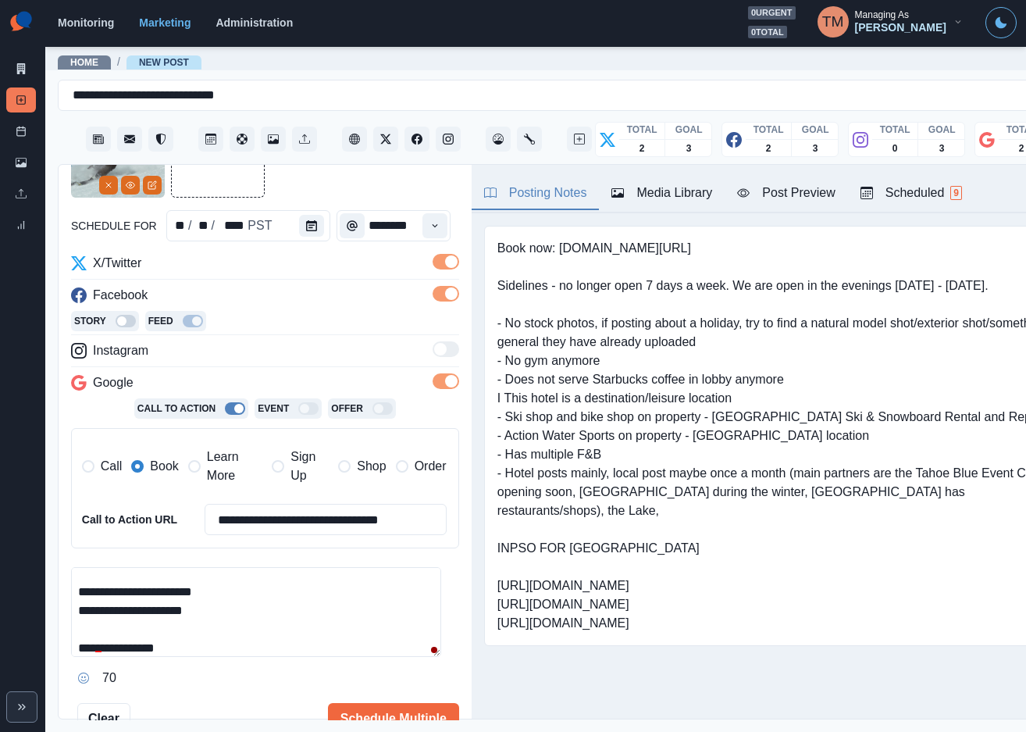
scroll to position [92, 0]
click at [105, 694] on div at bounding box center [97, 690] width 28 height 25
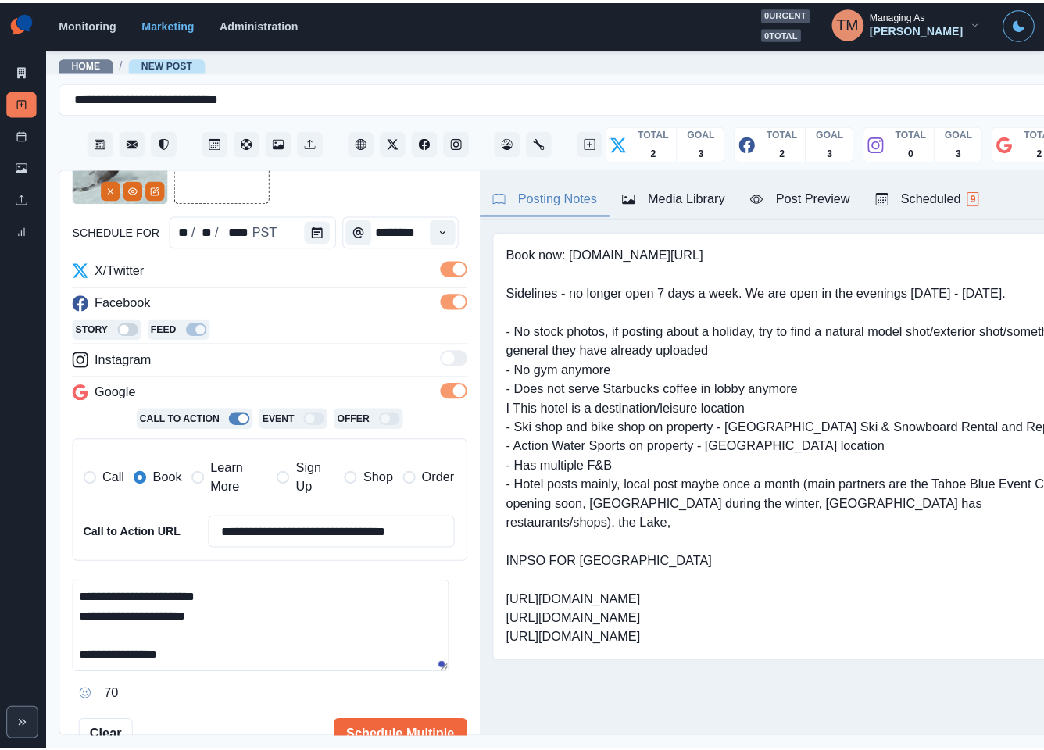
scroll to position [0, 0]
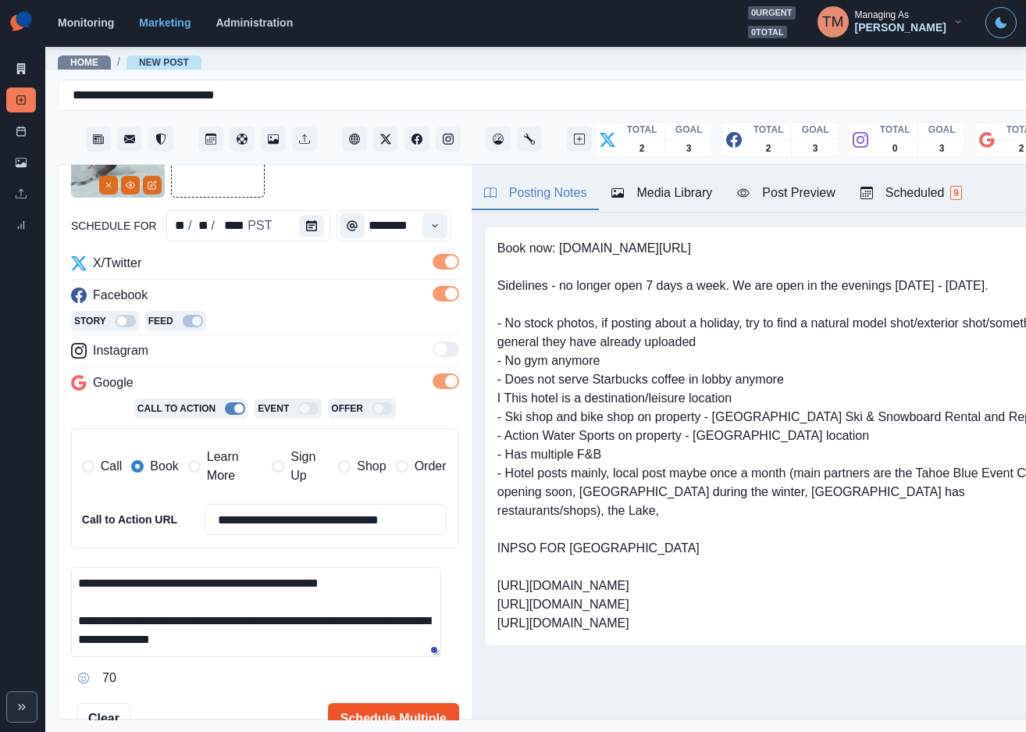
click at [387, 720] on button "Schedule Multiple" at bounding box center [393, 718] width 131 height 31
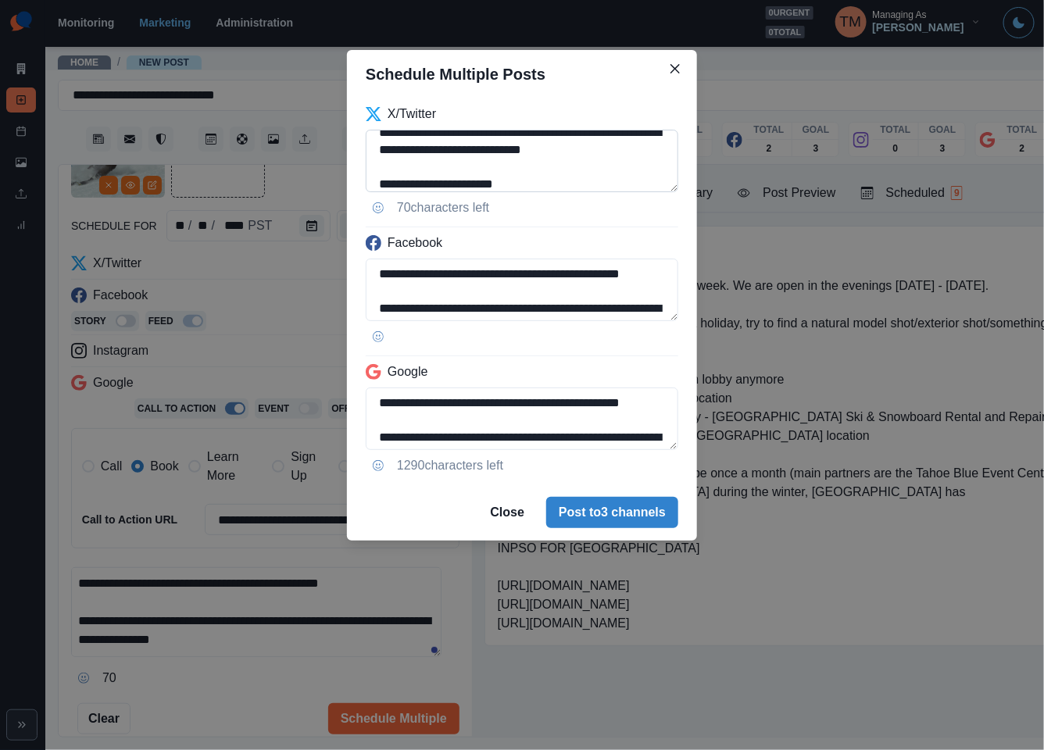
scroll to position [124, 0]
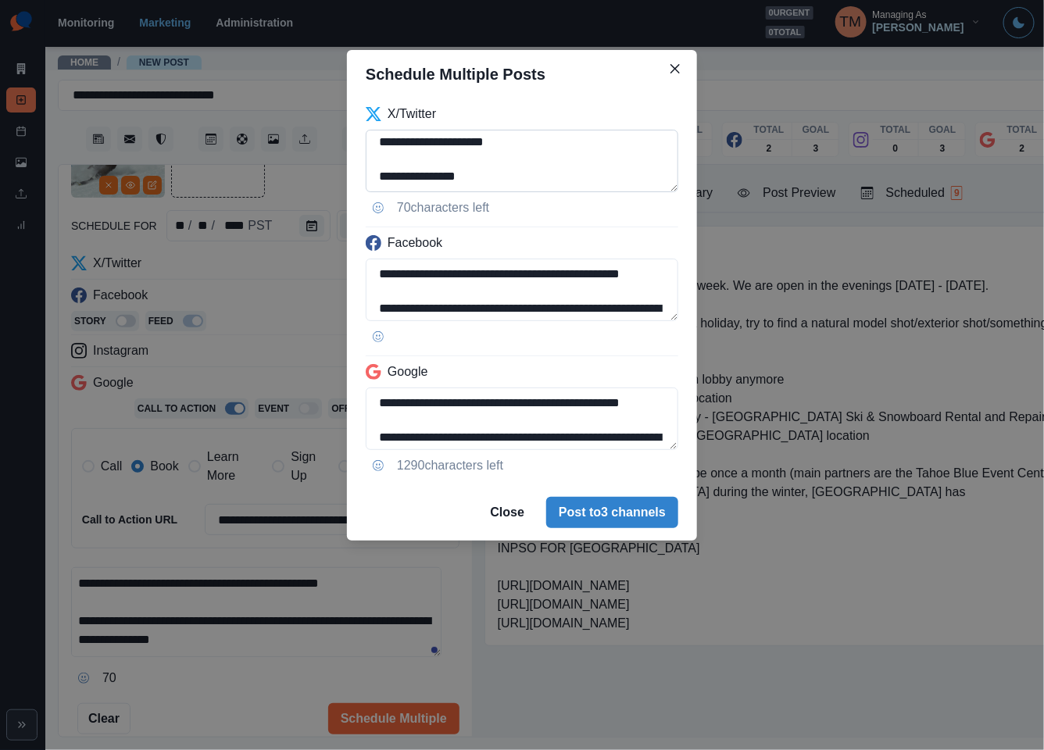
drag, startPoint x: 380, startPoint y: 172, endPoint x: 455, endPoint y: 171, distance: 75.8
click at [455, 171] on textarea "**********" at bounding box center [522, 161] width 312 height 62
click at [408, 184] on textarea "**********" at bounding box center [522, 161] width 312 height 62
drag, startPoint x: 382, startPoint y: 183, endPoint x: 432, endPoint y: 174, distance: 50.7
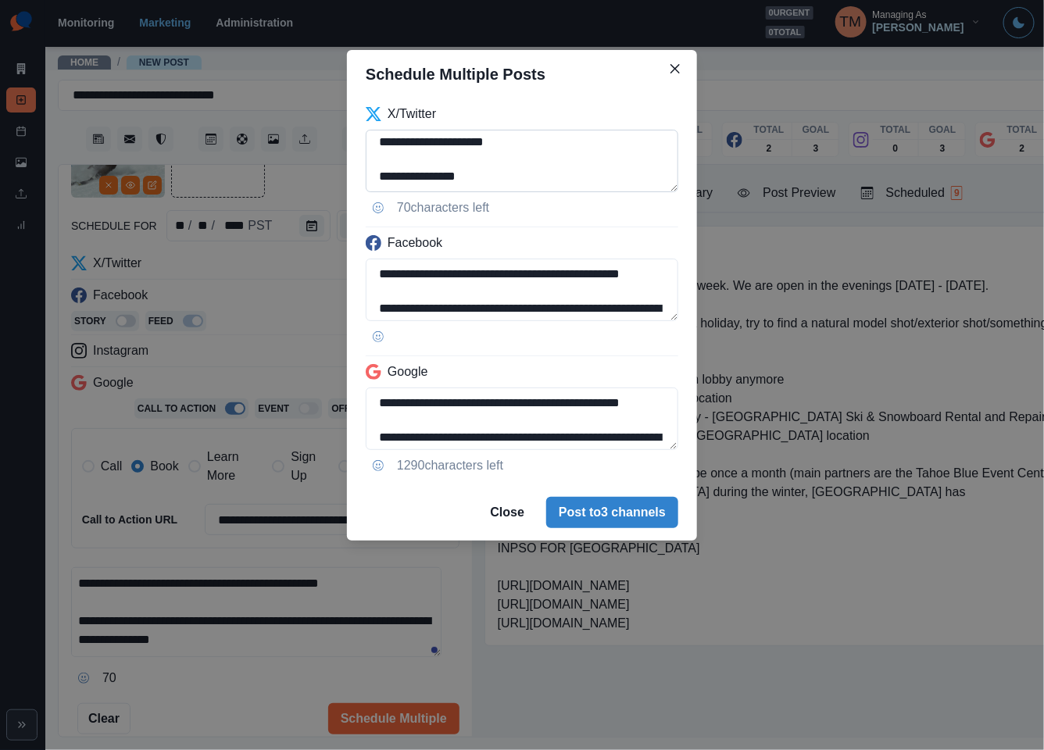
click at [432, 174] on textarea "**********" at bounding box center [522, 161] width 312 height 62
click at [431, 186] on textarea "**********" at bounding box center [522, 161] width 312 height 62
click at [432, 186] on textarea "**********" at bounding box center [522, 161] width 312 height 62
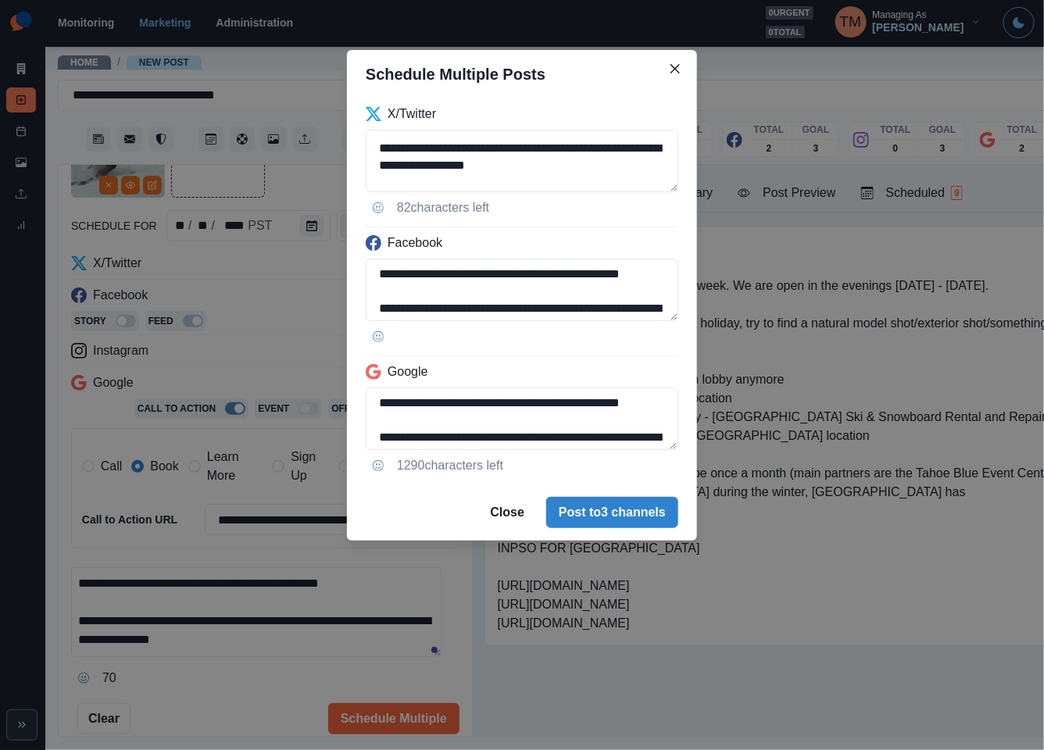
paste textarea "**********"
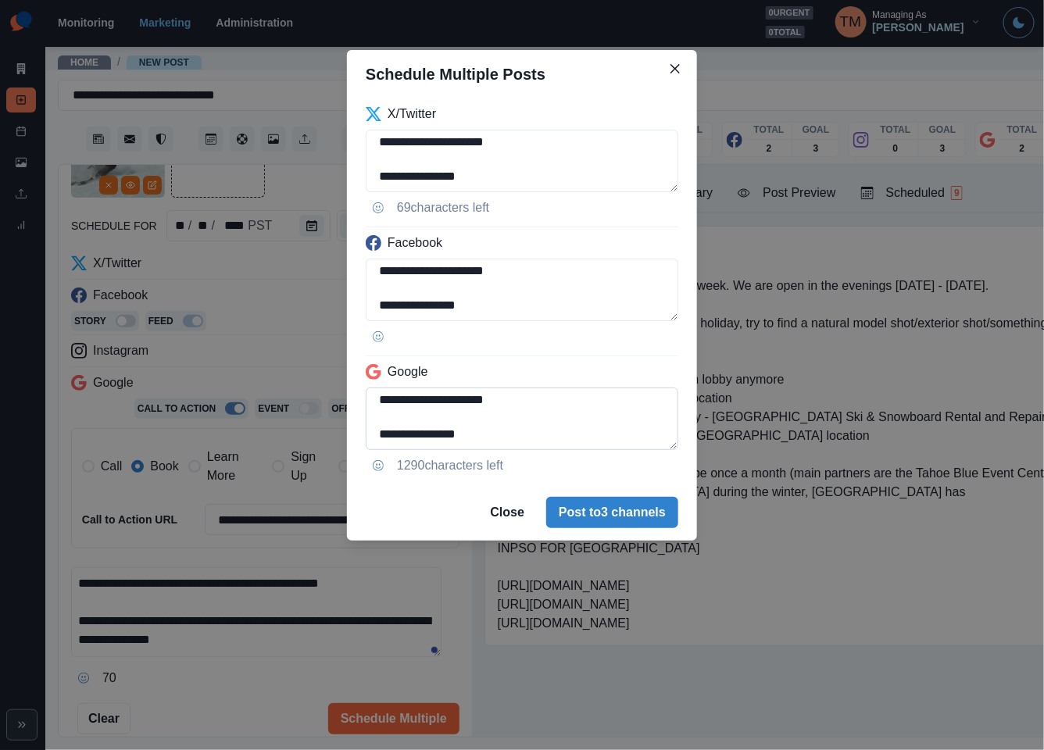
scroll to position [124, 0]
type textarea "**********"
click at [370, 418] on textarea "**********" at bounding box center [522, 418] width 312 height 62
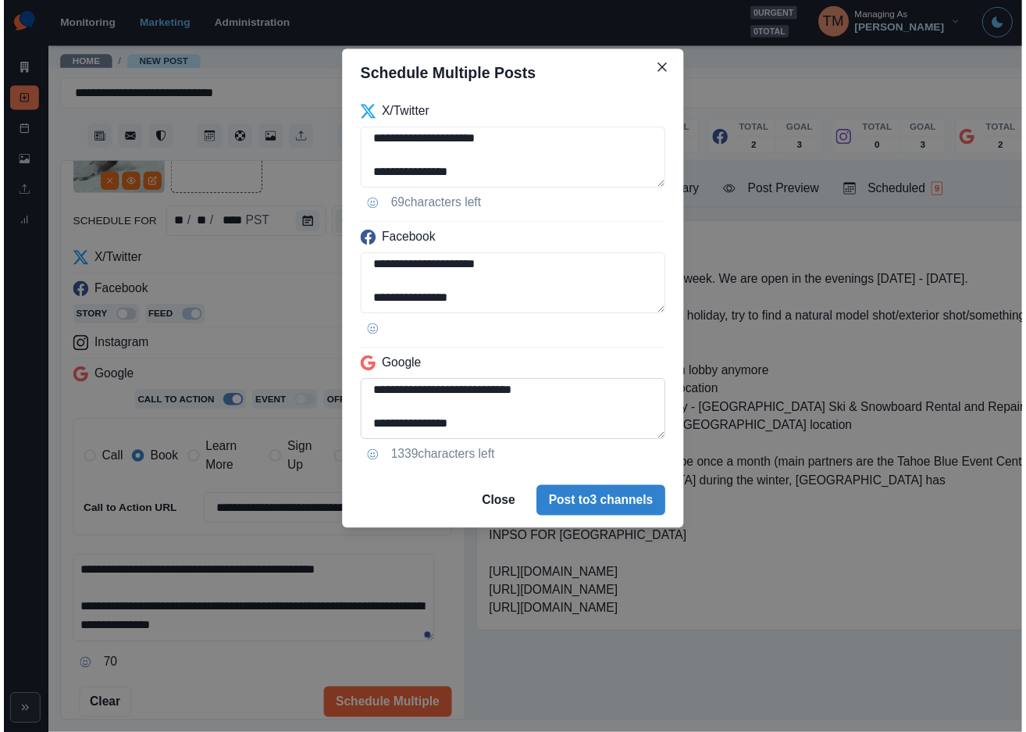
scroll to position [73, 0]
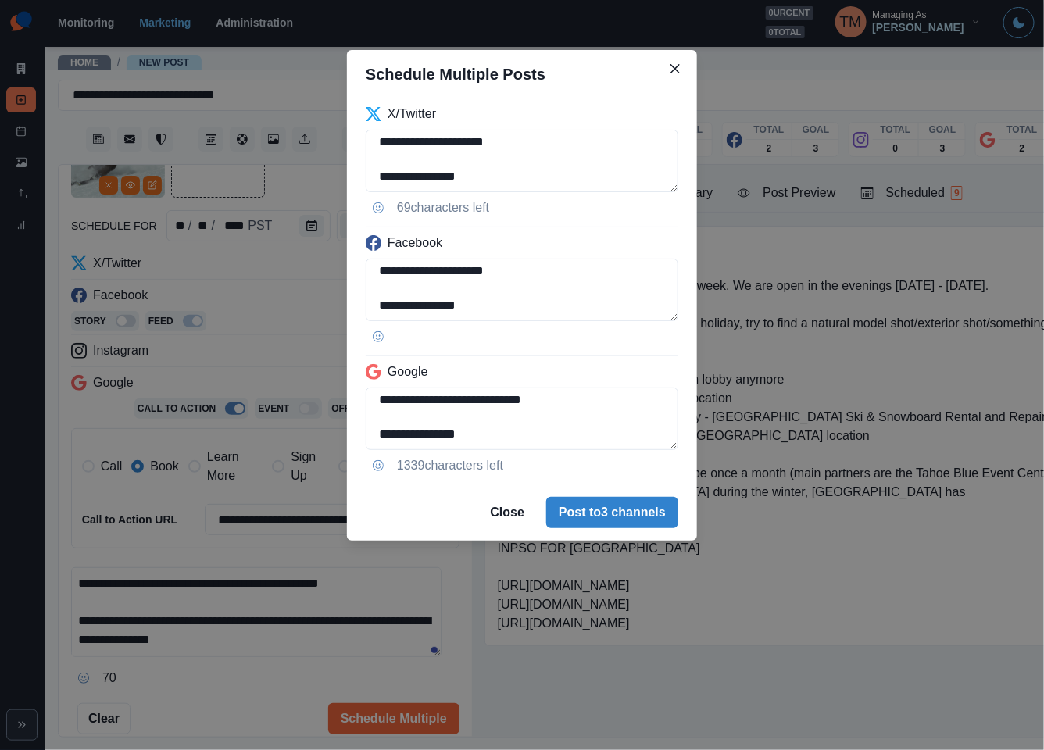
type textarea "**********"
click at [223, 713] on div "**********" at bounding box center [522, 375] width 1044 height 750
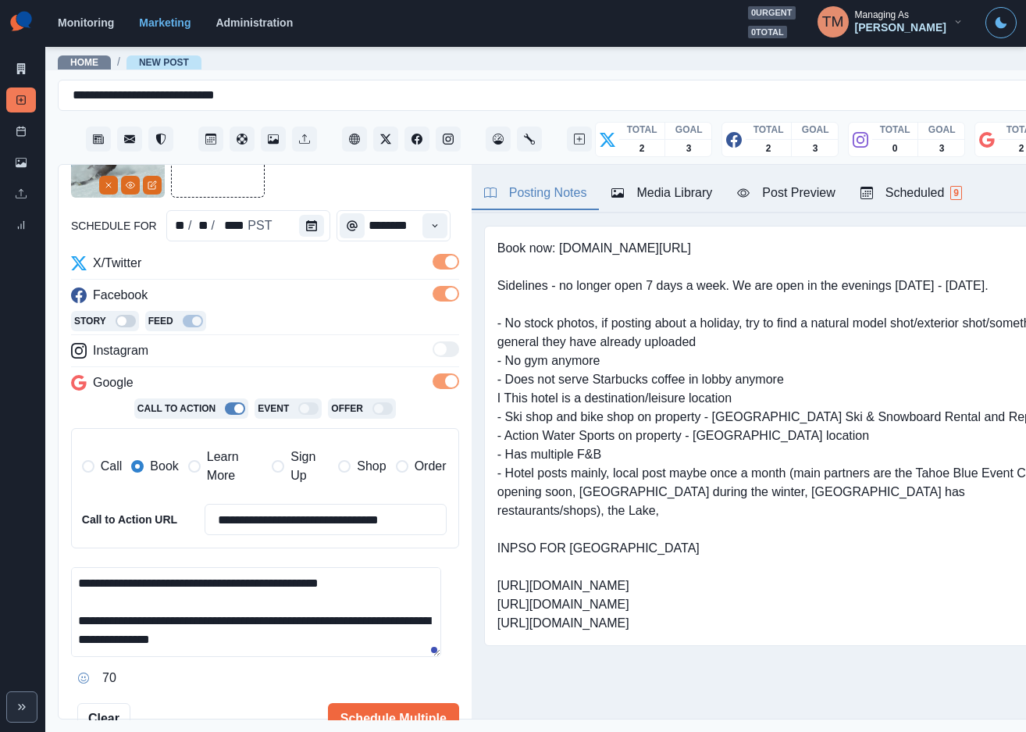
scroll to position [3, 0]
click at [794, 188] on div "Post Preview" at bounding box center [786, 193] width 98 height 19
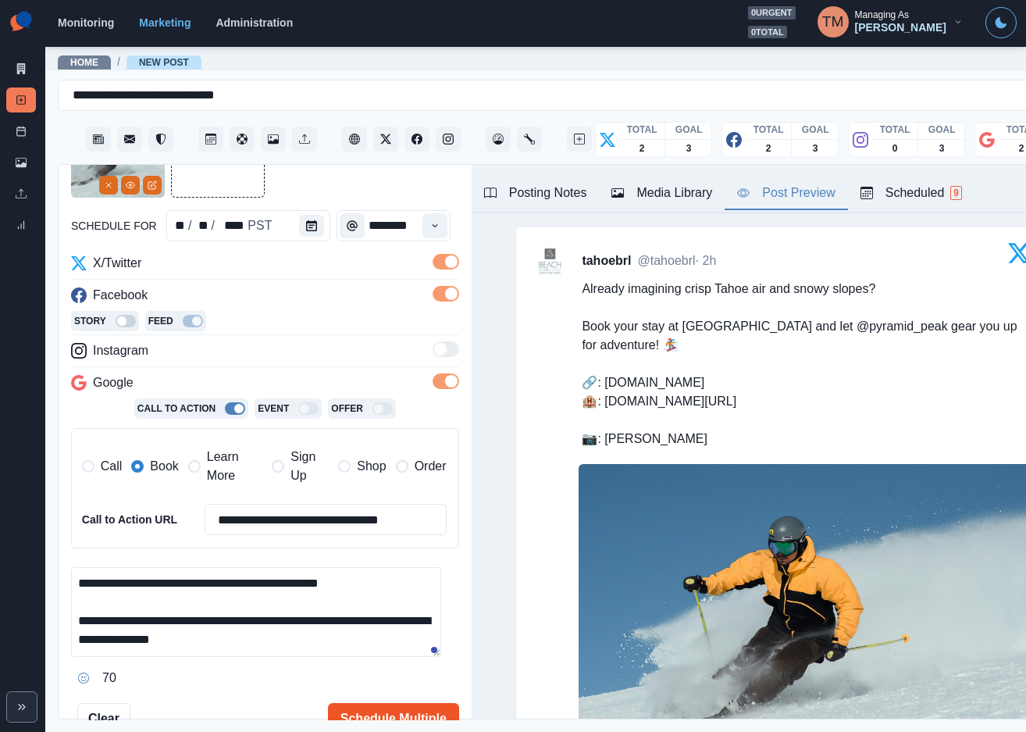
click at [382, 717] on button "Schedule Multiple" at bounding box center [393, 718] width 131 height 31
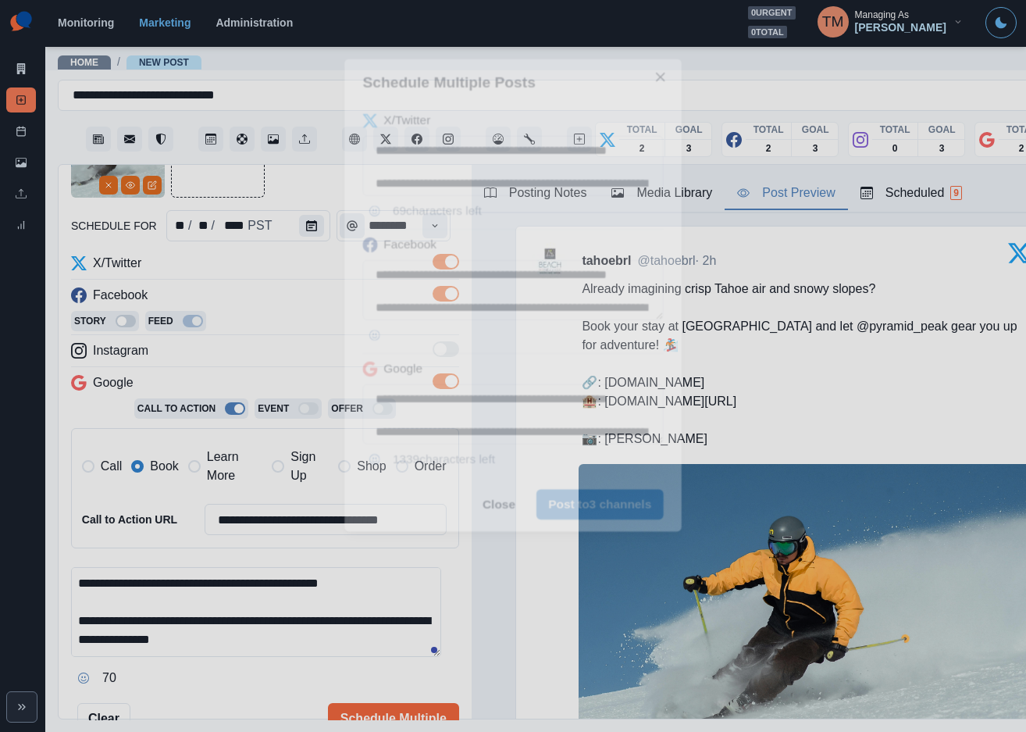
scroll to position [0, 0]
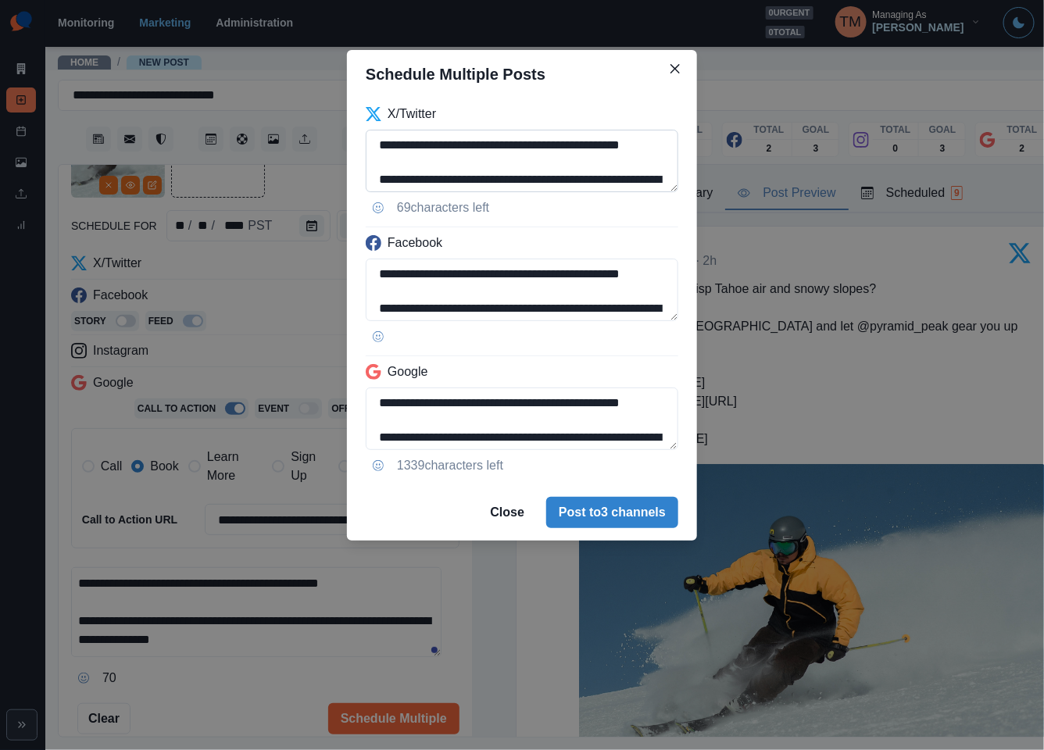
click at [499, 165] on textarea "**********" at bounding box center [522, 161] width 312 height 62
drag, startPoint x: 419, startPoint y: 164, endPoint x: 436, endPoint y: 166, distance: 16.6
click at [436, 166] on textarea "**********" at bounding box center [522, 161] width 312 height 62
type textarea "**********"
click at [466, 291] on textarea "**********" at bounding box center [522, 290] width 312 height 62
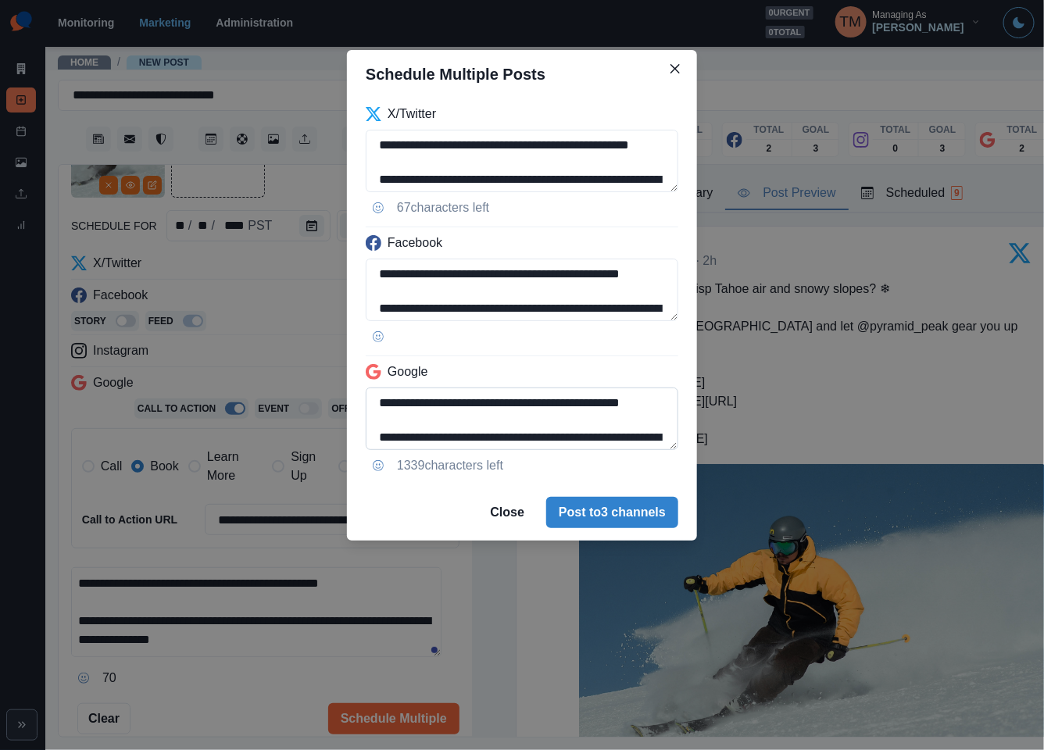
paste textarea "**"
type textarea "**********"
drag, startPoint x: 438, startPoint y: 424, endPoint x: 483, endPoint y: 424, distance: 45.3
click at [439, 424] on textarea "**********" at bounding box center [522, 418] width 312 height 62
paste textarea "**"
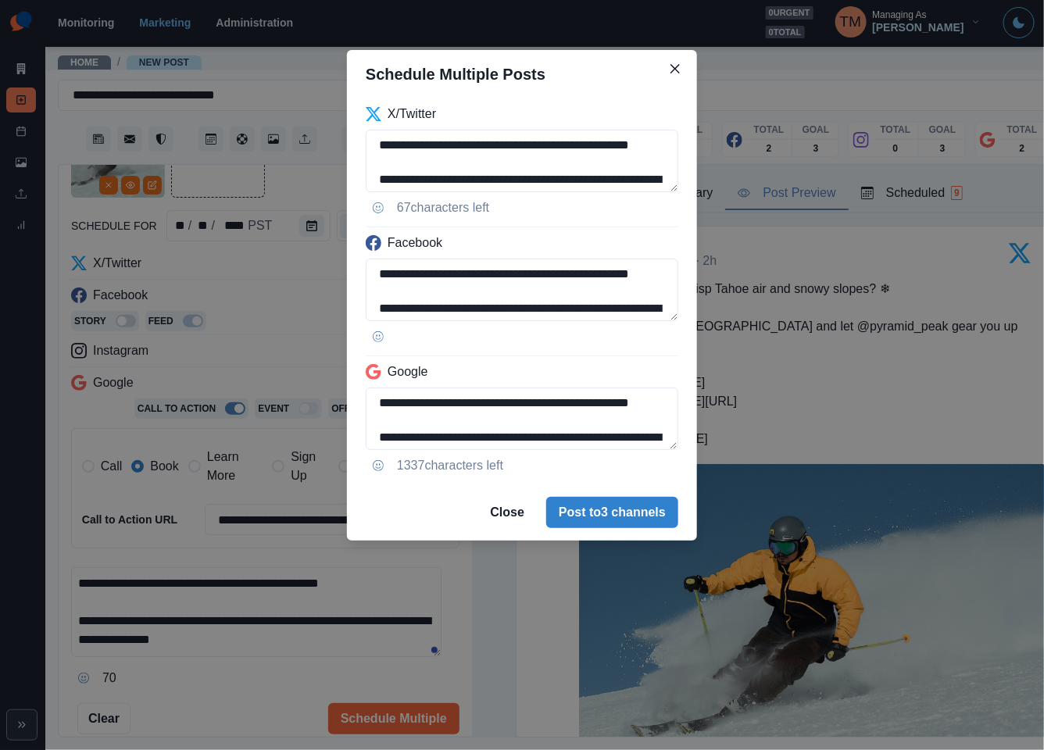
type textarea "**********"
click at [223, 701] on div "**********" at bounding box center [522, 375] width 1044 height 750
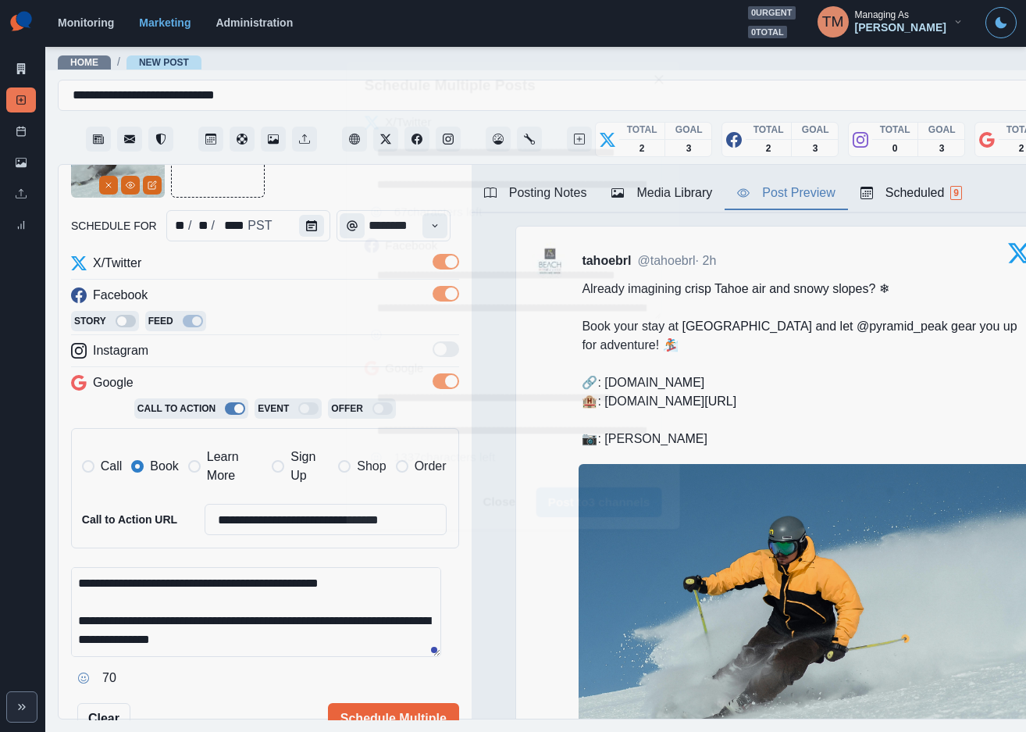
scroll to position [3, 0]
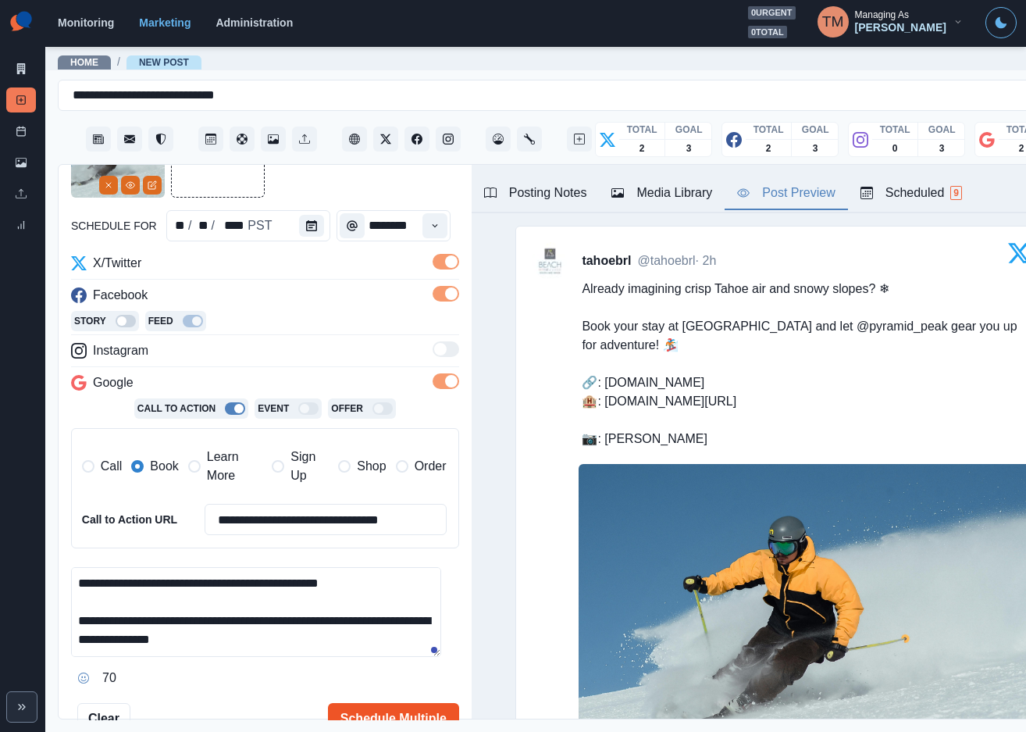
click at [363, 711] on button "Schedule Multiple" at bounding box center [393, 718] width 131 height 31
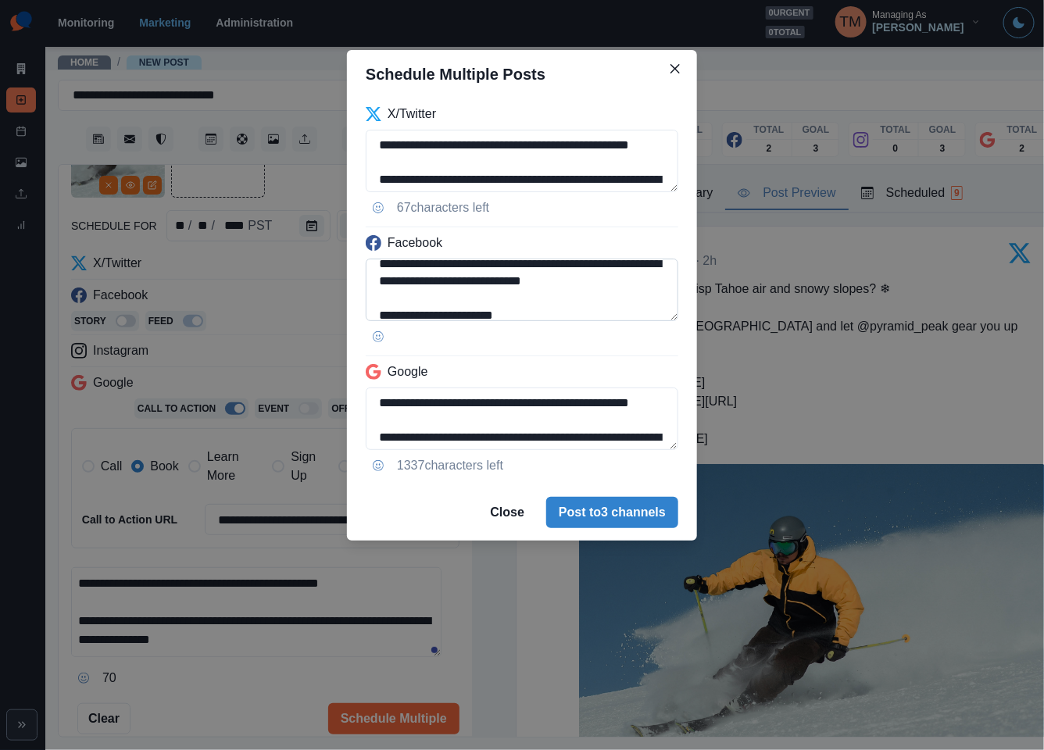
scroll to position [47, 0]
drag, startPoint x: 602, startPoint y: 281, endPoint x: 663, endPoint y: 303, distance: 64.7
click at [602, 282] on textarea "**********" at bounding box center [522, 290] width 312 height 62
paste textarea "*********"
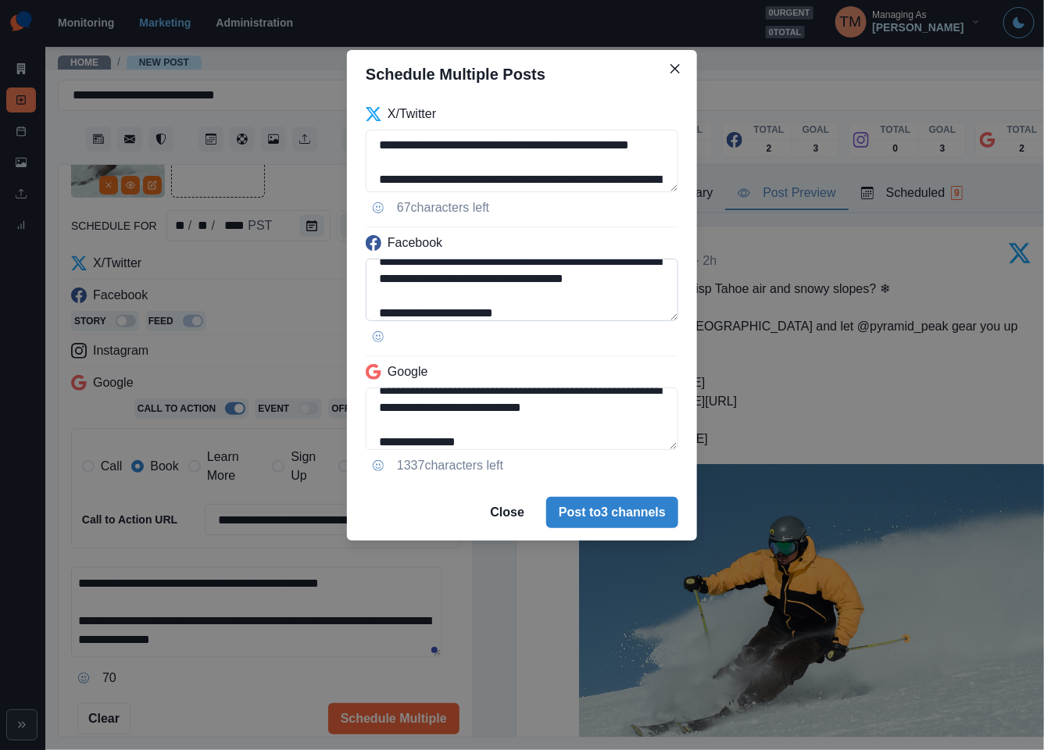
click at [588, 294] on textarea "**********" at bounding box center [522, 290] width 312 height 62
type textarea "**********"
click at [211, 682] on div "**********" at bounding box center [522, 375] width 1044 height 750
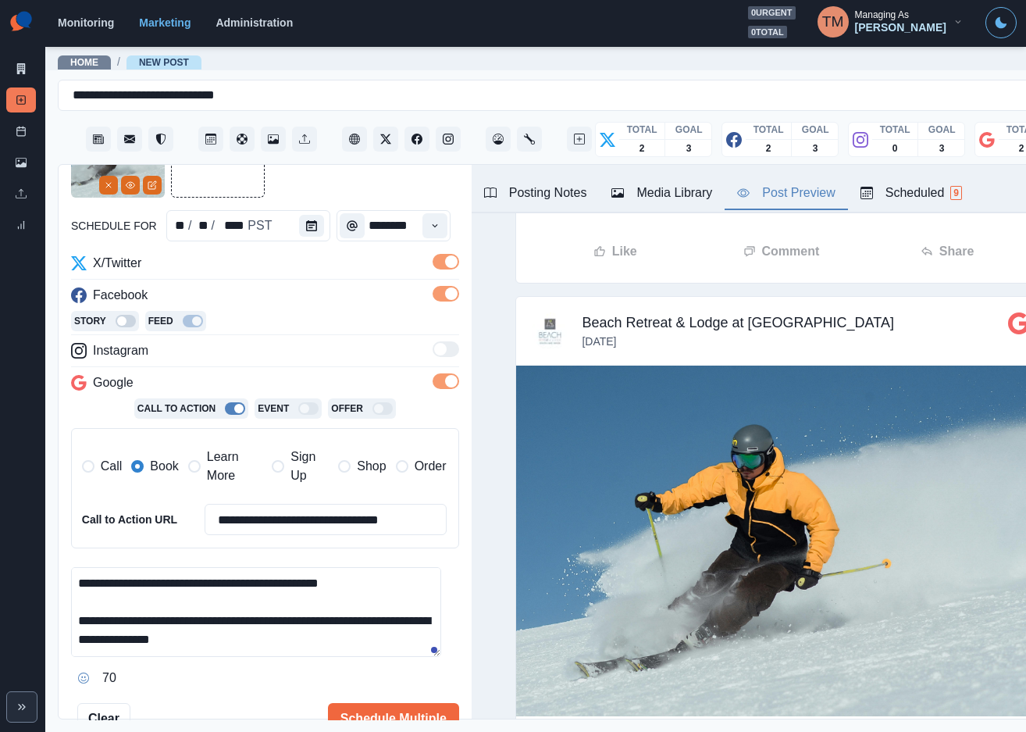
scroll to position [1507, 0]
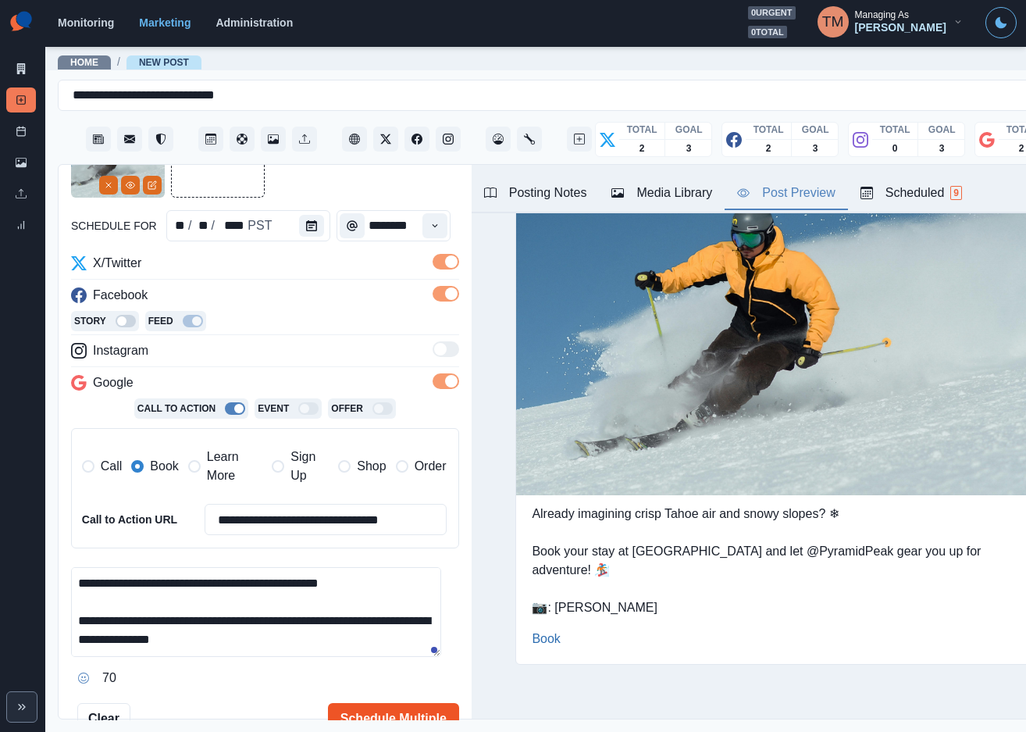
click at [370, 703] on button "Schedule Multiple" at bounding box center [393, 718] width 131 height 31
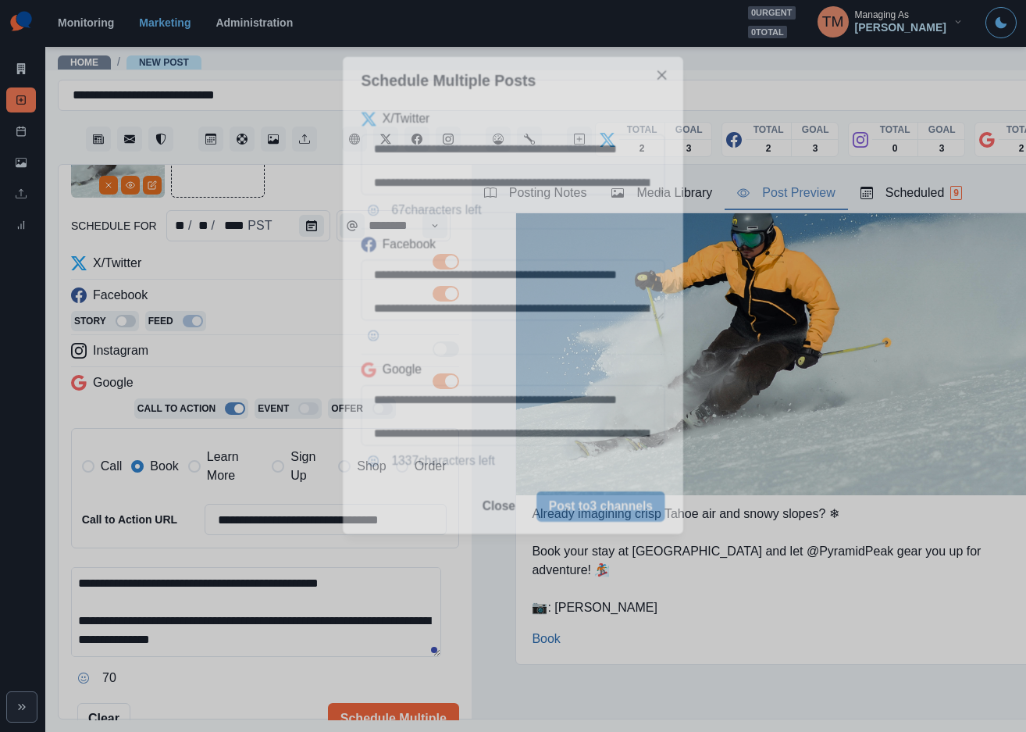
scroll to position [0, 0]
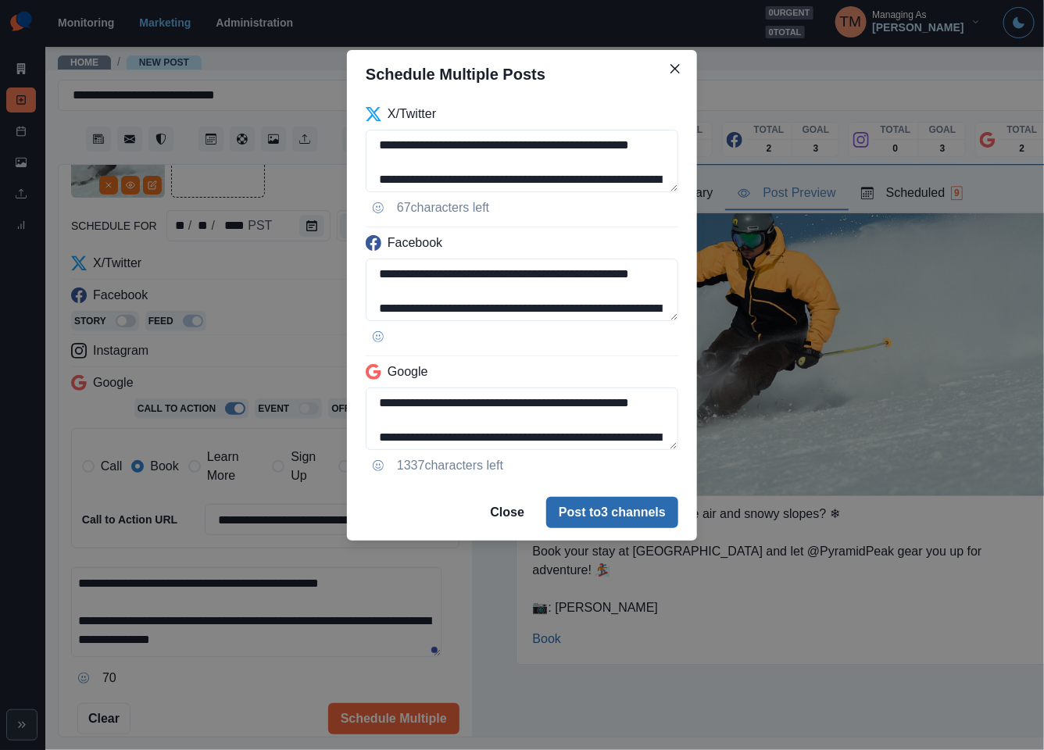
click at [659, 516] on button "Post to 3 channels" at bounding box center [612, 512] width 132 height 31
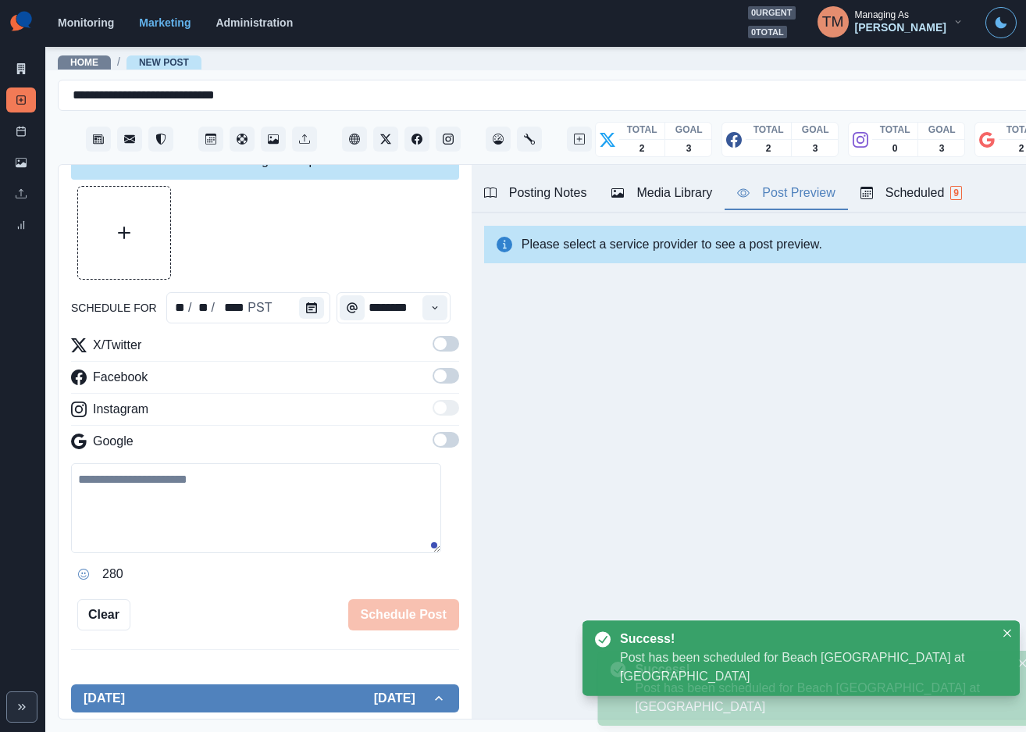
scroll to position [117, 0]
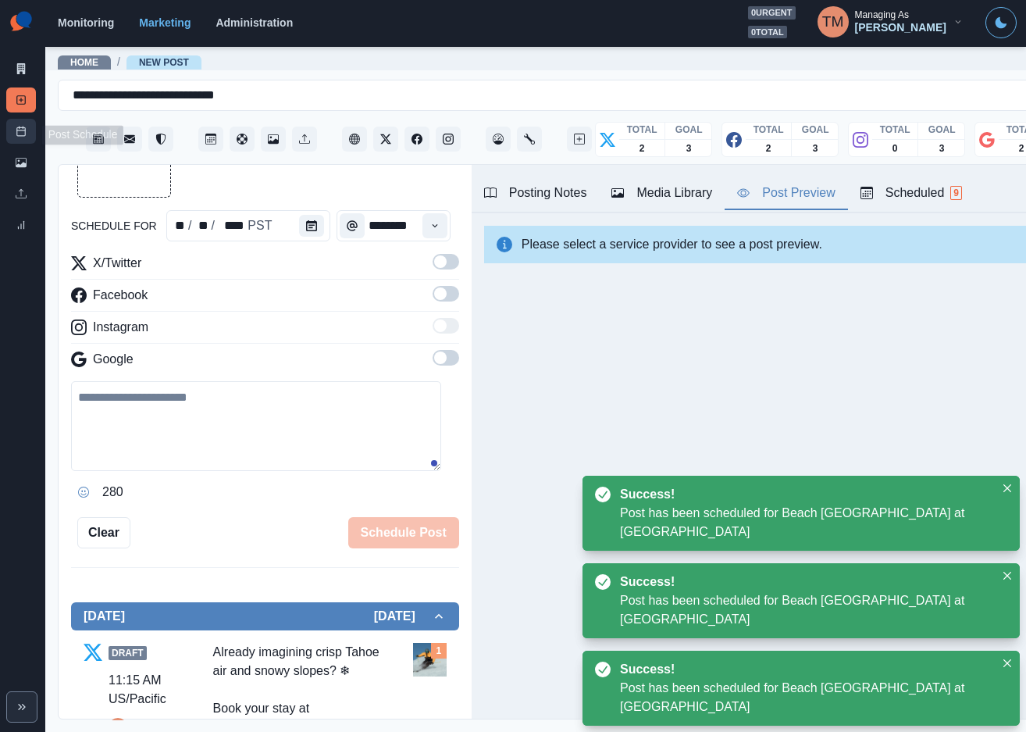
click at [17, 134] on icon at bounding box center [21, 131] width 11 height 11
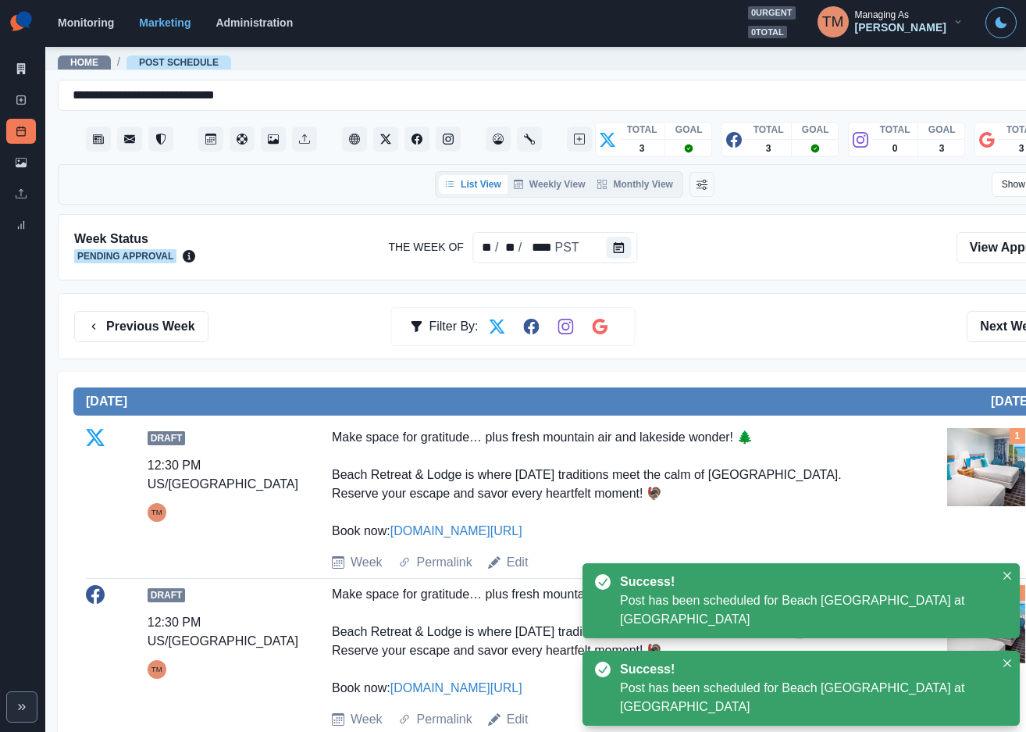
click at [844, 344] on div "Previous Week Filter By: Next Week" at bounding box center [575, 326] width 1034 height 66
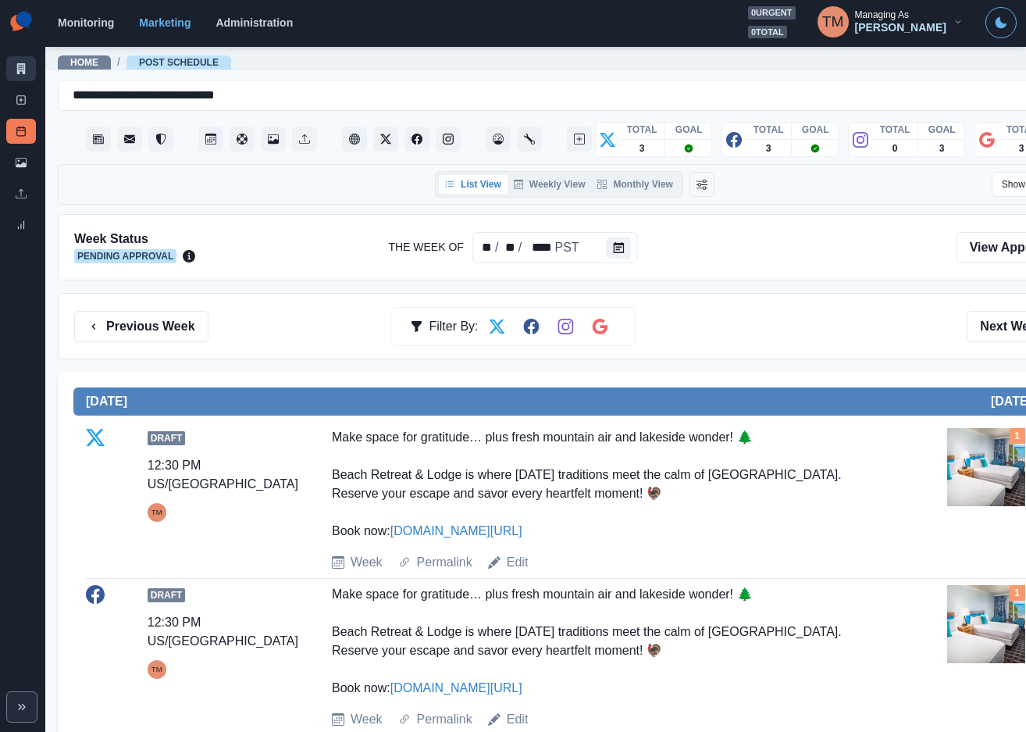
click at [26, 61] on link "Marketing Summary" at bounding box center [21, 68] width 30 height 25
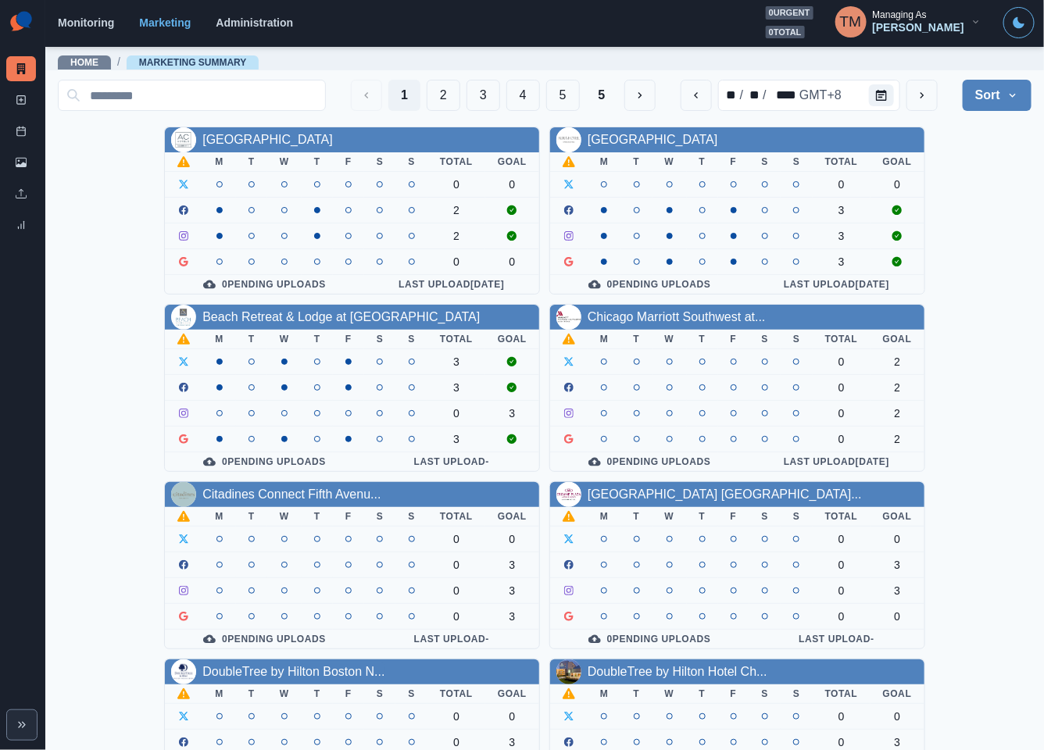
click at [945, 155] on div "[GEOGRAPHIC_DATA] Downtown M T W T F S S Total Goal 0 0 2 2 0 0 0 Pending Uploa…" at bounding box center [544, 654] width 973 height 1054
click at [697, 315] on link "Chicago Marriott Southwest at..." at bounding box center [676, 316] width 178 height 13
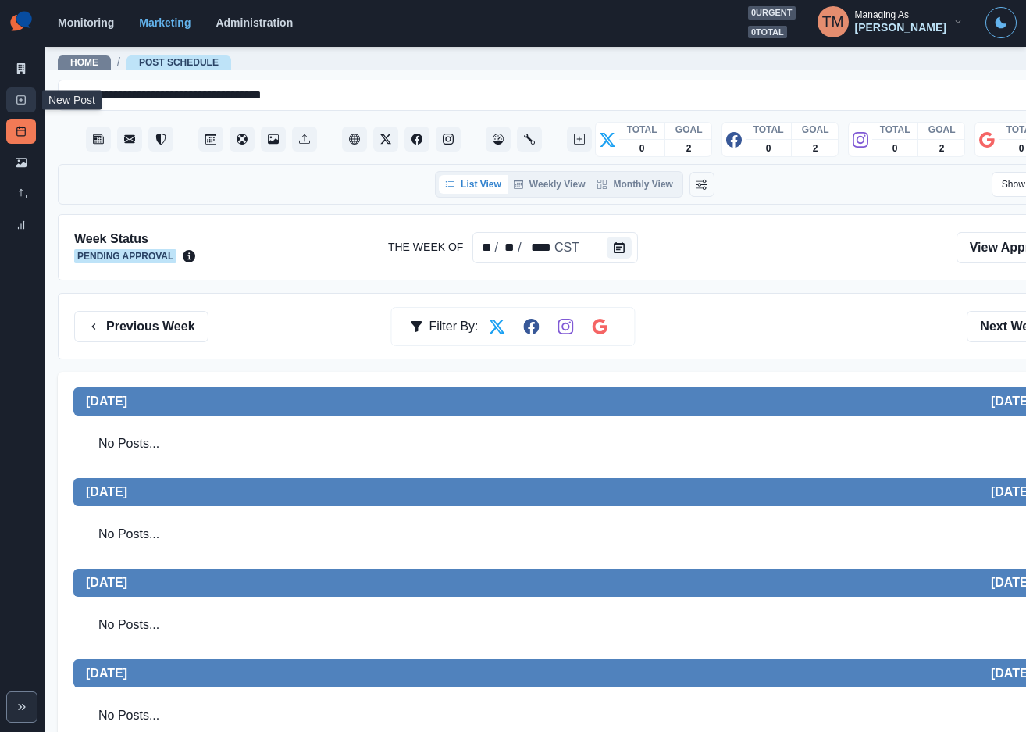
click at [21, 105] on link "New Post" at bounding box center [21, 99] width 30 height 25
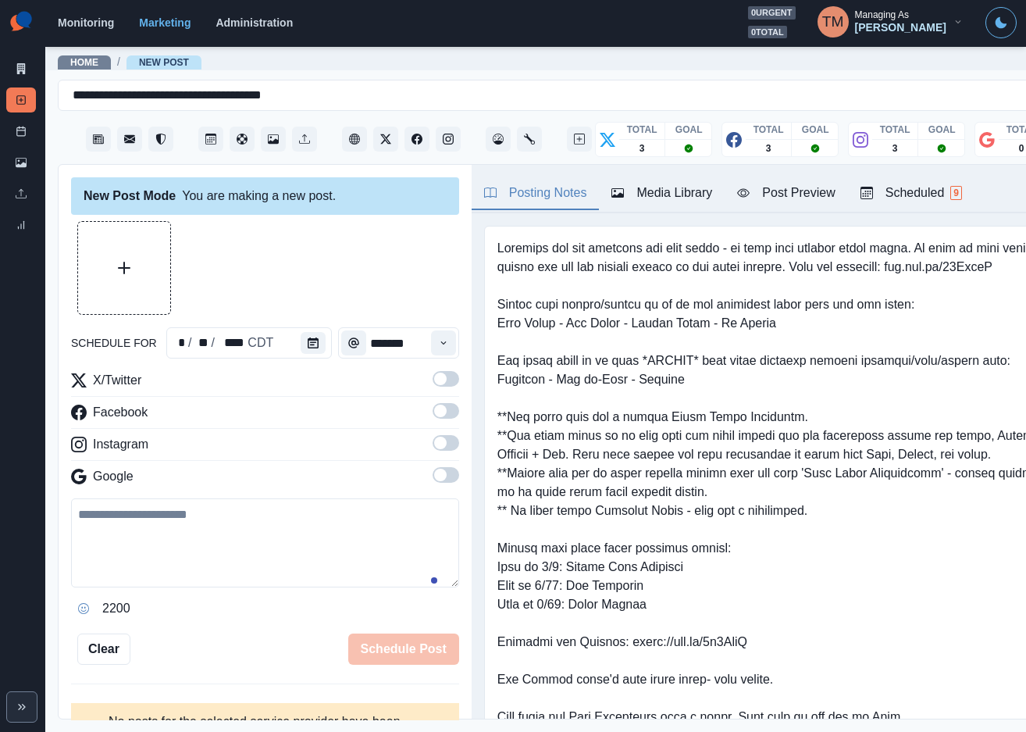
drag, startPoint x: 225, startPoint y: 530, endPoint x: 335, endPoint y: 501, distance: 113.7
click at [237, 528] on textarea at bounding box center [265, 542] width 388 height 89
paste textarea "**********"
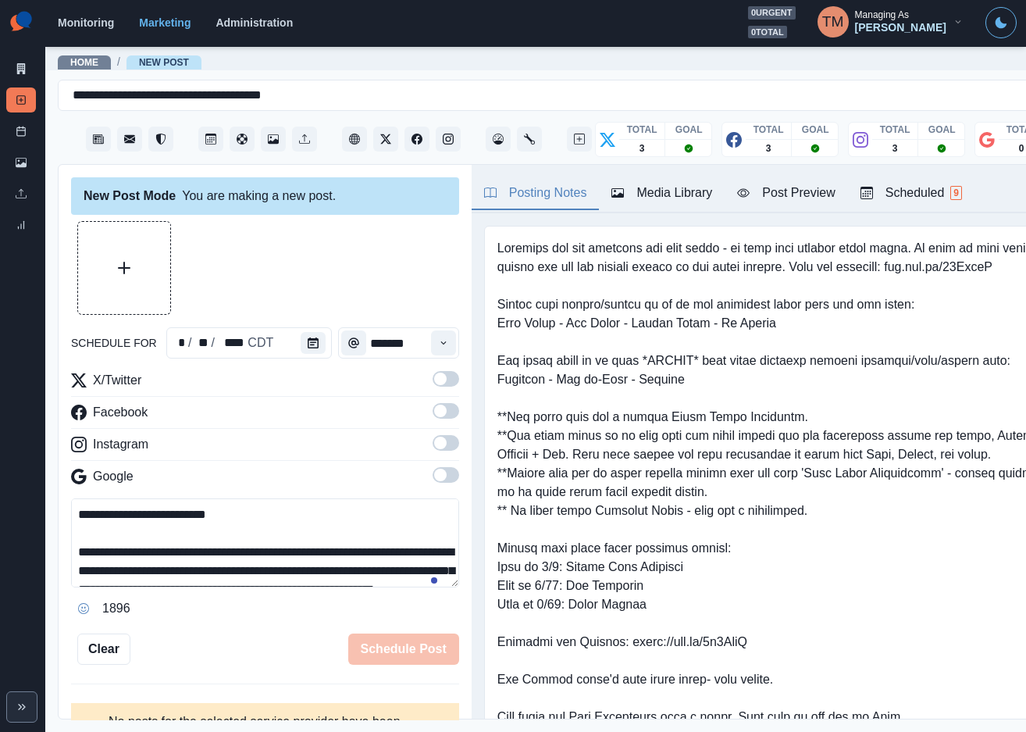
scroll to position [105, 0]
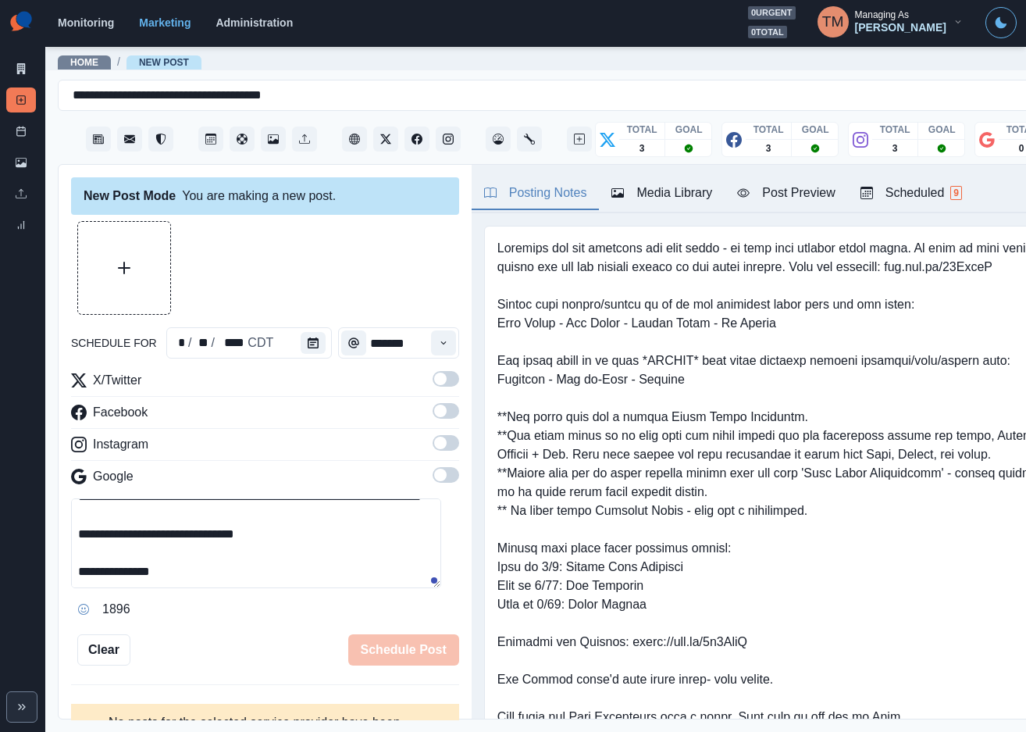
type textarea "**********"
drag, startPoint x: 429, startPoint y: 376, endPoint x: 431, endPoint y: 401, distance: 25.9
click at [433, 376] on span at bounding box center [446, 379] width 27 height 16
drag, startPoint x: 432, startPoint y: 408, endPoint x: 443, endPoint y: 429, distance: 23.8
click at [433, 409] on span at bounding box center [446, 411] width 27 height 16
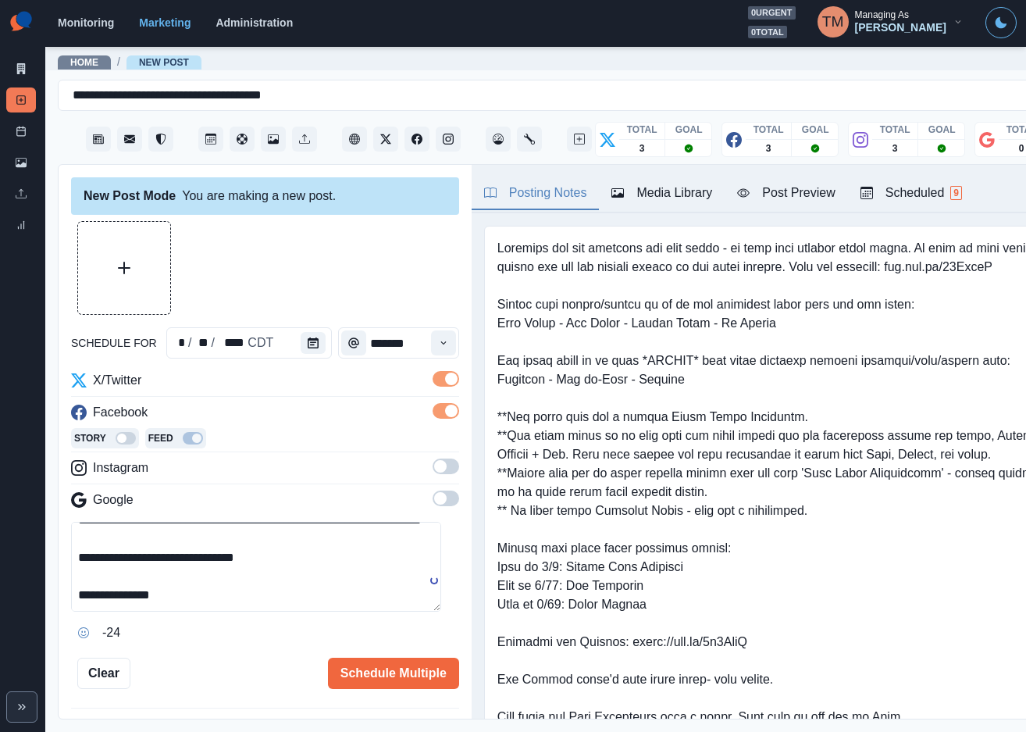
click at [436, 472] on span at bounding box center [446, 466] width 27 height 16
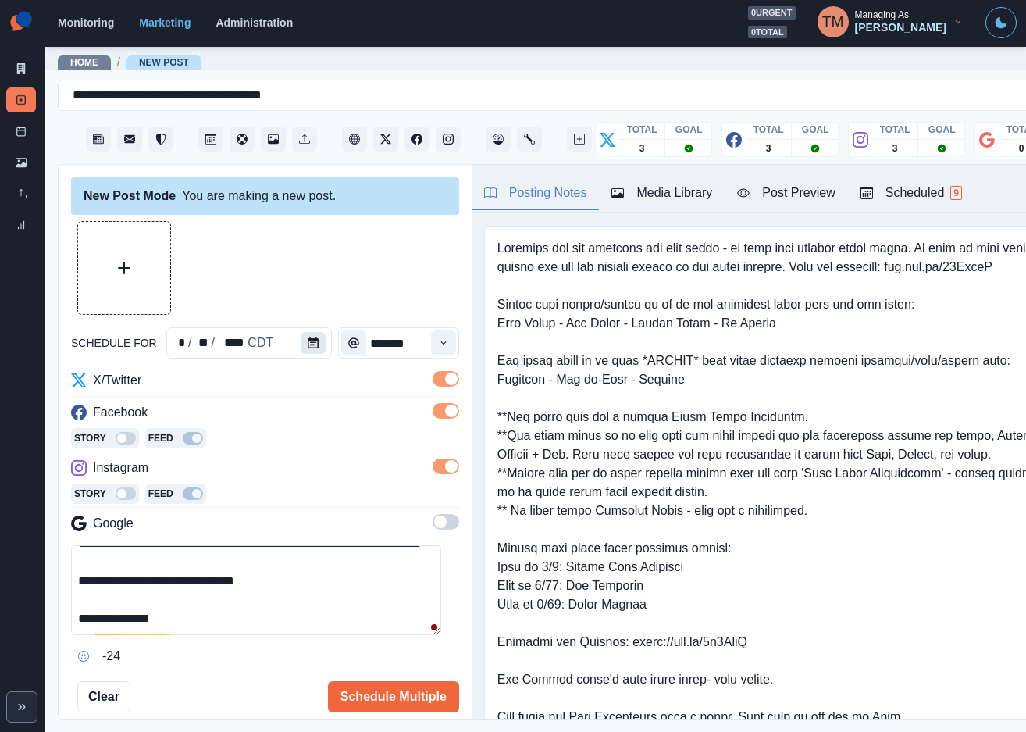
click at [308, 347] on icon "Calendar" at bounding box center [313, 342] width 11 height 11
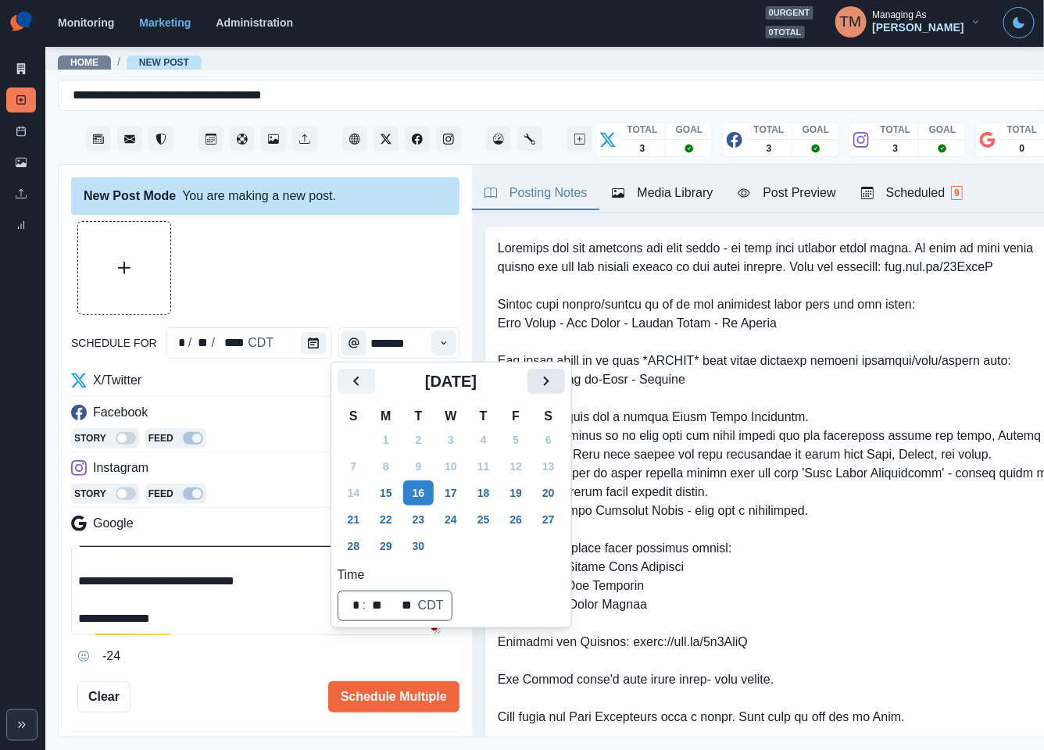
click at [553, 383] on icon "Next" at bounding box center [546, 381] width 19 height 19
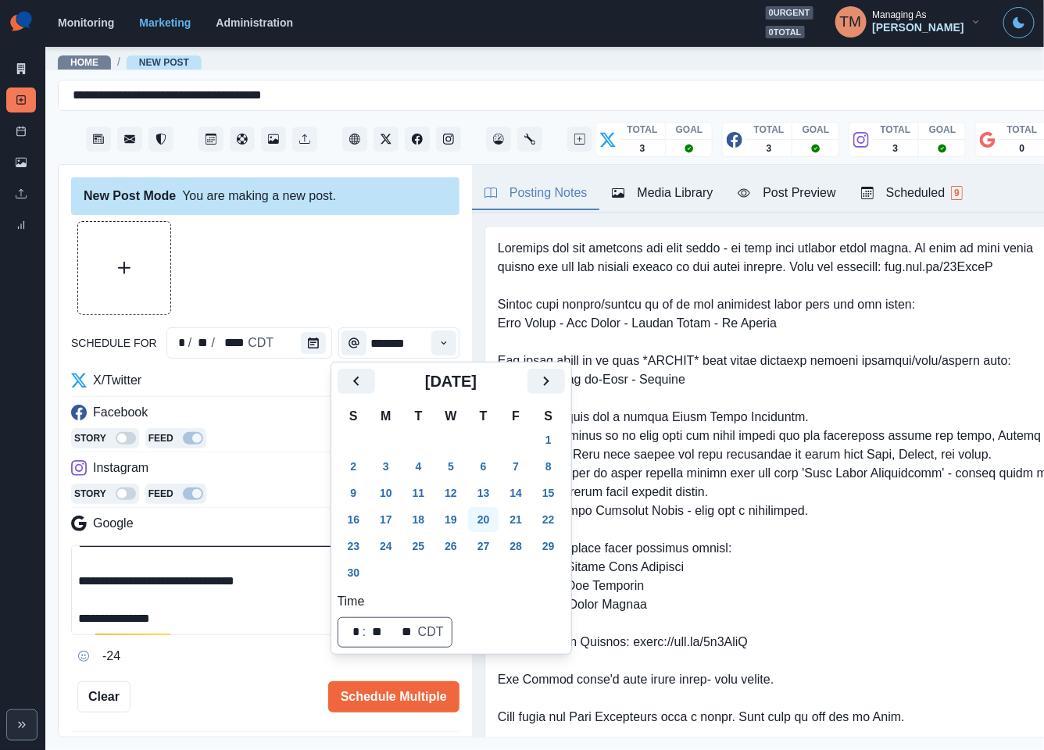
click at [487, 519] on button "20" at bounding box center [483, 519] width 31 height 25
click at [355, 273] on div at bounding box center [265, 268] width 388 height 94
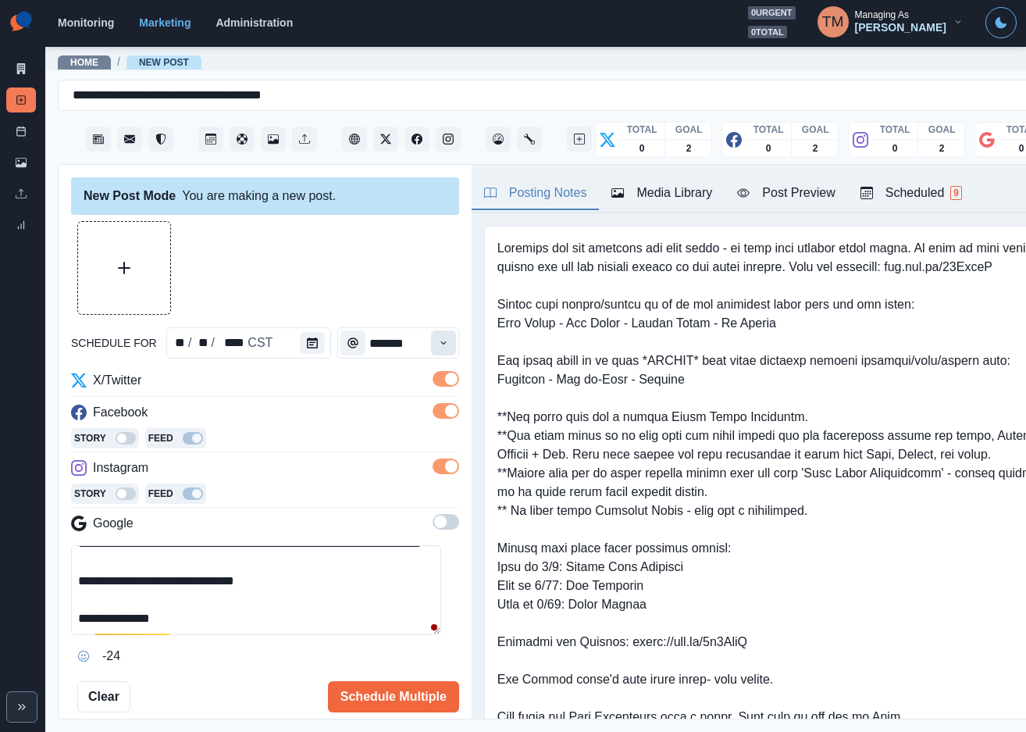
click at [431, 348] on button "Time" at bounding box center [443, 342] width 25 height 25
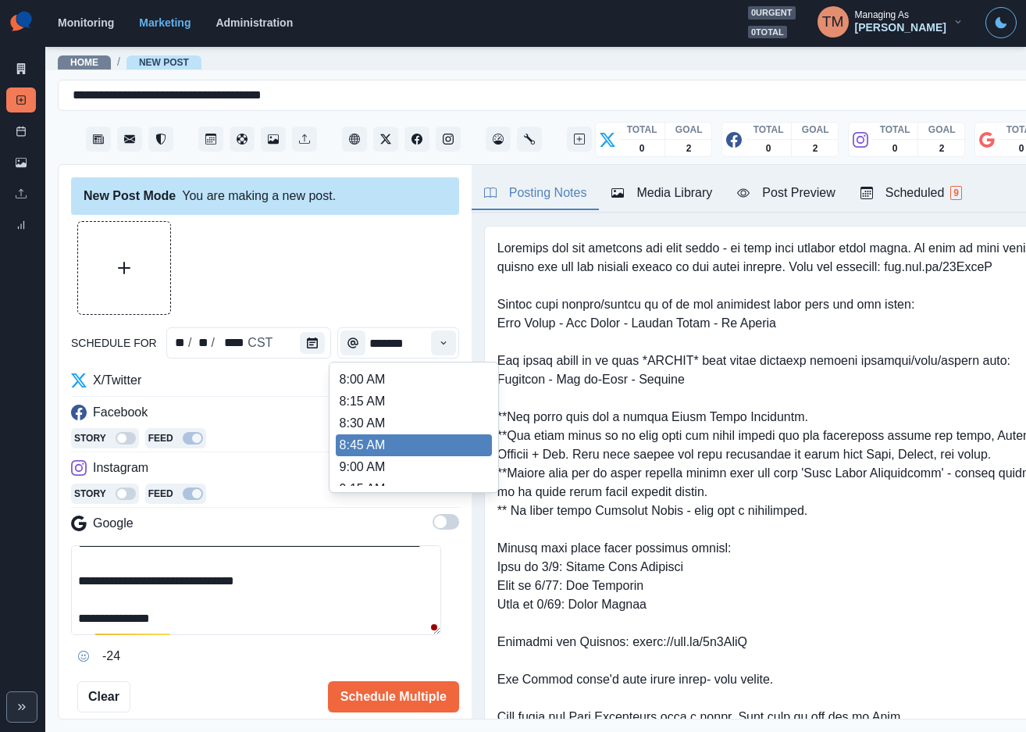
scroll to position [351, 0]
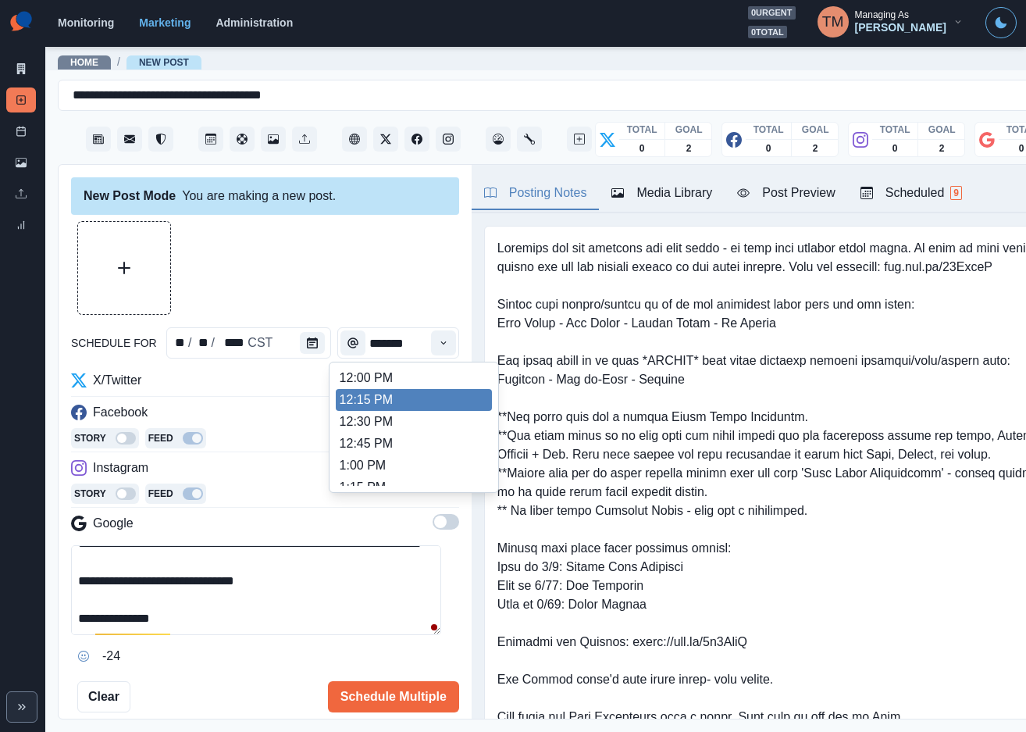
click at [397, 408] on li "12:15 PM" at bounding box center [414, 400] width 156 height 22
type input "********"
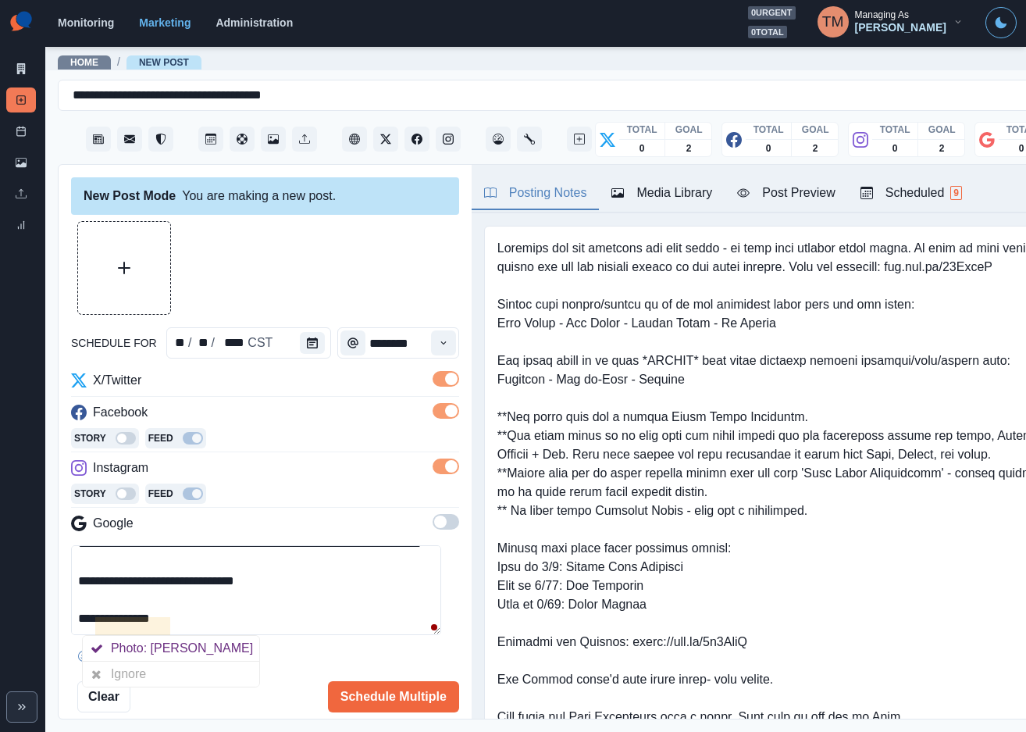
click at [134, 680] on div "Ignore" at bounding box center [131, 674] width 41 height 25
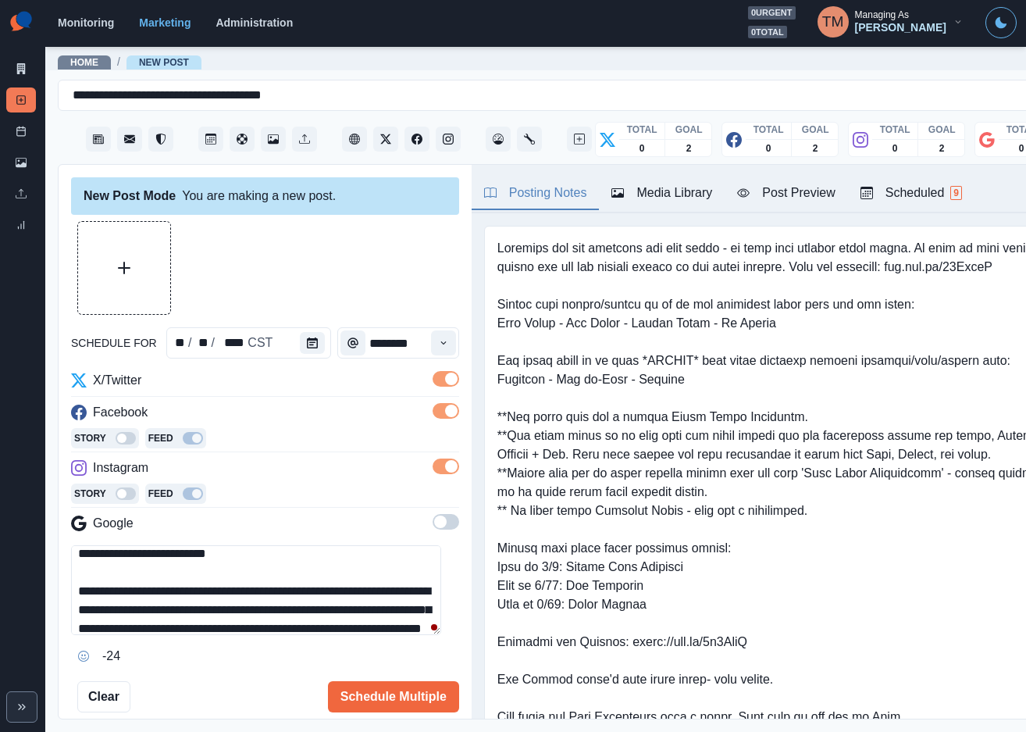
scroll to position [0, 0]
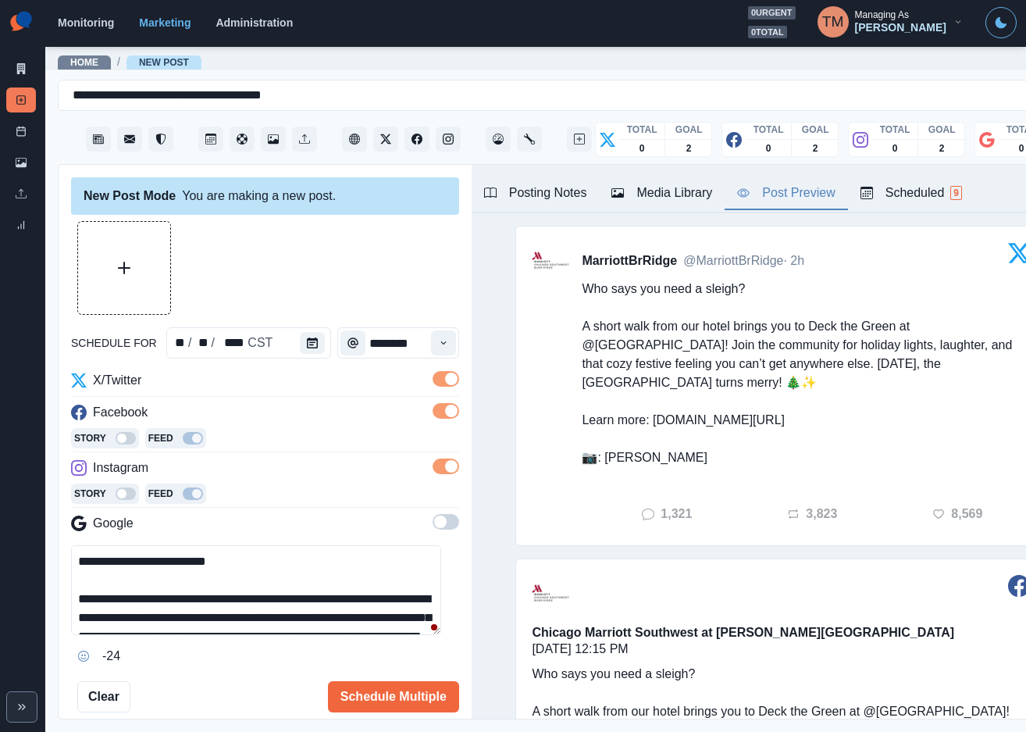
click at [800, 194] on div "Post Preview" at bounding box center [786, 193] width 98 height 19
click at [136, 273] on button "Upload Media" at bounding box center [124, 268] width 92 height 92
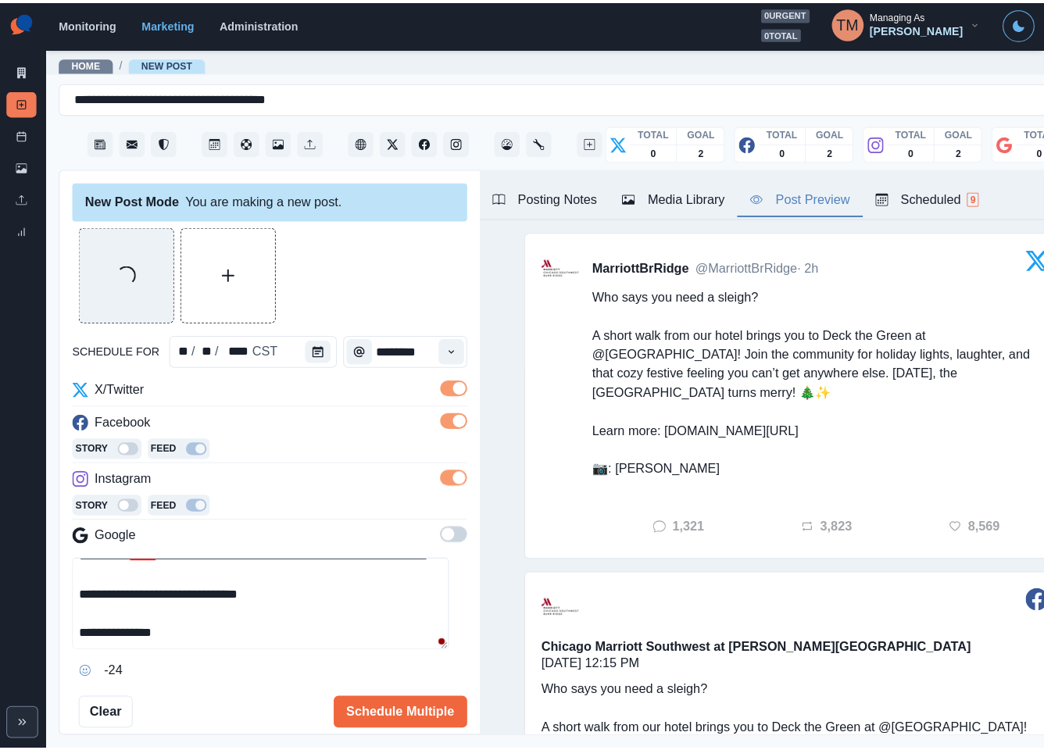
scroll to position [66, 0]
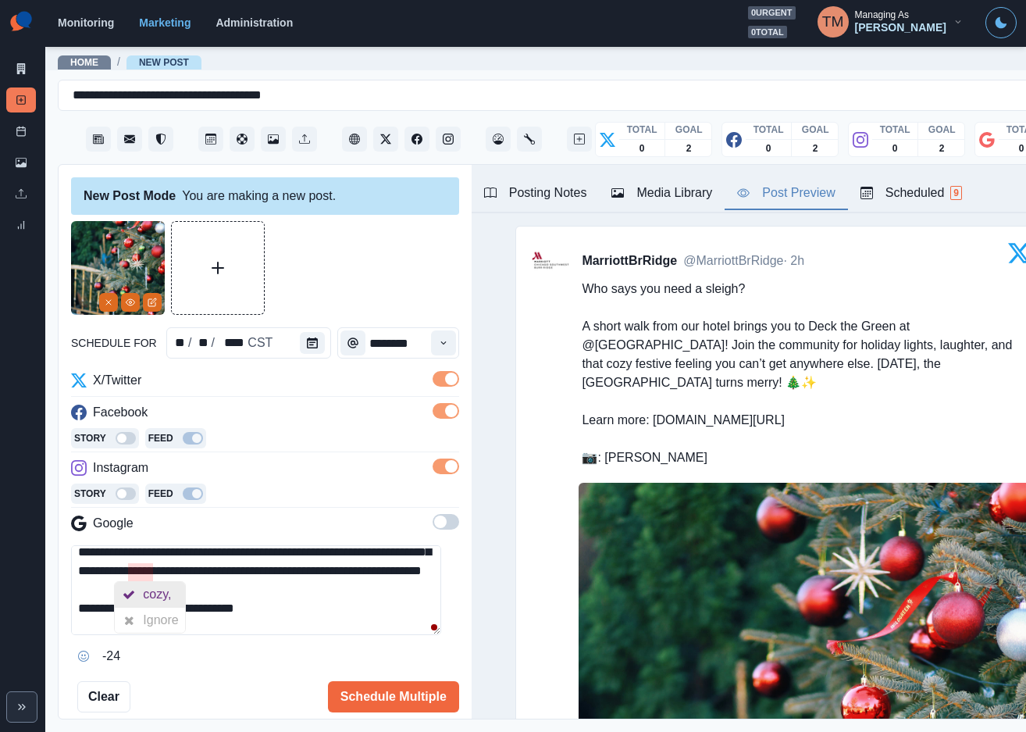
click at [169, 598] on div "cozy," at bounding box center [160, 594] width 34 height 25
type textarea "**********"
click at [387, 701] on button "Schedule Multiple" at bounding box center [393, 696] width 131 height 31
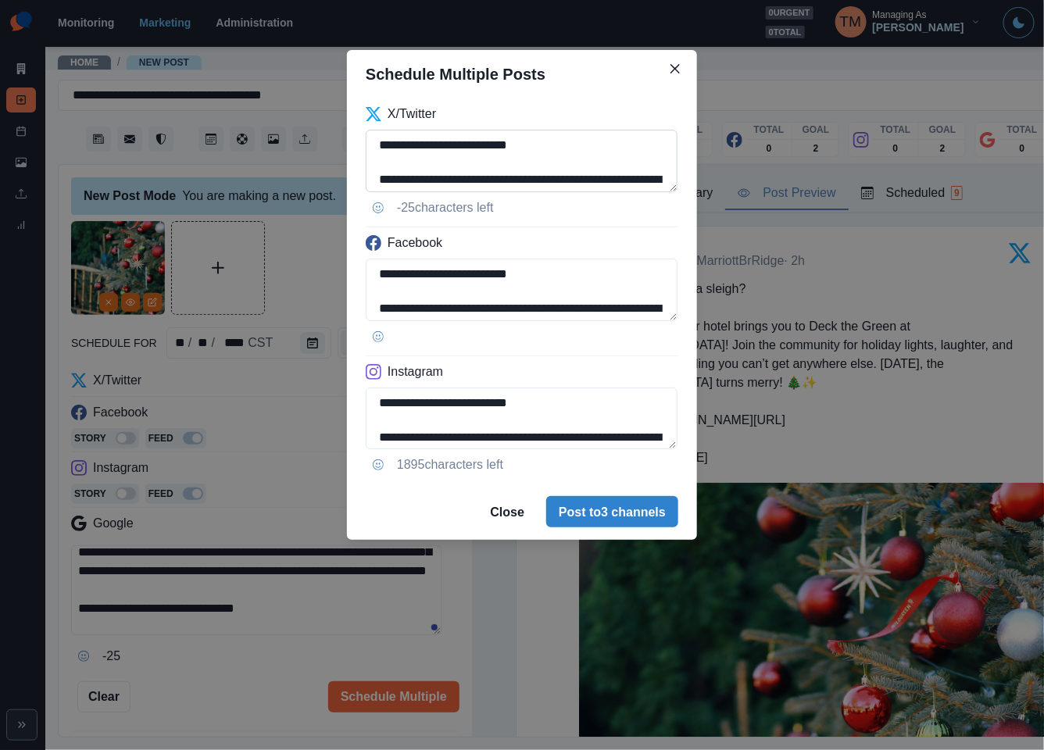
drag, startPoint x: 380, startPoint y: 180, endPoint x: 377, endPoint y: 143, distance: 37.6
click at [377, 143] on textarea "**********" at bounding box center [522, 161] width 312 height 62
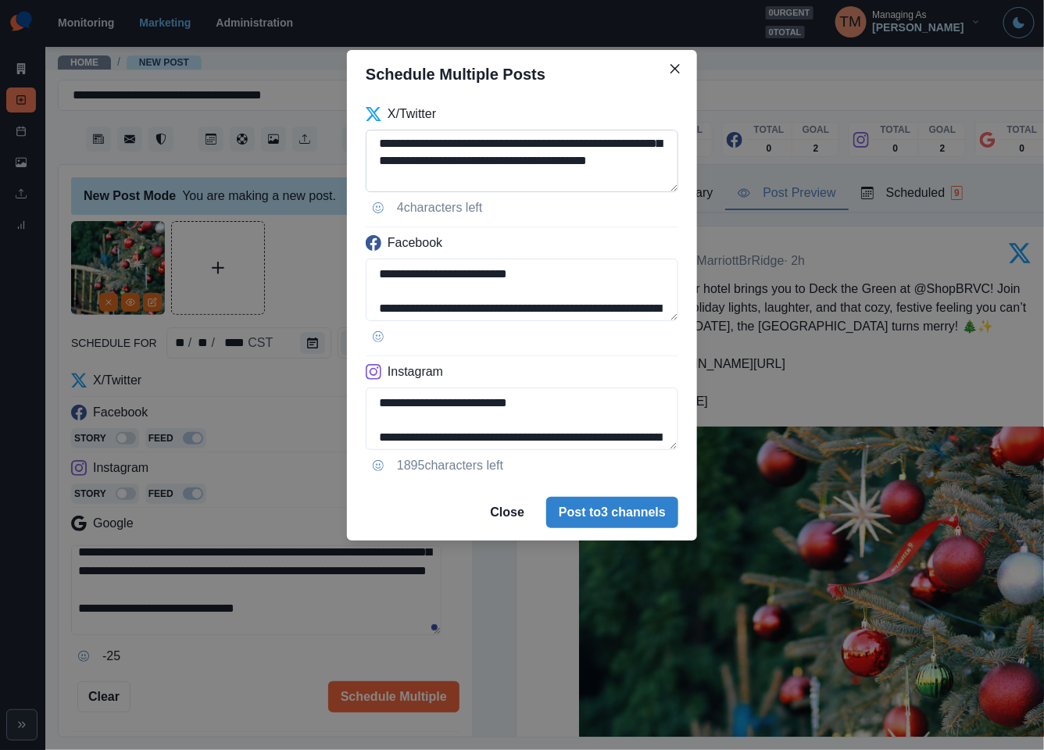
scroll to position [47, 0]
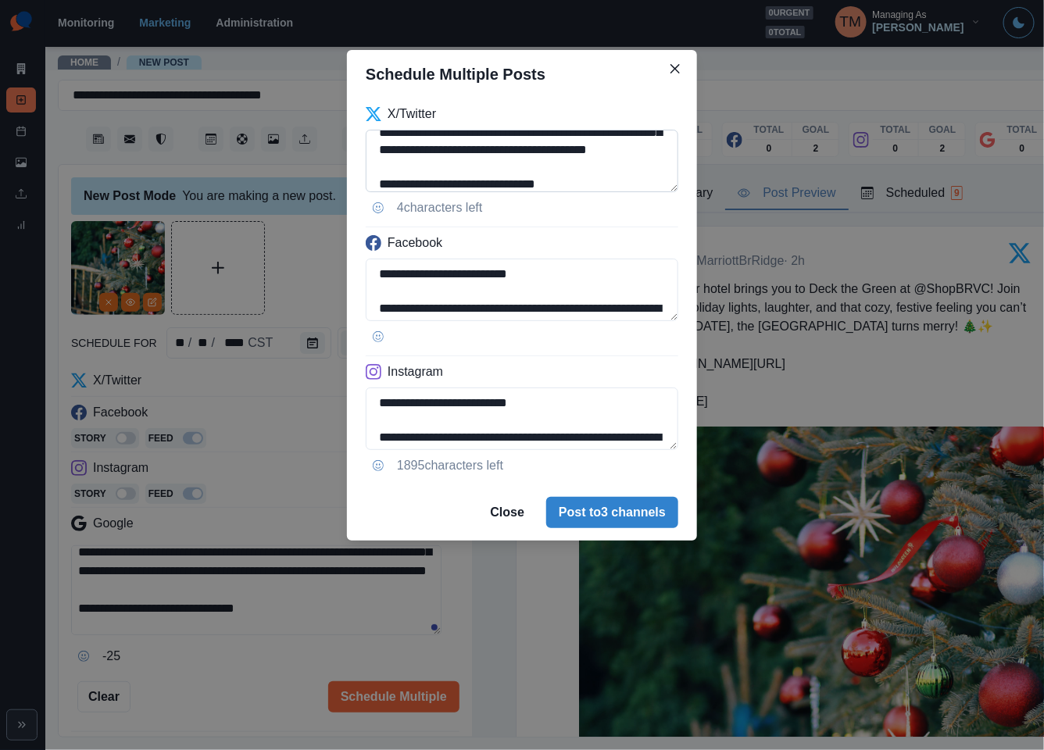
click at [609, 169] on textarea "**********" at bounding box center [522, 161] width 312 height 62
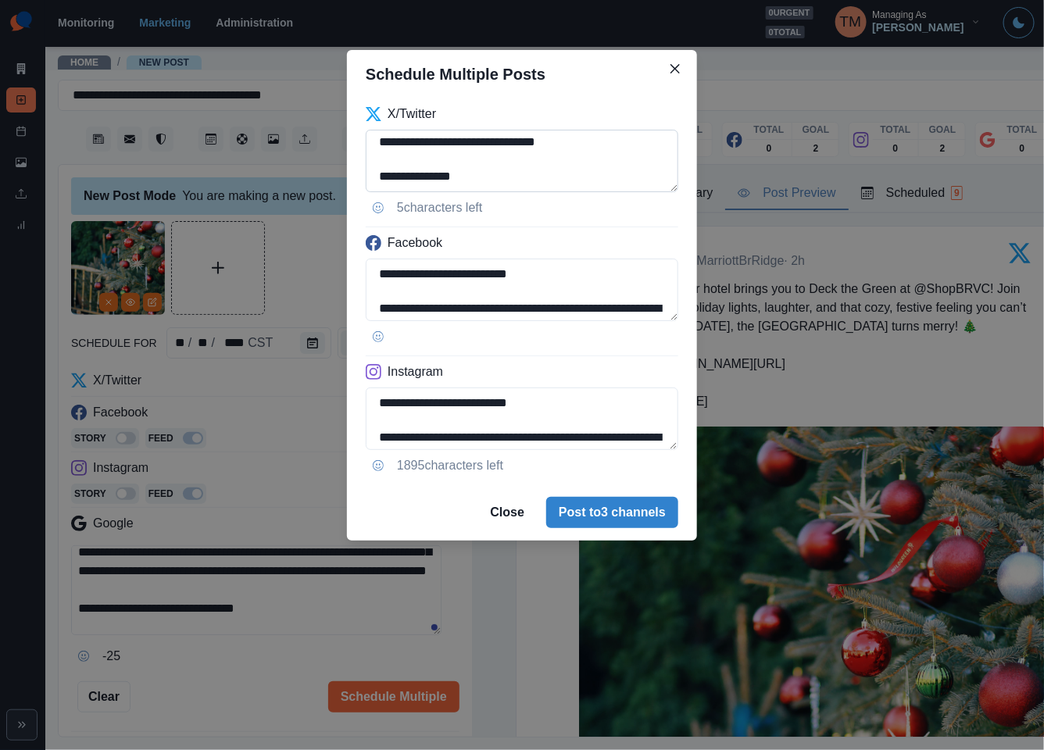
scroll to position [106, 0]
type textarea "**********"
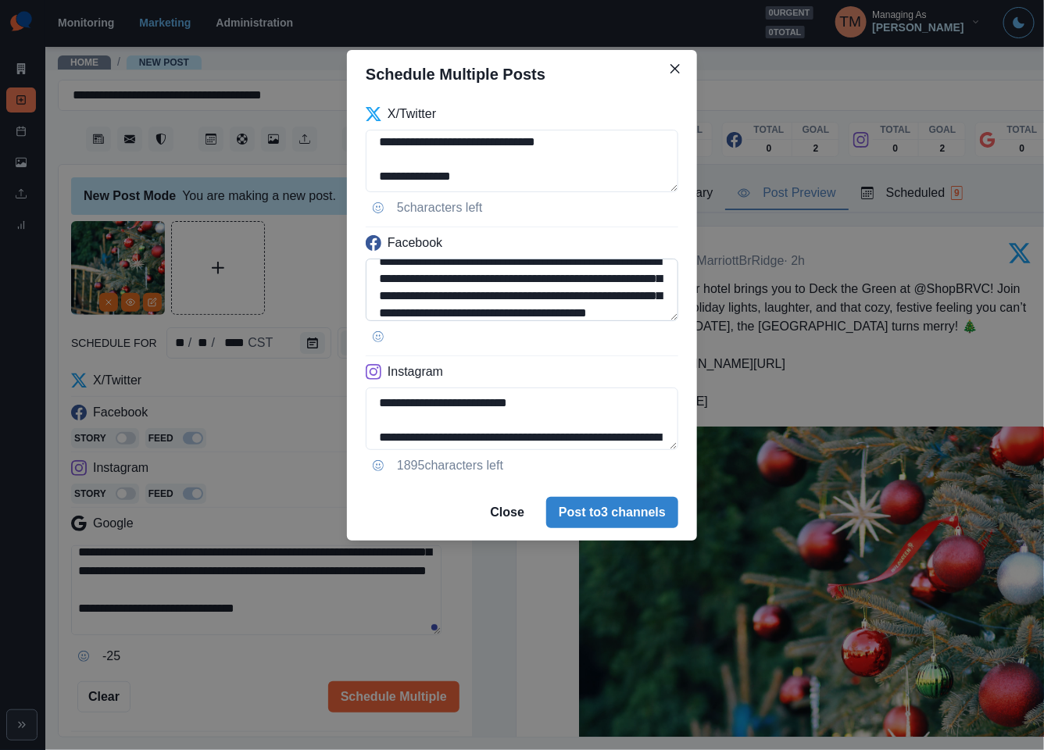
click at [474, 284] on textarea "**********" at bounding box center [522, 290] width 312 height 62
drag, startPoint x: 457, startPoint y: 282, endPoint x: 519, endPoint y: 282, distance: 61.7
click at [519, 282] on textarea "**********" at bounding box center [522, 290] width 312 height 62
paste textarea "*****"
type textarea "**********"
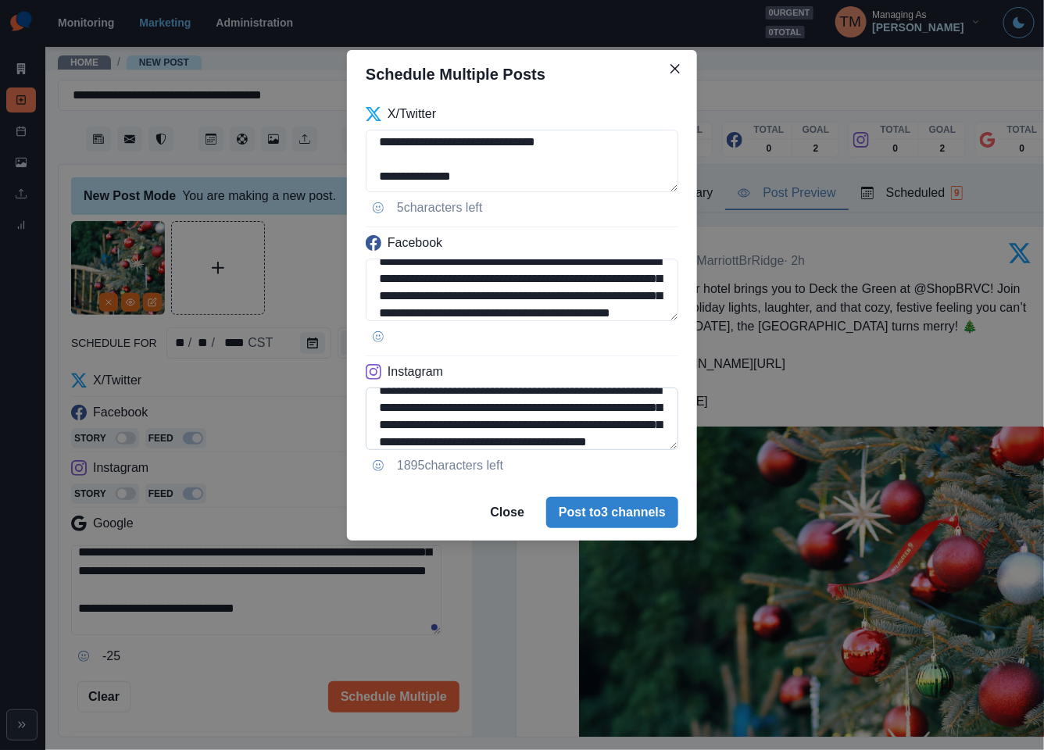
drag, startPoint x: 455, startPoint y: 415, endPoint x: 519, endPoint y: 413, distance: 64.1
click at [519, 413] on textarea "**********" at bounding box center [522, 418] width 312 height 62
paste textarea "*****"
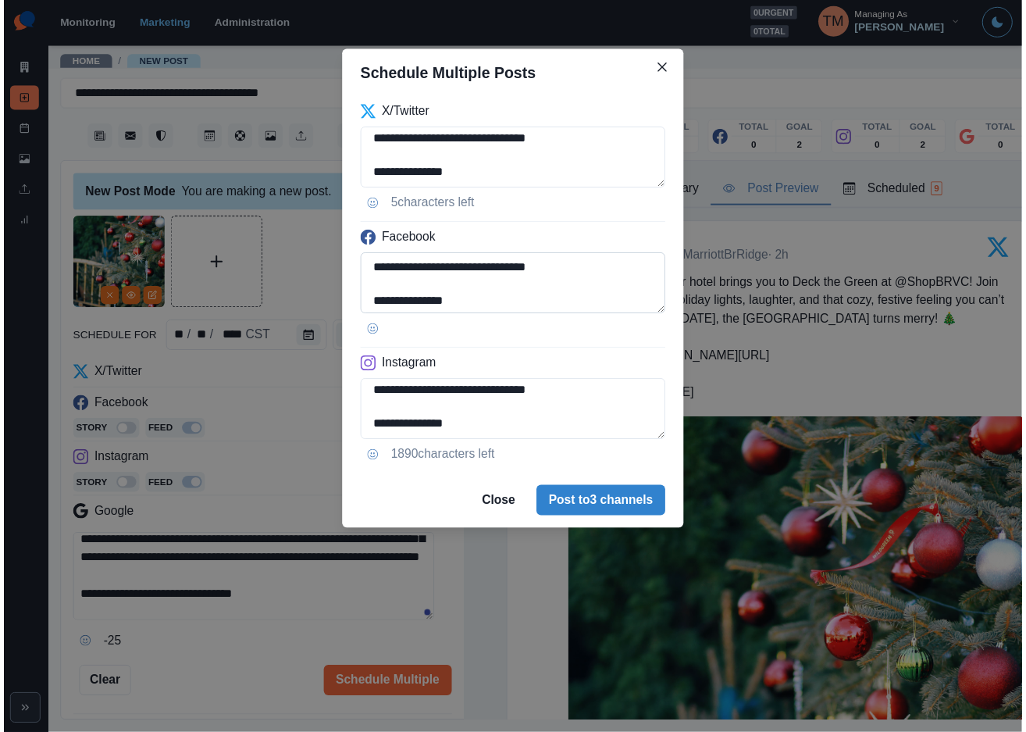
scroll to position [141, 0]
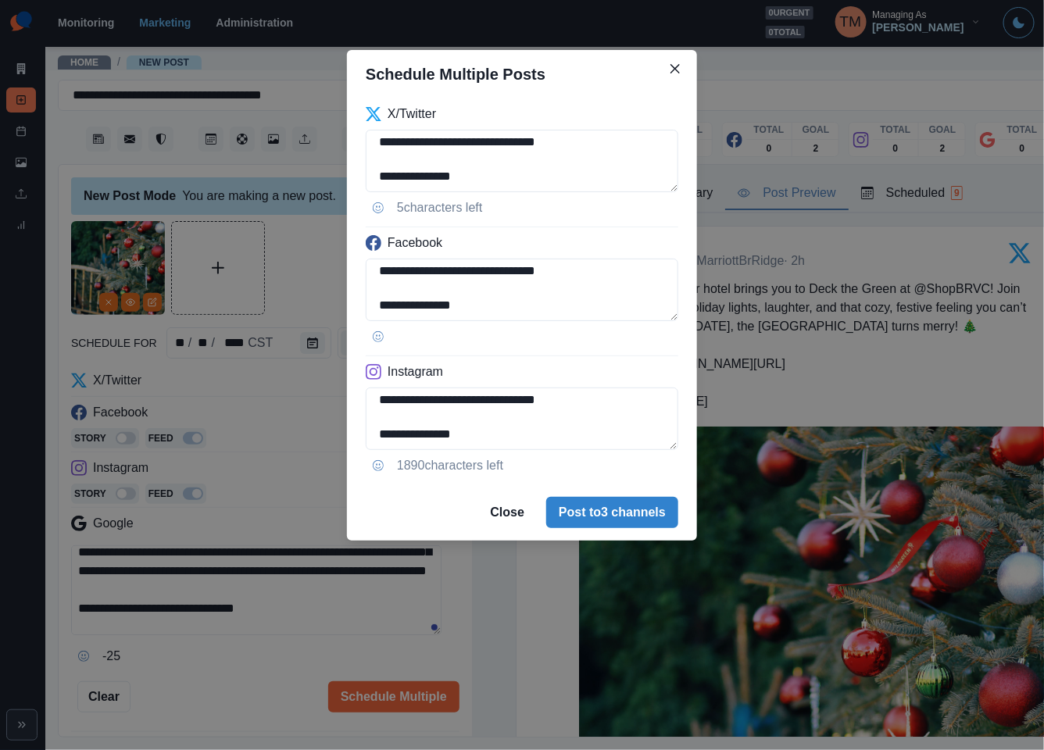
type textarea "**********"
click at [162, 680] on div "**********" at bounding box center [522, 375] width 1044 height 750
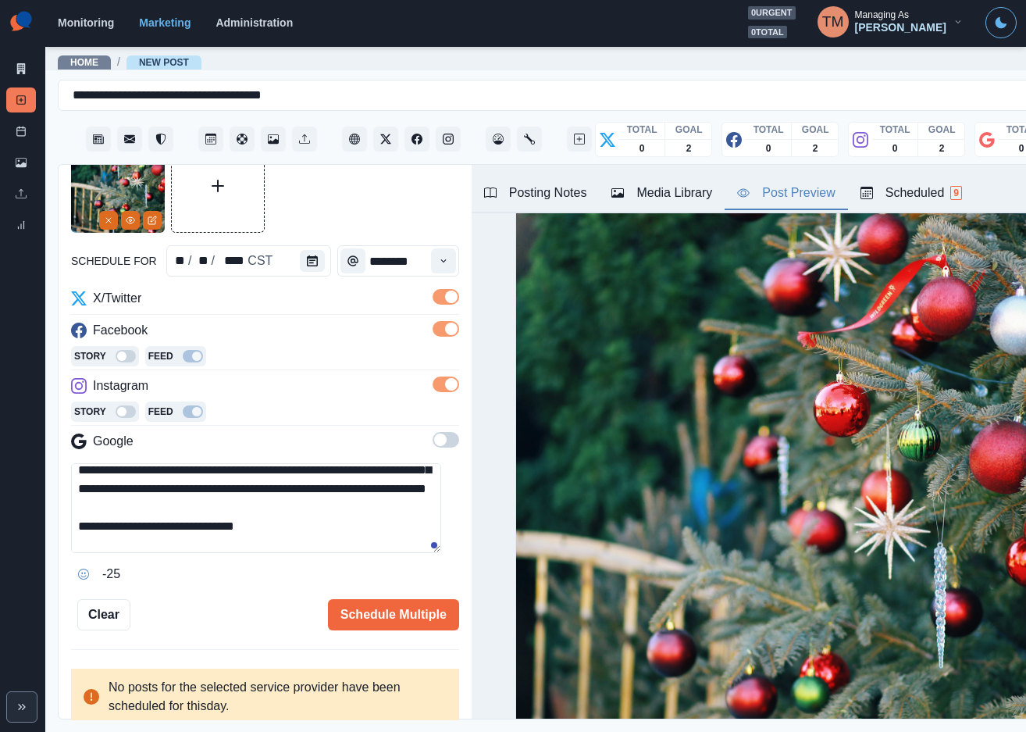
scroll to position [2880, 0]
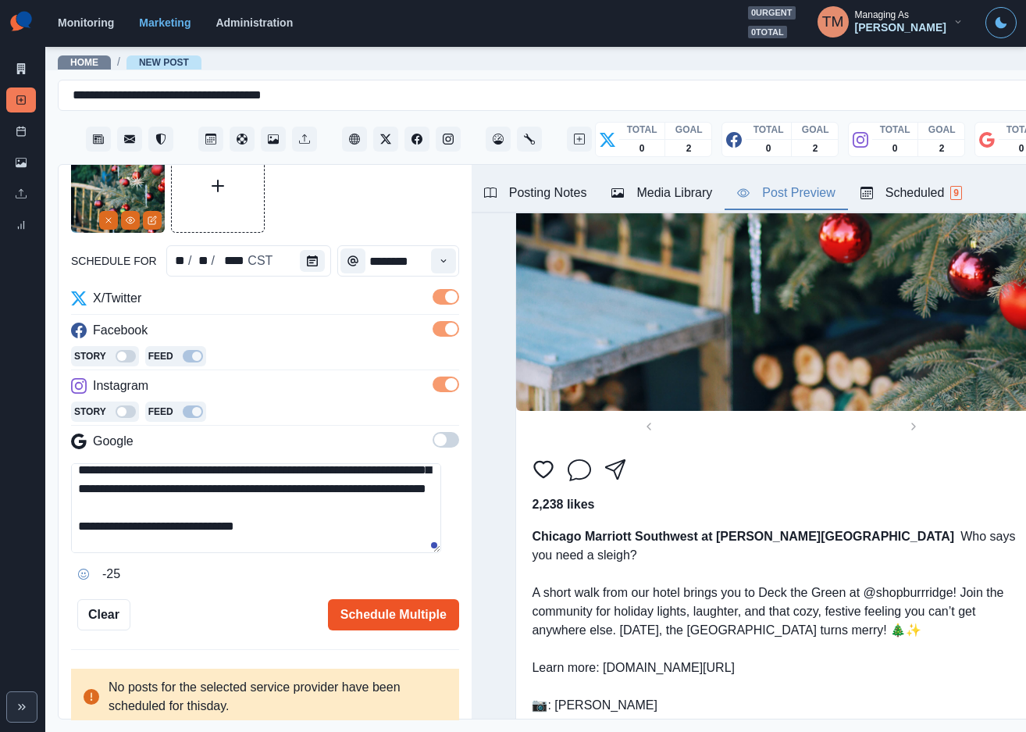
click at [418, 619] on button "Schedule Multiple" at bounding box center [393, 614] width 131 height 31
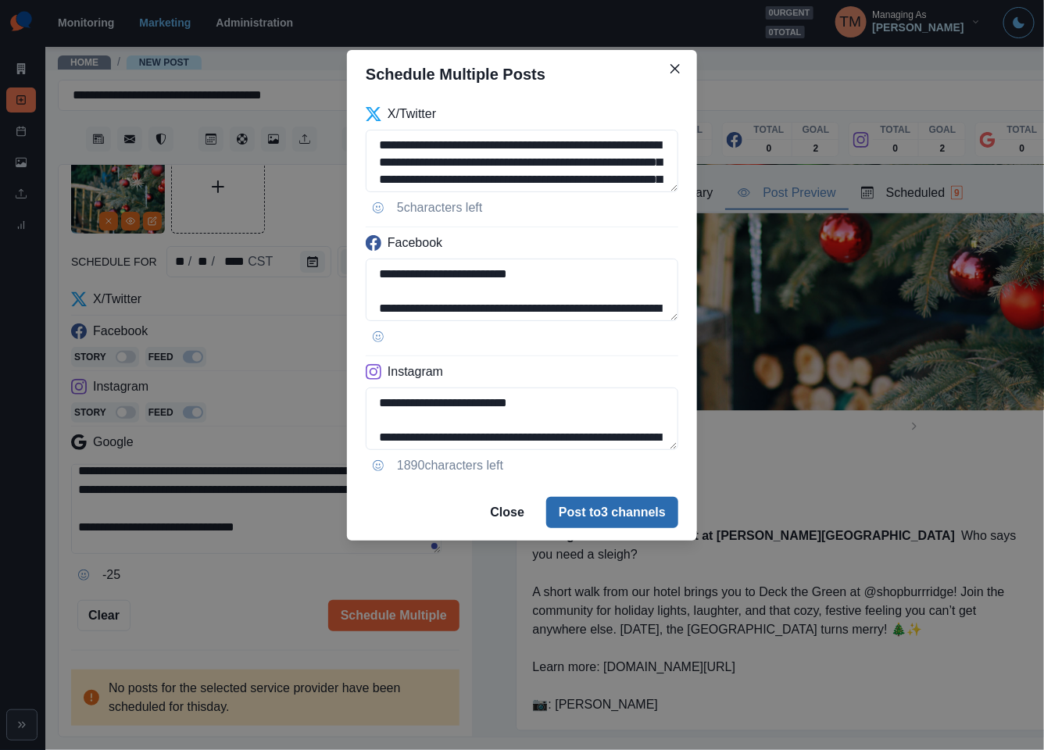
click at [633, 509] on button "Post to 3 channels" at bounding box center [612, 512] width 132 height 31
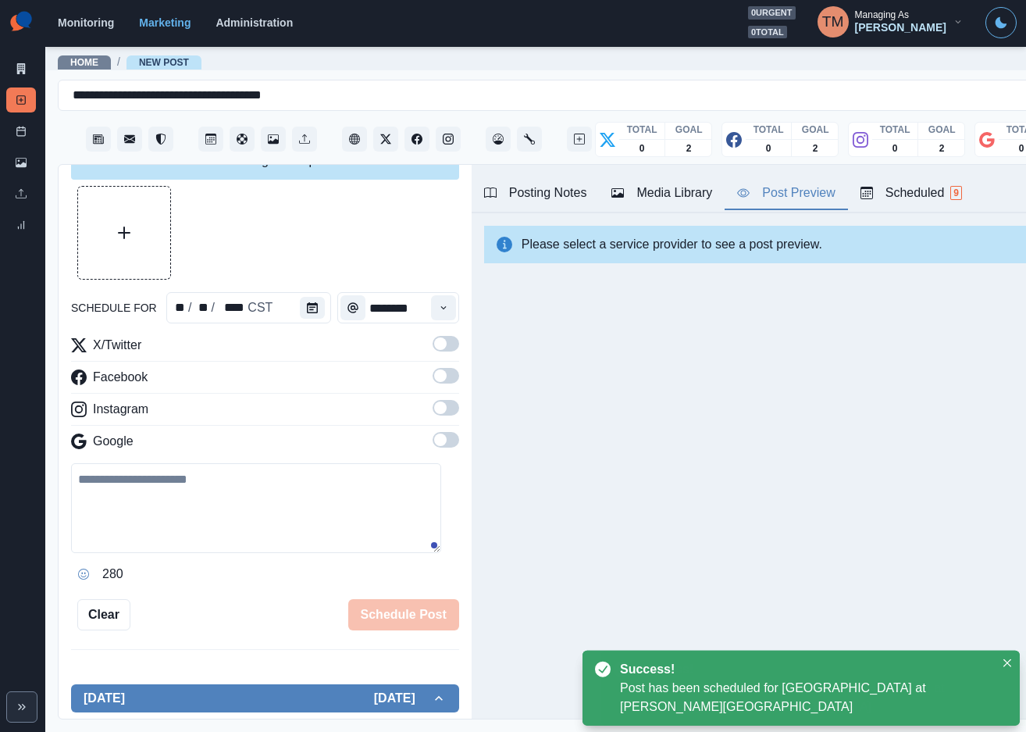
scroll to position [0, 0]
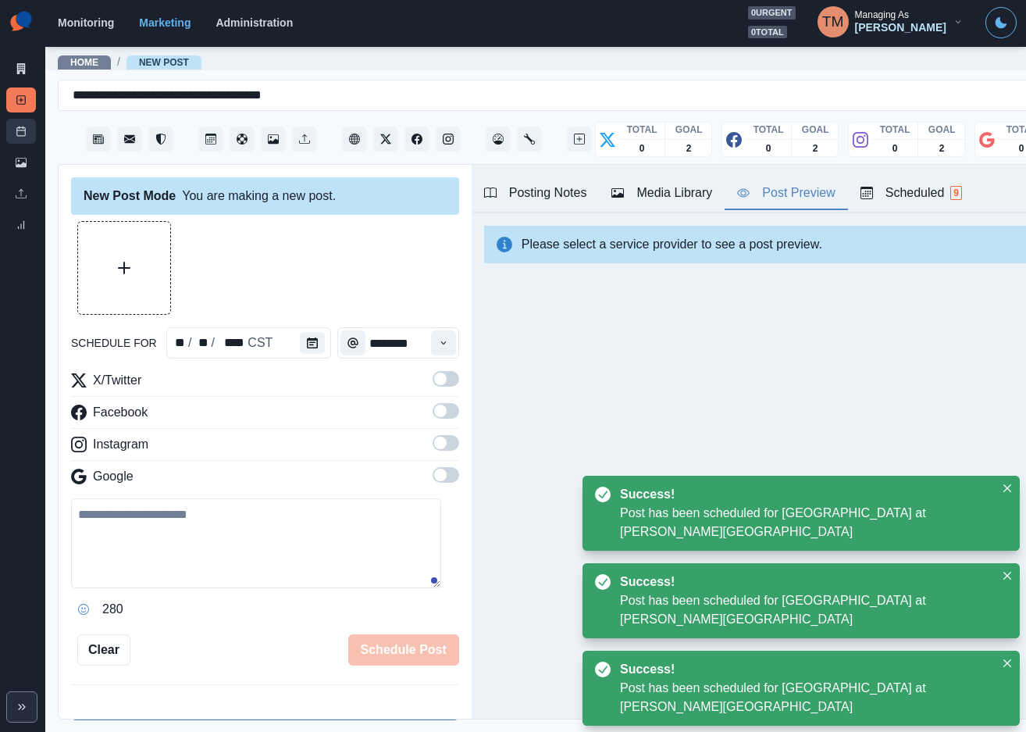
click at [24, 137] on link "Post Schedule" at bounding box center [21, 131] width 30 height 25
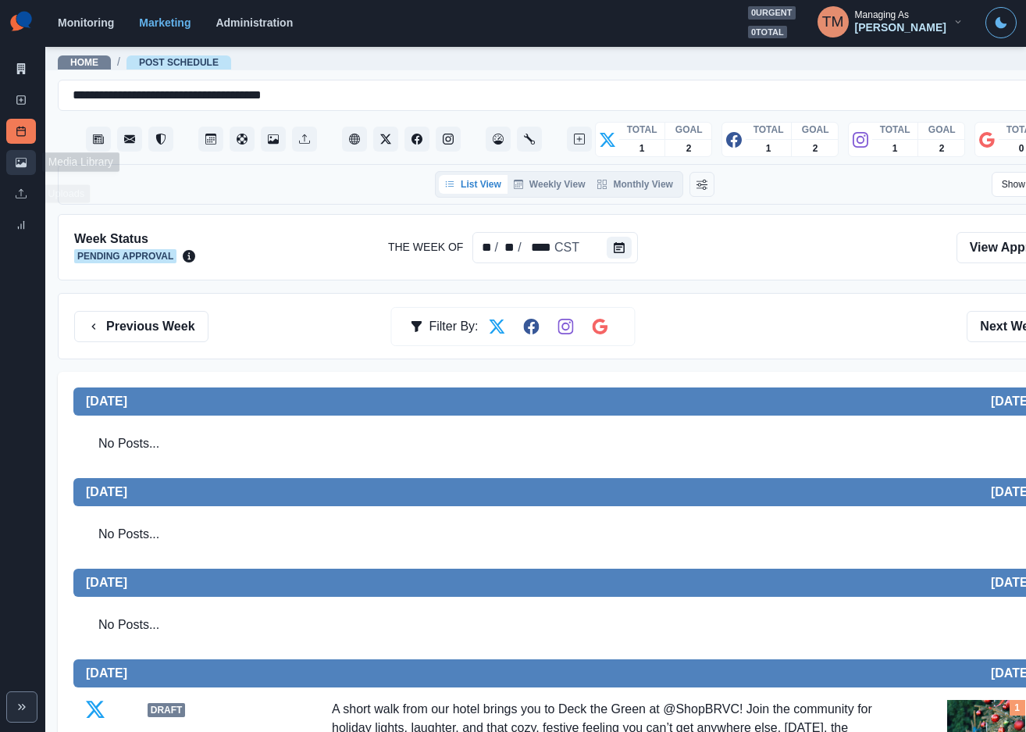
click at [24, 162] on icon at bounding box center [21, 162] width 11 height 11
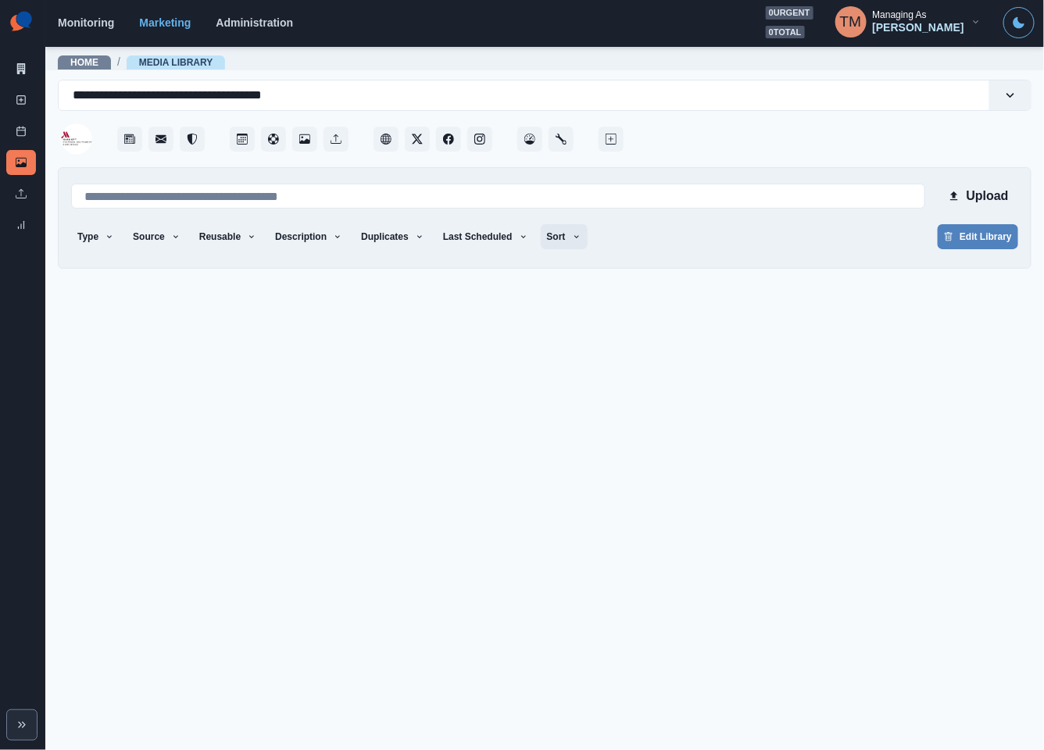
click at [544, 235] on button "Sort" at bounding box center [564, 236] width 47 height 25
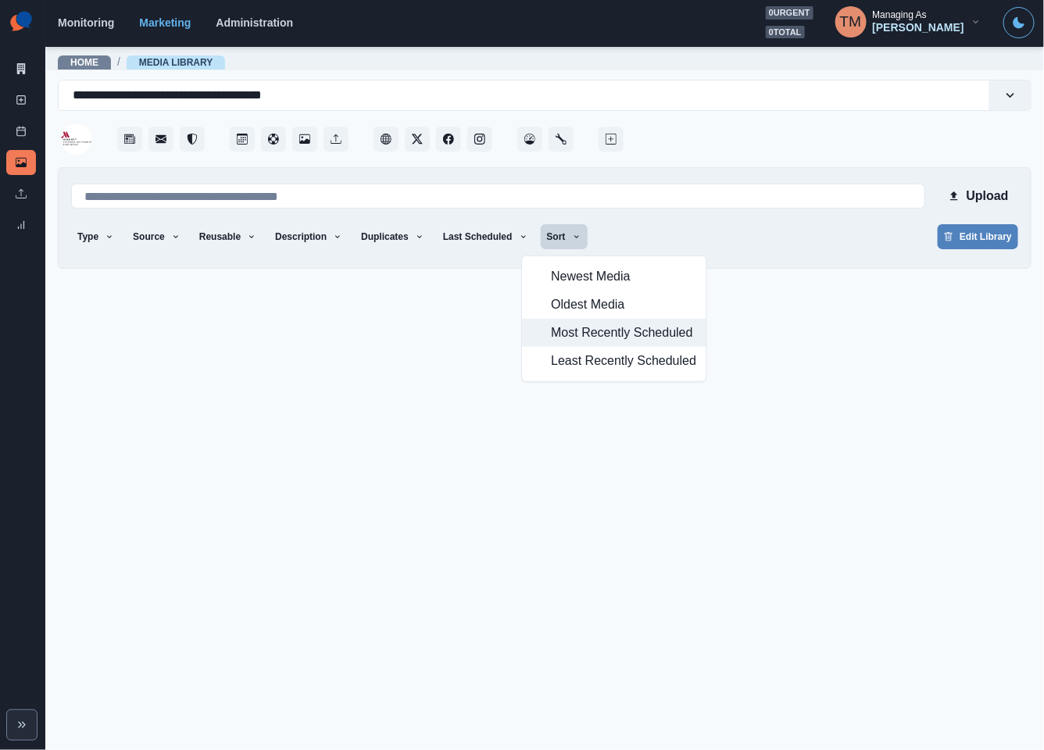
drag, startPoint x: 569, startPoint y: 340, endPoint x: 601, endPoint y: 321, distance: 36.4
click at [575, 335] on span "Most Recently Scheduled" at bounding box center [623, 332] width 145 height 19
click at [783, 247] on div "Type Any Image Video Source Any Upload Social Manager Found: Instagram Found: G…" at bounding box center [544, 238] width 947 height 28
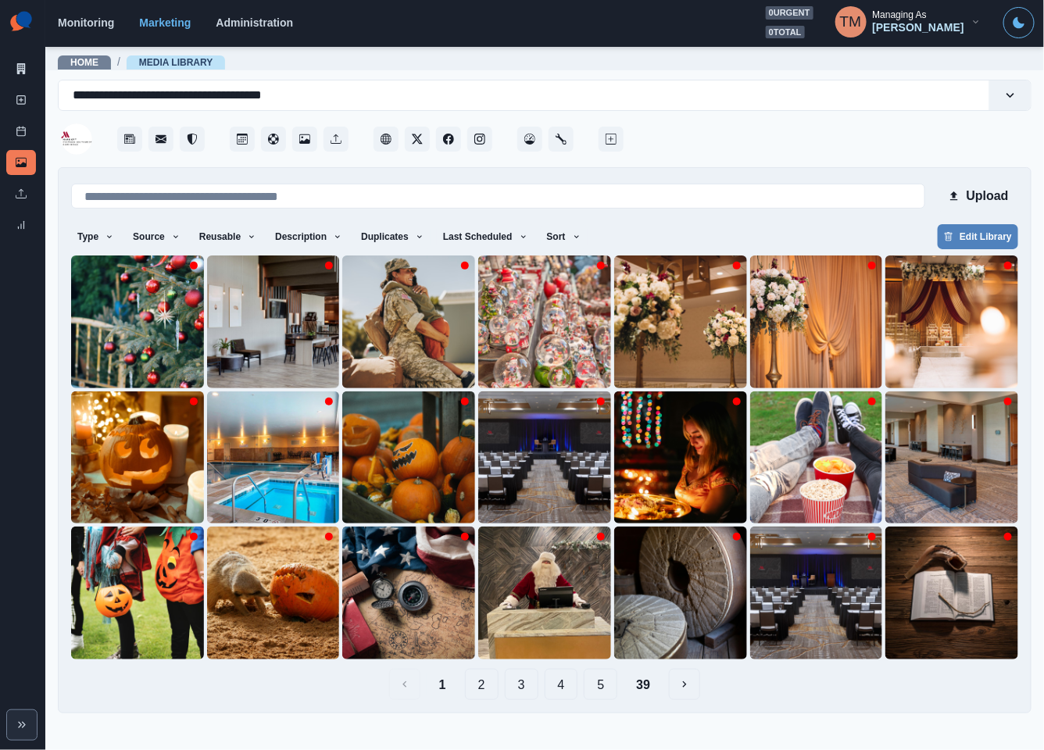
click at [601, 682] on button "5" at bounding box center [600, 684] width 34 height 31
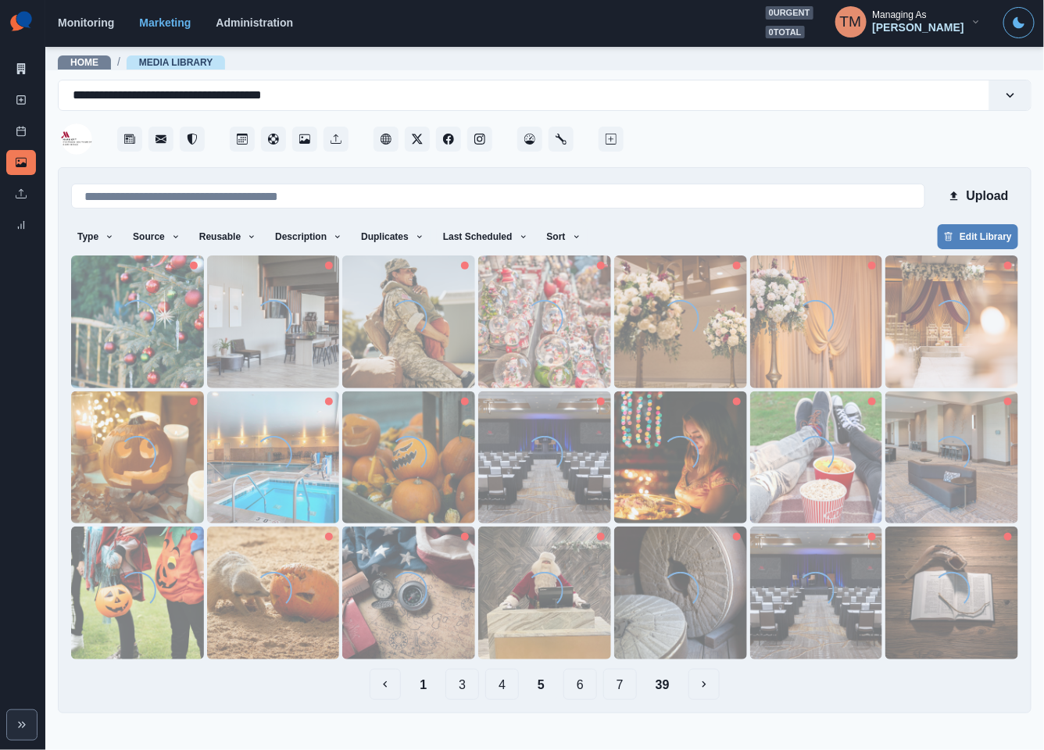
click at [619, 692] on button "7" at bounding box center [620, 684] width 34 height 31
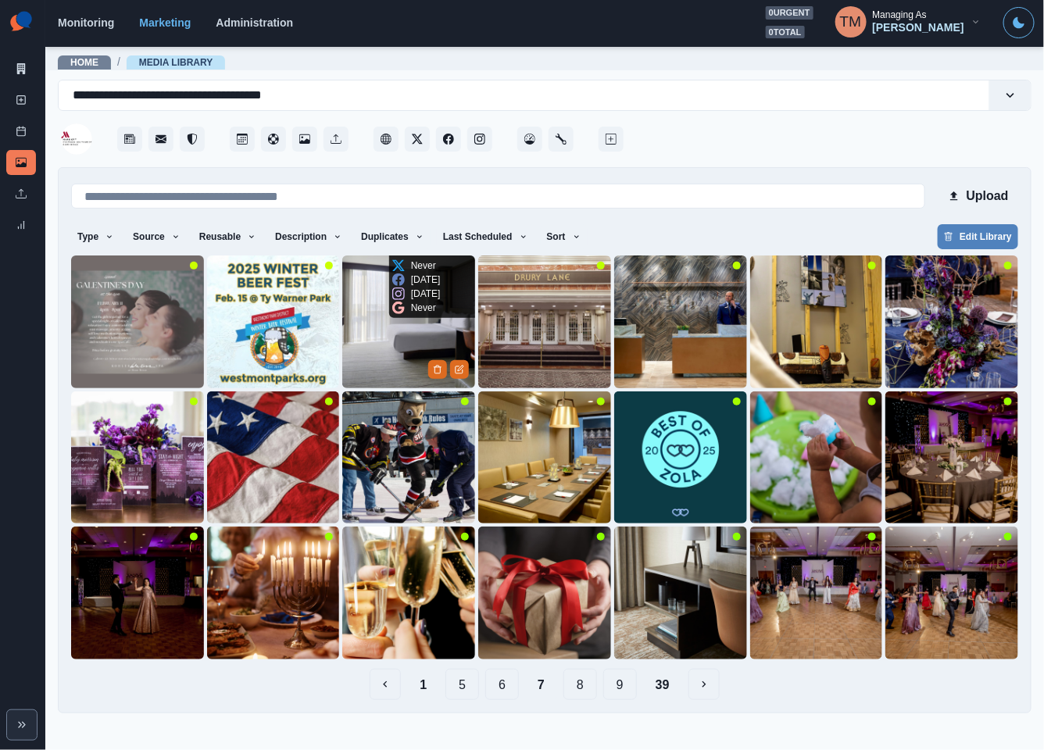
click at [384, 324] on img at bounding box center [408, 321] width 133 height 133
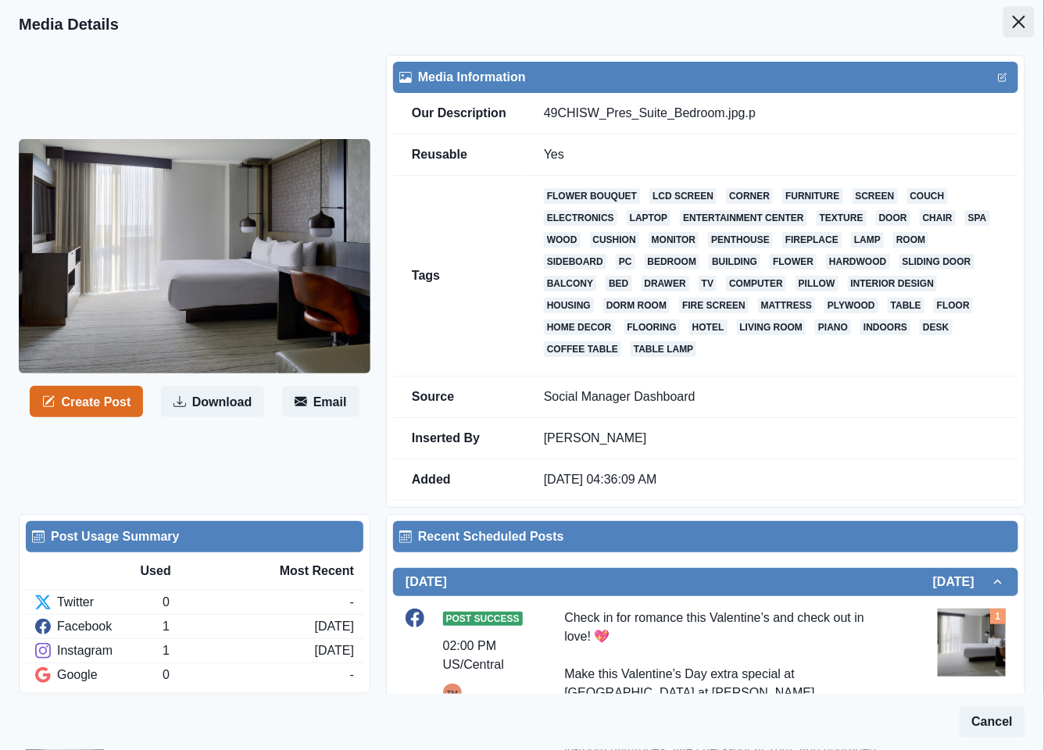
click at [1003, 28] on button "Close" at bounding box center [1018, 21] width 31 height 31
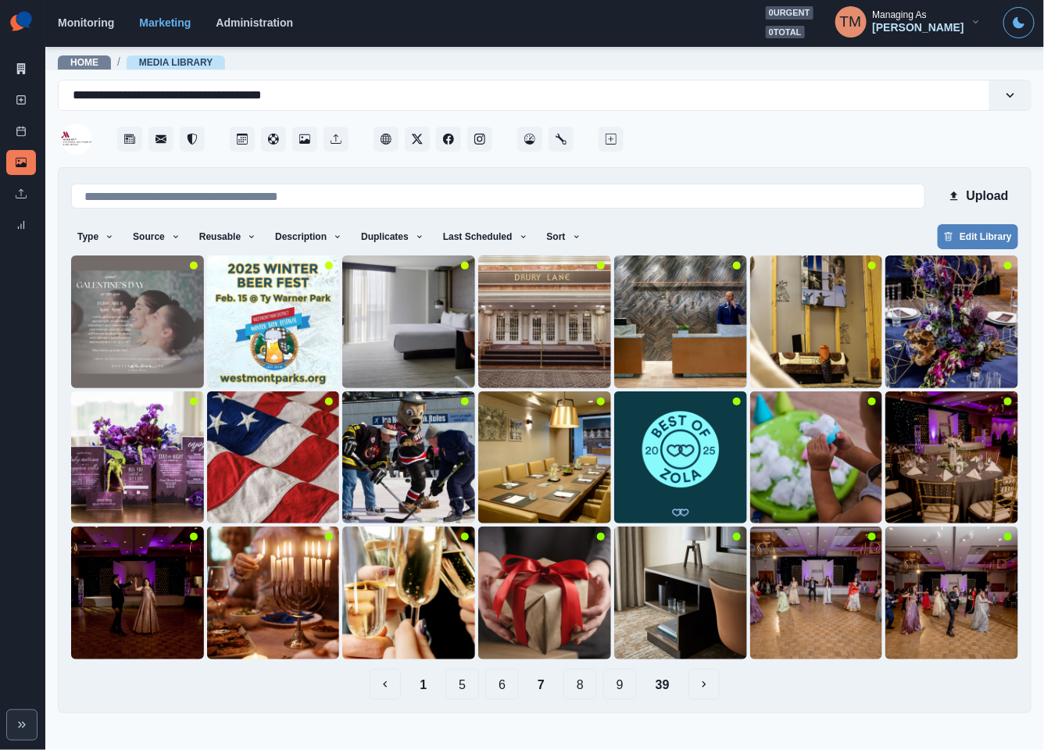
click at [587, 689] on button "8" at bounding box center [580, 684] width 34 height 31
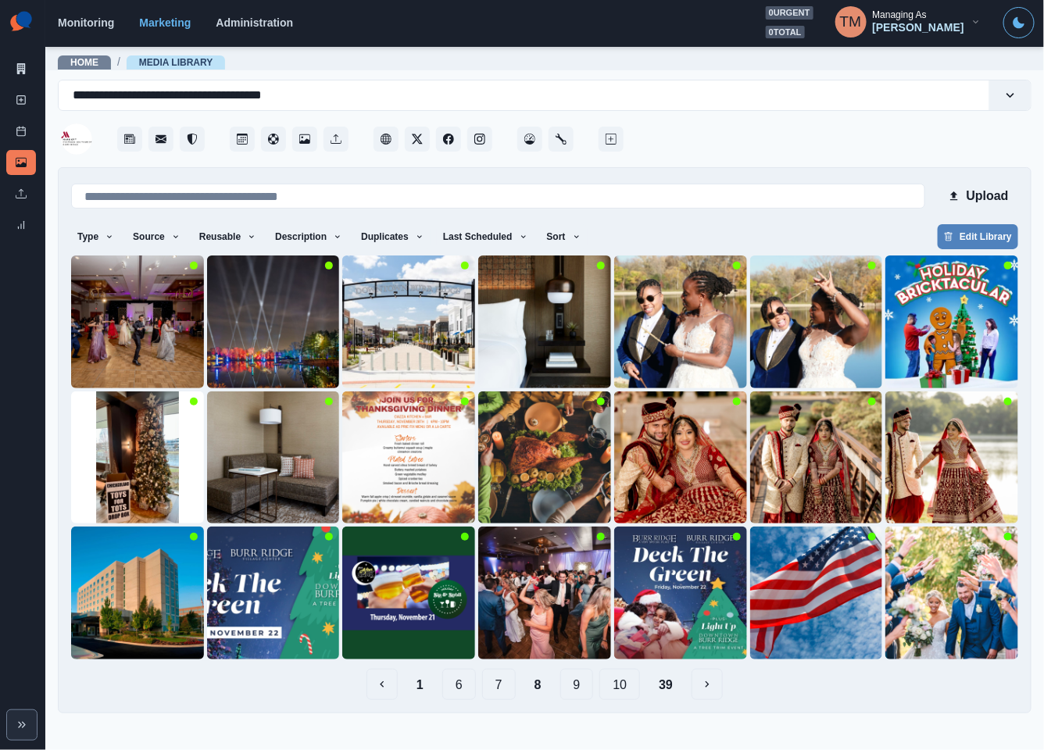
click at [579, 687] on button "9" at bounding box center [577, 684] width 34 height 31
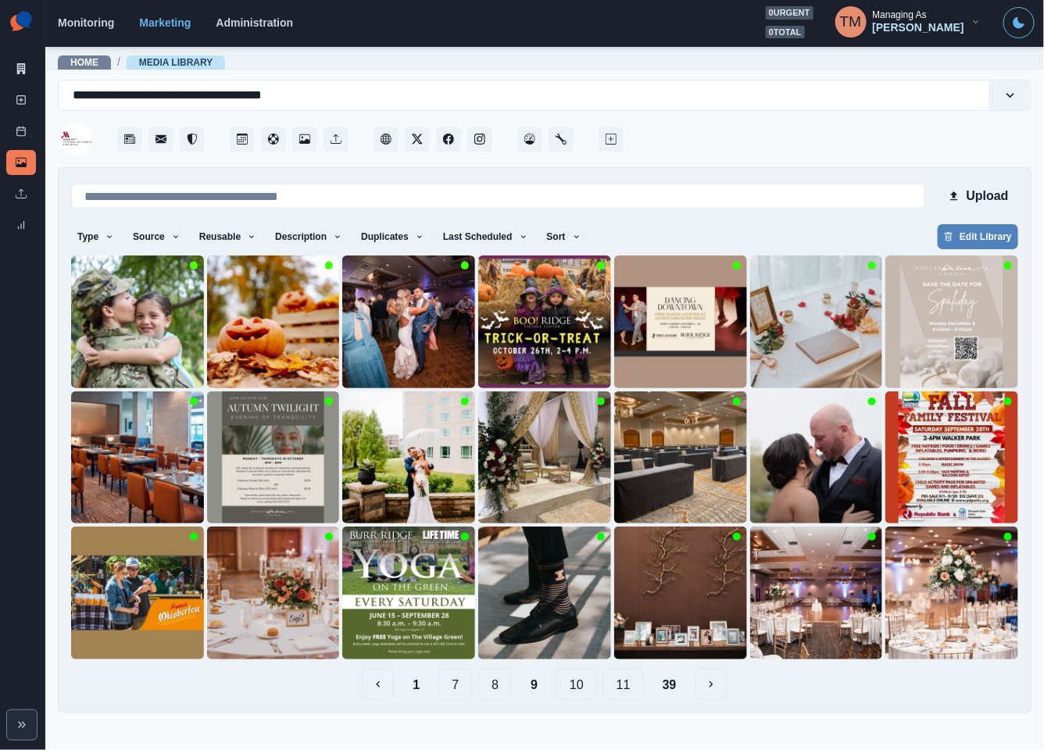
click at [574, 689] on button "10" at bounding box center [576, 684] width 41 height 31
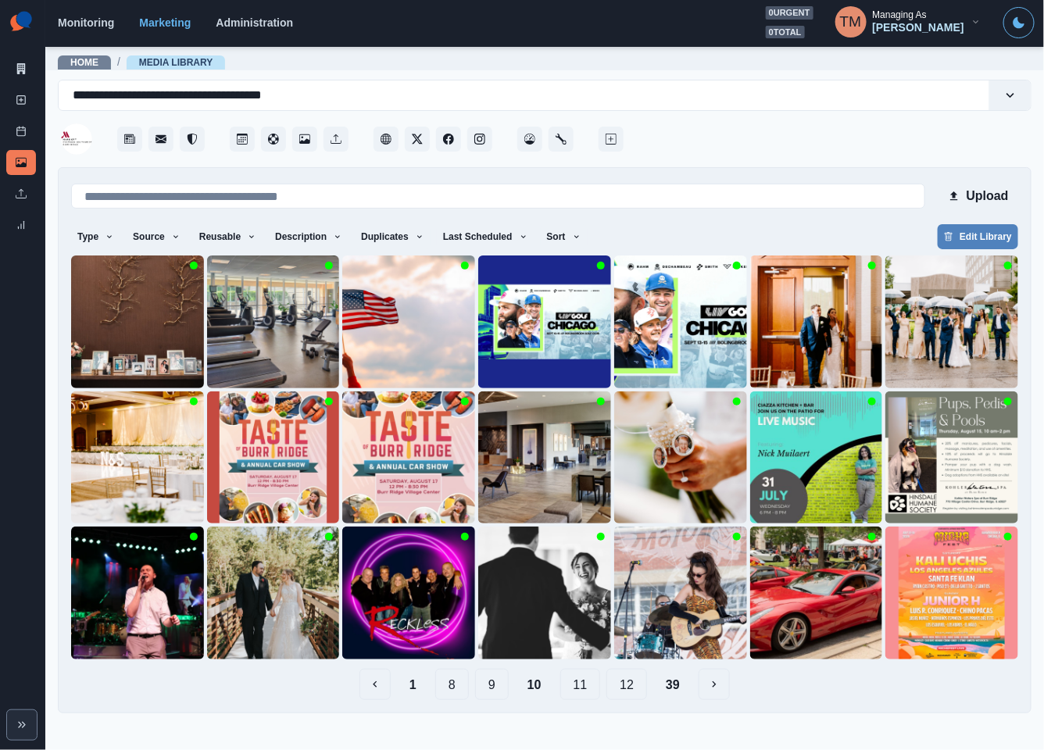
click at [583, 685] on button "11" at bounding box center [580, 684] width 41 height 31
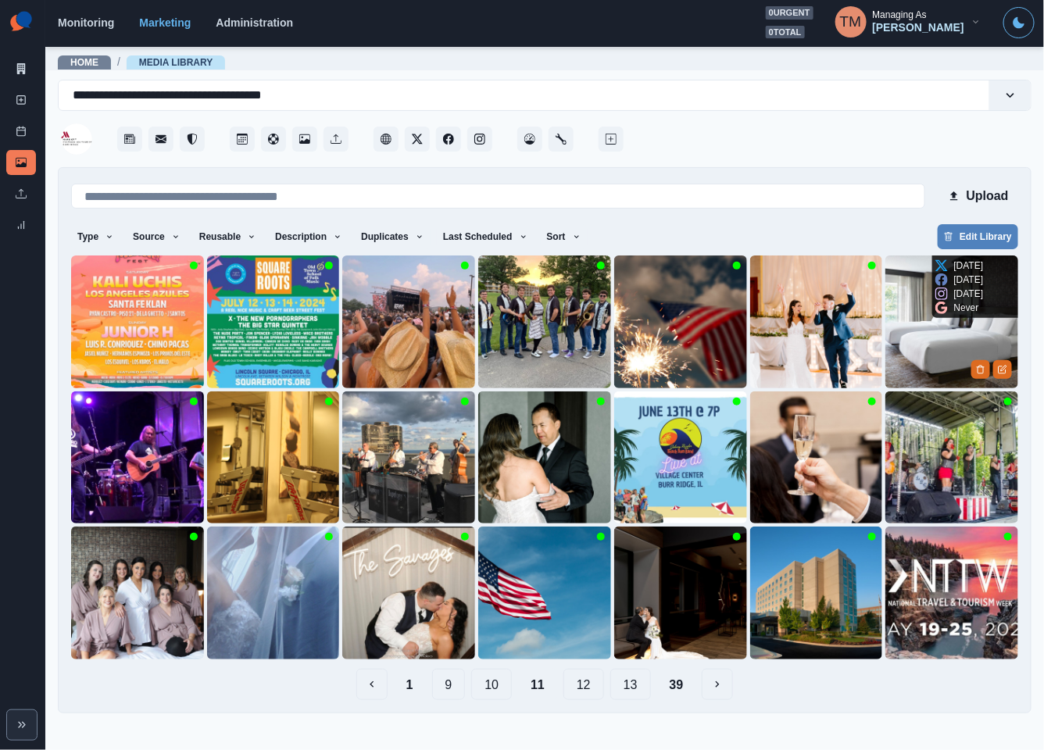
click at [929, 338] on img at bounding box center [951, 321] width 133 height 133
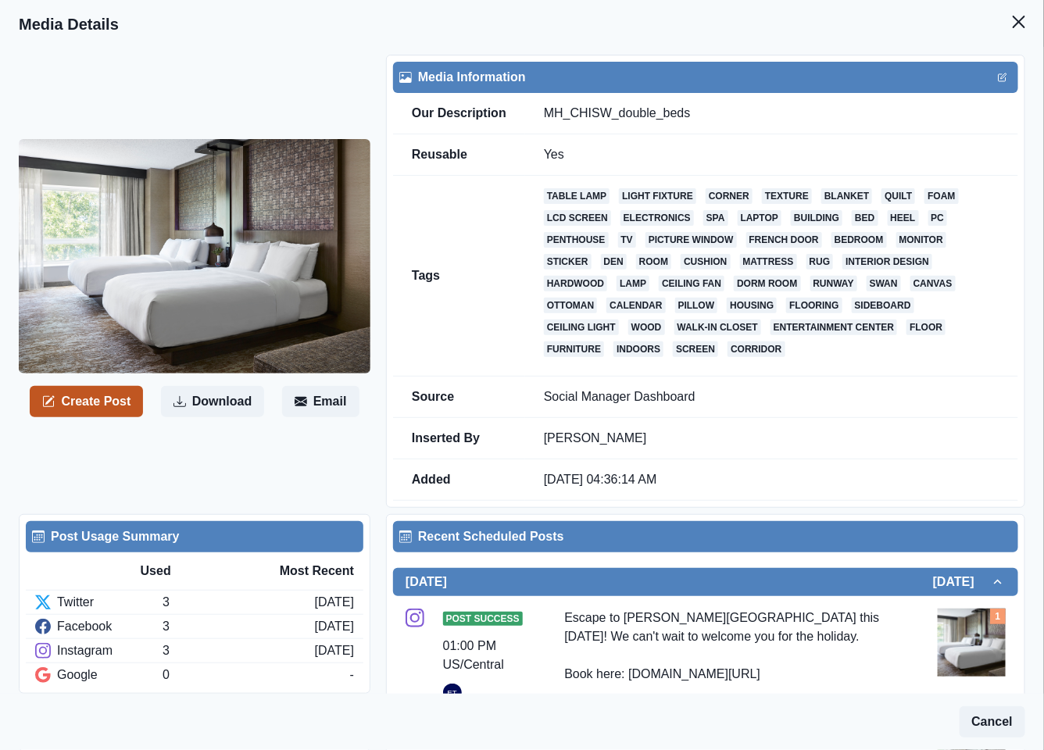
click at [98, 405] on button "Create Post" at bounding box center [86, 401] width 113 height 31
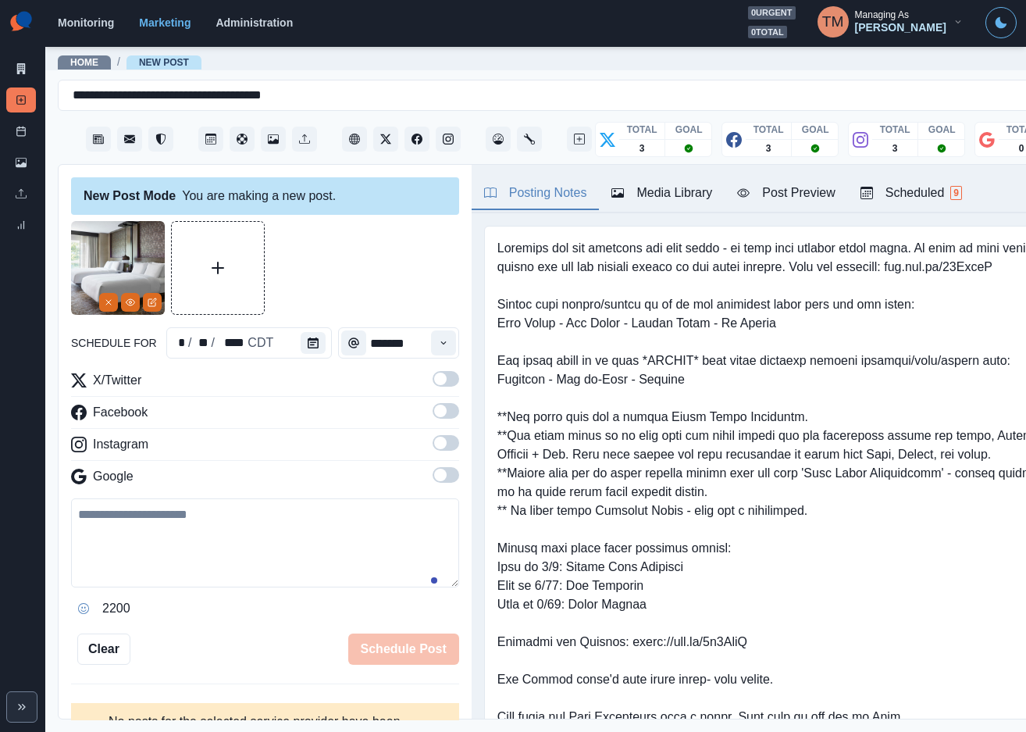
click at [237, 553] on textarea at bounding box center [265, 542] width 388 height 89
paste textarea "**********"
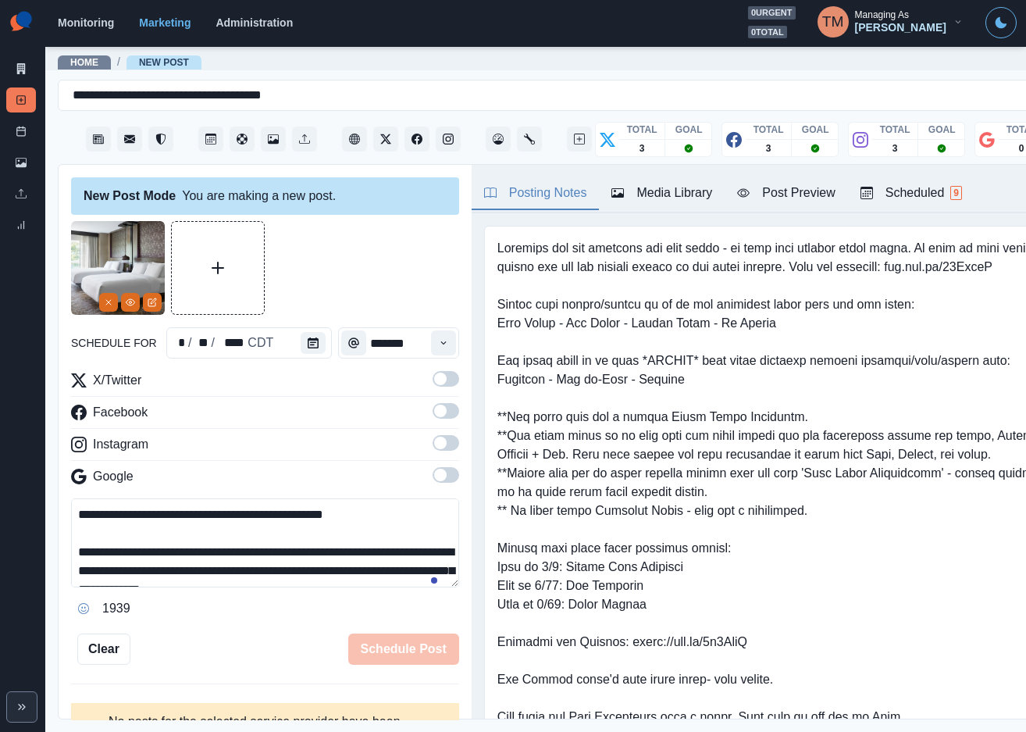
scroll to position [68, 0]
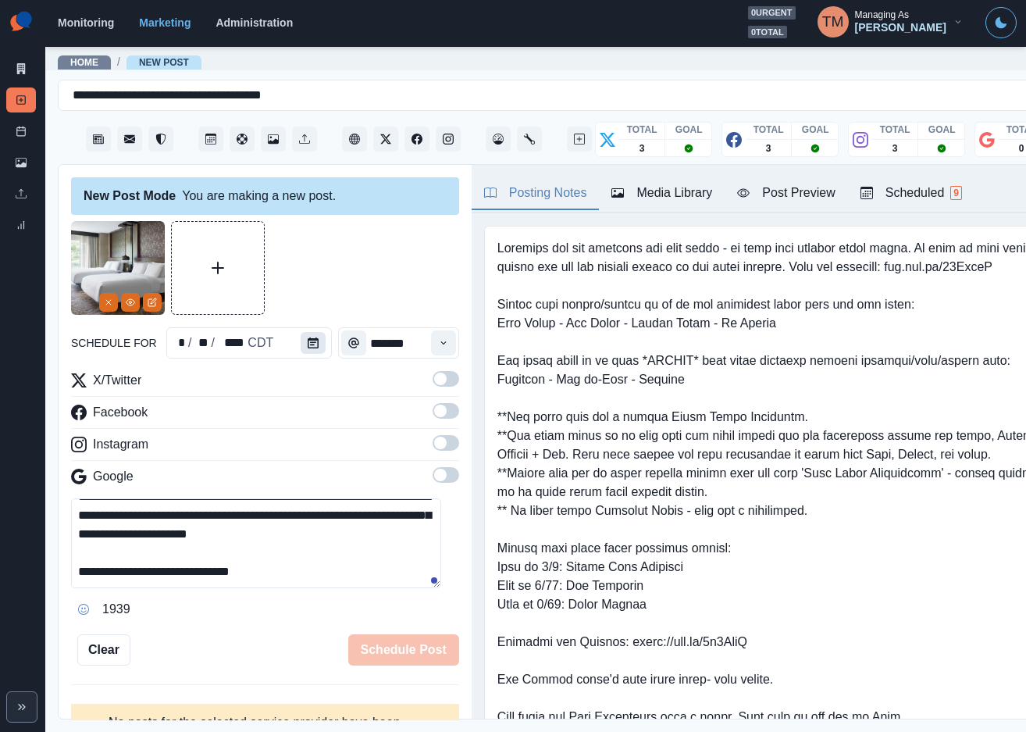
click at [308, 342] on icon "Calendar" at bounding box center [313, 342] width 11 height 11
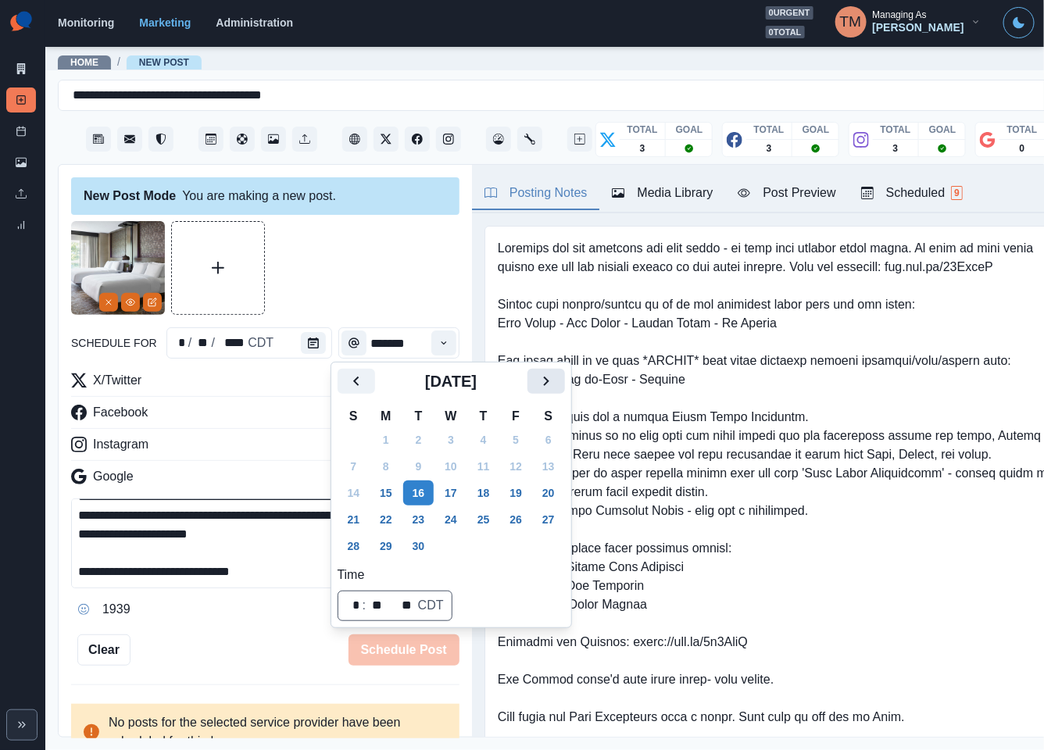
click at [549, 380] on icon "Next" at bounding box center [546, 381] width 19 height 19
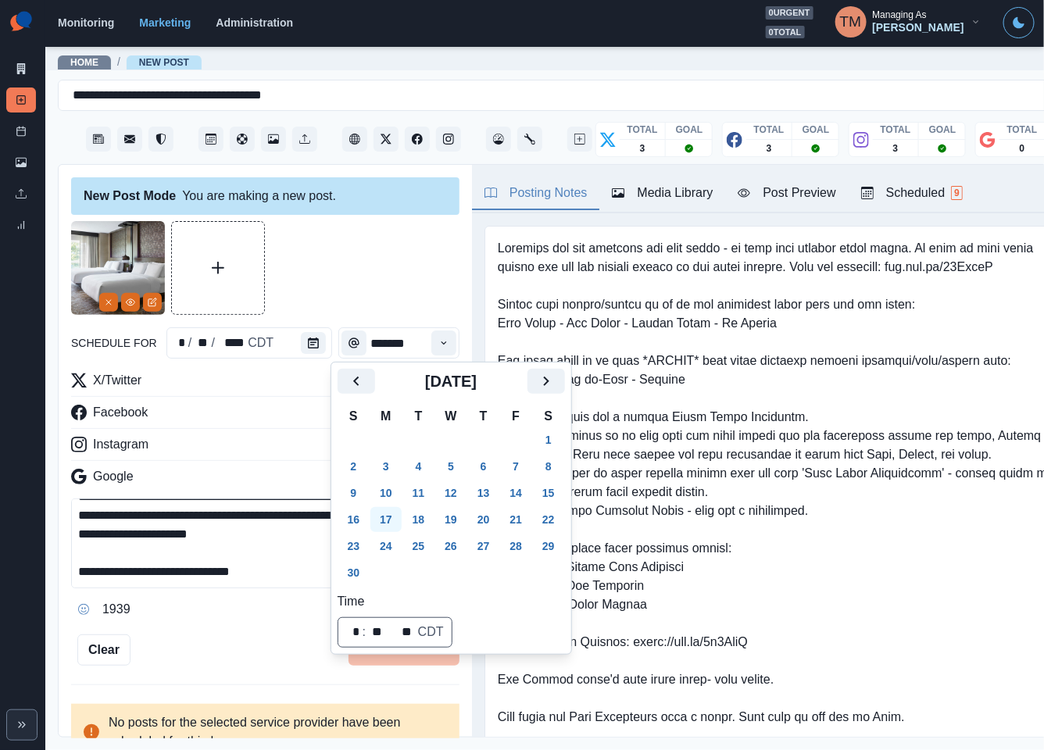
click at [382, 521] on button "17" at bounding box center [385, 519] width 31 height 25
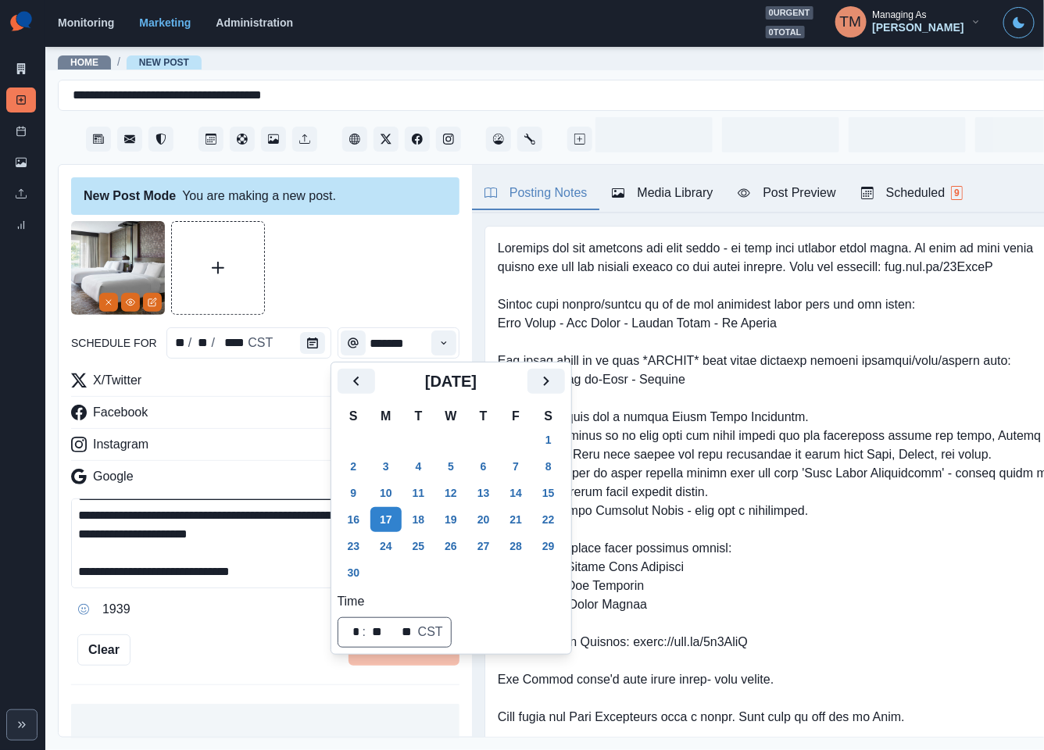
click at [350, 249] on div at bounding box center [265, 268] width 388 height 94
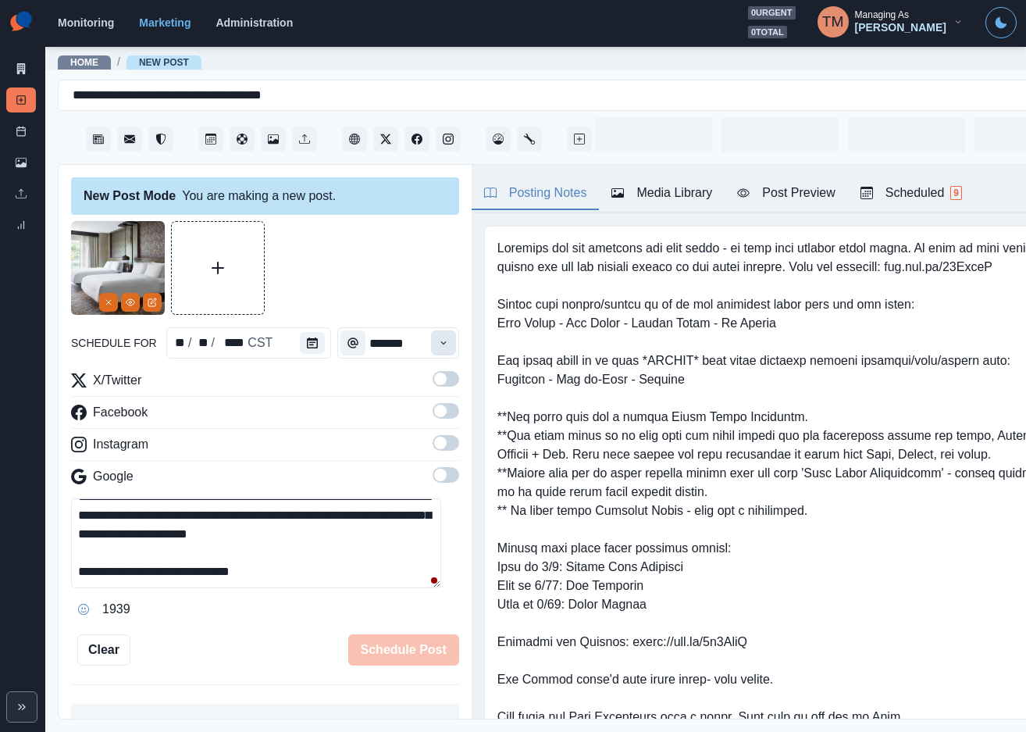
click at [438, 342] on icon "Time" at bounding box center [443, 342] width 11 height 11
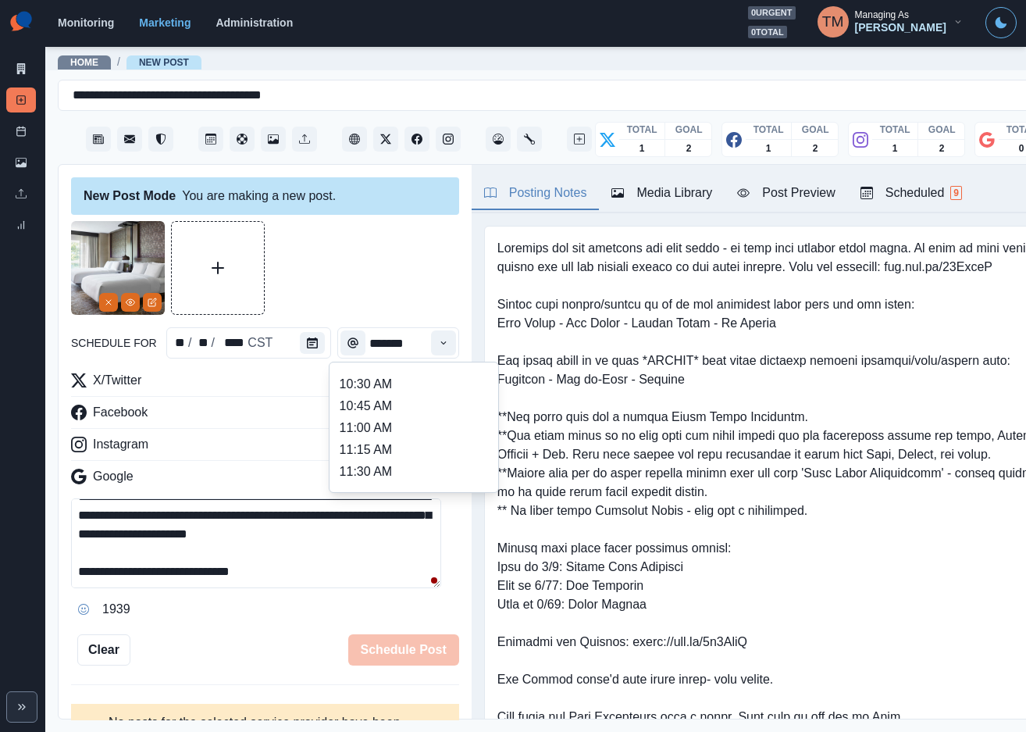
scroll to position [448, 0]
click at [439, 448] on li "2:00 PM" at bounding box center [414, 456] width 156 height 22
click at [434, 380] on span at bounding box center [446, 379] width 27 height 16
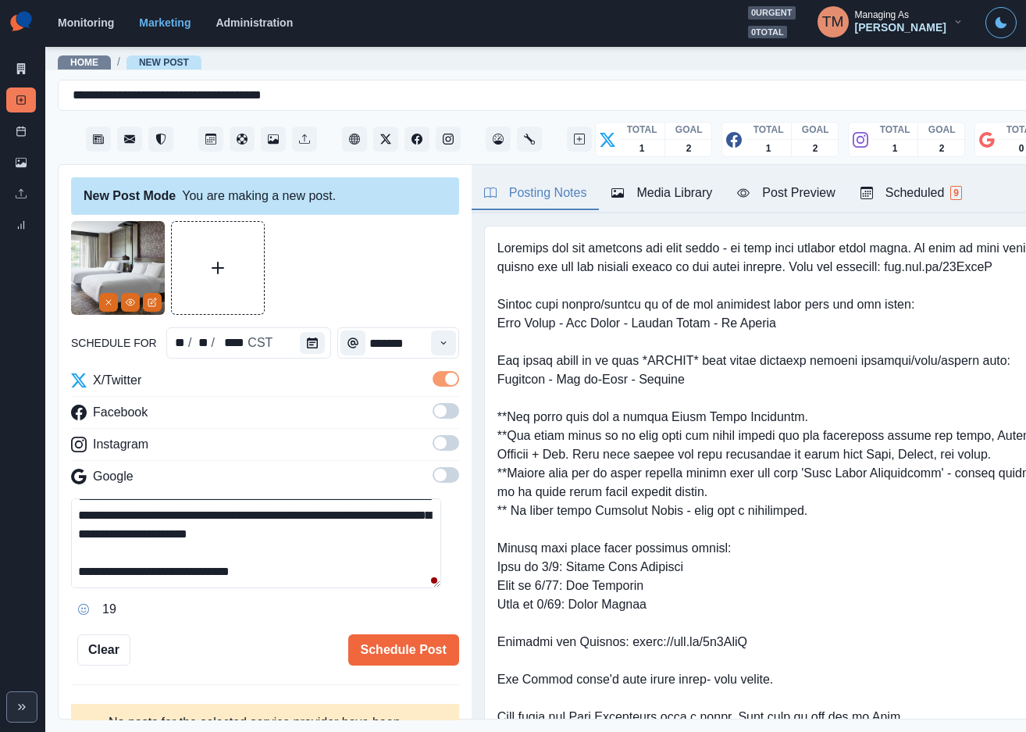
click at [434, 406] on span at bounding box center [446, 411] width 27 height 16
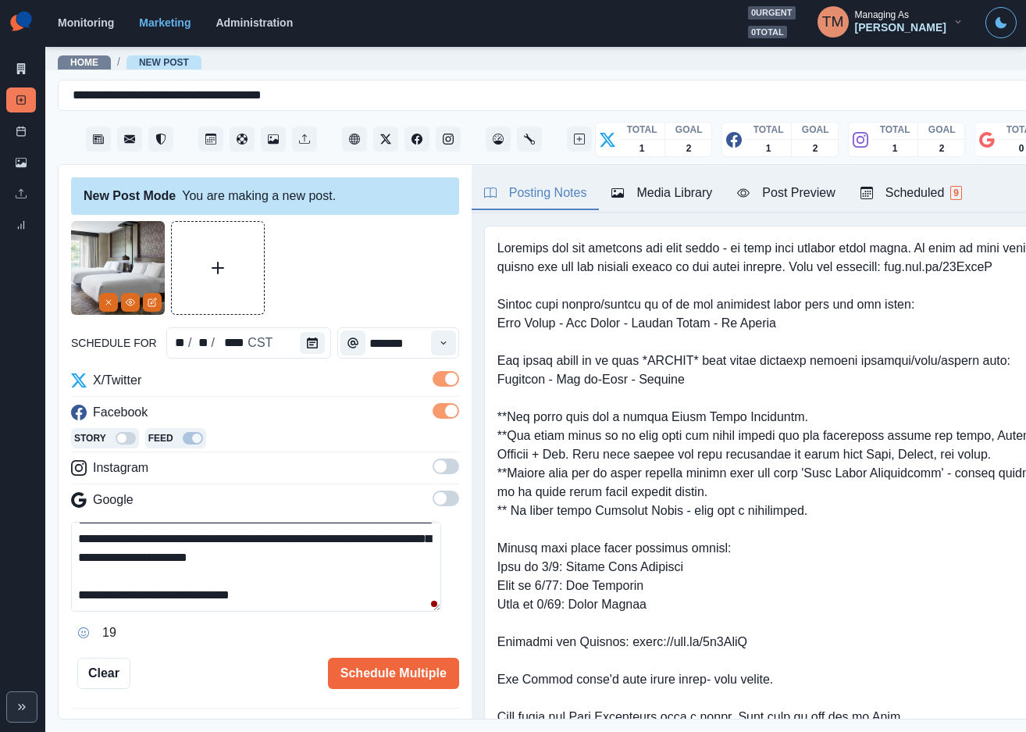
click at [433, 469] on span at bounding box center [446, 466] width 27 height 16
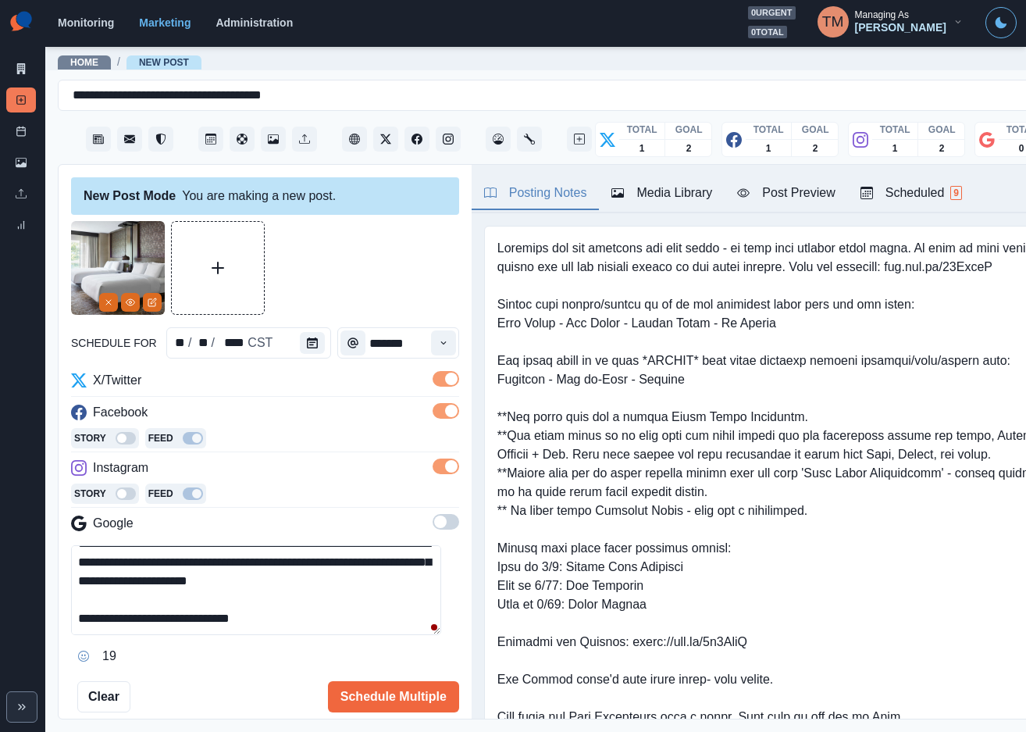
click at [807, 193] on div "Post Preview" at bounding box center [786, 193] width 98 height 19
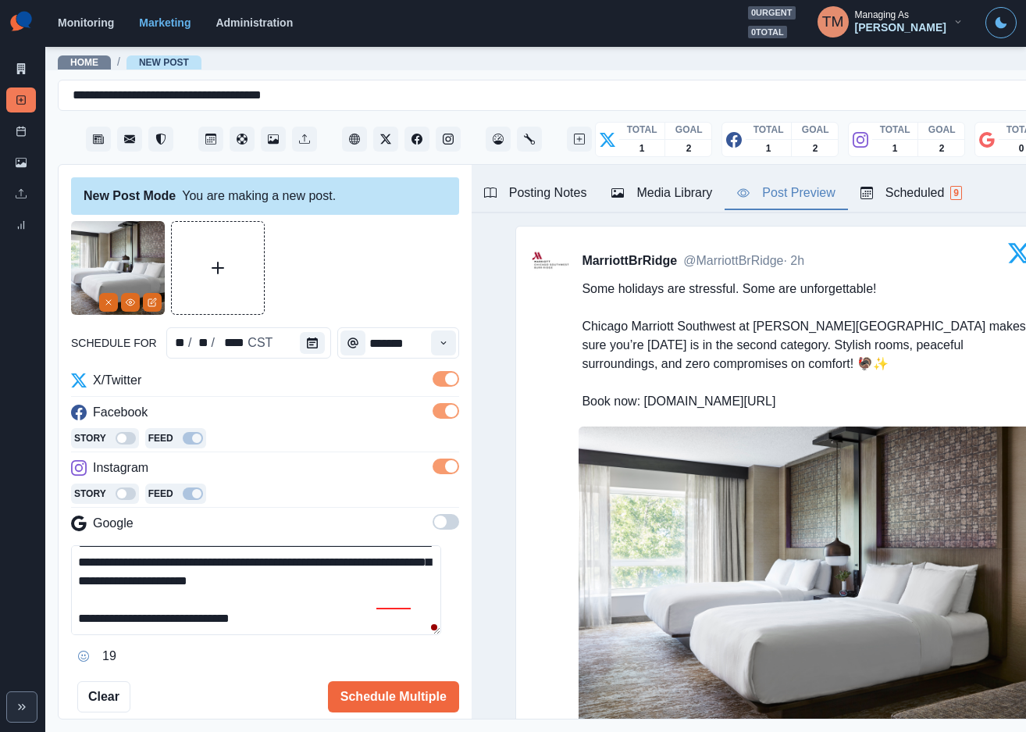
scroll to position [0, 0]
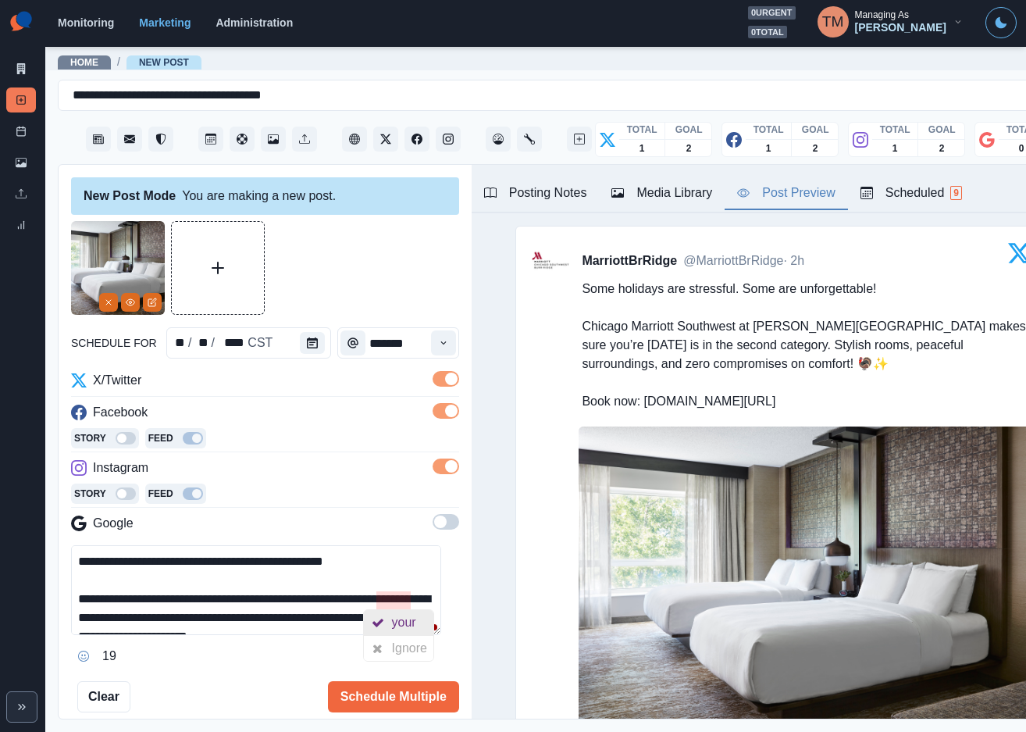
click at [417, 626] on div "your" at bounding box center [407, 622] width 30 height 25
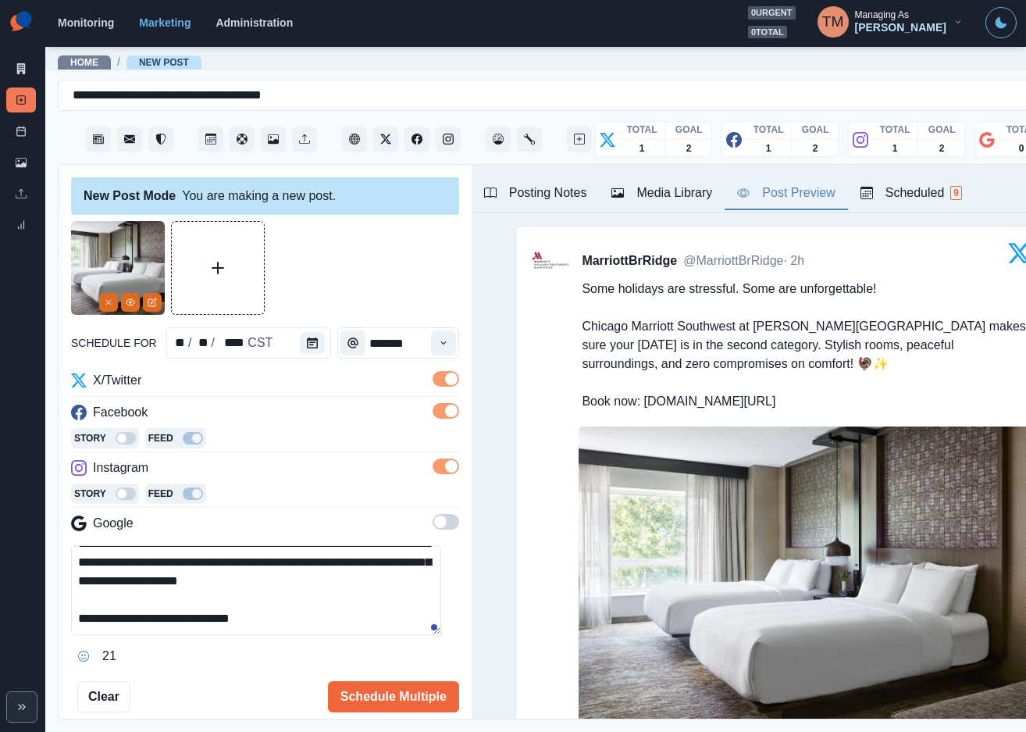
scroll to position [28, 0]
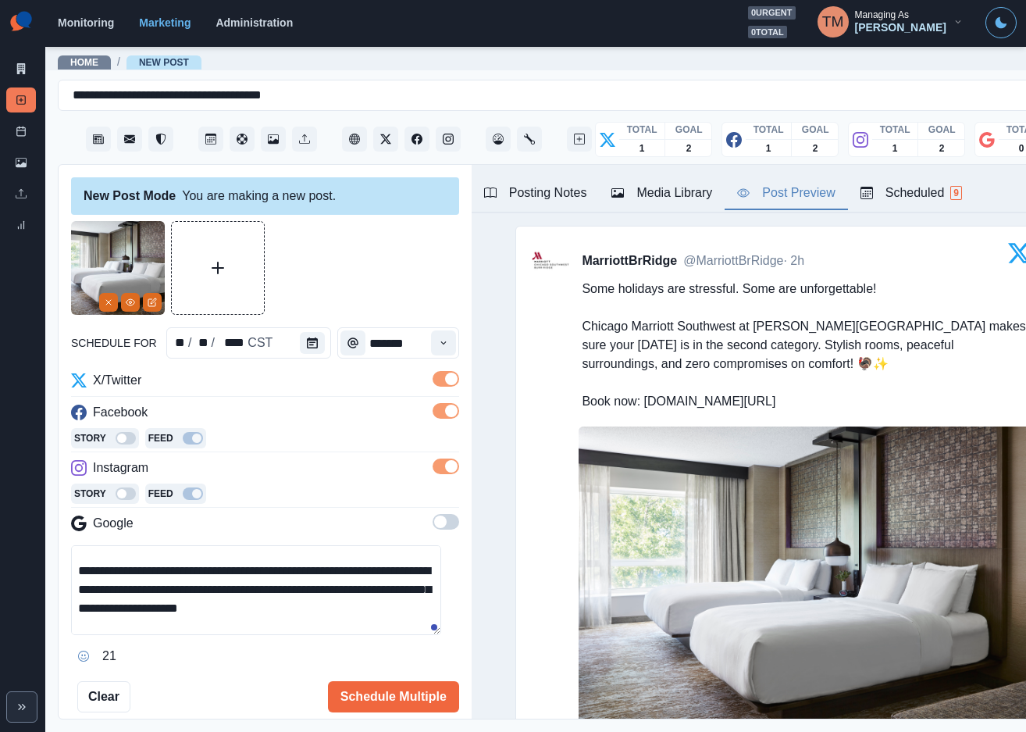
drag, startPoint x: 150, startPoint y: 593, endPoint x: 195, endPoint y: 610, distance: 48.5
click at [151, 593] on textarea "**********" at bounding box center [256, 590] width 370 height 90
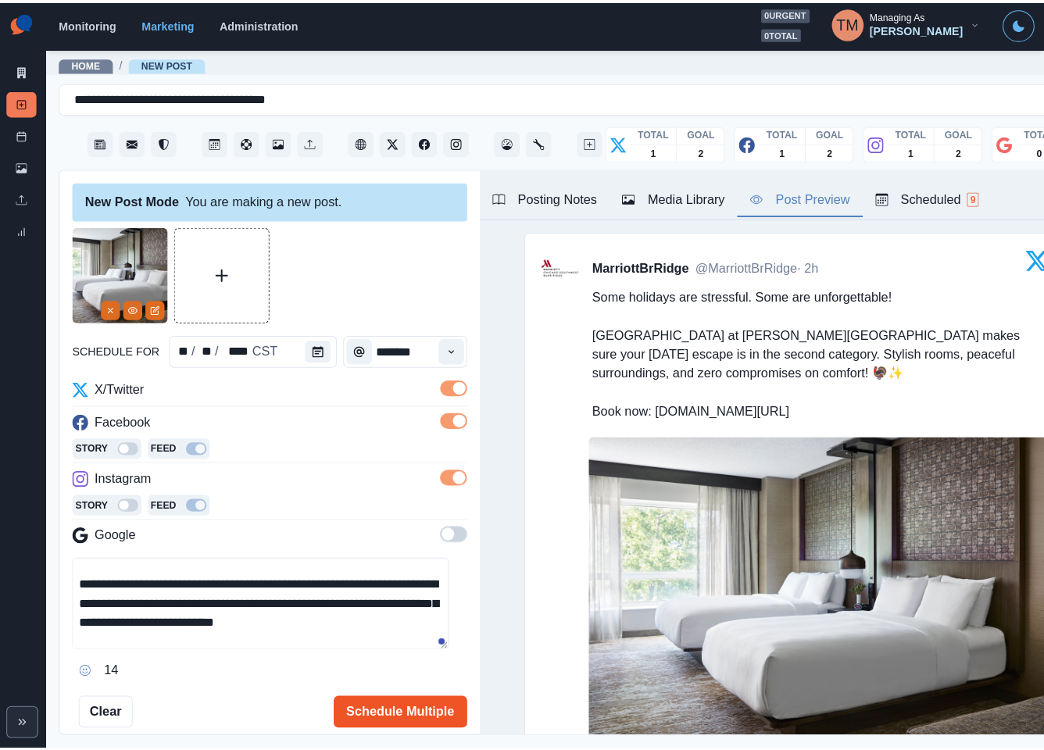
scroll to position [73, 0]
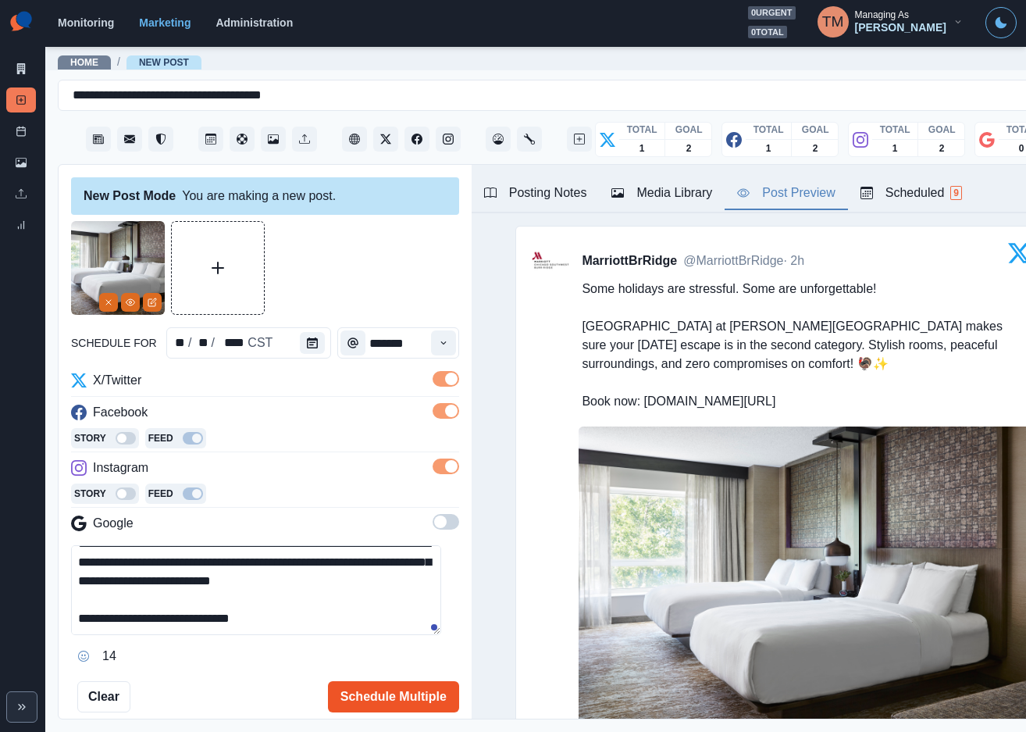
type textarea "**********"
click at [380, 694] on button "Schedule Multiple" at bounding box center [393, 696] width 131 height 31
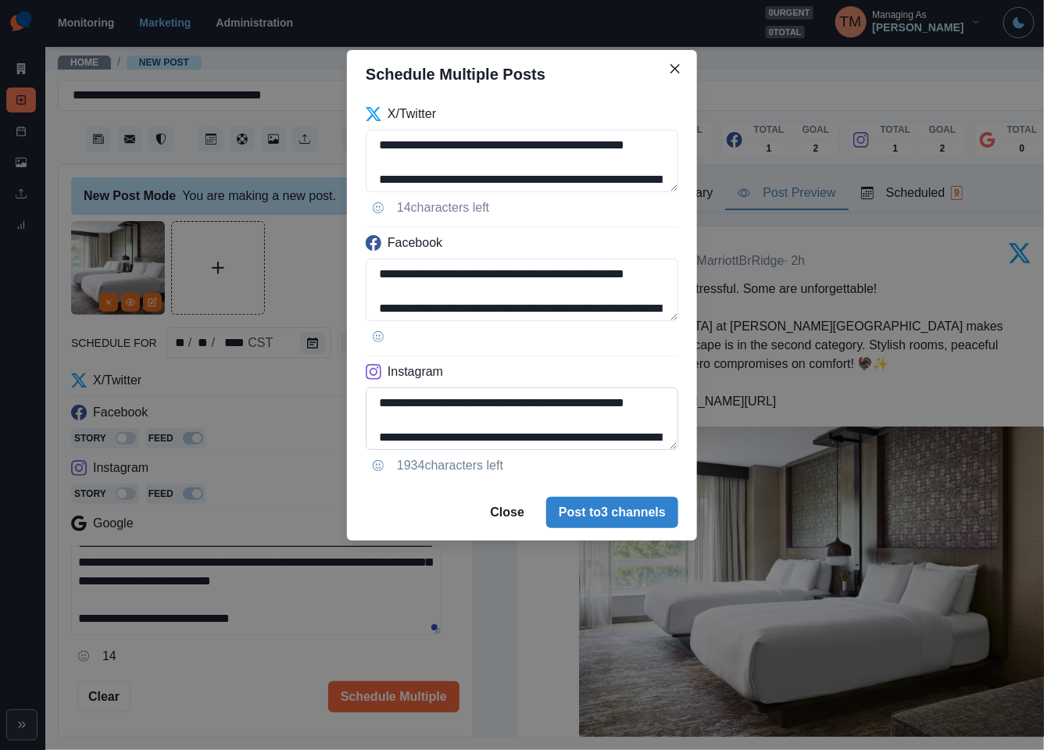
scroll to position [124, 0]
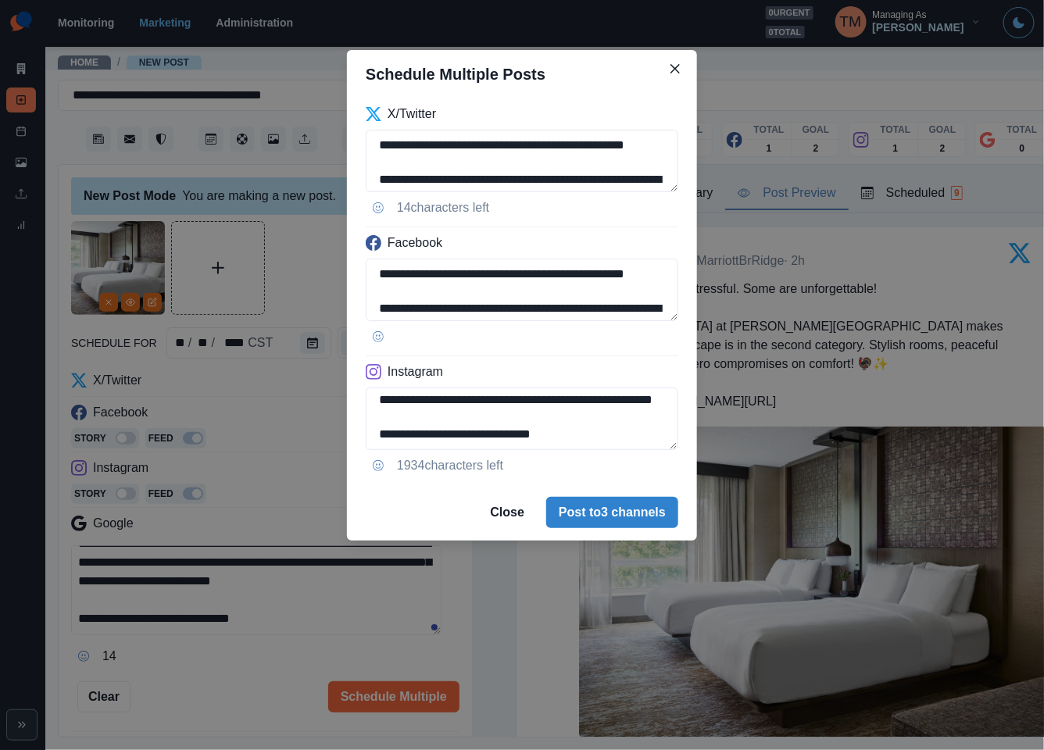
drag, startPoint x: 434, startPoint y: 434, endPoint x: 662, endPoint y: 453, distance: 228.1
click at [661, 453] on div "**********" at bounding box center [522, 291] width 350 height 386
paste textarea
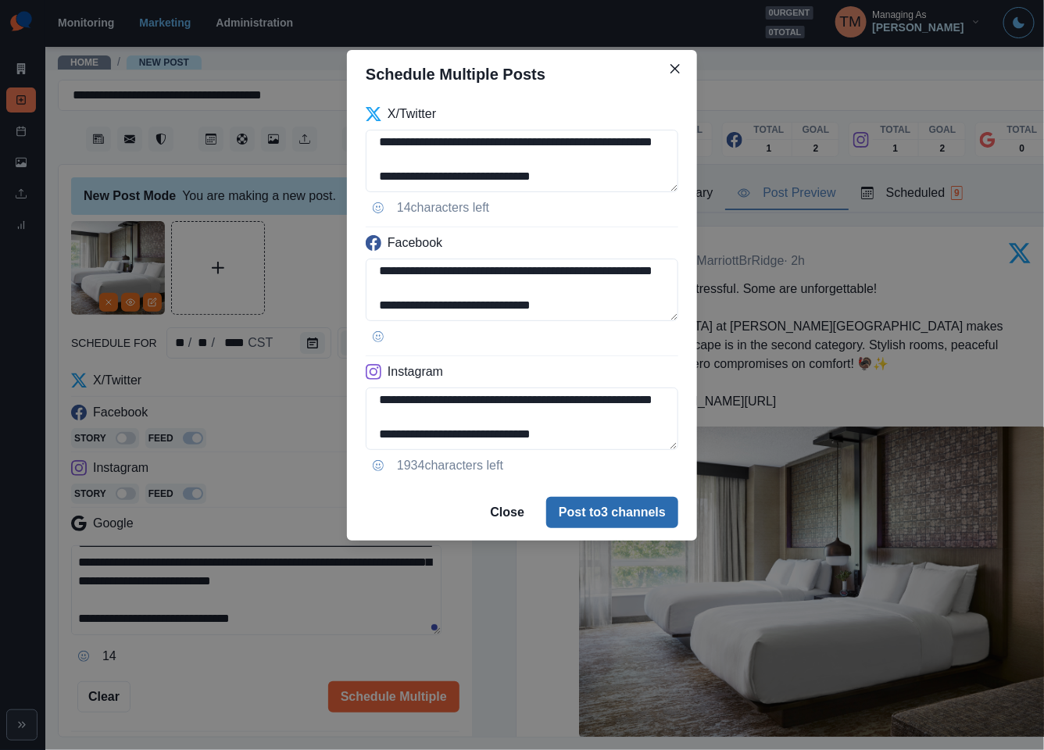
type textarea "**********"
click at [635, 523] on button "Post to 3 channels" at bounding box center [612, 512] width 132 height 31
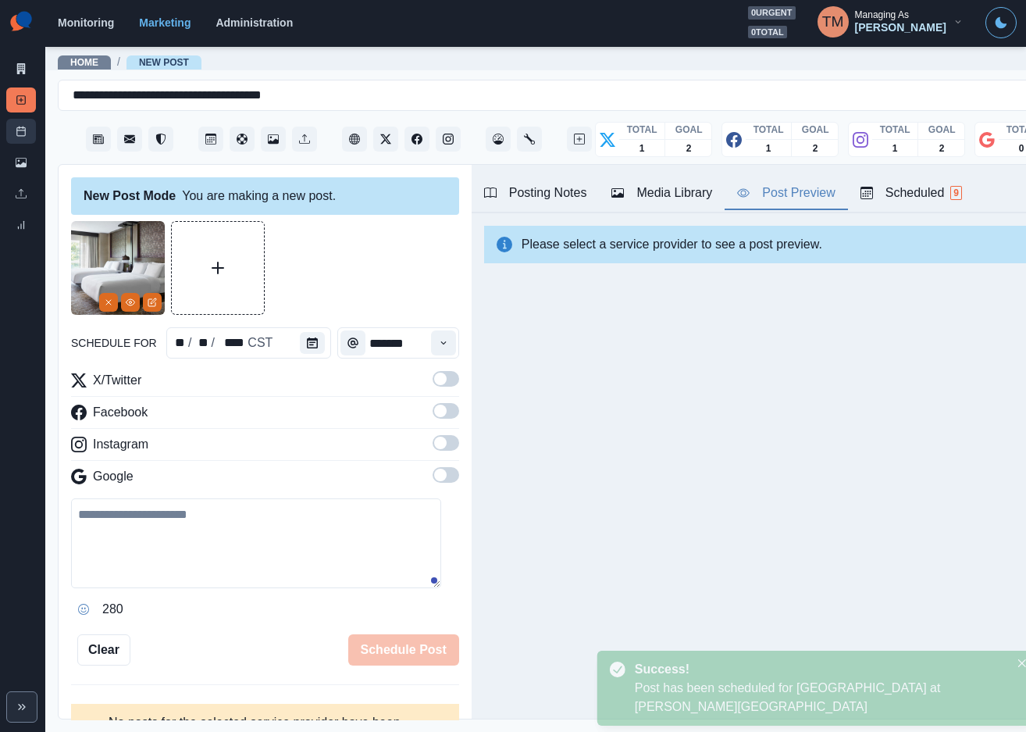
scroll to position [0, 0]
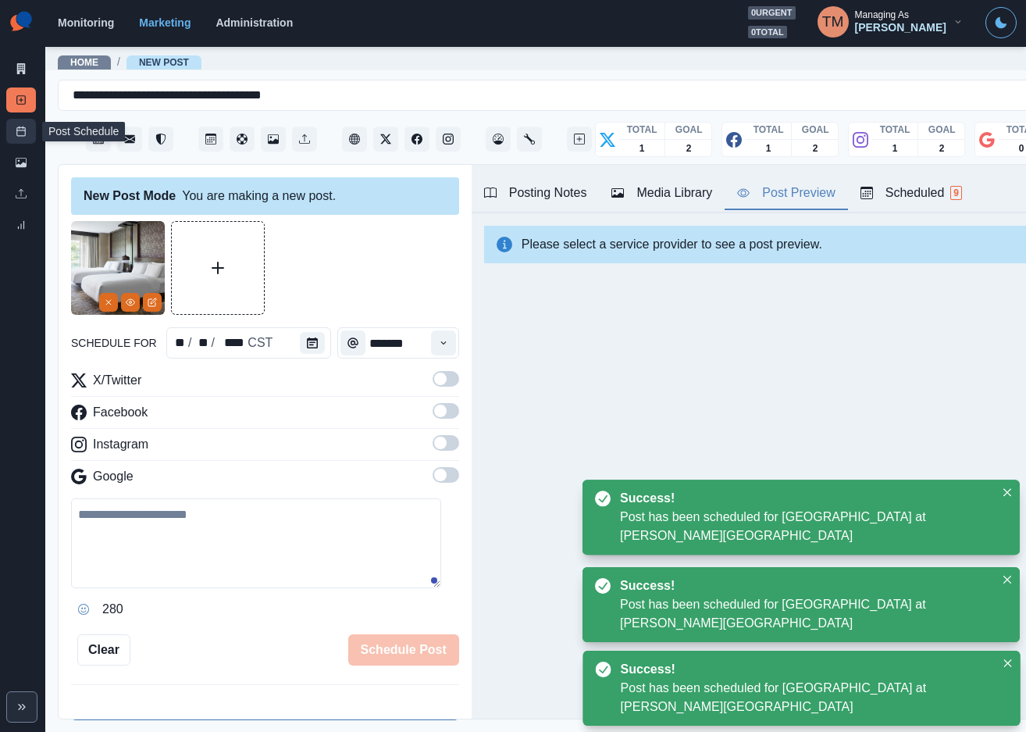
click at [22, 134] on icon at bounding box center [21, 131] width 11 height 11
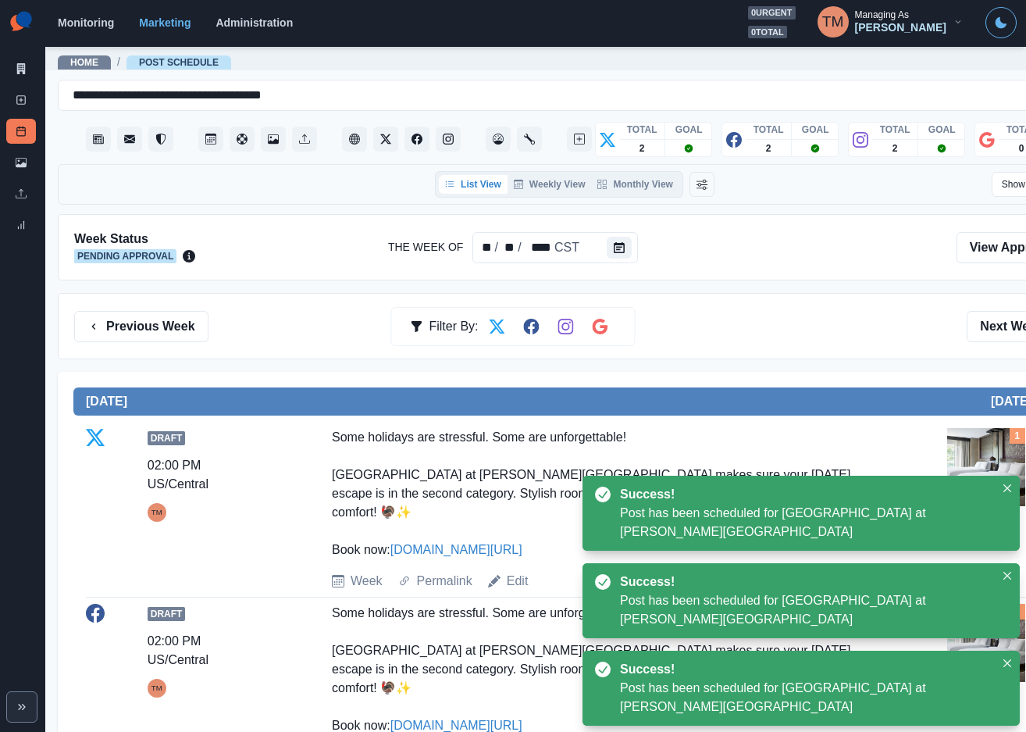
click at [826, 310] on div "Previous Week Filter By: Next Week" at bounding box center [575, 326] width 1034 height 66
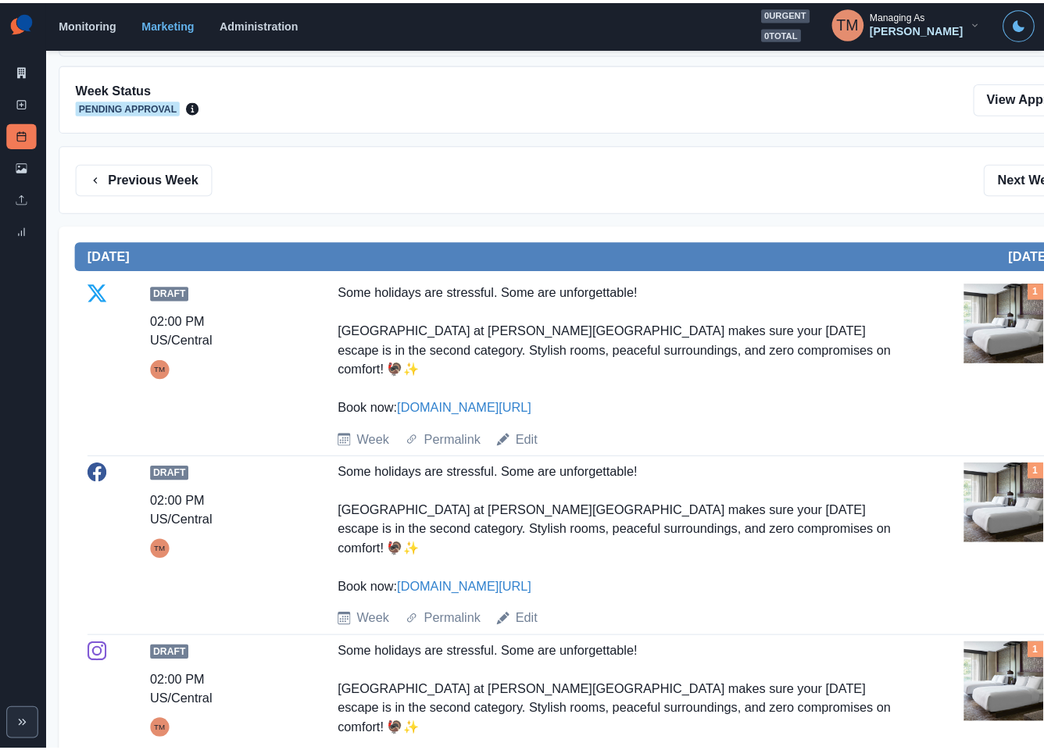
scroll to position [116, 0]
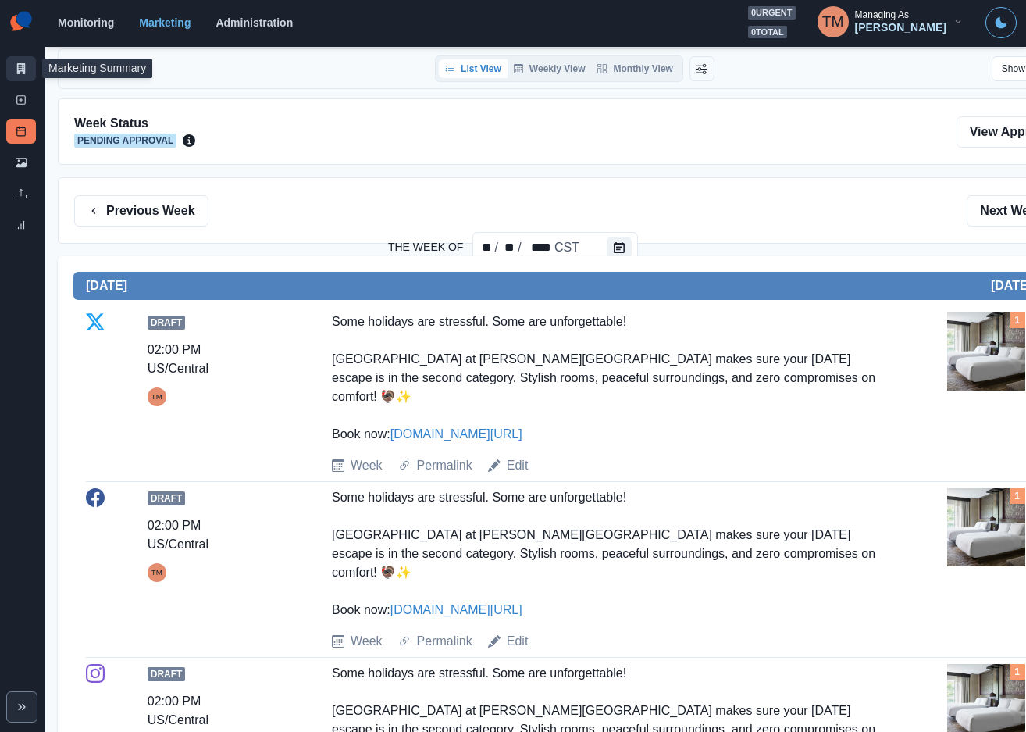
click at [12, 68] on link "Marketing Summary" at bounding box center [21, 68] width 30 height 25
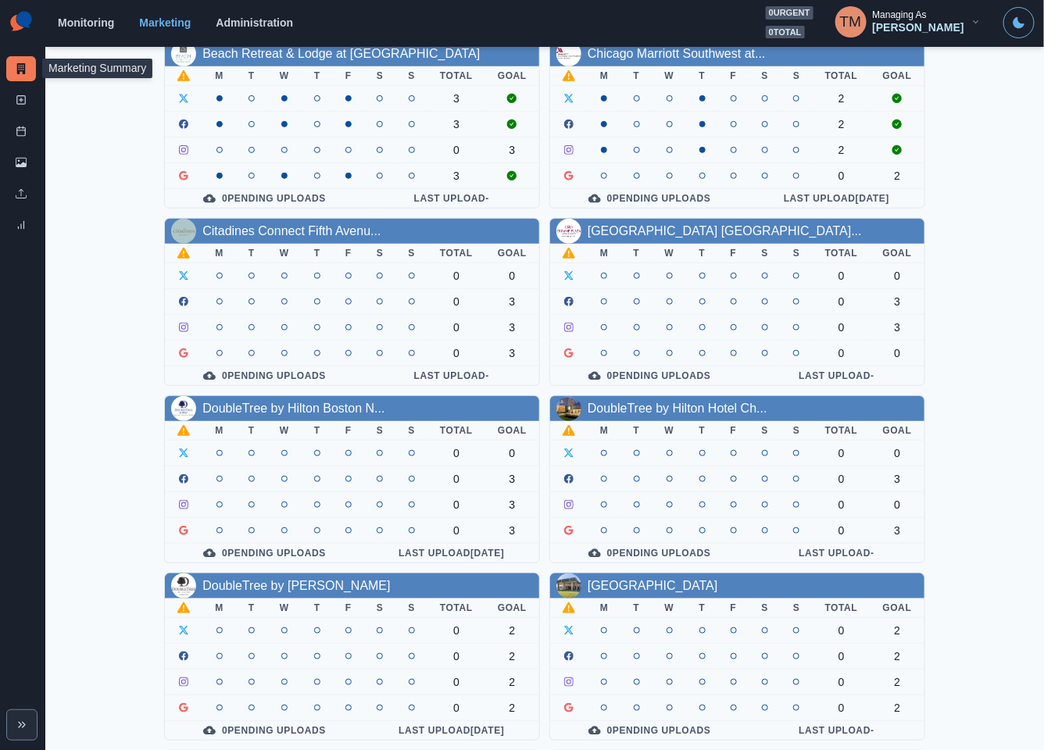
scroll to position [351, 0]
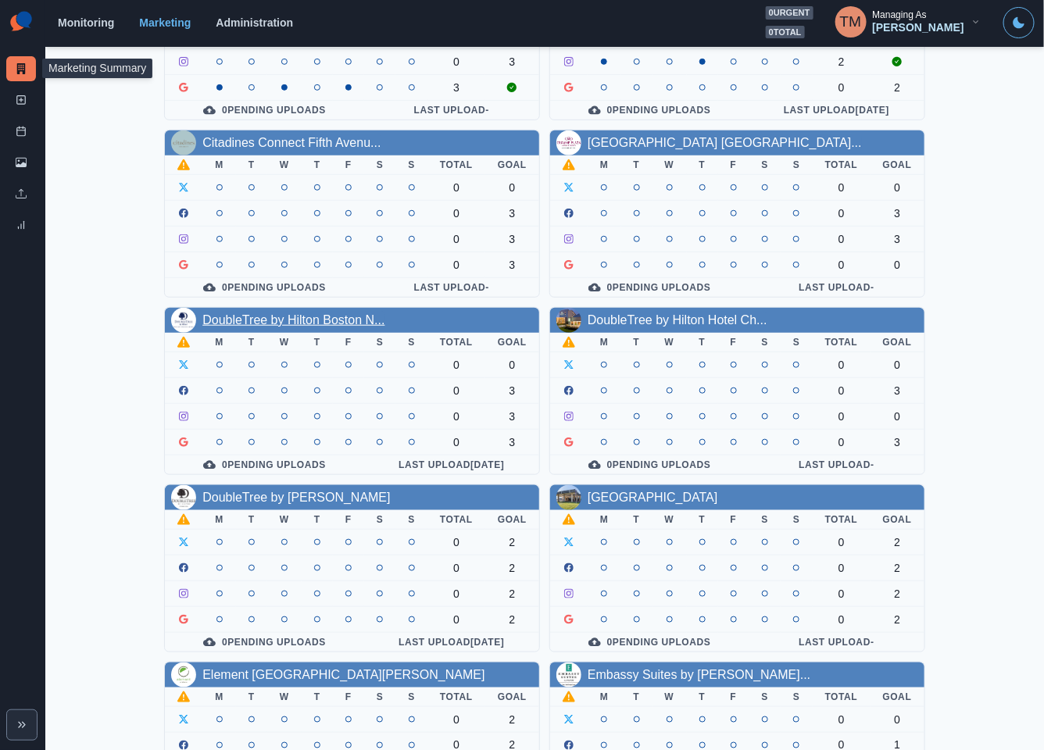
click at [334, 326] on link "DoubleTree by Hilton Boston N..." at bounding box center [293, 319] width 182 height 13
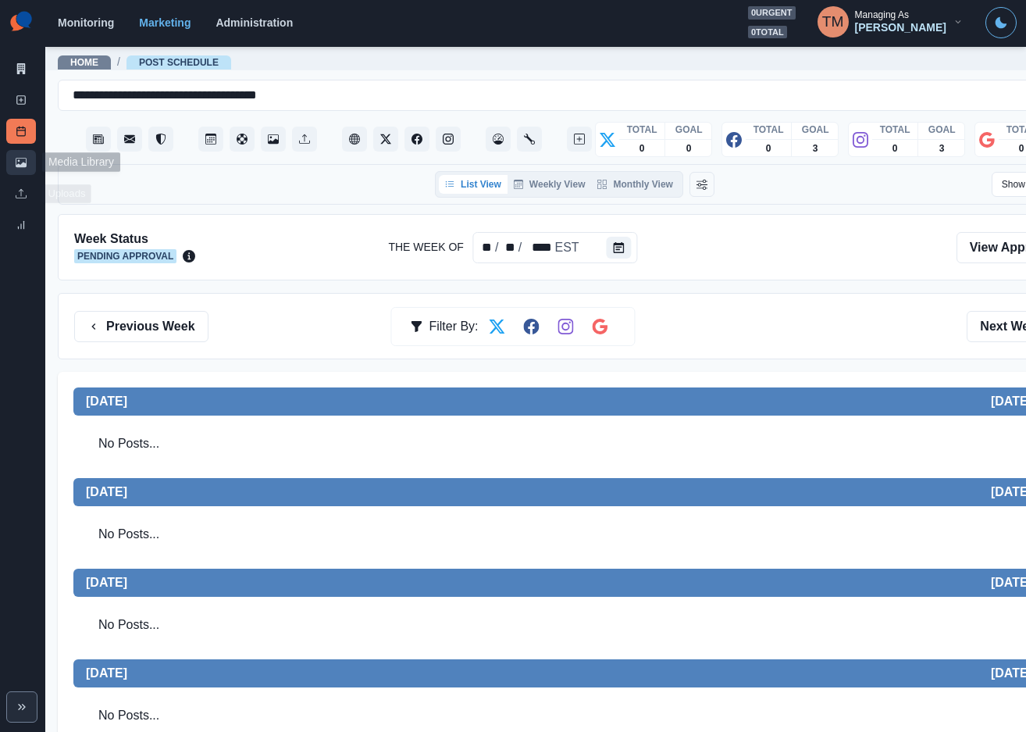
click at [10, 162] on link "Media Library" at bounding box center [21, 162] width 30 height 25
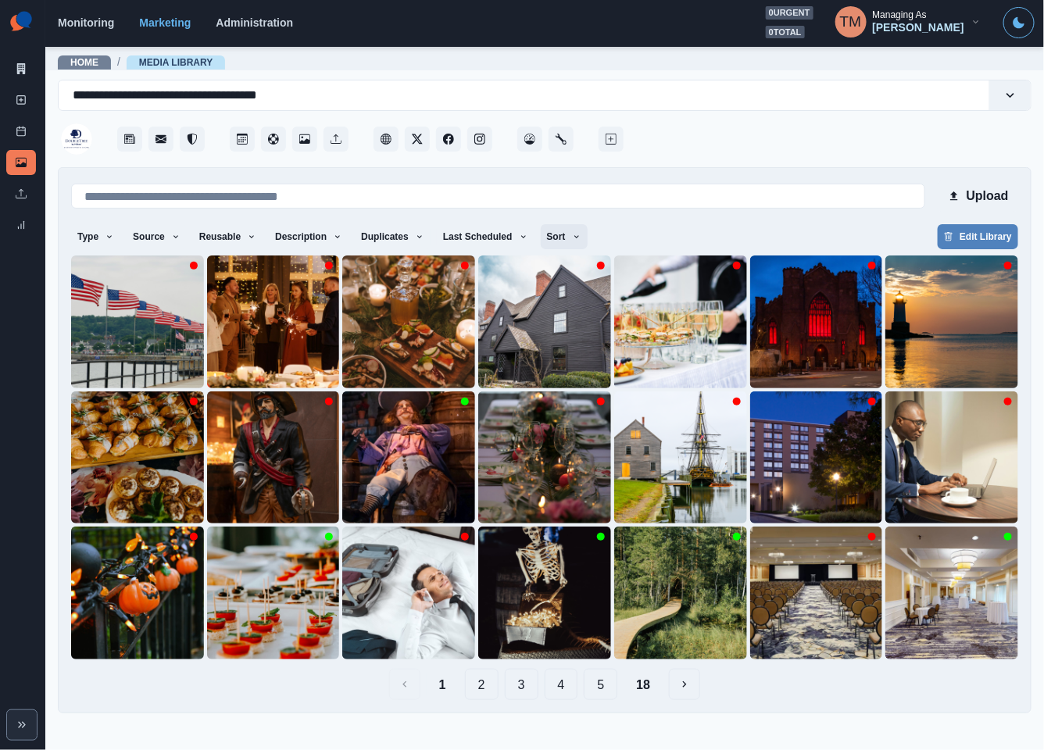
click at [574, 237] on icon "button" at bounding box center [576, 236] width 5 height 3
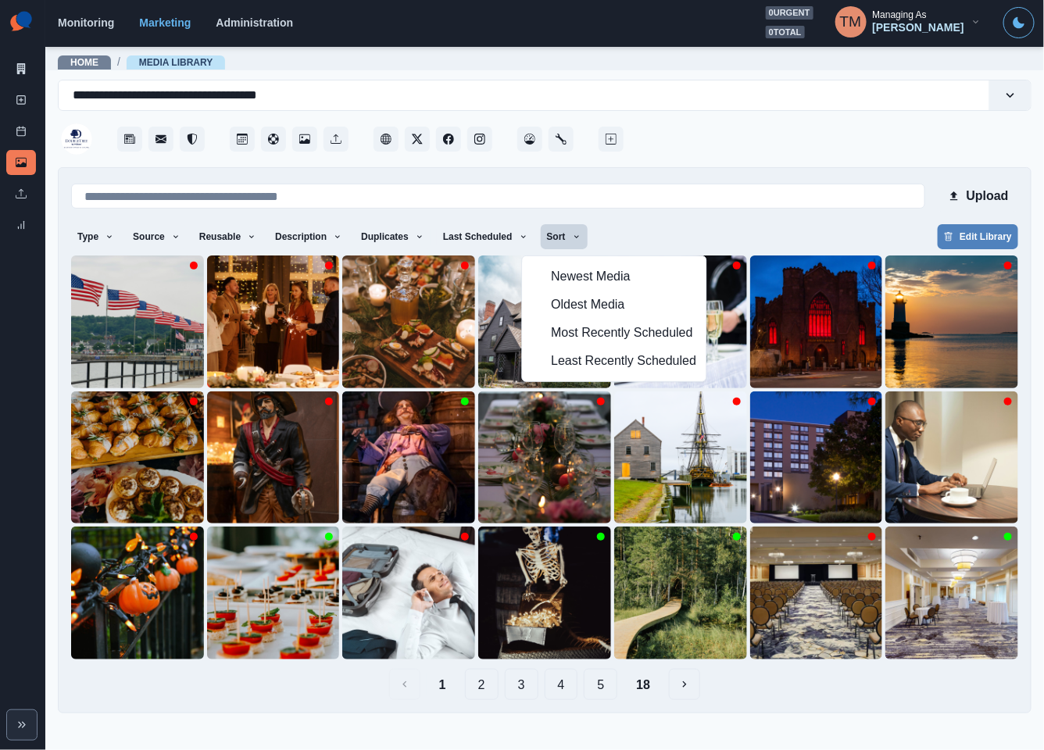
click at [697, 235] on div "Type Any Image Video Source Any Upload Social Manager Found: Instagram Found: G…" at bounding box center [544, 238] width 947 height 28
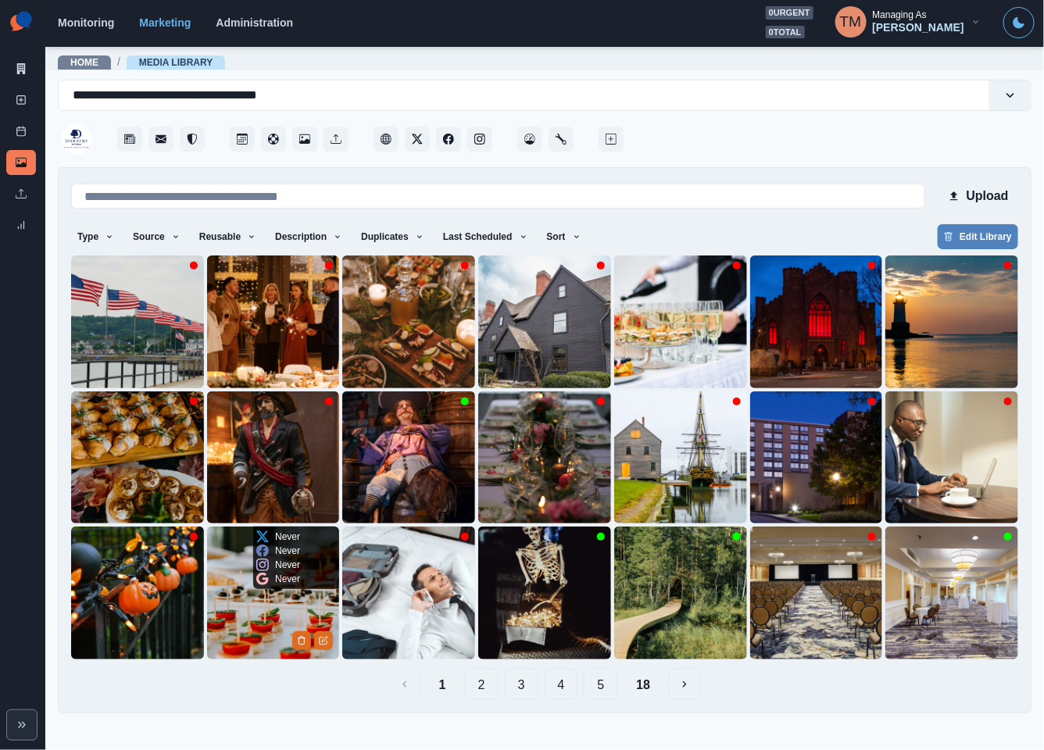
click at [252, 628] on img at bounding box center [273, 592] width 133 height 133
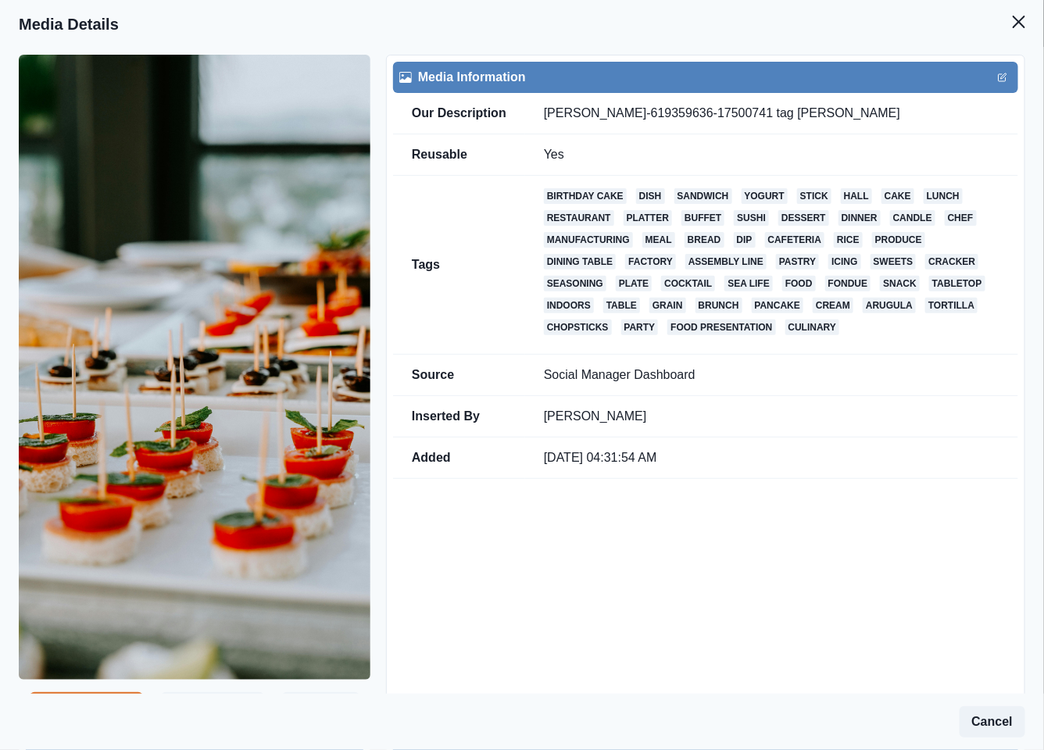
drag, startPoint x: 823, startPoint y: 109, endPoint x: 912, endPoint y: 112, distance: 88.3
click at [912, 112] on td "pexels-abdulgafur-ogel-619359636-17500741 tag Abdulgafur Ögel" at bounding box center [771, 113] width 493 height 41
click at [947, 120] on td "pexels-abdulgafur-ogel-619359636-17500741 tag Abdulgafur Ögel" at bounding box center [771, 113] width 493 height 41
drag, startPoint x: 943, startPoint y: 112, endPoint x: 540, endPoint y: 112, distance: 403.0
click at [541, 112] on td "pexels-abdulgafur-ogel-619359636-17500741 tag Abdulgafur Ögel" at bounding box center [771, 113] width 493 height 41
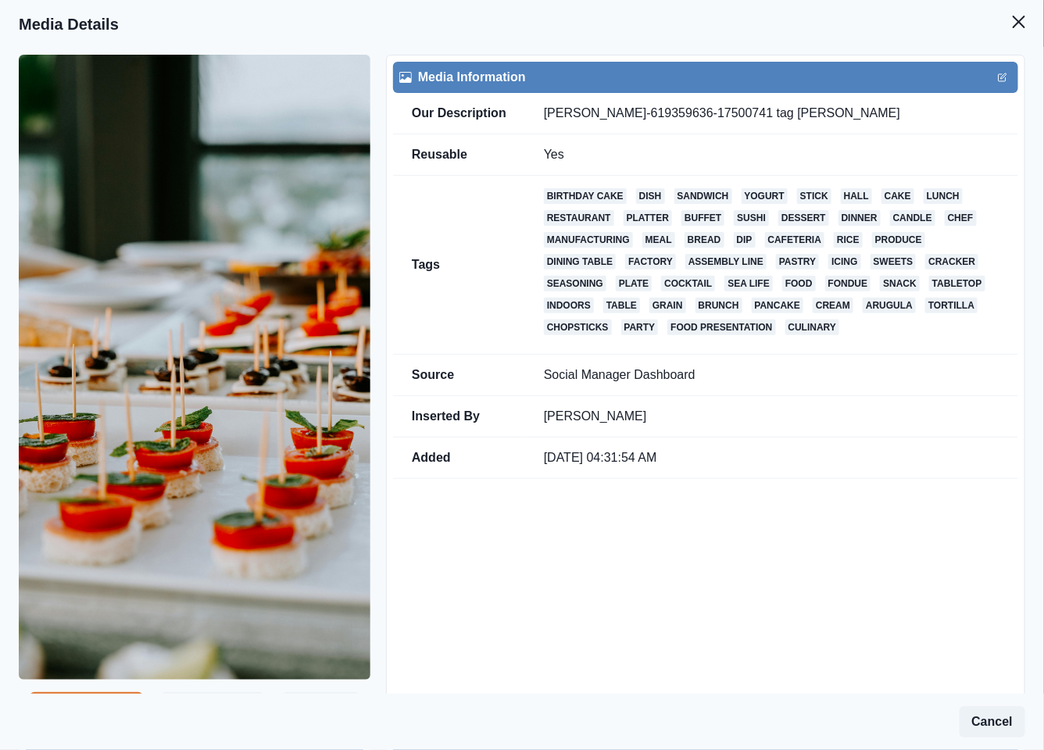
copy td "pexels-abdulgafur-ogel-619359636-17500741 tag Abdulgafur Ögel"
click at [1008, 23] on button "Close" at bounding box center [1018, 21] width 31 height 31
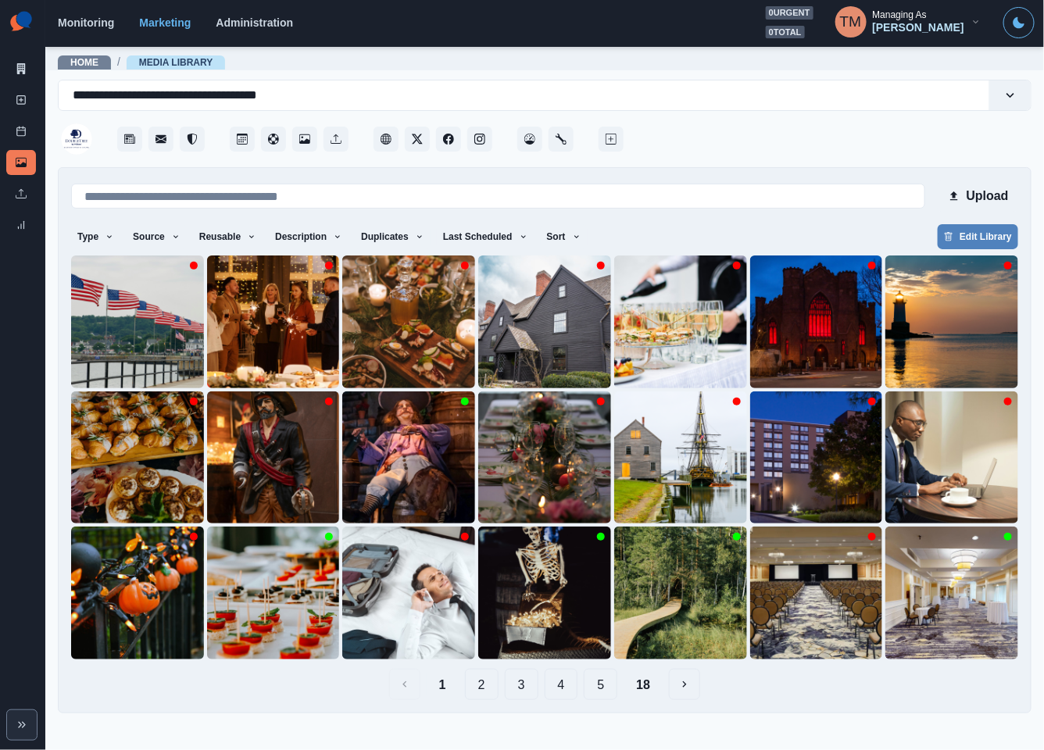
click at [486, 684] on button "2" at bounding box center [482, 684] width 34 height 31
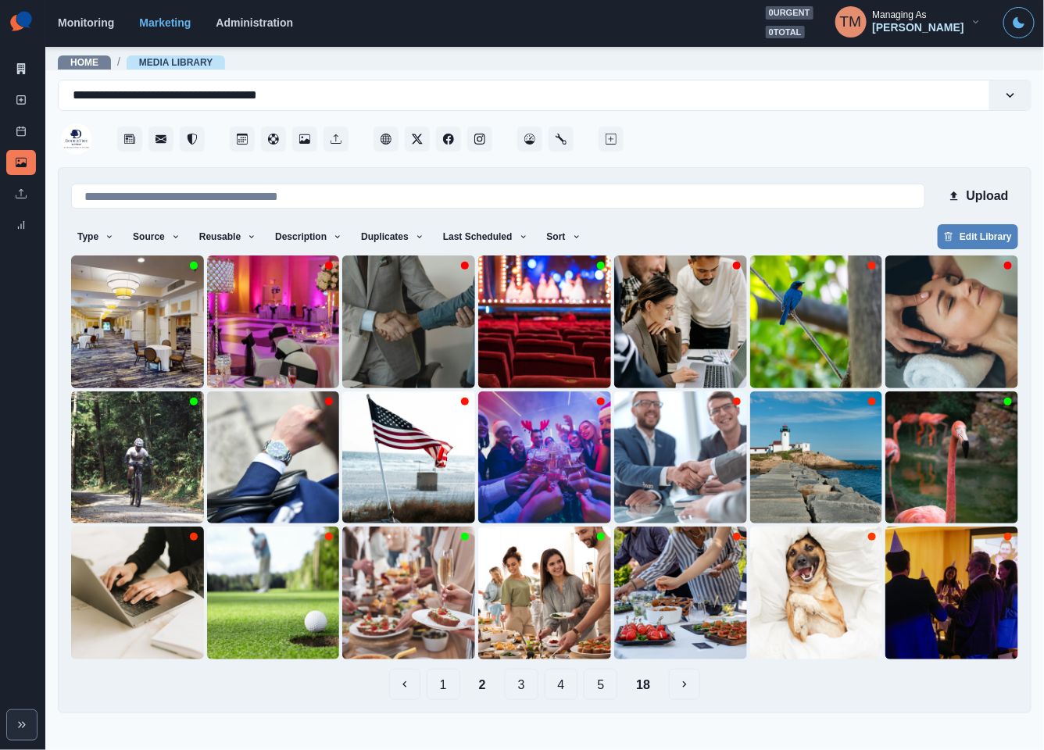
click at [527, 689] on button "3" at bounding box center [522, 684] width 34 height 31
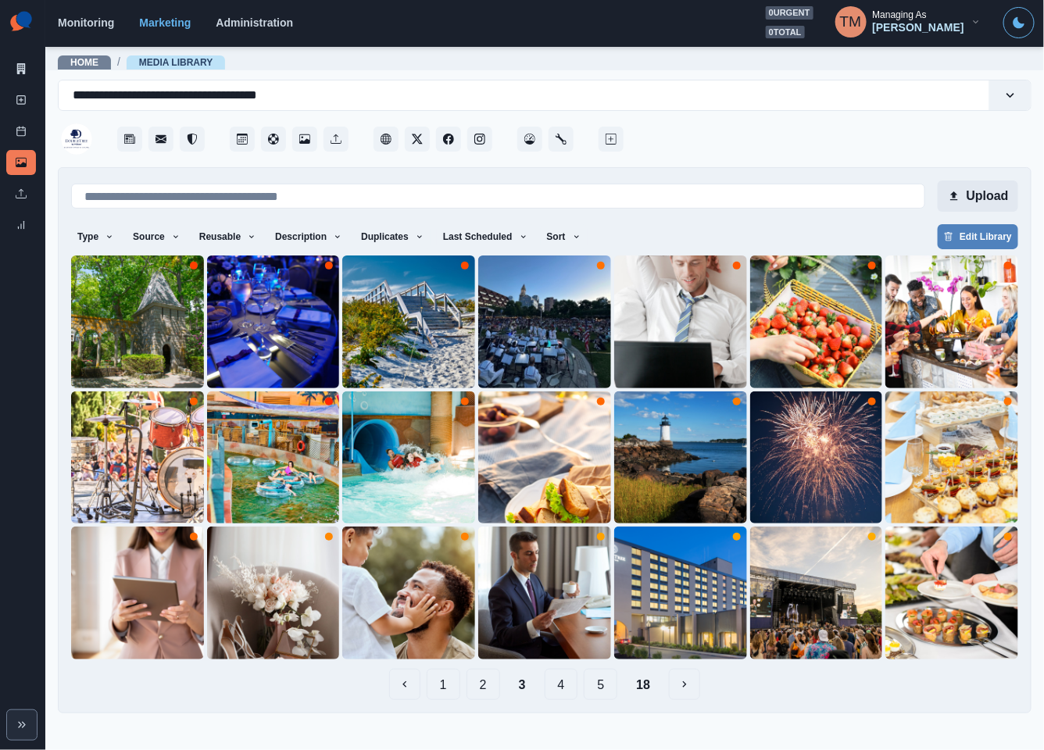
click at [990, 197] on button "Upload" at bounding box center [977, 195] width 80 height 31
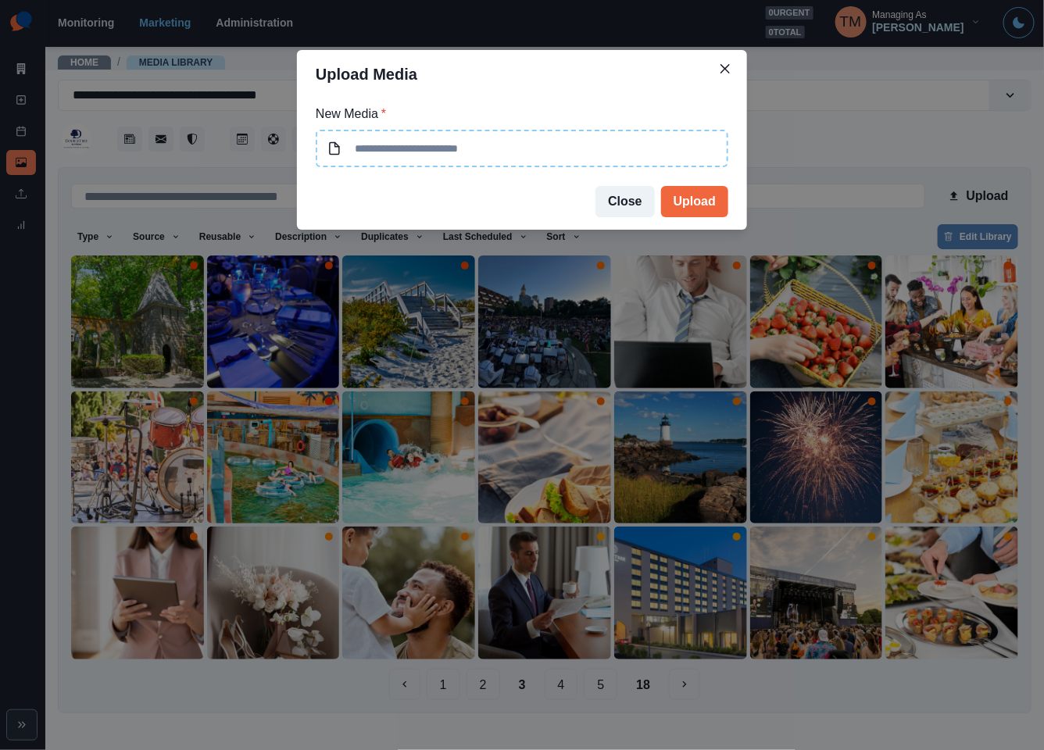
click at [542, 157] on input at bounding box center [522, 148] width 412 height 37
type input "**********"
click at [696, 200] on button "Upload" at bounding box center [694, 201] width 67 height 31
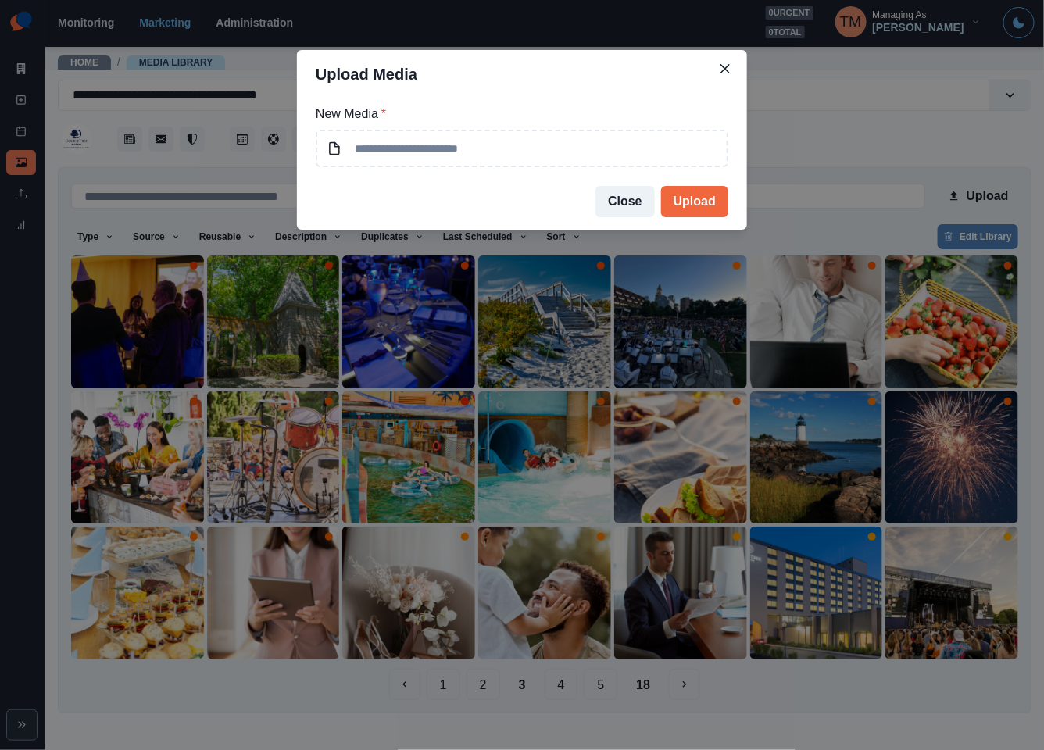
click at [839, 141] on div "Upload Media New Media * Close Upload" at bounding box center [522, 375] width 1044 height 750
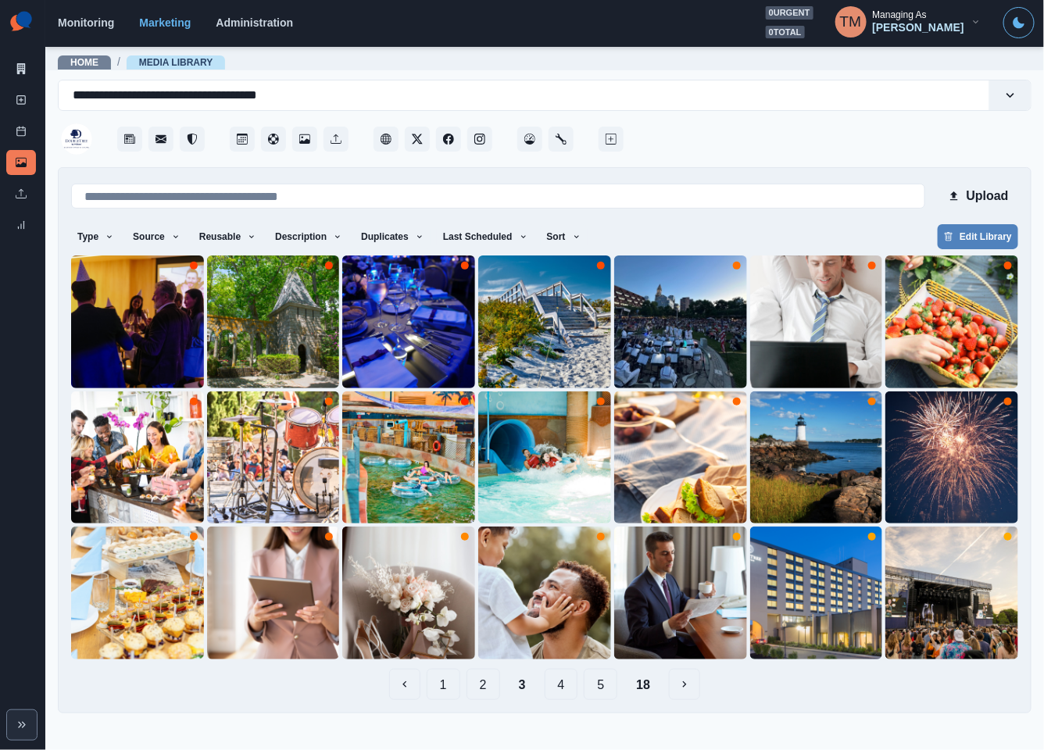
click at [448, 685] on button "1" at bounding box center [443, 684] width 34 height 31
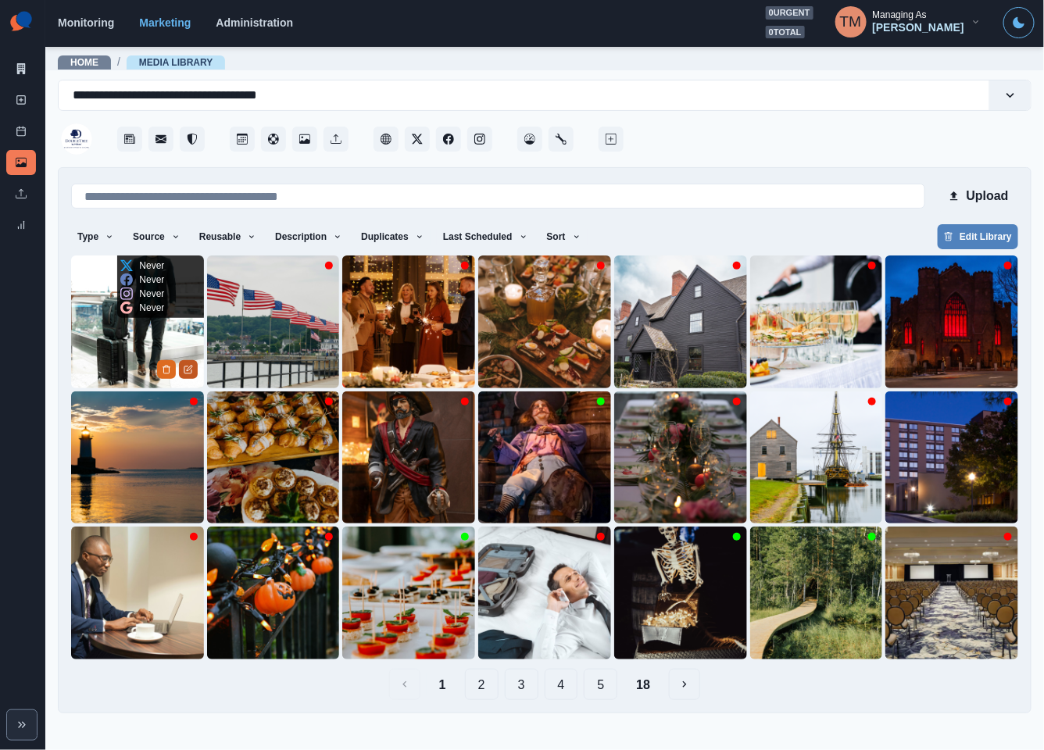
click at [190, 366] on icon "Edit Media" at bounding box center [189, 368] width 5 height 5
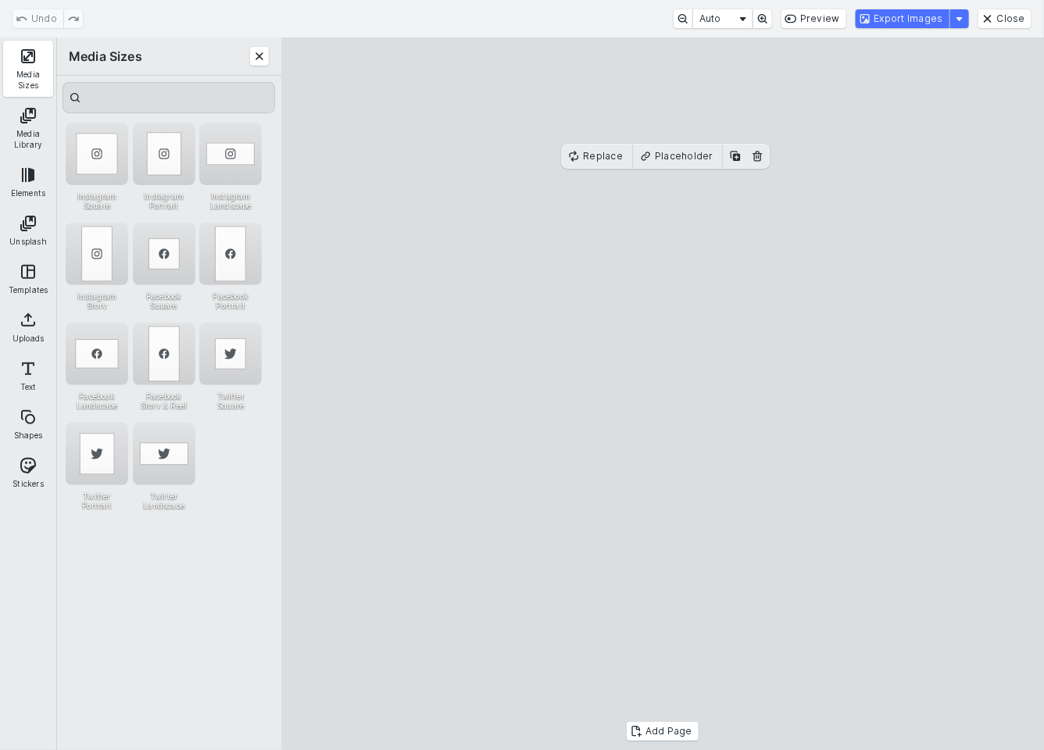
click at [34, 61] on button "Media Sizes" at bounding box center [28, 69] width 50 height 56
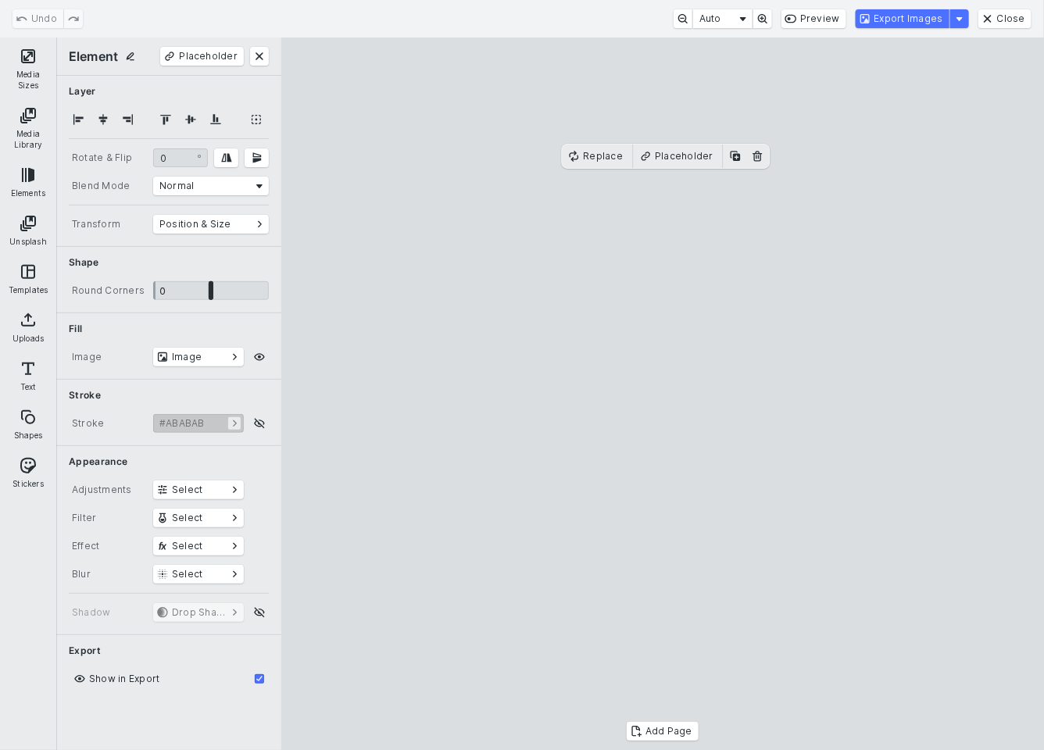
click at [34, 61] on button "Media Sizes" at bounding box center [28, 69] width 50 height 56
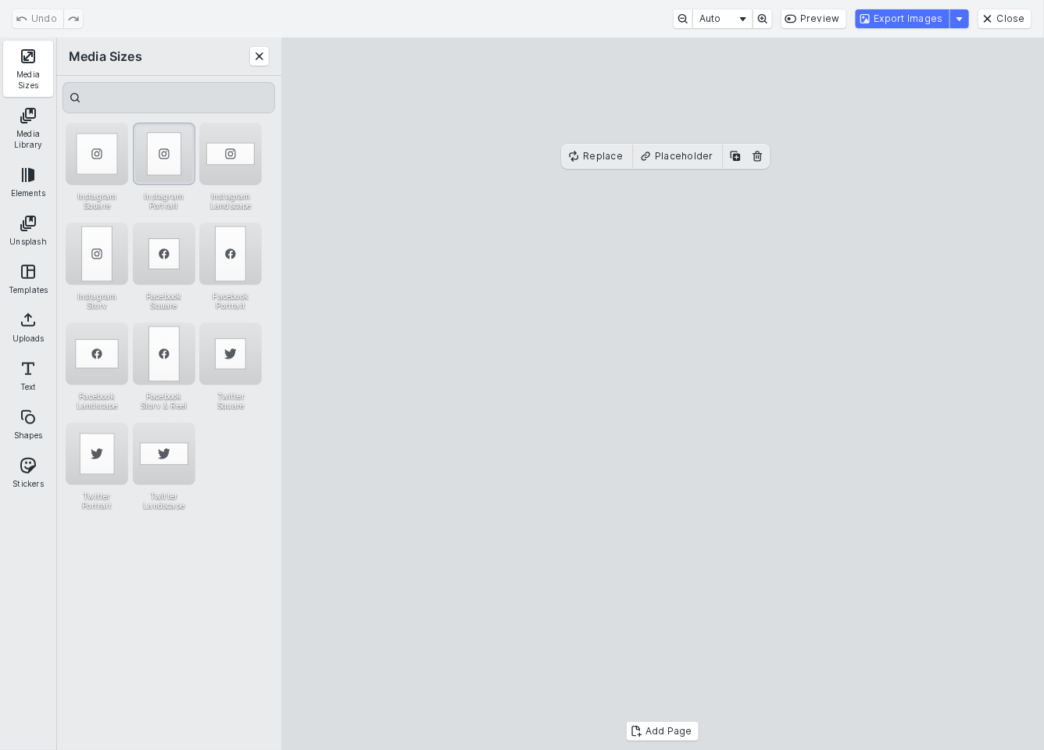
click at [164, 155] on div "Instagram Portrait" at bounding box center [164, 154] width 62 height 62
click at [915, 22] on button "Export Images" at bounding box center [902, 18] width 94 height 19
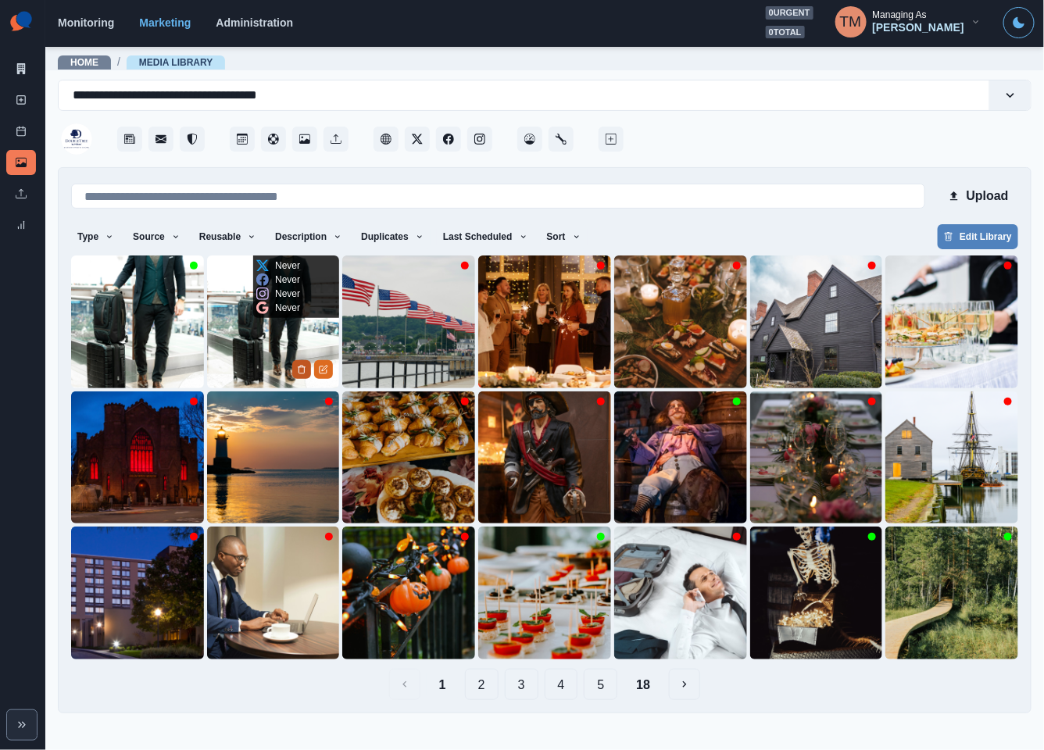
click at [293, 371] on button "Delete Media" at bounding box center [301, 369] width 19 height 19
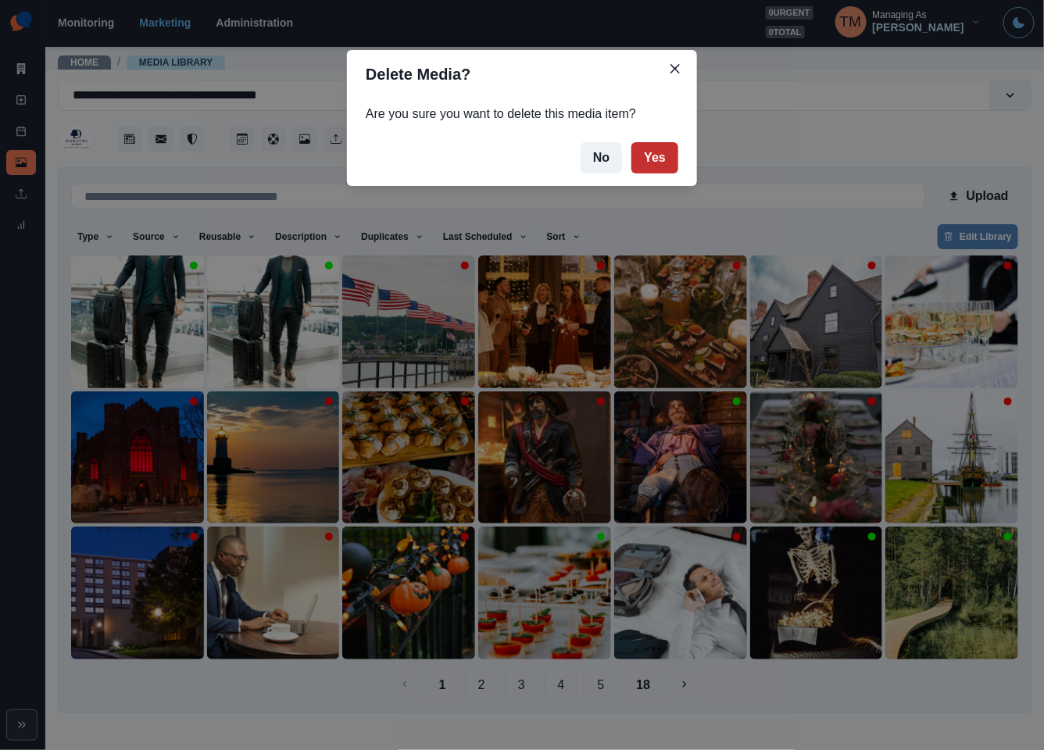
drag, startPoint x: 654, startPoint y: 155, endPoint x: 657, endPoint y: 165, distance: 9.9
click at [655, 155] on button "Yes" at bounding box center [654, 157] width 47 height 31
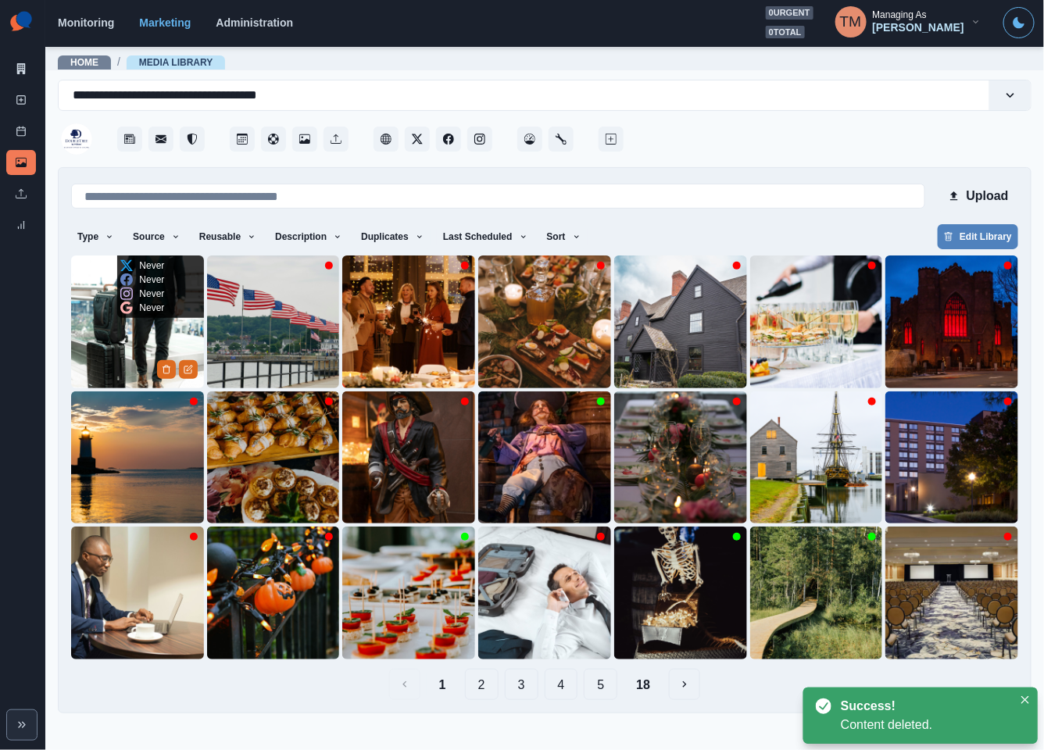
click at [134, 347] on img at bounding box center [137, 321] width 133 height 133
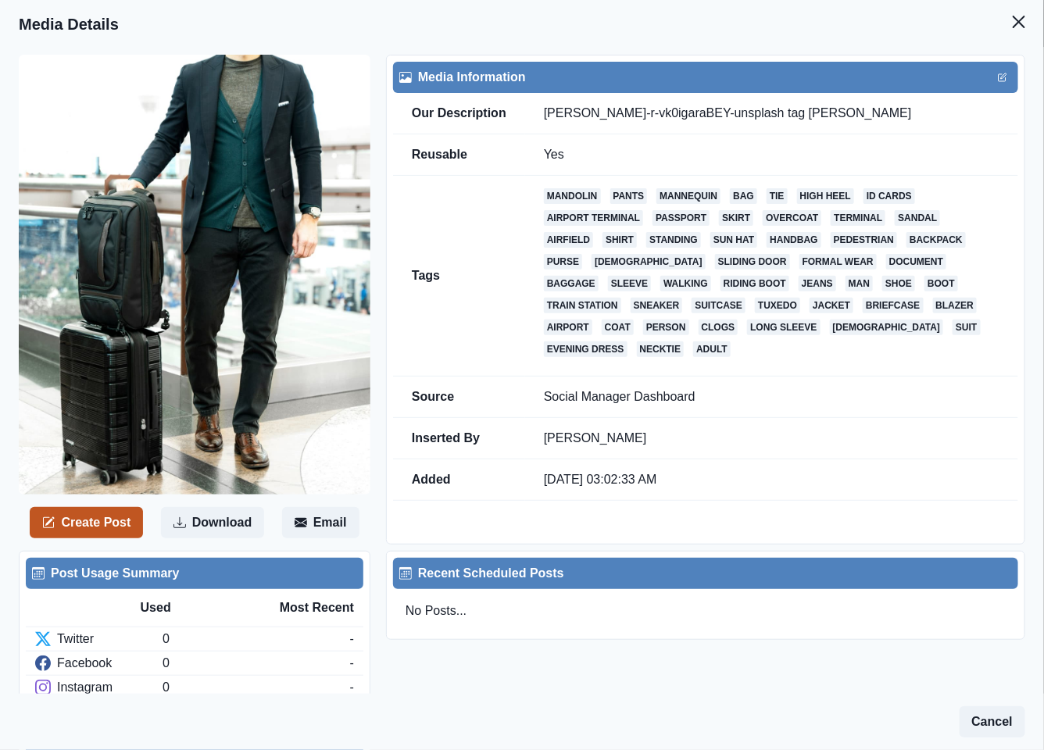
click at [87, 523] on button "Create Post" at bounding box center [86, 522] width 113 height 31
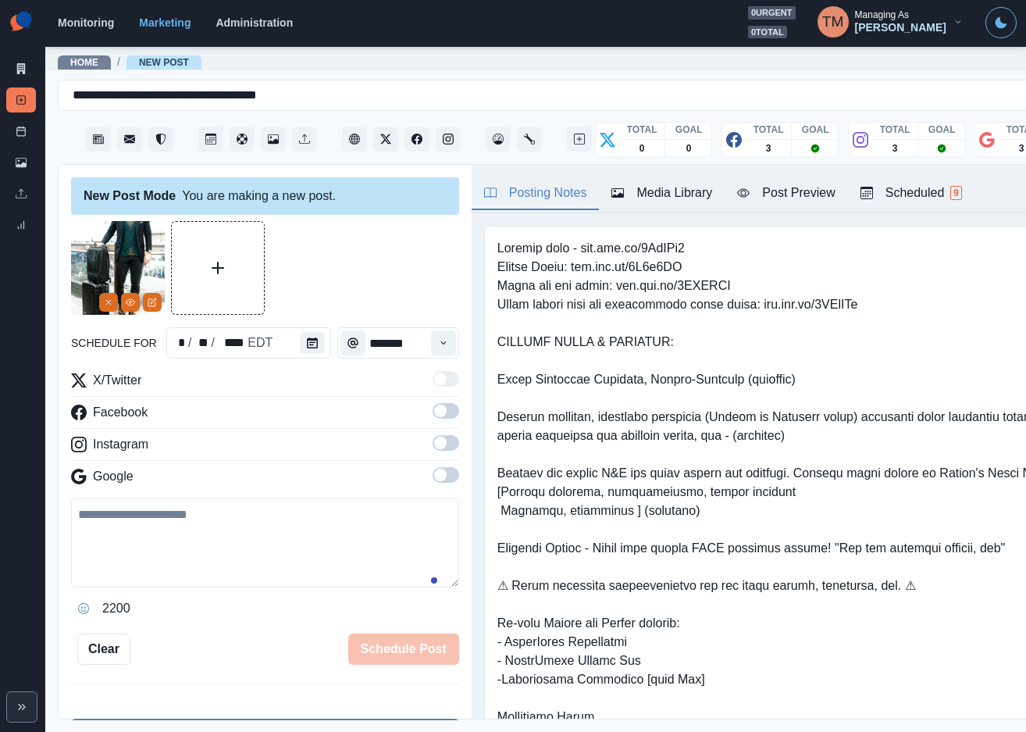
click at [262, 565] on textarea at bounding box center [265, 542] width 388 height 89
paste textarea "**********"
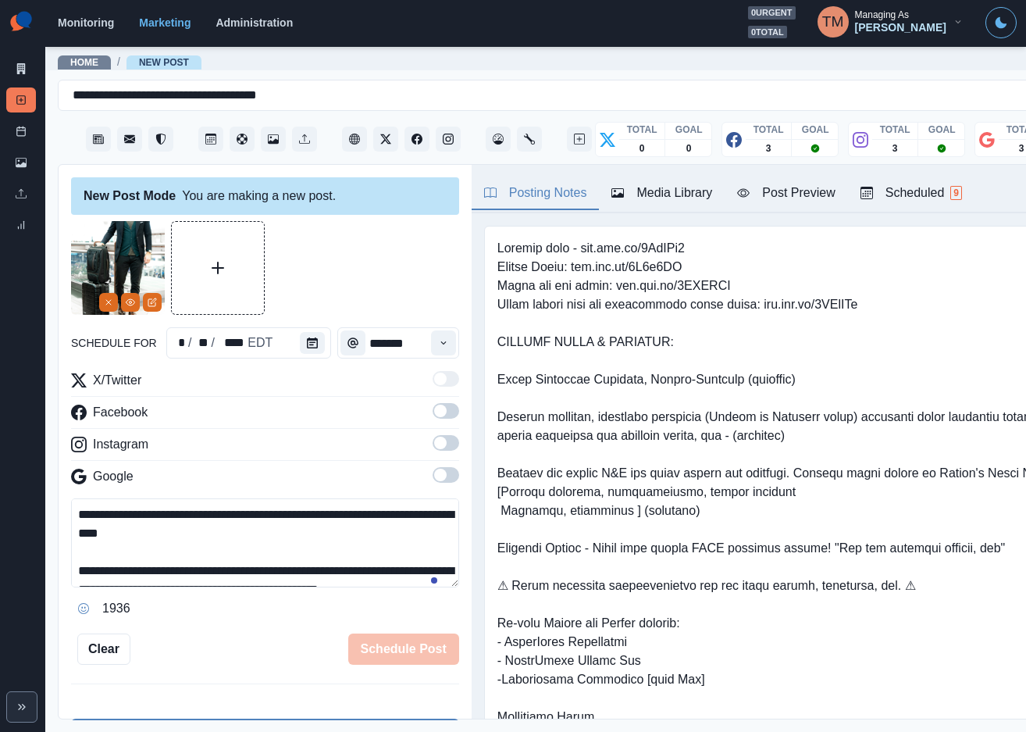
scroll to position [105, 0]
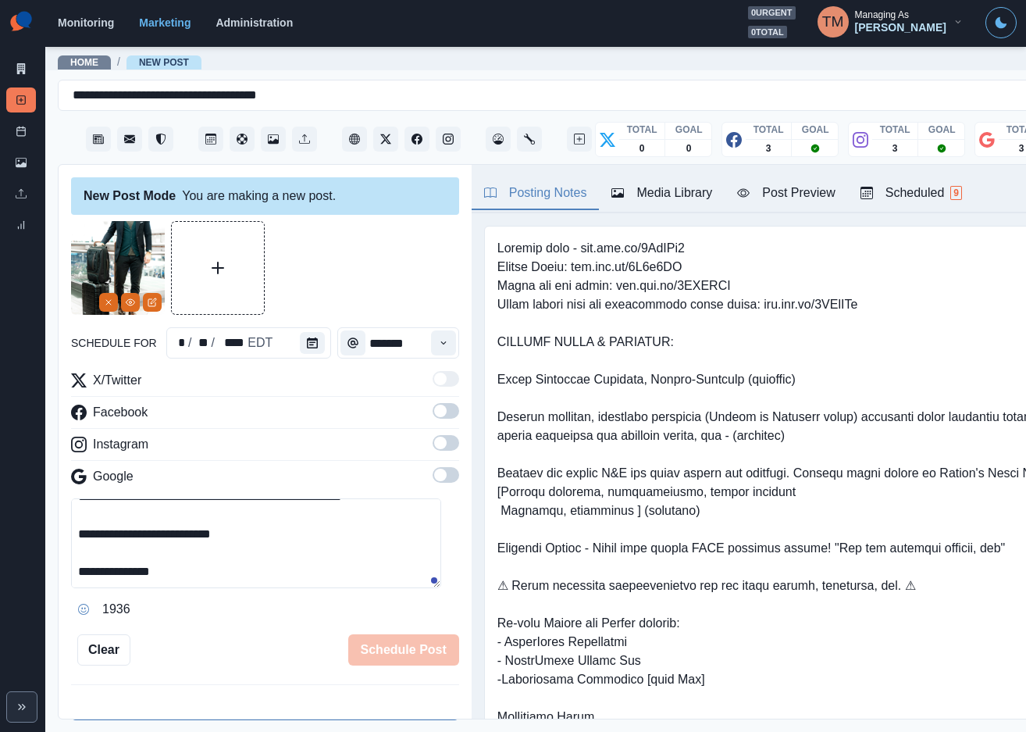
type textarea "**********"
click at [434, 415] on span at bounding box center [446, 411] width 27 height 16
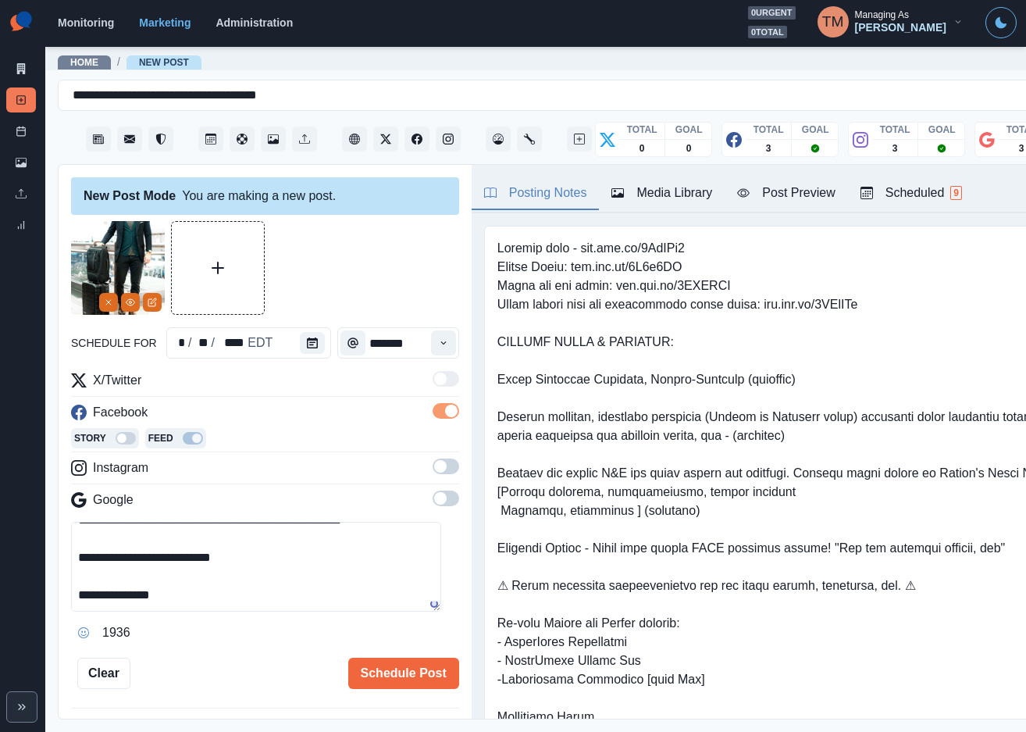
drag, startPoint x: 434, startPoint y: 457, endPoint x: 434, endPoint y: 474, distance: 17.2
click at [434, 462] on div "X/Twitter Facebook Story Feed Instagram Google" at bounding box center [265, 443] width 388 height 145
click at [433, 469] on span at bounding box center [446, 466] width 27 height 16
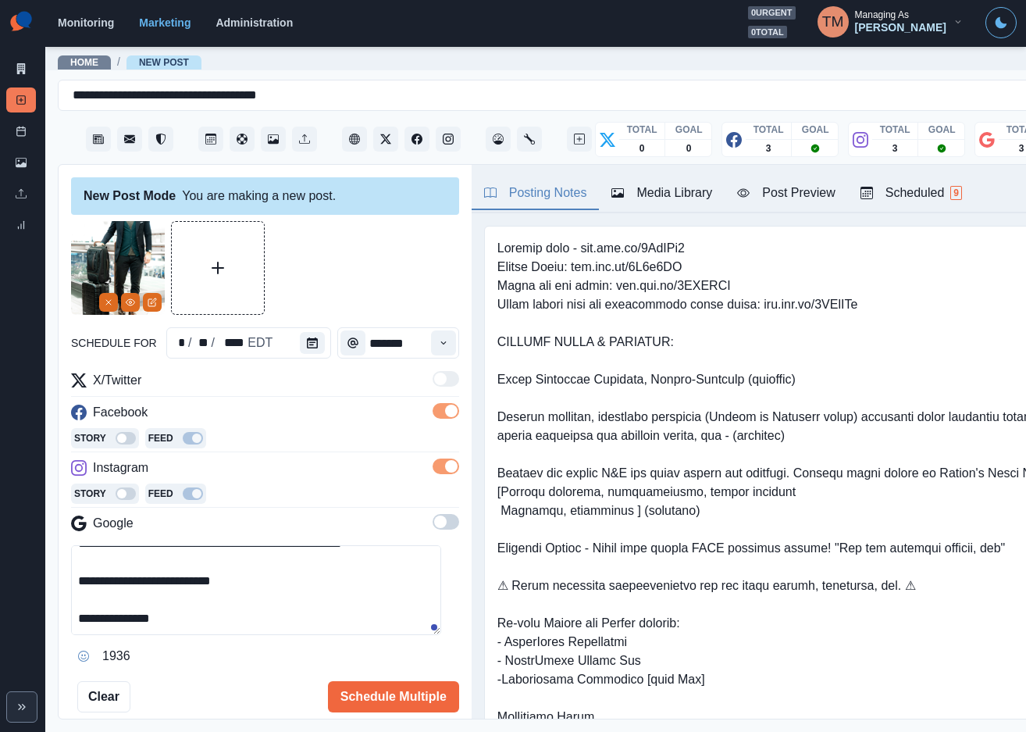
click at [434, 519] on span at bounding box center [440, 522] width 12 height 12
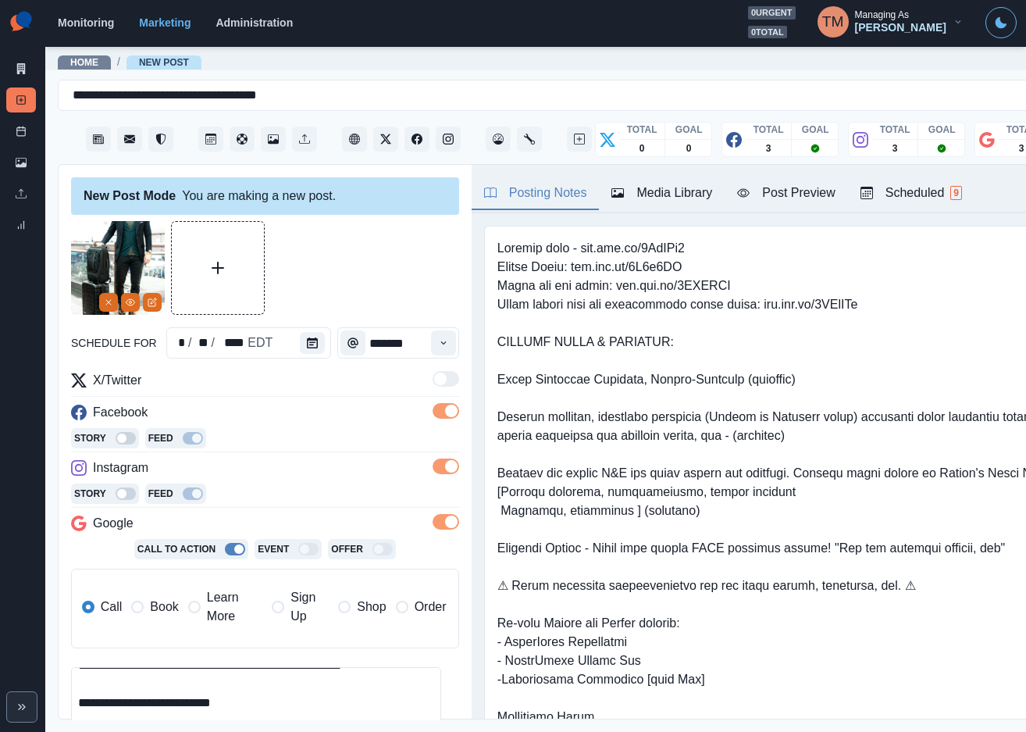
click at [160, 608] on span "Book" at bounding box center [164, 607] width 28 height 19
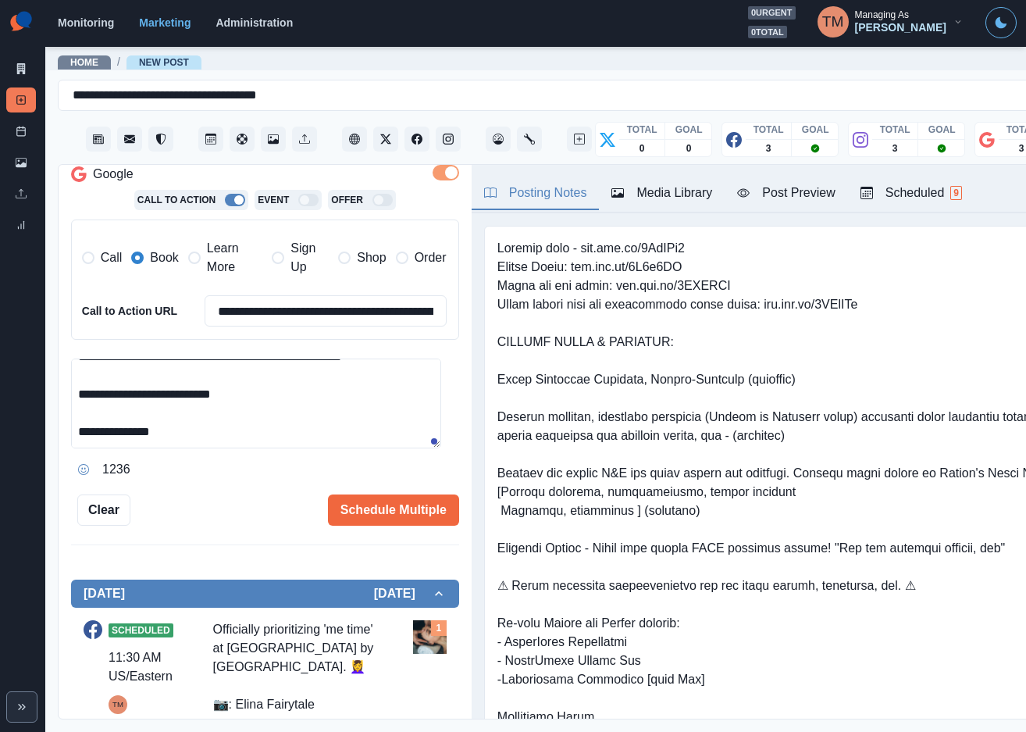
scroll to position [351, 0]
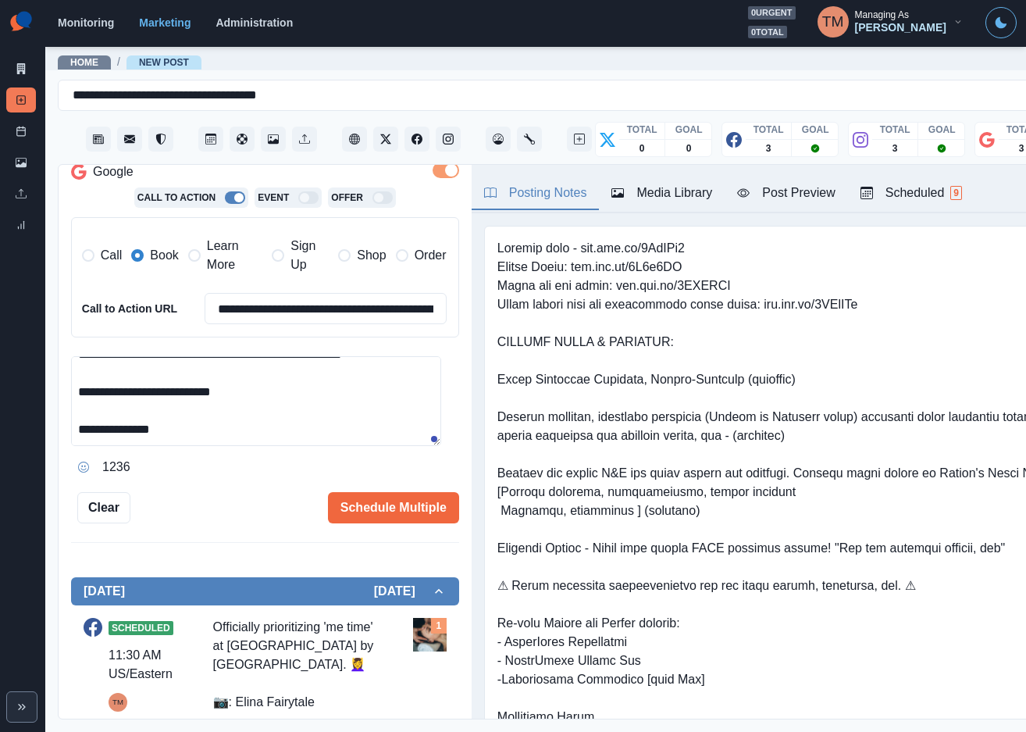
drag, startPoint x: 263, startPoint y: 398, endPoint x: 144, endPoint y: 398, distance: 119.5
click at [144, 398] on textarea "**********" at bounding box center [256, 401] width 370 height 90
click at [340, 305] on input "**********" at bounding box center [326, 308] width 242 height 31
paste input
type input "**********"
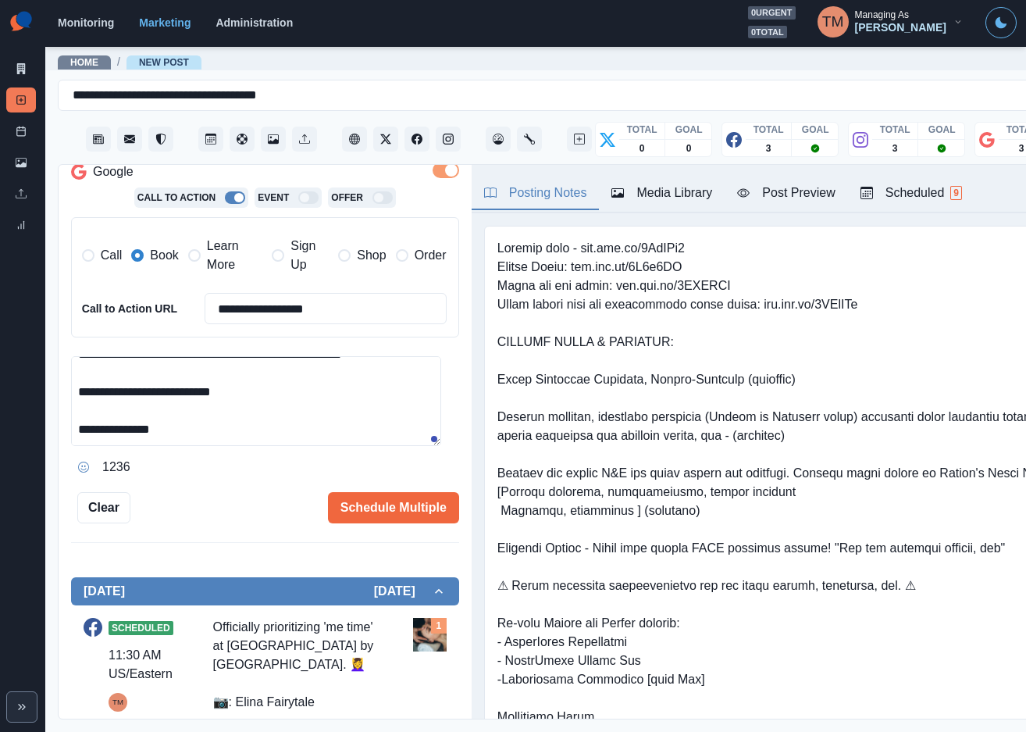
click at [319, 419] on textarea "**********" at bounding box center [256, 401] width 370 height 90
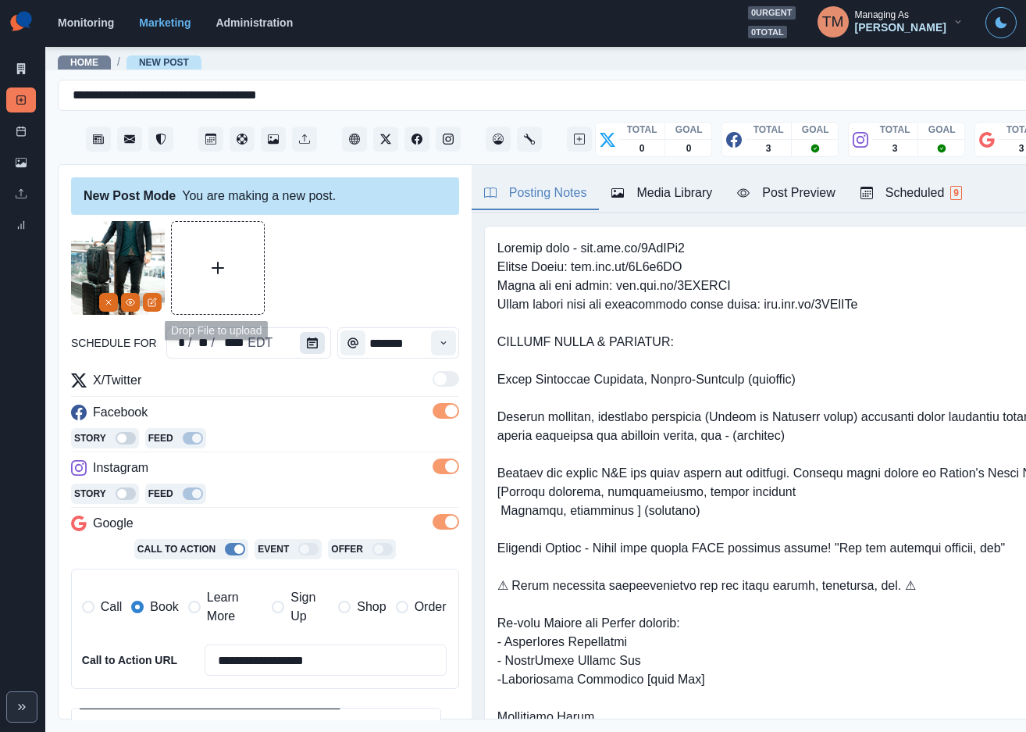
click at [308, 340] on icon "Calendar" at bounding box center [312, 342] width 11 height 11
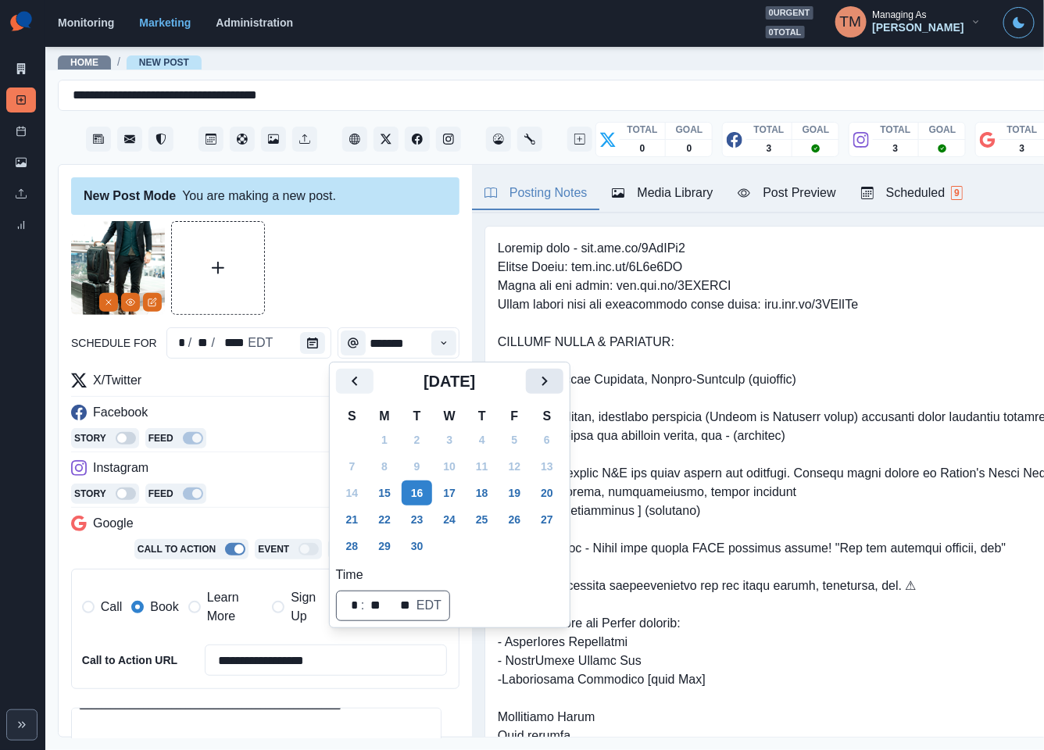
click at [554, 378] on button "Next" at bounding box center [544, 381] width 37 height 25
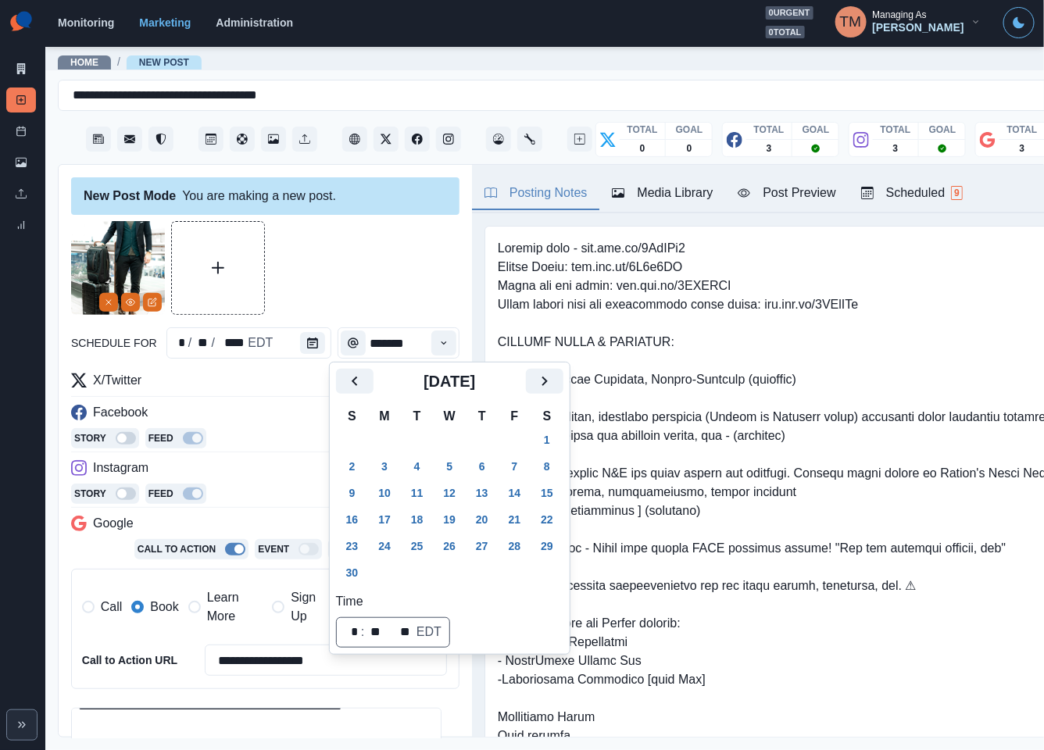
click at [385, 516] on button "17" at bounding box center [384, 519] width 31 height 25
click at [357, 253] on div at bounding box center [265, 268] width 388 height 94
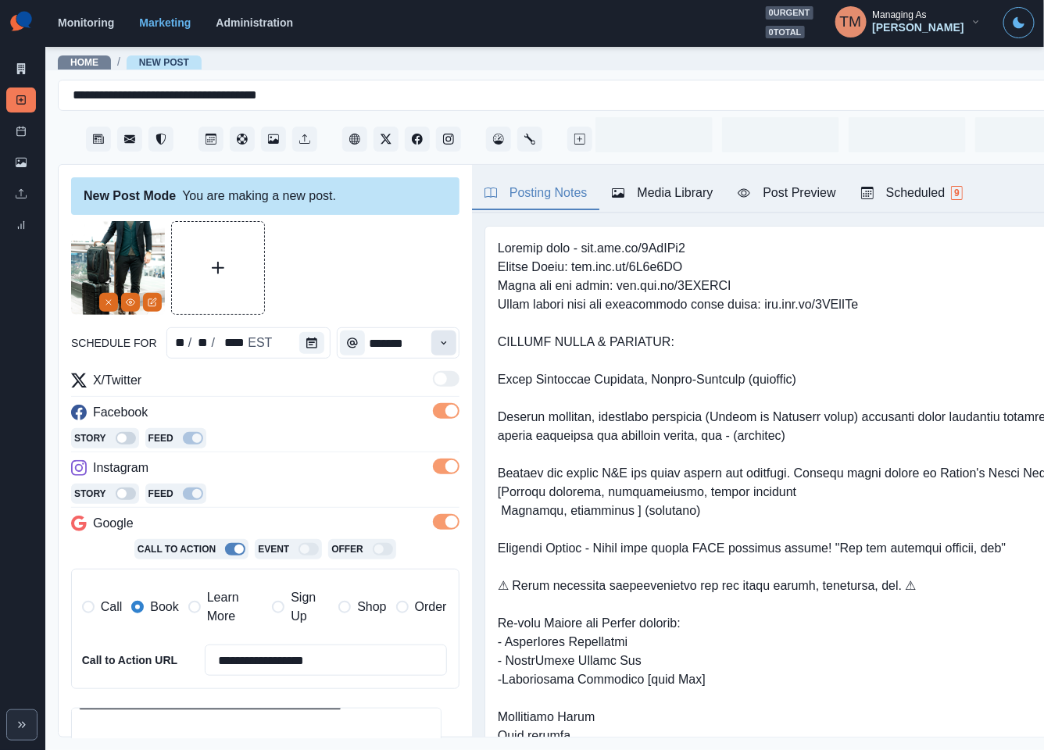
click at [438, 347] on icon "Time" at bounding box center [443, 342] width 11 height 11
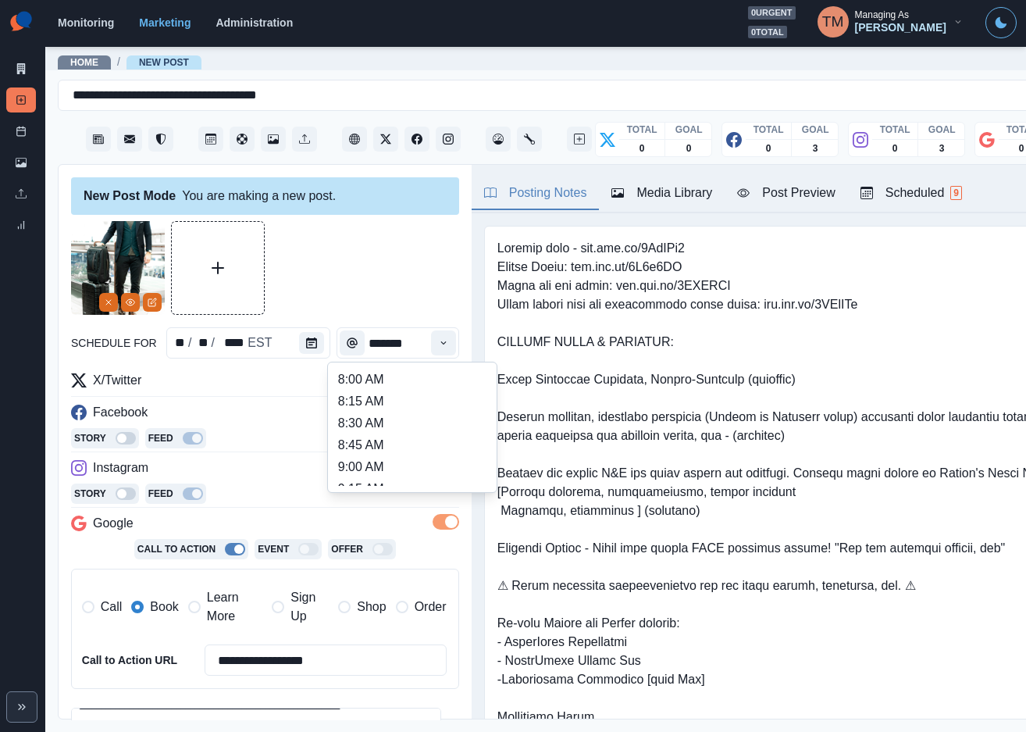
scroll to position [351, 0]
click at [363, 436] on li "12:45 PM" at bounding box center [412, 444] width 156 height 22
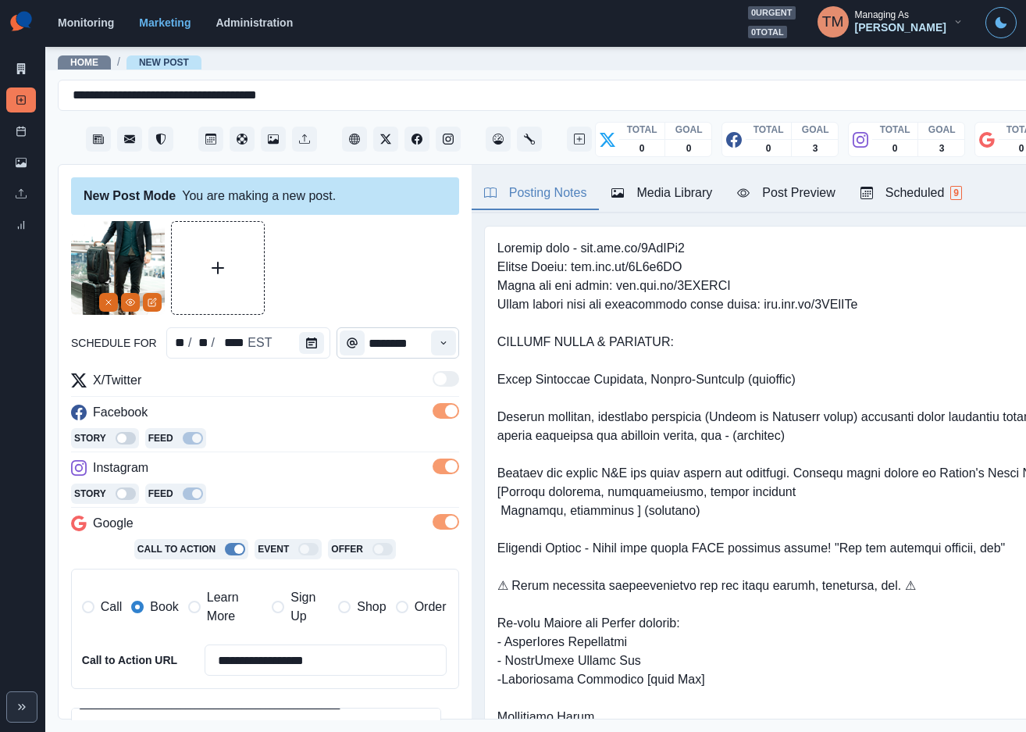
type input "********"
click at [385, 284] on div at bounding box center [265, 268] width 388 height 94
click at [802, 198] on div "Post Preview" at bounding box center [786, 193] width 98 height 19
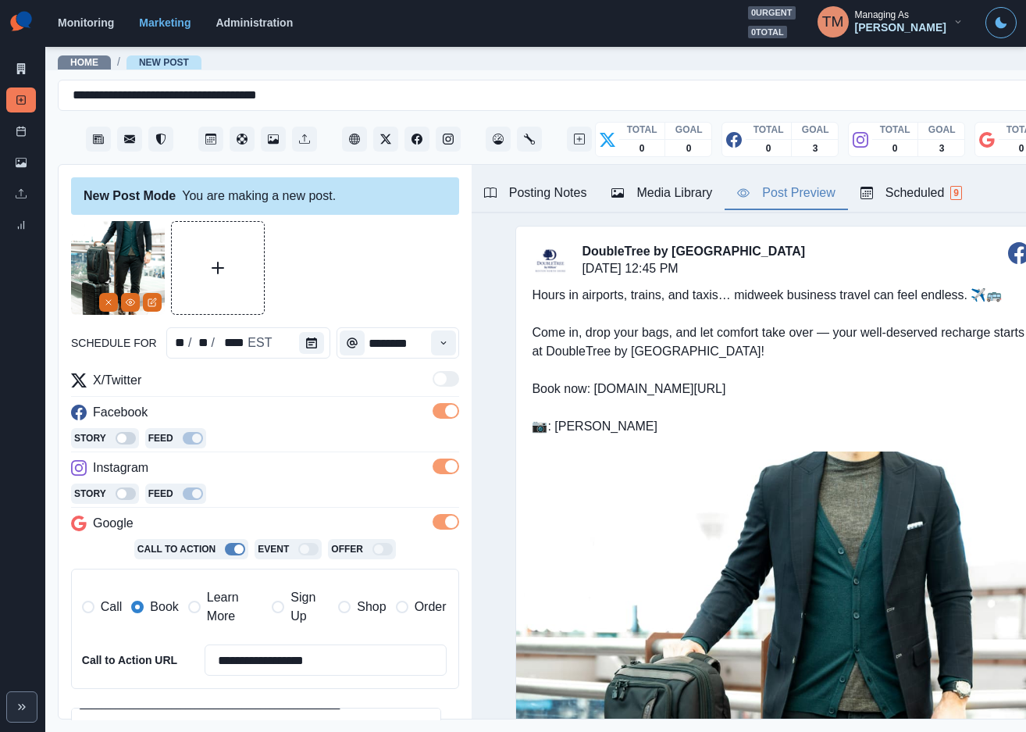
click at [337, 277] on div at bounding box center [265, 268] width 388 height 94
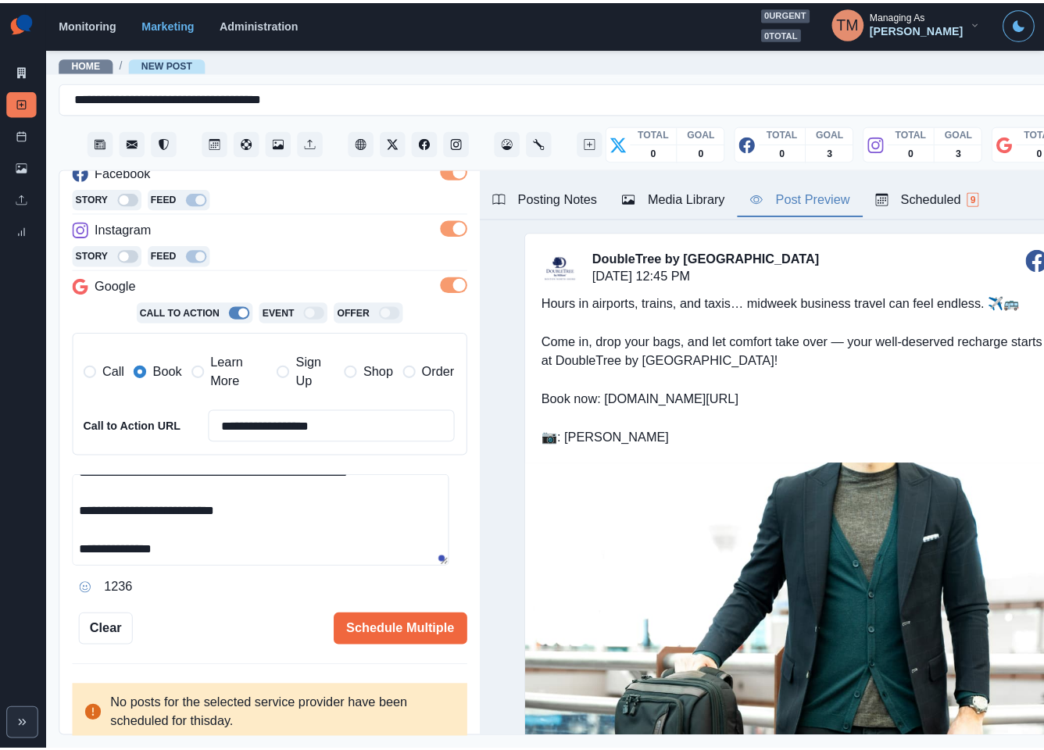
scroll to position [127, 0]
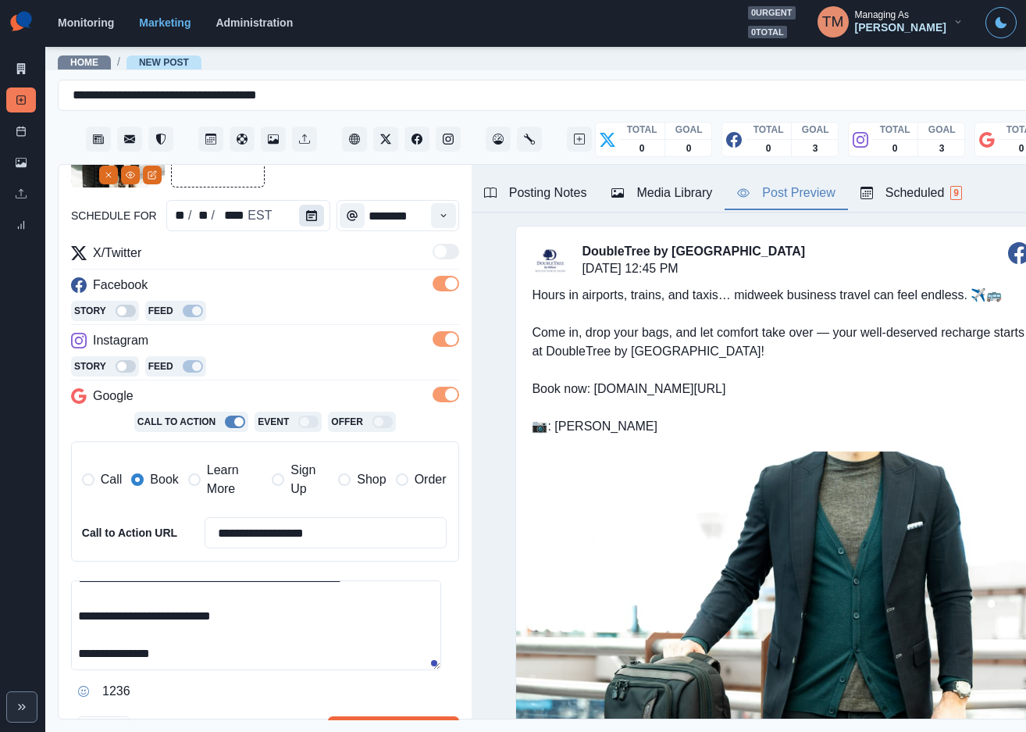
click at [306, 212] on icon "Calendar" at bounding box center [311, 215] width 11 height 11
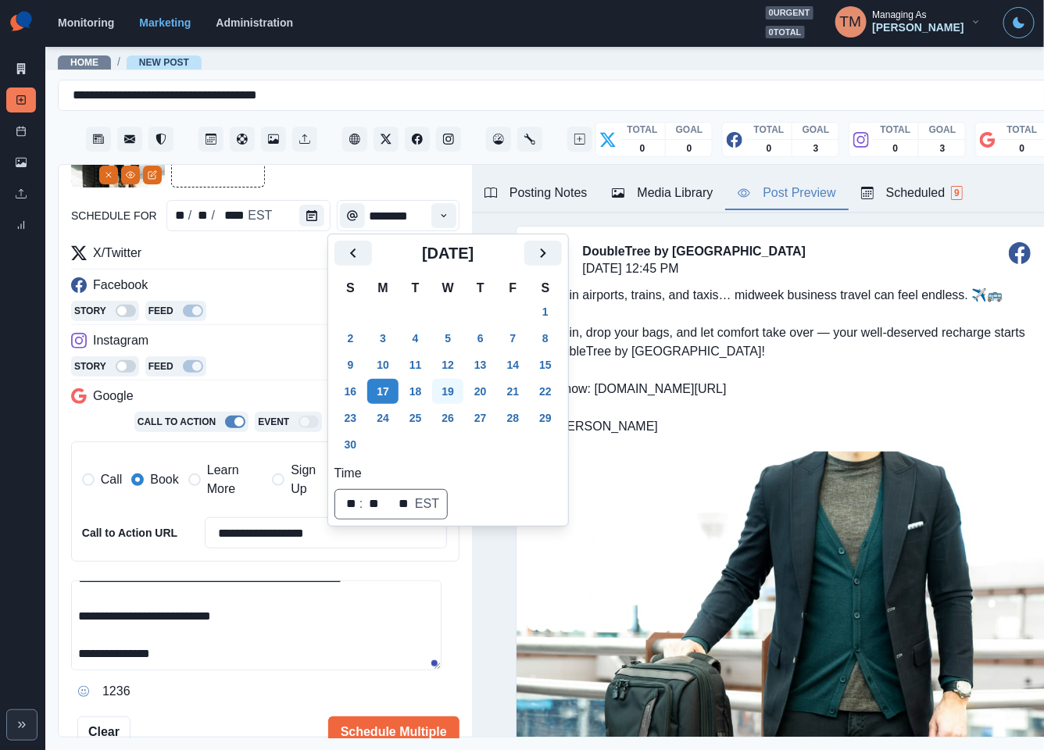
click at [444, 396] on button "19" at bounding box center [447, 391] width 31 height 25
click at [314, 616] on textarea "**********" at bounding box center [256, 625] width 370 height 90
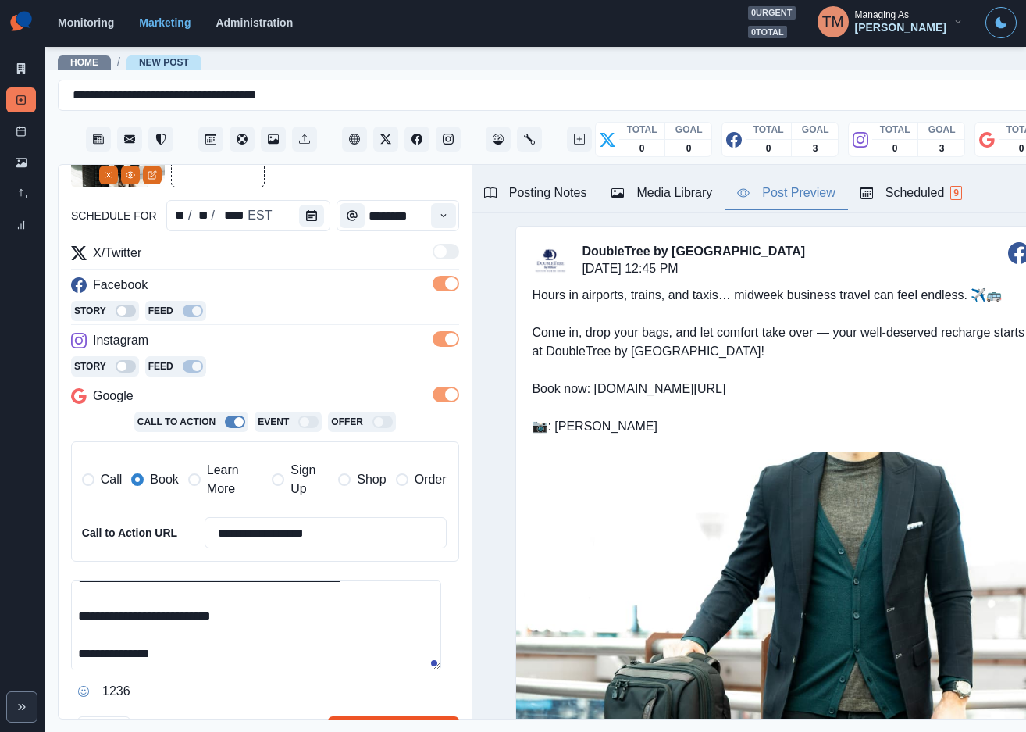
click at [387, 720] on button "Schedule Multiple" at bounding box center [393, 731] width 131 height 31
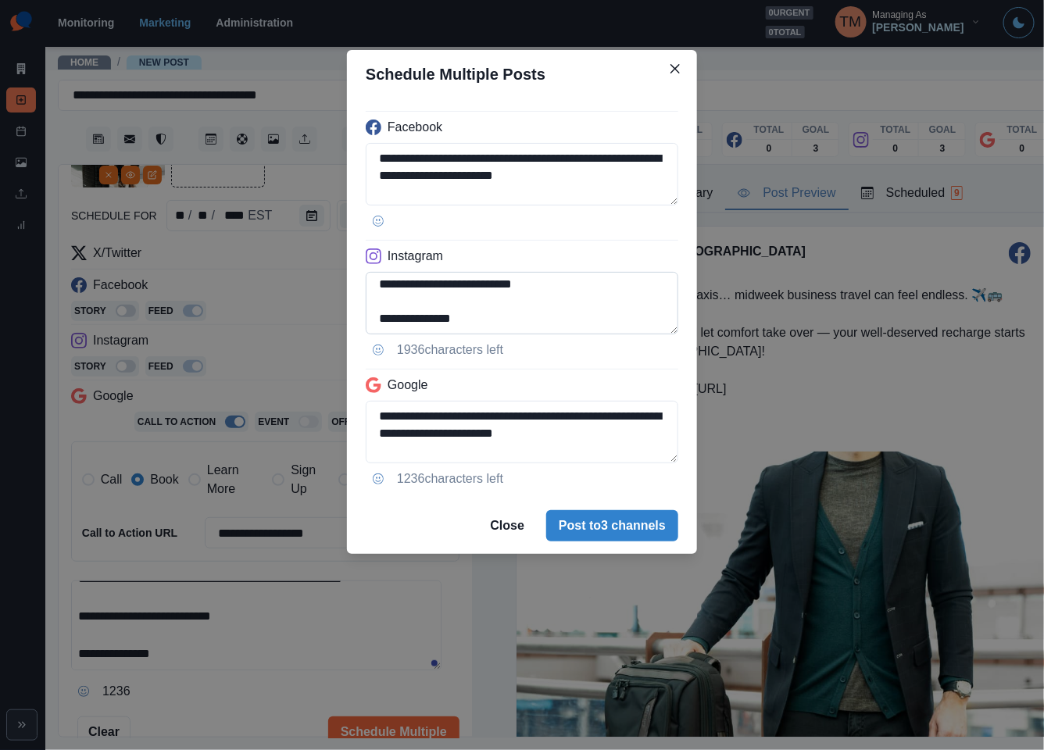
scroll to position [98, 0]
drag, startPoint x: 434, startPoint y: 287, endPoint x: 560, endPoint y: 310, distance: 128.7
click at [560, 310] on textarea "**********" at bounding box center [522, 303] width 312 height 62
paste textarea "****"
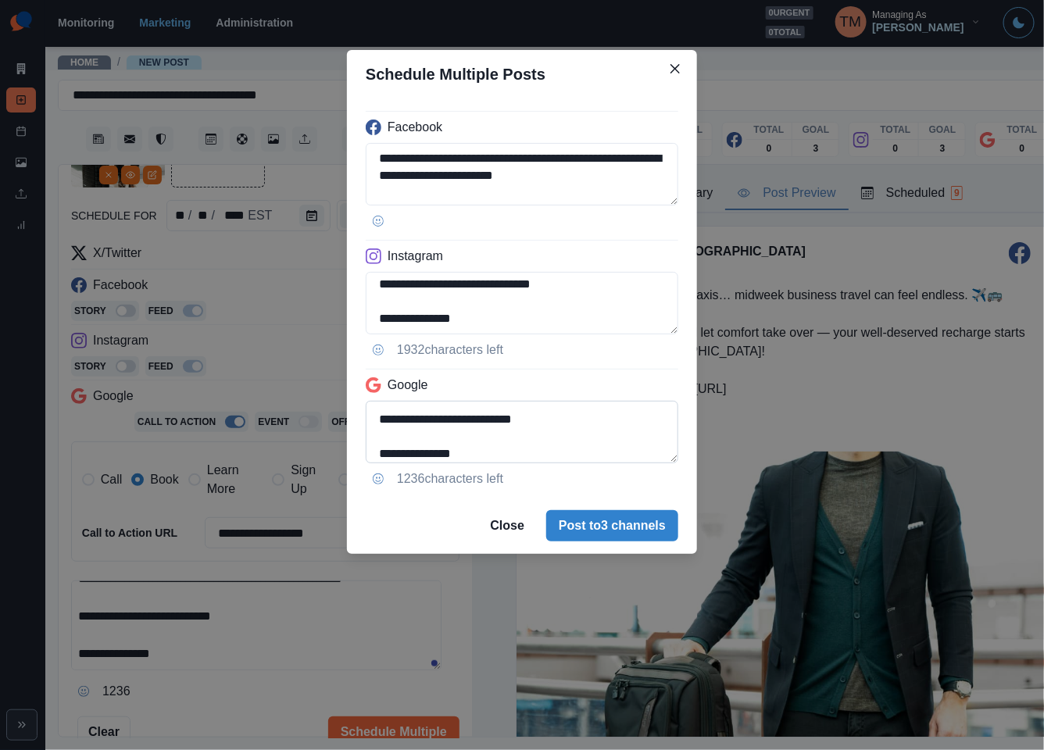
type textarea "**********"
click at [375, 424] on textarea "**********" at bounding box center [522, 432] width 312 height 62
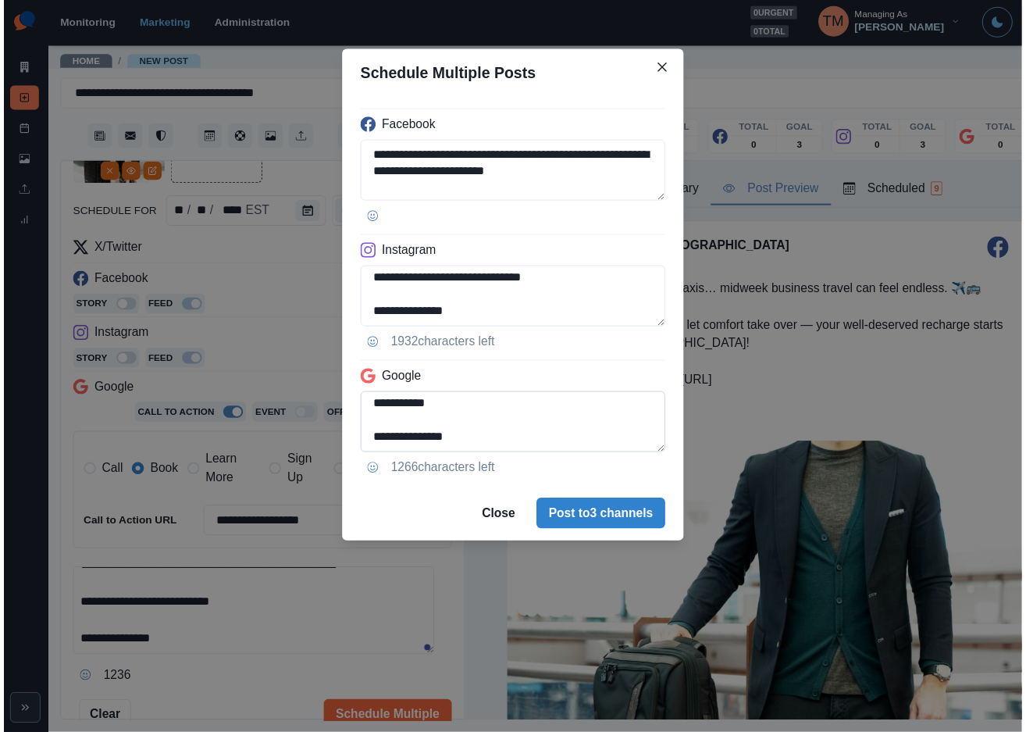
scroll to position [84, 0]
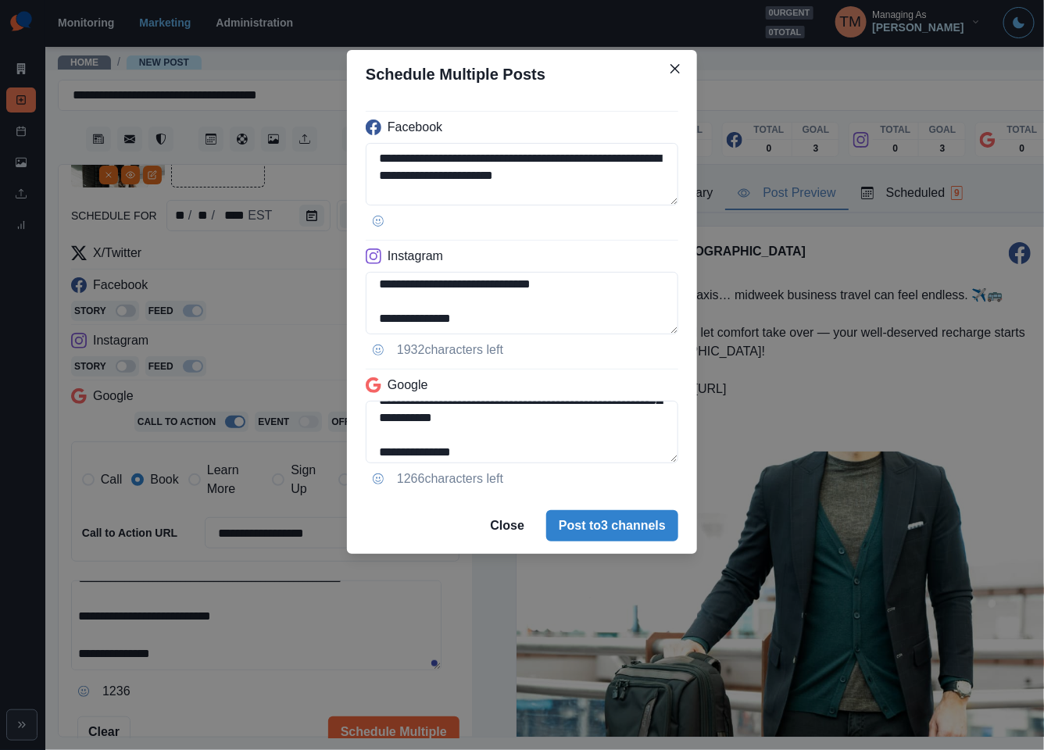
type textarea "**********"
drag, startPoint x: 223, startPoint y: 711, endPoint x: 762, endPoint y: 615, distance: 547.4
click at [223, 705] on div "**********" at bounding box center [522, 375] width 1044 height 750
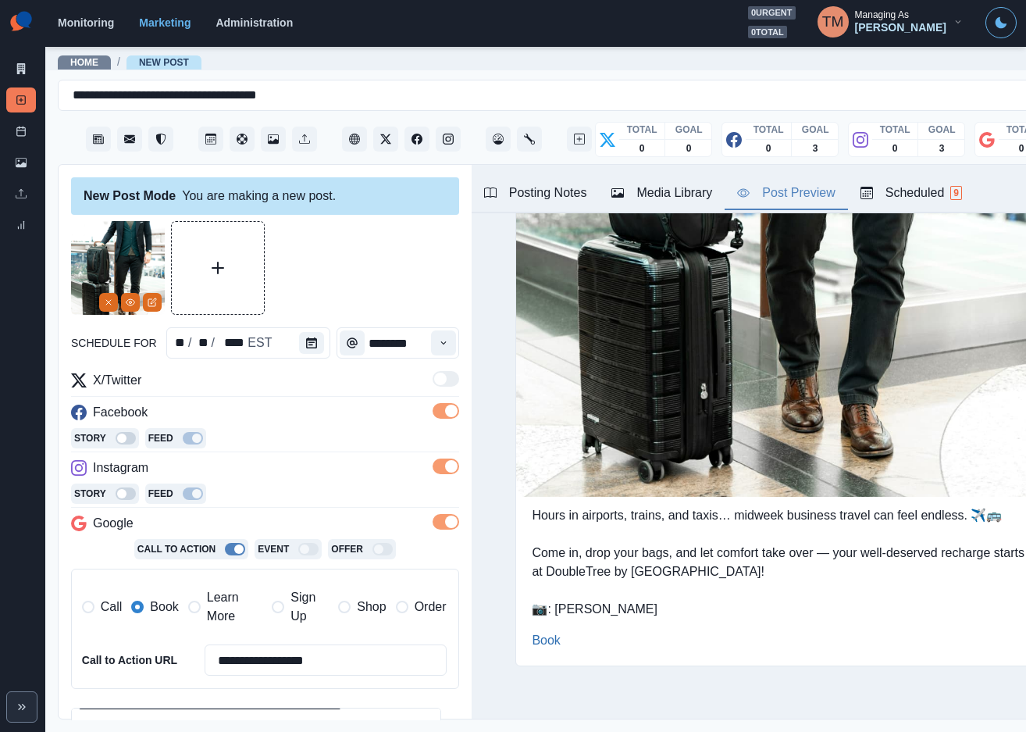
scroll to position [244, 0]
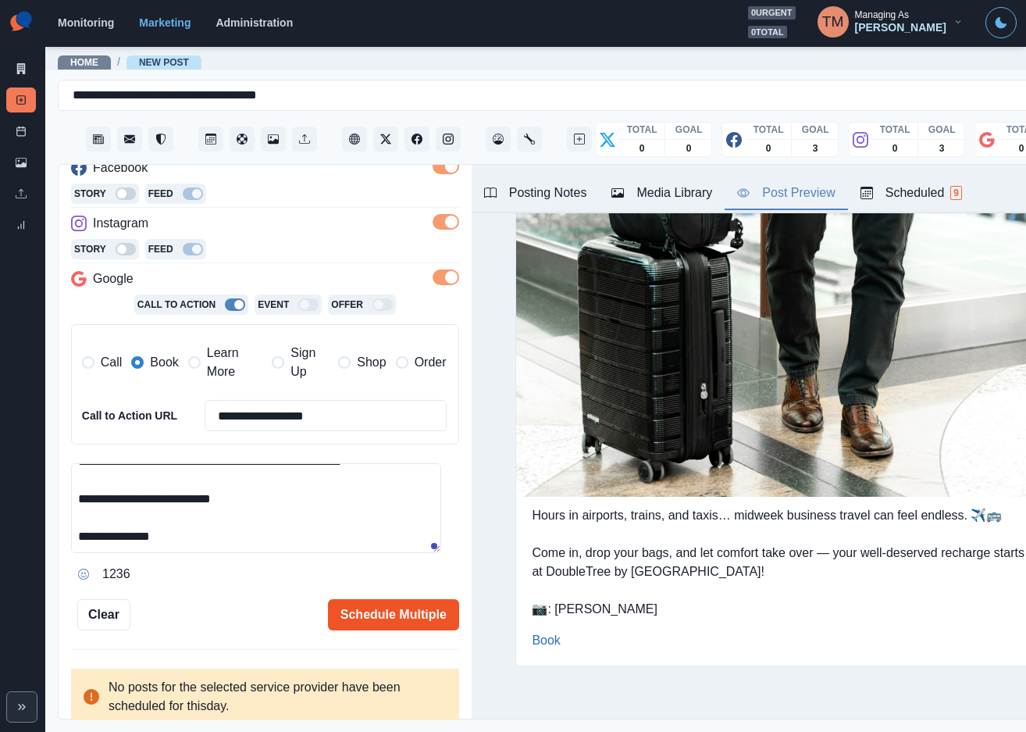
click at [382, 602] on button "Schedule Multiple" at bounding box center [393, 614] width 131 height 31
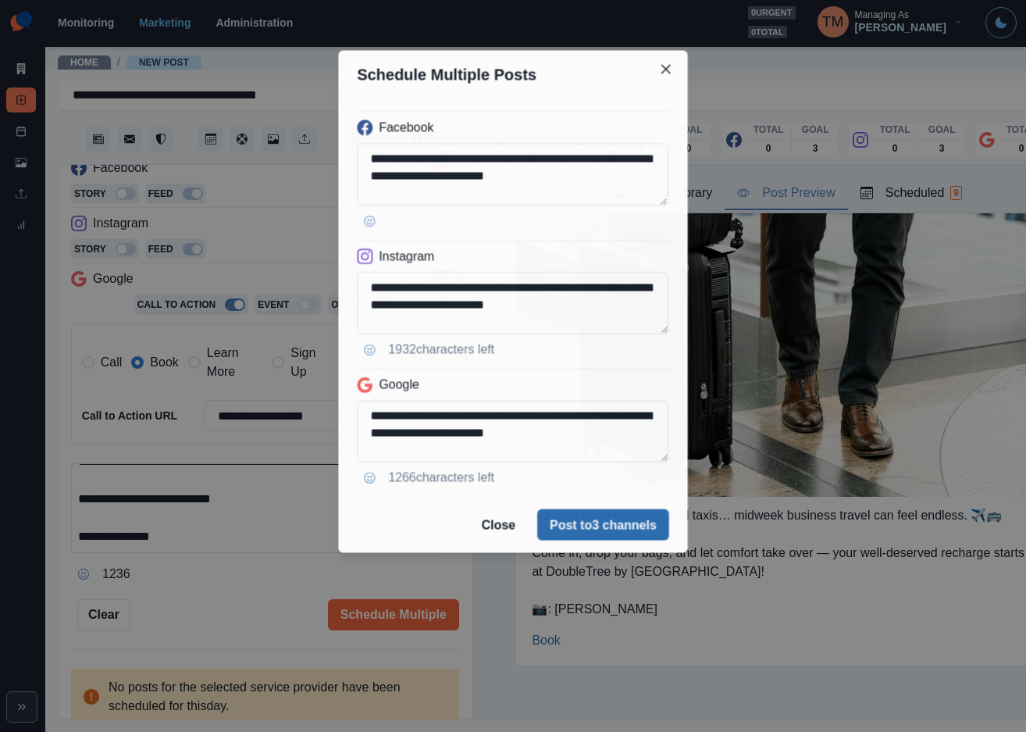
scroll to position [0, 0]
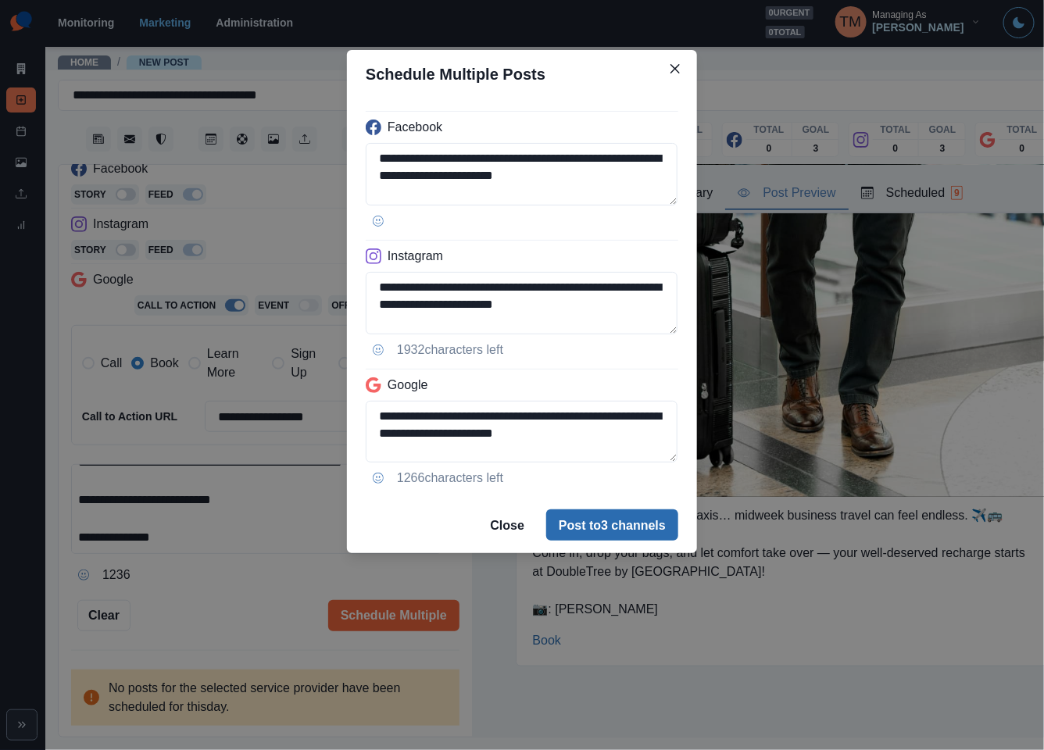
click at [645, 527] on button "Post to 3 channels" at bounding box center [612, 524] width 132 height 31
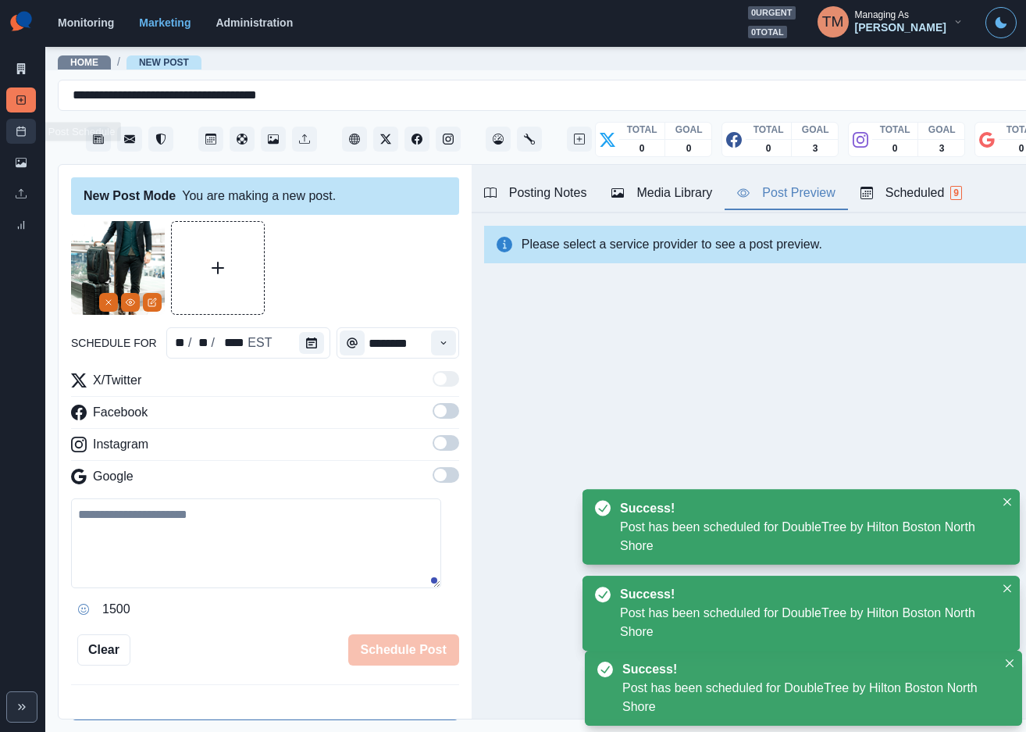
click at [21, 137] on link "Post Schedule" at bounding box center [21, 131] width 30 height 25
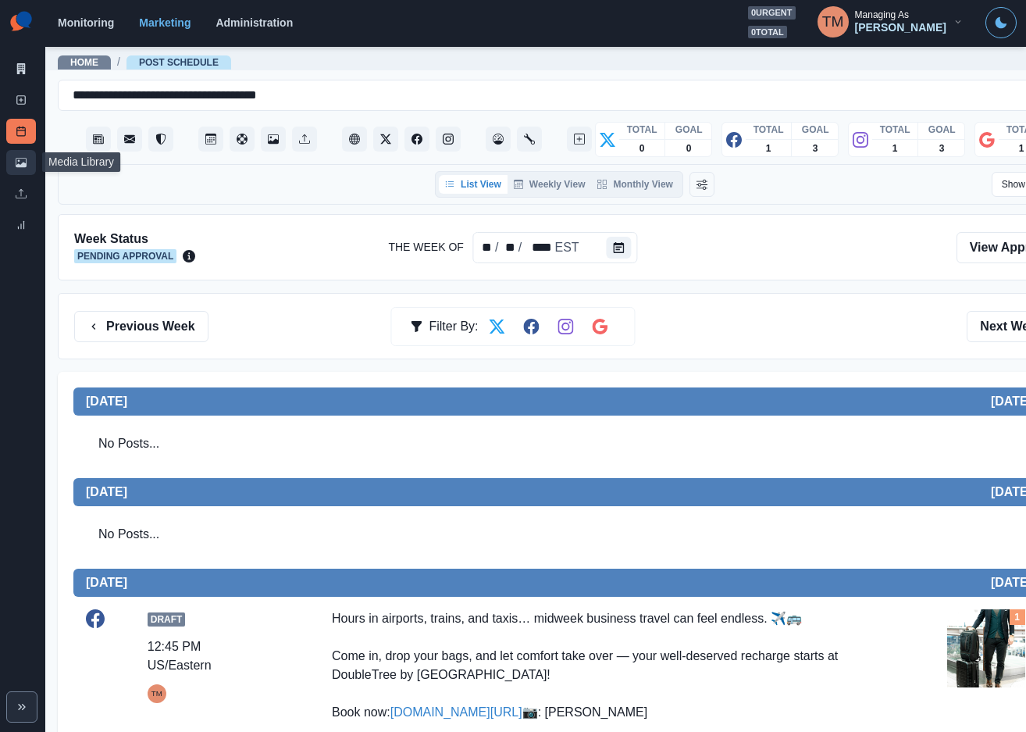
drag, startPoint x: 17, startPoint y: 155, endPoint x: 5, endPoint y: 158, distance: 12.1
click at [17, 155] on link "Media Library" at bounding box center [21, 162] width 30 height 25
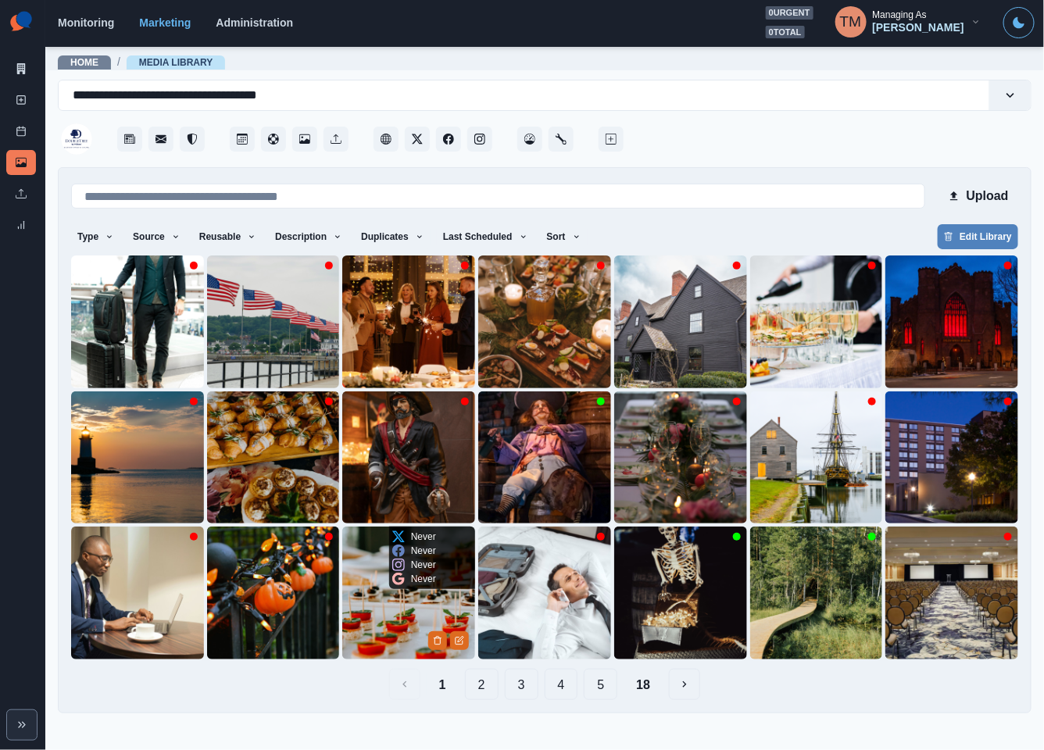
click at [392, 612] on img at bounding box center [408, 592] width 133 height 133
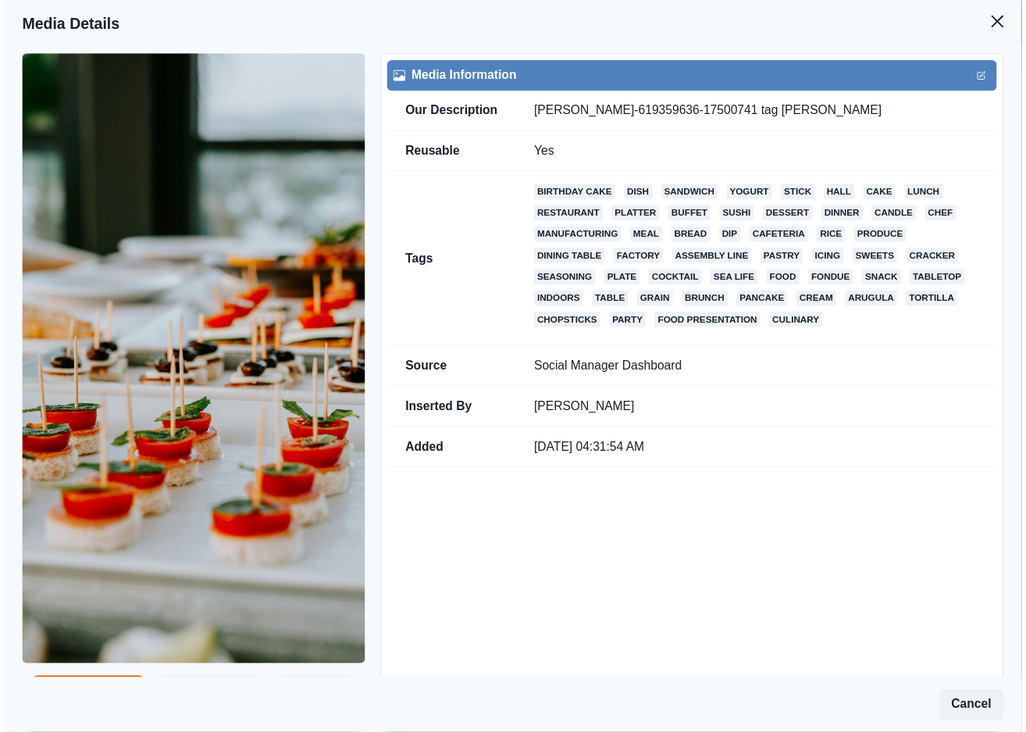
scroll to position [234, 0]
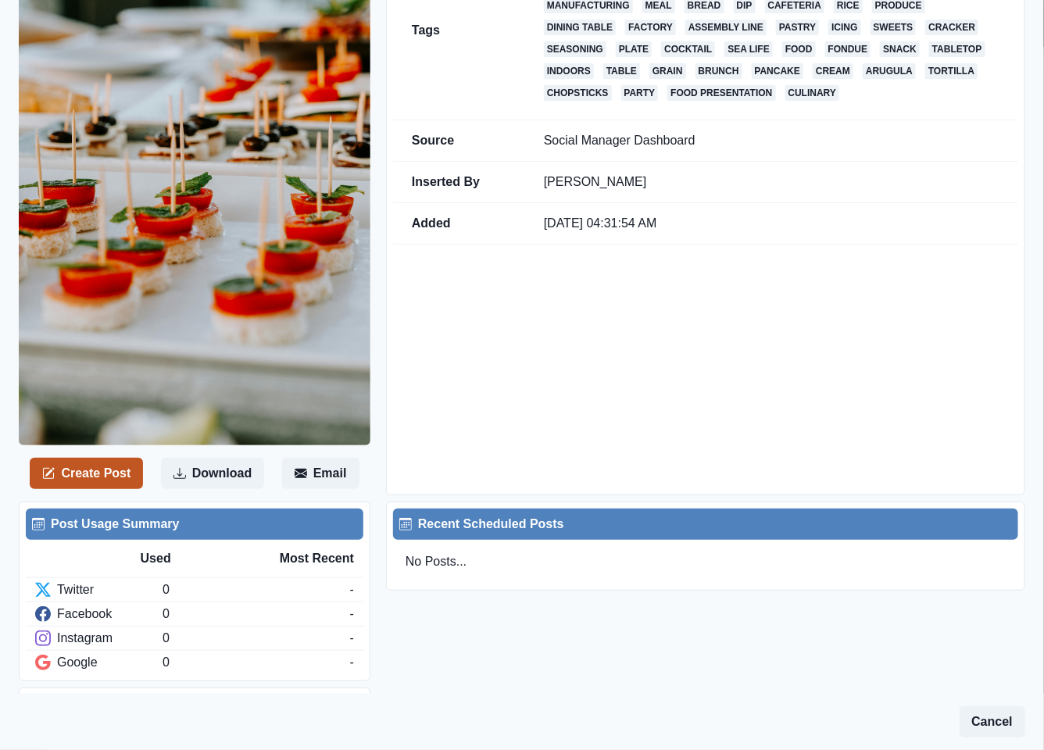
click at [77, 476] on button "Create Post" at bounding box center [86, 473] width 113 height 31
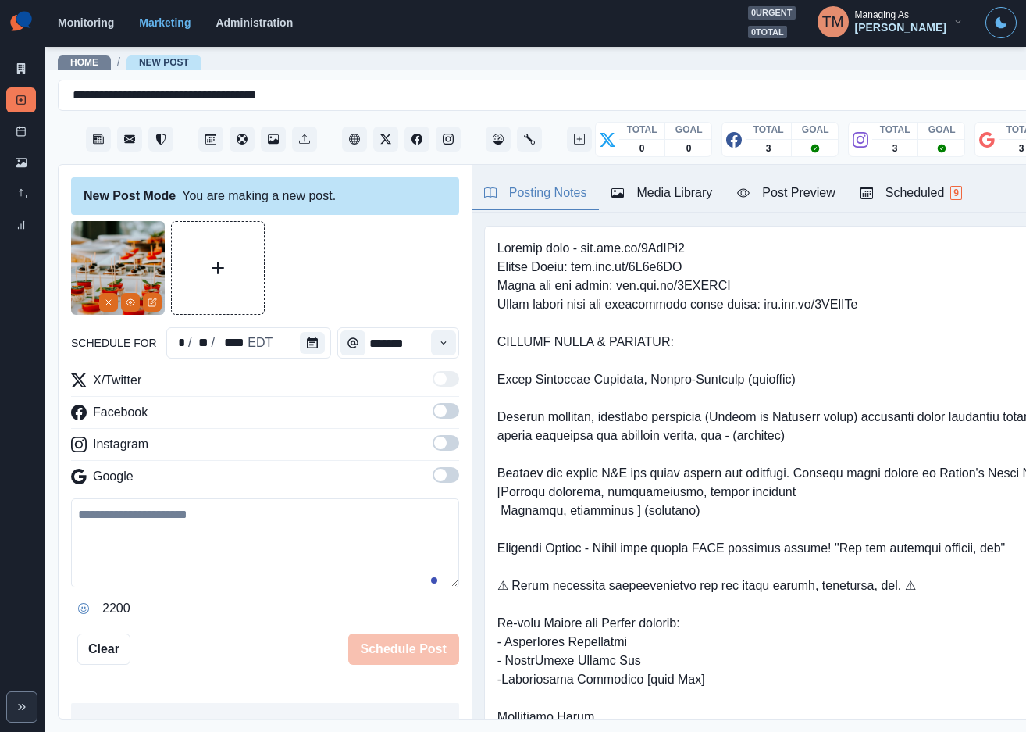
click at [177, 551] on textarea at bounding box center [265, 542] width 388 height 89
paste textarea "**********"
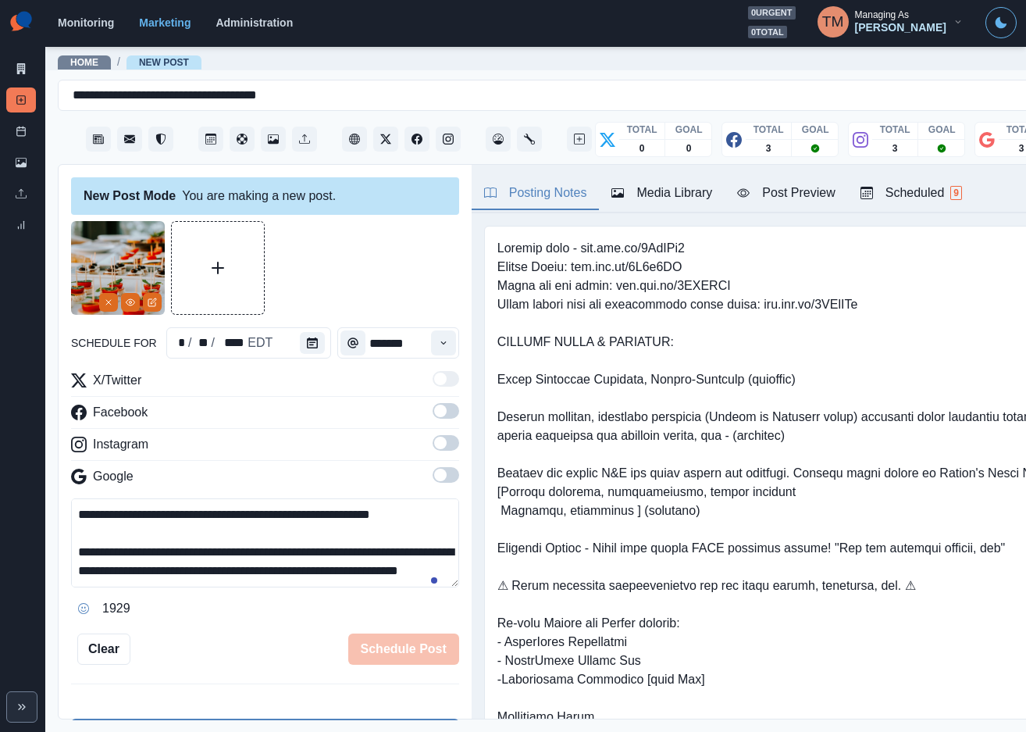
scroll to position [105, 0]
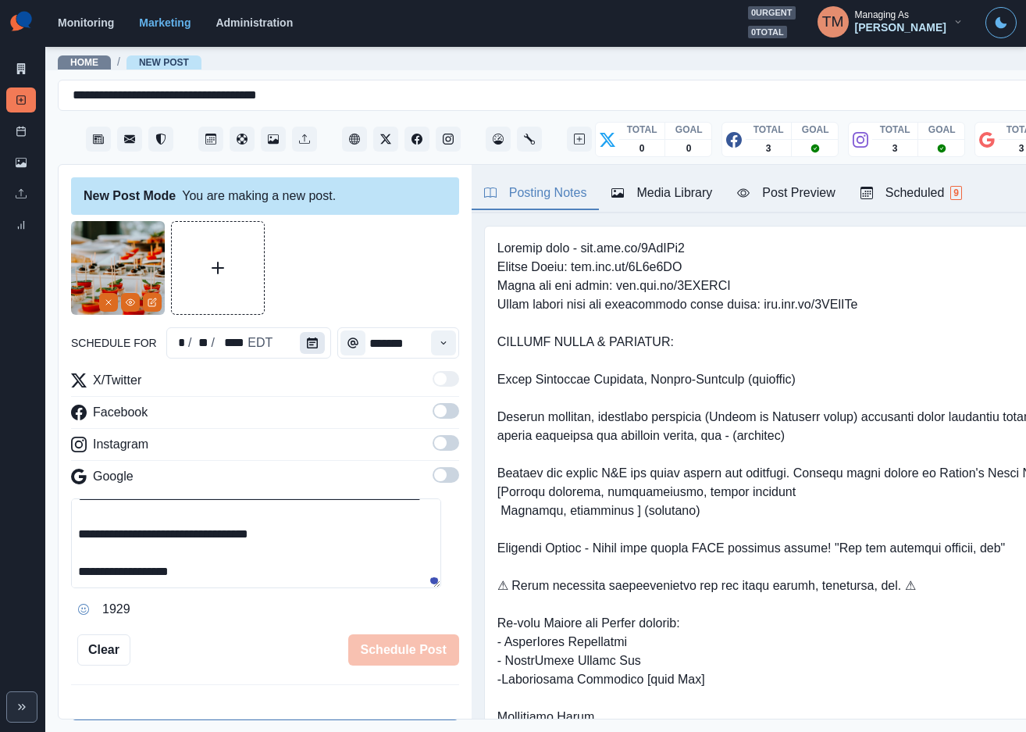
type textarea "**********"
click at [310, 340] on button "Calendar" at bounding box center [312, 343] width 25 height 22
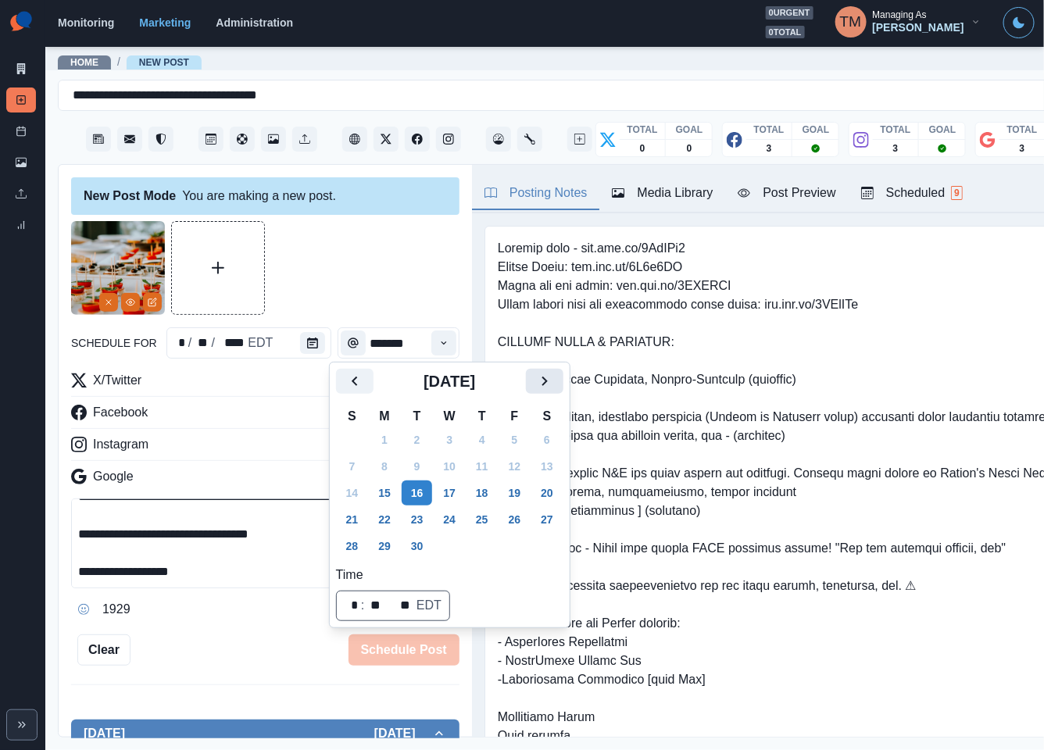
click at [544, 385] on icon "Next" at bounding box center [543, 380] width 5 height 9
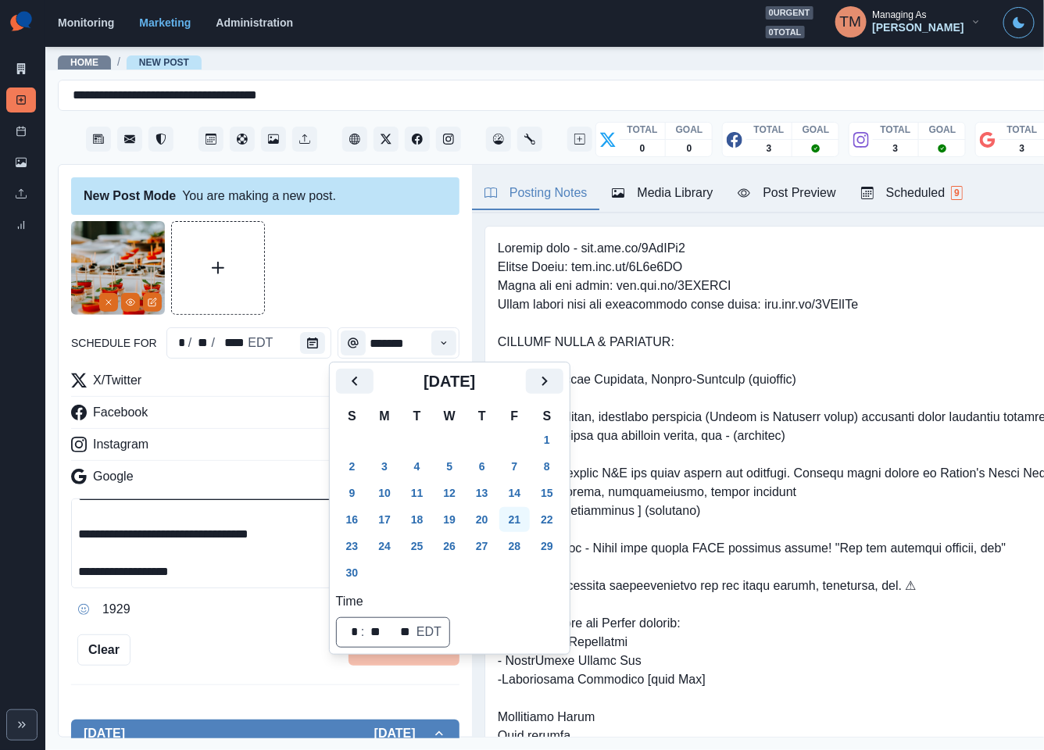
click at [513, 516] on button "21" at bounding box center [514, 519] width 31 height 25
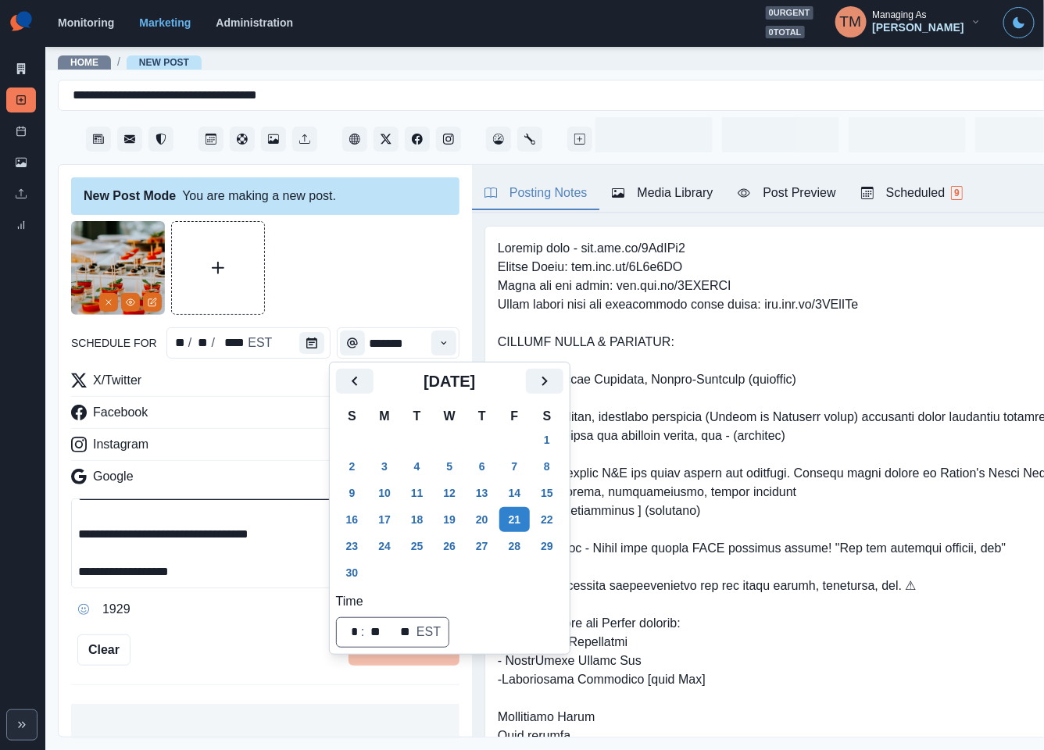
click at [371, 267] on div at bounding box center [265, 268] width 388 height 94
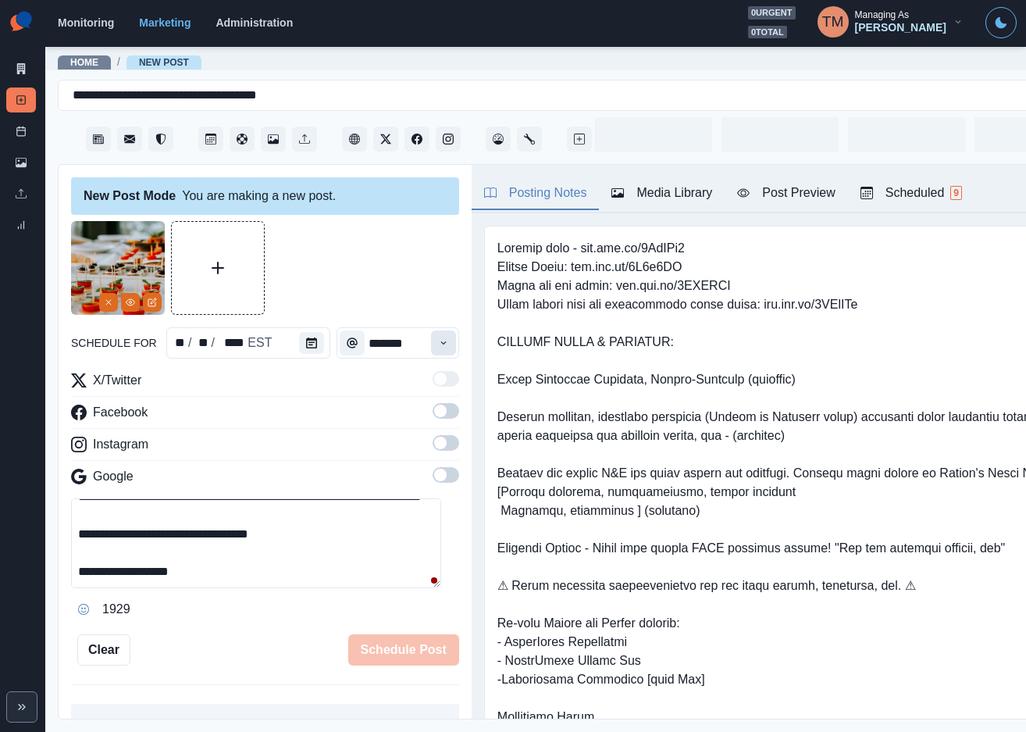
click at [438, 338] on icon "Time" at bounding box center [443, 342] width 11 height 11
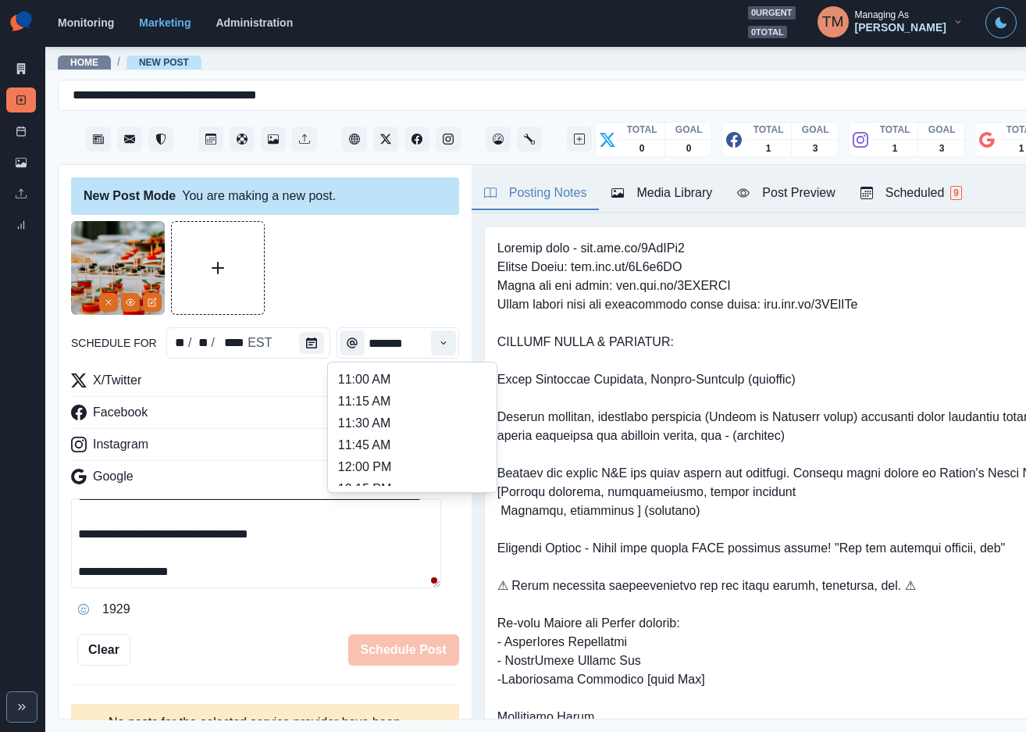
scroll to position [351, 0]
click at [390, 436] on li "12:45 PM" at bounding box center [412, 444] width 156 height 22
type input "********"
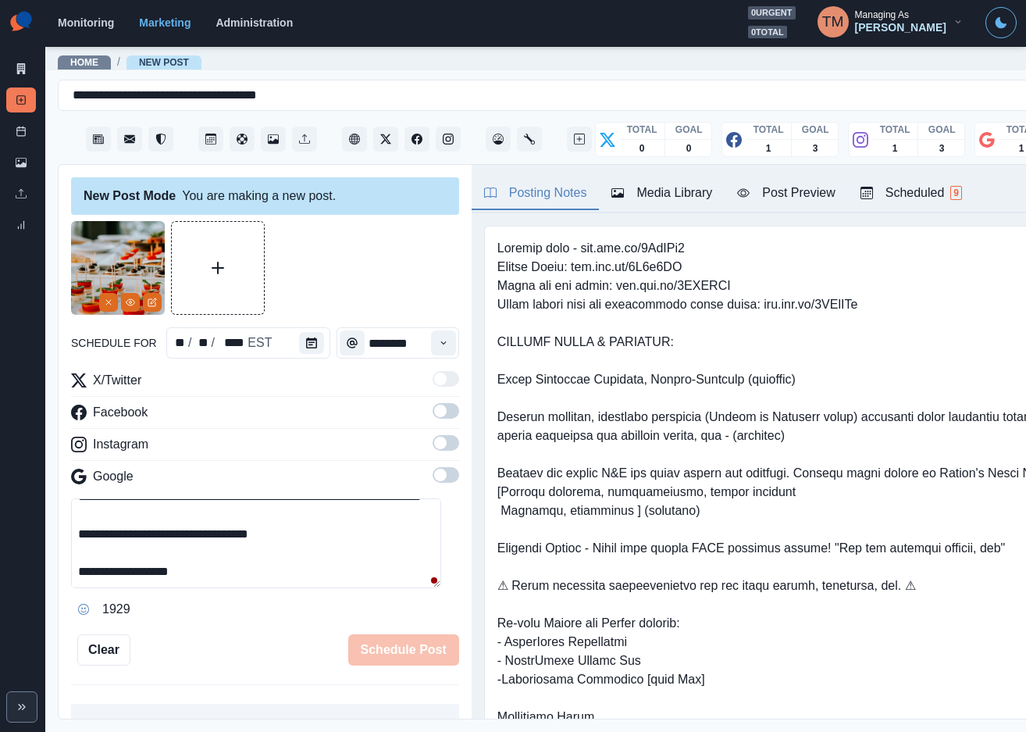
click at [433, 419] on label at bounding box center [446, 415] width 27 height 25
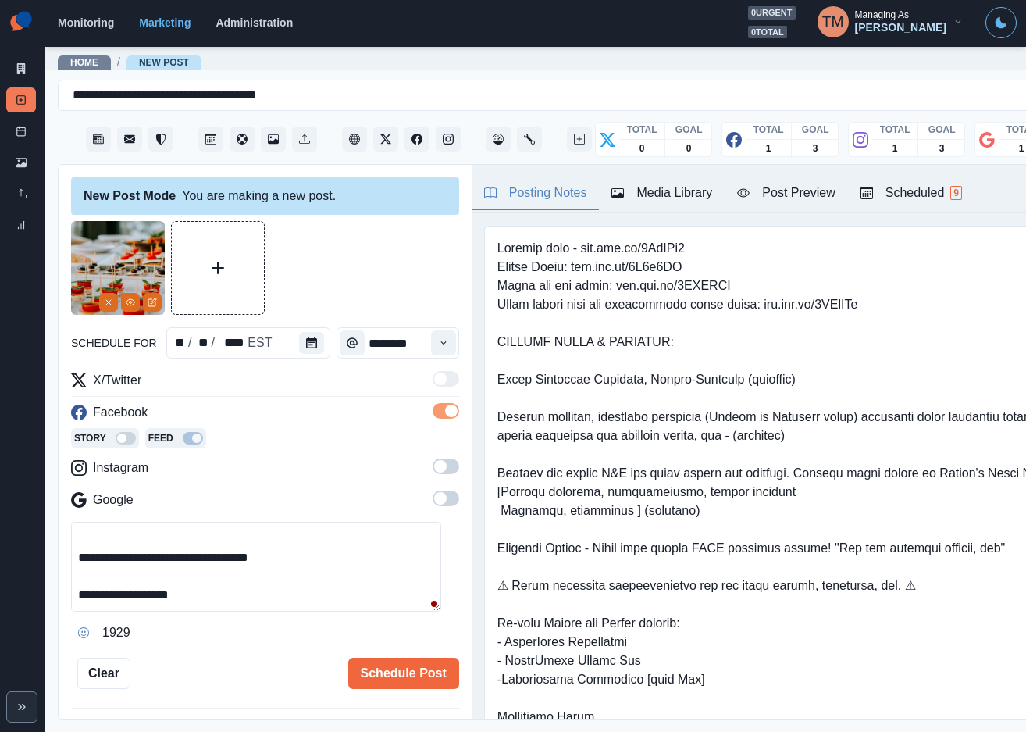
click at [433, 469] on span at bounding box center [446, 466] width 27 height 16
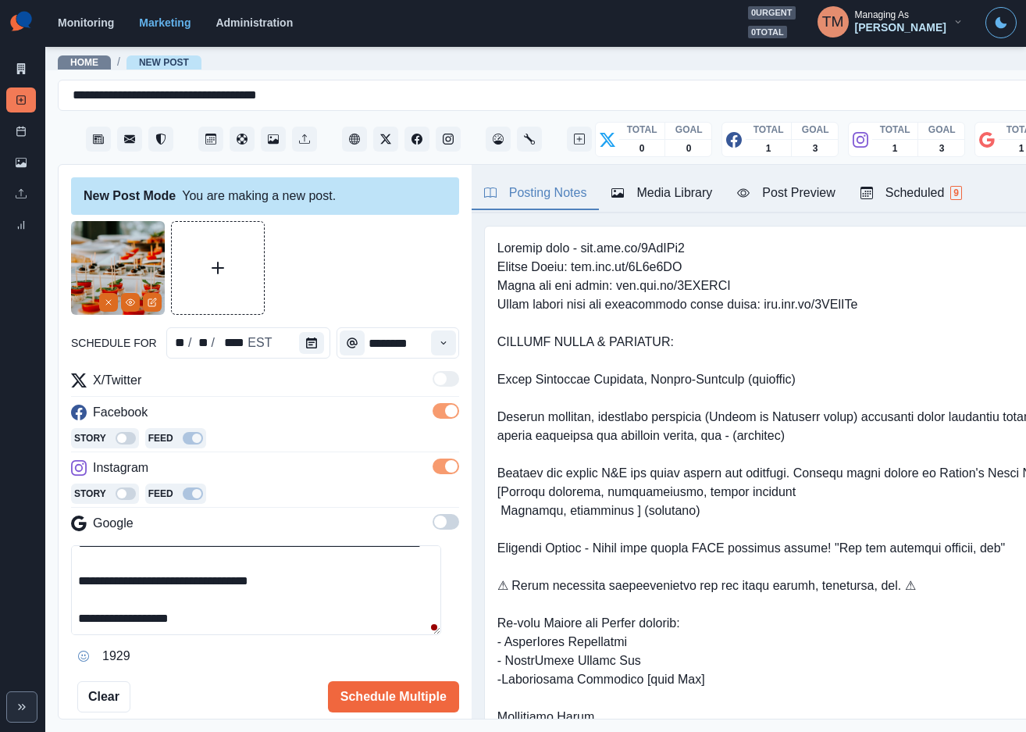
click at [433, 521] on span at bounding box center [446, 522] width 27 height 16
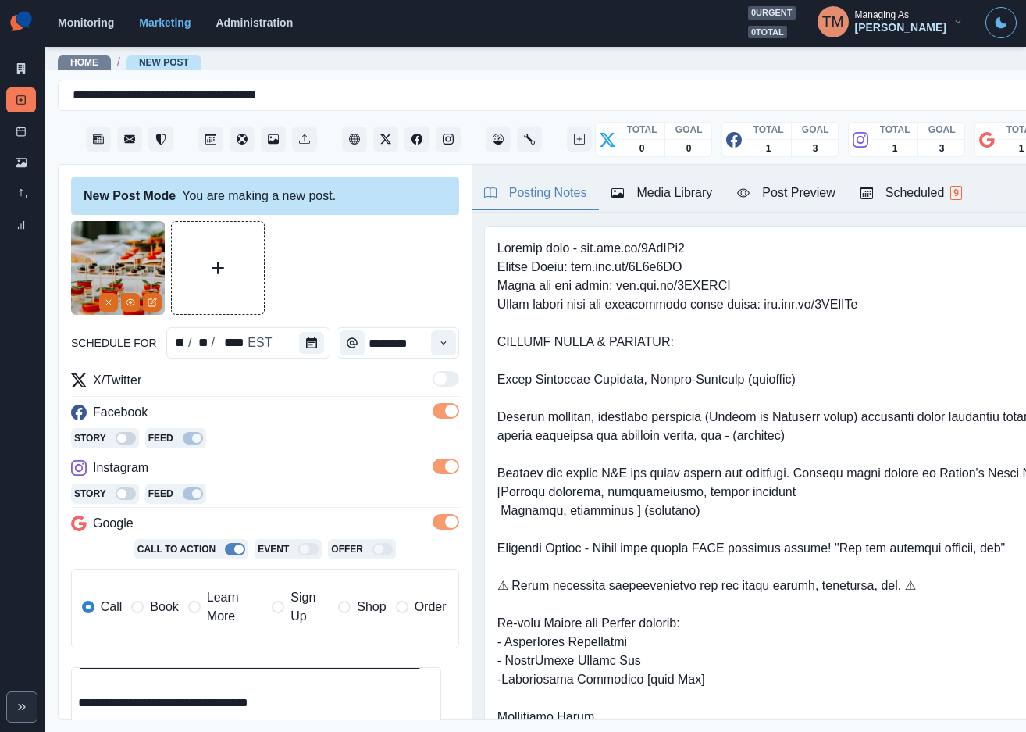
drag, startPoint x: 209, startPoint y: 605, endPoint x: 289, endPoint y: 617, distance: 80.5
click at [211, 605] on span "Learn More" at bounding box center [234, 606] width 55 height 37
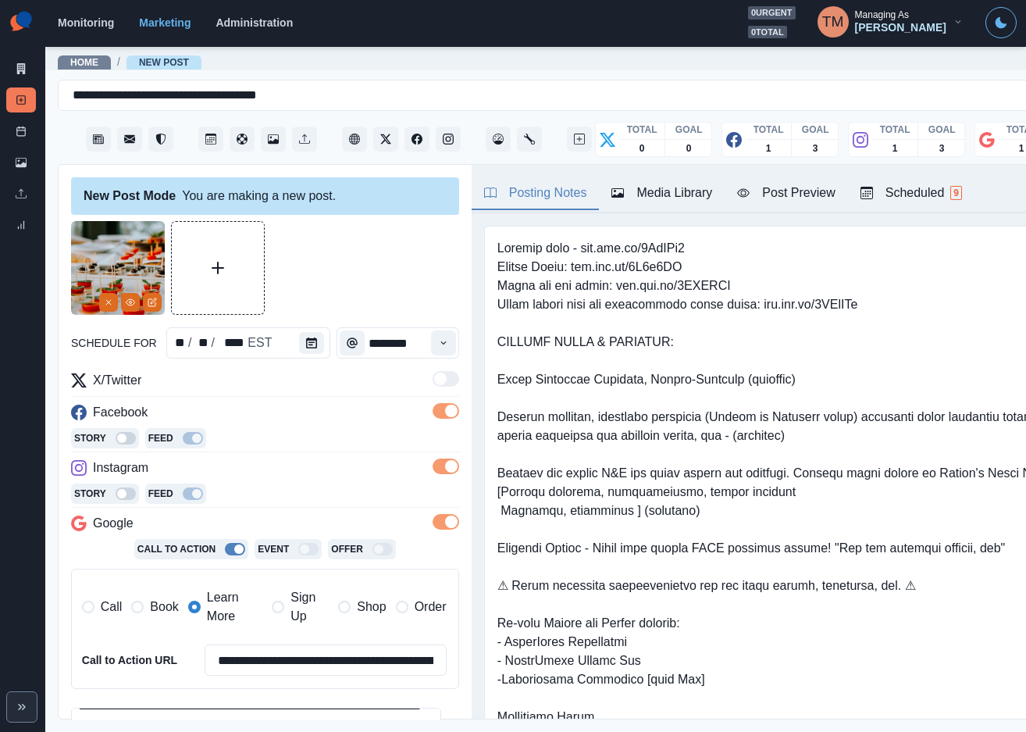
scroll to position [234, 0]
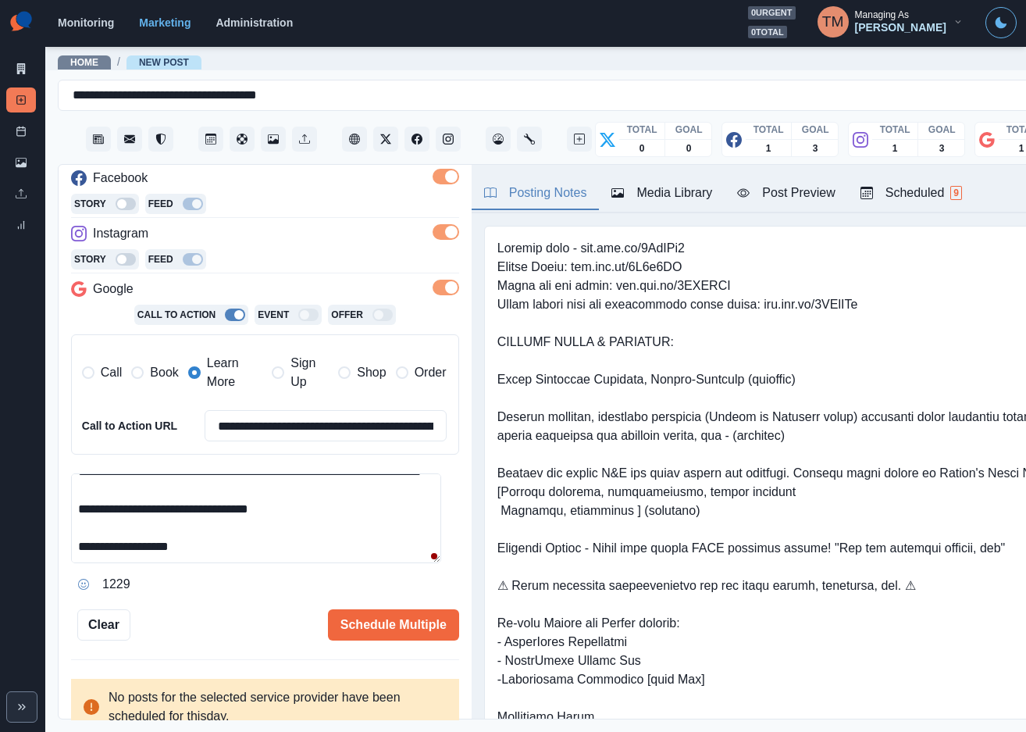
drag, startPoint x: 185, startPoint y: 520, endPoint x: 291, endPoint y: 520, distance: 105.4
click at [291, 520] on textarea "**********" at bounding box center [256, 518] width 370 height 90
click at [345, 420] on input "**********" at bounding box center [326, 425] width 242 height 31
paste input
type input "**********"
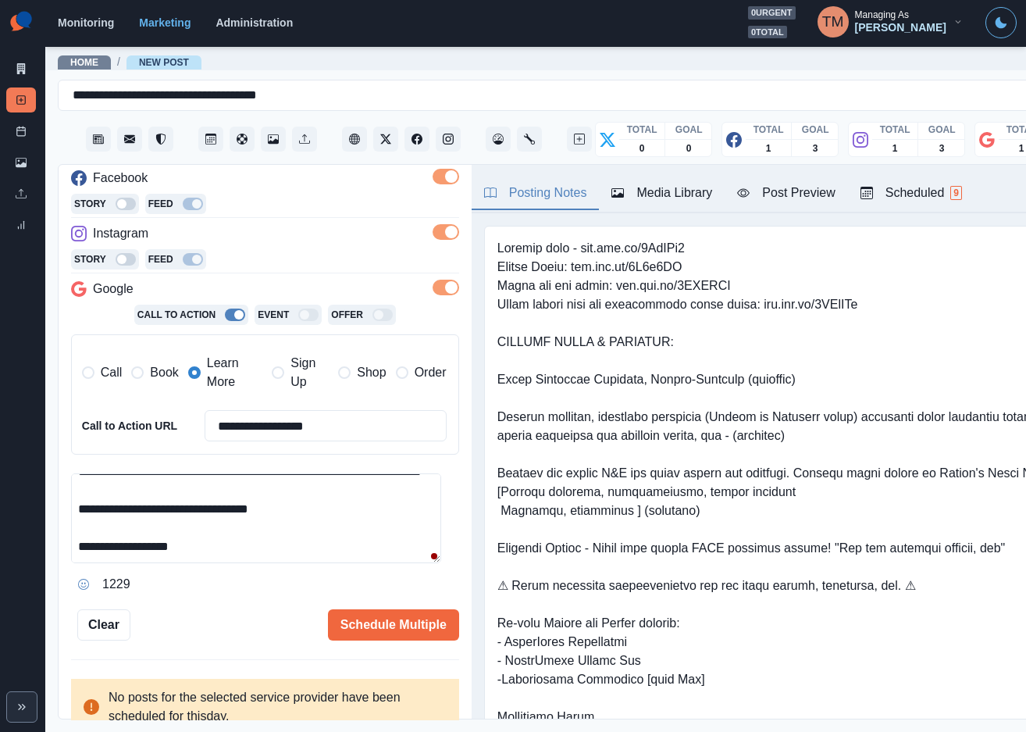
click at [326, 508] on textarea "**********" at bounding box center [256, 518] width 370 height 90
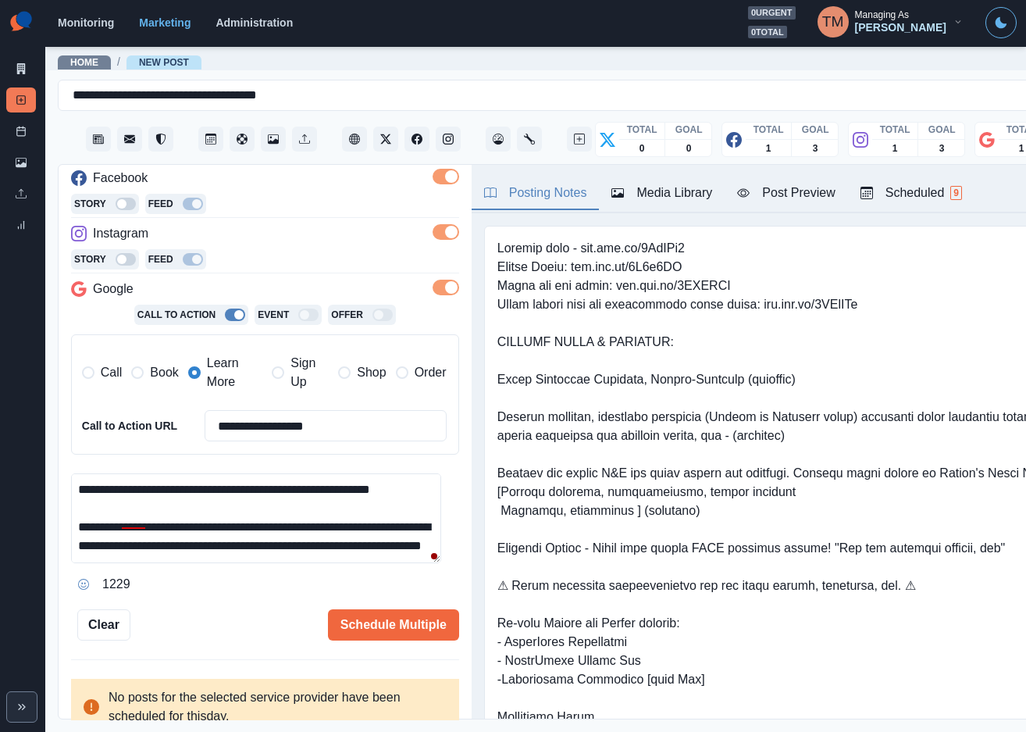
scroll to position [47, 0]
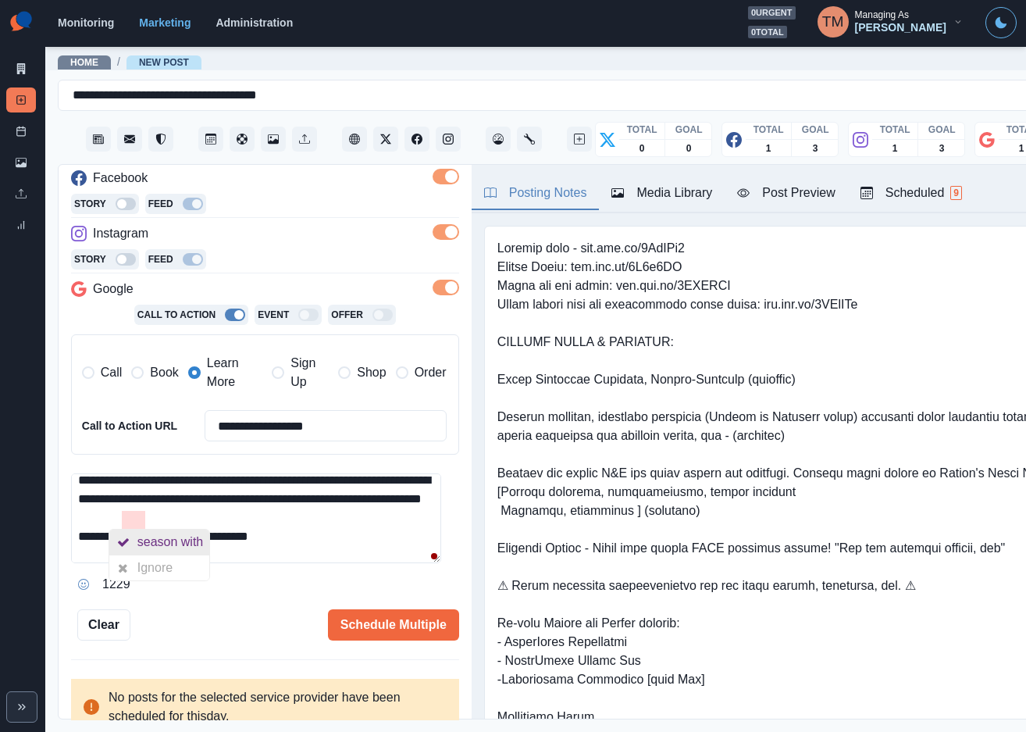
click at [157, 544] on div "season with" at bounding box center [173, 542] width 73 height 25
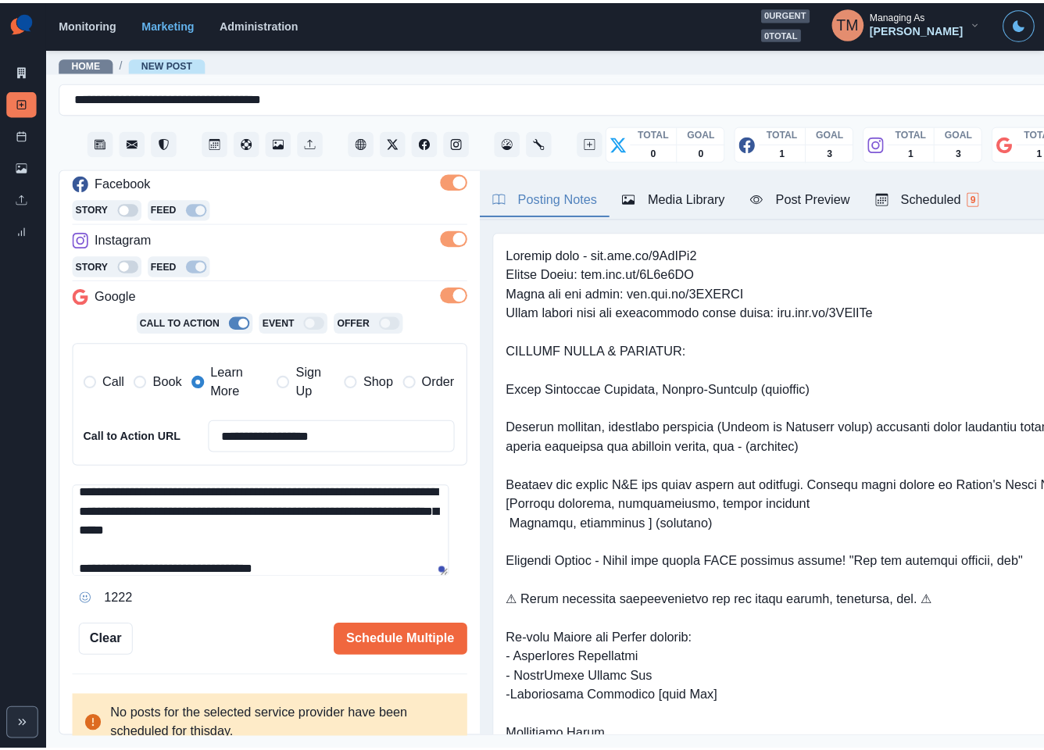
scroll to position [111, 0]
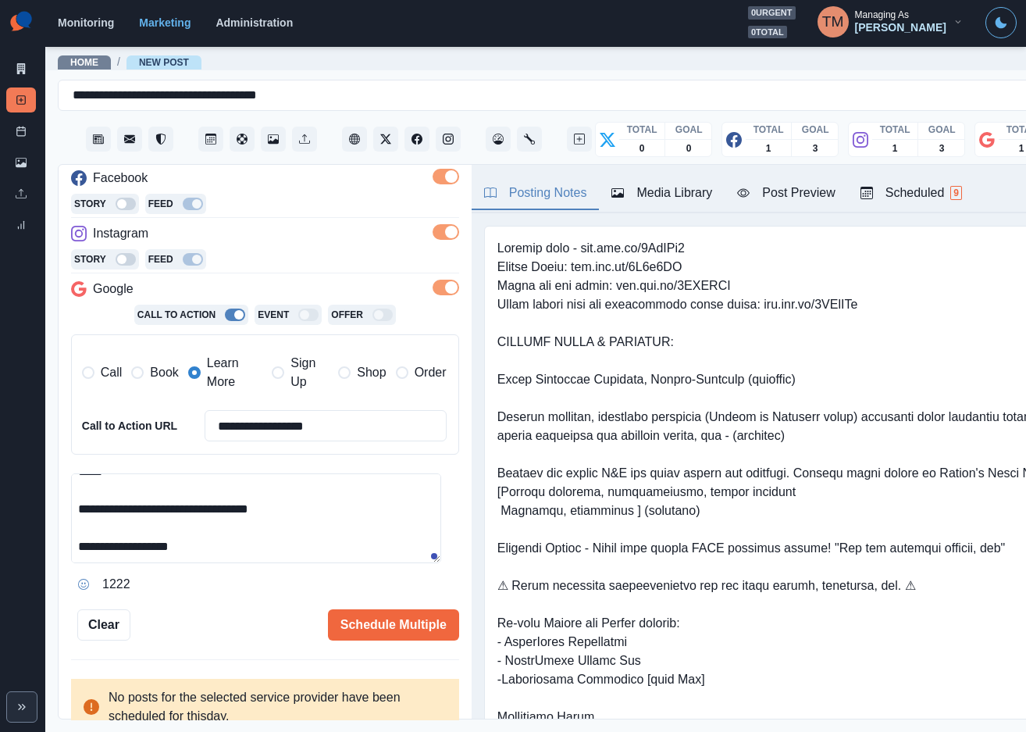
click at [335, 530] on textarea "**********" at bounding box center [256, 518] width 370 height 90
type textarea "**********"
click at [356, 626] on button "Schedule Multiple" at bounding box center [393, 624] width 131 height 31
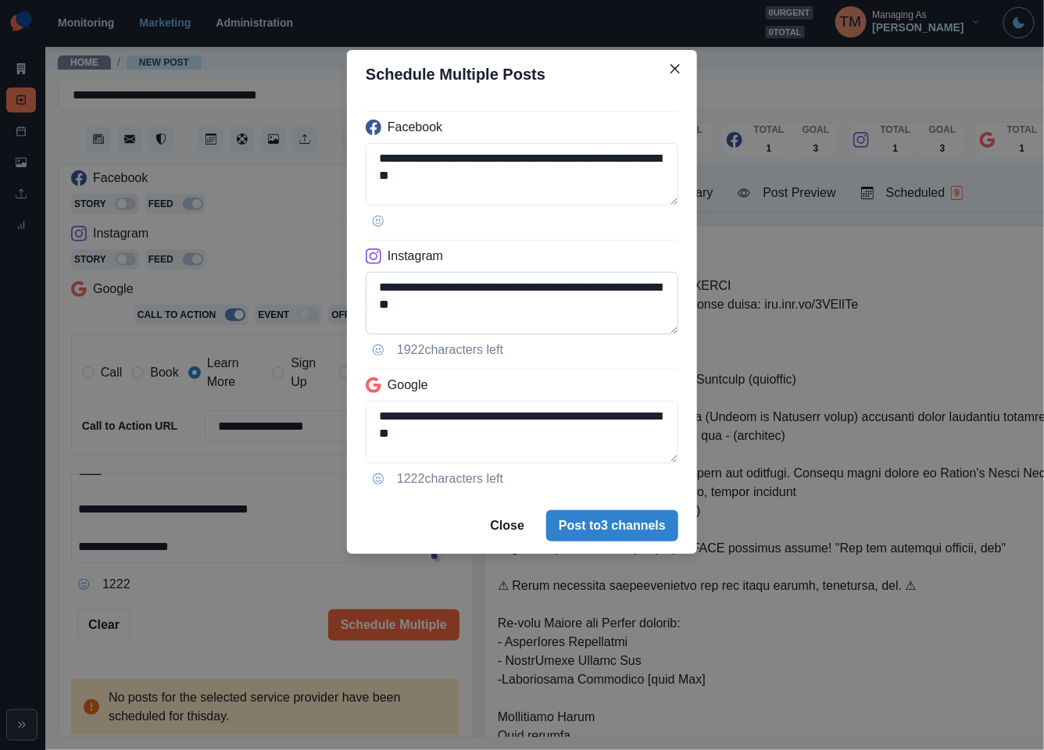
scroll to position [141, 0]
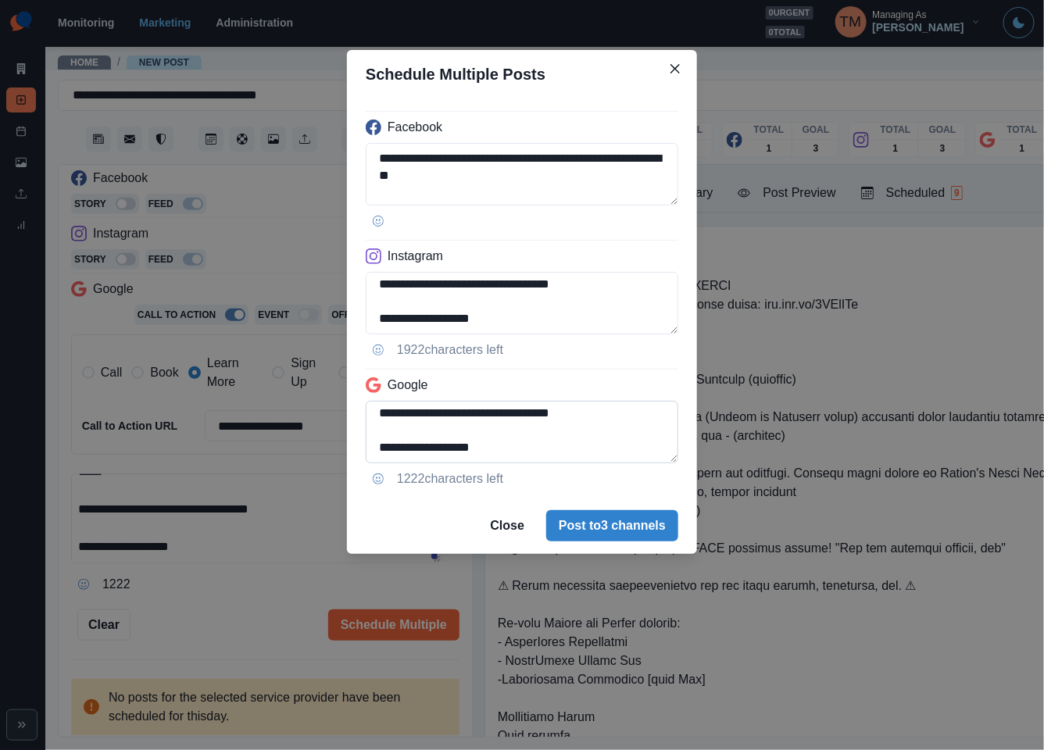
click at [382, 417] on textarea "**********" at bounding box center [522, 432] width 312 height 62
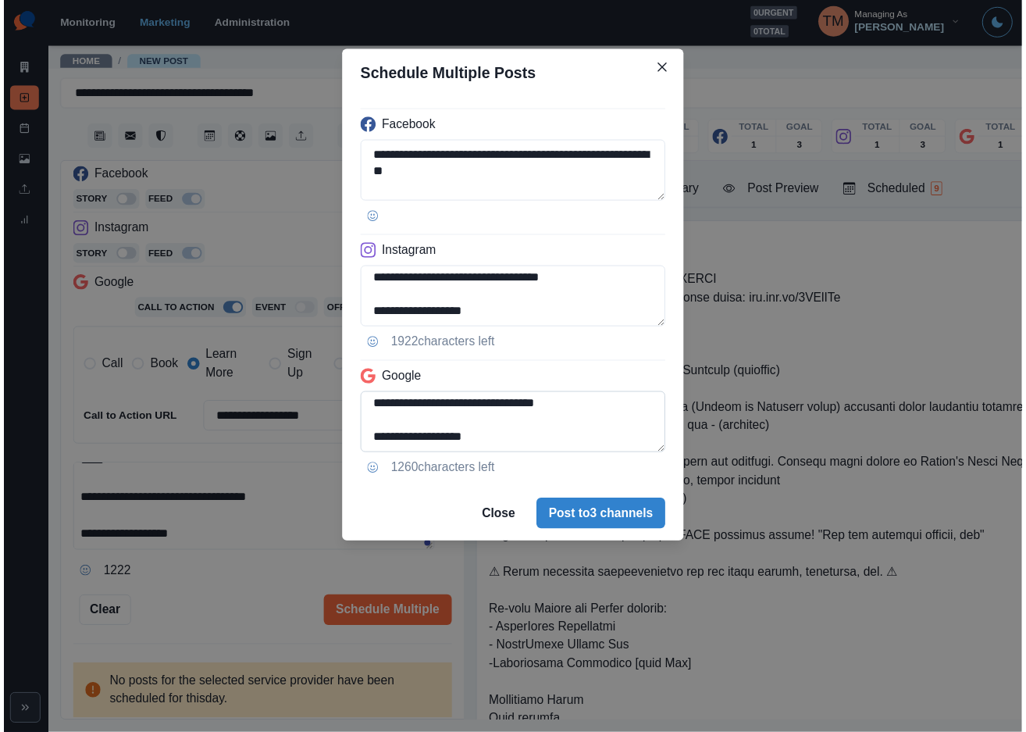
scroll to position [108, 0]
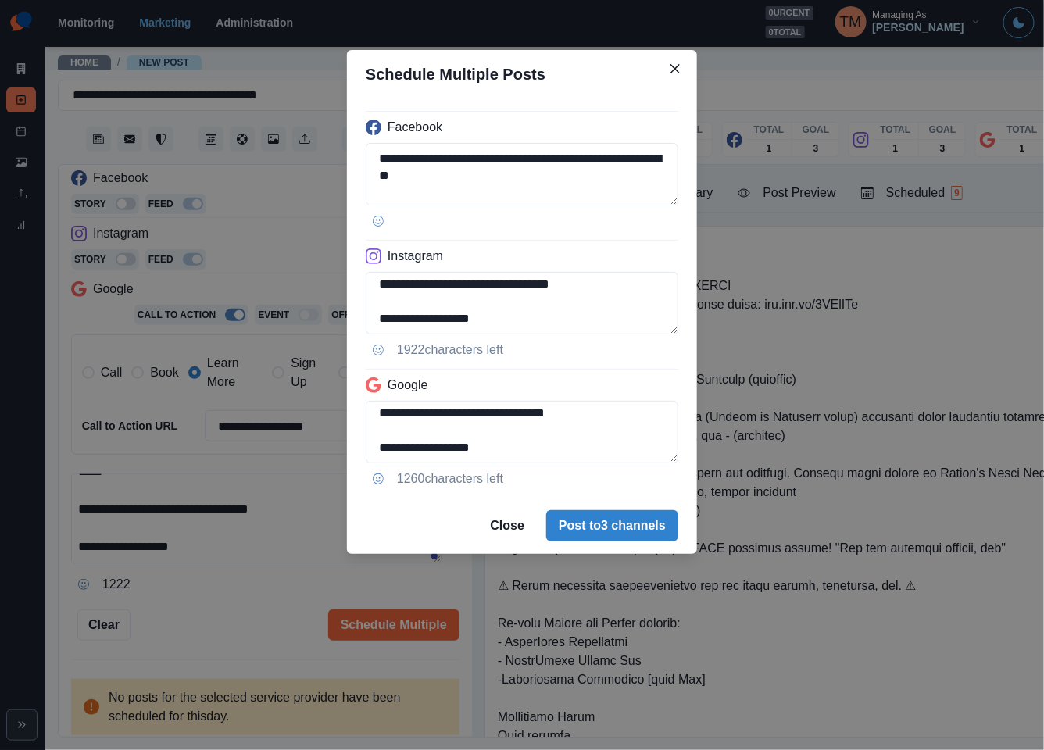
type textarea "**********"
click at [266, 610] on div "**********" at bounding box center [522, 375] width 1044 height 750
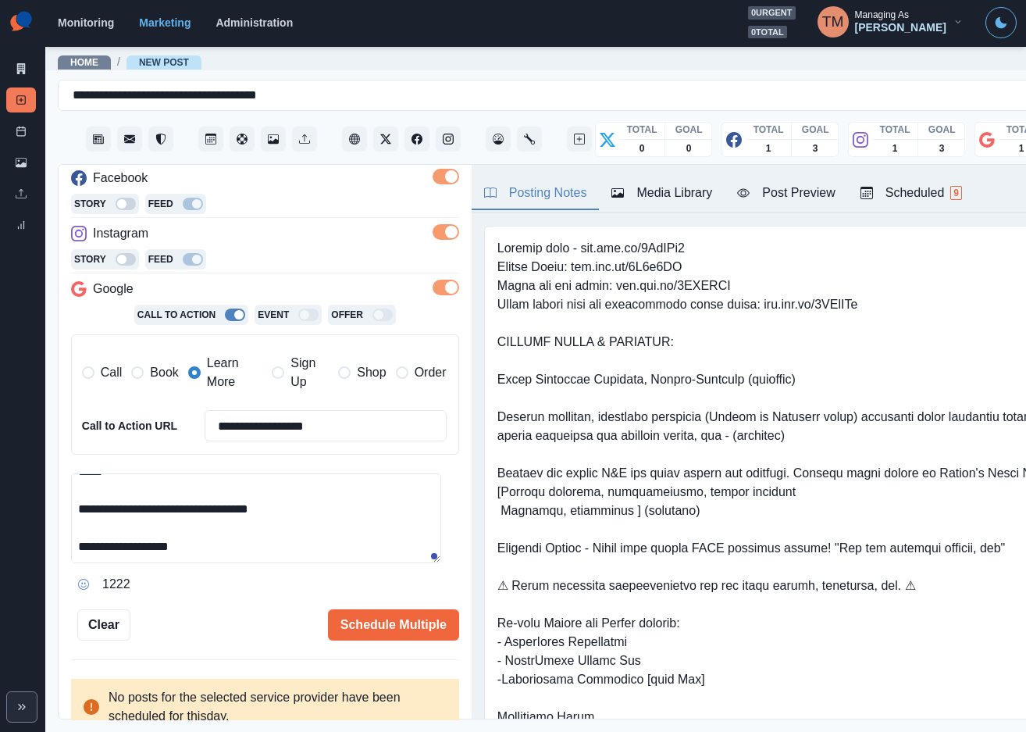
click at [814, 191] on div "Post Preview" at bounding box center [786, 193] width 98 height 19
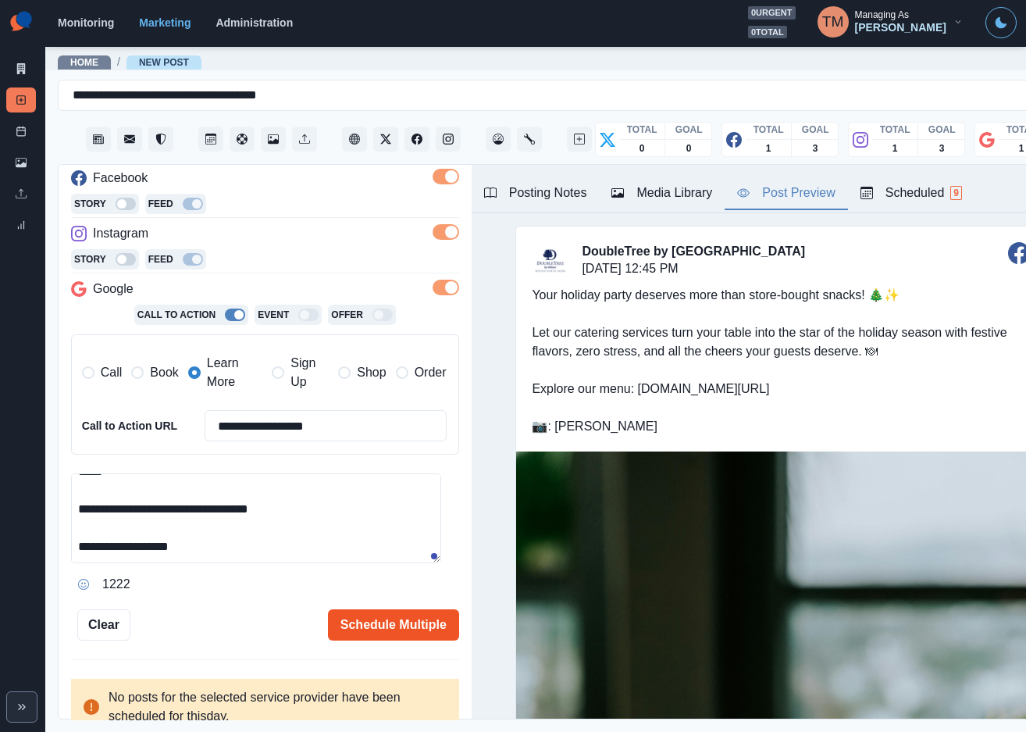
click at [341, 631] on button "Schedule Multiple" at bounding box center [393, 624] width 131 height 31
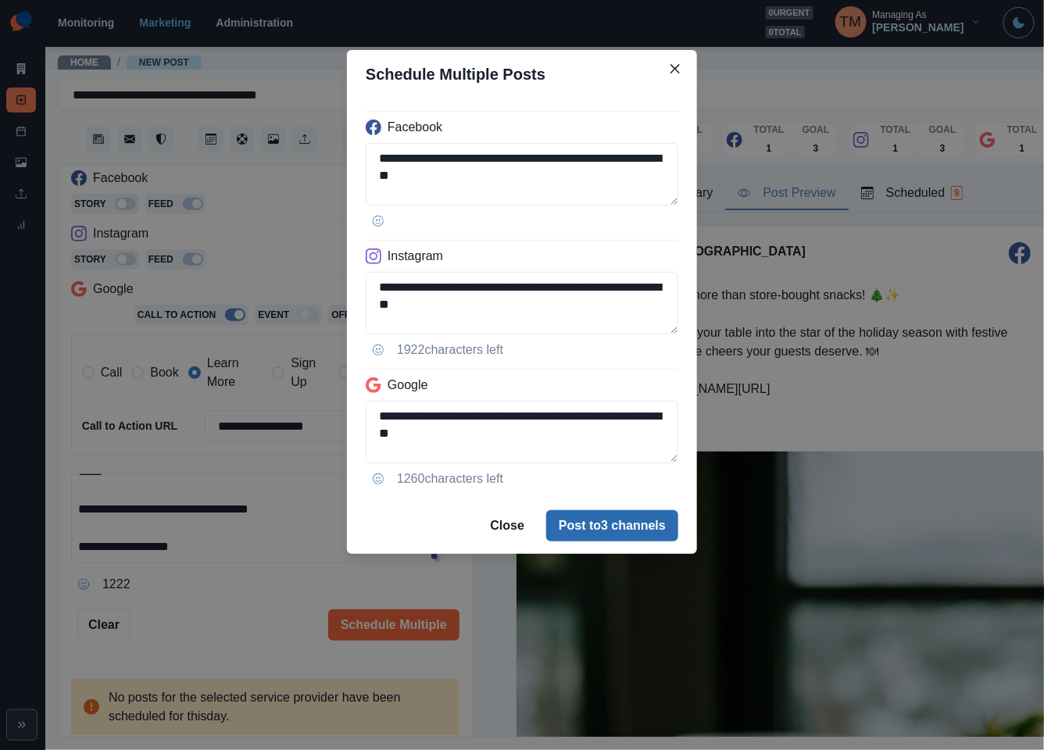
click at [610, 532] on button "Post to 3 channels" at bounding box center [612, 525] width 132 height 31
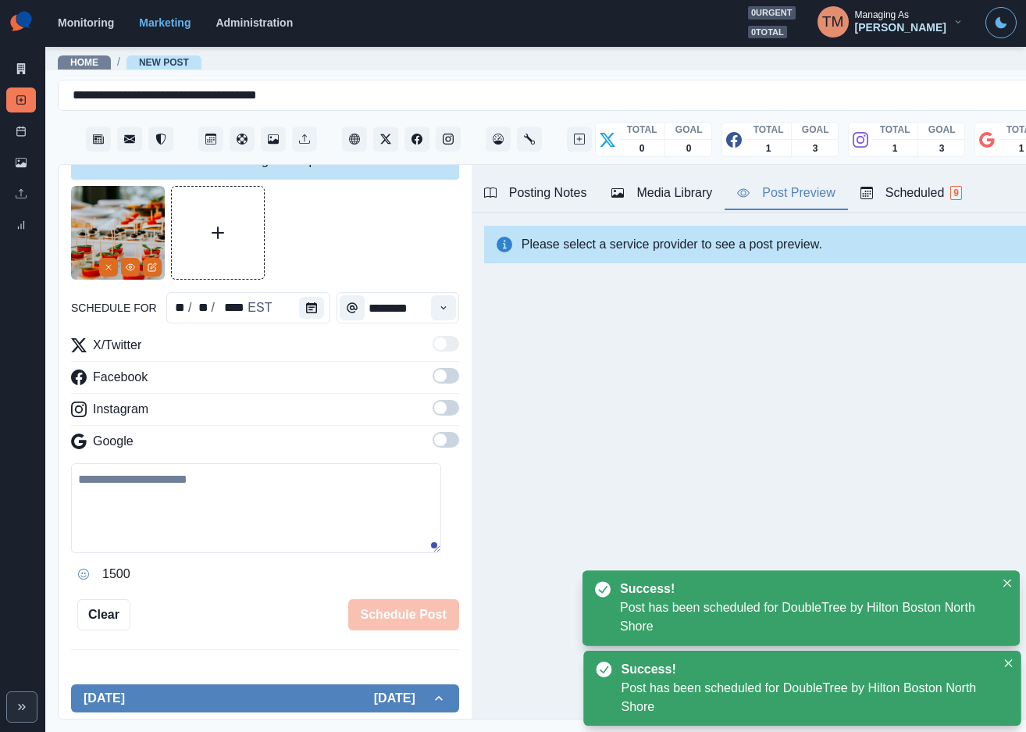
scroll to position [0, 0]
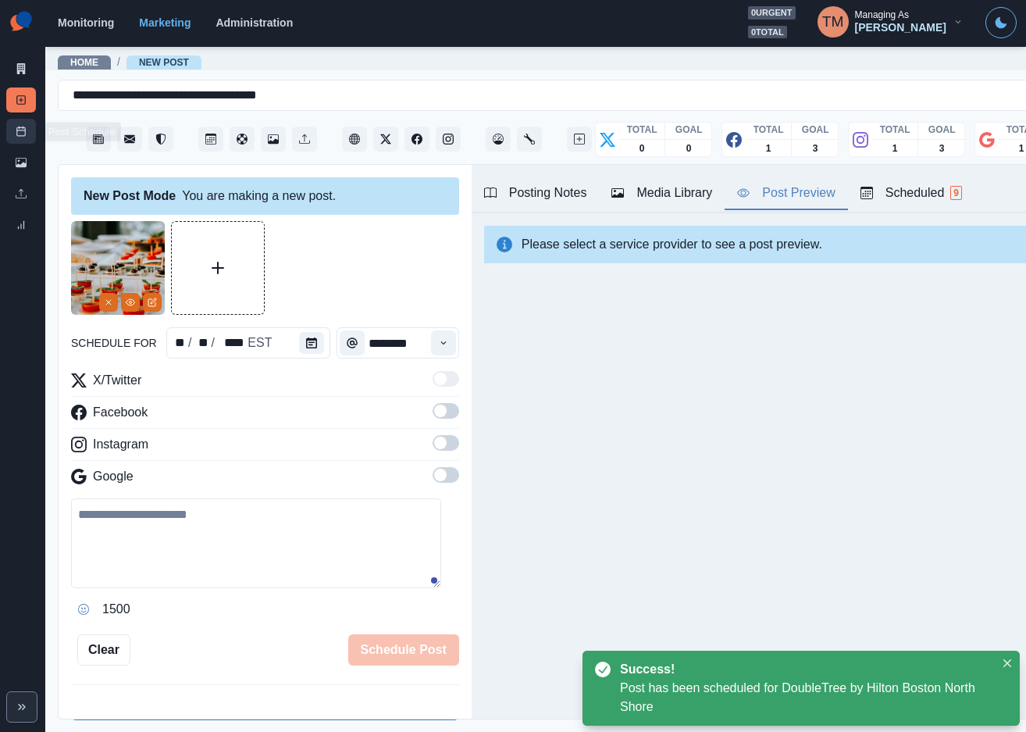
click at [22, 134] on icon at bounding box center [21, 131] width 11 height 11
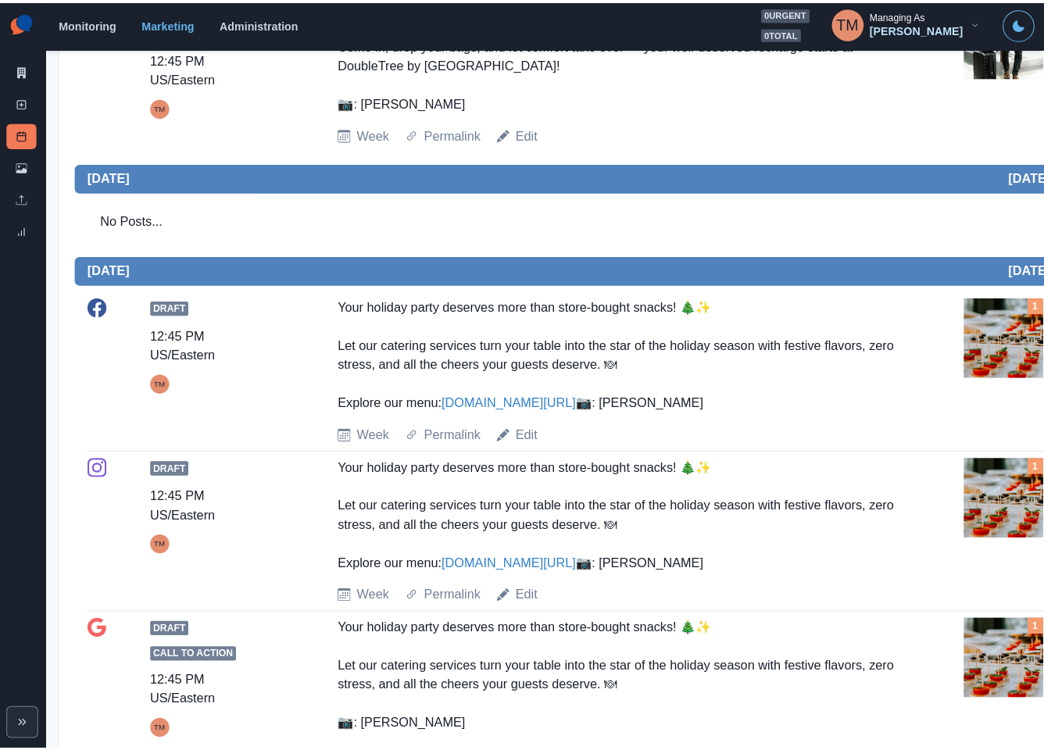
scroll to position [1172, 0]
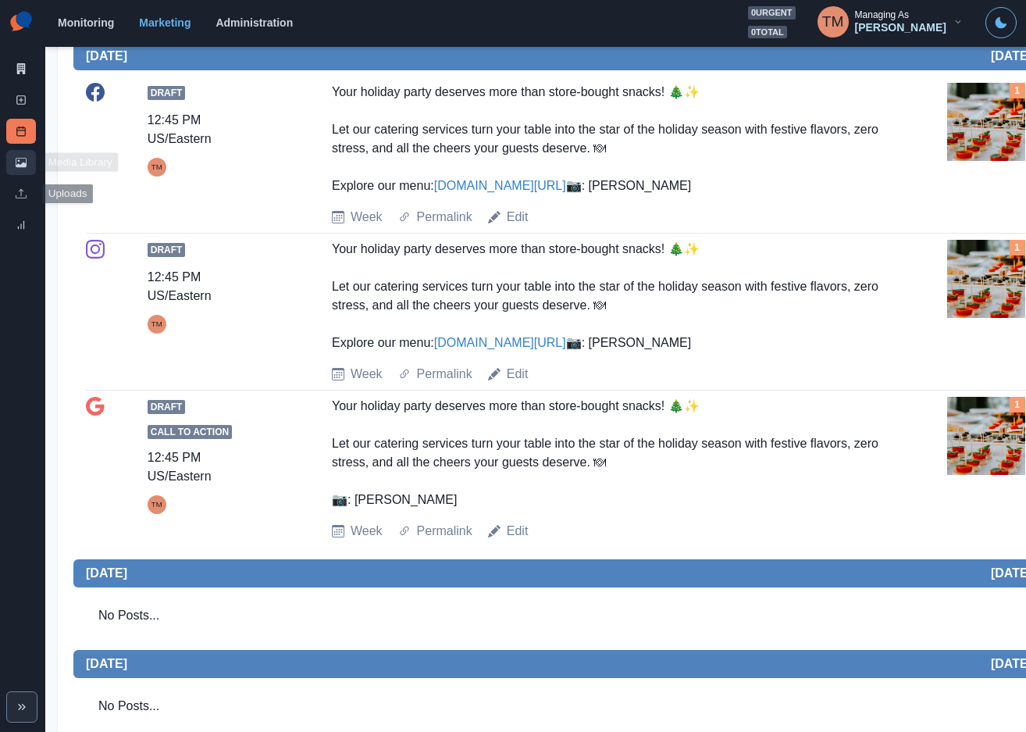
click at [14, 169] on link "Media Library" at bounding box center [21, 162] width 30 height 25
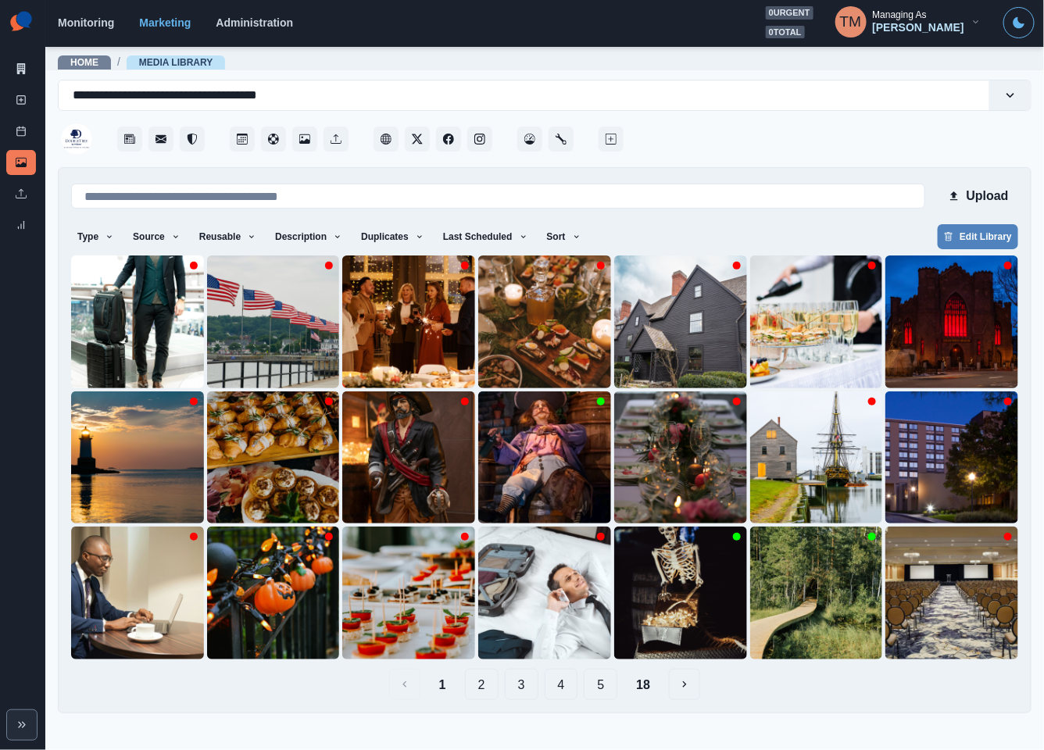
click at [643, 683] on button "18" at bounding box center [642, 684] width 39 height 31
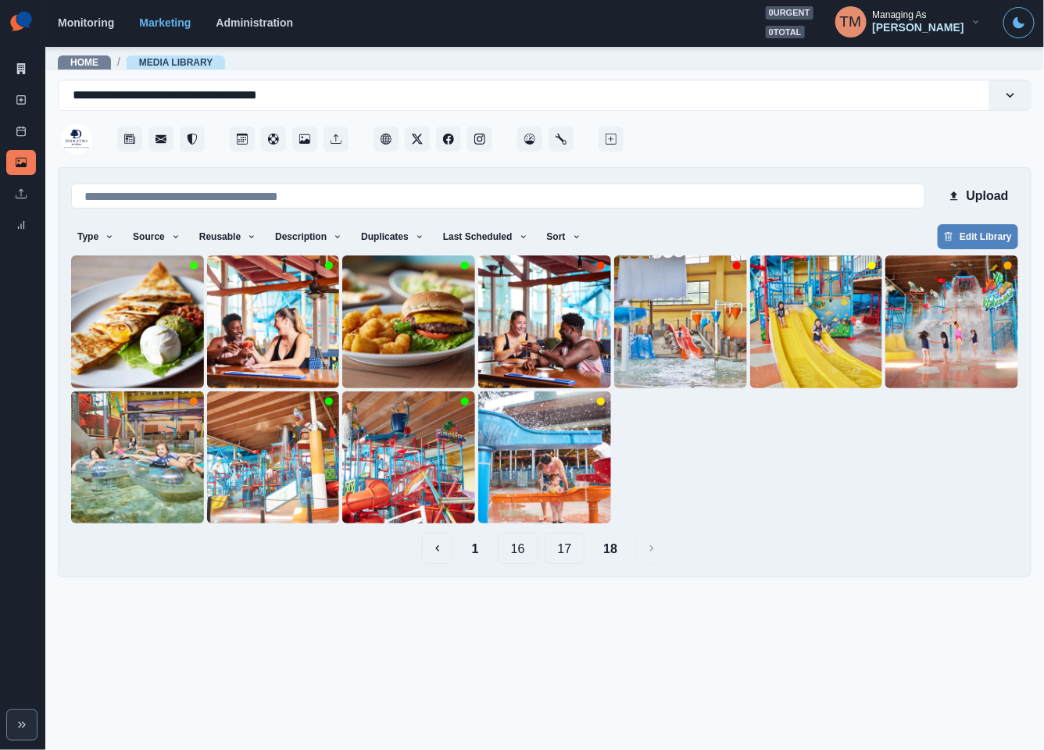
click at [558, 554] on button "17" at bounding box center [564, 548] width 41 height 31
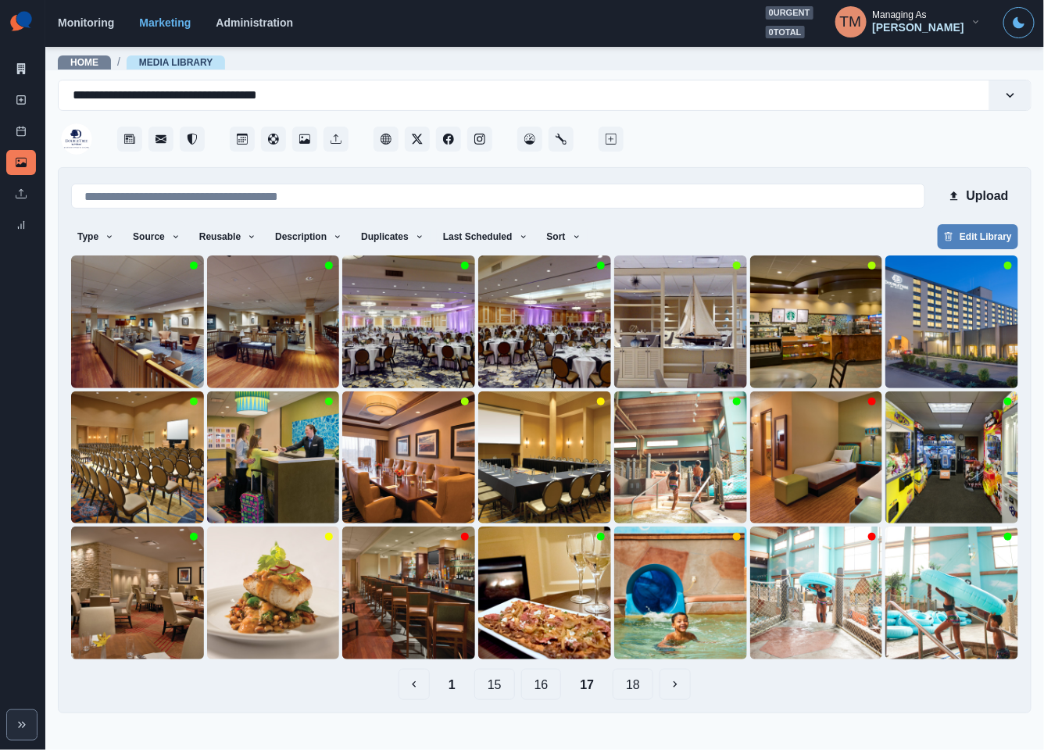
click at [540, 687] on button "16" at bounding box center [541, 684] width 41 height 31
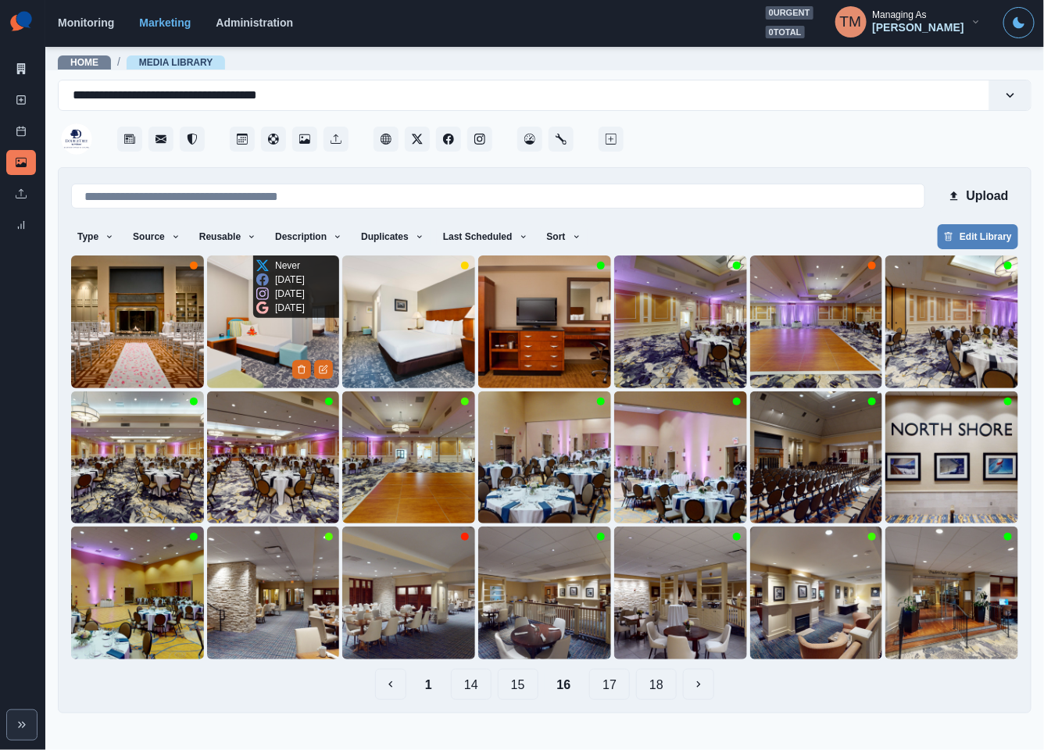
click at [237, 356] on img at bounding box center [273, 321] width 133 height 133
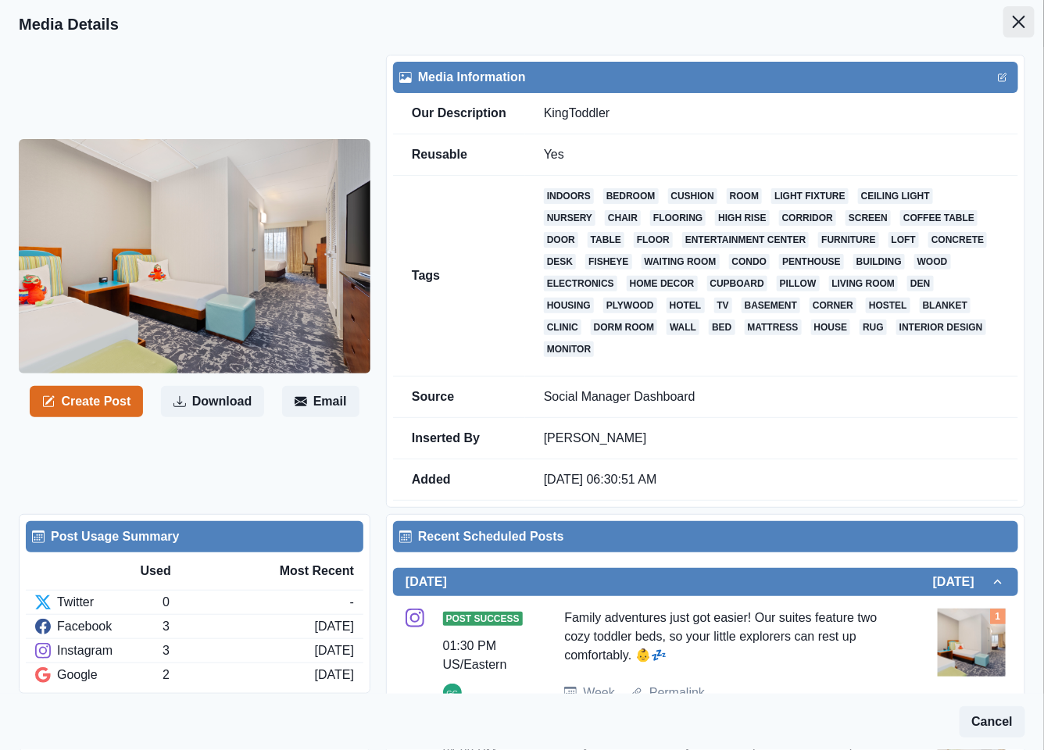
click at [1012, 19] on icon "Close" at bounding box center [1018, 22] width 12 height 12
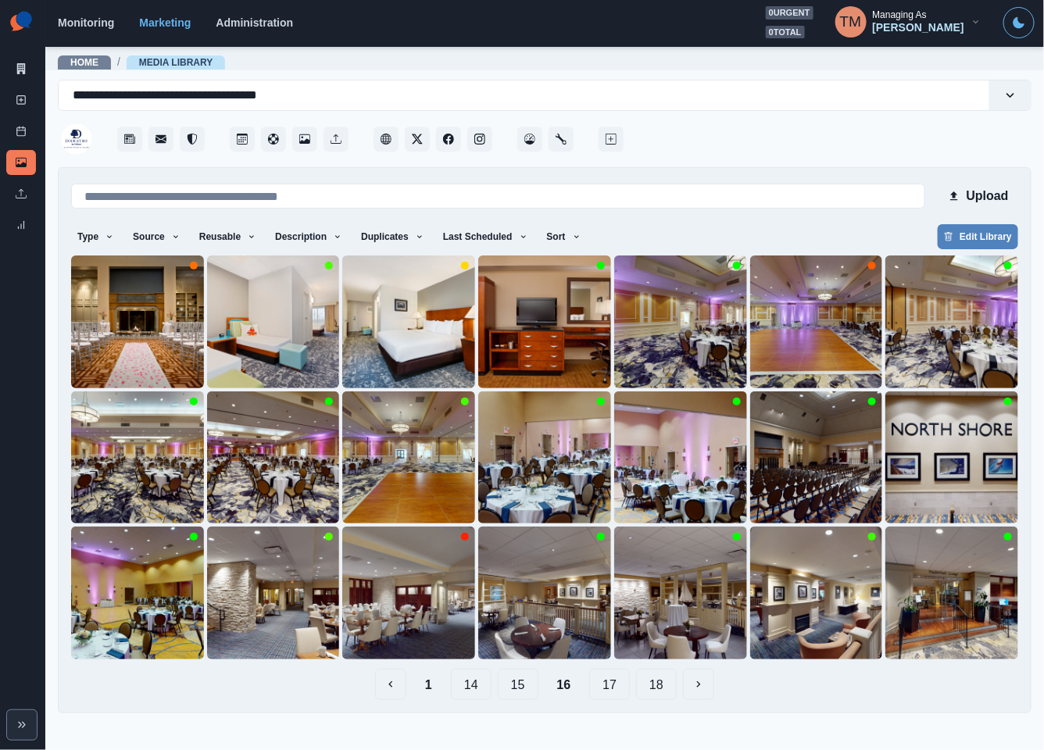
click at [518, 689] on button "15" at bounding box center [518, 684] width 41 height 31
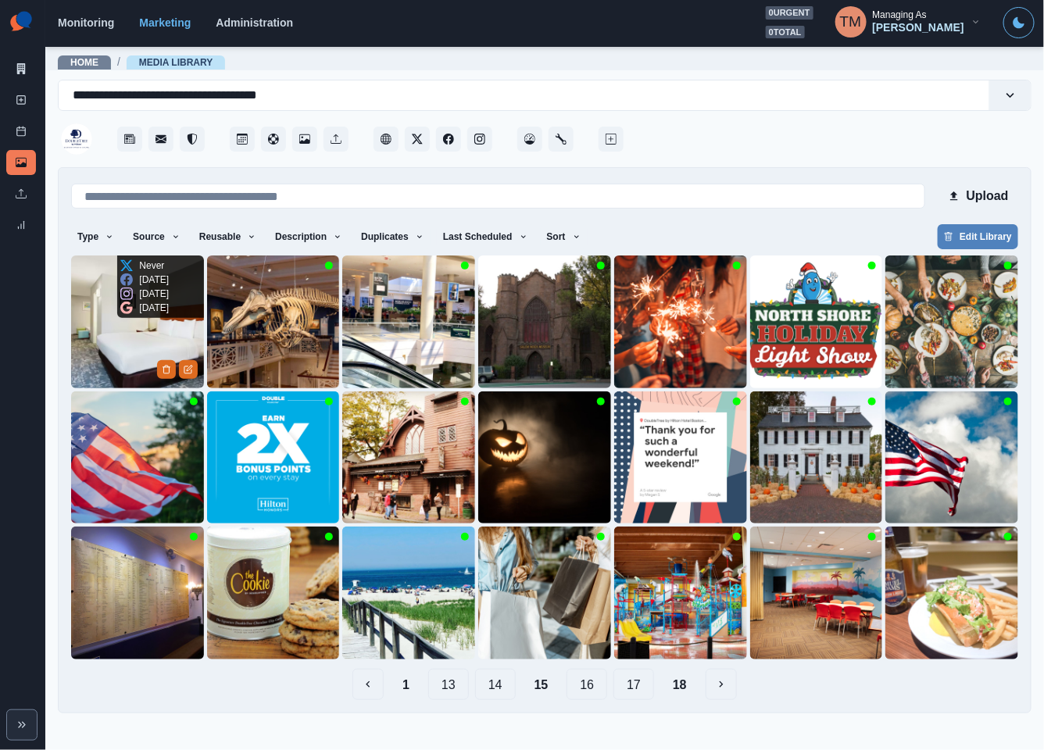
click at [105, 347] on img at bounding box center [137, 321] width 133 height 133
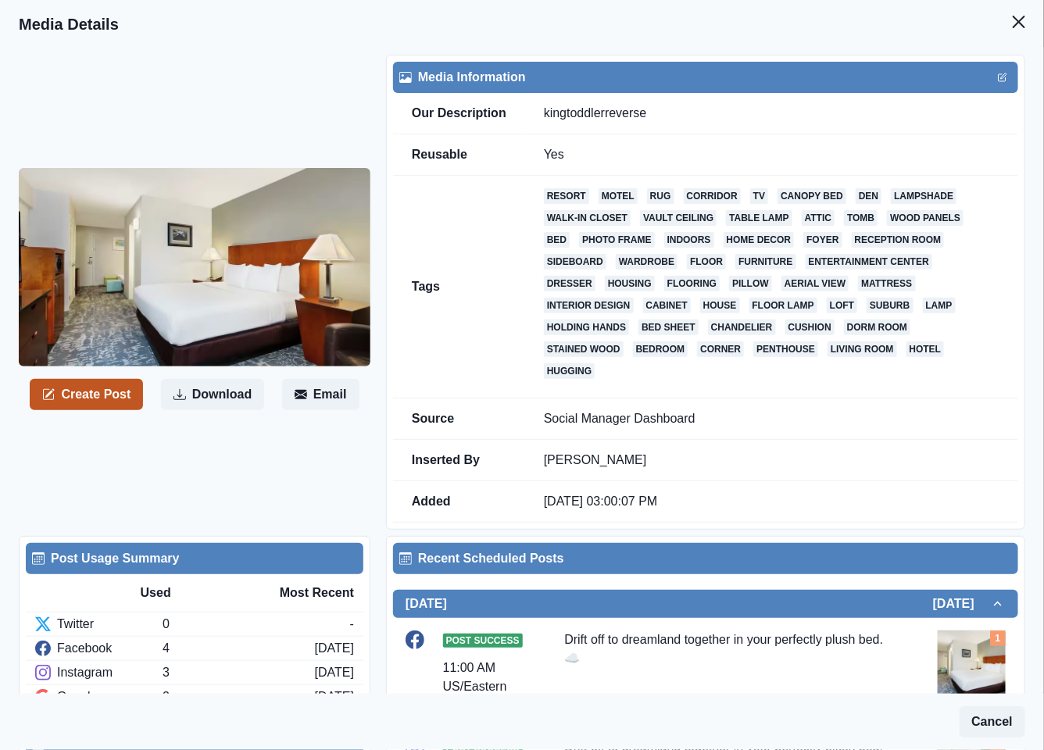
click at [101, 390] on button "Create Post" at bounding box center [86, 394] width 113 height 31
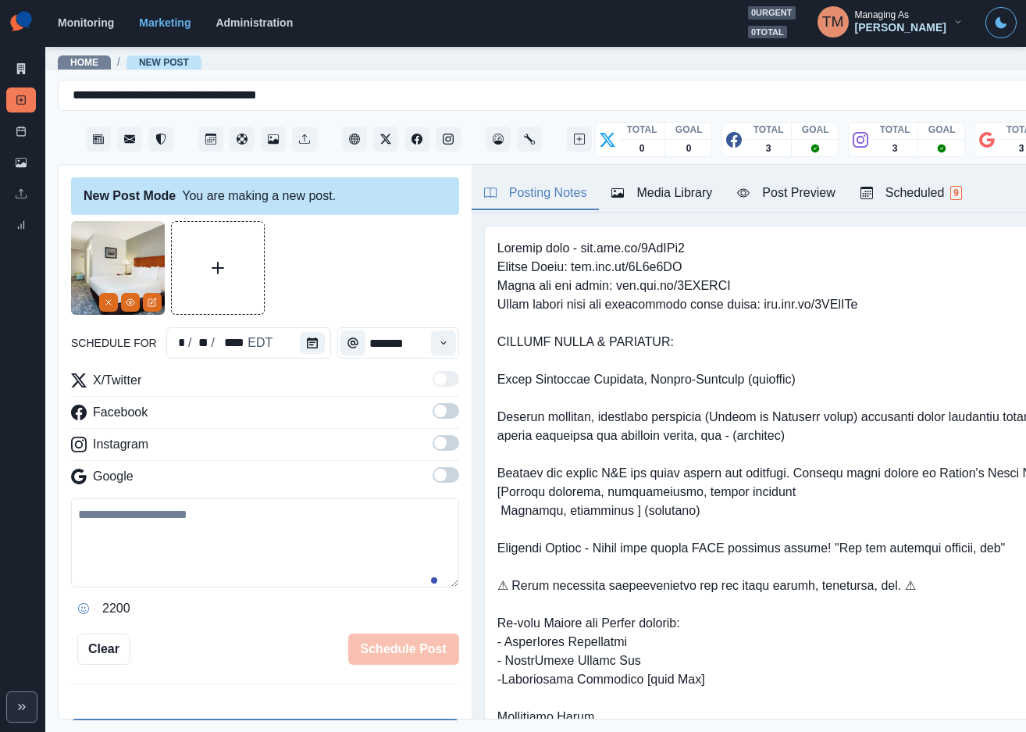
click at [188, 530] on textarea at bounding box center [265, 542] width 388 height 89
paste textarea "**********"
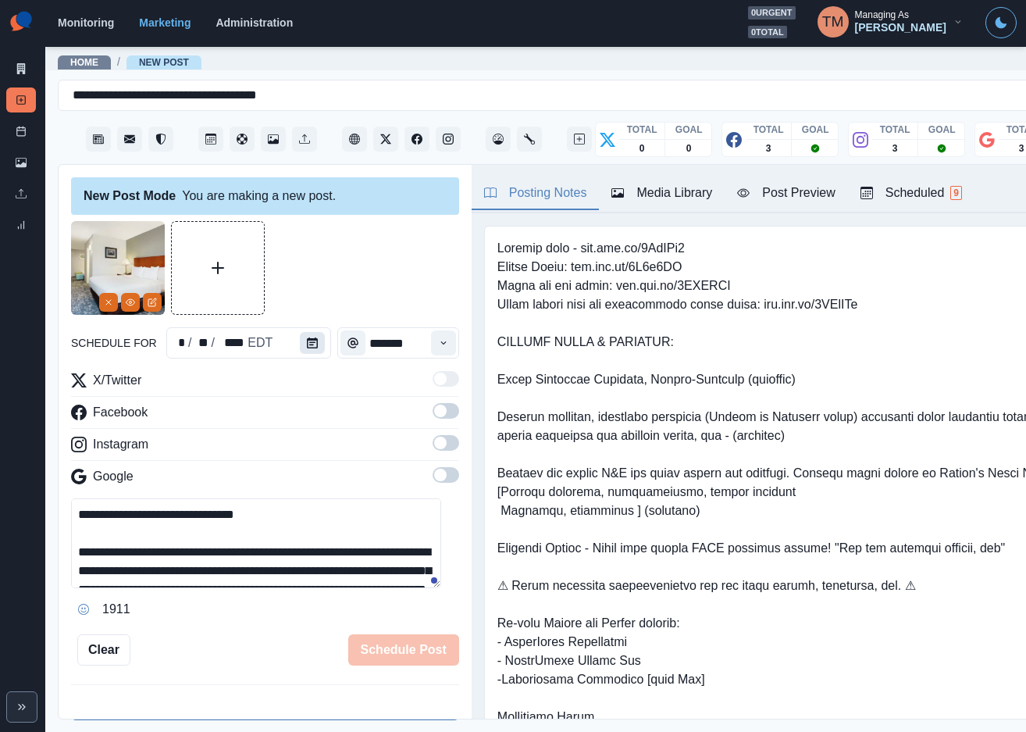
scroll to position [68, 0]
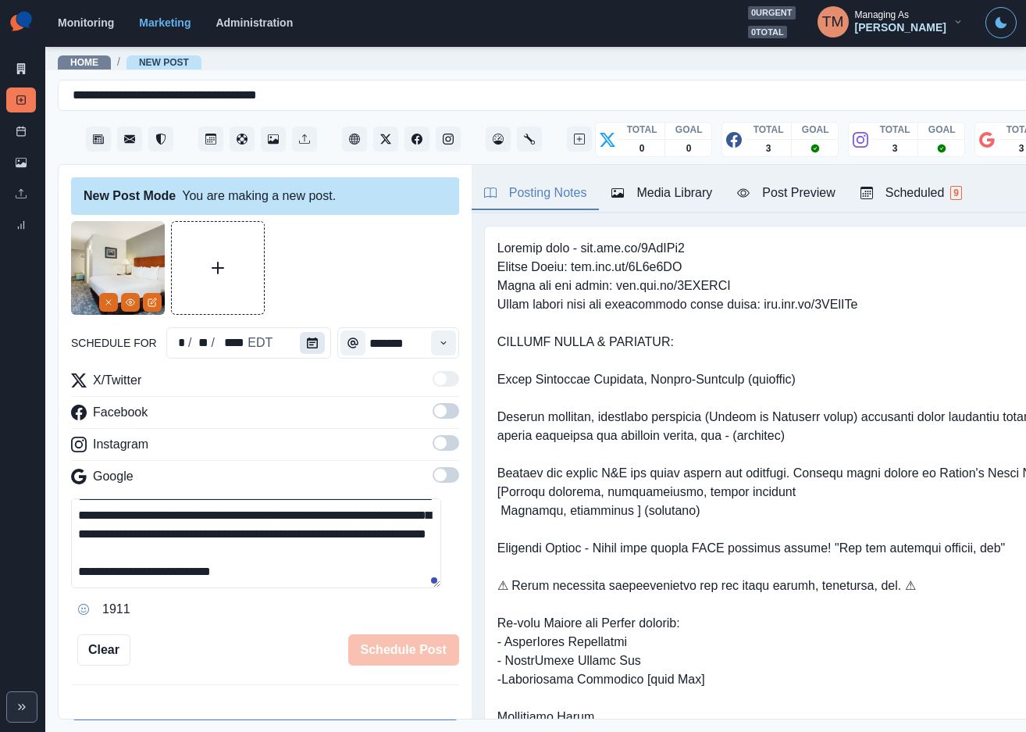
type textarea "**********"
click at [307, 343] on icon "Calendar" at bounding box center [312, 342] width 11 height 11
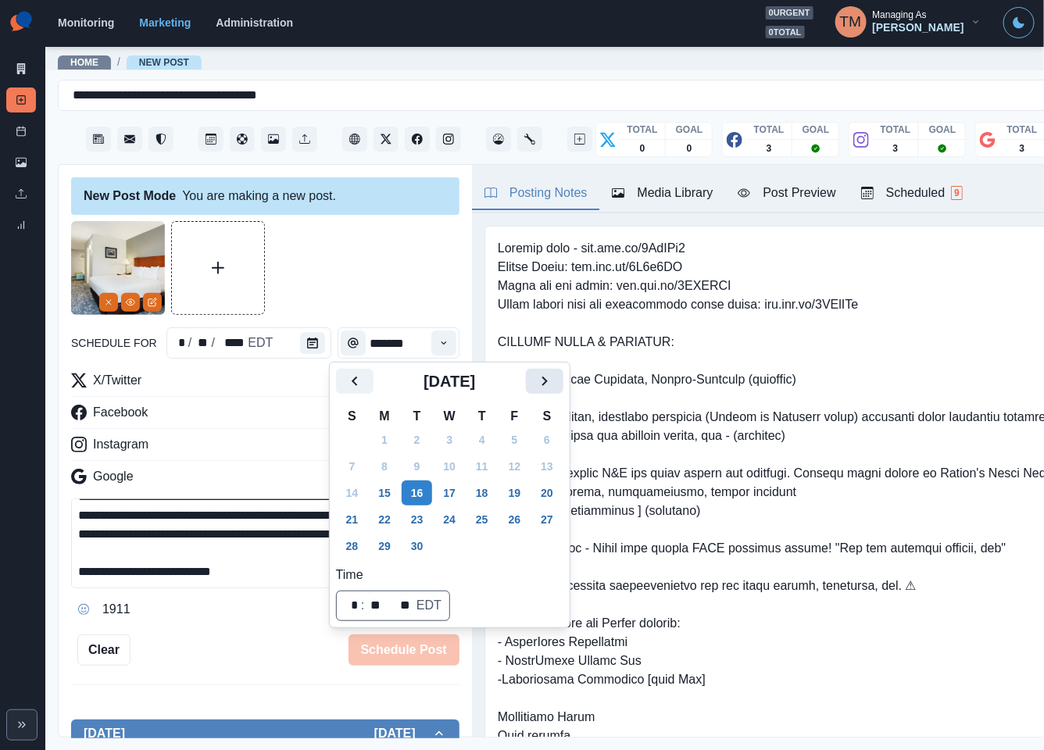
click at [547, 377] on icon "Next" at bounding box center [544, 381] width 19 height 19
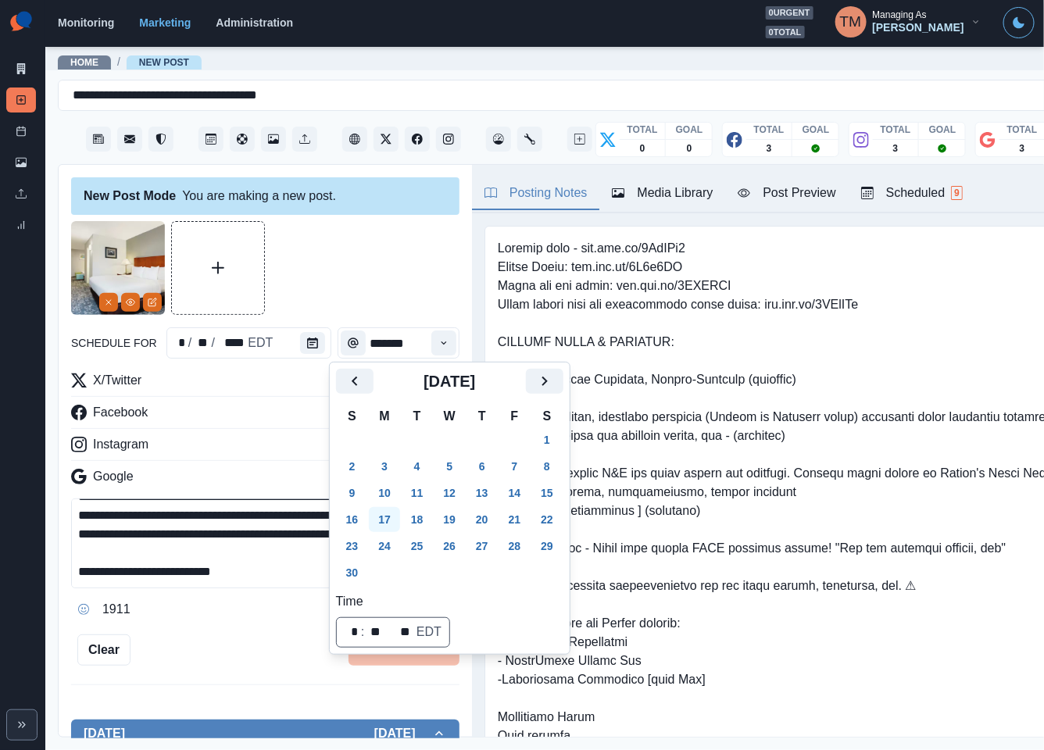
click at [380, 516] on button "17" at bounding box center [384, 519] width 31 height 25
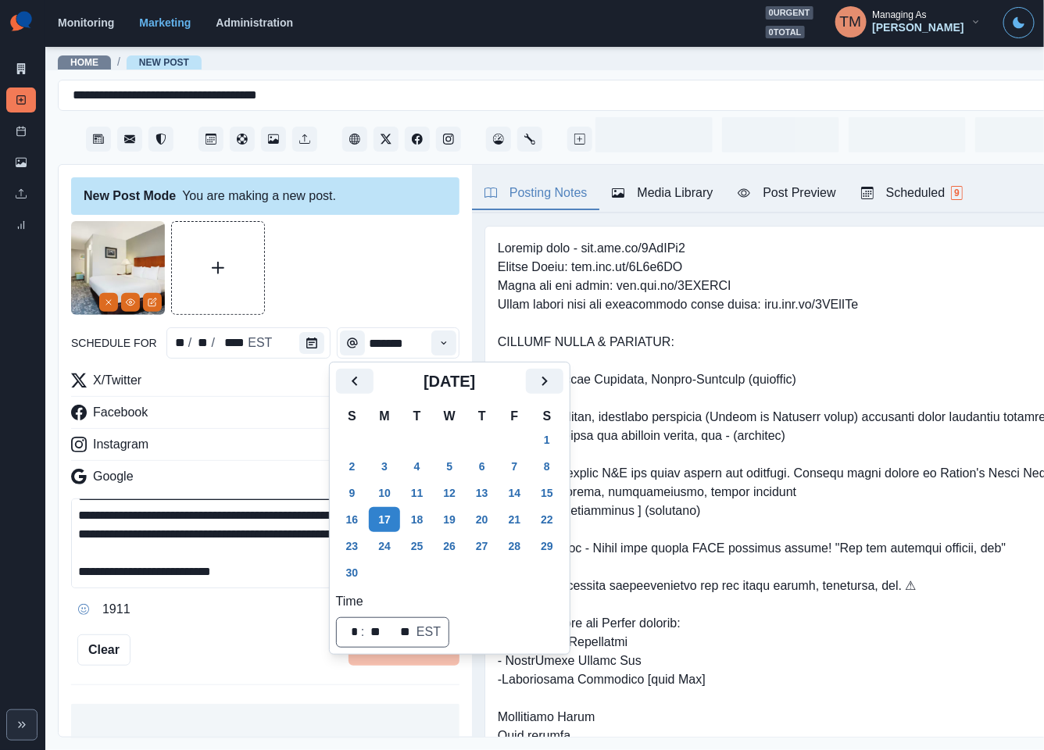
click at [345, 275] on div at bounding box center [265, 268] width 388 height 94
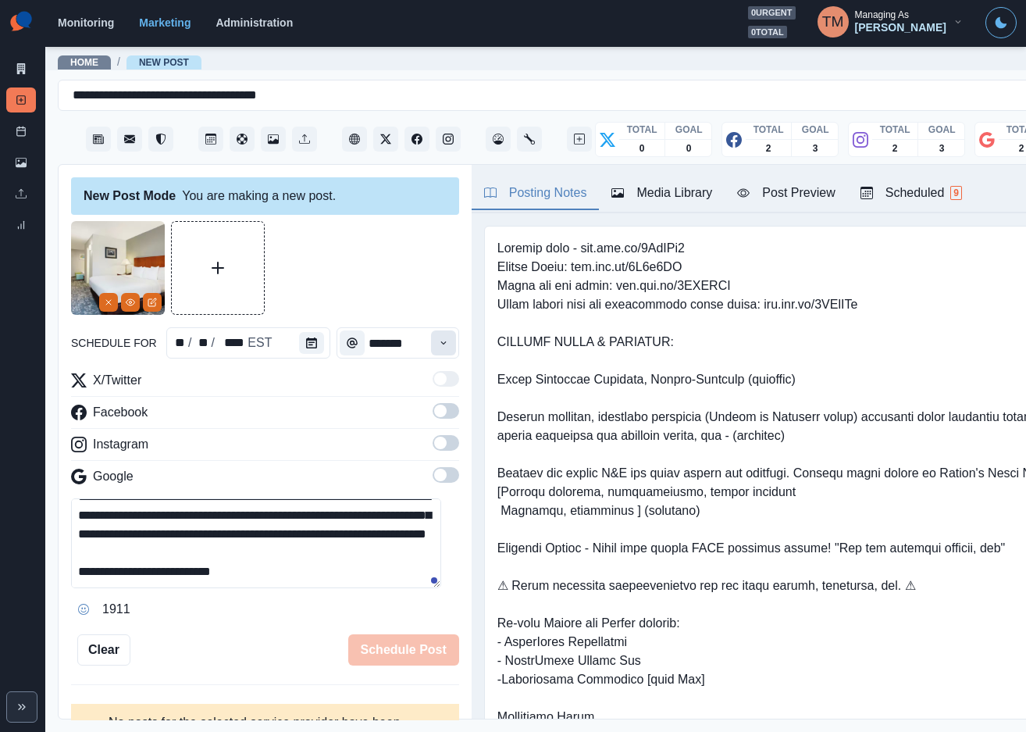
click at [431, 343] on button "Time" at bounding box center [443, 342] width 25 height 25
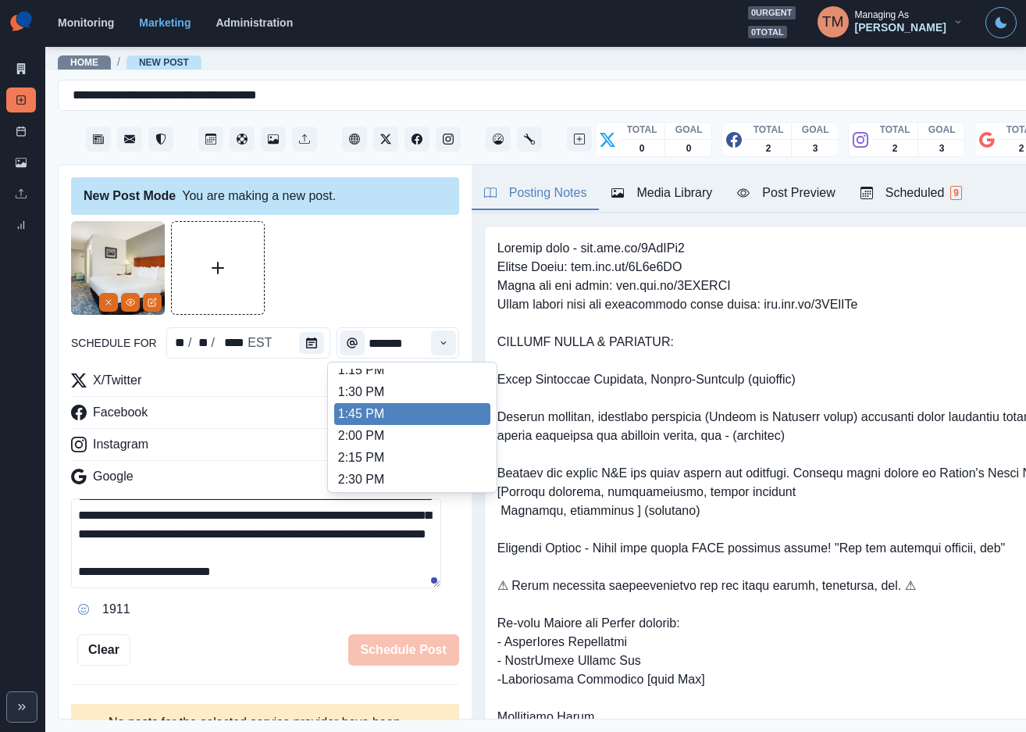
click at [391, 415] on li "1:45 PM" at bounding box center [412, 414] width 156 height 22
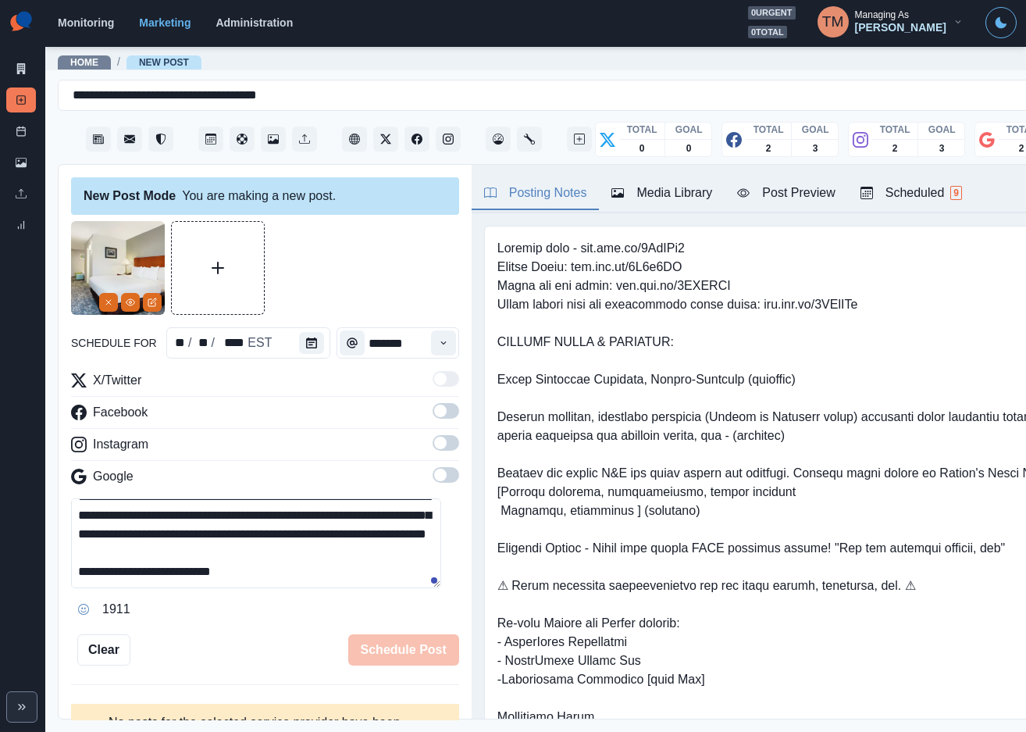
type input "*******"
click at [433, 420] on label at bounding box center [446, 415] width 27 height 25
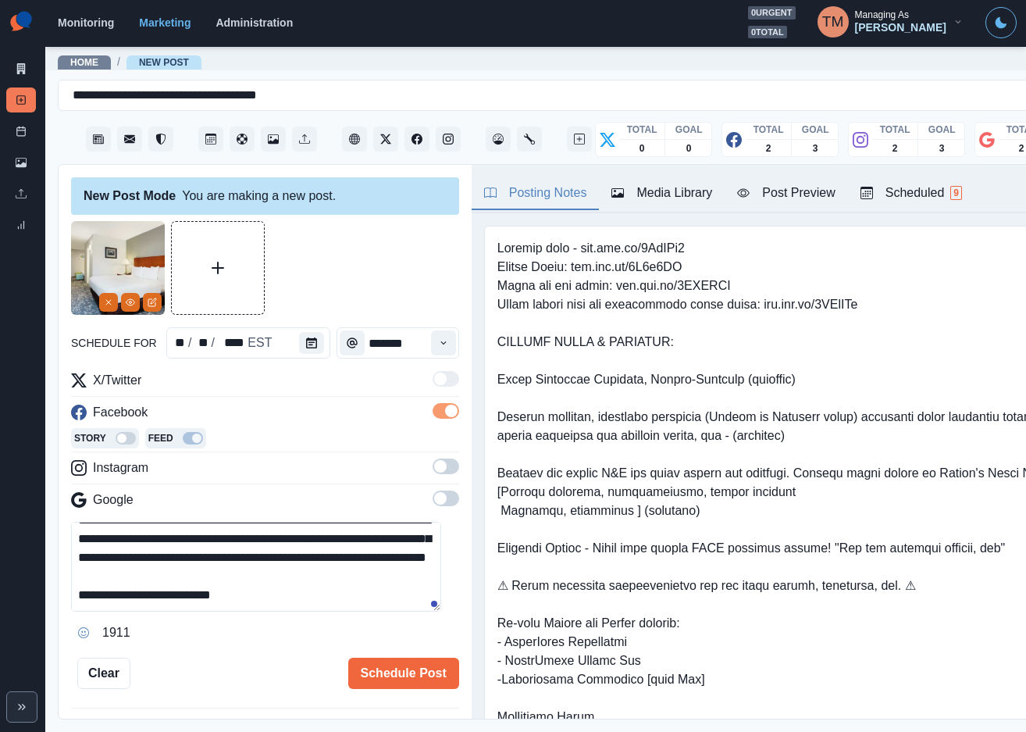
click at [436, 466] on span at bounding box center [446, 466] width 27 height 16
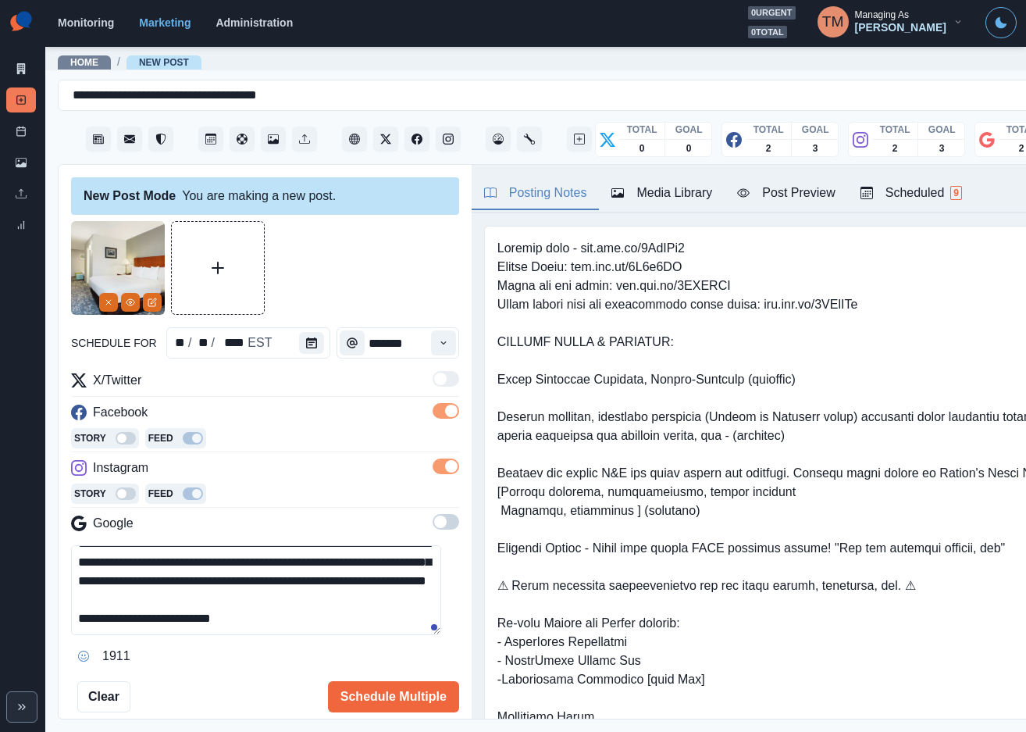
click at [434, 519] on span at bounding box center [440, 522] width 12 height 12
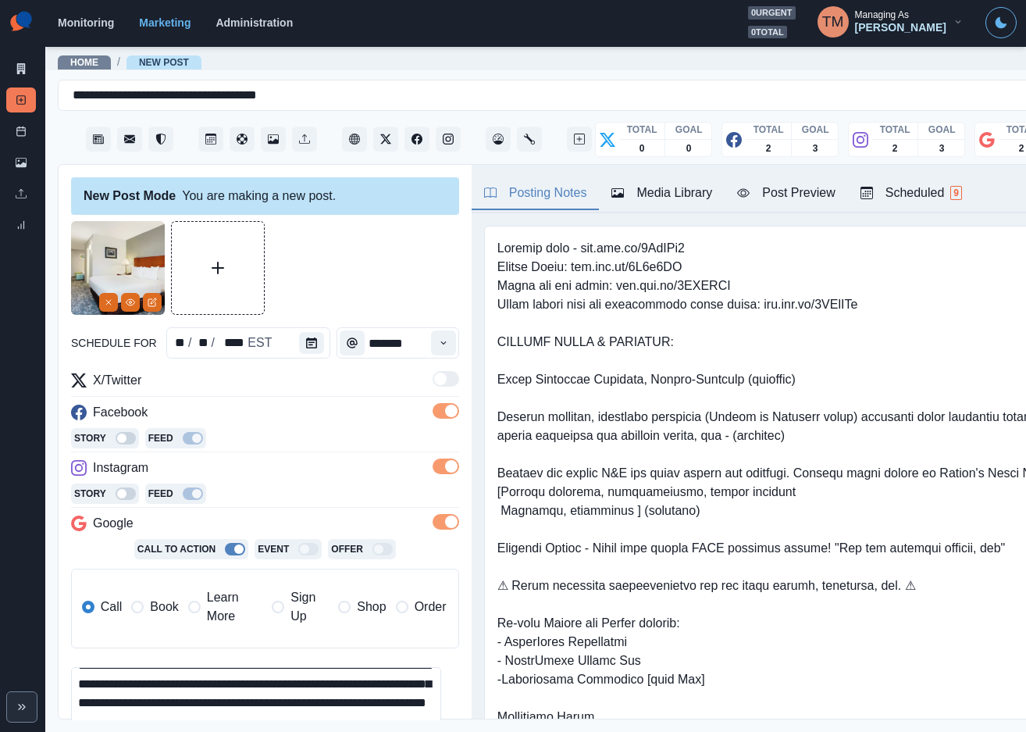
drag, startPoint x: 143, startPoint y: 612, endPoint x: 155, endPoint y: 614, distance: 11.9
click at [152, 614] on label "Book" at bounding box center [154, 606] width 47 height 37
click at [138, 612] on span at bounding box center [137, 607] width 12 height 12
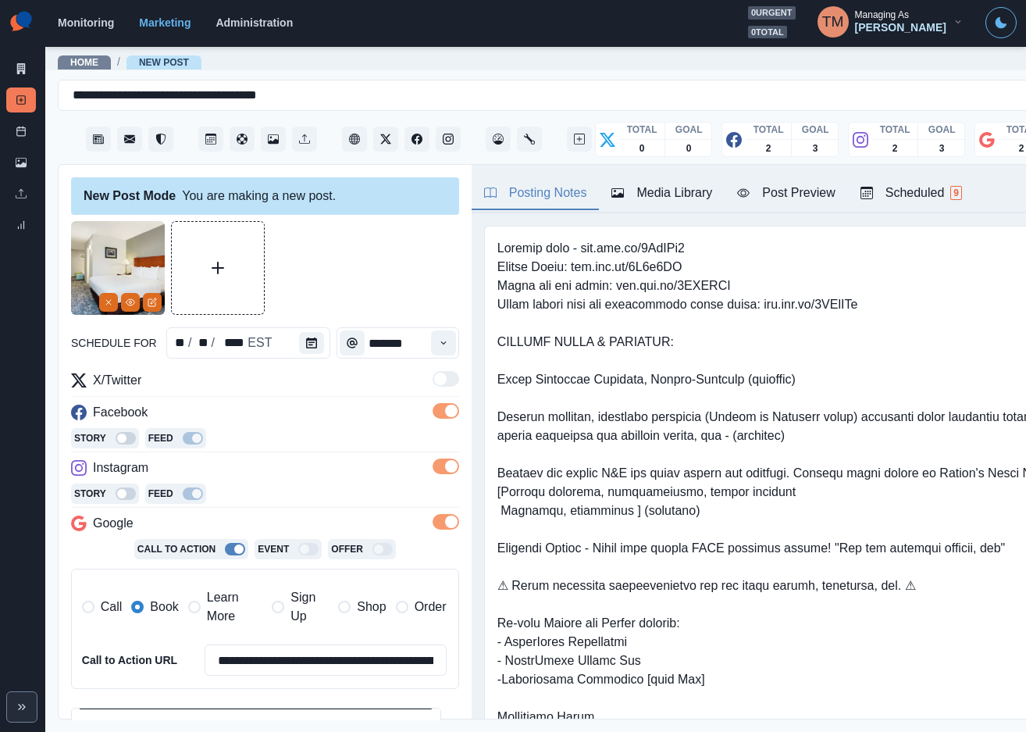
click at [808, 204] on button "Post Preview" at bounding box center [786, 193] width 123 height 33
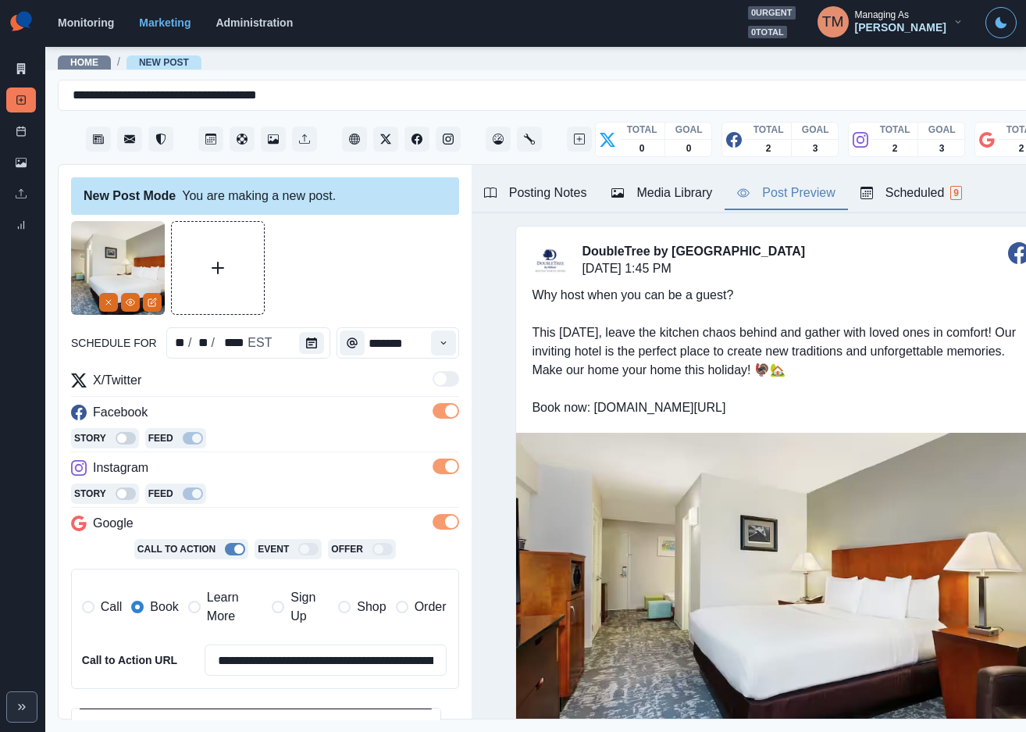
click at [612, 336] on div "Why host when you can be a guest? This Thanksgiving, leave the kitchen chaos be…" at bounding box center [781, 351] width 530 height 162
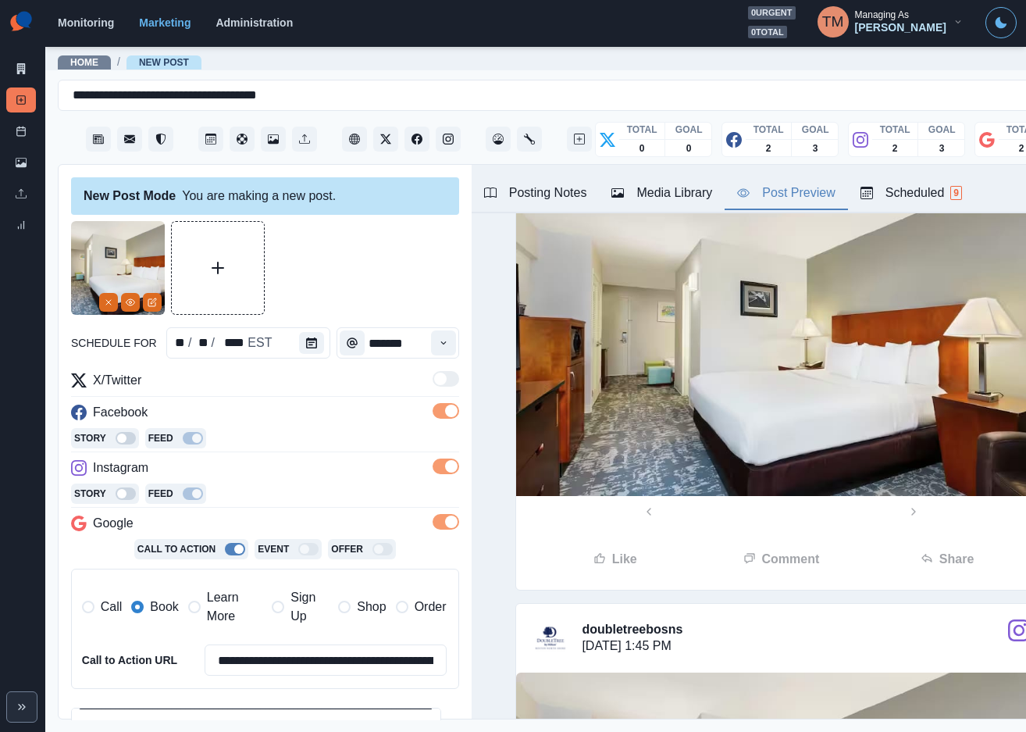
scroll to position [244, 0]
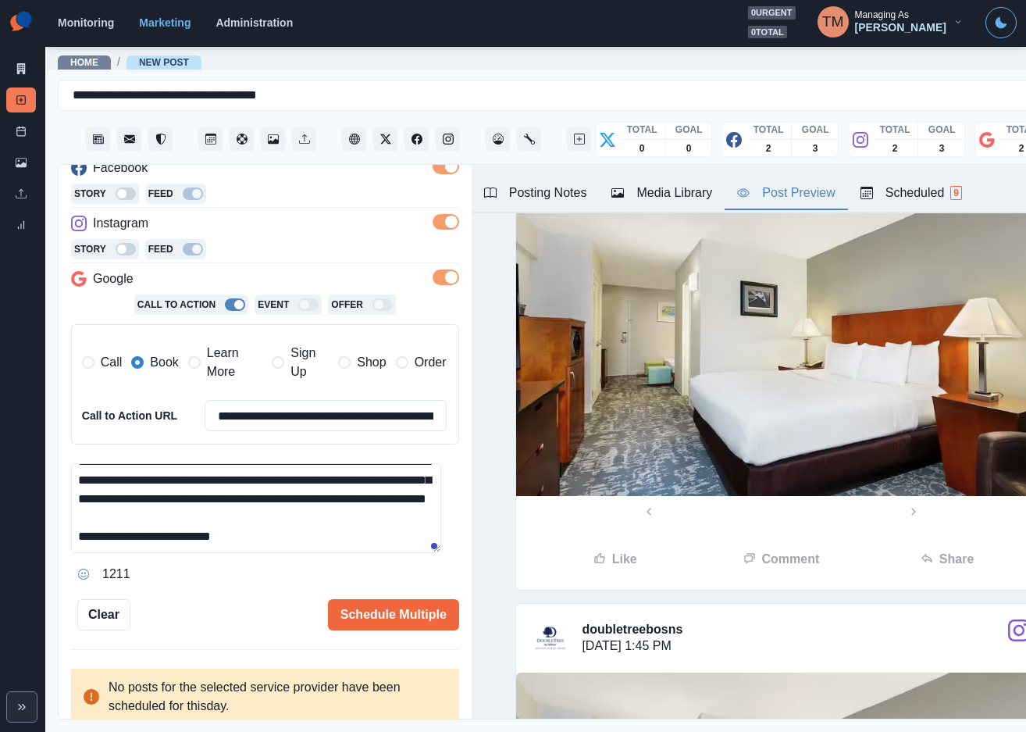
click at [91, 498] on textarea "**********" at bounding box center [256, 508] width 370 height 90
click at [134, 540] on textarea "**********" at bounding box center [256, 508] width 370 height 90
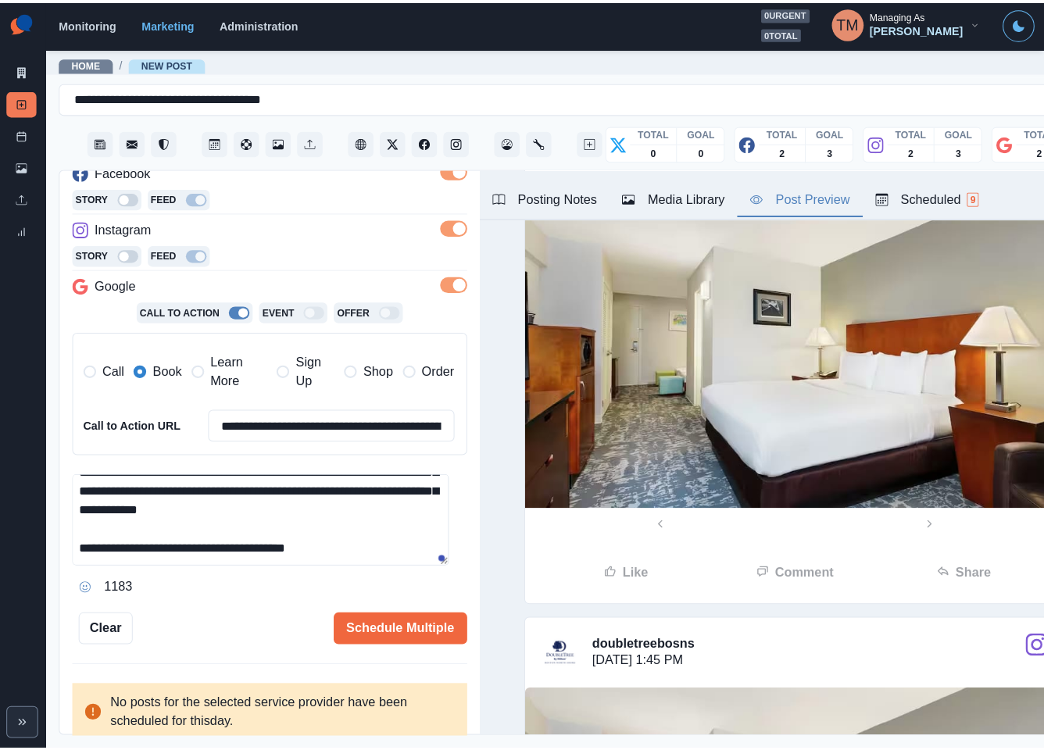
scroll to position [0, 0]
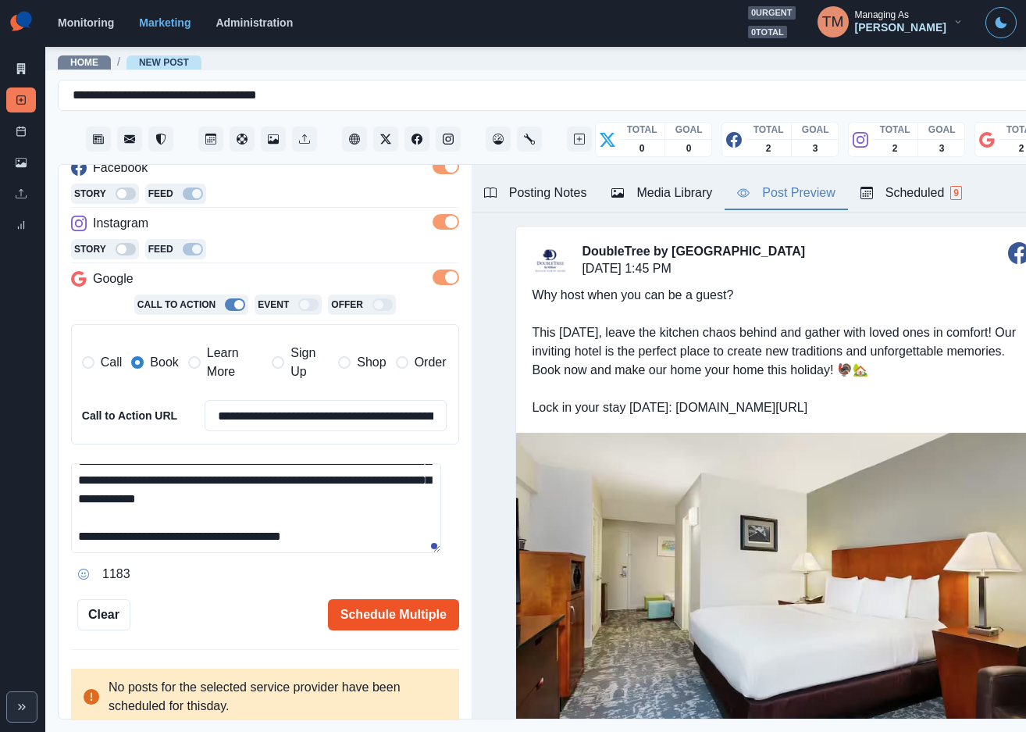
type textarea "**********"
click at [383, 617] on button "Schedule Multiple" at bounding box center [393, 614] width 131 height 31
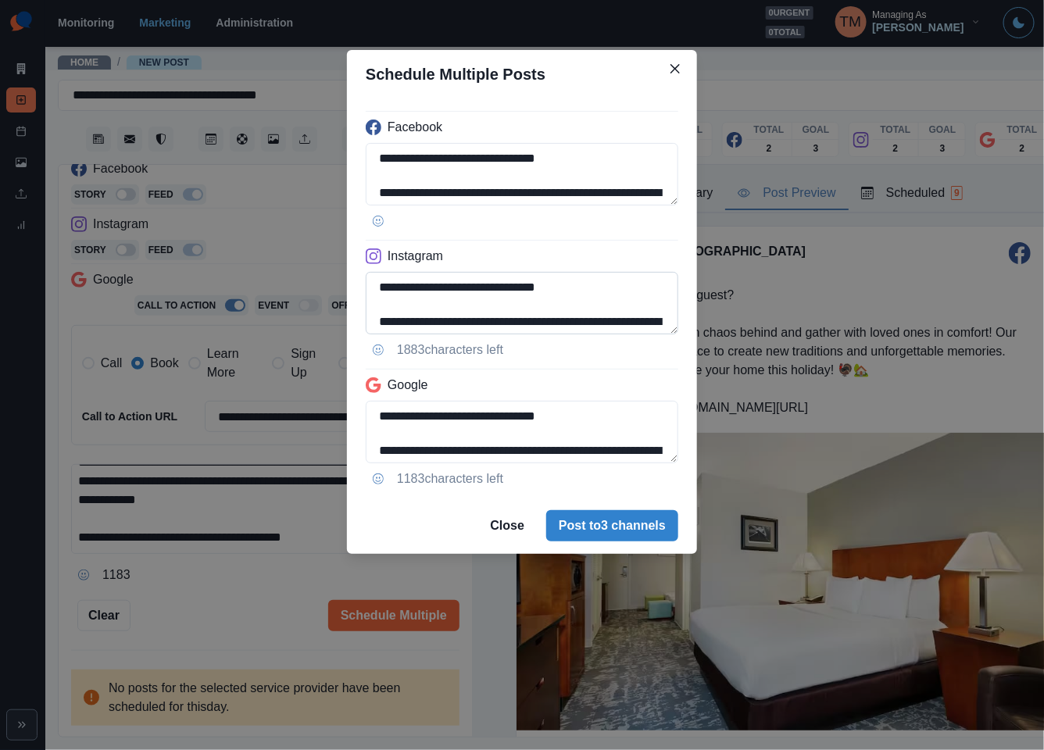
scroll to position [124, 0]
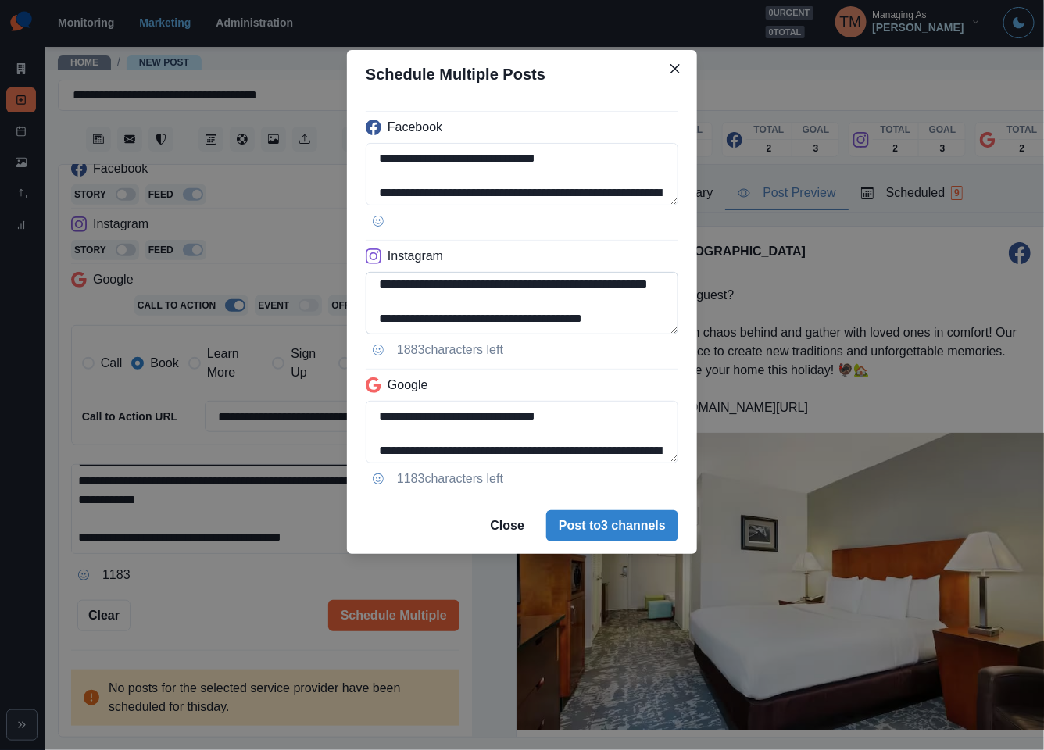
drag, startPoint x: 505, startPoint y: 319, endPoint x: 643, endPoint y: 329, distance: 138.6
click at [643, 329] on textarea "**********" at bounding box center [522, 303] width 312 height 62
paste textarea "****"
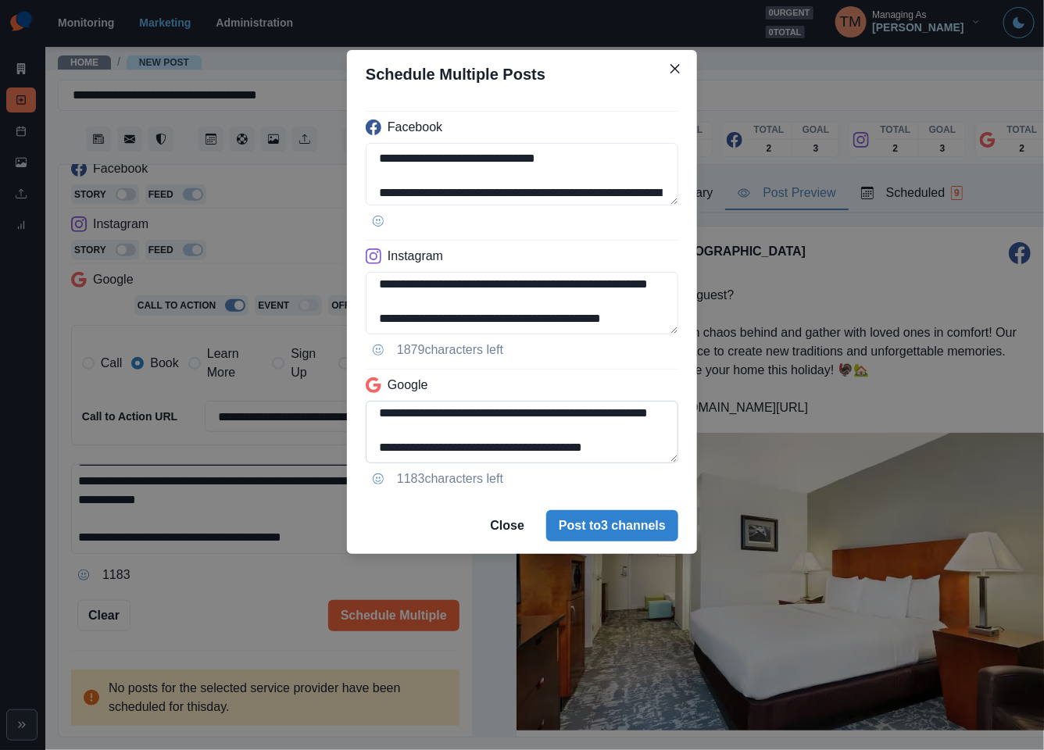
type textarea "**********"
drag, startPoint x: 469, startPoint y: 416, endPoint x: 668, endPoint y: 462, distance: 203.9
click at [668, 462] on textarea "**********" at bounding box center [522, 432] width 312 height 62
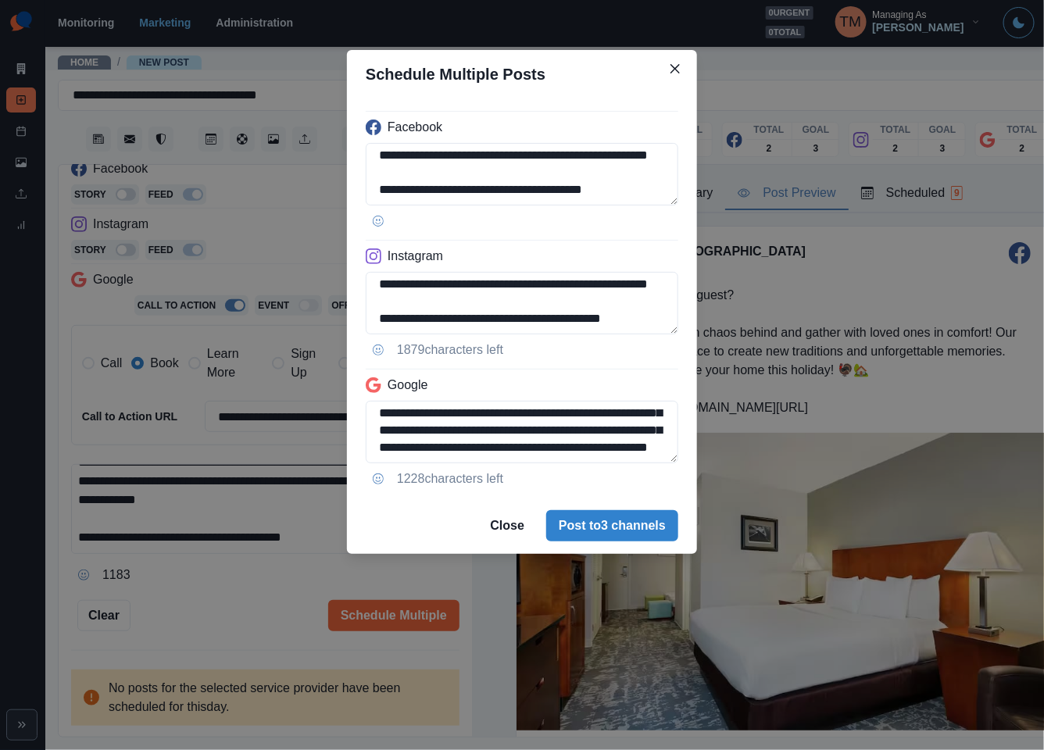
type textarea "**********"
click at [191, 621] on div "**********" at bounding box center [522, 375] width 1044 height 750
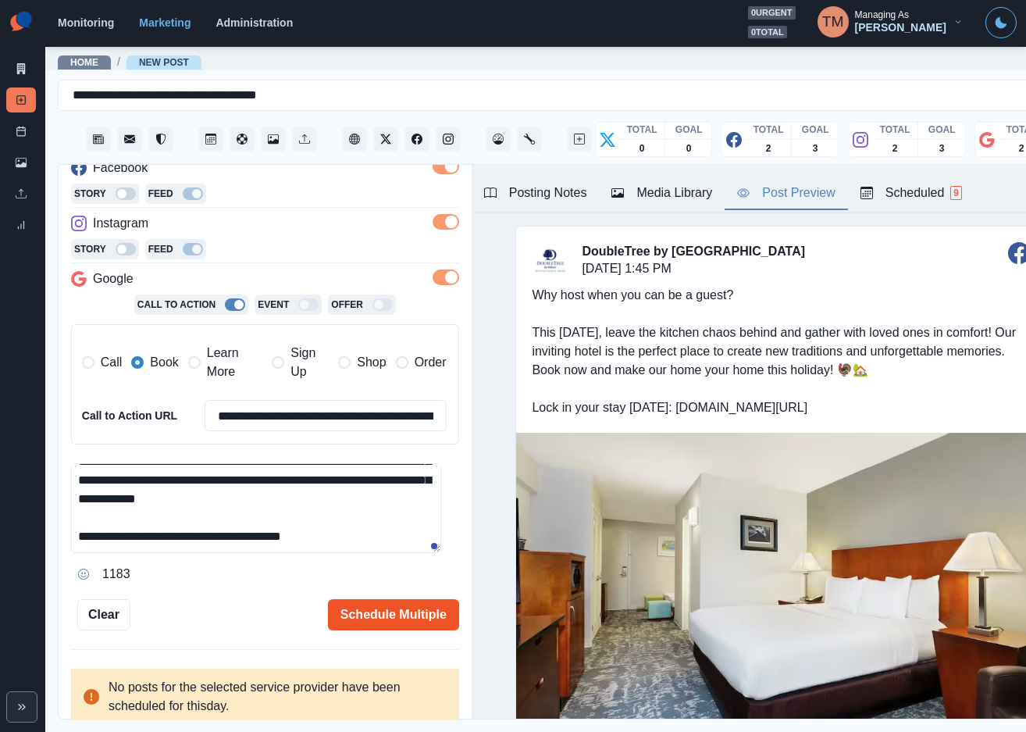
click at [382, 622] on button "Schedule Multiple" at bounding box center [393, 614] width 131 height 31
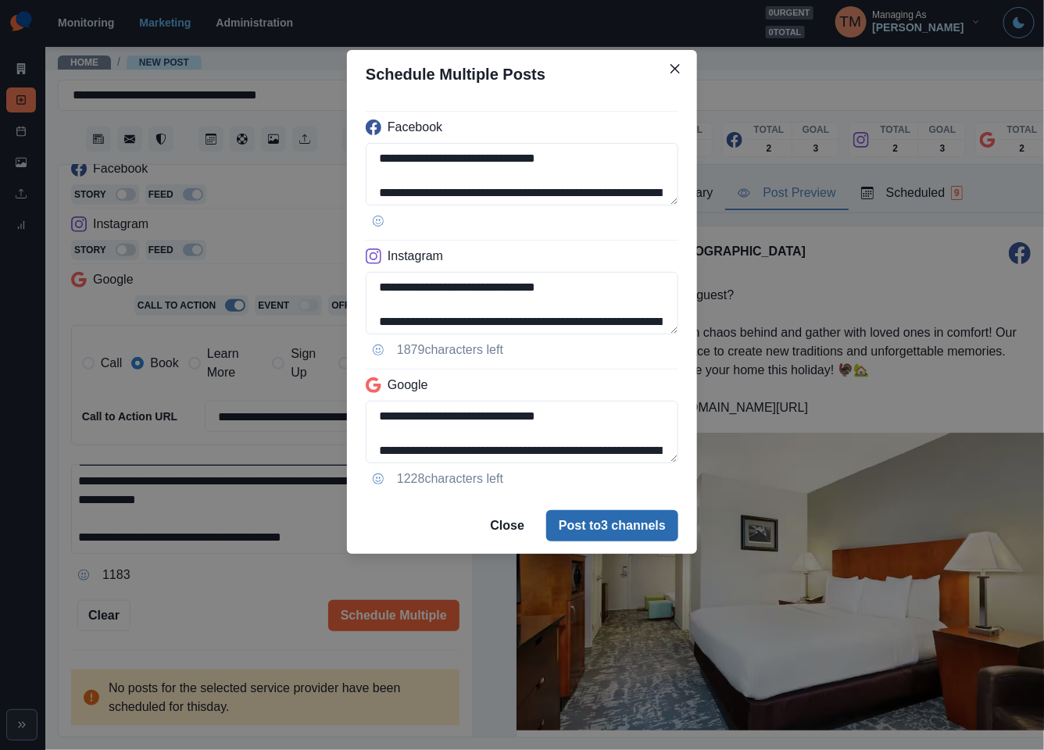
click at [640, 530] on button "Post to 3 channels" at bounding box center [612, 525] width 132 height 31
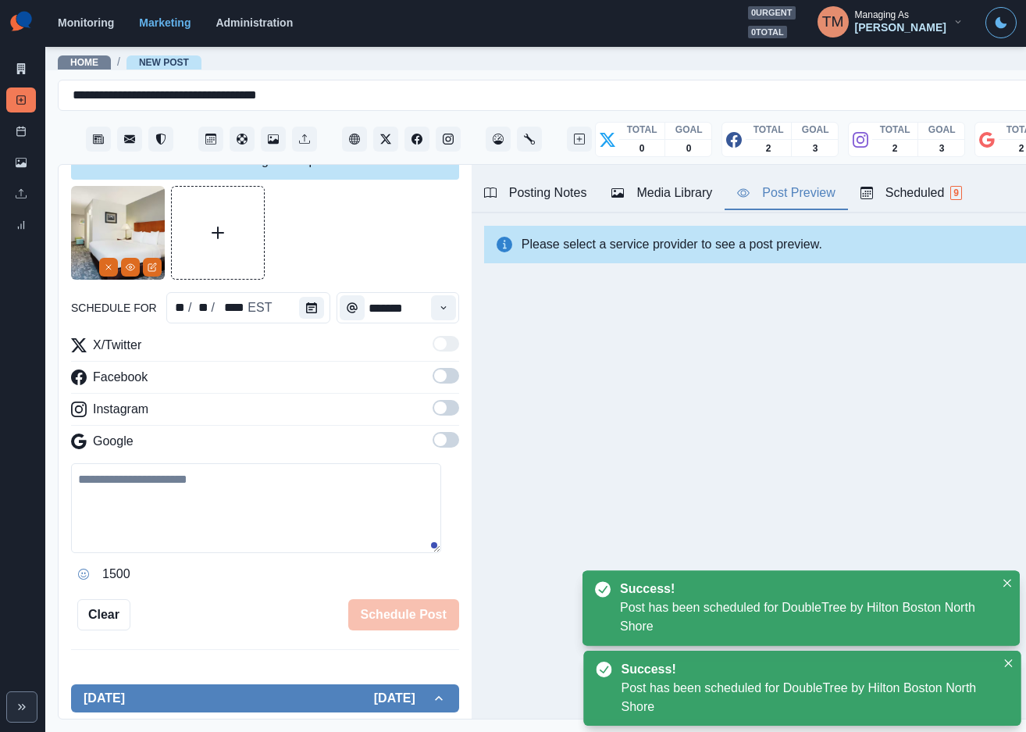
scroll to position [0, 0]
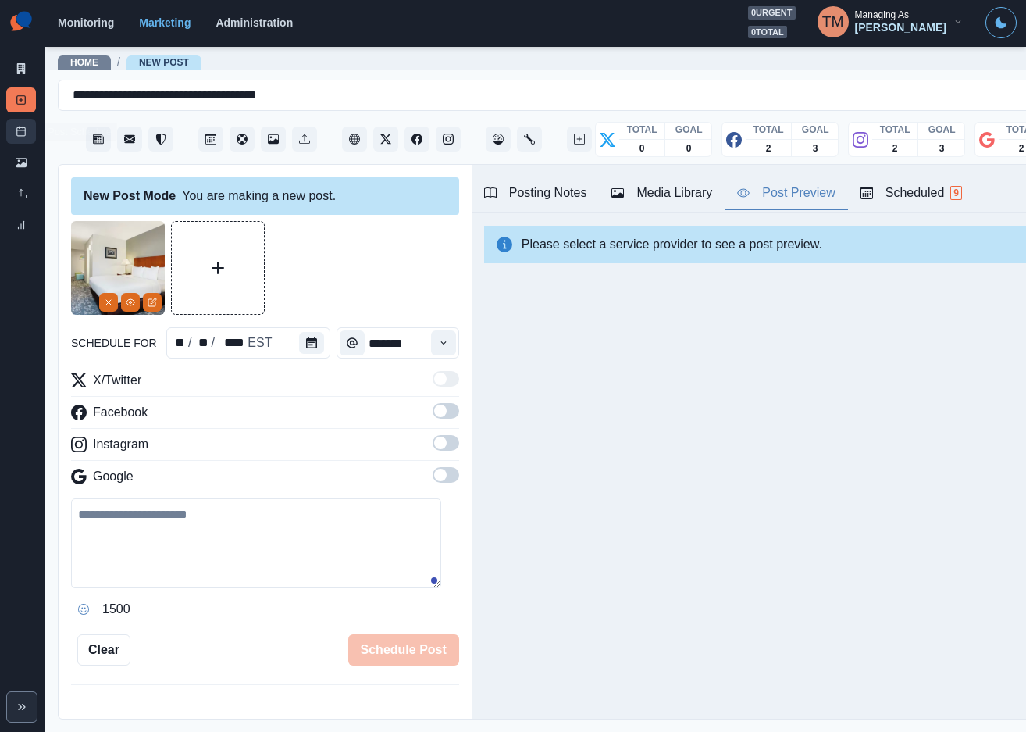
click at [24, 136] on rect at bounding box center [21, 131] width 9 height 9
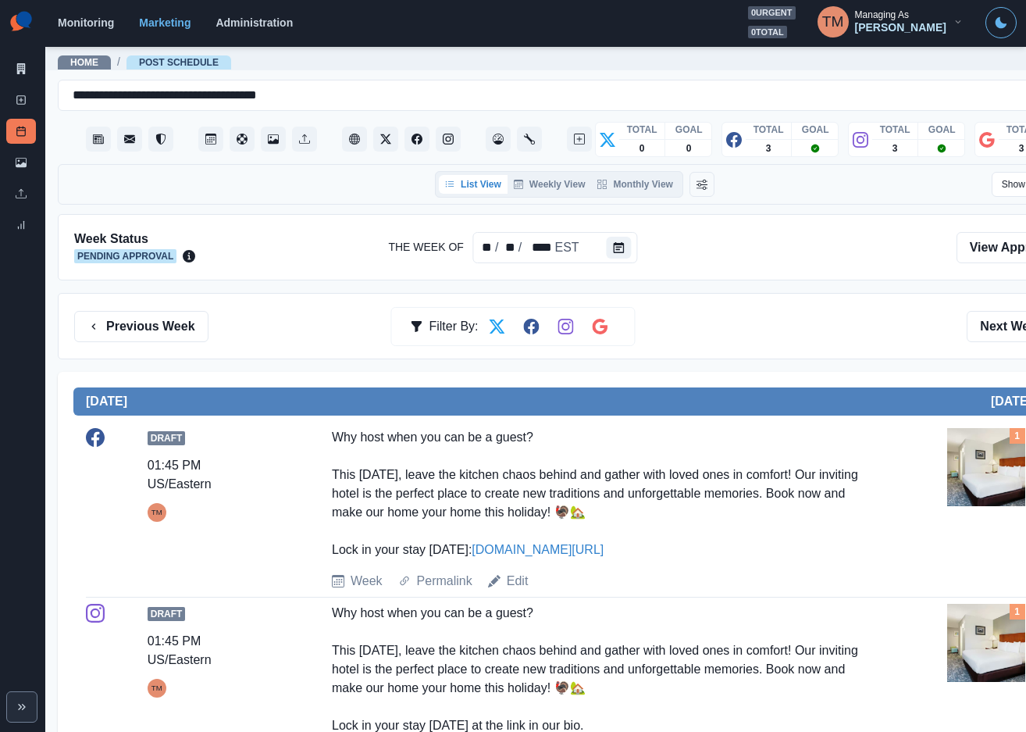
click at [839, 330] on div "Previous Week Filter By: Next Week" at bounding box center [574, 326] width 1001 height 31
click at [21, 66] on icon at bounding box center [21, 68] width 11 height 11
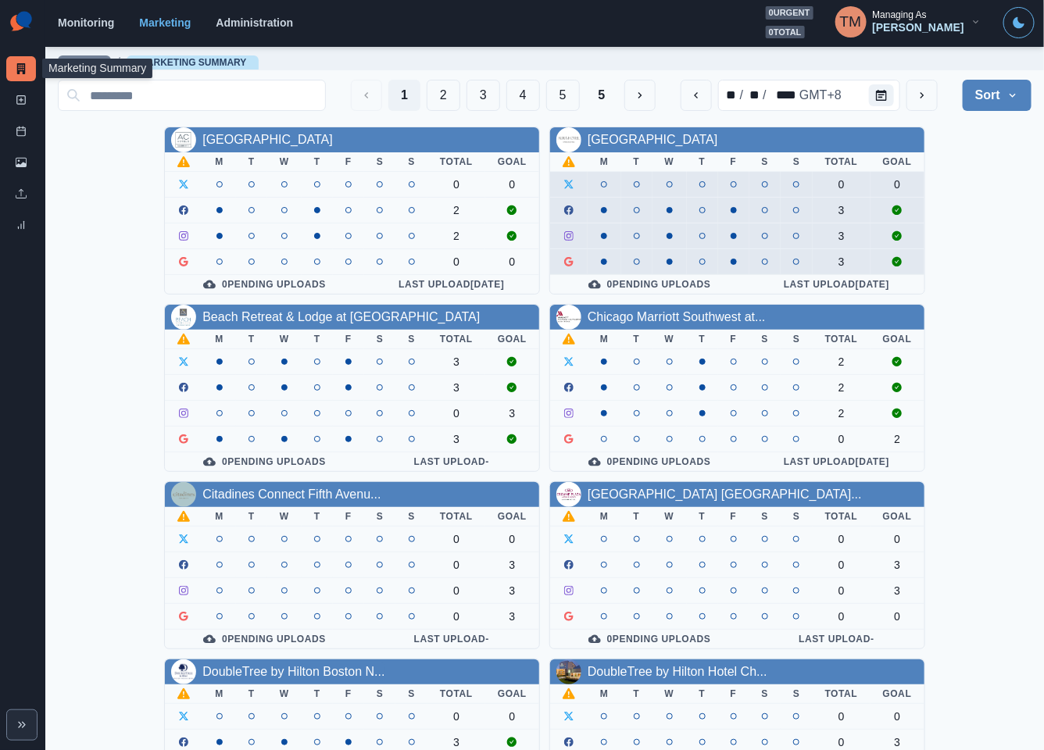
drag, startPoint x: 998, startPoint y: 279, endPoint x: 897, endPoint y: 262, distance: 102.1
click at [997, 277] on div "AC Hotel Atlanta Downtown M T W T F S S Total Goal 0 0 2 2 0 0 0 Pending Upload…" at bounding box center [544, 654] width 973 height 1054
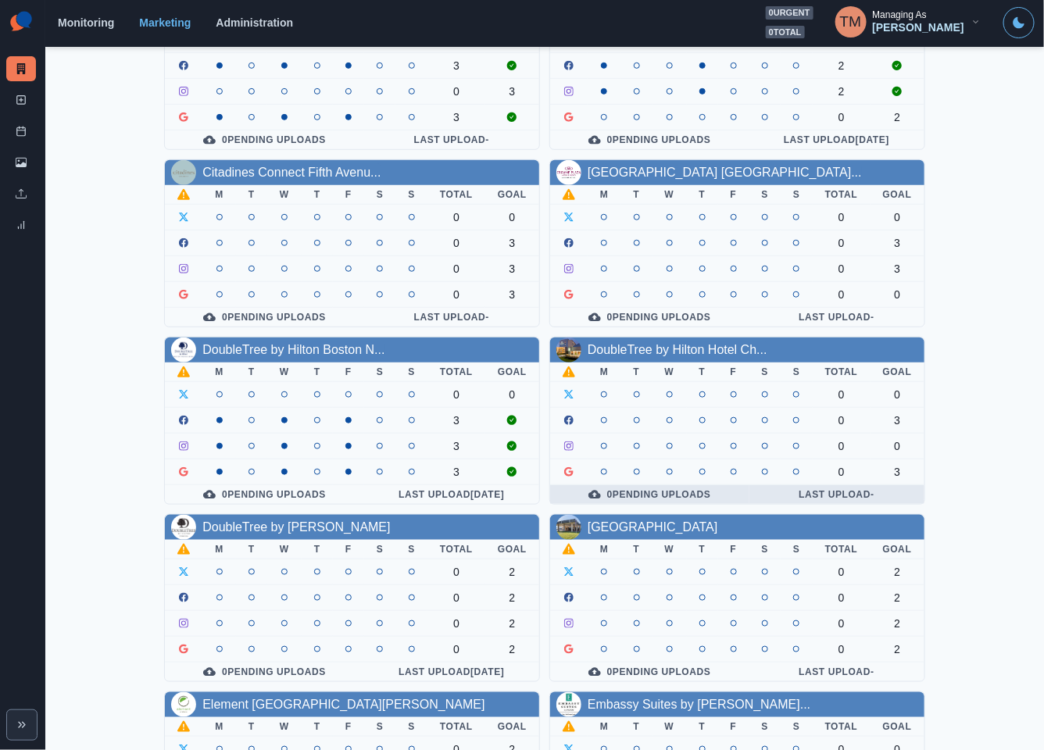
scroll to position [351, 0]
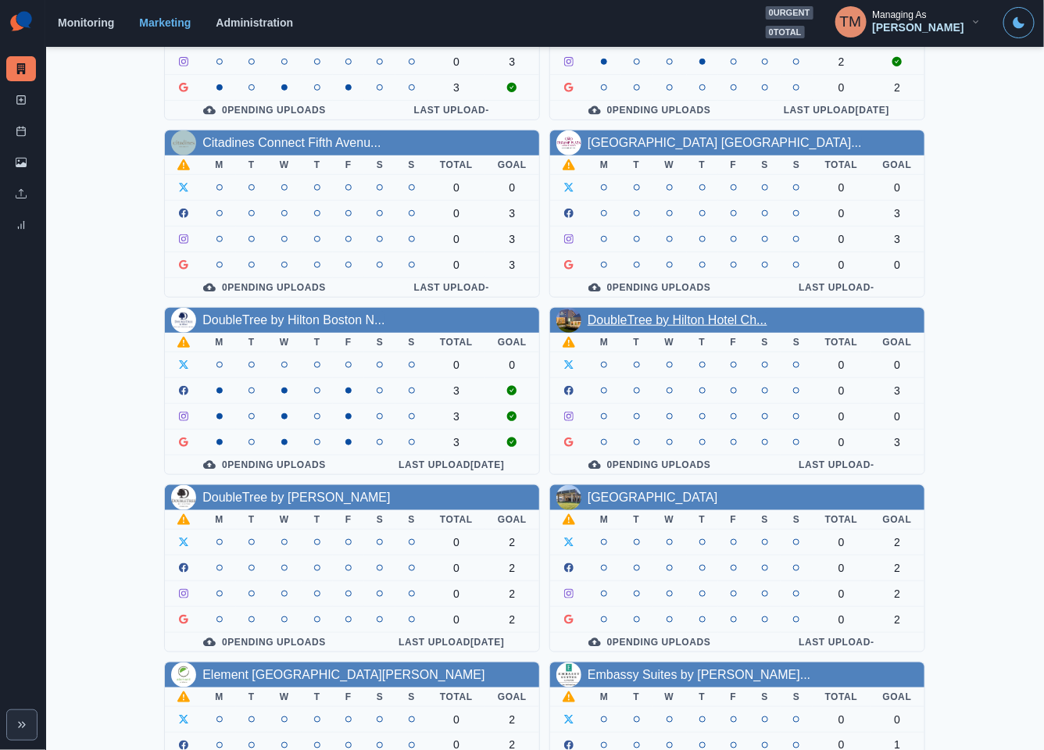
click at [677, 326] on link "DoubleTree by Hilton Hotel Ch..." at bounding box center [677, 319] width 180 height 13
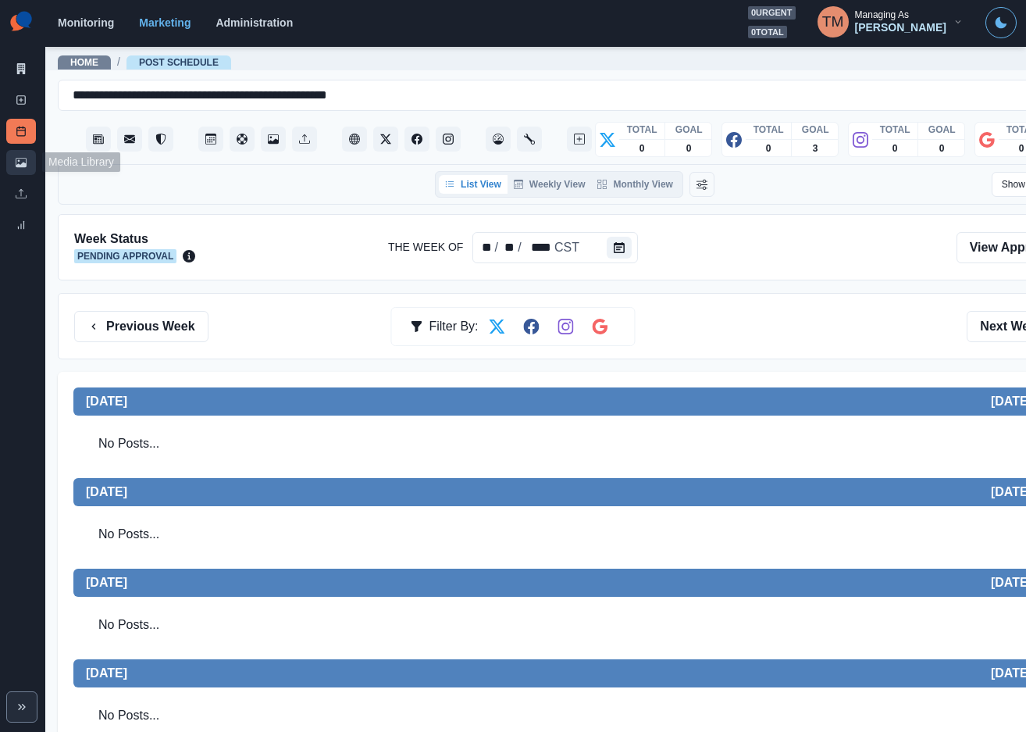
drag, startPoint x: 23, startPoint y: 165, endPoint x: 22, endPoint y: 153, distance: 11.8
click at [22, 165] on icon at bounding box center [21, 162] width 11 height 9
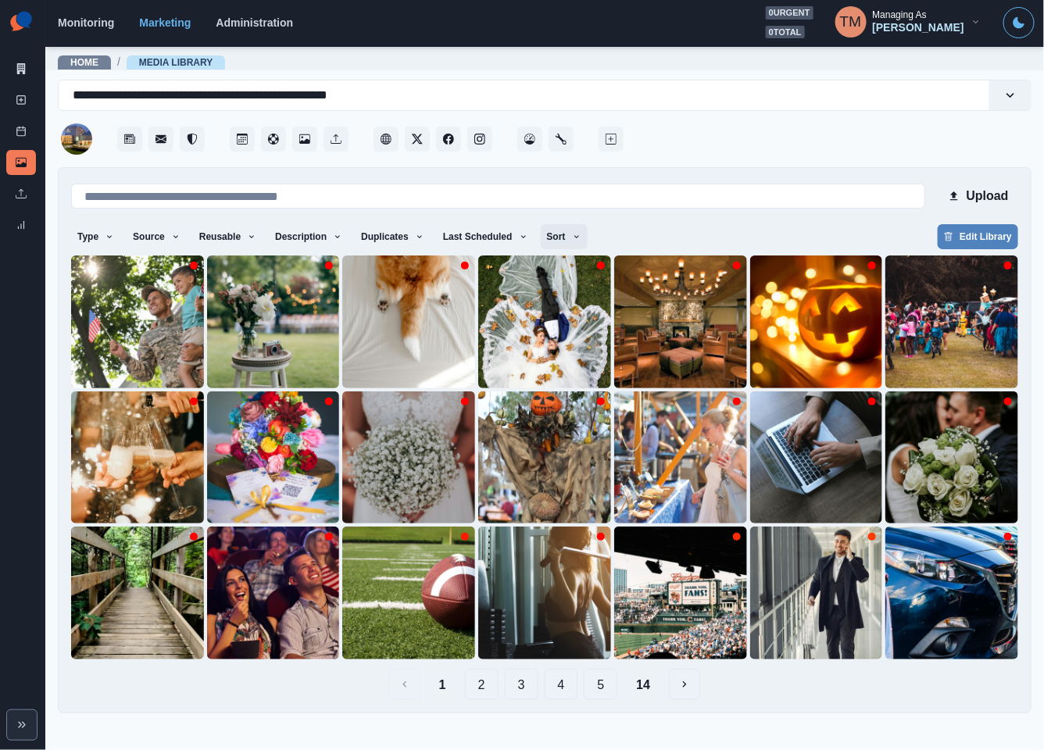
click at [572, 239] on icon "button" at bounding box center [576, 236] width 9 height 9
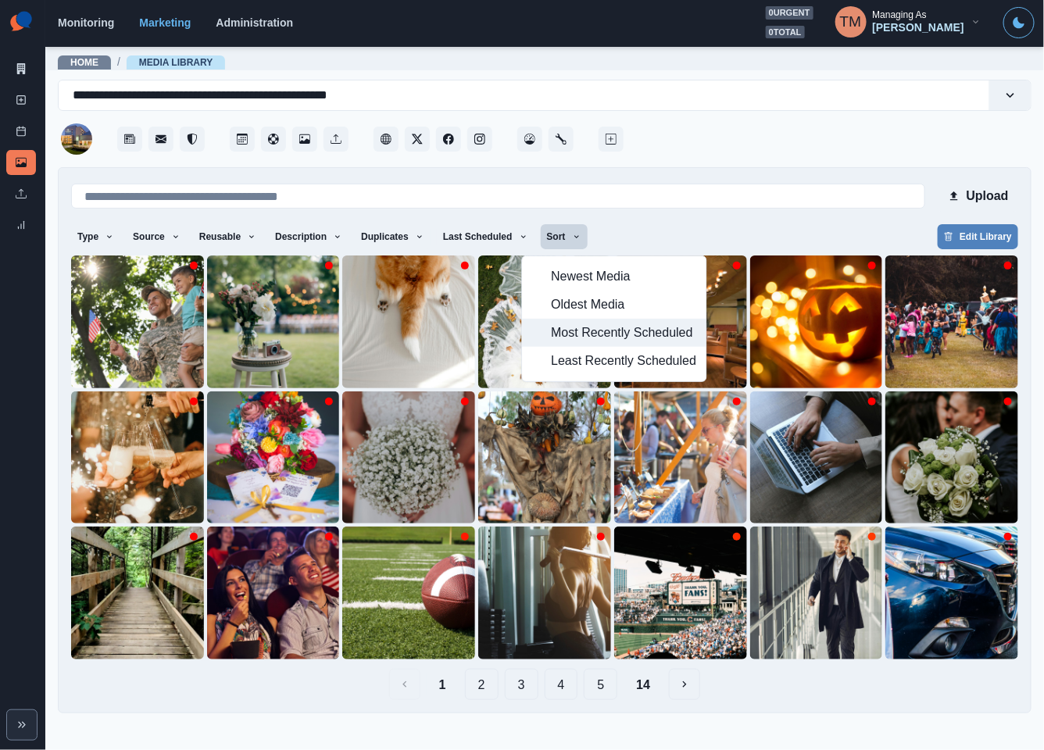
click at [603, 338] on span "Most Recently Scheduled" at bounding box center [623, 332] width 145 height 19
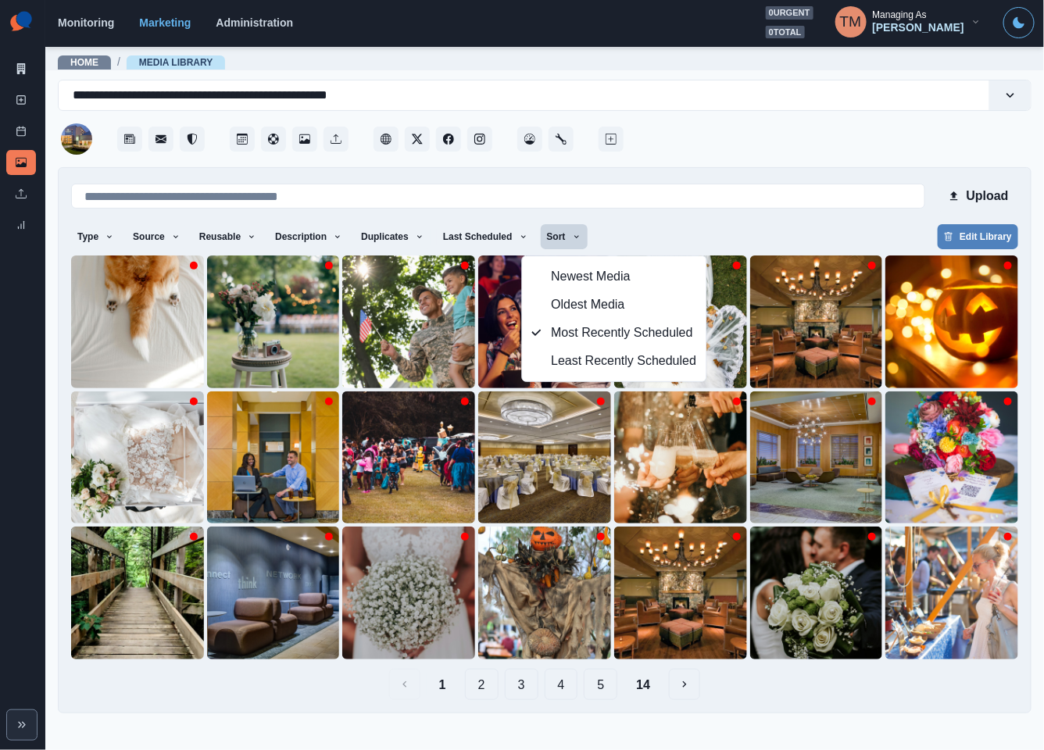
click at [778, 213] on div "Upload Type Any Image Video Source Any Upload Social Manager Found: Instagram F…" at bounding box center [544, 439] width 947 height 519
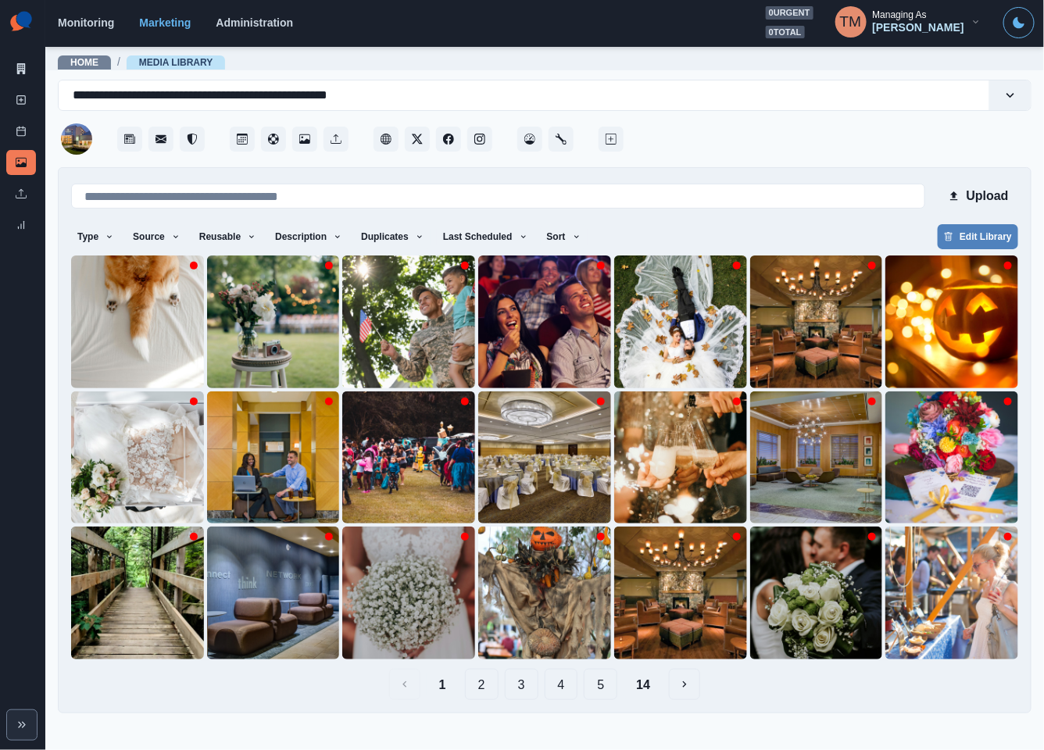
click at [651, 689] on button "14" at bounding box center [642, 684] width 39 height 31
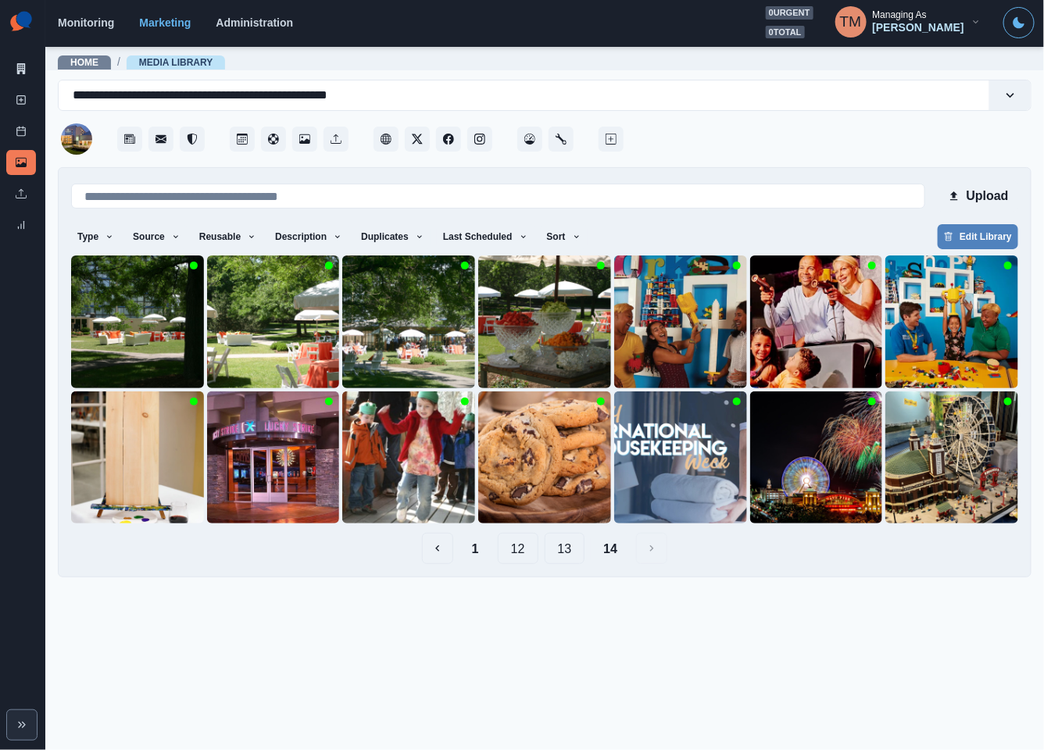
click at [570, 551] on button "13" at bounding box center [564, 548] width 41 height 31
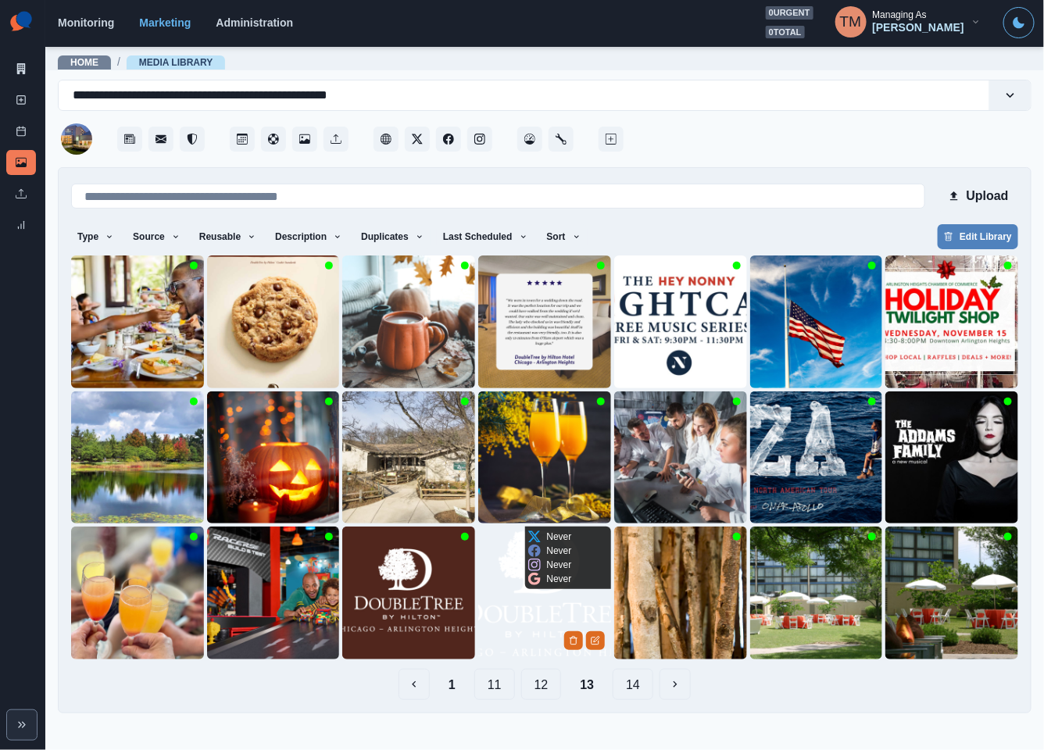
click at [548, 593] on img at bounding box center [544, 592] width 133 height 133
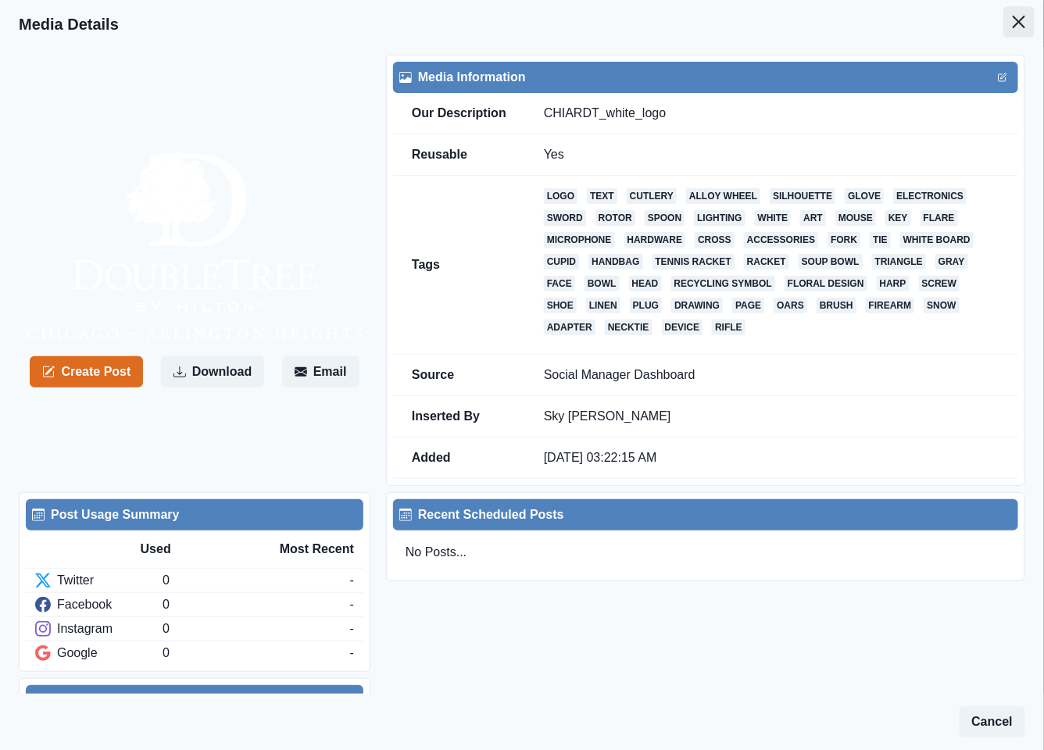
click at [1012, 24] on icon "Close" at bounding box center [1018, 22] width 12 height 12
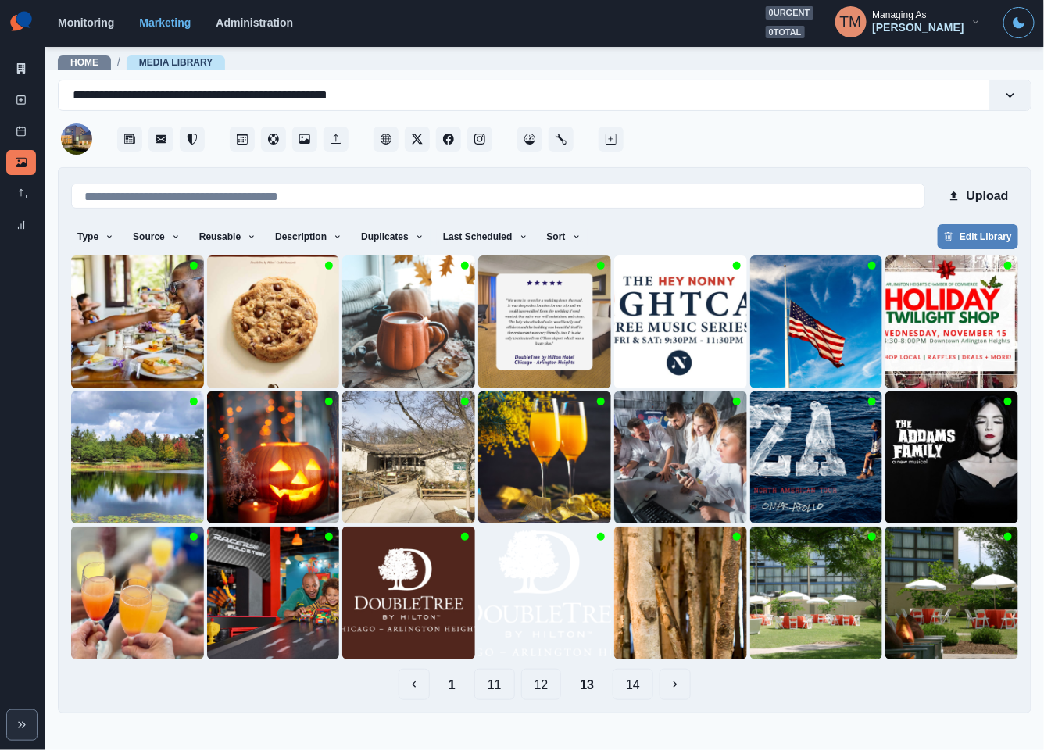
click at [546, 687] on button "12" at bounding box center [541, 684] width 41 height 31
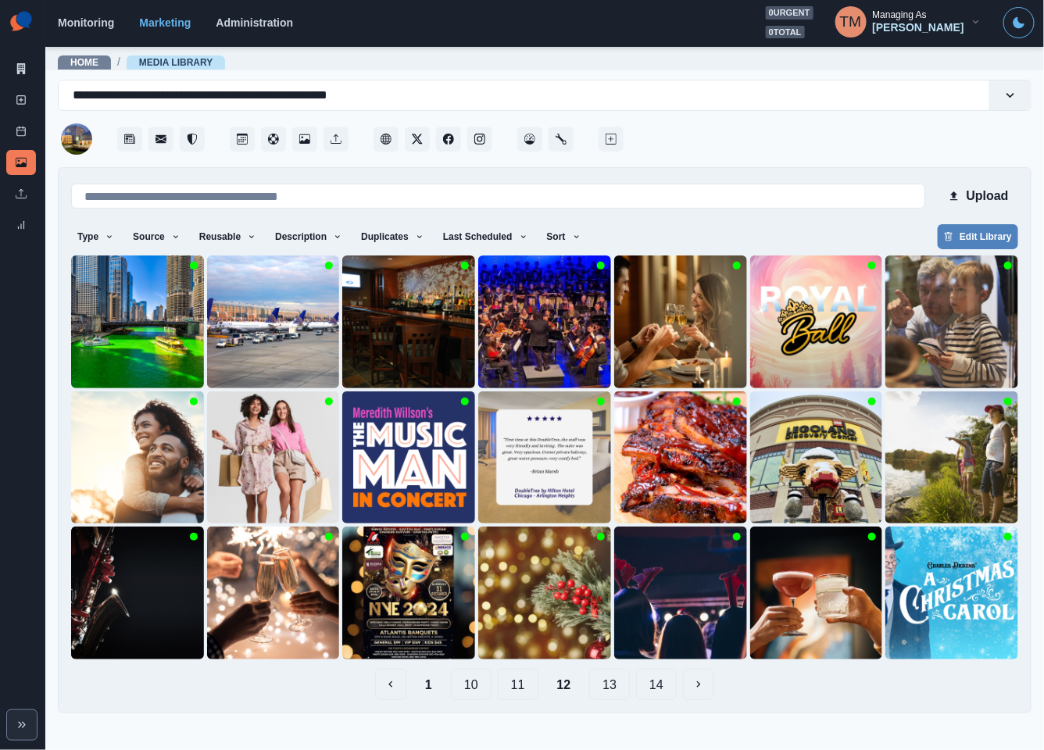
click at [523, 684] on button "11" at bounding box center [518, 684] width 41 height 31
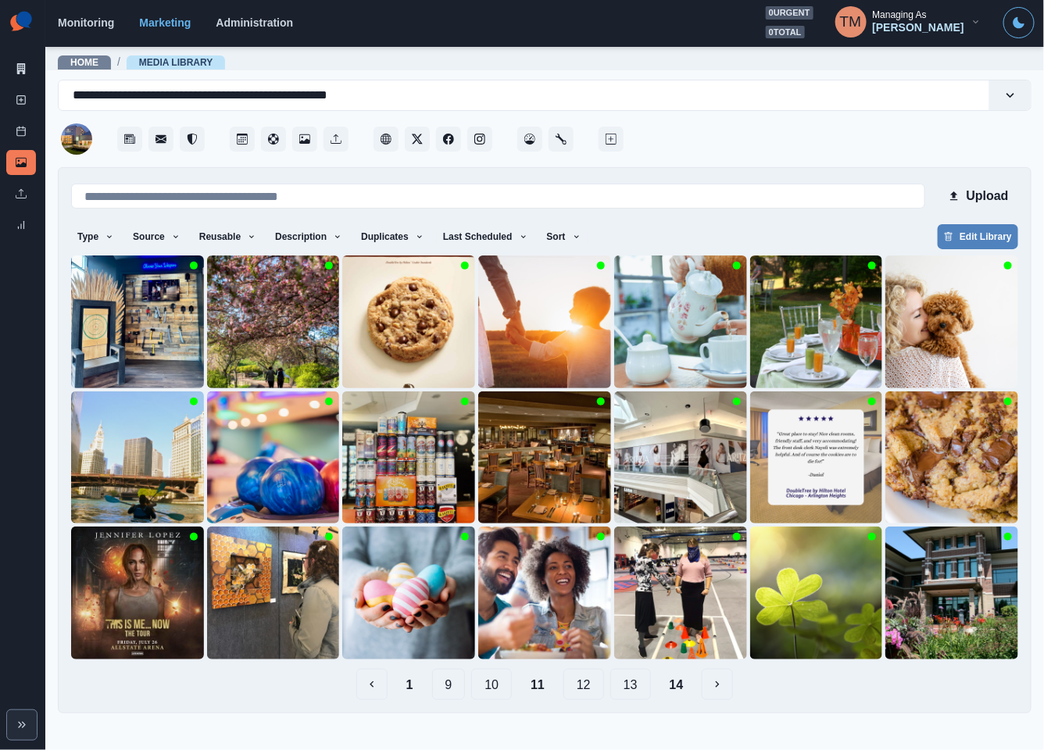
click at [495, 687] on button "10" at bounding box center [491, 684] width 41 height 31
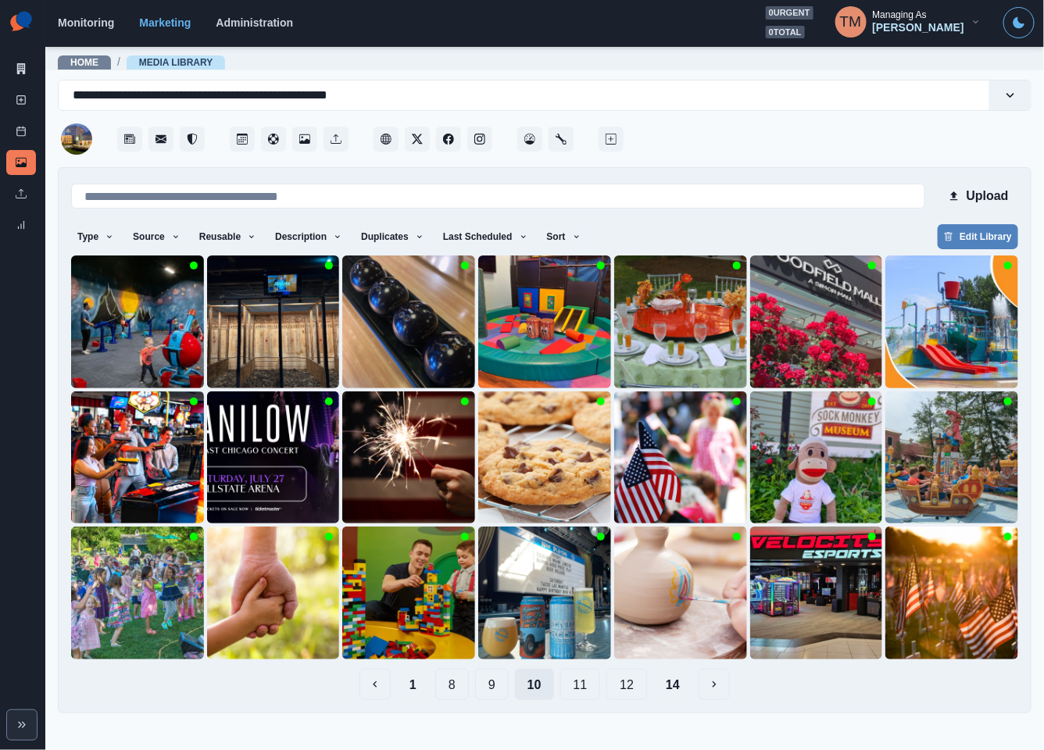
click at [495, 687] on button "9" at bounding box center [492, 684] width 34 height 31
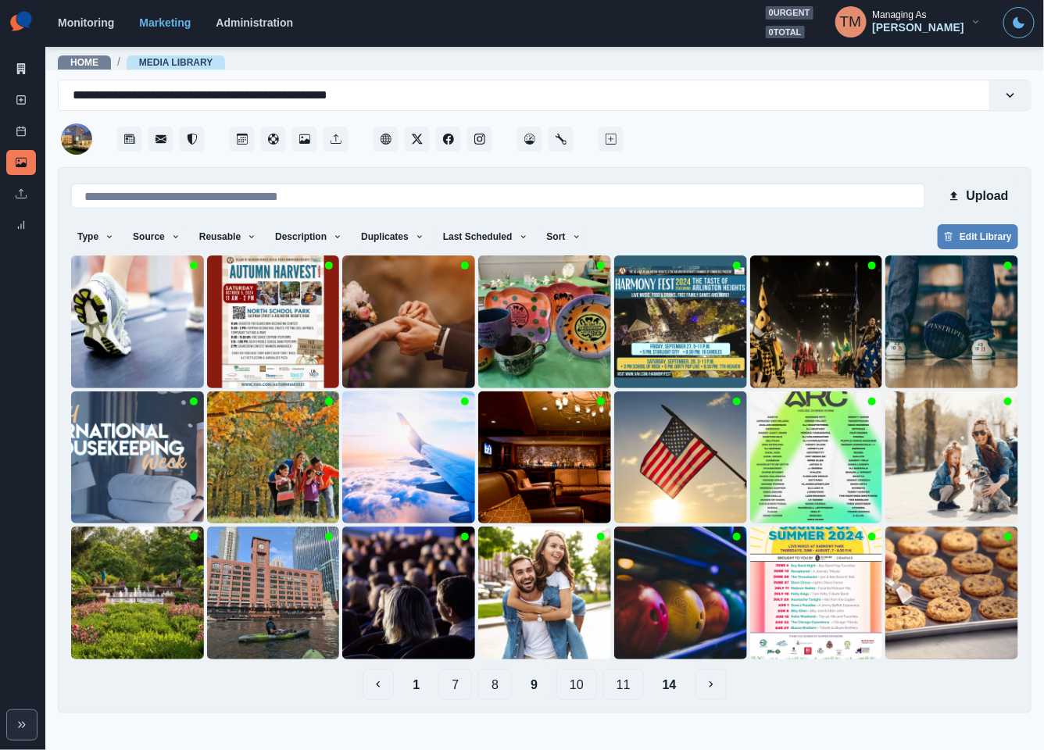
click at [491, 691] on button "8" at bounding box center [495, 684] width 34 height 31
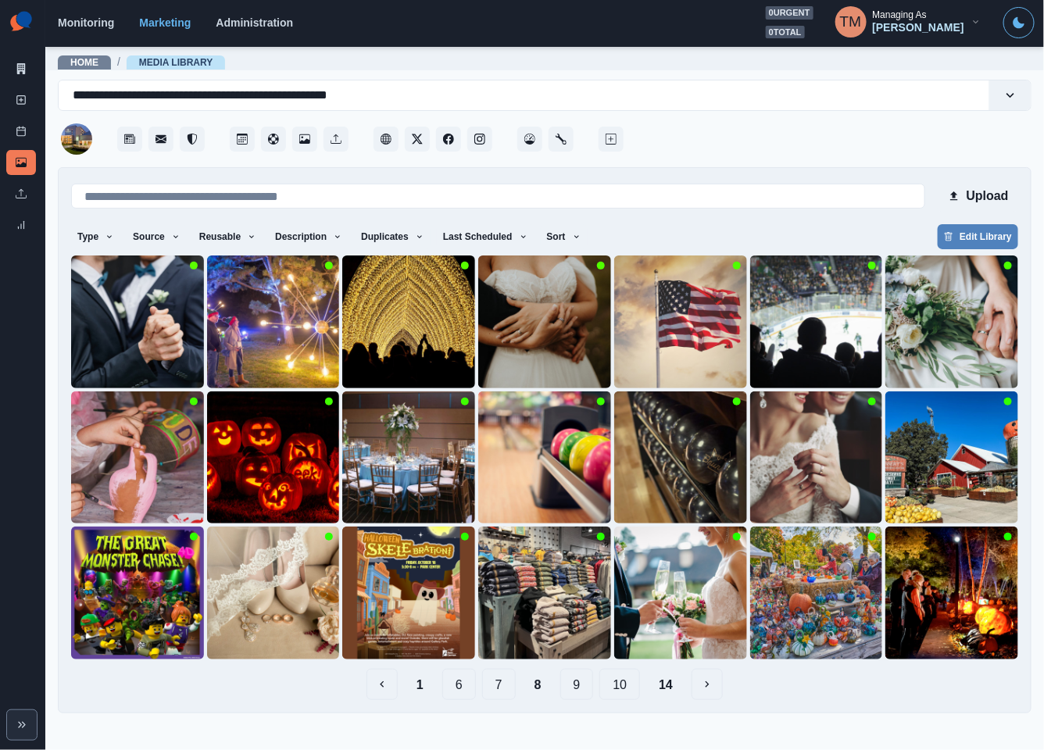
click at [493, 689] on button "7" at bounding box center [499, 684] width 34 height 31
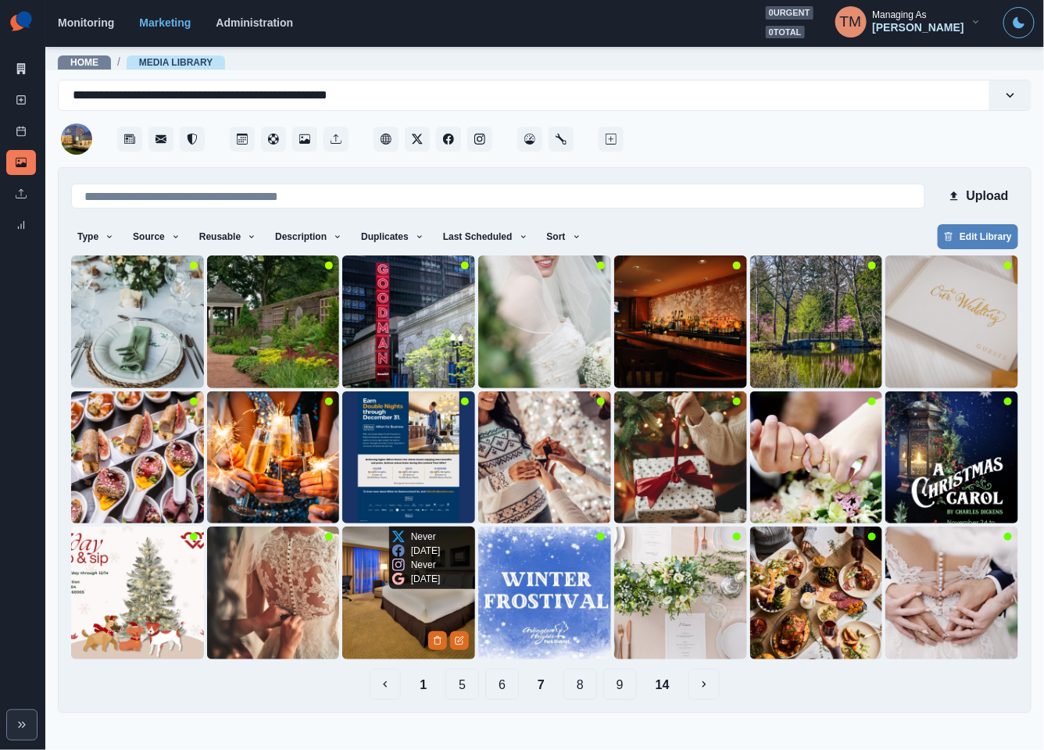
click at [366, 617] on img at bounding box center [408, 592] width 133 height 133
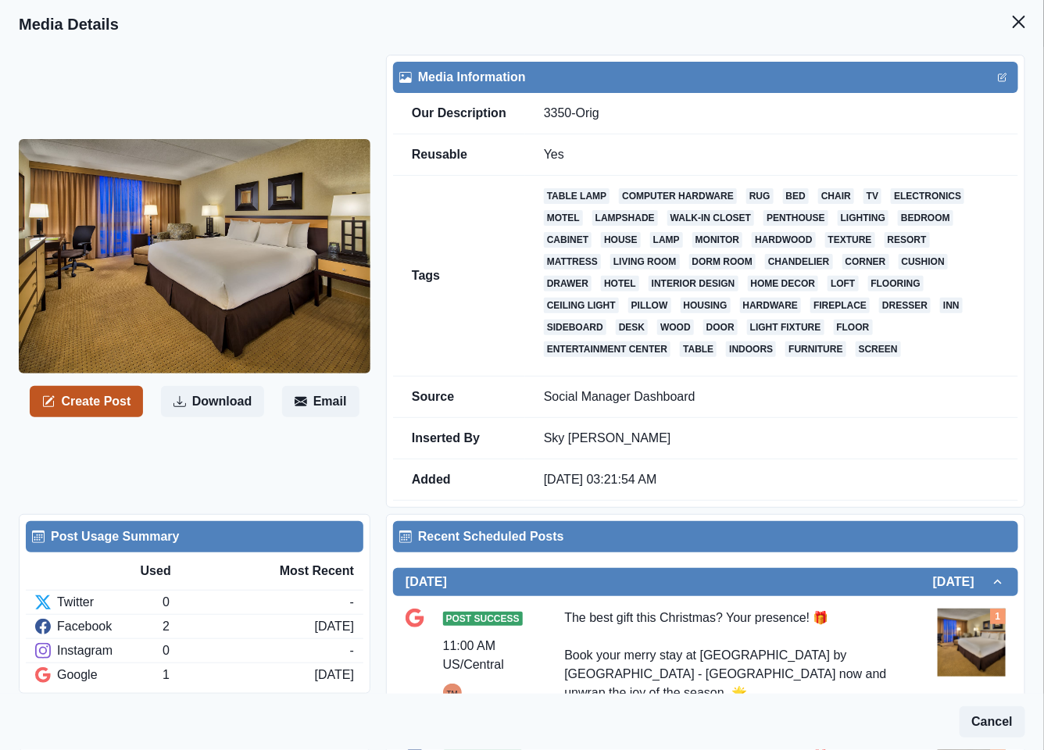
click at [91, 398] on button "Create Post" at bounding box center [86, 401] width 113 height 31
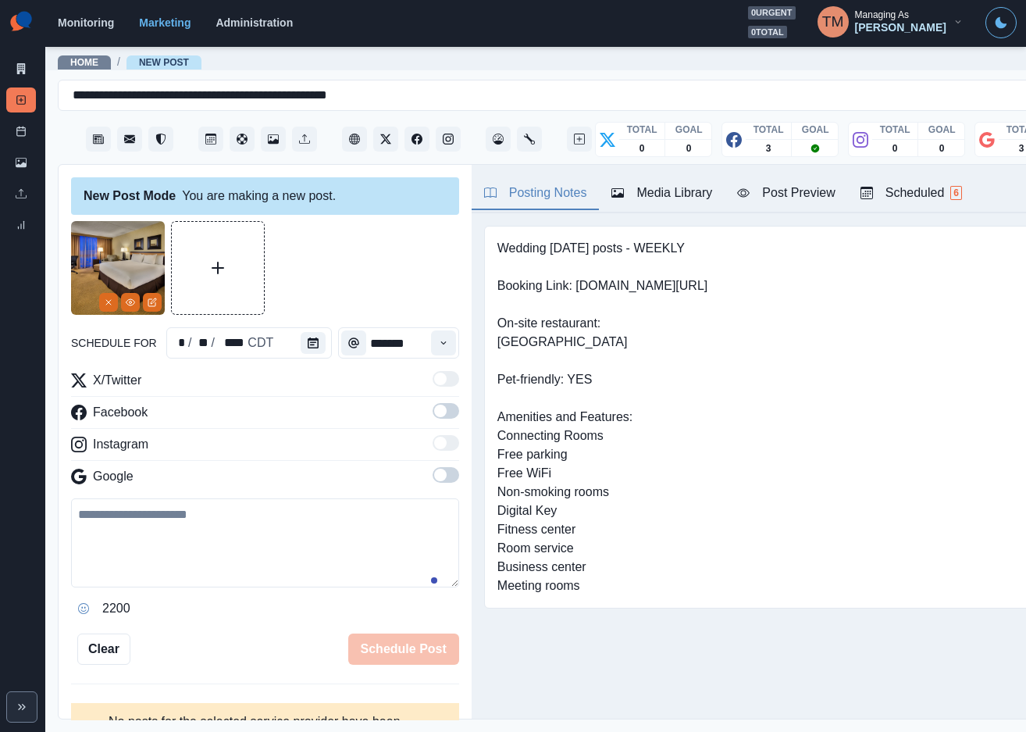
drag, startPoint x: 207, startPoint y: 548, endPoint x: 192, endPoint y: 565, distance: 22.1
click at [207, 548] on textarea at bounding box center [265, 542] width 388 height 89
paste textarea "**********"
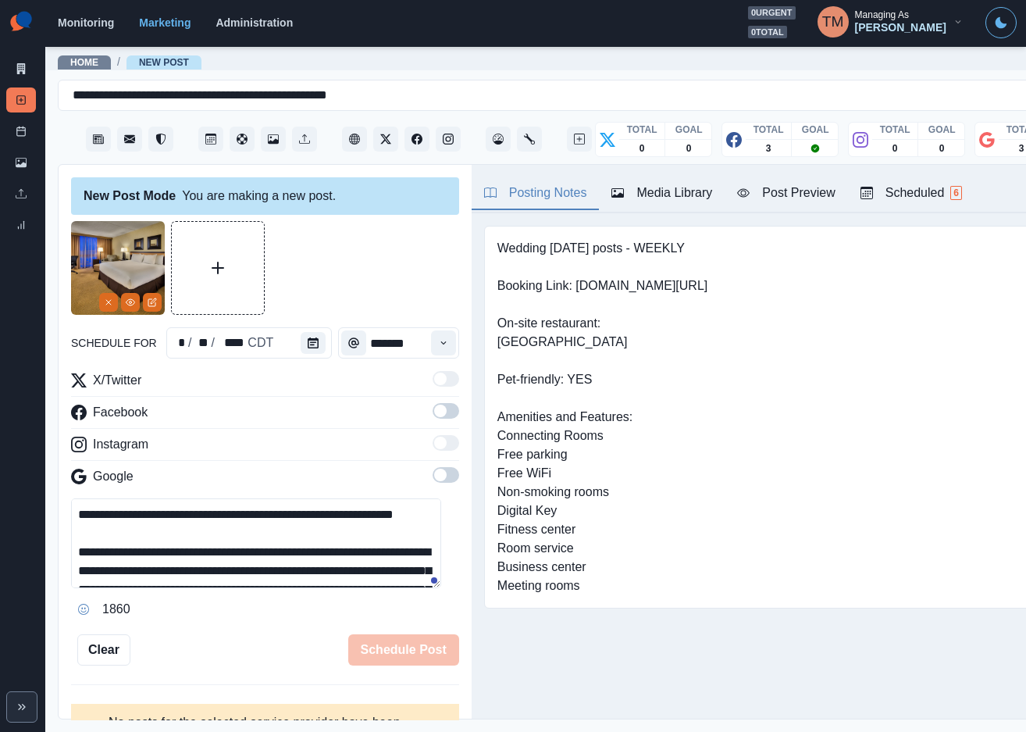
scroll to position [105, 0]
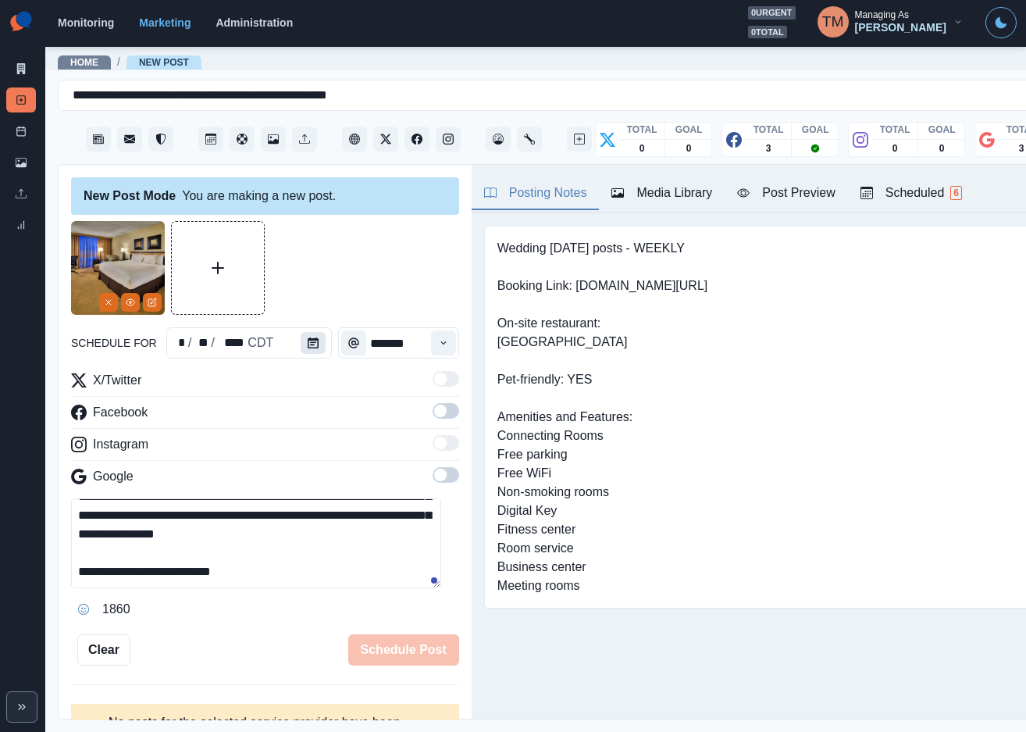
type textarea "**********"
click at [308, 343] on icon "Calendar" at bounding box center [313, 342] width 11 height 11
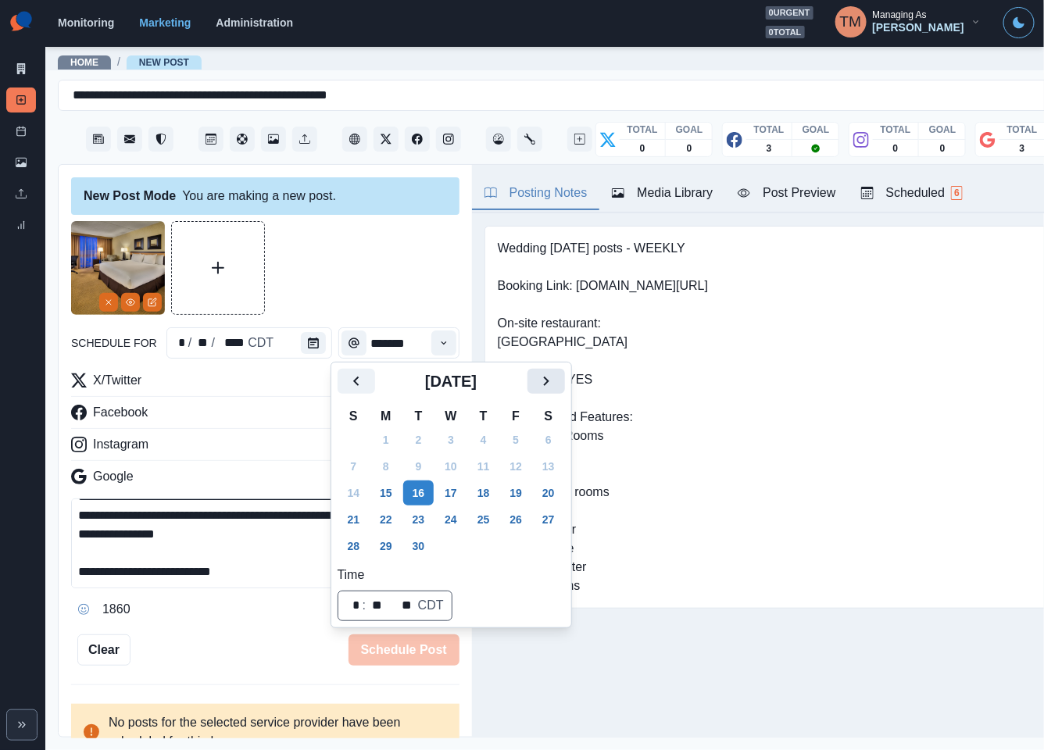
click at [548, 382] on icon "Next" at bounding box center [545, 380] width 5 height 9
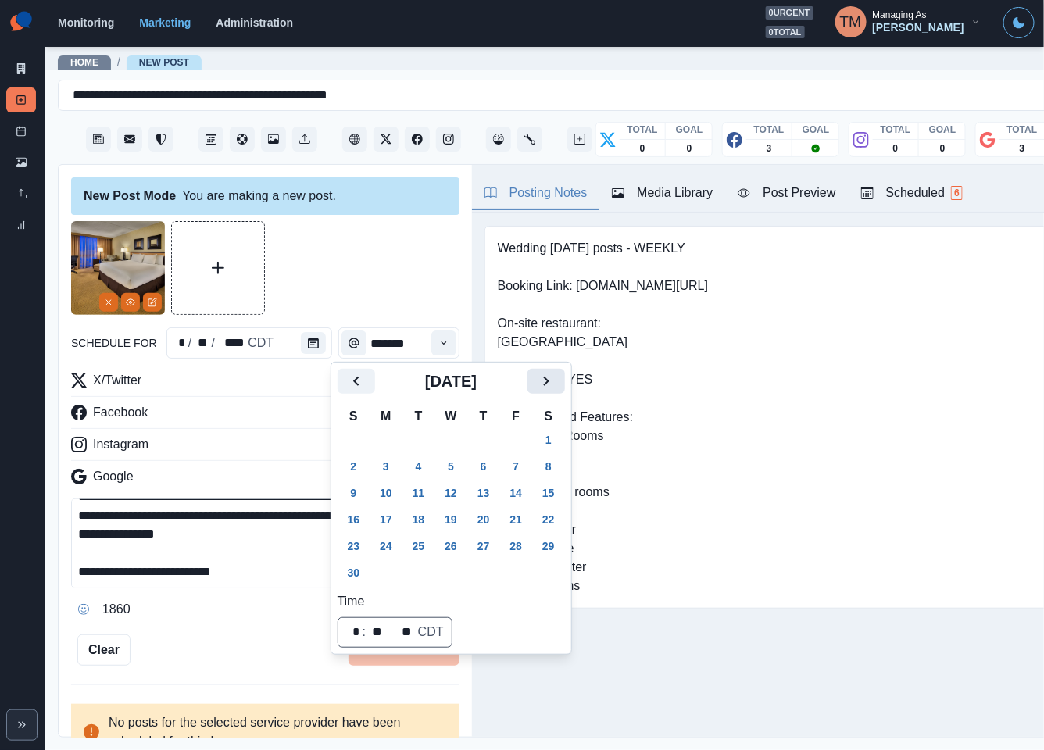
click at [548, 382] on icon "Next" at bounding box center [545, 380] width 5 height 9
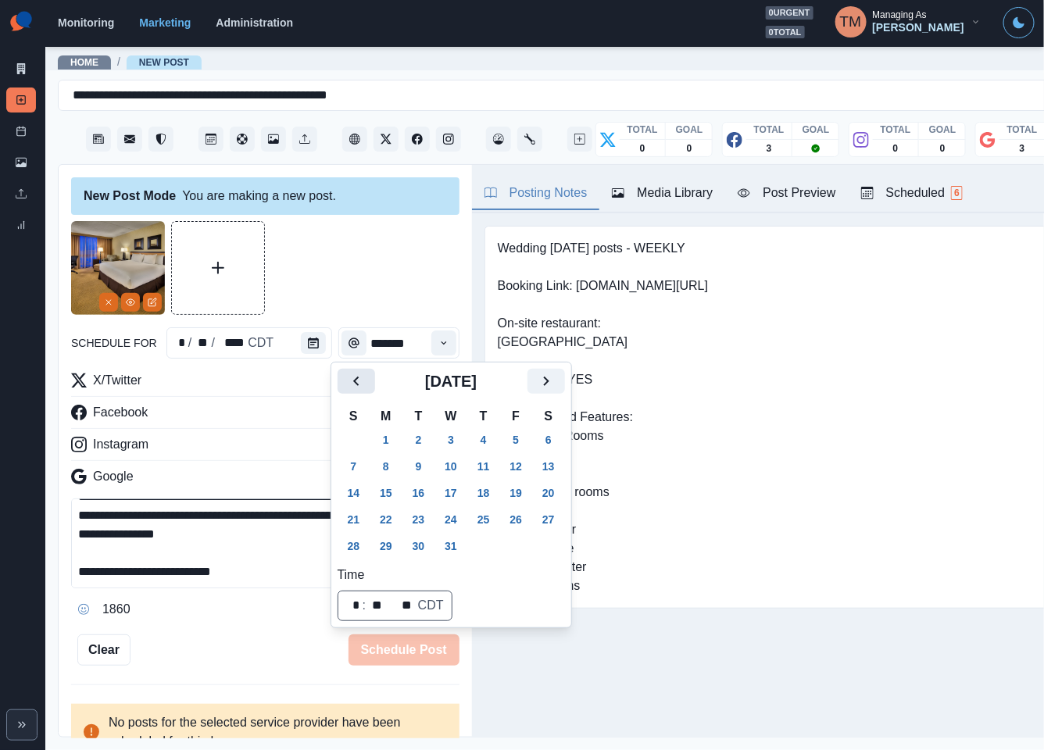
click at [355, 380] on icon "Previous" at bounding box center [356, 381] width 19 height 19
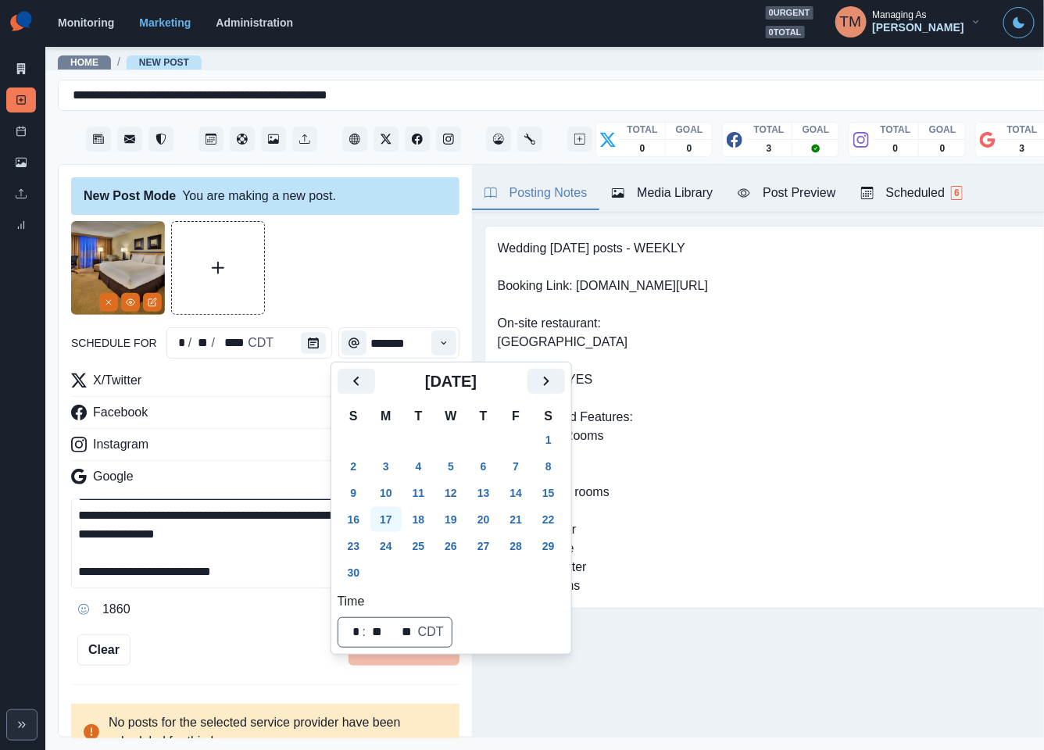
click at [383, 521] on button "17" at bounding box center [385, 519] width 31 height 25
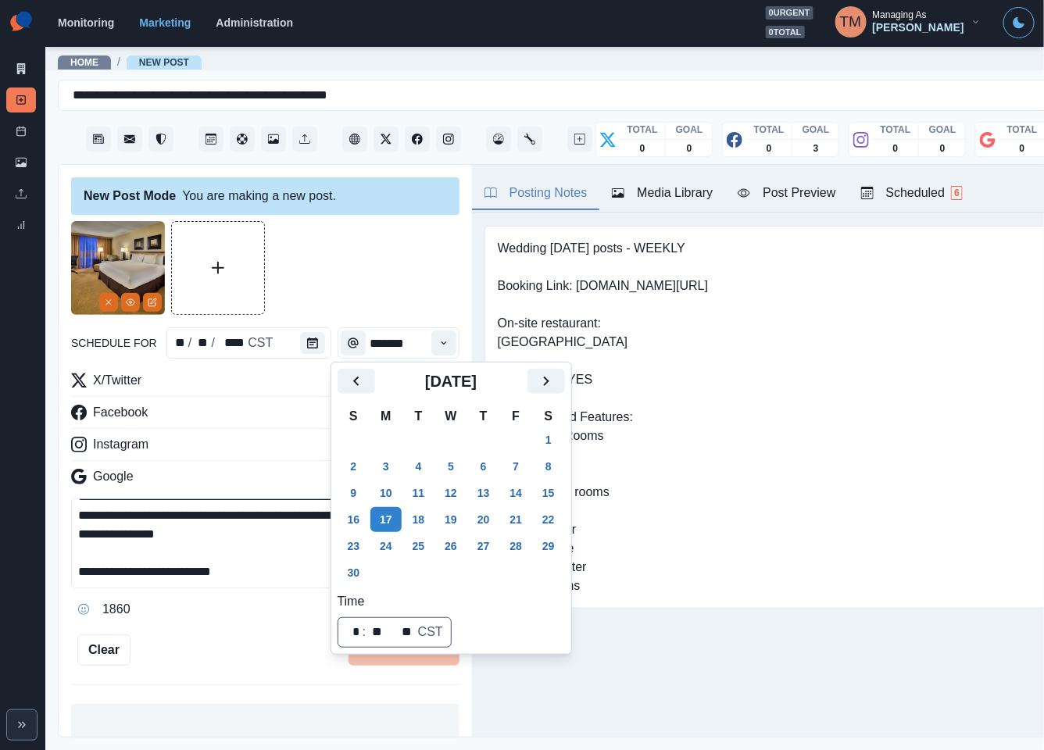
click at [361, 286] on div at bounding box center [265, 268] width 388 height 94
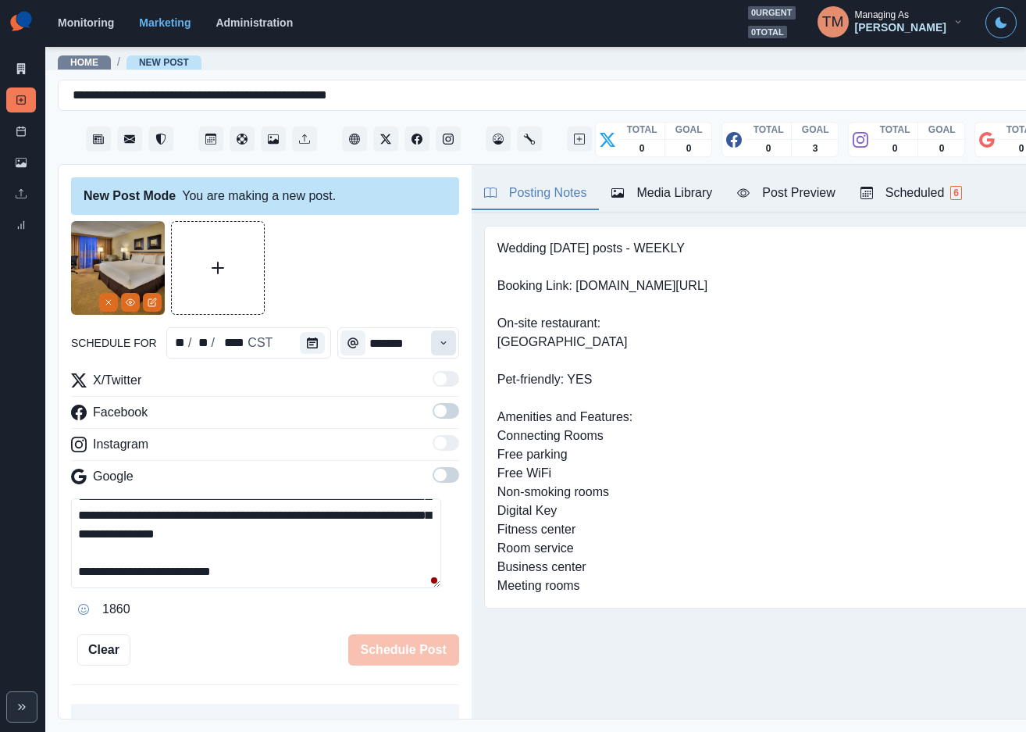
click at [438, 345] on icon "Time" at bounding box center [443, 342] width 11 height 11
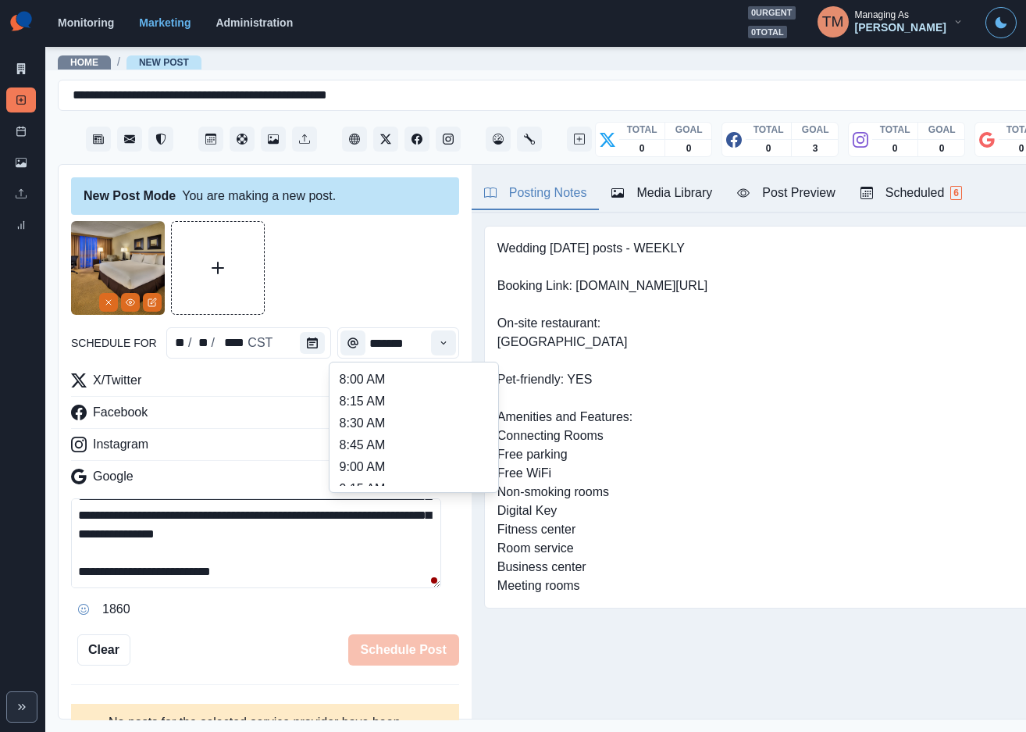
type input "*******"
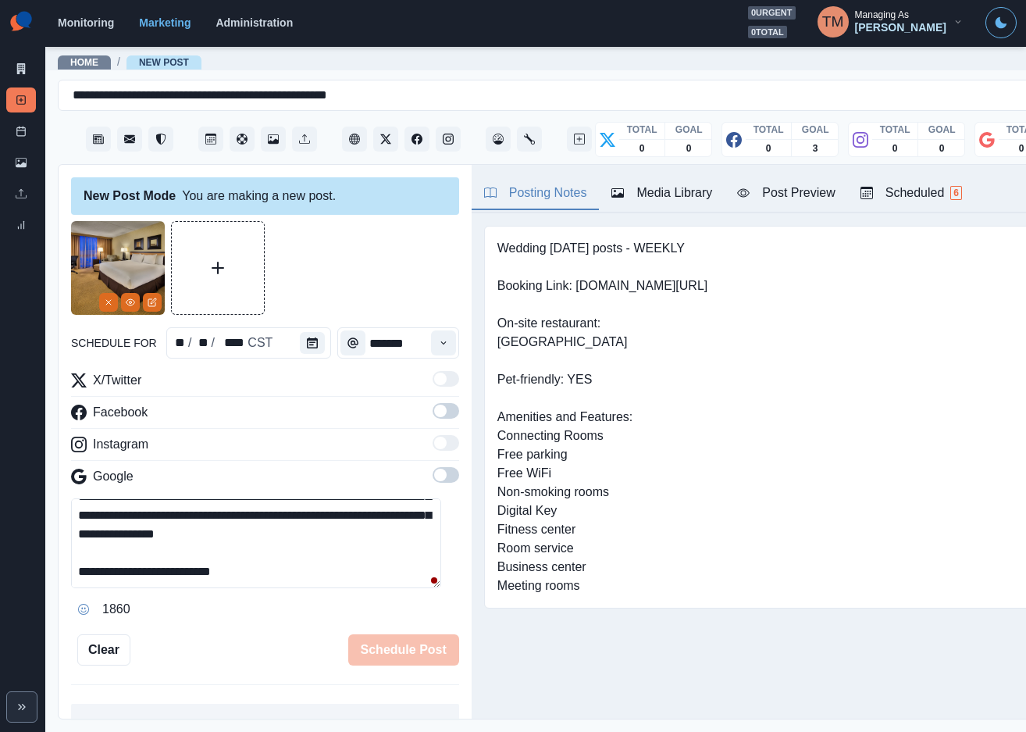
click at [434, 413] on span at bounding box center [446, 411] width 27 height 16
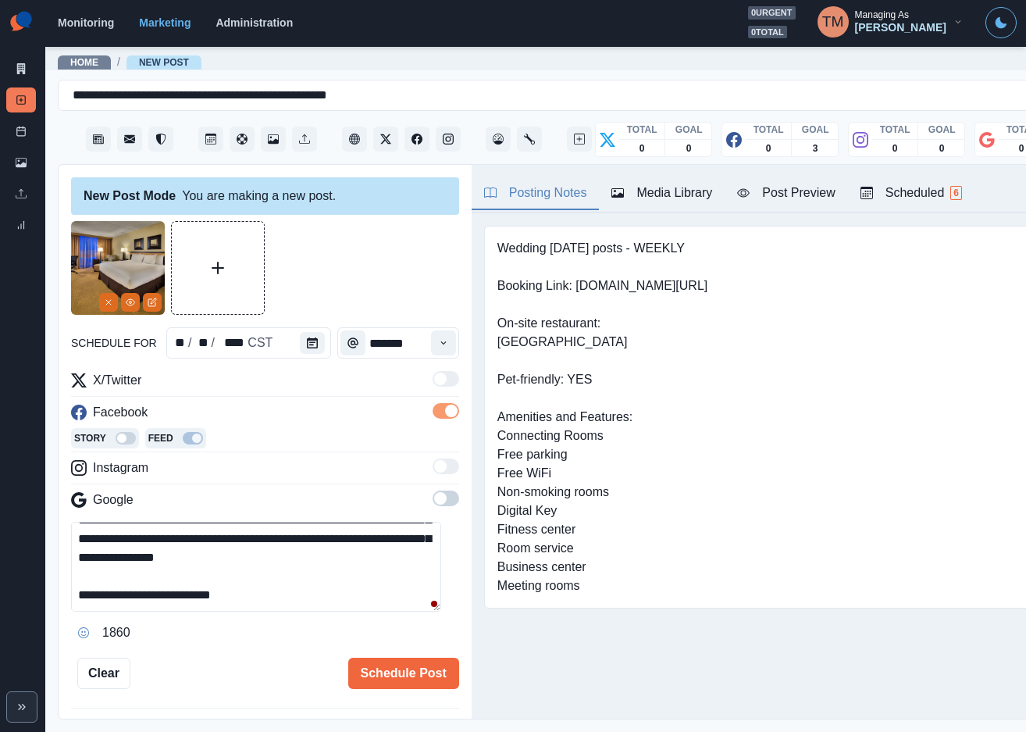
click at [433, 495] on span at bounding box center [446, 499] width 27 height 16
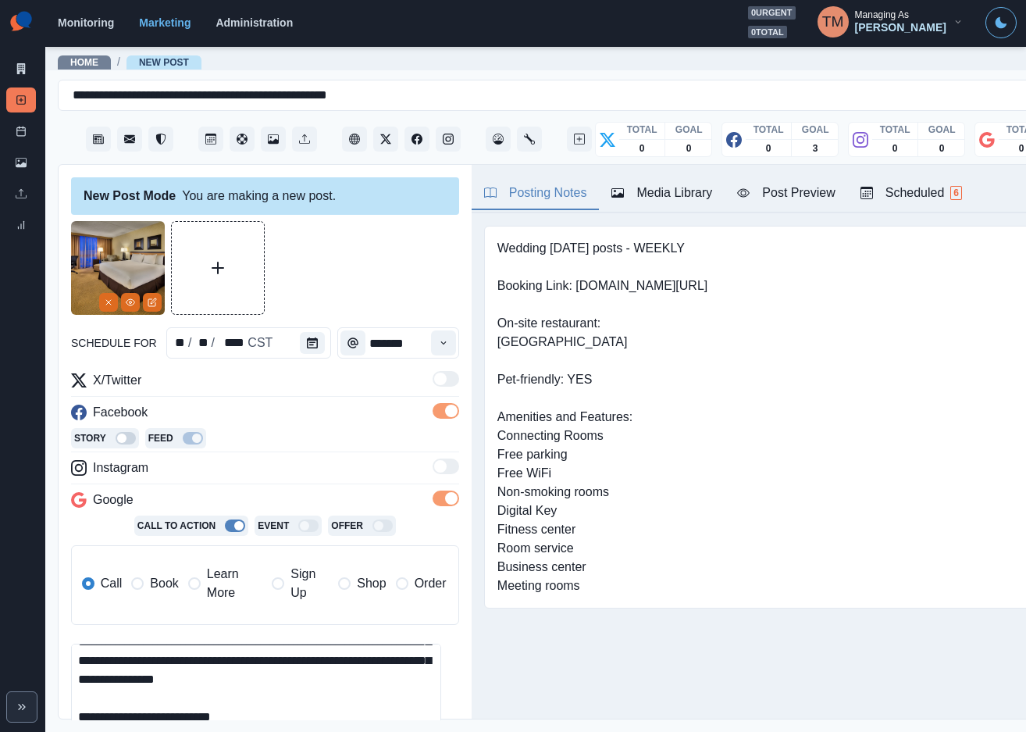
click at [151, 583] on span "Book" at bounding box center [164, 583] width 28 height 19
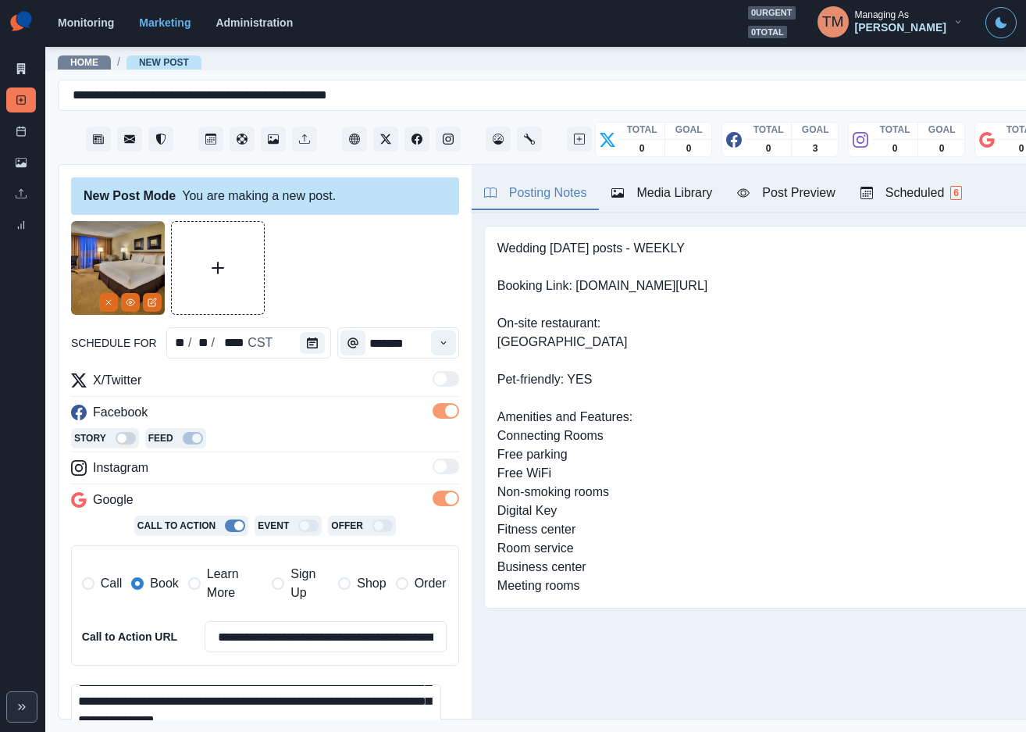
click at [350, 265] on div at bounding box center [265, 268] width 388 height 94
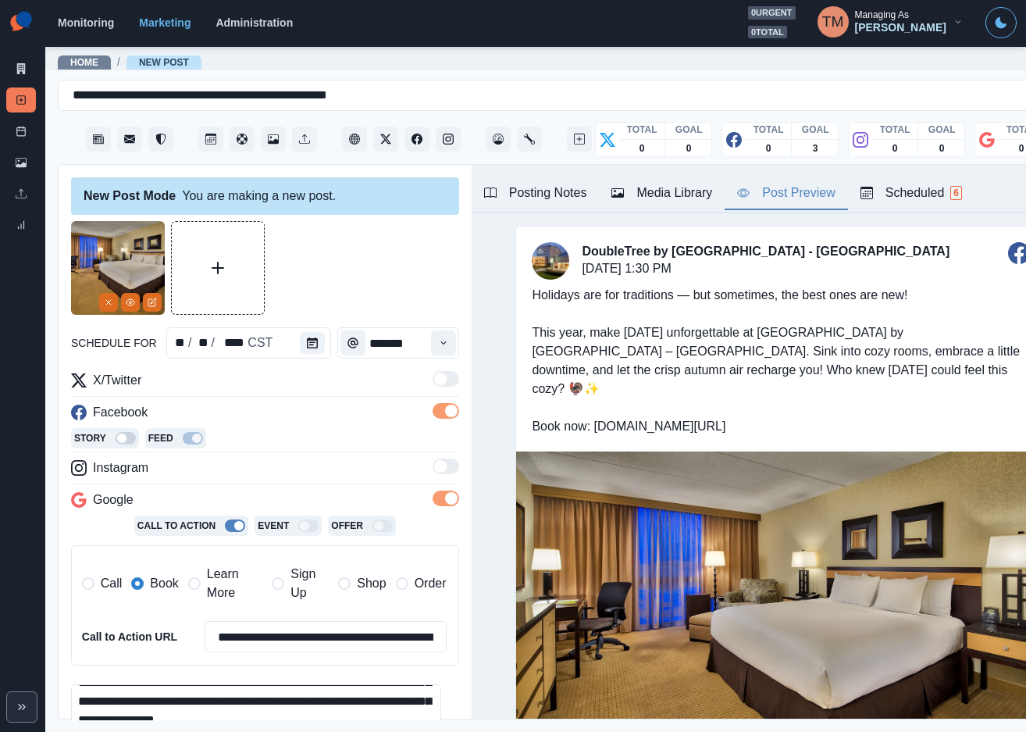
click at [793, 204] on button "Post Preview" at bounding box center [786, 193] width 123 height 33
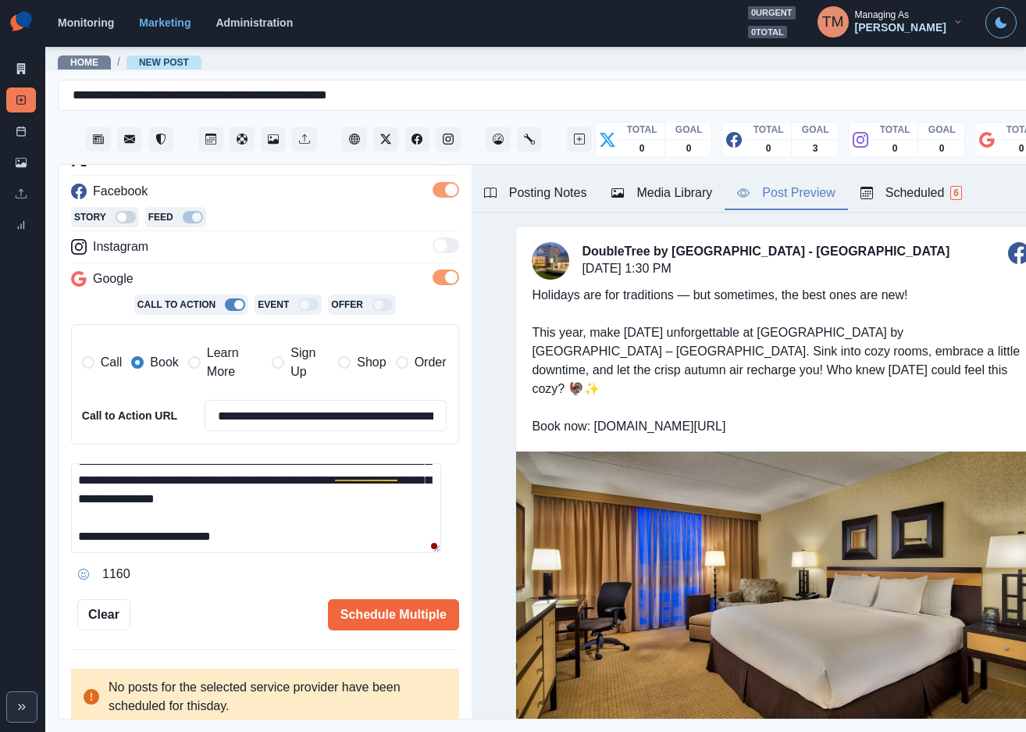
scroll to position [0, 0]
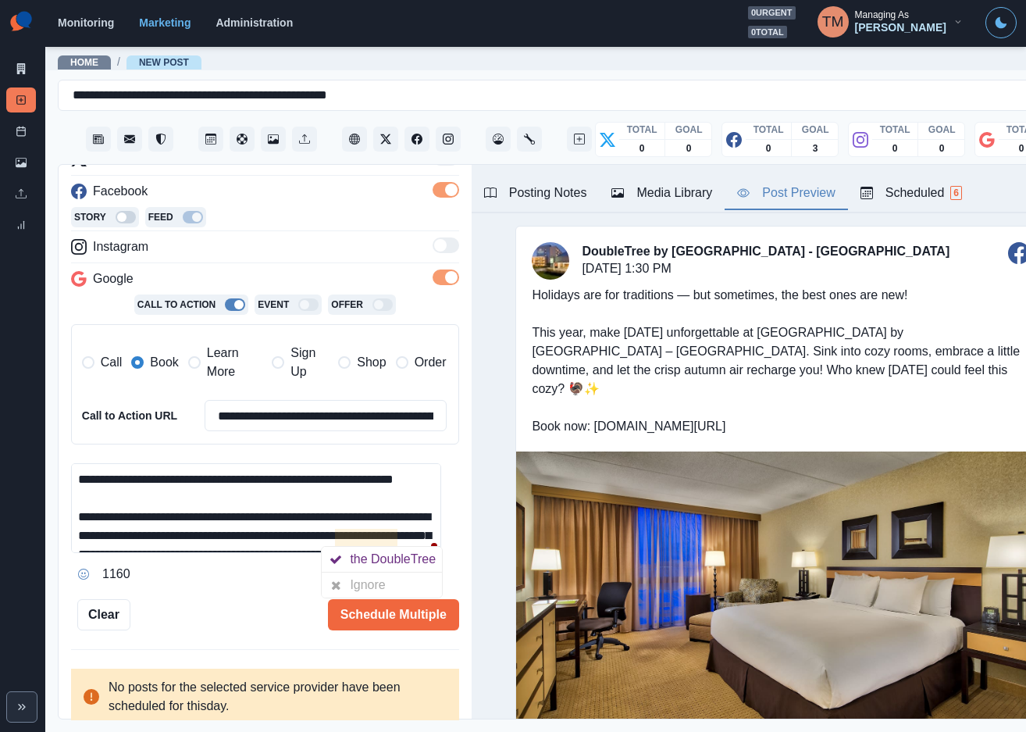
click at [382, 591] on div "Ignore" at bounding box center [370, 585] width 41 height 25
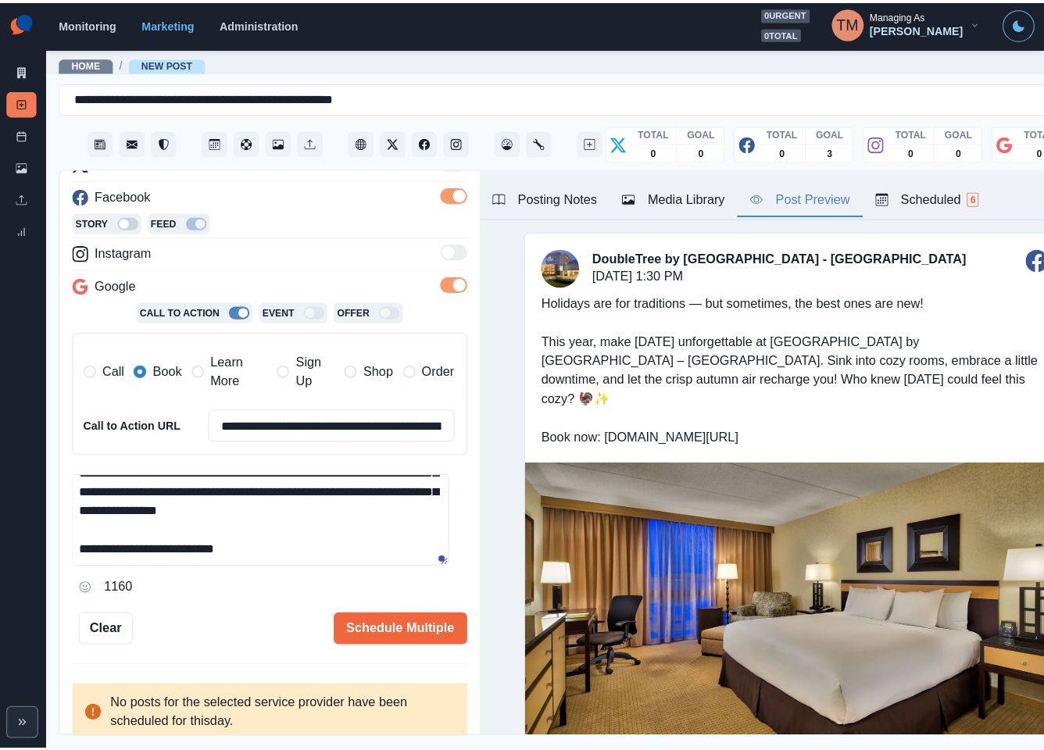
scroll to position [111, 0]
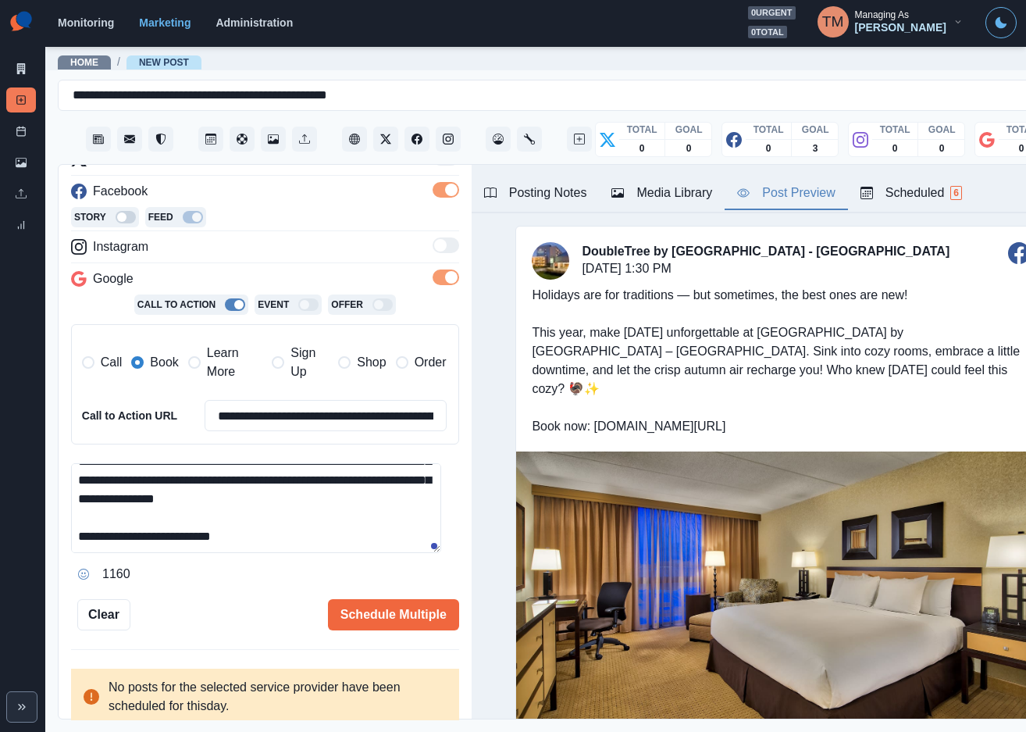
drag, startPoint x: 177, startPoint y: 485, endPoint x: 284, endPoint y: 576, distance: 141.3
click at [109, 502] on textarea "**********" at bounding box center [256, 508] width 370 height 90
click at [331, 519] on textarea "**********" at bounding box center [256, 508] width 370 height 90
click at [396, 612] on button "Schedule Multiple" at bounding box center [393, 614] width 131 height 31
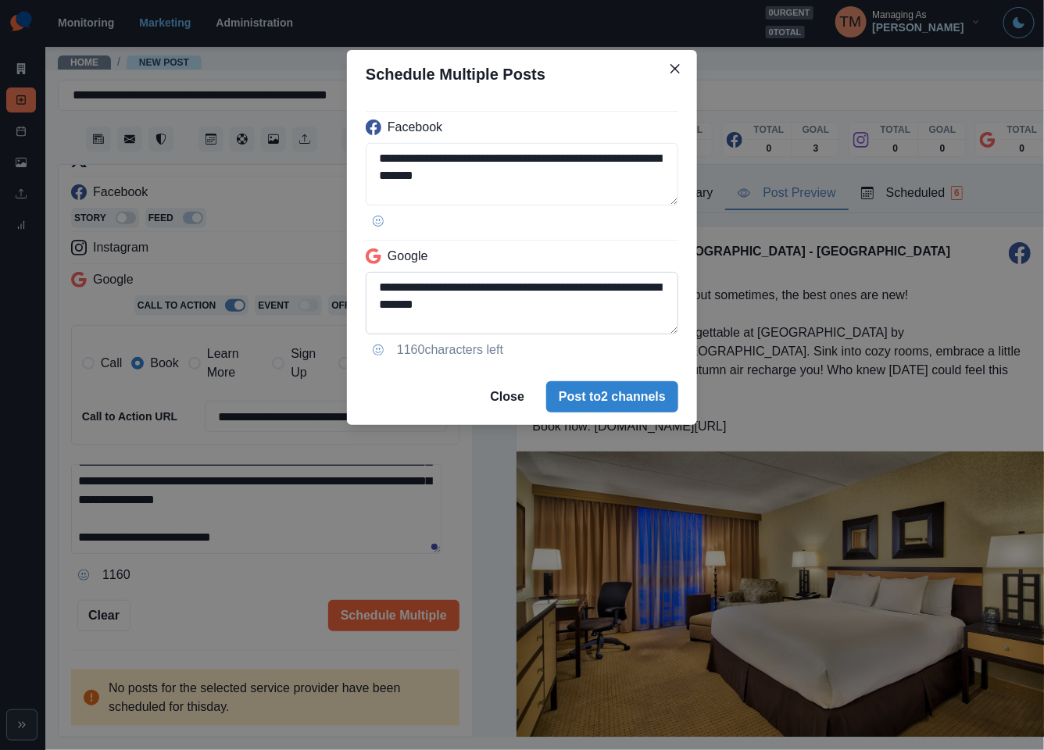
scroll to position [141, 0]
drag, startPoint x: 476, startPoint y: 287, endPoint x: 635, endPoint y: 328, distance: 163.9
click at [635, 328] on textarea "**********" at bounding box center [522, 303] width 312 height 62
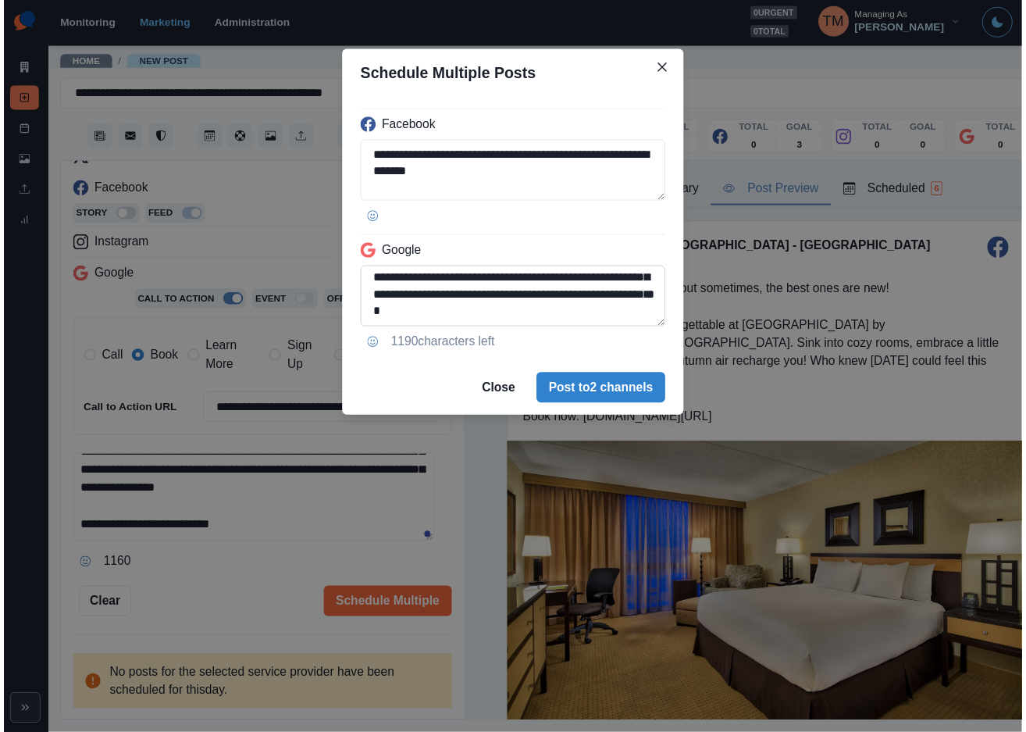
scroll to position [108, 0]
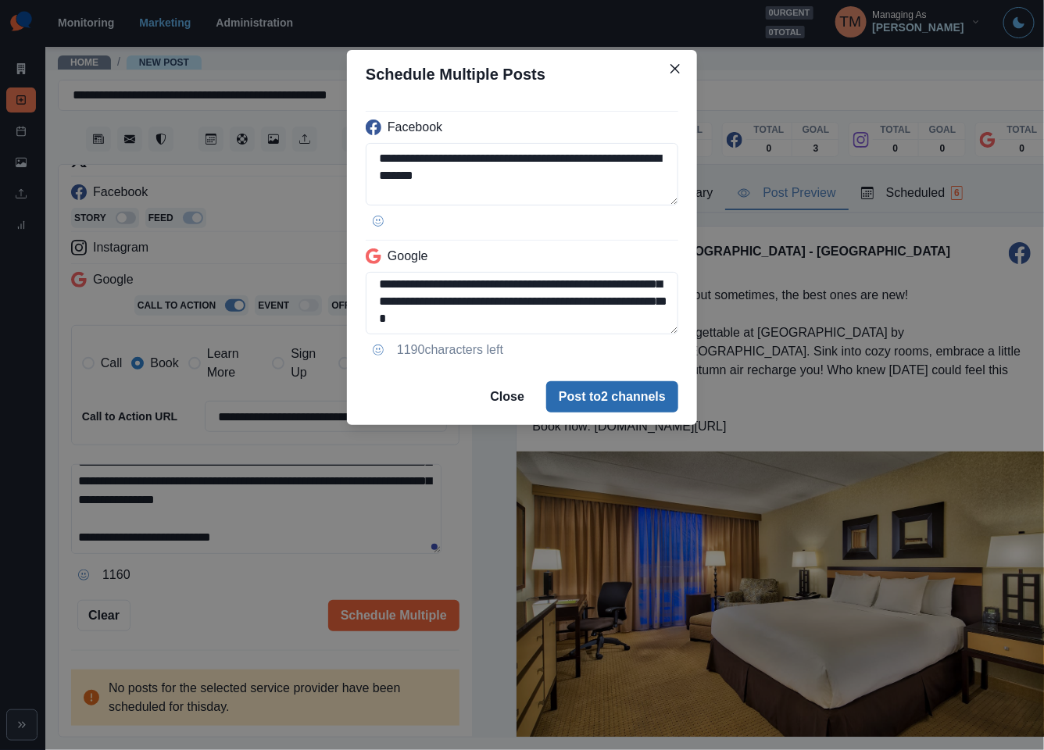
type textarea "**********"
click at [670, 391] on button "Post to 2 channels" at bounding box center [612, 396] width 132 height 31
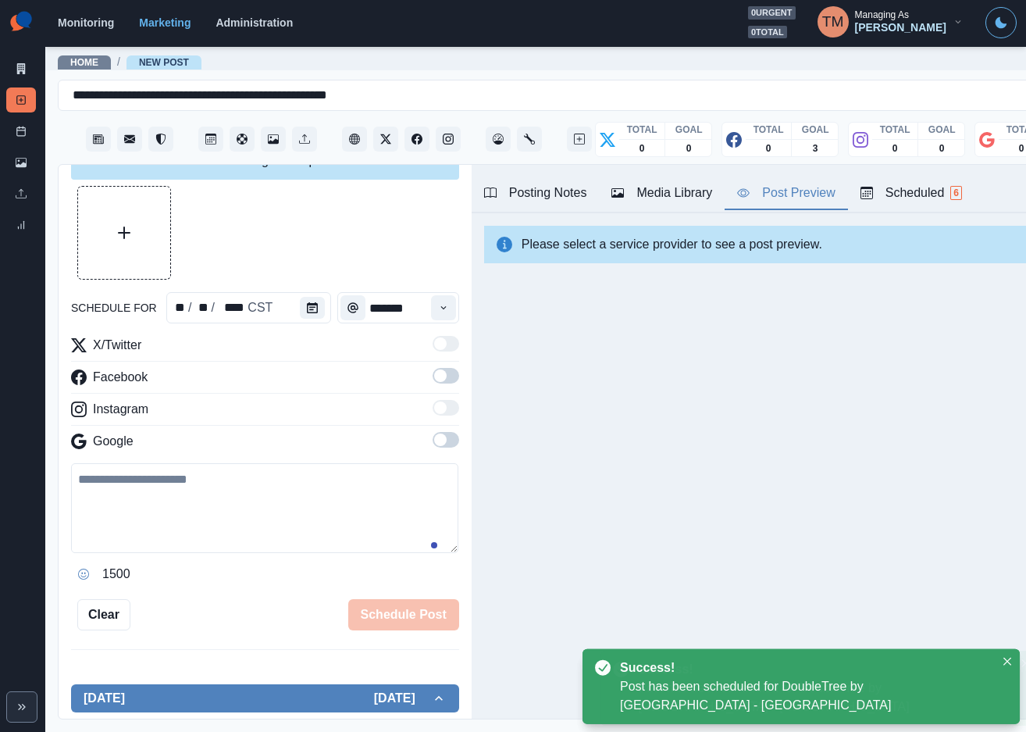
scroll to position [0, 0]
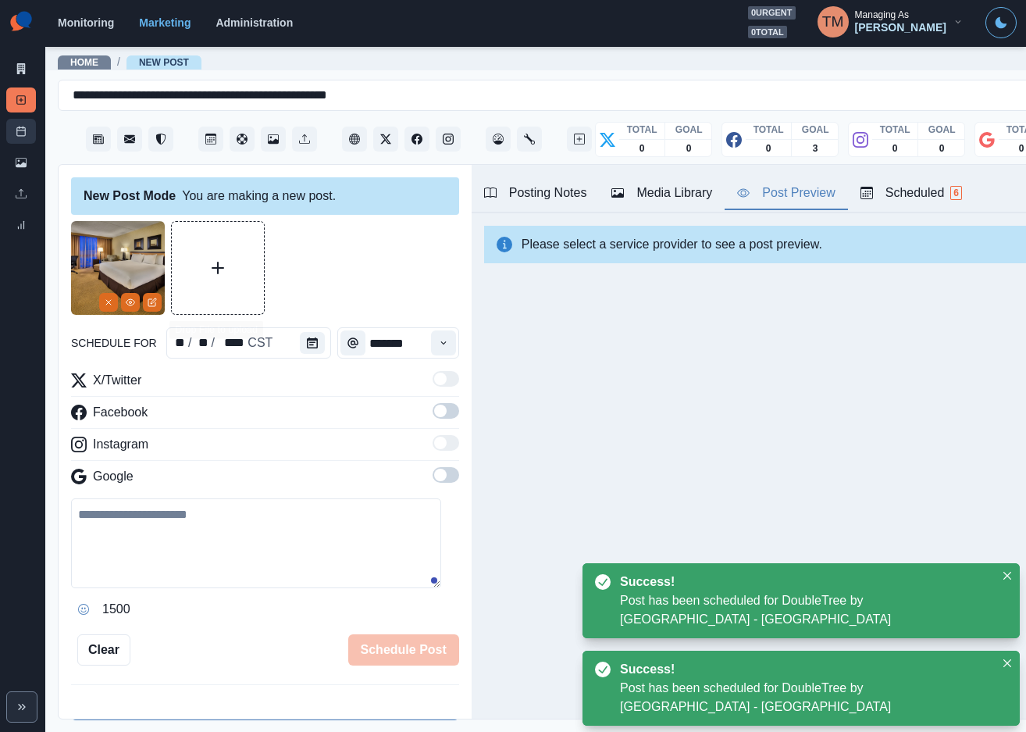
click at [24, 136] on rect at bounding box center [21, 131] width 9 height 9
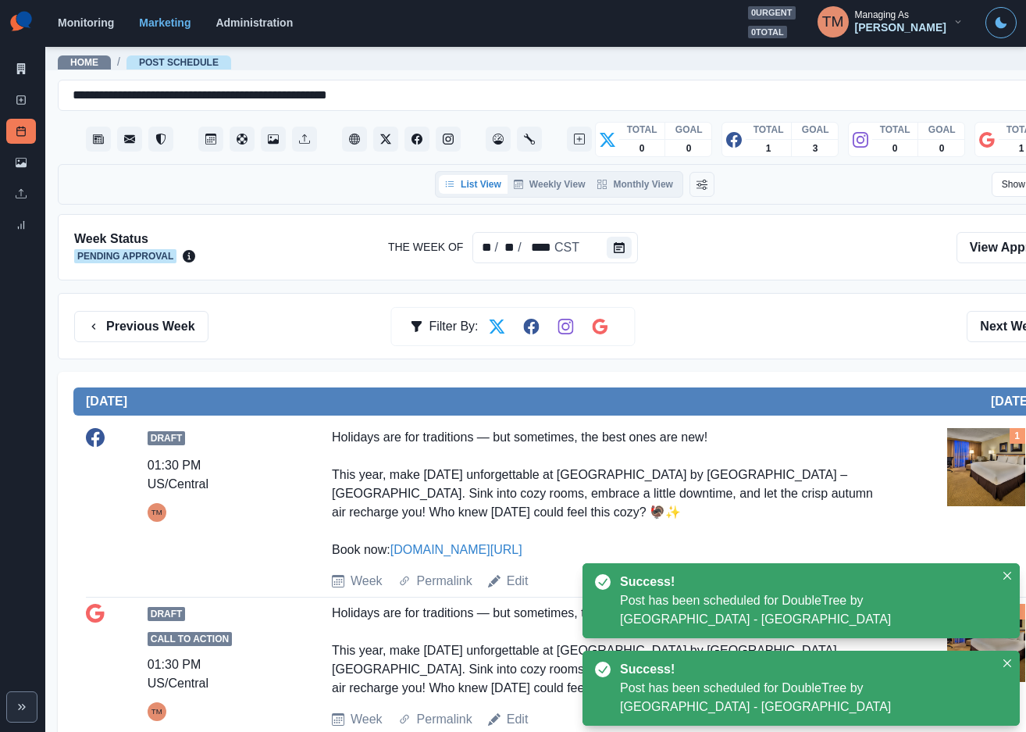
click at [767, 303] on div "Previous Week Filter By: Next Week" at bounding box center [575, 326] width 1034 height 66
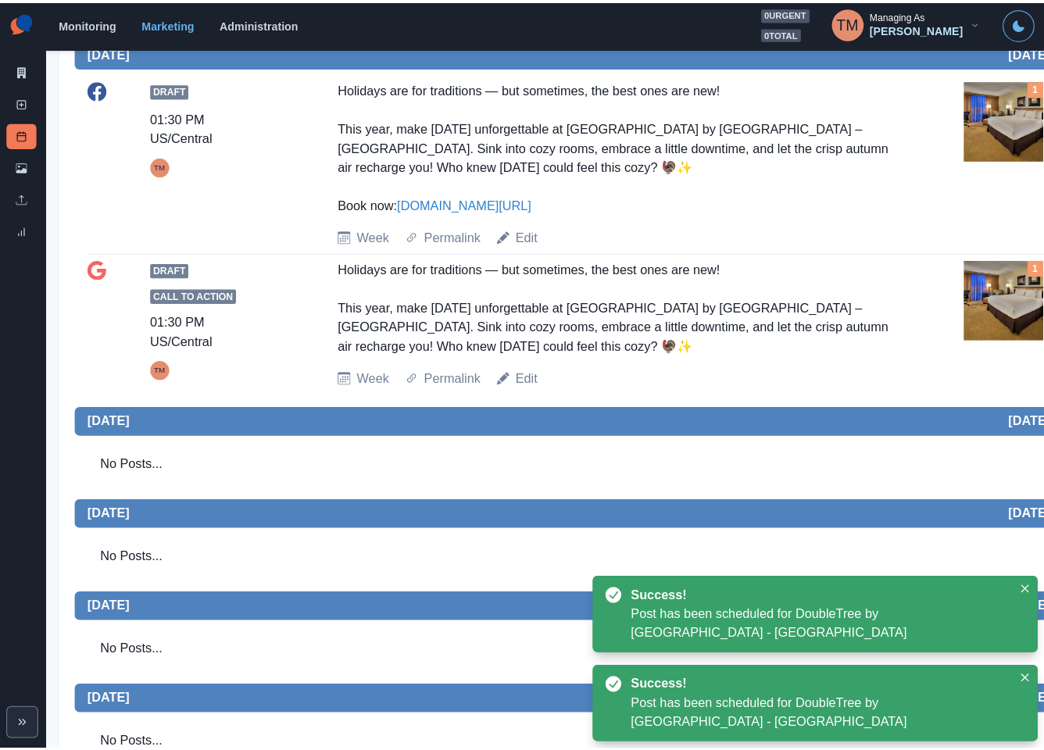
scroll to position [351, 0]
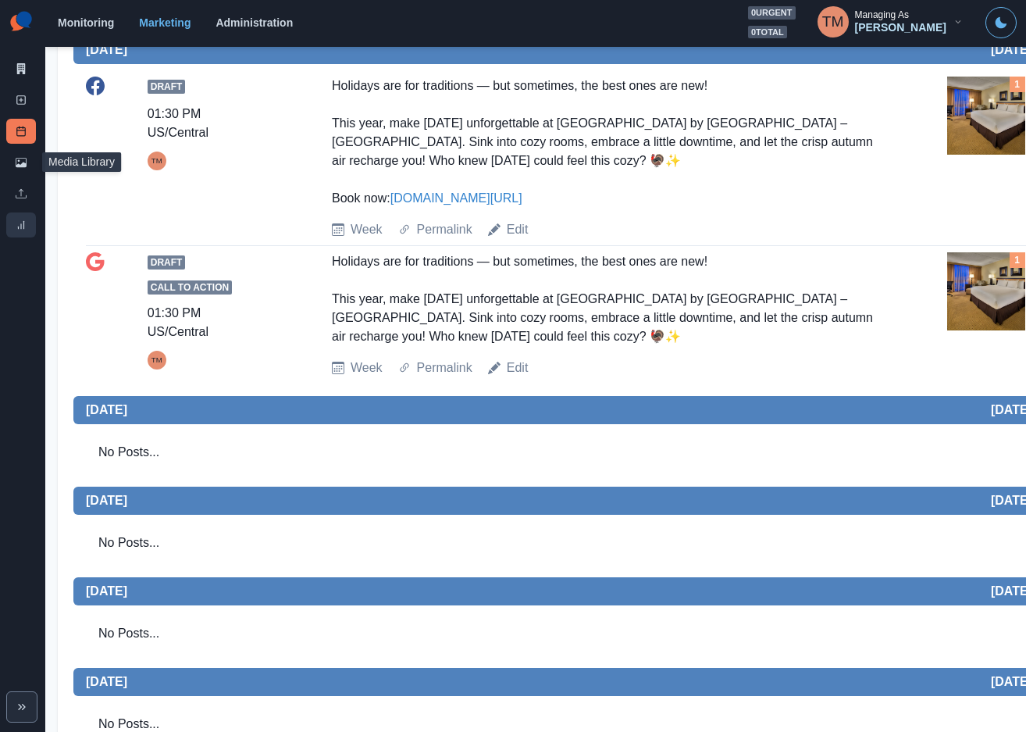
drag, startPoint x: 24, startPoint y: 164, endPoint x: 19, endPoint y: 227, distance: 63.5
click at [23, 164] on icon at bounding box center [21, 162] width 11 height 9
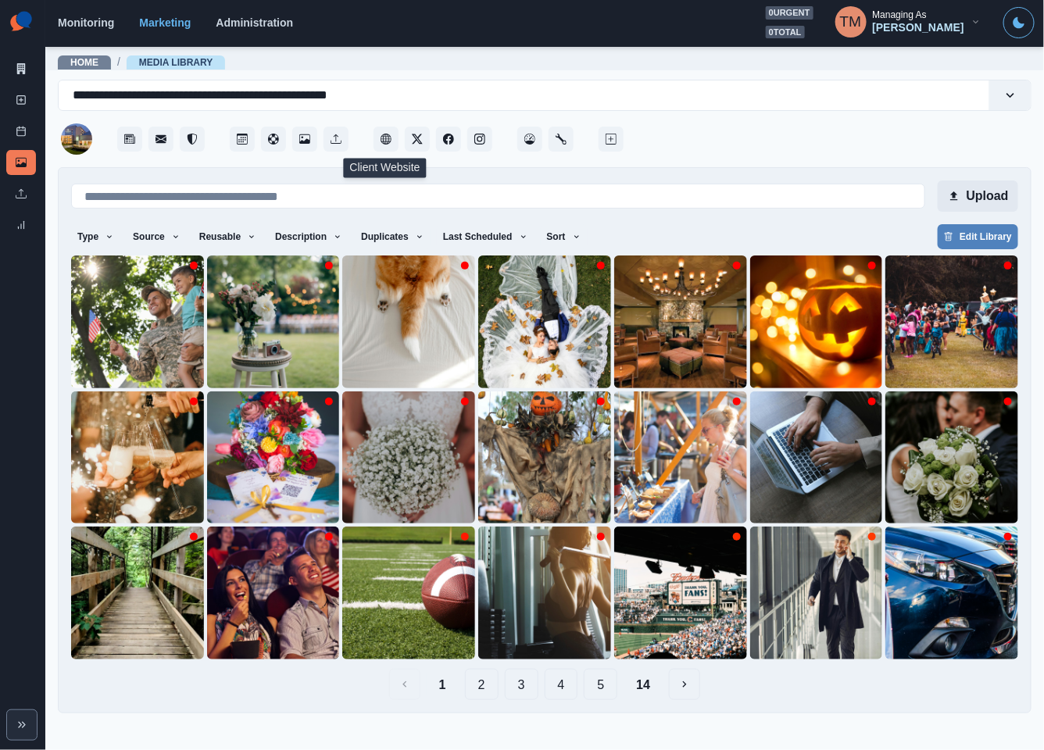
click at [1004, 200] on button "Upload" at bounding box center [977, 195] width 80 height 31
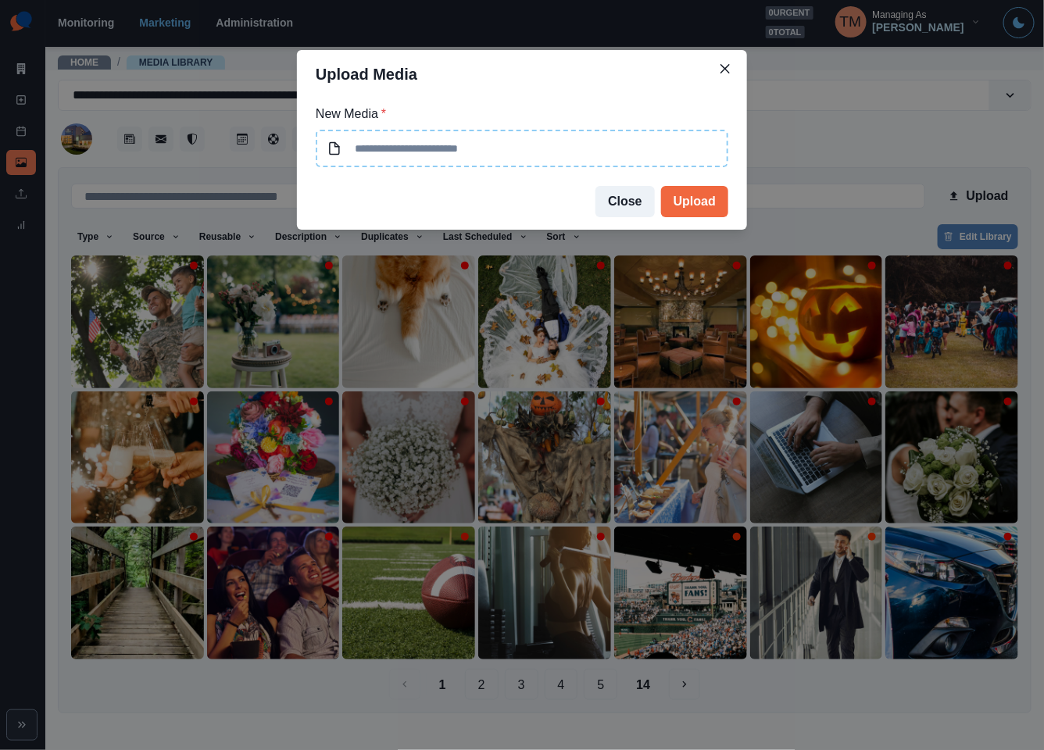
click at [535, 157] on input at bounding box center [522, 148] width 412 height 37
type input "**********"
click at [680, 197] on button "Upload" at bounding box center [694, 201] width 67 height 31
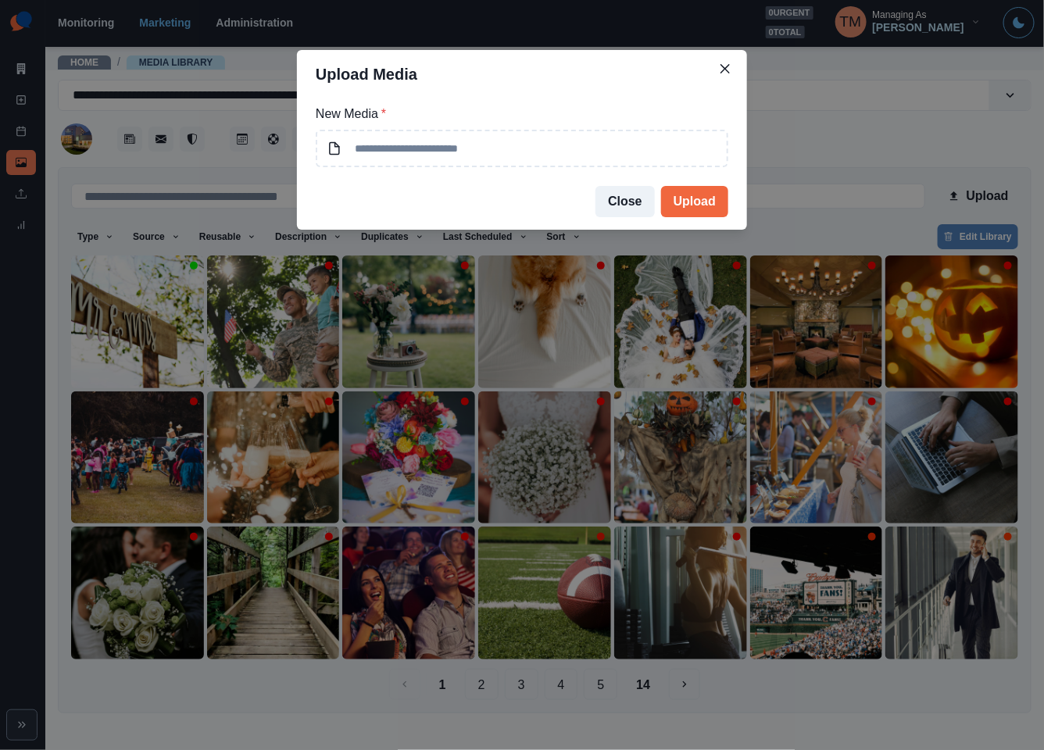
click at [109, 356] on div "Upload Media New Media * Close Upload" at bounding box center [522, 375] width 1044 height 750
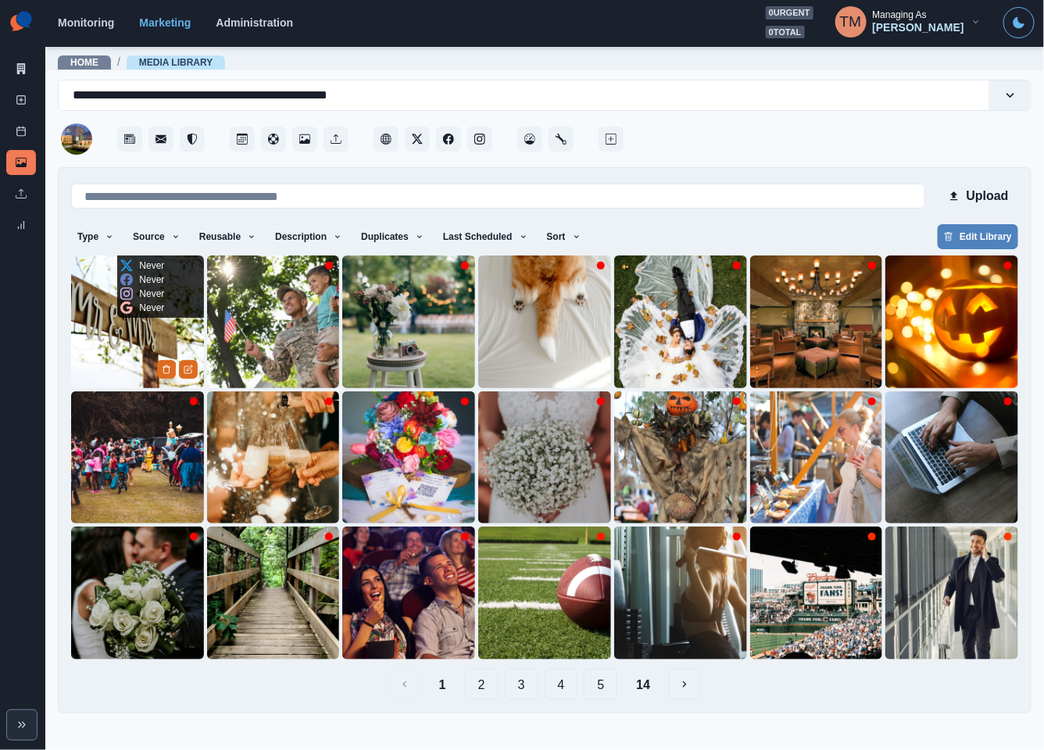
click at [109, 356] on img at bounding box center [137, 321] width 133 height 133
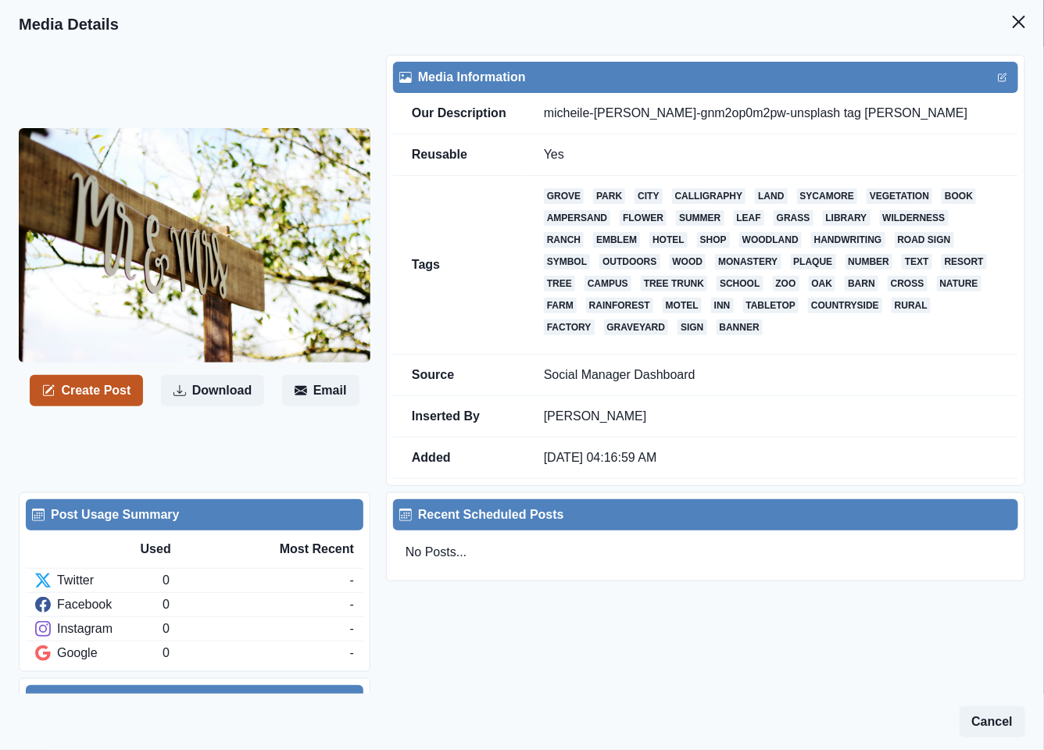
click at [96, 375] on button "Create Post" at bounding box center [86, 390] width 113 height 31
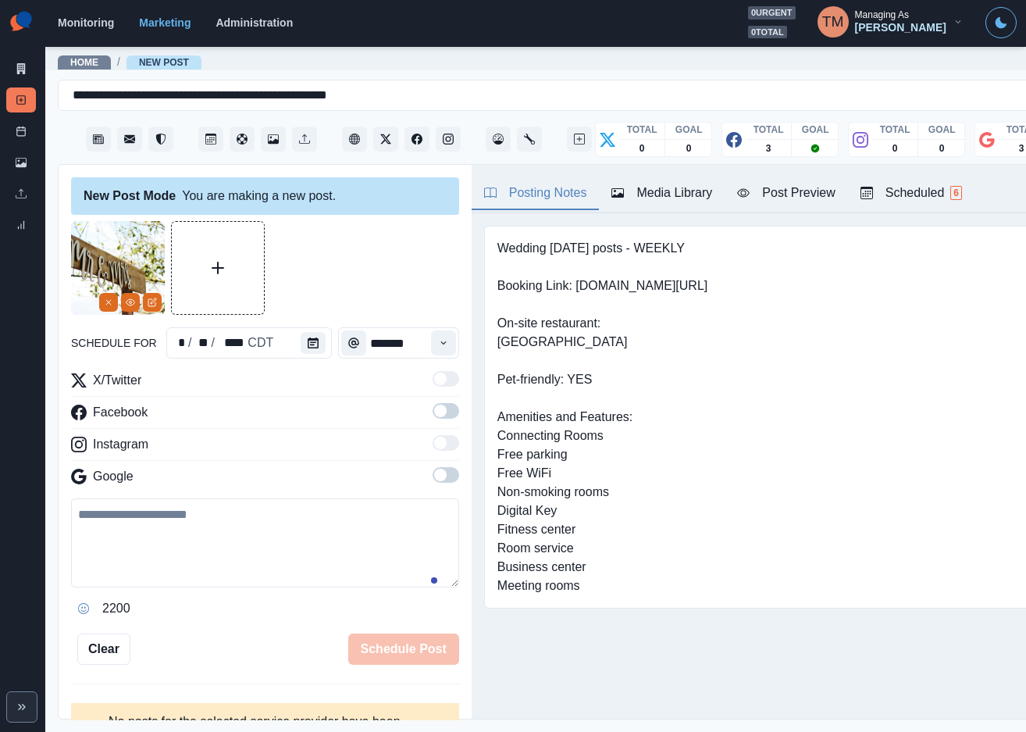
drag, startPoint x: 171, startPoint y: 512, endPoint x: 174, endPoint y: 548, distance: 36.8
click at [173, 530] on textarea at bounding box center [265, 542] width 388 height 89
paste textarea "**********"
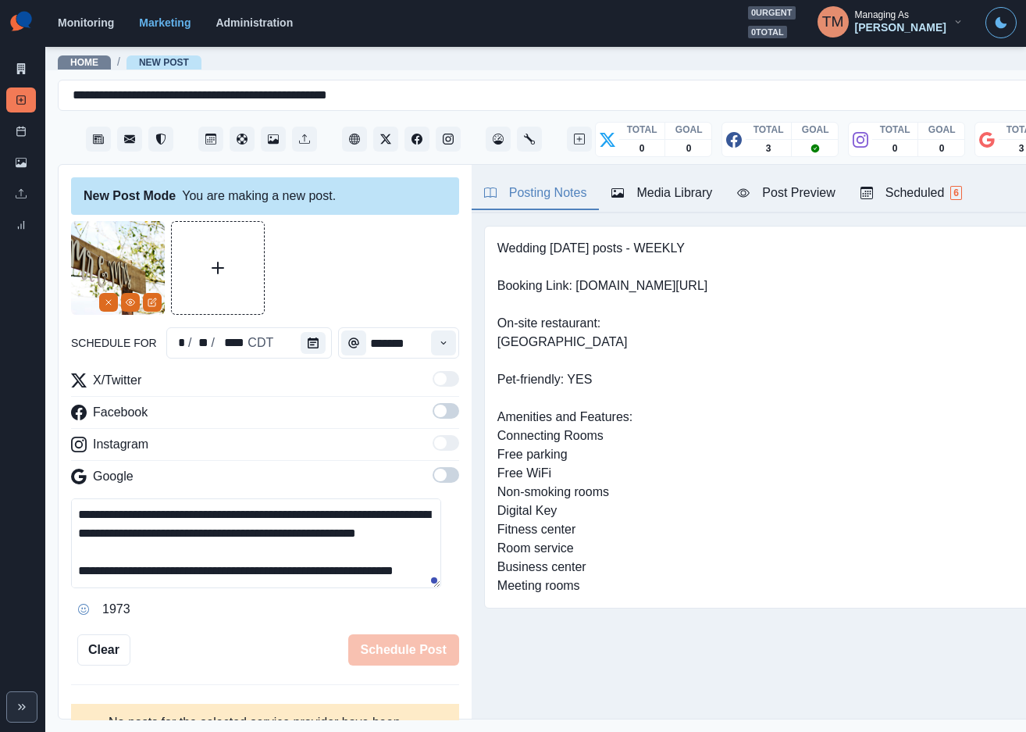
scroll to position [68, 0]
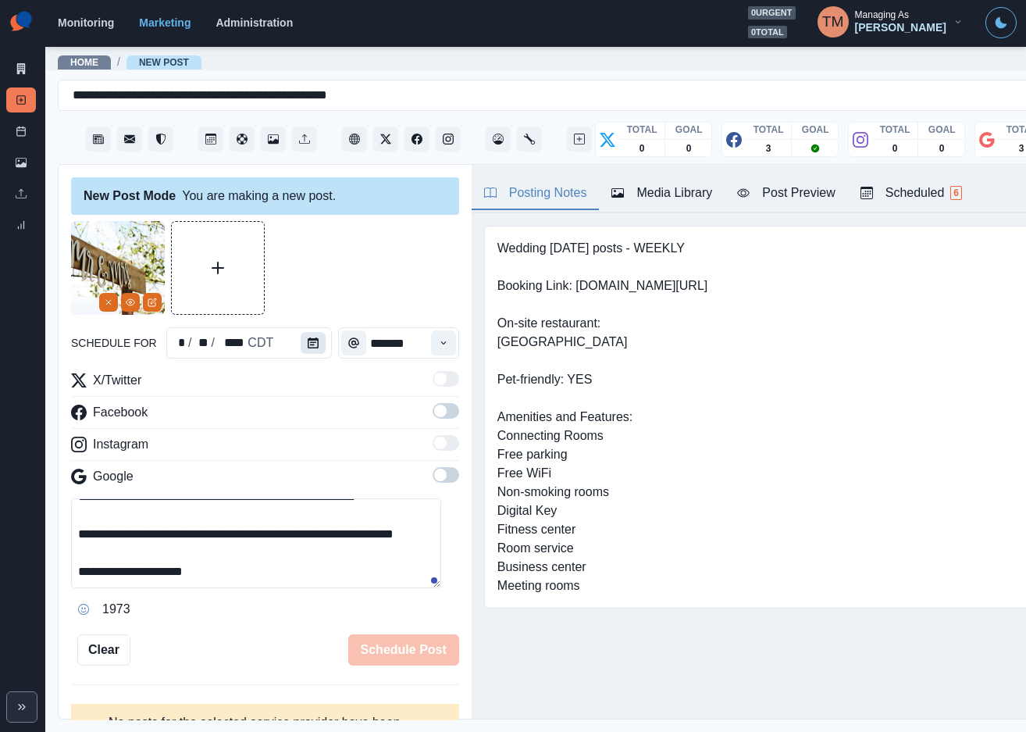
type textarea "**********"
click at [312, 343] on button "Calendar" at bounding box center [313, 343] width 25 height 22
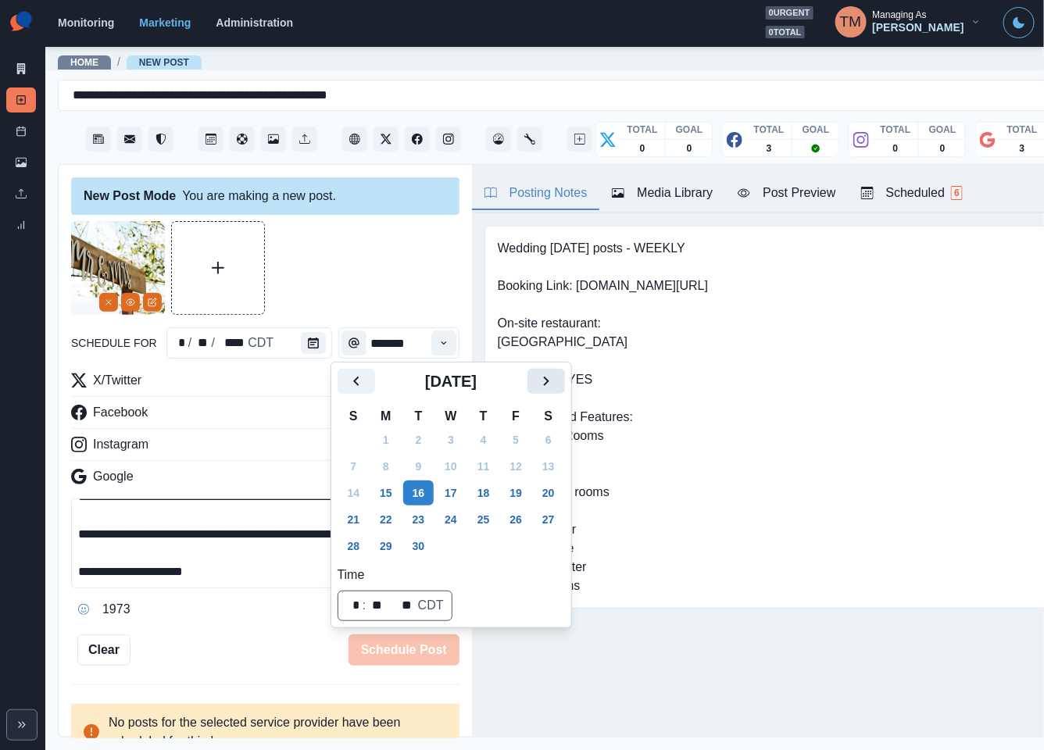
click at [551, 380] on icon "Next" at bounding box center [546, 381] width 19 height 19
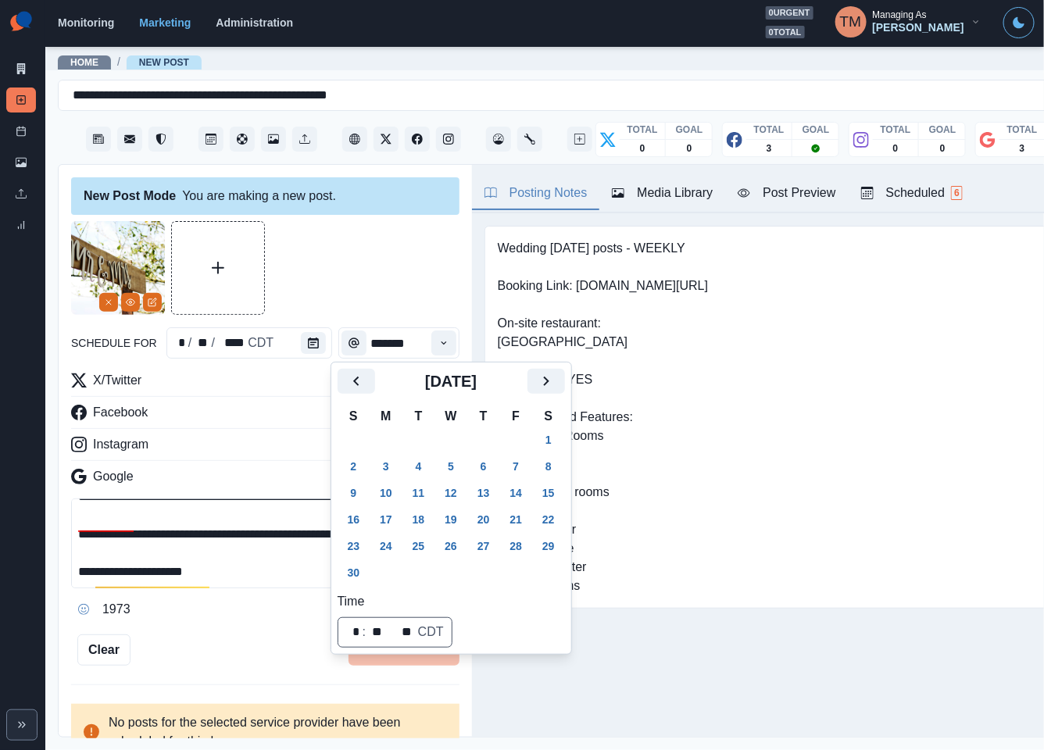
click at [455, 518] on button "19" at bounding box center [450, 519] width 31 height 25
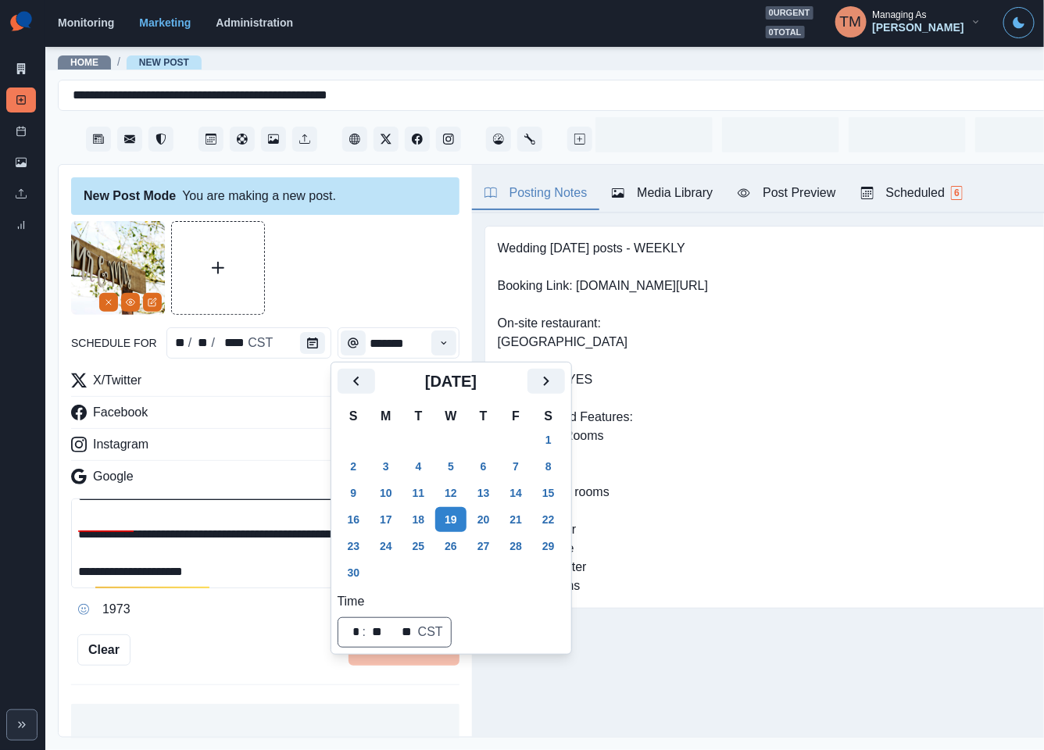
click at [361, 274] on div at bounding box center [265, 268] width 388 height 94
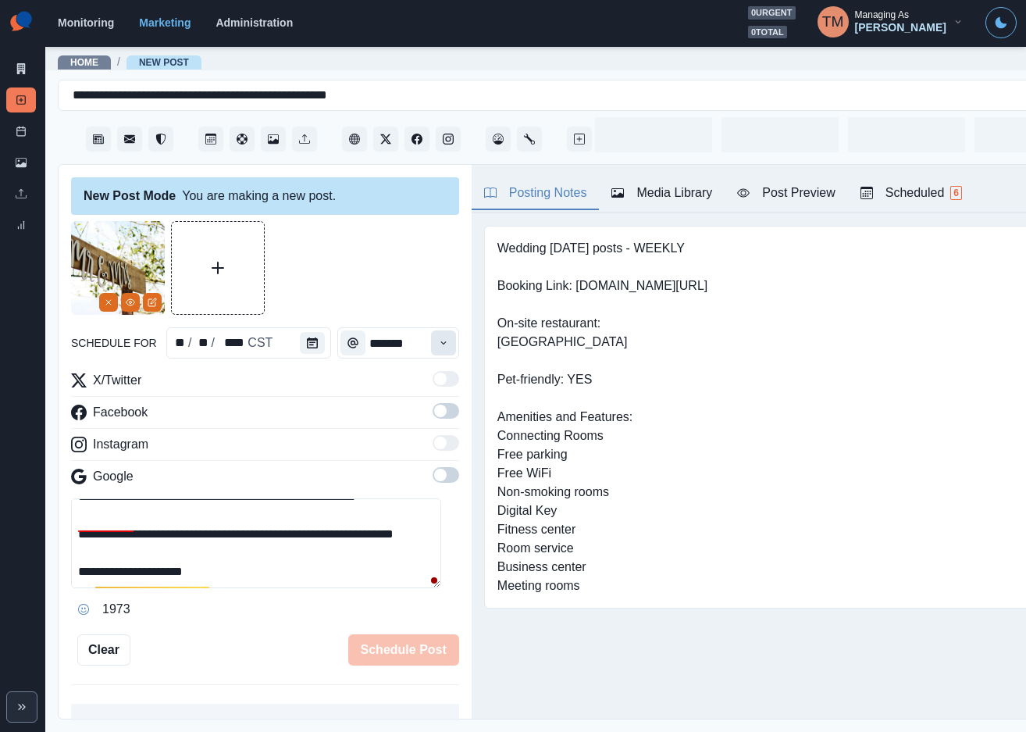
click at [438, 344] on icon "Time" at bounding box center [443, 342] width 11 height 11
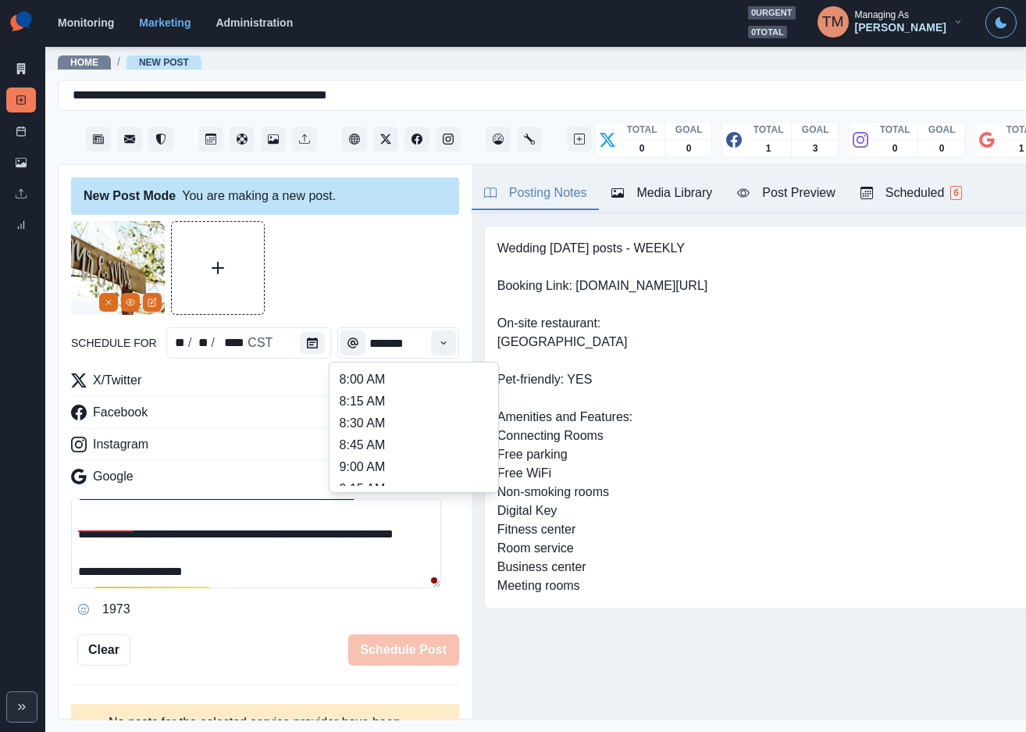
scroll to position [469, 0]
click at [363, 462] on li "2:15 PM" at bounding box center [414, 458] width 156 height 22
type input "*******"
click at [403, 237] on div at bounding box center [265, 268] width 388 height 94
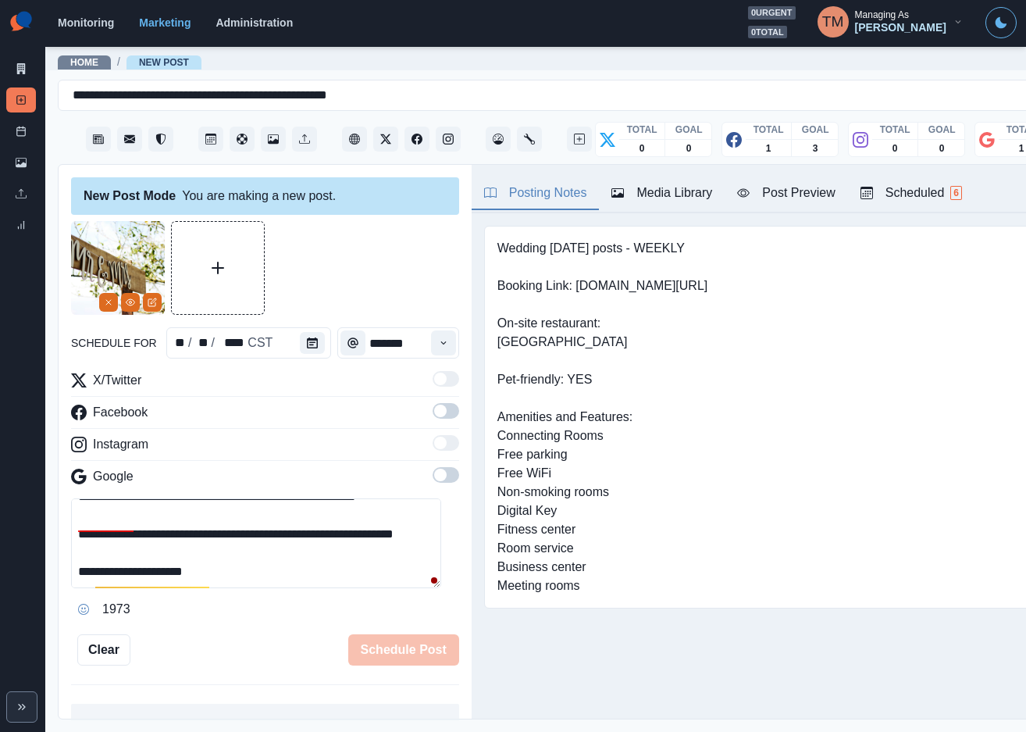
drag, startPoint x: 429, startPoint y: 418, endPoint x: 430, endPoint y: 492, distance: 74.2
click at [433, 418] on span at bounding box center [446, 411] width 27 height 16
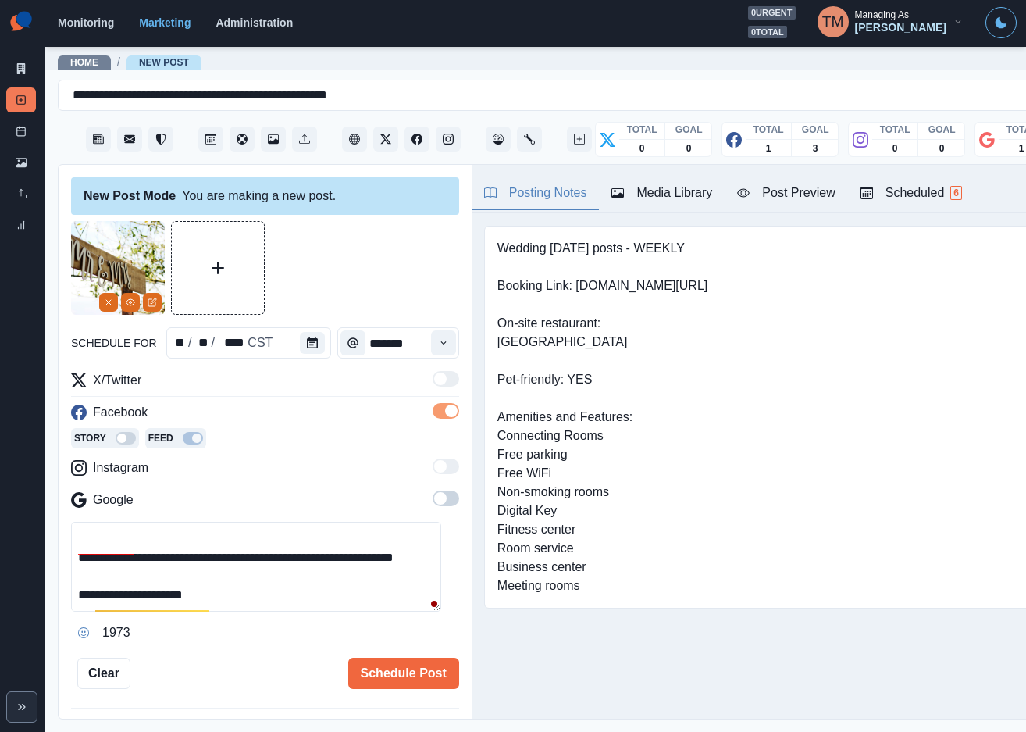
click at [433, 499] on span at bounding box center [446, 499] width 27 height 16
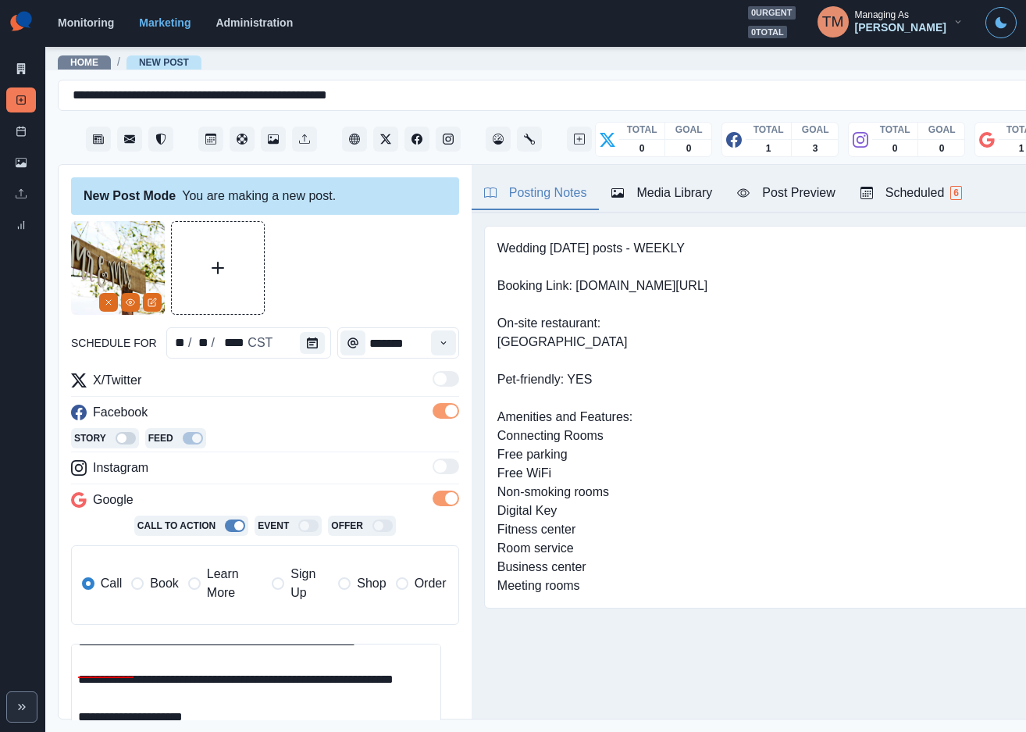
click at [159, 586] on span "Book" at bounding box center [164, 583] width 28 height 19
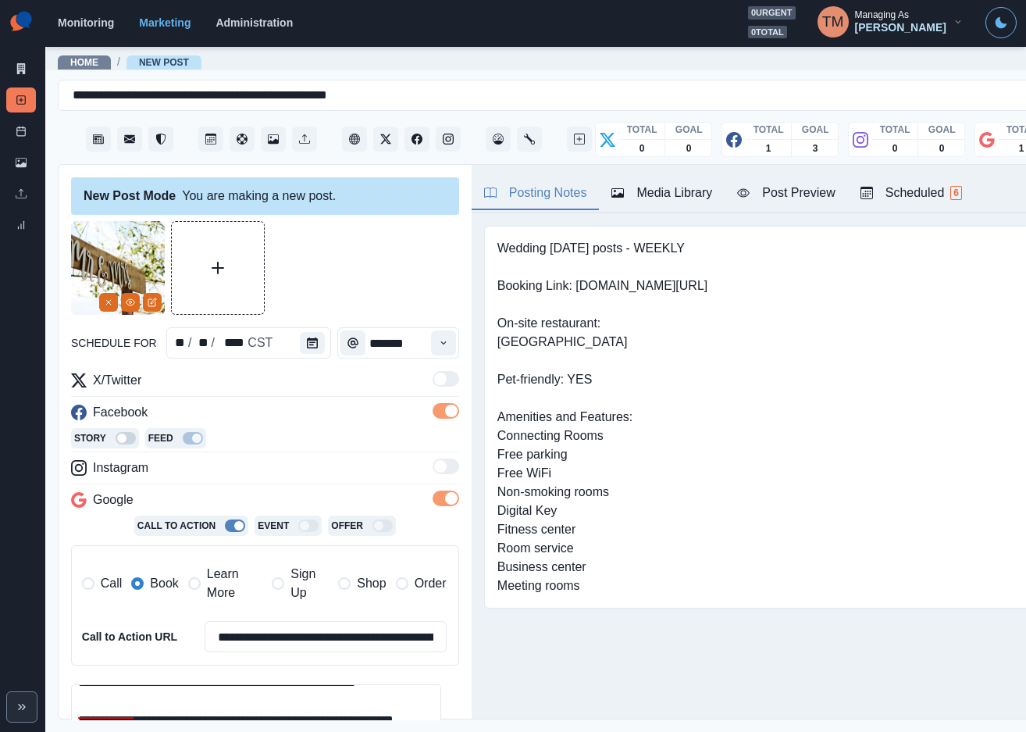
scroll to position [221, 0]
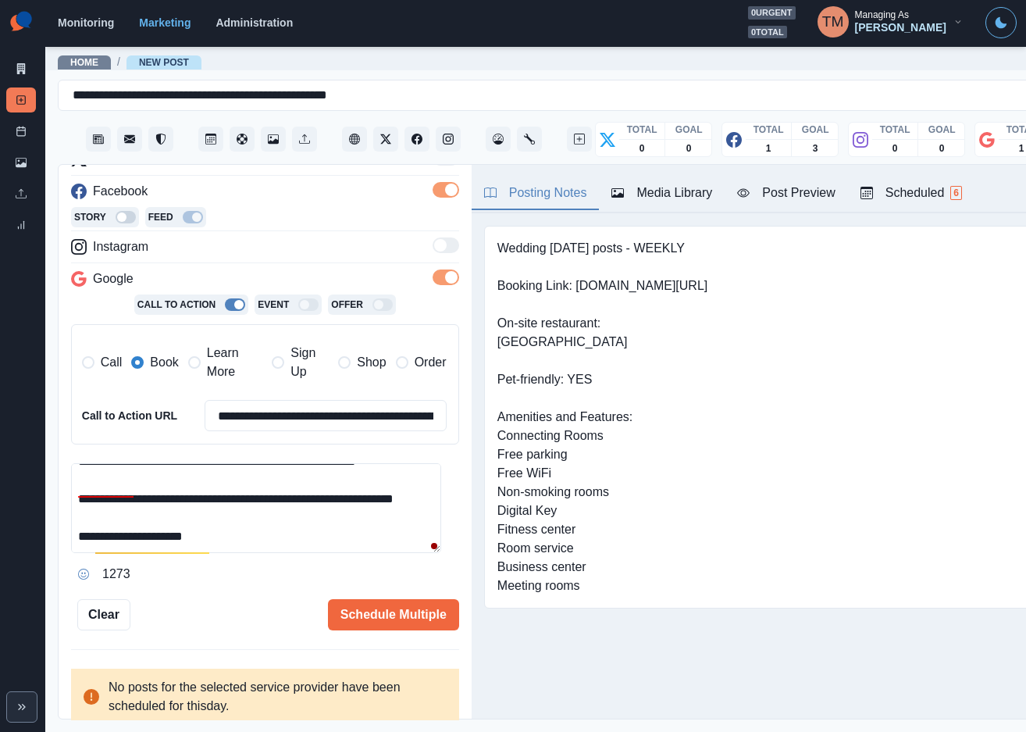
drag, startPoint x: 80, startPoint y: 512, endPoint x: 184, endPoint y: 512, distance: 103.1
click at [184, 512] on textarea "**********" at bounding box center [256, 508] width 370 height 90
click at [296, 424] on input "**********" at bounding box center [326, 415] width 242 height 31
paste input
type input "**********"
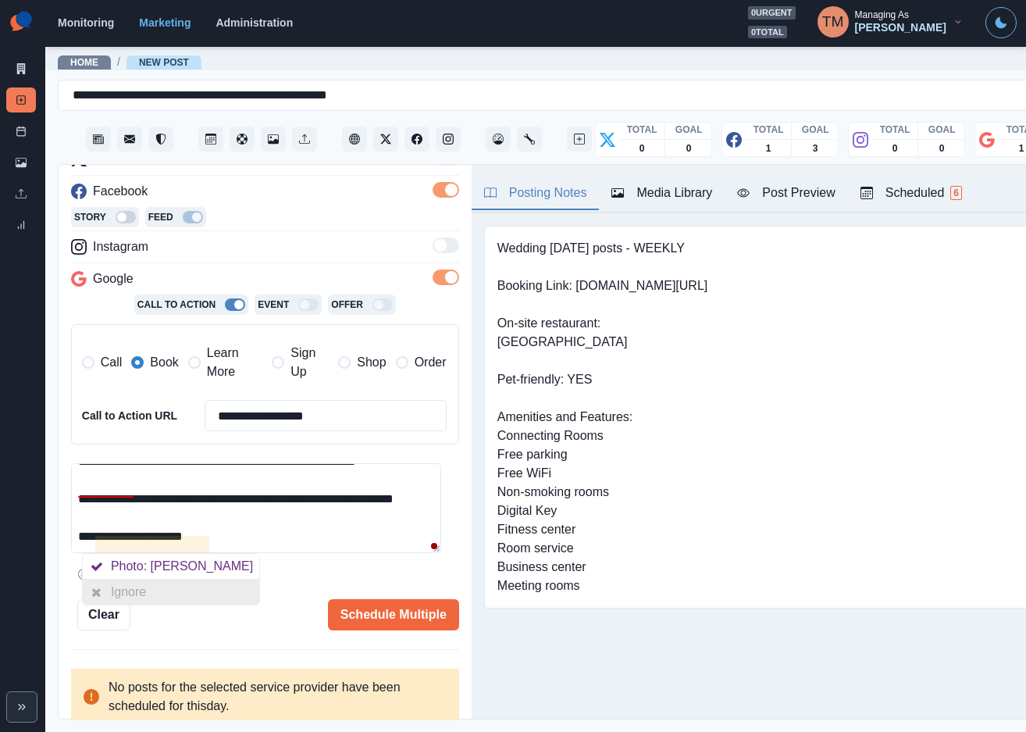
click at [143, 589] on div "Ignore" at bounding box center [131, 592] width 41 height 25
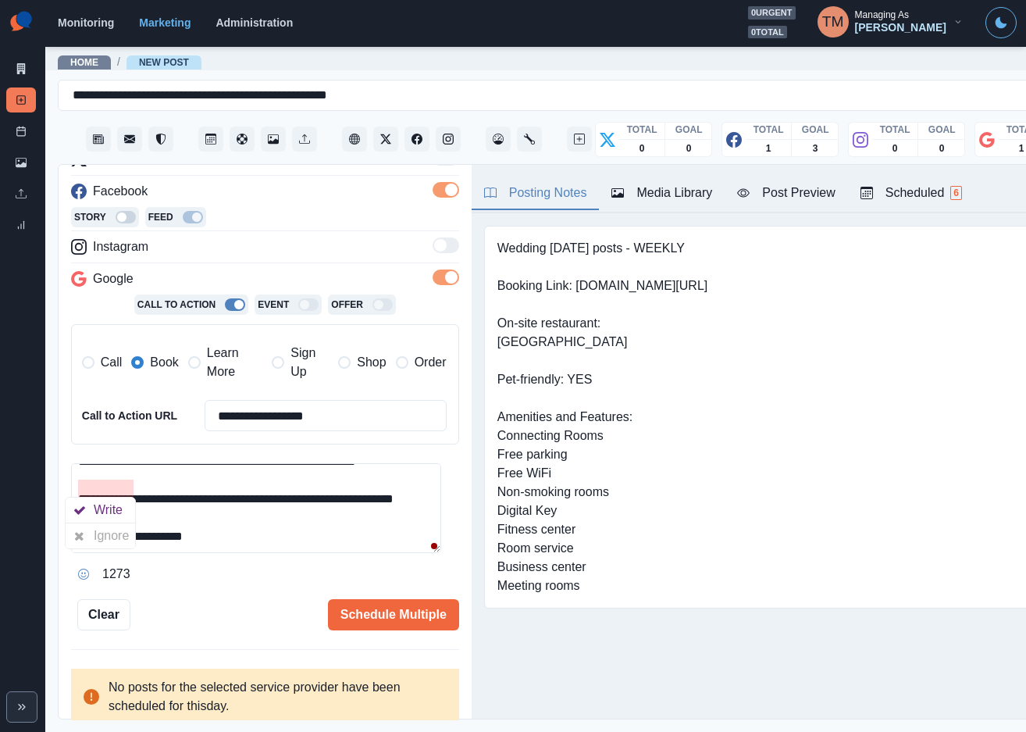
click at [124, 508] on div "Write" at bounding box center [111, 510] width 35 height 25
click at [315, 525] on textarea "**********" at bounding box center [256, 508] width 370 height 90
type textarea "**********"
click at [247, 594] on div "**********" at bounding box center [265, 315] width 388 height 630
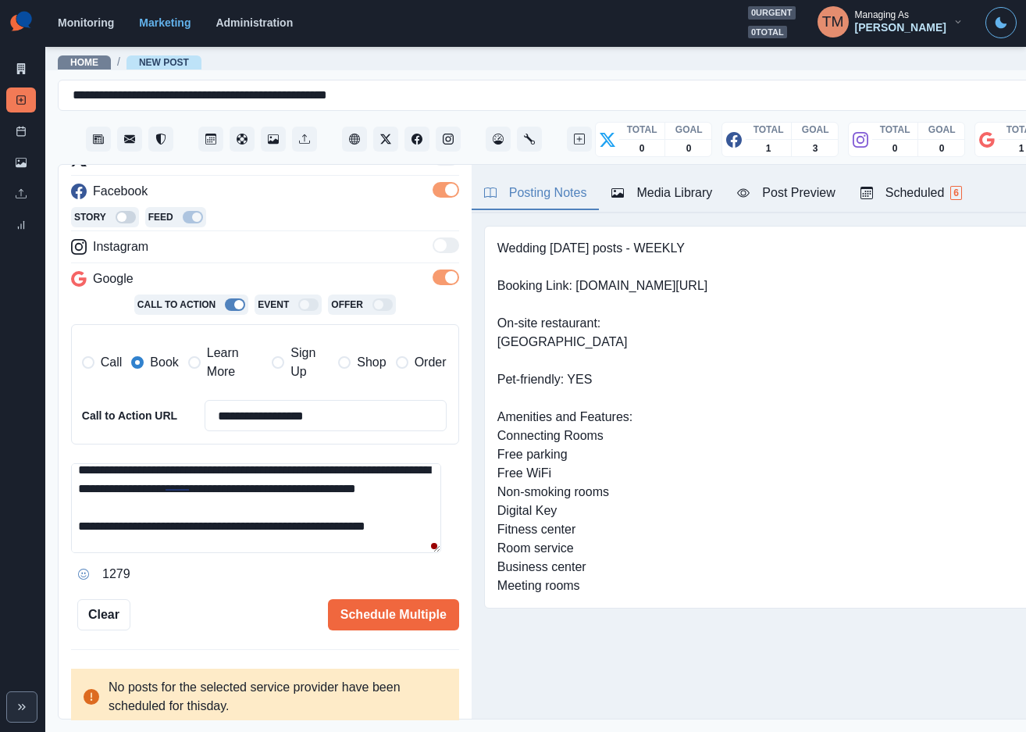
scroll to position [0, 0]
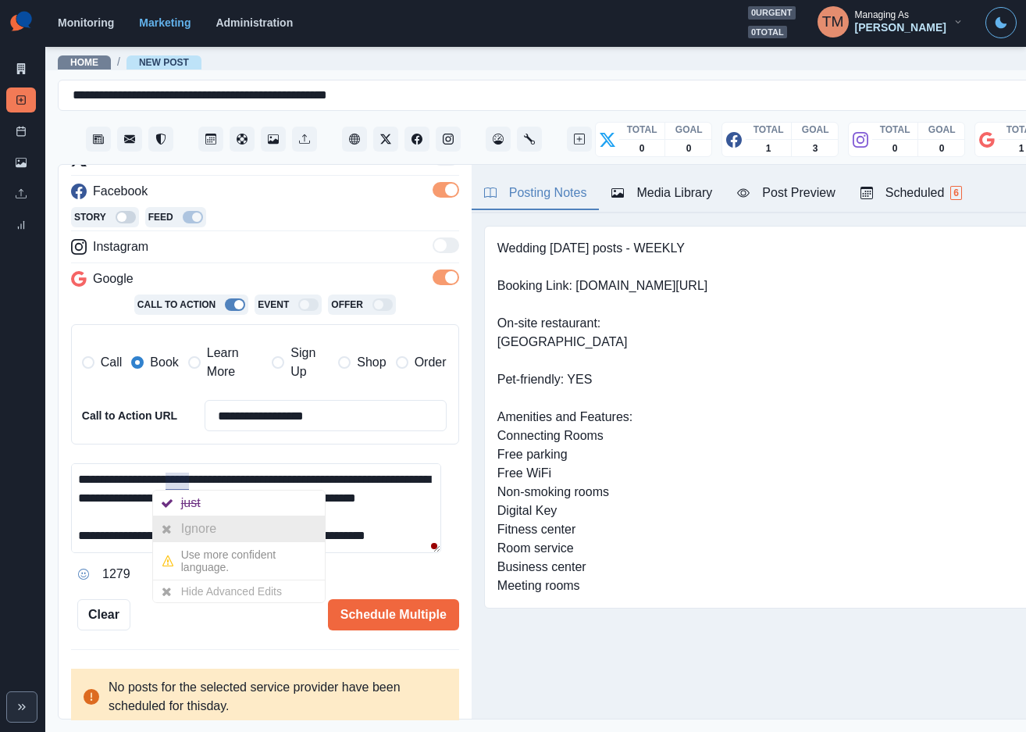
click at [185, 530] on div "Ignore" at bounding box center [201, 528] width 41 height 25
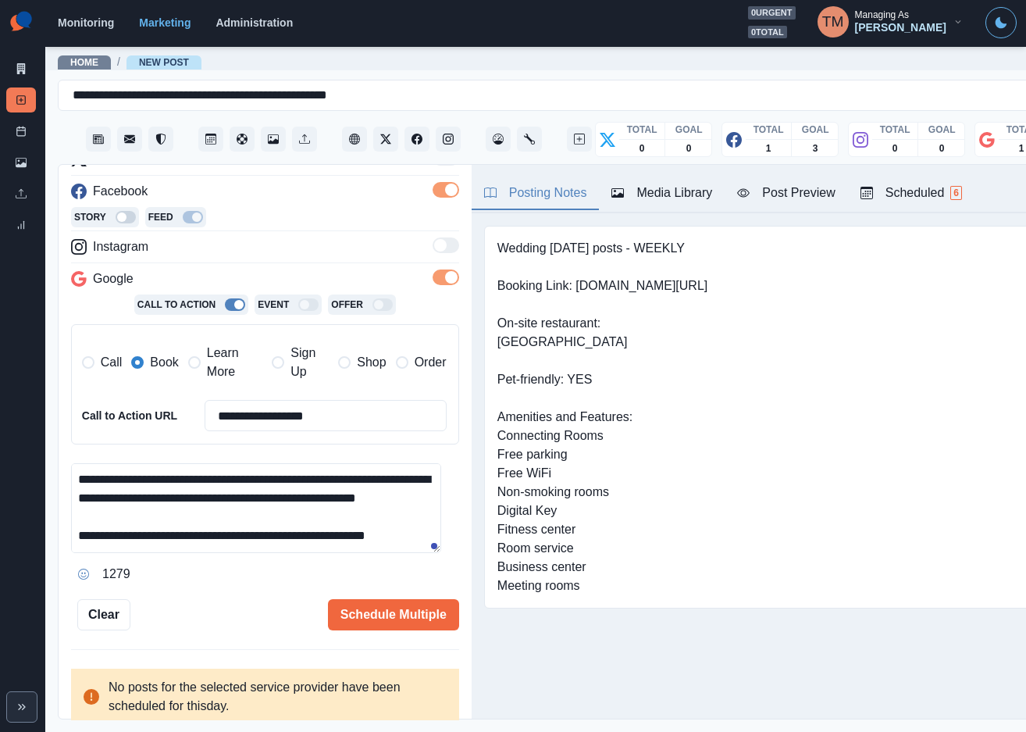
click at [317, 534] on textarea "**********" at bounding box center [256, 508] width 370 height 90
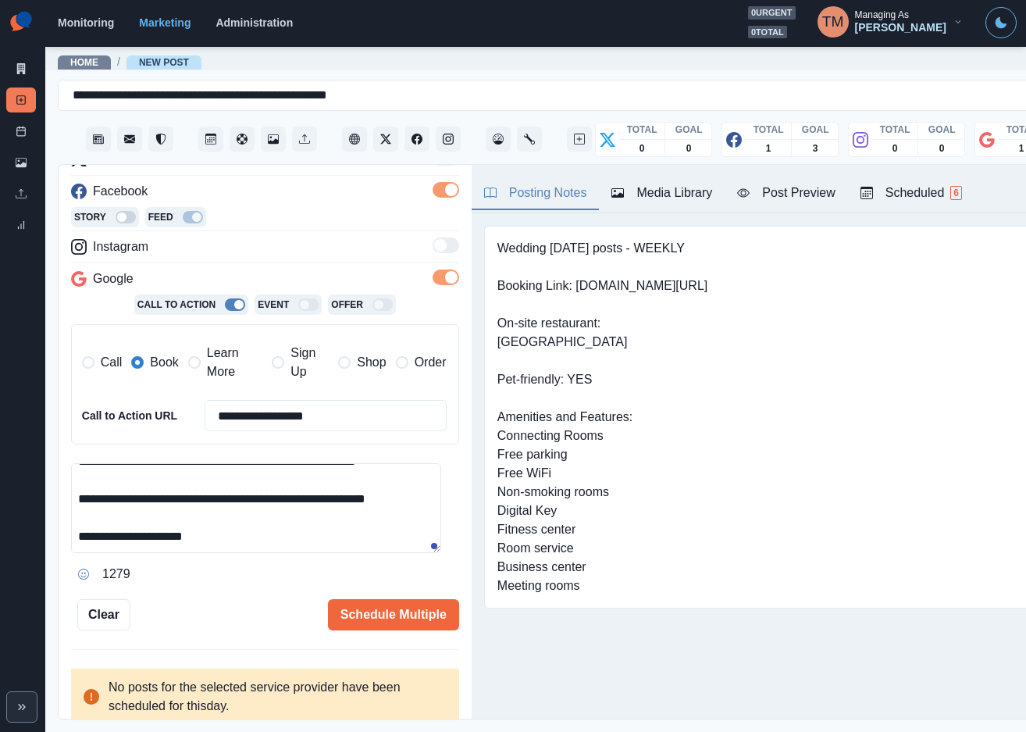
click at [802, 184] on div "Post Preview" at bounding box center [786, 193] width 98 height 19
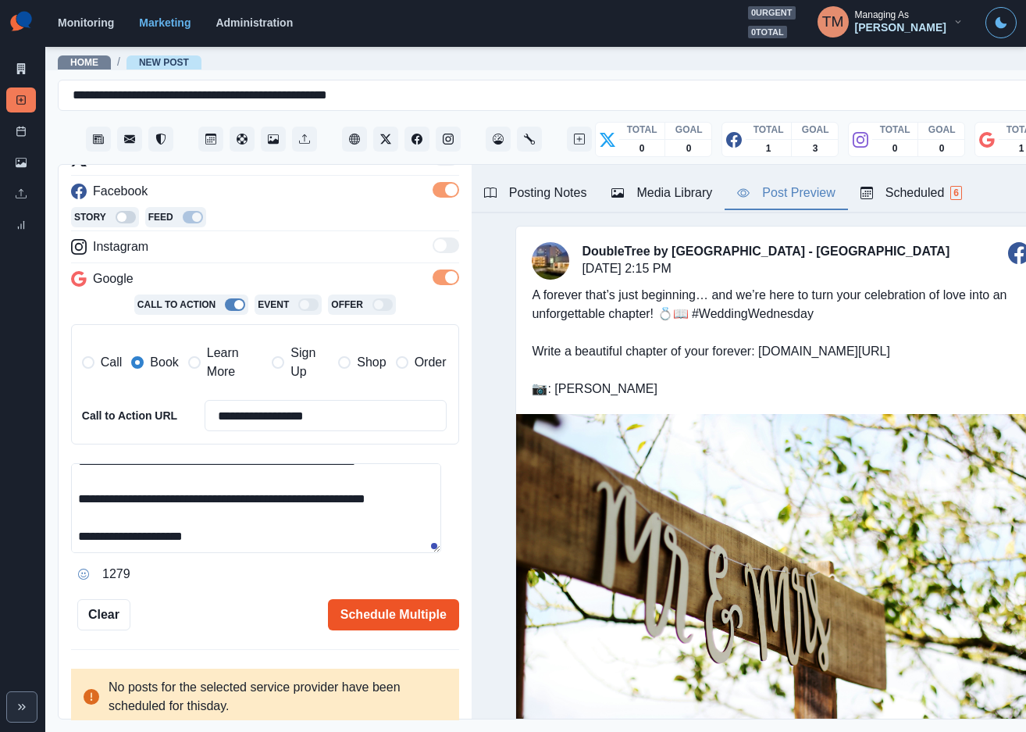
click at [373, 599] on button "Schedule Multiple" at bounding box center [393, 614] width 131 height 31
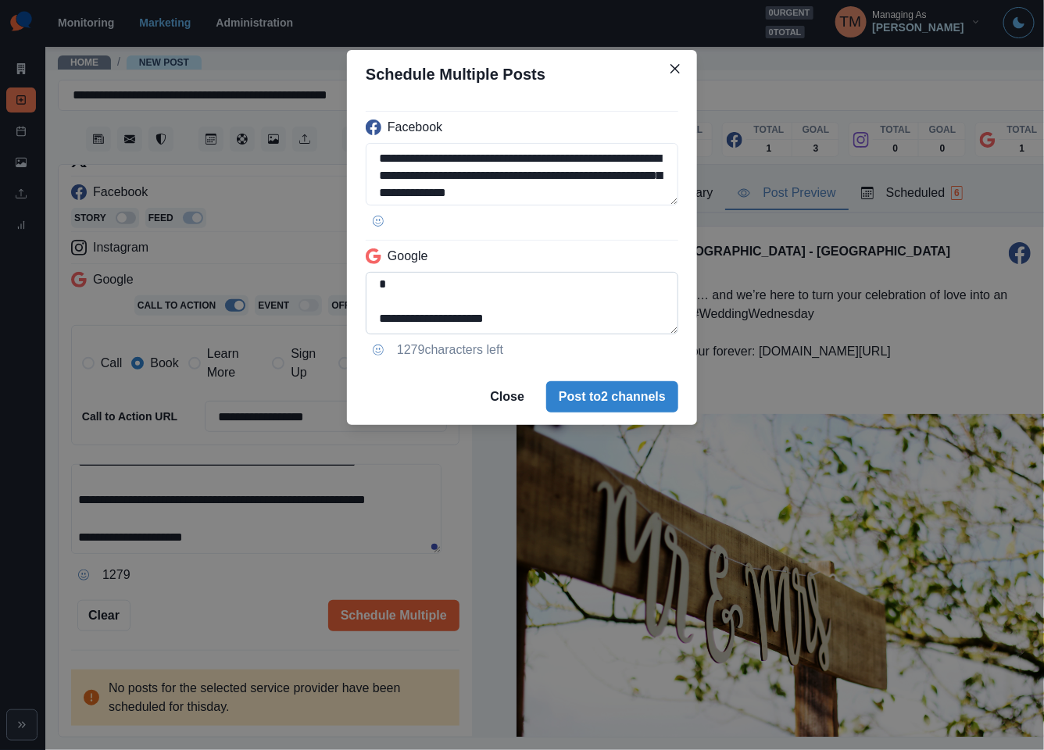
scroll to position [94, 0]
click at [387, 284] on textarea "**********" at bounding box center [522, 303] width 312 height 62
click at [418, 305] on textarea "**********" at bounding box center [522, 303] width 312 height 62
click at [501, 305] on textarea "**********" at bounding box center [522, 303] width 312 height 62
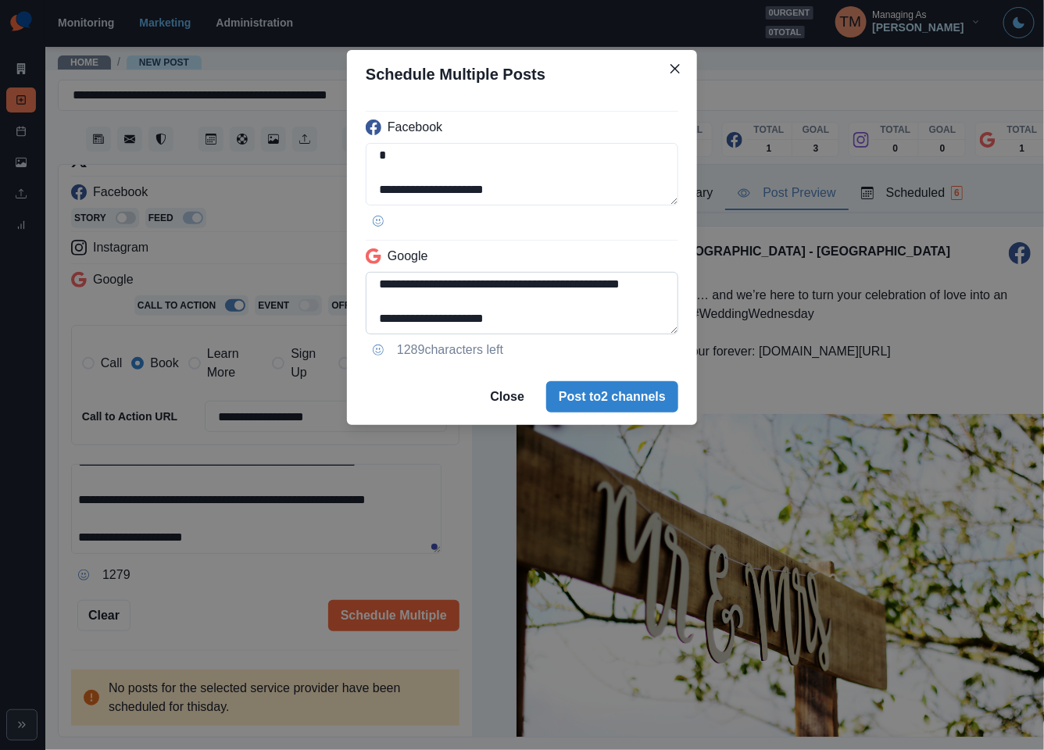
scroll to position [59, 0]
click at [438, 315] on textarea "**********" at bounding box center [522, 303] width 312 height 62
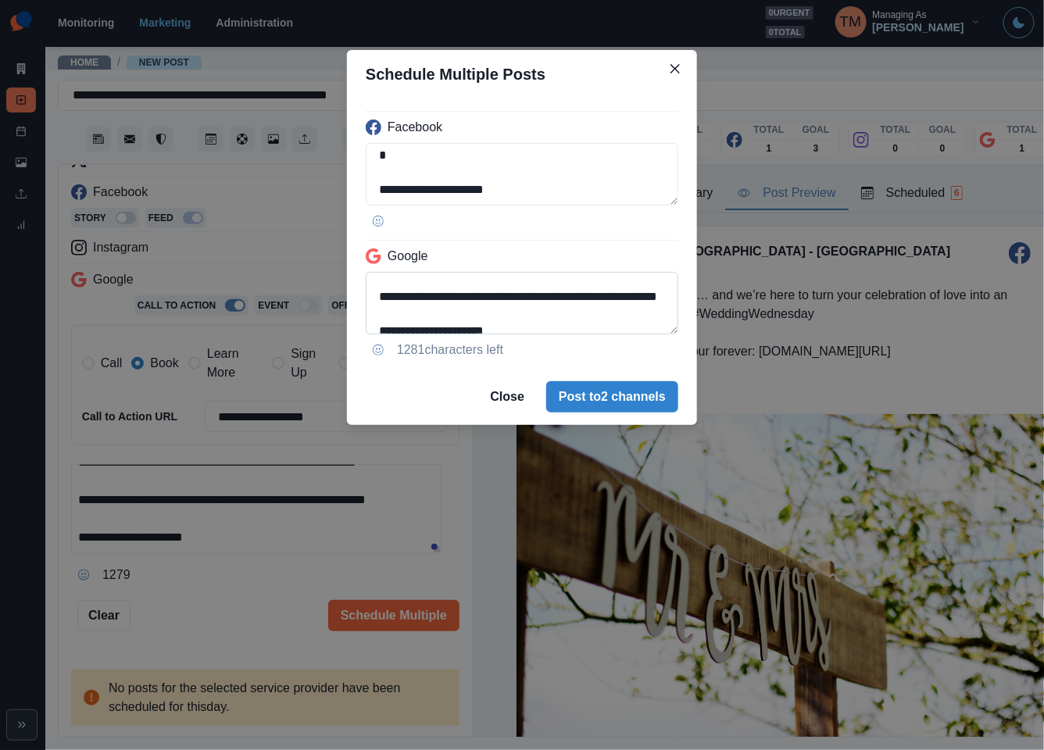
scroll to position [106, 0]
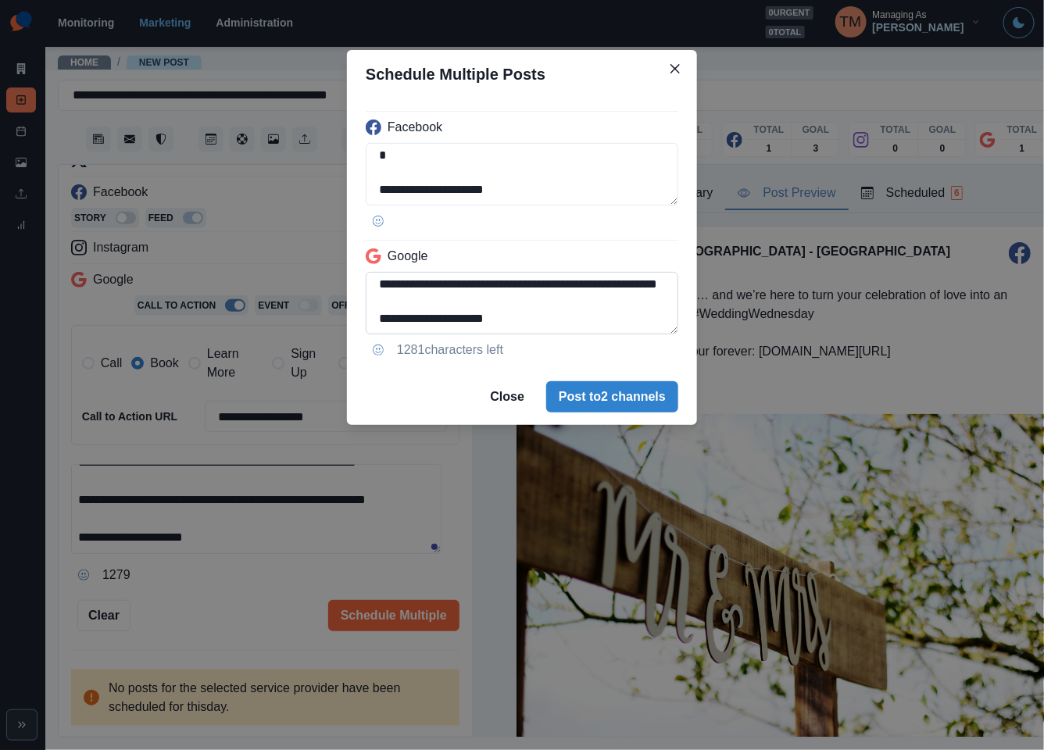
click at [455, 286] on textarea "**********" at bounding box center [522, 303] width 312 height 62
type textarea "**********"
click at [385, 186] on textarea "**********" at bounding box center [522, 174] width 312 height 62
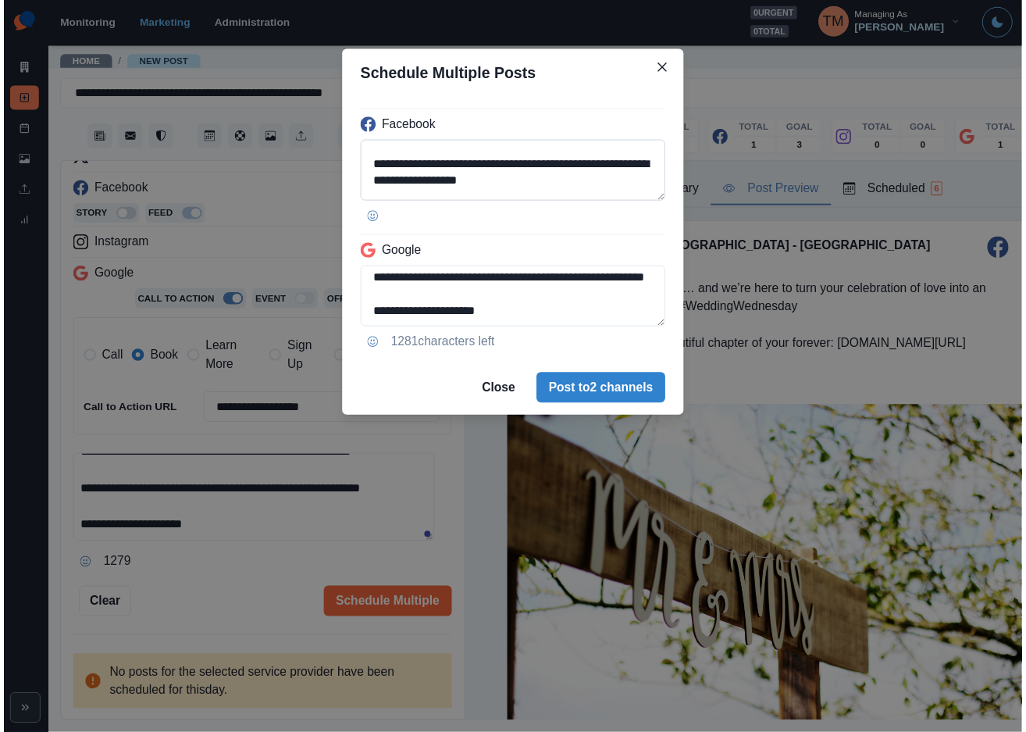
scroll to position [106, 0]
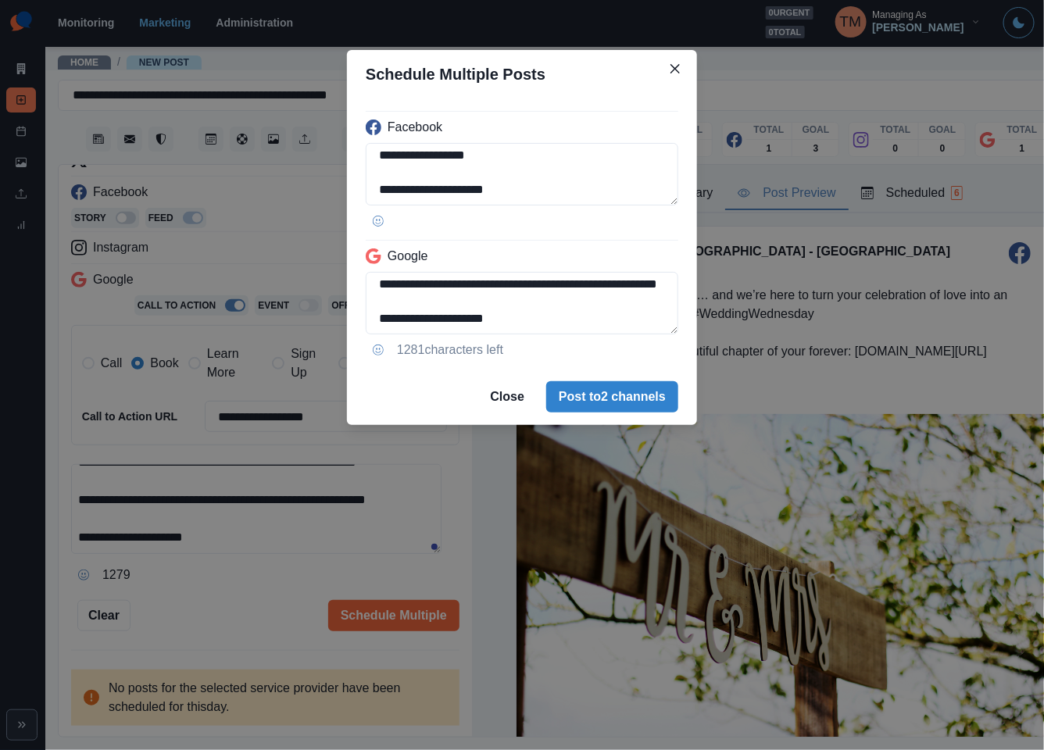
type textarea "**********"
drag, startPoint x: 198, startPoint y: 609, endPoint x: 569, endPoint y: 539, distance: 378.4
click at [198, 608] on div "**********" at bounding box center [522, 375] width 1044 height 750
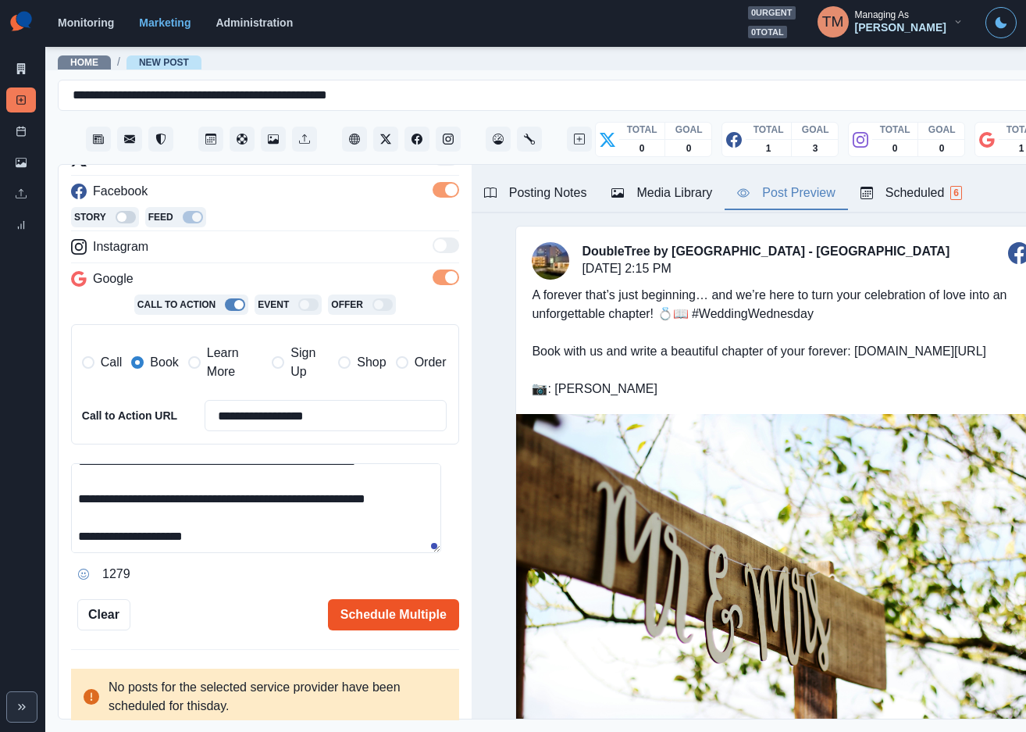
click at [378, 624] on button "Schedule Multiple" at bounding box center [393, 614] width 131 height 31
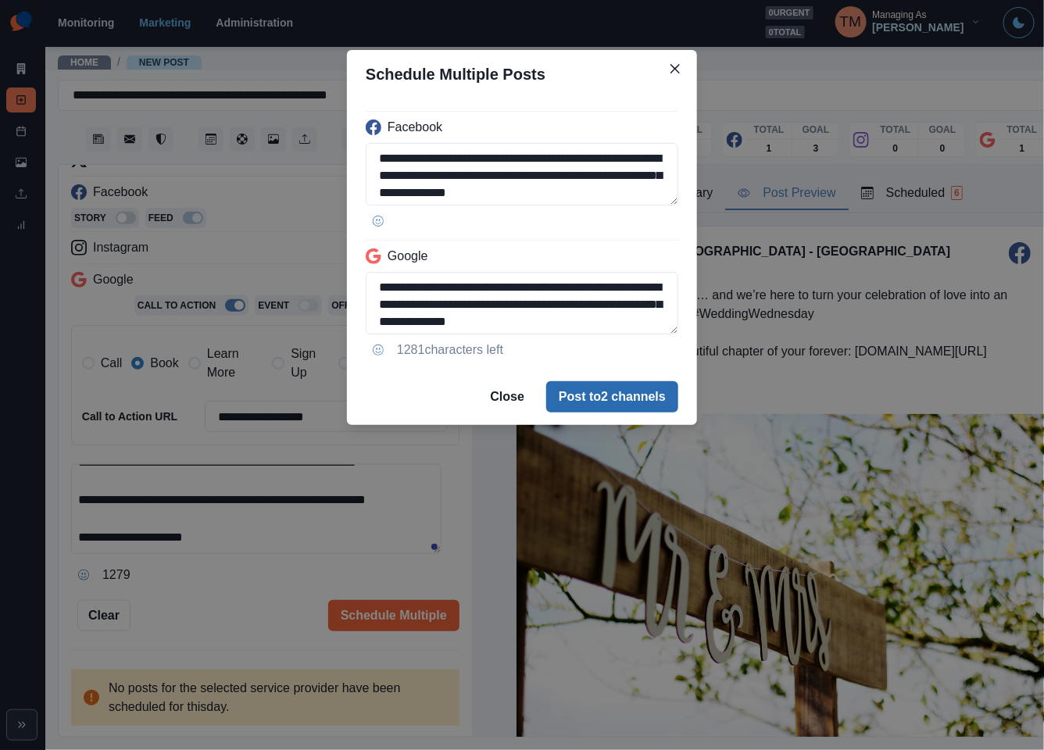
click at [635, 401] on button "Post to 2 channels" at bounding box center [612, 396] width 132 height 31
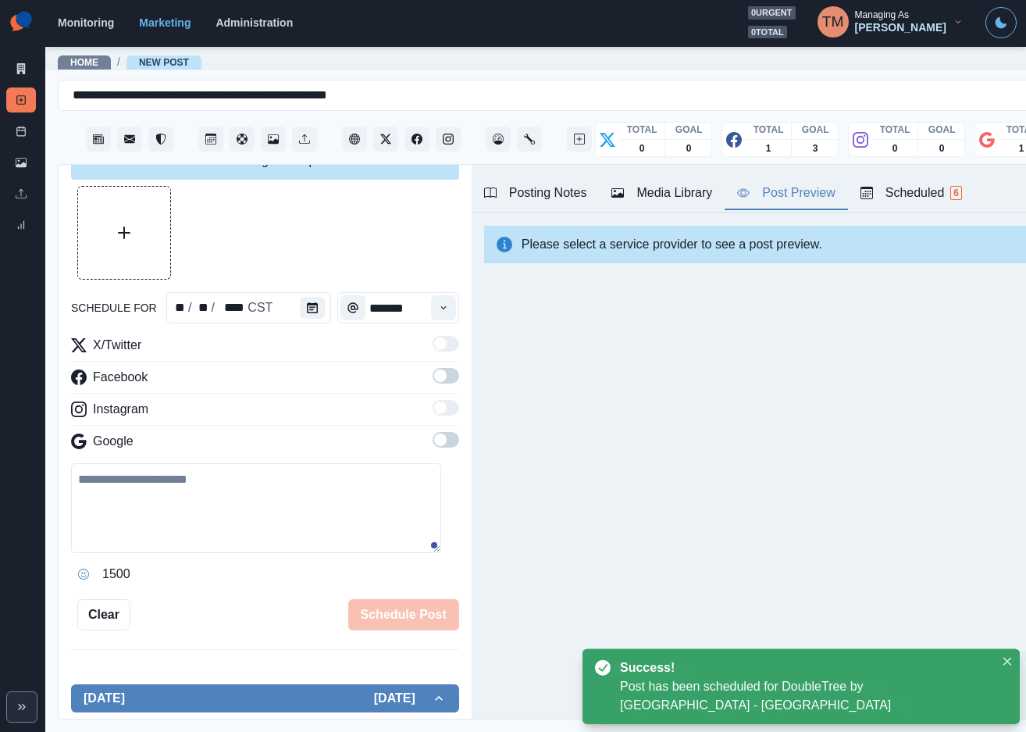
scroll to position [0, 0]
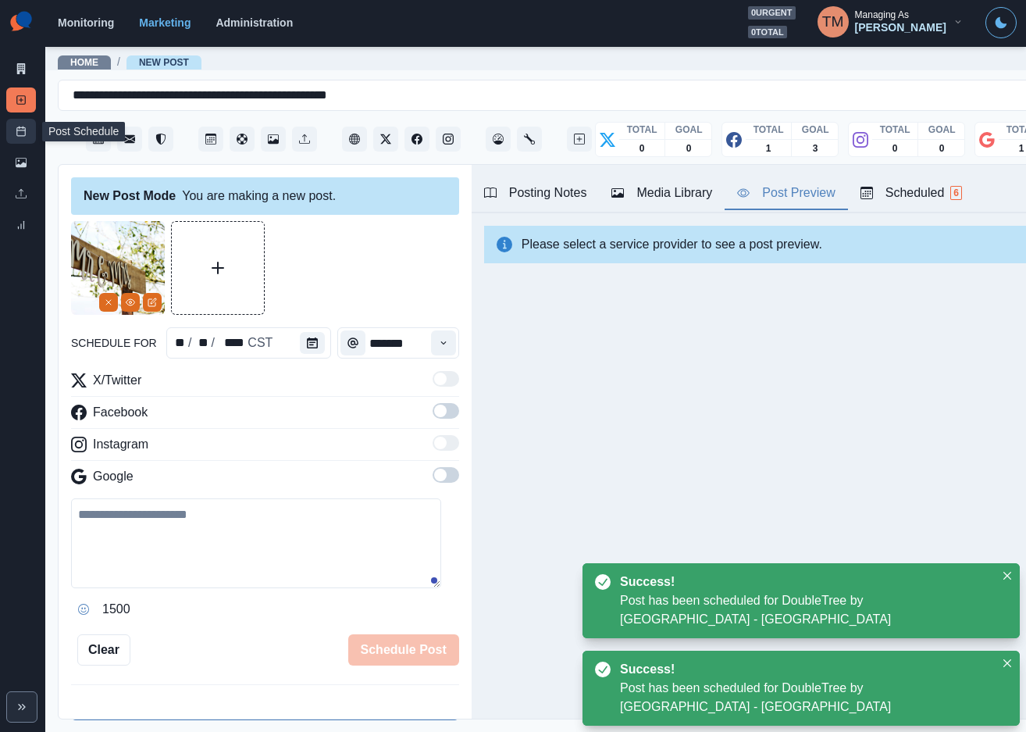
click at [19, 134] on icon at bounding box center [21, 131] width 11 height 11
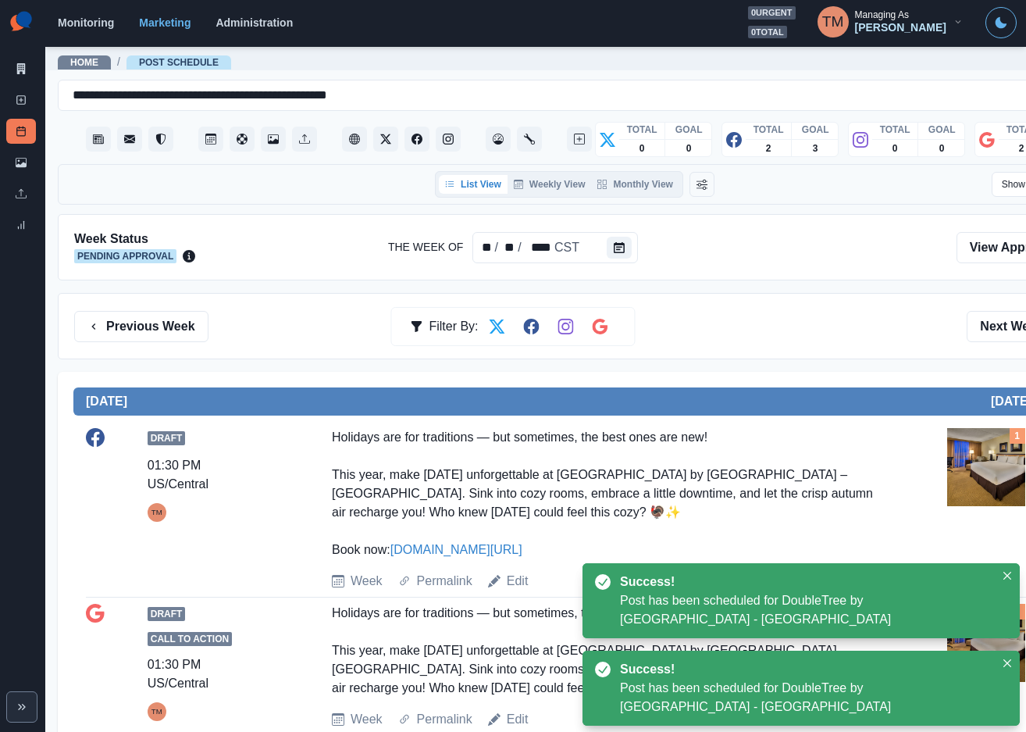
click at [820, 328] on div "Previous Week Filter By: Next Week" at bounding box center [574, 326] width 1001 height 31
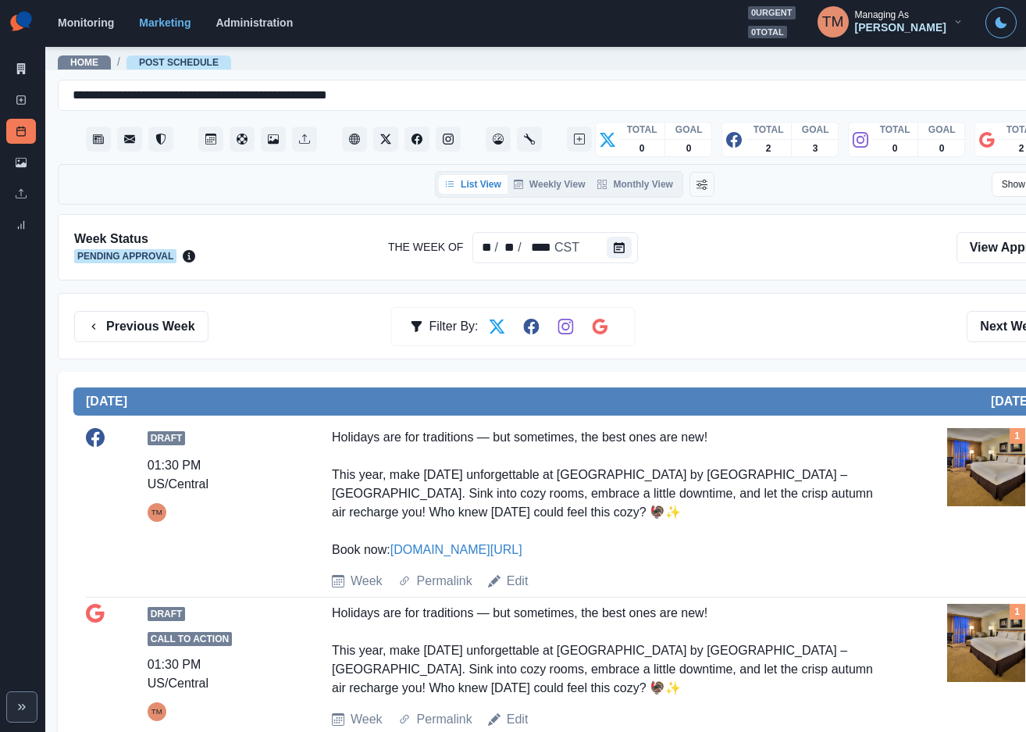
scroll to position [234, 0]
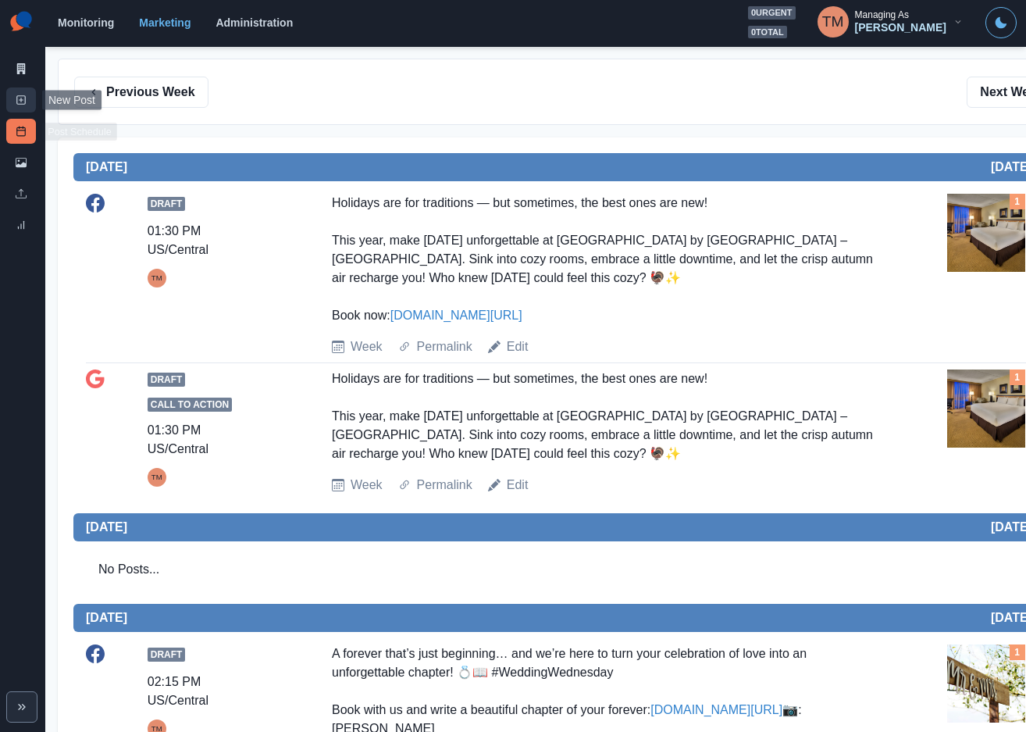
click at [24, 95] on icon at bounding box center [21, 100] width 11 height 11
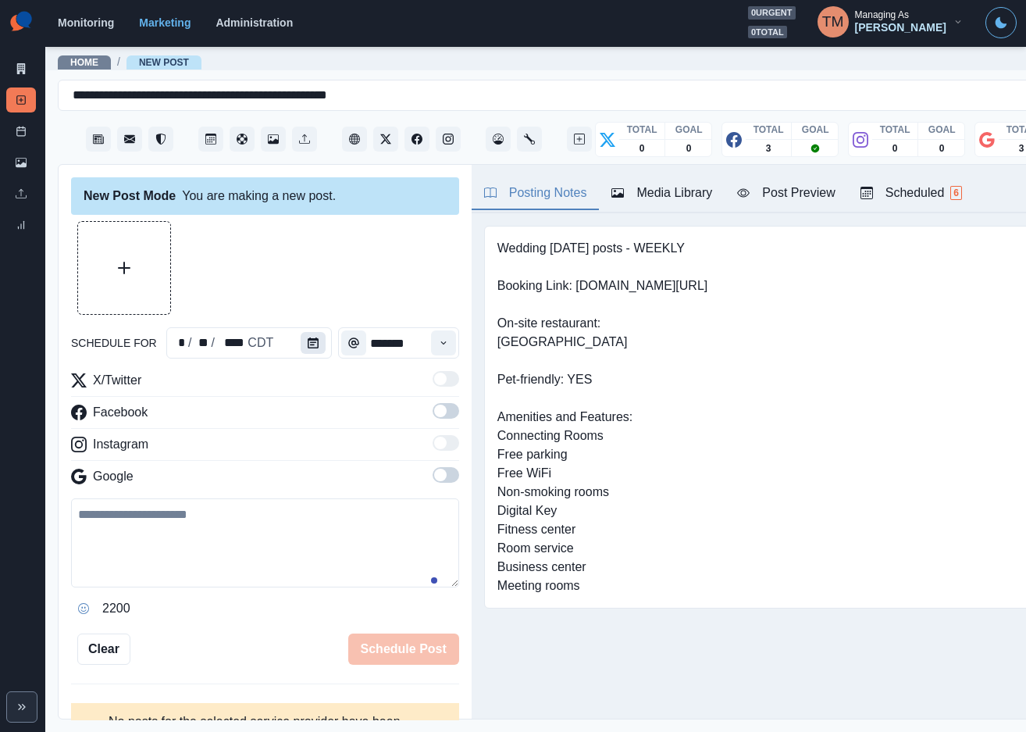
click at [308, 338] on icon "Calendar" at bounding box center [313, 342] width 11 height 11
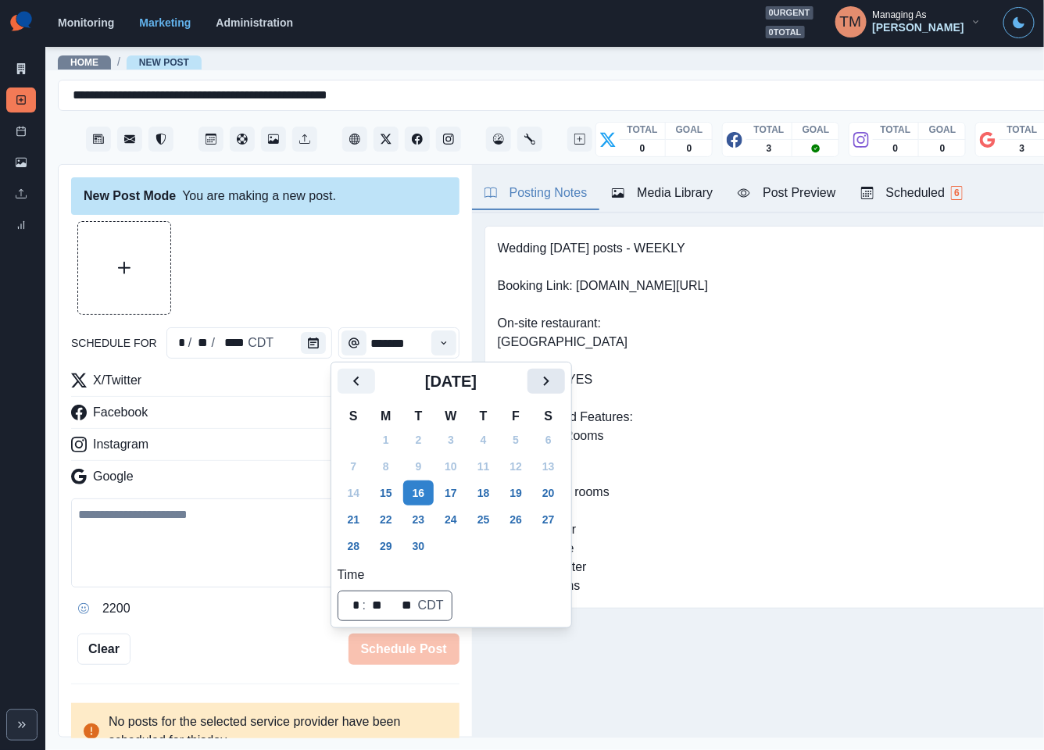
click at [551, 383] on icon "Next" at bounding box center [546, 381] width 19 height 19
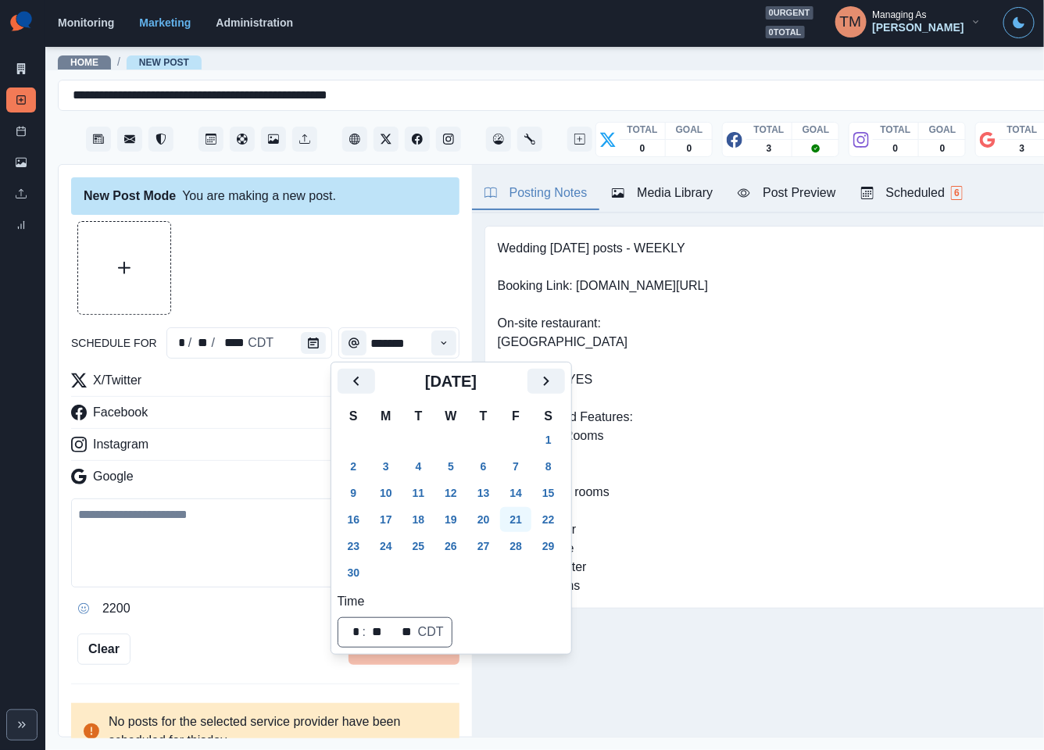
click at [516, 516] on button "21" at bounding box center [515, 519] width 31 height 25
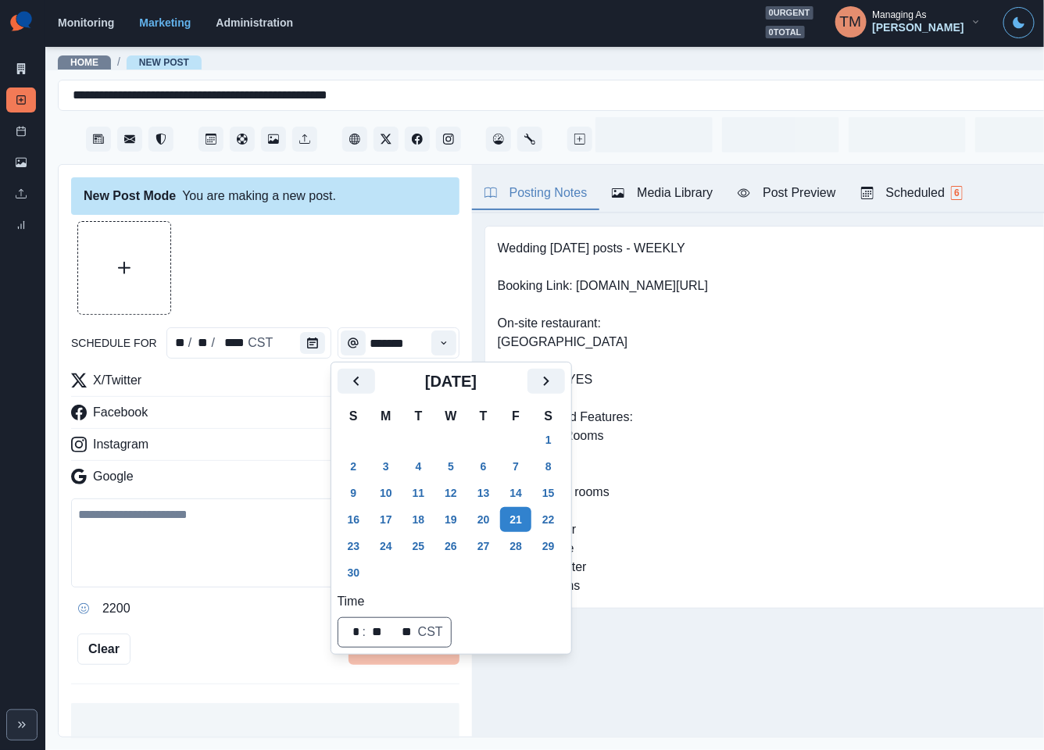
click at [345, 280] on div at bounding box center [265, 268] width 388 height 94
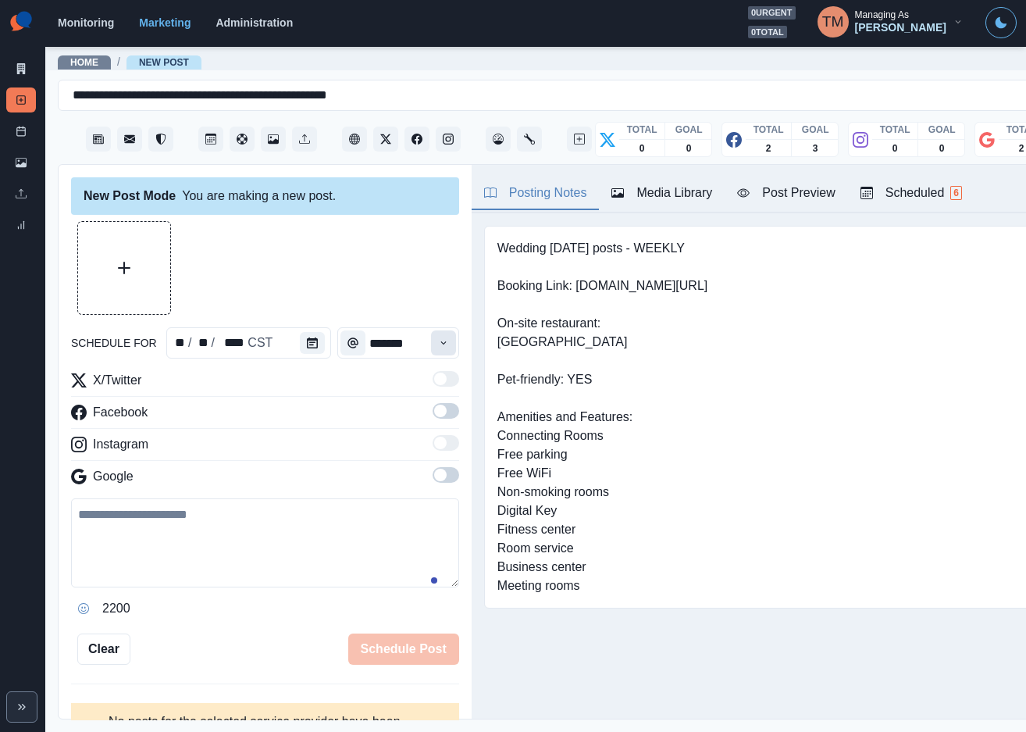
click at [438, 344] on icon "Time" at bounding box center [443, 342] width 11 height 11
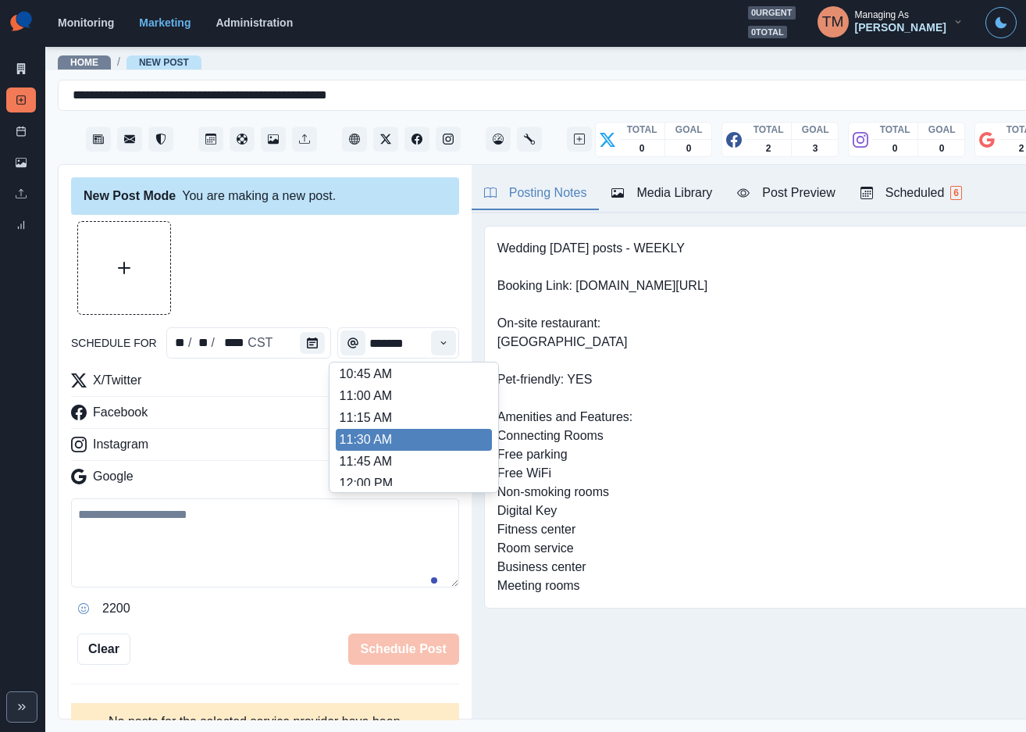
click at [394, 429] on li "11:30 AM" at bounding box center [414, 440] width 156 height 22
type input "********"
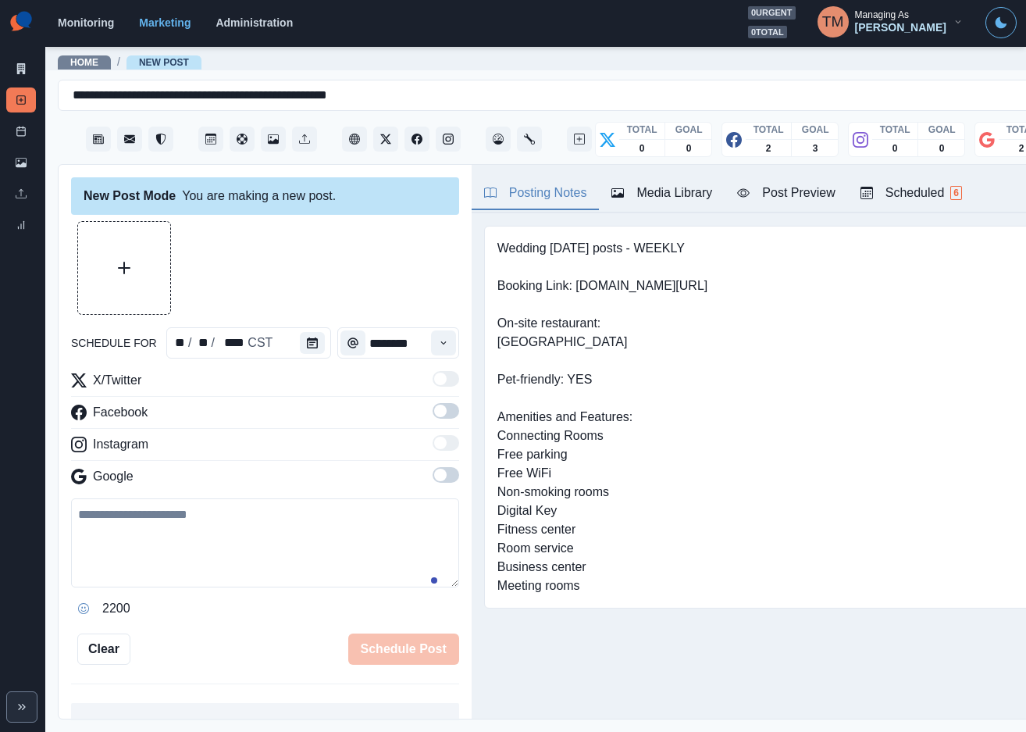
drag, startPoint x: 431, startPoint y: 409, endPoint x: 455, endPoint y: 494, distance: 89.1
click at [433, 422] on label at bounding box center [446, 415] width 27 height 25
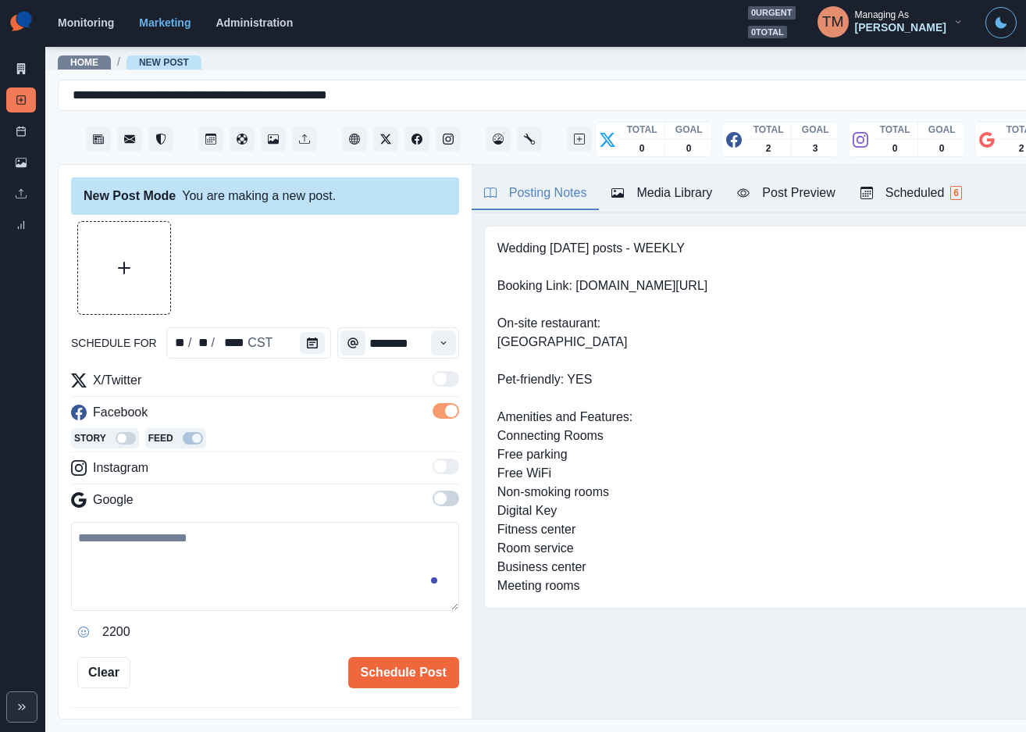
click at [433, 501] on span at bounding box center [446, 499] width 27 height 16
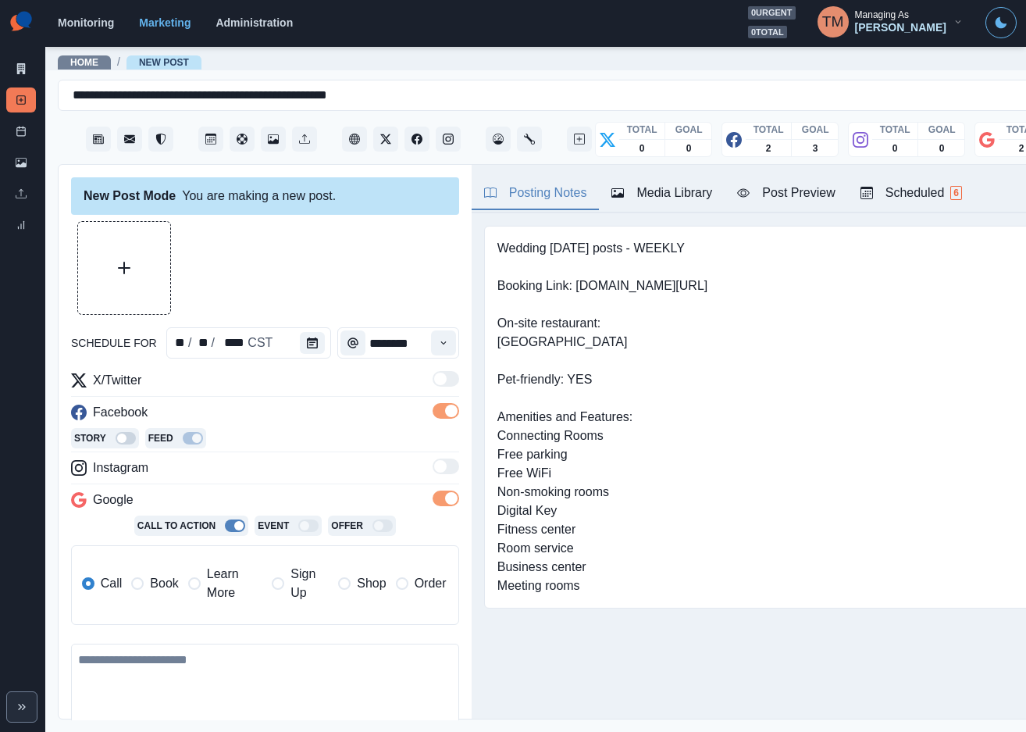
click at [209, 586] on span "Learn More" at bounding box center [234, 583] width 55 height 37
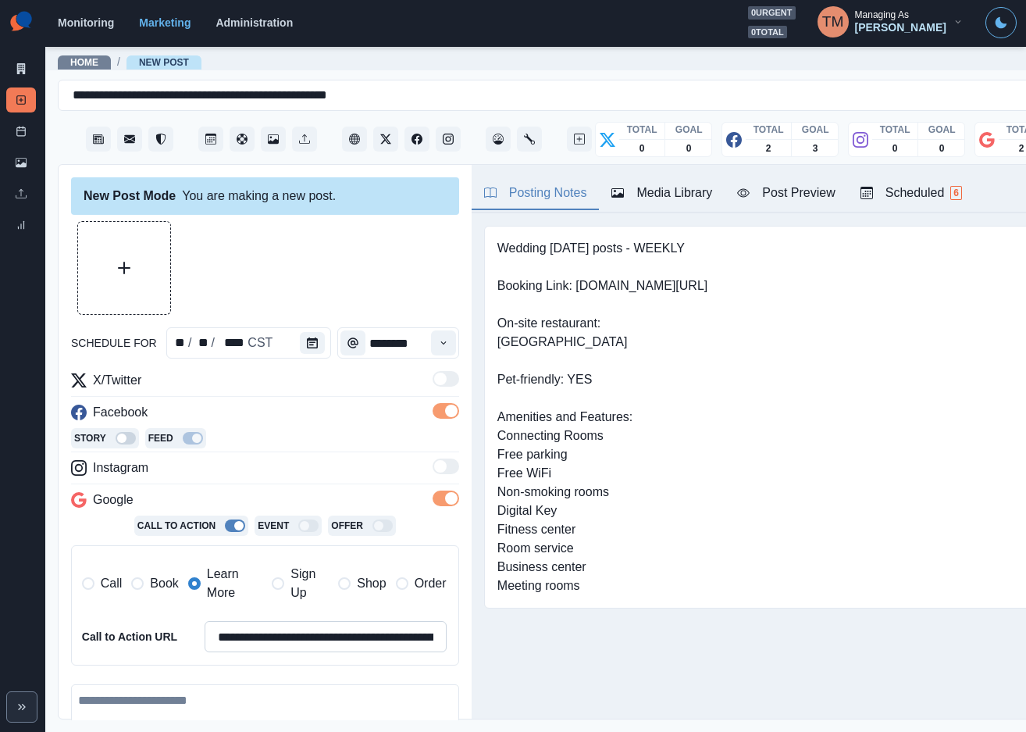
click at [351, 635] on input "**********" at bounding box center [326, 636] width 242 height 31
paste input
type input "**********"
drag, startPoint x: 239, startPoint y: 717, endPoint x: 282, endPoint y: 713, distance: 43.1
click at [247, 715] on textarea at bounding box center [265, 728] width 388 height 89
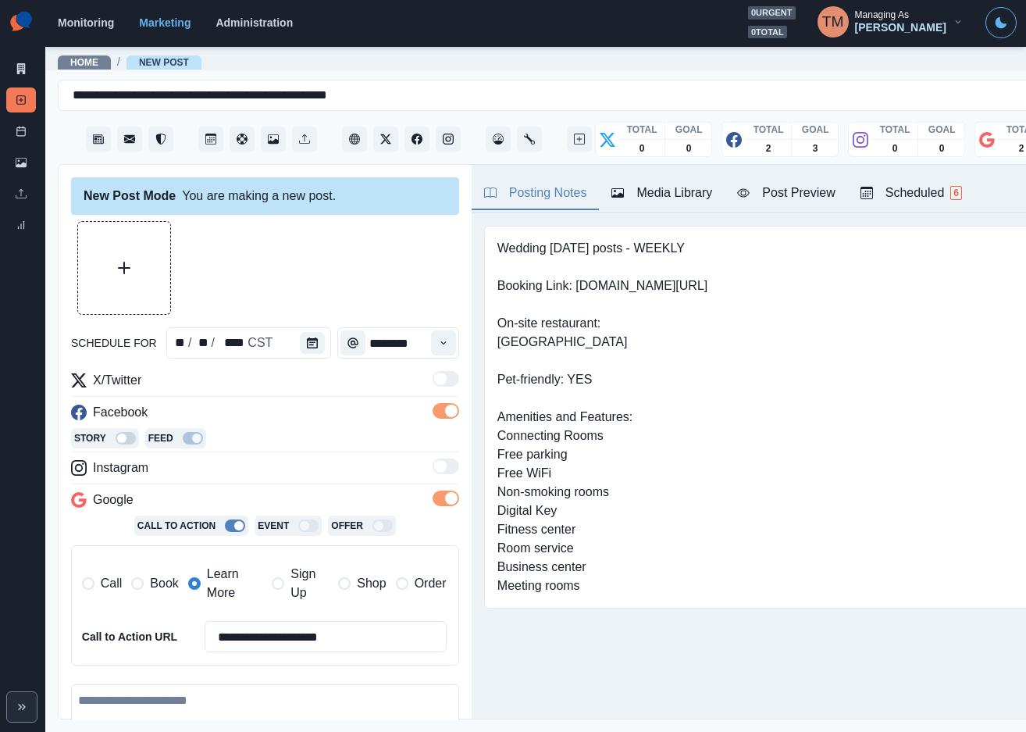
scroll to position [221, 0]
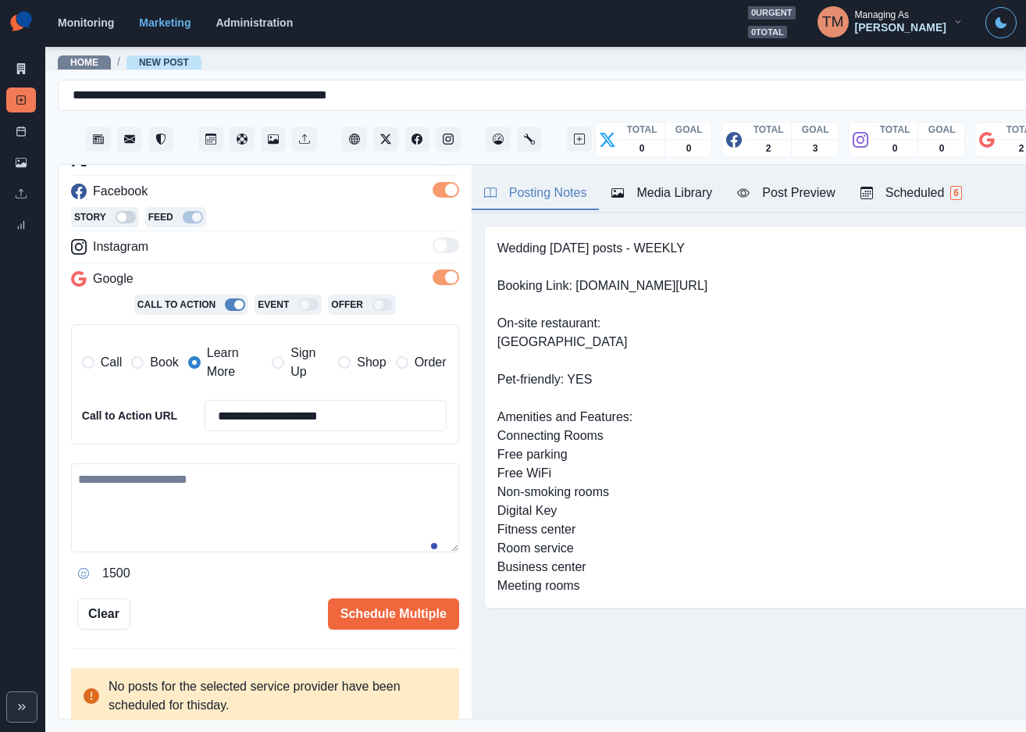
drag, startPoint x: 186, startPoint y: 500, endPoint x: 157, endPoint y: 518, distance: 34.0
click at [186, 500] on textarea at bounding box center [265, 507] width 388 height 89
paste textarea "**********"
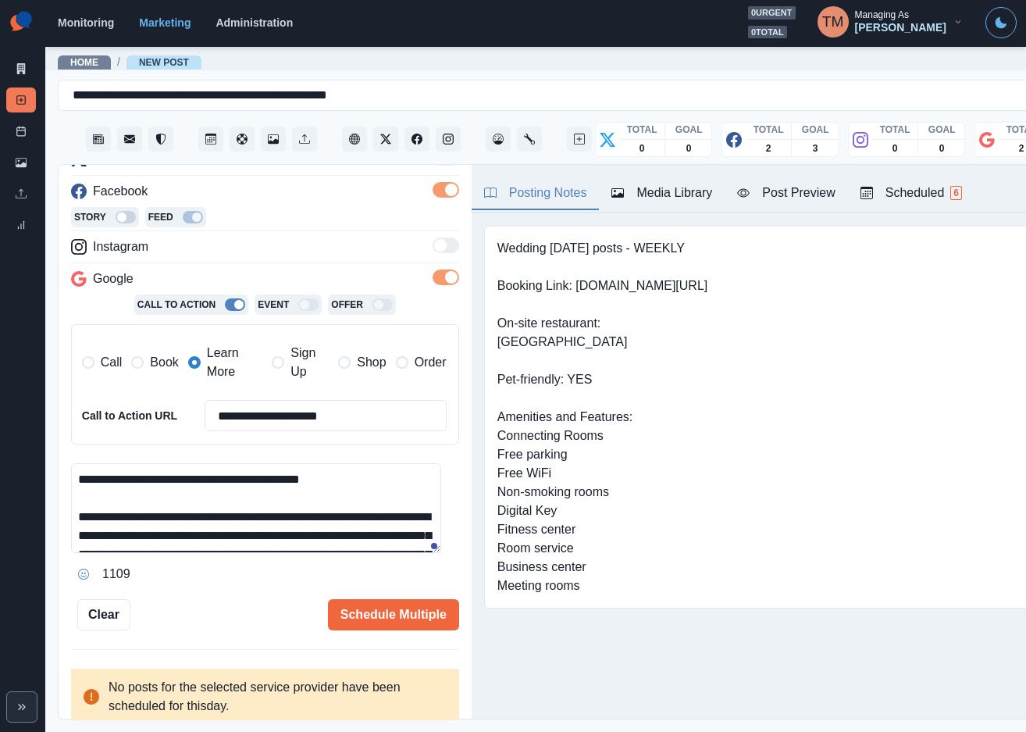
scroll to position [125, 0]
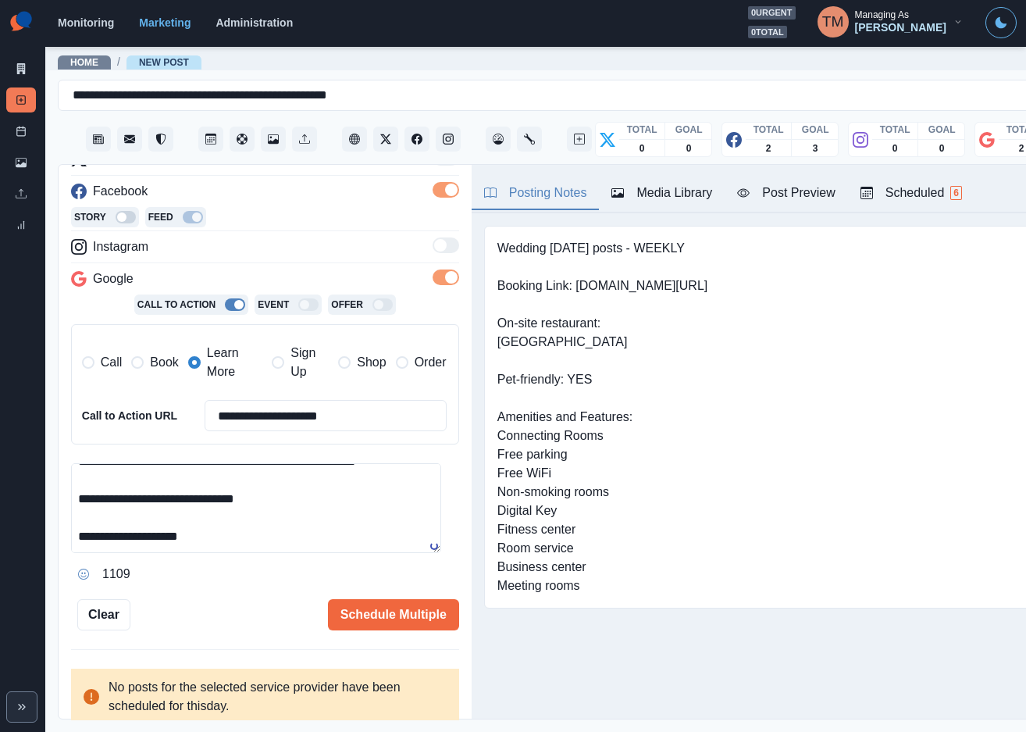
type textarea "**********"
click at [790, 193] on div "Post Preview" at bounding box center [786, 193] width 98 height 19
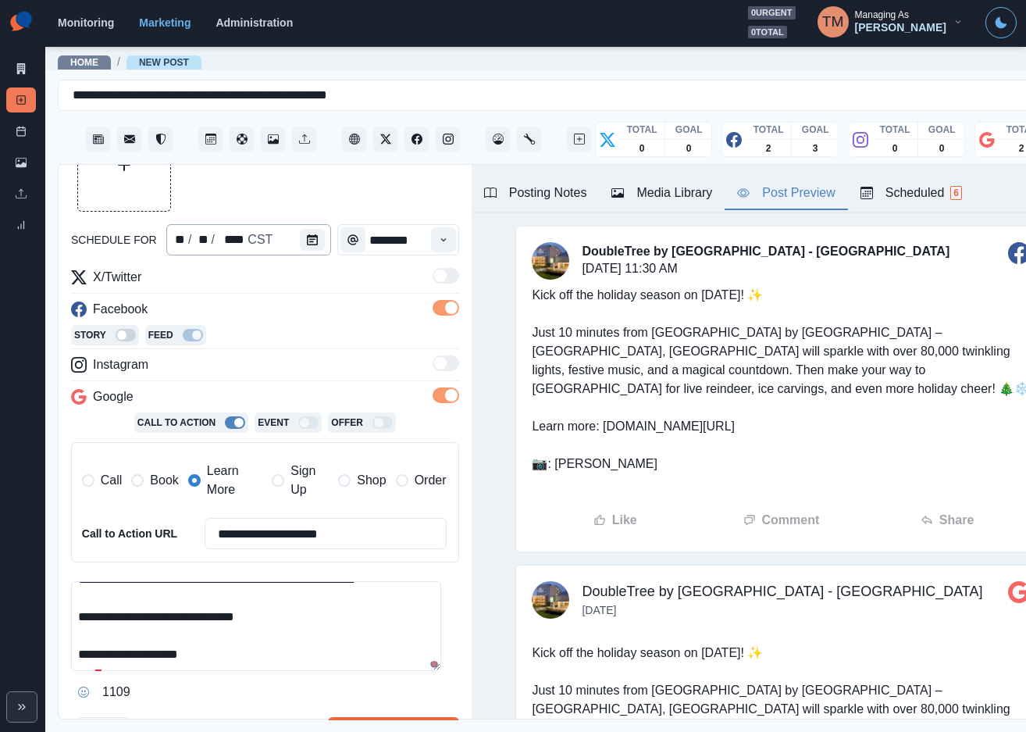
scroll to position [0, 0]
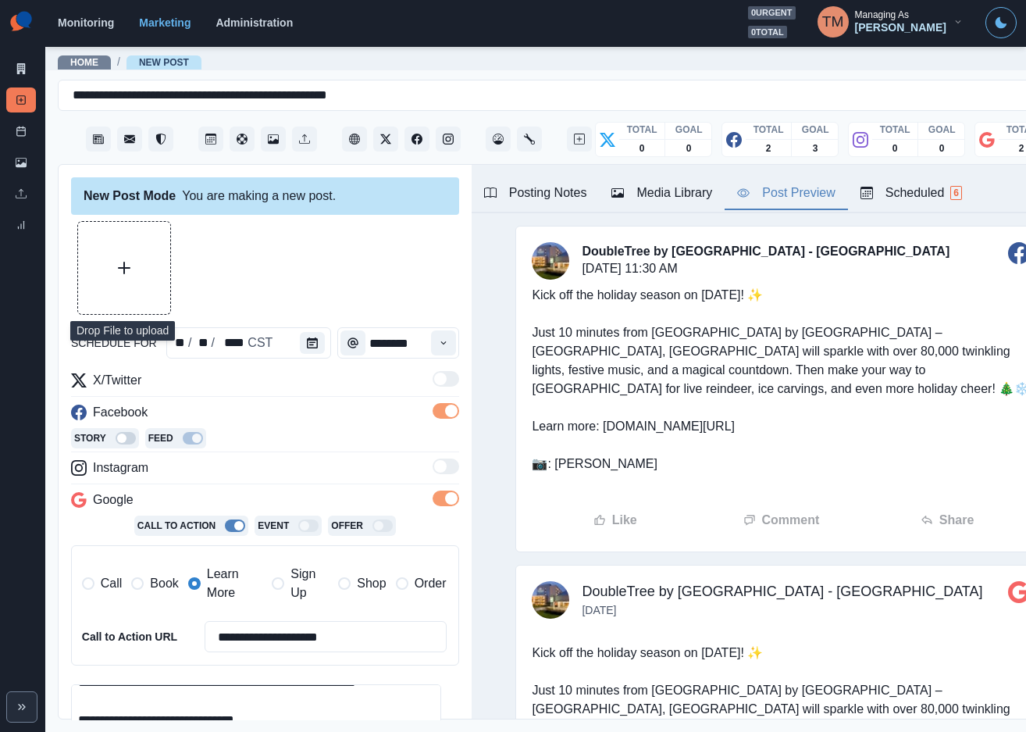
click at [138, 277] on button "Upload Media" at bounding box center [124, 268] width 92 height 92
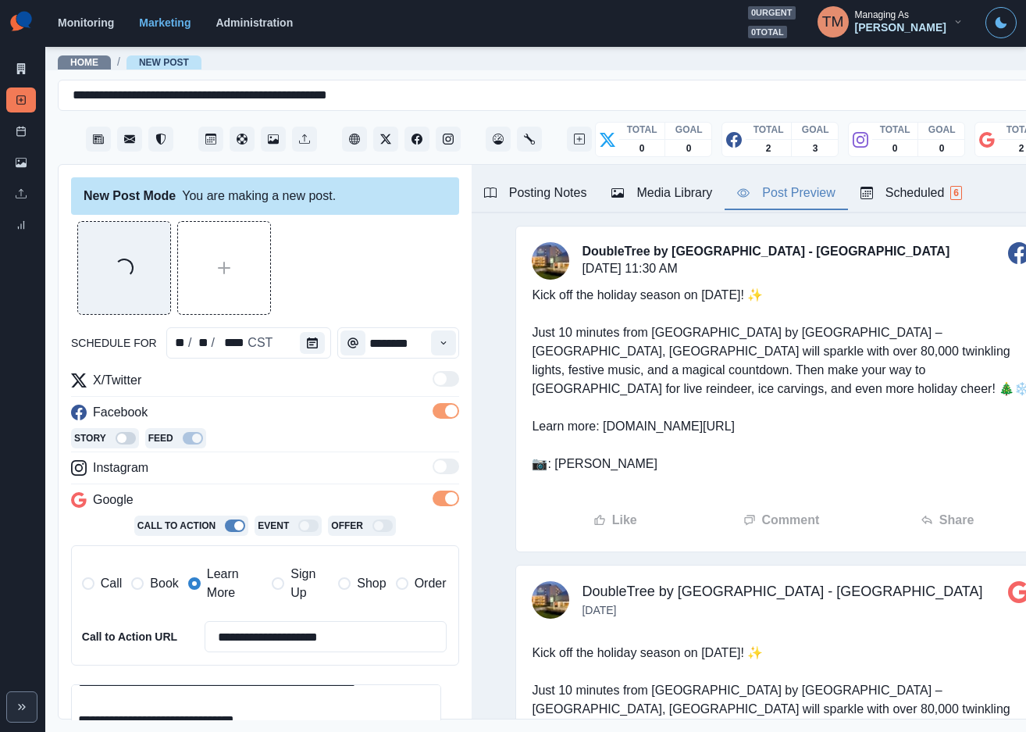
click at [793, 191] on div "Post Preview" at bounding box center [786, 193] width 98 height 19
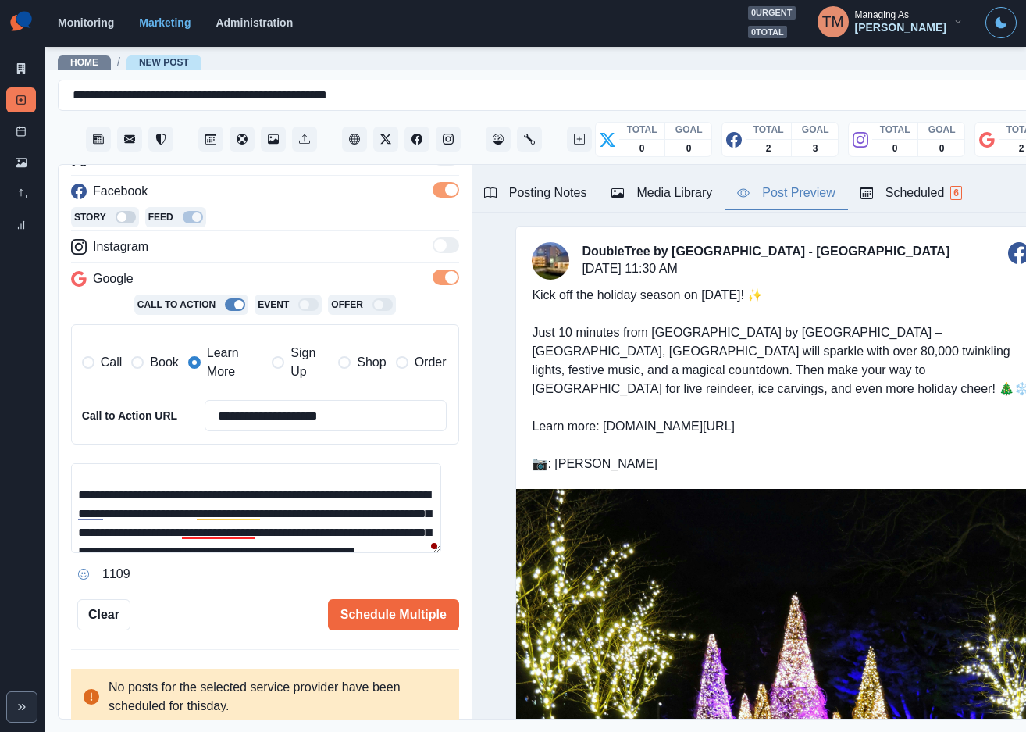
scroll to position [8, 0]
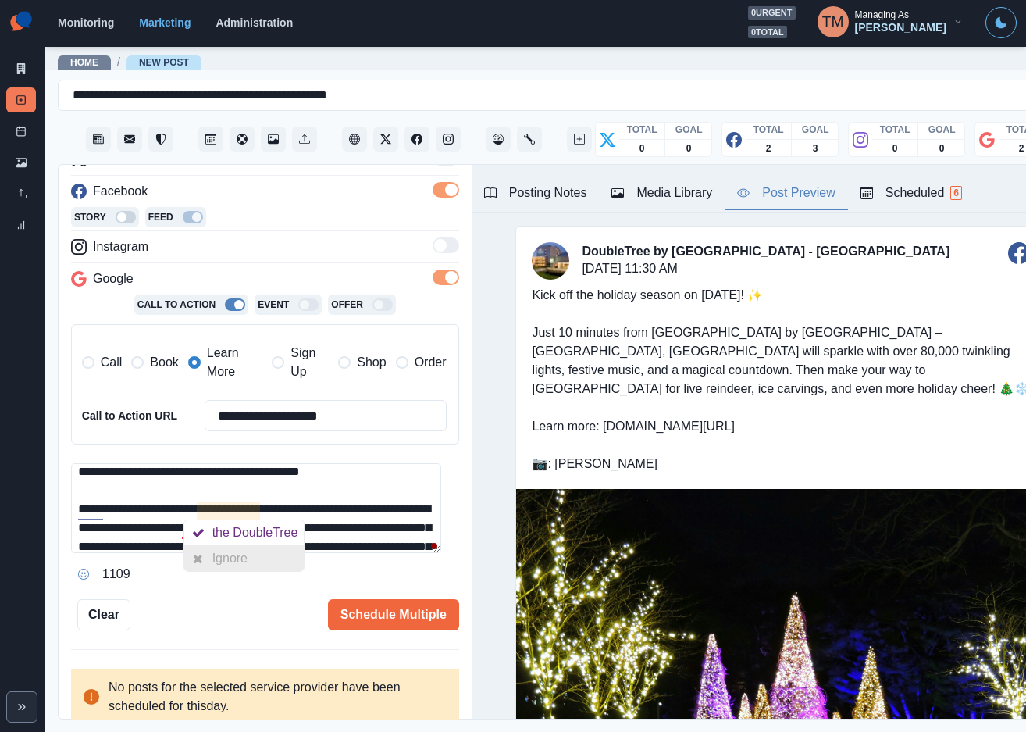
click at [249, 565] on div "Ignore" at bounding box center [232, 558] width 41 height 25
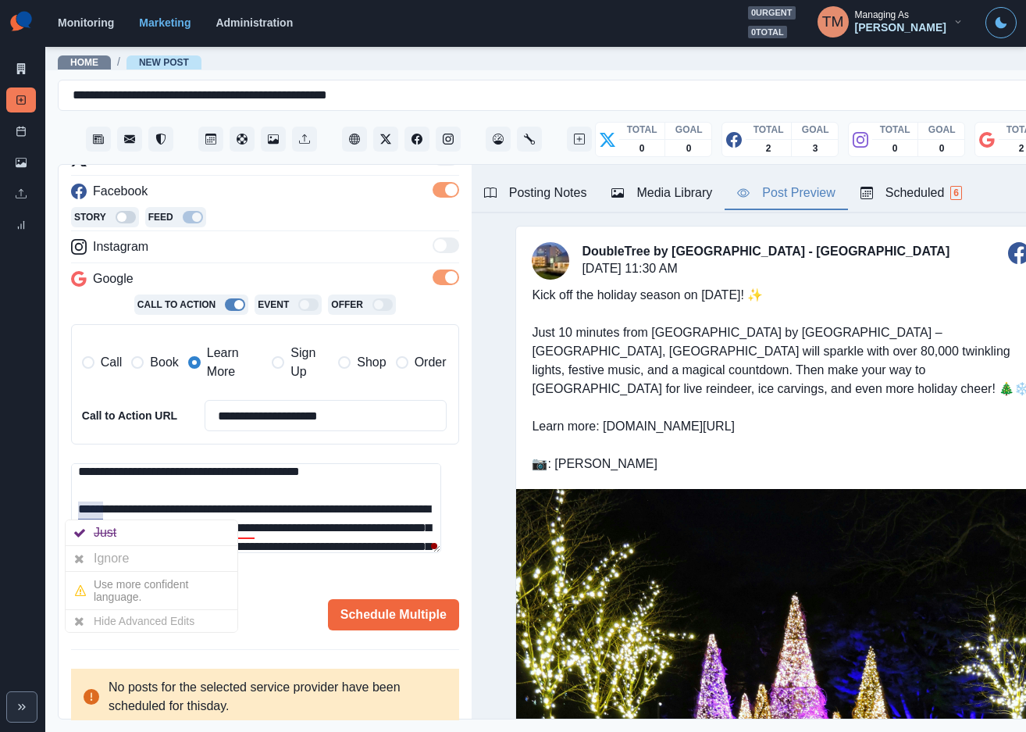
drag, startPoint x: 109, startPoint y: 551, endPoint x: 162, endPoint y: 544, distance: 53.7
click at [111, 551] on div "Ignore" at bounding box center [114, 558] width 41 height 25
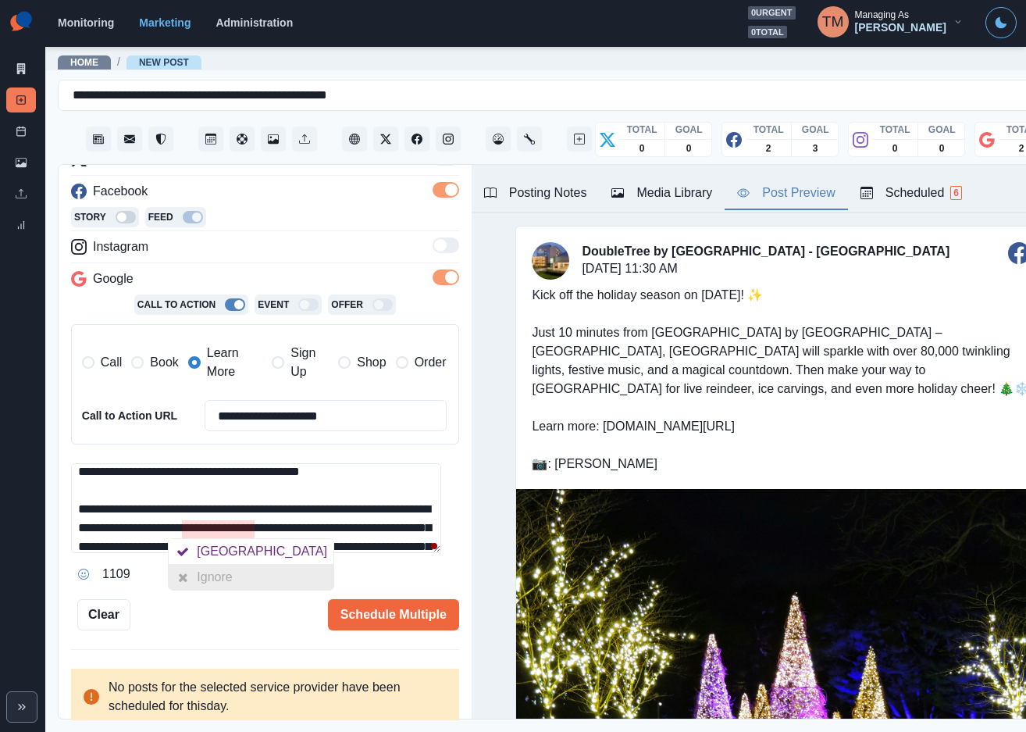
click at [234, 576] on div "Ignore" at bounding box center [217, 577] width 41 height 25
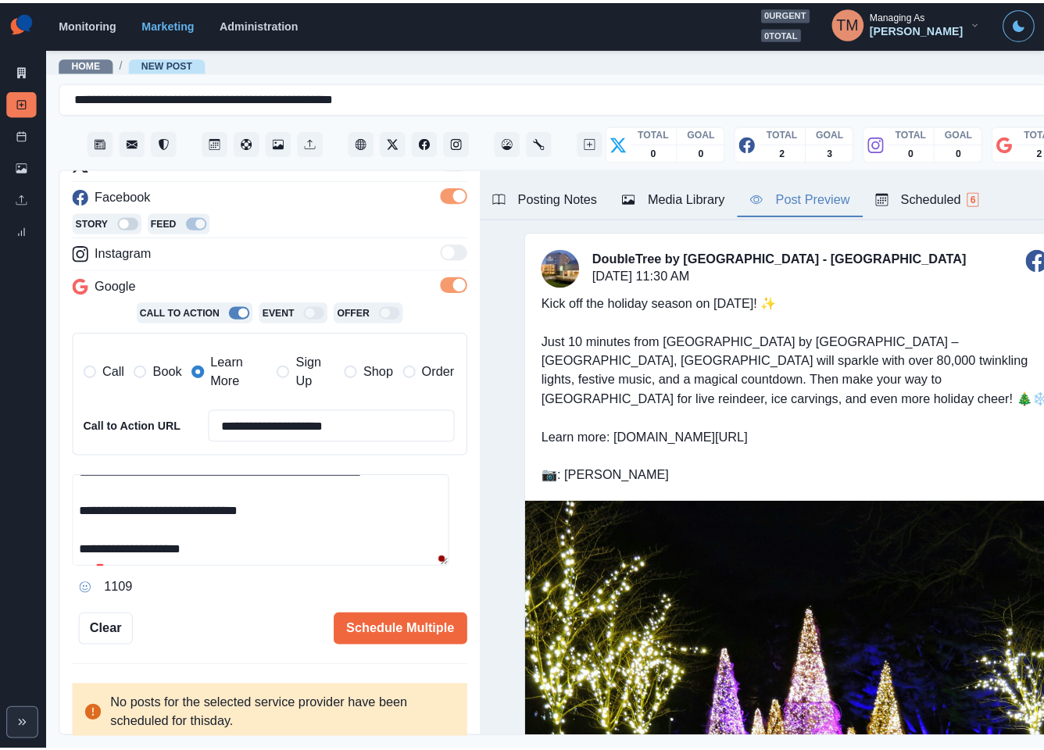
scroll to position [125, 0]
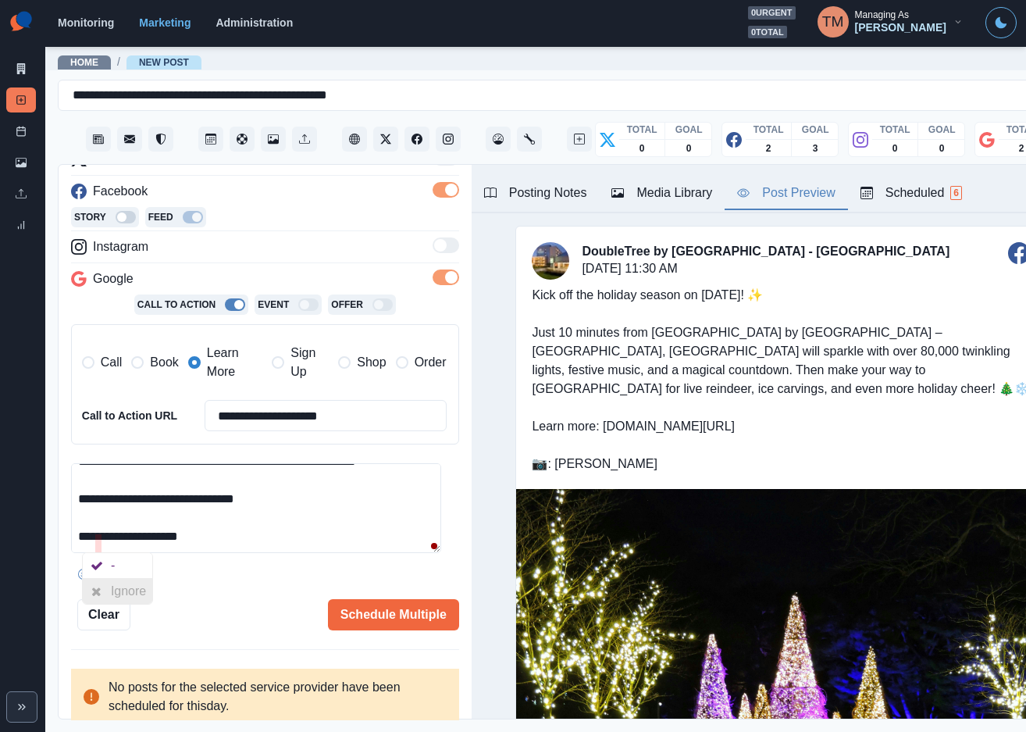
click at [109, 594] on div at bounding box center [97, 591] width 28 height 25
click at [357, 614] on button "Schedule Multiple" at bounding box center [393, 614] width 131 height 31
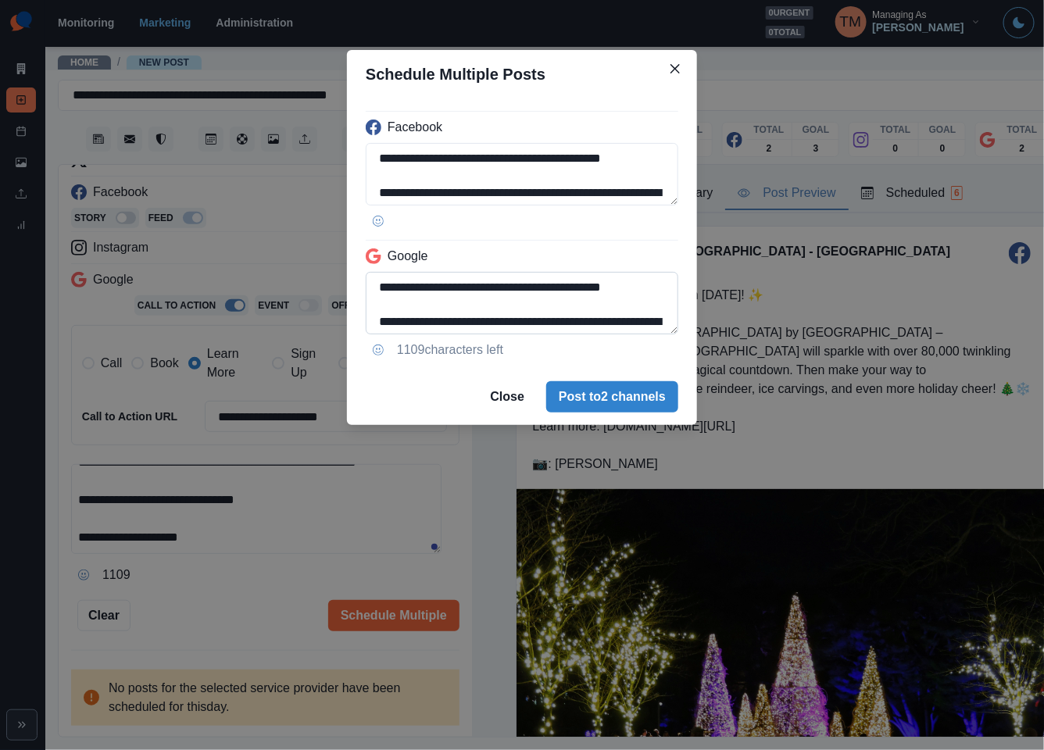
scroll to position [193, 0]
click at [377, 284] on textarea "**********" at bounding box center [522, 303] width 312 height 62
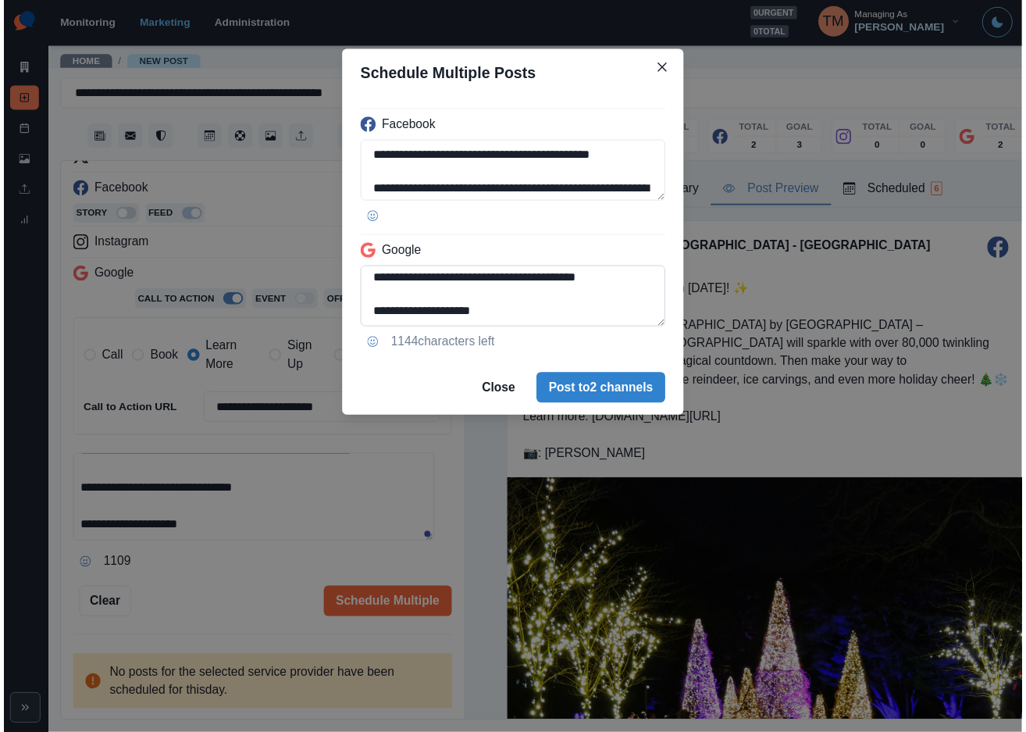
scroll to position [159, 0]
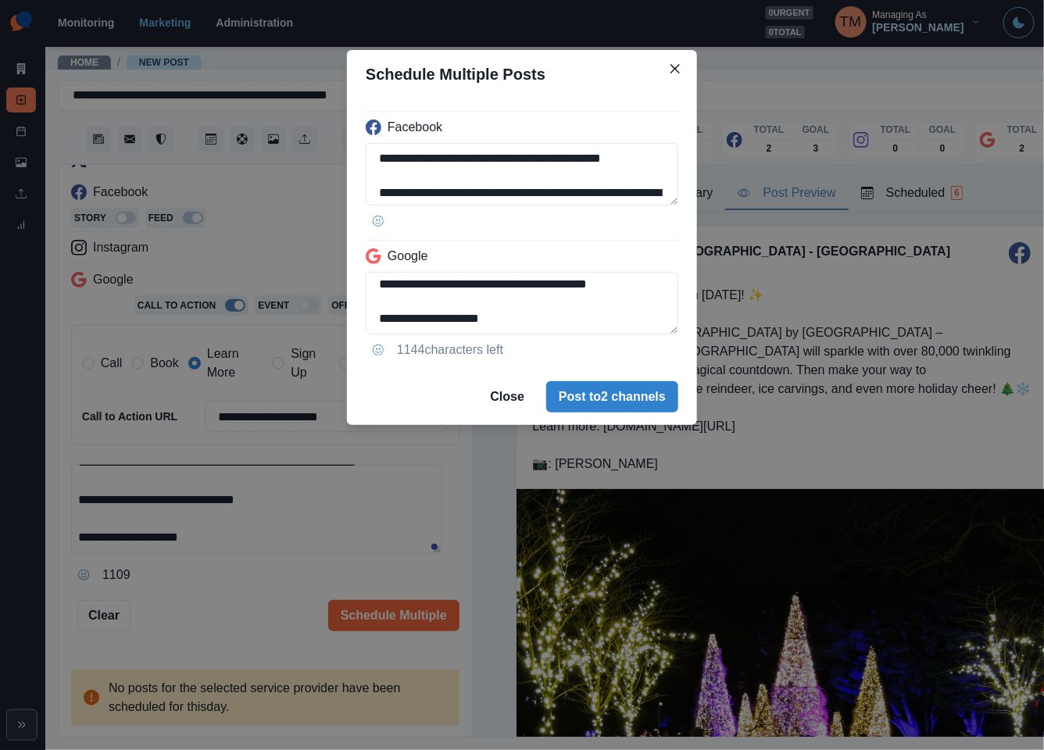
type textarea "**********"
click at [244, 588] on div "**********" at bounding box center [522, 375] width 1044 height 750
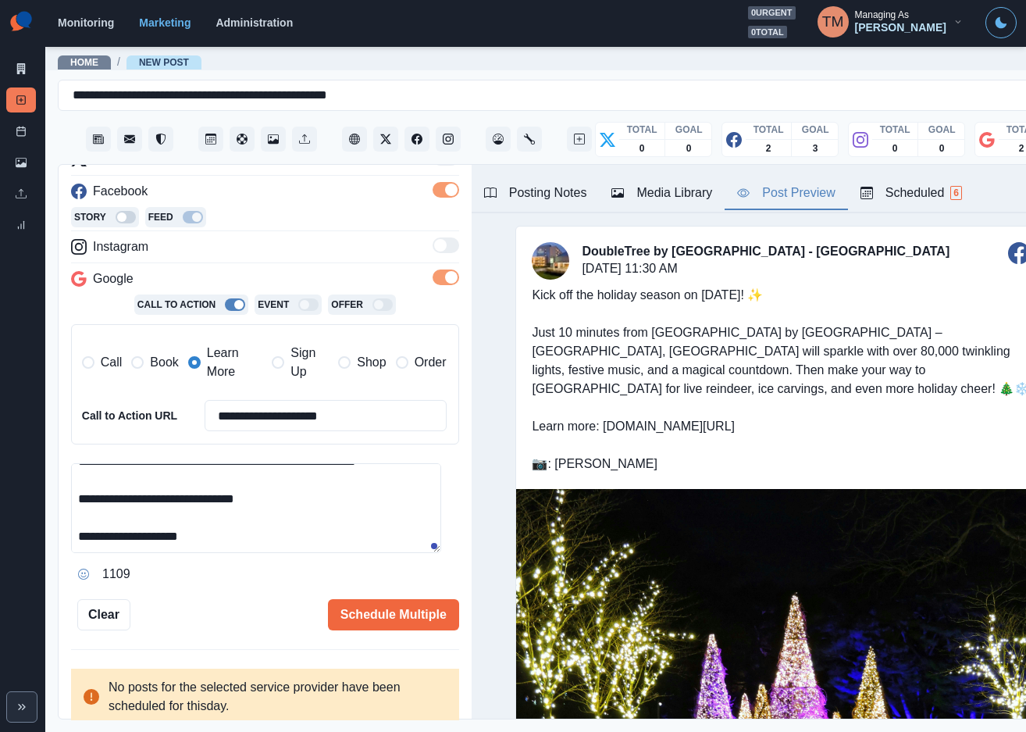
click at [832, 457] on div "Kick off the holiday season on November 28th! ✨ Just 10 minutes from DoubleTree…" at bounding box center [781, 379] width 530 height 219
click at [401, 605] on button "Schedule Multiple" at bounding box center [393, 614] width 131 height 31
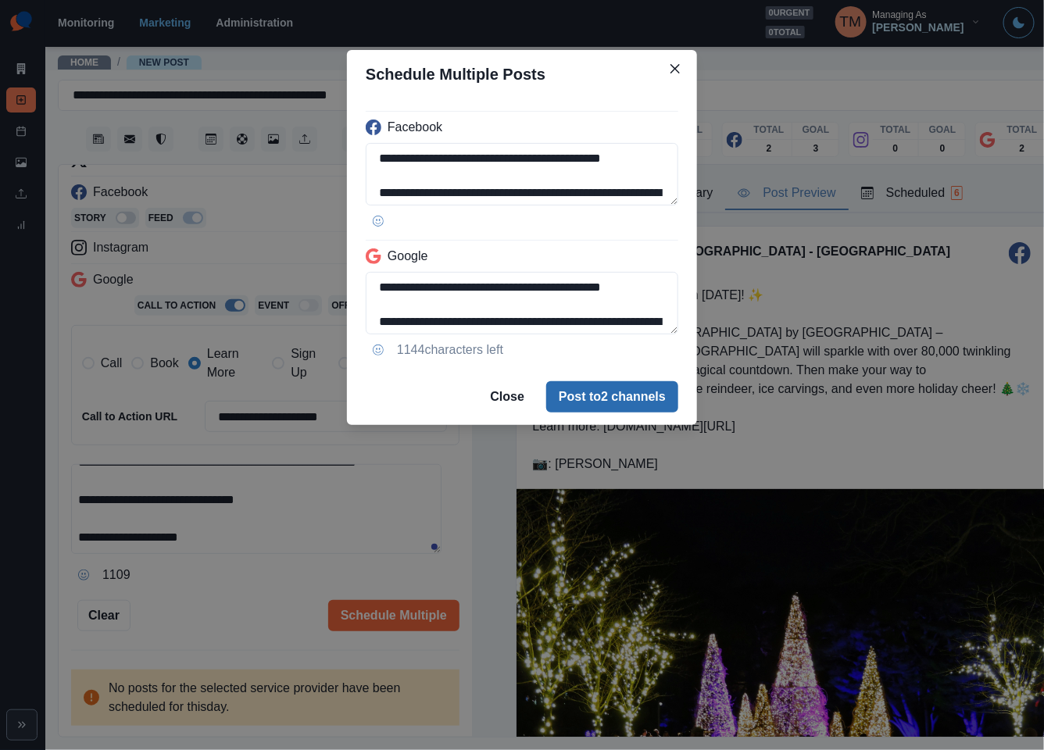
click at [656, 394] on button "Post to 2 channels" at bounding box center [612, 396] width 132 height 31
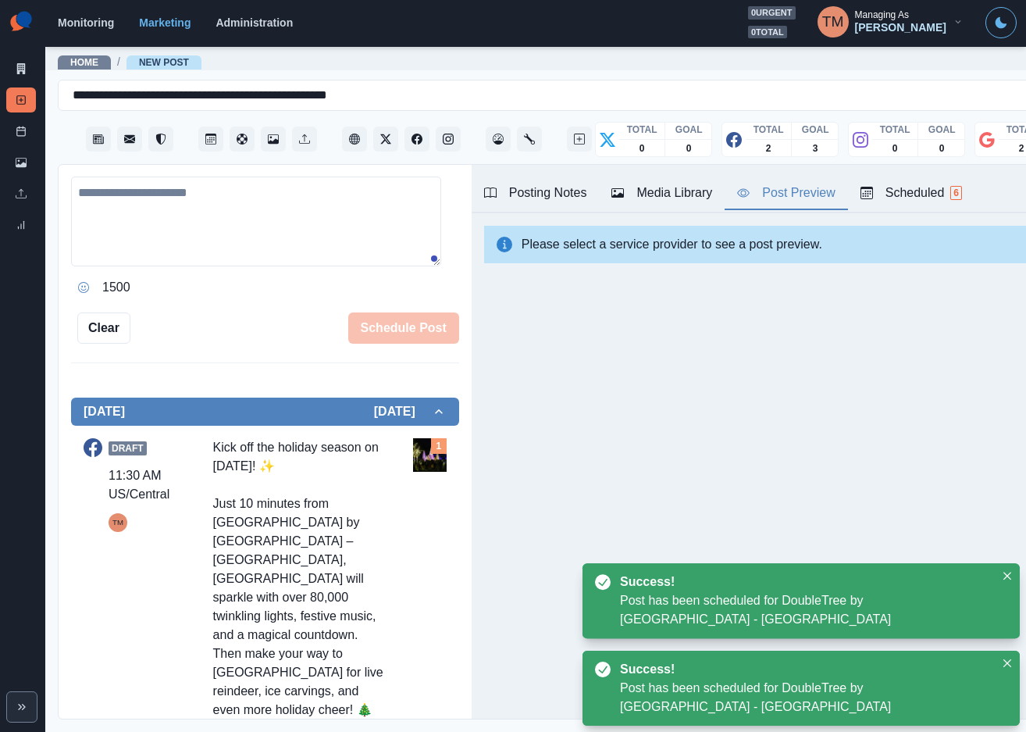
scroll to position [476, 0]
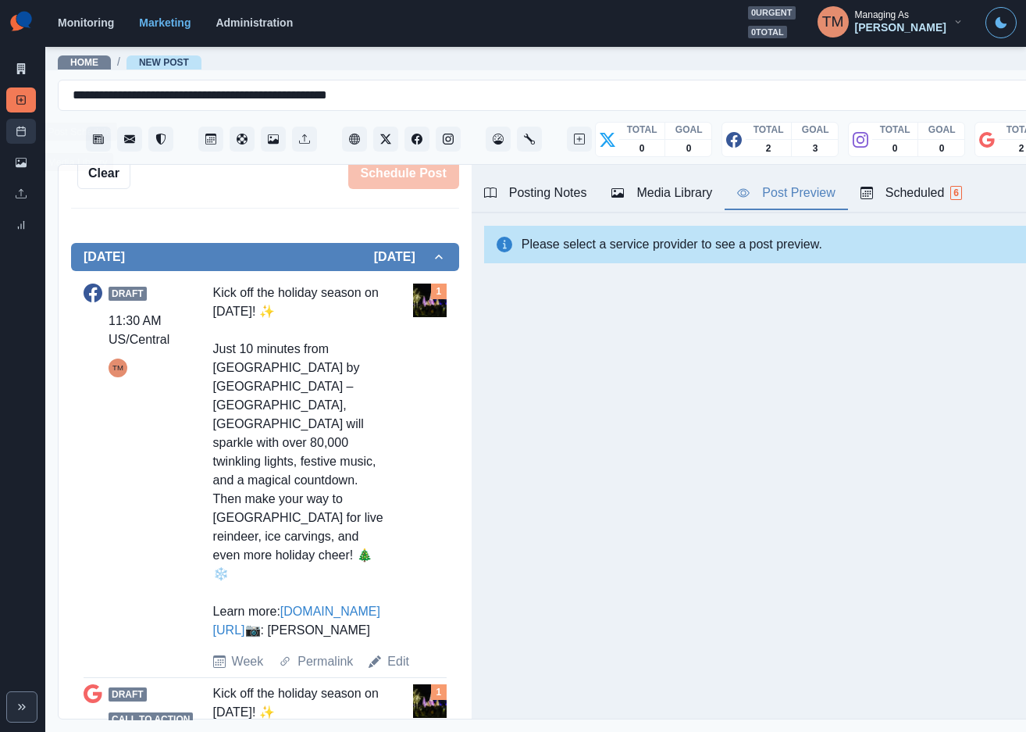
click at [20, 138] on link "Post Schedule" at bounding box center [21, 131] width 30 height 25
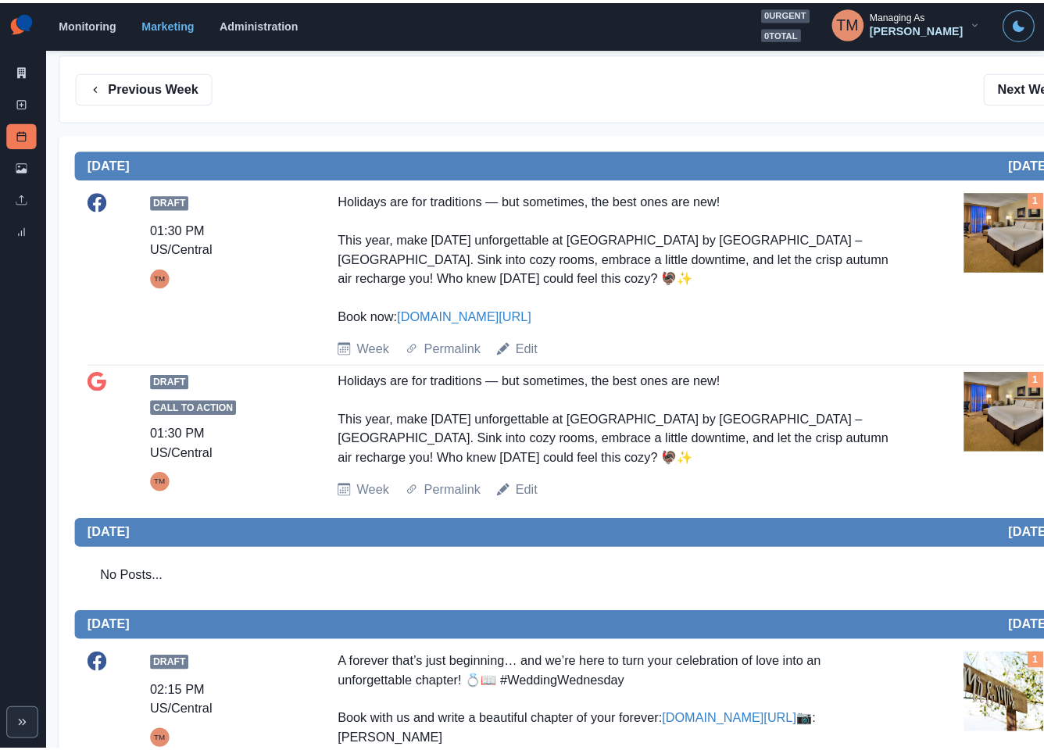
scroll to position [234, 0]
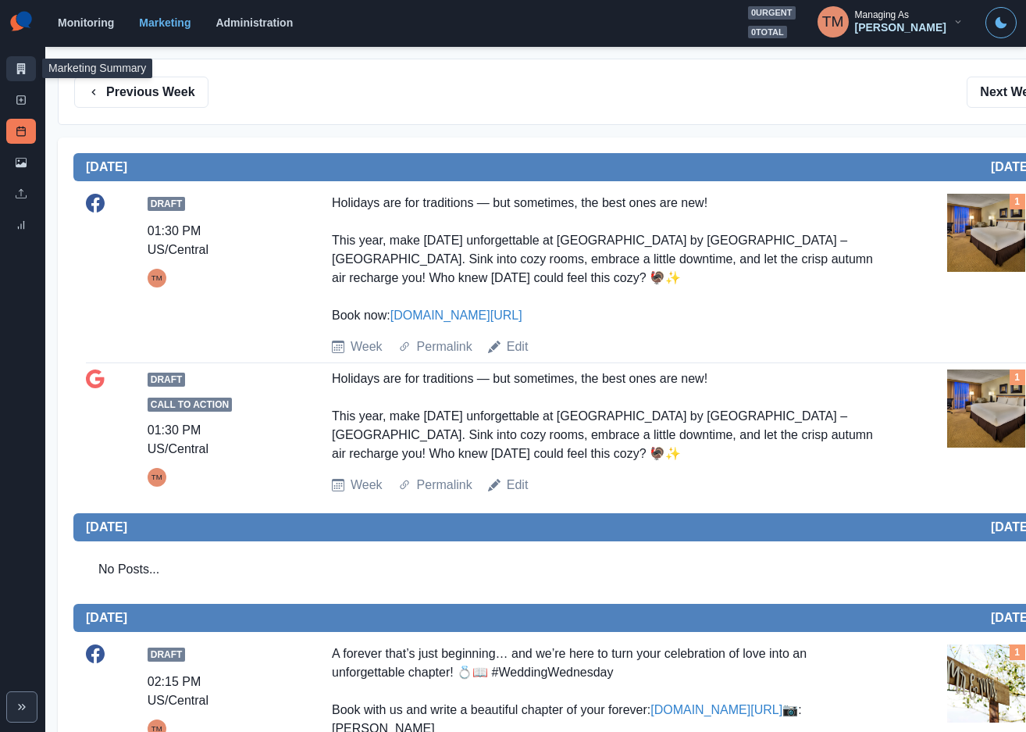
click at [26, 69] on icon at bounding box center [21, 68] width 11 height 11
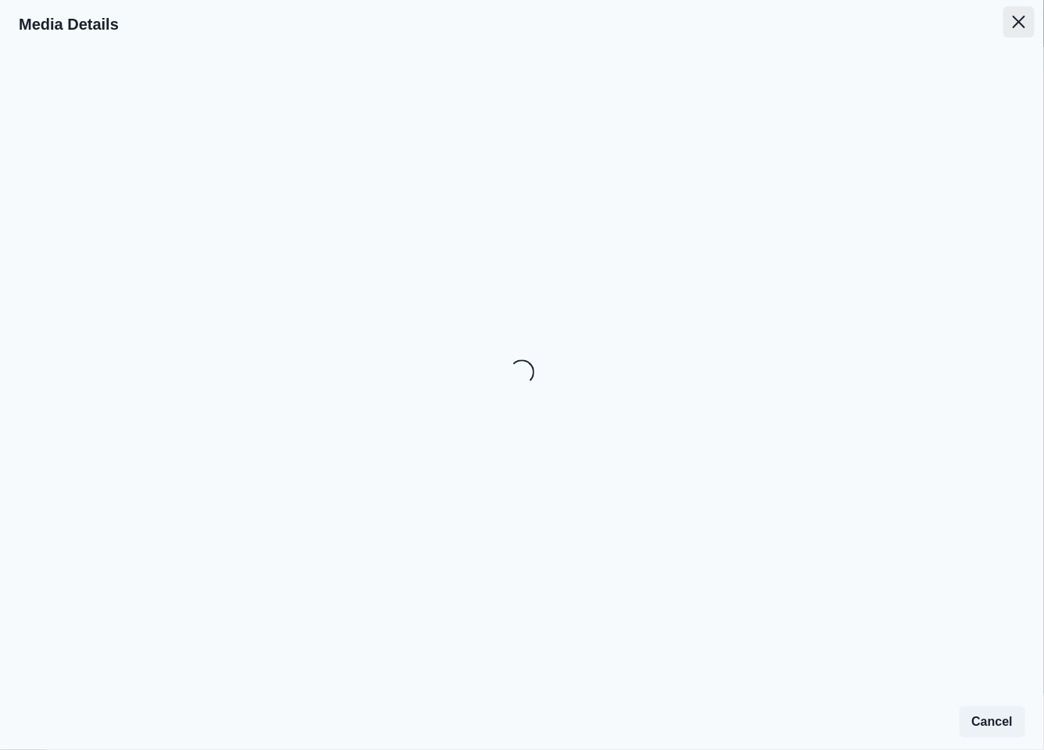
click at [1022, 20] on icon "Close" at bounding box center [1018, 22] width 12 height 12
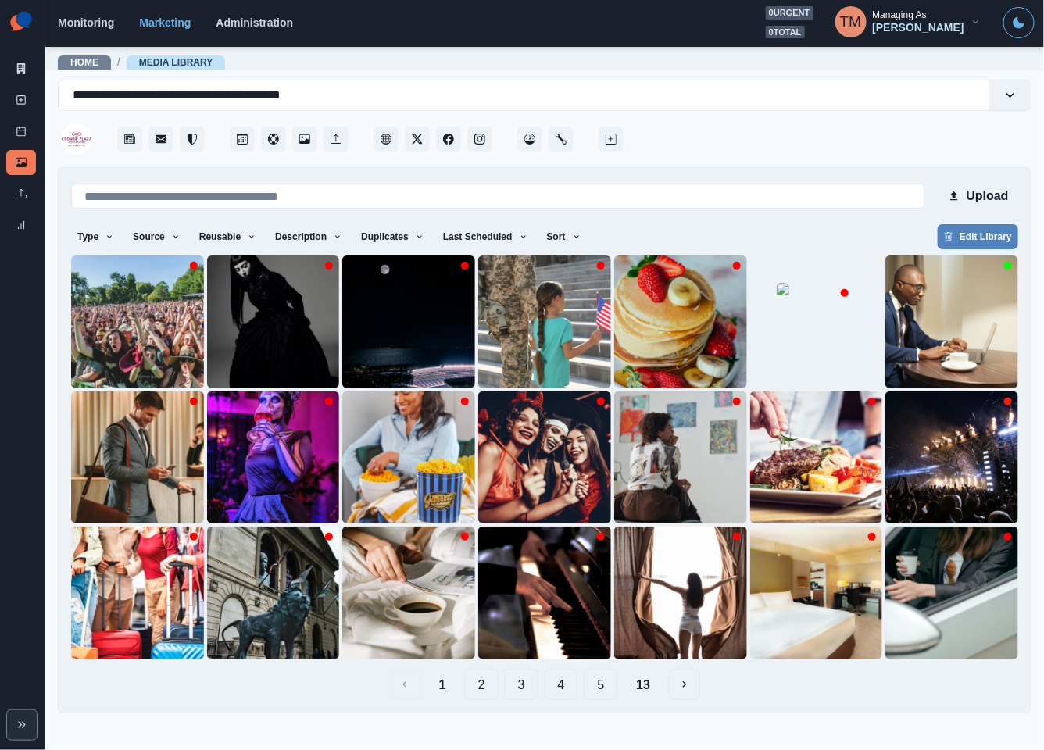
click at [645, 691] on button "13" at bounding box center [642, 684] width 39 height 31
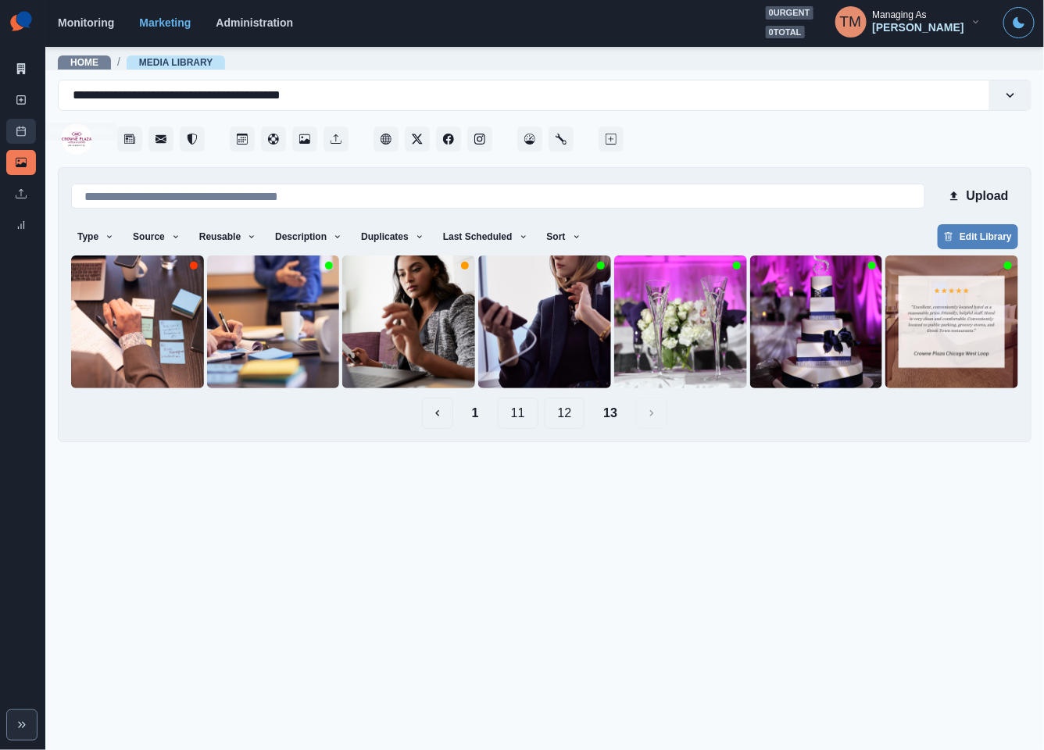
click at [12, 123] on link "Post Schedule" at bounding box center [21, 131] width 30 height 25
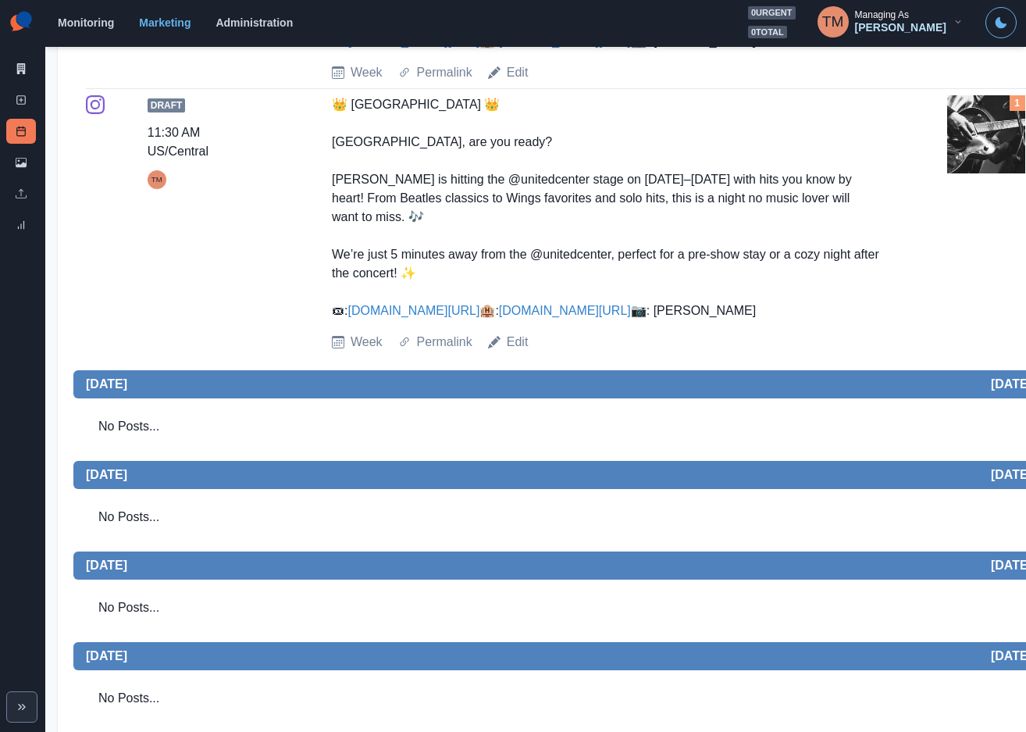
scroll to position [1289, 0]
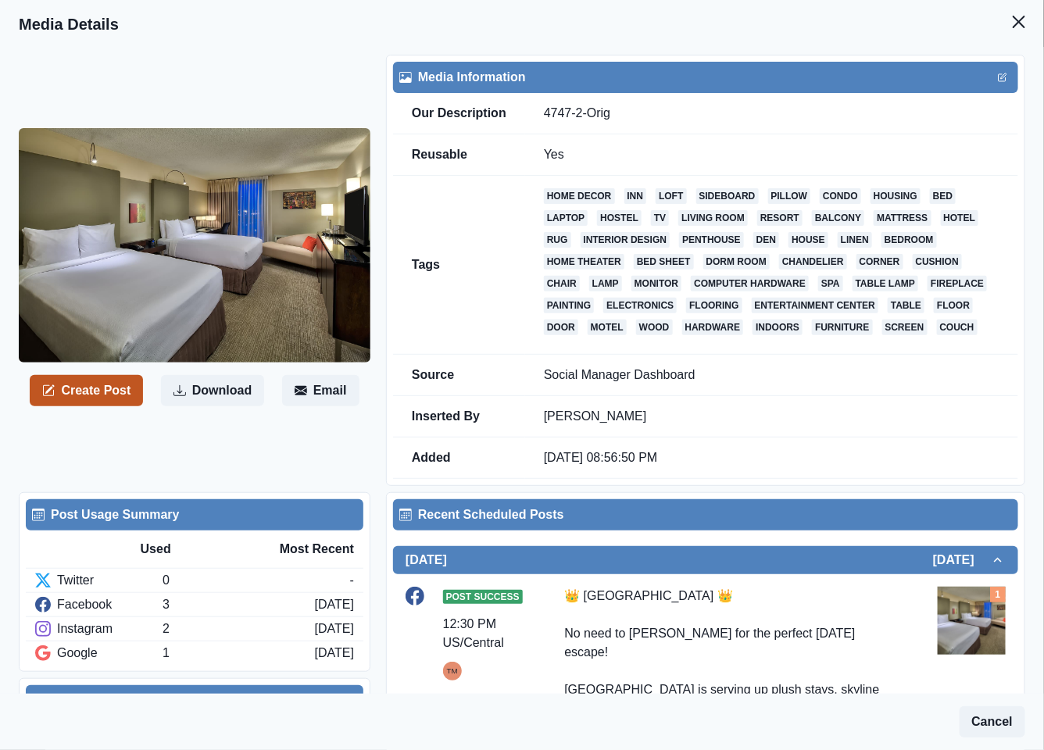
click at [115, 396] on button "Create Post" at bounding box center [86, 390] width 113 height 31
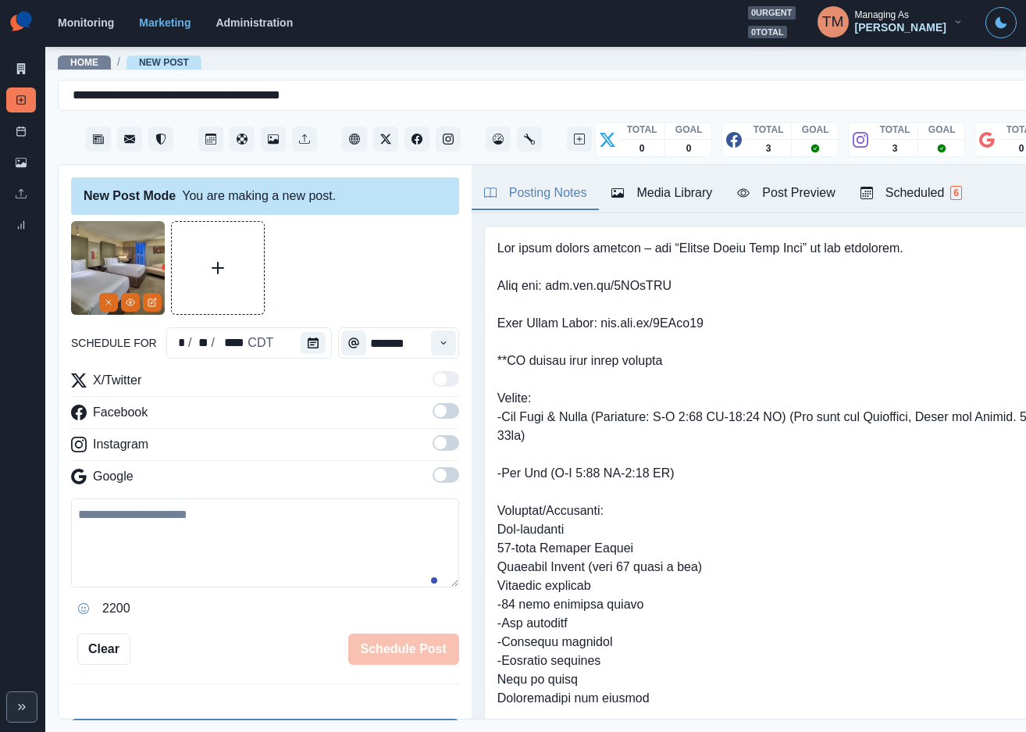
click at [202, 544] on textarea at bounding box center [265, 542] width 388 height 89
paste textarea "**********"
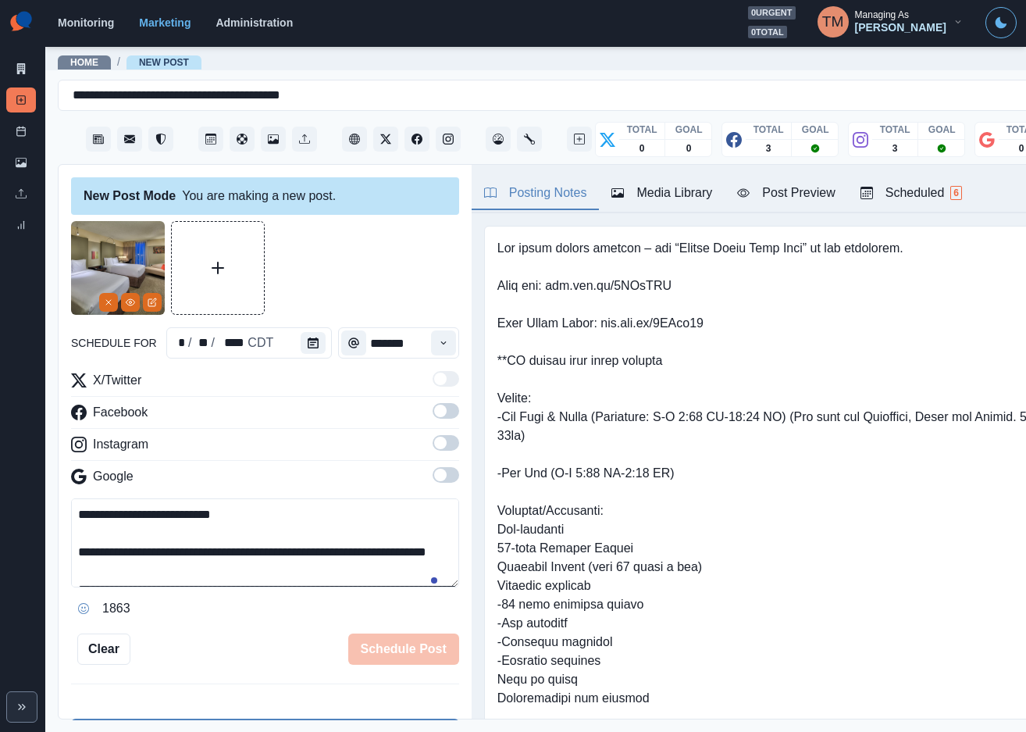
scroll to position [124, 0]
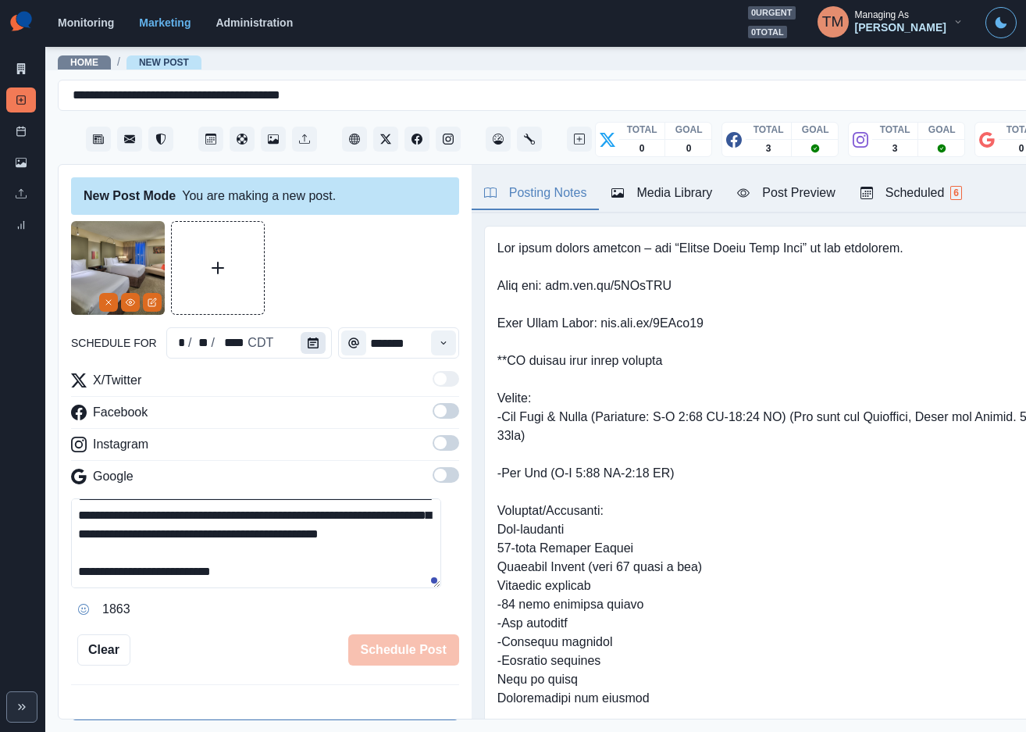
type textarea "**********"
click at [308, 340] on icon "Calendar" at bounding box center [313, 342] width 11 height 11
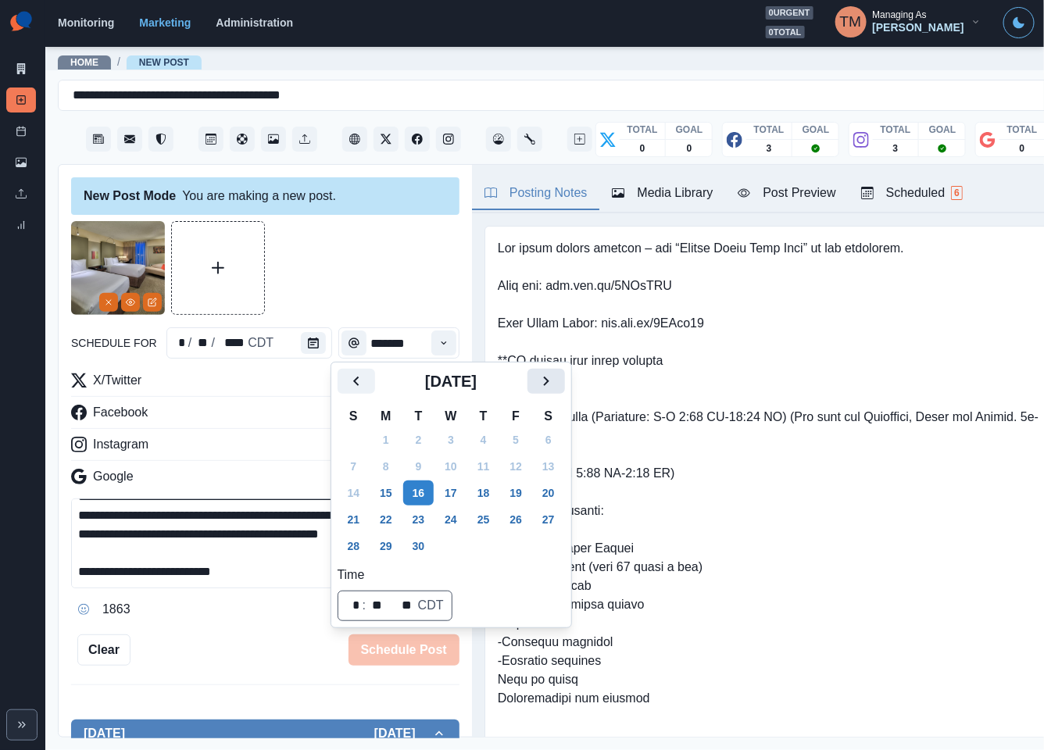
click at [553, 380] on icon "Next" at bounding box center [546, 381] width 19 height 19
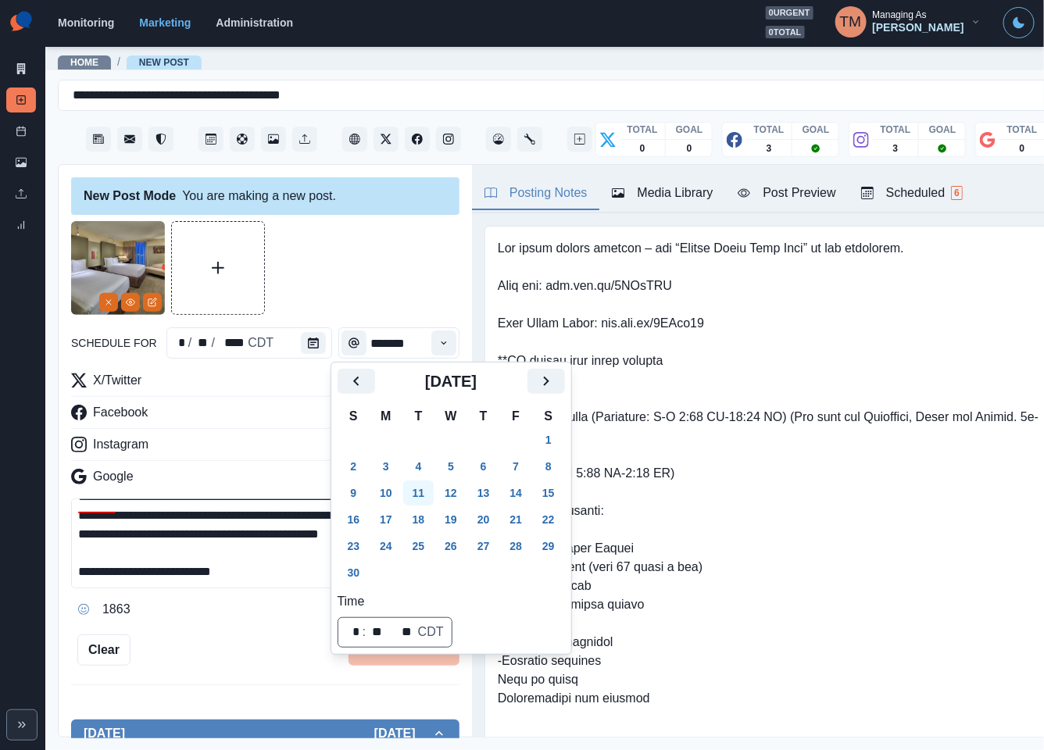
click at [417, 490] on button "11" at bounding box center [418, 492] width 31 height 25
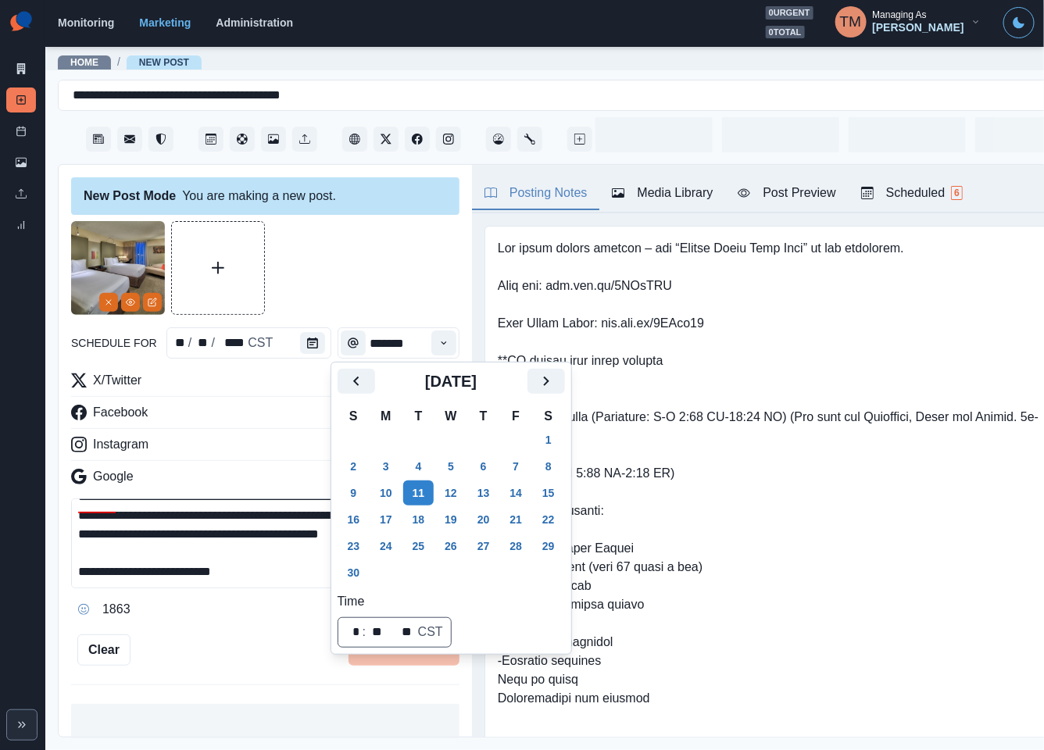
click at [348, 256] on div at bounding box center [265, 268] width 388 height 94
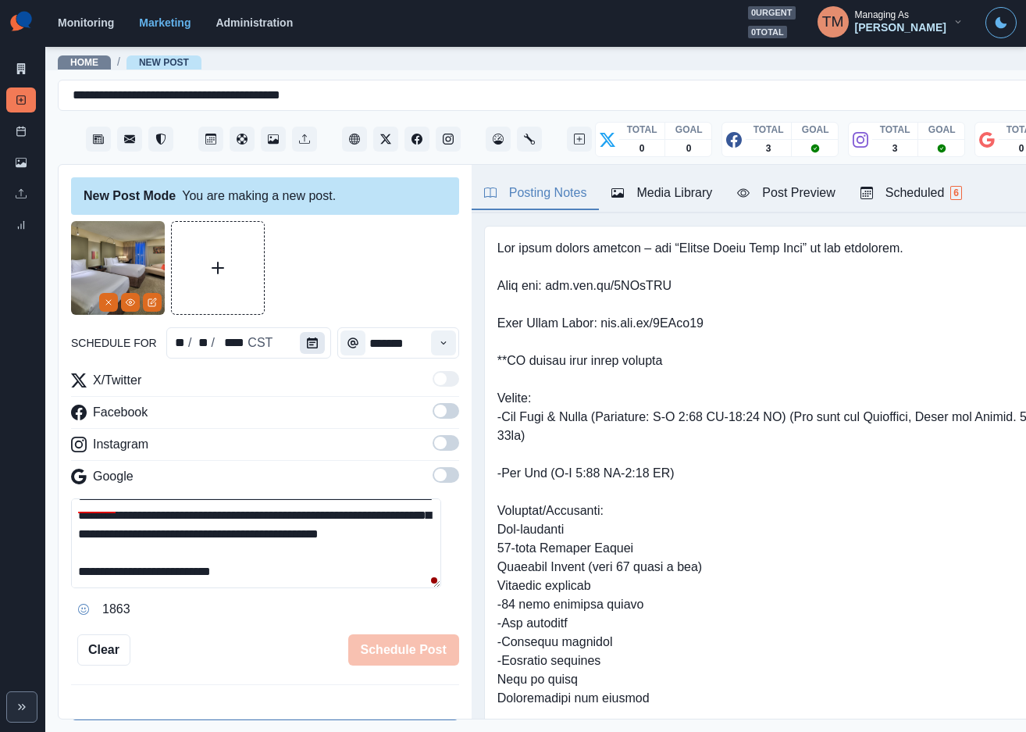
click at [307, 345] on icon "Calendar" at bounding box center [312, 342] width 11 height 11
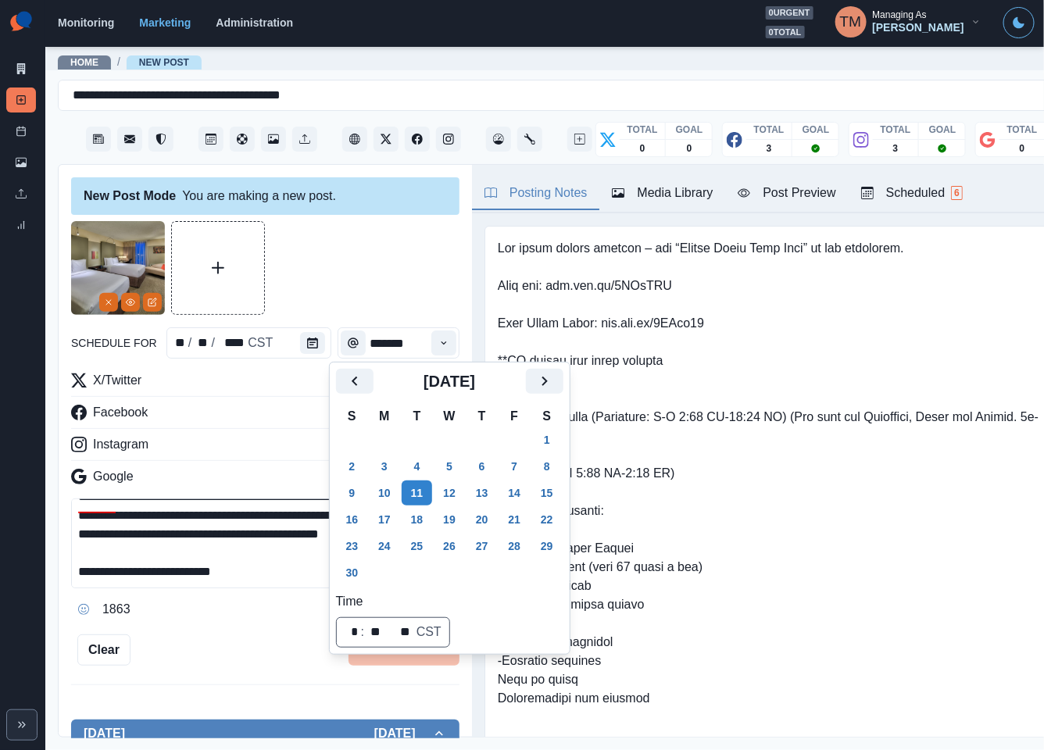
click at [380, 520] on button "17" at bounding box center [384, 519] width 31 height 25
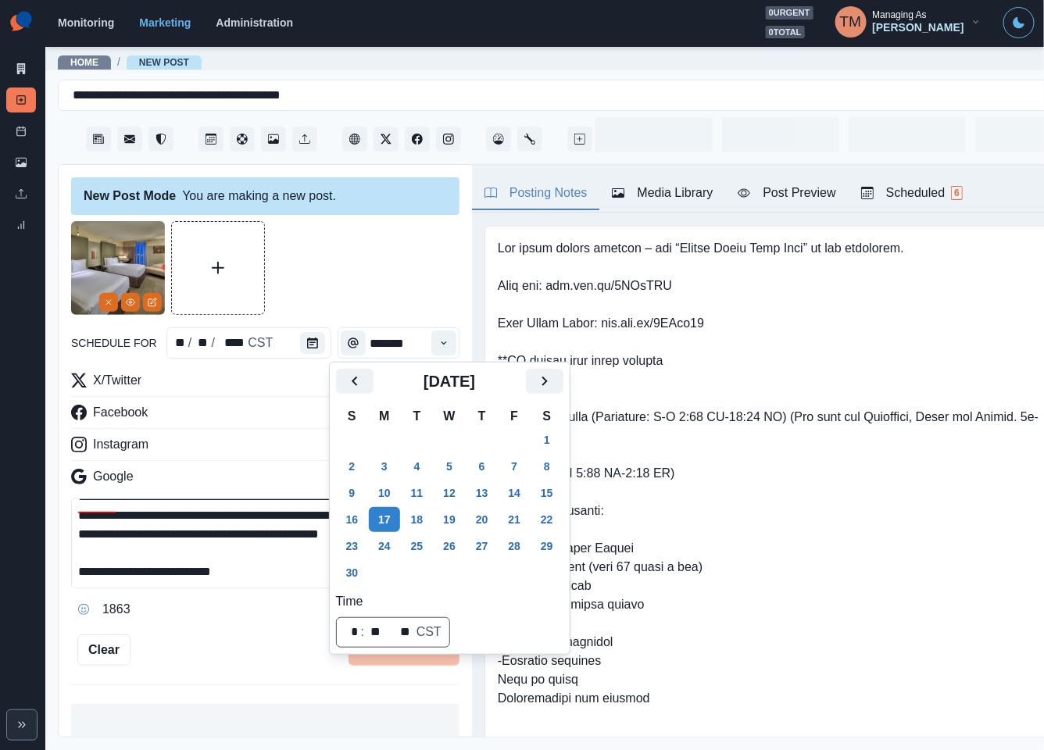
click at [335, 253] on div at bounding box center [265, 268] width 388 height 94
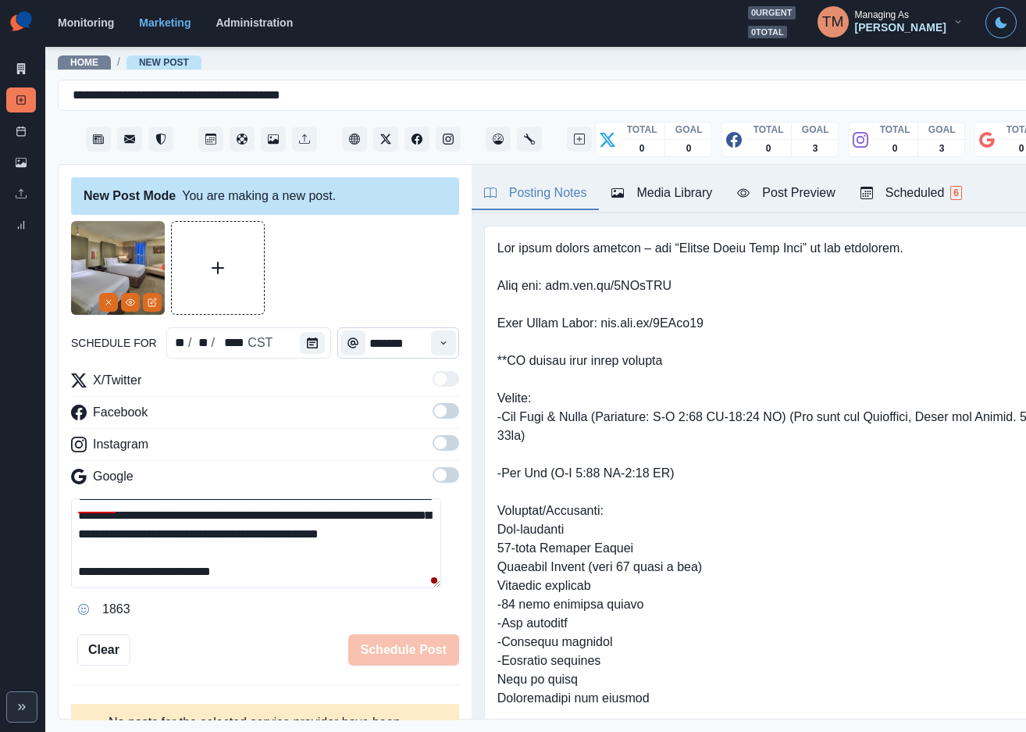
click at [431, 341] on button "Time" at bounding box center [443, 342] width 25 height 25
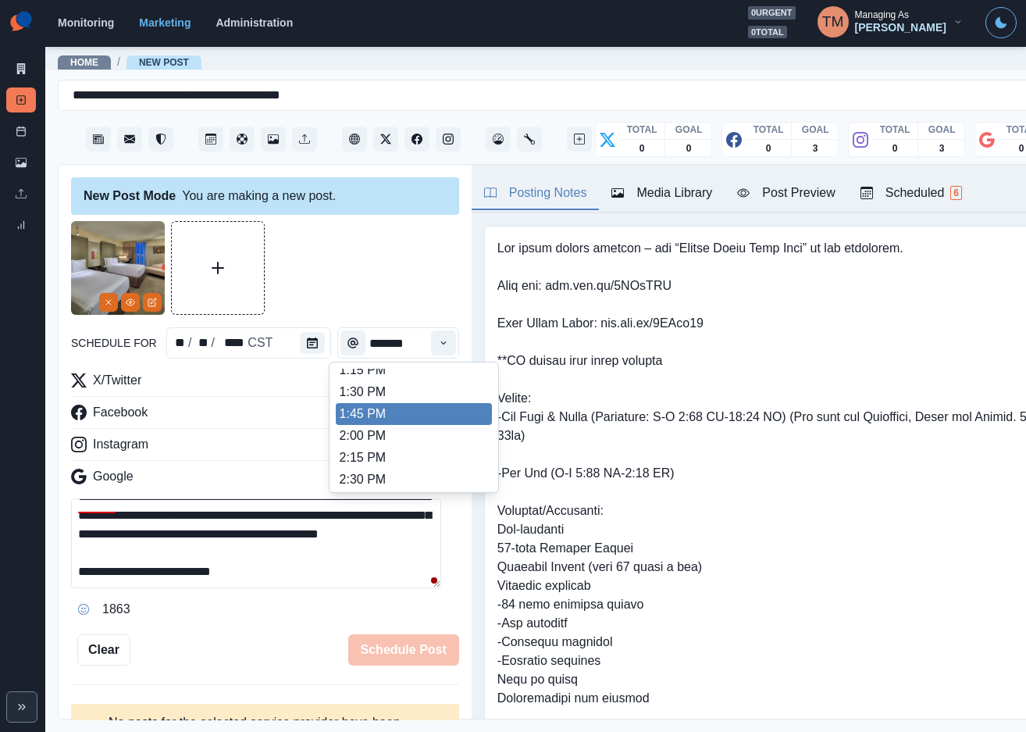
click at [375, 418] on li "1:45 PM" at bounding box center [414, 414] width 156 height 22
type input "*******"
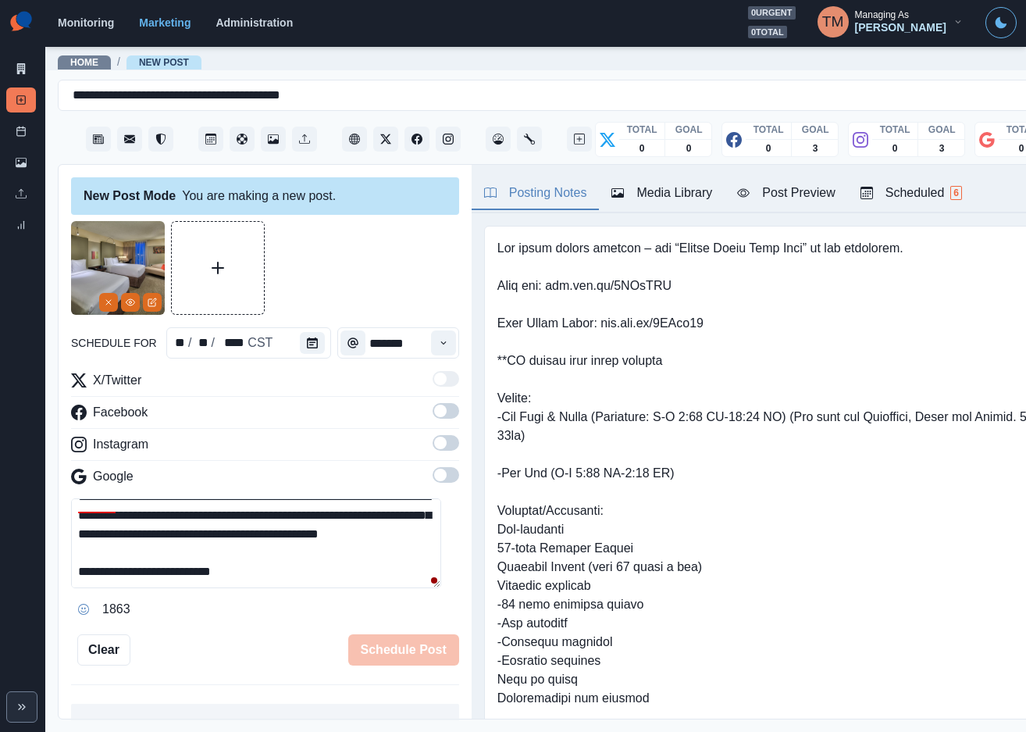
drag, startPoint x: 426, startPoint y: 410, endPoint x: 441, endPoint y: 466, distance: 58.2
click at [434, 412] on span at bounding box center [440, 411] width 12 height 12
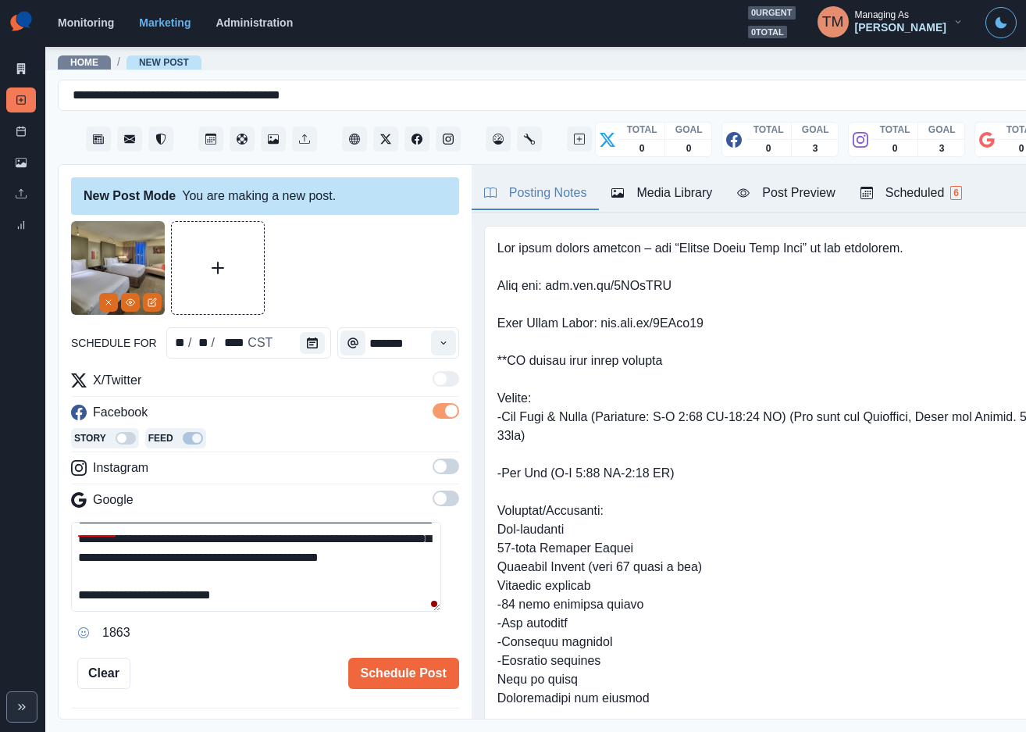
click at [434, 469] on span at bounding box center [446, 466] width 27 height 16
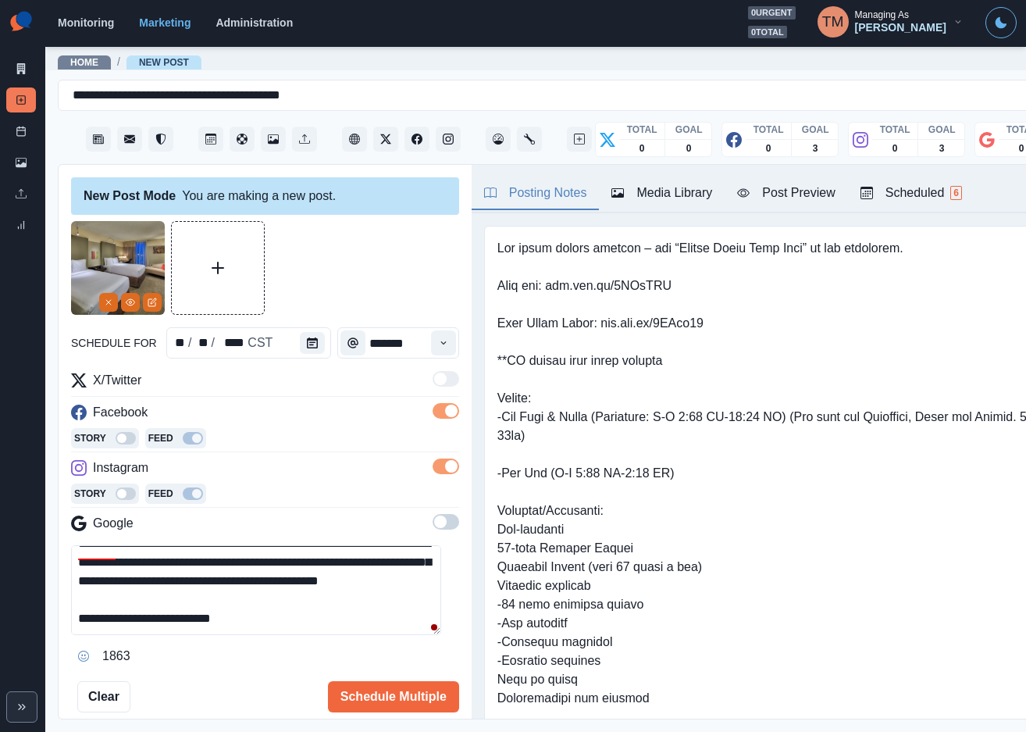
drag, startPoint x: 394, startPoint y: 270, endPoint x: 711, endPoint y: 209, distance: 322.3
click at [404, 265] on div at bounding box center [265, 268] width 388 height 94
click at [815, 194] on div "Post Preview" at bounding box center [786, 193] width 98 height 19
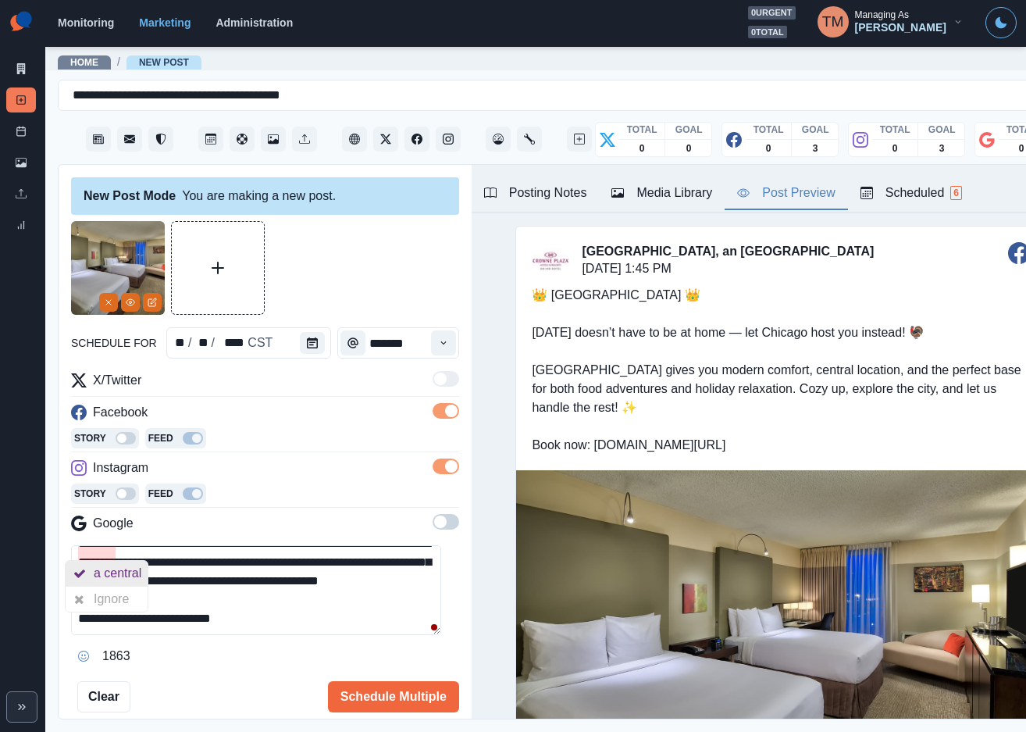
click at [130, 576] on div "a central" at bounding box center [121, 573] width 54 height 25
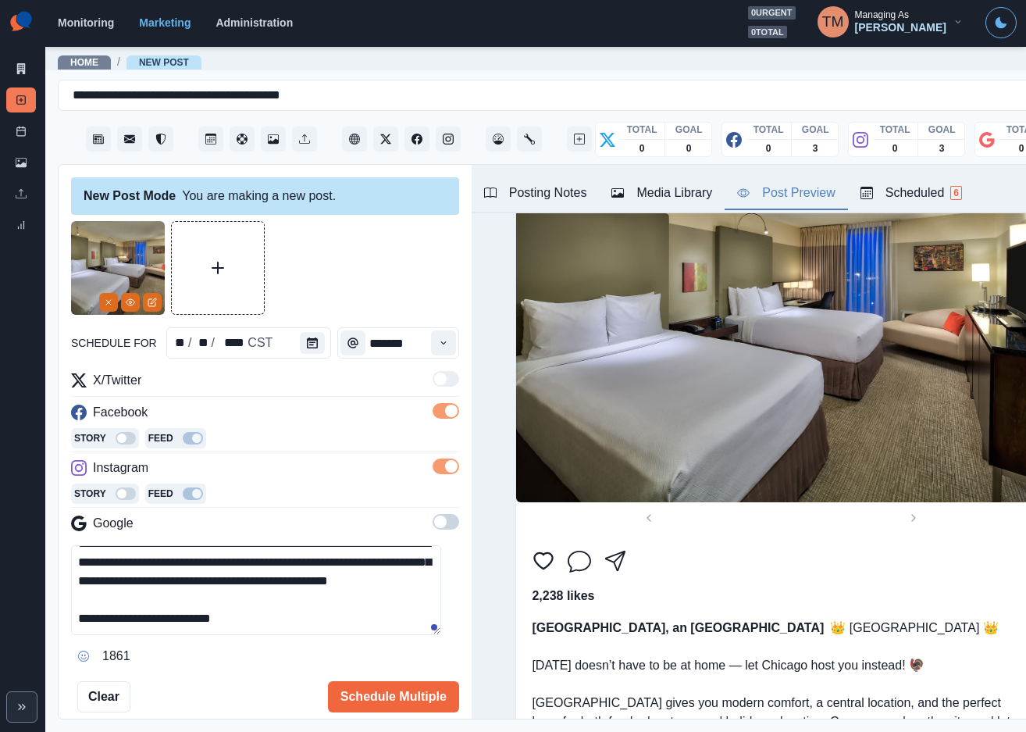
scroll to position [990, 0]
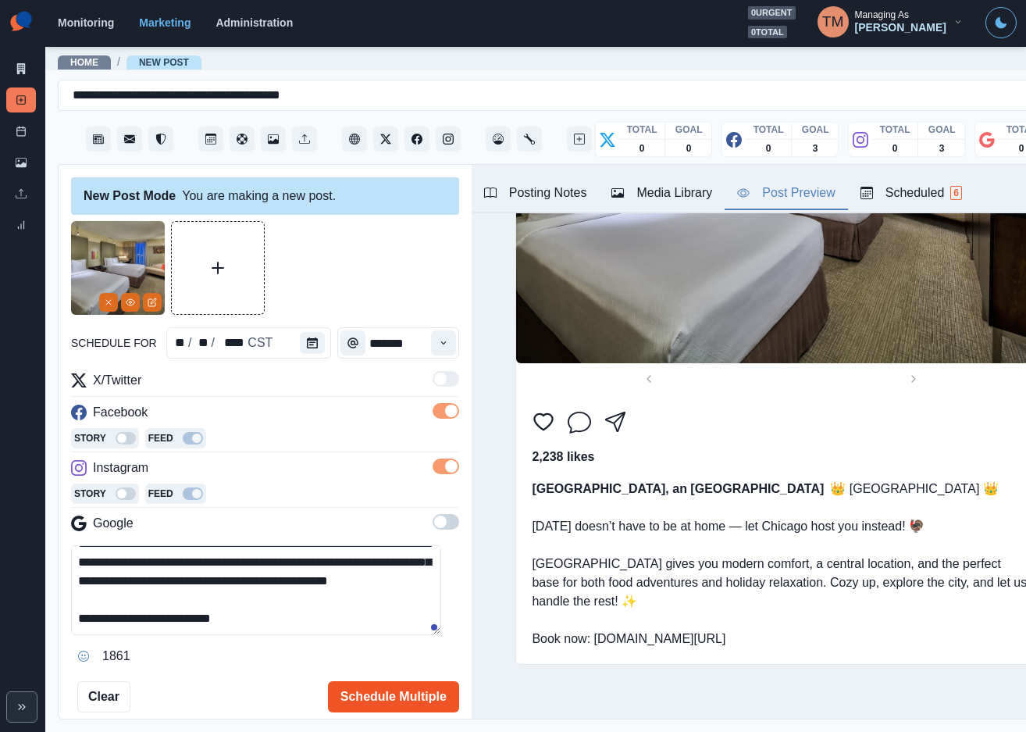
type textarea "**********"
click at [359, 701] on button "Schedule Multiple" at bounding box center [393, 696] width 131 height 31
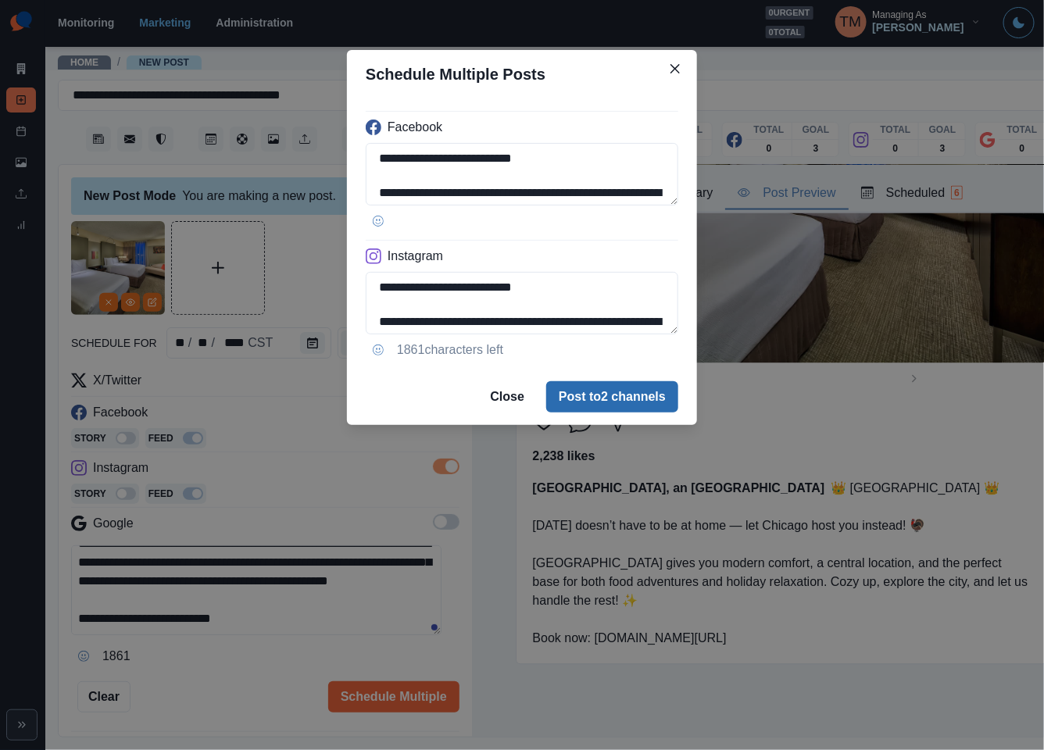
click at [624, 401] on button "Post to 2 channels" at bounding box center [612, 396] width 132 height 31
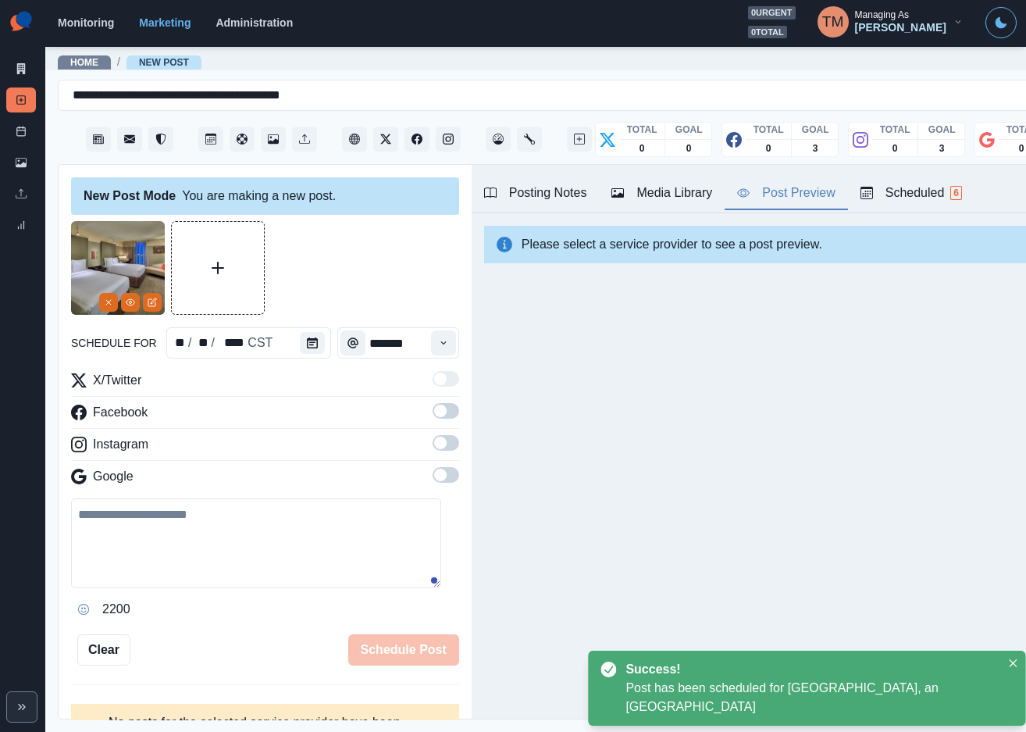
scroll to position [0, 0]
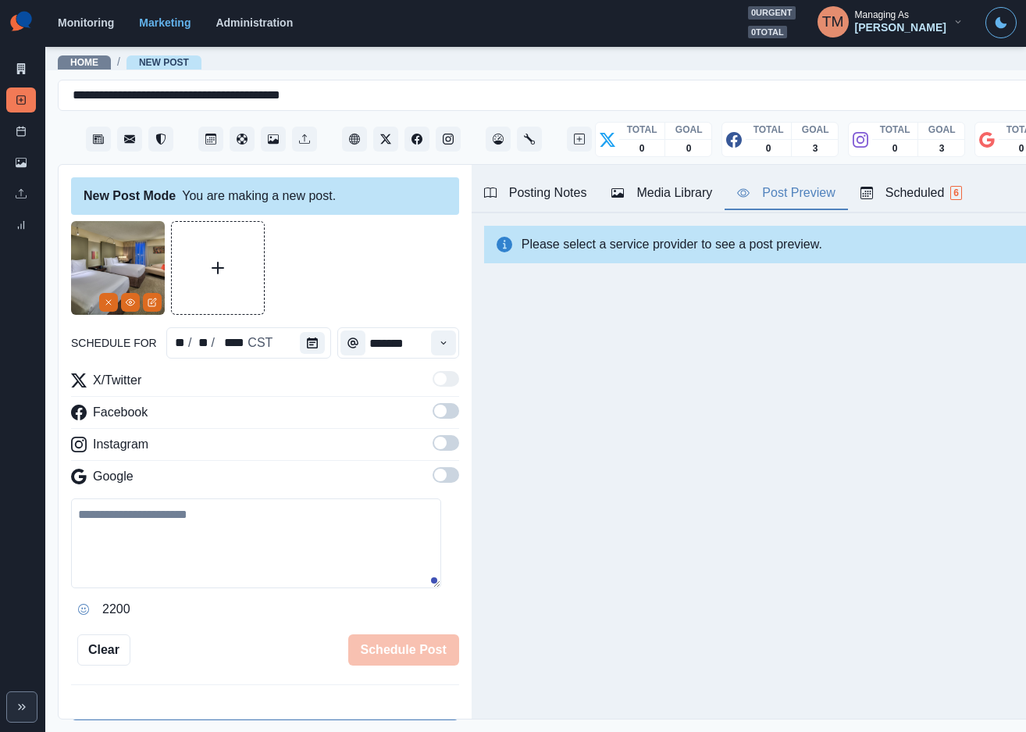
drag, startPoint x: 801, startPoint y: 451, endPoint x: 191, endPoint y: 274, distance: 635.8
click at [800, 448] on div "Posting Notes Media Library Post Preview Scheduled 6 Upload Type Any Image Vide…" at bounding box center [781, 442] width 619 height 554
click at [22, 134] on icon at bounding box center [21, 131] width 11 height 11
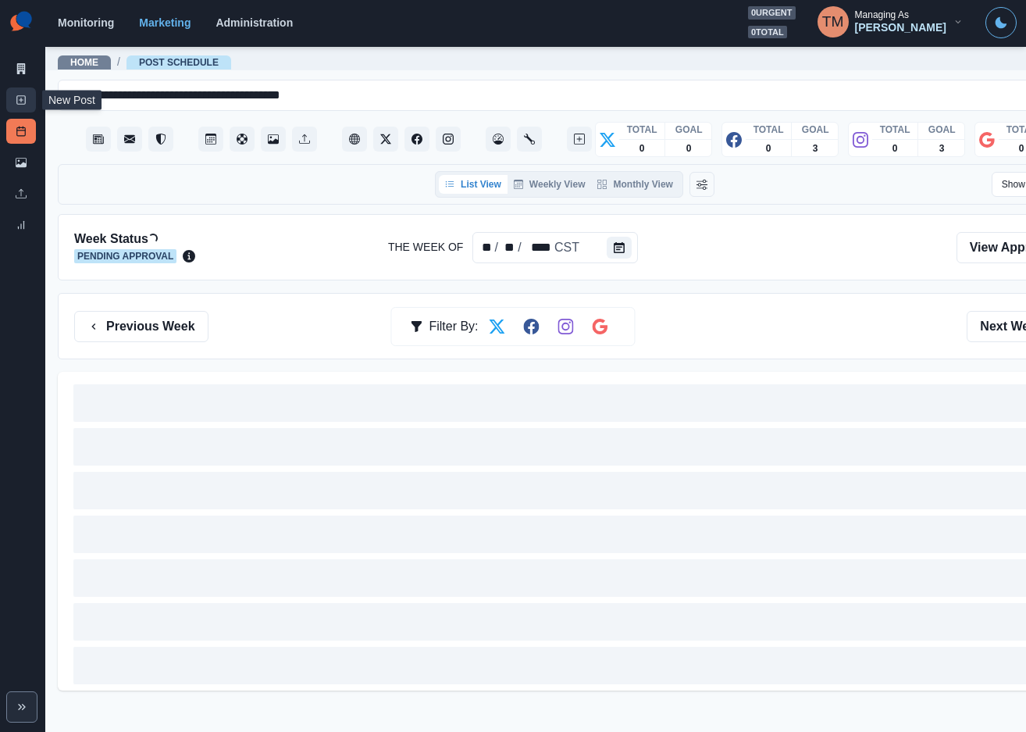
click at [20, 102] on icon at bounding box center [21, 100] width 11 height 11
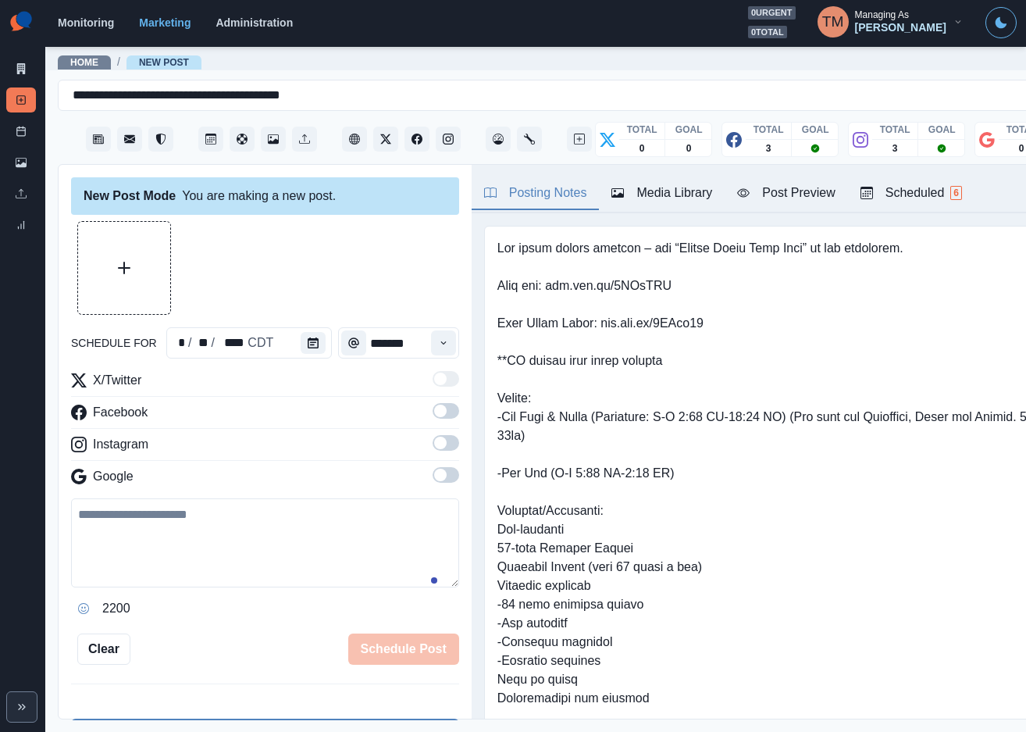
click at [232, 568] on textarea at bounding box center [265, 542] width 388 height 89
paste textarea "**********"
type textarea "**********"
click at [309, 338] on icon "Calendar" at bounding box center [313, 342] width 11 height 11
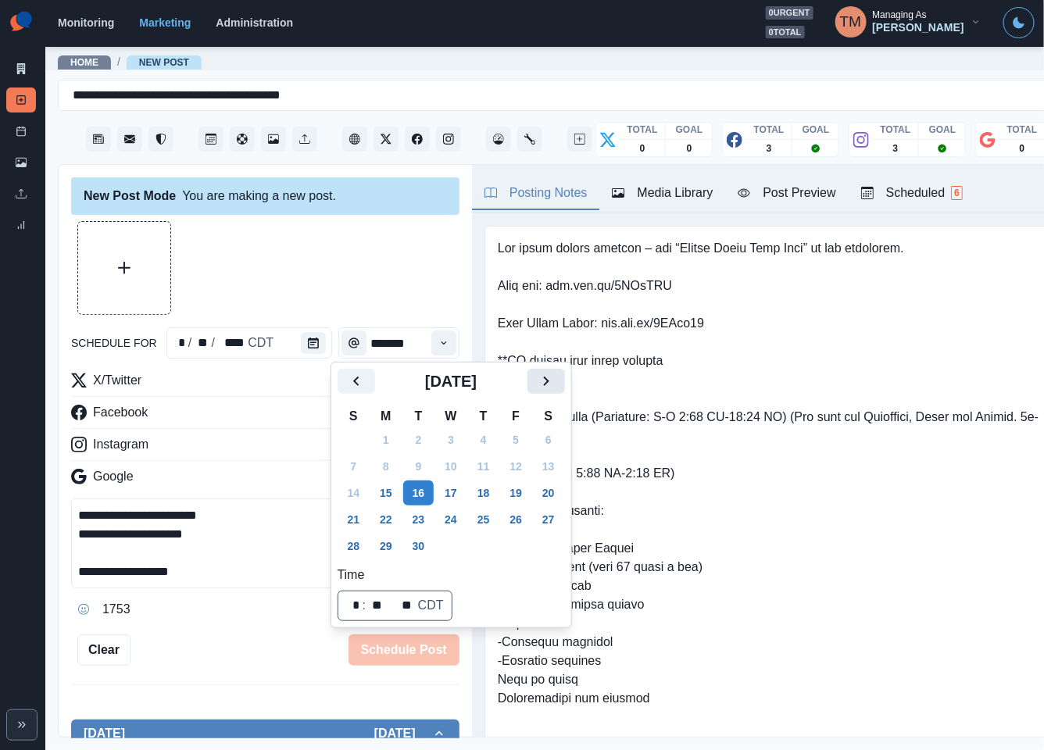
click at [546, 375] on icon "Next" at bounding box center [546, 381] width 19 height 19
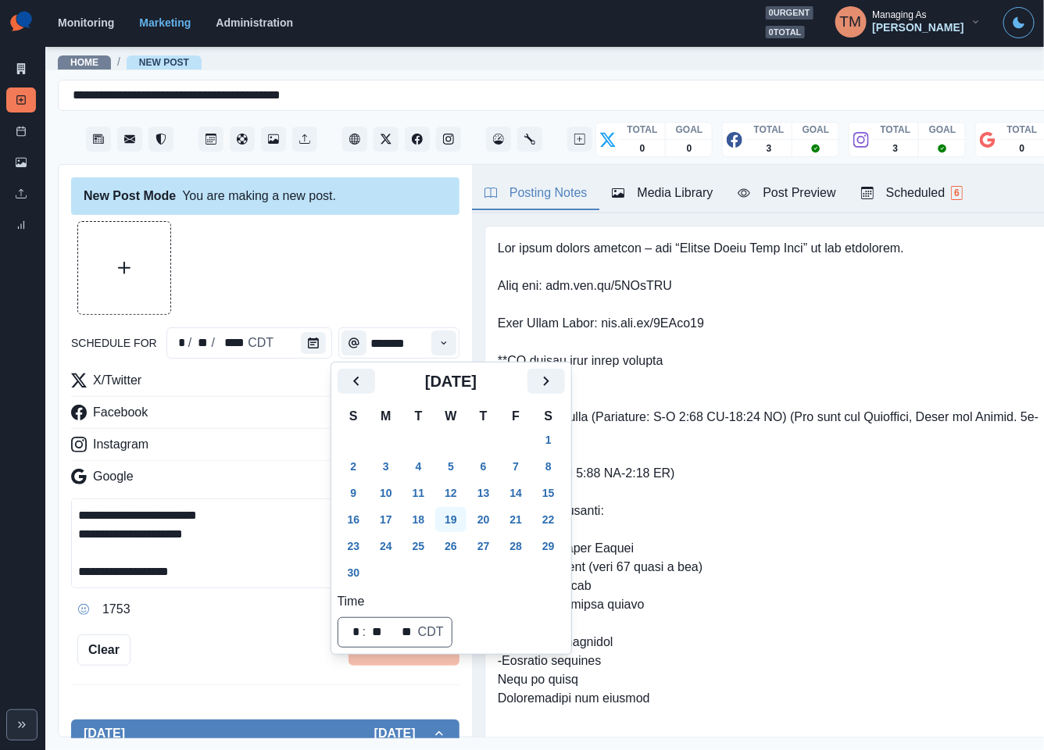
click at [451, 516] on button "19" at bounding box center [450, 519] width 31 height 25
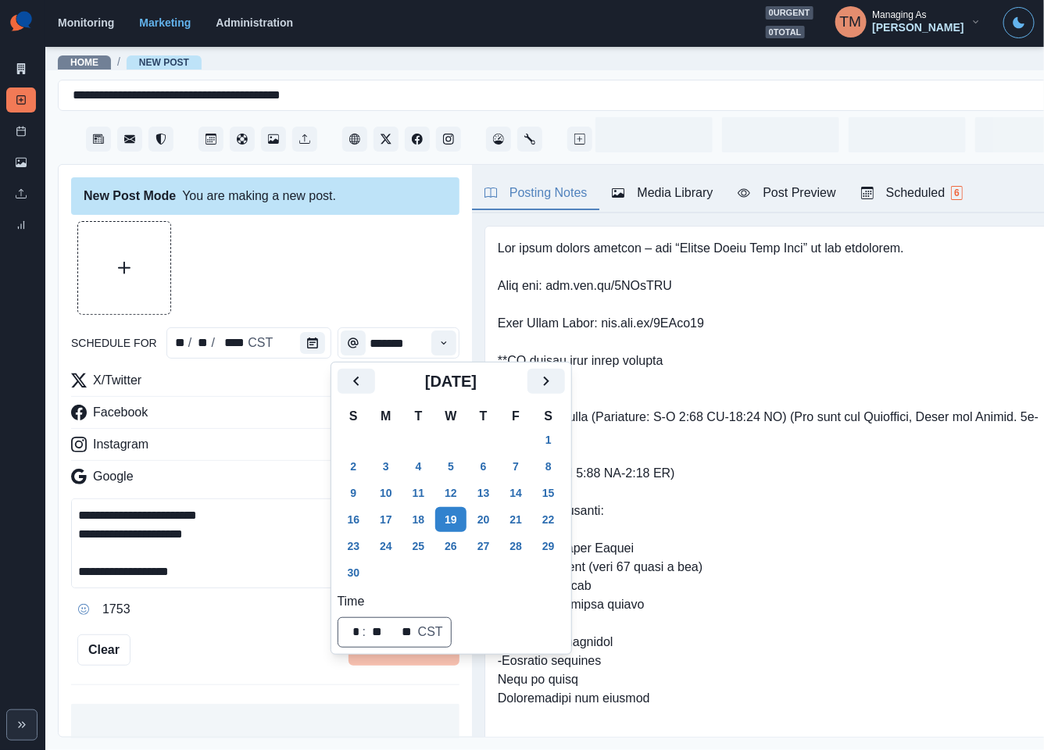
click at [316, 244] on div at bounding box center [265, 268] width 388 height 94
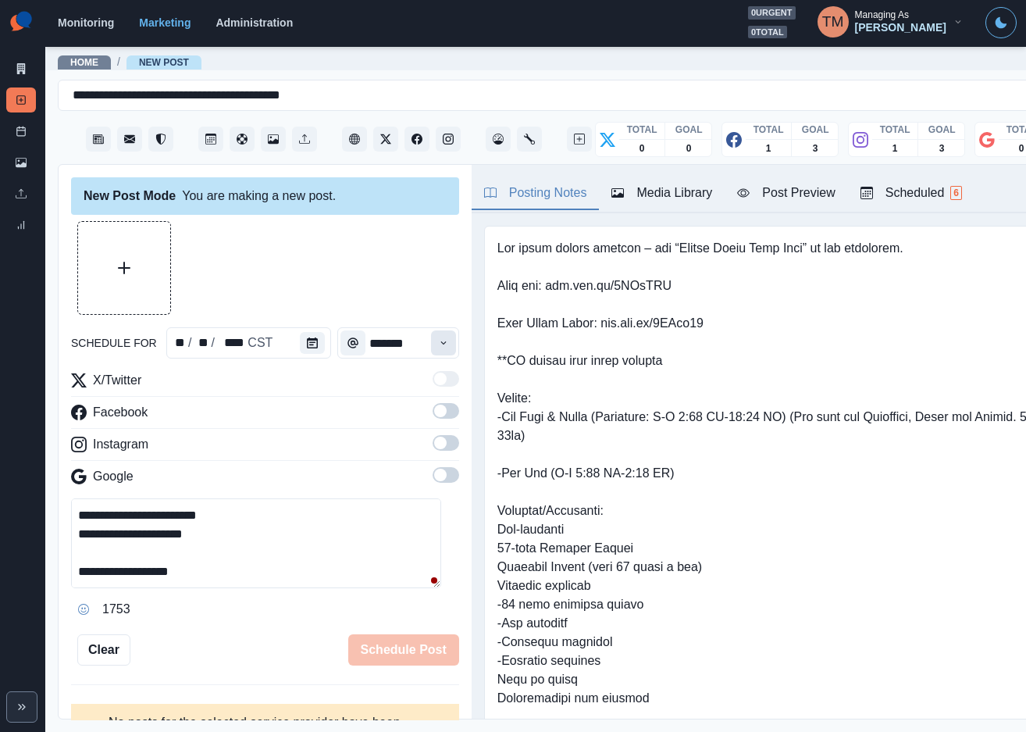
click at [438, 344] on icon "Time" at bounding box center [443, 342] width 11 height 11
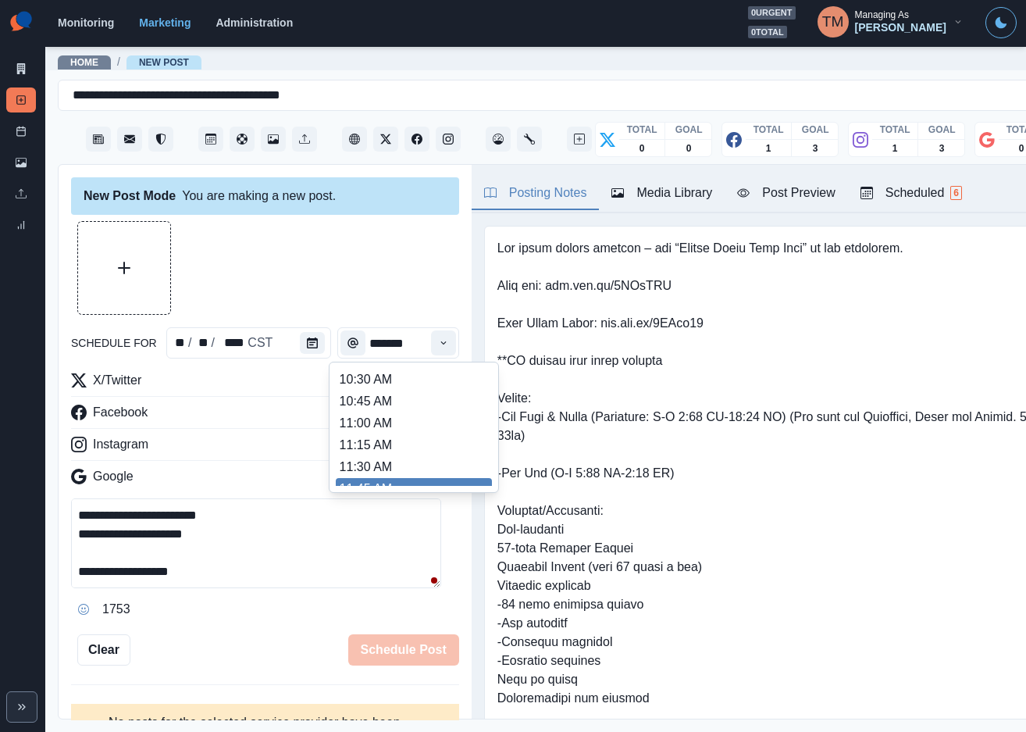
scroll to position [301, 0]
click at [401, 394] on li "11:30 AM" at bounding box center [414, 385] width 156 height 22
type input "********"
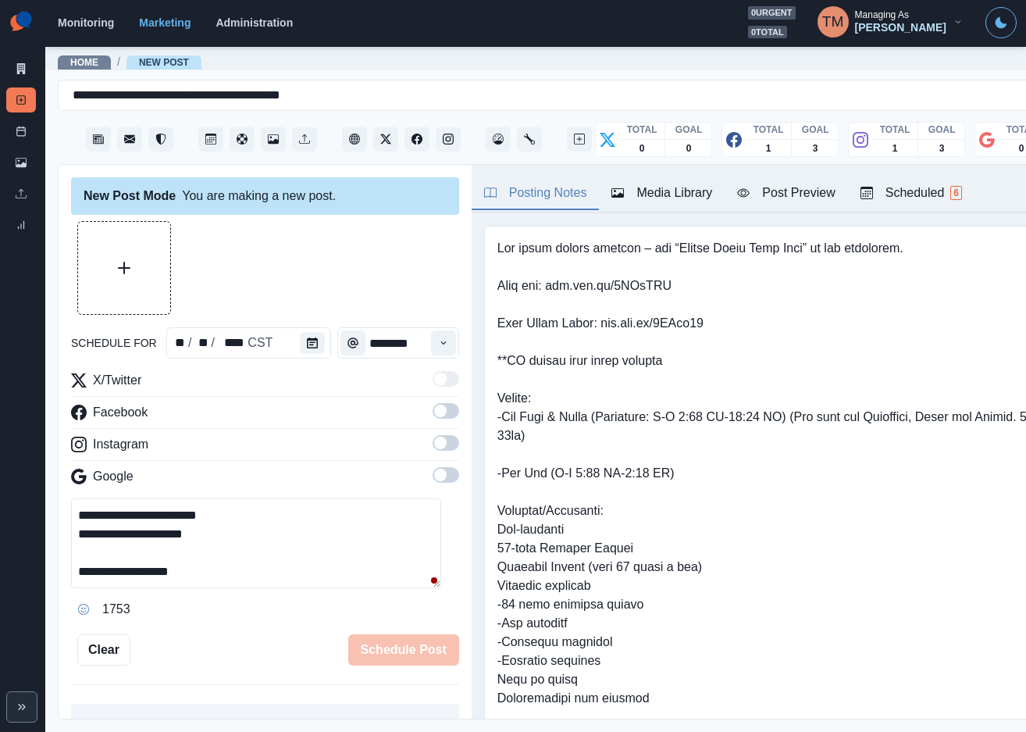
click at [433, 416] on span at bounding box center [446, 411] width 27 height 16
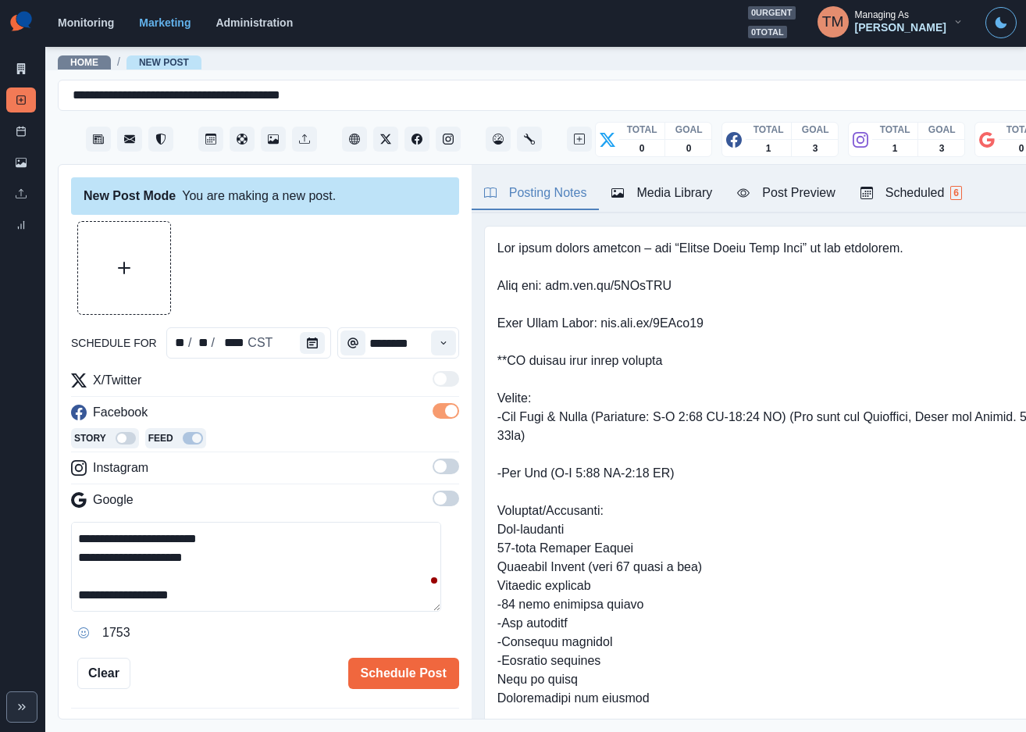
click at [433, 467] on span at bounding box center [446, 466] width 27 height 16
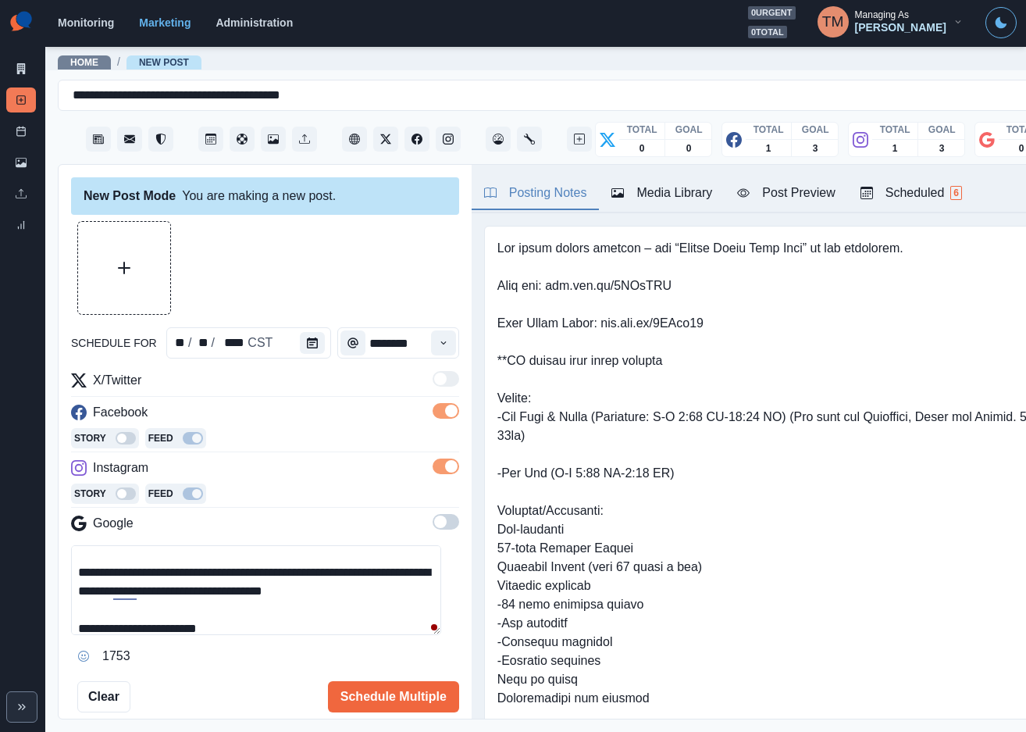
scroll to position [141, 0]
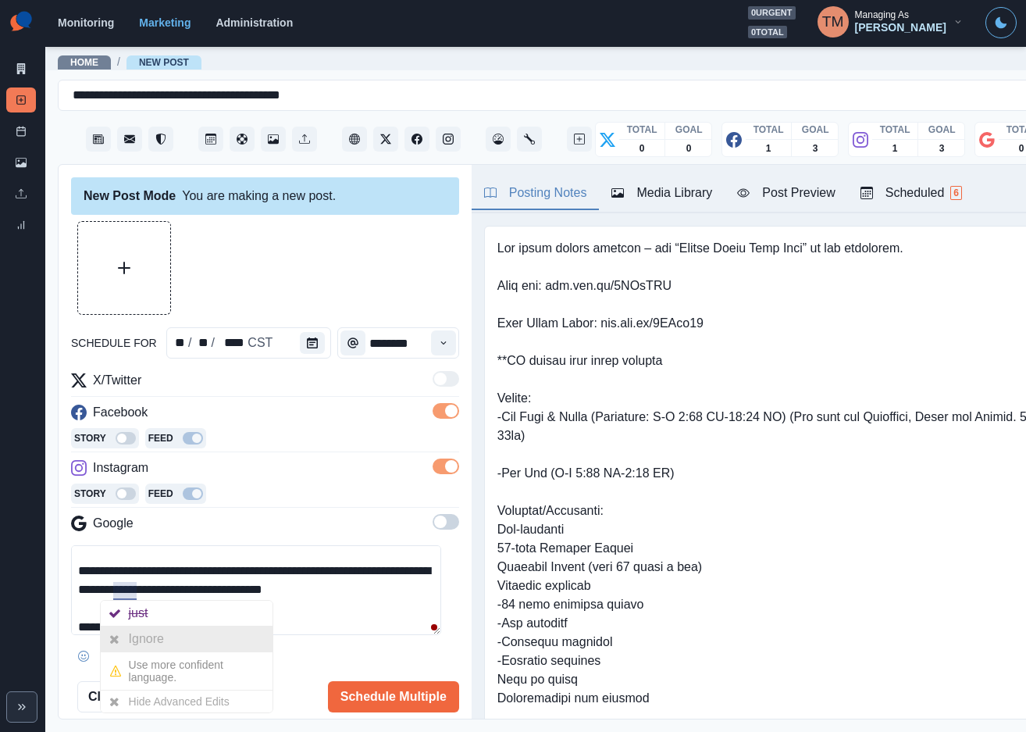
click at [134, 640] on div "Ignore" at bounding box center [149, 638] width 41 height 25
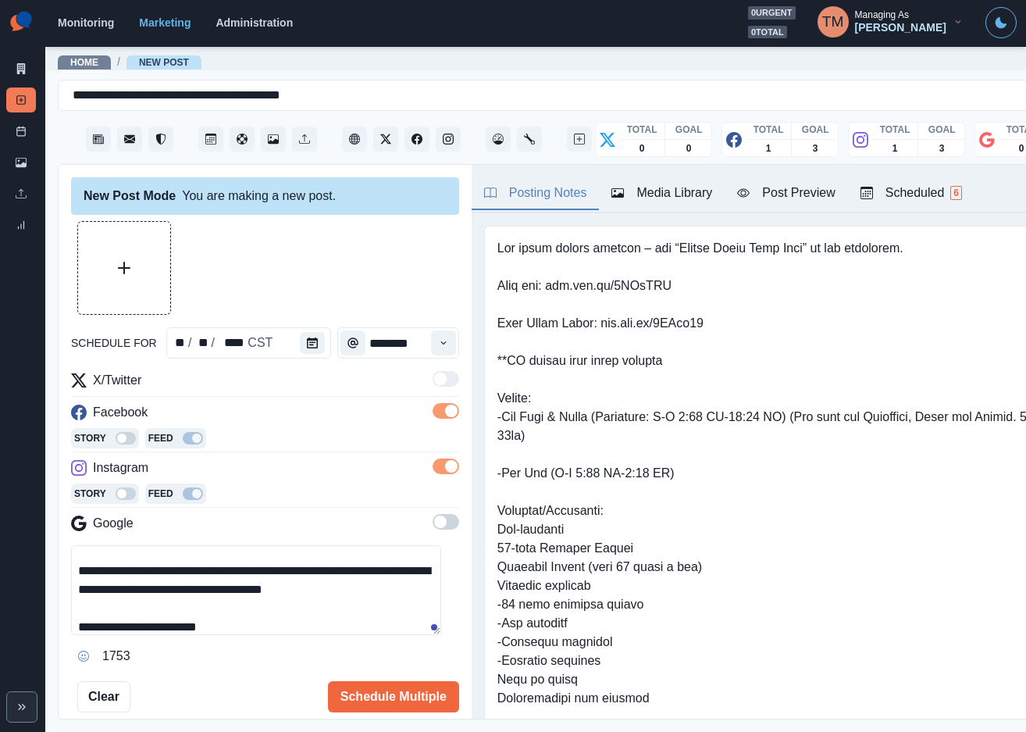
scroll to position [0, 0]
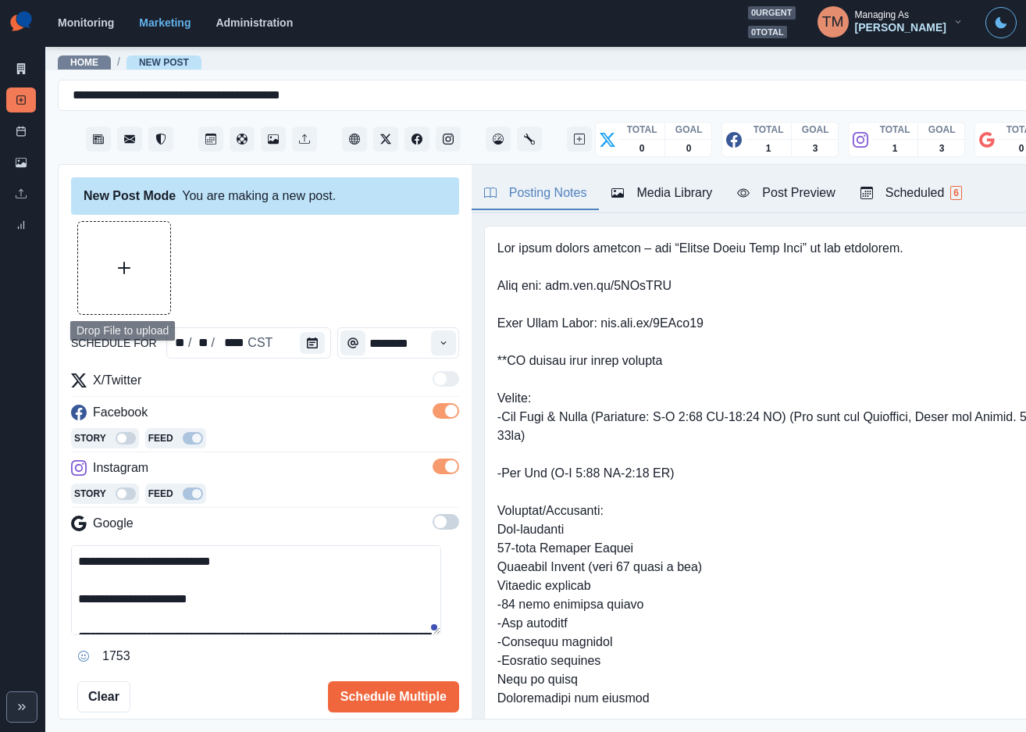
click at [127, 286] on button "Upload Media" at bounding box center [124, 268] width 92 height 92
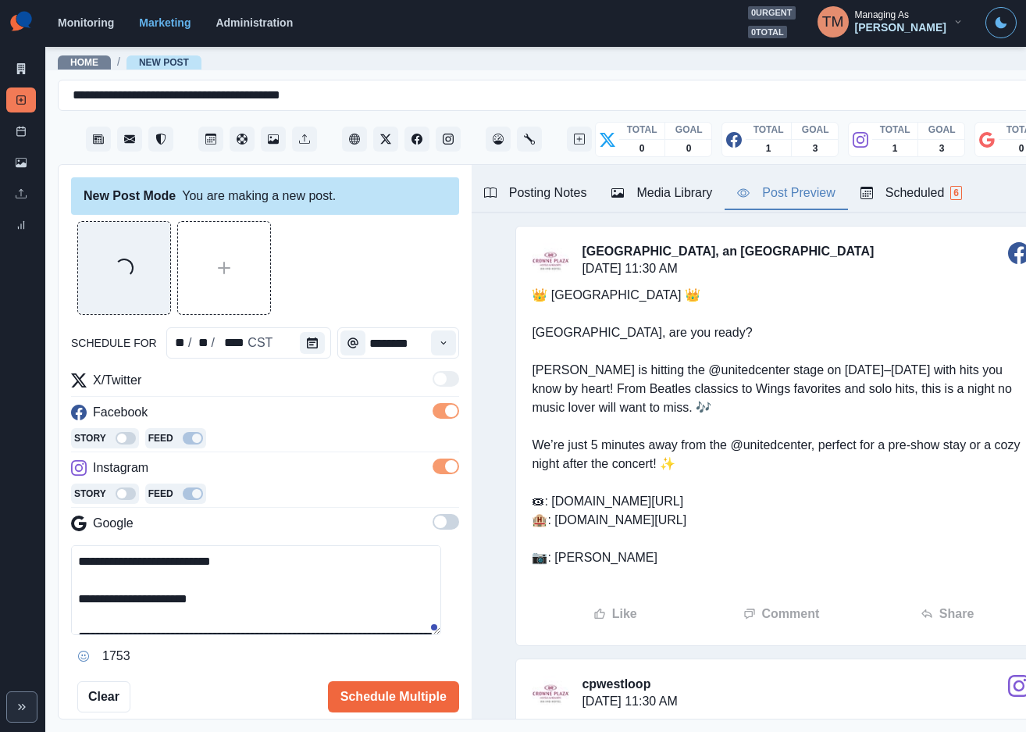
click at [819, 193] on div "Post Preview" at bounding box center [786, 193] width 98 height 19
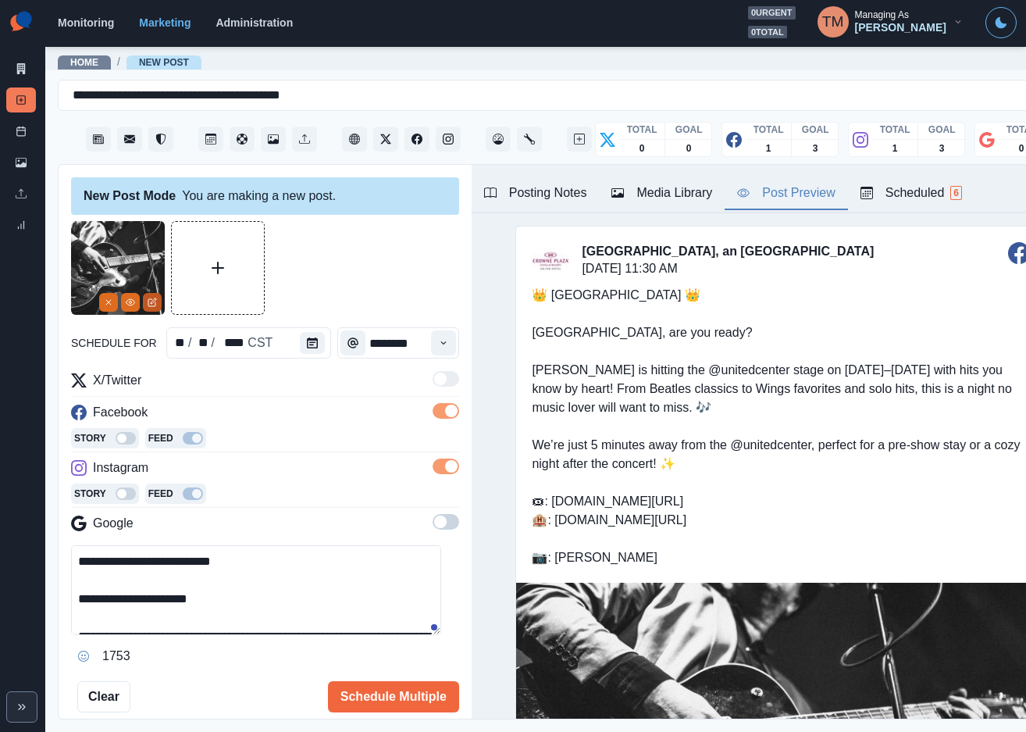
click at [152, 305] on icon "Edit Media" at bounding box center [152, 302] width 9 height 9
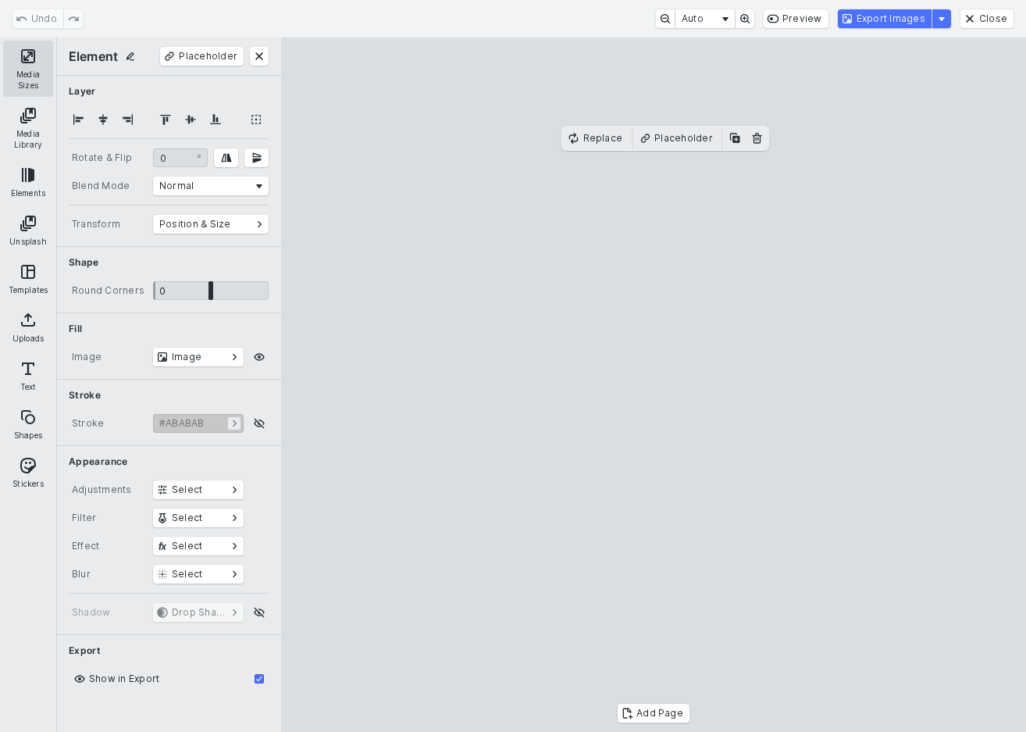
click at [26, 69] on button "Media Sizes" at bounding box center [28, 69] width 50 height 56
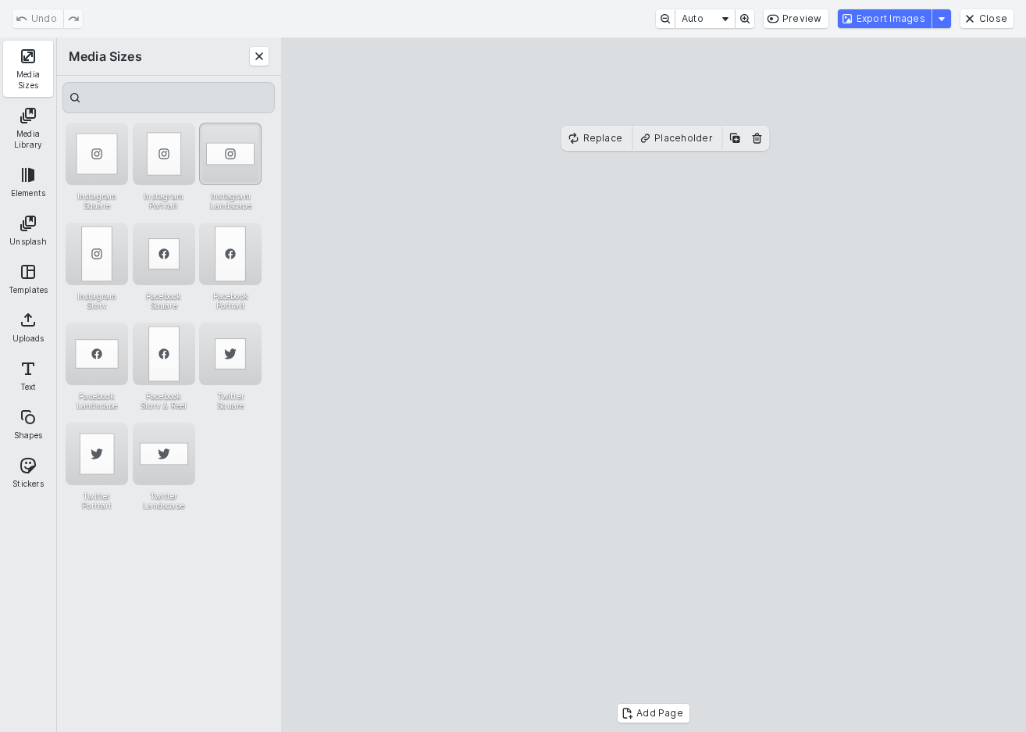
click at [234, 159] on div "Instagram Landscape" at bounding box center [230, 154] width 62 height 62
click at [909, 16] on button "Export Images" at bounding box center [885, 18] width 94 height 19
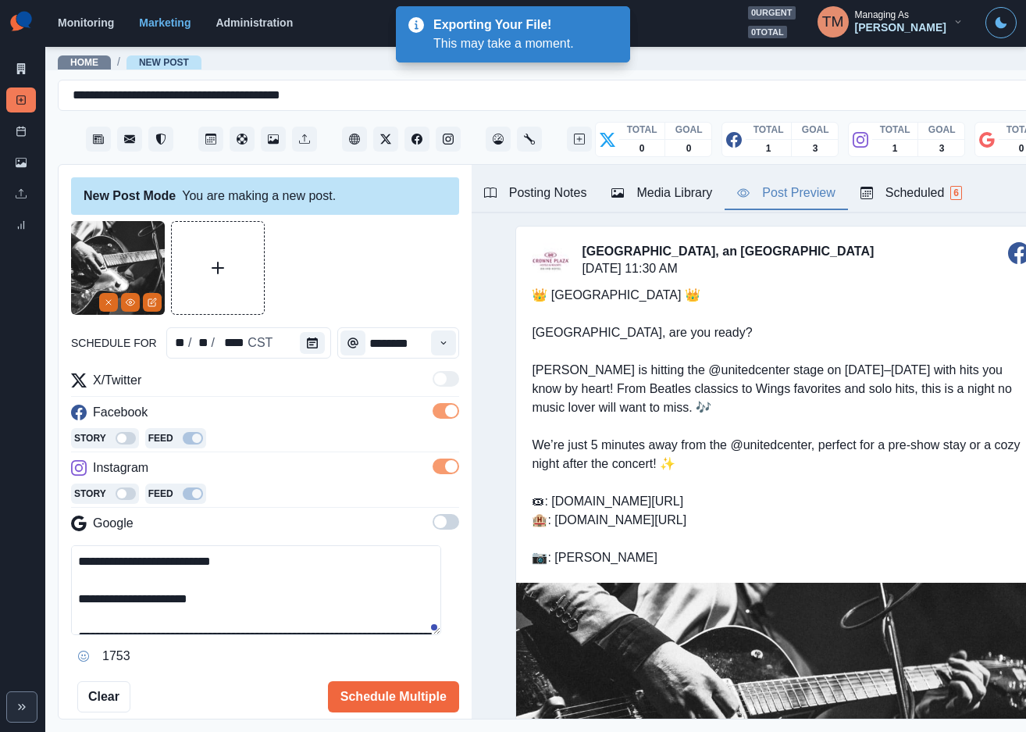
click at [678, 181] on button "Media Library" at bounding box center [662, 193] width 126 height 33
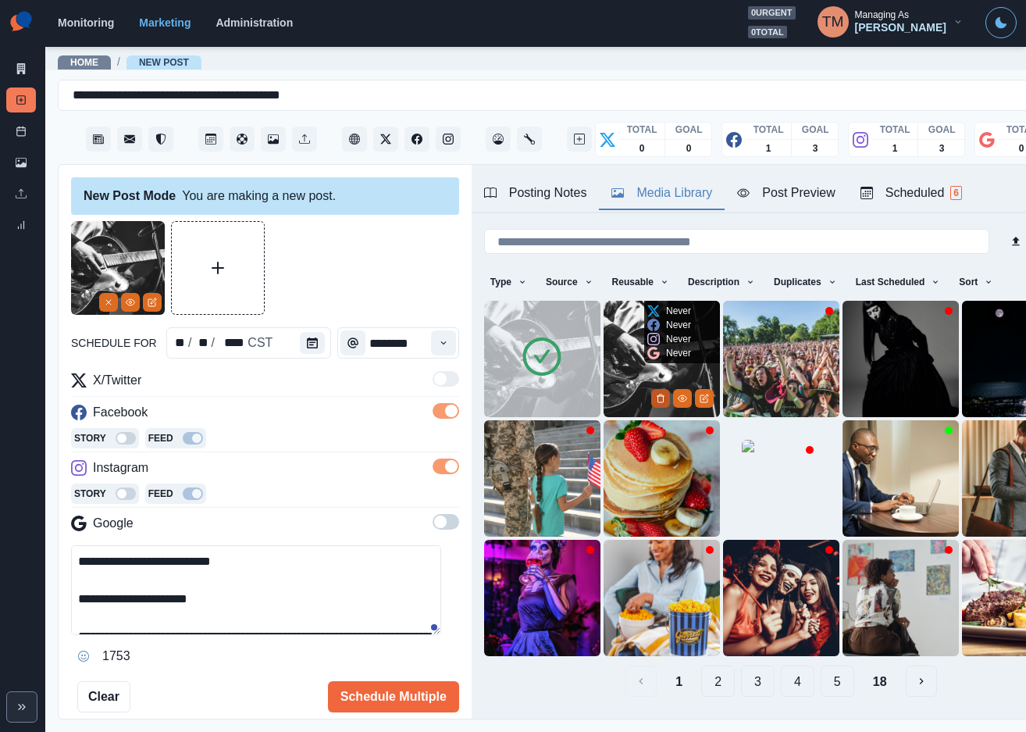
click at [656, 394] on icon "Delete Media" at bounding box center [660, 398] width 9 height 9
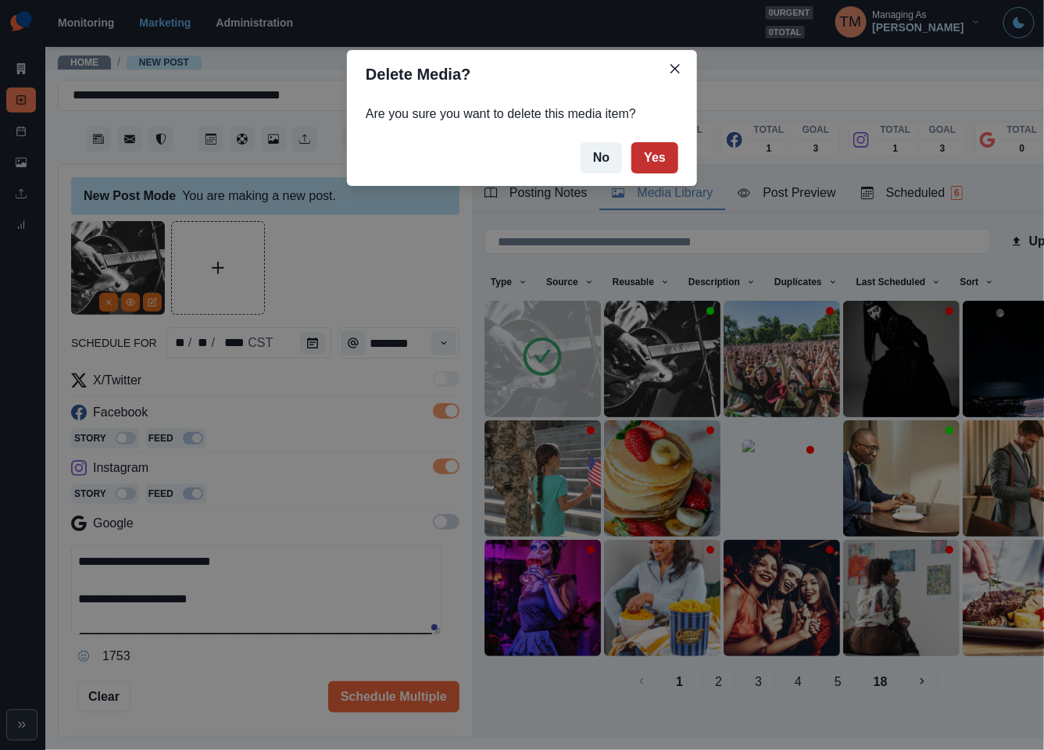
click at [655, 158] on button "Yes" at bounding box center [654, 157] width 47 height 31
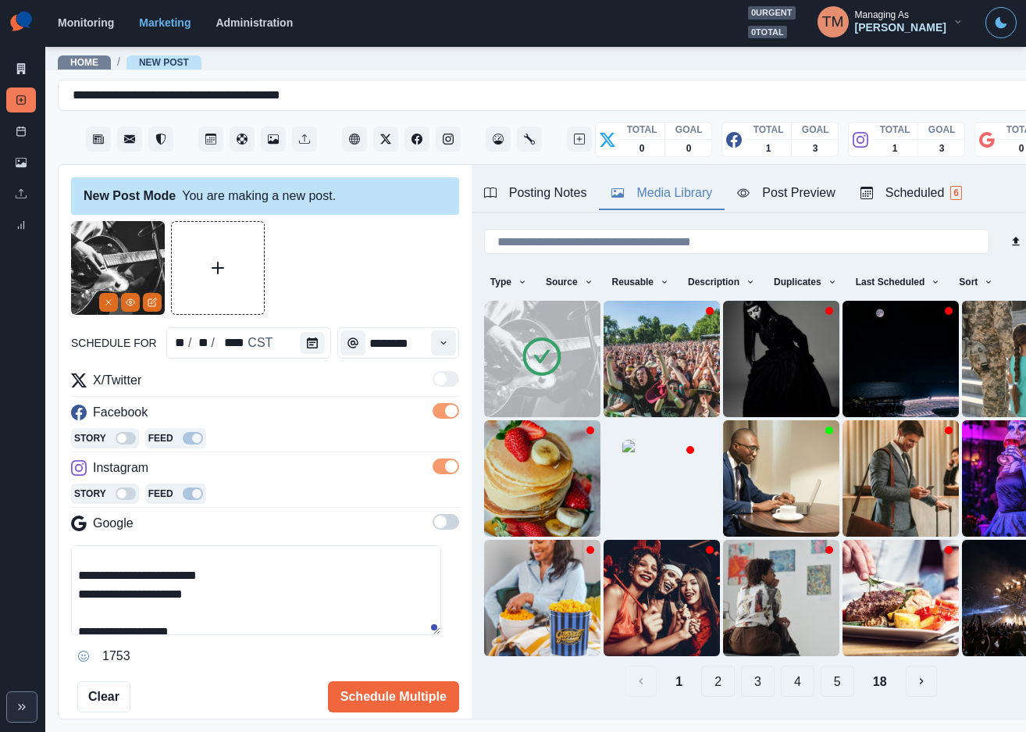
scroll to position [223, 0]
click at [441, 551] on textarea "**********" at bounding box center [256, 590] width 370 height 90
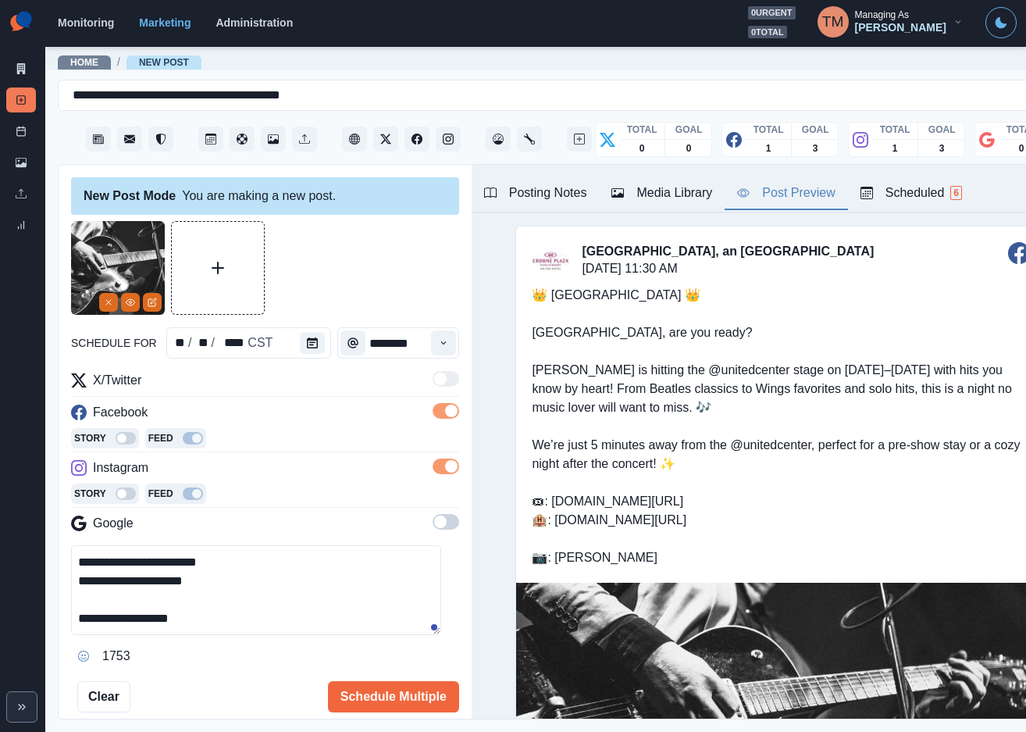
click at [805, 202] on div "Post Preview" at bounding box center [786, 193] width 98 height 19
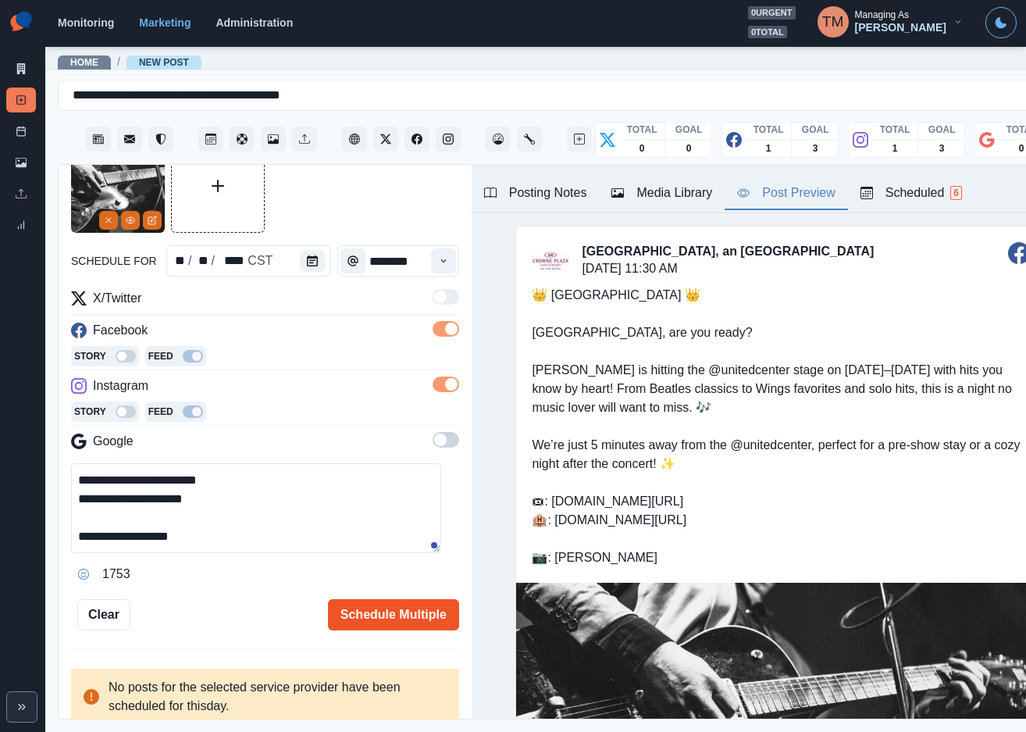
click at [376, 616] on button "Schedule Multiple" at bounding box center [393, 614] width 131 height 31
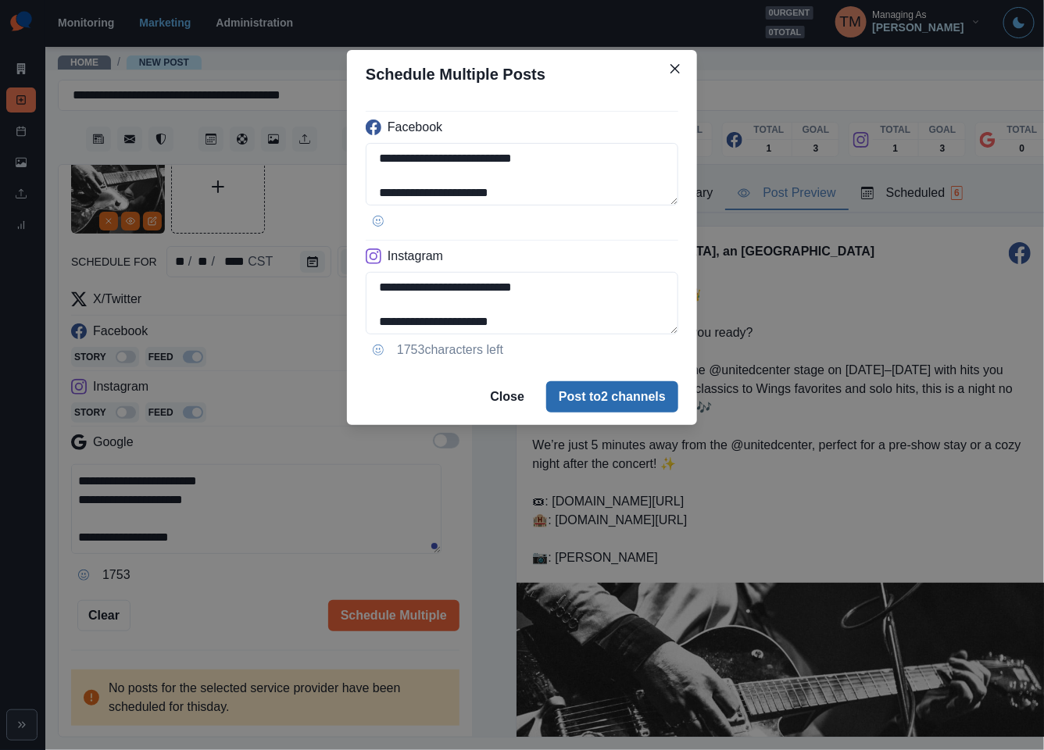
click at [612, 399] on button "Post to 2 channels" at bounding box center [612, 396] width 132 height 31
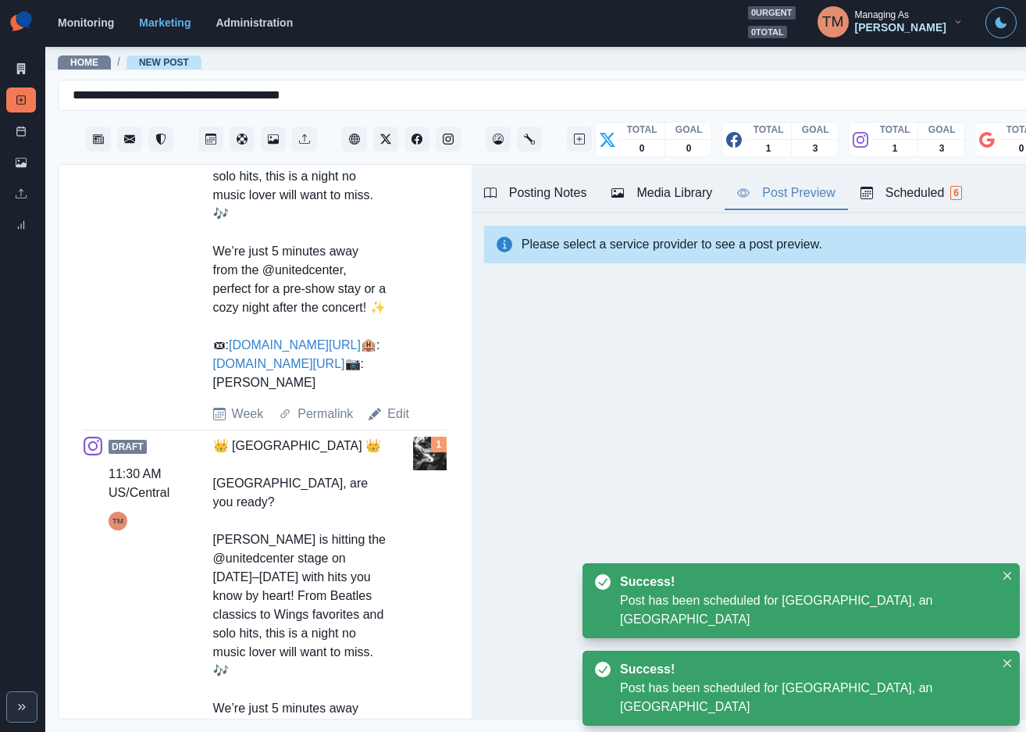
scroll to position [785, 0]
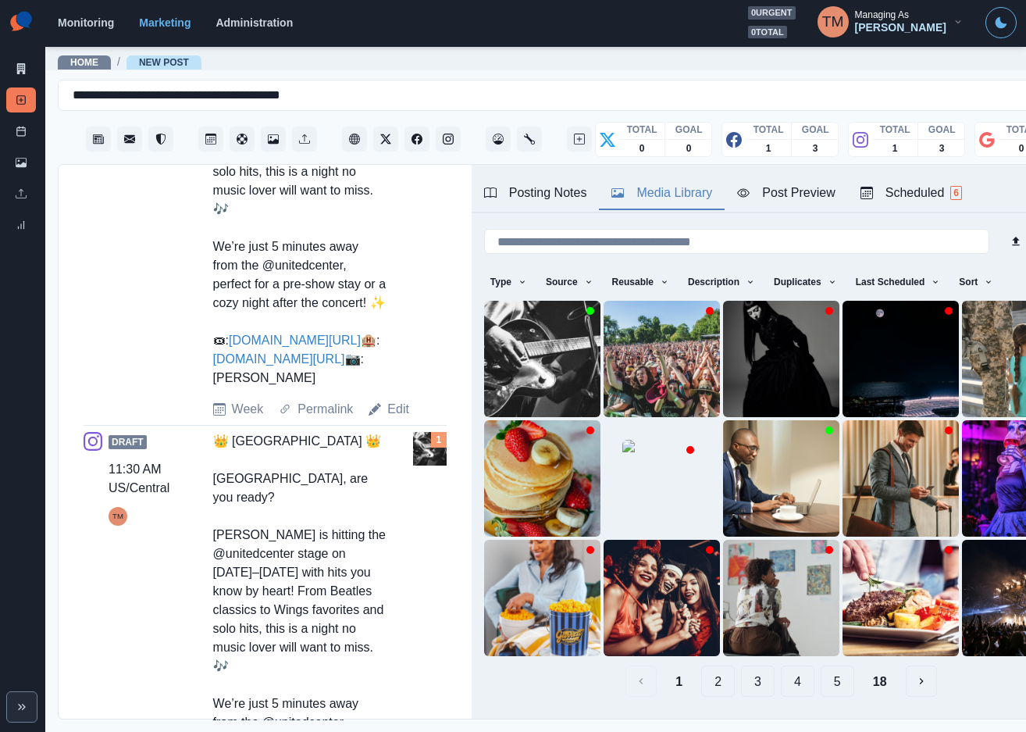
click at [664, 195] on div "Media Library" at bounding box center [662, 193] width 101 height 19
click at [28, 143] on div "Post Schedule" at bounding box center [21, 134] width 30 height 31
click at [26, 136] on icon at bounding box center [21, 131] width 11 height 11
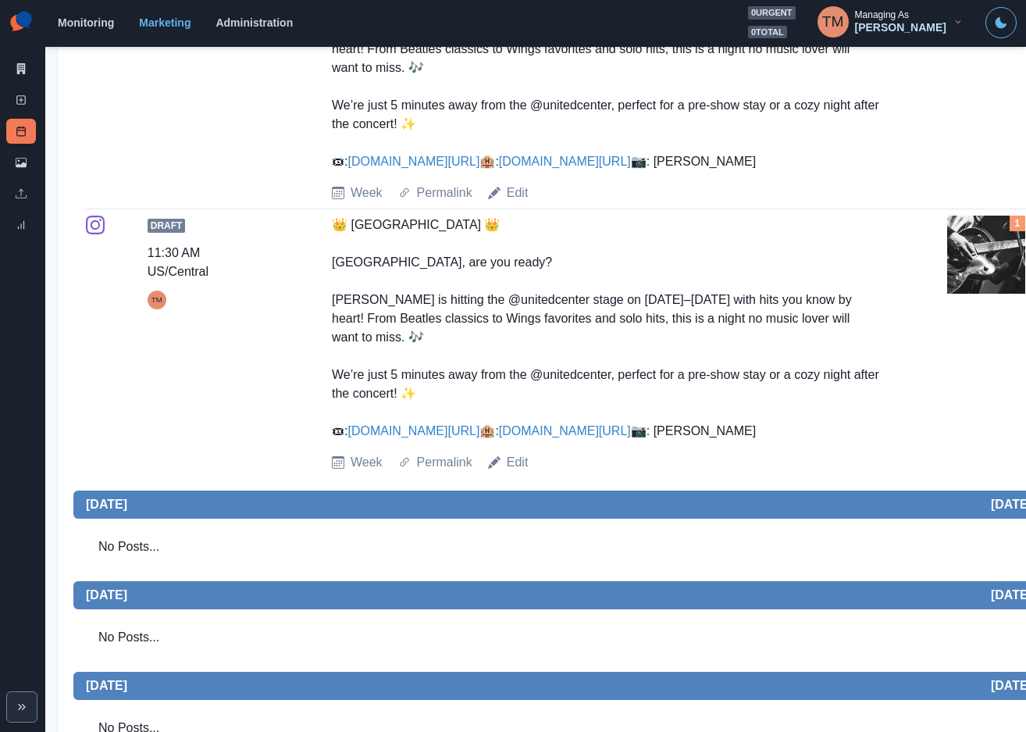
scroll to position [1054, 0]
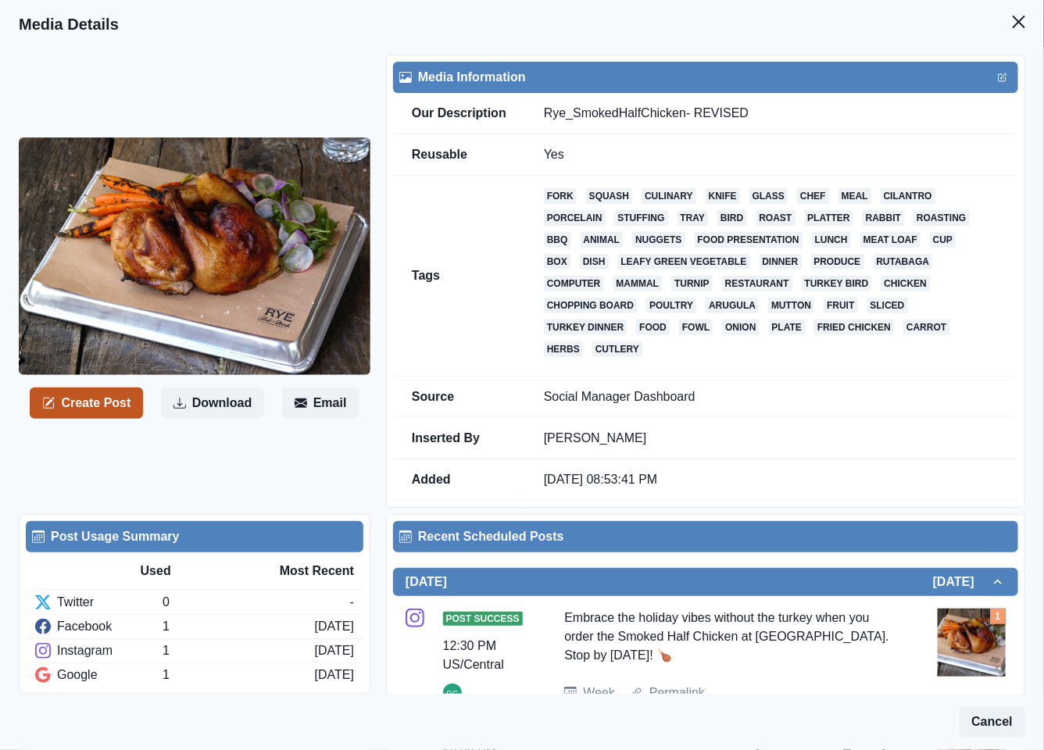
click at [84, 405] on button "Create Post" at bounding box center [86, 402] width 113 height 31
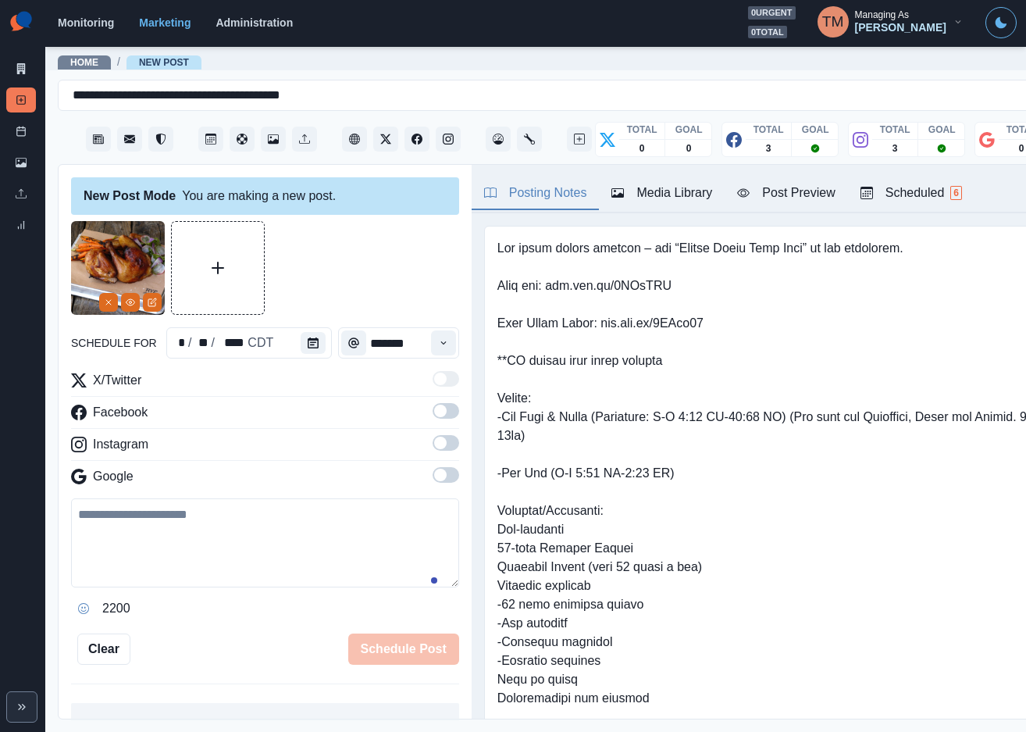
click at [259, 551] on textarea at bounding box center [265, 542] width 388 height 89
paste textarea "**********"
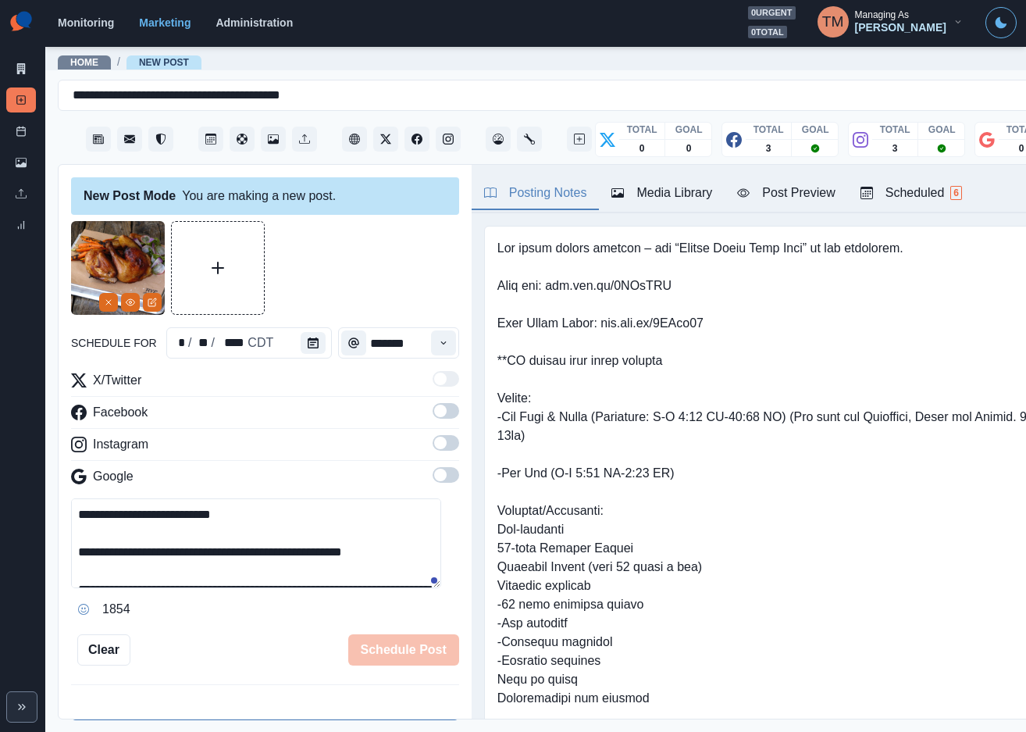
scroll to position [105, 0]
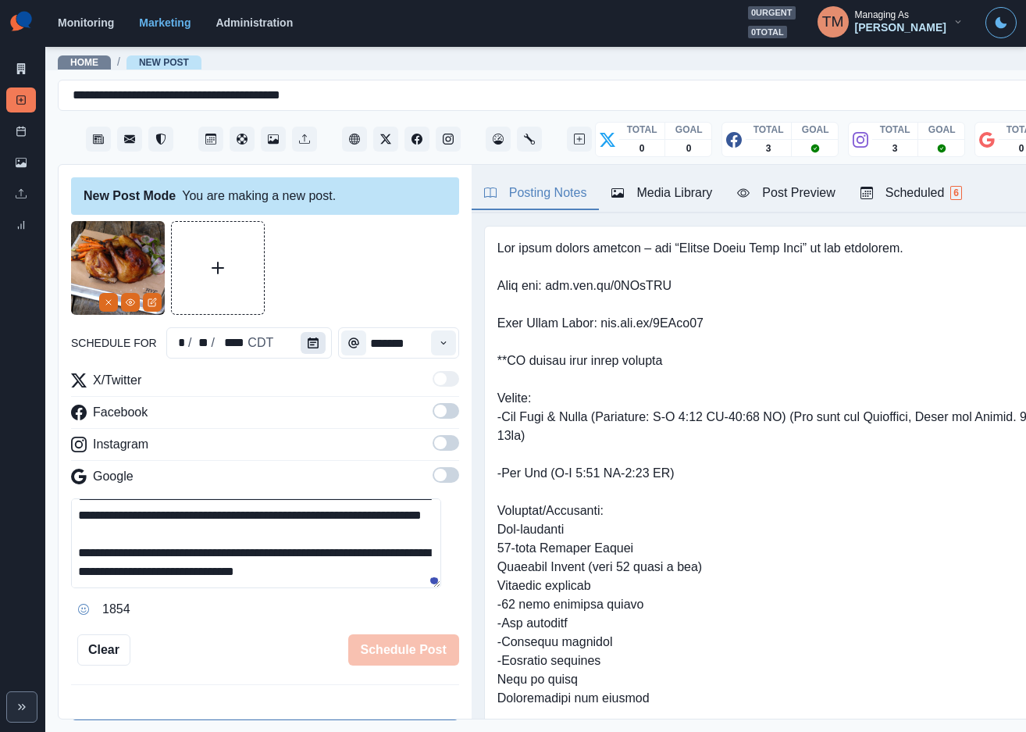
type textarea "**********"
click at [308, 338] on icon "Calendar" at bounding box center [313, 342] width 11 height 11
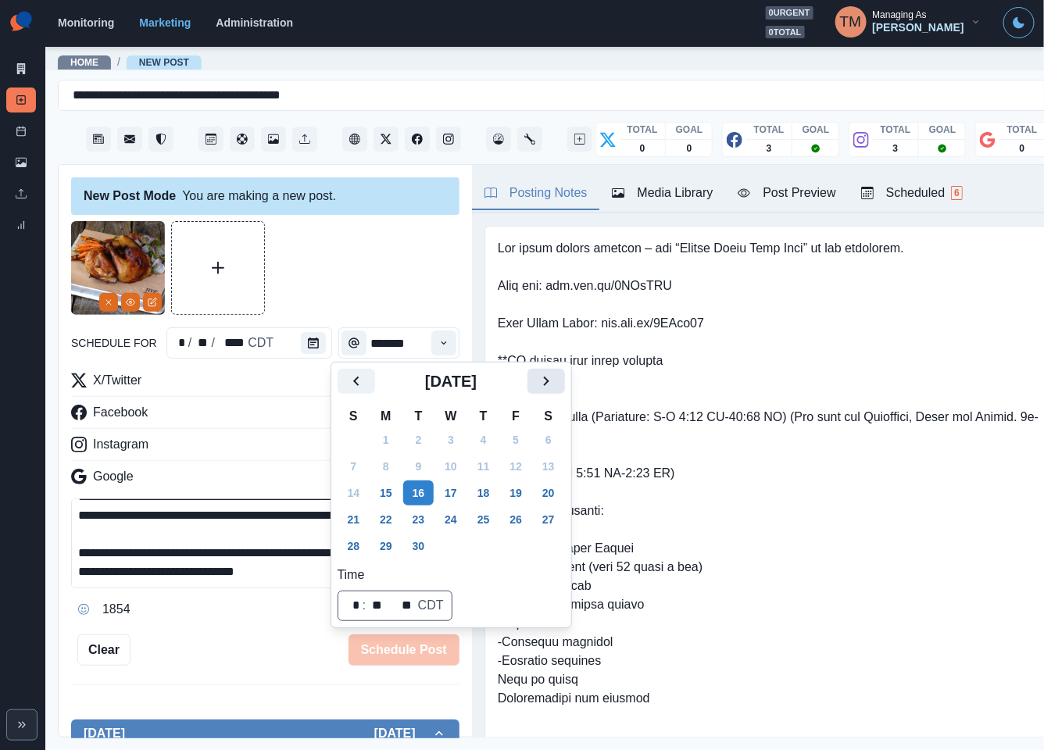
click at [555, 380] on icon "Next" at bounding box center [546, 381] width 19 height 19
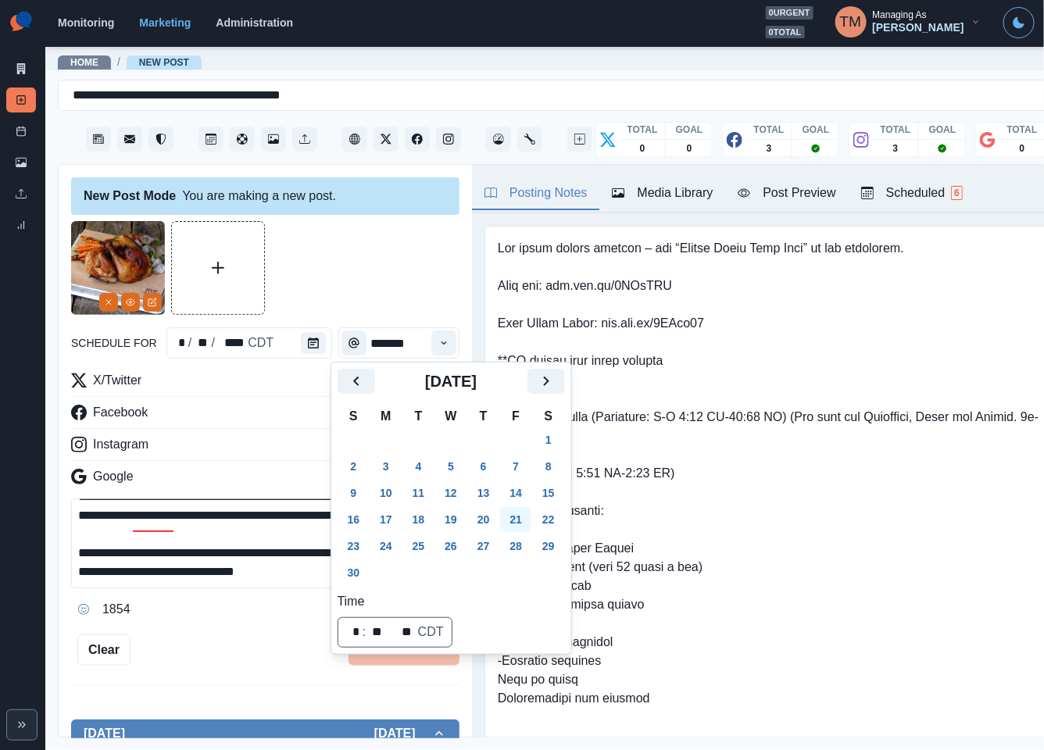
click at [514, 516] on button "21" at bounding box center [515, 519] width 31 height 25
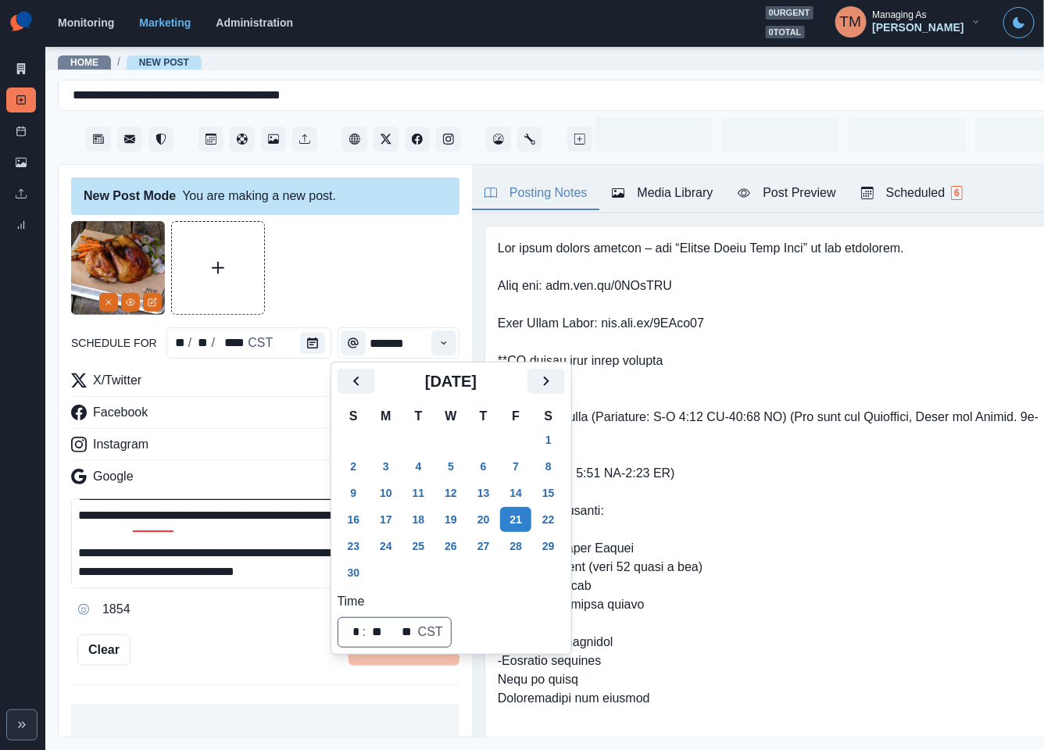
click at [366, 254] on div at bounding box center [265, 268] width 388 height 94
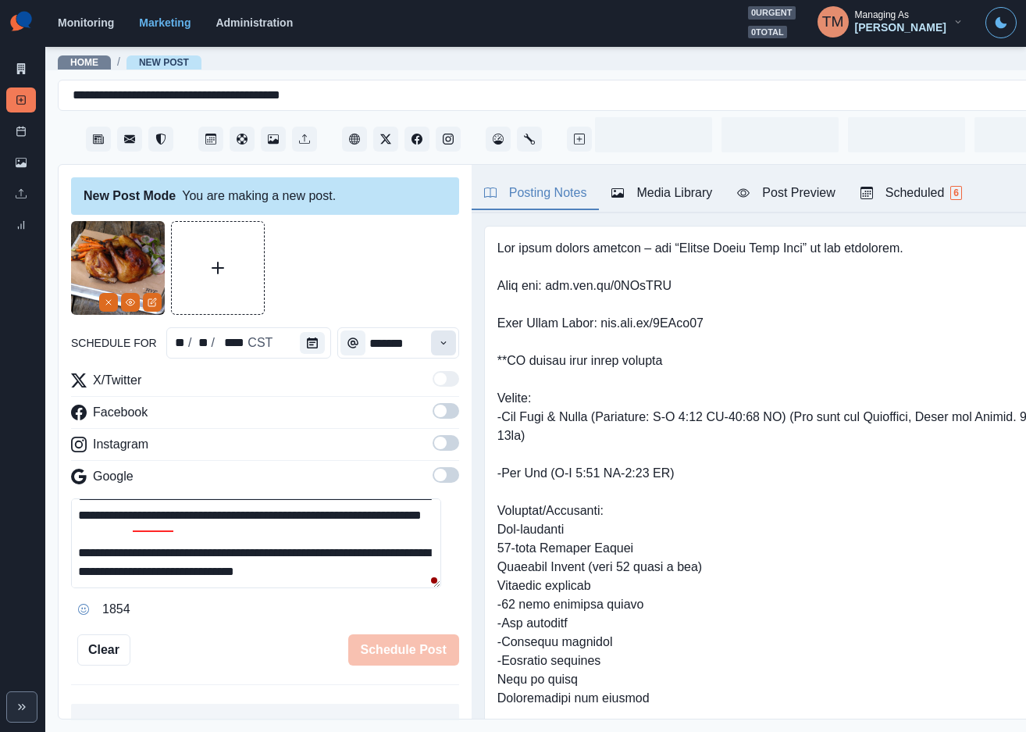
click at [438, 342] on icon "Time" at bounding box center [443, 342] width 11 height 11
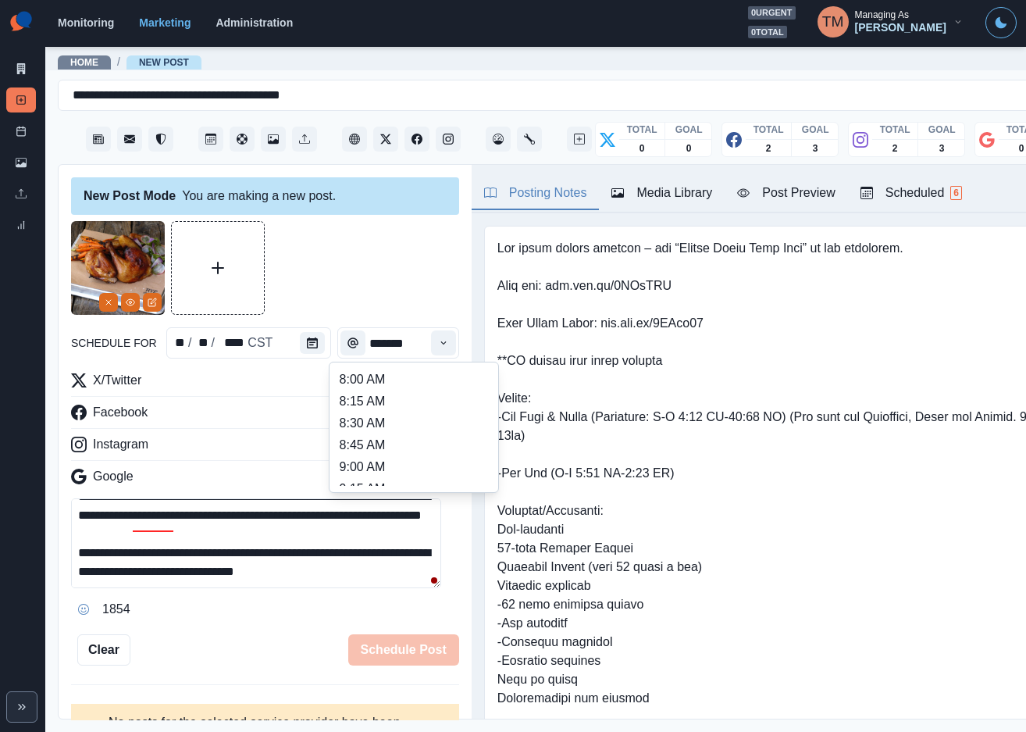
scroll to position [351, 0]
click at [387, 439] on li "12:45 PM" at bounding box center [414, 444] width 156 height 22
type input "********"
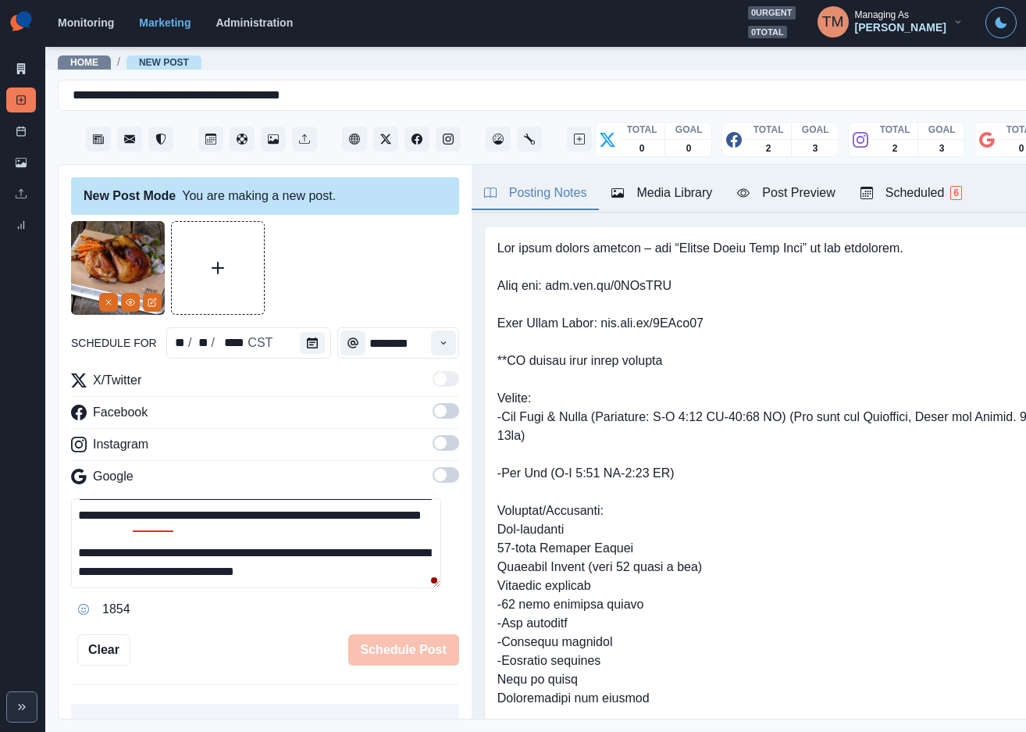
click at [434, 416] on span at bounding box center [440, 411] width 12 height 12
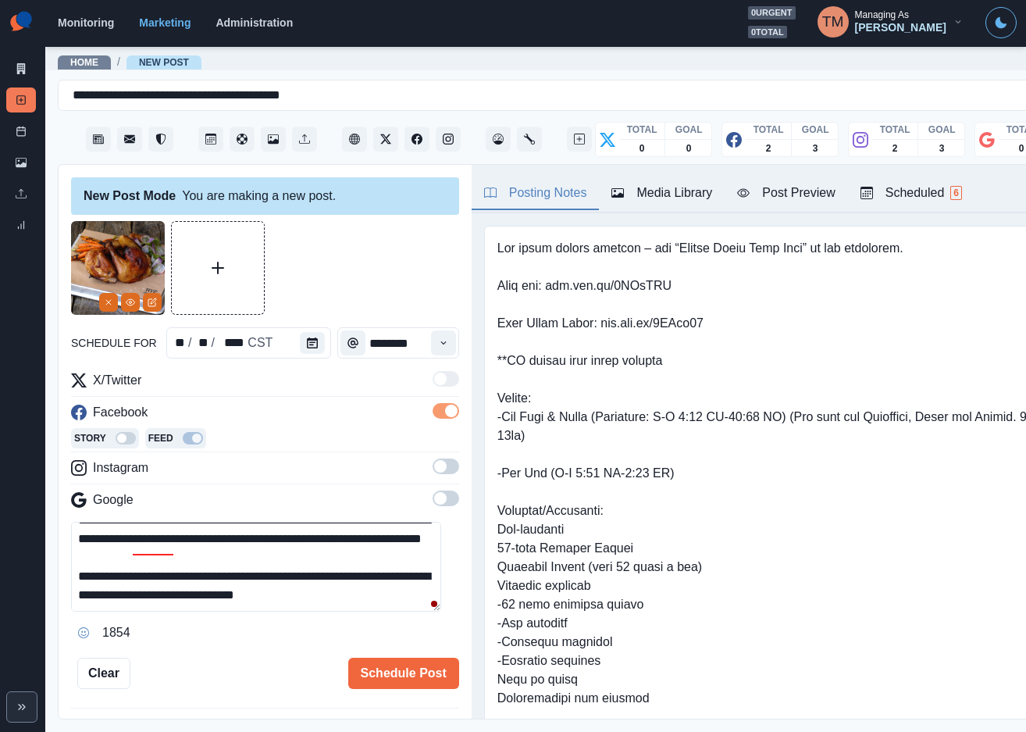
click at [438, 464] on span at bounding box center [446, 466] width 27 height 16
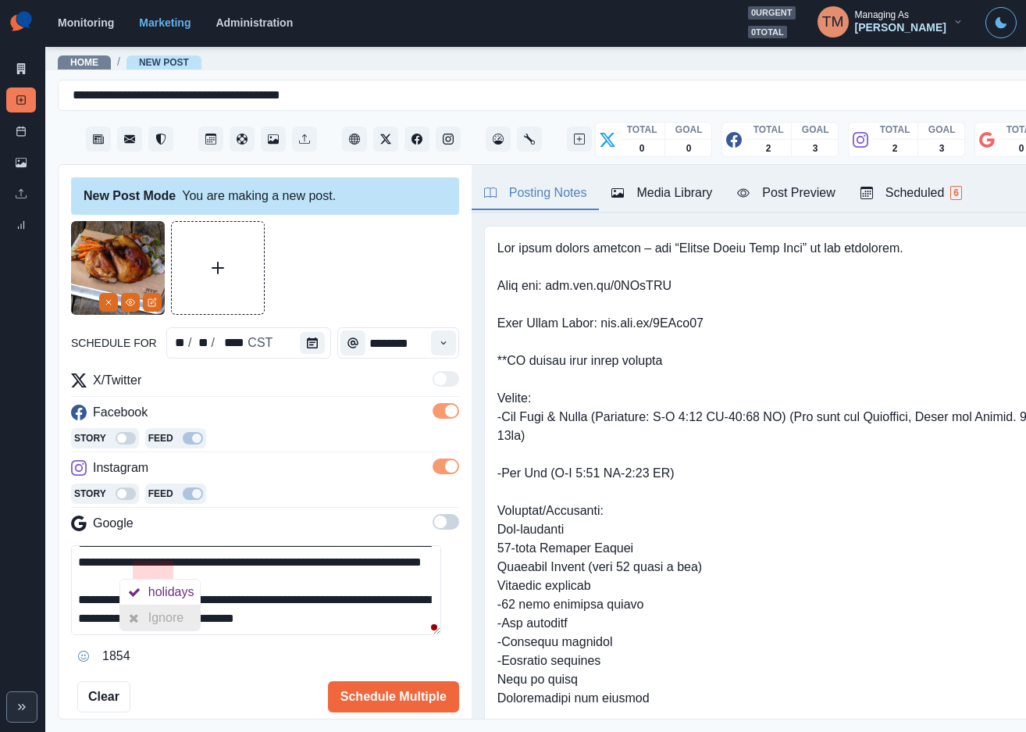
drag, startPoint x: 172, startPoint y: 622, endPoint x: 181, endPoint y: 621, distance: 9.4
click at [174, 621] on div "Ignore" at bounding box center [168, 617] width 41 height 25
click at [790, 206] on button "Post Preview" at bounding box center [786, 193] width 123 height 33
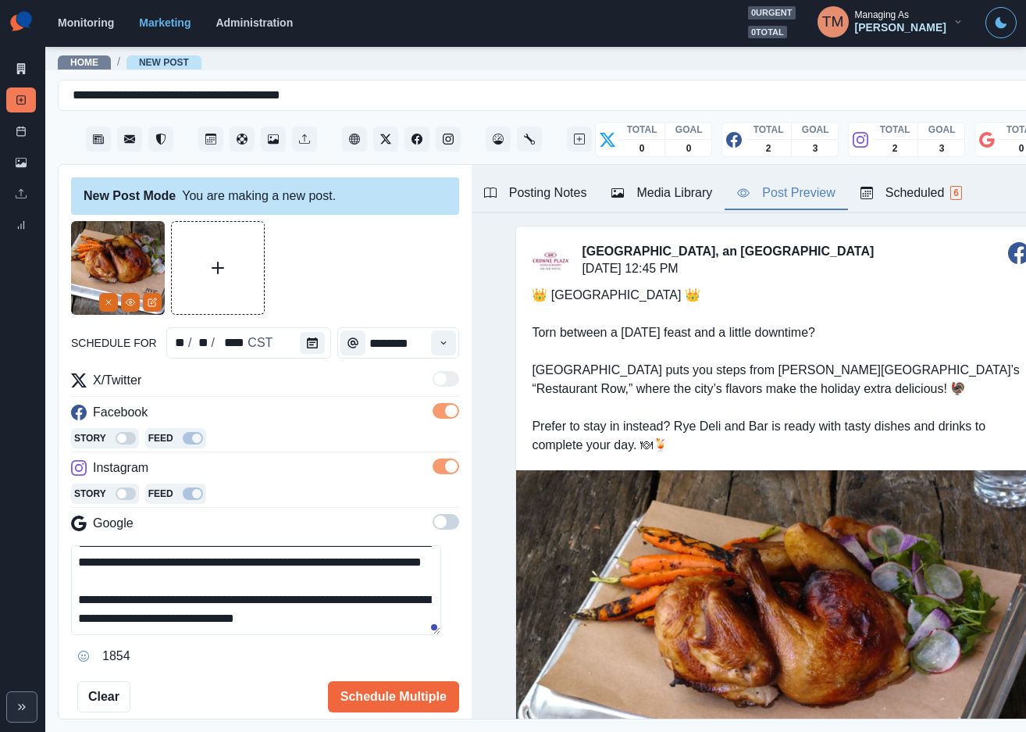
click at [881, 439] on div "👑 [GEOGRAPHIC_DATA] 👑 Torn between a [DATE] feast and a little downtime? [GEOGR…" at bounding box center [781, 370] width 530 height 200
click at [371, 694] on button "Schedule Multiple" at bounding box center [393, 696] width 131 height 31
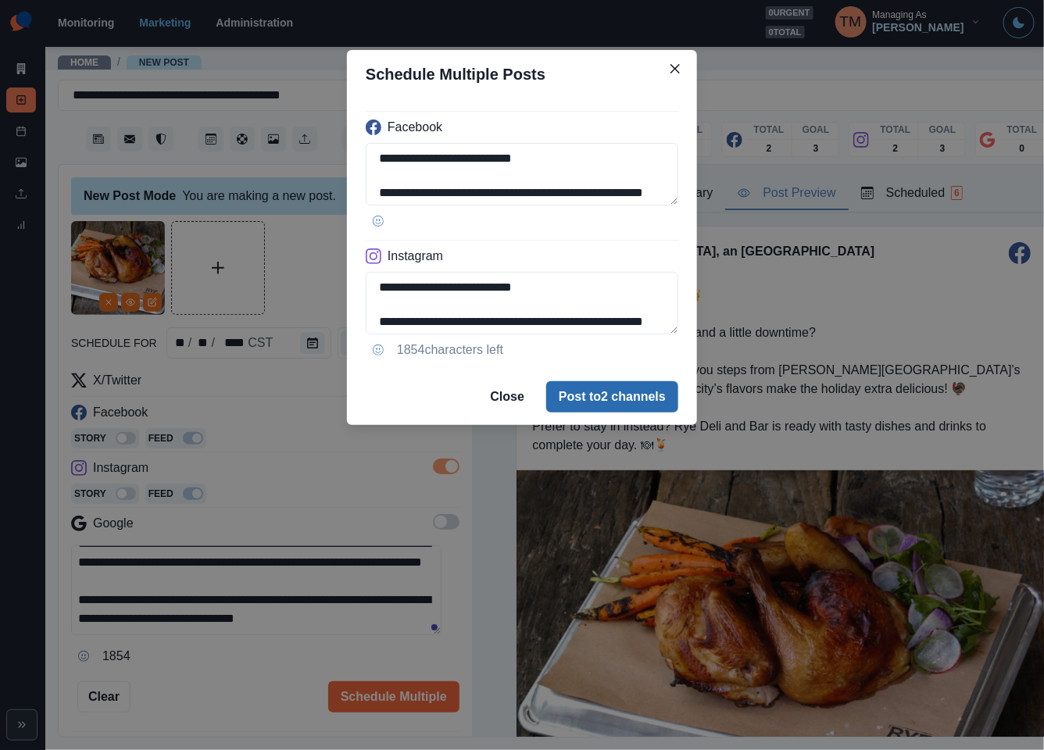
click at [663, 391] on button "Post to 2 channels" at bounding box center [612, 396] width 132 height 31
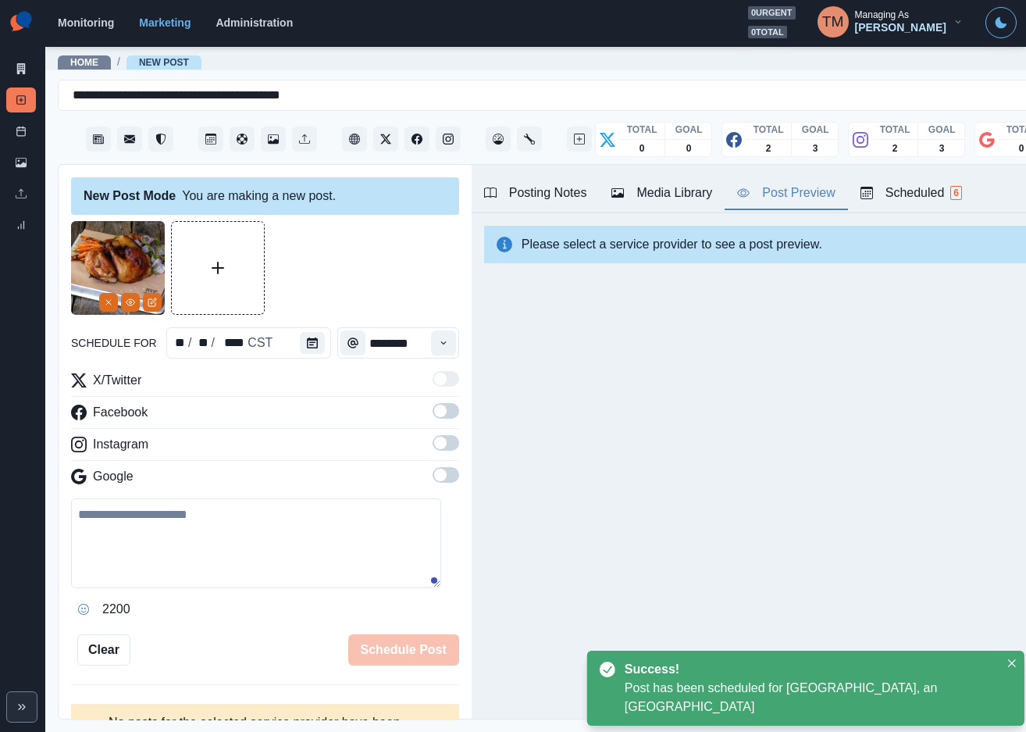
scroll to position [0, 0]
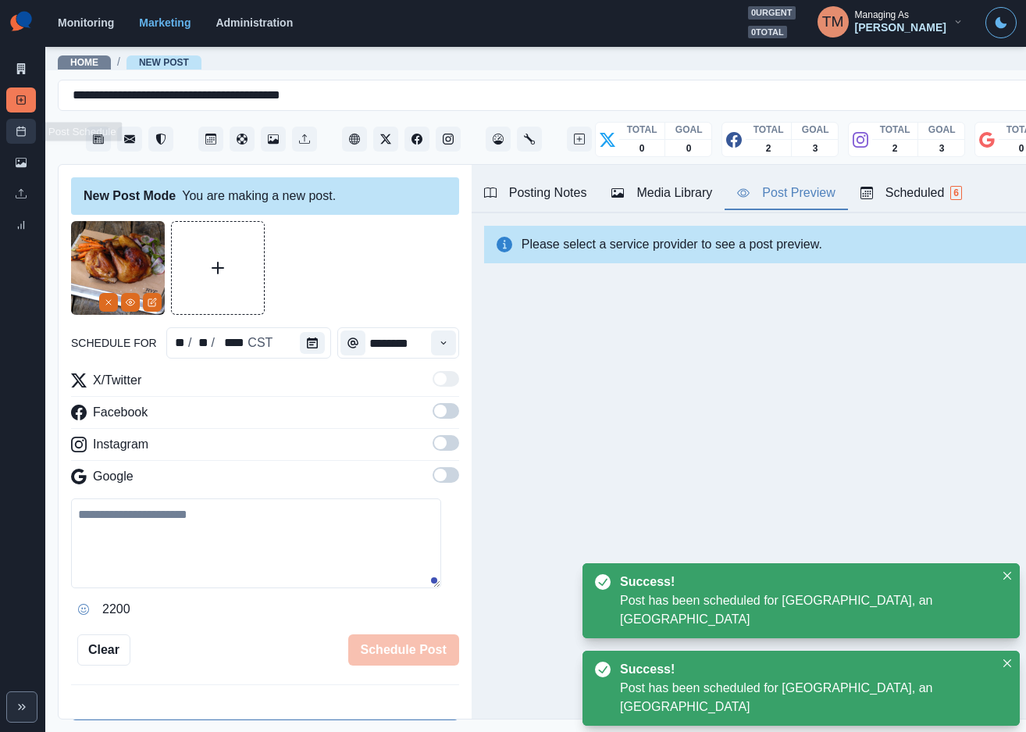
click at [12, 134] on link "Post Schedule" at bounding box center [21, 131] width 30 height 25
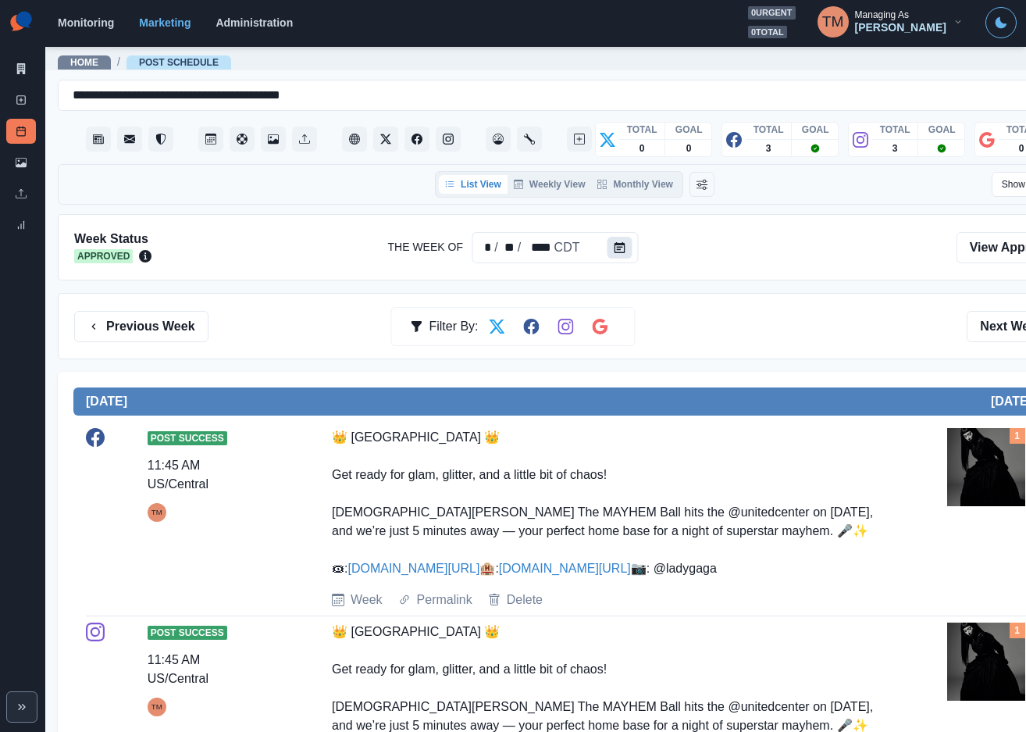
click at [621, 241] on button "Calendar" at bounding box center [620, 248] width 25 height 22
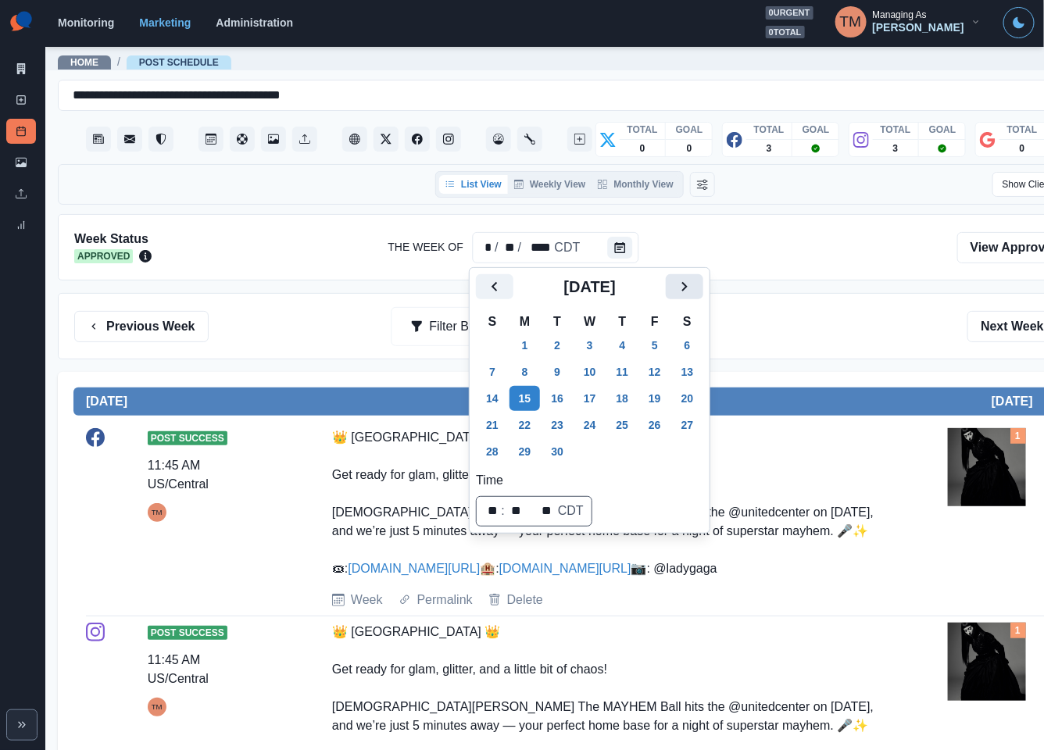
click at [684, 284] on icon "Next" at bounding box center [684, 286] width 5 height 9
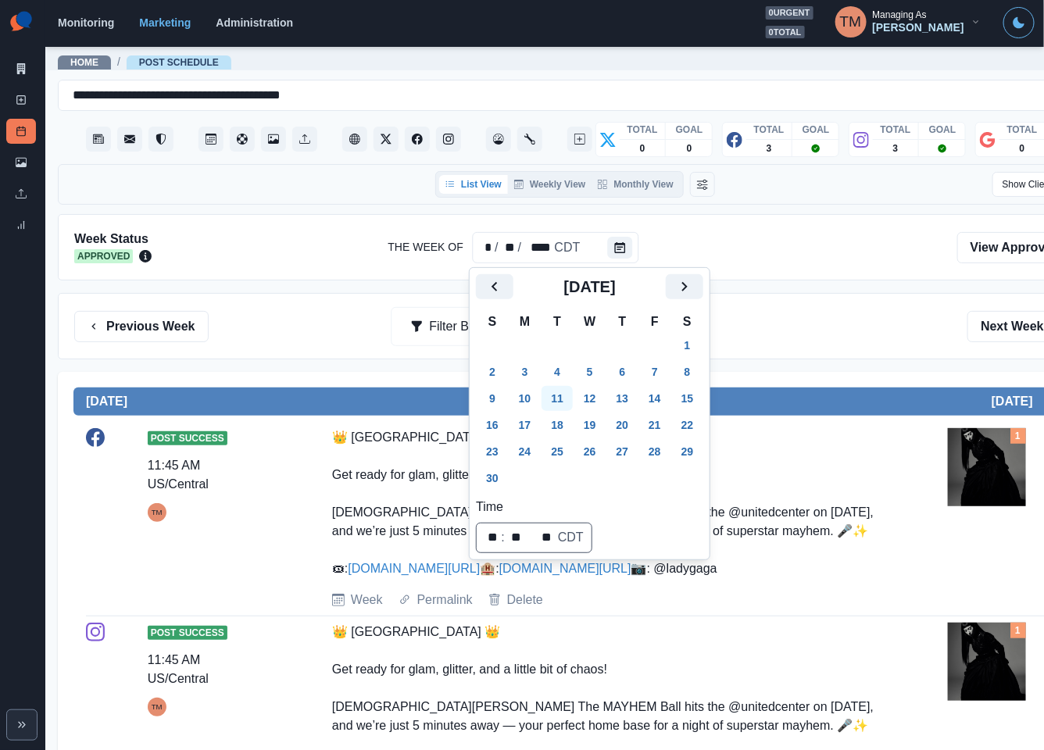
click at [561, 398] on button "11" at bounding box center [556, 398] width 31 height 25
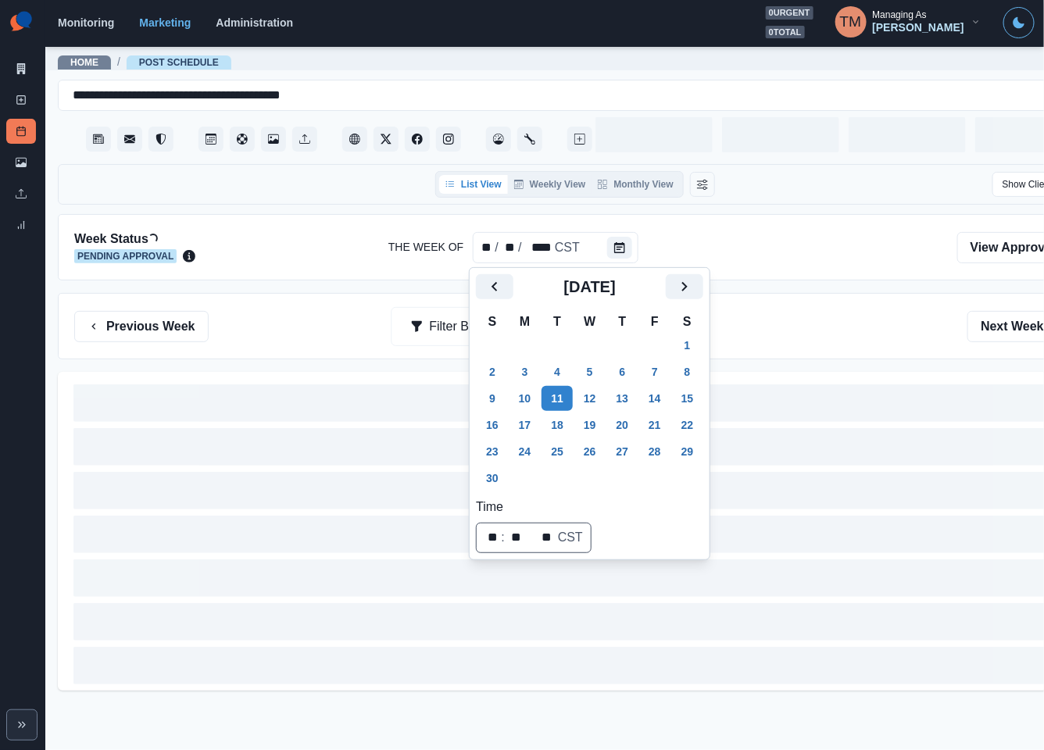
click at [820, 348] on div "Previous Week Filter By: Next Week" at bounding box center [575, 326] width 1034 height 66
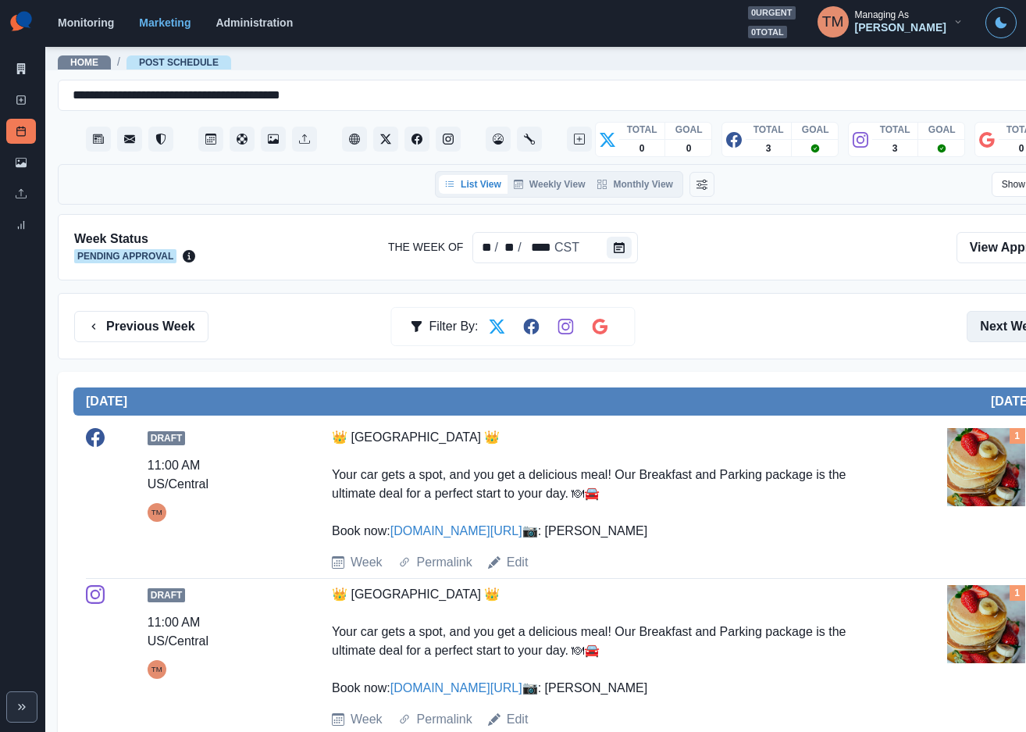
click at [999, 328] on button "Next Week" at bounding box center [1021, 326] width 109 height 31
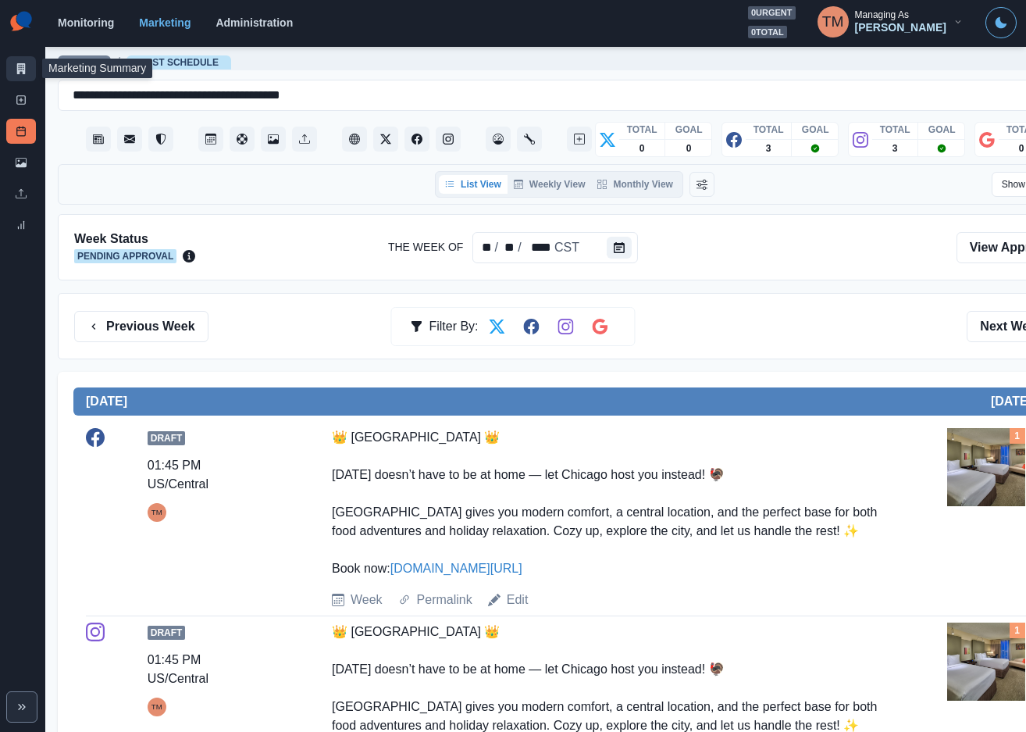
click at [28, 66] on link "Marketing Summary" at bounding box center [21, 68] width 30 height 25
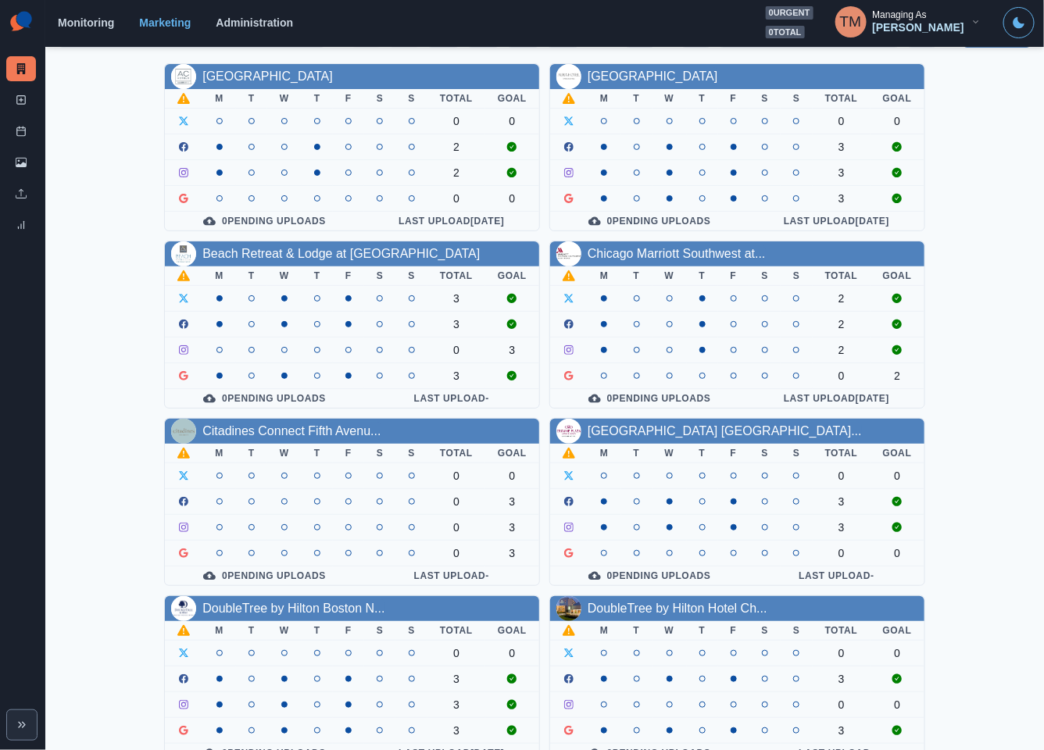
scroll to position [234, 0]
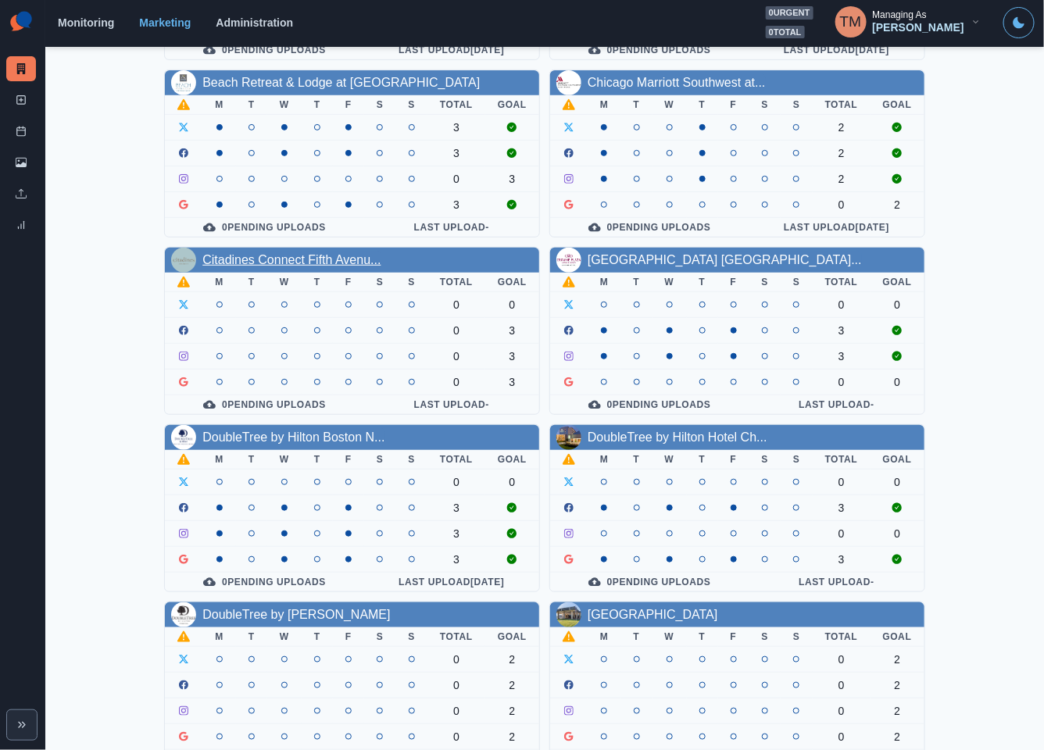
click at [298, 266] on link "Citadines Connect Fifth Avenu..." at bounding box center [291, 259] width 178 height 13
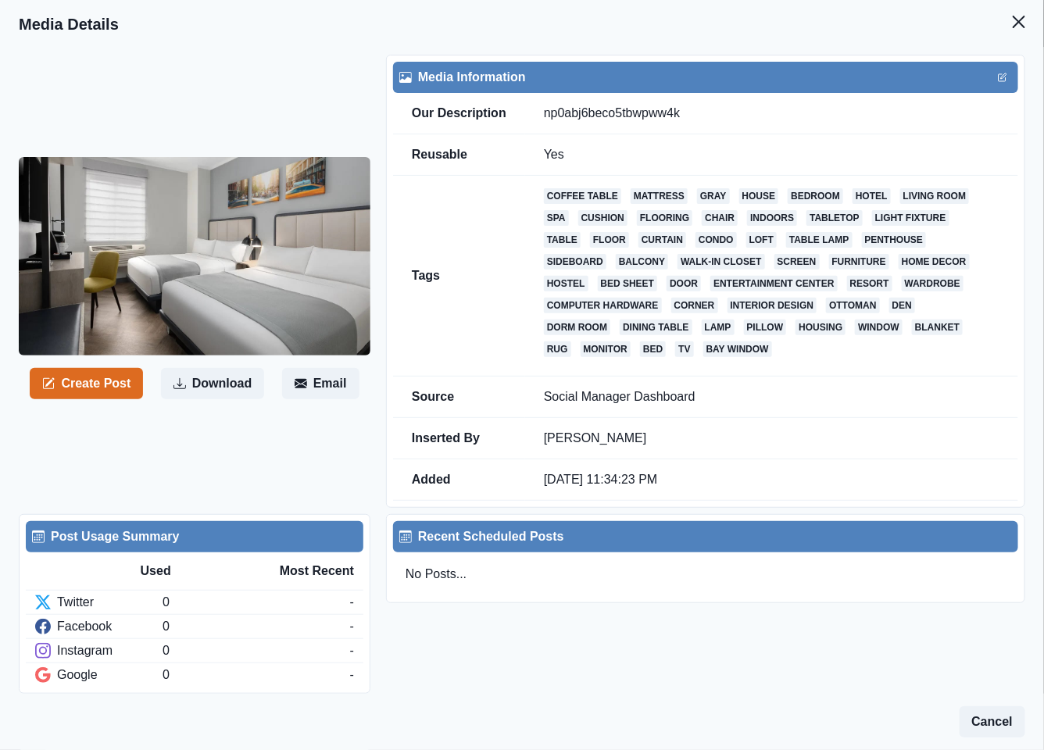
click at [87, 382] on button "Create Post" at bounding box center [86, 383] width 113 height 31
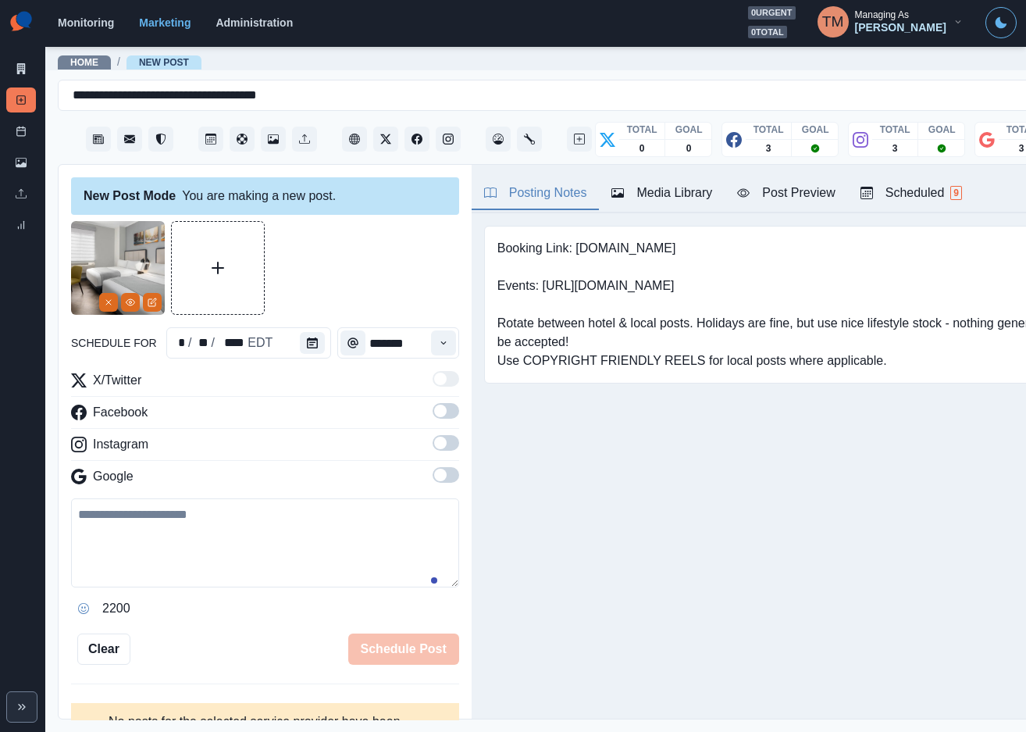
drag, startPoint x: 246, startPoint y: 573, endPoint x: 261, endPoint y: 547, distance: 29.7
click at [247, 573] on textarea at bounding box center [265, 542] width 388 height 89
paste textarea "**********"
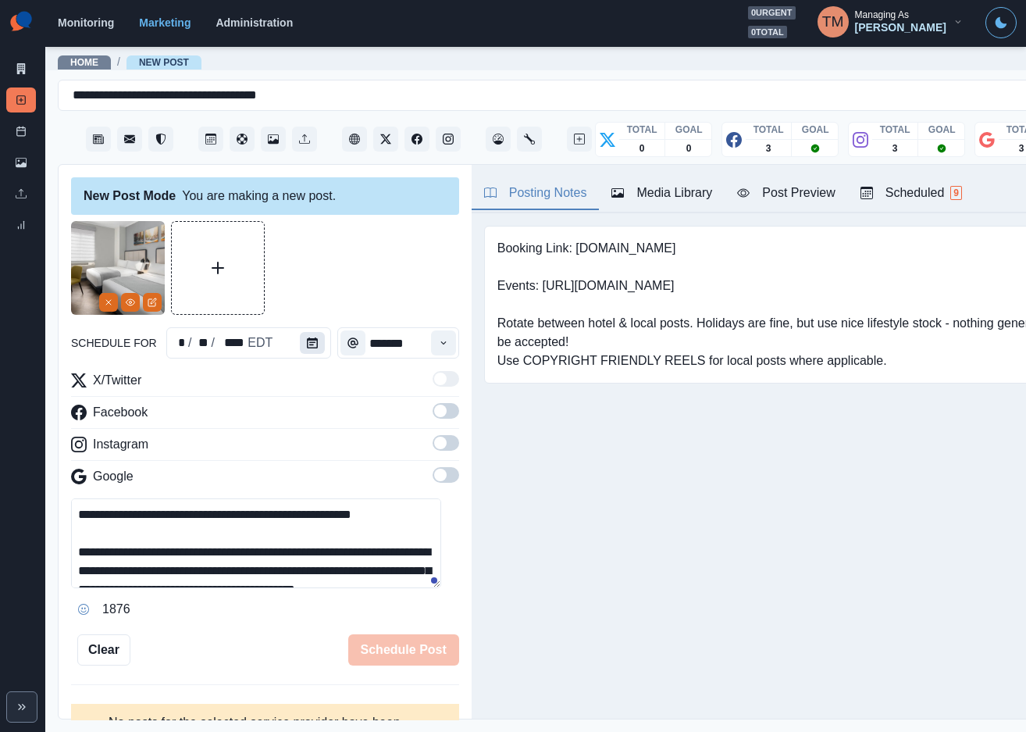
scroll to position [87, 0]
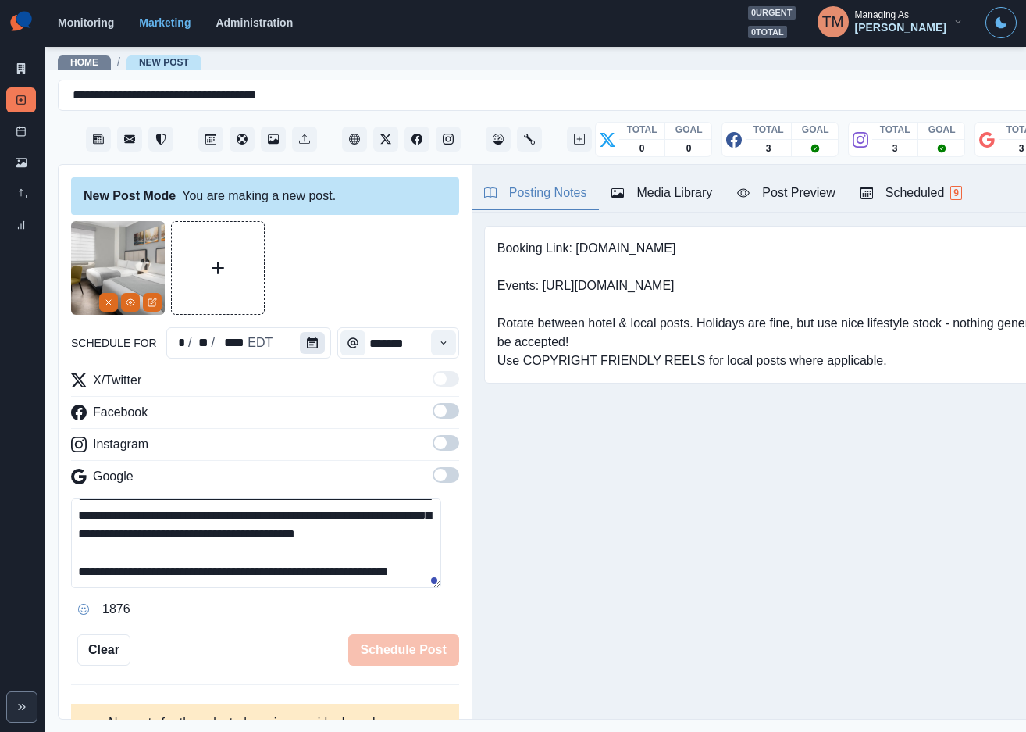
type textarea "**********"
click at [307, 342] on icon "Calendar" at bounding box center [312, 342] width 11 height 11
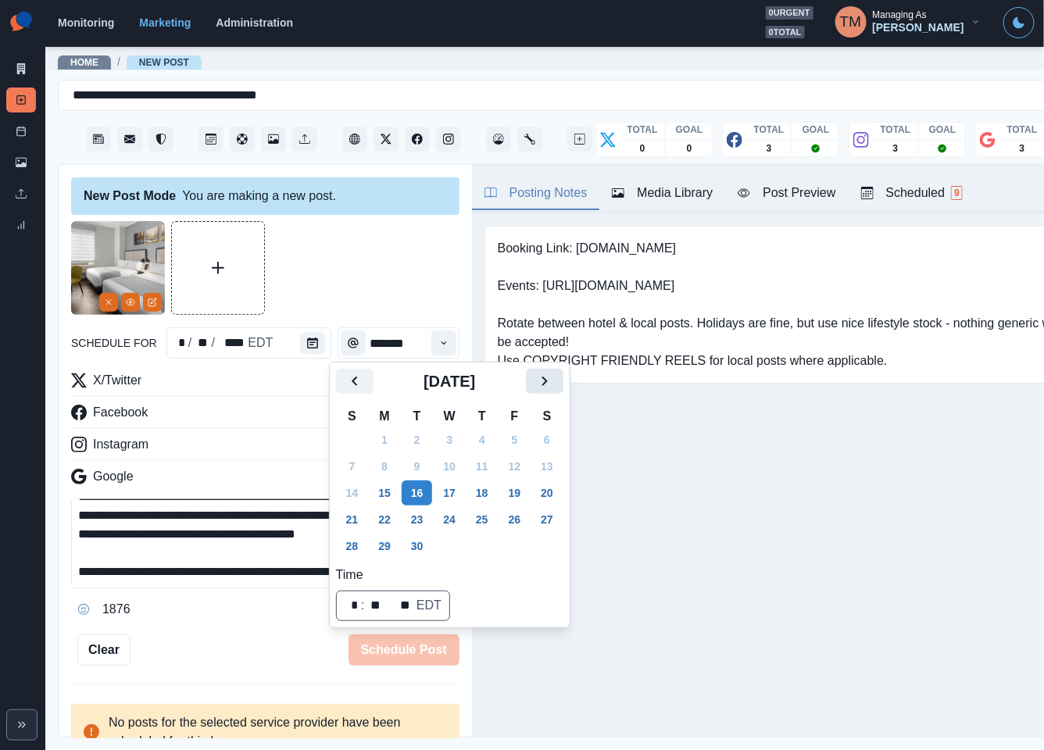
click at [541, 377] on icon "Next" at bounding box center [544, 381] width 19 height 19
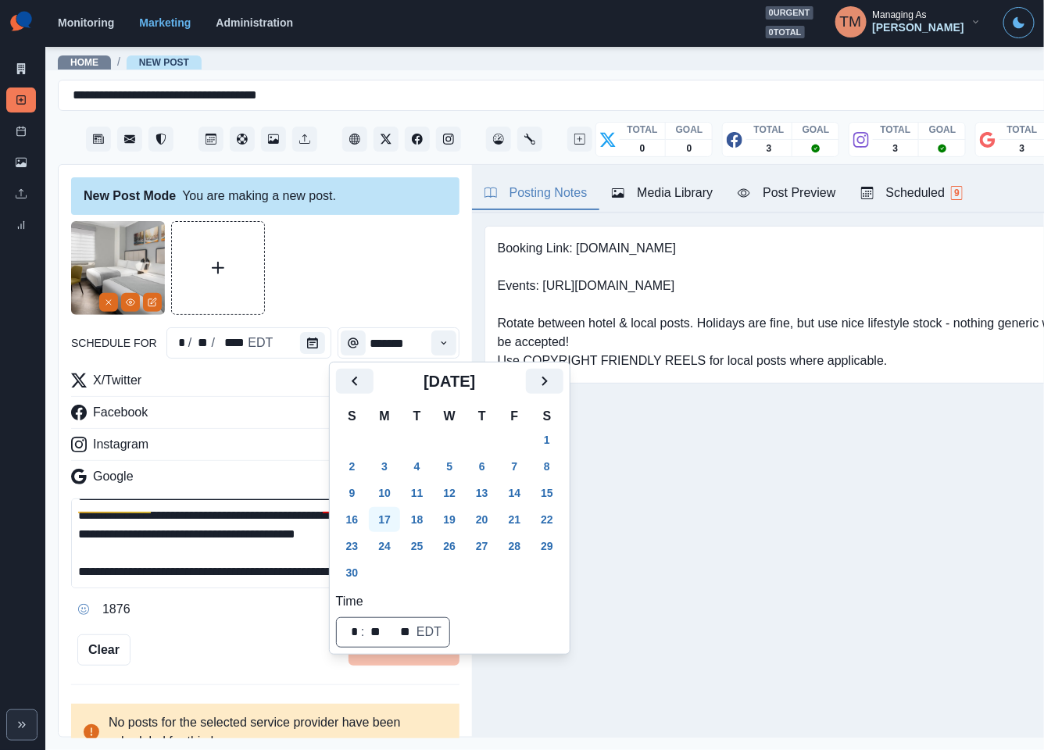
click at [385, 520] on button "17" at bounding box center [384, 519] width 31 height 25
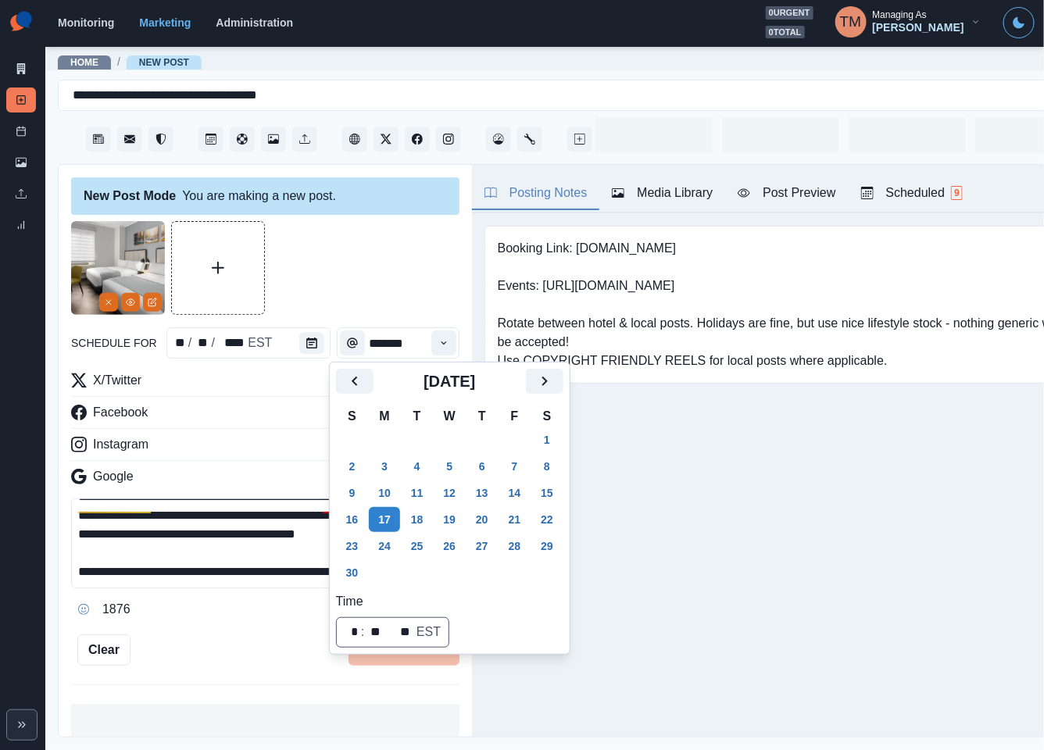
click at [302, 270] on div at bounding box center [265, 268] width 388 height 94
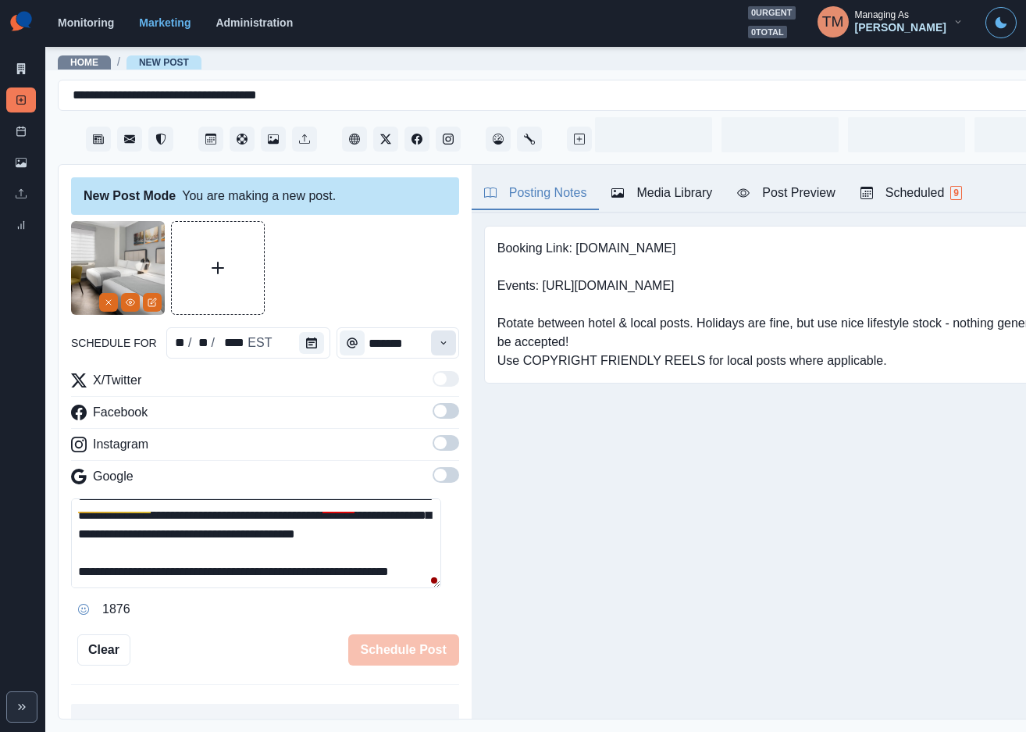
click at [438, 348] on icon "Time" at bounding box center [443, 342] width 11 height 11
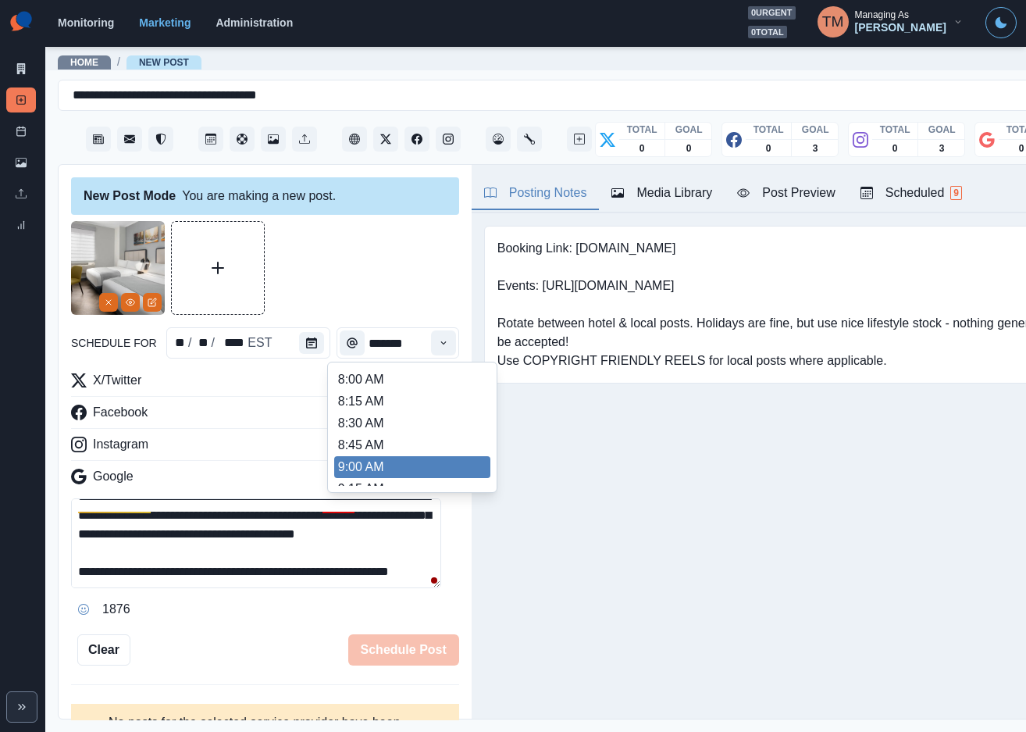
scroll to position [316, 0]
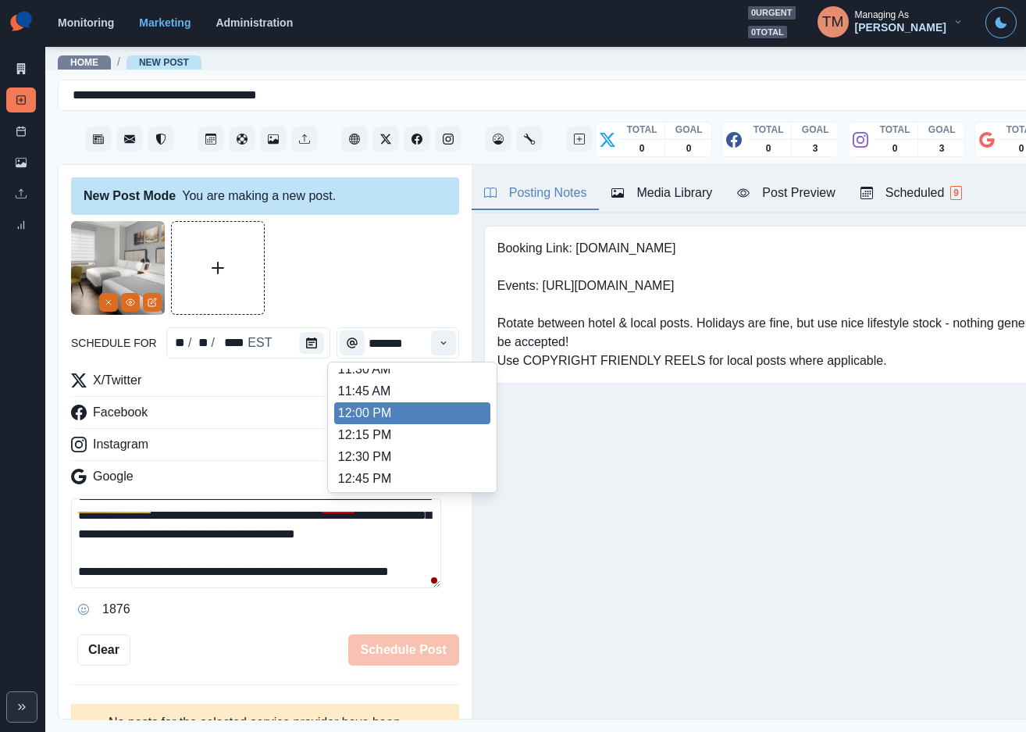
click at [408, 423] on li "12:00 PM" at bounding box center [412, 413] width 156 height 22
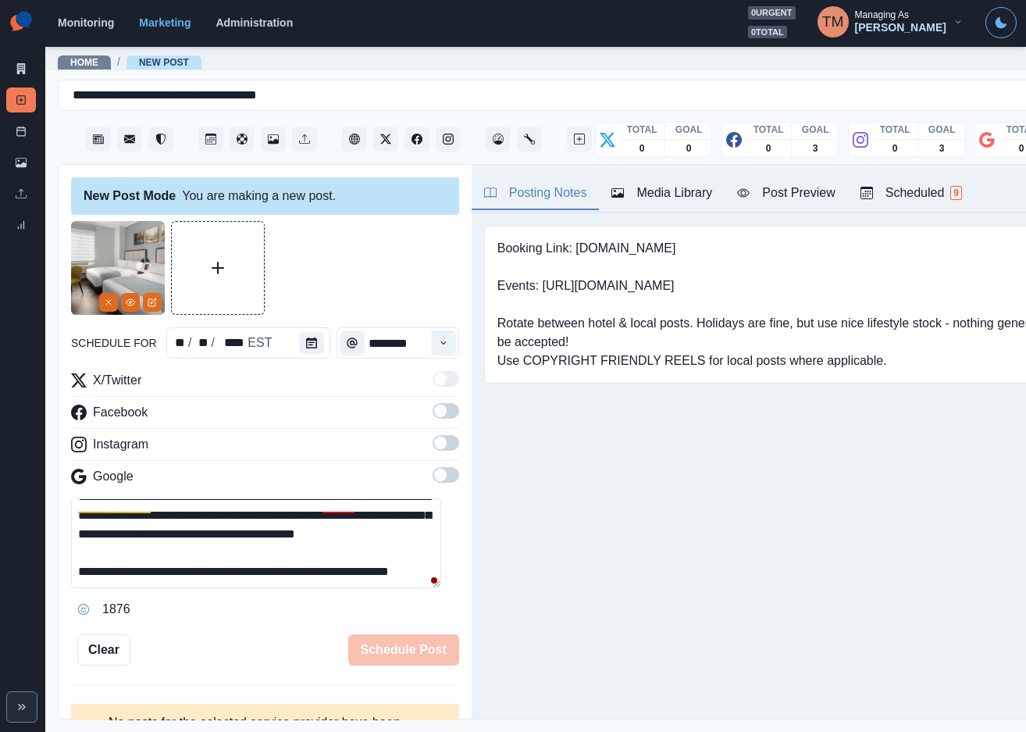
type input "********"
click at [433, 417] on span at bounding box center [446, 411] width 27 height 16
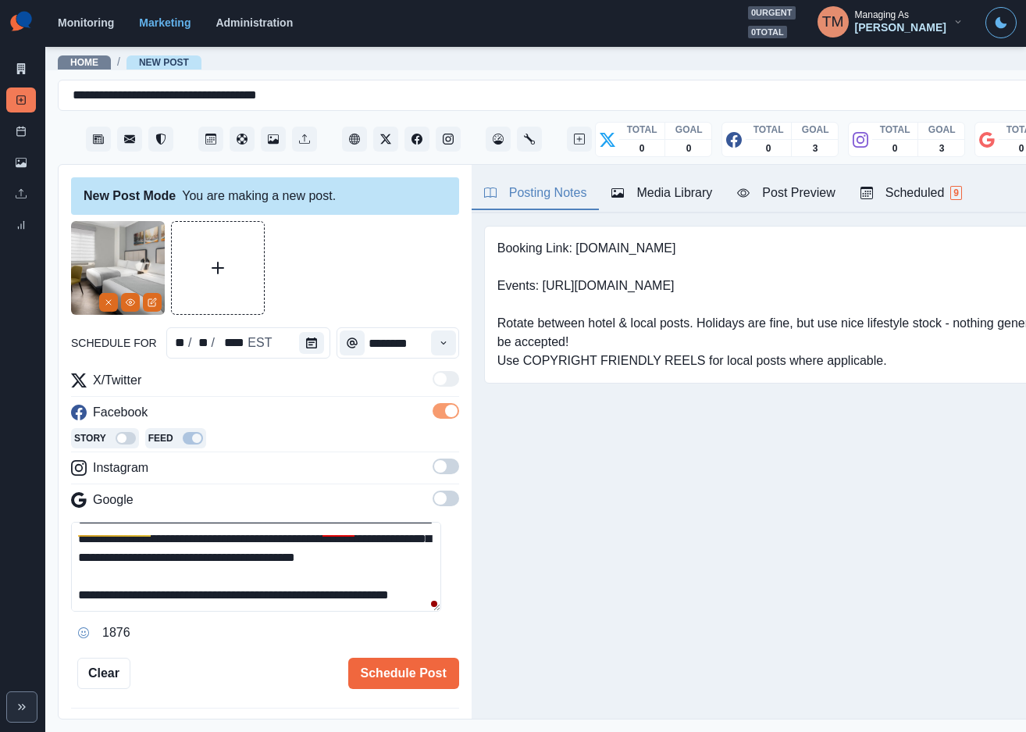
click at [433, 471] on span at bounding box center [446, 466] width 27 height 16
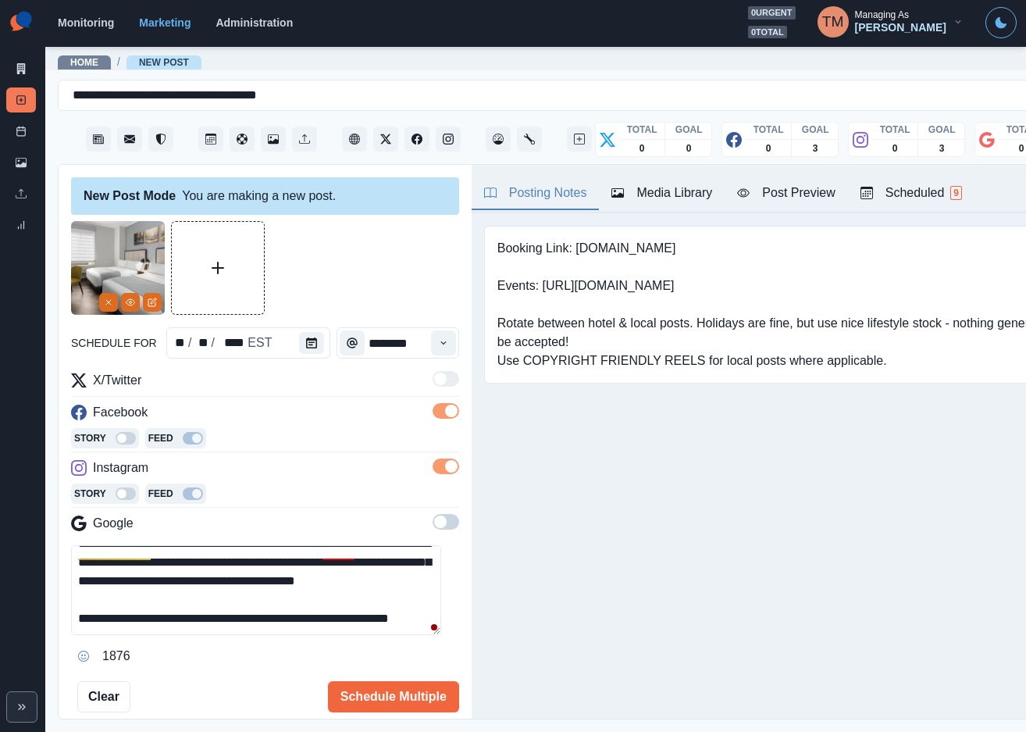
click at [433, 523] on span at bounding box center [446, 522] width 27 height 16
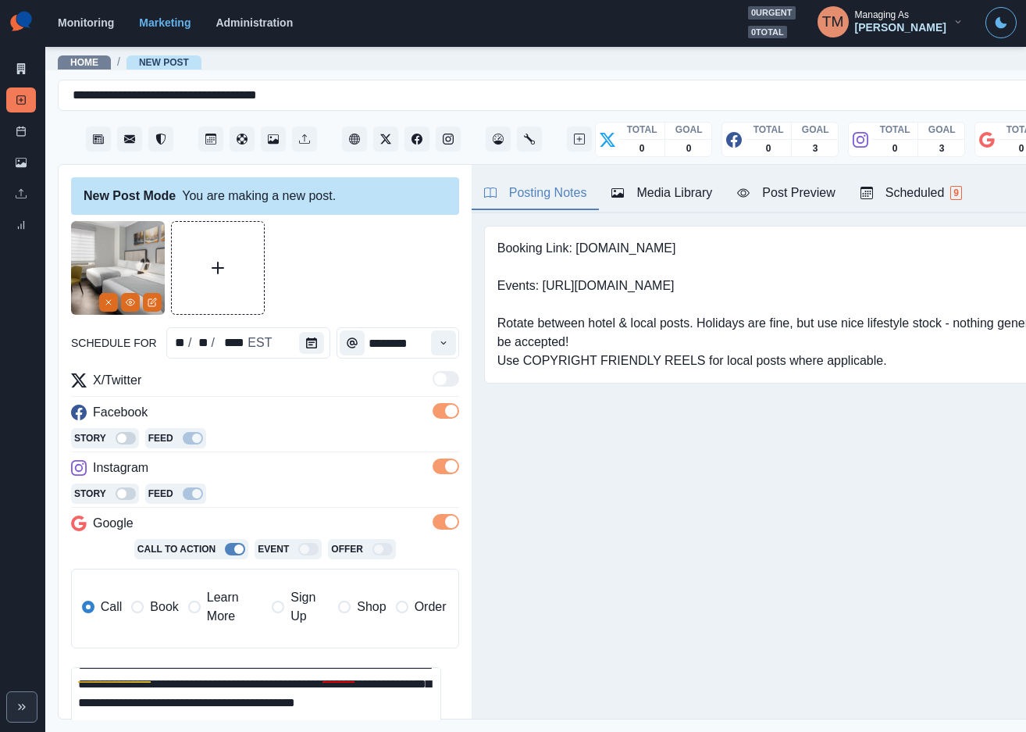
click at [150, 610] on span "Book" at bounding box center [164, 607] width 28 height 19
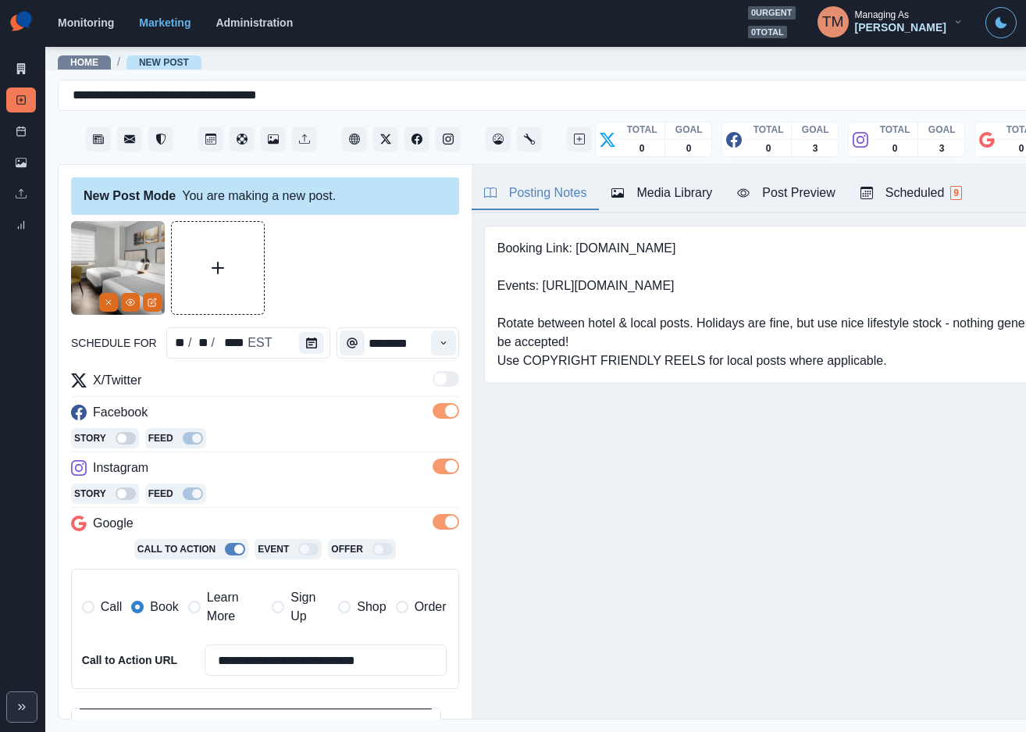
scroll to position [244, 0]
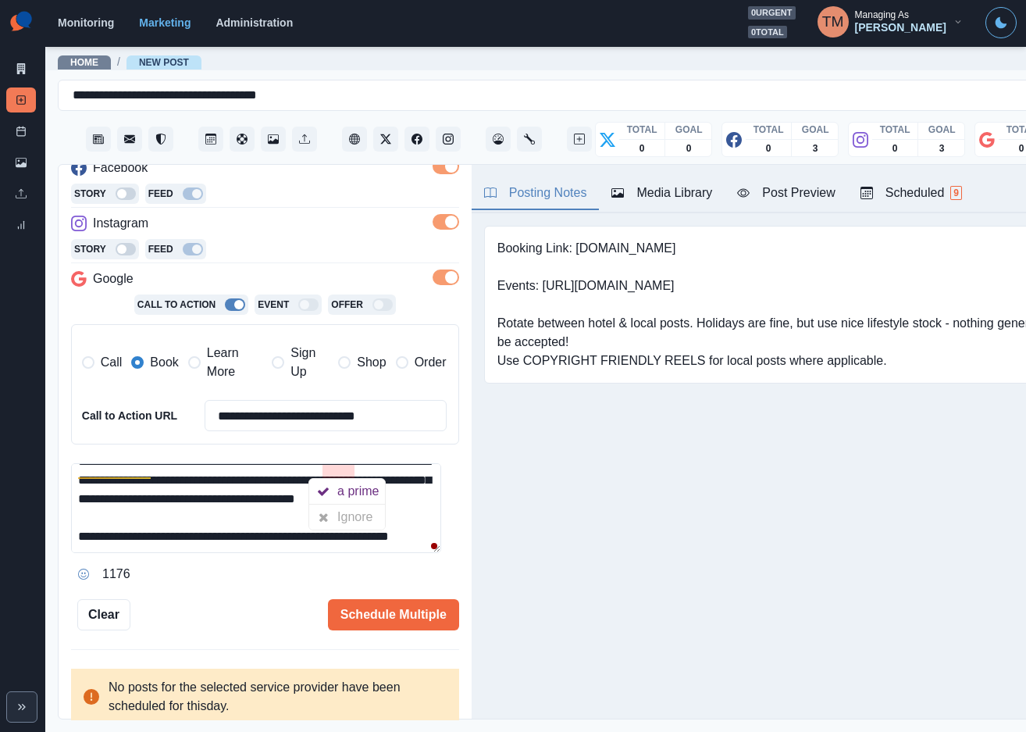
click at [357, 494] on div "a prime" at bounding box center [361, 491] width 48 height 25
click at [809, 188] on div "Post Preview" at bounding box center [786, 193] width 98 height 19
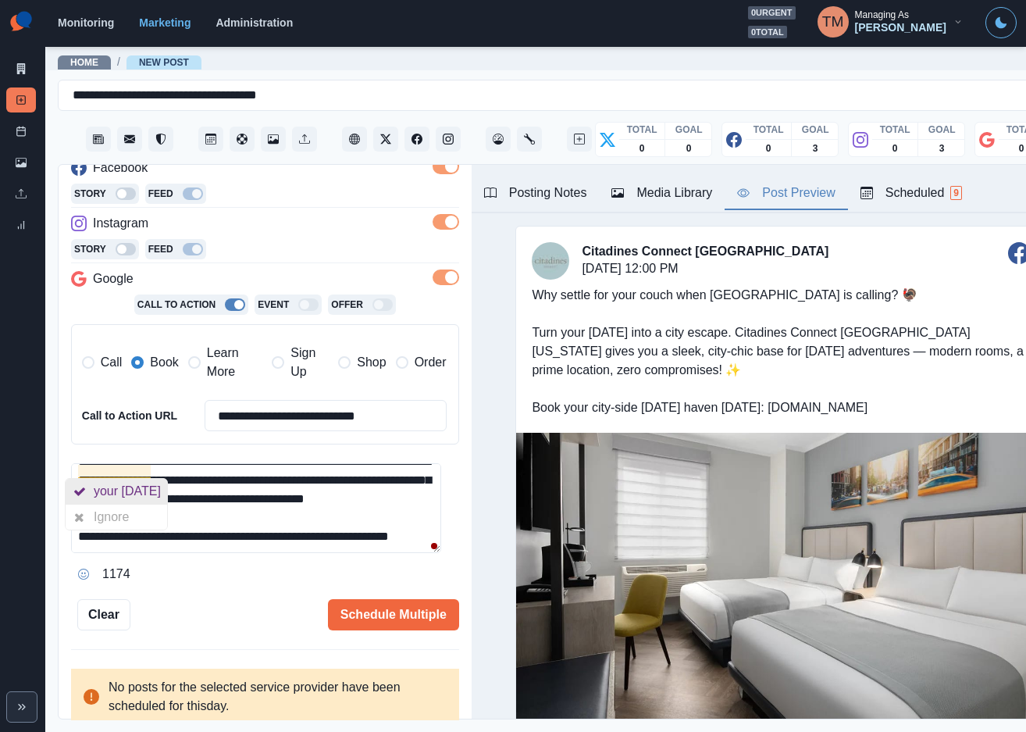
click at [167, 498] on div "your Thanksgiving" at bounding box center [130, 491] width 73 height 25
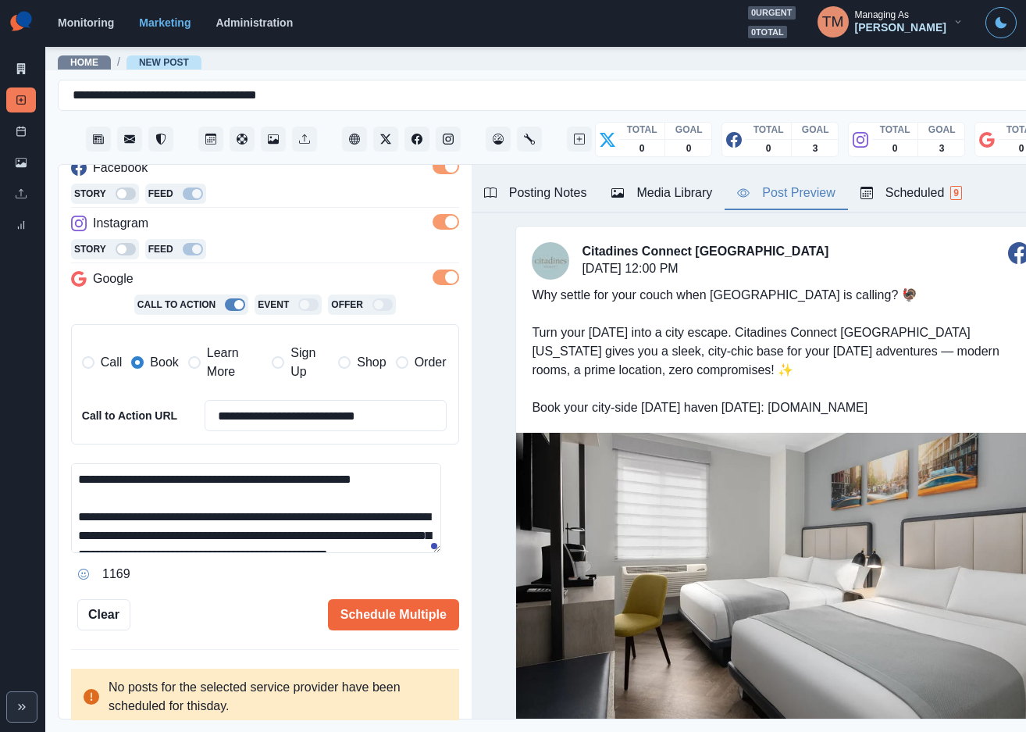
click at [378, 483] on textarea "**********" at bounding box center [256, 508] width 370 height 90
drag, startPoint x: 380, startPoint y: 483, endPoint x: 394, endPoint y: 481, distance: 13.4
click at [394, 481] on textarea "**********" at bounding box center [256, 508] width 370 height 90
click at [397, 481] on textarea "**********" at bounding box center [256, 508] width 370 height 90
drag, startPoint x: 401, startPoint y: 480, endPoint x: 390, endPoint y: 478, distance: 11.2
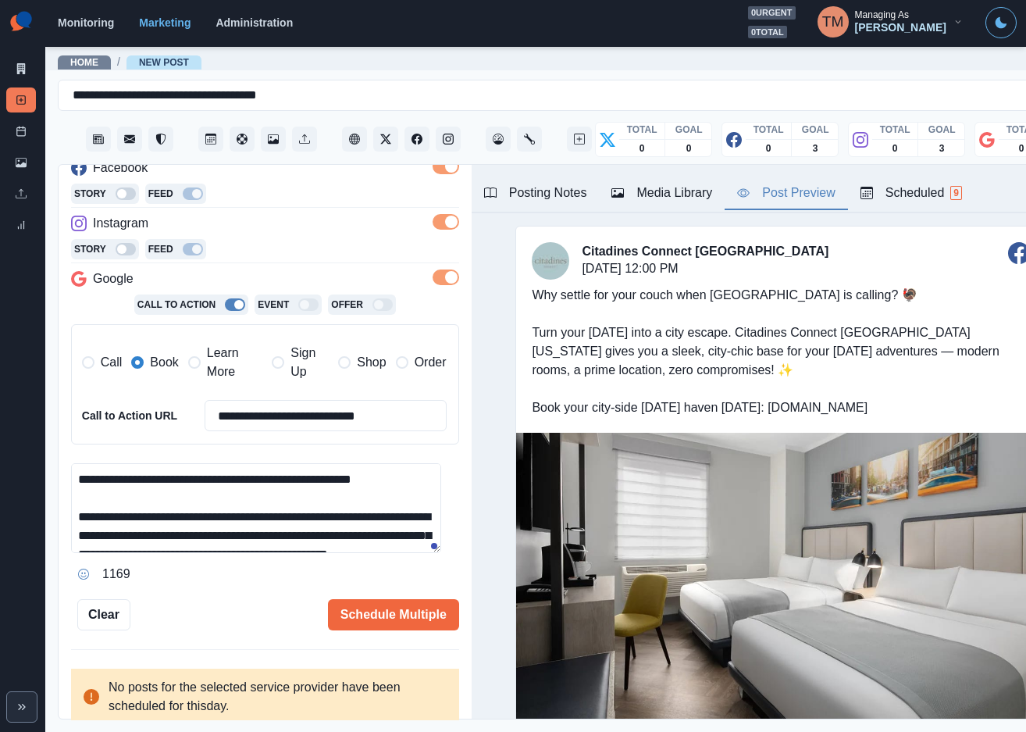
click at [390, 478] on textarea "**********" at bounding box center [256, 508] width 370 height 90
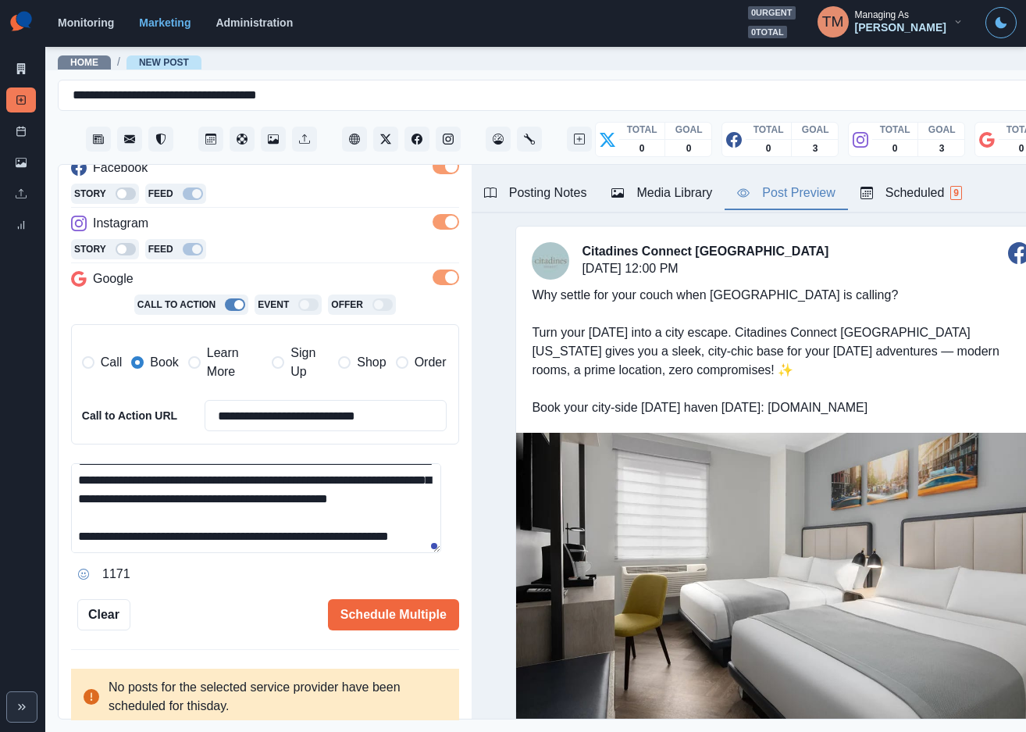
click at [241, 487] on textarea "**********" at bounding box center [256, 508] width 370 height 90
paste textarea "**"
click at [267, 488] on textarea "**********" at bounding box center [256, 508] width 370 height 90
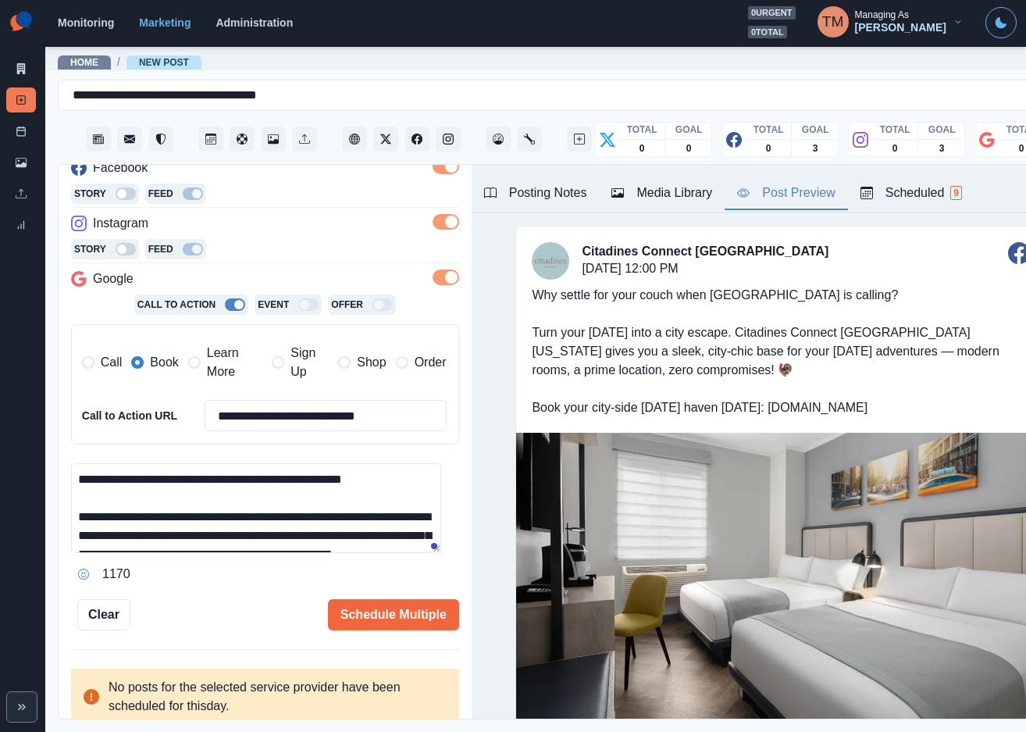
click at [398, 480] on textarea "**********" at bounding box center [256, 508] width 370 height 90
paste textarea "*"
click at [307, 520] on textarea "**********" at bounding box center [256, 508] width 370 height 90
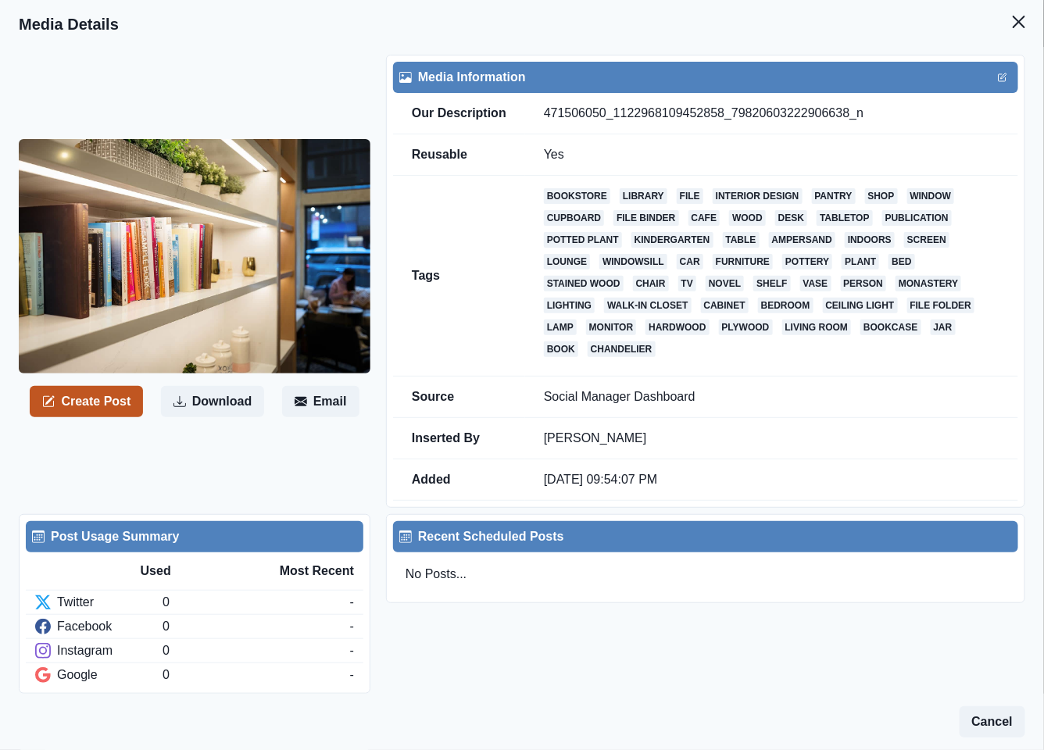
click at [112, 405] on button "Create Post" at bounding box center [86, 401] width 113 height 31
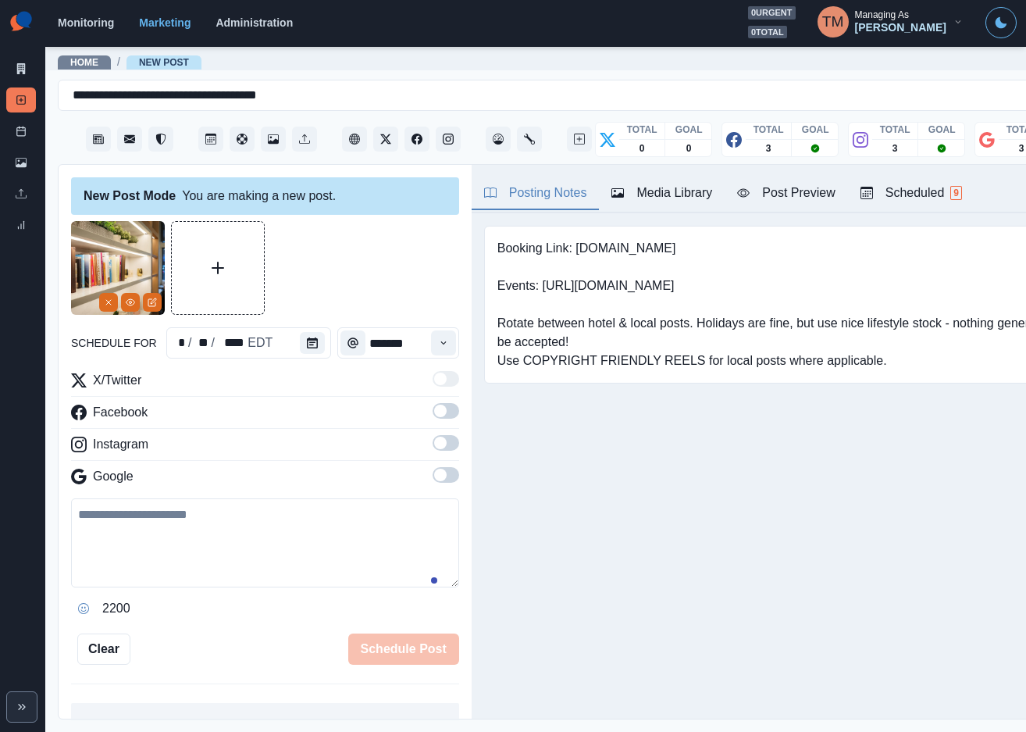
click at [234, 570] on textarea at bounding box center [265, 542] width 388 height 89
paste textarea "**********"
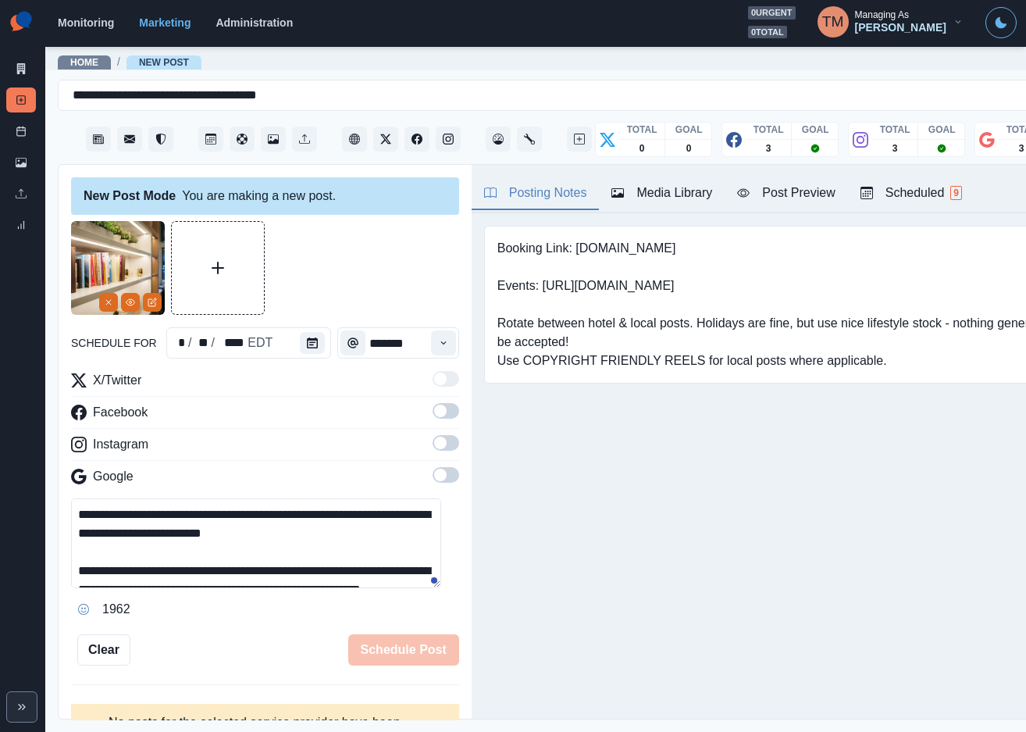
scroll to position [30, 0]
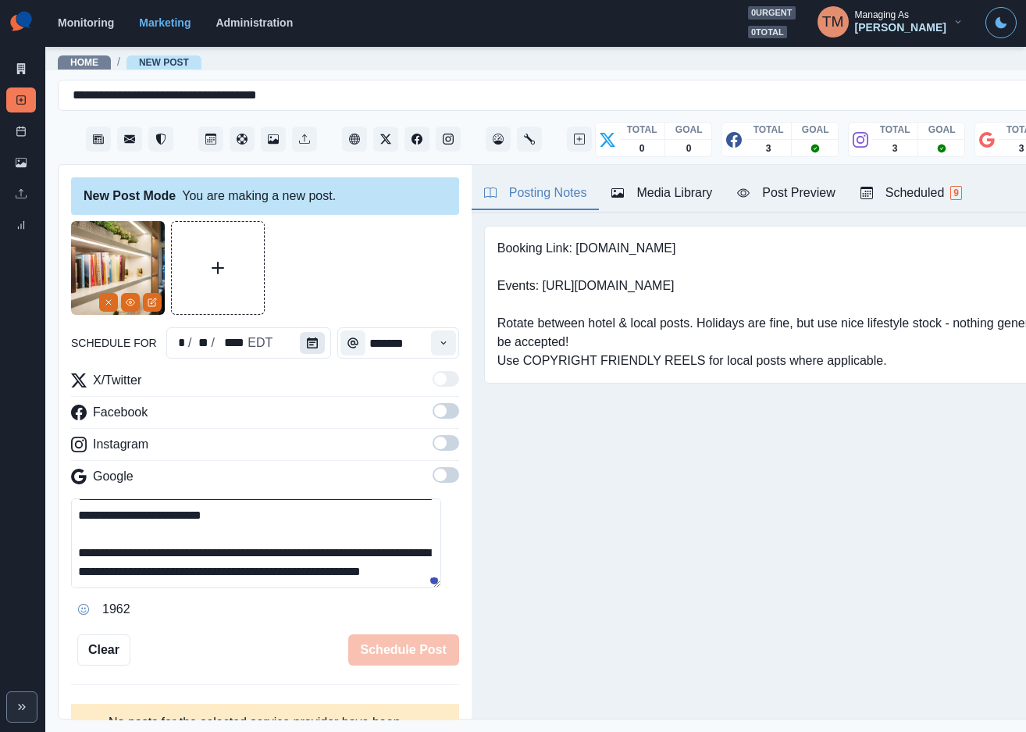
type textarea "**********"
click at [308, 333] on button "Calendar" at bounding box center [312, 343] width 25 height 22
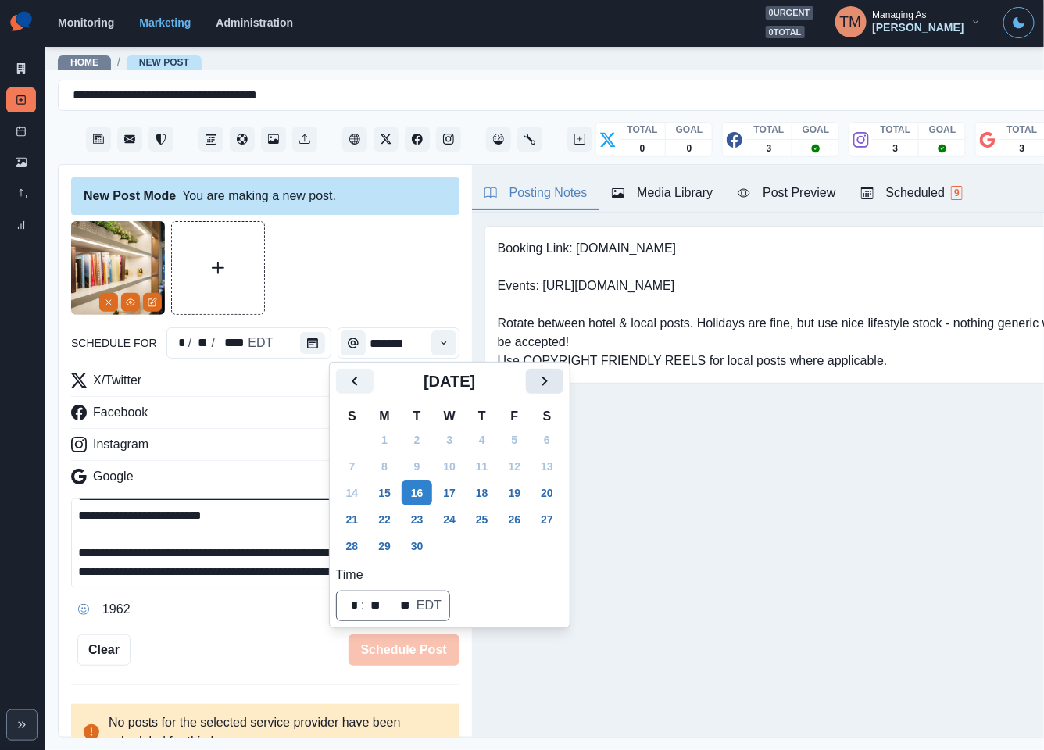
click at [541, 380] on icon "Next" at bounding box center [544, 381] width 19 height 19
click at [542, 380] on icon "Next" at bounding box center [544, 381] width 19 height 19
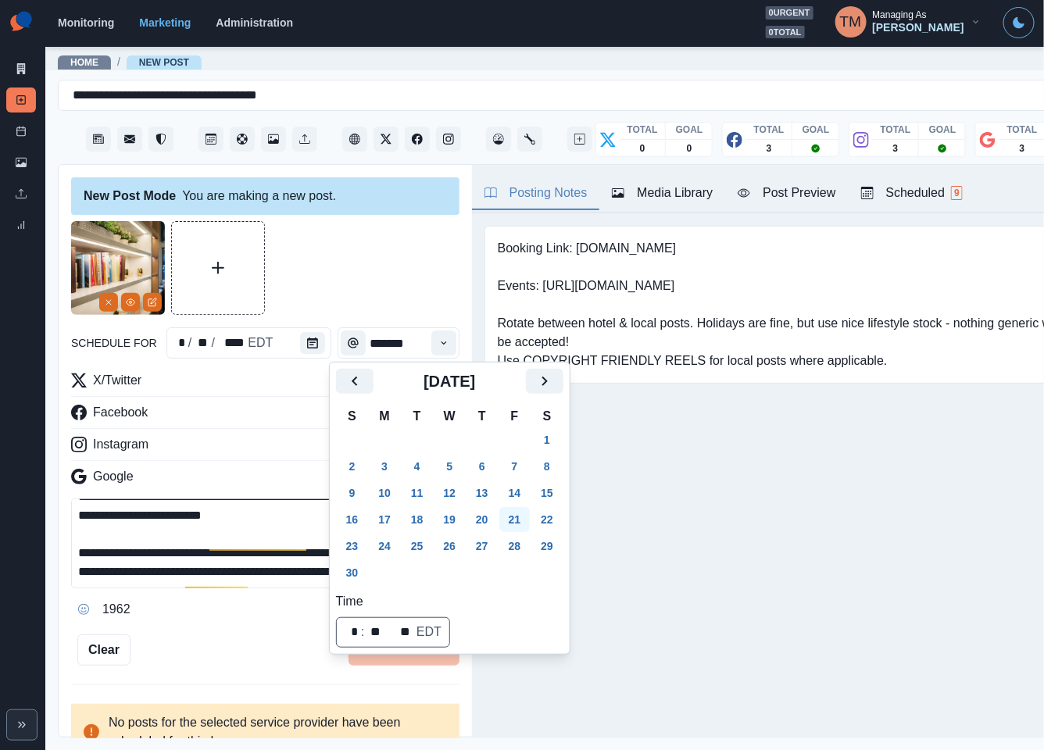
click at [518, 527] on button "21" at bounding box center [514, 519] width 31 height 25
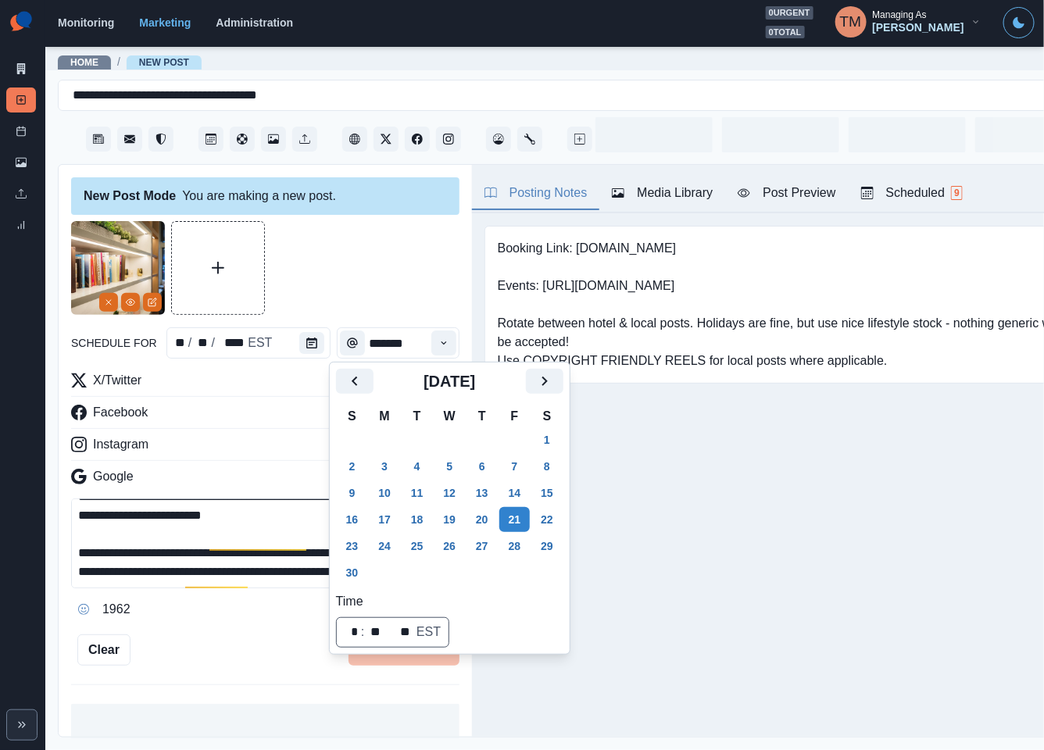
click at [359, 284] on div at bounding box center [265, 268] width 388 height 94
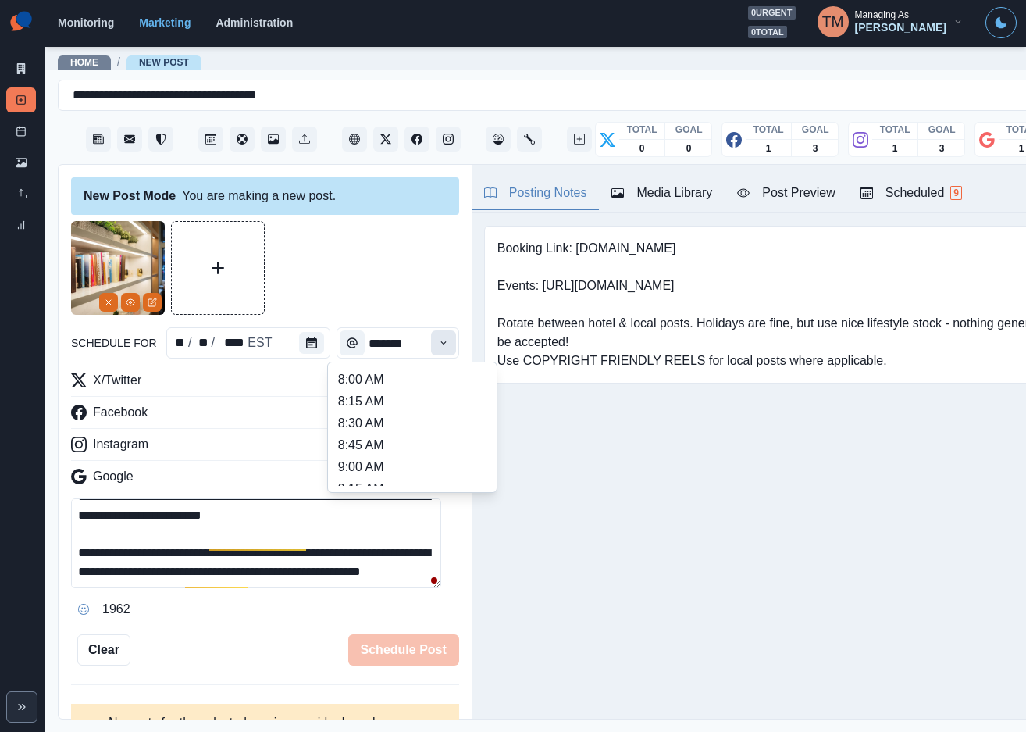
click at [438, 342] on icon "Time" at bounding box center [443, 342] width 11 height 11
click at [382, 455] on li "1:00 PM" at bounding box center [412, 466] width 156 height 22
type input "*******"
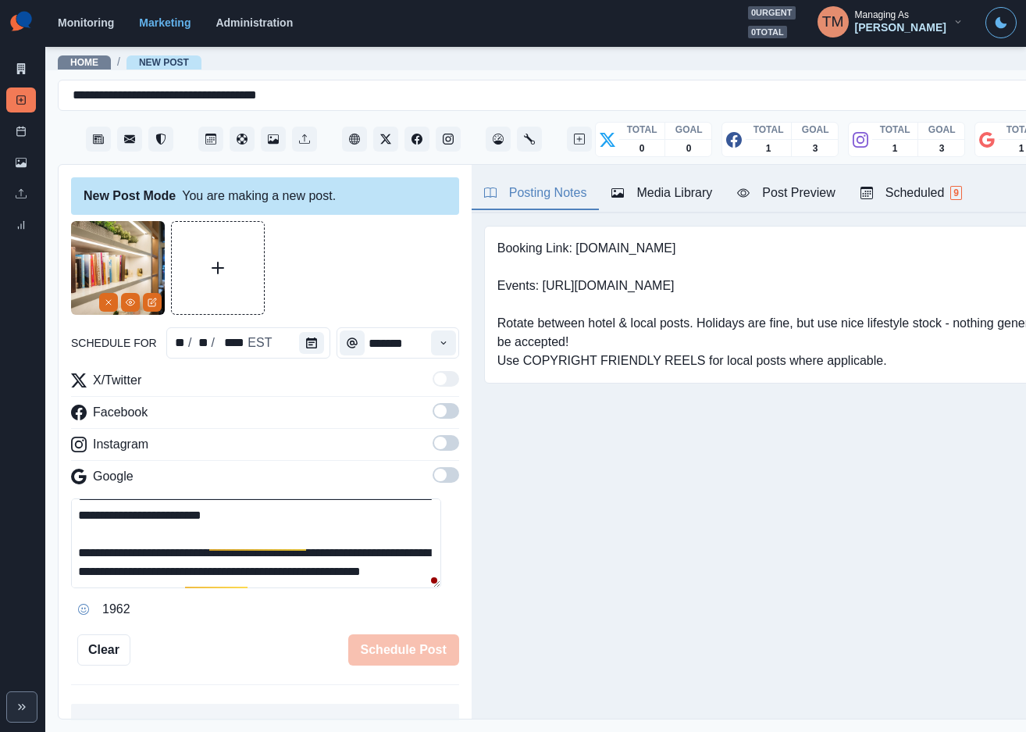
click at [436, 416] on span at bounding box center [446, 411] width 27 height 16
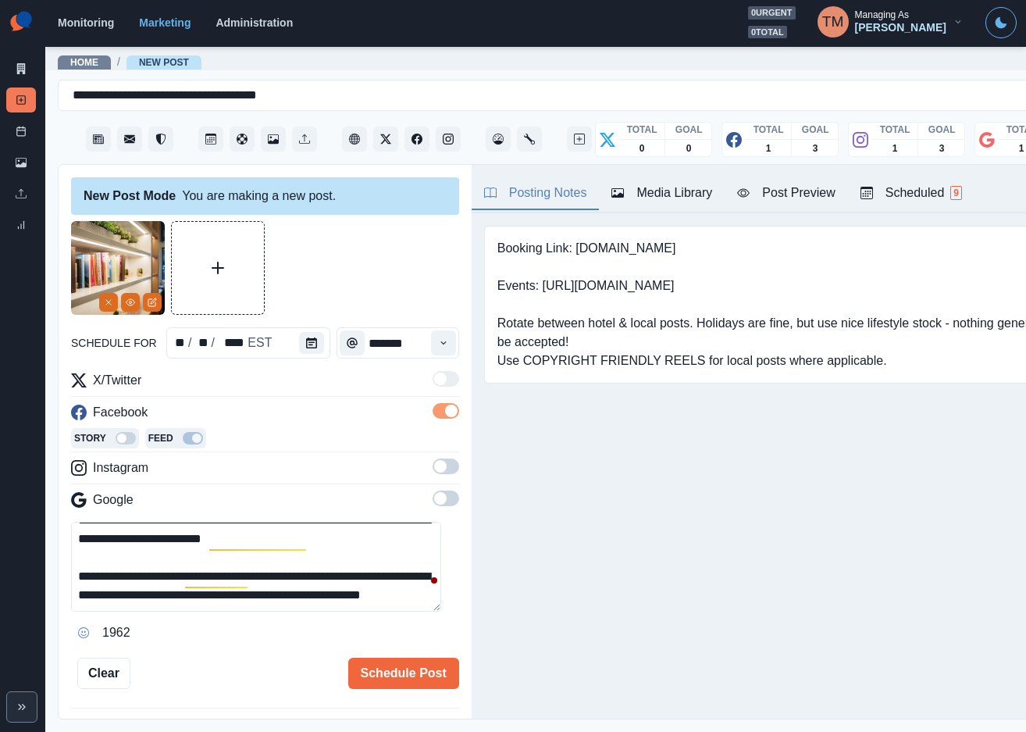
click at [438, 462] on div "X/Twitter Facebook Story Feed Instagram Google" at bounding box center [265, 443] width 388 height 145
drag, startPoint x: 430, startPoint y: 467, endPoint x: 436, endPoint y: 516, distance: 48.8
click at [433, 474] on span at bounding box center [446, 466] width 27 height 16
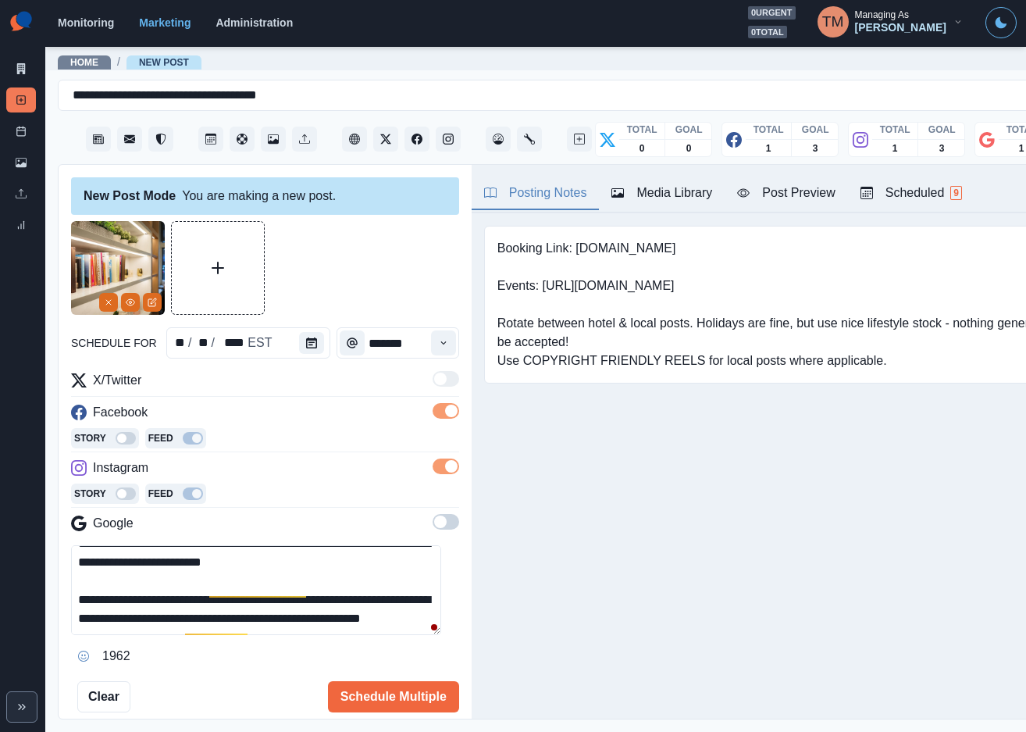
click at [433, 523] on span at bounding box center [446, 522] width 27 height 16
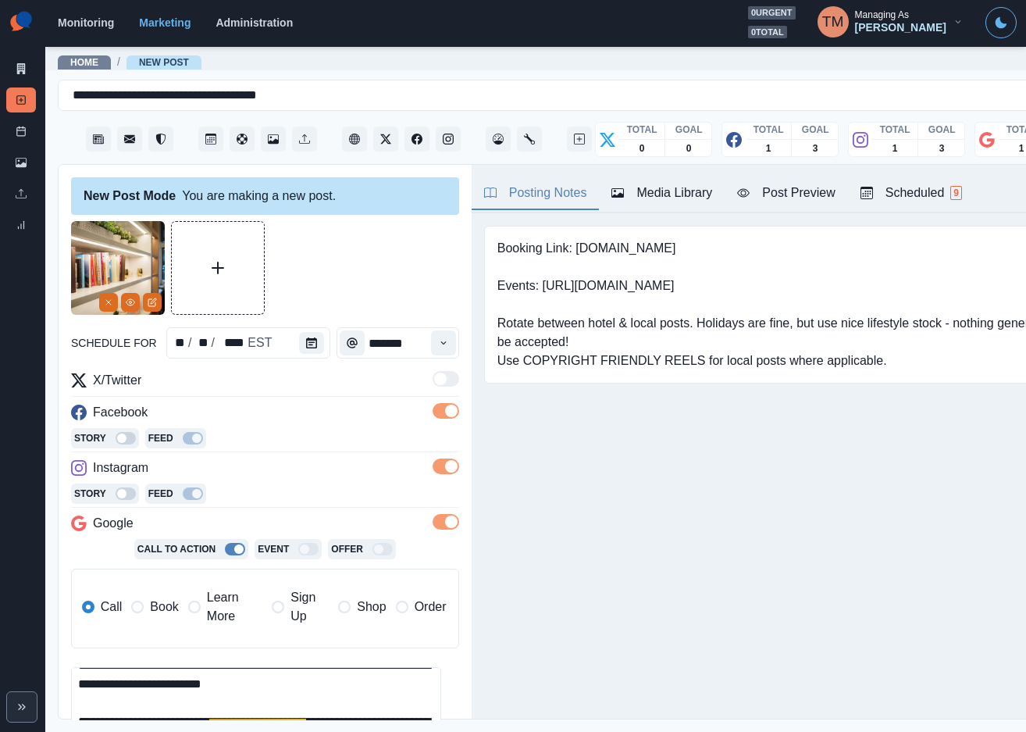
click at [155, 603] on span "Book" at bounding box center [164, 607] width 28 height 19
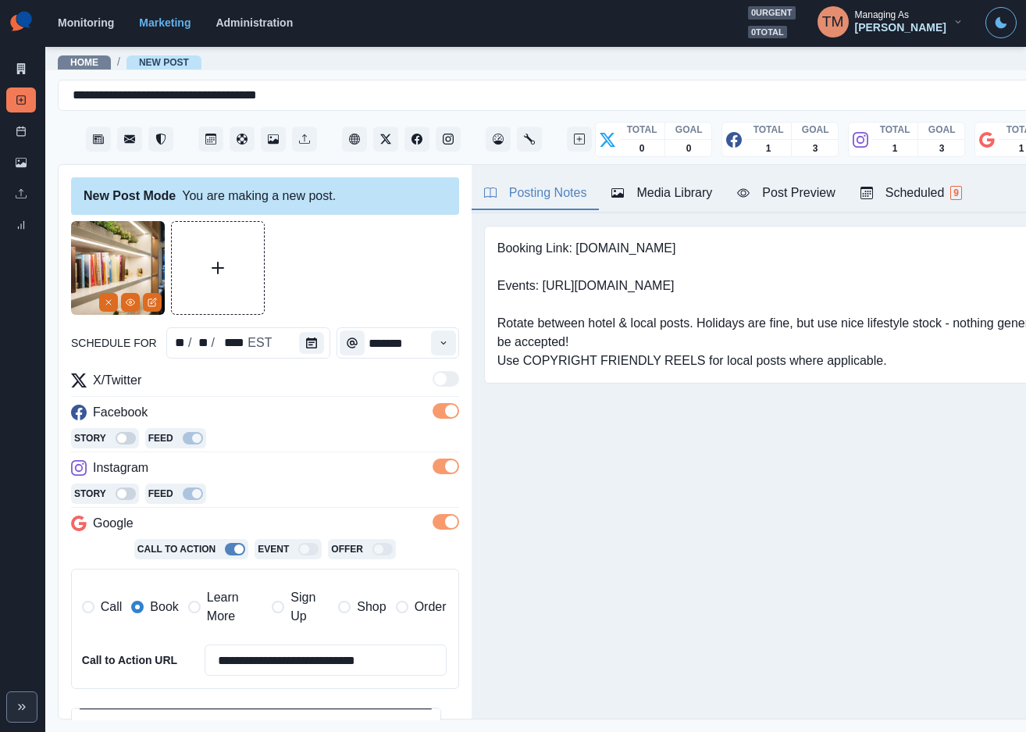
click at [408, 241] on div at bounding box center [265, 268] width 388 height 94
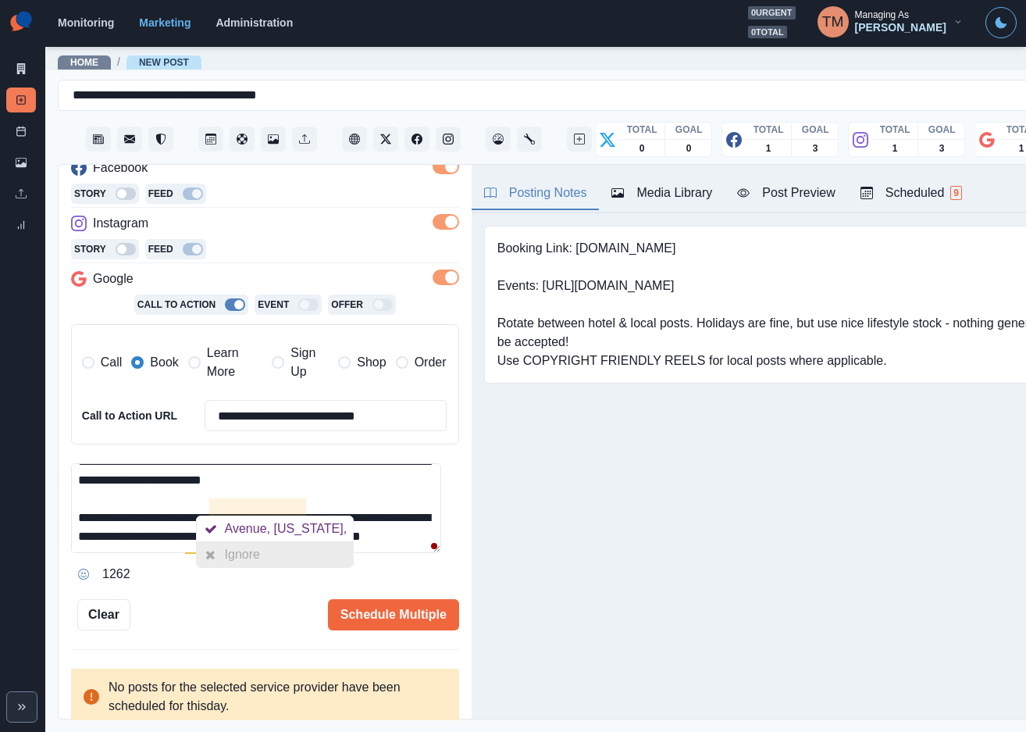
click at [284, 544] on div "Ignore" at bounding box center [275, 554] width 157 height 25
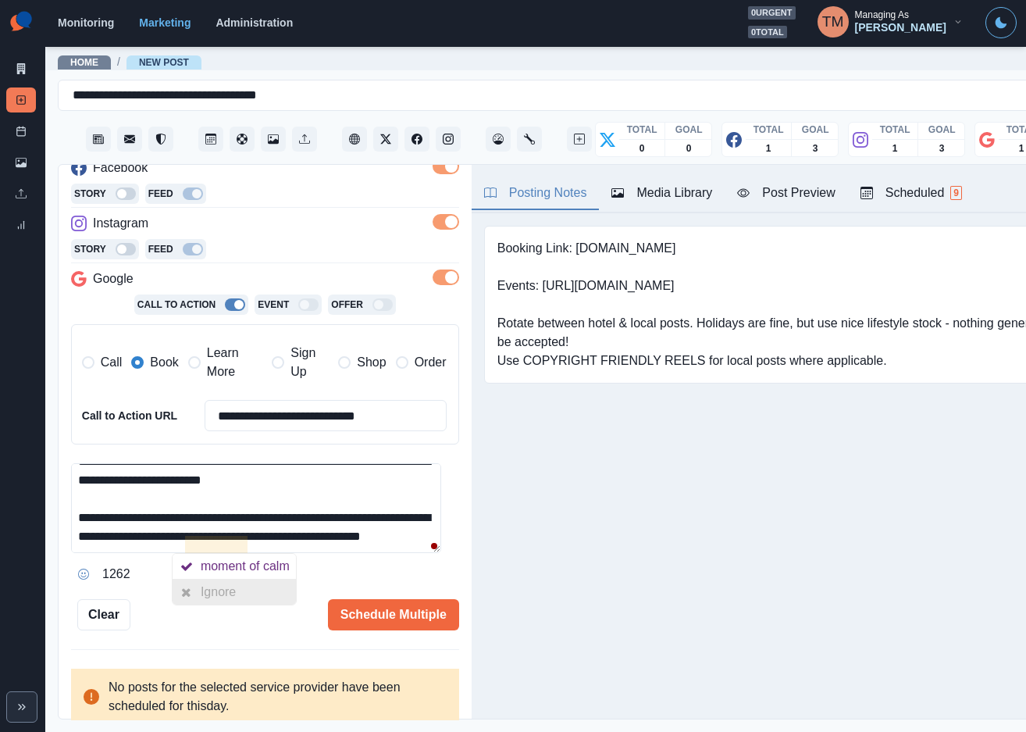
click at [249, 581] on div "Ignore" at bounding box center [234, 592] width 123 height 25
click at [806, 184] on div "Post Preview" at bounding box center [786, 193] width 98 height 19
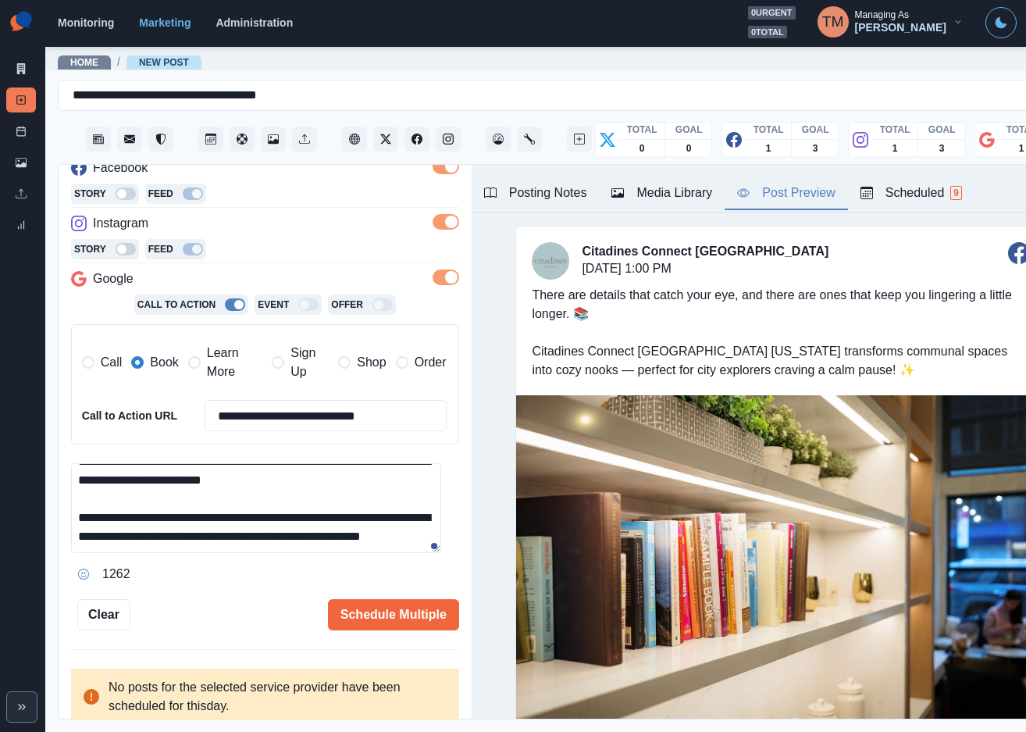
click at [268, 505] on textarea "**********" at bounding box center [256, 508] width 370 height 90
click at [338, 516] on textarea "**********" at bounding box center [256, 508] width 370 height 90
type textarea "**********"
click at [422, 603] on button "Schedule Multiple" at bounding box center [393, 614] width 131 height 31
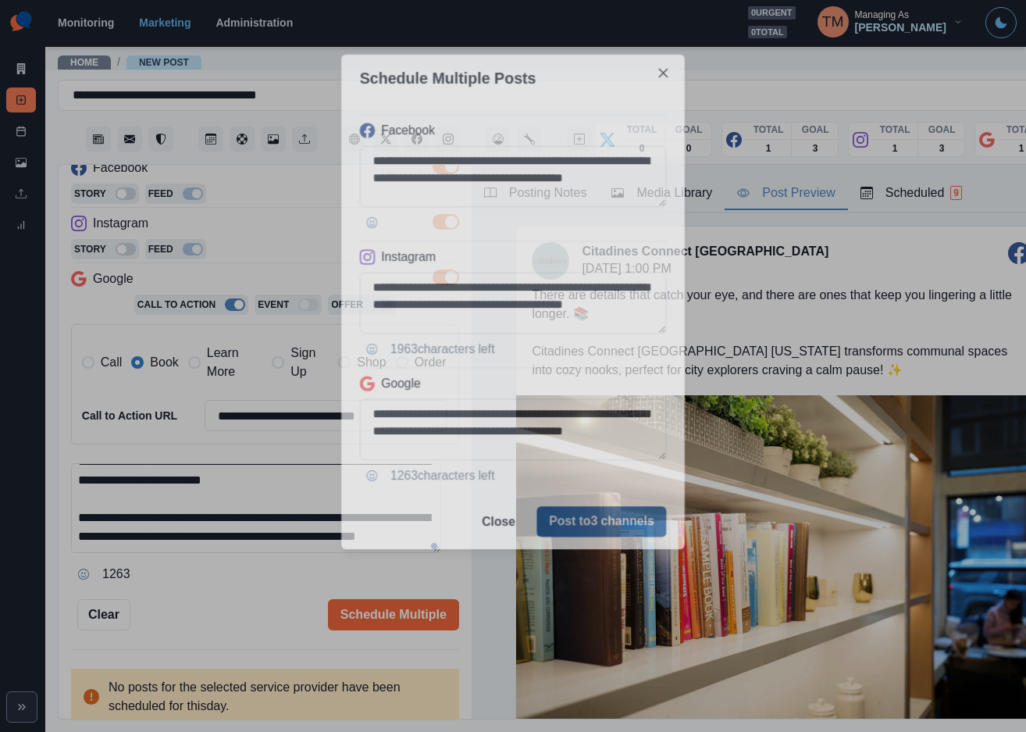
scroll to position [0, 0]
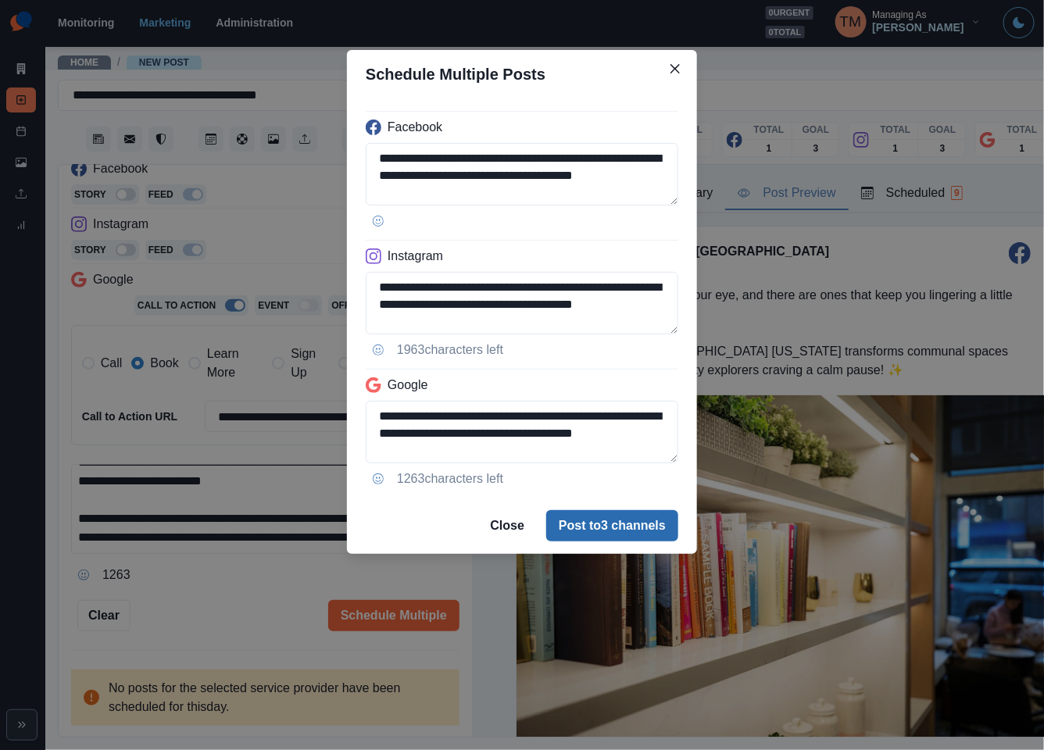
click at [661, 527] on button "Post to 3 channels" at bounding box center [612, 525] width 132 height 31
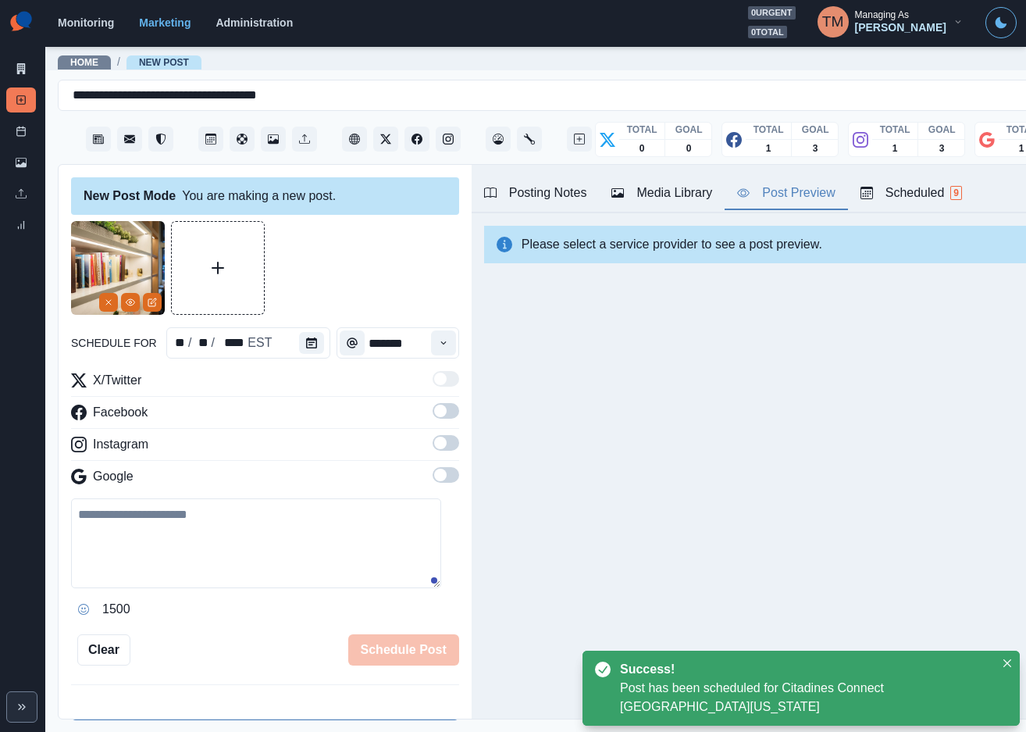
drag, startPoint x: 840, startPoint y: 474, endPoint x: 832, endPoint y: 471, distance: 8.4
click at [840, 474] on div "Posting Notes Media Library Post Preview Scheduled 9 Booking Link: [DOMAIN_NAME…" at bounding box center [781, 442] width 619 height 554
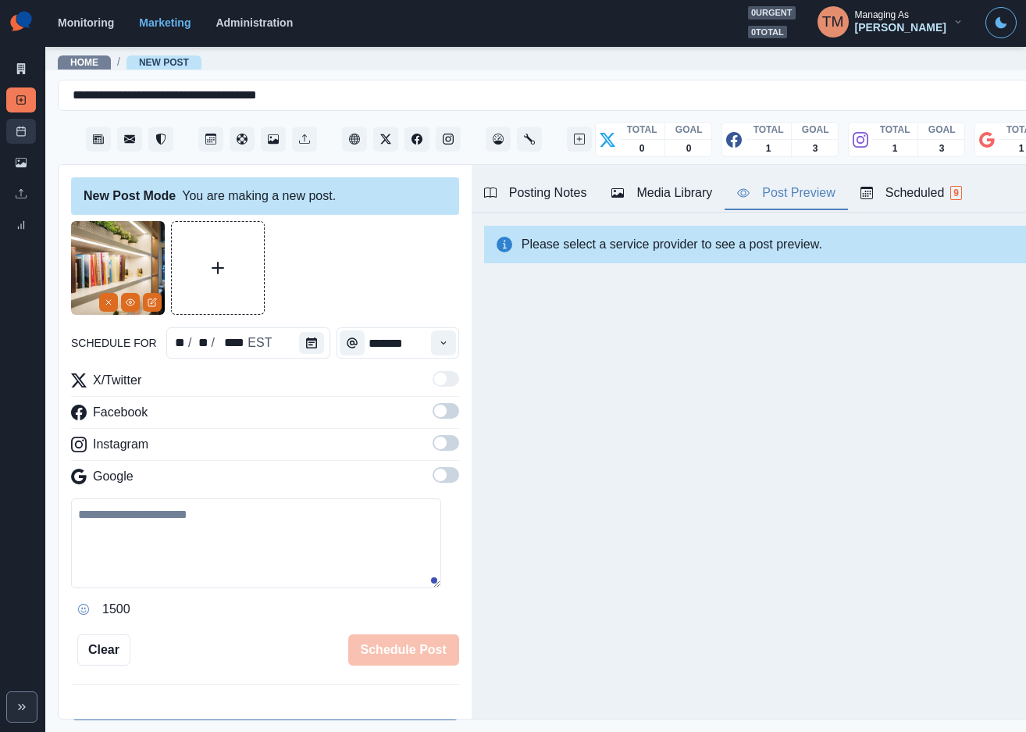
click at [22, 131] on icon at bounding box center [21, 131] width 11 height 11
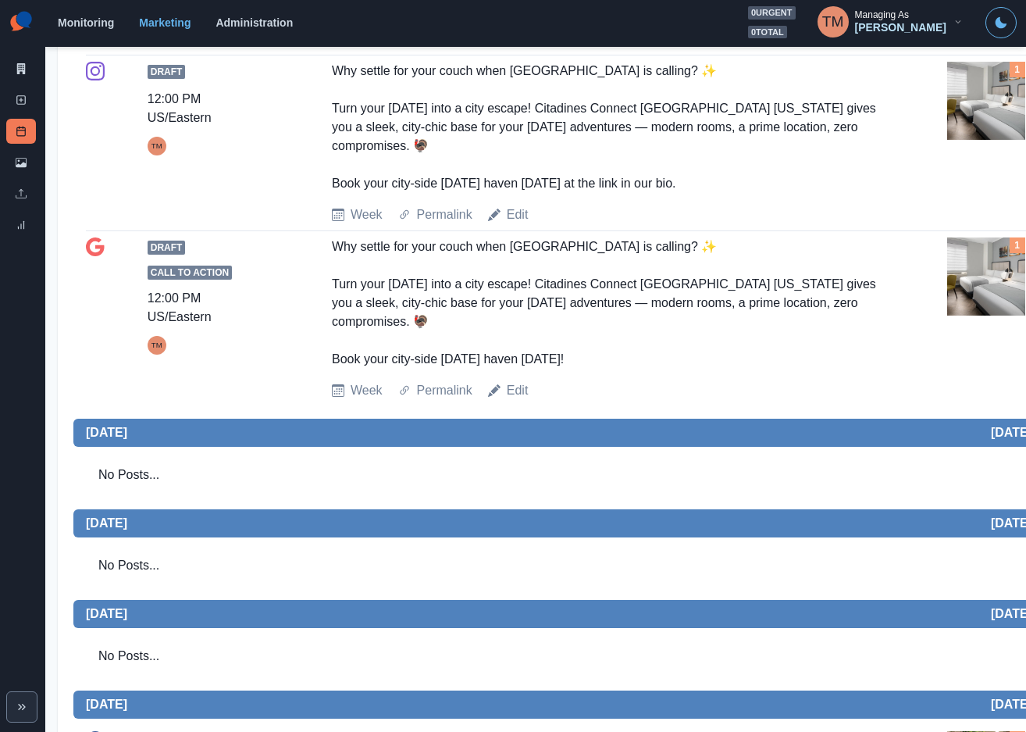
scroll to position [586, 0]
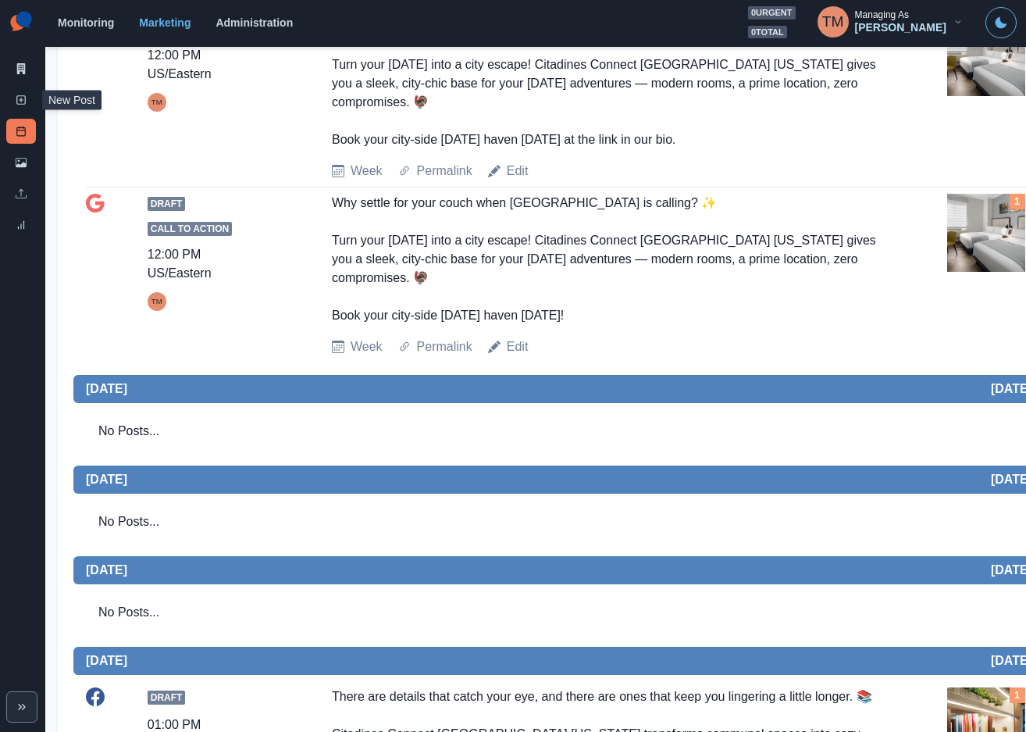
drag, startPoint x: 12, startPoint y: 101, endPoint x: 0, endPoint y: 177, distance: 76.8
click at [12, 101] on link "New Post" at bounding box center [21, 99] width 30 height 25
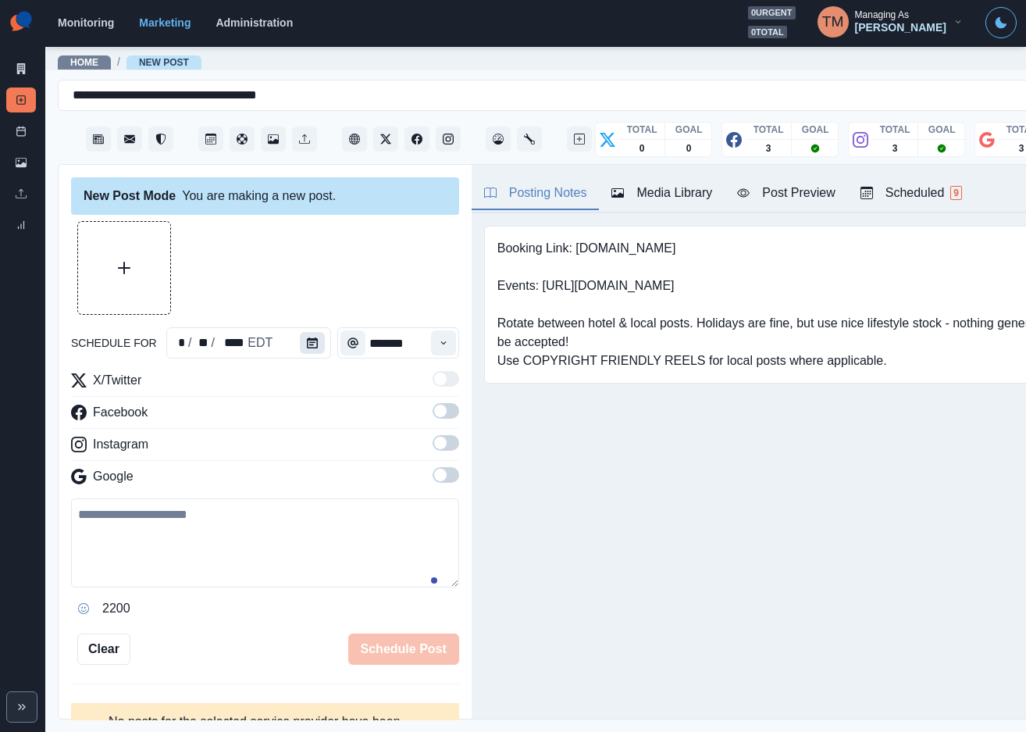
click at [307, 343] on icon "Calendar" at bounding box center [312, 342] width 11 height 11
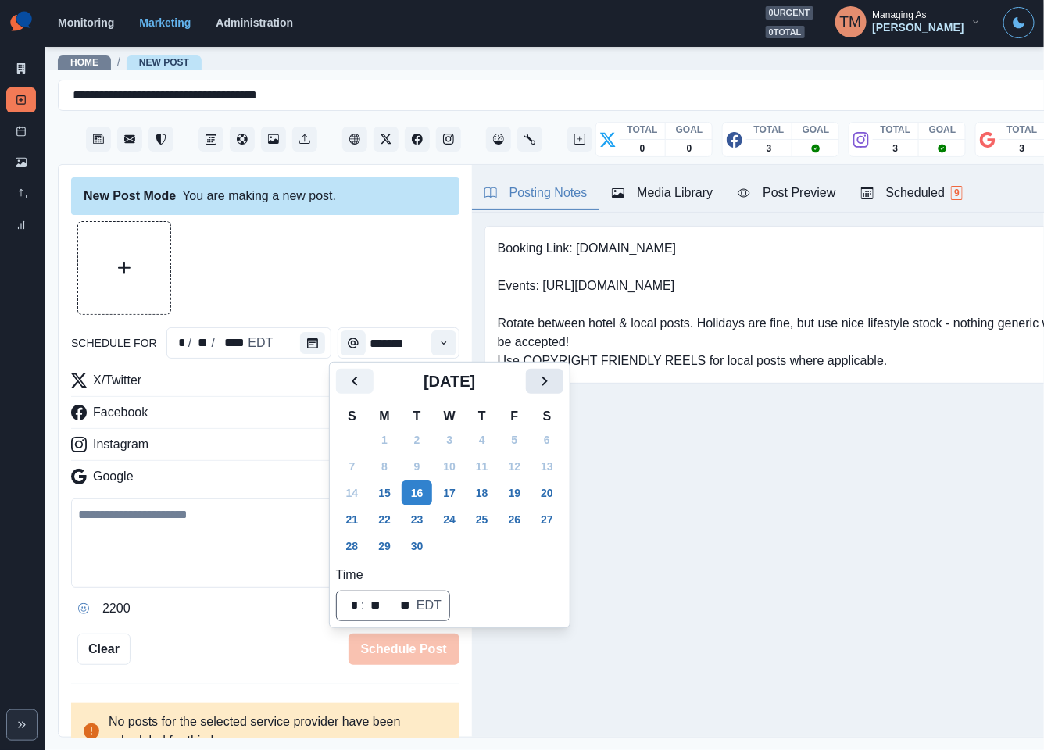
click at [558, 382] on button "Next" at bounding box center [544, 381] width 37 height 25
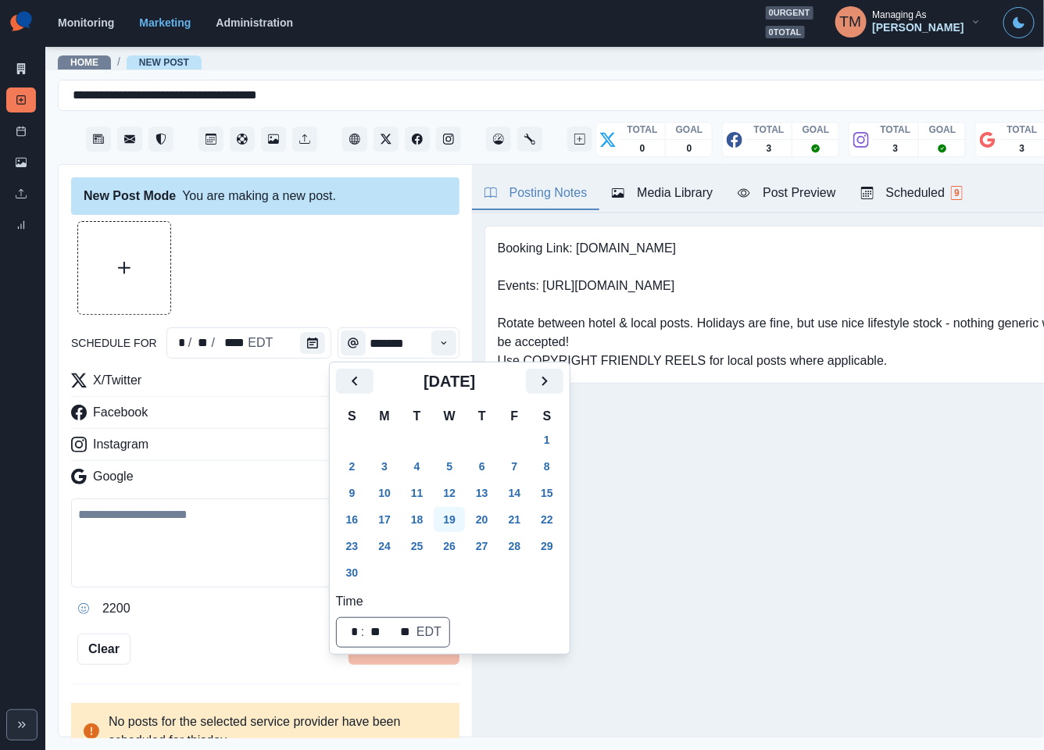
click at [446, 523] on button "19" at bounding box center [449, 519] width 31 height 25
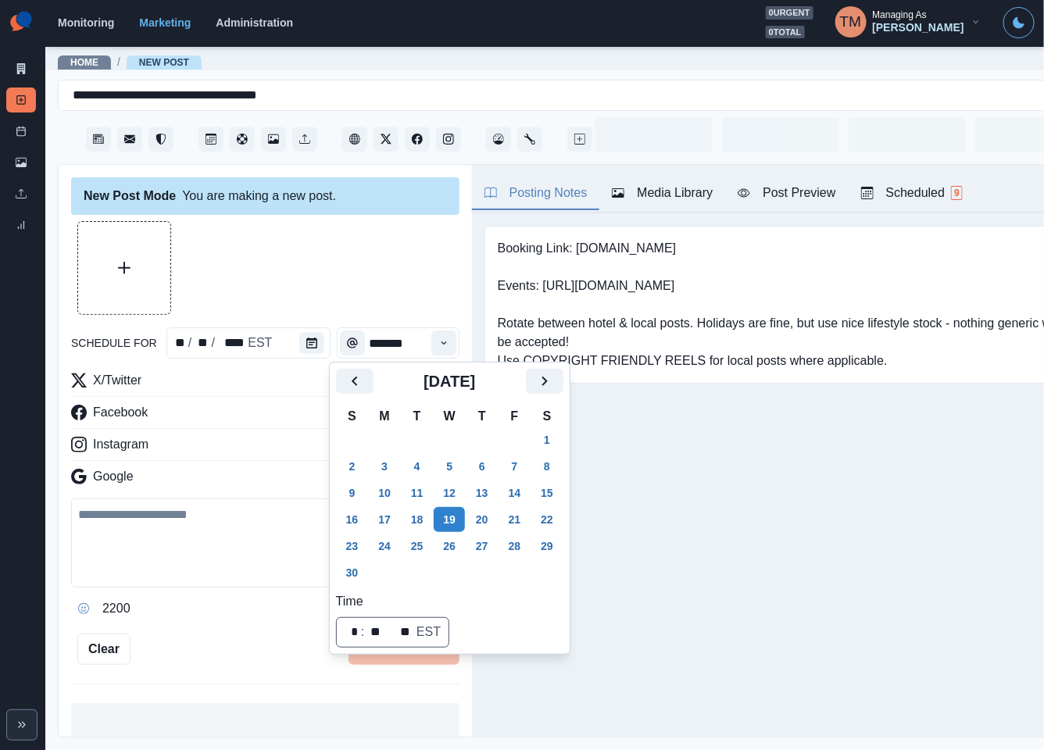
click at [302, 263] on div at bounding box center [265, 268] width 388 height 94
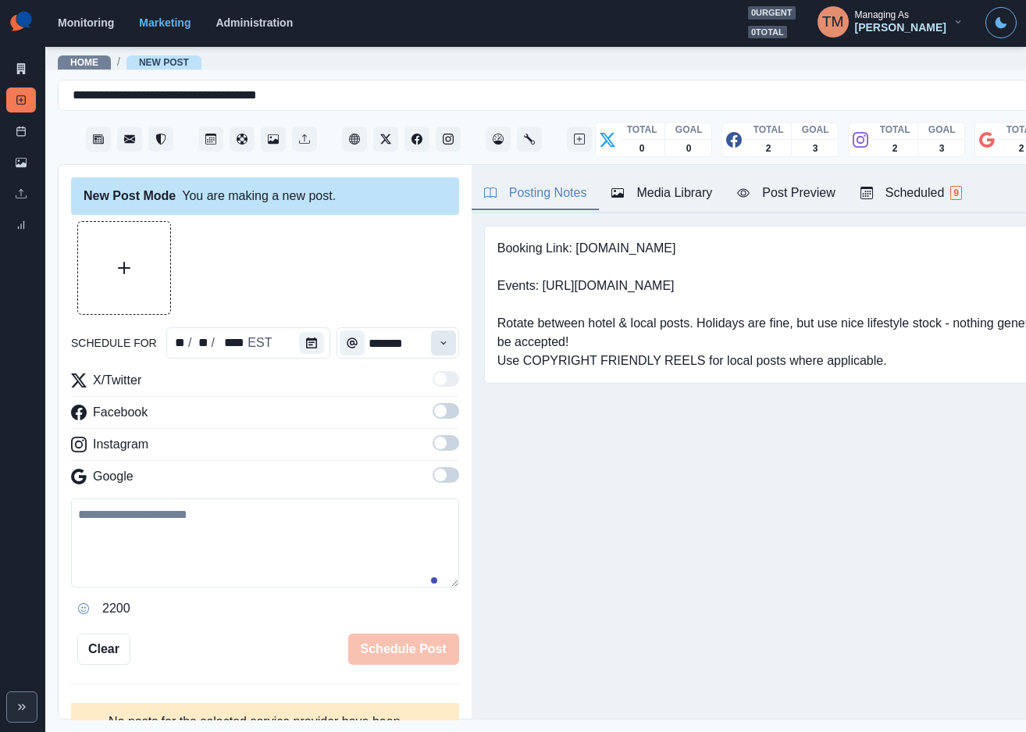
click at [438, 344] on icon "Time" at bounding box center [443, 342] width 11 height 11
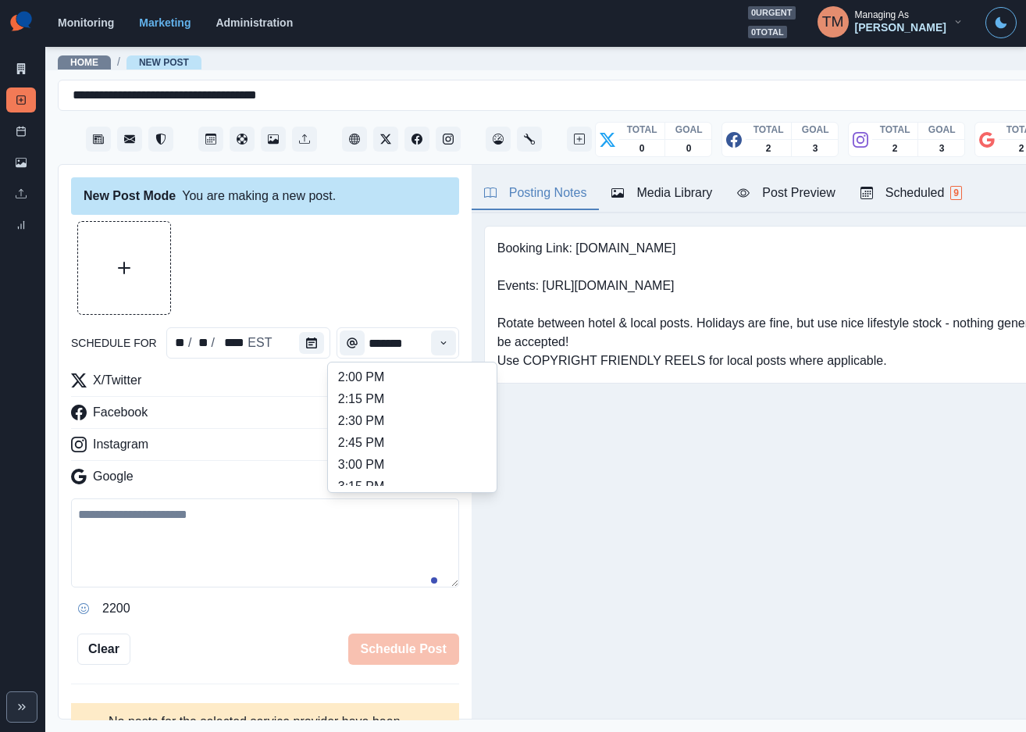
scroll to position [586, 0]
click at [423, 373] on li "2:45 PM" at bounding box center [412, 384] width 156 height 22
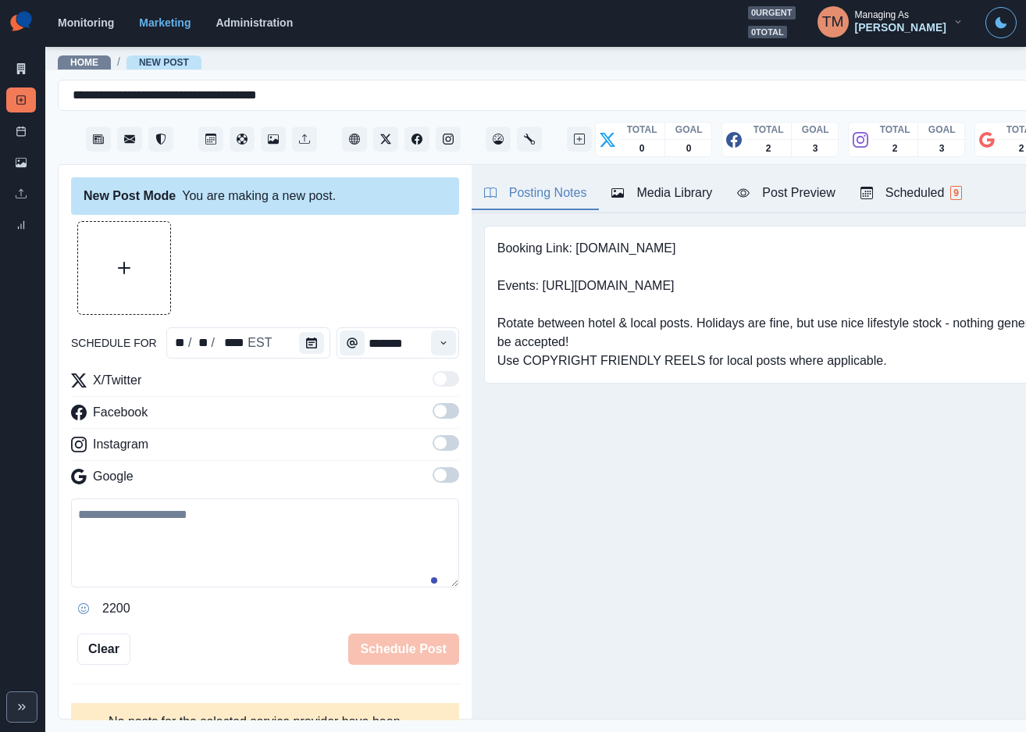
type input "*******"
click at [433, 403] on span at bounding box center [446, 411] width 27 height 16
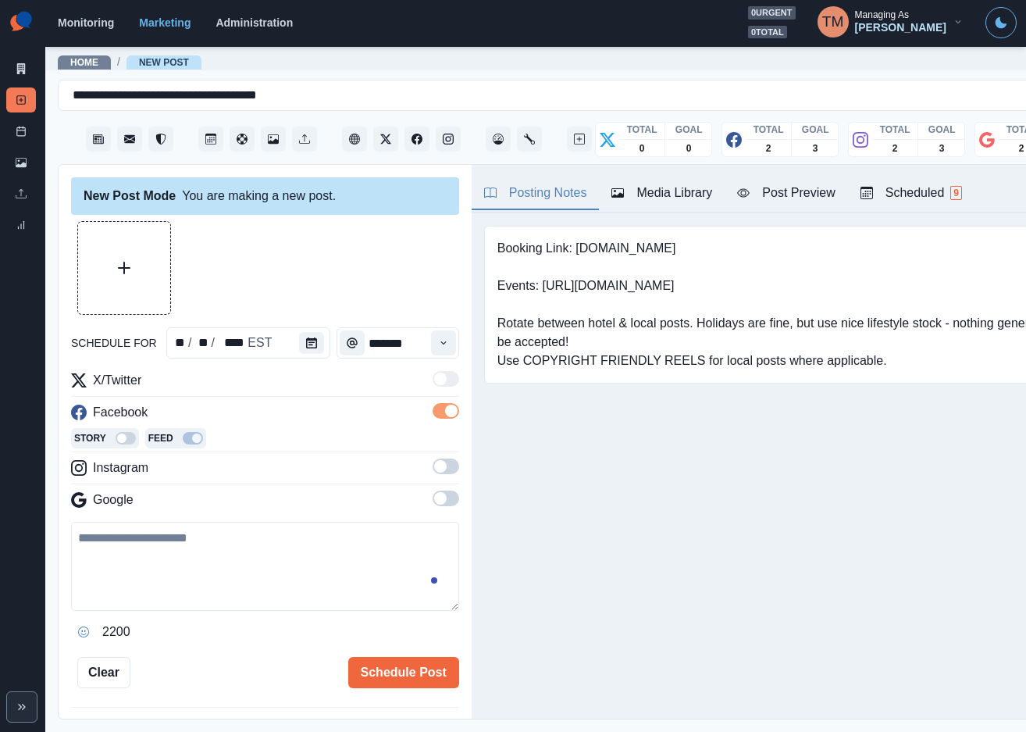
click at [433, 458] on span at bounding box center [446, 466] width 27 height 16
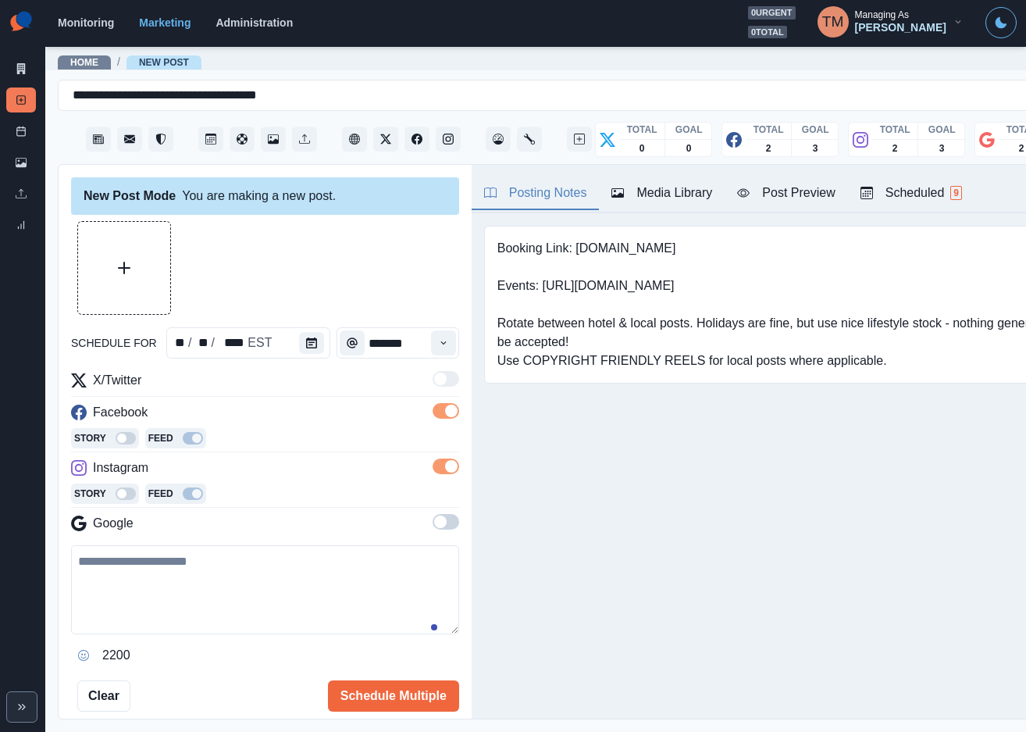
click at [434, 516] on span at bounding box center [440, 522] width 12 height 12
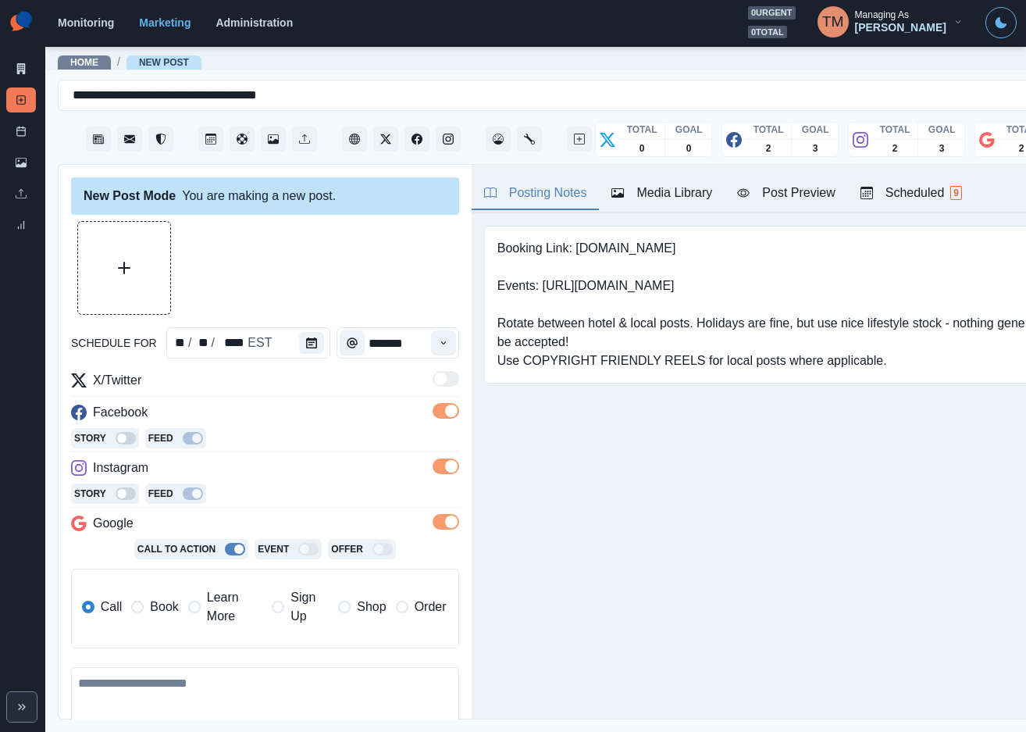
click at [212, 595] on span "Learn More" at bounding box center [234, 606] width 55 height 37
click at [162, 598] on span "Book" at bounding box center [164, 607] width 28 height 19
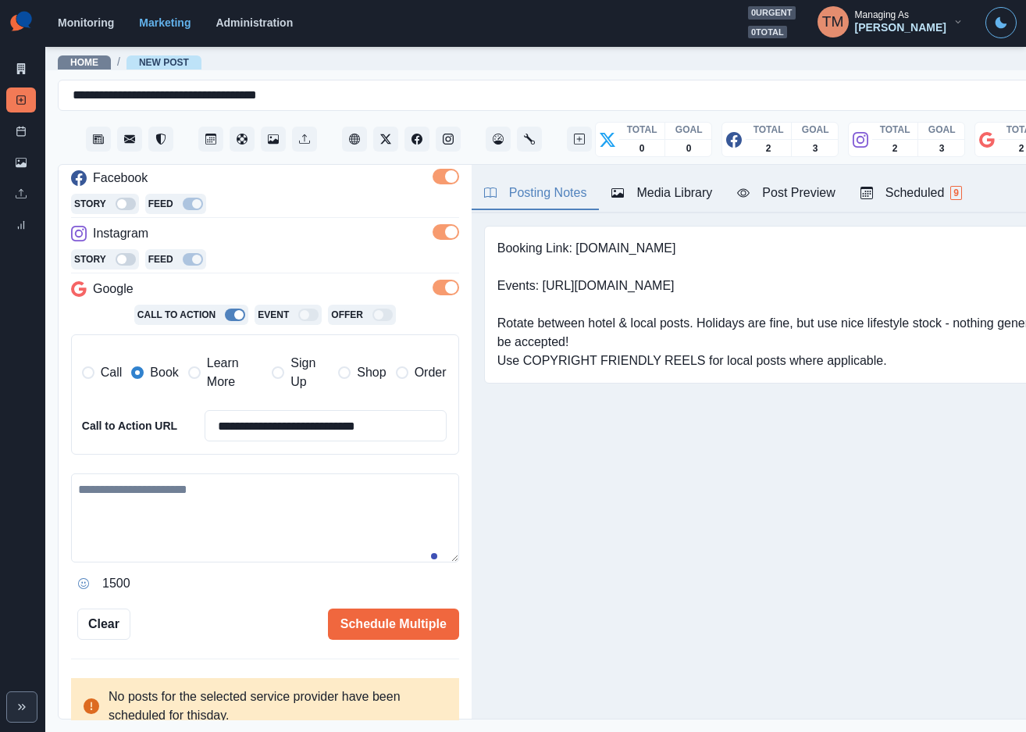
click at [237, 506] on textarea at bounding box center [265, 517] width 388 height 89
paste textarea "**********"
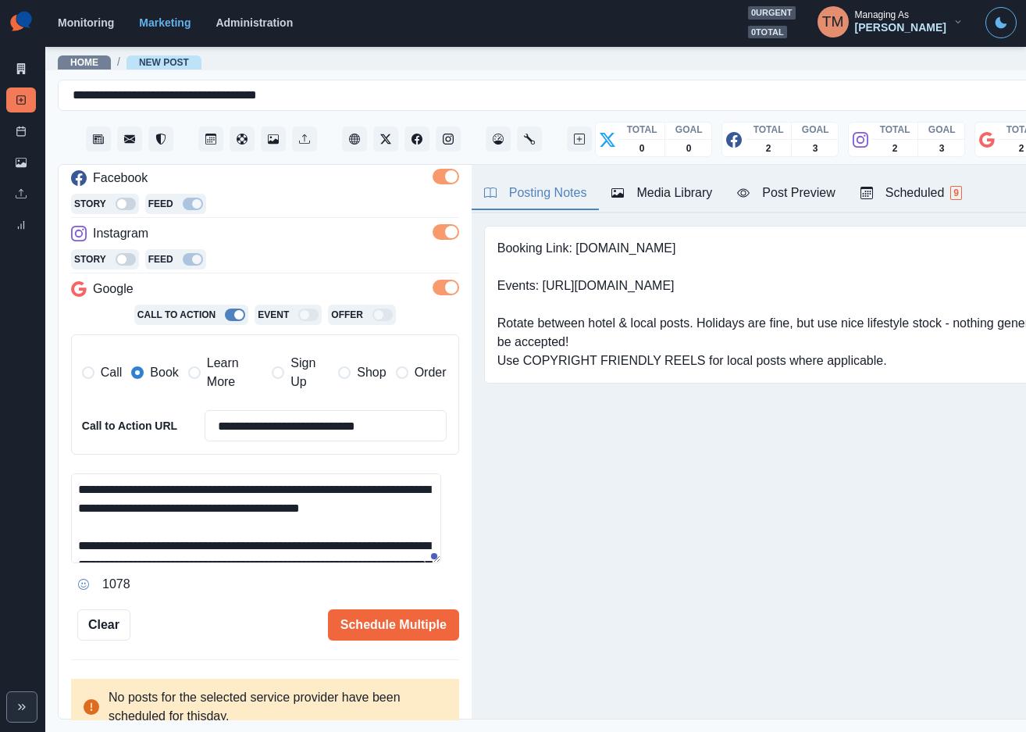
scroll to position [180, 0]
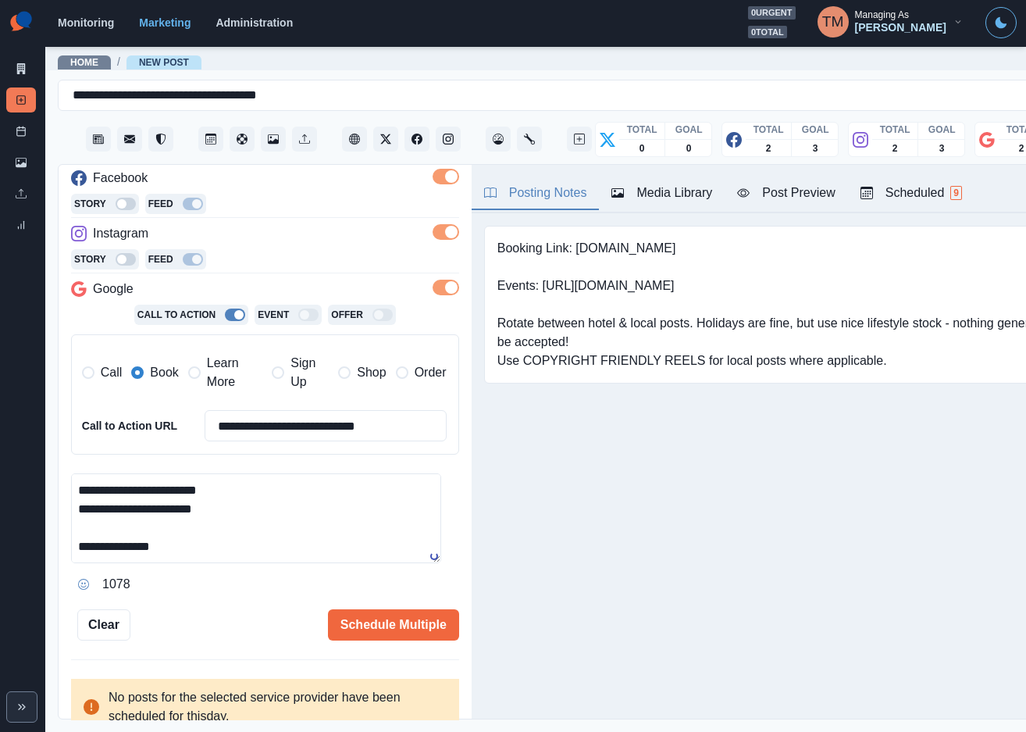
type textarea "**********"
click at [797, 184] on div "Post Preview" at bounding box center [786, 193] width 98 height 19
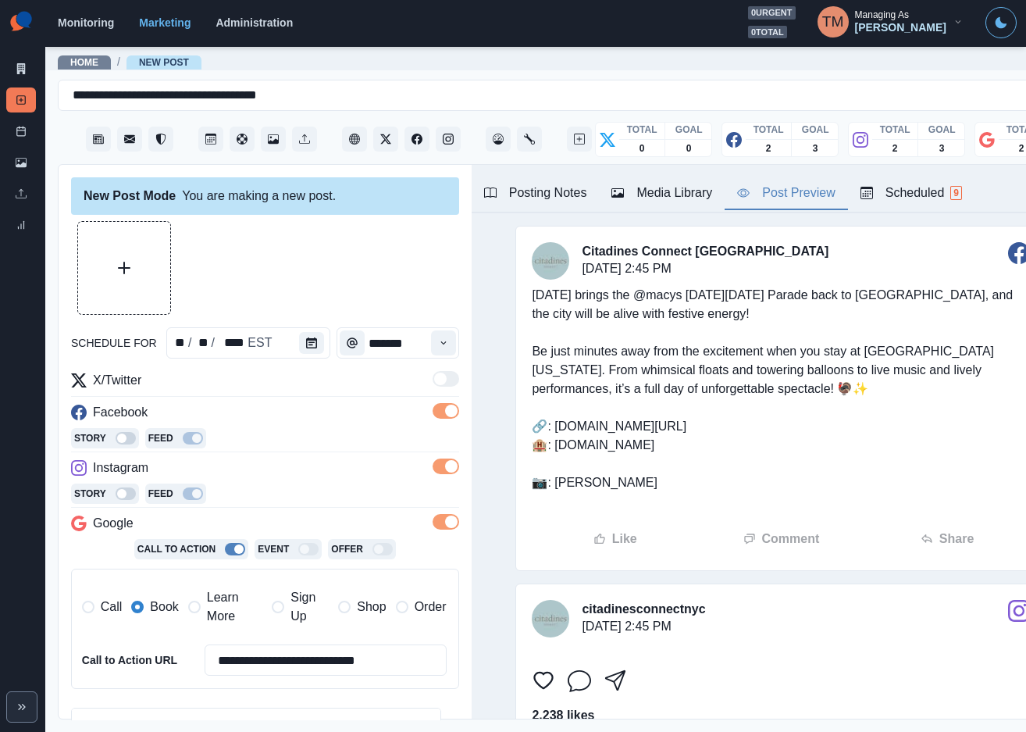
scroll to position [0, 0]
click at [145, 274] on button "Upload Media" at bounding box center [124, 268] width 92 height 92
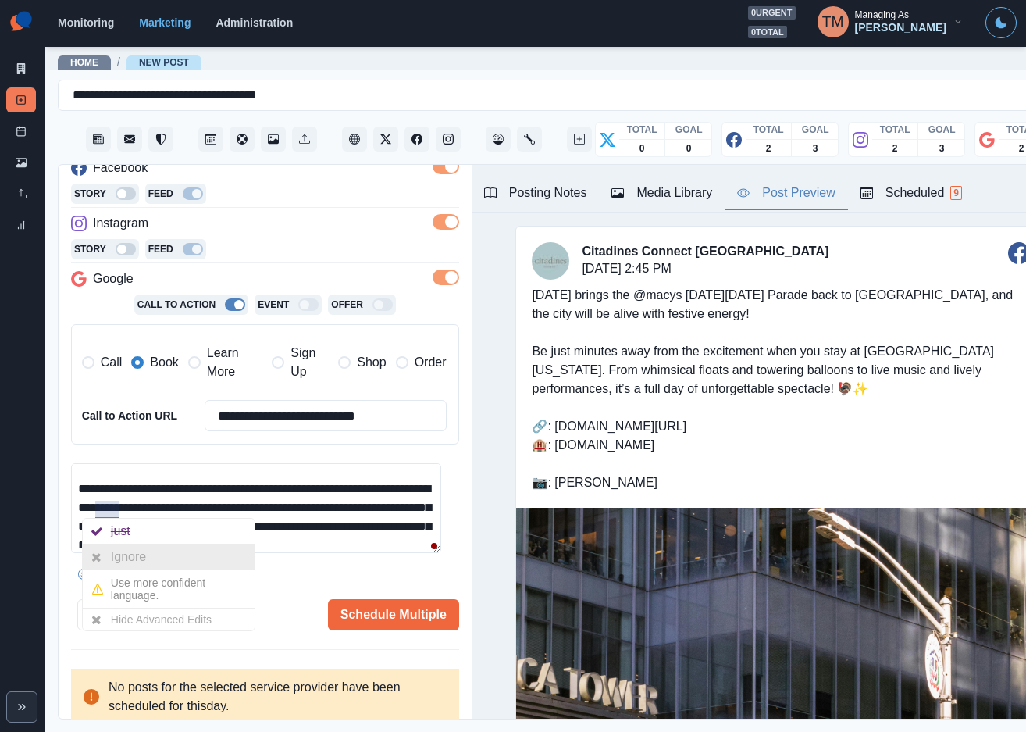
click at [118, 558] on div "Ignore" at bounding box center [131, 556] width 41 height 25
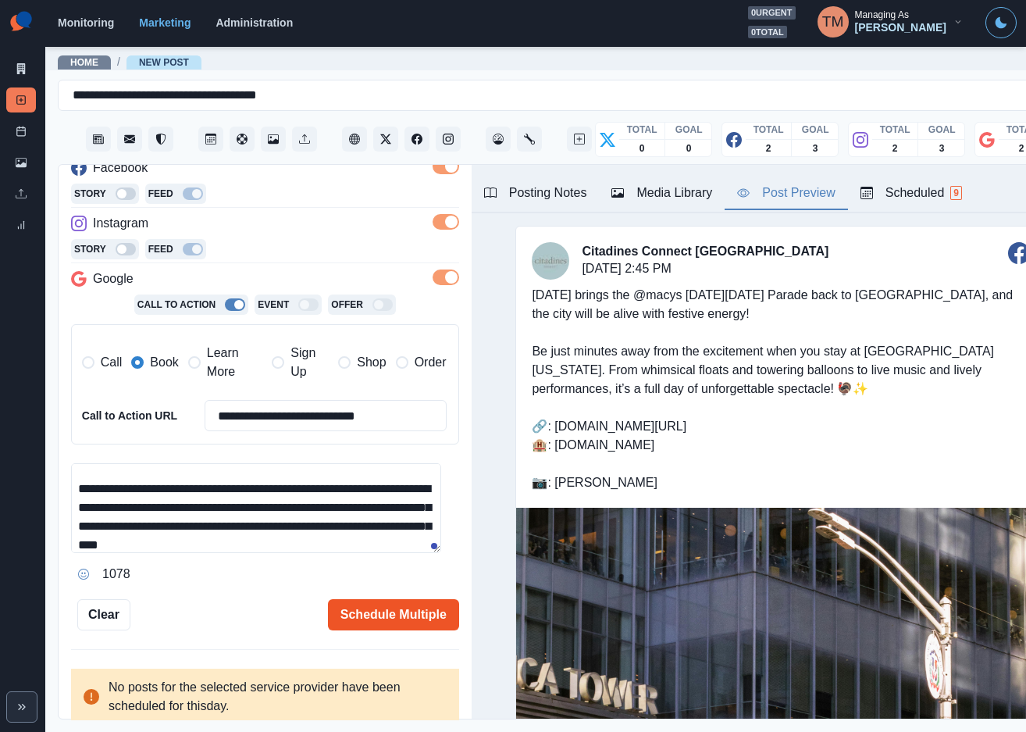
click at [341, 619] on button "Schedule Multiple" at bounding box center [393, 614] width 131 height 31
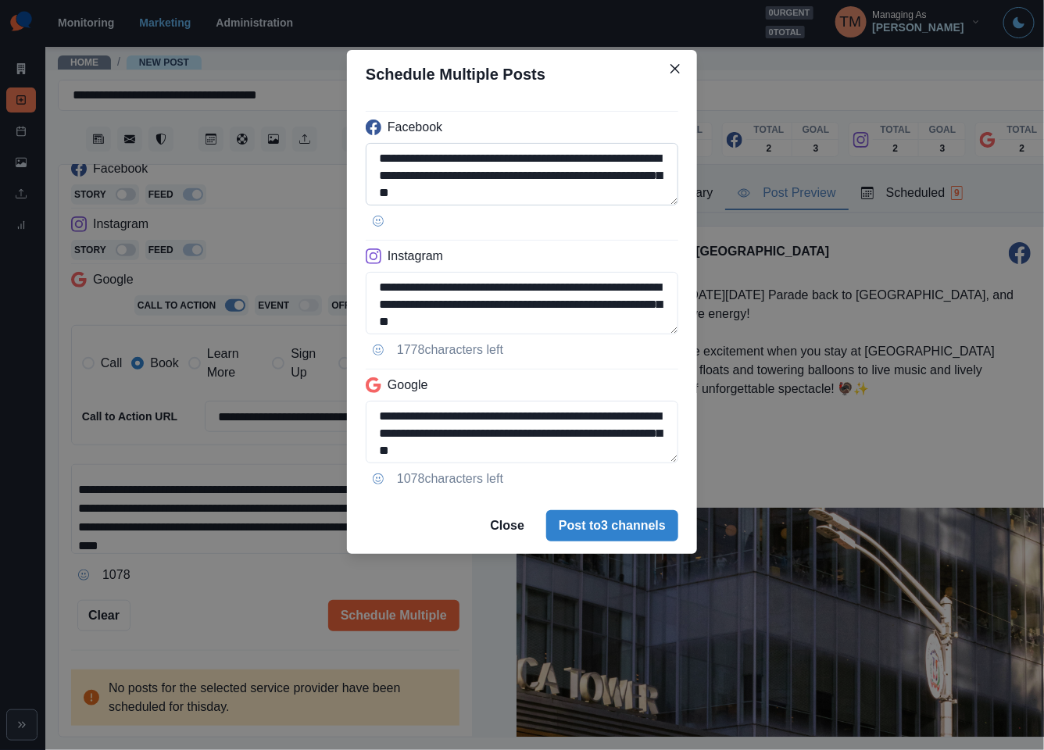
click at [540, 162] on textarea "**********" at bounding box center [522, 174] width 312 height 62
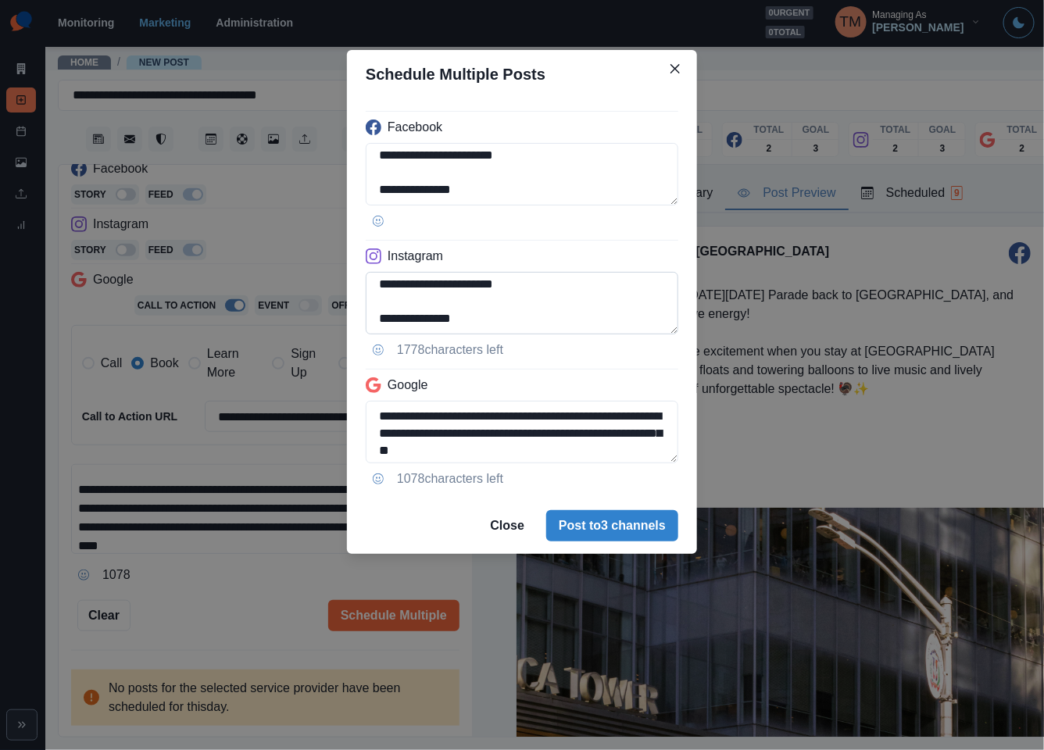
type textarea "**********"
click at [546, 310] on textarea "**********" at bounding box center [522, 303] width 312 height 62
click at [548, 310] on textarea "**********" at bounding box center [522, 303] width 312 height 62
click at [406, 314] on textarea "**********" at bounding box center [522, 303] width 312 height 62
type textarea "**********"
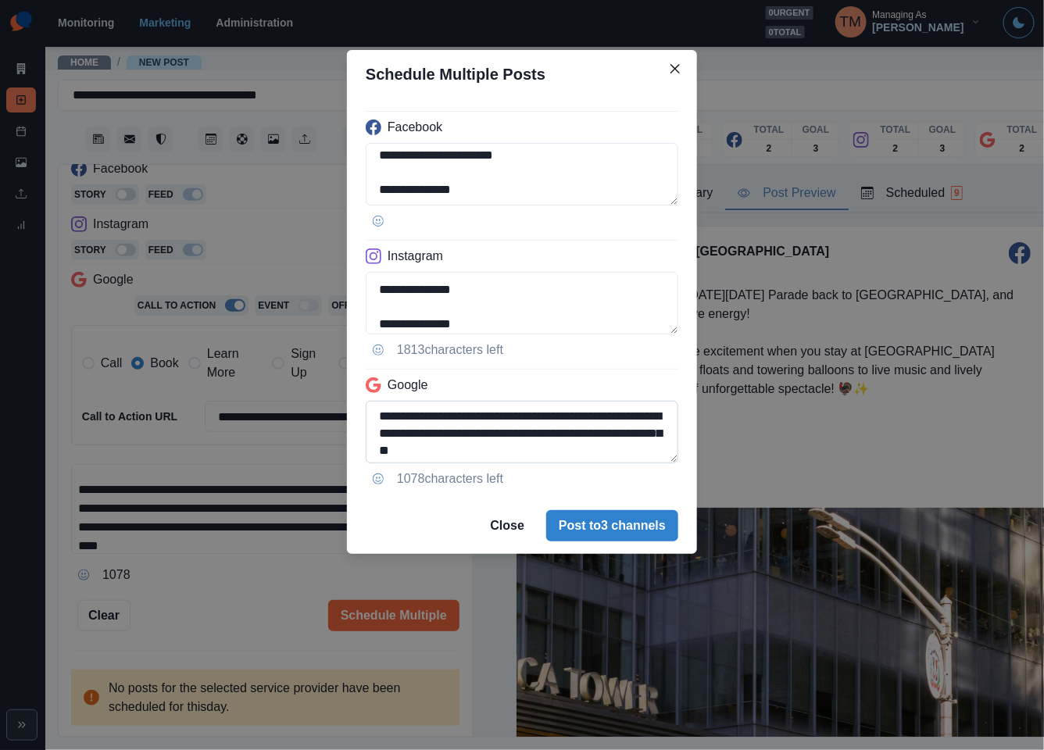
click at [441, 426] on textarea "**********" at bounding box center [522, 432] width 312 height 62
paste textarea
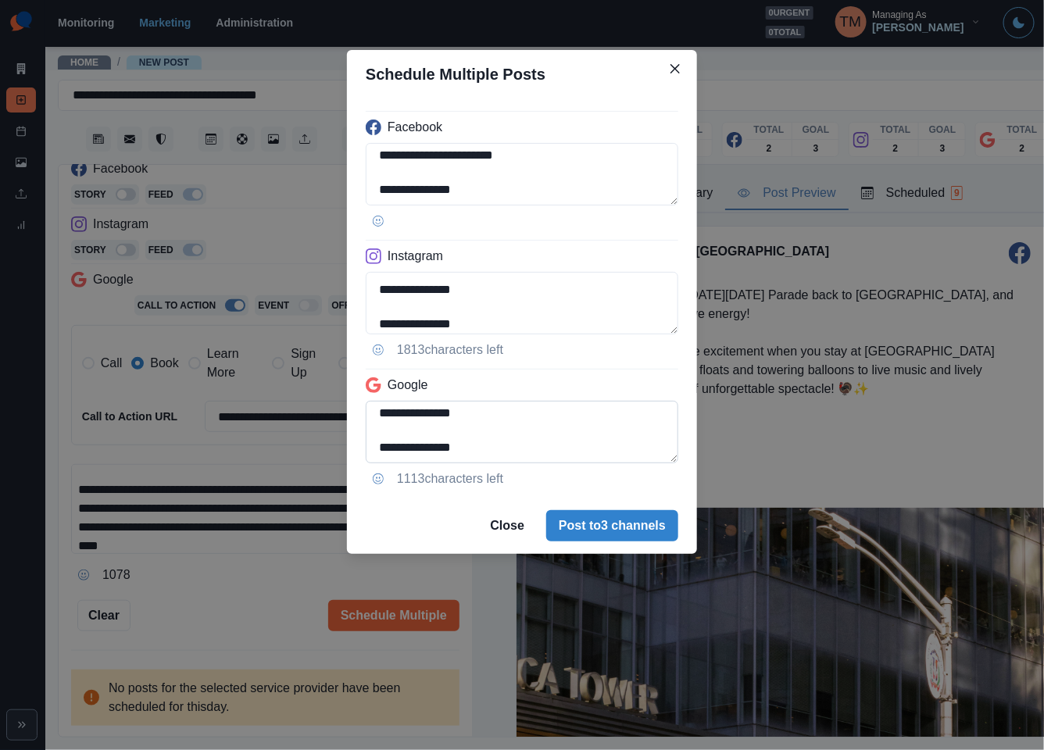
click at [380, 420] on textarea "**********" at bounding box center [522, 432] width 312 height 62
type textarea "**********"
click at [221, 624] on div "**********" at bounding box center [522, 375] width 1044 height 750
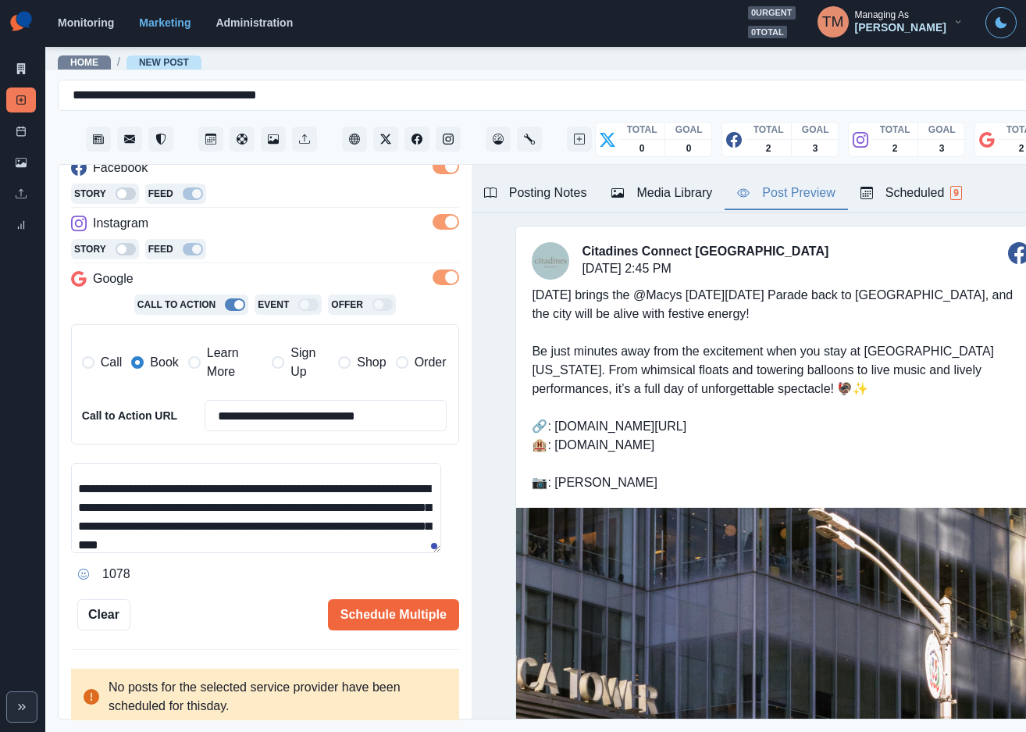
click at [525, 192] on div "Posting Notes" at bounding box center [535, 193] width 103 height 19
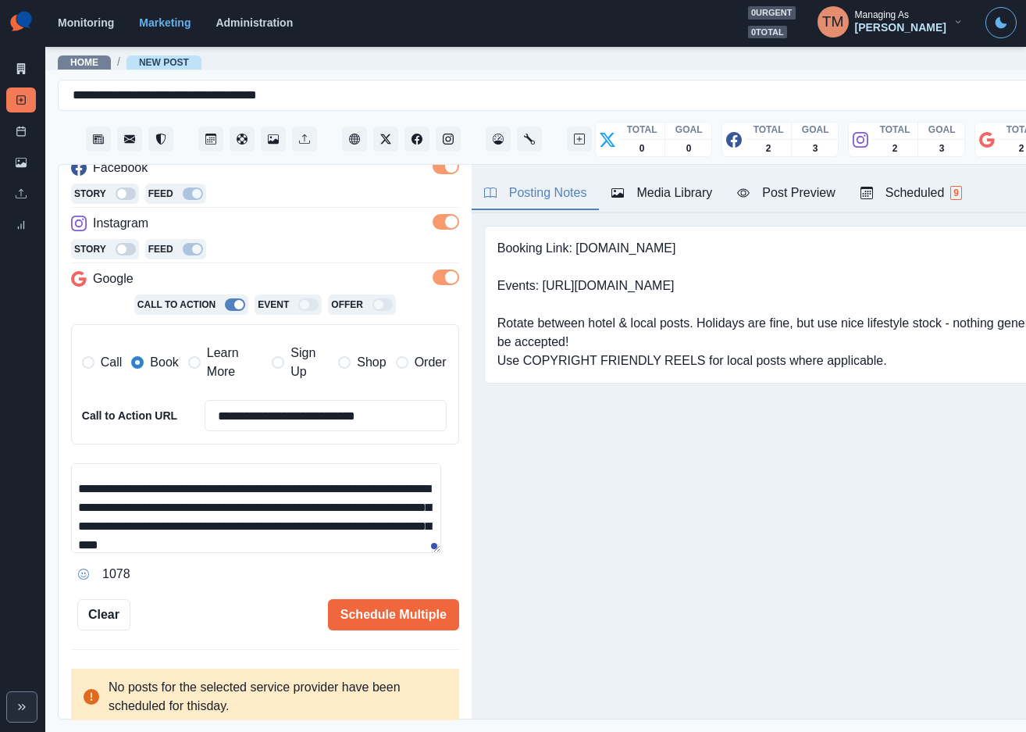
click at [785, 198] on div "Post Preview" at bounding box center [786, 193] width 98 height 19
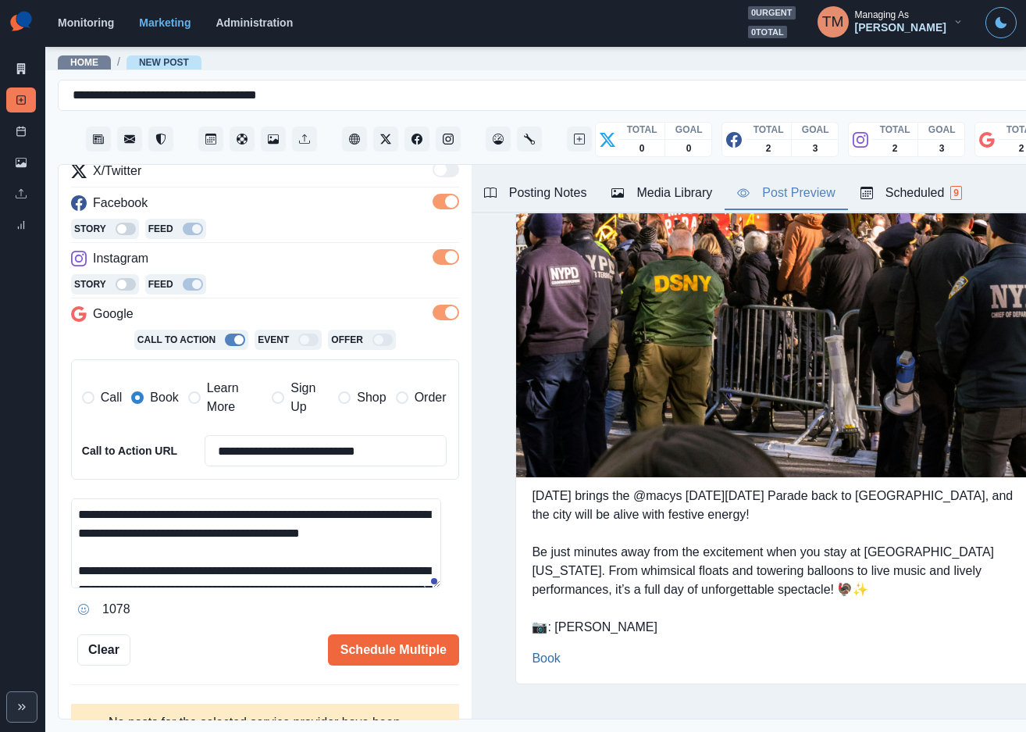
scroll to position [244, 0]
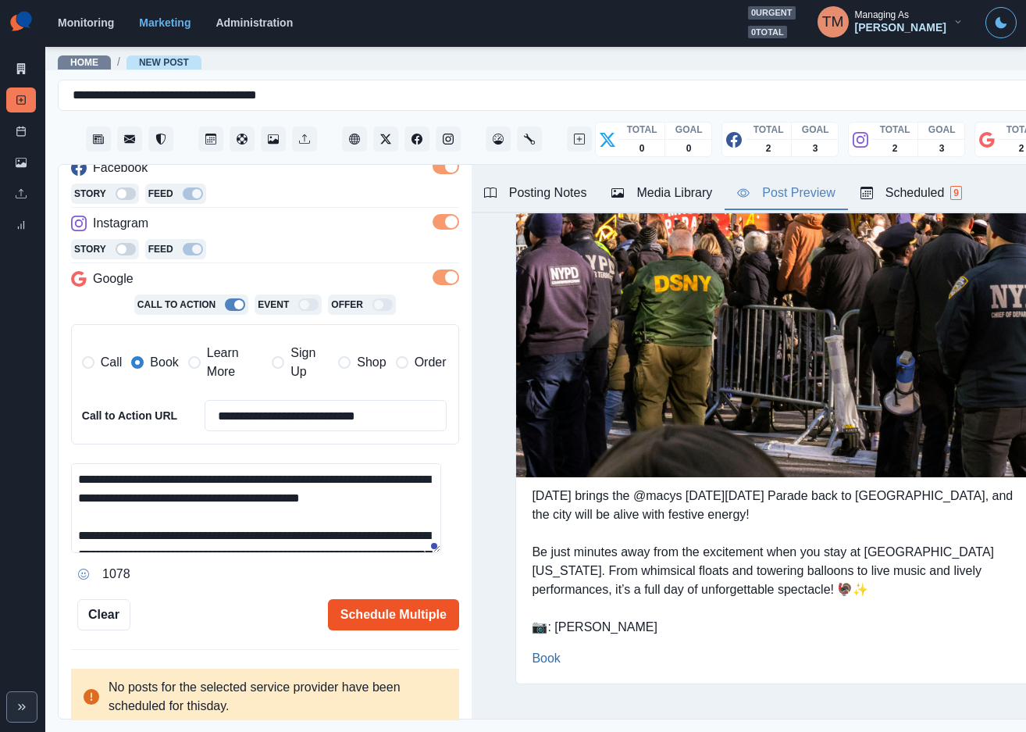
click at [376, 616] on button "Schedule Multiple" at bounding box center [393, 614] width 131 height 31
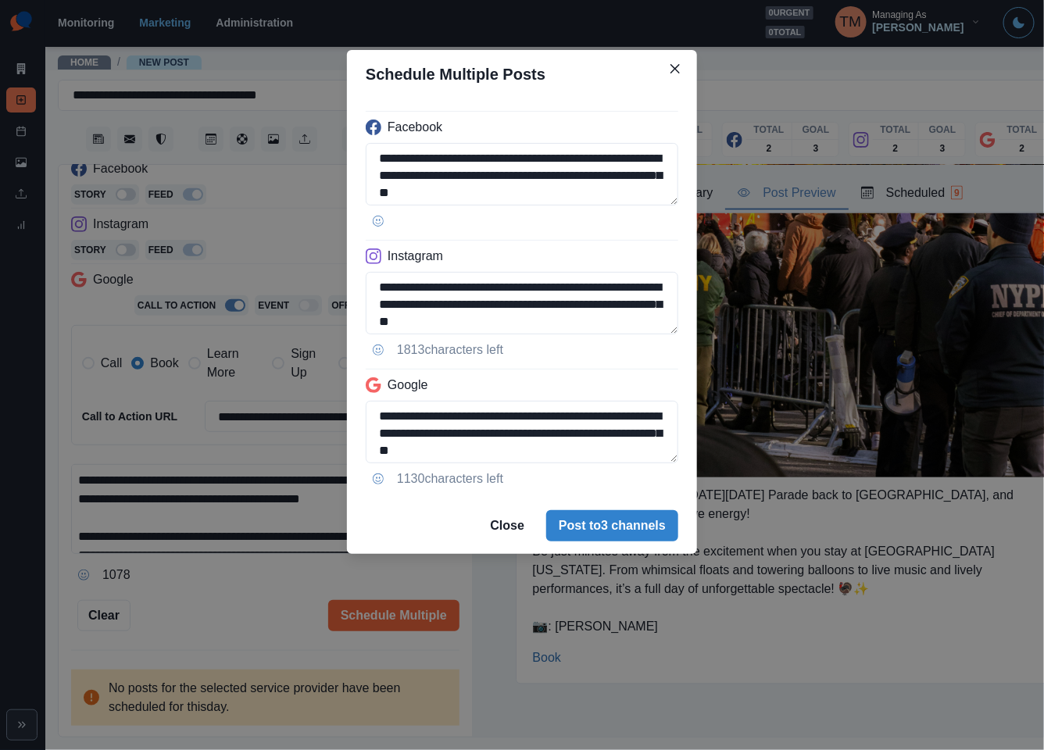
click at [232, 619] on div "**********" at bounding box center [522, 375] width 1044 height 750
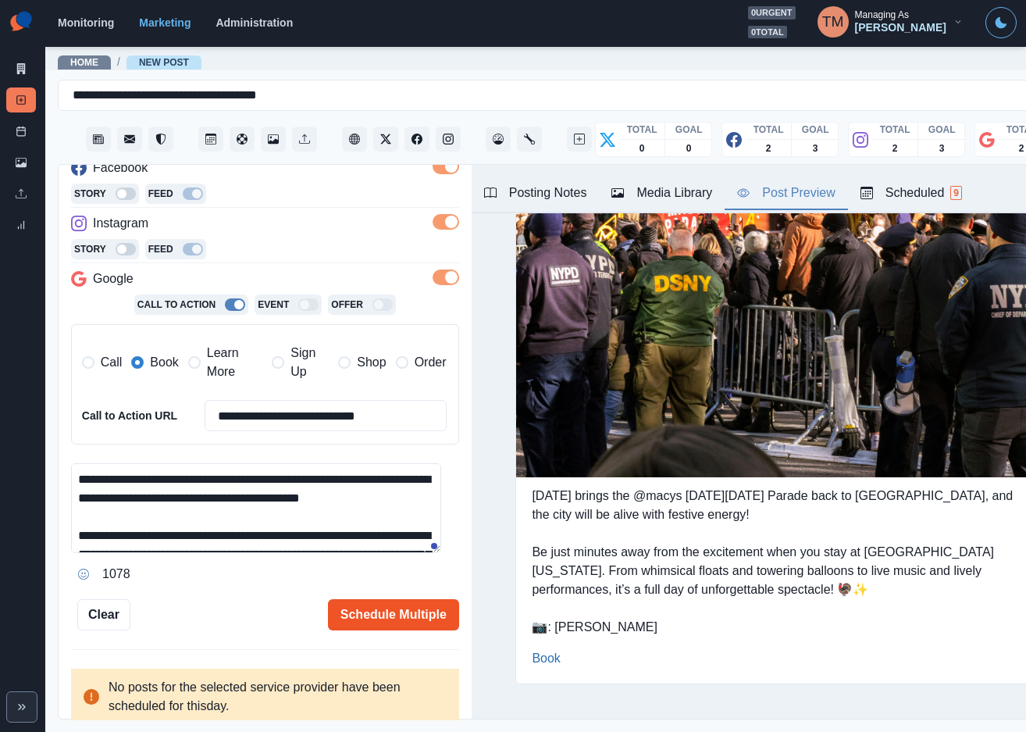
click at [382, 614] on button "Schedule Multiple" at bounding box center [393, 614] width 131 height 31
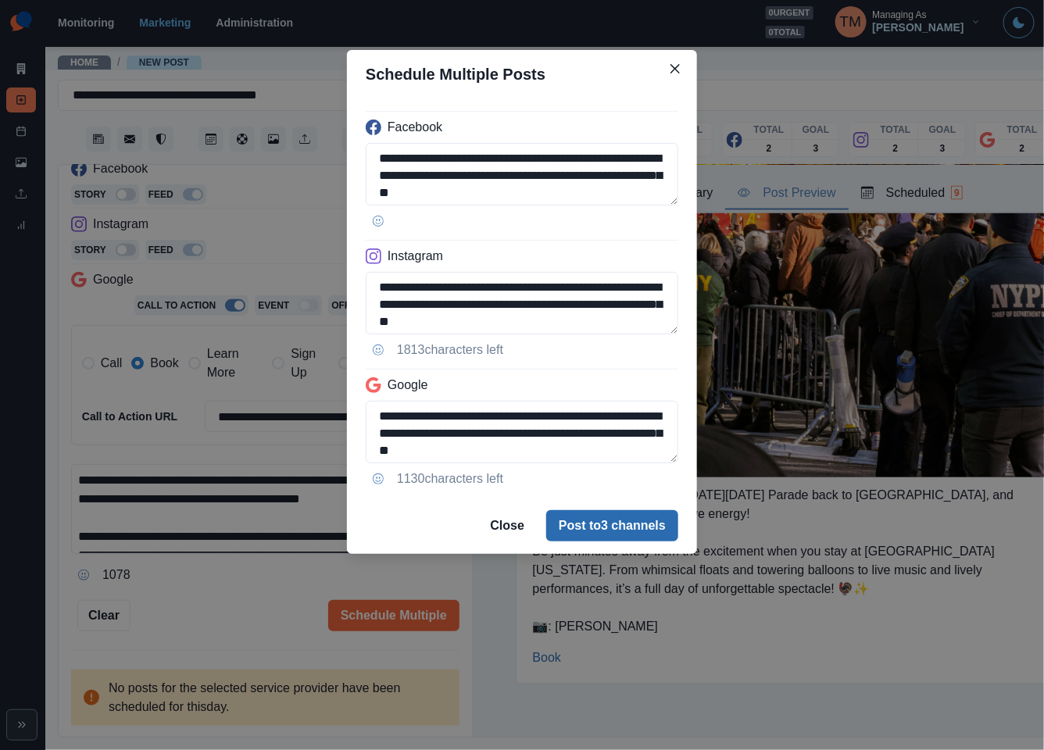
click at [643, 533] on button "Post to 3 channels" at bounding box center [612, 525] width 132 height 31
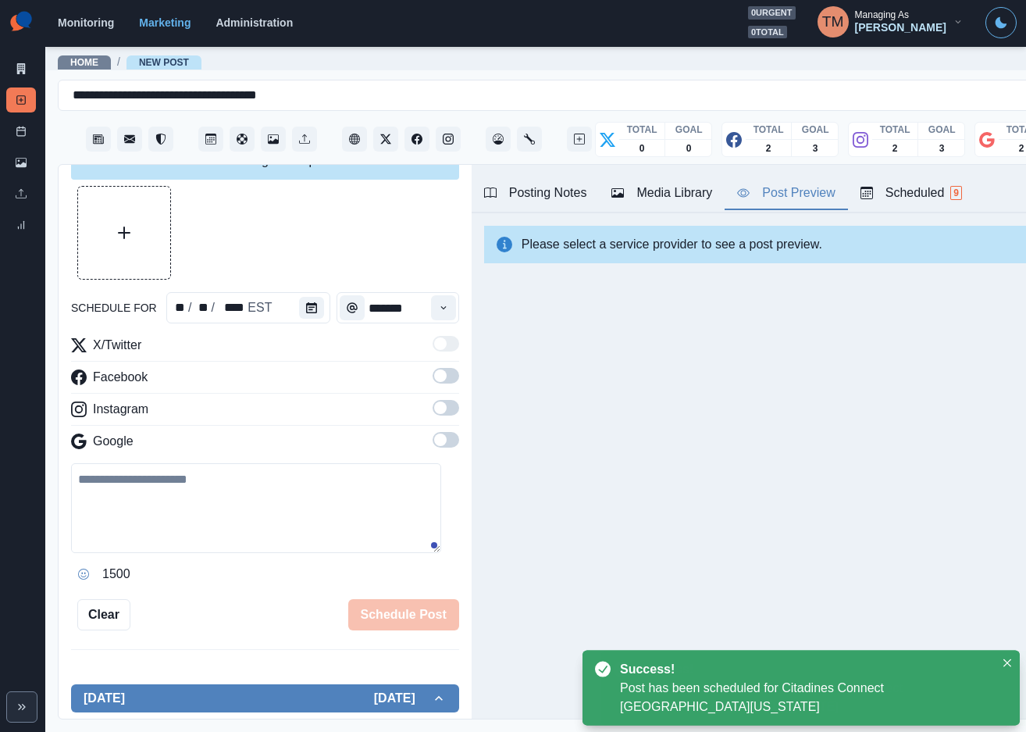
scroll to position [0, 0]
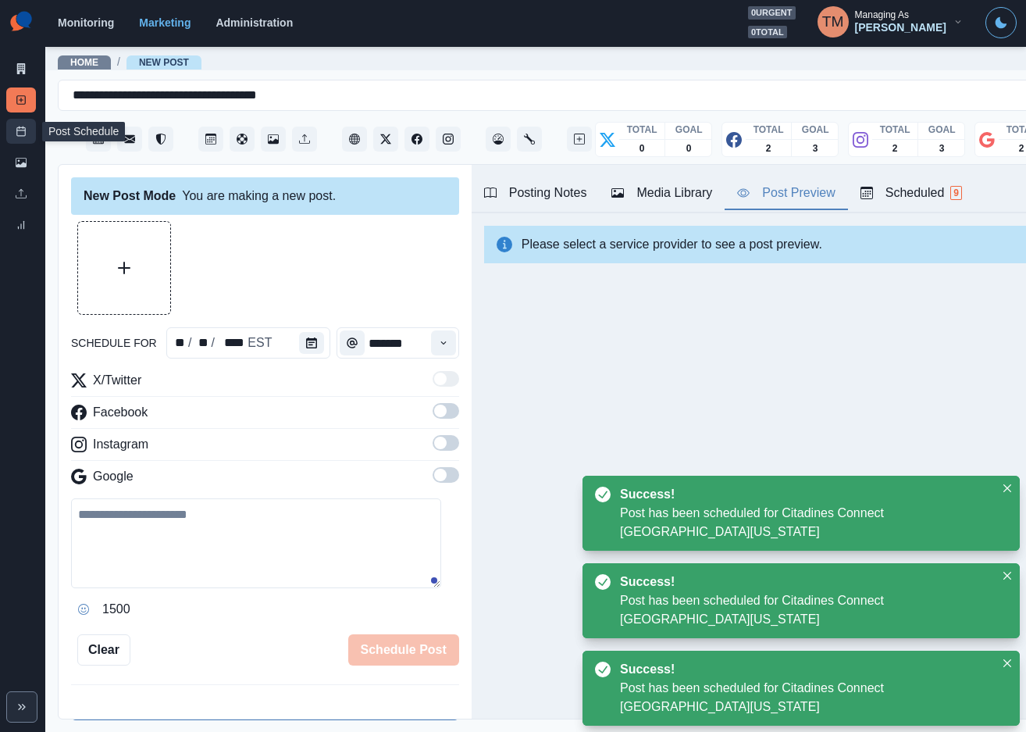
click at [26, 134] on icon at bounding box center [21, 131] width 11 height 11
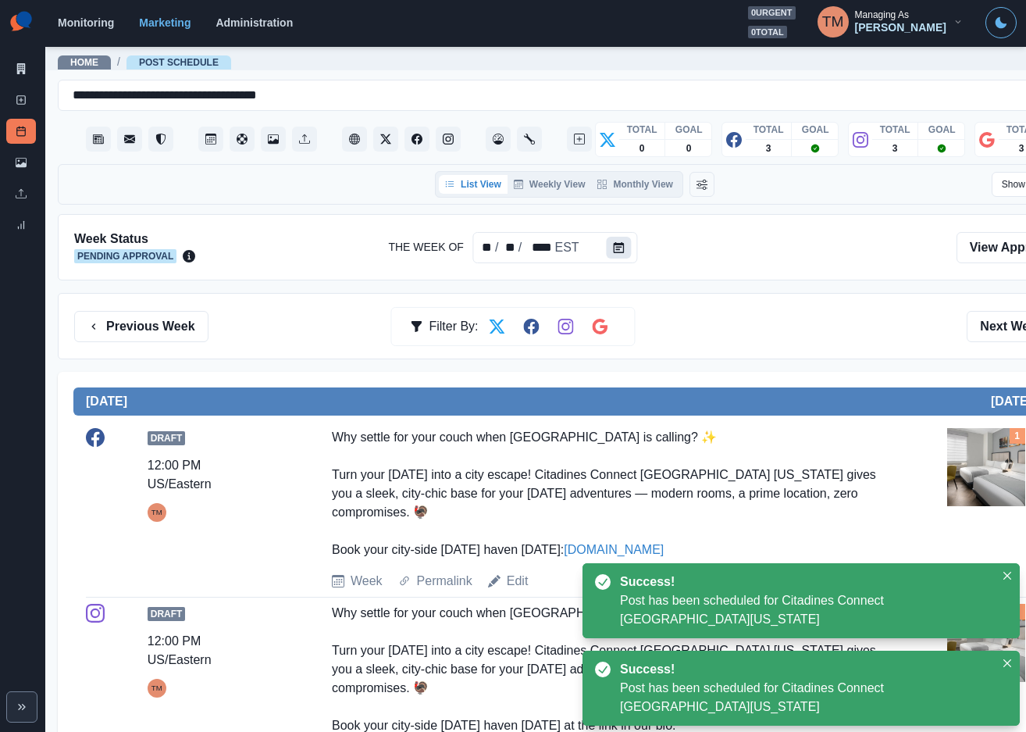
click at [619, 244] on icon "Calendar" at bounding box center [619, 247] width 11 height 11
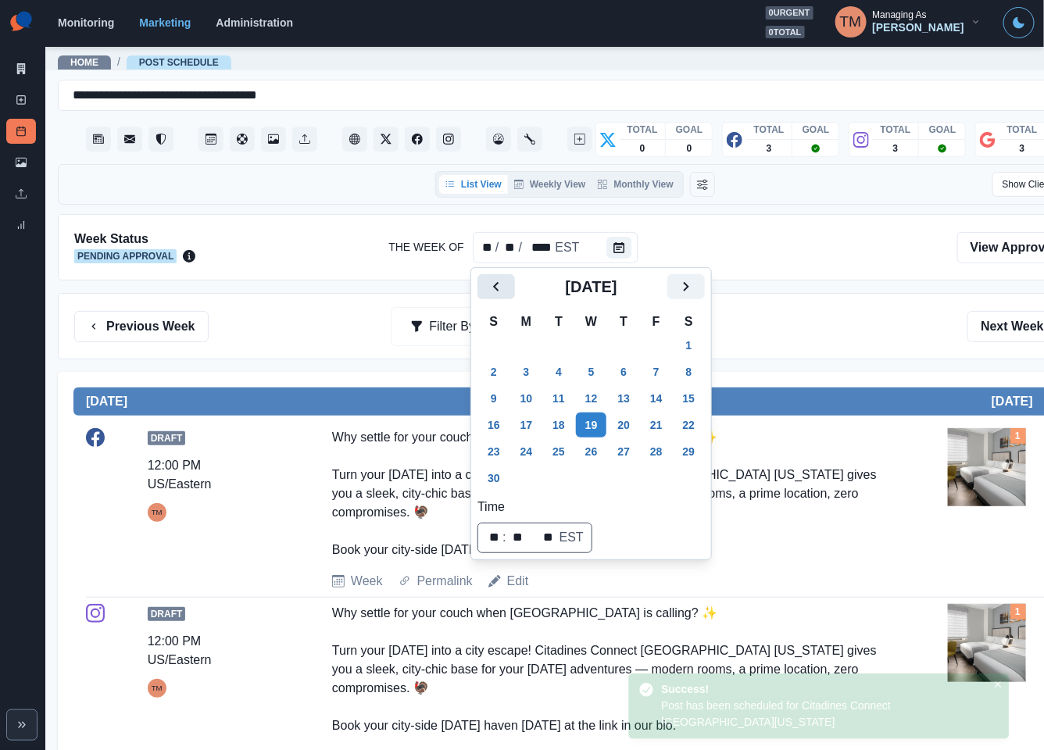
click at [502, 279] on icon "Previous" at bounding box center [496, 286] width 19 height 19
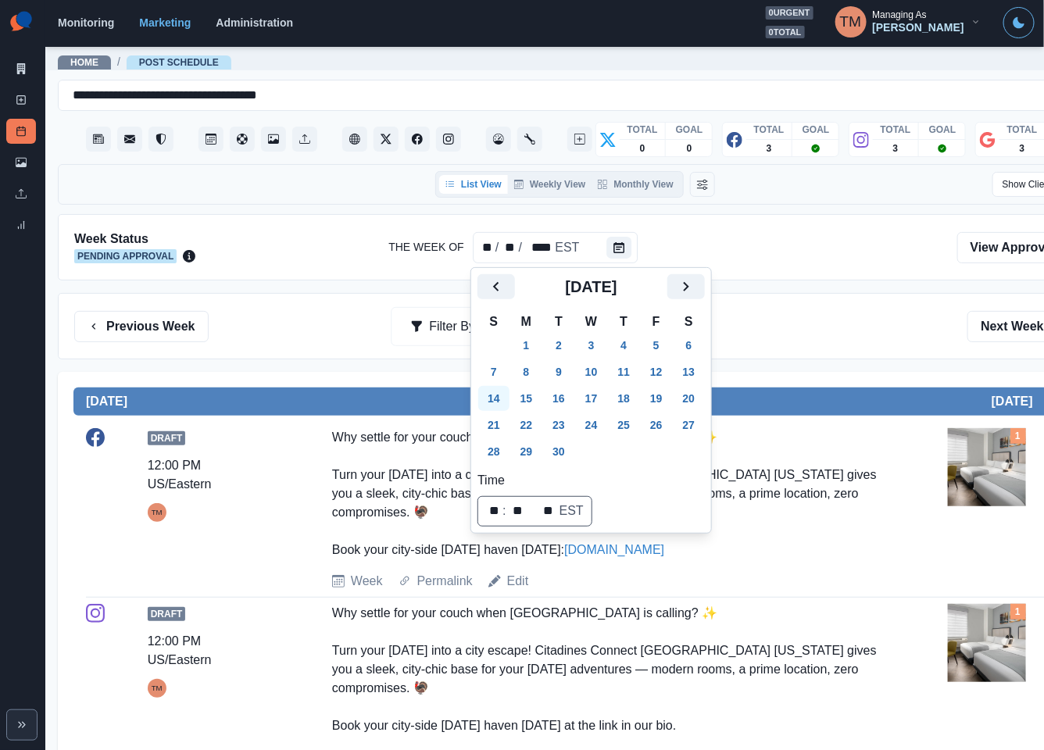
click at [504, 394] on button "14" at bounding box center [493, 398] width 31 height 25
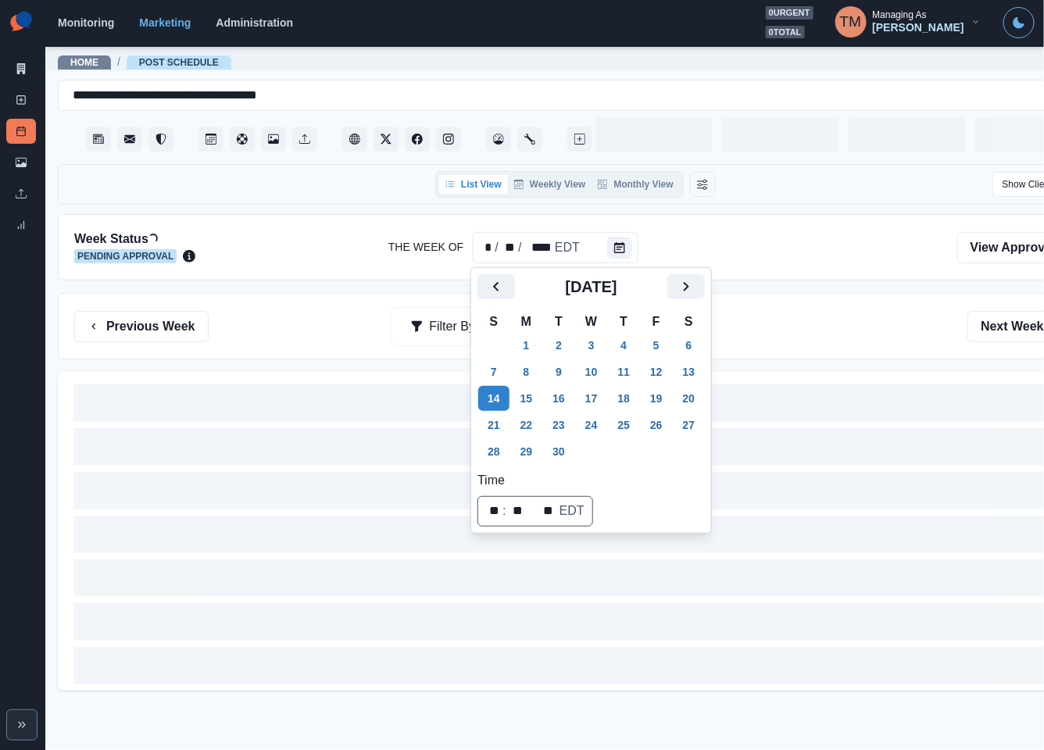
click at [837, 326] on div "Previous Week Filter By: Next Week" at bounding box center [574, 326] width 1001 height 31
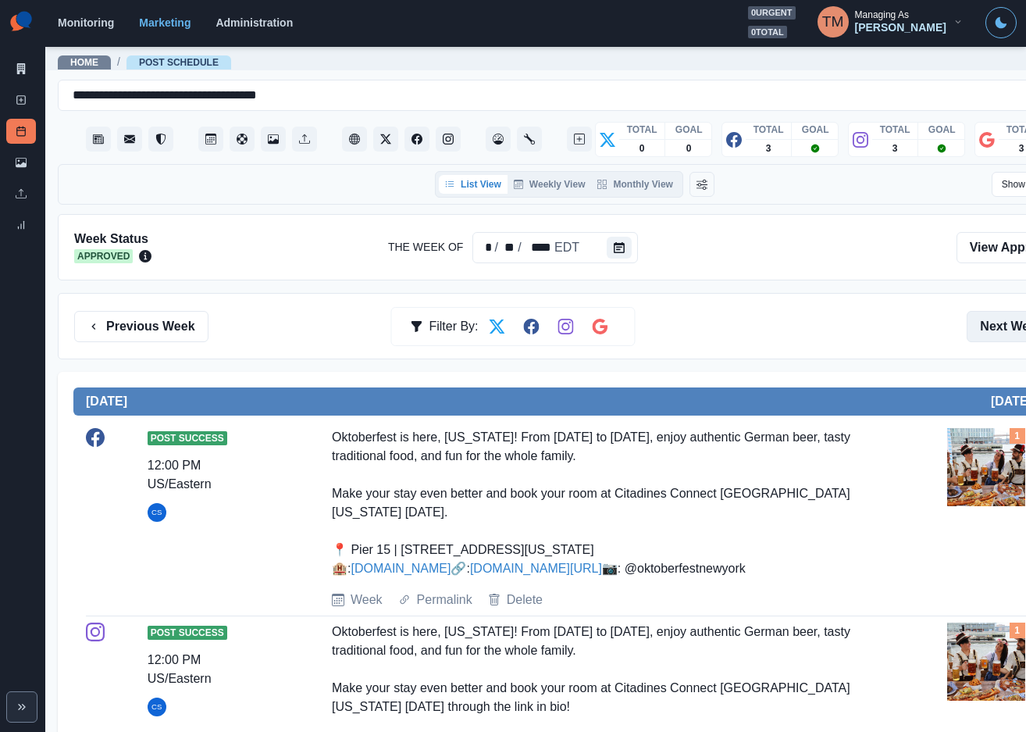
click at [1006, 326] on button "Next Week" at bounding box center [1021, 326] width 109 height 31
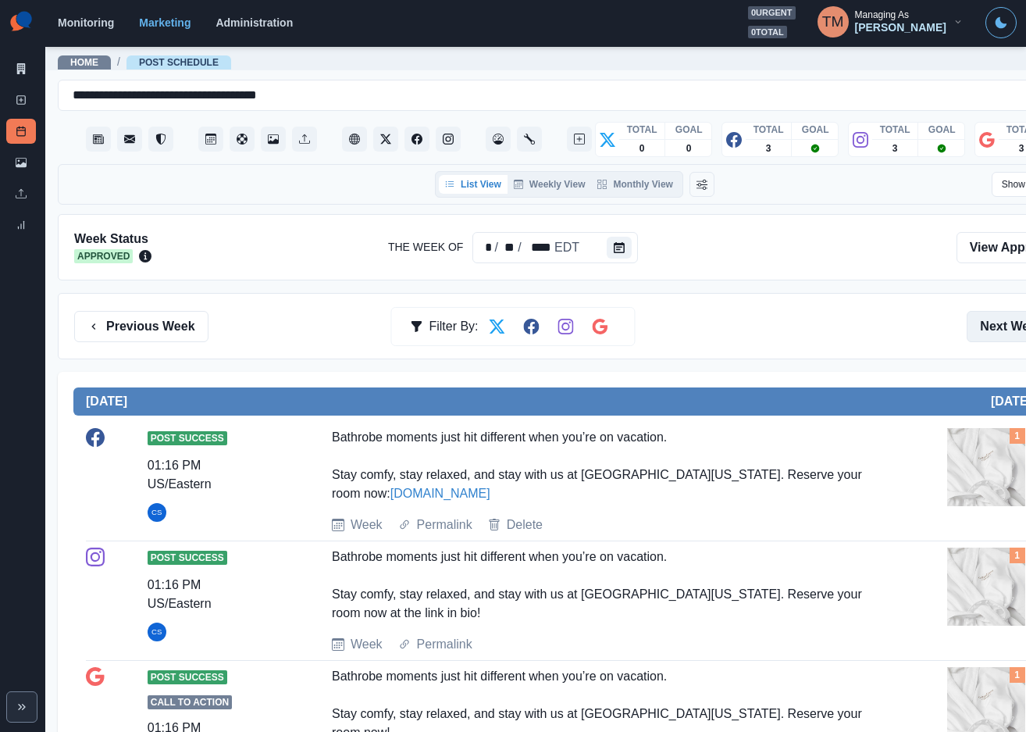
click at [1006, 336] on button "Next Week" at bounding box center [1021, 326] width 109 height 31
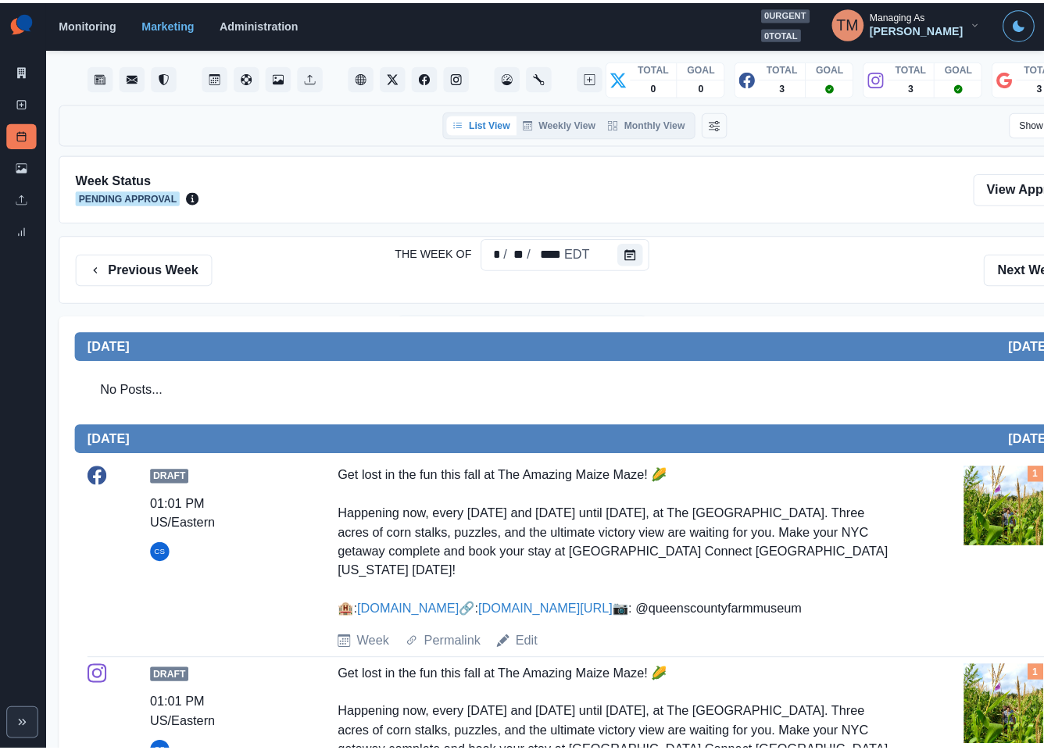
scroll to position [33, 0]
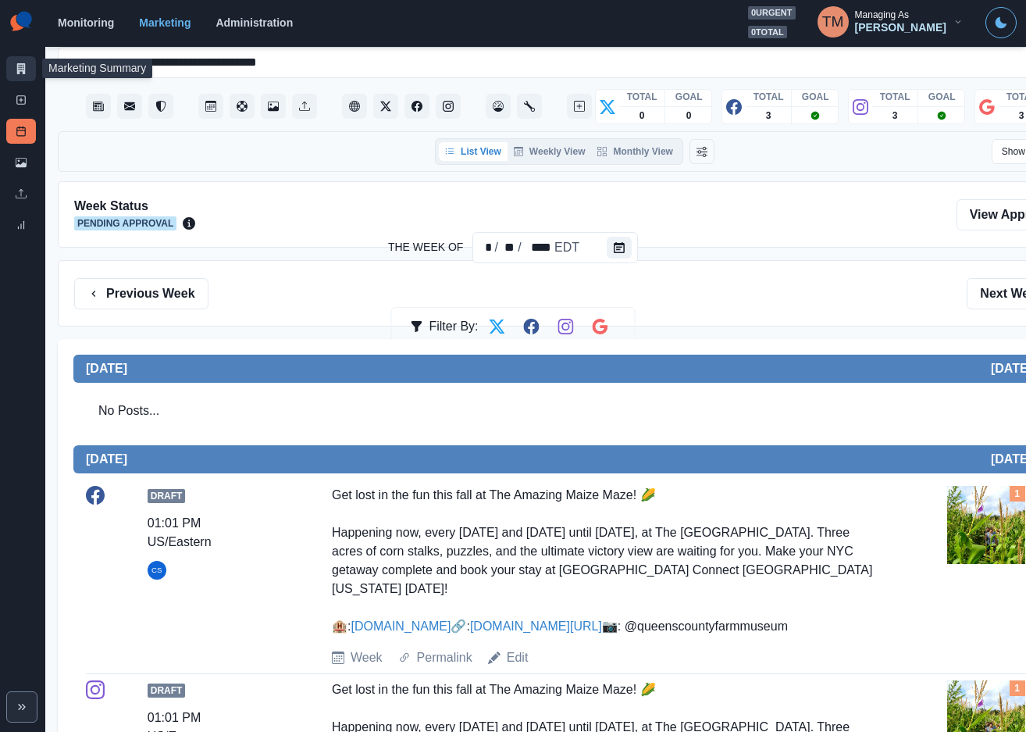
click at [24, 75] on link "Marketing Summary" at bounding box center [21, 68] width 30 height 25
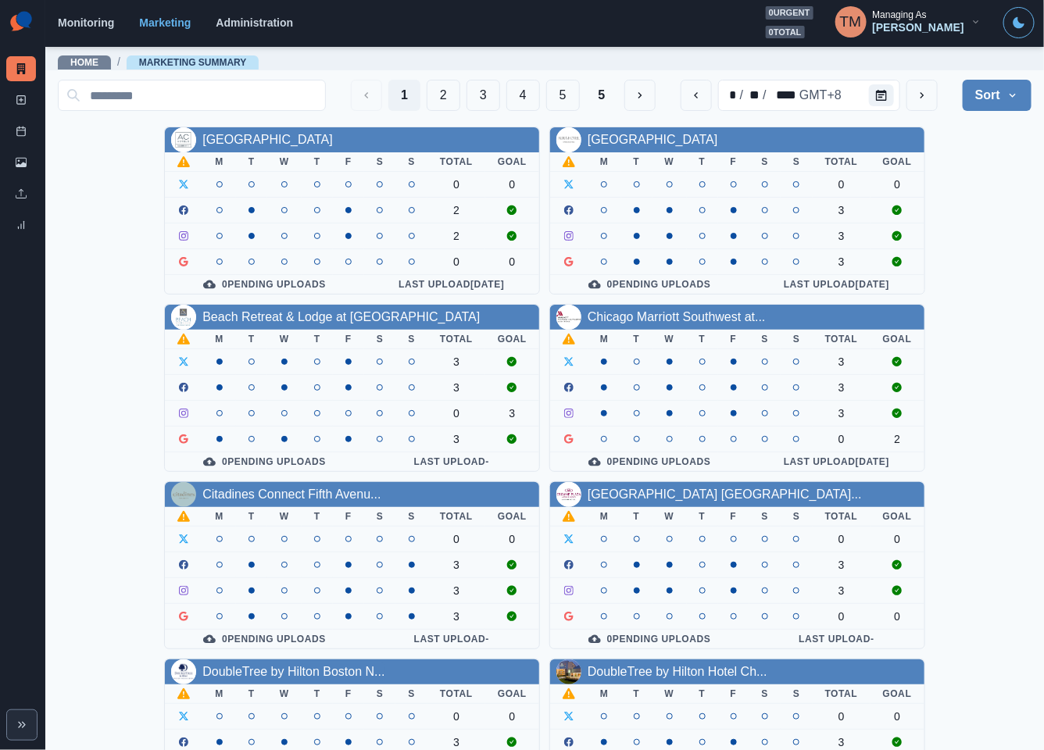
click at [996, 227] on div "[GEOGRAPHIC_DATA] Downtown M T W T F S S Total Goal 0 0 2 2 0 0 0 Pending Uploa…" at bounding box center [544, 654] width 973 height 1054
click at [876, 90] on icon "Calendar" at bounding box center [881, 95] width 11 height 11
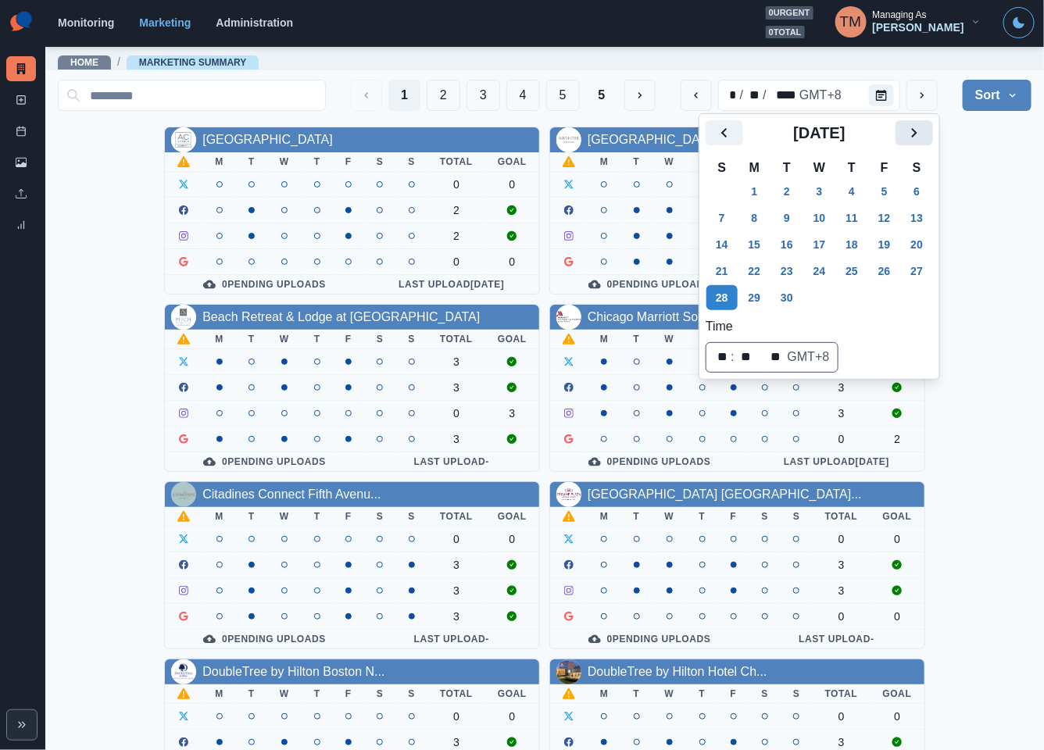
click at [907, 129] on icon "Next" at bounding box center [913, 132] width 19 height 19
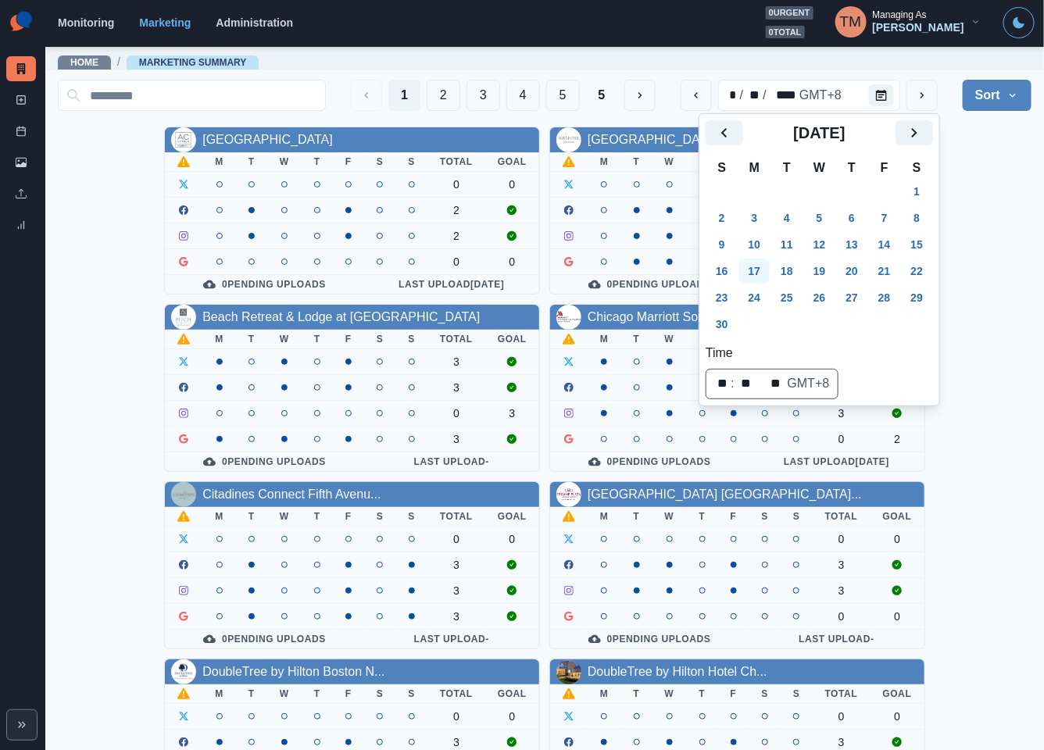
click at [758, 274] on button "17" at bounding box center [754, 271] width 31 height 25
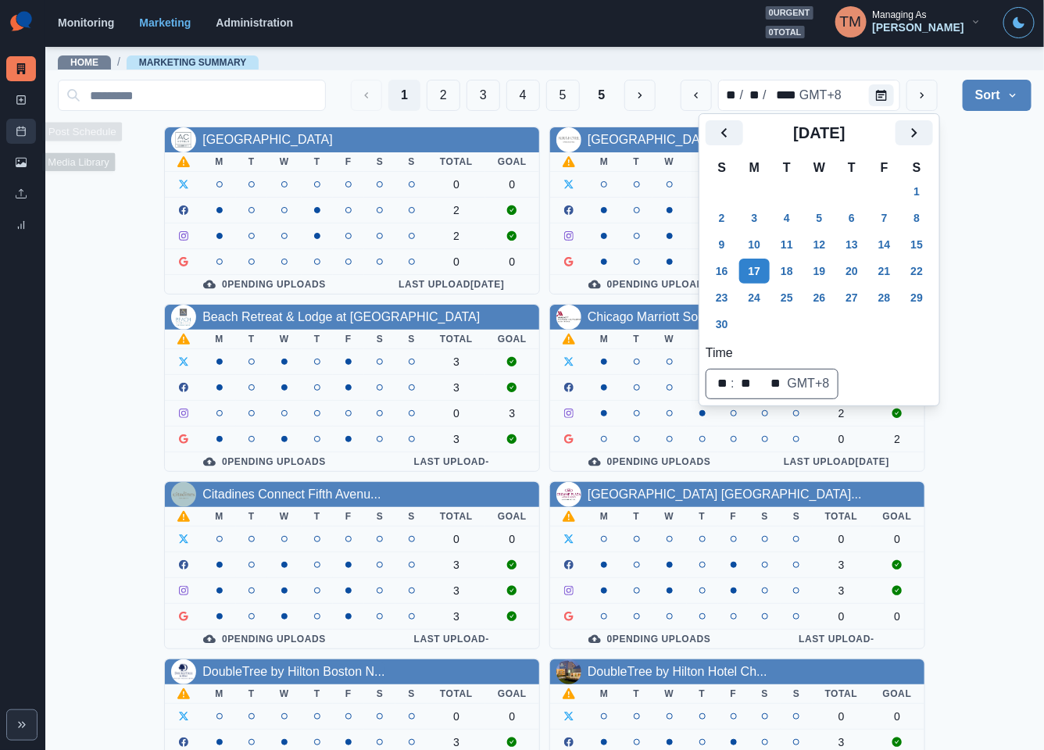
click at [23, 137] on link "Post Schedule" at bounding box center [21, 131] width 30 height 25
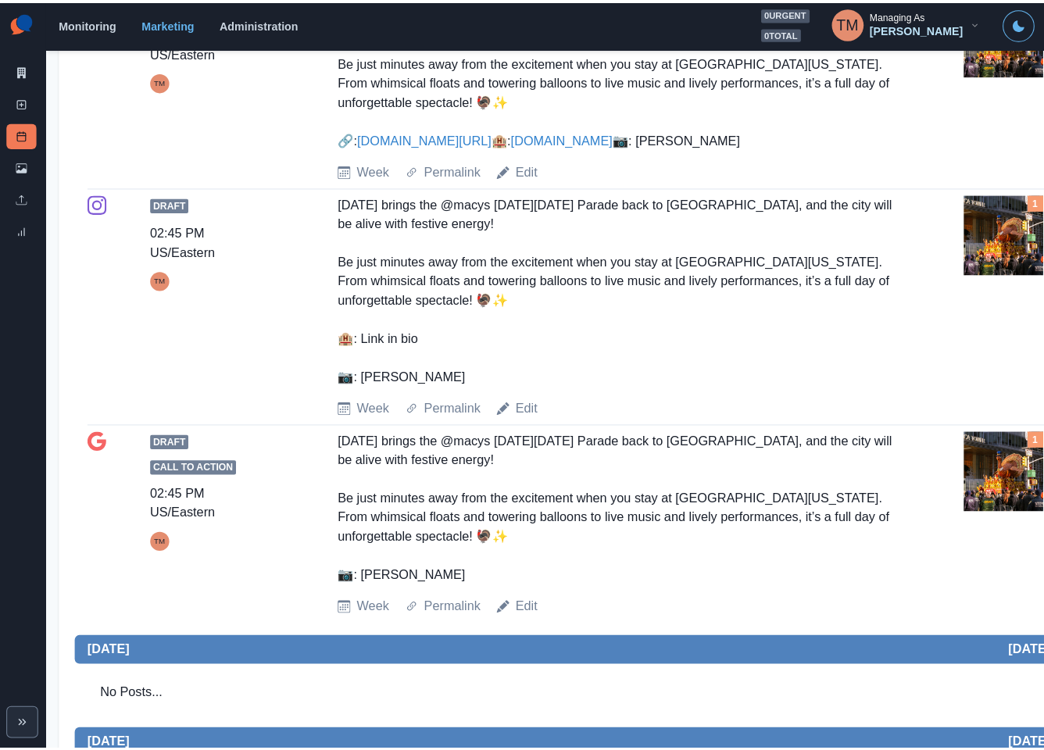
scroll to position [1289, 0]
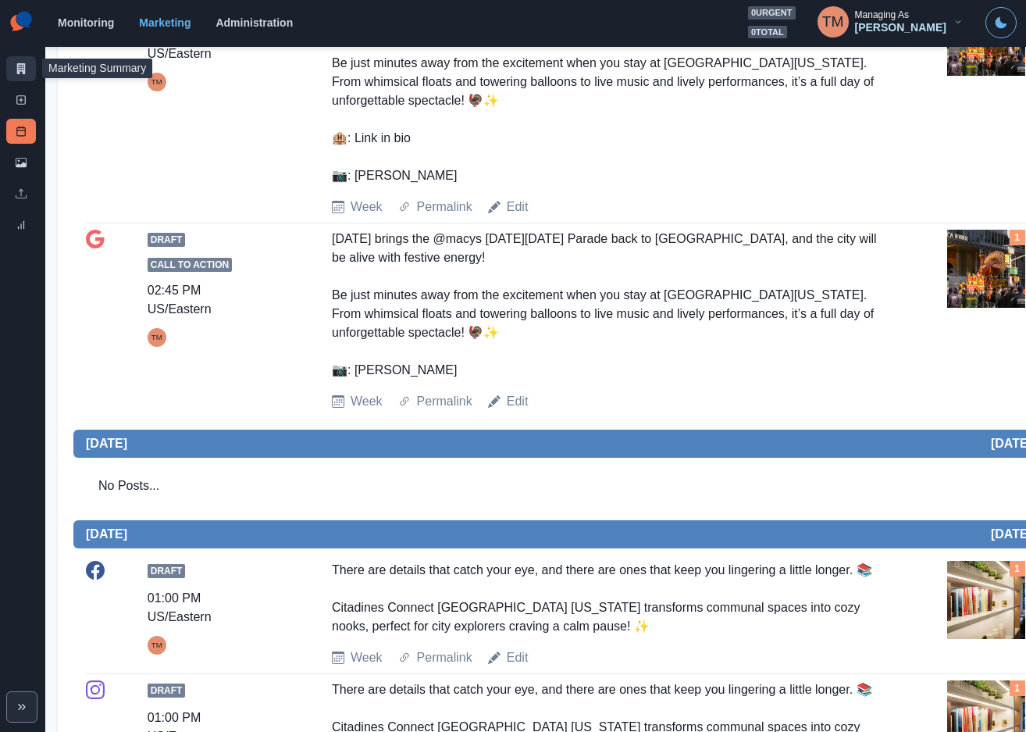
click at [24, 69] on icon at bounding box center [21, 68] width 9 height 11
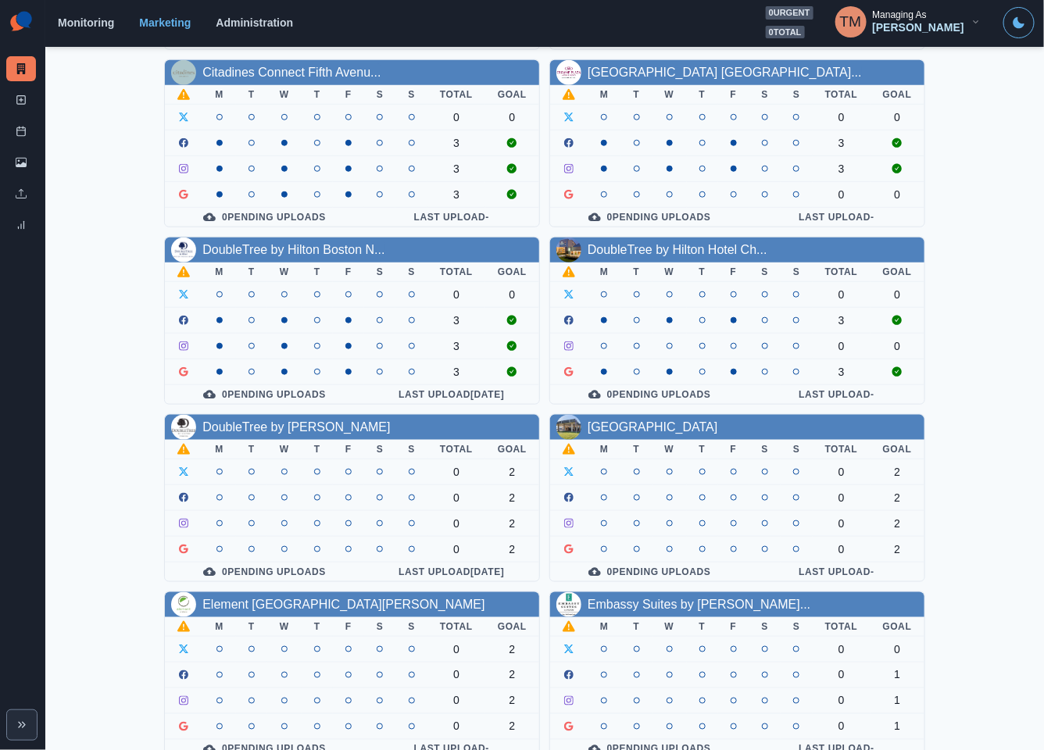
scroll to position [459, 0]
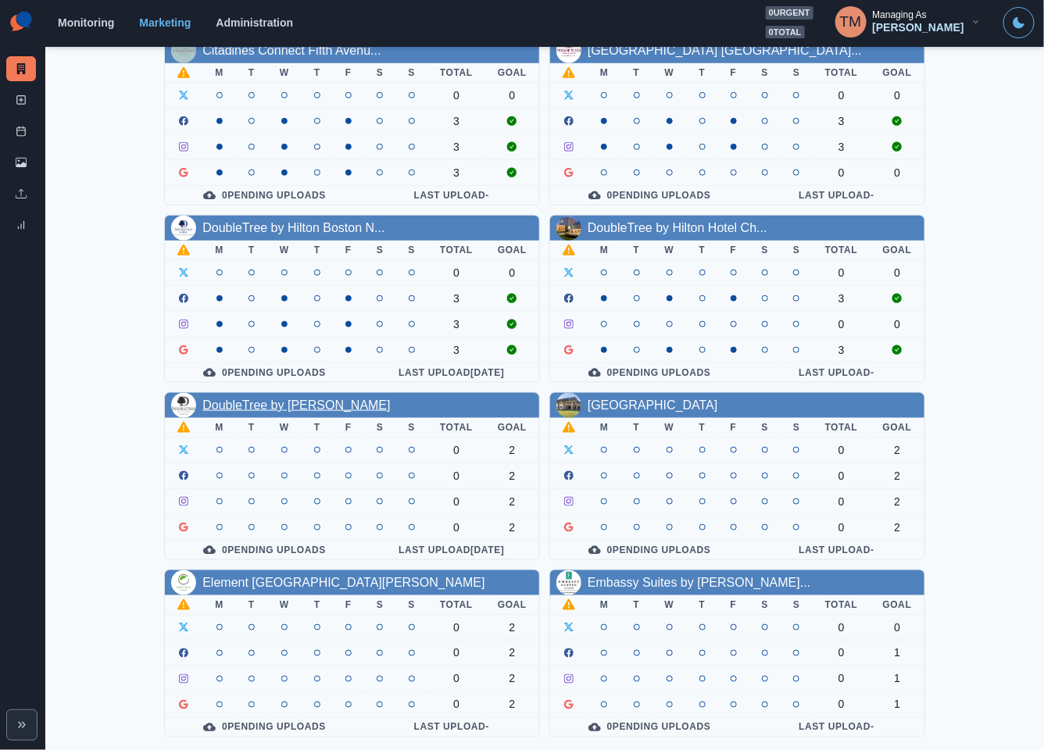
click at [270, 401] on link "DoubleTree by [PERSON_NAME]" at bounding box center [295, 404] width 187 height 13
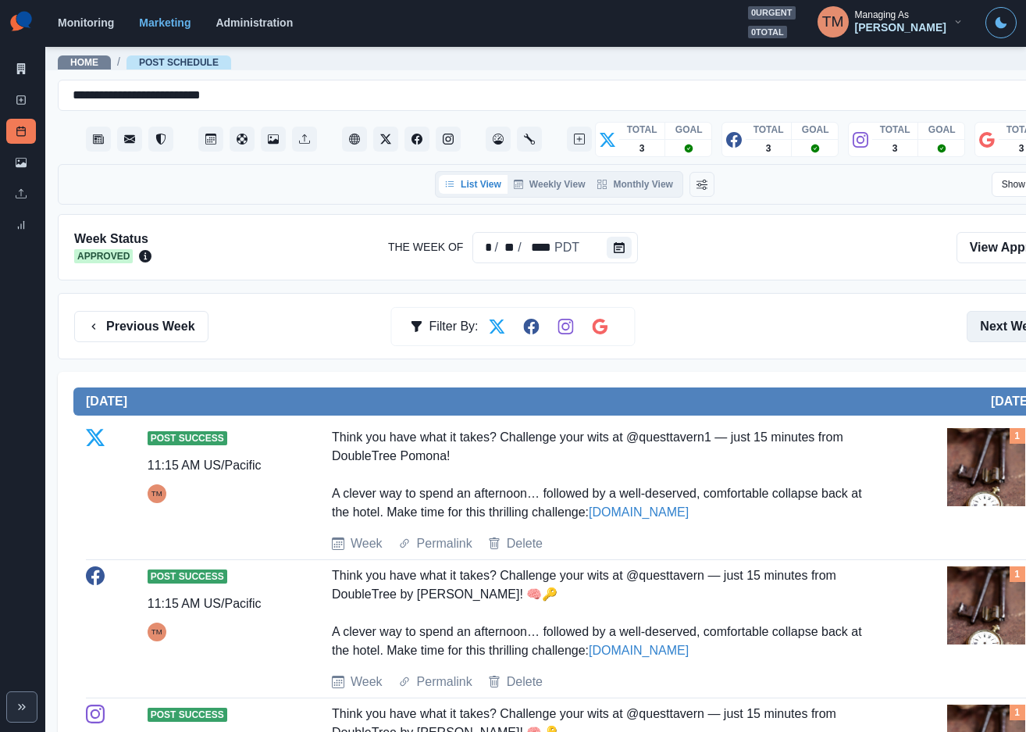
click at [1015, 326] on button "Next Week" at bounding box center [1021, 326] width 109 height 31
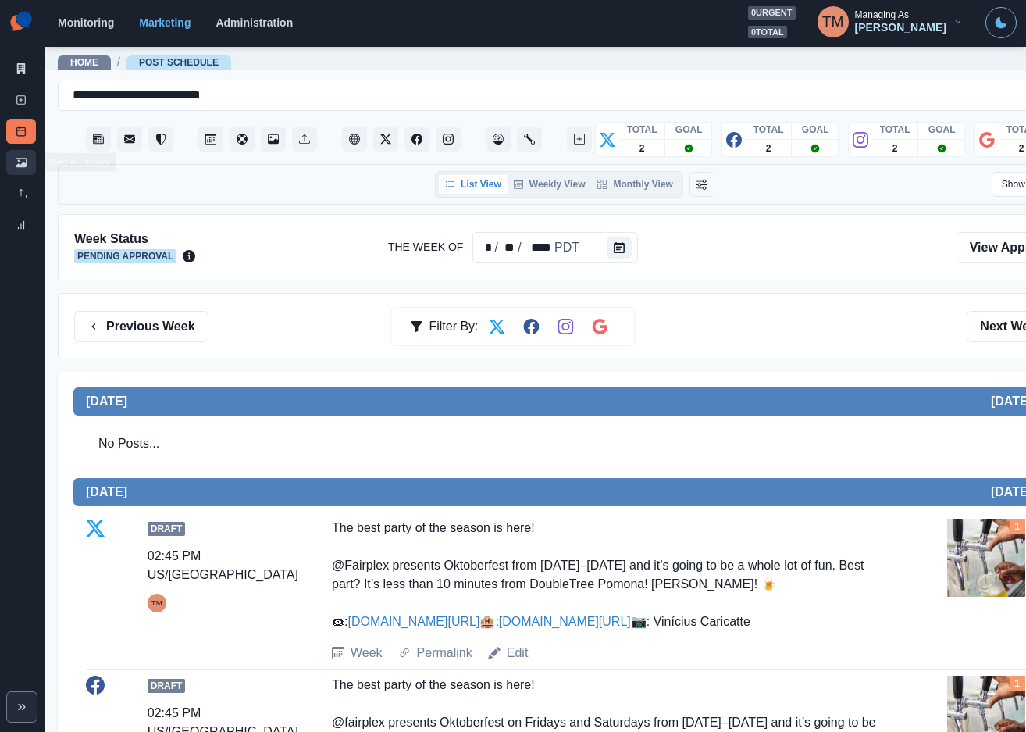
click at [20, 174] on link "Media Library" at bounding box center [21, 162] width 30 height 25
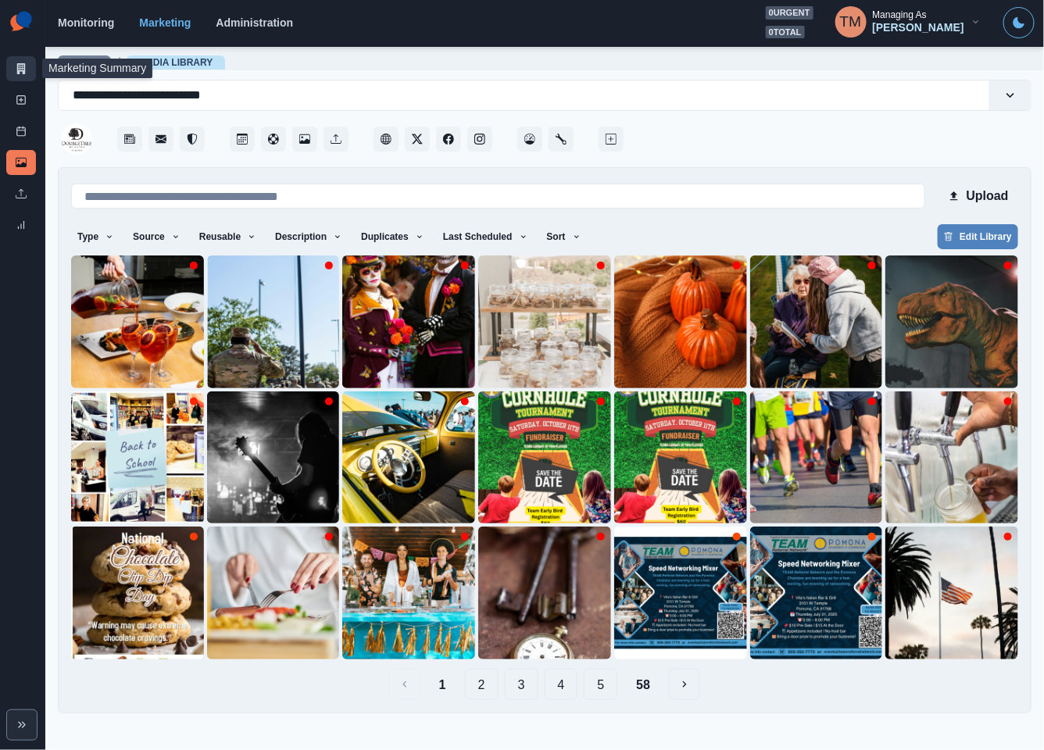
click at [12, 62] on link "Marketing Summary" at bounding box center [21, 68] width 30 height 25
